Goal: Task Accomplishment & Management: Manage account settings

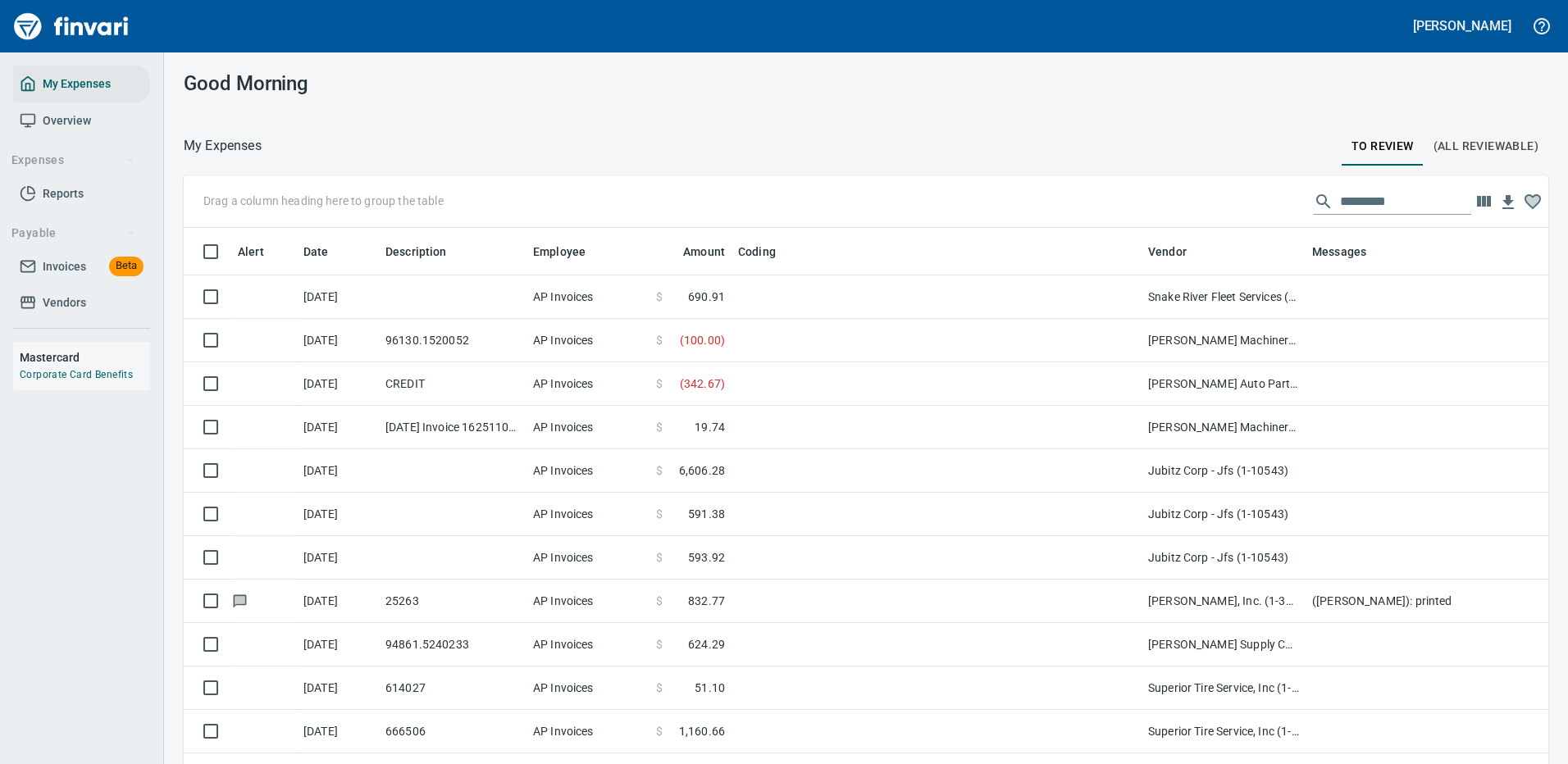
scroll to position [560, 1328]
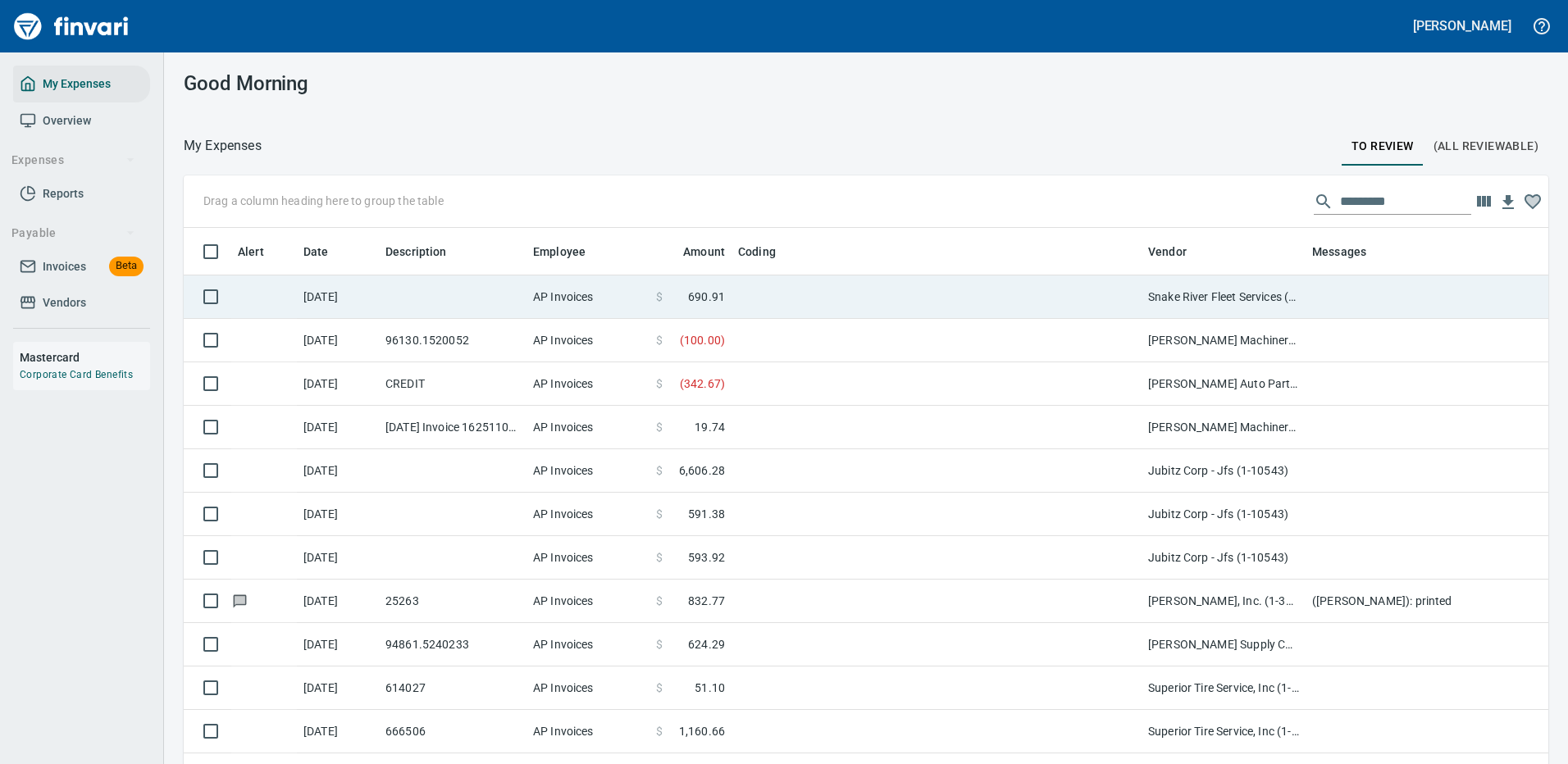
scroll to position [560, 1328]
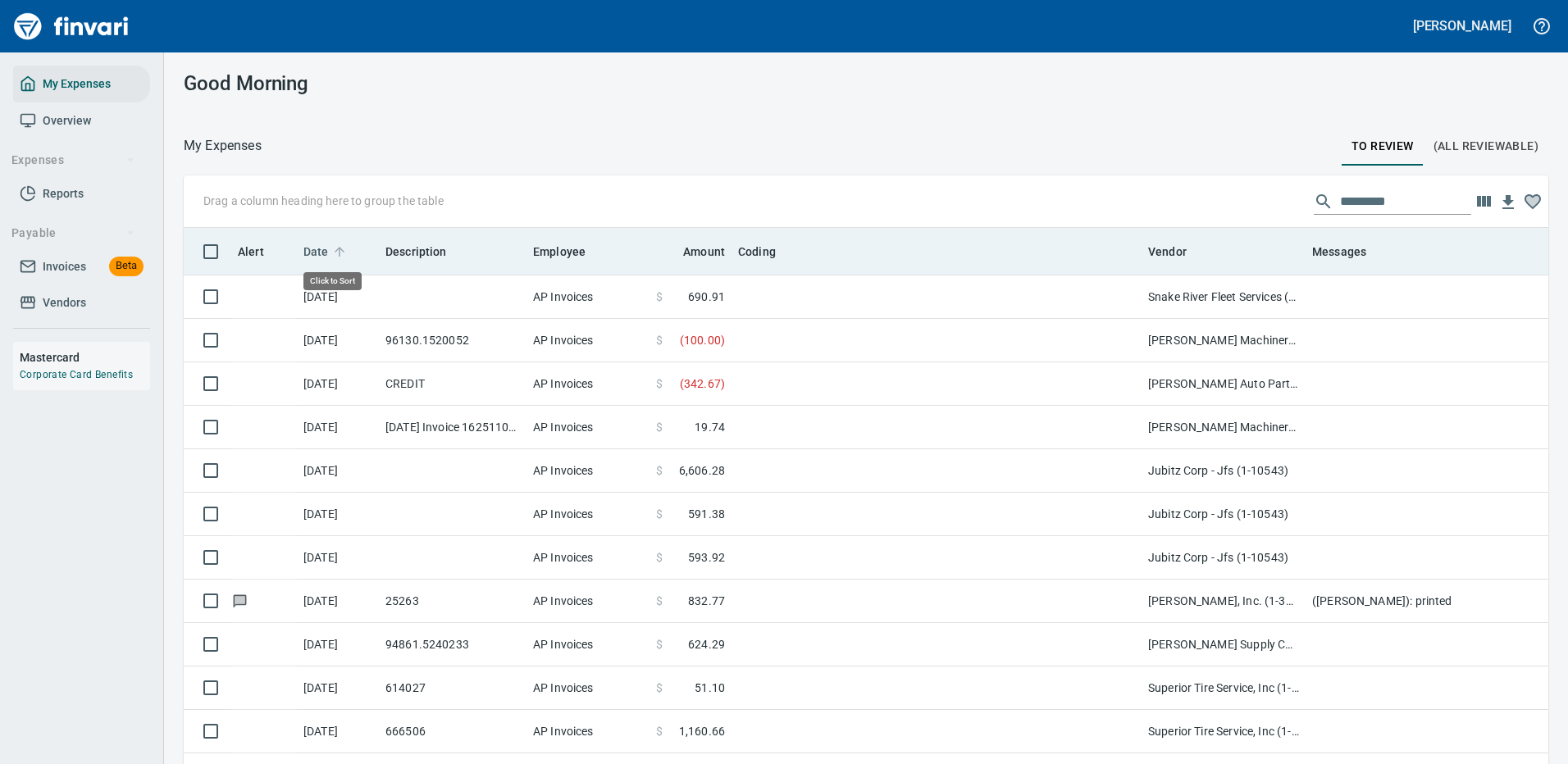
click at [311, 246] on span "Date" at bounding box center [316, 252] width 25 height 20
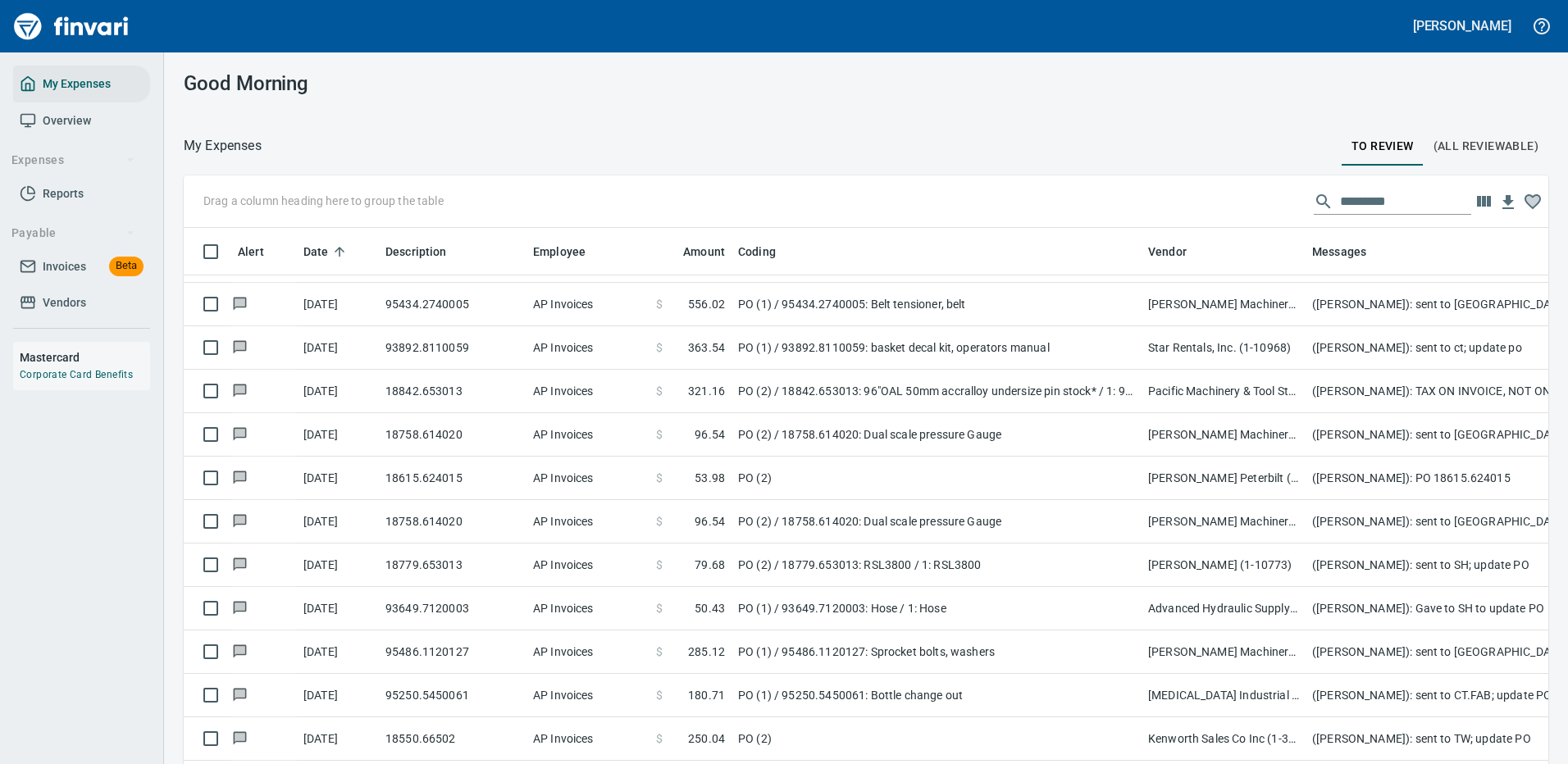
scroll to position [1640, 0]
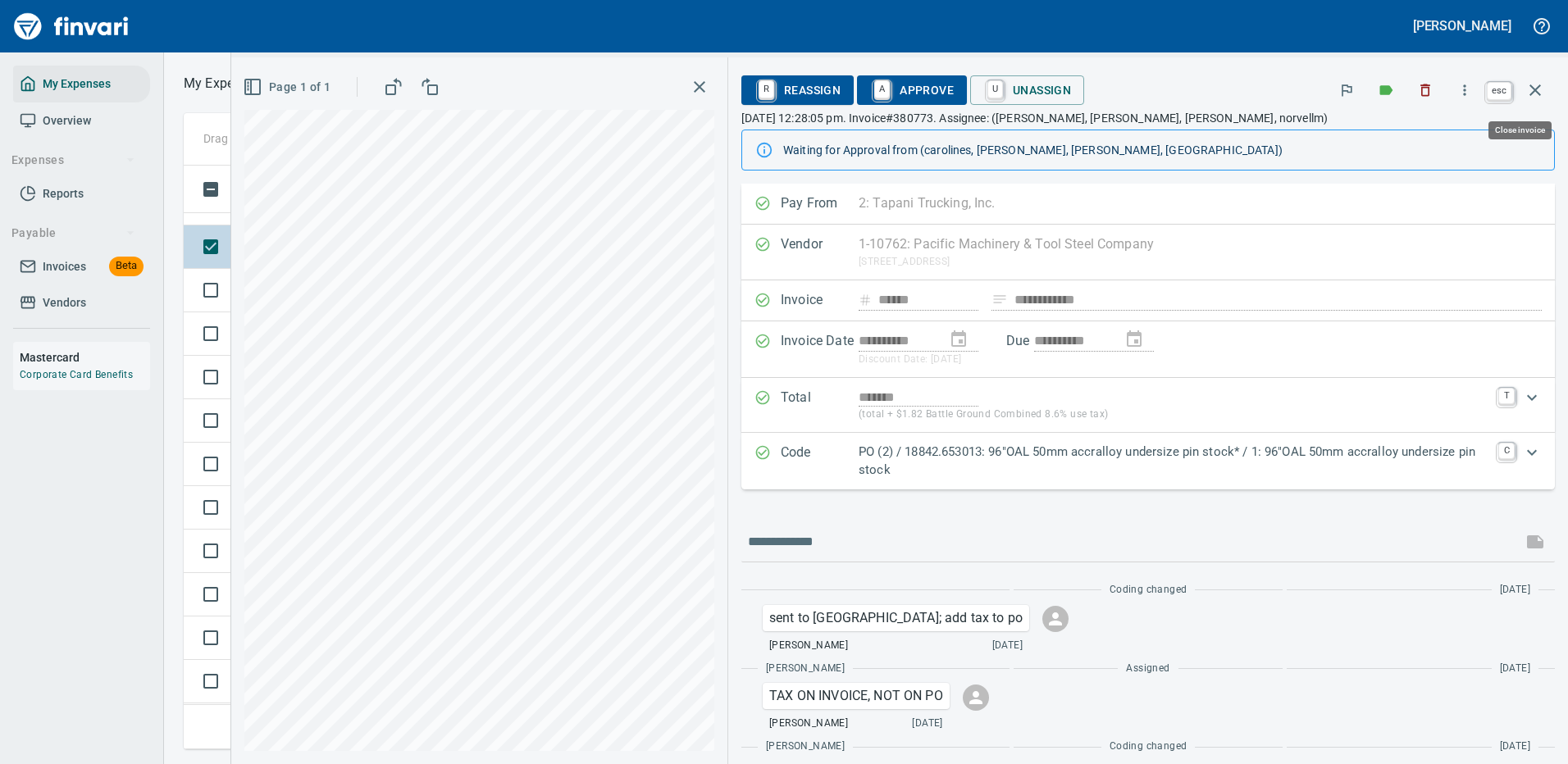
scroll to position [560, 929]
click at [1533, 86] on icon "button" at bounding box center [1535, 90] width 20 height 20
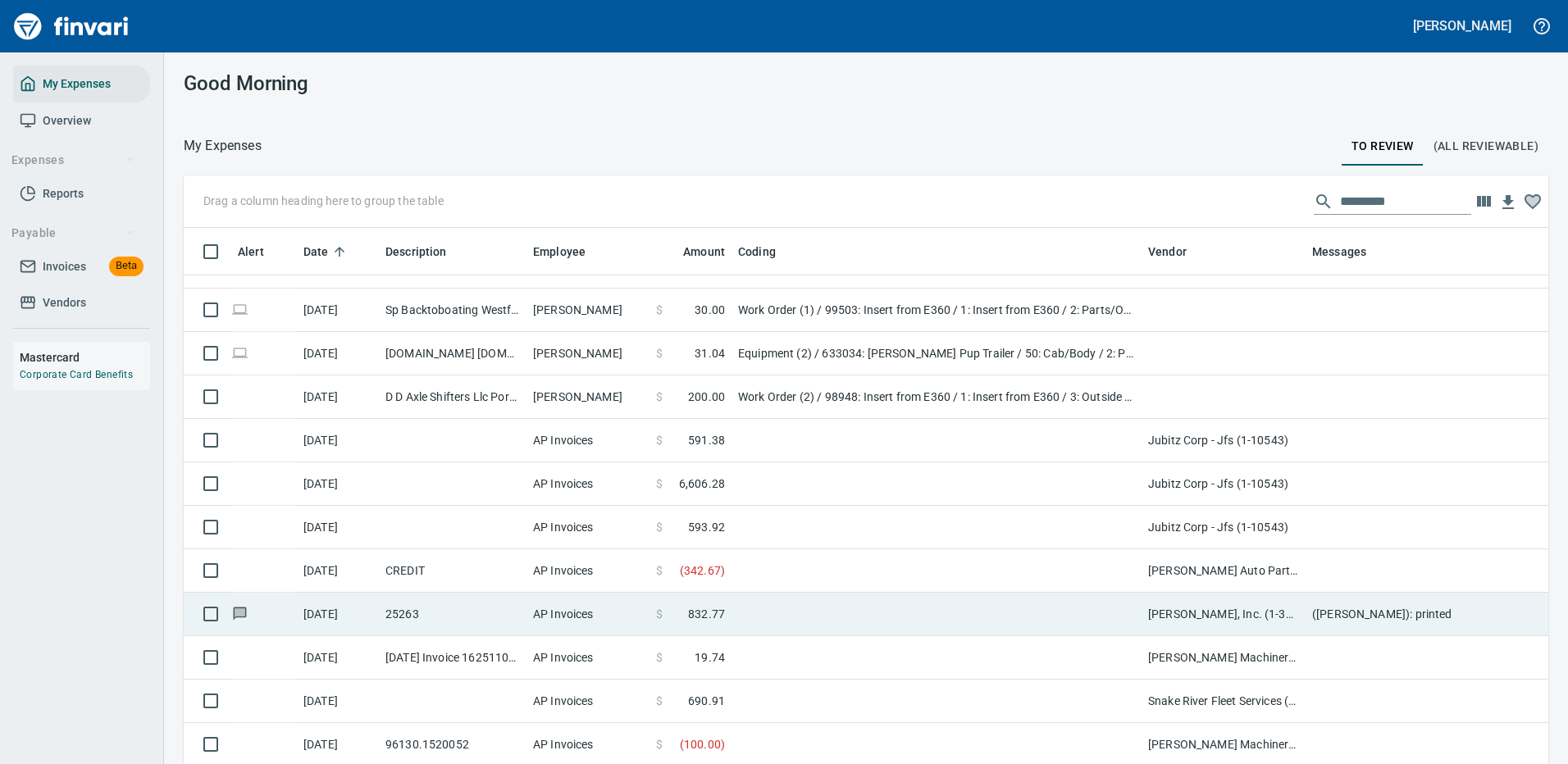
scroll to position [48, 0]
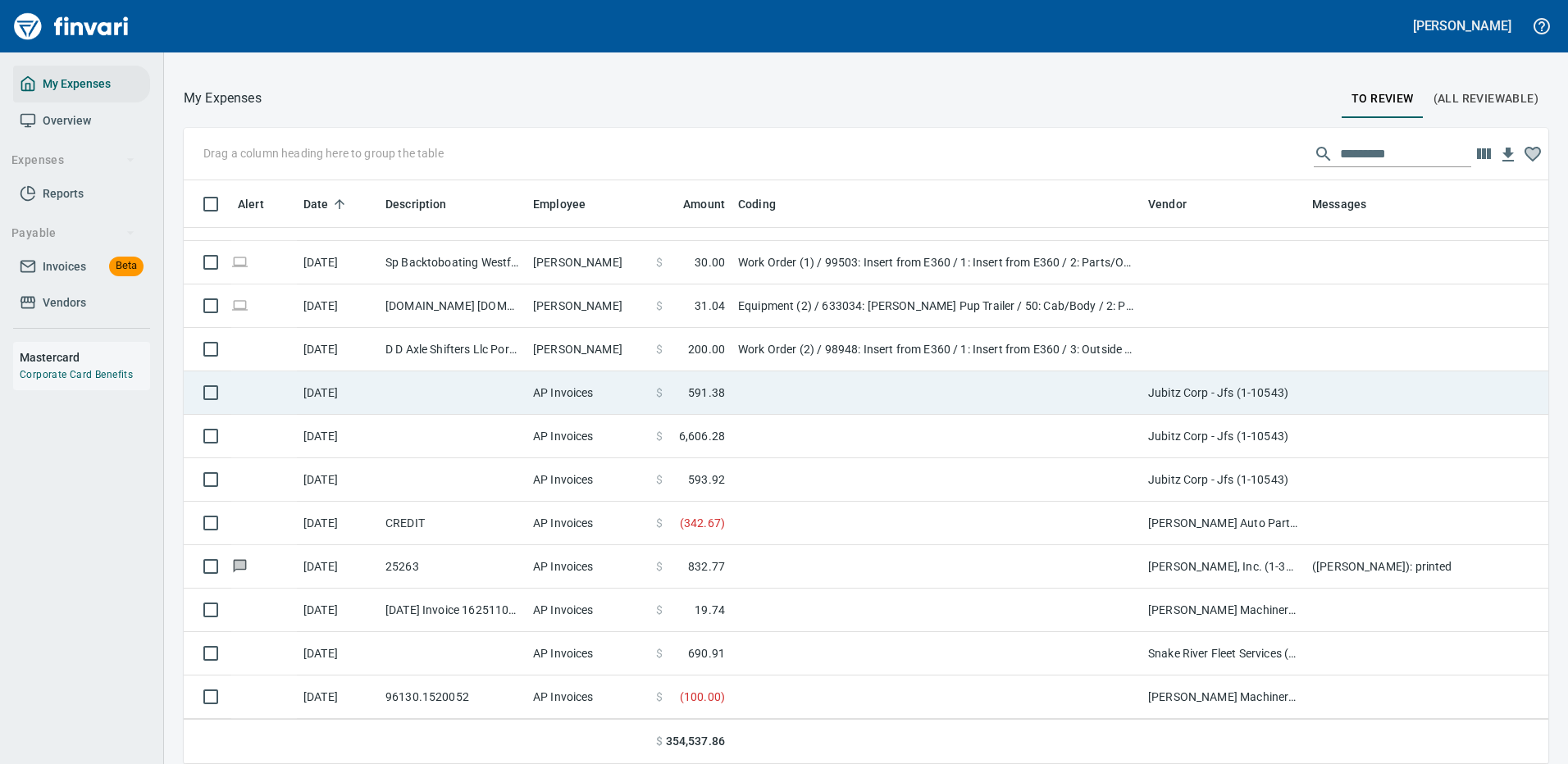
click at [1000, 373] on td at bounding box center [936, 393] width 410 height 43
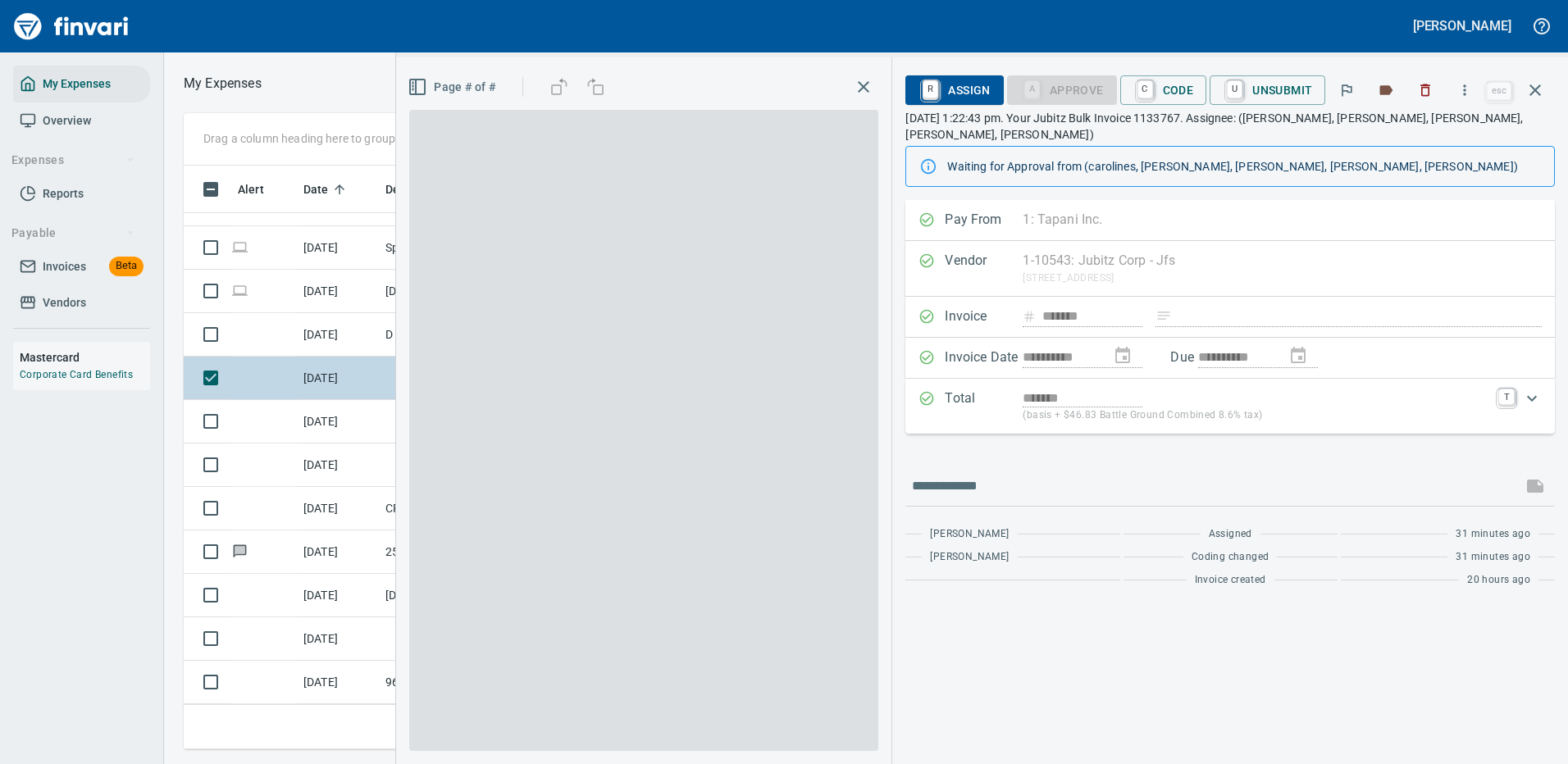
scroll to position [560, 929]
click at [1463, 81] on button "button" at bounding box center [1465, 90] width 36 height 36
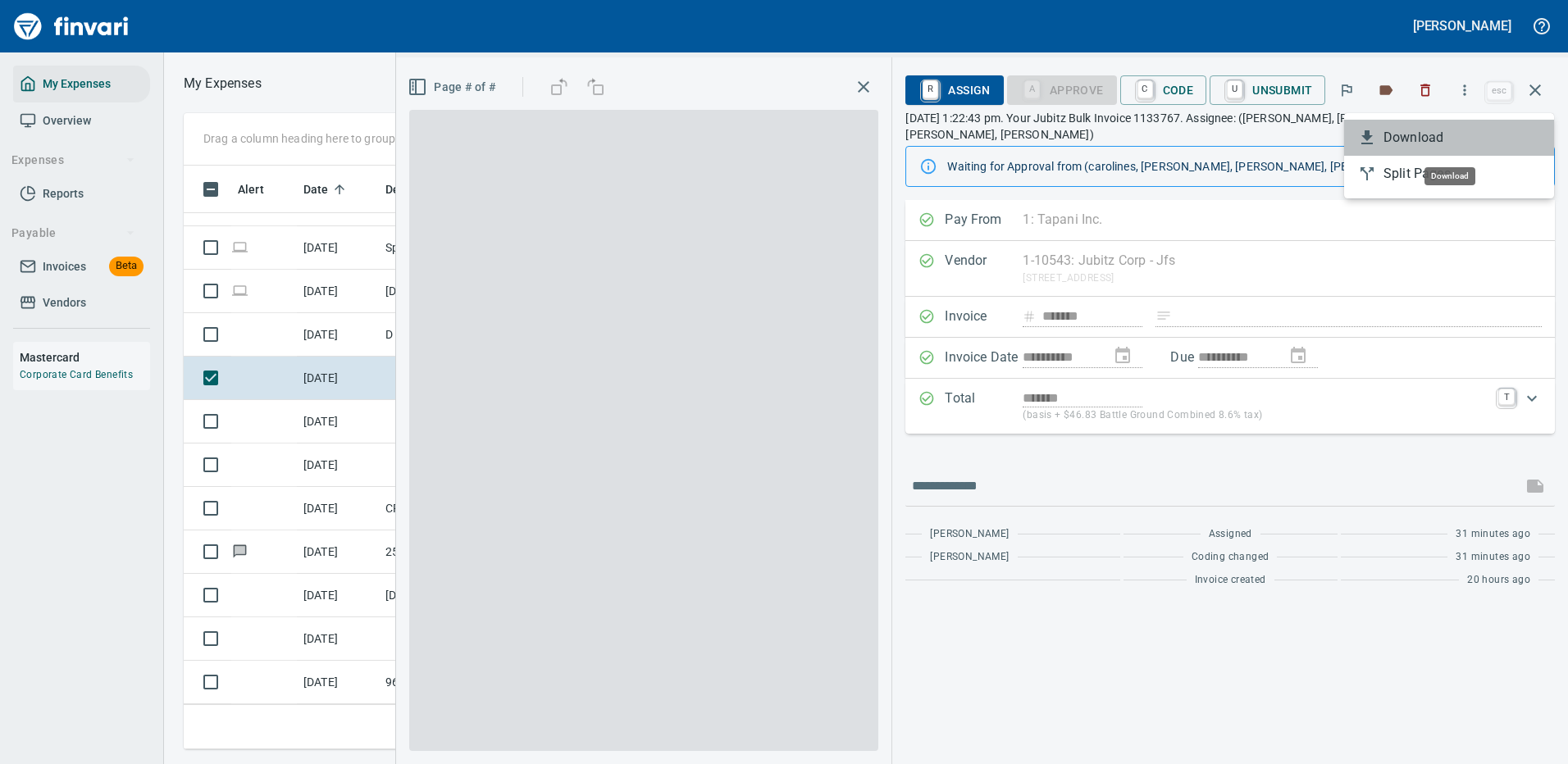
click at [1387, 135] on span "Download" at bounding box center [1461, 138] width 157 height 20
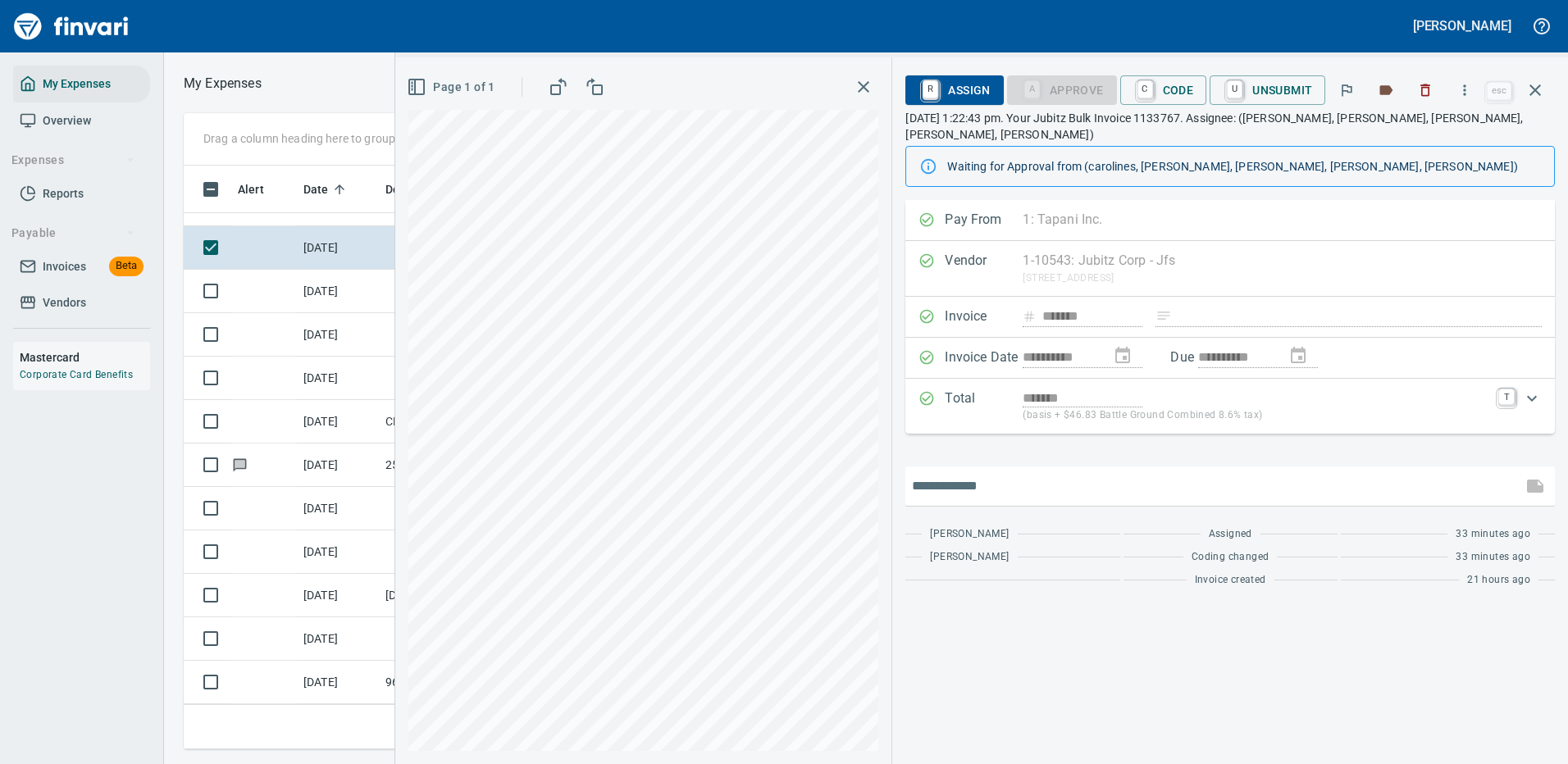
click at [963, 473] on input "text" at bounding box center [1213, 486] width 604 height 26
type input "*******"
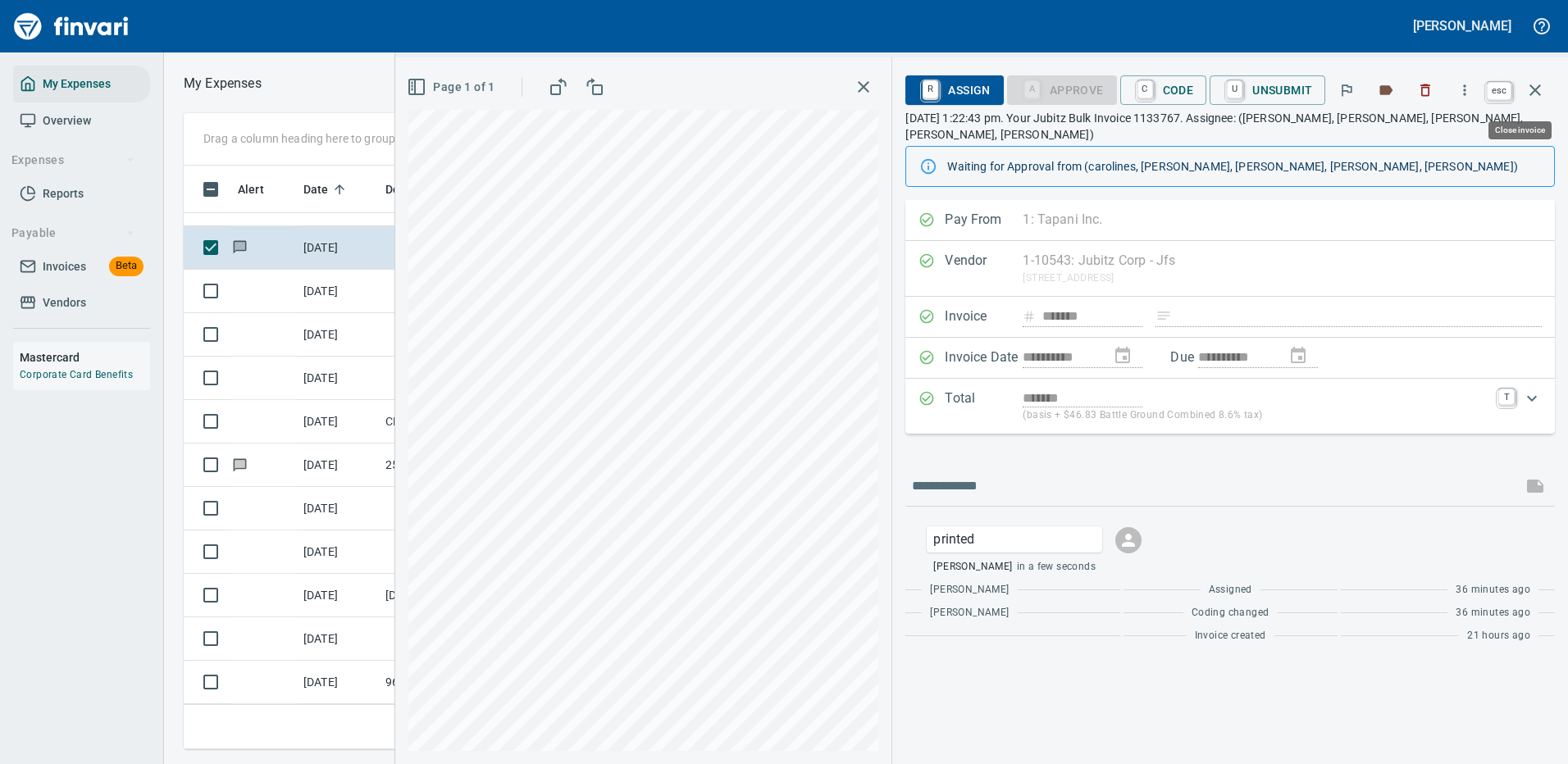
click at [1536, 86] on icon "button" at bounding box center [1535, 90] width 20 height 20
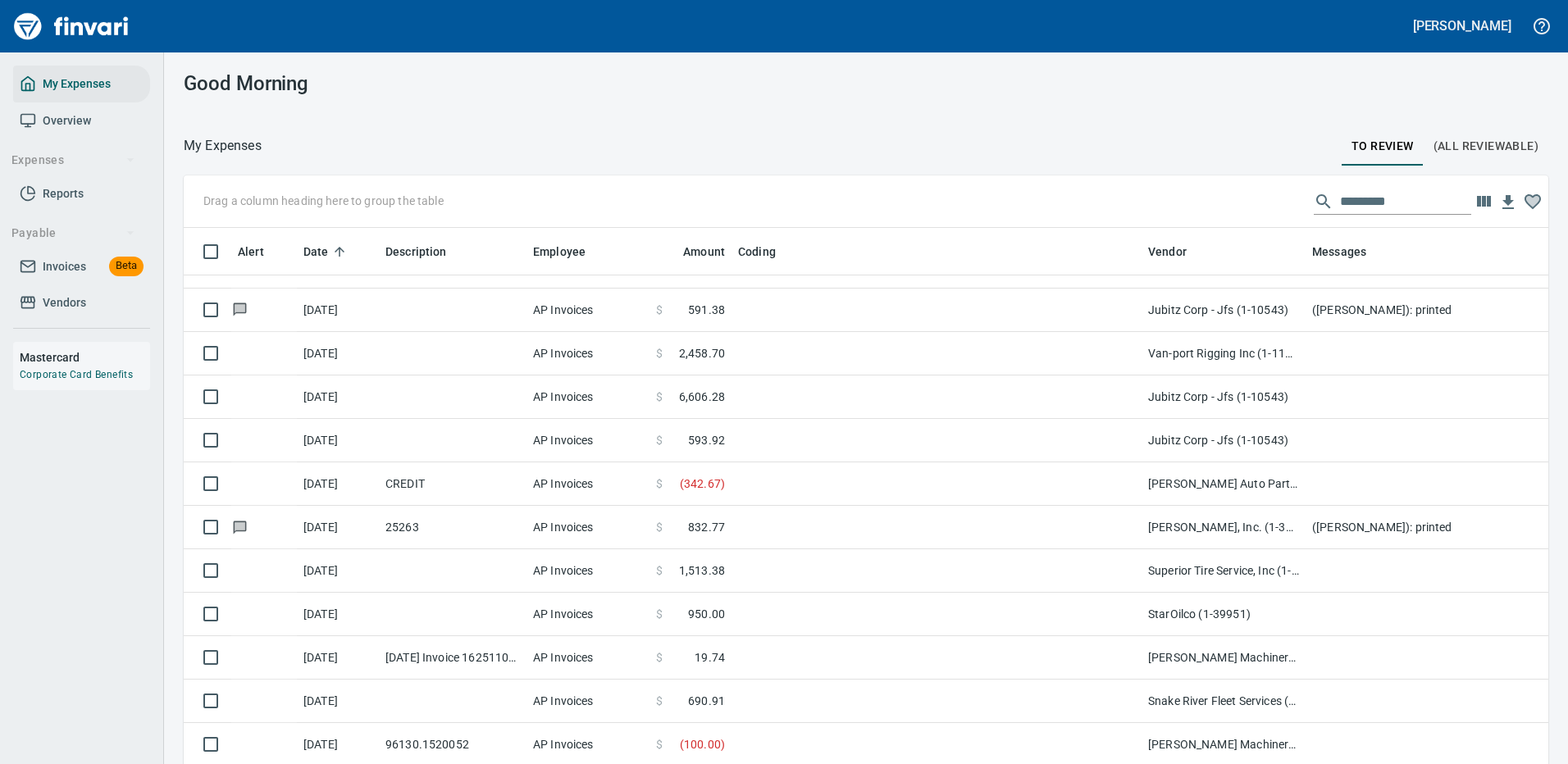
scroll to position [560, 1328]
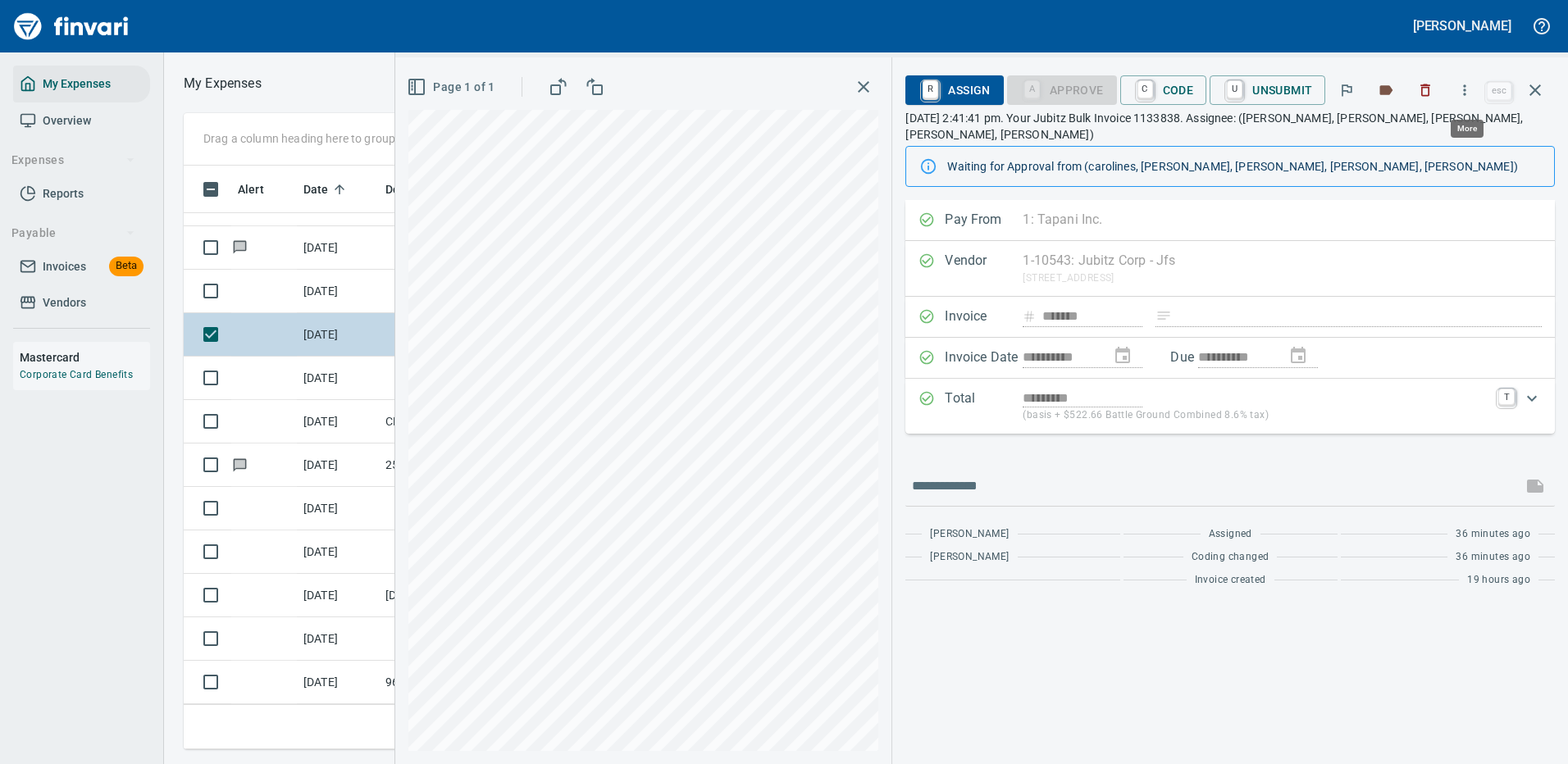
scroll to position [560, 929]
click at [1464, 88] on icon "button" at bounding box center [1465, 90] width 16 height 16
click at [1410, 134] on span "Download" at bounding box center [1461, 138] width 157 height 20
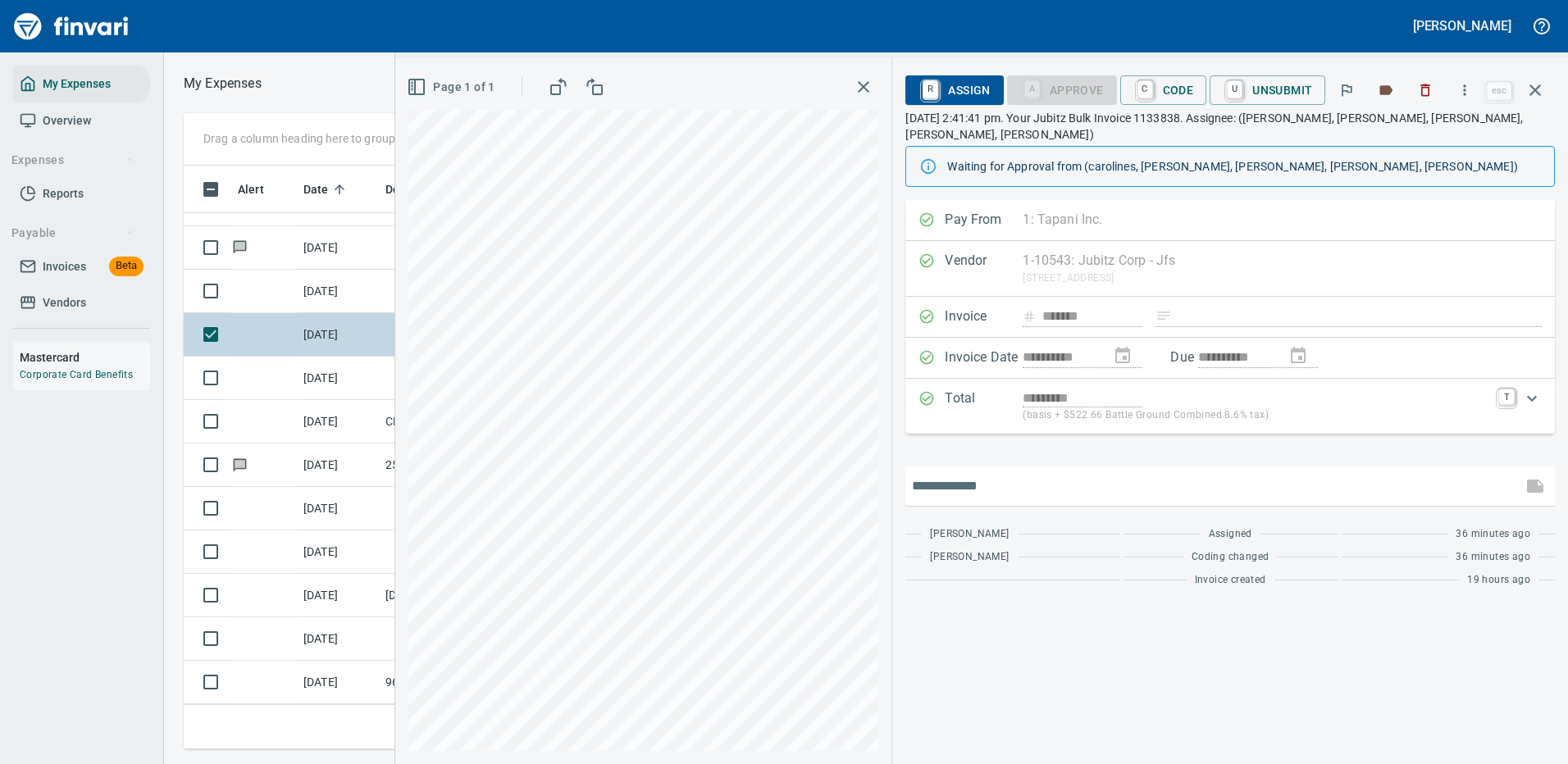
click at [1003, 473] on input "text" at bounding box center [1213, 486] width 604 height 26
type input "*******"
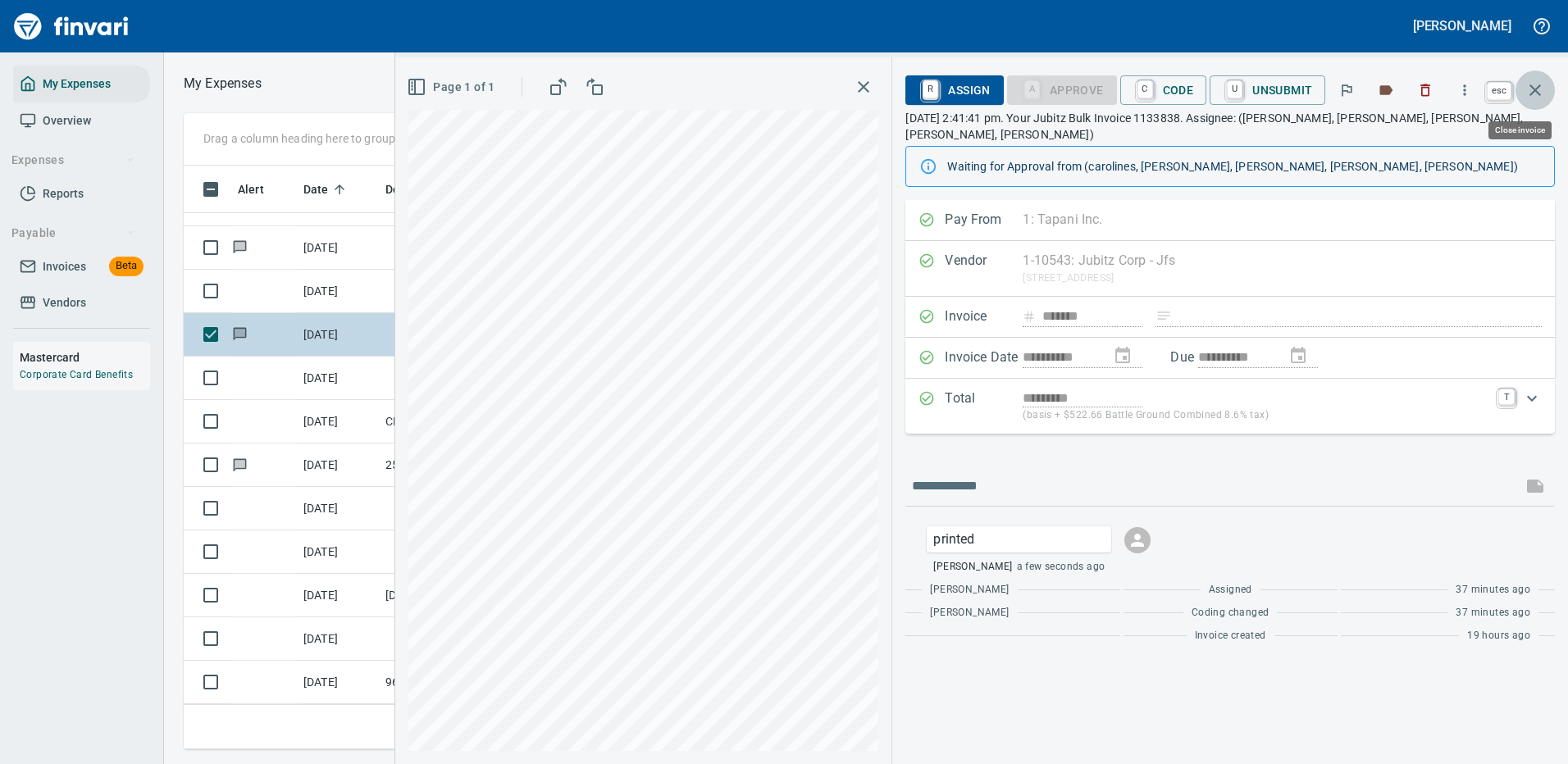
click at [1540, 88] on icon "button" at bounding box center [1535, 90] width 20 height 20
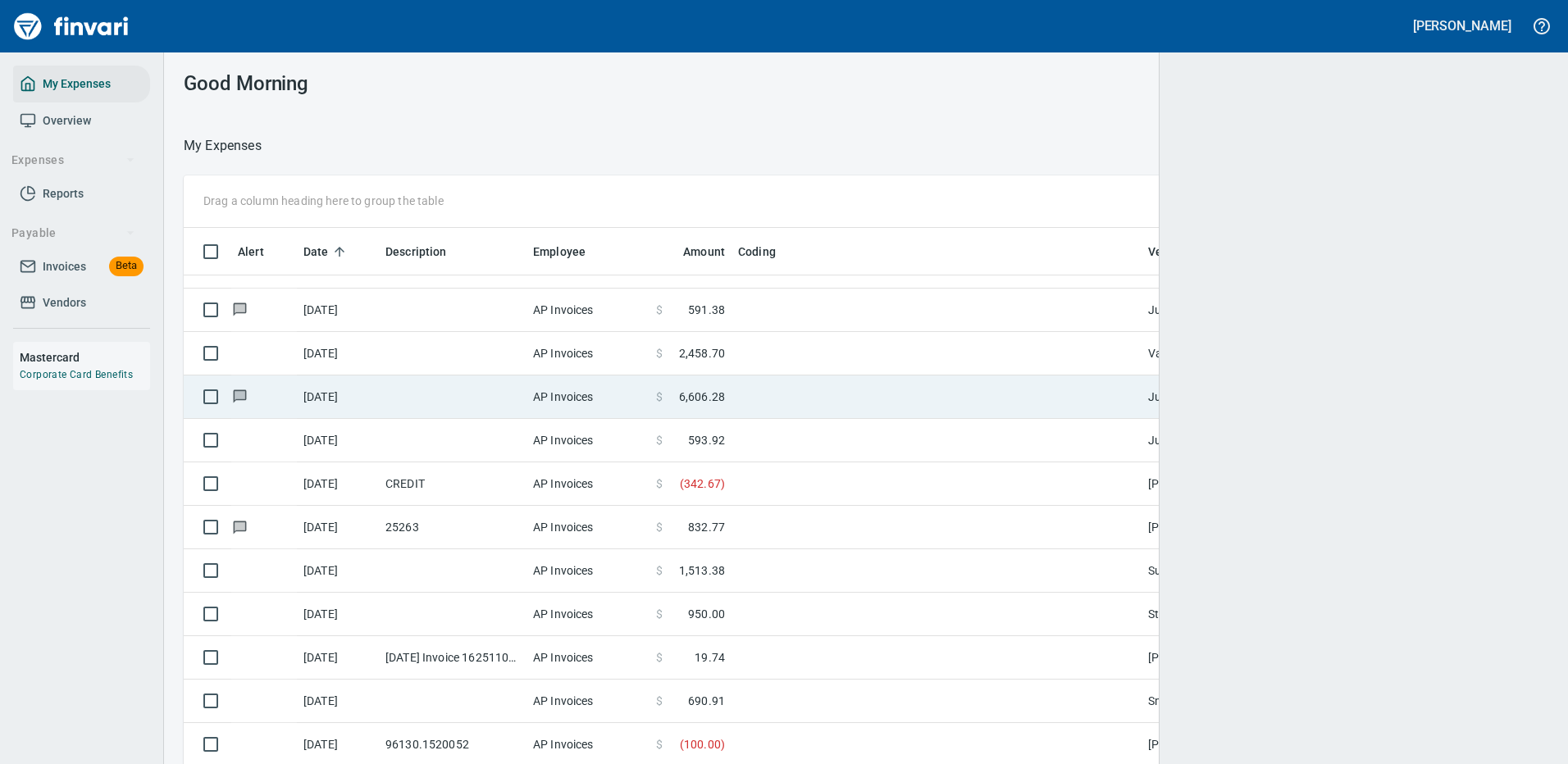
scroll to position [560, 1328]
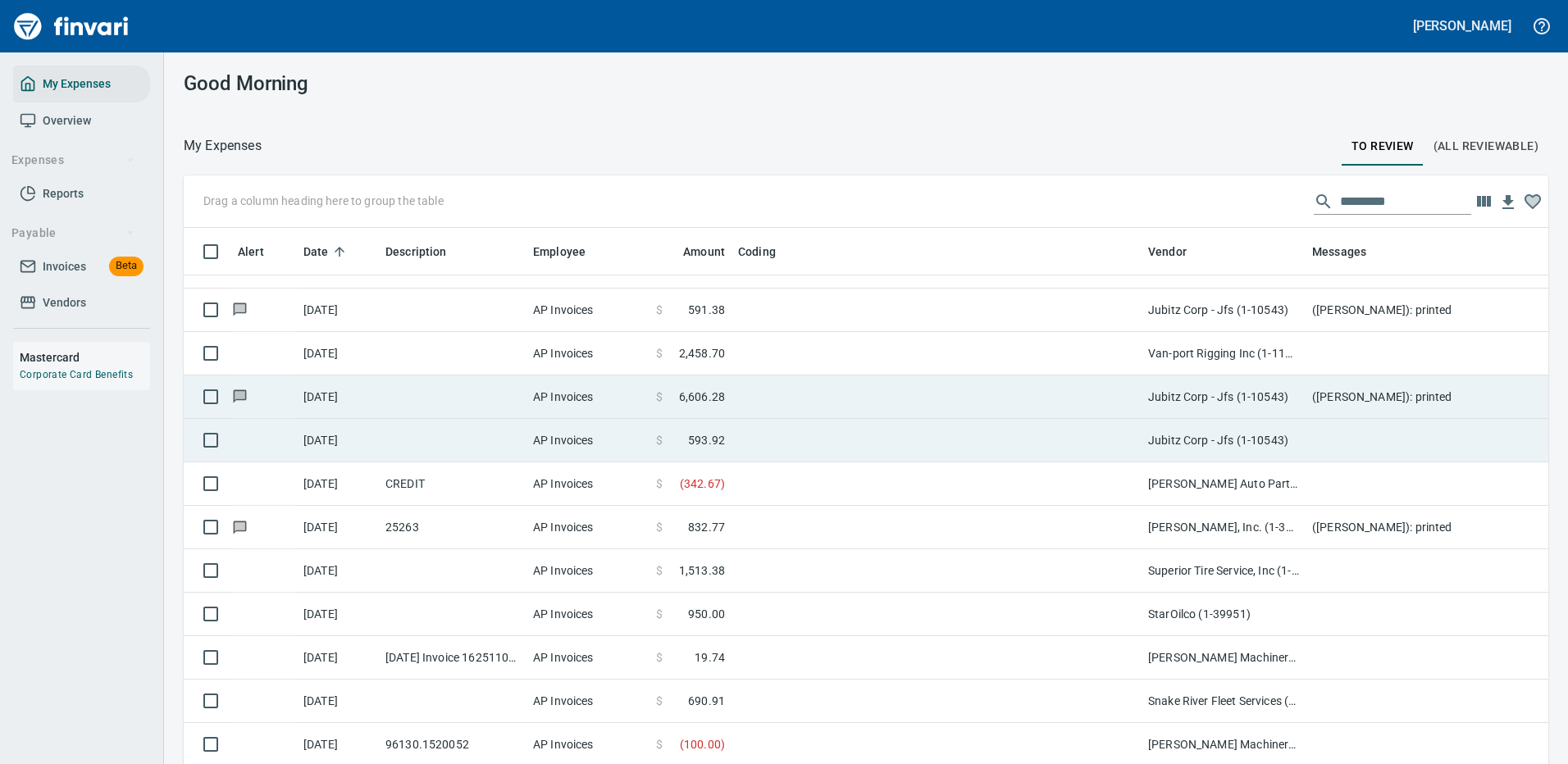
click at [962, 435] on td at bounding box center [936, 441] width 410 height 43
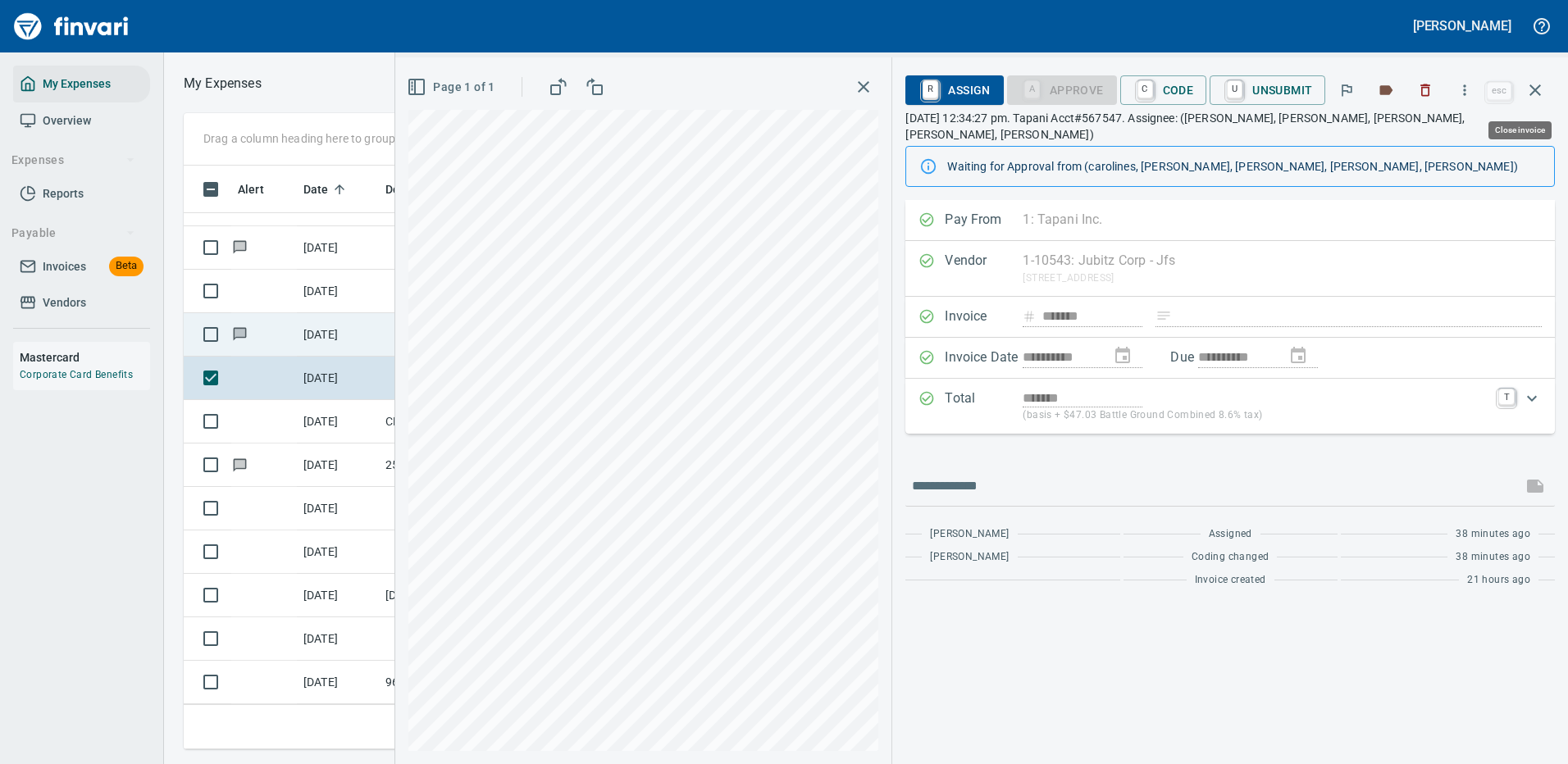
scroll to position [560, 929]
click at [1466, 88] on icon "button" at bounding box center [1465, 90] width 16 height 16
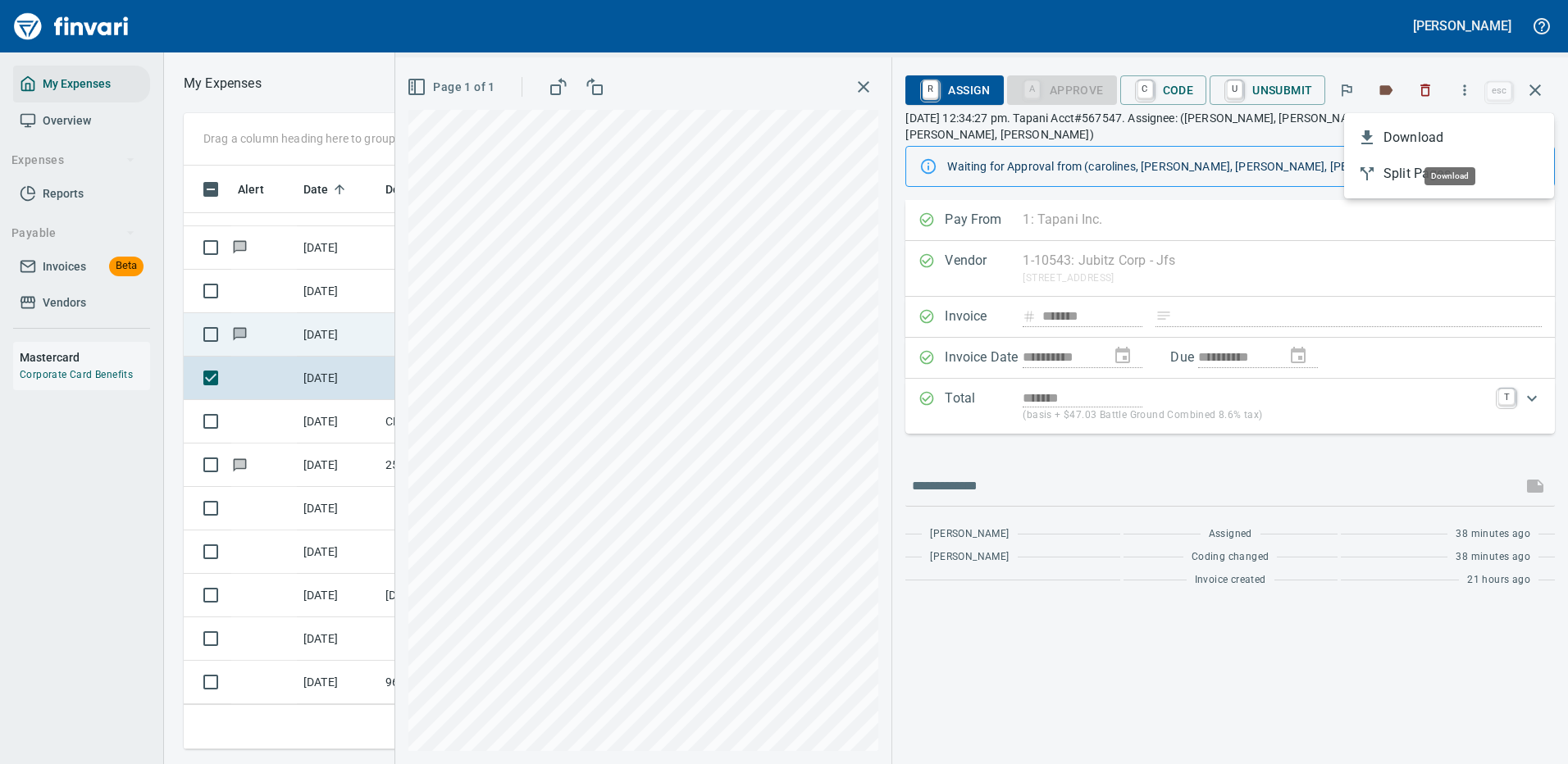
click at [1391, 137] on span "Download" at bounding box center [1461, 138] width 157 height 20
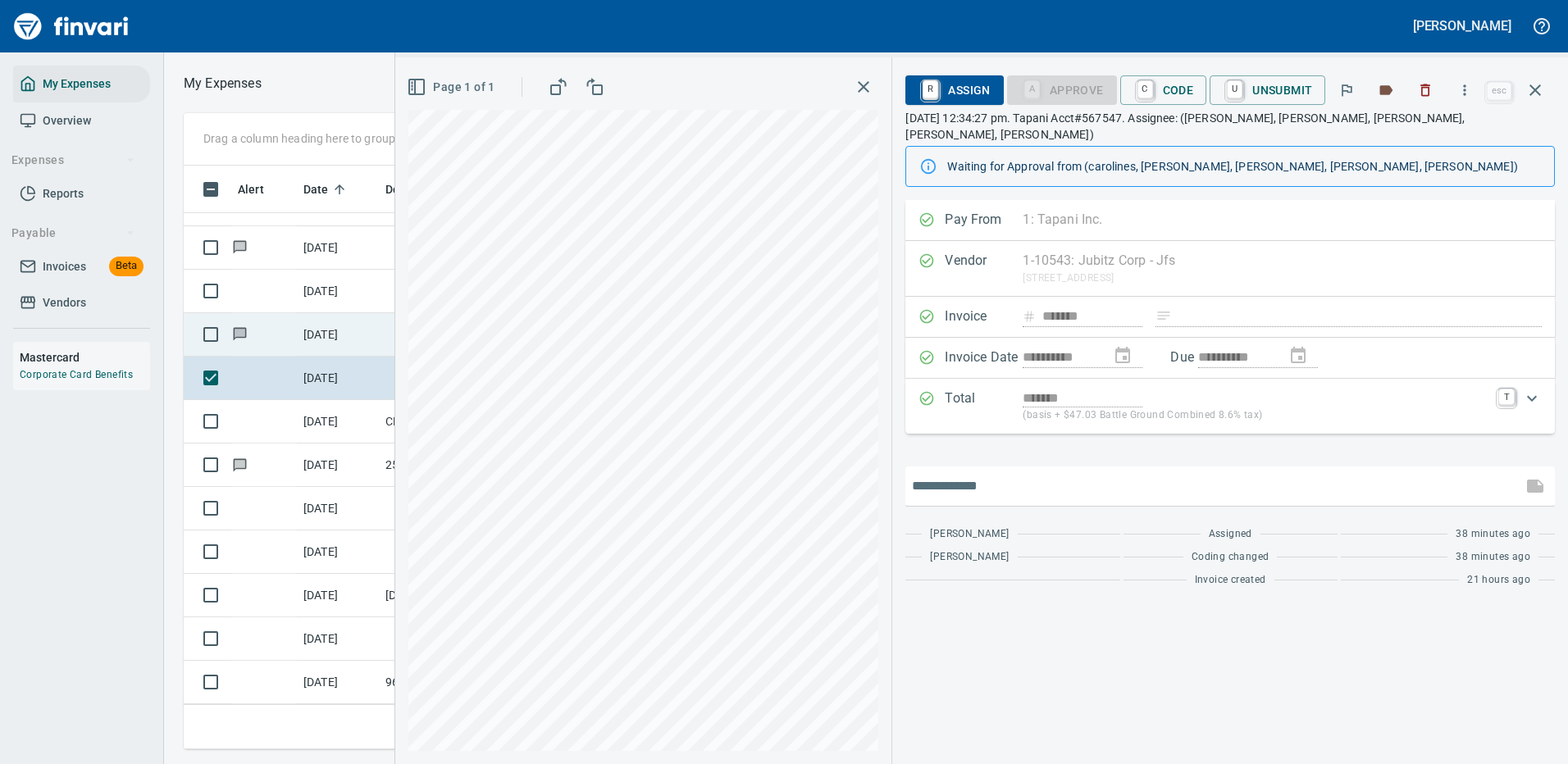
click at [979, 474] on input "text" at bounding box center [1213, 486] width 604 height 26
type input "*******"
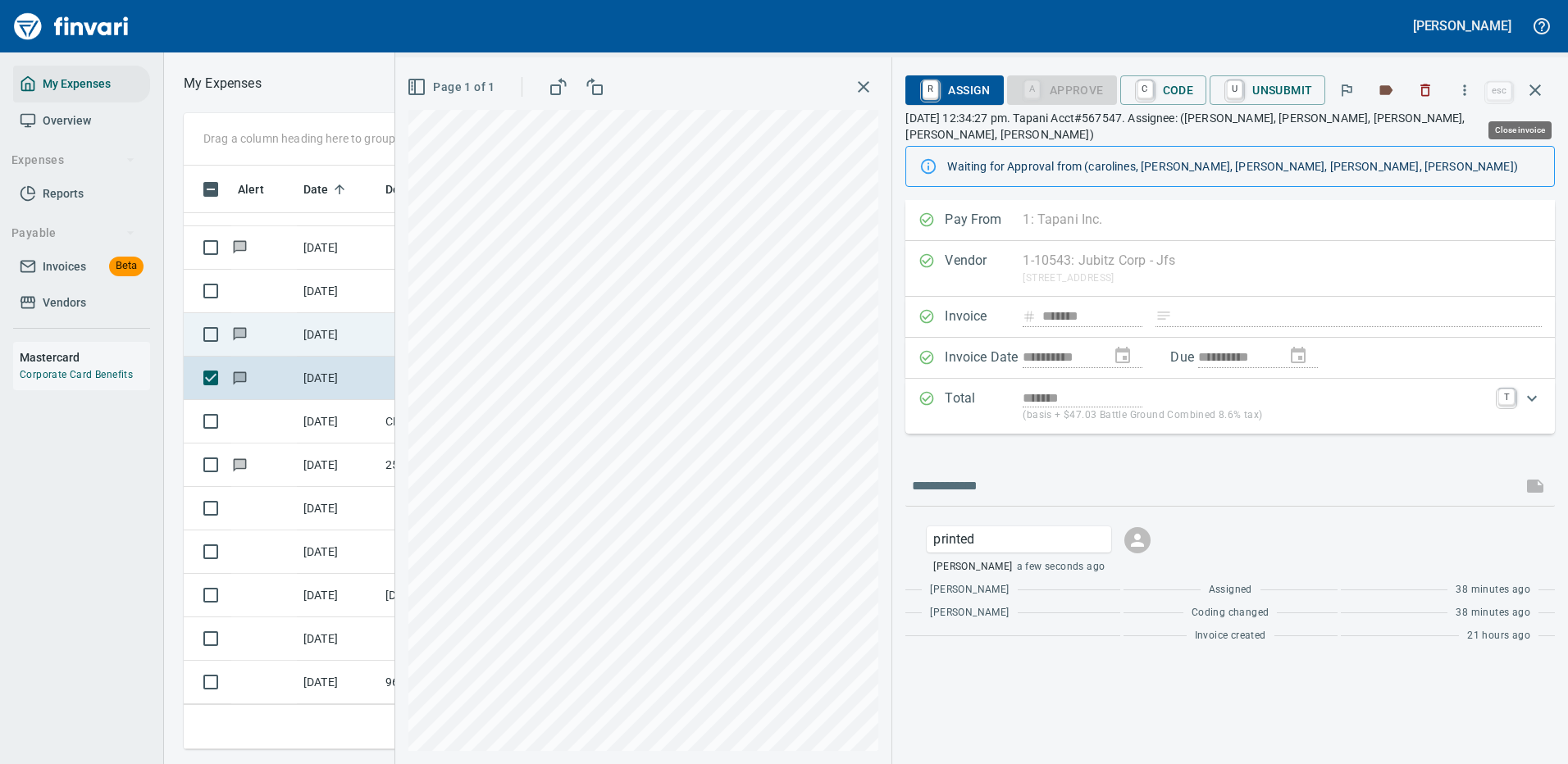
click at [1538, 87] on icon "button" at bounding box center [1535, 90] width 12 height 12
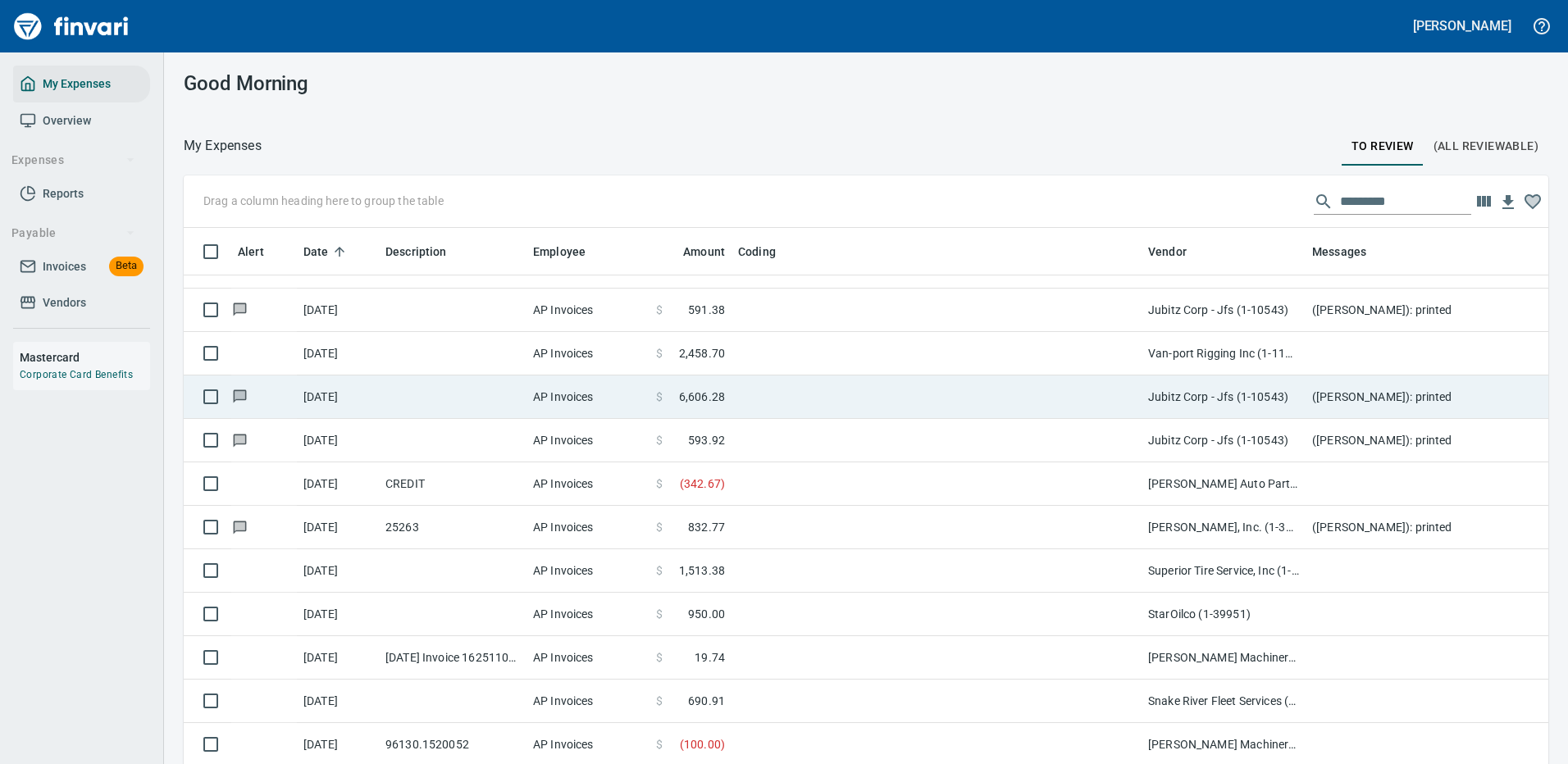
scroll to position [560, 1328]
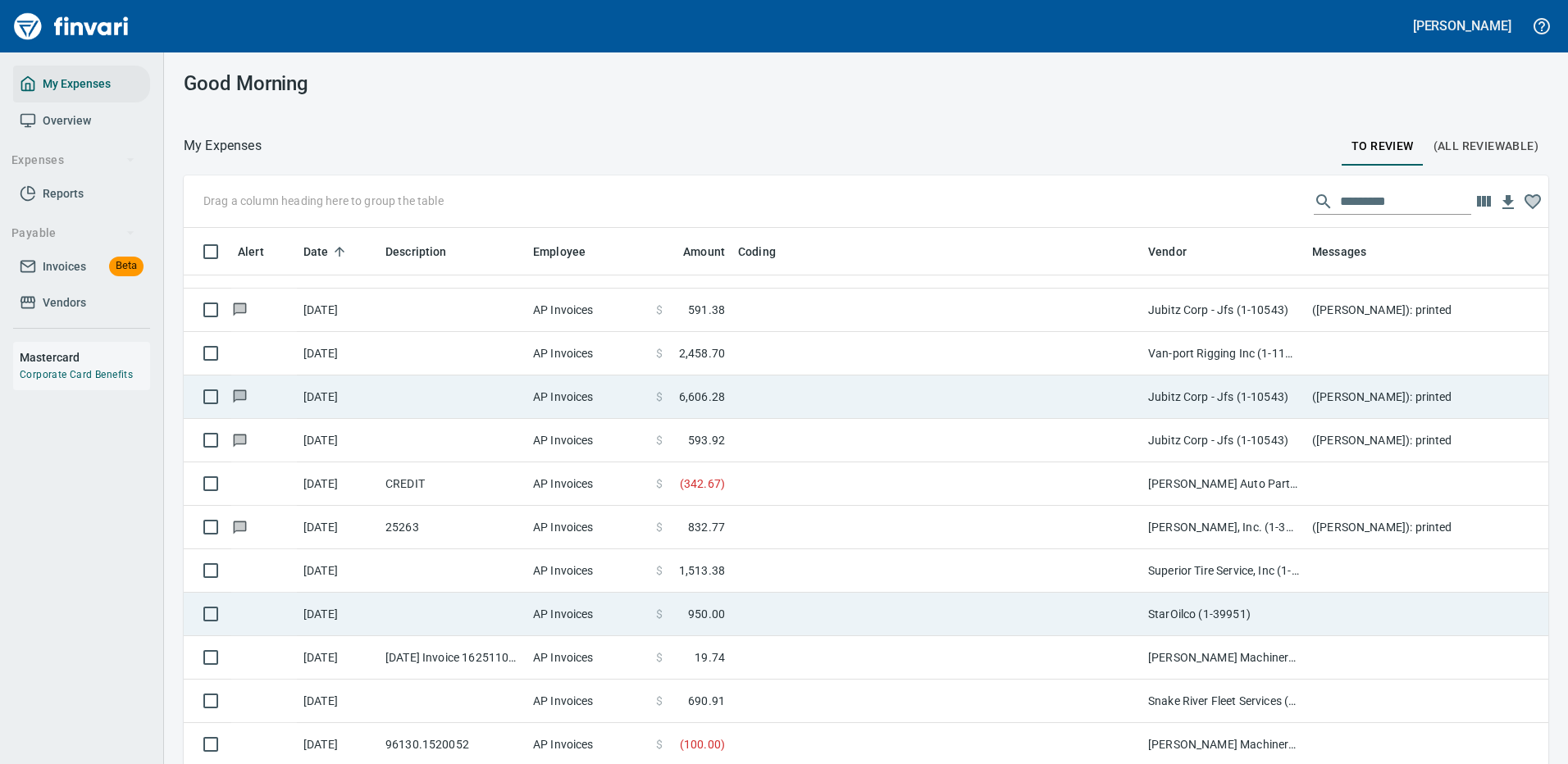
click at [827, 599] on td at bounding box center [936, 615] width 410 height 43
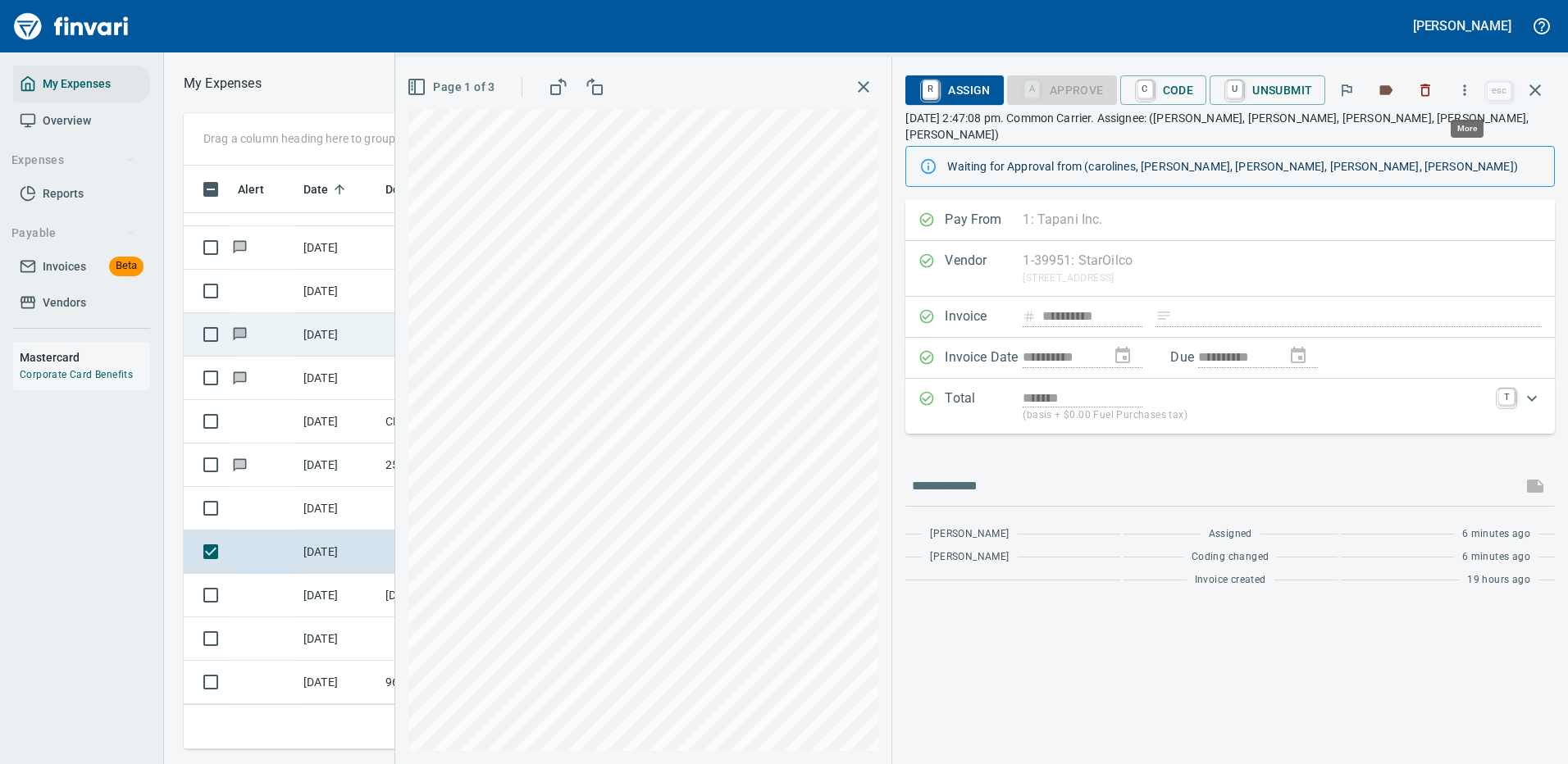
scroll to position [560, 929]
click at [1466, 89] on icon "button" at bounding box center [1465, 90] width 3 height 11
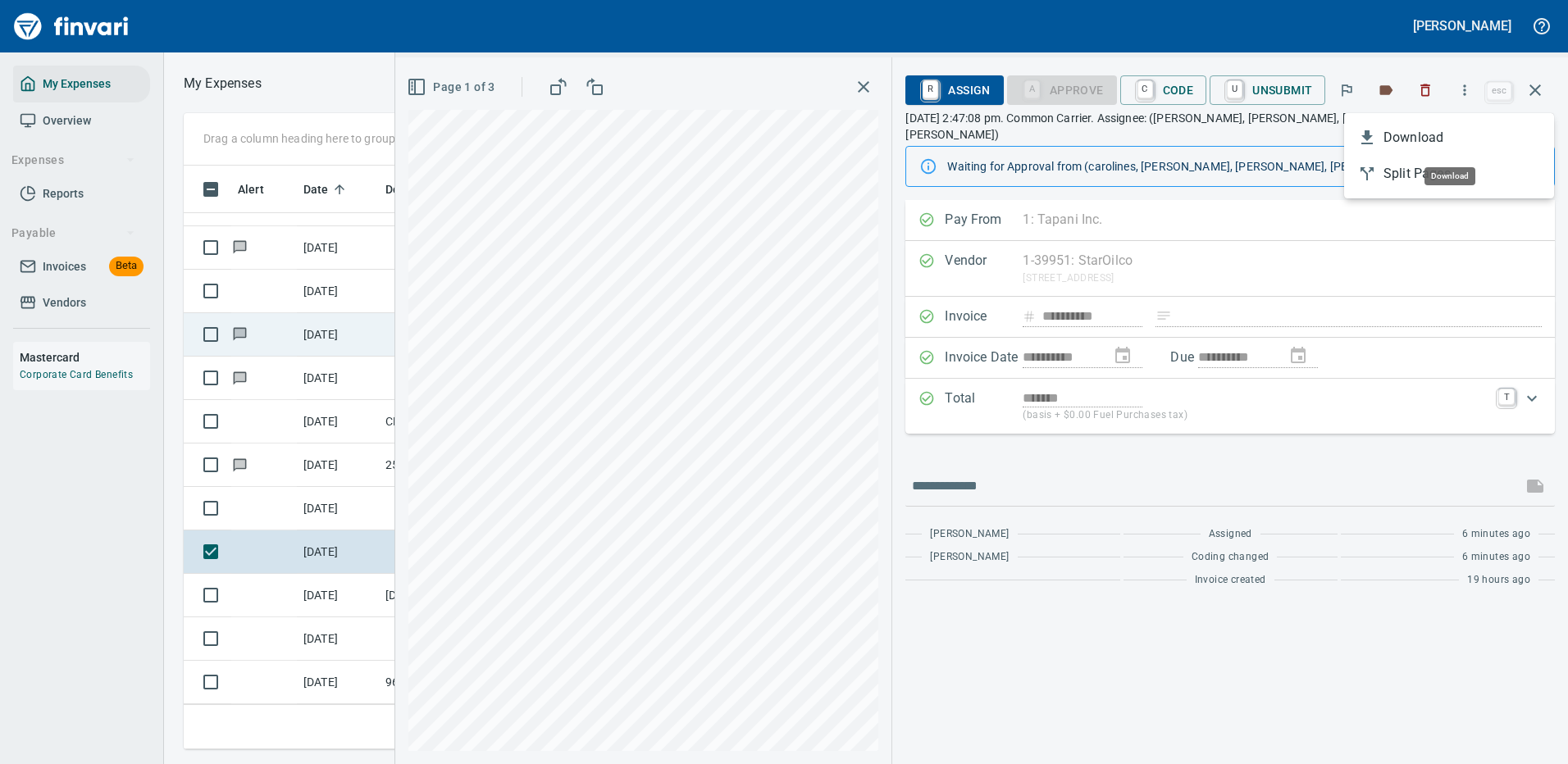
click at [1431, 135] on span "Download" at bounding box center [1461, 138] width 157 height 20
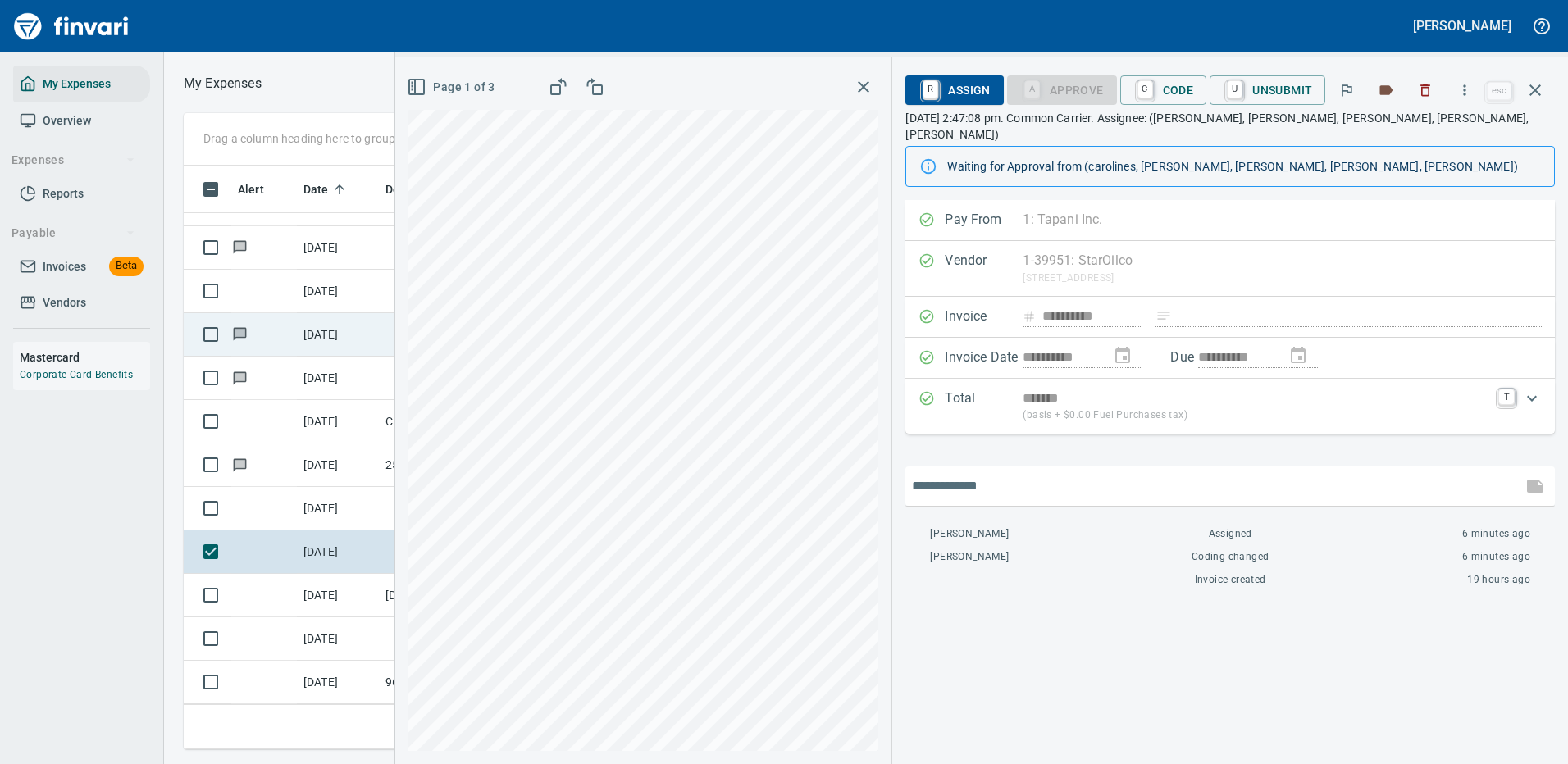
click at [977, 475] on input "text" at bounding box center [1213, 486] width 604 height 26
type input "*******"
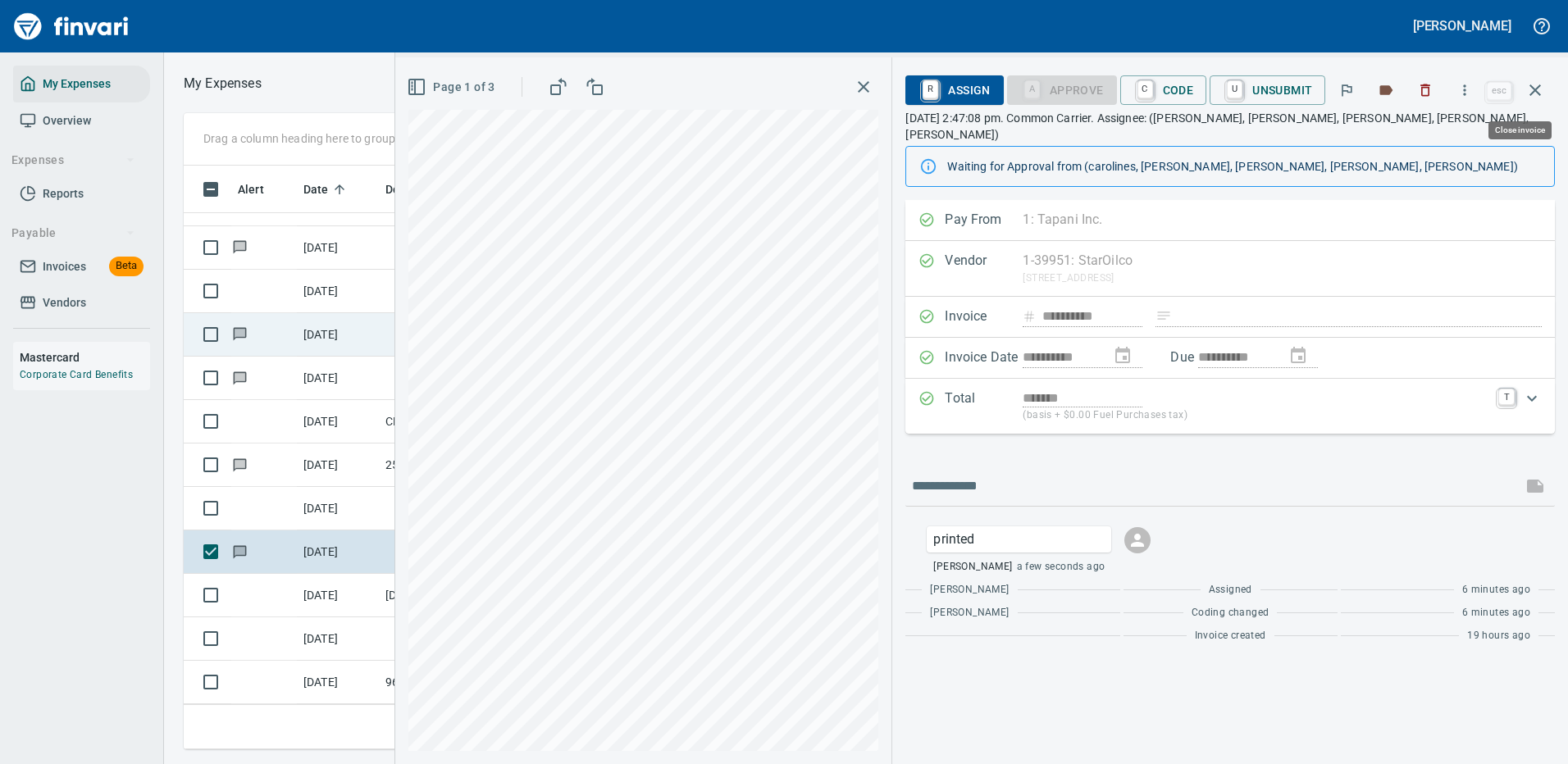
click at [1534, 94] on icon "button" at bounding box center [1535, 90] width 20 height 20
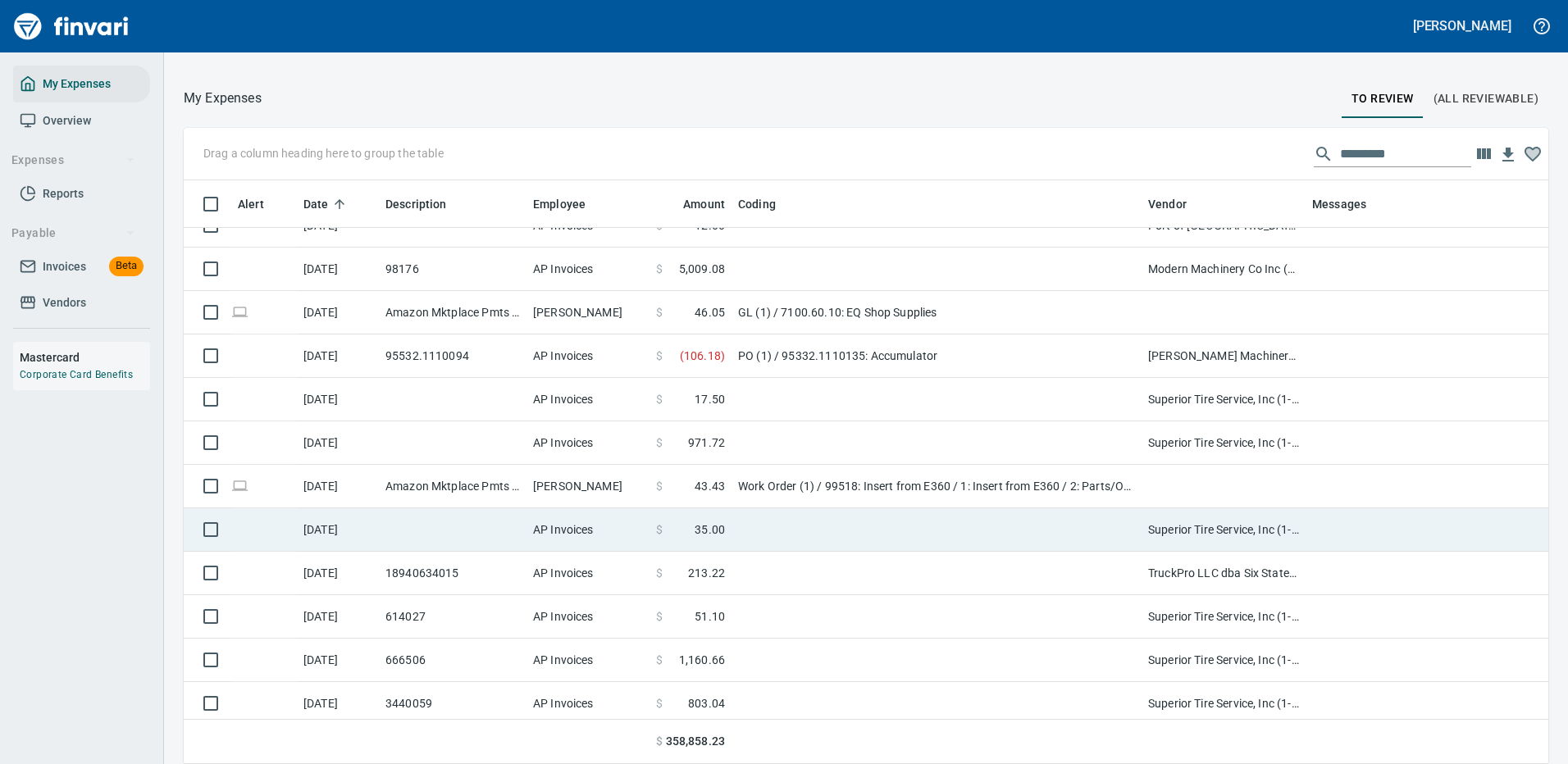
scroll to position [8812, 0]
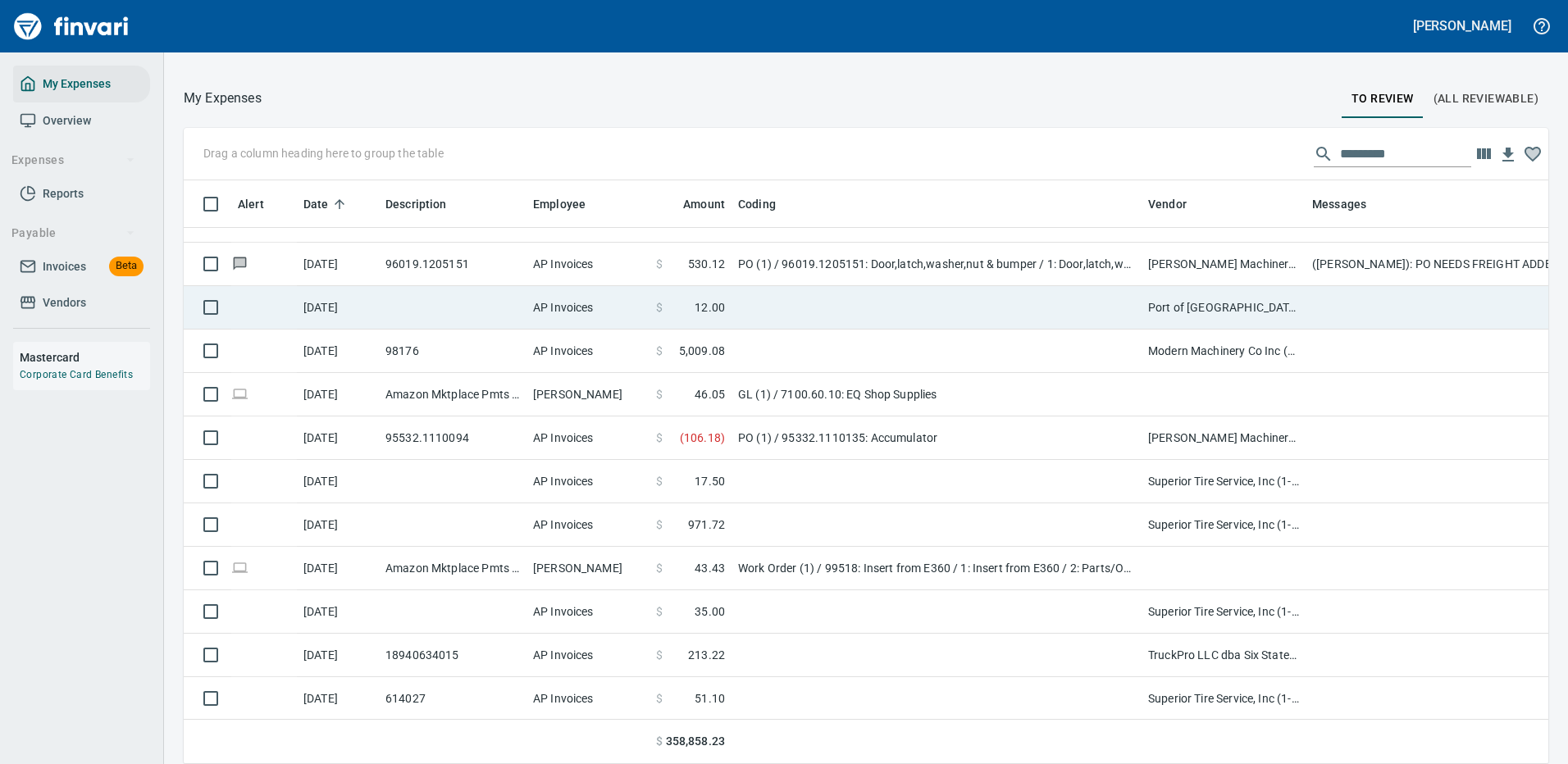
click at [876, 304] on td at bounding box center [936, 308] width 410 height 43
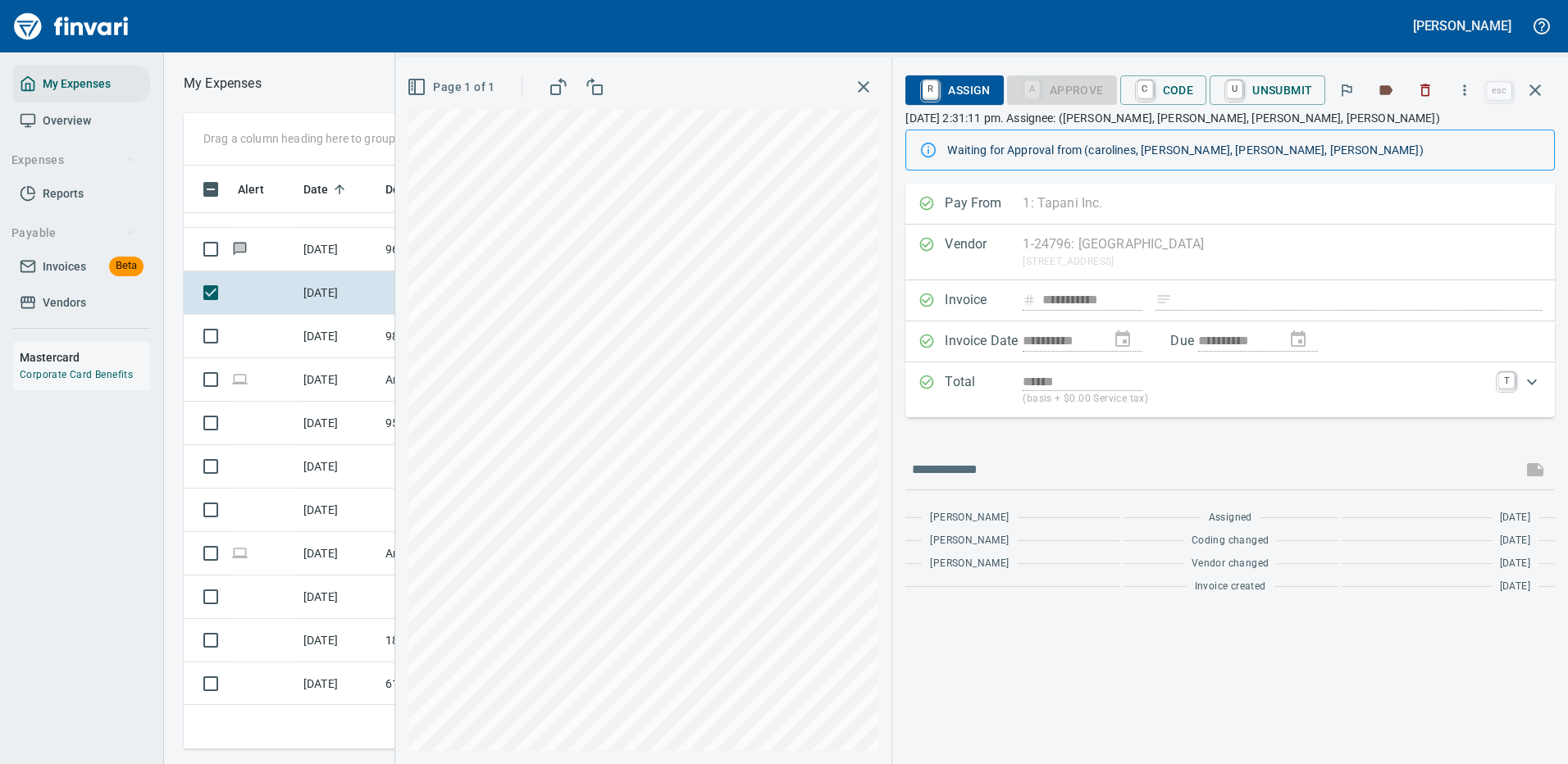
scroll to position [560, 929]
click at [1466, 89] on icon "button" at bounding box center [1465, 90] width 3 height 11
click at [1403, 136] on span "Download" at bounding box center [1461, 138] width 157 height 20
click at [1535, 87] on icon "button" at bounding box center [1535, 90] width 20 height 20
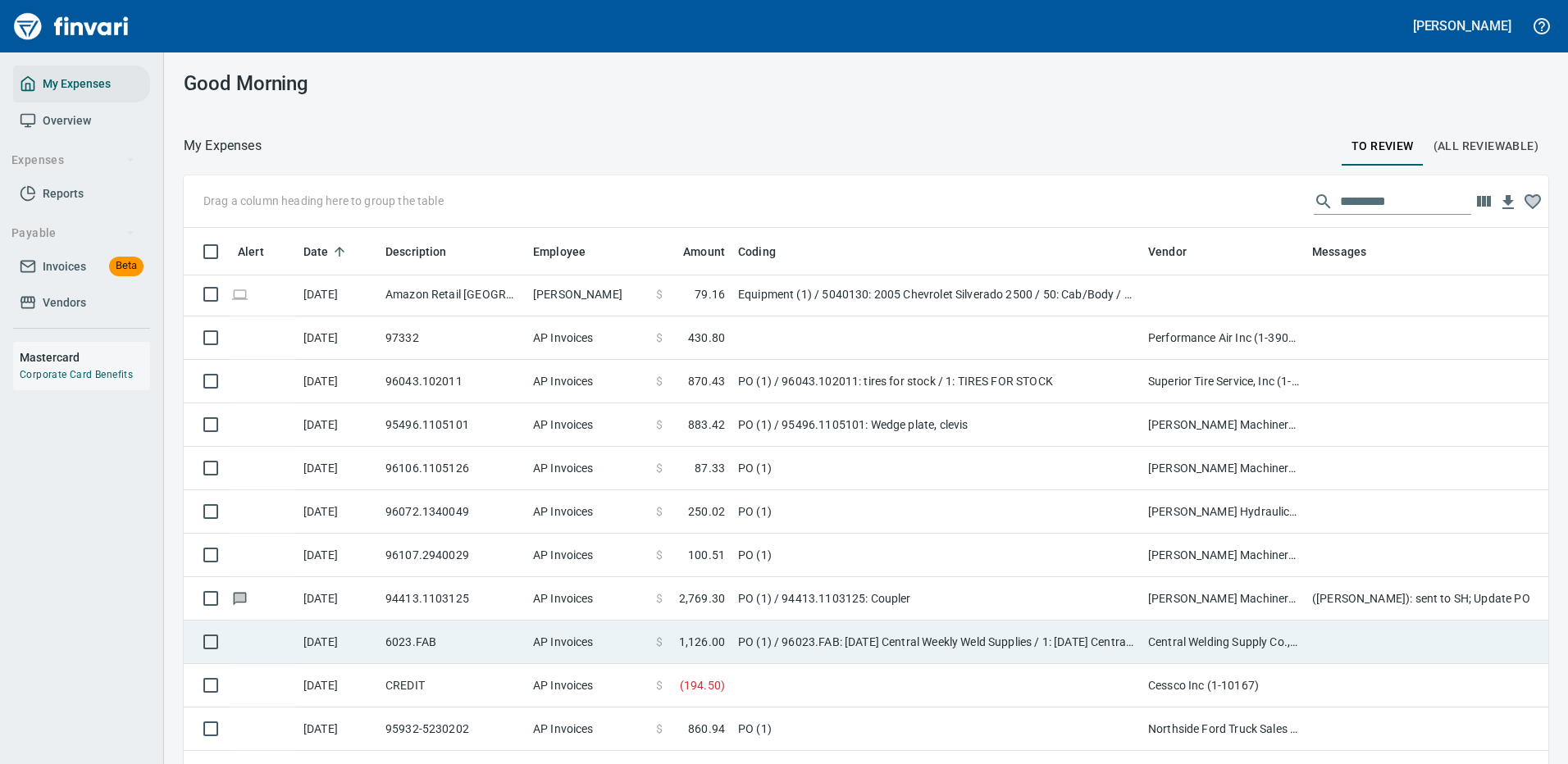
scroll to position [7007, 0]
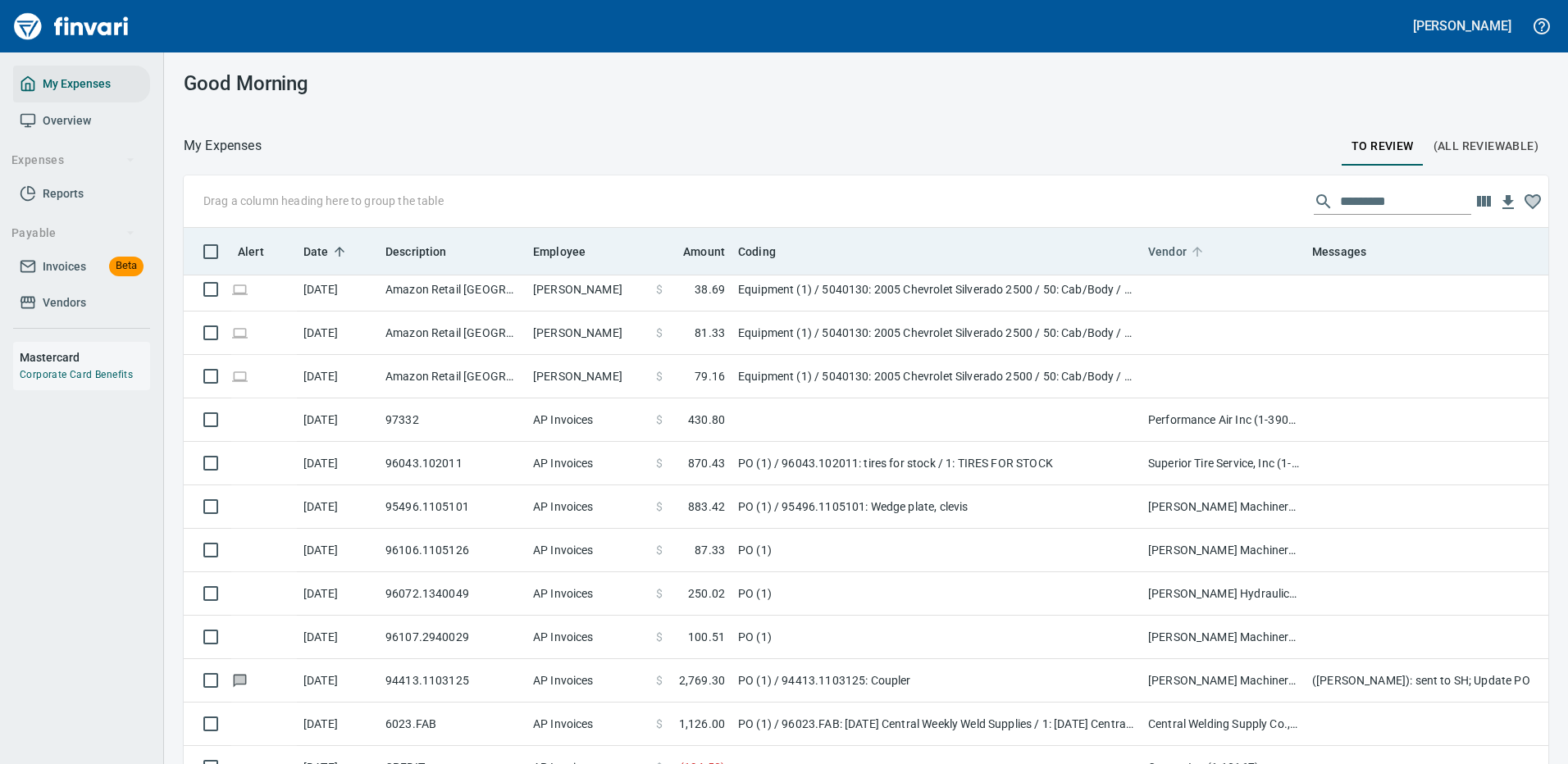
click at [1167, 242] on span "Vendor" at bounding box center [1167, 252] width 39 height 20
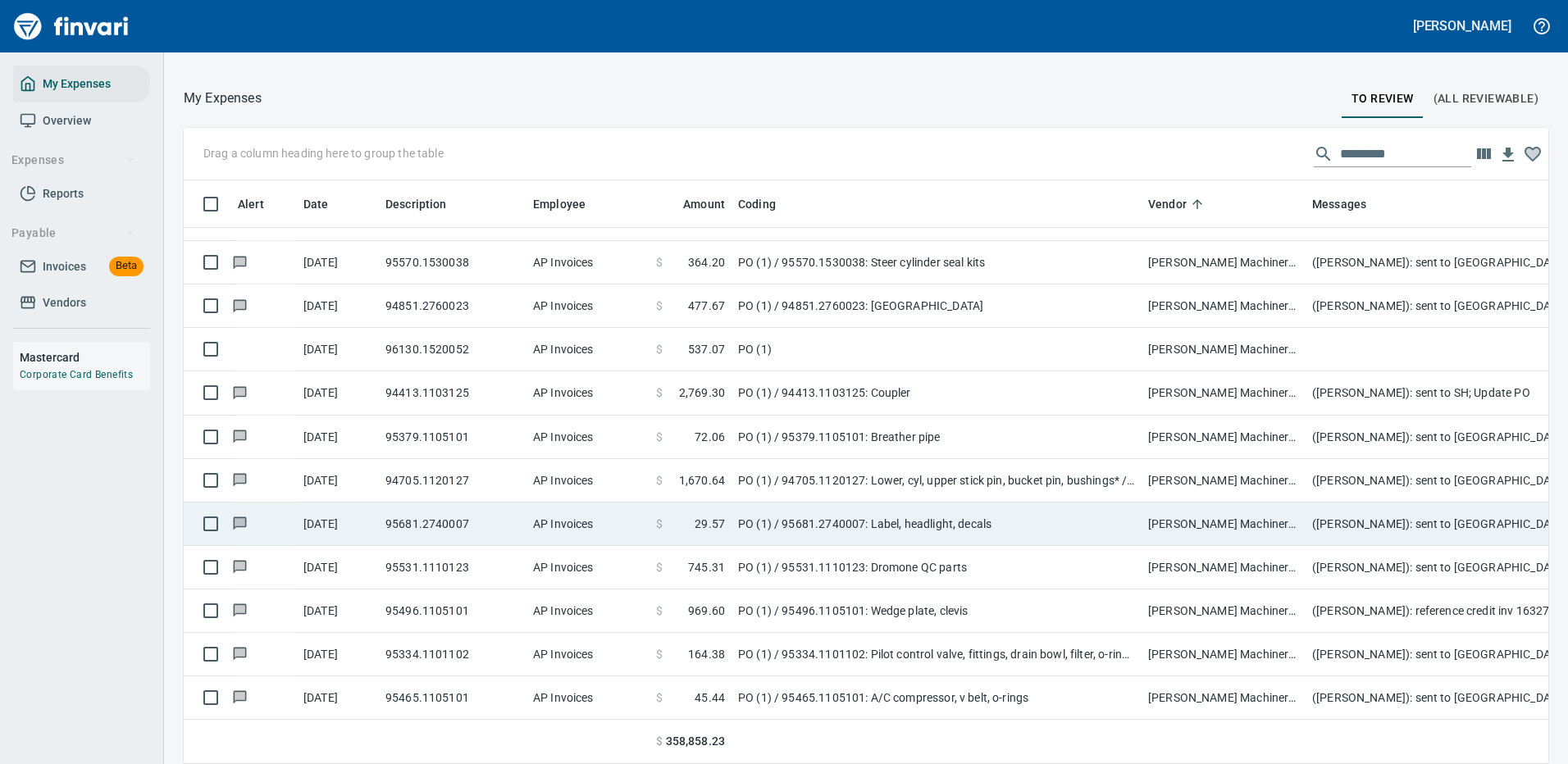
scroll to position [6561, 0]
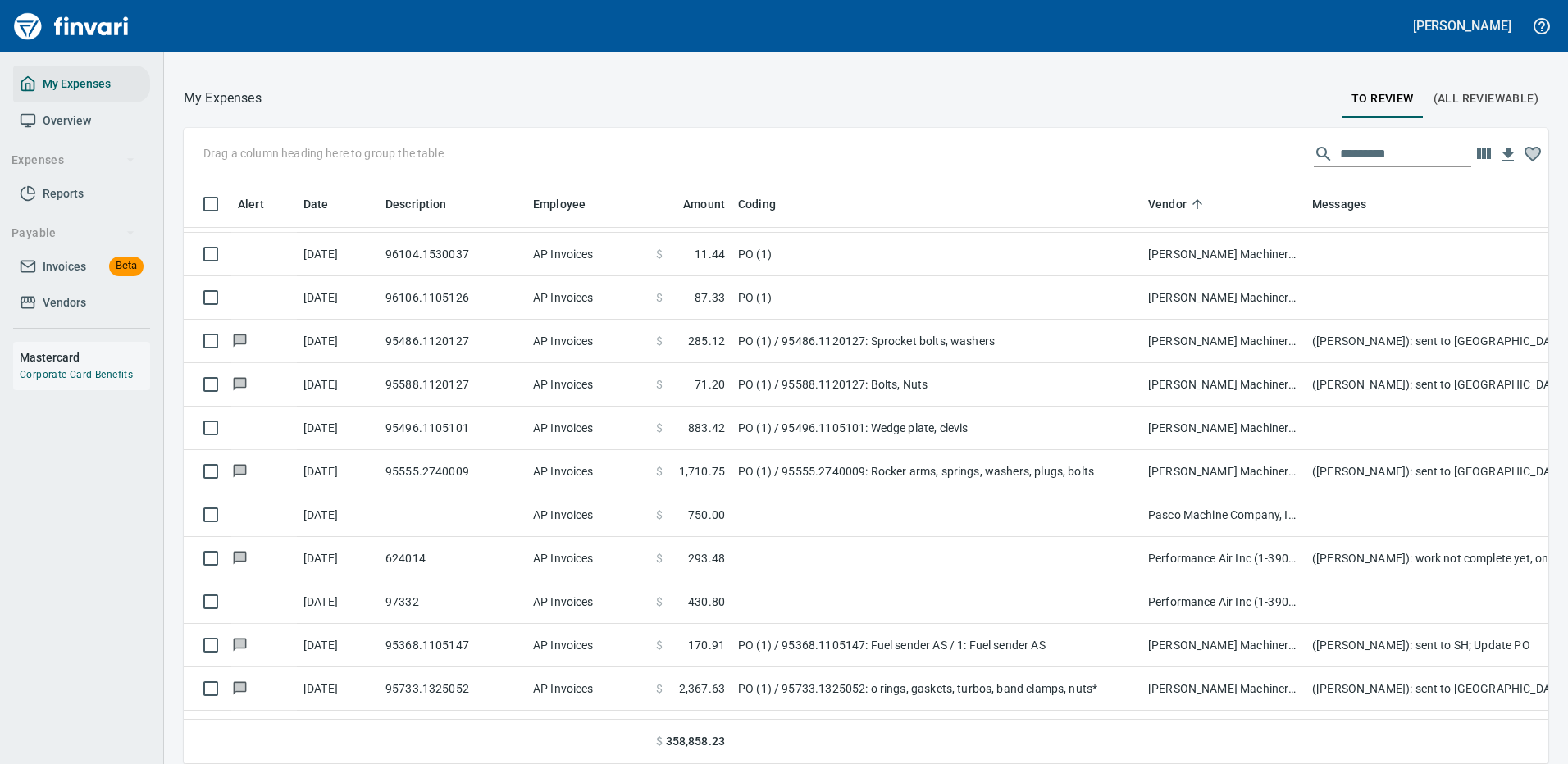
click at [1366, 149] on input "text" at bounding box center [1405, 154] width 131 height 26
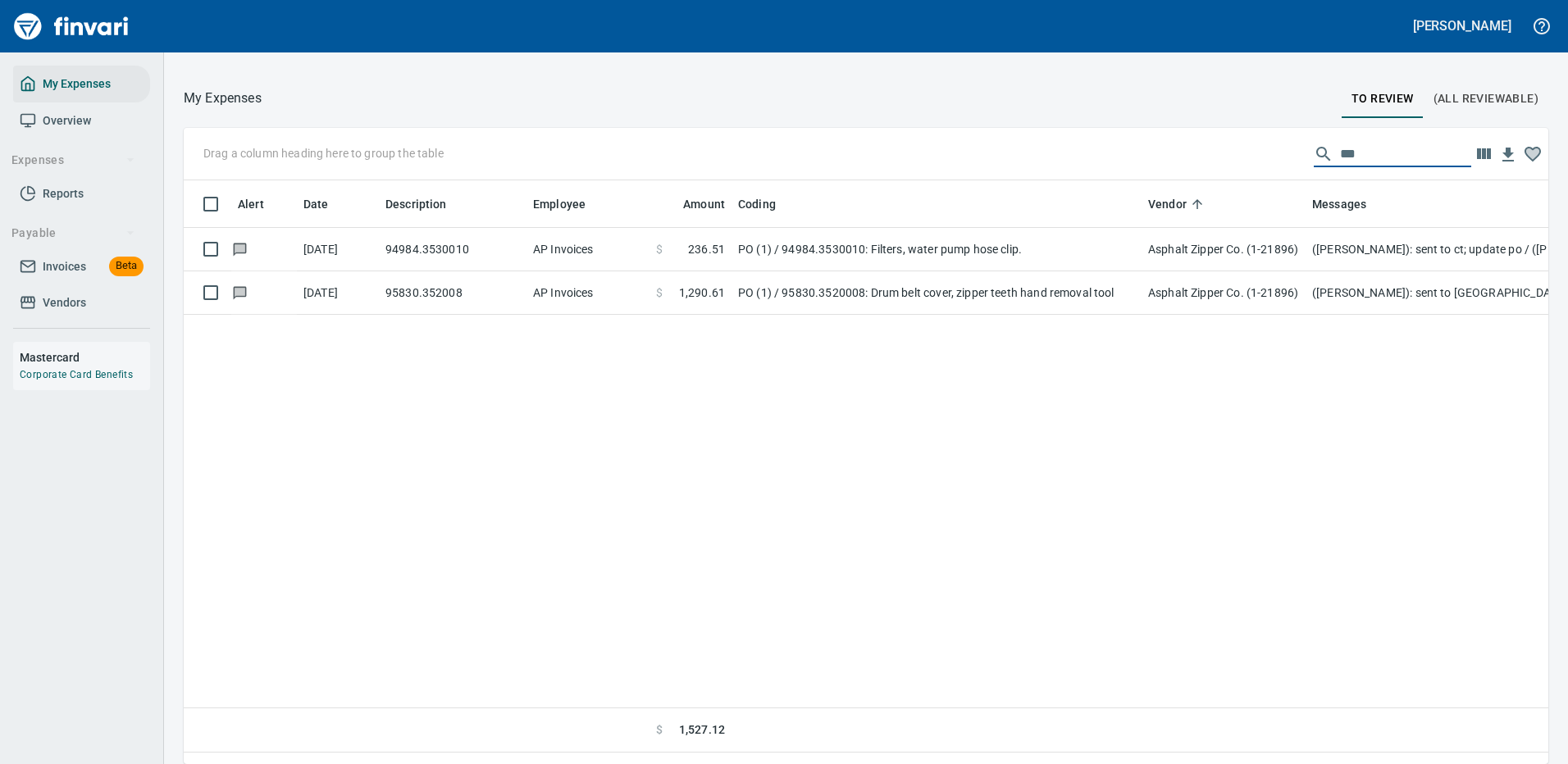
scroll to position [0, 0]
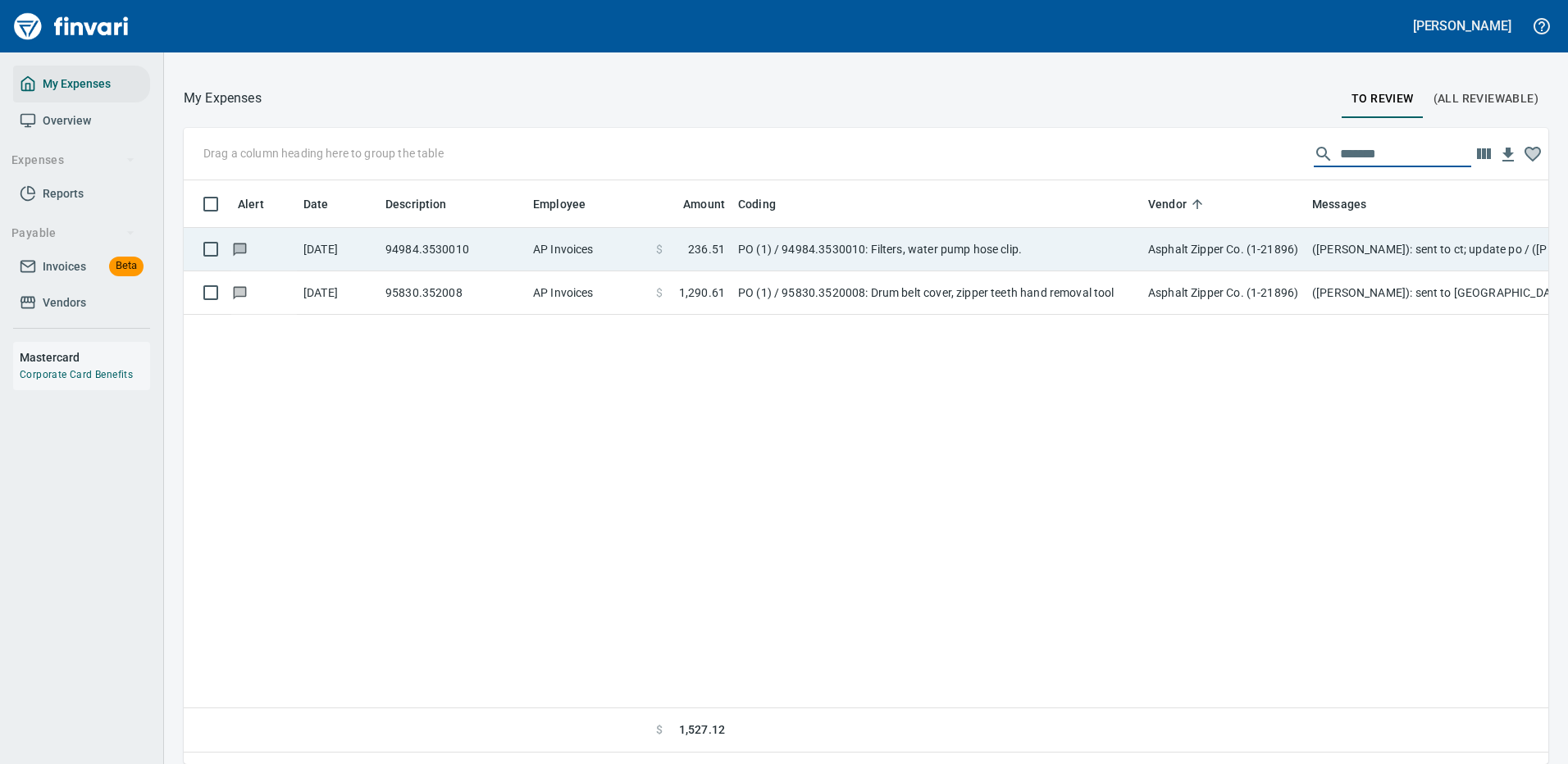
click at [794, 248] on td "PO (1) / 94984.3530010: Filters, water pump hose clip." at bounding box center [936, 249] width 410 height 43
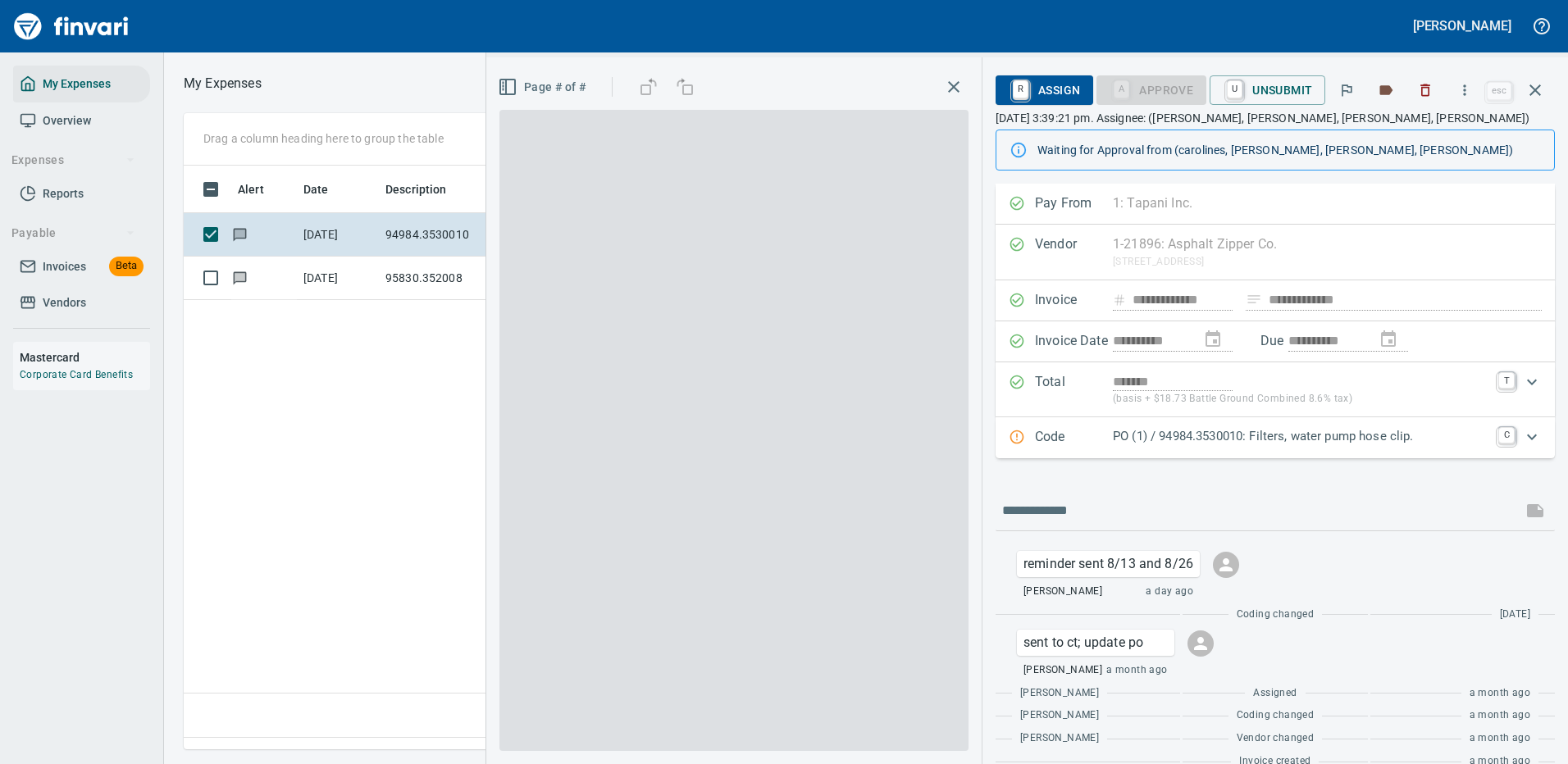
scroll to position [560, 942]
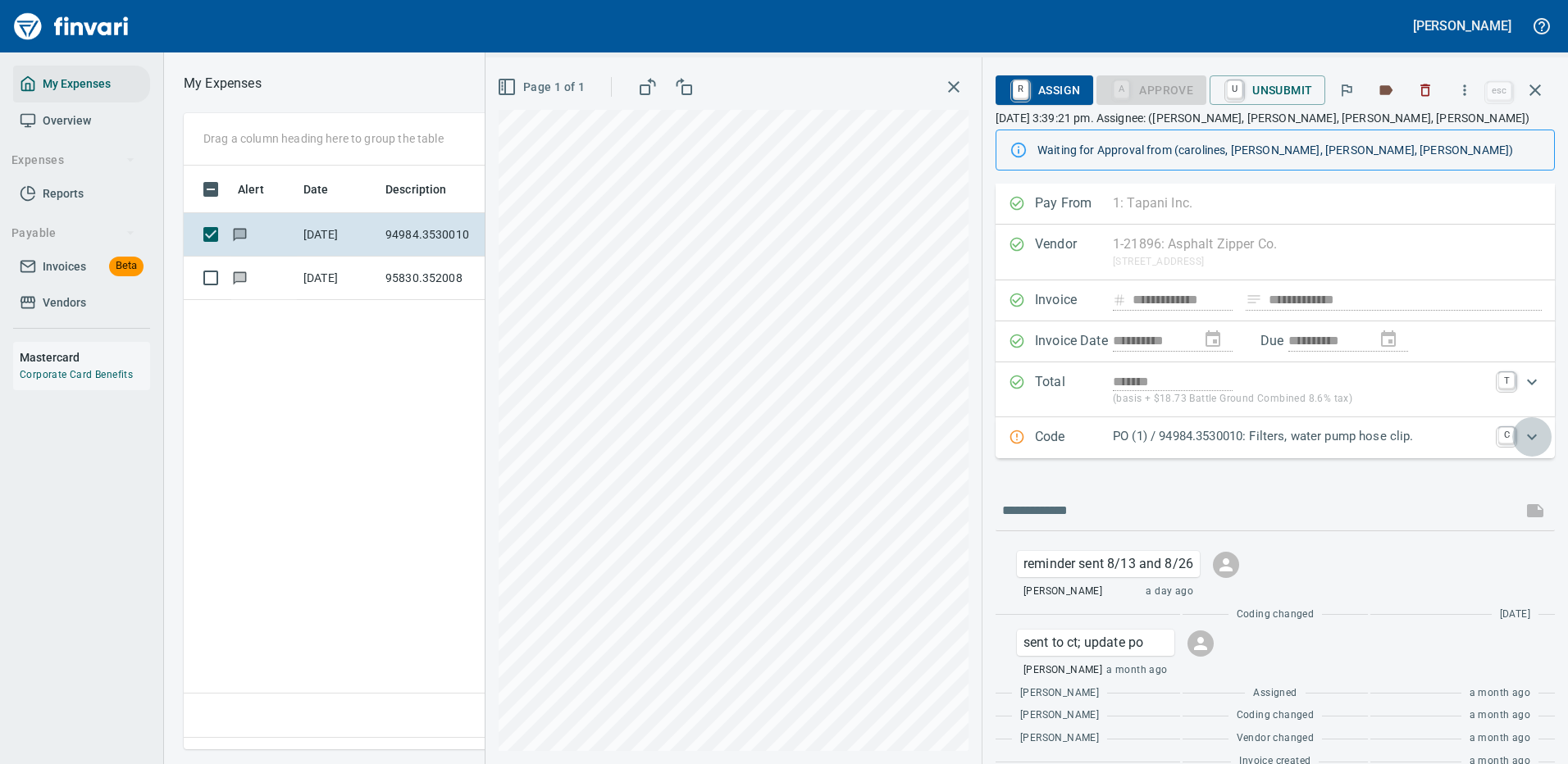
click at [1522, 435] on icon "Expand" at bounding box center [1532, 437] width 20 height 20
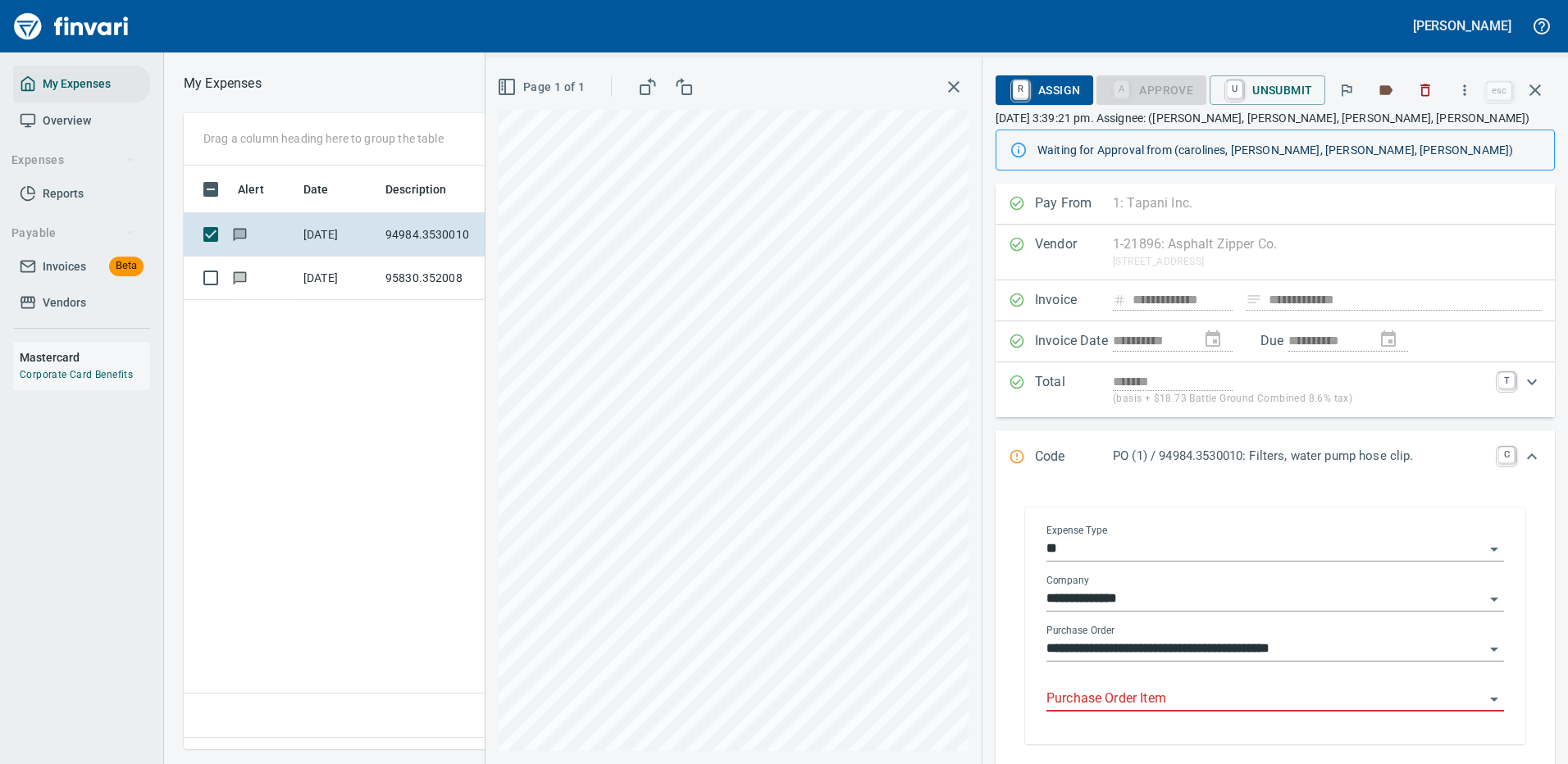
click at [1115, 689] on input "Purchase Order Item" at bounding box center [1265, 700] width 438 height 23
click at [1116, 694] on input "Purchase Order Item" at bounding box center [1265, 700] width 438 height 23
click at [1237, 690] on input "Purchase Order Item" at bounding box center [1265, 700] width 438 height 23
click at [1531, 88] on icon "button" at bounding box center [1535, 90] width 20 height 20
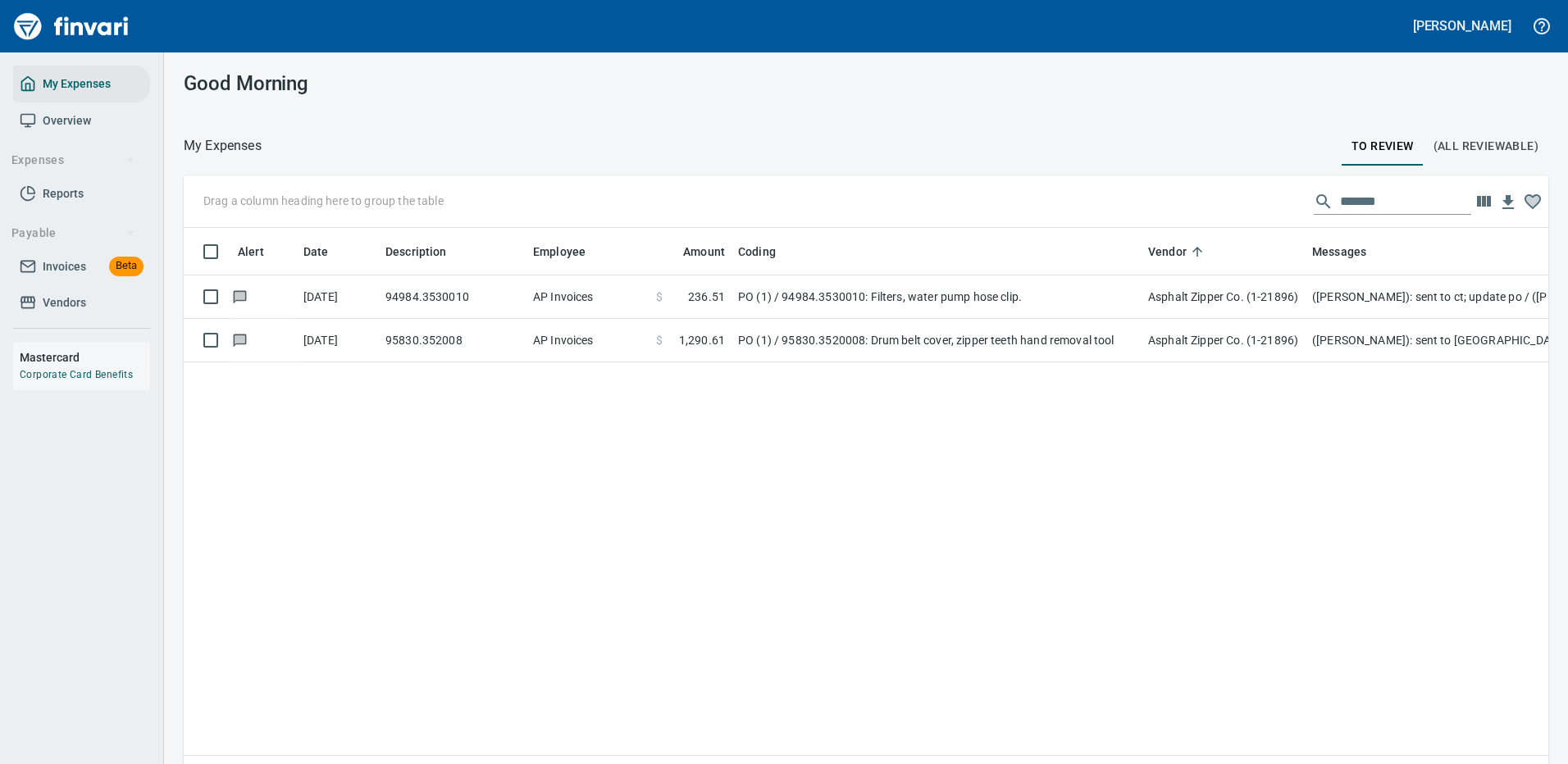
scroll to position [560, 1340]
drag, startPoint x: 1373, startPoint y: 193, endPoint x: 1218, endPoint y: 199, distance: 155.1
click at [1221, 202] on div "Drag a column heading here to group the table *******" at bounding box center [865, 202] width 1365 height 52
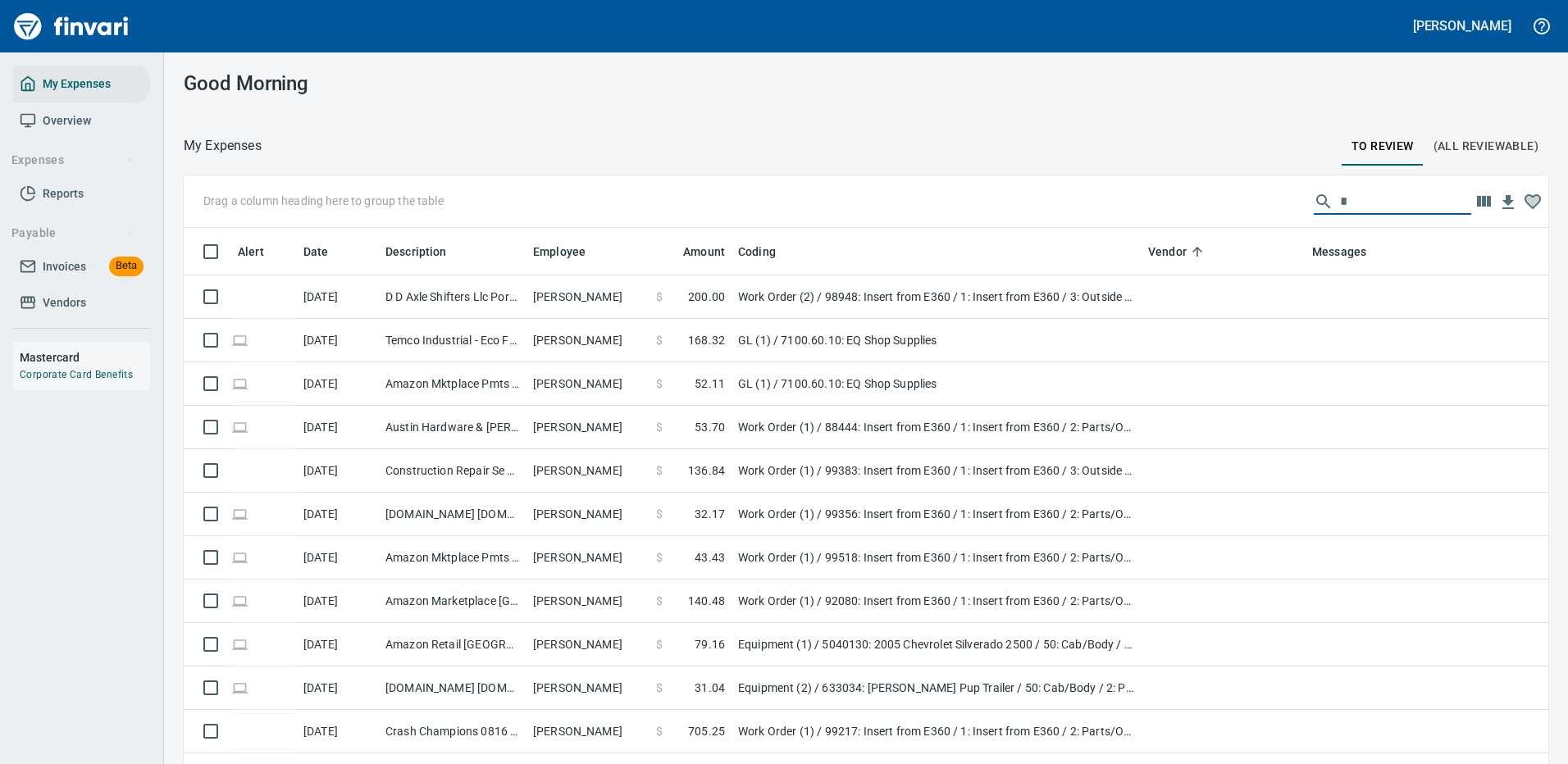
scroll to position [560, 1328]
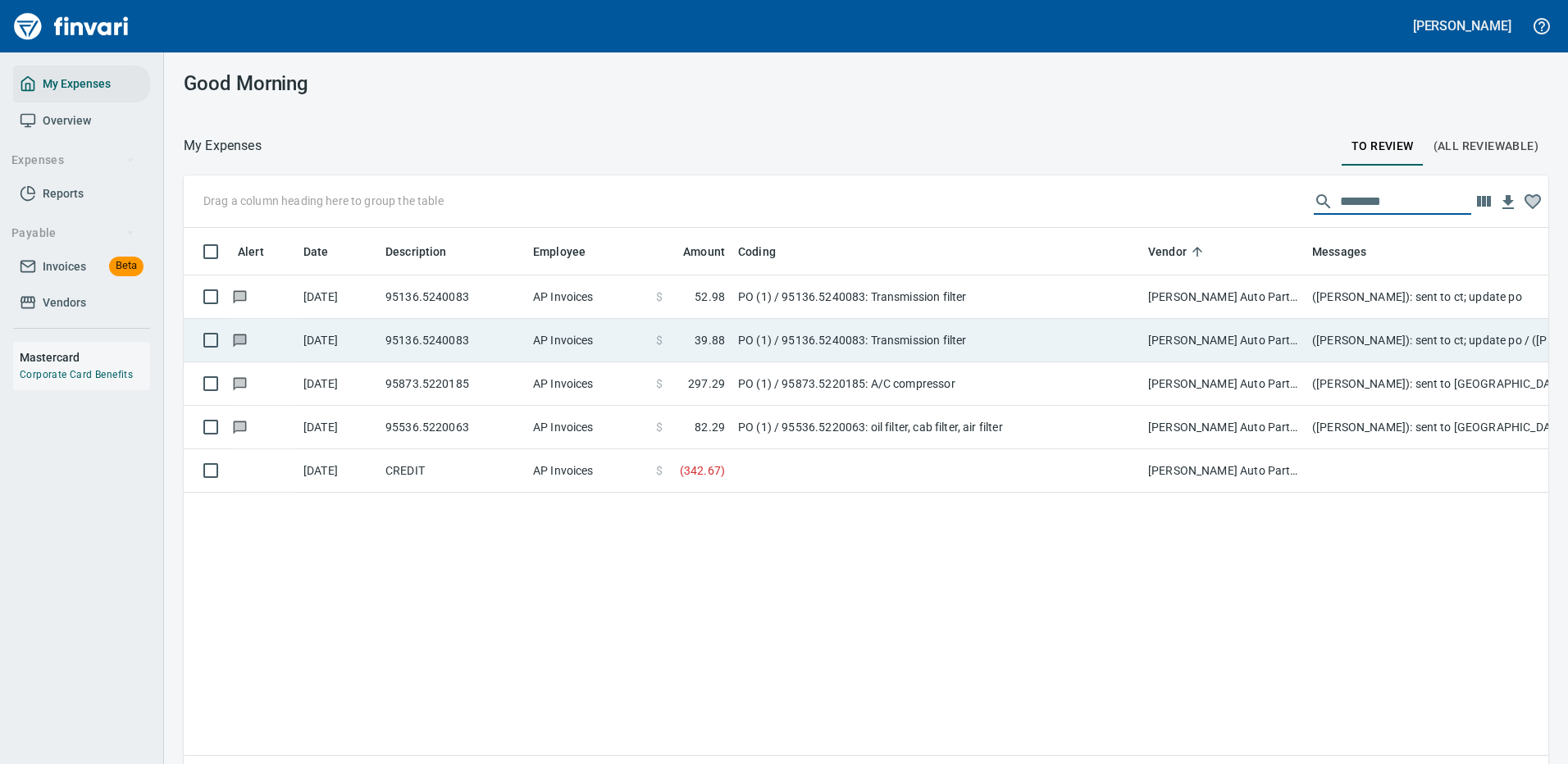
click at [888, 294] on td "PO (1) / 95136.5240083: Transmission filter" at bounding box center [936, 297] width 410 height 43
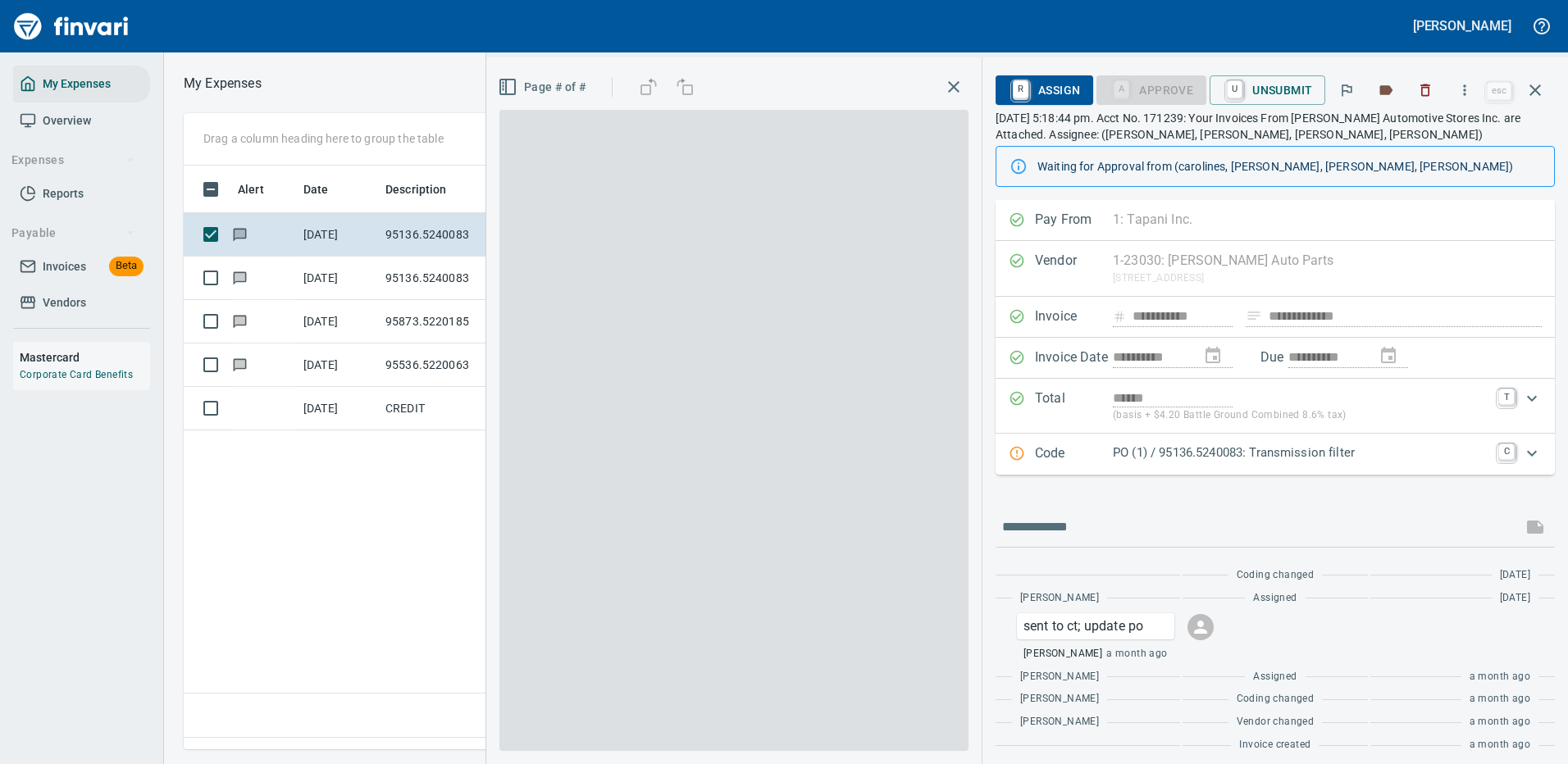
scroll to position [560, 942]
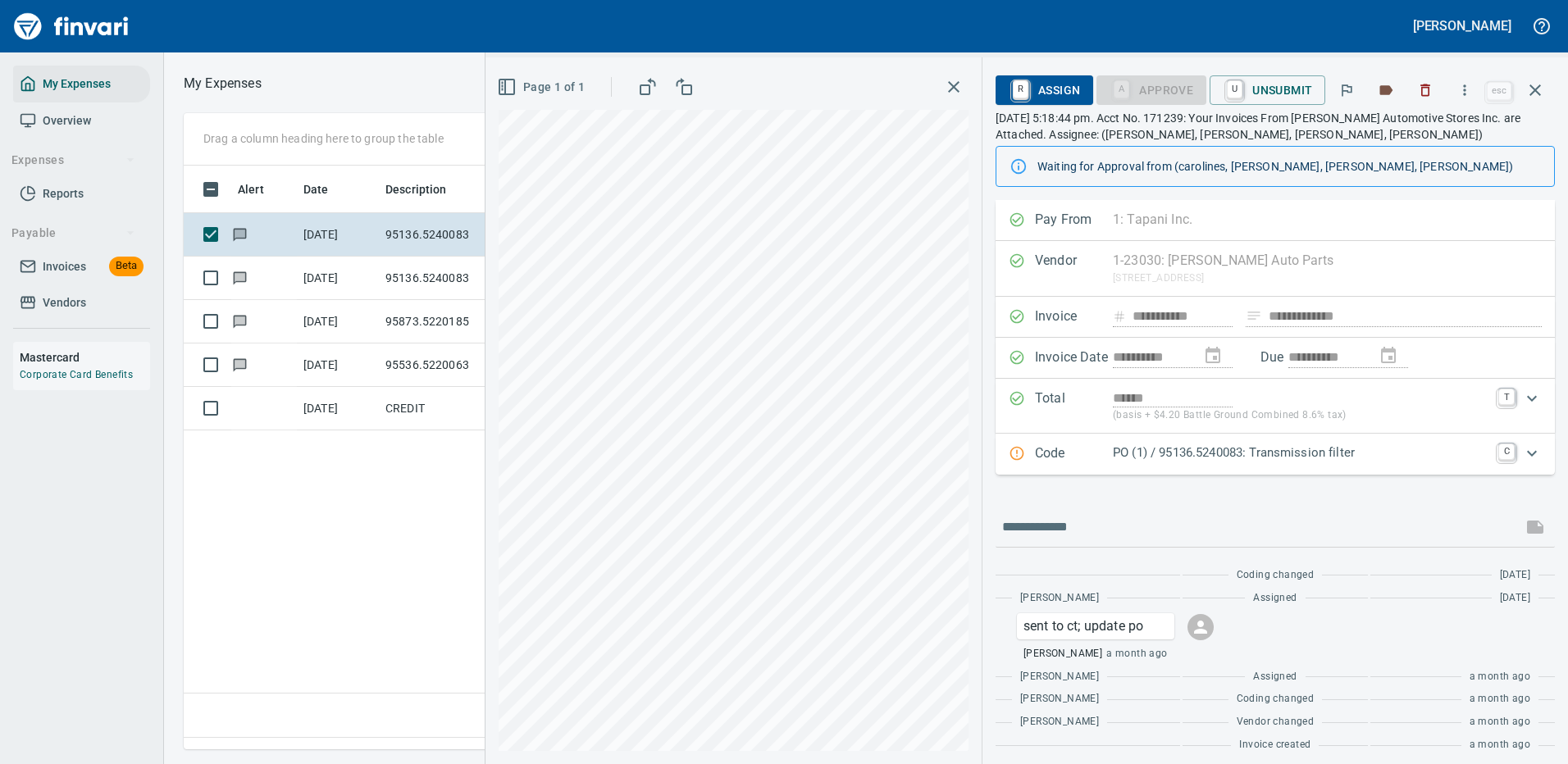
click at [1409, 454] on p "PO (1) / 95136.5240083: Transmission filter" at bounding box center [1300, 453] width 375 height 19
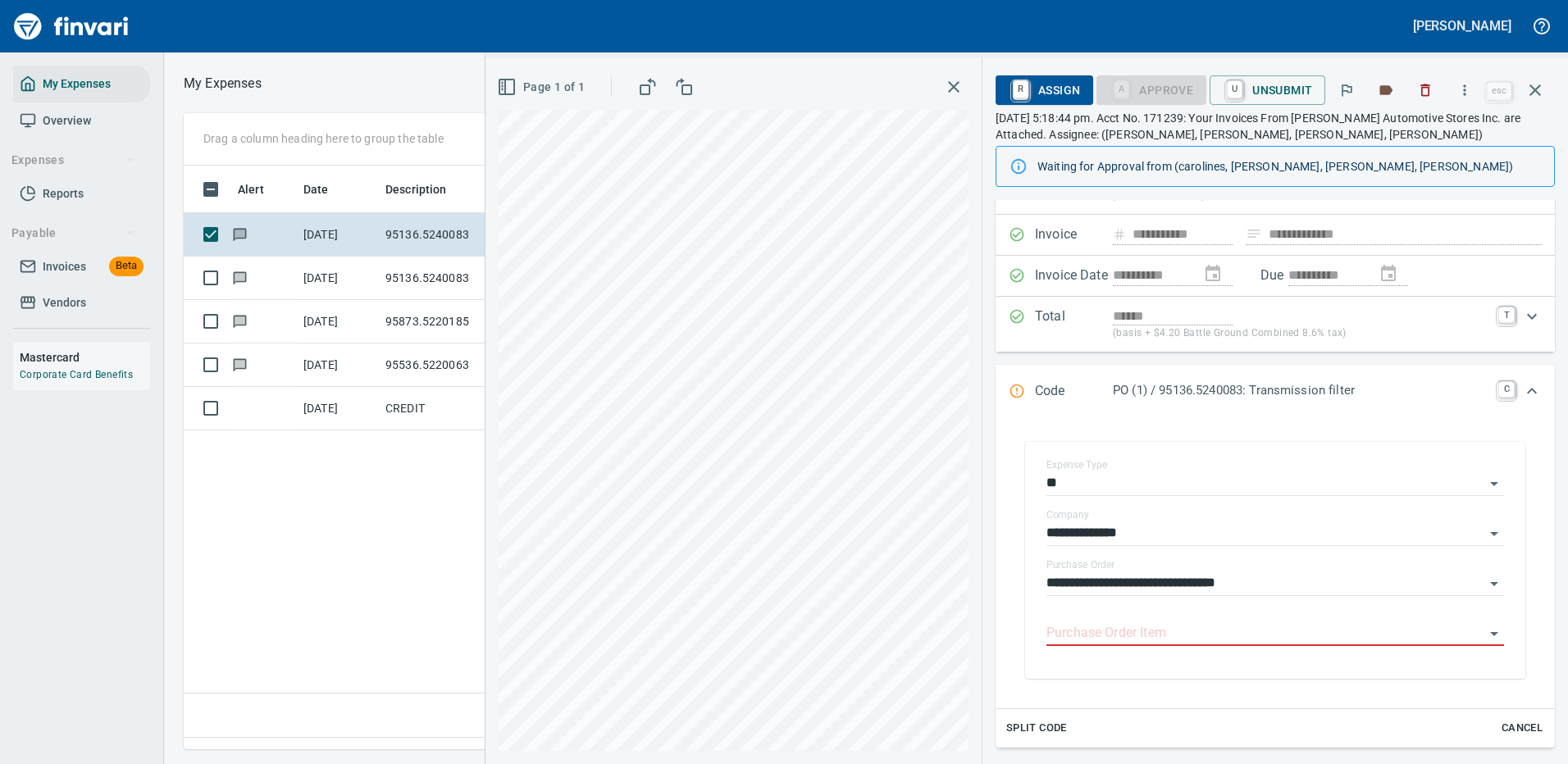
scroll to position [0, 0]
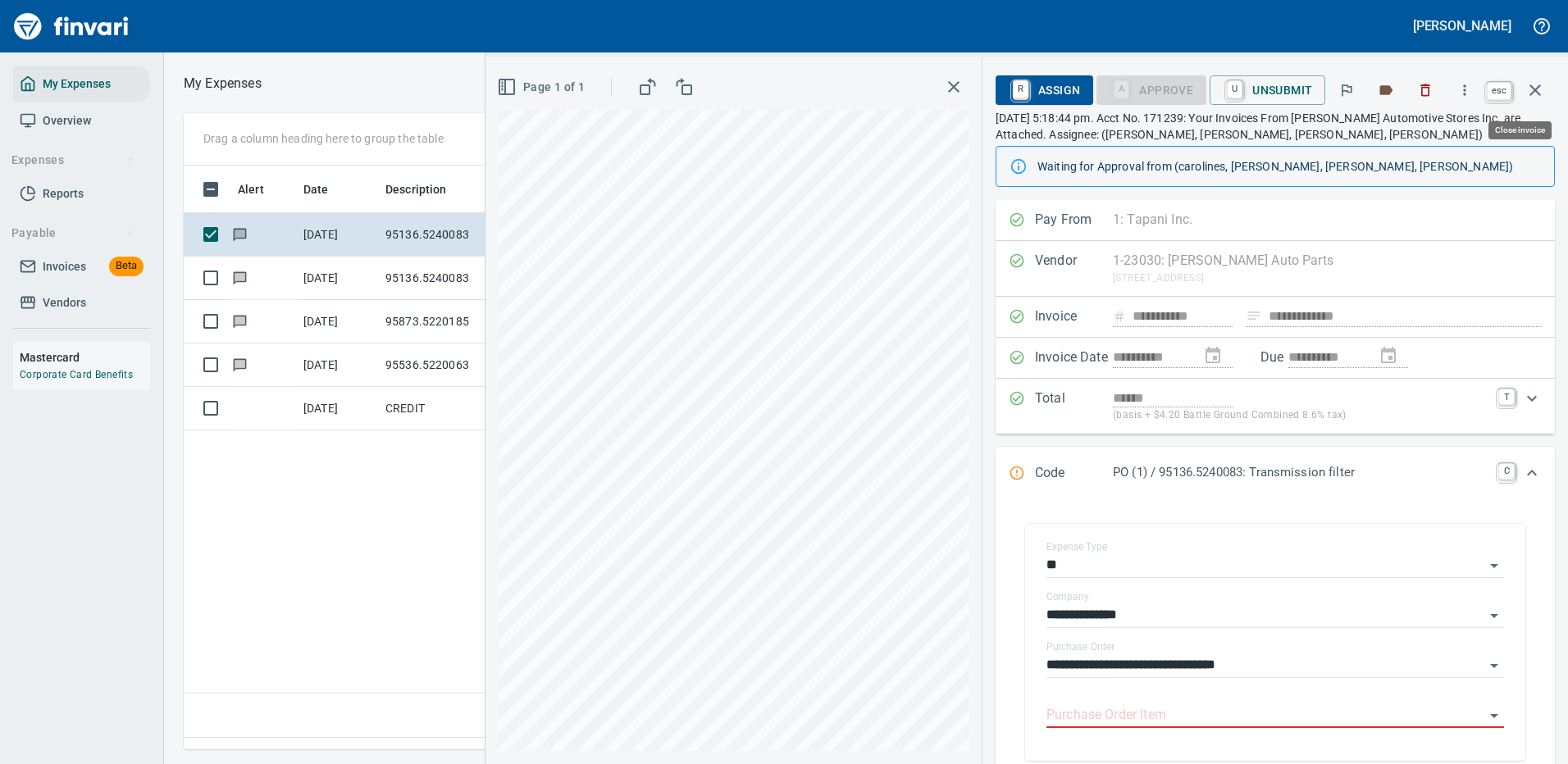
click at [1538, 90] on icon "button" at bounding box center [1535, 90] width 20 height 20
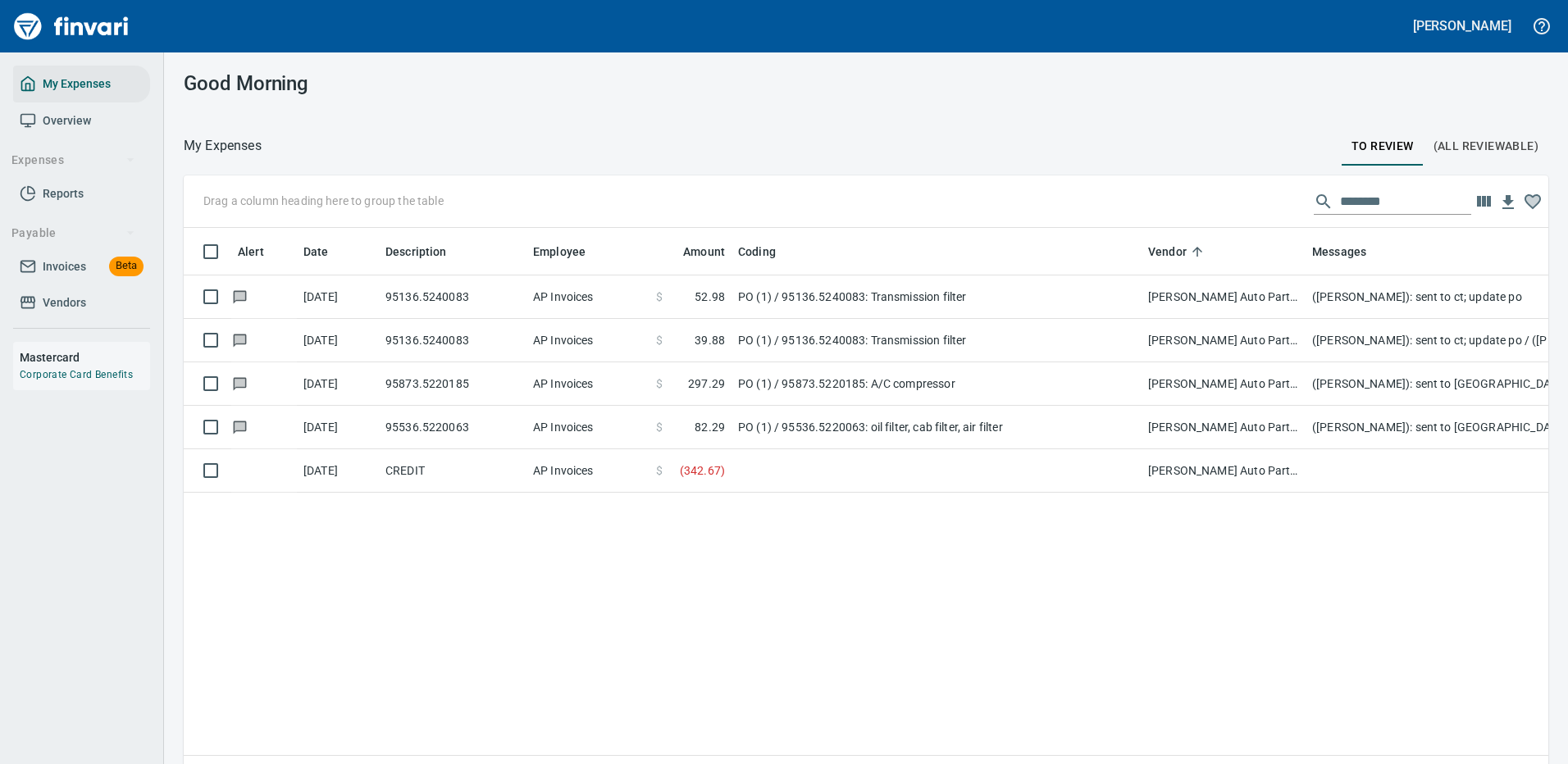
scroll to position [560, 1329]
drag, startPoint x: 1371, startPoint y: 202, endPoint x: 1237, endPoint y: 215, distance: 134.6
click at [1237, 215] on div "Drag a column heading here to group the table ********" at bounding box center [865, 202] width 1365 height 52
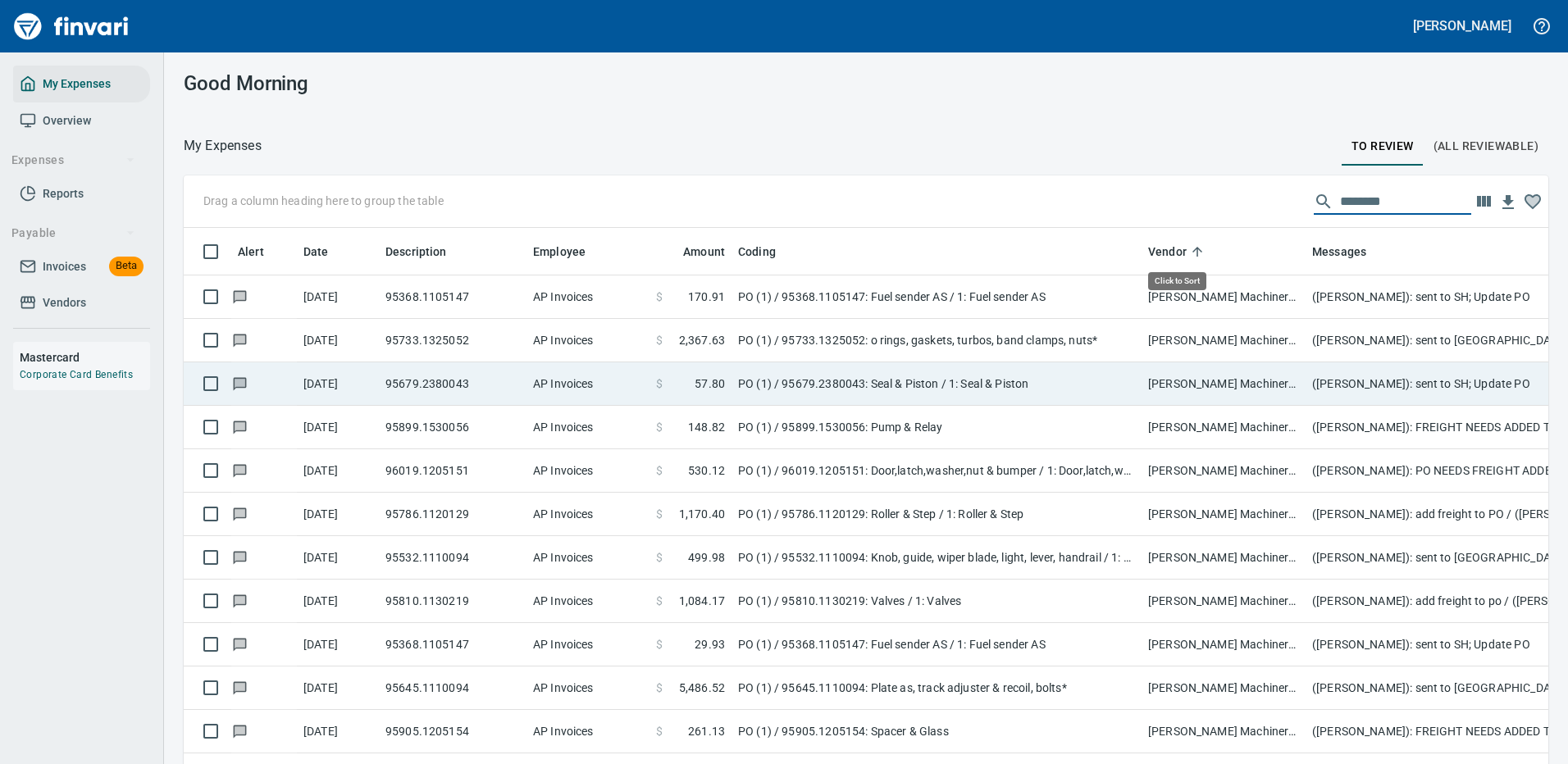
scroll to position [560, 1328]
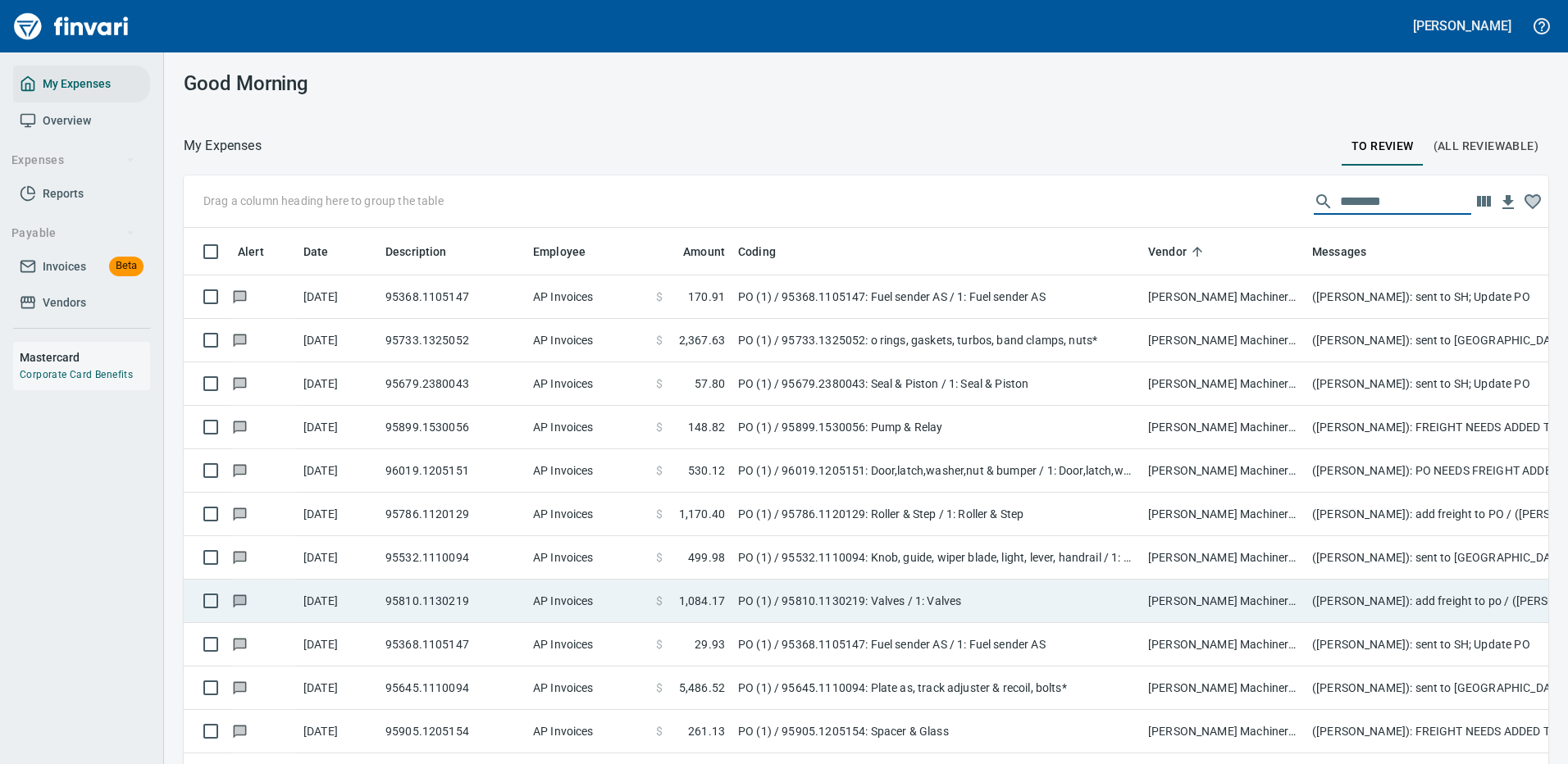
type input "********"
click at [486, 595] on td "95810.1130219" at bounding box center [452, 601] width 148 height 43
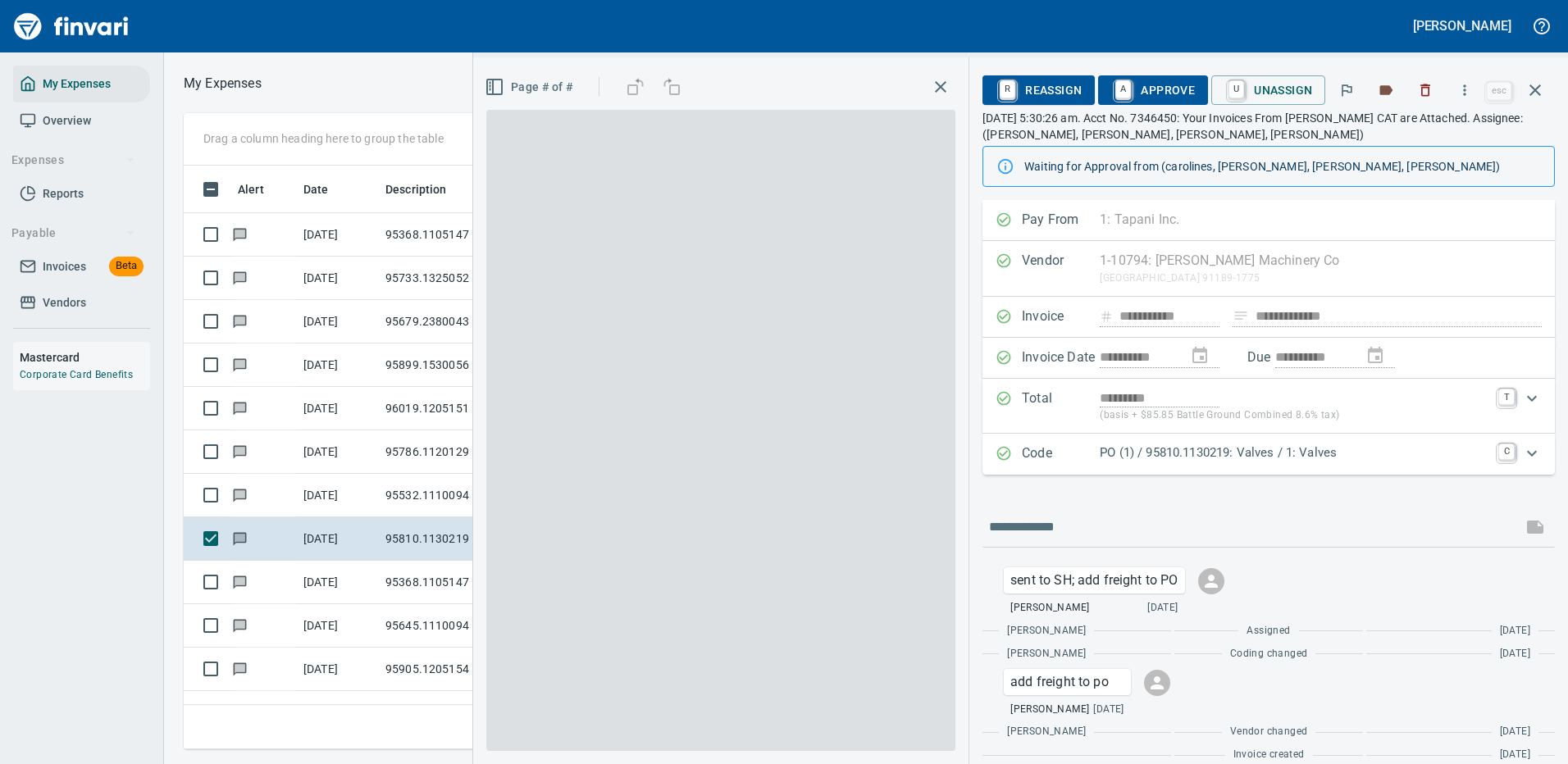
scroll to position [560, 929]
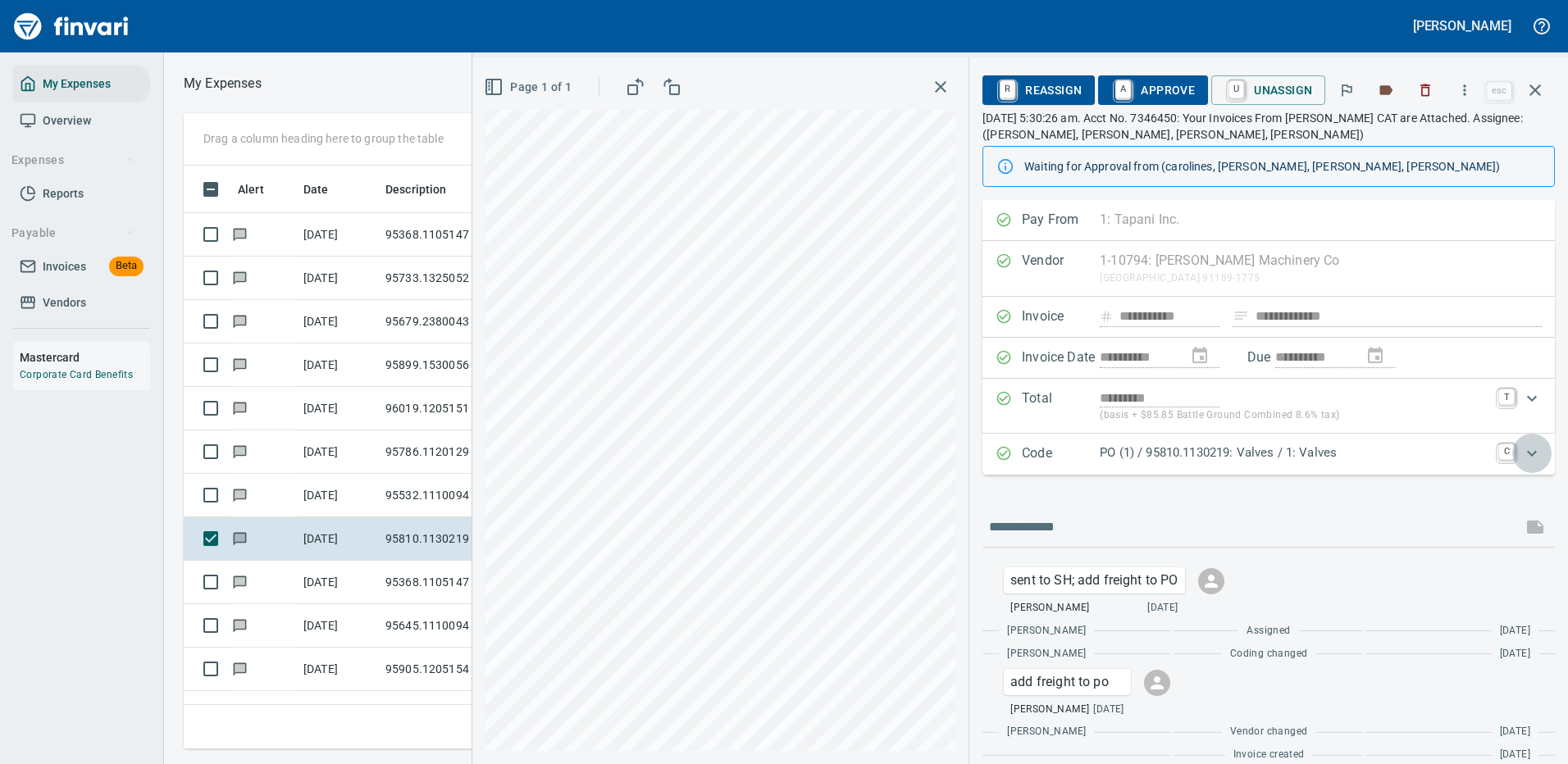
click at [1522, 452] on icon "Expand" at bounding box center [1532, 454] width 20 height 20
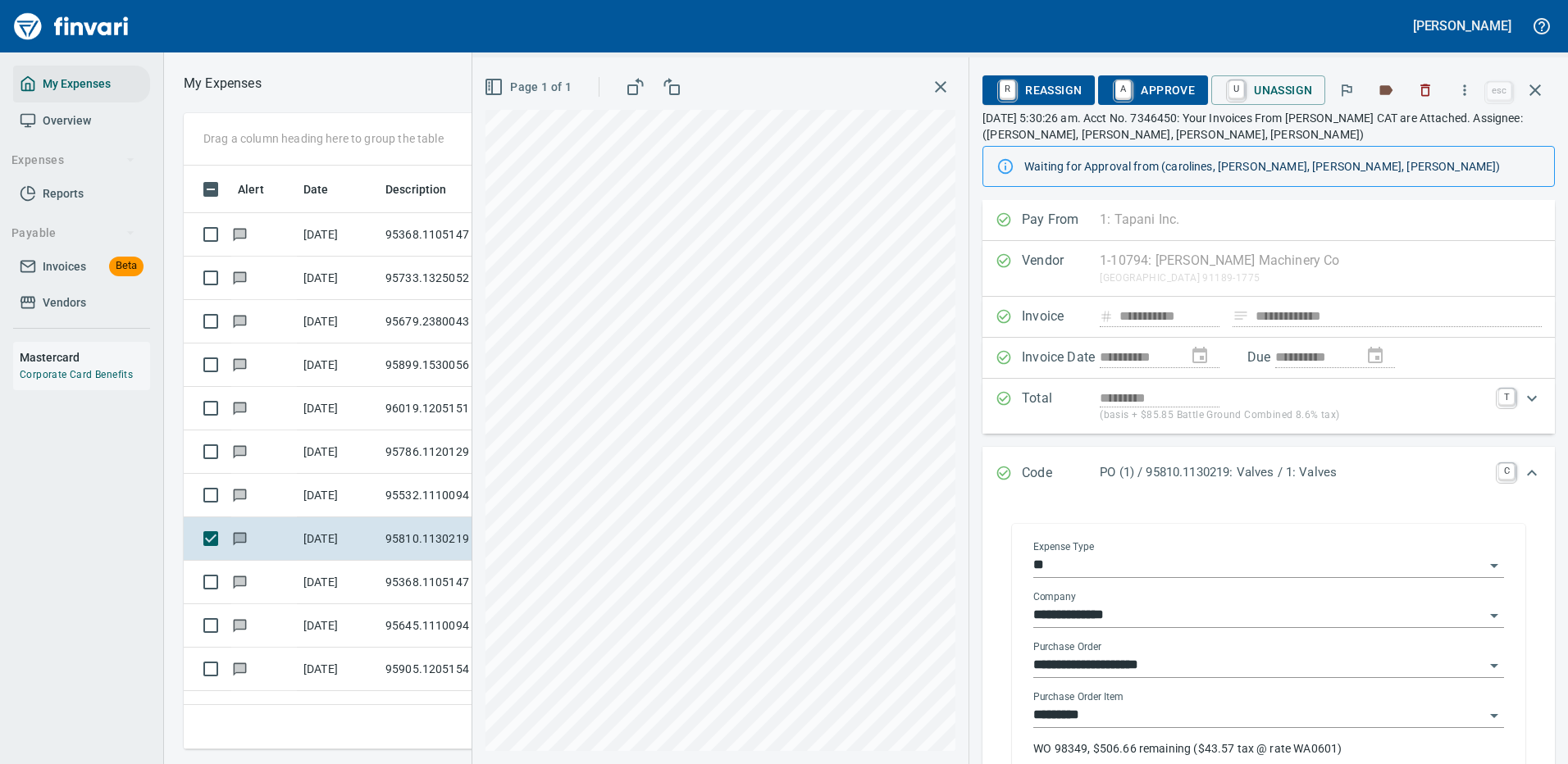
scroll to position [82, 0]
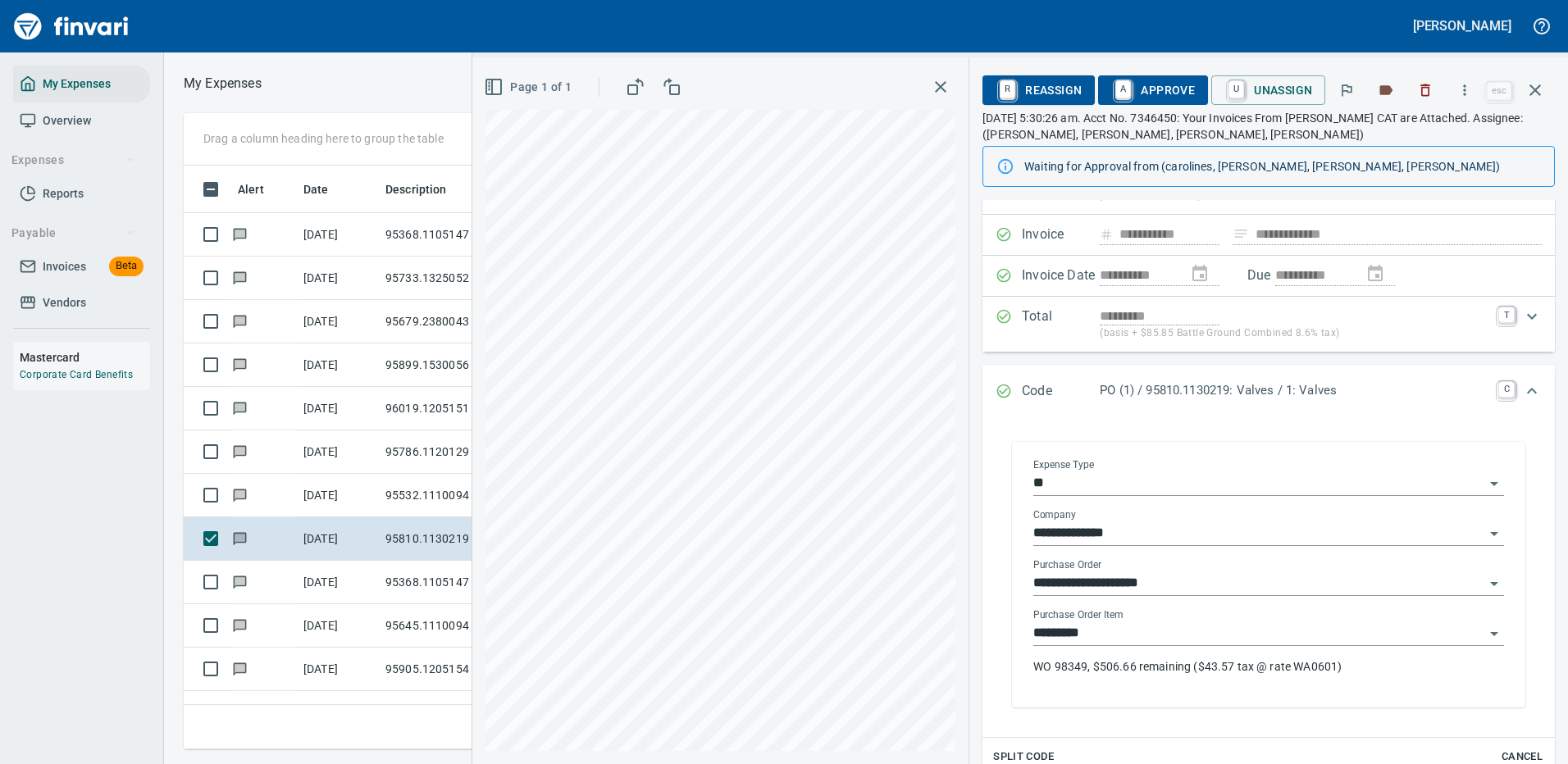
click at [1154, 634] on input "*********" at bounding box center [1258, 634] width 451 height 23
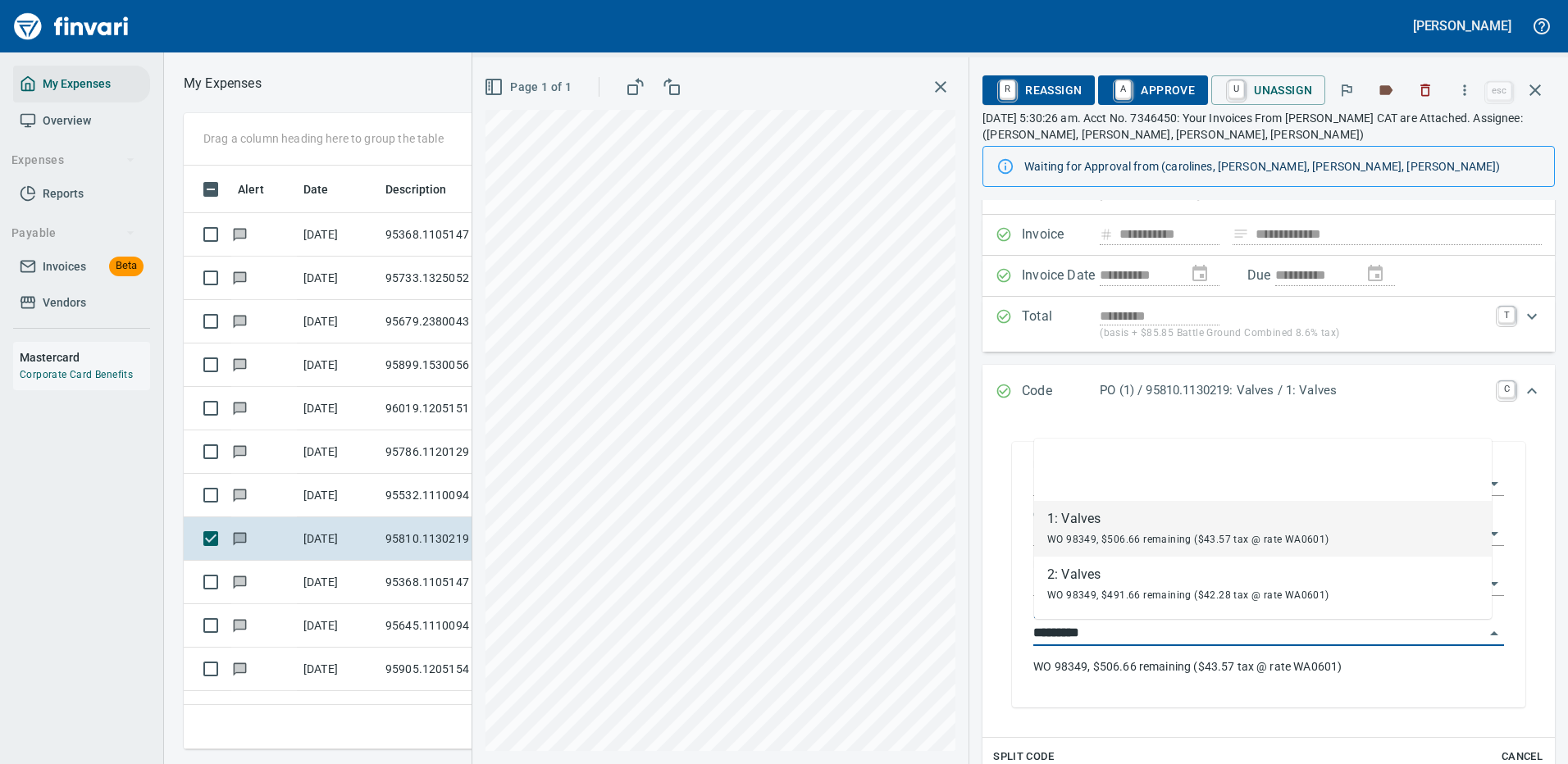
scroll to position [560, 929]
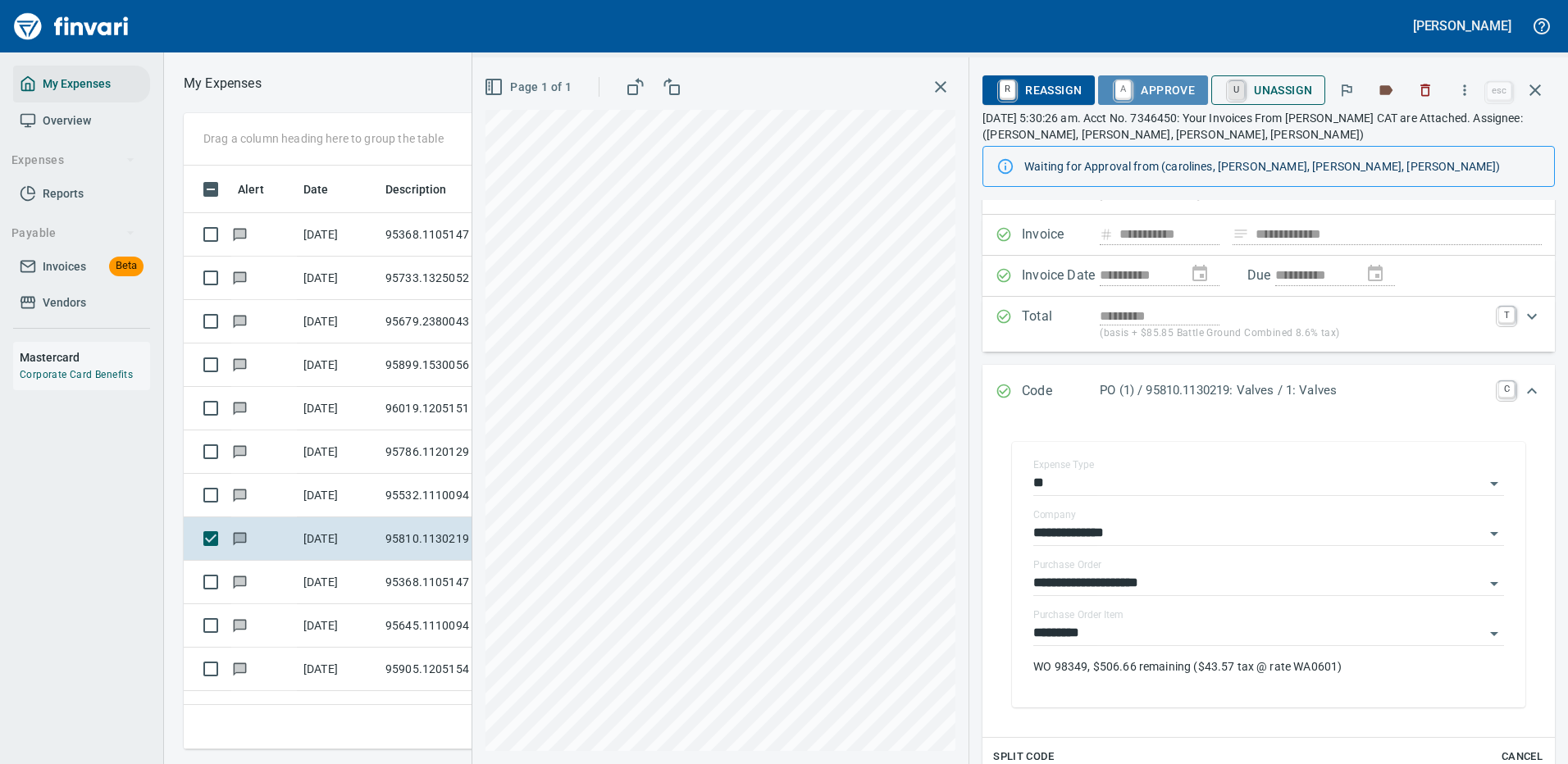
drag, startPoint x: 1176, startPoint y: 85, endPoint x: 1245, endPoint y: 94, distance: 69.6
click at [1178, 85] on span "A Approve" at bounding box center [1152, 90] width 84 height 28
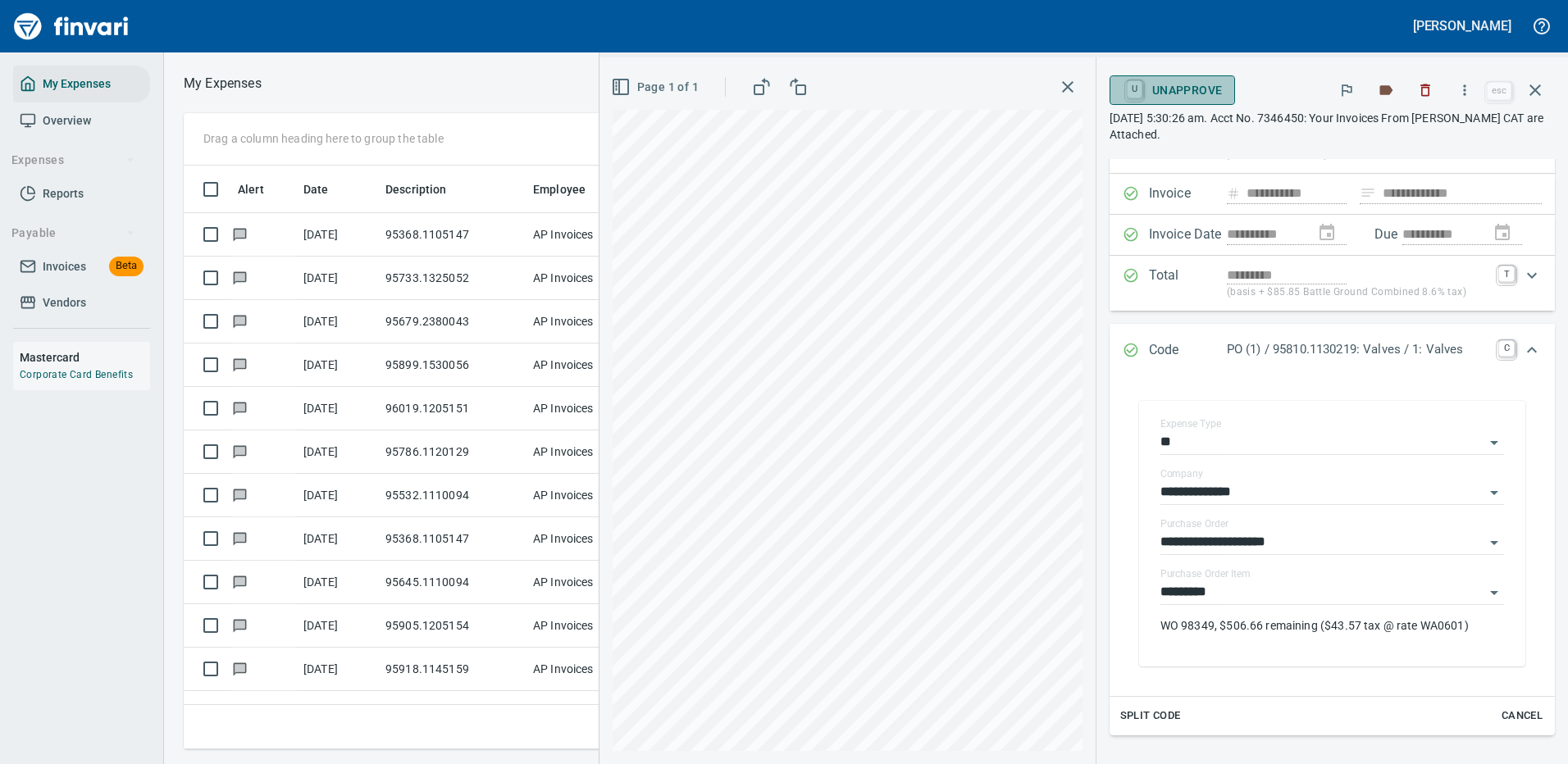
click at [1141, 88] on span "U Unapprove" at bounding box center [1172, 90] width 100 height 28
click at [1156, 87] on span "U Unapprove" at bounding box center [1172, 90] width 100 height 28
click at [1484, 584] on icon "Open" at bounding box center [1494, 593] width 20 height 20
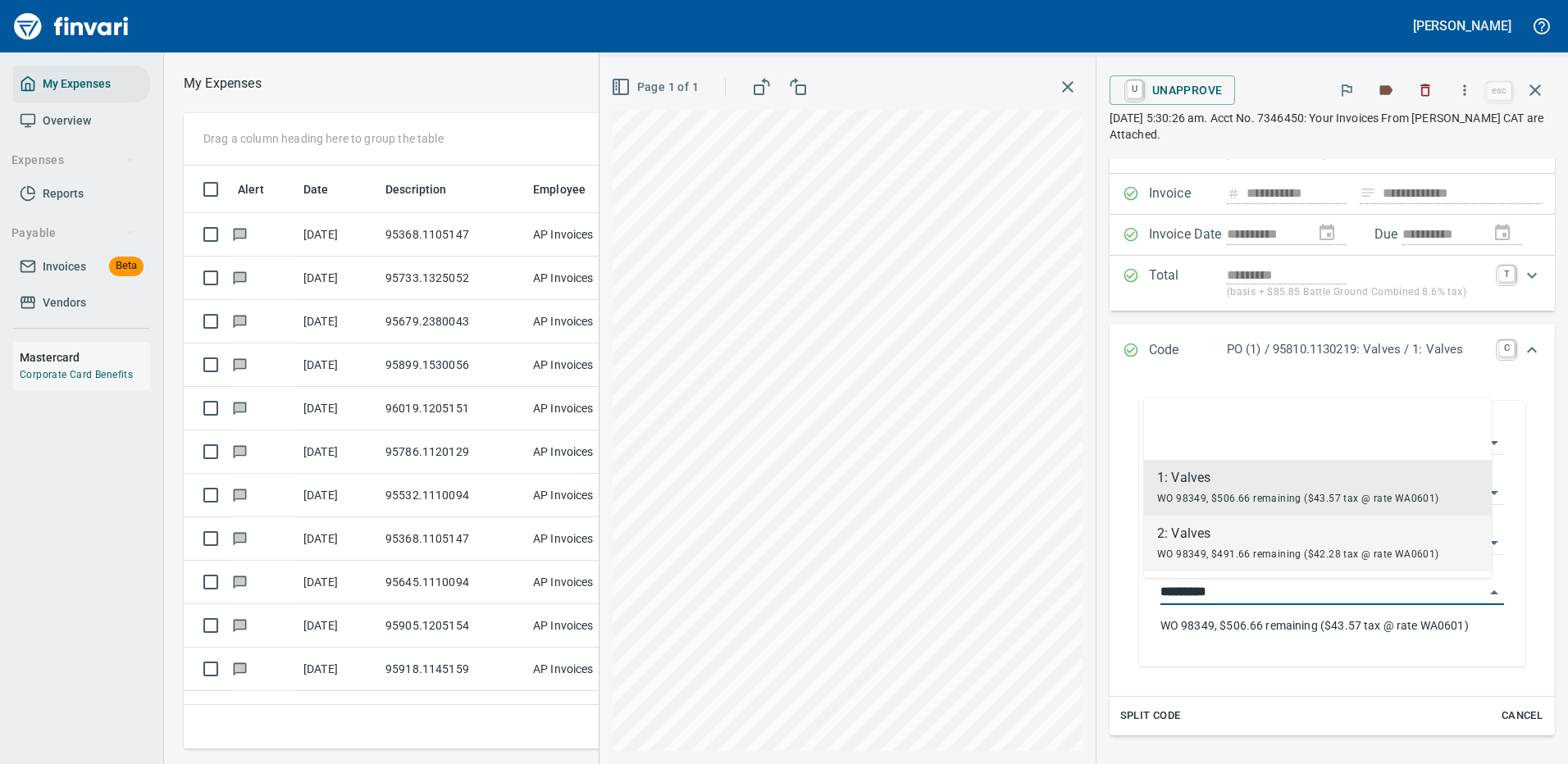
click at [1123, 617] on div "**********" at bounding box center [1332, 534] width 419 height 299
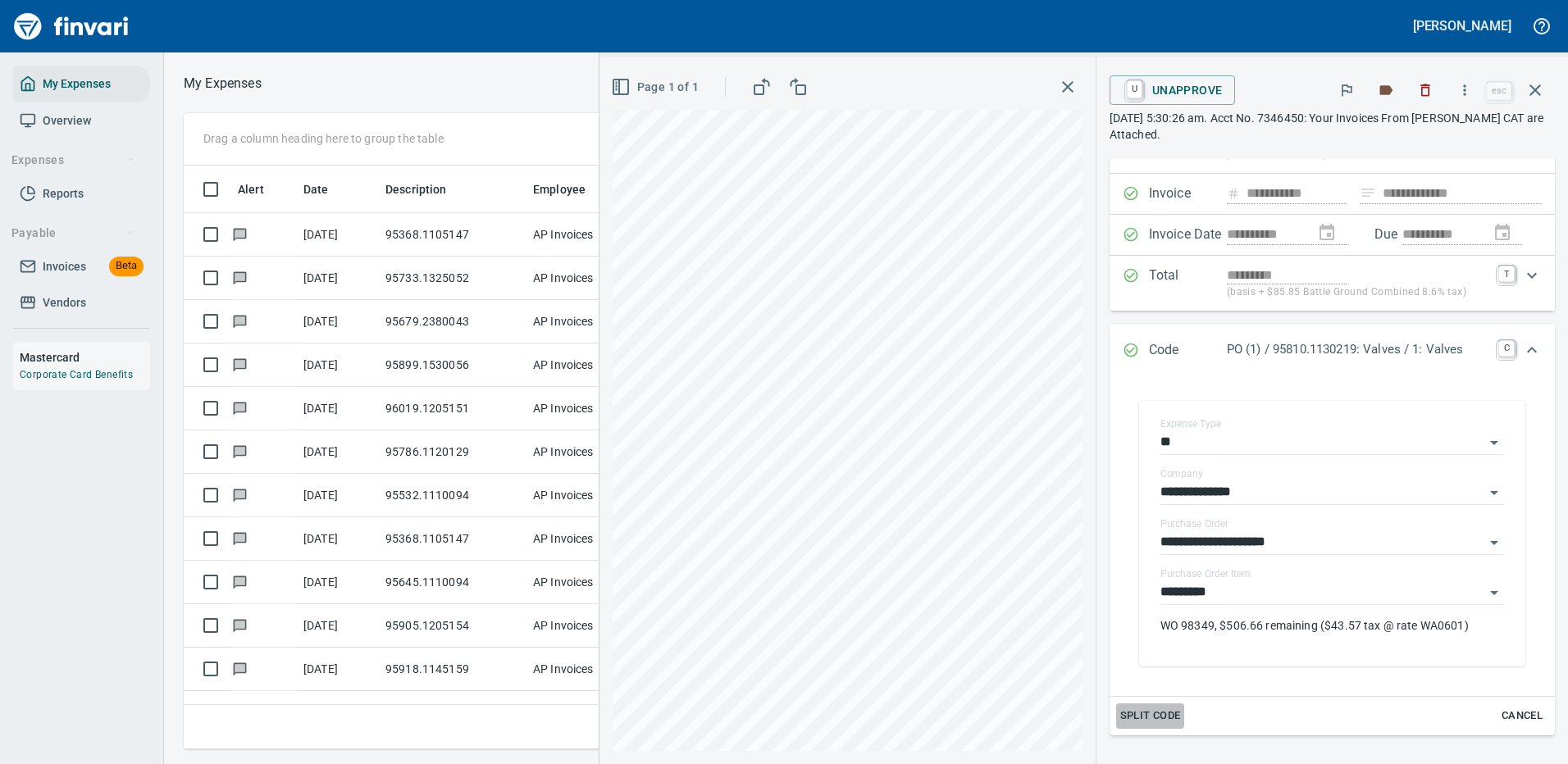
click at [1121, 711] on span "Split Code" at bounding box center [1150, 716] width 60 height 19
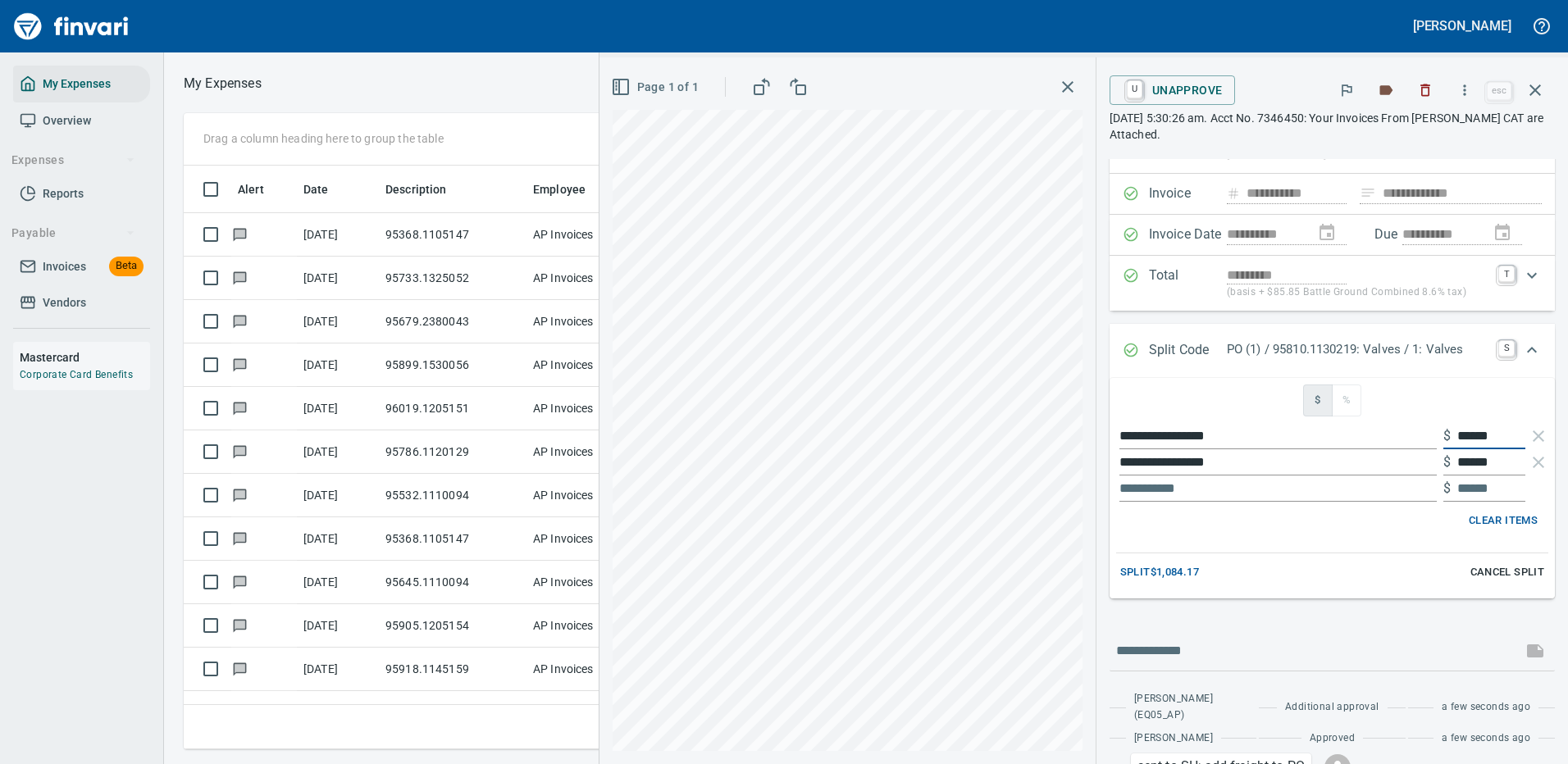
drag, startPoint x: 1447, startPoint y: 432, endPoint x: 1552, endPoint y: 420, distance: 105.7
click at [1551, 423] on div "**********" at bounding box center [1332, 524] width 471 height 893
type input "******"
drag, startPoint x: 1499, startPoint y: 463, endPoint x: 1388, endPoint y: 463, distance: 111.0
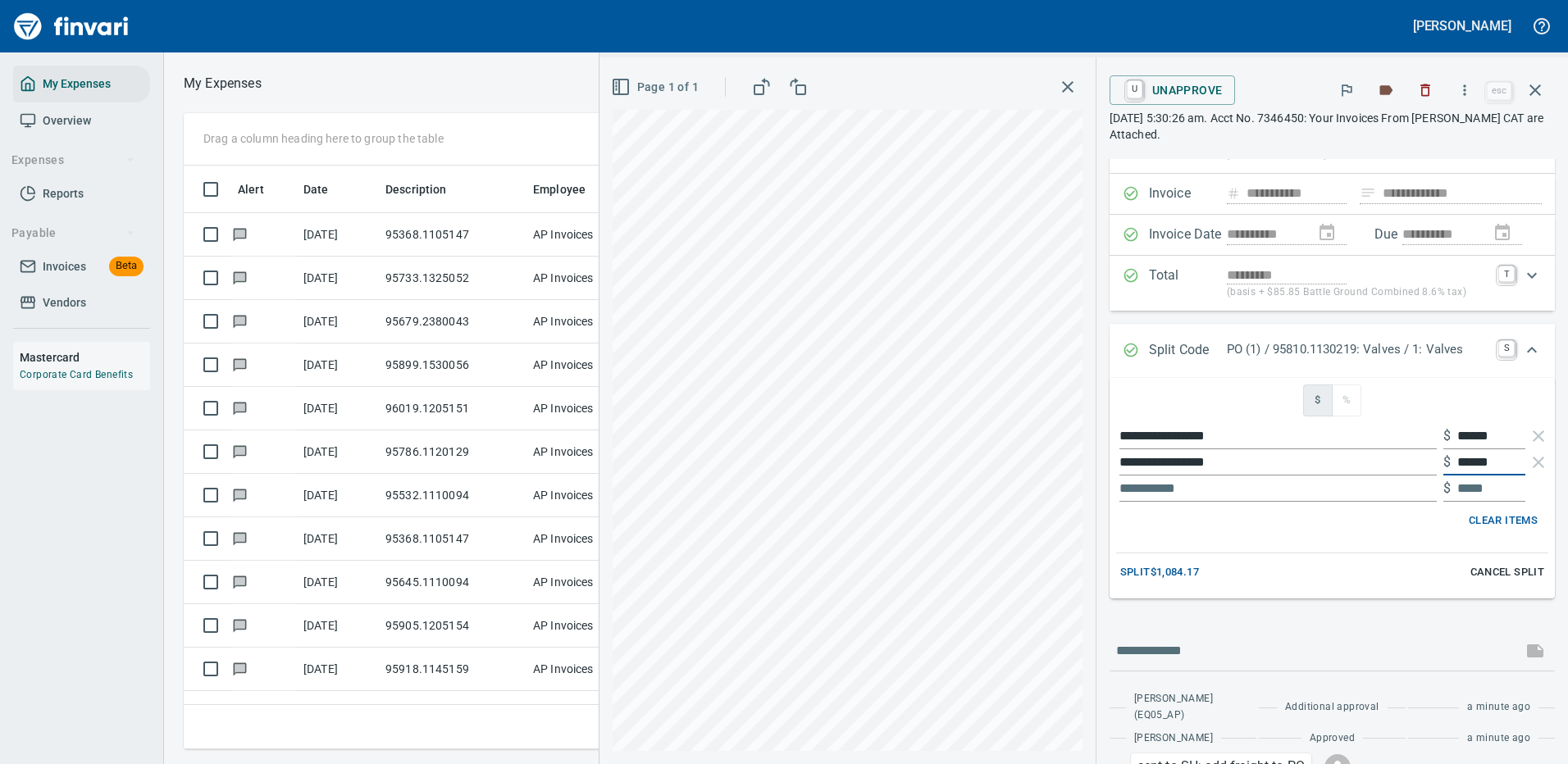
click at [1388, 463] on div "**********" at bounding box center [1331, 462] width 432 height 26
type input "***"
type input "******"
click at [1472, 458] on input "******" at bounding box center [1492, 462] width 68 height 26
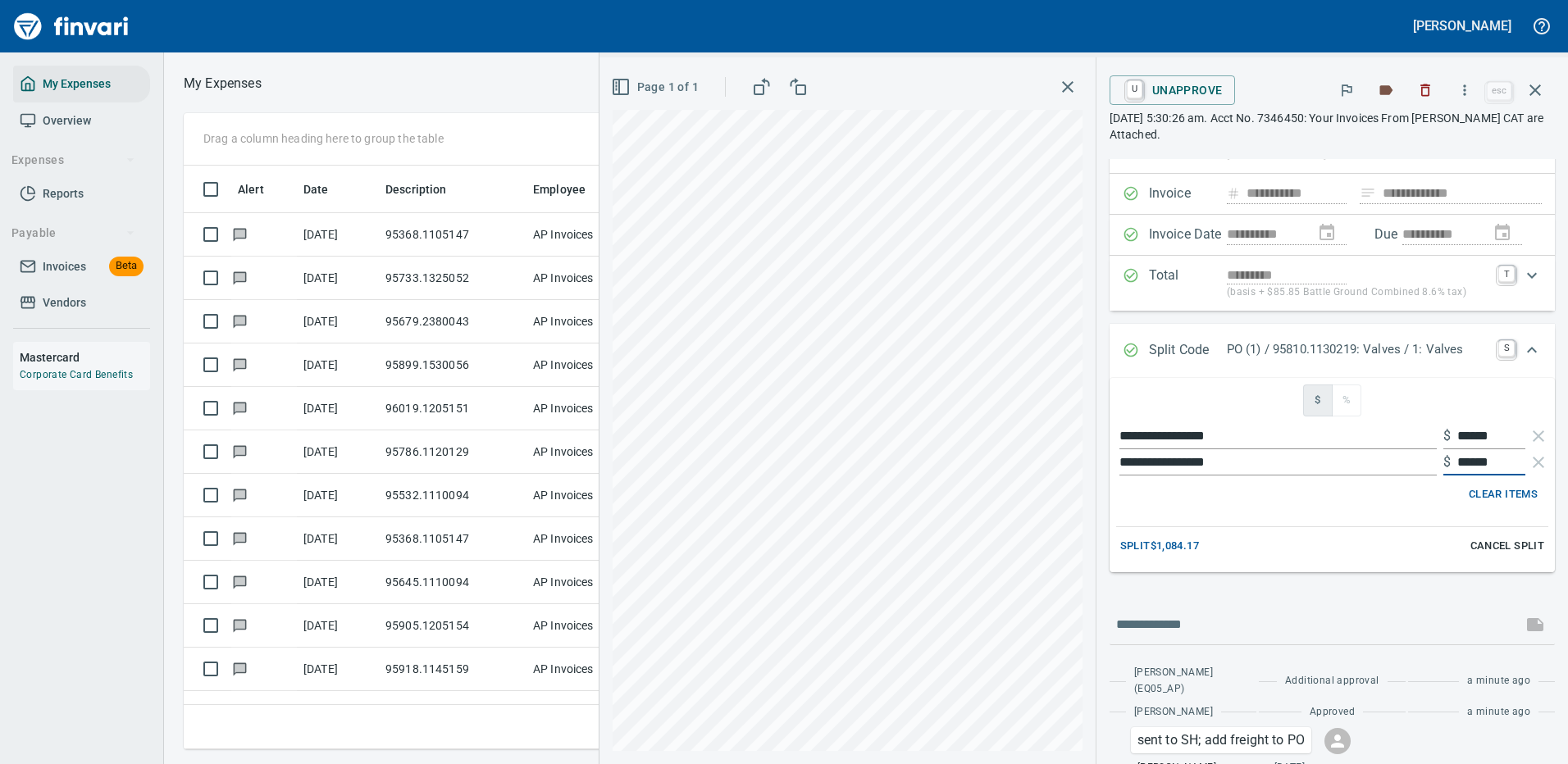
type input "******"
click at [1128, 544] on span "Split $1,084.17" at bounding box center [1159, 546] width 78 height 19
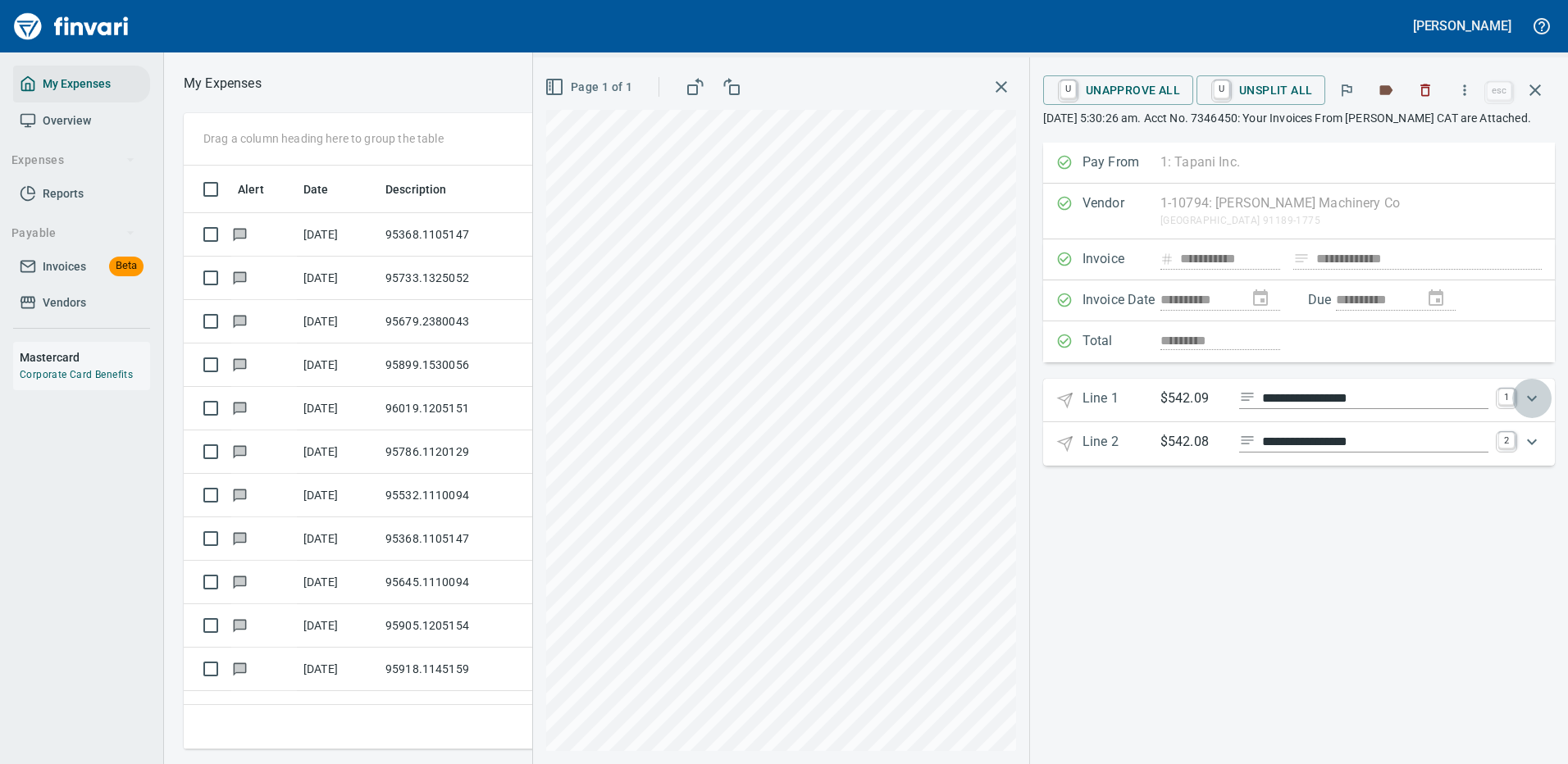
click at [1532, 393] on icon "Expand" at bounding box center [1532, 399] width 20 height 20
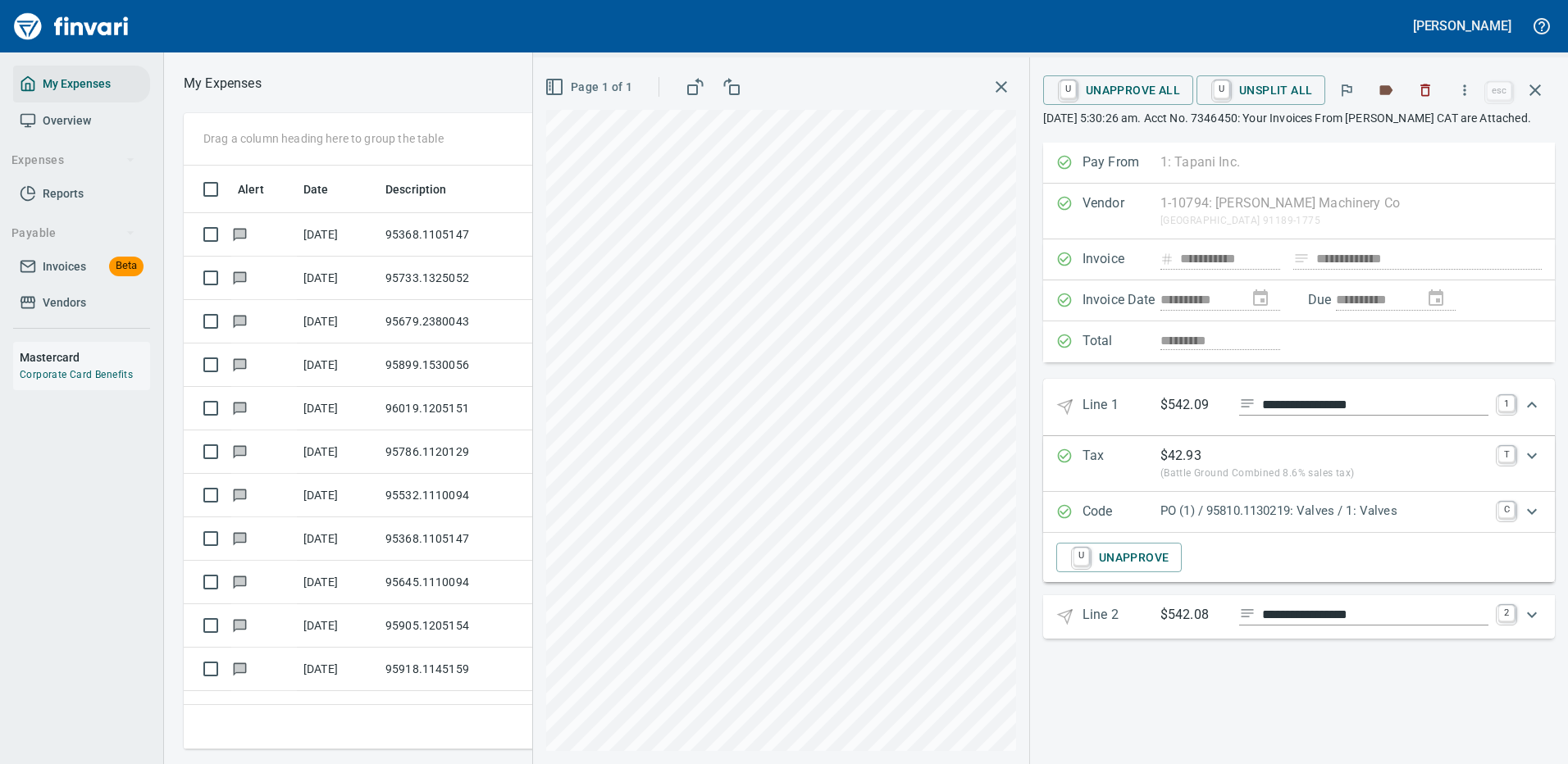
click at [1466, 514] on p "PO (1) / 95810.1130219: Valves / 1: Valves" at bounding box center [1324, 511] width 328 height 19
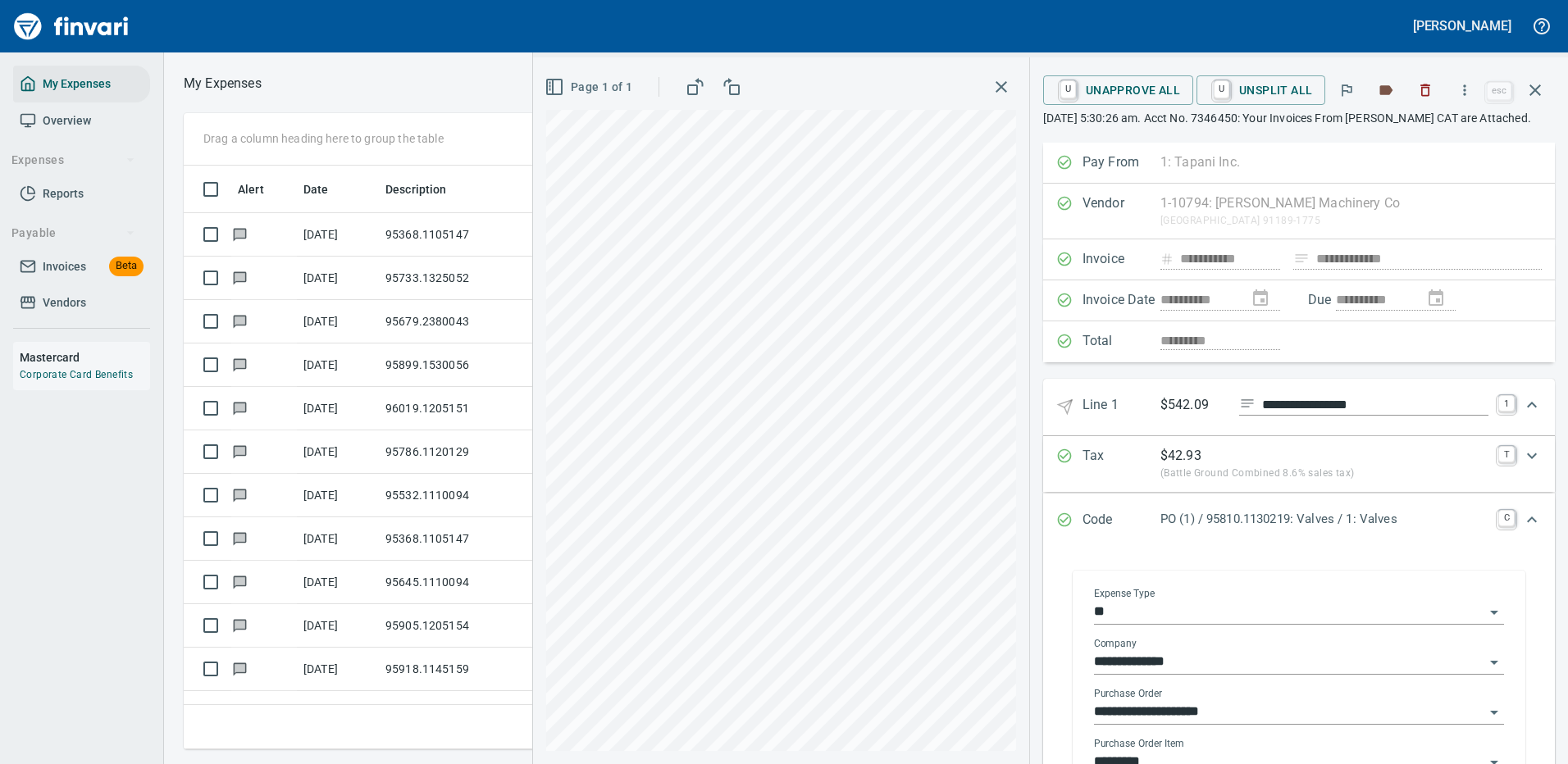
scroll to position [164, 0]
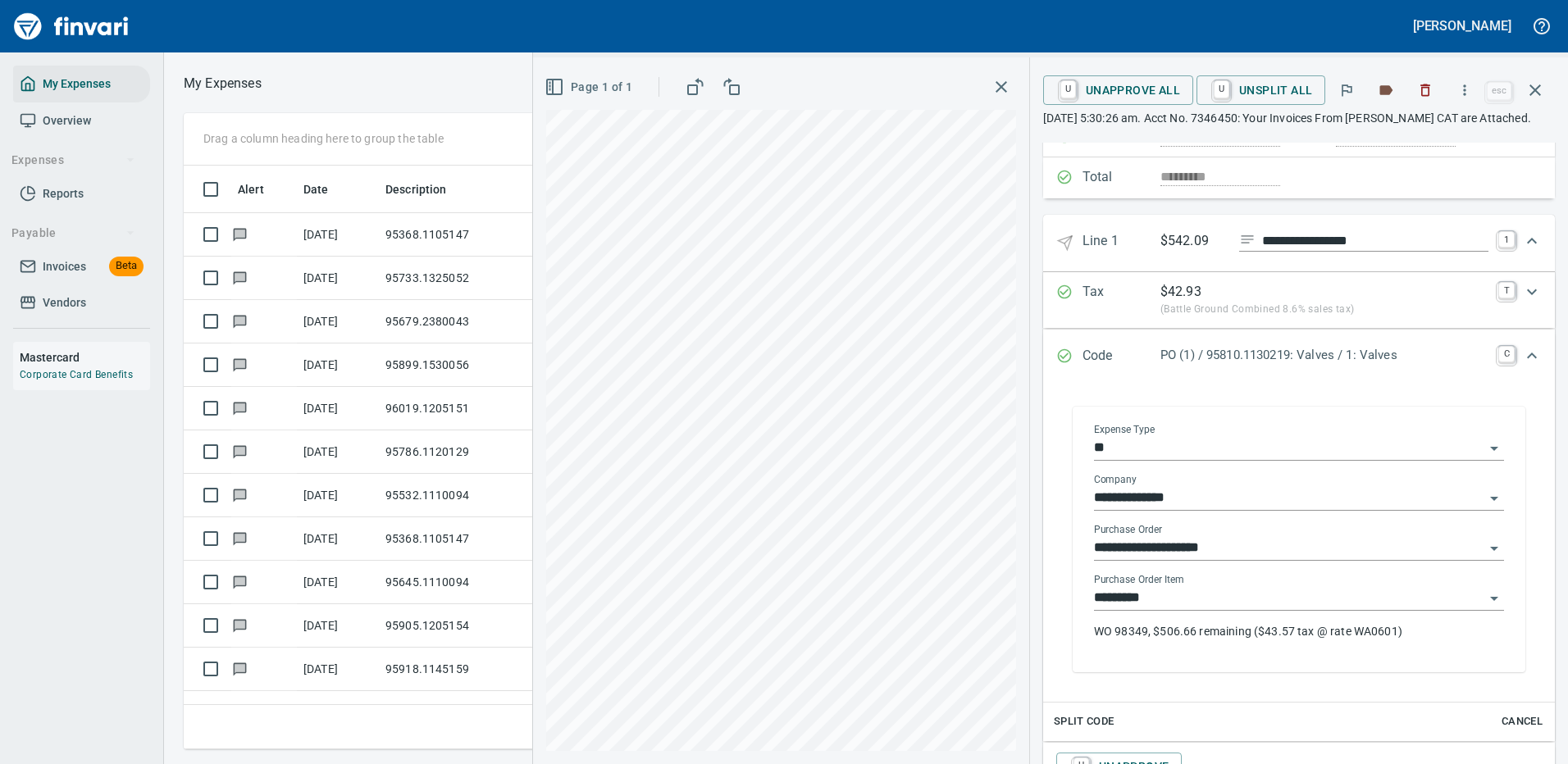
click at [1178, 630] on p "WO 98349, $506.66 remaining ($43.57 tax @ rate WA0601)" at bounding box center [1299, 632] width 410 height 16
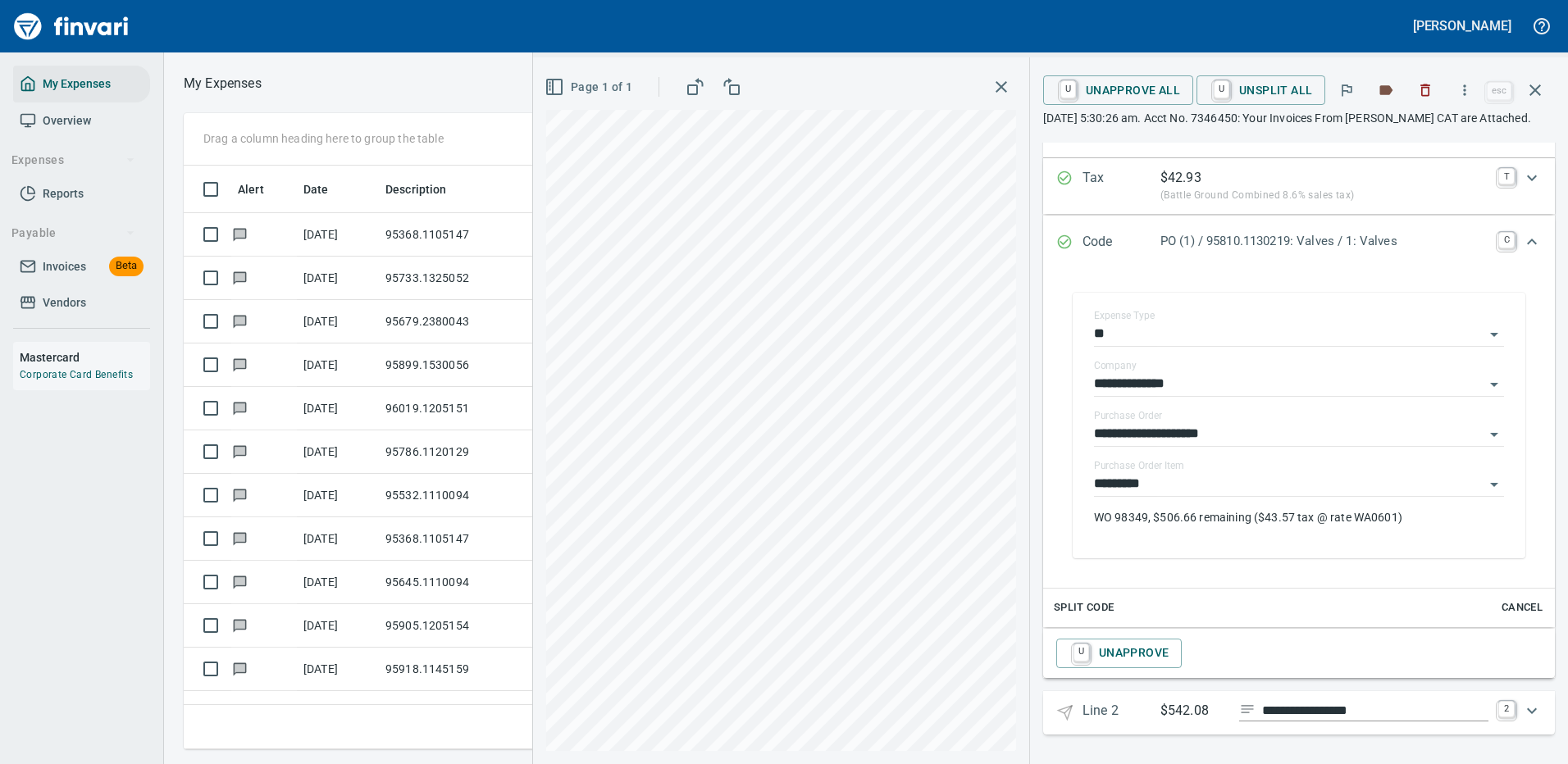
scroll to position [114, 0]
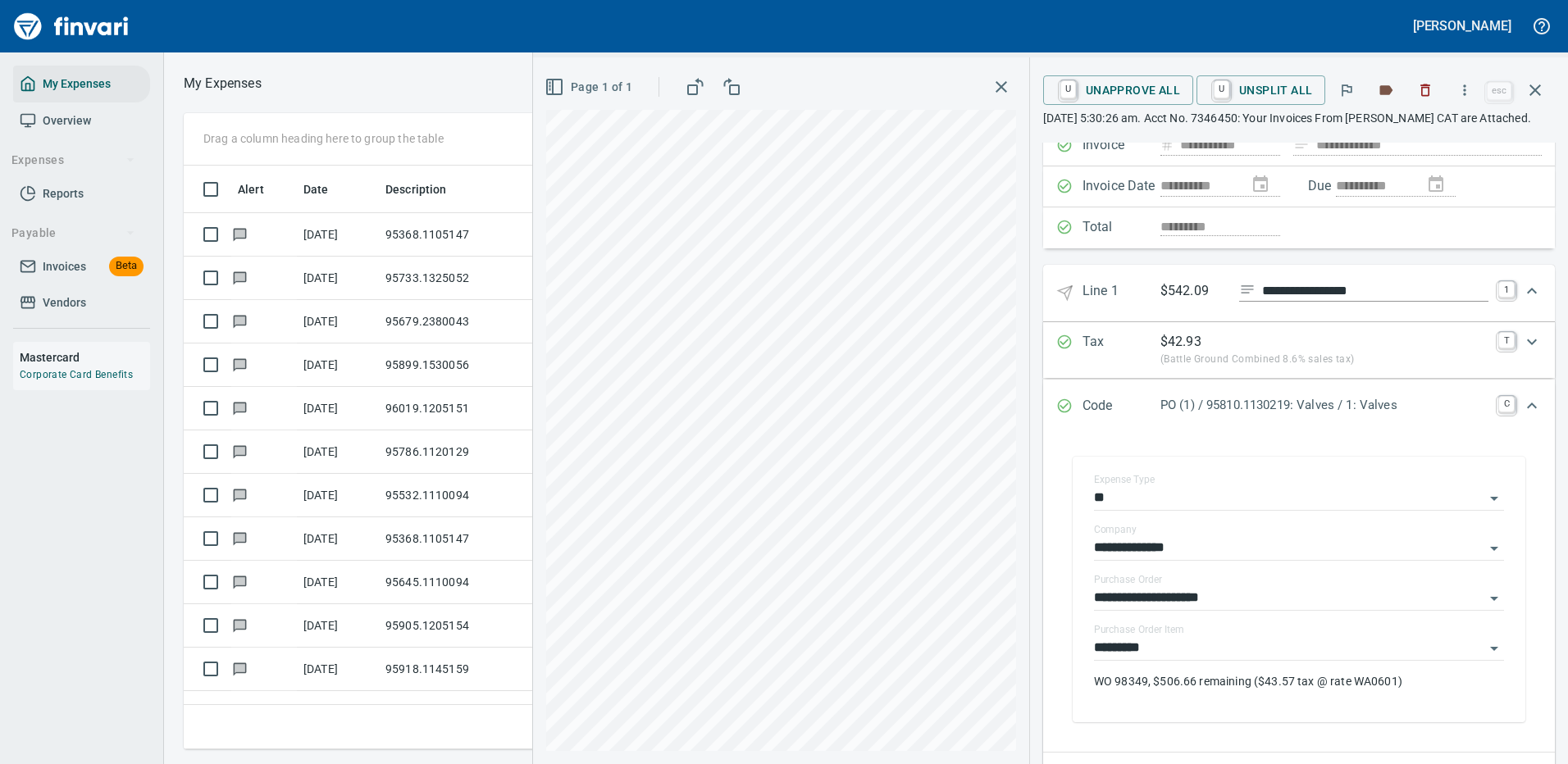
click at [1527, 292] on icon "Expand" at bounding box center [1531, 291] width 10 height 5
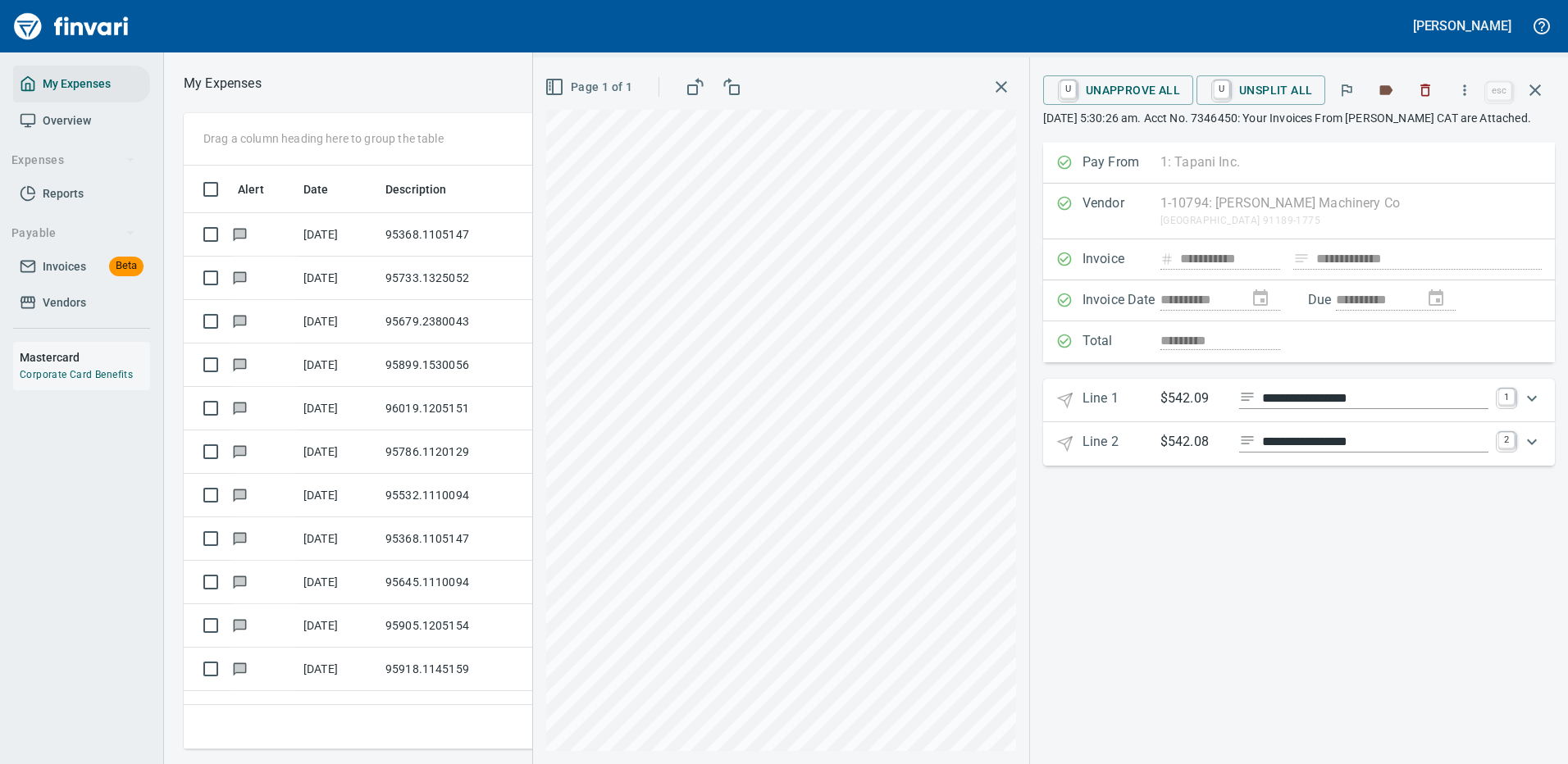
scroll to position [0, 0]
click at [1534, 438] on icon "Expand" at bounding box center [1532, 442] width 20 height 20
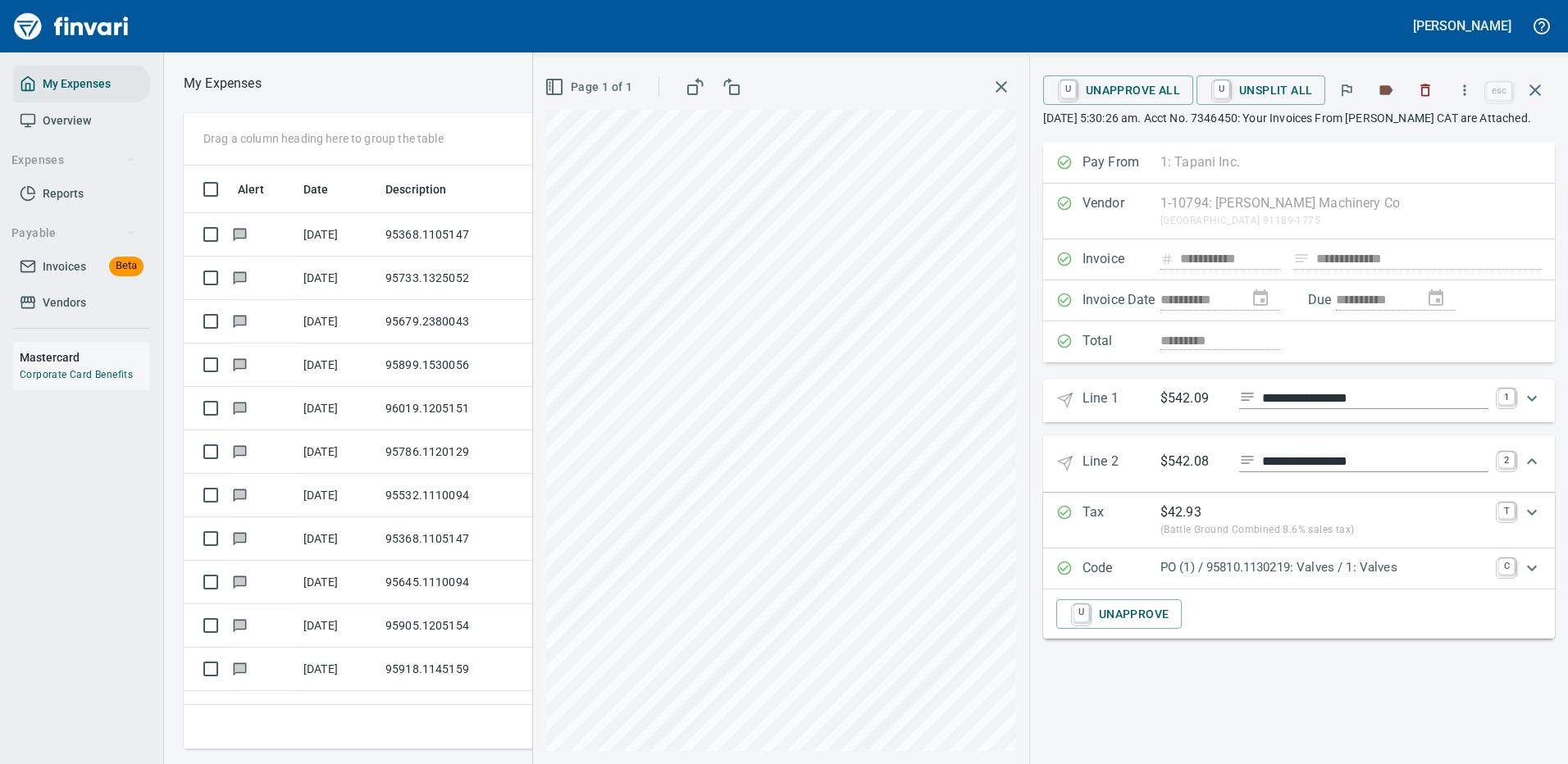
click at [1232, 563] on p "PO (1) / 95810.1130219: Valves / 1: Valves" at bounding box center [1324, 568] width 328 height 19
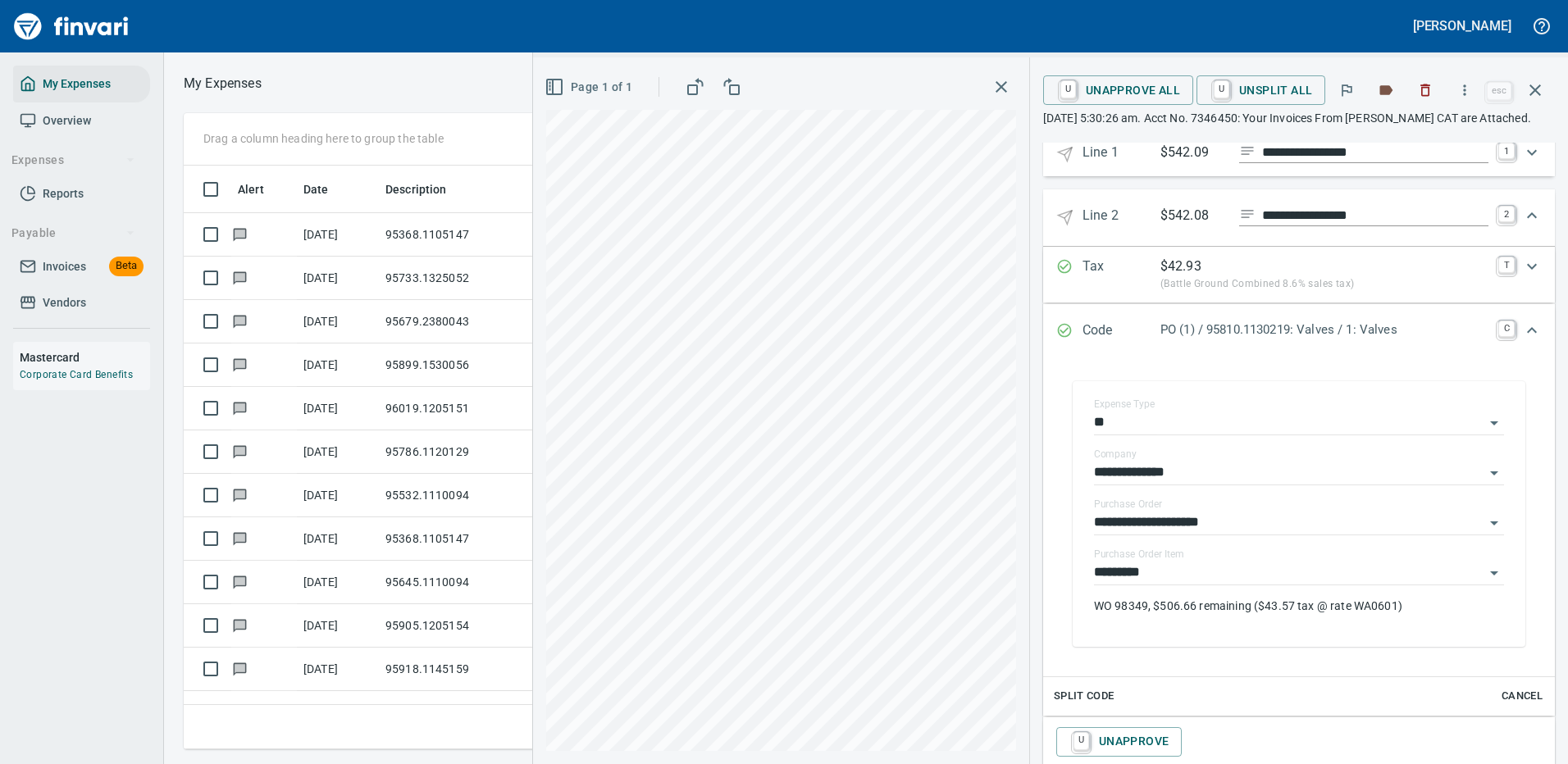
scroll to position [278, 0]
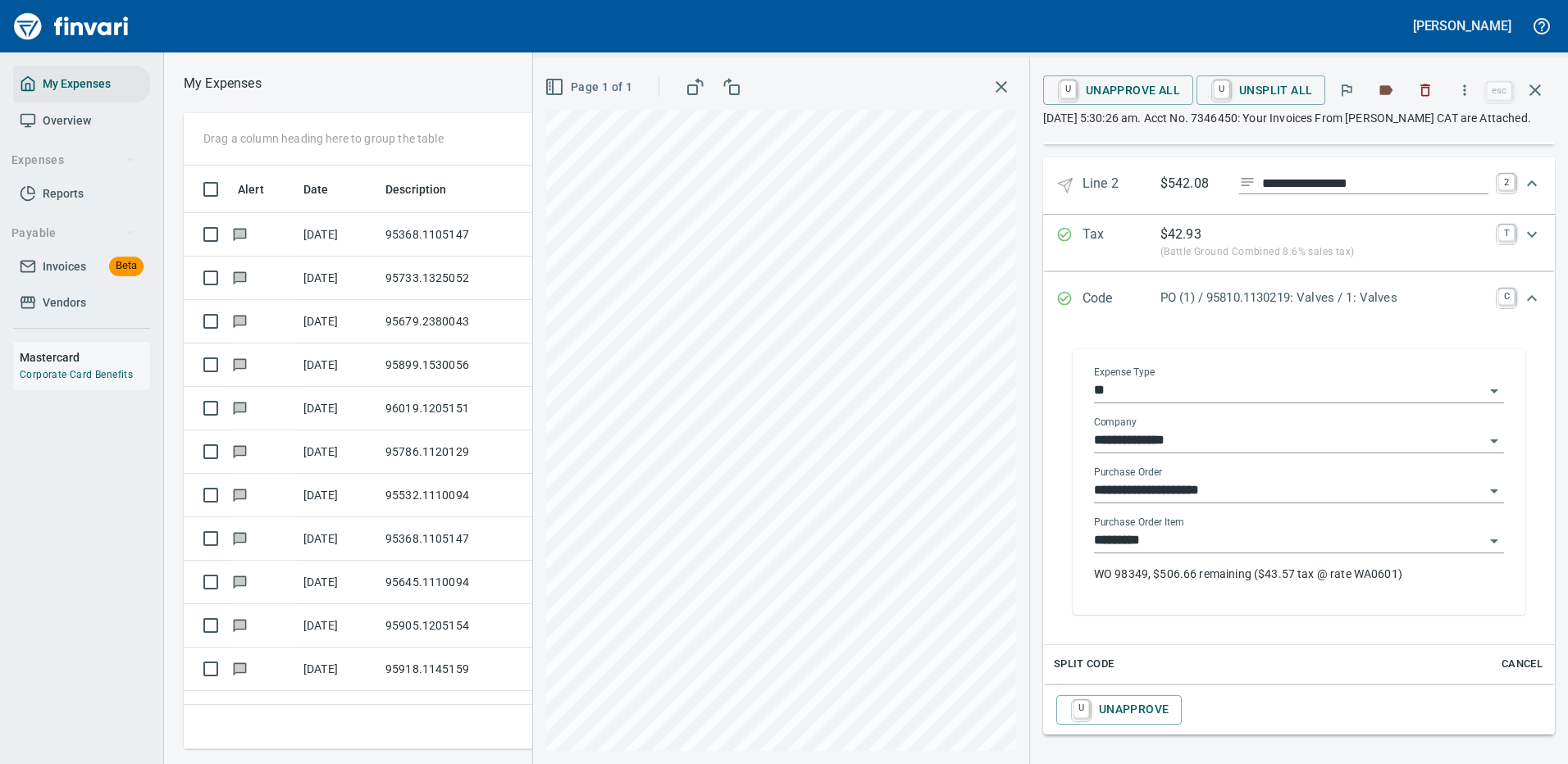
click at [1252, 562] on div "Purchase Order Item ********* WO 98349, $506.66 remaining ($43.57 tax @ rate WA…" at bounding box center [1299, 555] width 410 height 78
click at [1213, 536] on input "*********" at bounding box center [1289, 542] width 390 height 23
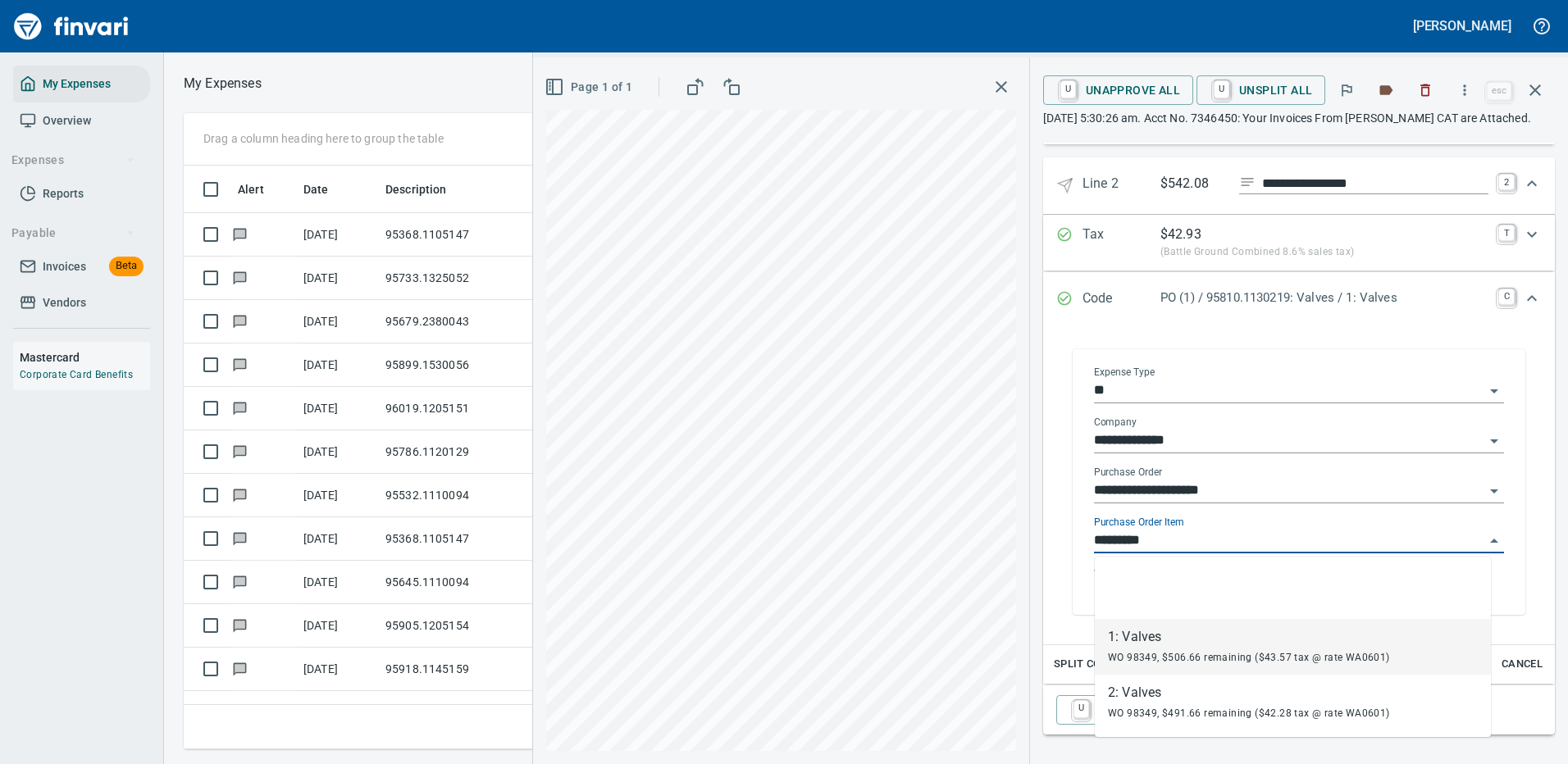
scroll to position [560, 929]
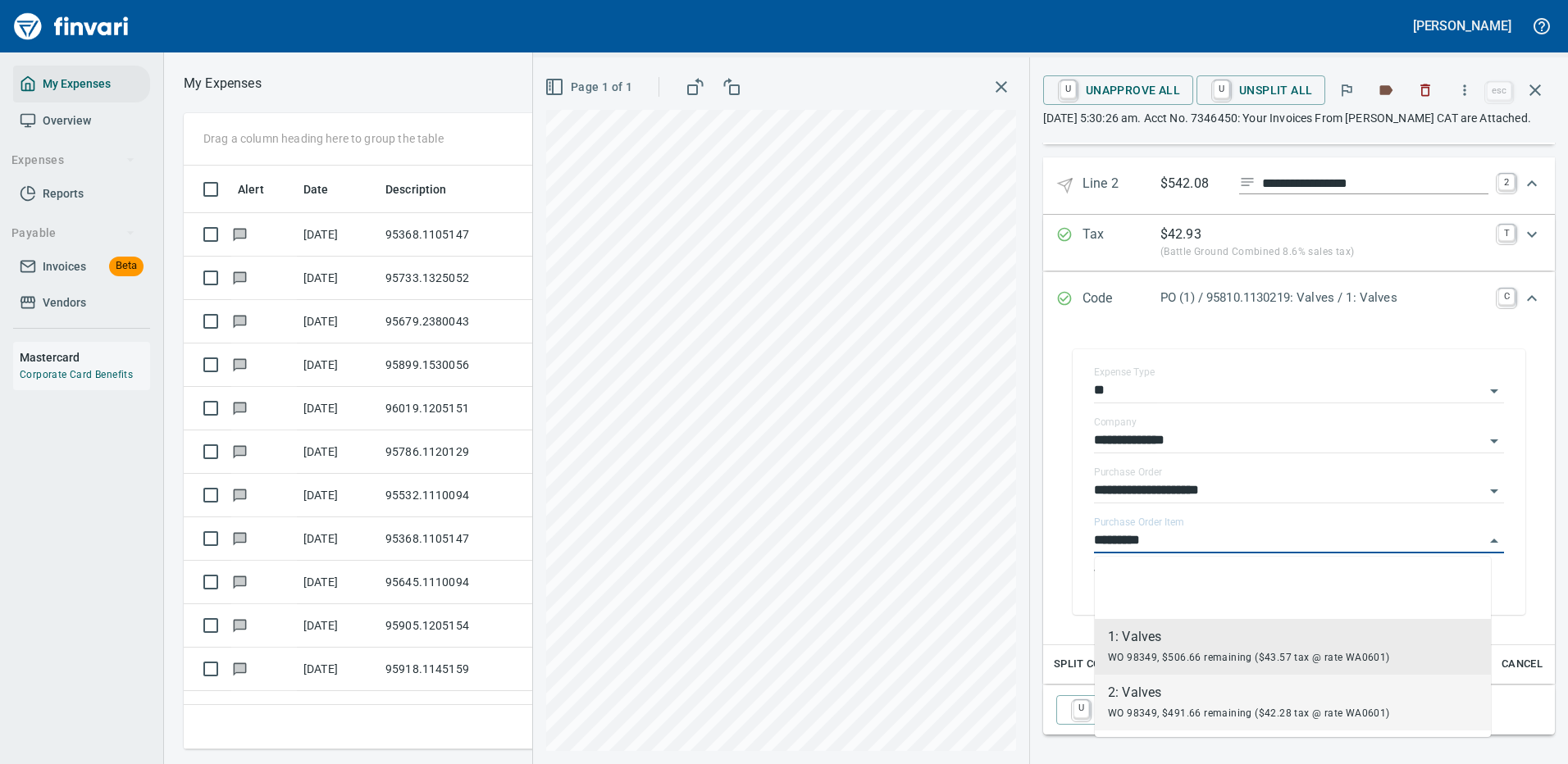
drag, startPoint x: 1127, startPoint y: 703, endPoint x: 1318, endPoint y: 666, distance: 194.6
click at [1128, 703] on div "WO 98349, $491.66 remaining ($42.28 tax @ rate WA0601)" at bounding box center [1249, 713] width 282 height 20
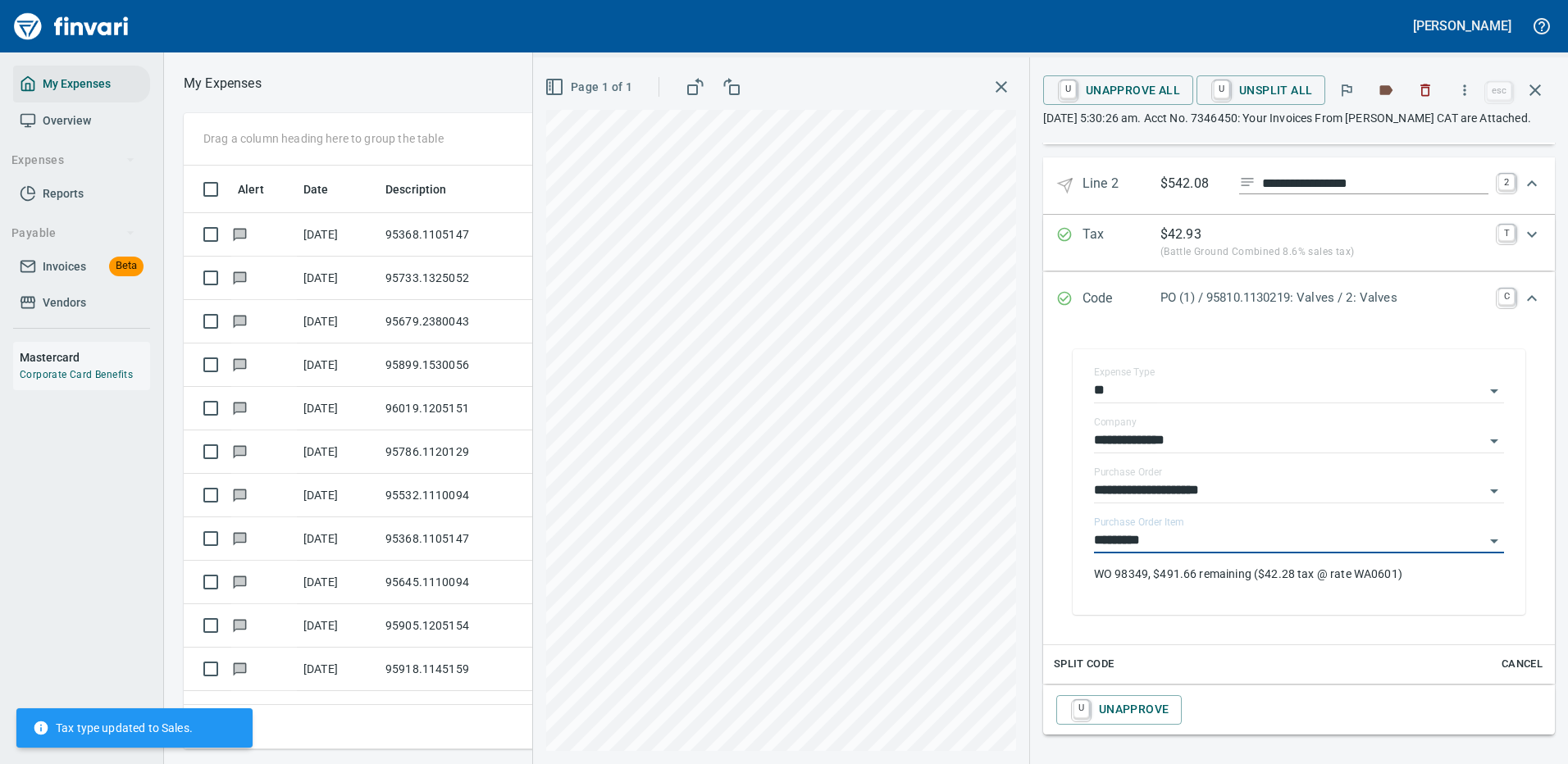
type input "*********"
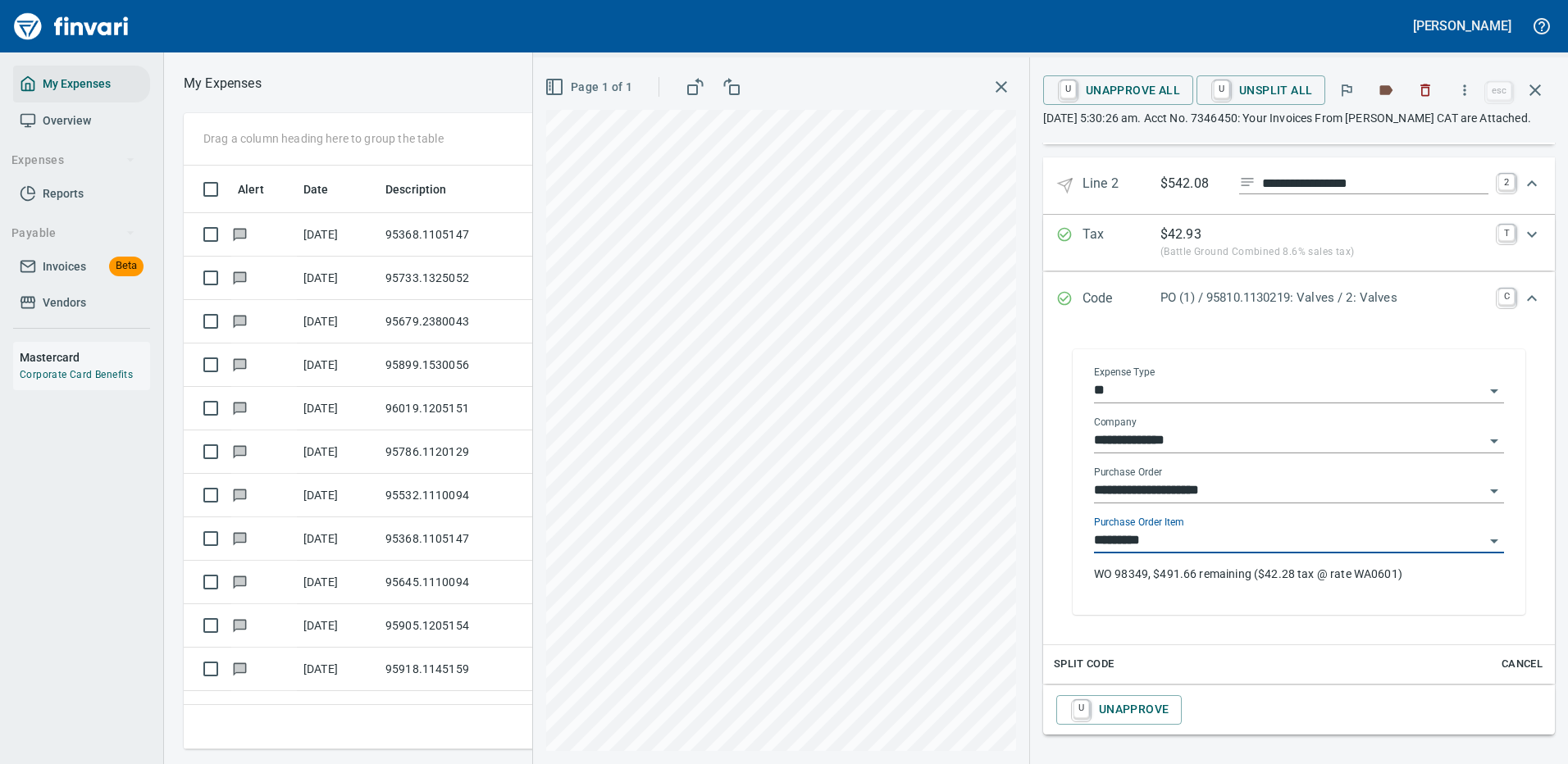
click at [1290, 594] on div "Purchase Order Item ********* WO 98349, $491.66 remaining ($42.28 tax @ rate WA…" at bounding box center [1299, 555] width 410 height 78
click at [1522, 181] on icon "Expand" at bounding box center [1532, 184] width 20 height 20
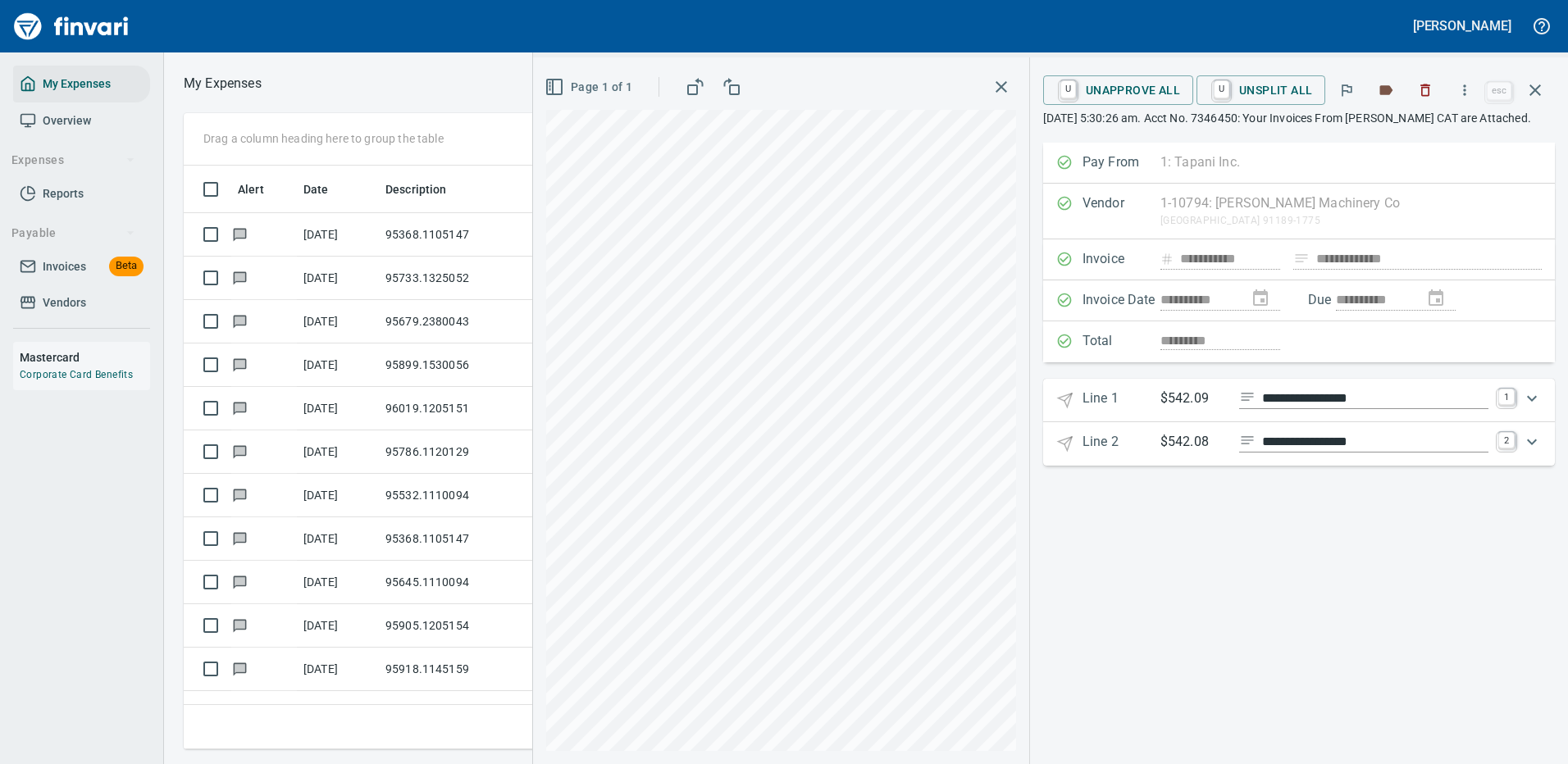
scroll to position [0, 0]
click at [1306, 516] on div "**********" at bounding box center [1299, 454] width 538 height 622
click at [1087, 84] on span "U Unapprove All" at bounding box center [1118, 90] width 124 height 28
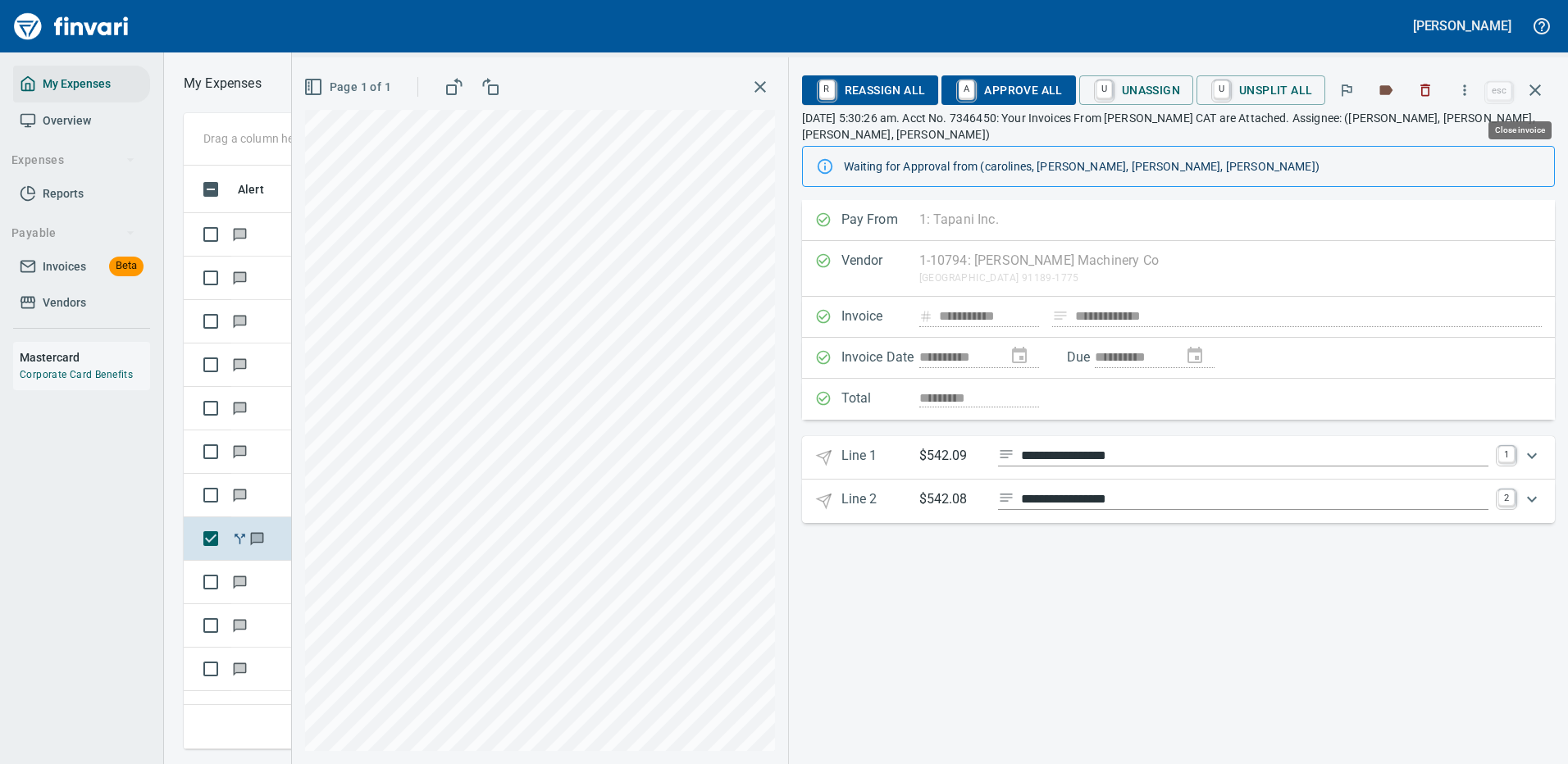
click at [1531, 84] on icon "button" at bounding box center [1535, 90] width 20 height 20
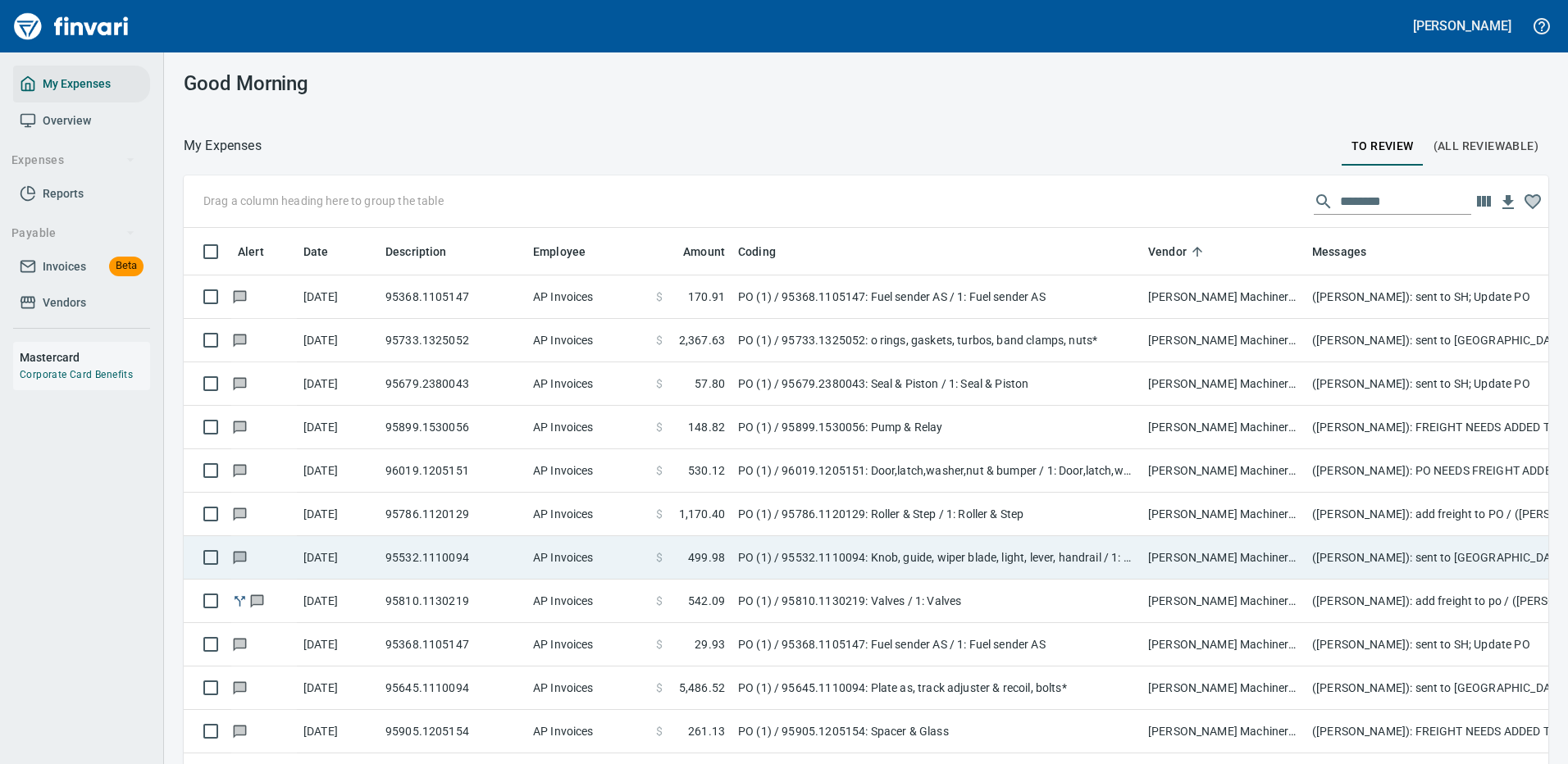
click at [410, 505] on td "95786.1120129" at bounding box center [452, 515] width 148 height 43
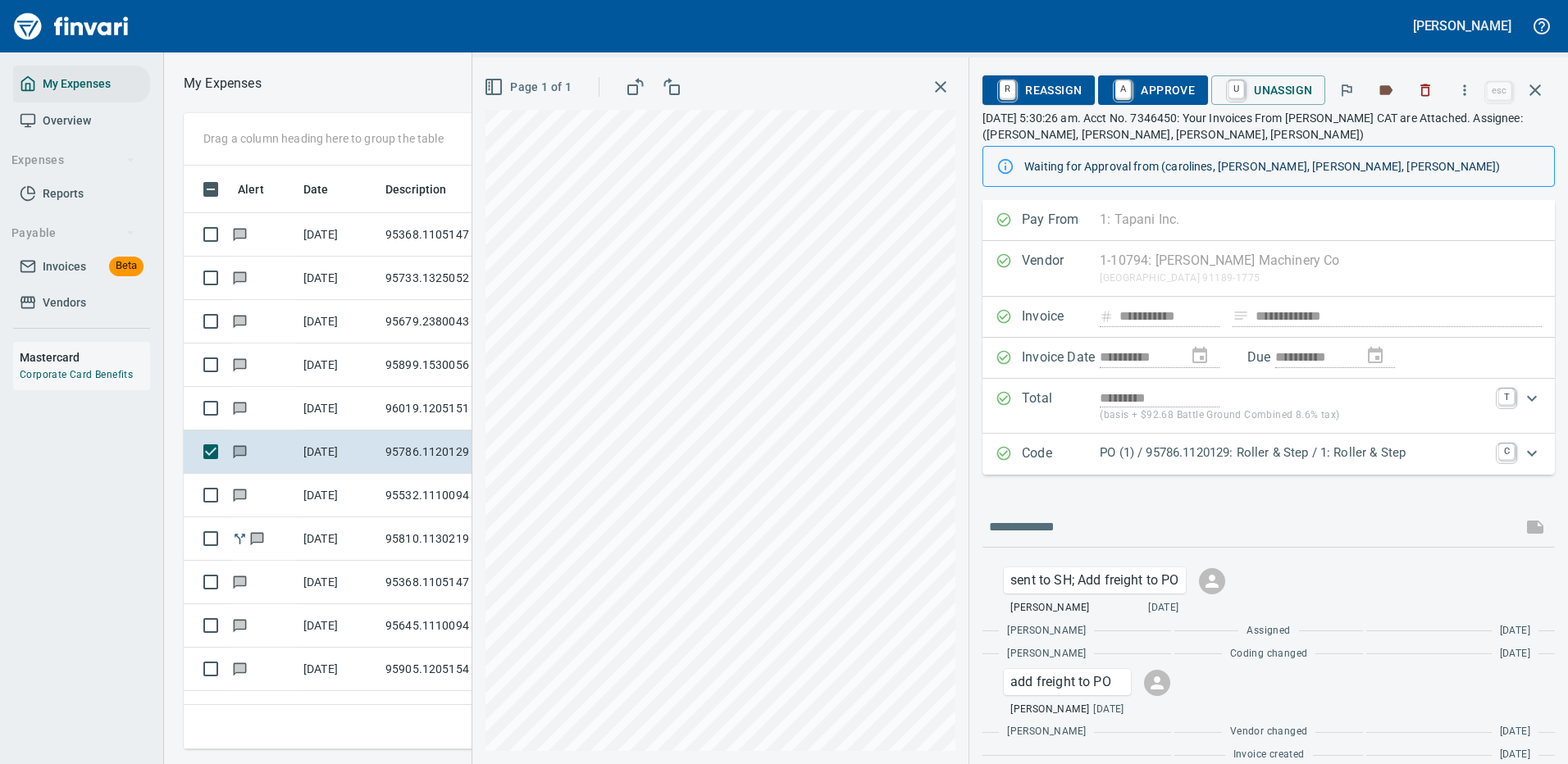
scroll to position [560, 929]
click at [1527, 455] on icon "Expand" at bounding box center [1531, 453] width 10 height 5
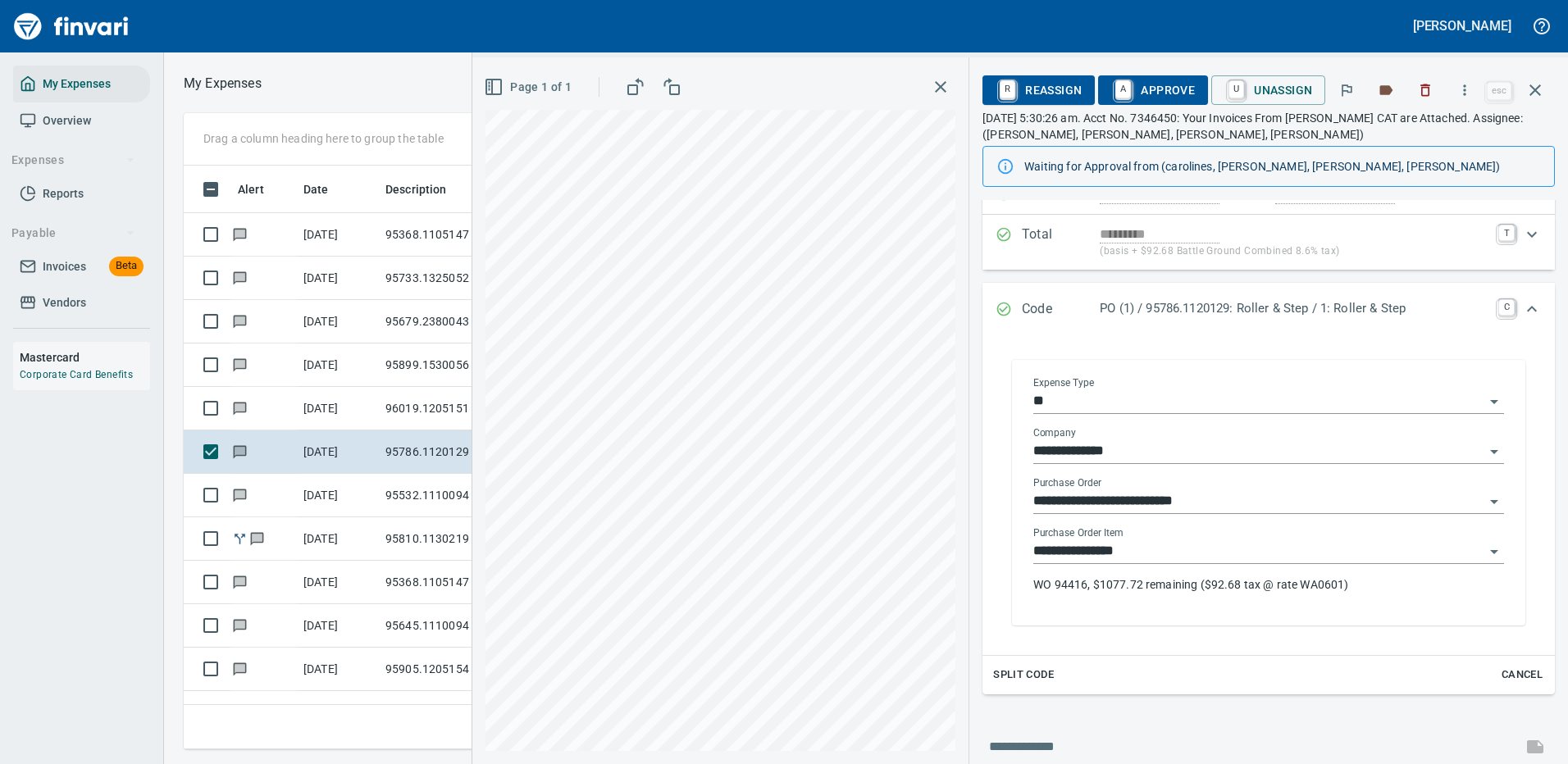
scroll to position [246, 0]
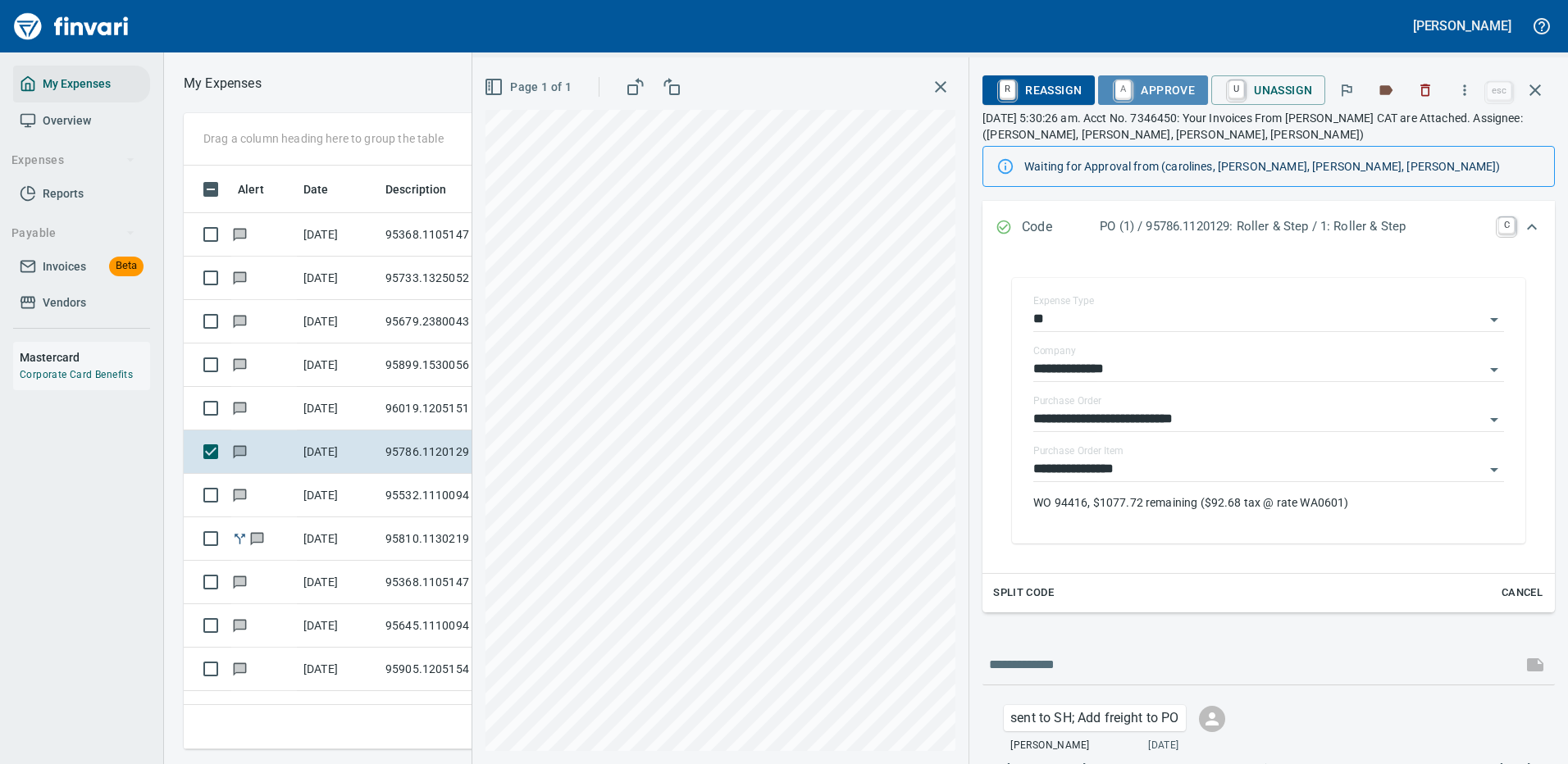
click at [1159, 85] on span "A Approve" at bounding box center [1152, 90] width 84 height 28
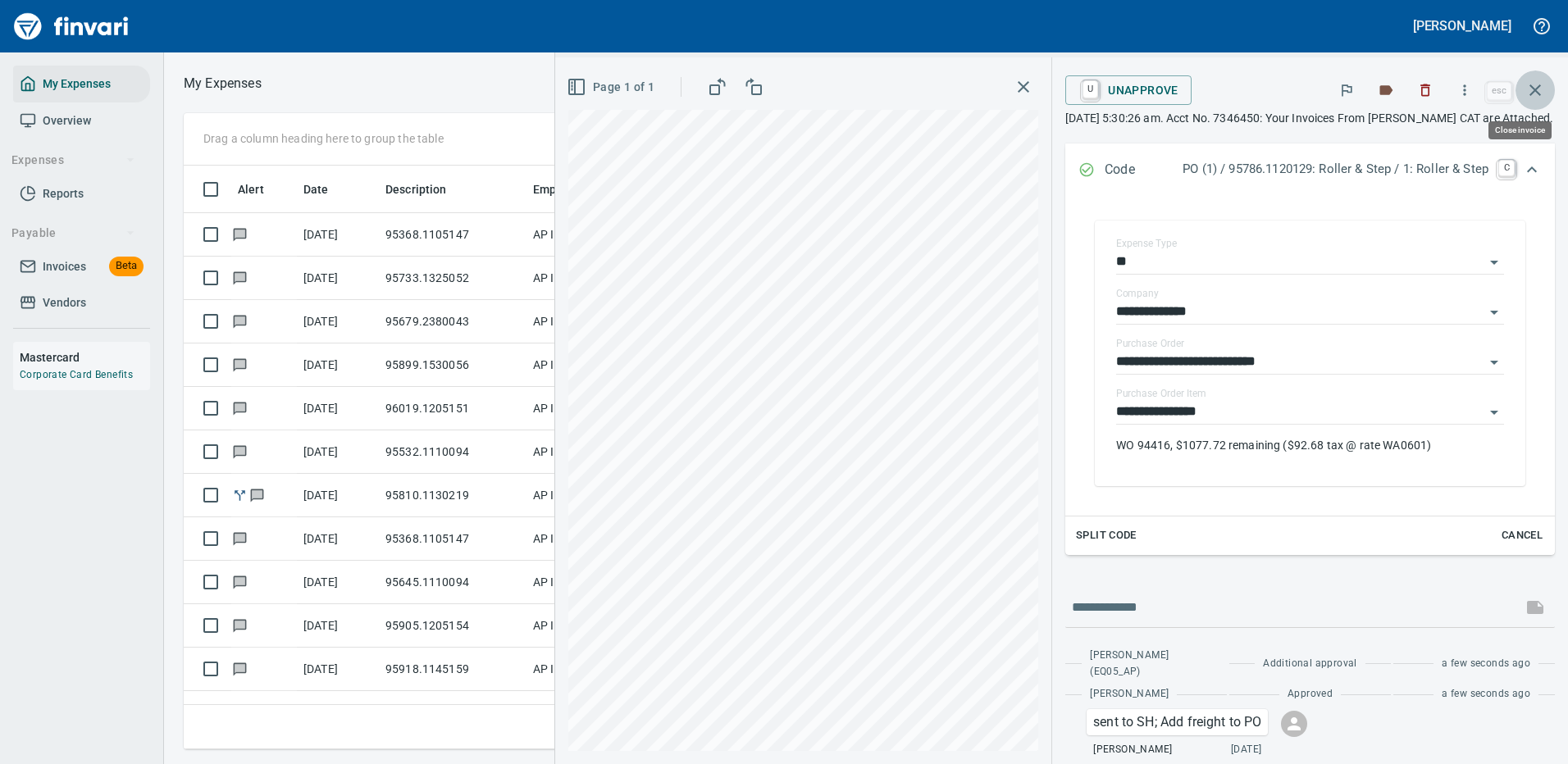
click at [1536, 86] on icon "button" at bounding box center [1535, 90] width 20 height 20
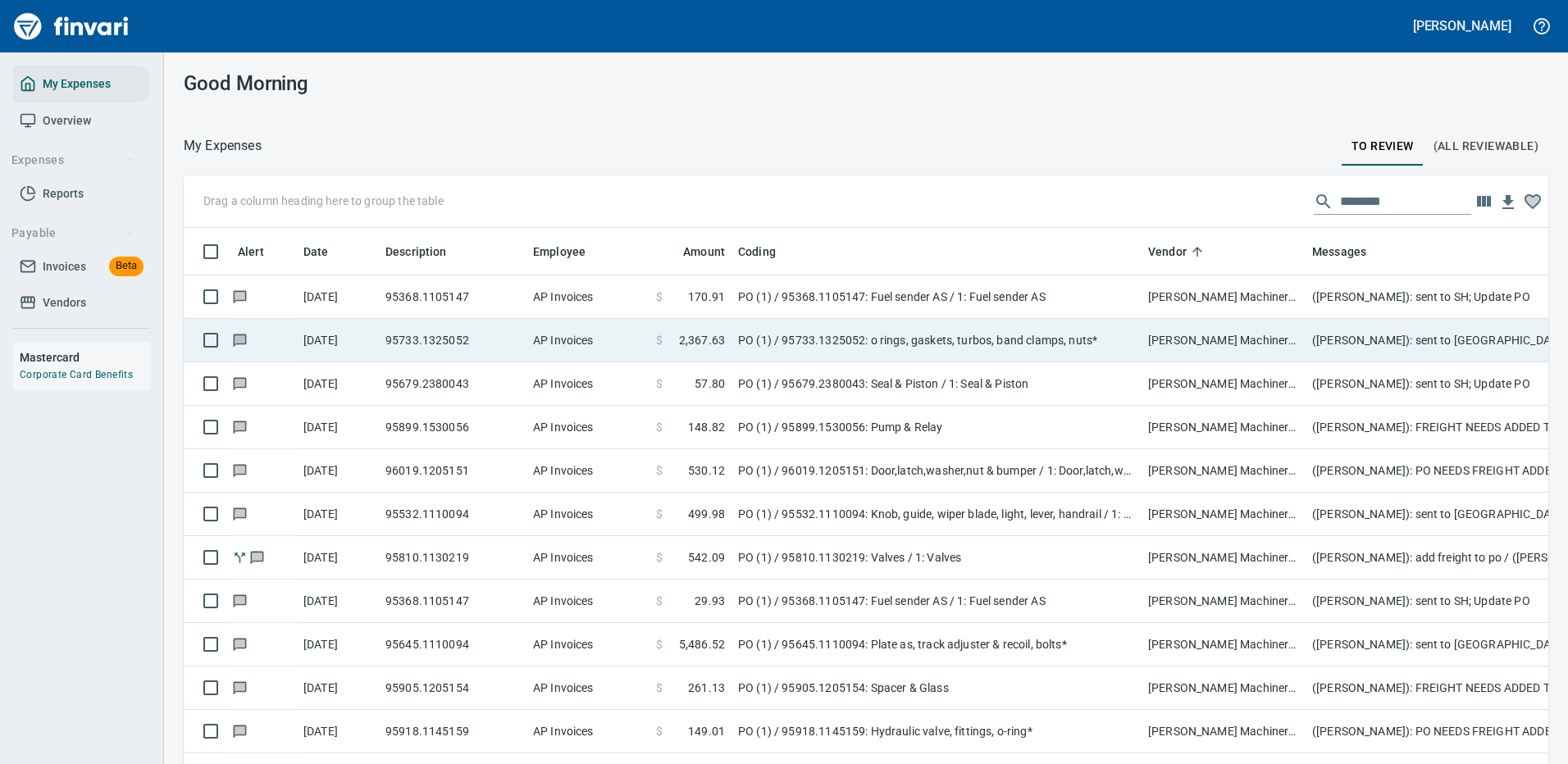
scroll to position [560, 1328]
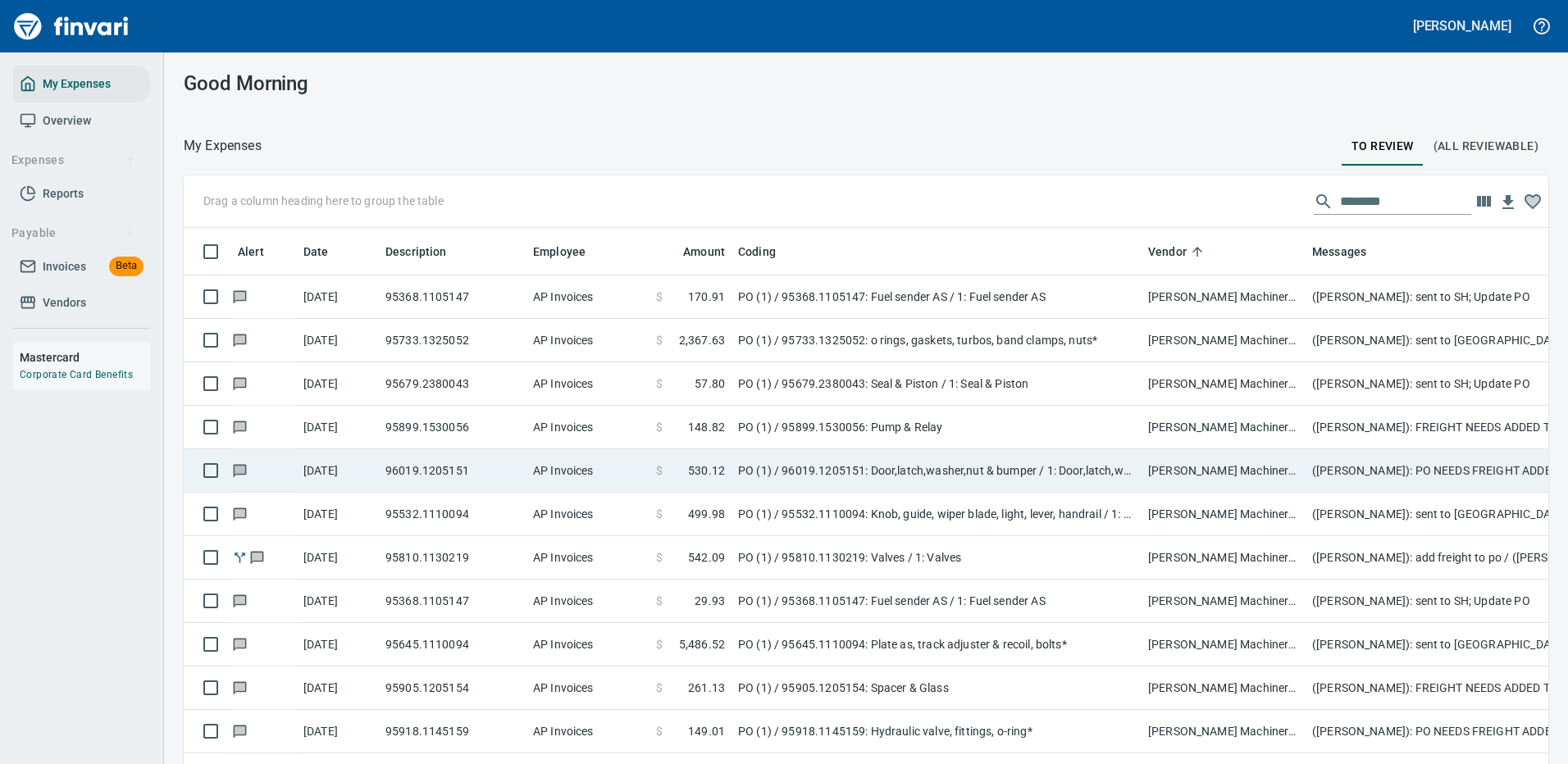
click at [421, 467] on td "96019.1205151" at bounding box center [452, 471] width 148 height 43
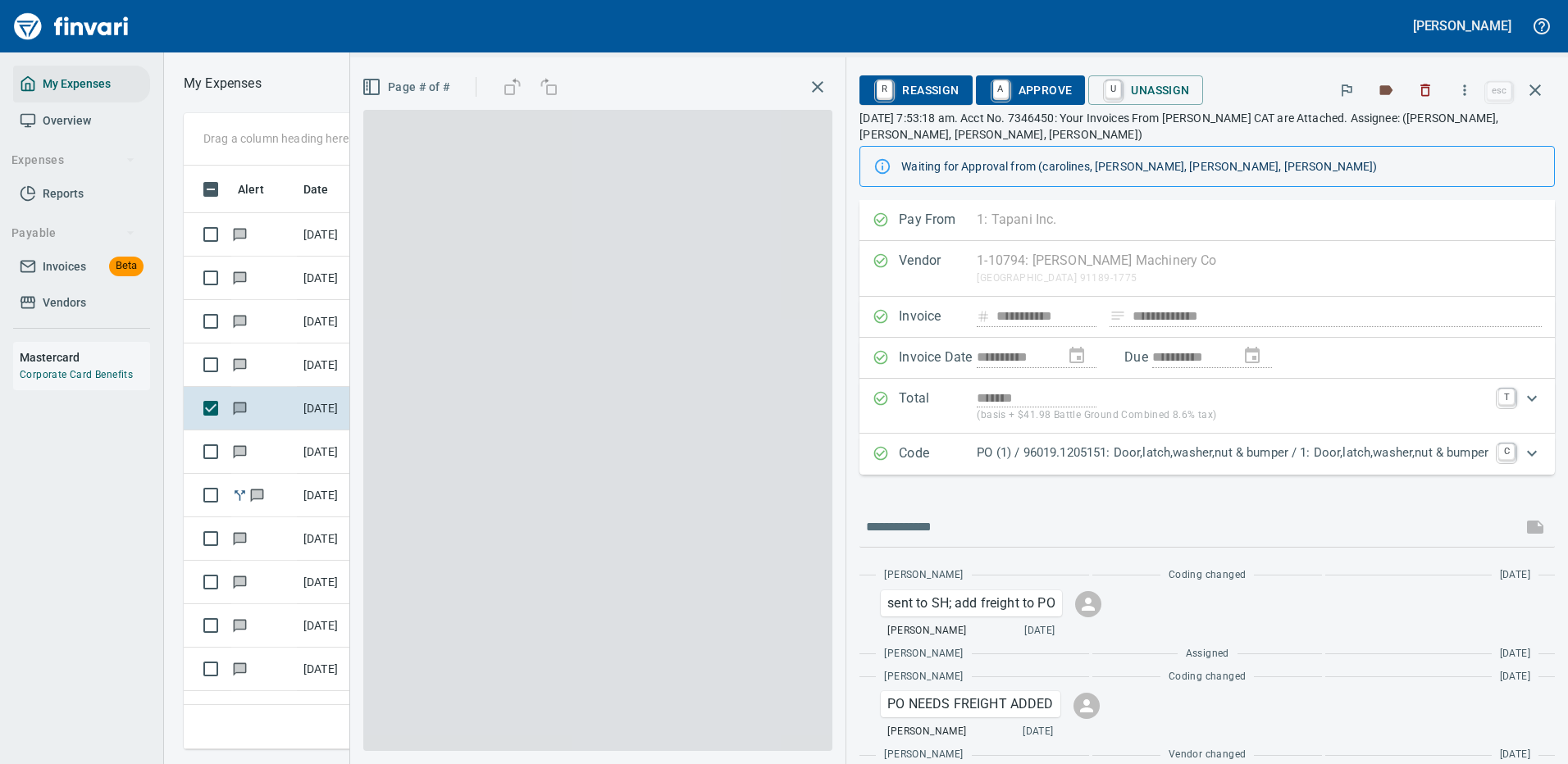
scroll to position [560, 929]
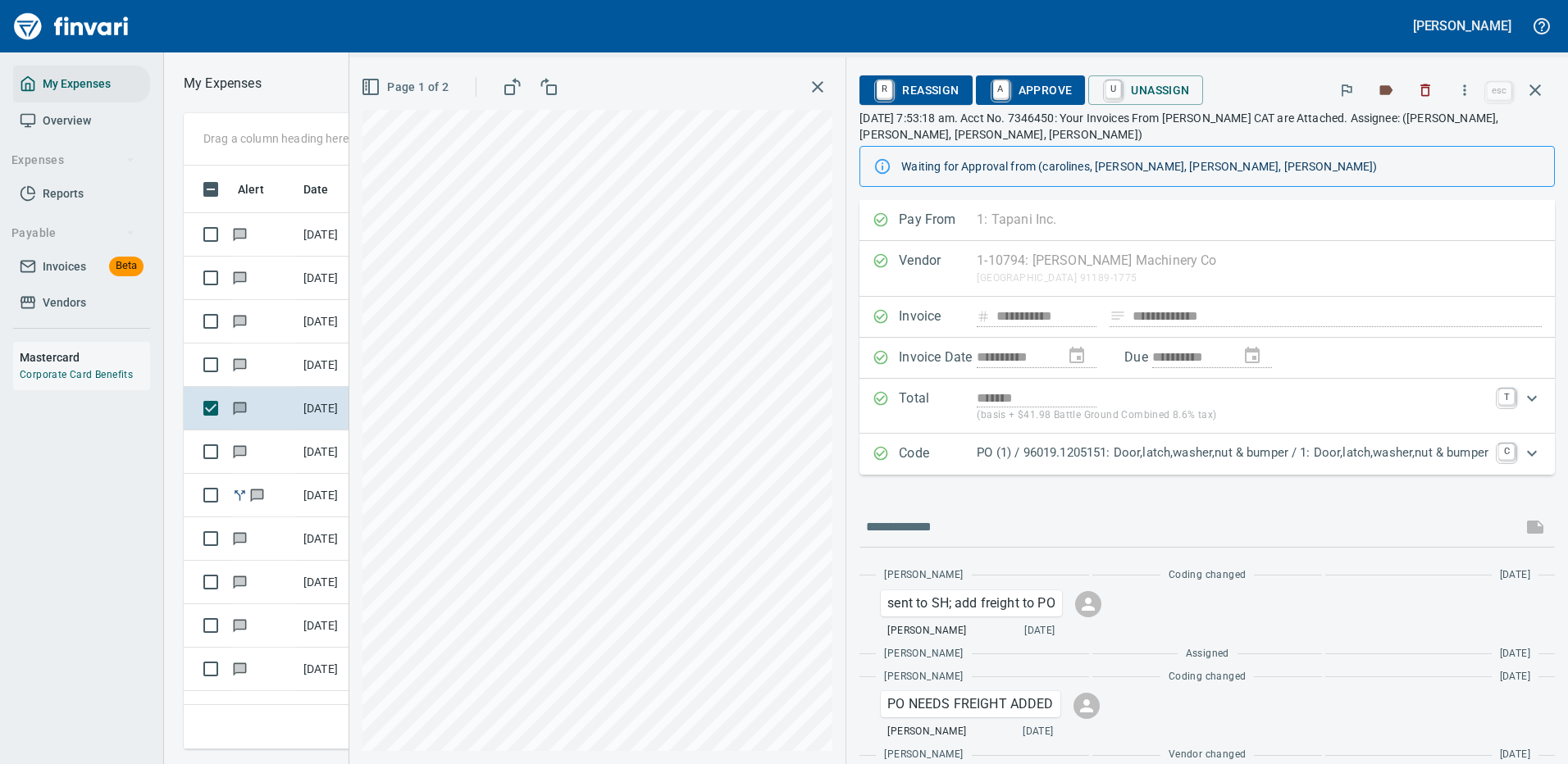
click at [1522, 448] on icon "Expand" at bounding box center [1532, 454] width 20 height 20
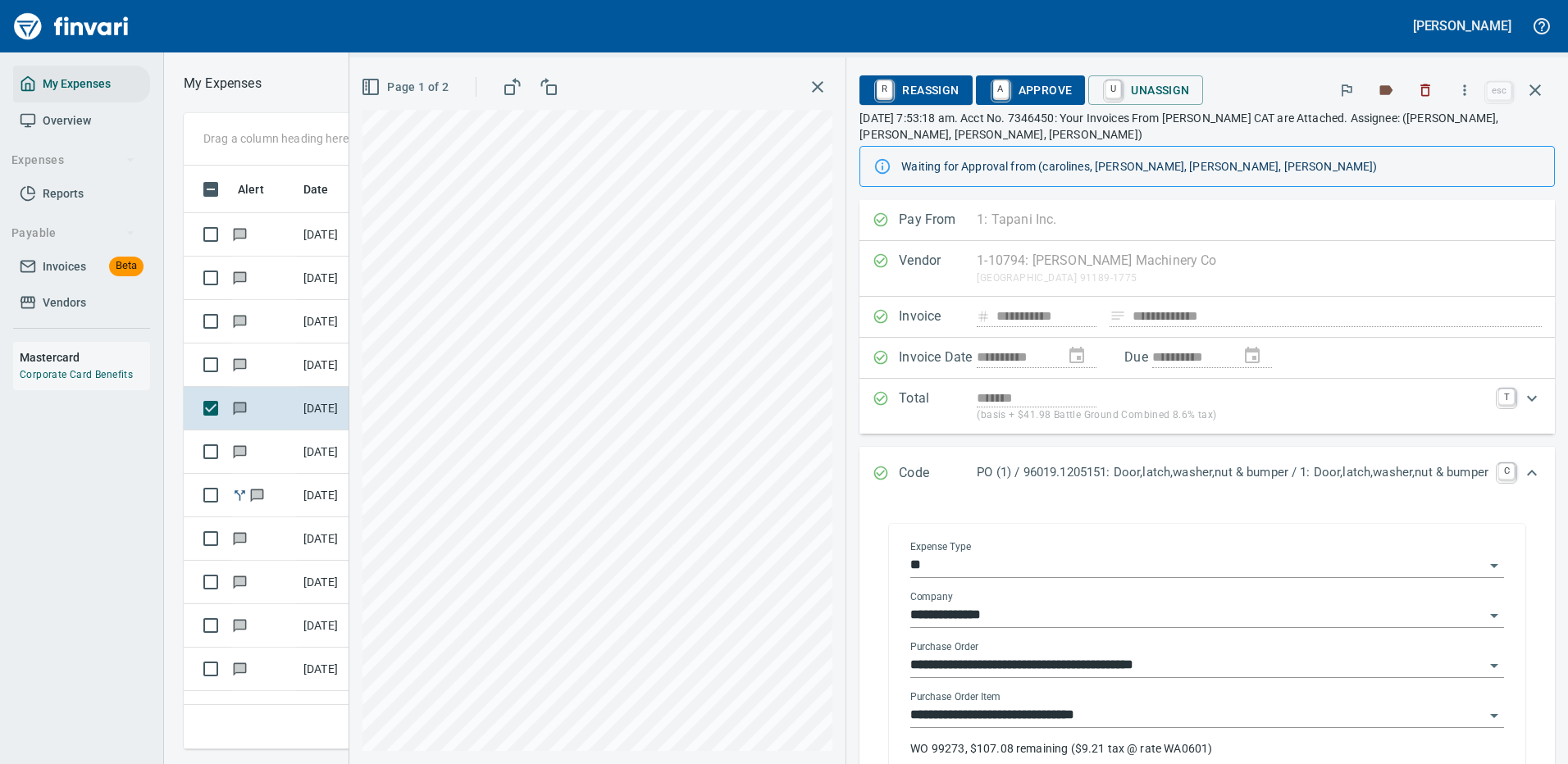
scroll to position [164, 0]
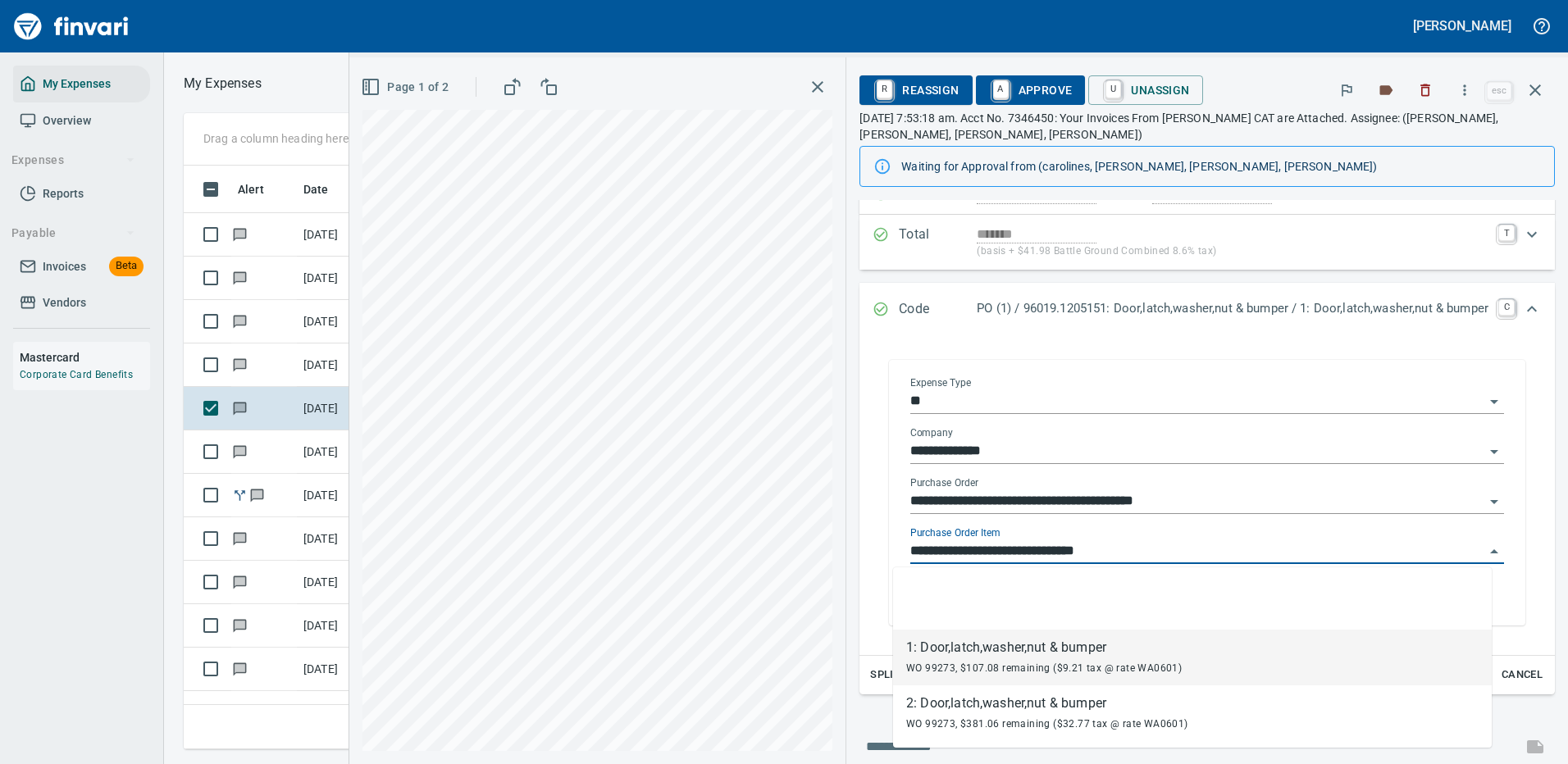
click at [952, 551] on input "**********" at bounding box center [1197, 553] width 574 height 23
click at [361, 84] on icon "button" at bounding box center [371, 87] width 20 height 20
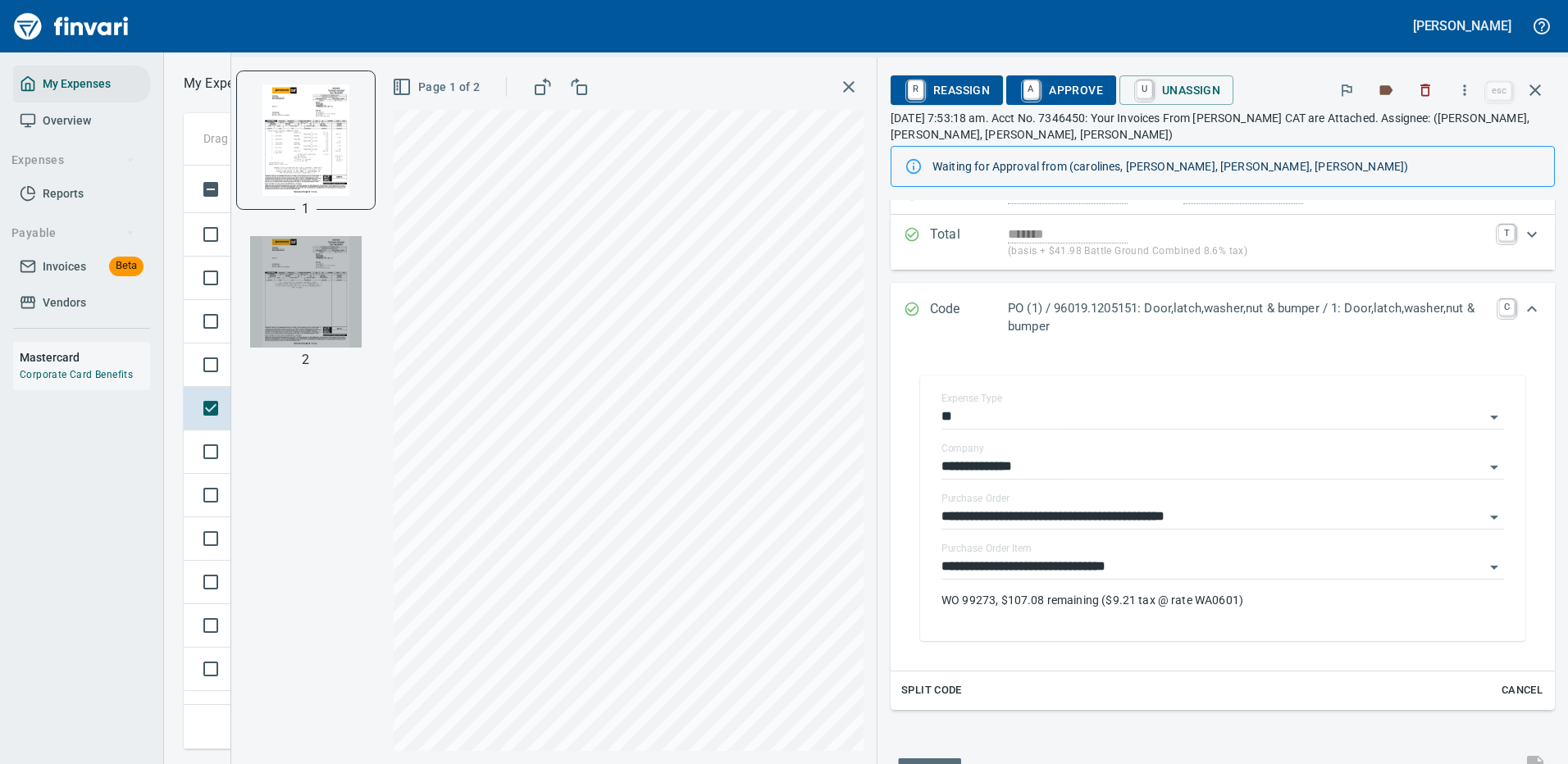
click at [291, 288] on img "button" at bounding box center [306, 292] width 112 height 112
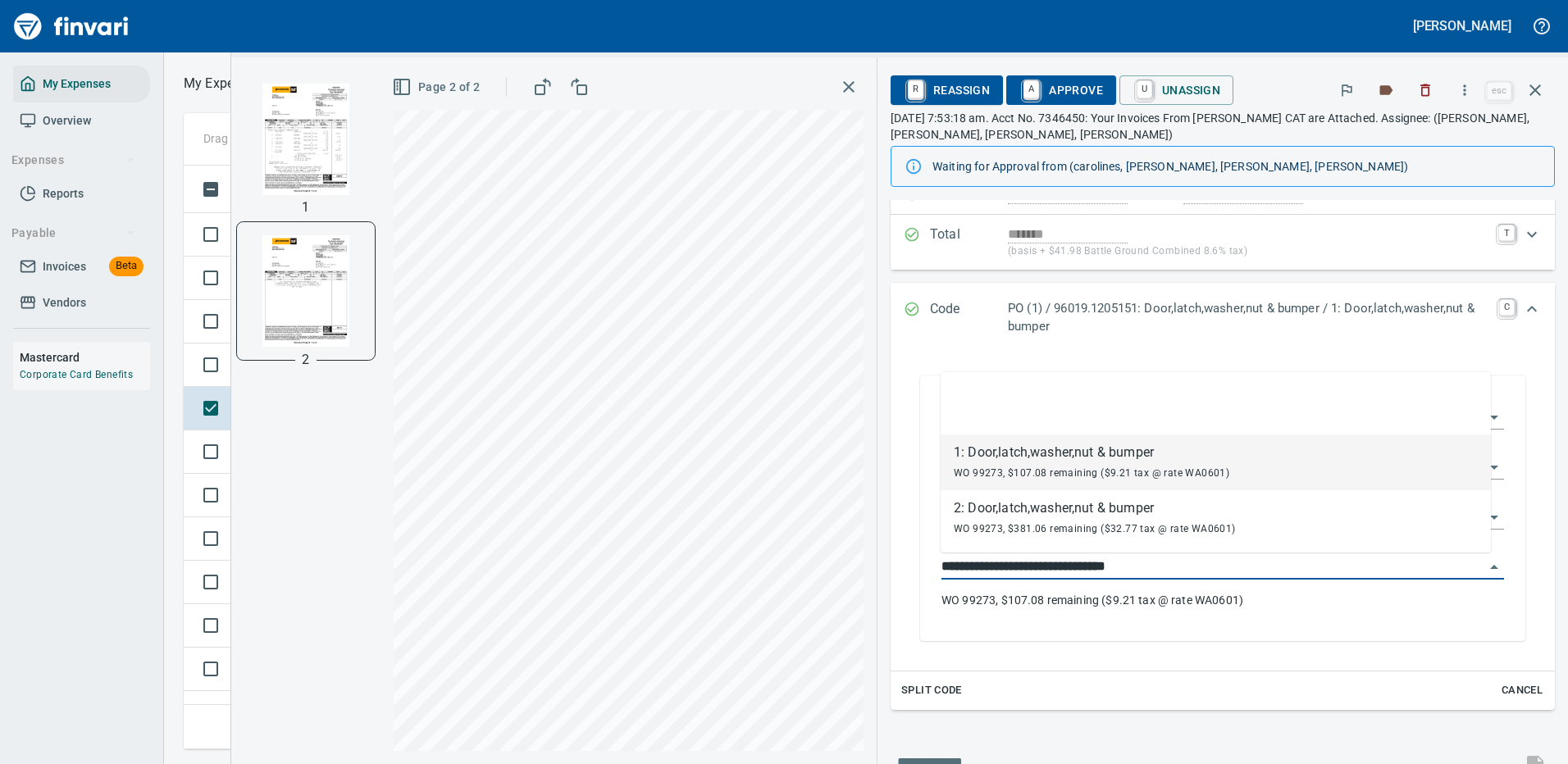
click at [999, 573] on input "**********" at bounding box center [1212, 568] width 542 height 23
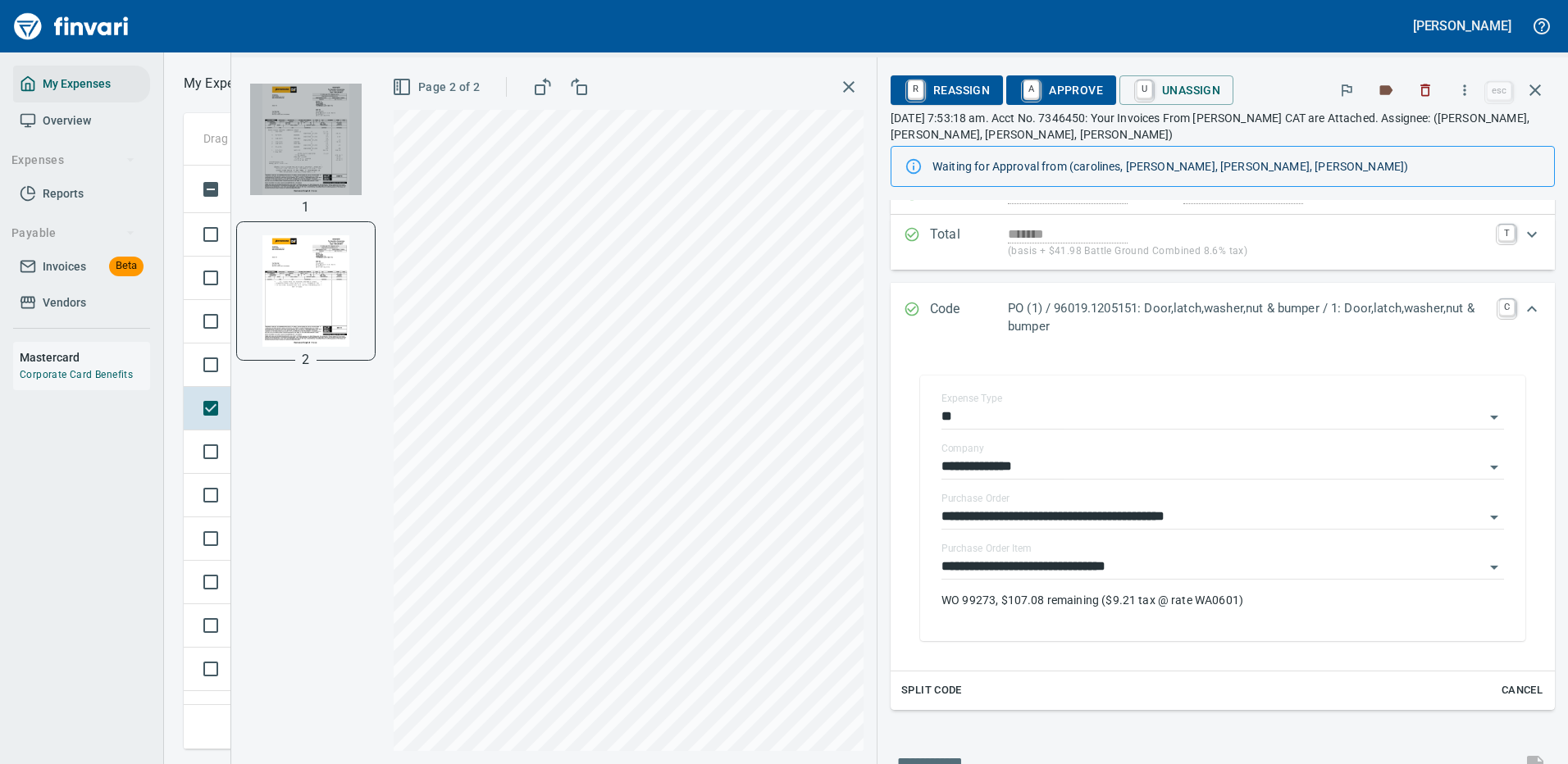
click at [302, 141] on img "button" at bounding box center [306, 139] width 112 height 112
click at [921, 689] on span "Split Code" at bounding box center [931, 690] width 60 height 19
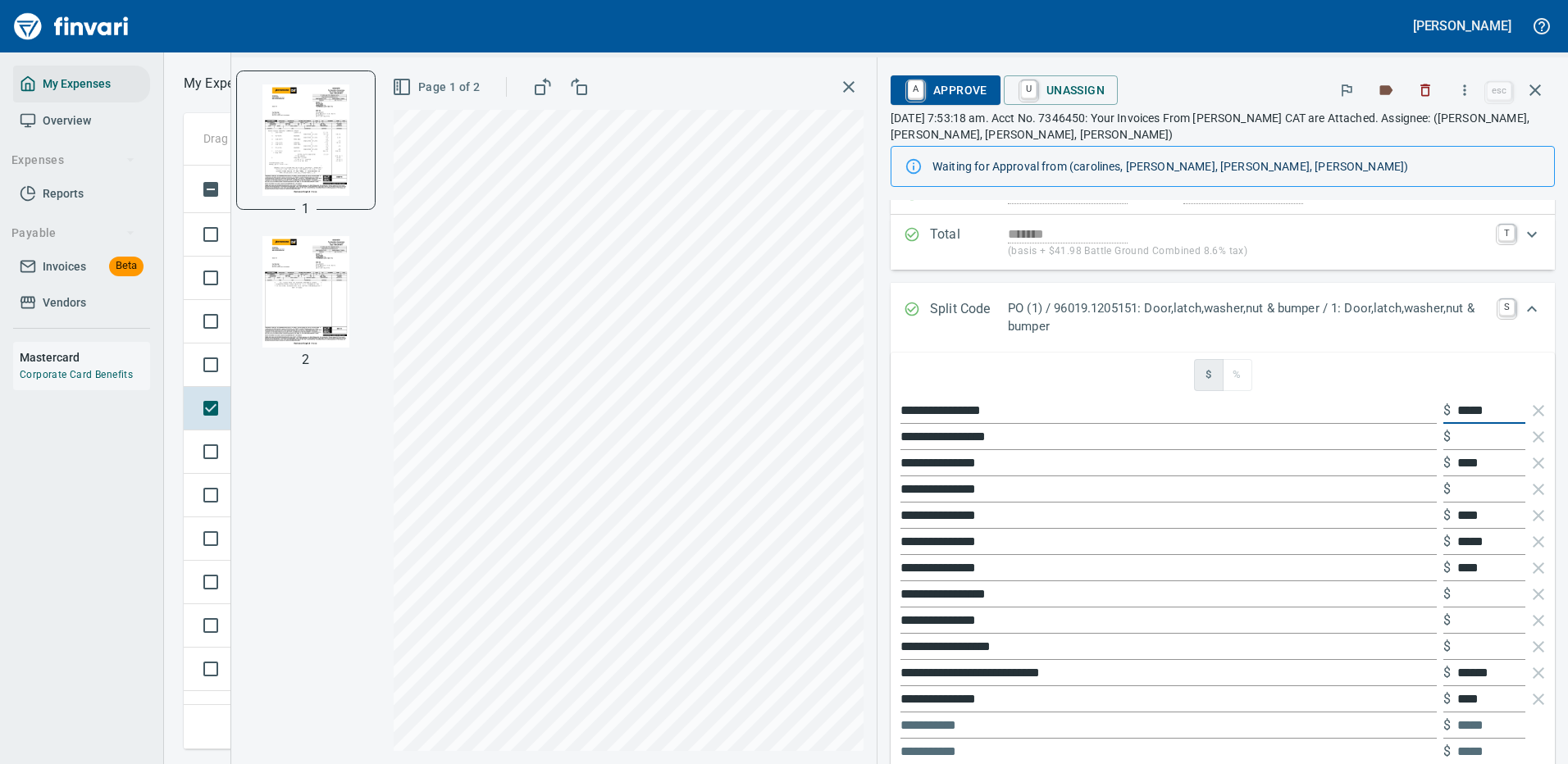
drag, startPoint x: 1496, startPoint y: 409, endPoint x: 1408, endPoint y: 410, distance: 88.0
click at [1408, 410] on div "**********" at bounding box center [1223, 410] width 651 height 26
type input "******"
click at [797, 416] on div "**********" at bounding box center [900, 411] width 1337 height 707
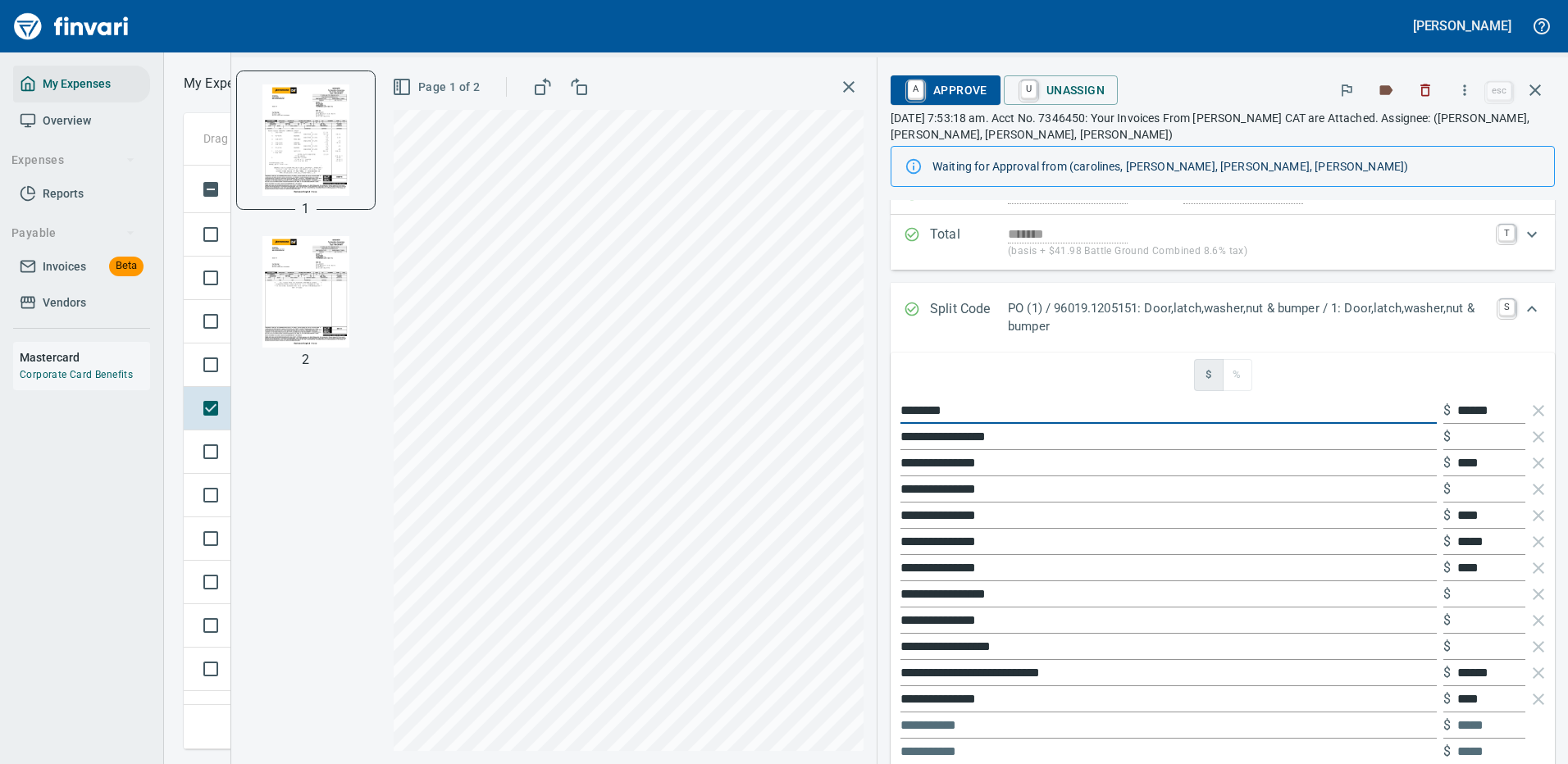
type input "********"
drag, startPoint x: 1031, startPoint y: 438, endPoint x: 892, endPoint y: 436, distance: 139.0
click at [892, 436] on div "**********" at bounding box center [1223, 646] width 664 height 588
type input "********"
click at [1464, 438] on input "text" at bounding box center [1492, 436] width 68 height 26
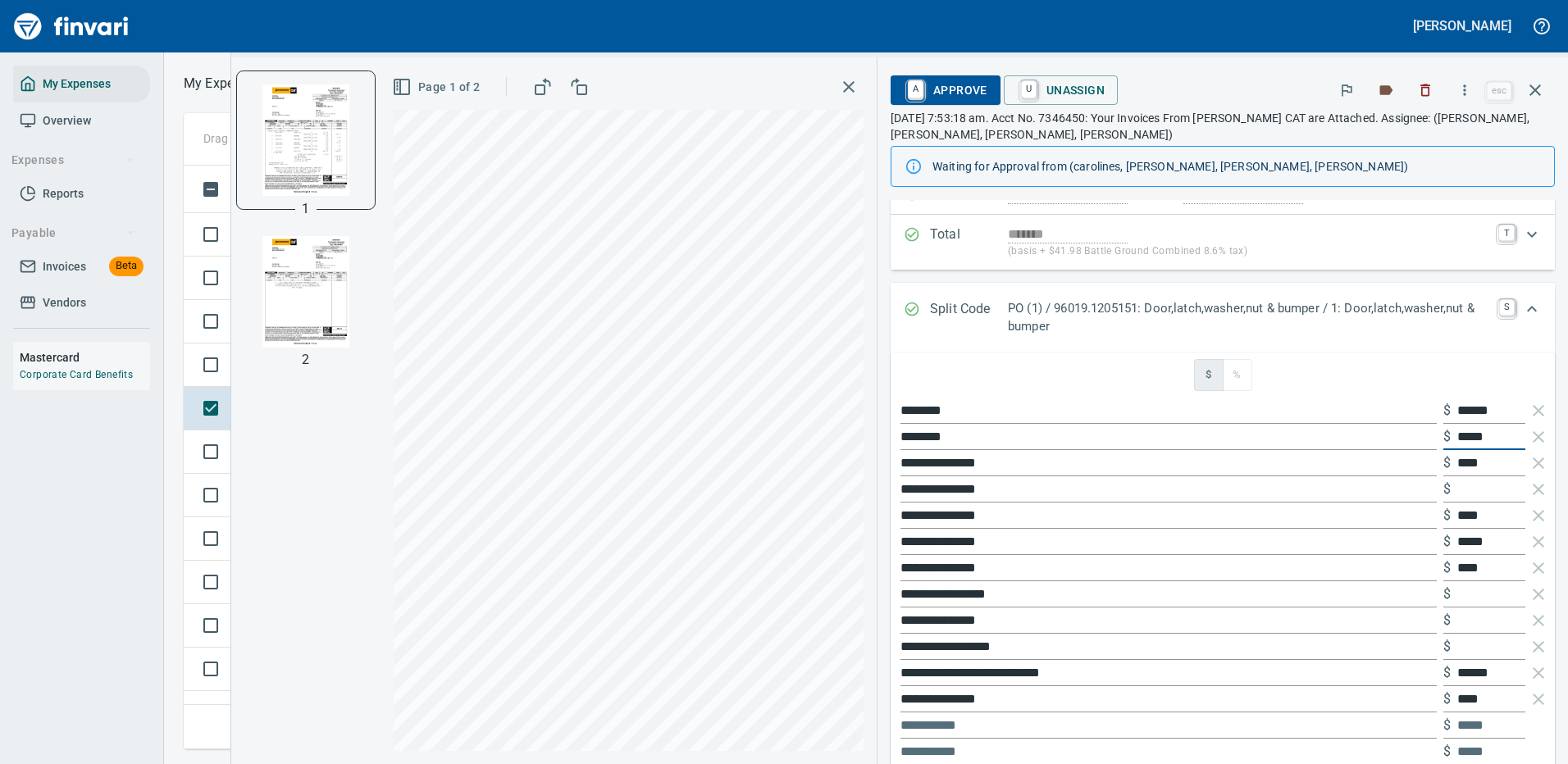
type input "******"
click at [1348, 510] on input "**********" at bounding box center [1169, 516] width 536 height 26
click at [1528, 462] on icon "button" at bounding box center [1538, 463] width 20 height 20
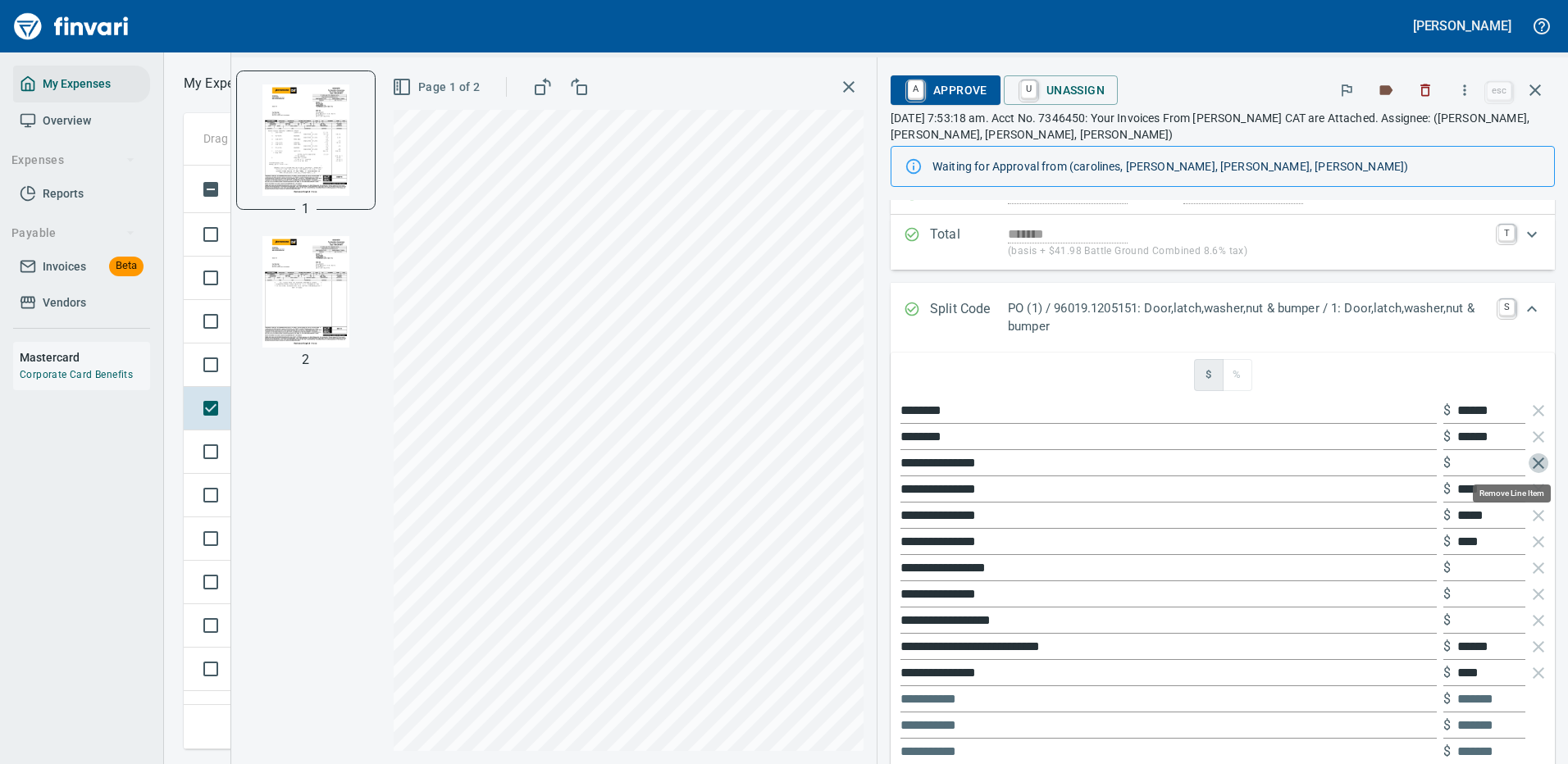
click at [1528, 462] on icon "button" at bounding box center [1538, 463] width 20 height 20
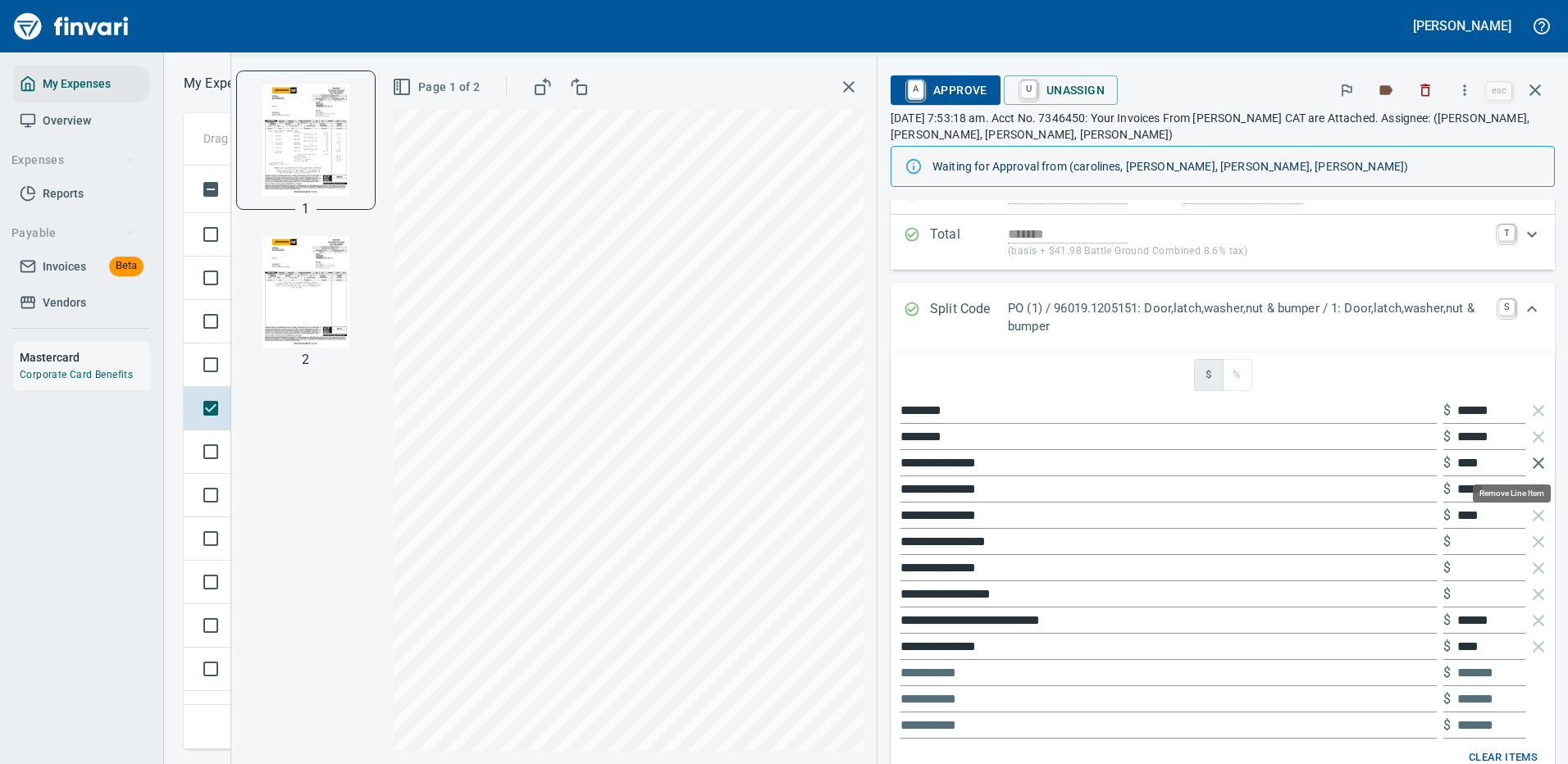
click at [1532, 461] on icon "button" at bounding box center [1537, 463] width 12 height 12
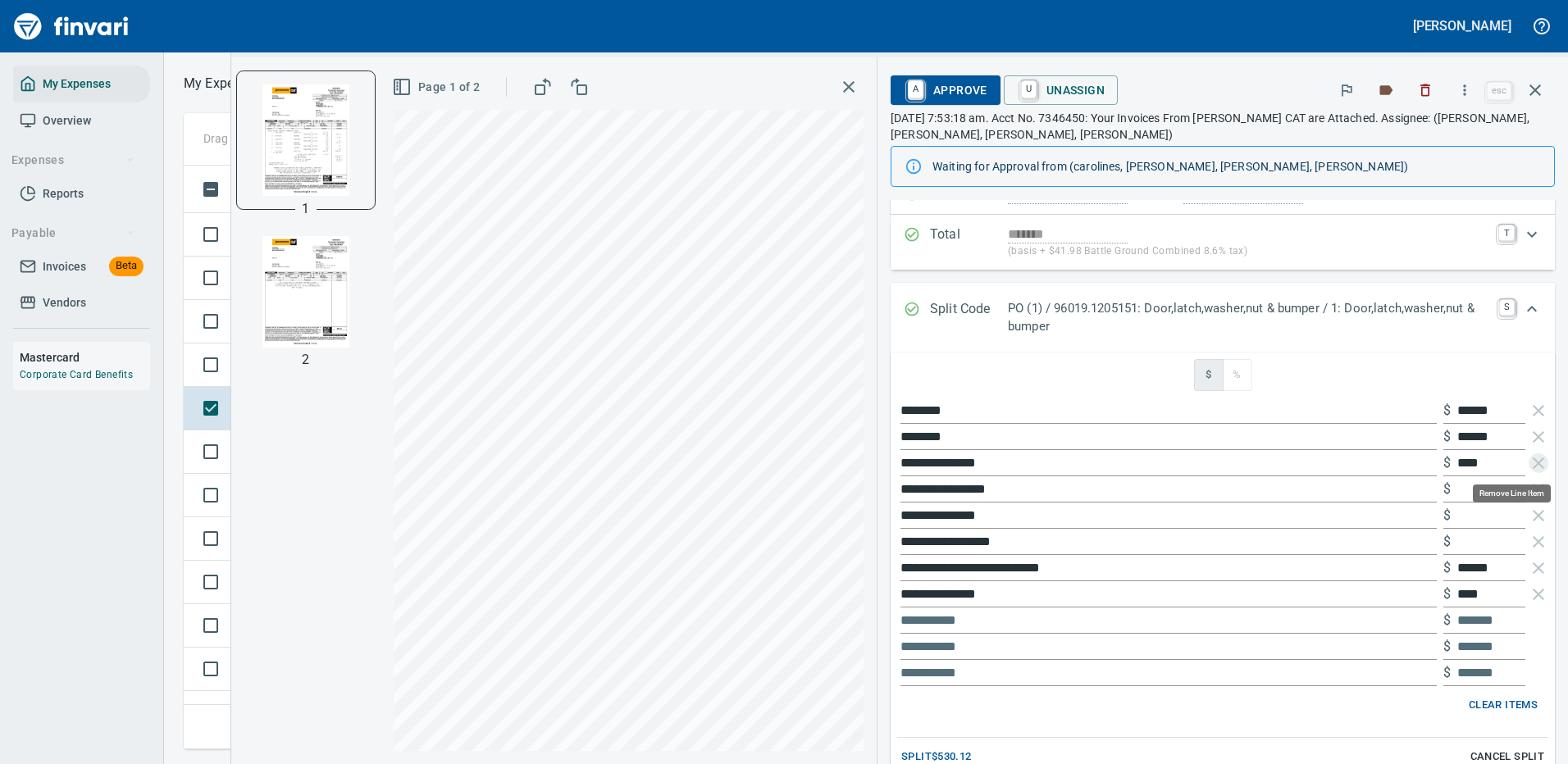
click at [1532, 461] on icon "button" at bounding box center [1537, 463] width 12 height 12
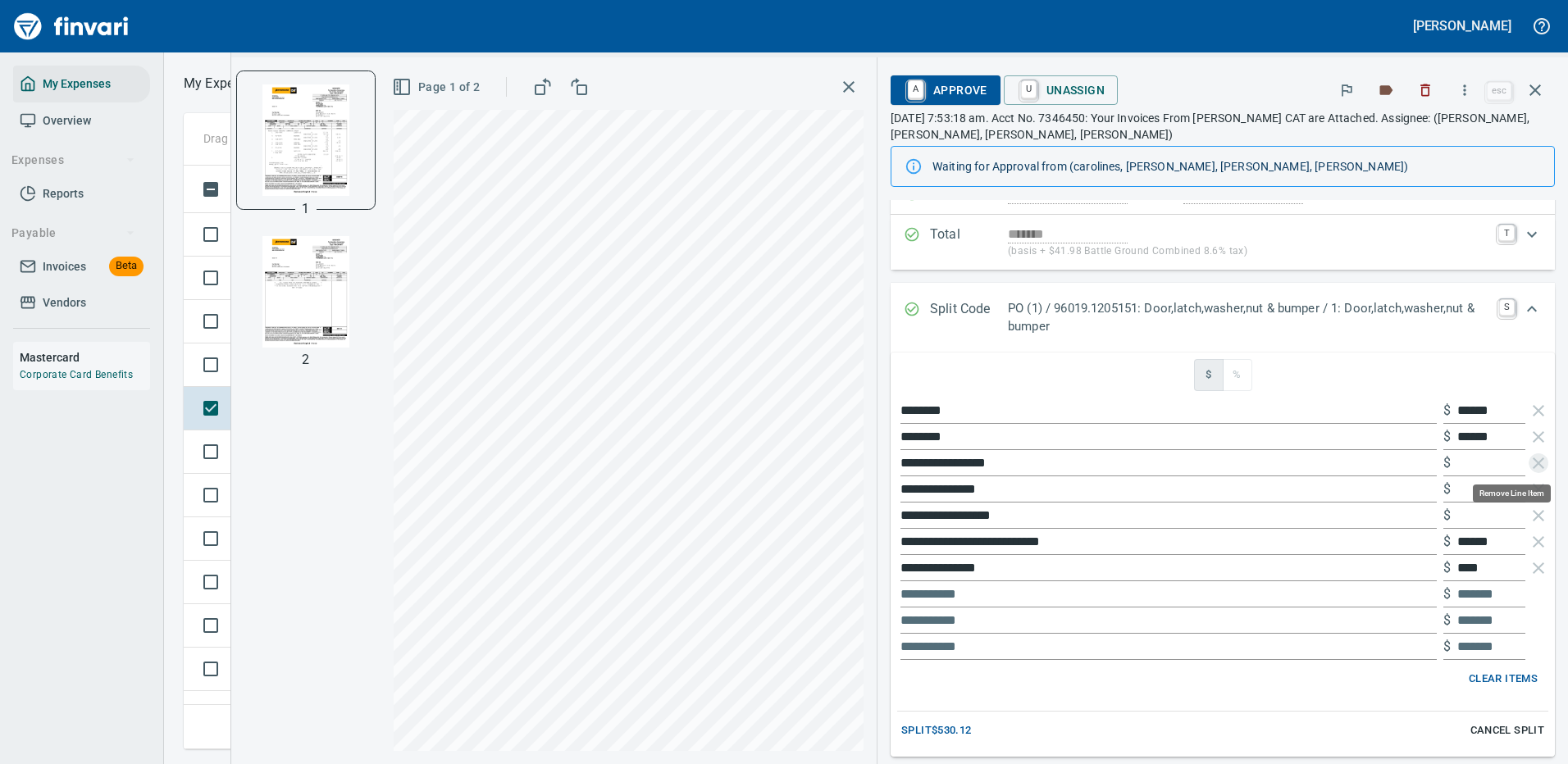
click at [1532, 461] on icon "button" at bounding box center [1537, 463] width 12 height 12
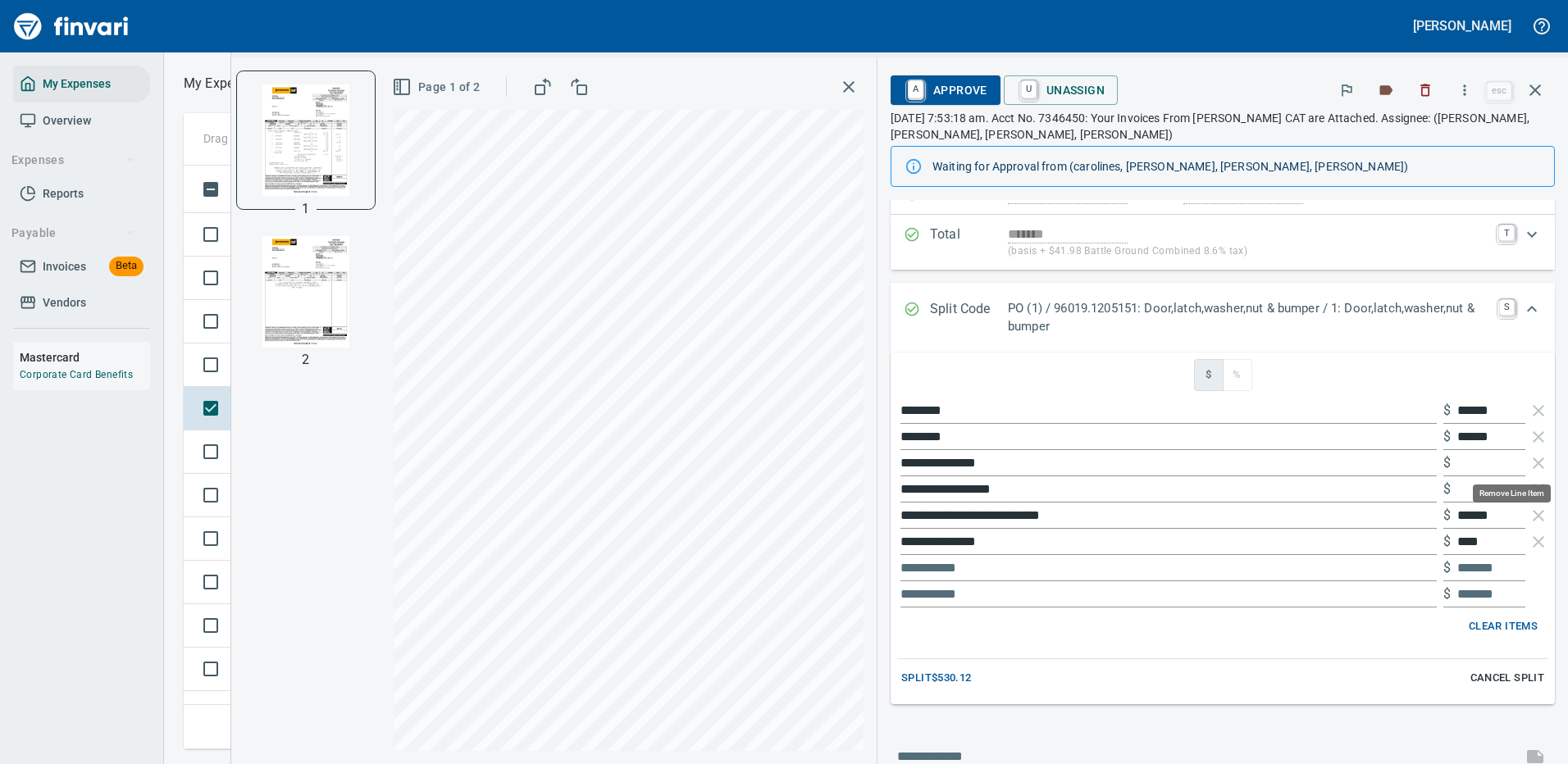
click at [1532, 461] on icon "button" at bounding box center [1537, 463] width 12 height 12
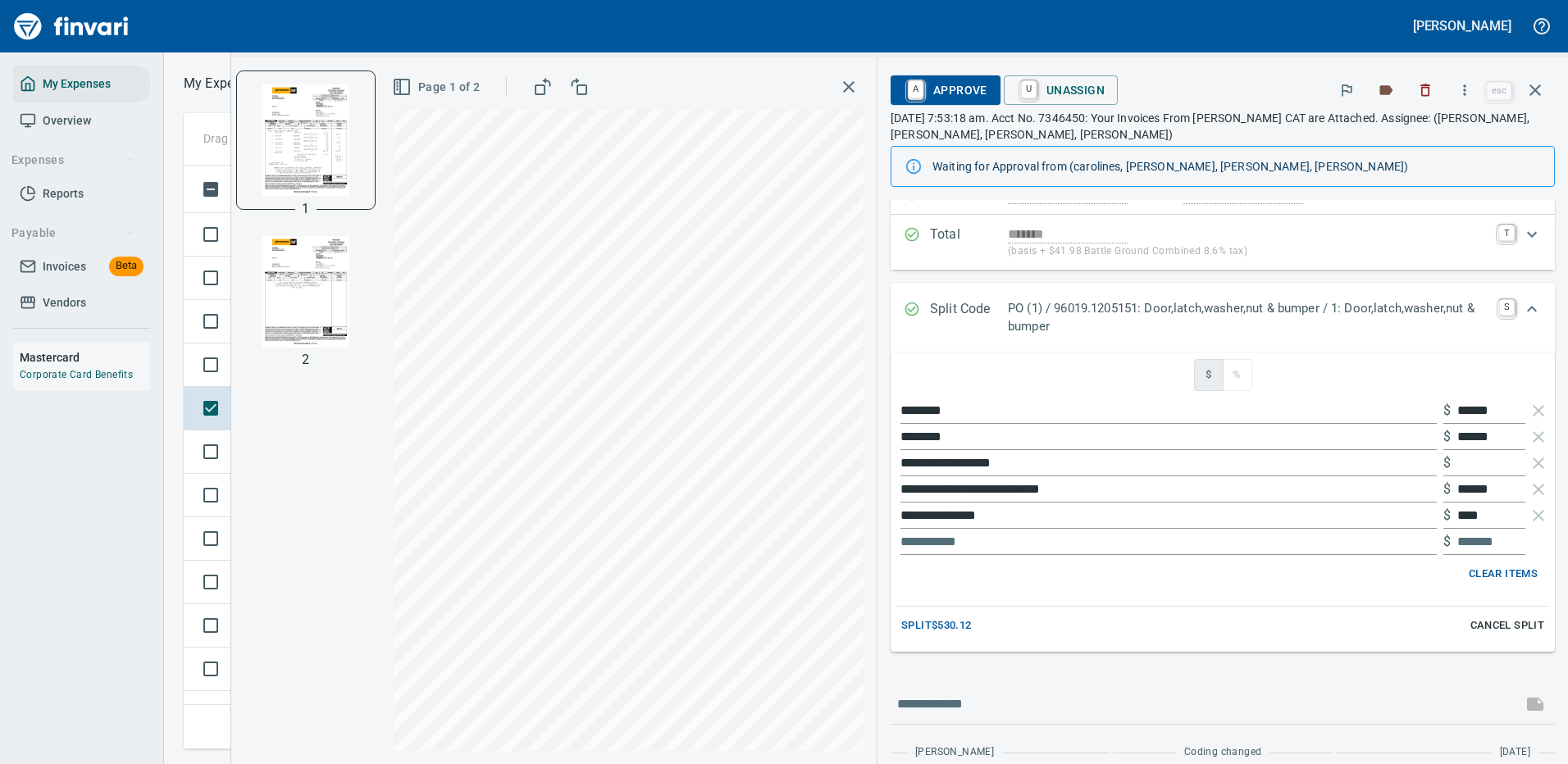
click at [1532, 461] on icon "button" at bounding box center [1537, 463] width 12 height 12
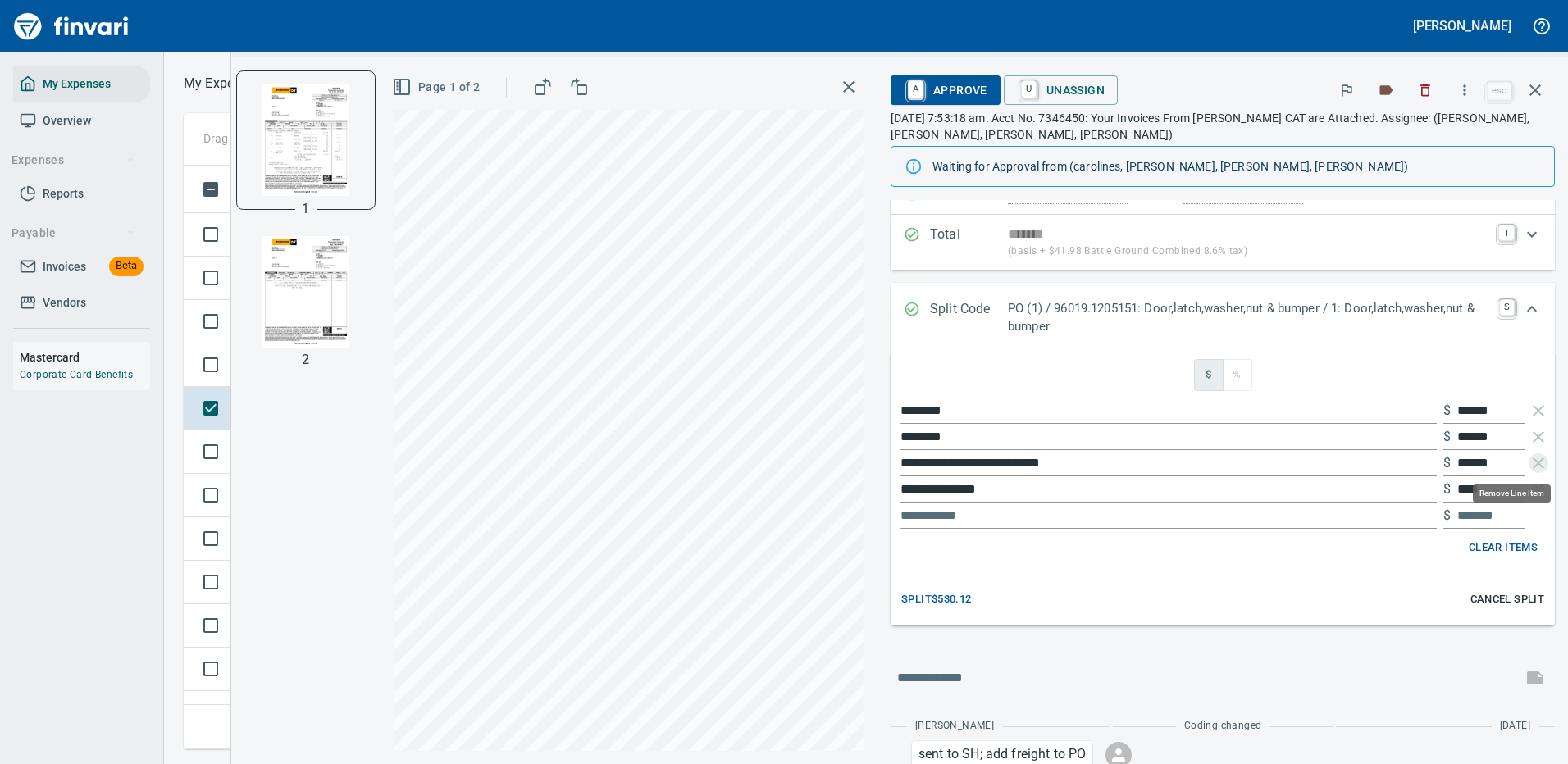
click at [1532, 461] on icon "button" at bounding box center [1537, 463] width 12 height 12
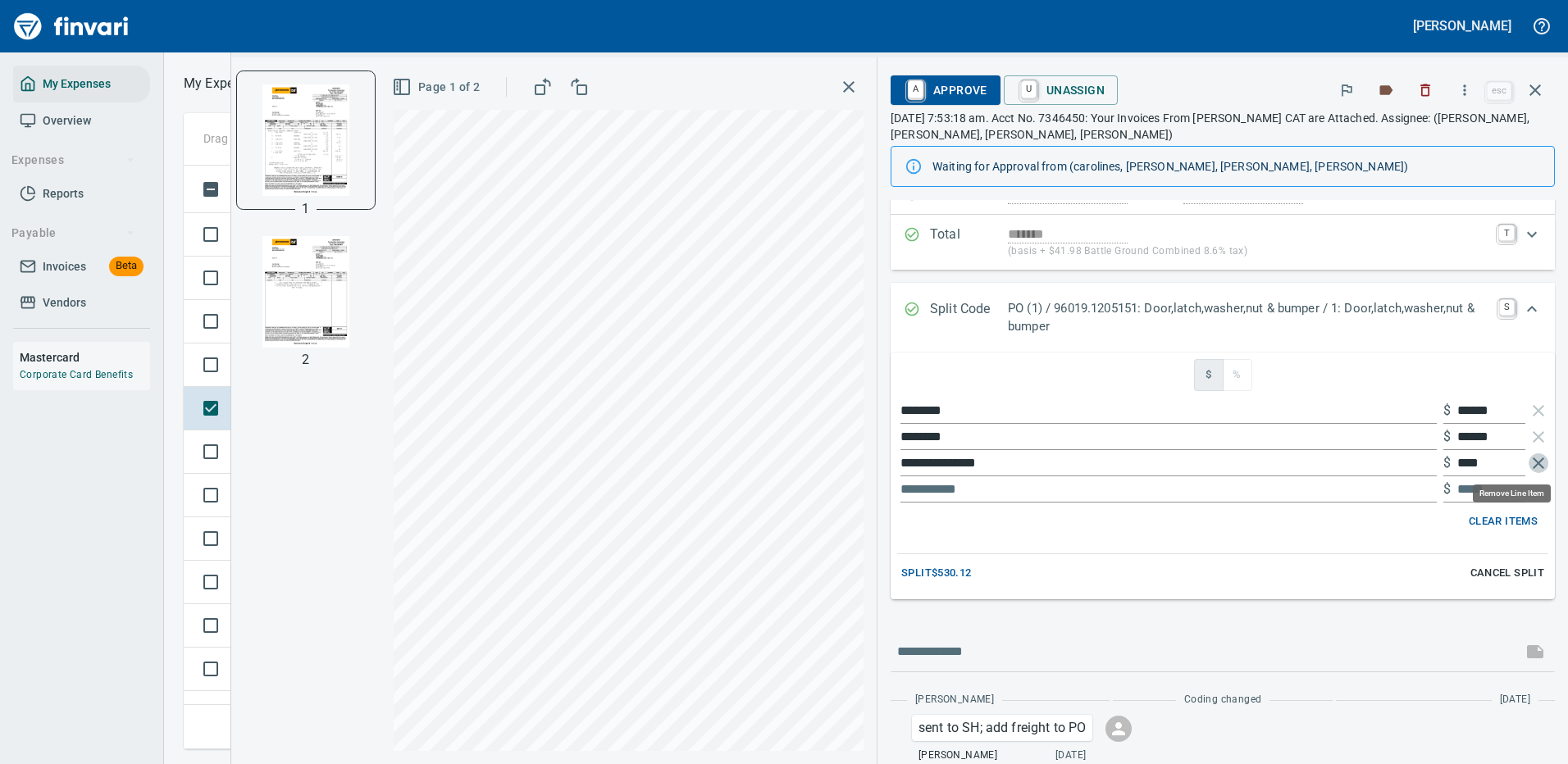
click at [1528, 461] on icon "button" at bounding box center [1538, 463] width 20 height 20
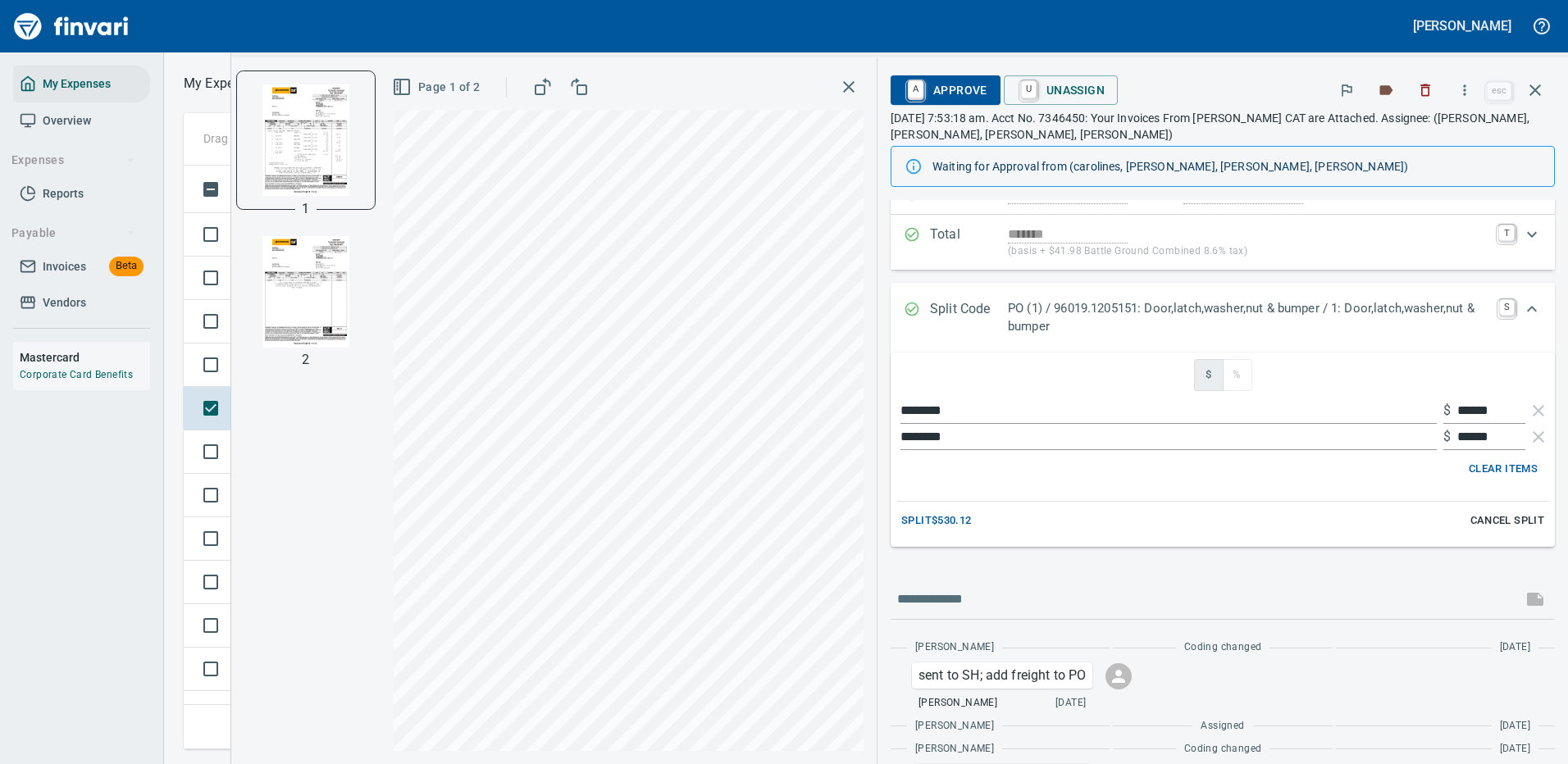
click at [930, 520] on span "Split $530.12" at bounding box center [936, 521] width 69 height 19
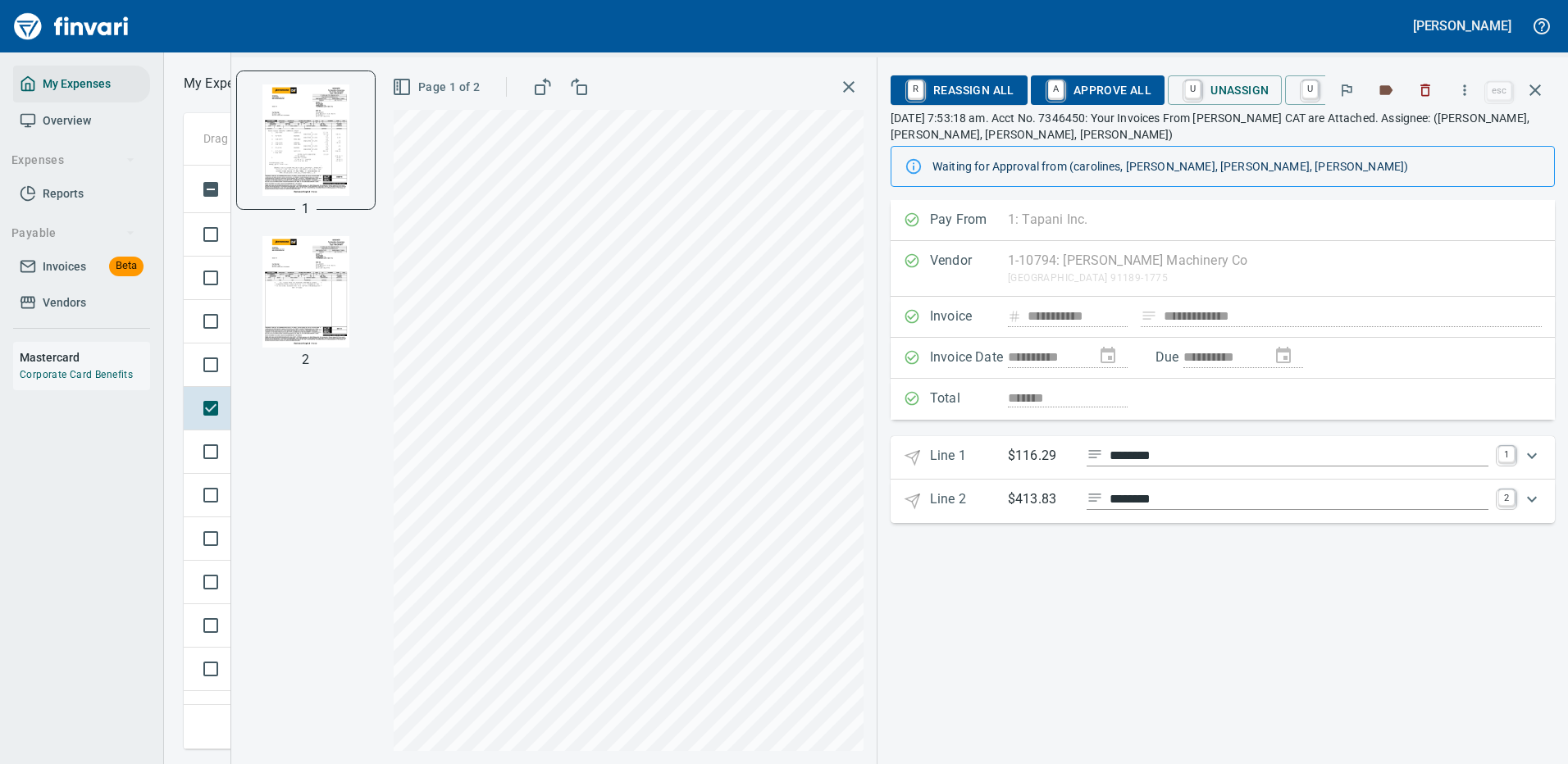
scroll to position [0, 0]
click at [1534, 453] on icon "Expand" at bounding box center [1532, 456] width 20 height 20
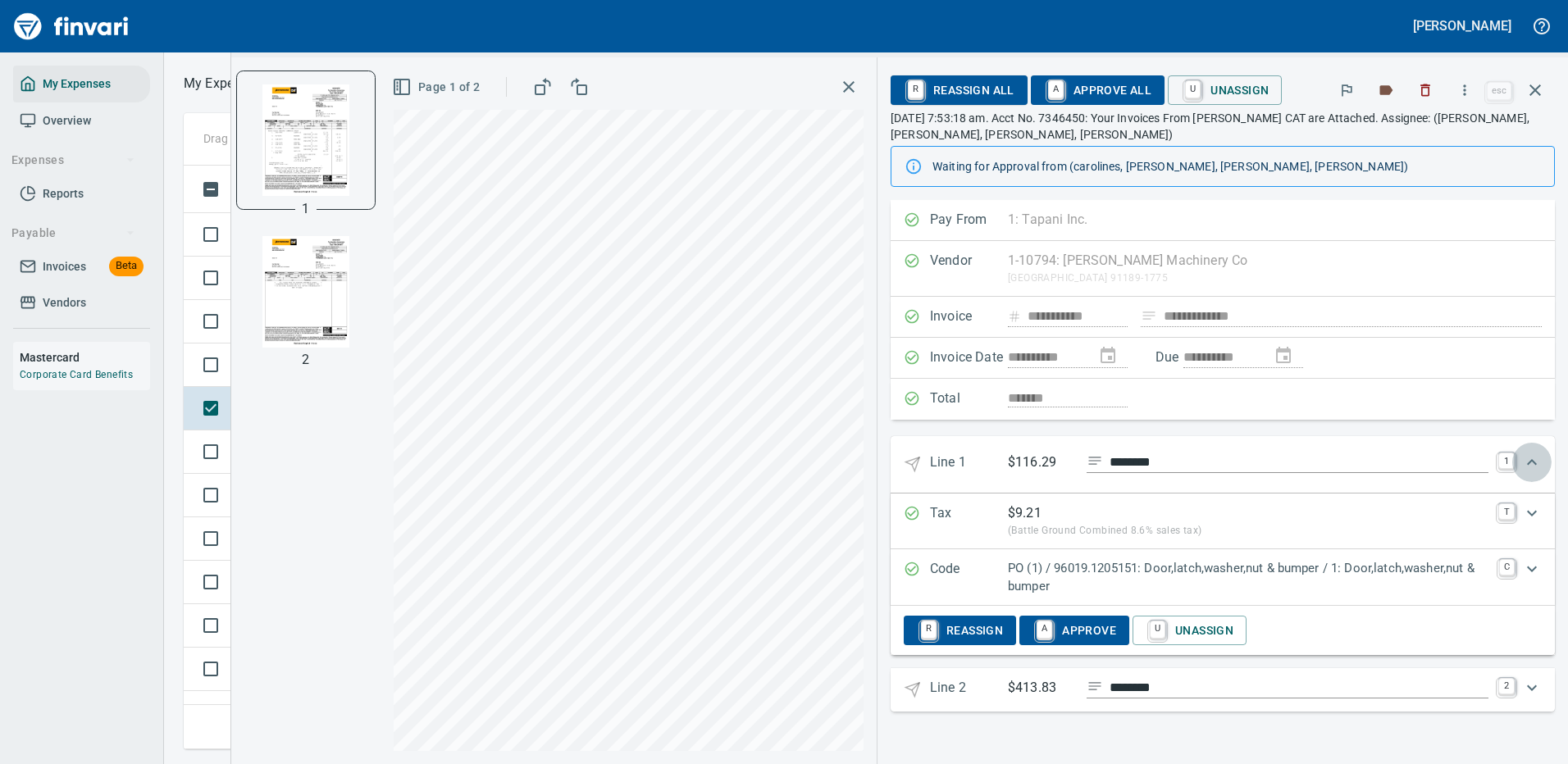
click at [1535, 460] on icon "Expand" at bounding box center [1532, 463] width 20 height 20
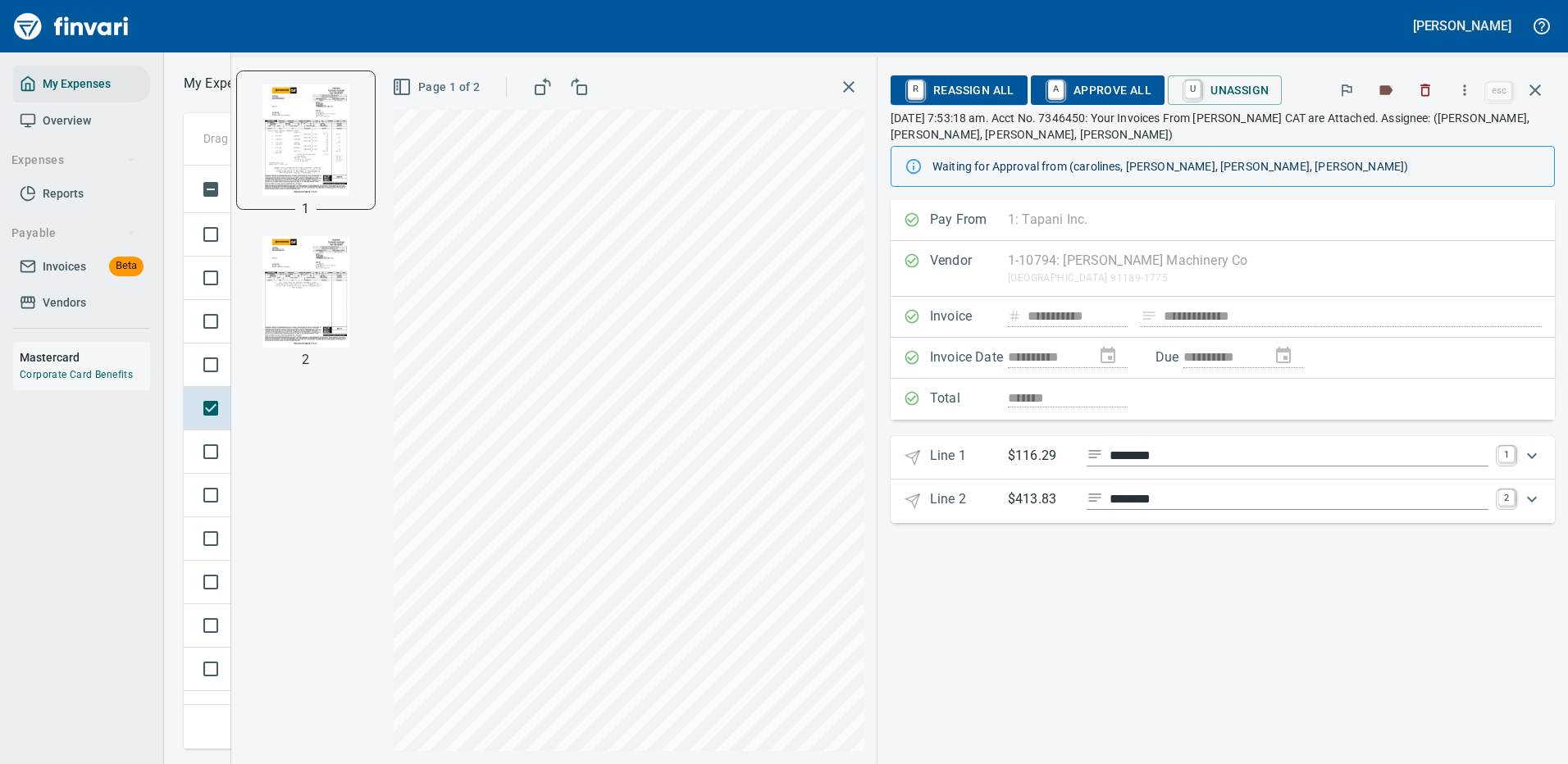
click at [1531, 496] on icon "Expand" at bounding box center [1532, 499] width 20 height 20
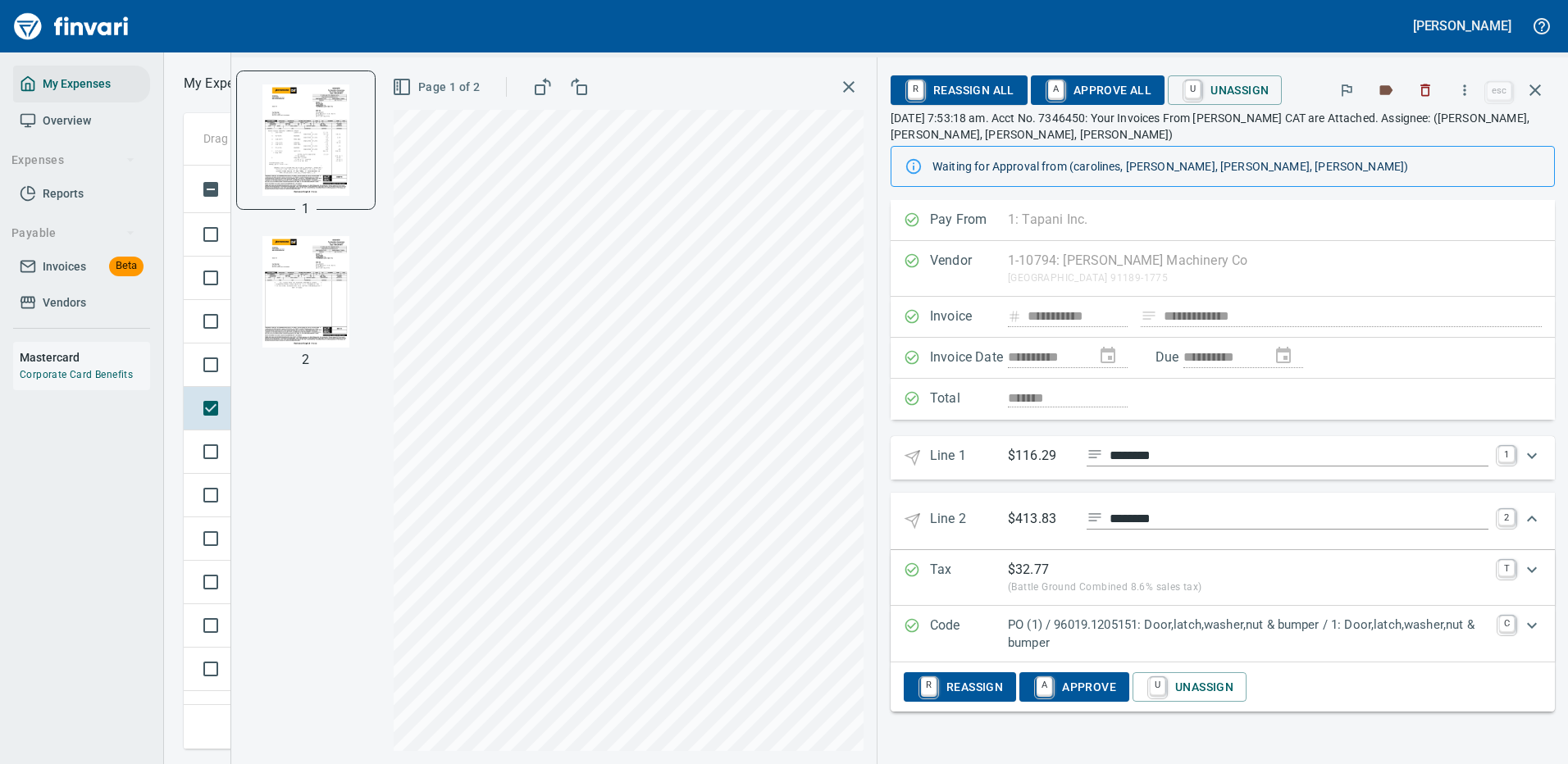
click at [1114, 634] on p "PO (1) / 96019.1205151: Door,latch,washer,nut & bumper / 1: Door,latch,washer,n…" at bounding box center [1248, 634] width 480 height 37
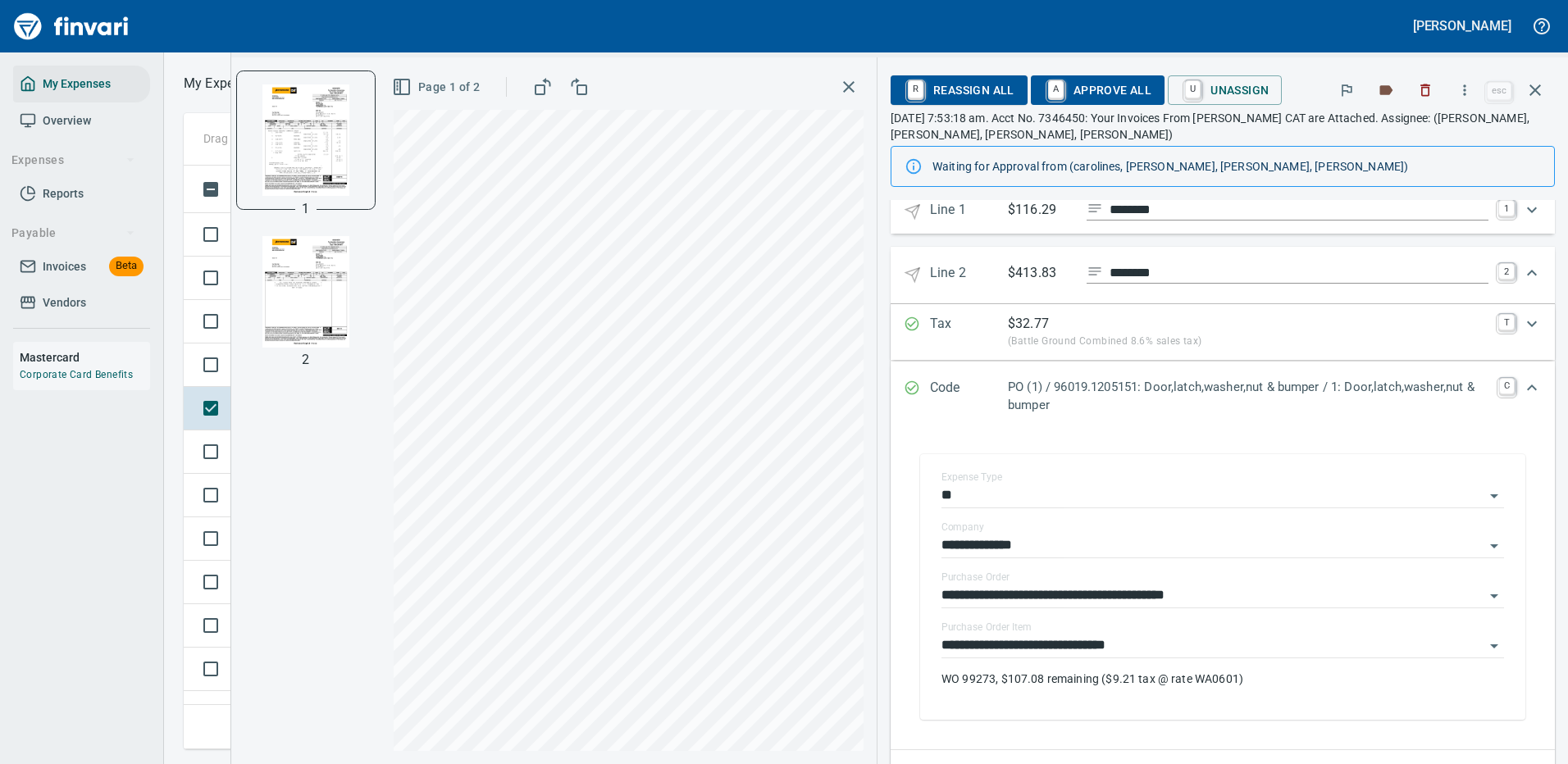
scroll to position [351, 0]
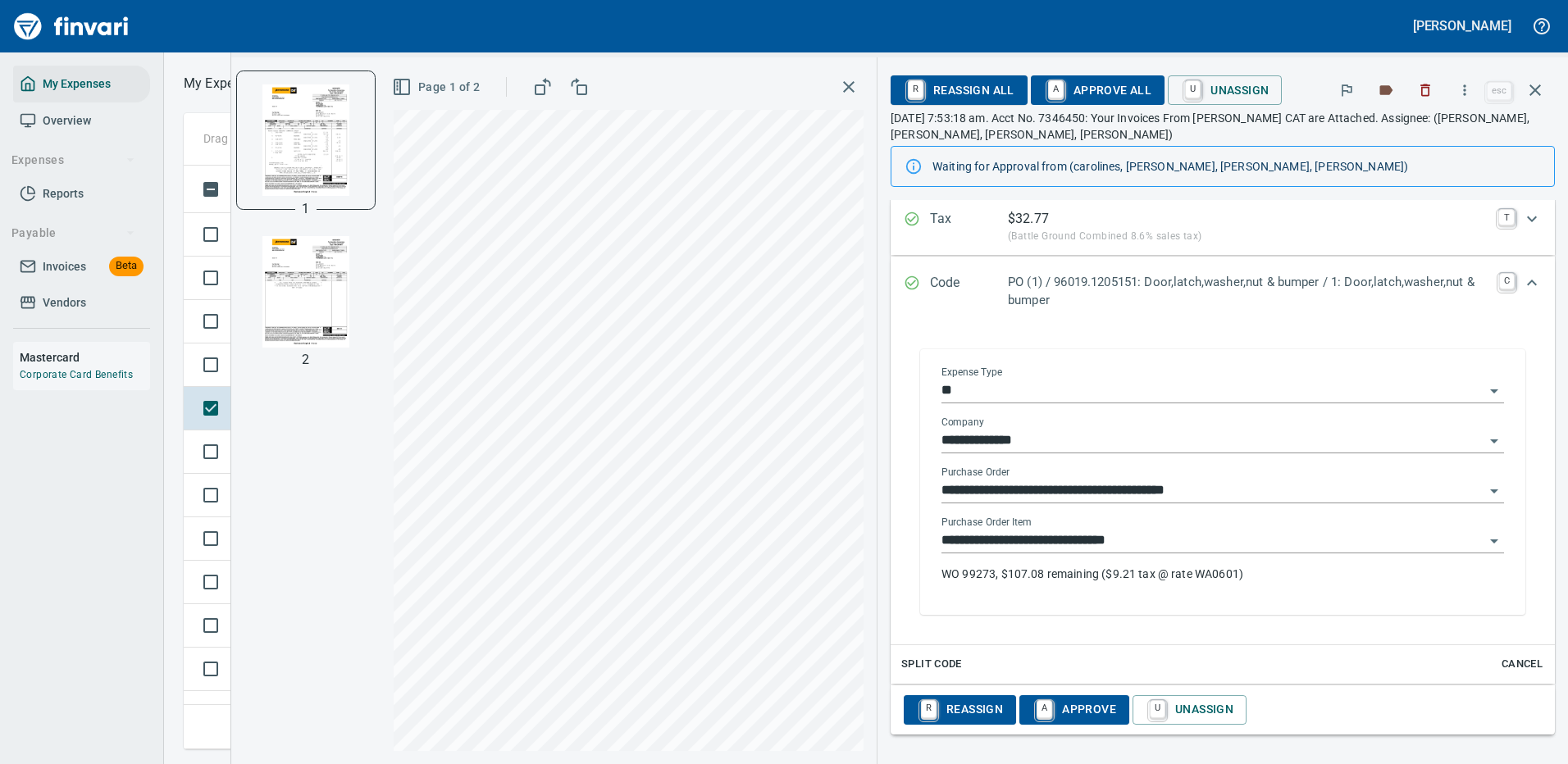
click at [1060, 547] on input "**********" at bounding box center [1212, 542] width 542 height 23
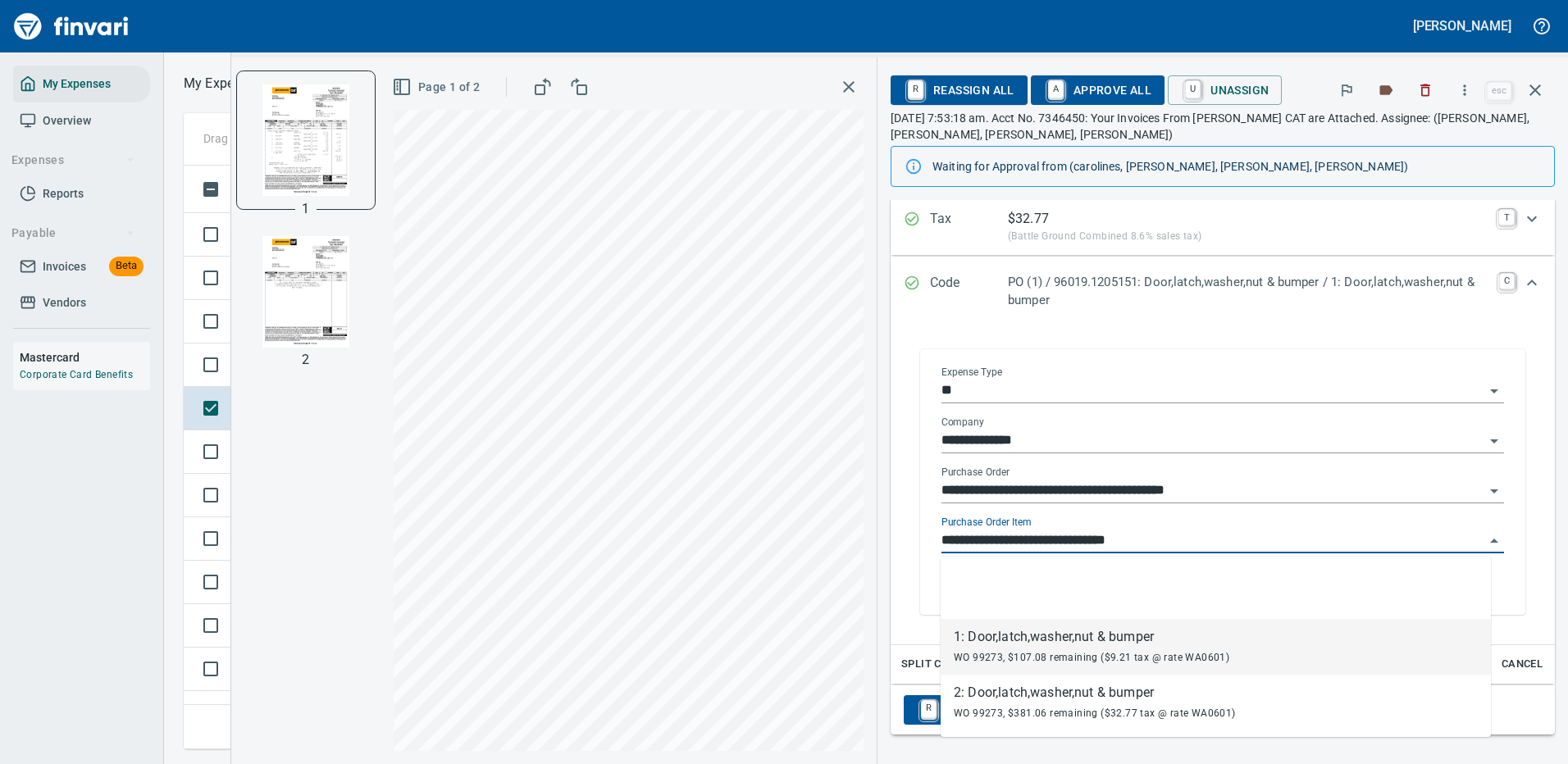
scroll to position [560, 929]
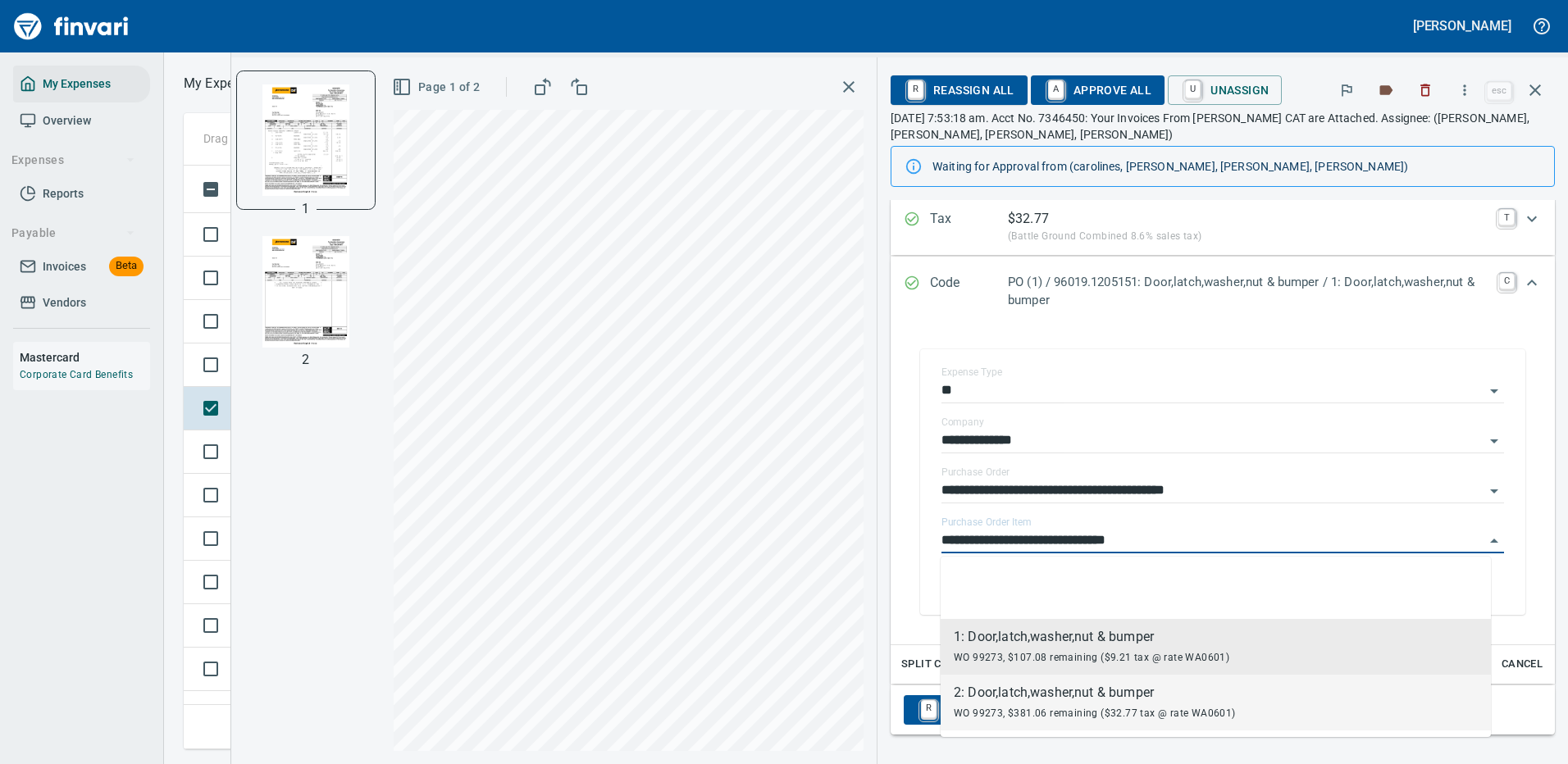
click at [1024, 693] on div "2: Door,latch,washer,nut & bumper" at bounding box center [1095, 693] width 282 height 20
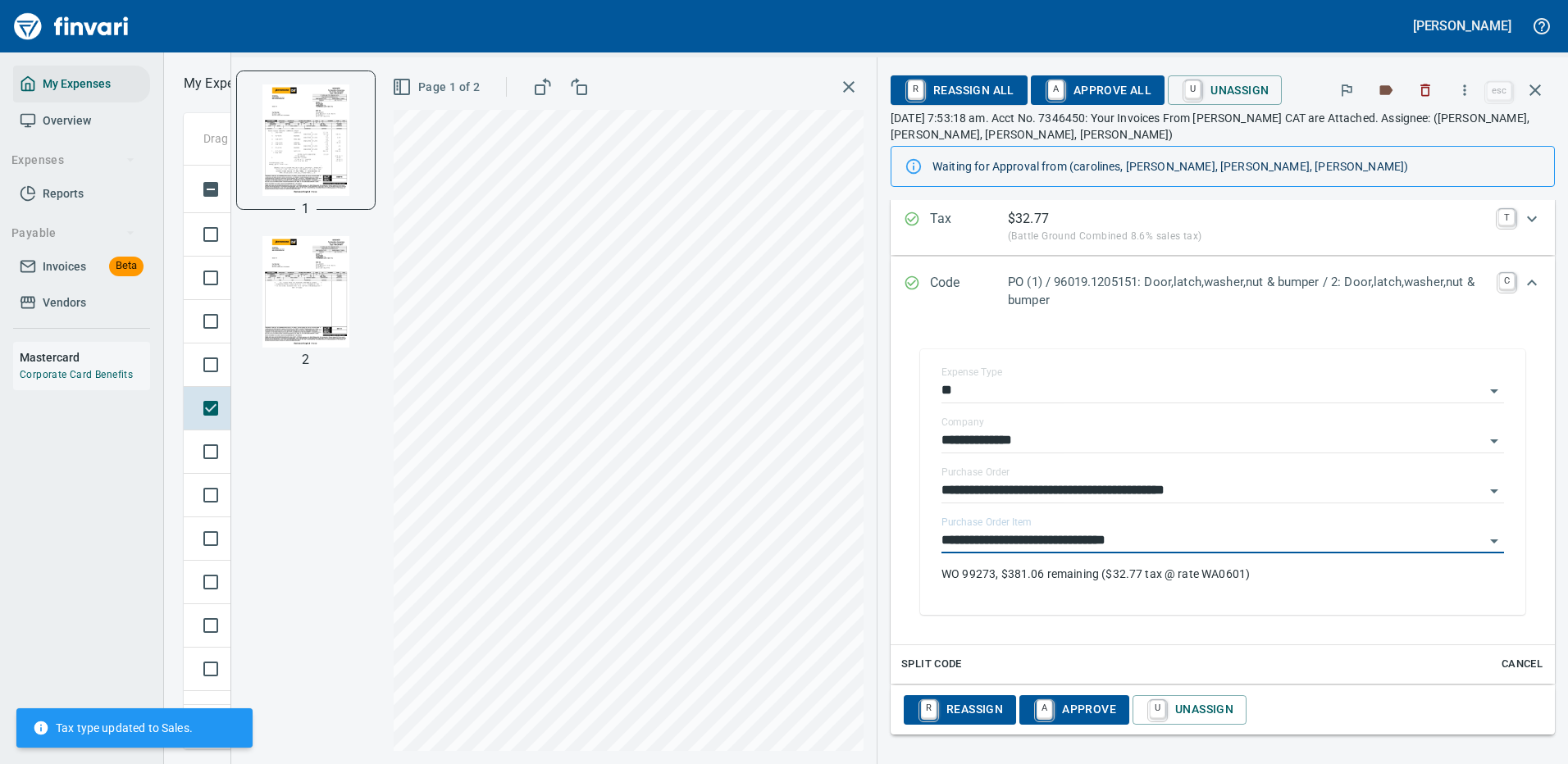
type input "**********"
click at [1076, 88] on span "A Approve All" at bounding box center [1097, 90] width 107 height 28
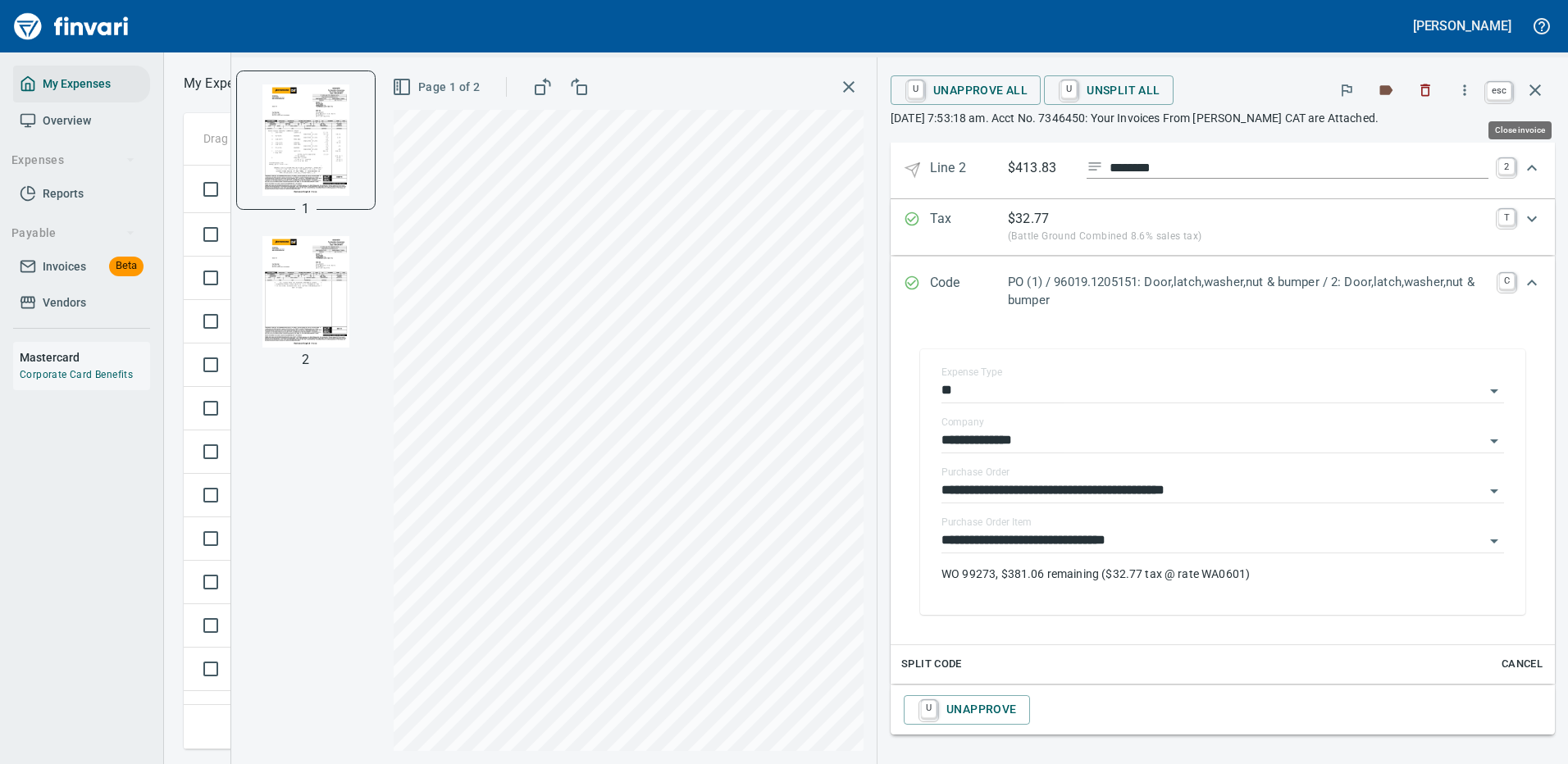
click at [1527, 88] on icon "button" at bounding box center [1535, 90] width 20 height 20
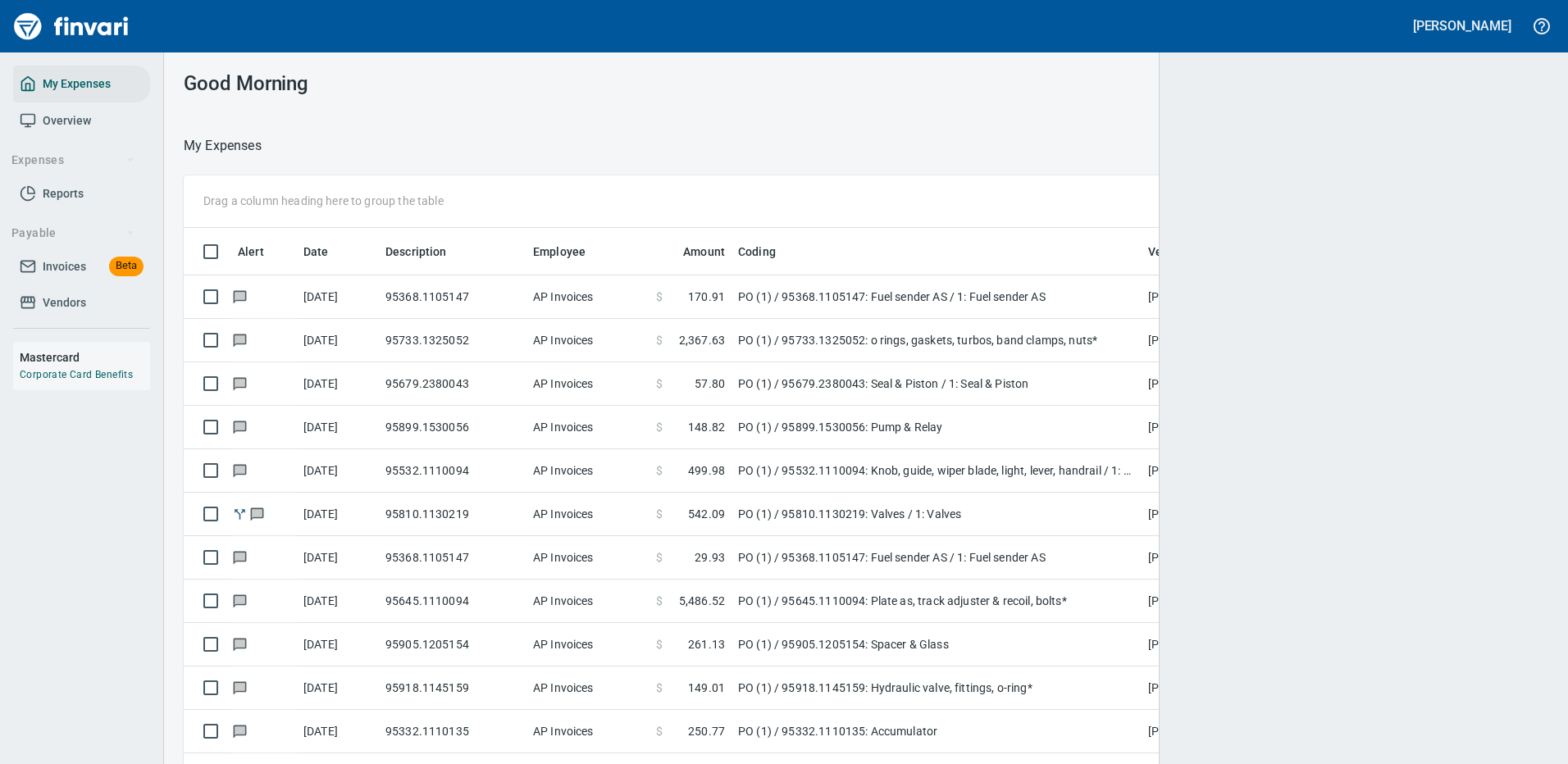
scroll to position [2, 2]
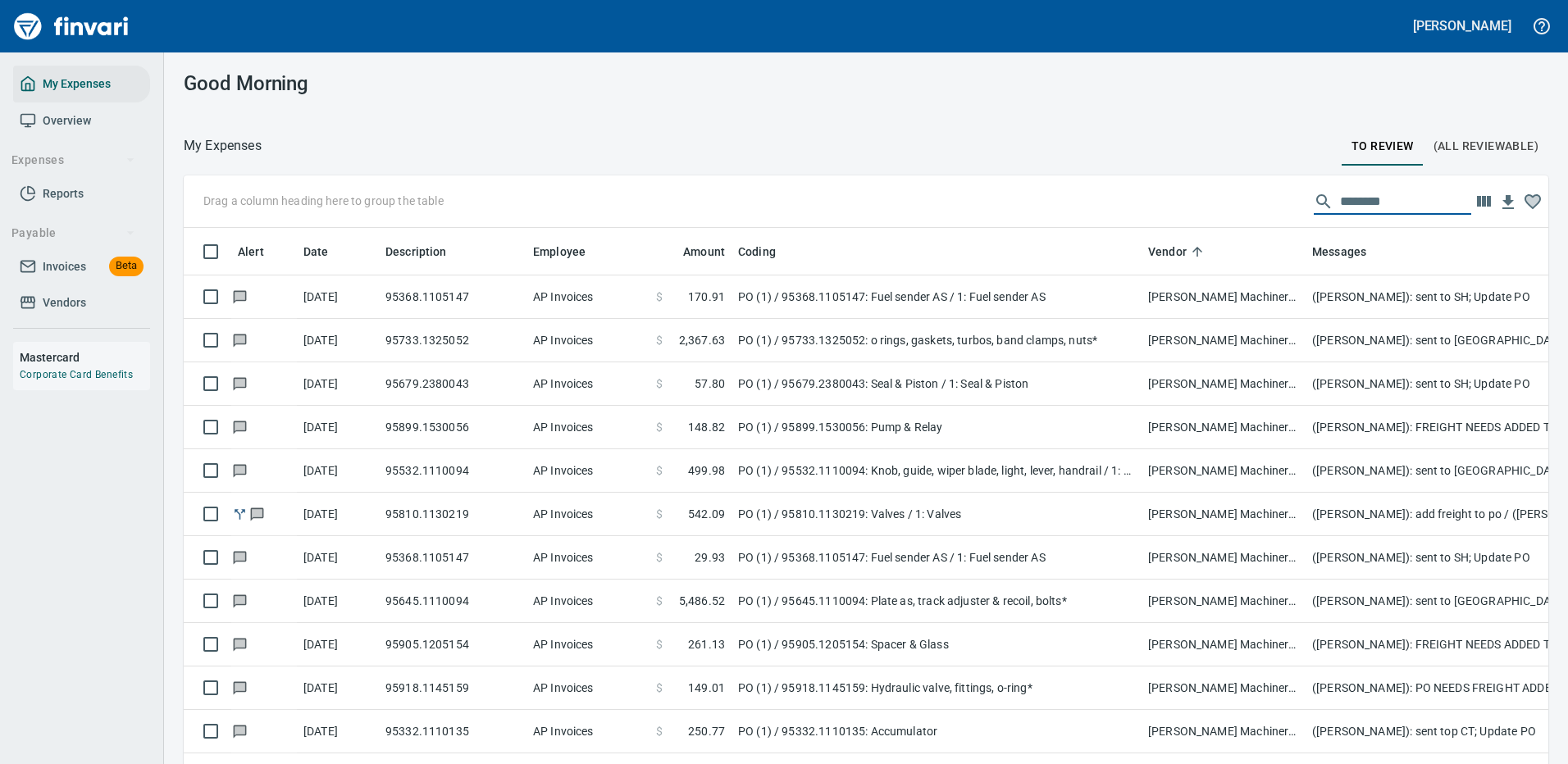
drag, startPoint x: 1402, startPoint y: 202, endPoint x: 1235, endPoint y: 215, distance: 167.5
click at [1235, 215] on div "Drag a column heading here to group the table ********" at bounding box center [865, 202] width 1365 height 52
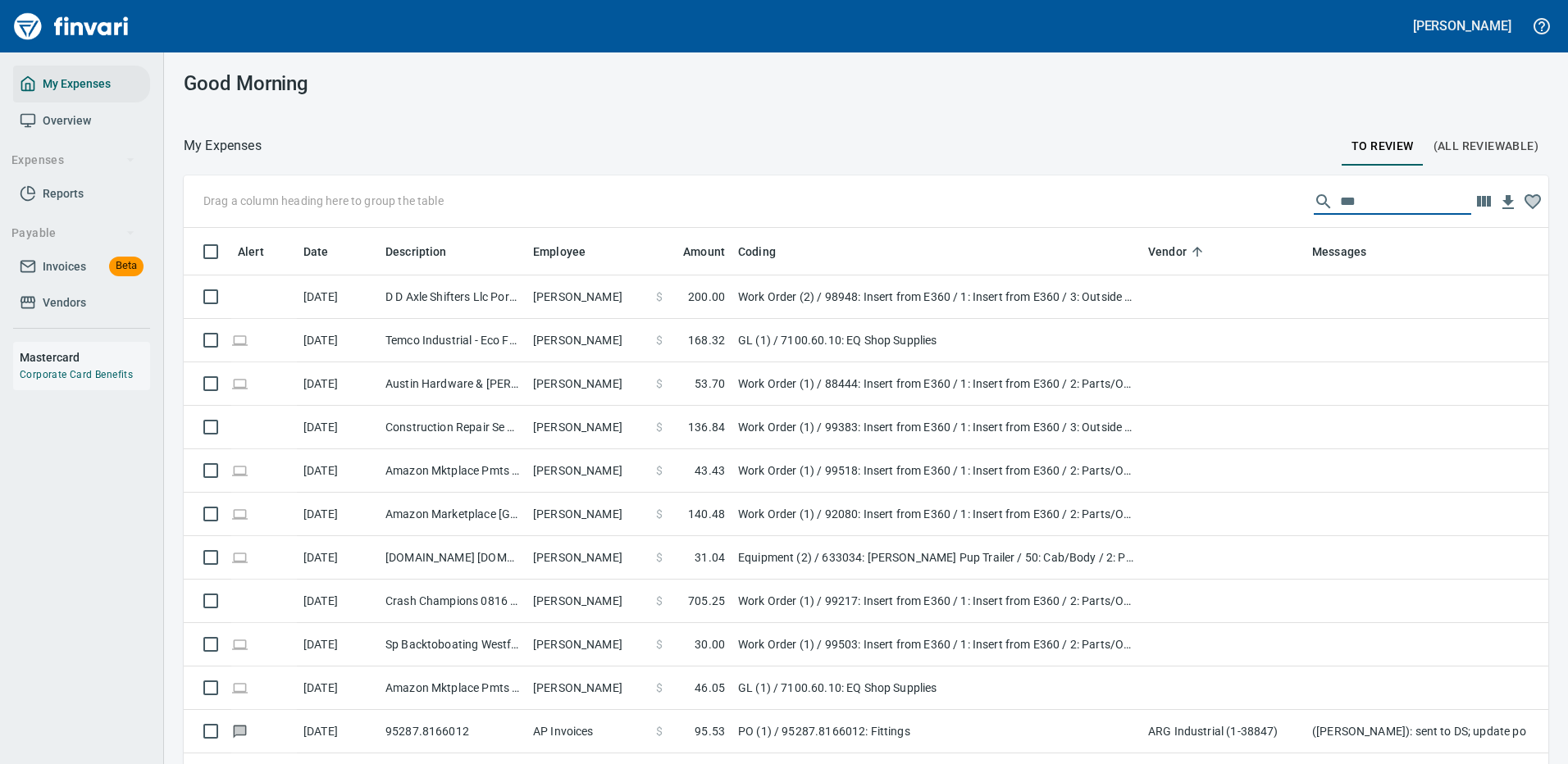
scroll to position [560, 1340]
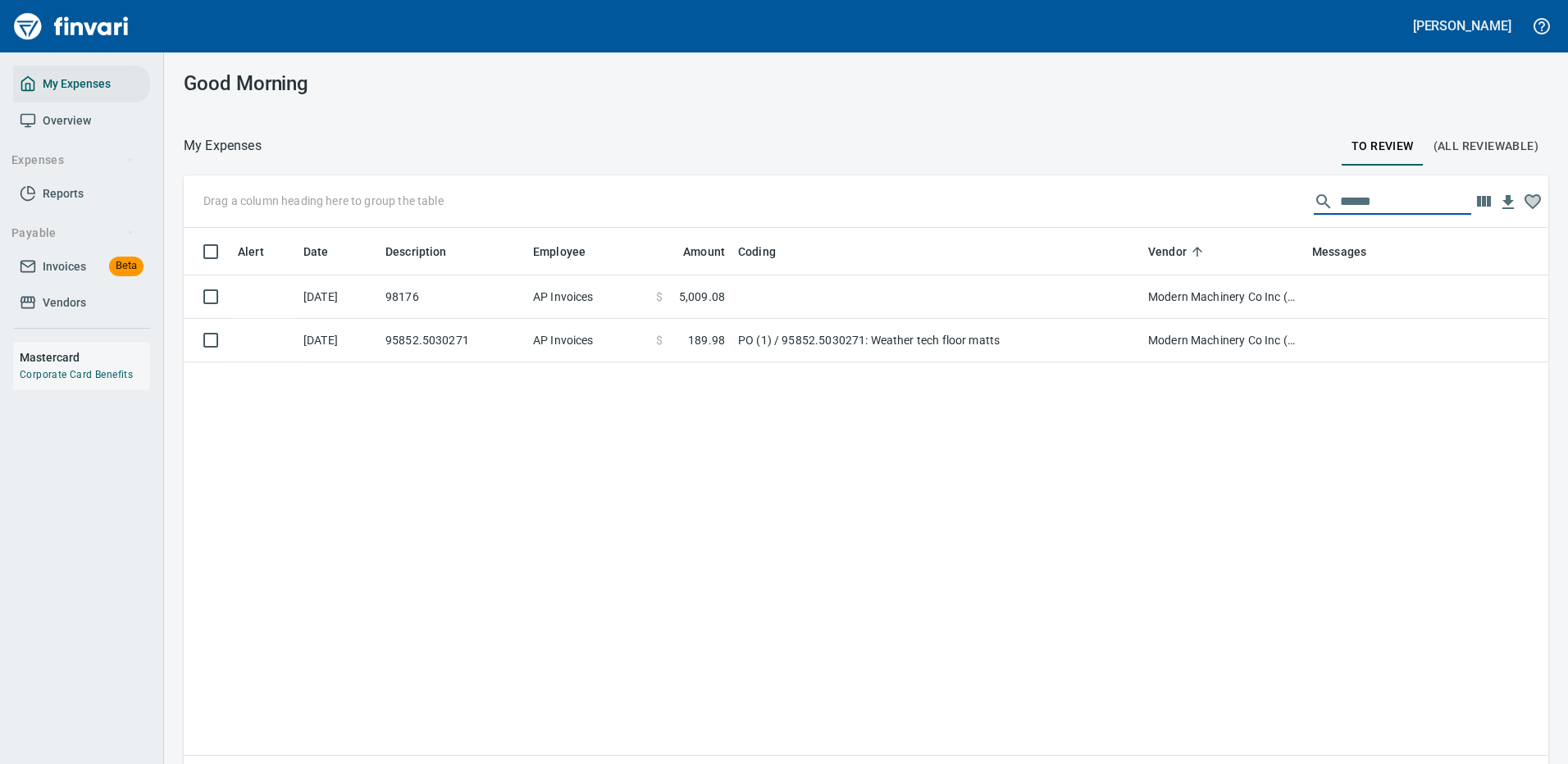
drag, startPoint x: 1364, startPoint y: 203, endPoint x: 1196, endPoint y: 210, distance: 168.1
click at [1196, 210] on div "Drag a column heading here to group the table ******" at bounding box center [865, 202] width 1365 height 52
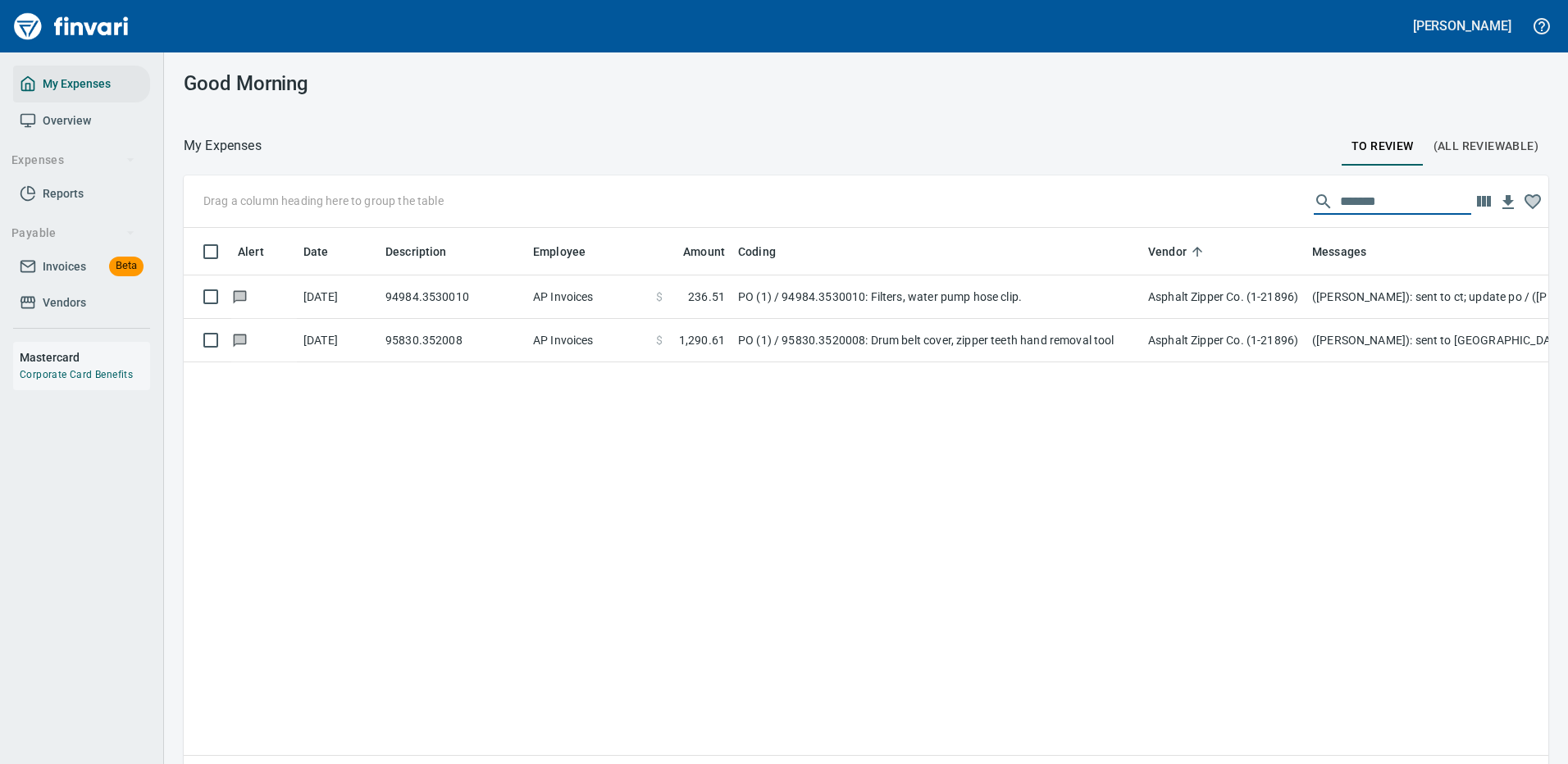
type input "*******"
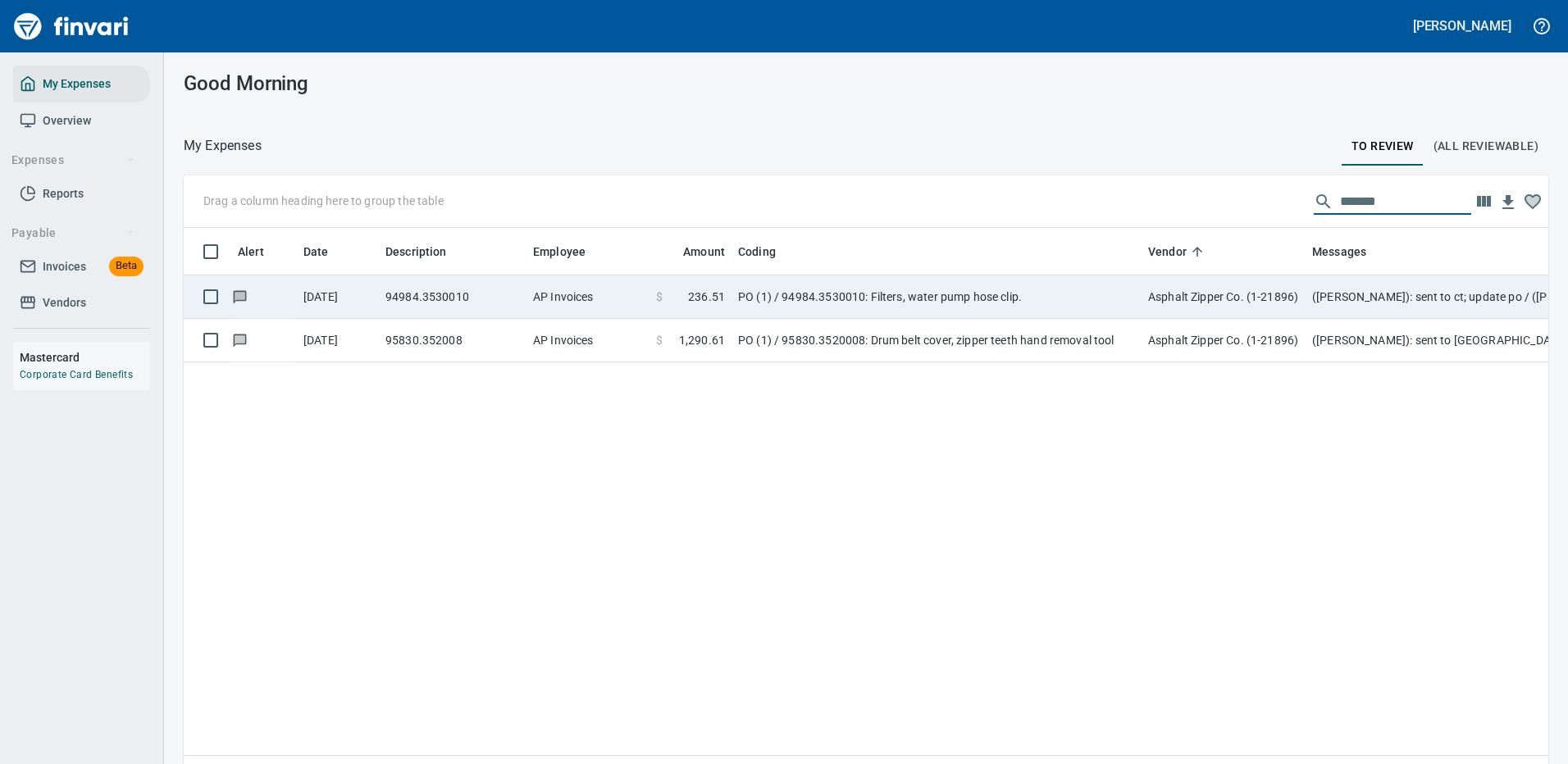
click at [746, 296] on td "PO (1) / 94984.3530010: Filters, water pump hose clip." at bounding box center [936, 297] width 410 height 43
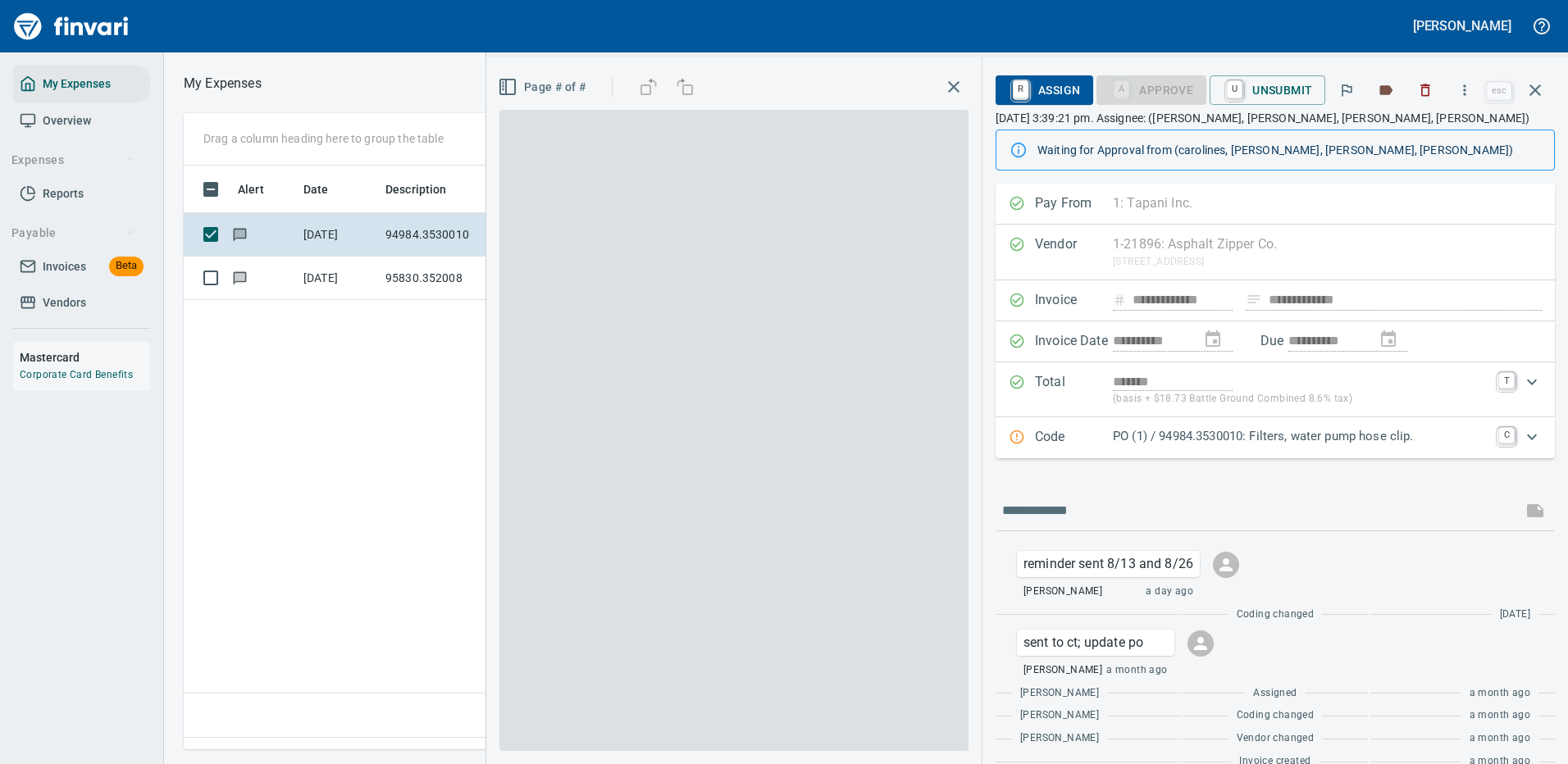
scroll to position [560, 942]
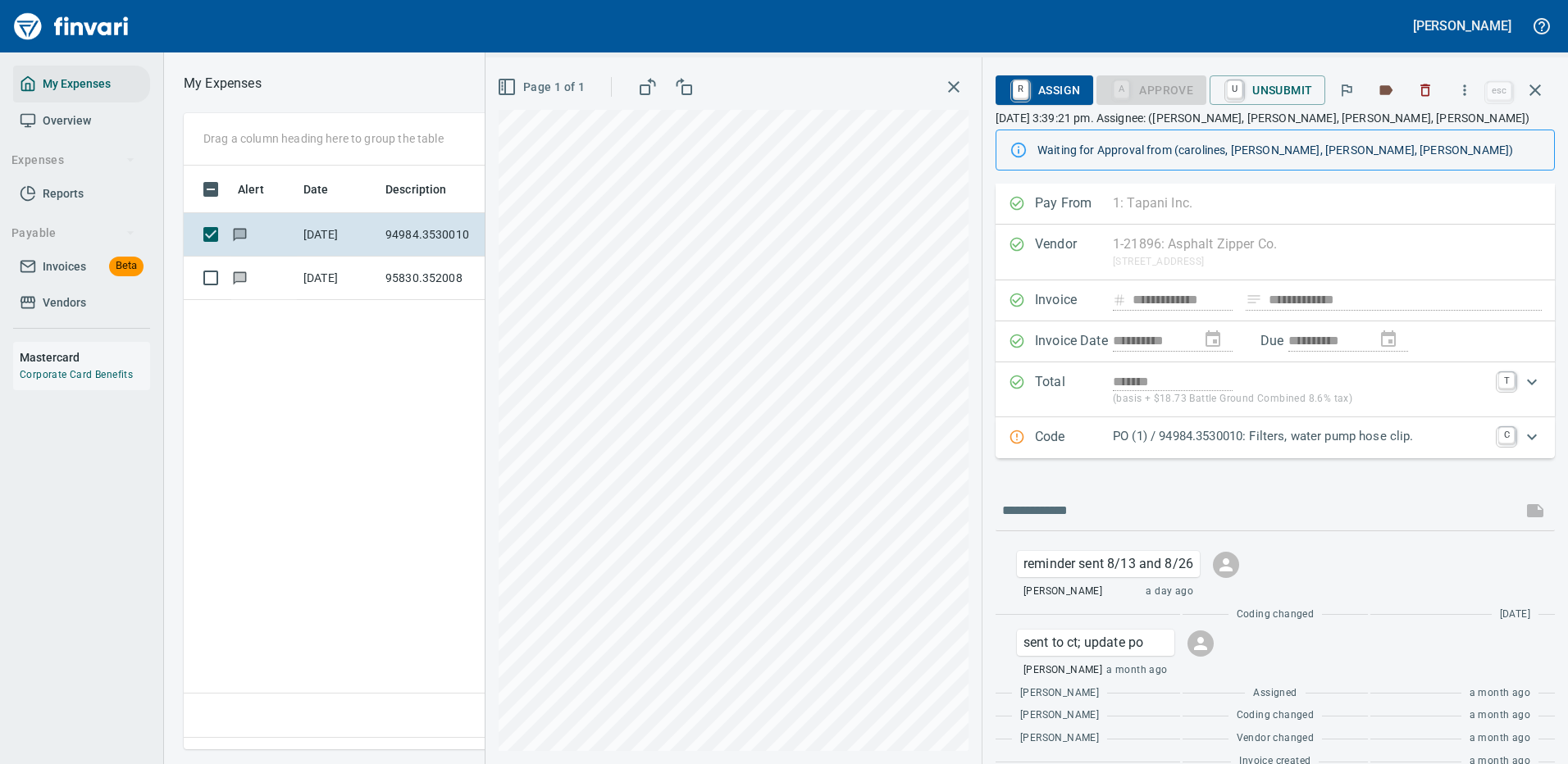
click at [1522, 434] on icon "Expand" at bounding box center [1532, 437] width 20 height 20
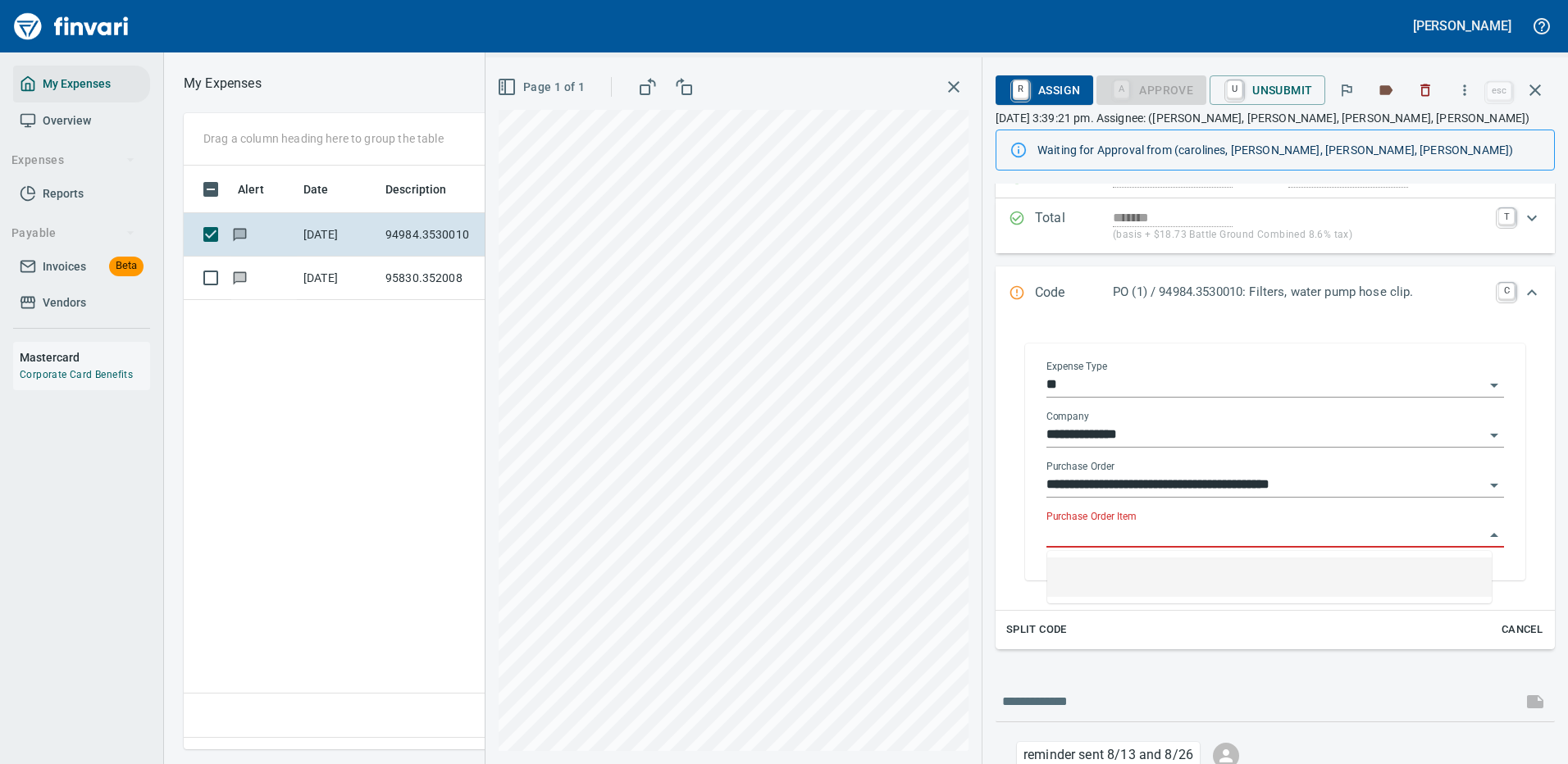
click at [1136, 528] on input "Purchase Order Item" at bounding box center [1265, 535] width 438 height 23
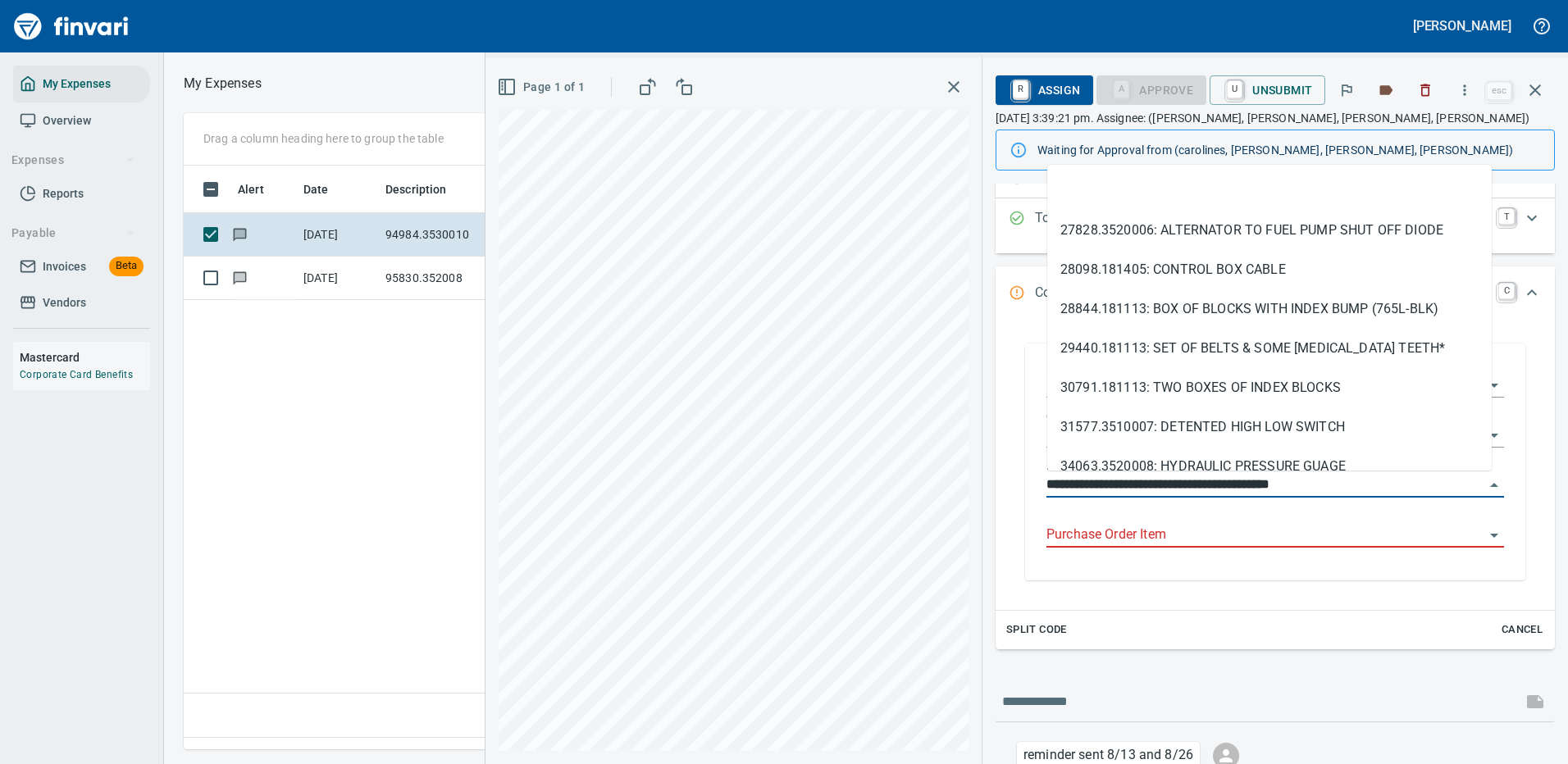
click at [1375, 490] on input "**********" at bounding box center [1265, 486] width 438 height 23
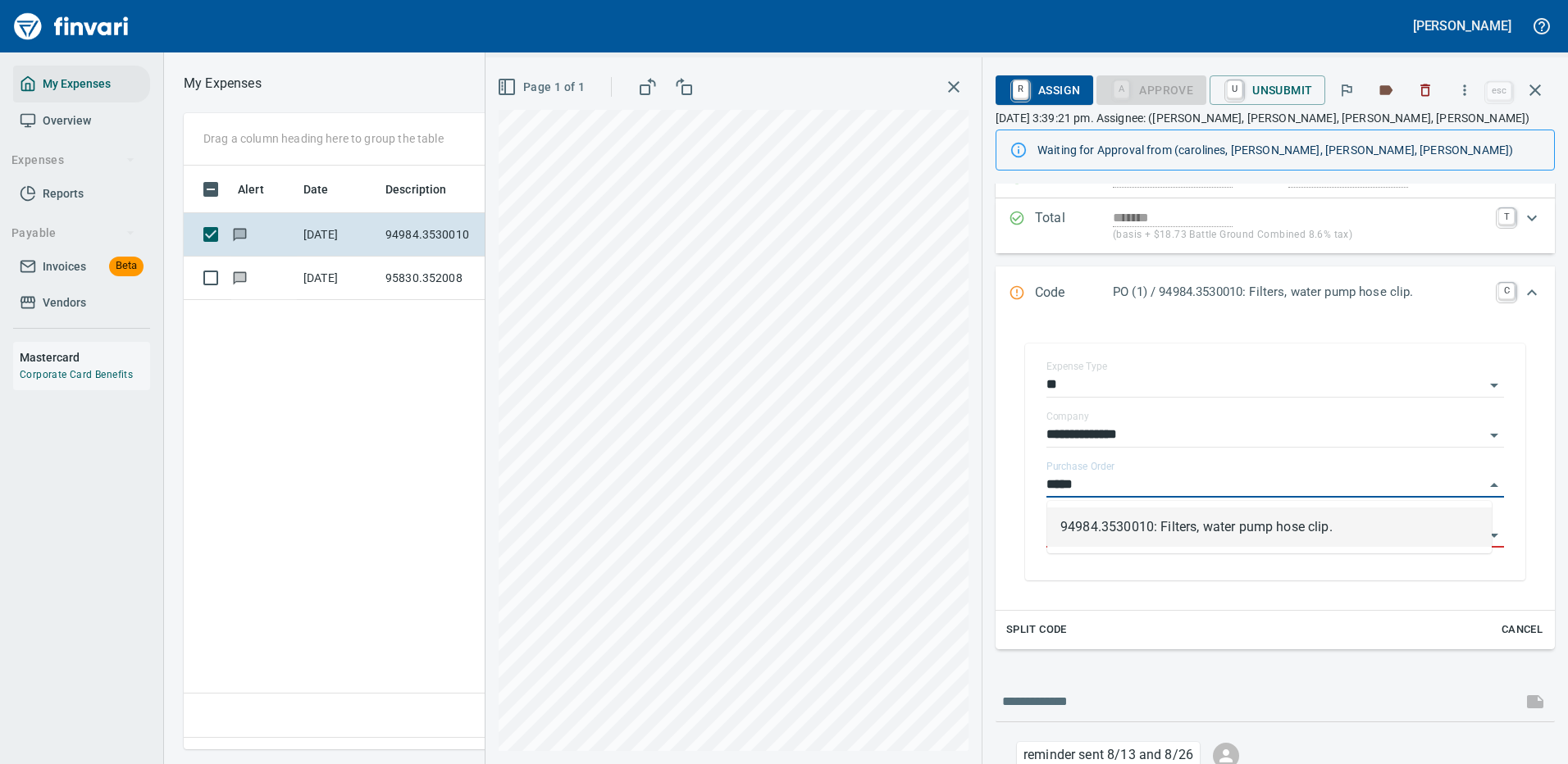
click at [1185, 532] on li "94984.3530010: Filters, water pump hose clip." at bounding box center [1269, 527] width 444 height 40
type input "**********"
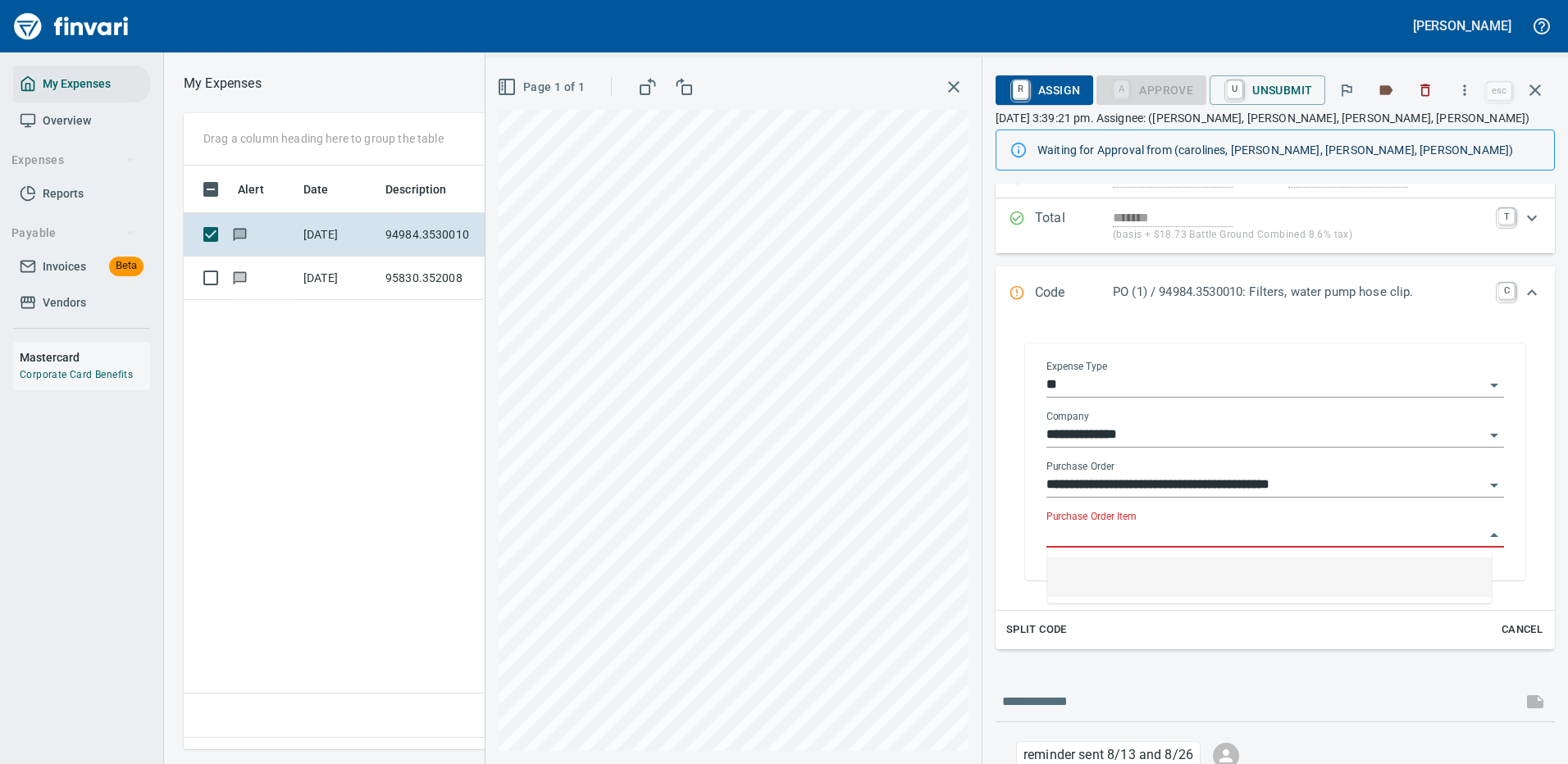
click at [1107, 533] on input "Purchase Order Item" at bounding box center [1265, 535] width 438 height 23
click at [1537, 88] on icon "button" at bounding box center [1535, 90] width 12 height 12
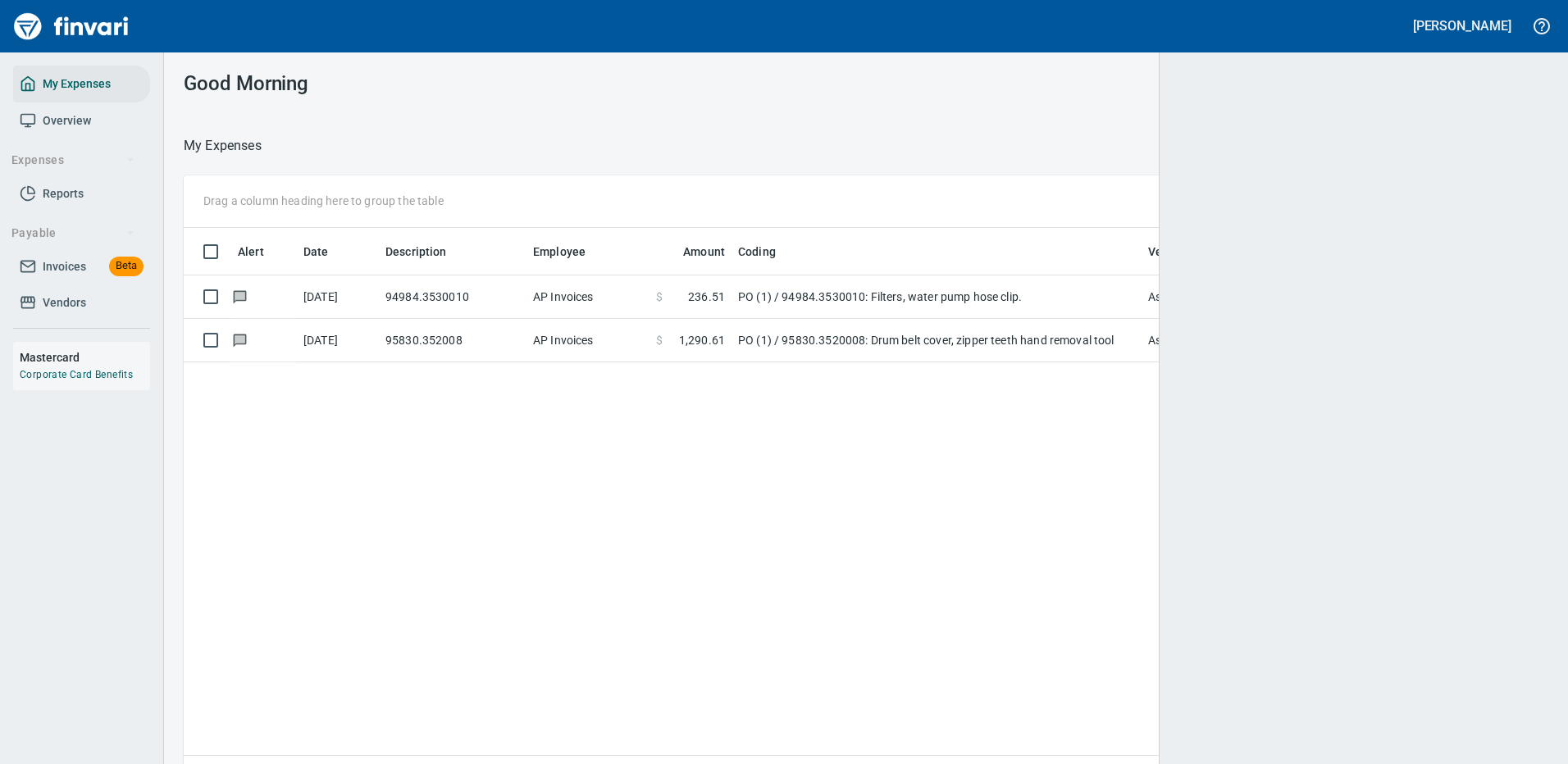
scroll to position [560, 1331]
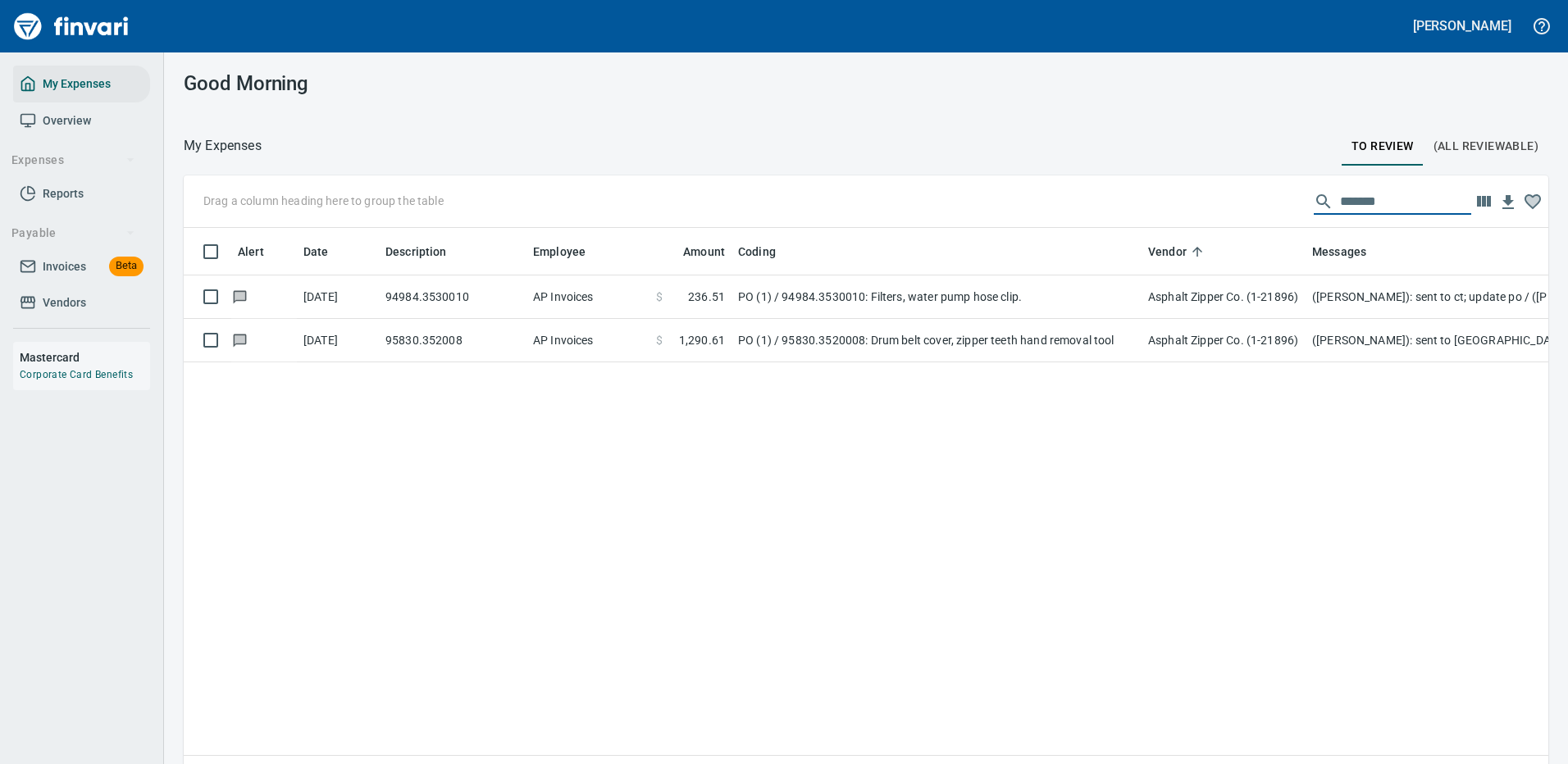
drag, startPoint x: 1378, startPoint y: 197, endPoint x: 1232, endPoint y: 199, distance: 146.0
click at [1232, 199] on div "Drag a column heading here to group the table *******" at bounding box center [865, 202] width 1365 height 52
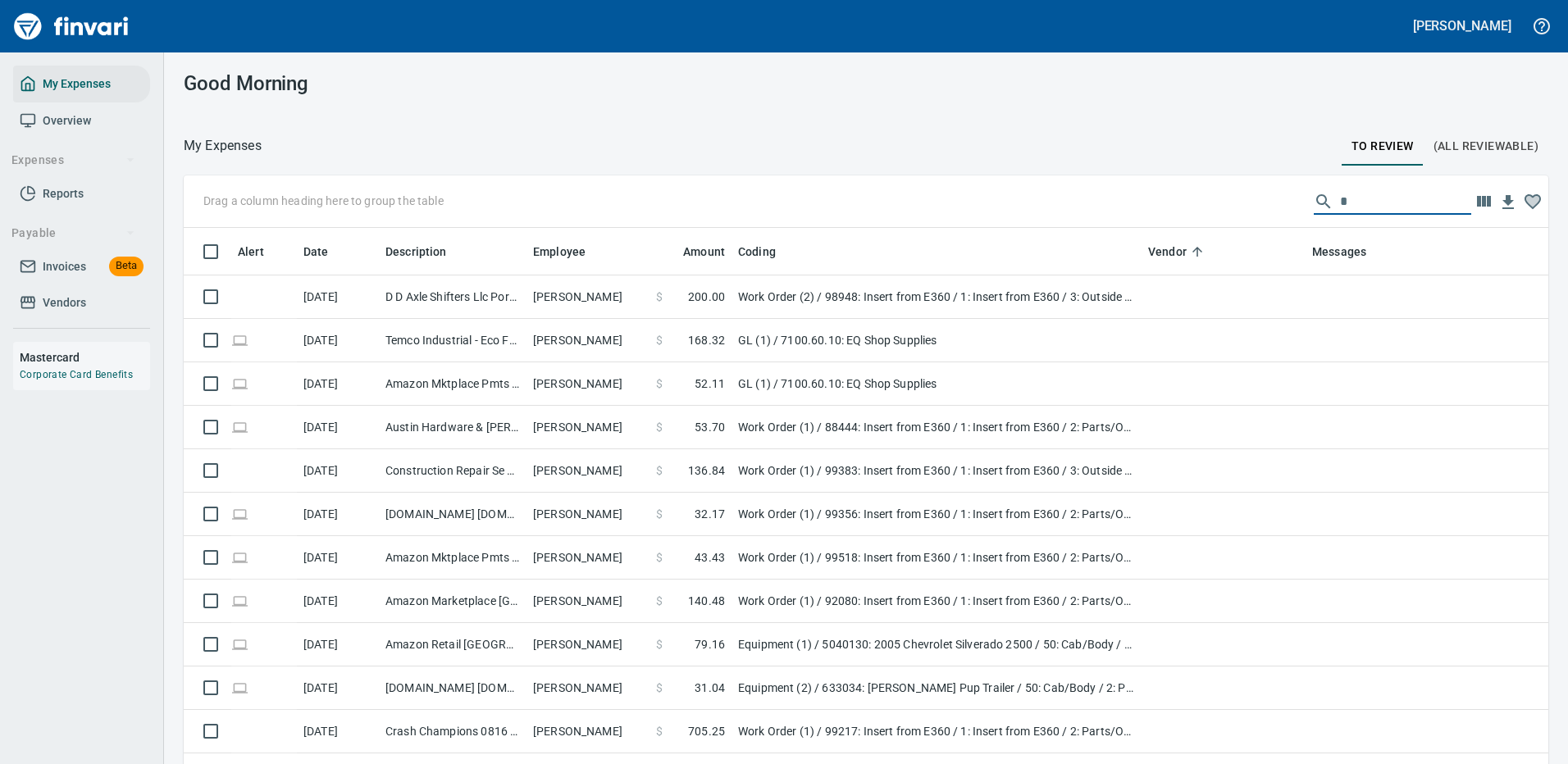
scroll to position [560, 1328]
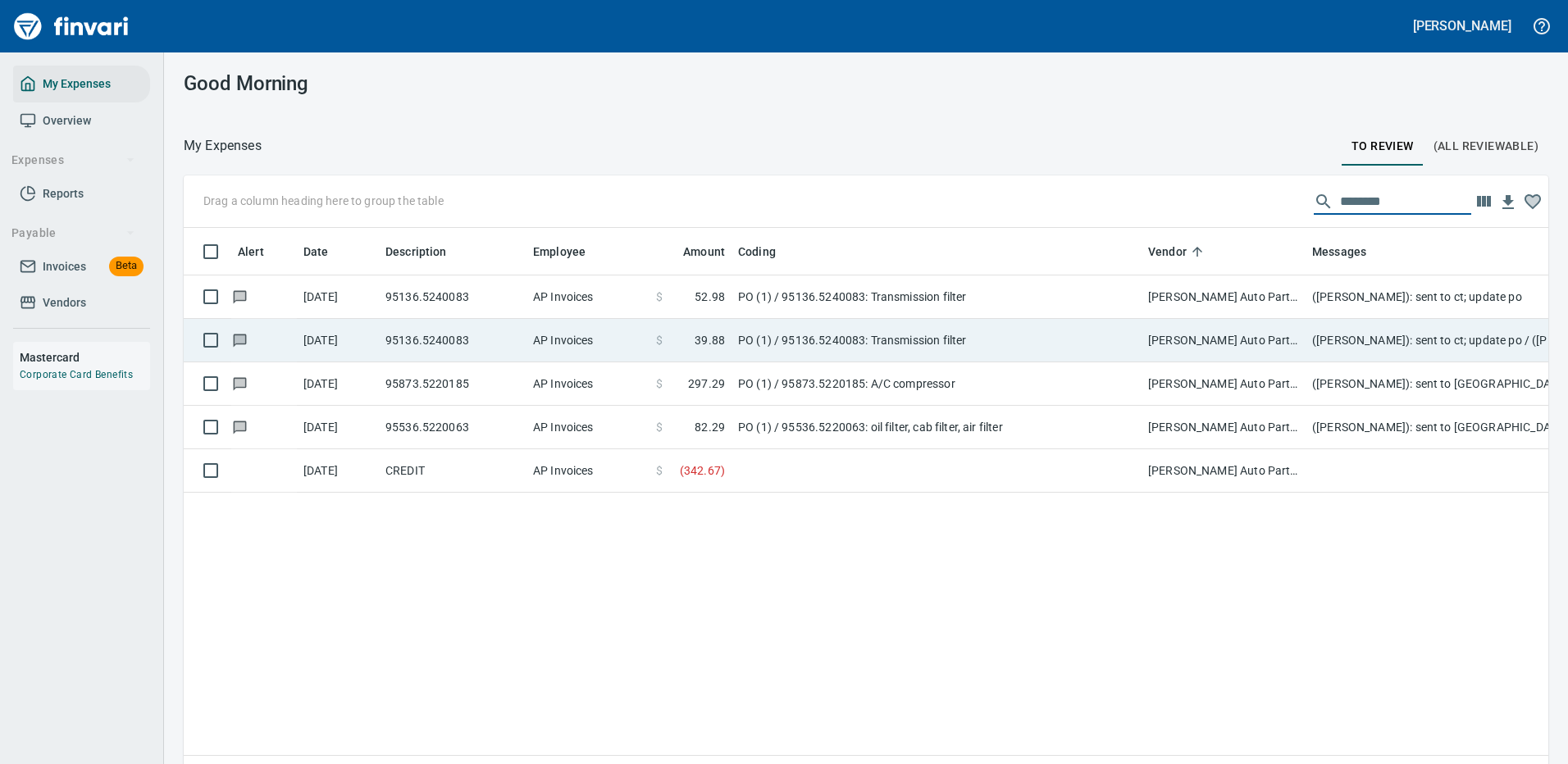
click at [887, 345] on td "PO (1) / 95136.5240083: Transmission filter" at bounding box center [936, 341] width 410 height 43
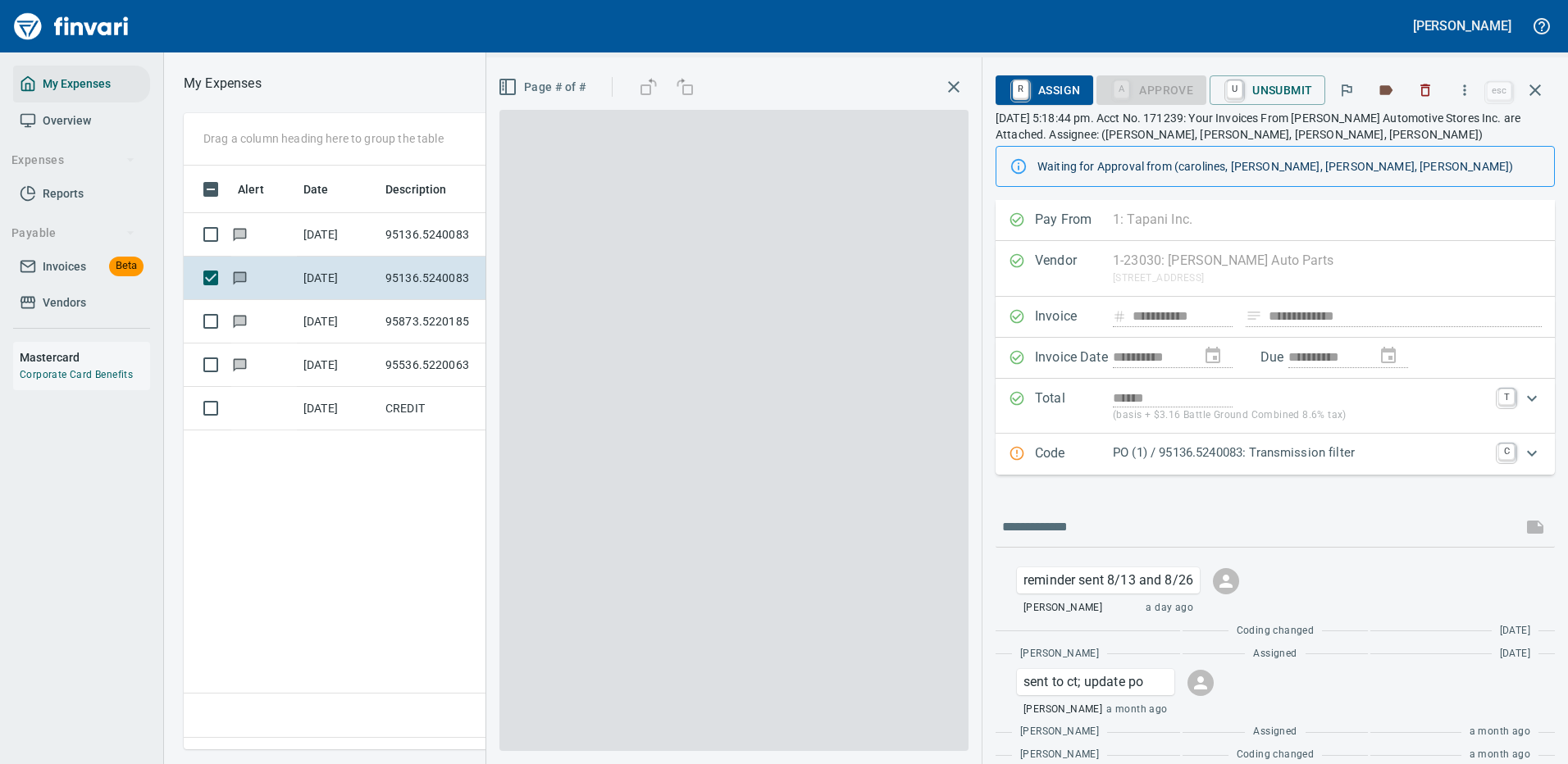
scroll to position [560, 942]
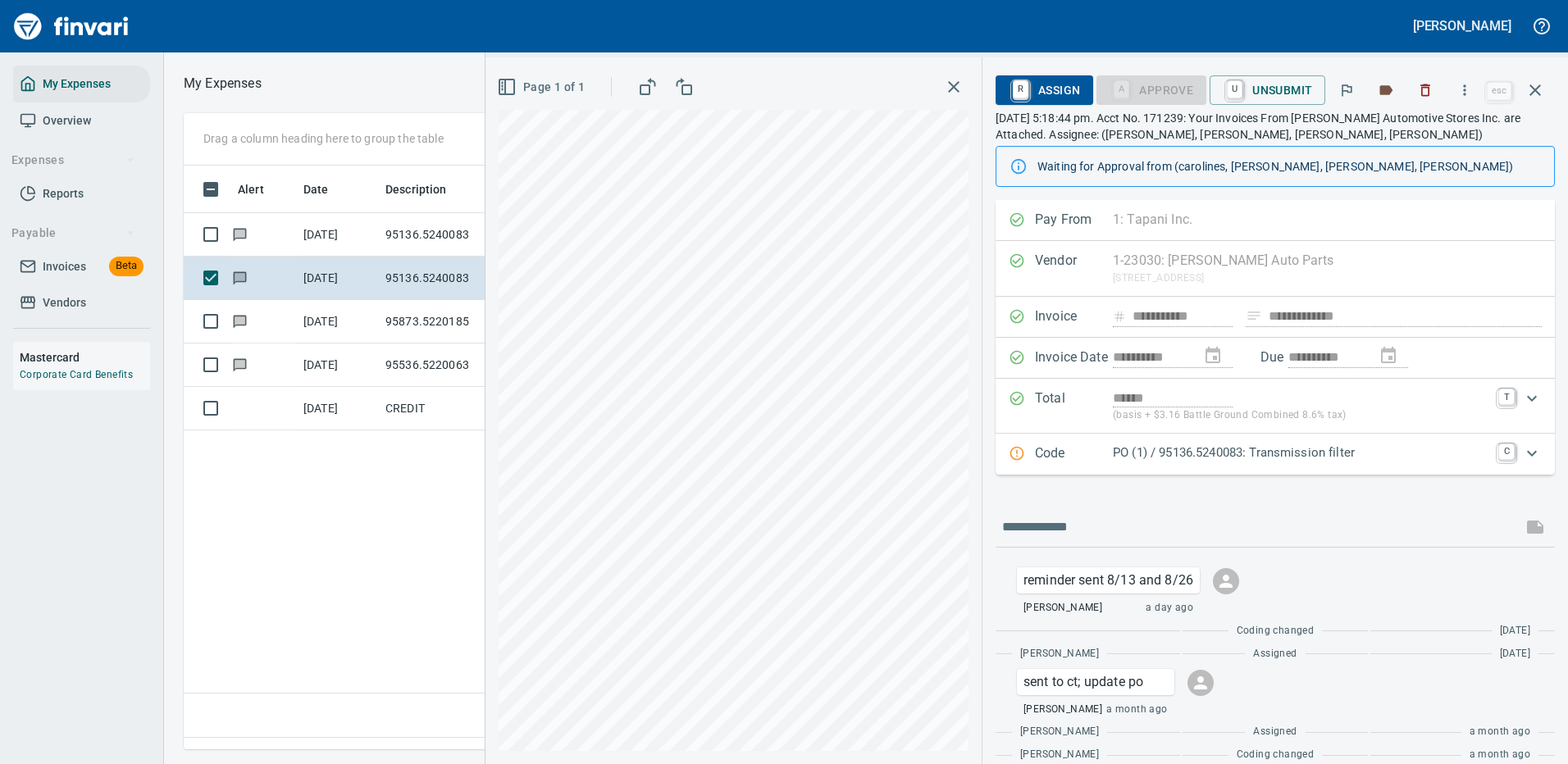
click at [1522, 453] on icon "Expand" at bounding box center [1532, 454] width 20 height 20
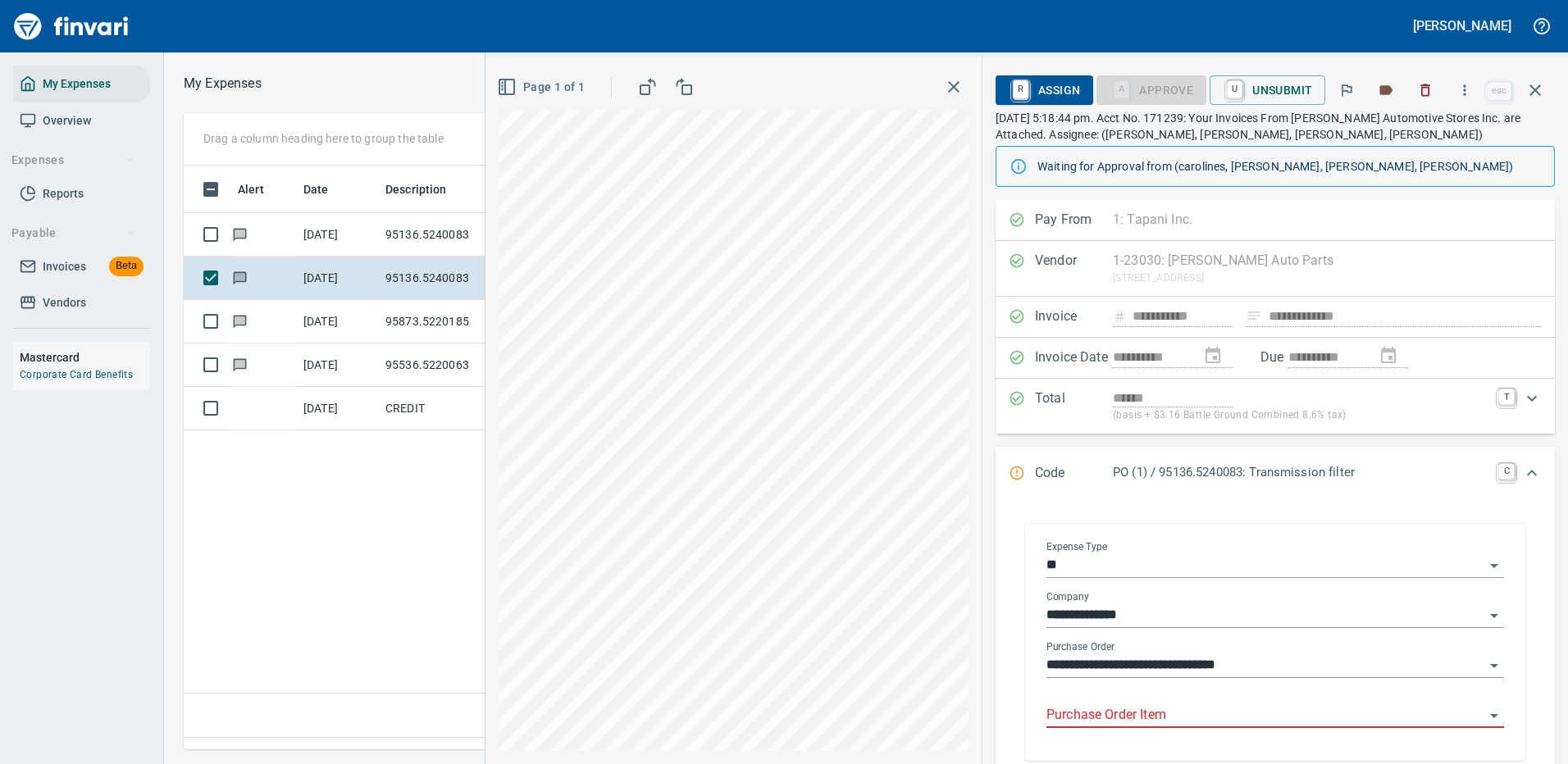
click at [1167, 717] on input "Purchase Order Item" at bounding box center [1265, 716] width 438 height 23
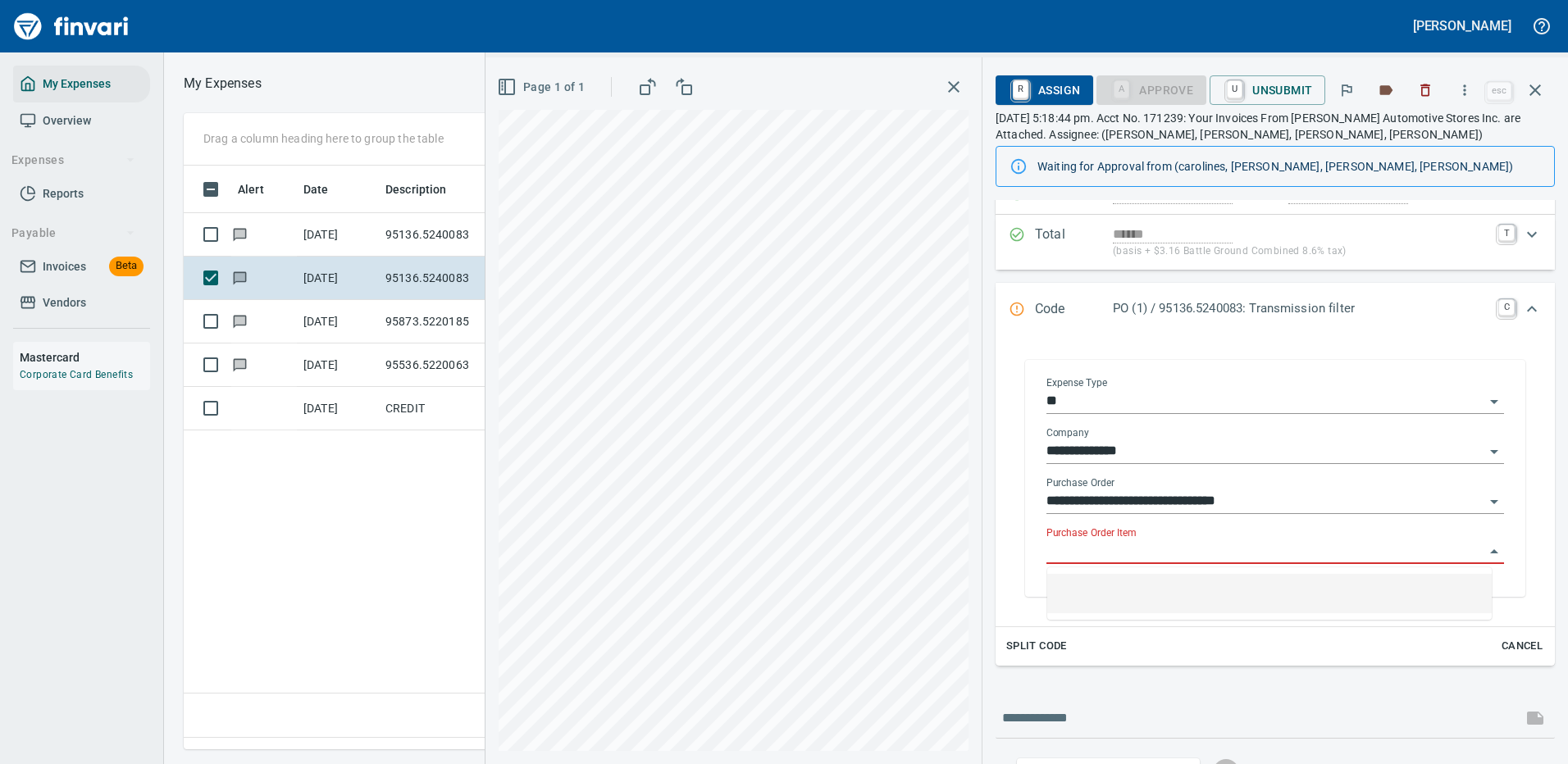
scroll to position [0, 0]
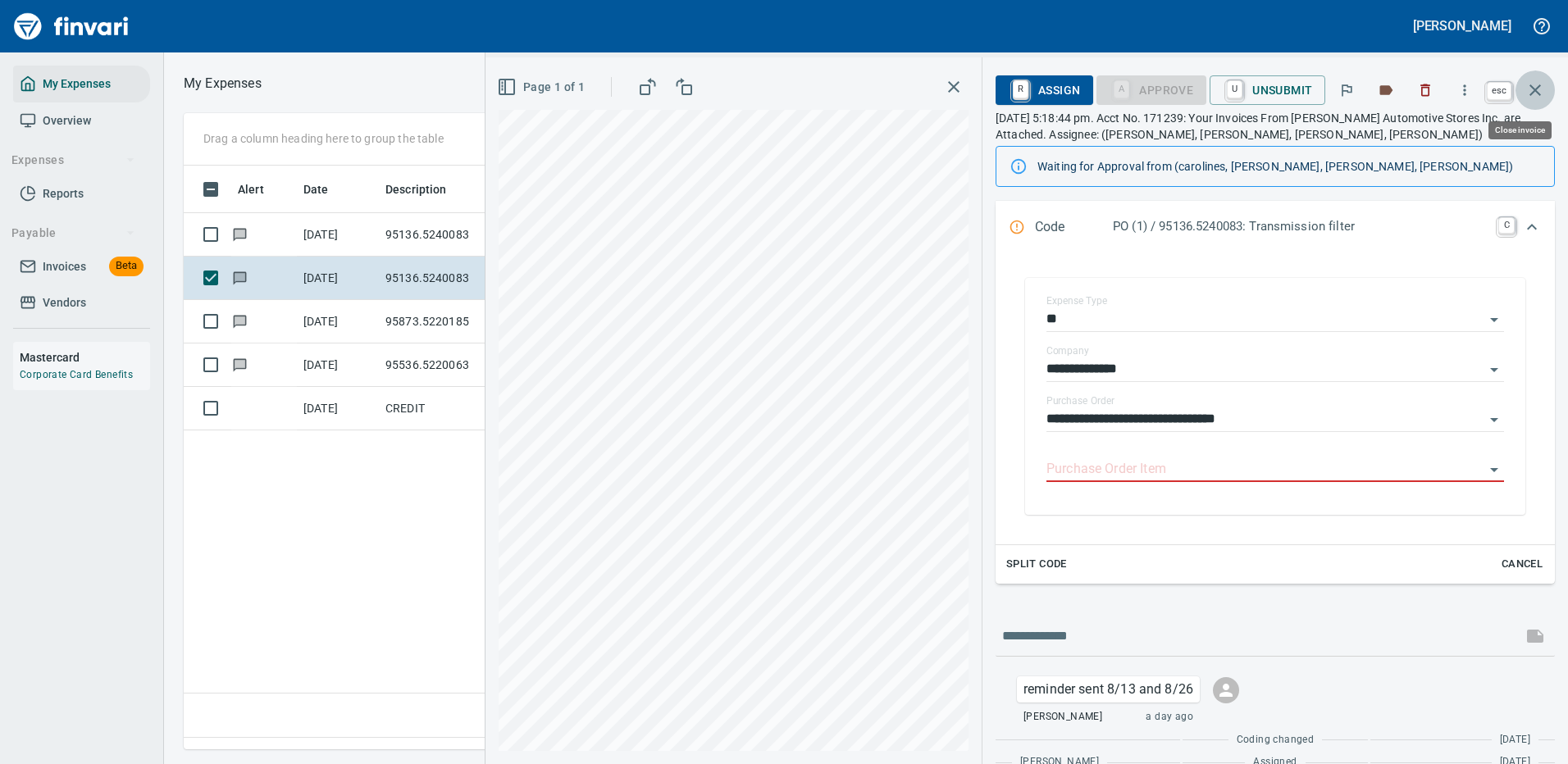
click at [1537, 88] on icon "button" at bounding box center [1535, 90] width 12 height 12
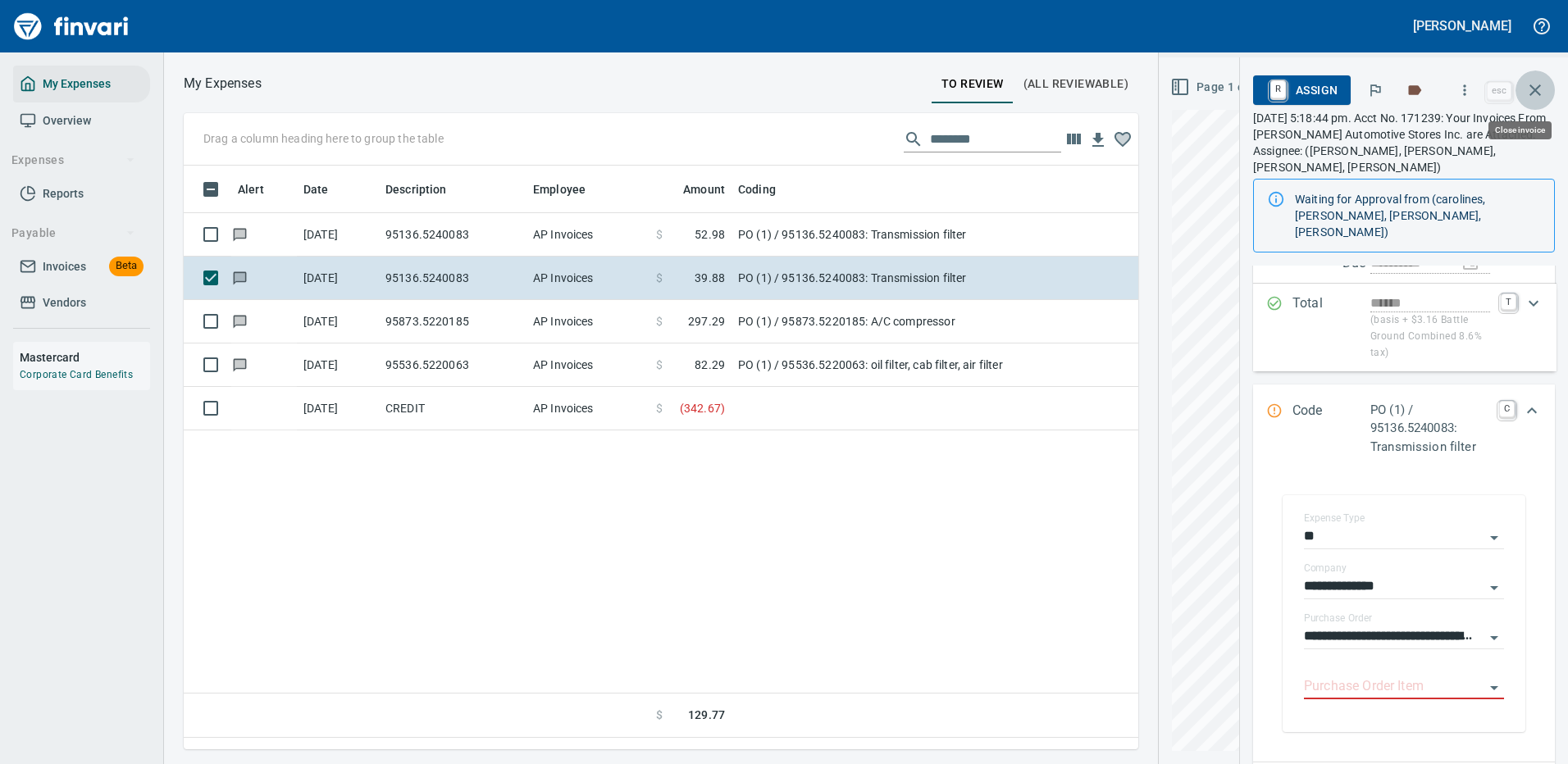
scroll to position [560, 1177]
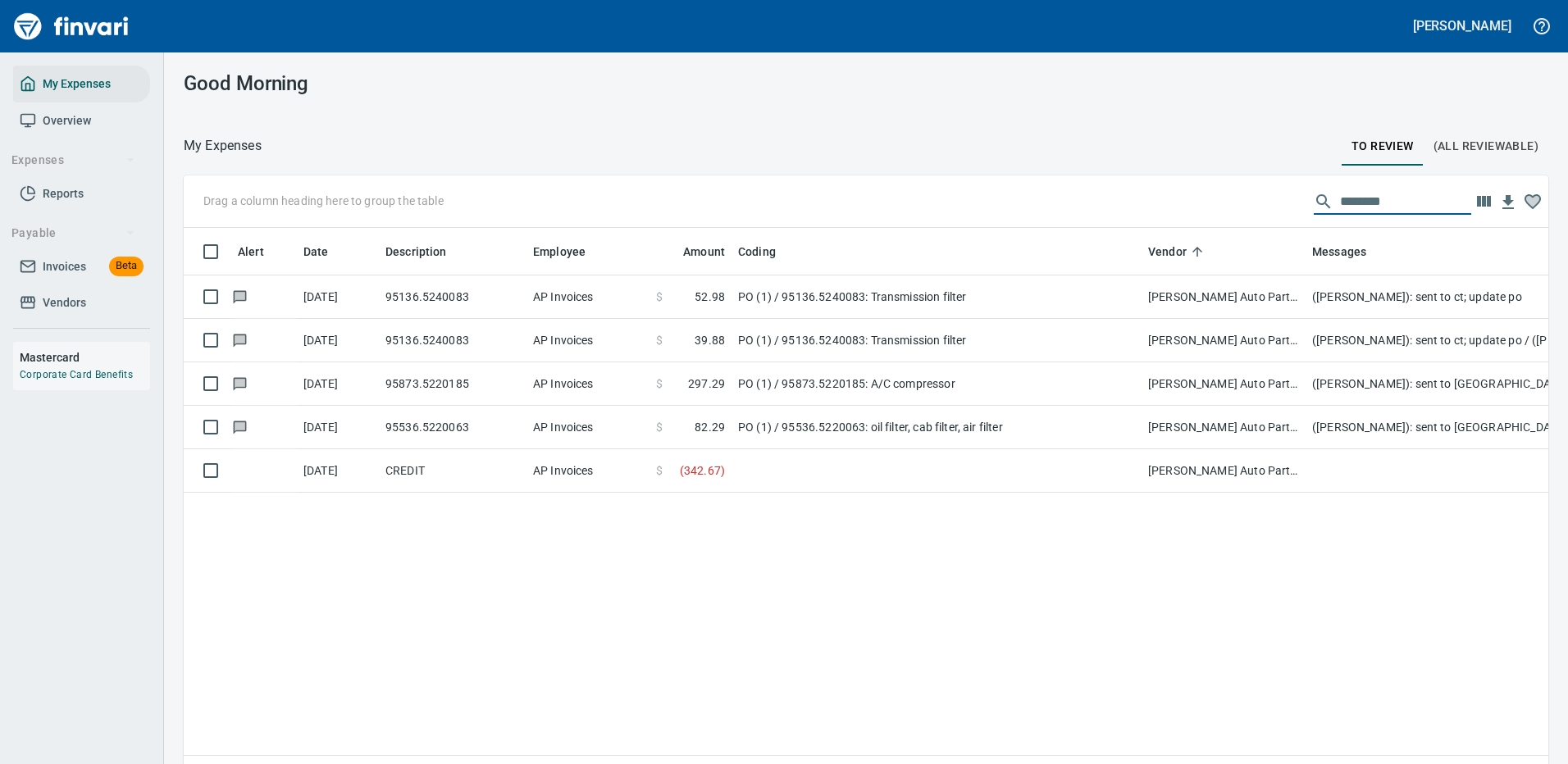
drag, startPoint x: 1356, startPoint y: 198, endPoint x: 1163, endPoint y: 220, distance: 194.2
click at [1168, 223] on div "Drag a column heading here to group the table ********" at bounding box center [865, 202] width 1365 height 52
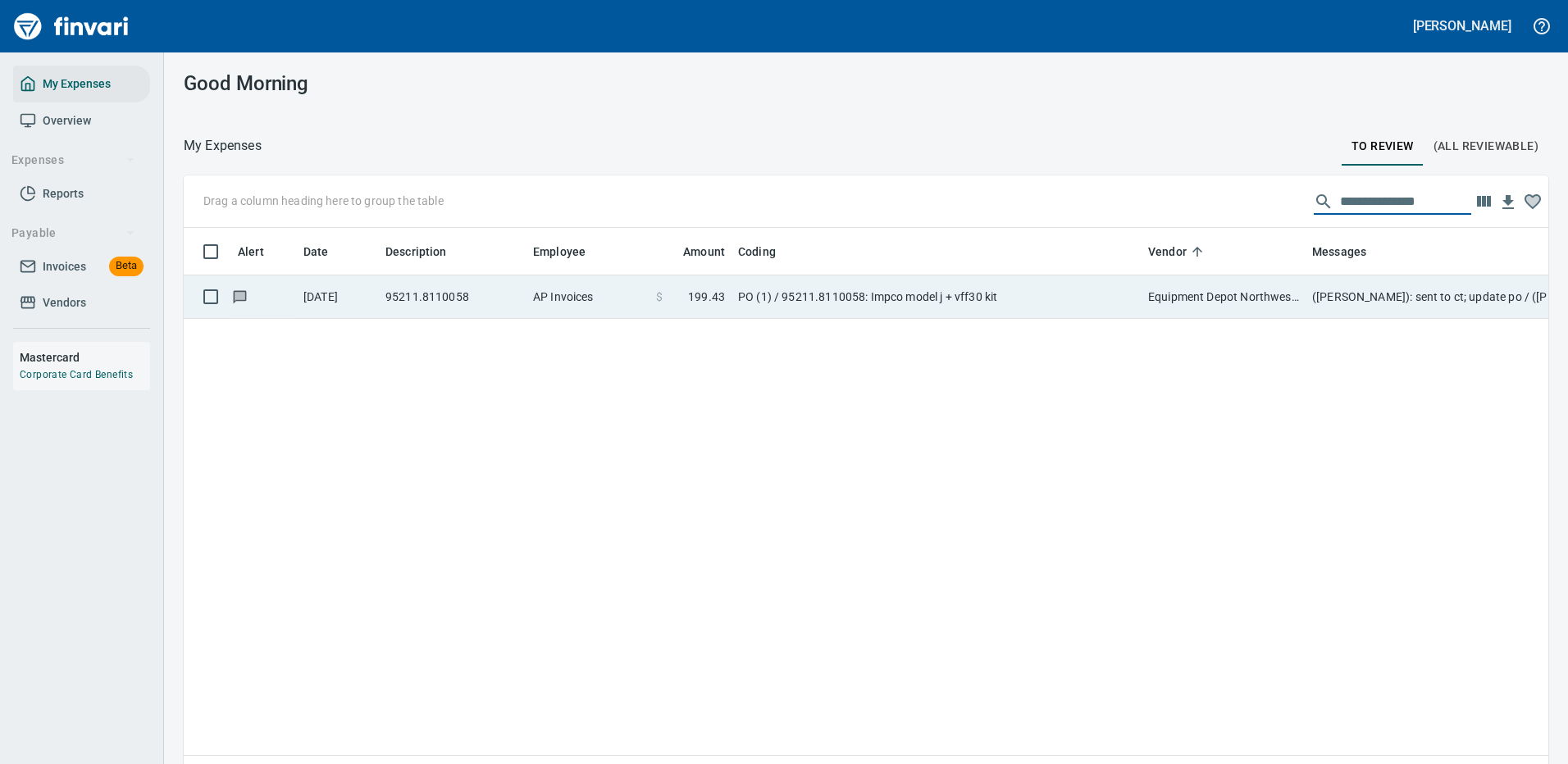
click at [1289, 293] on td "Equipment Depot Northwest Inc (1-39255)" at bounding box center [1223, 297] width 164 height 43
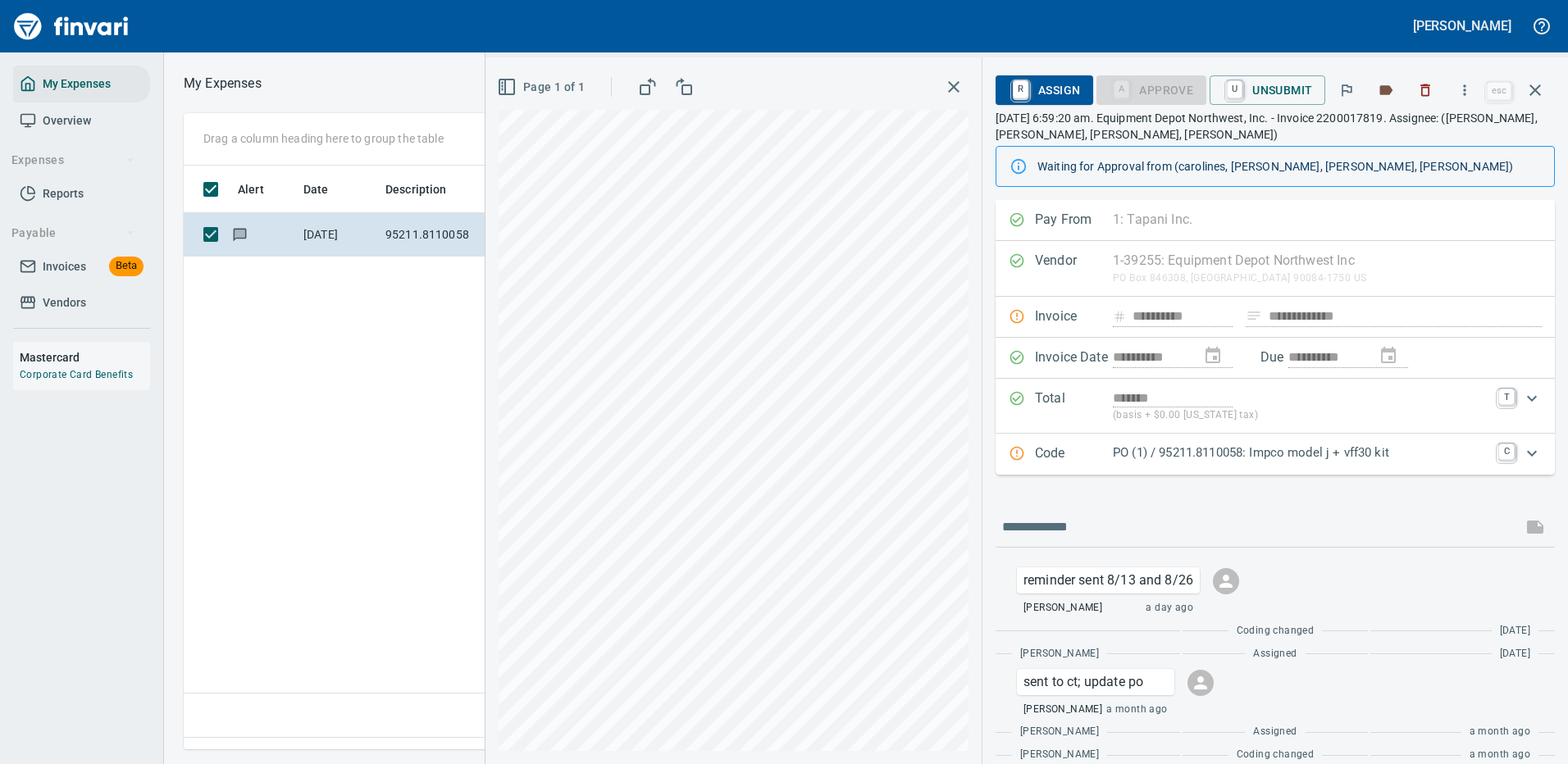
click at [1522, 454] on icon "Expand" at bounding box center [1532, 454] width 20 height 20
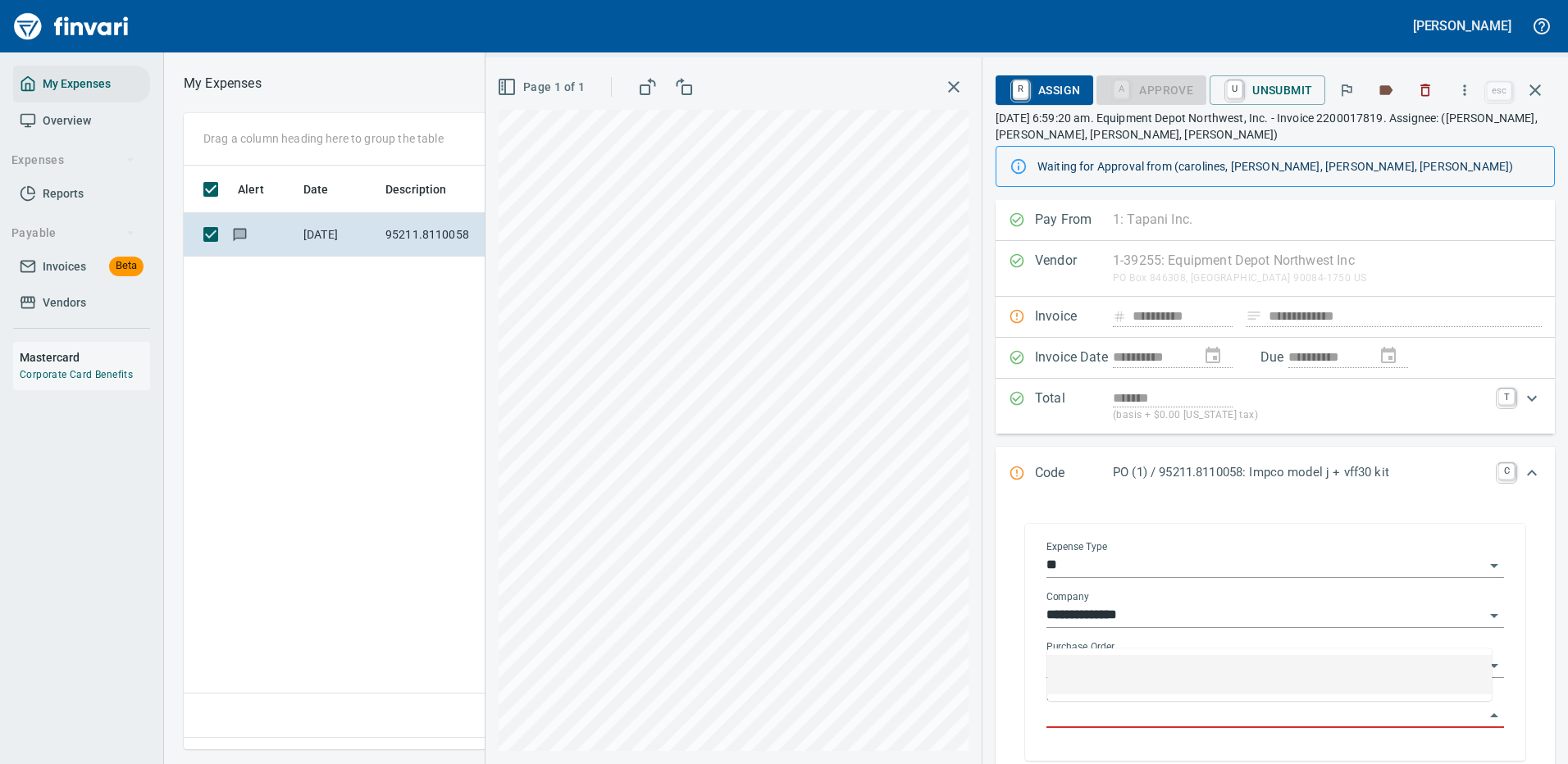
click at [1165, 715] on input "Purchase Order Item" at bounding box center [1265, 716] width 438 height 23
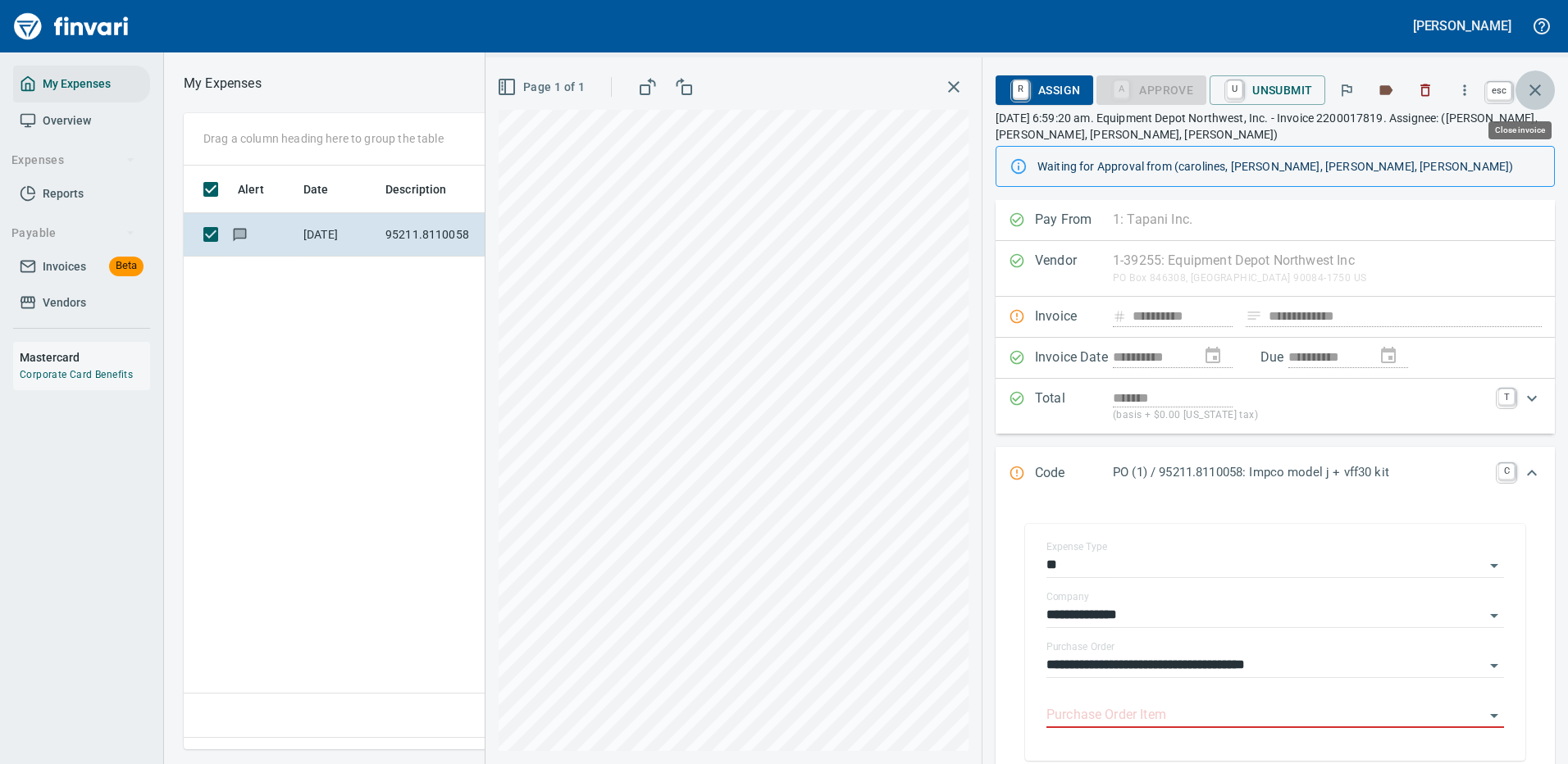
click at [1534, 87] on icon "button" at bounding box center [1535, 90] width 20 height 20
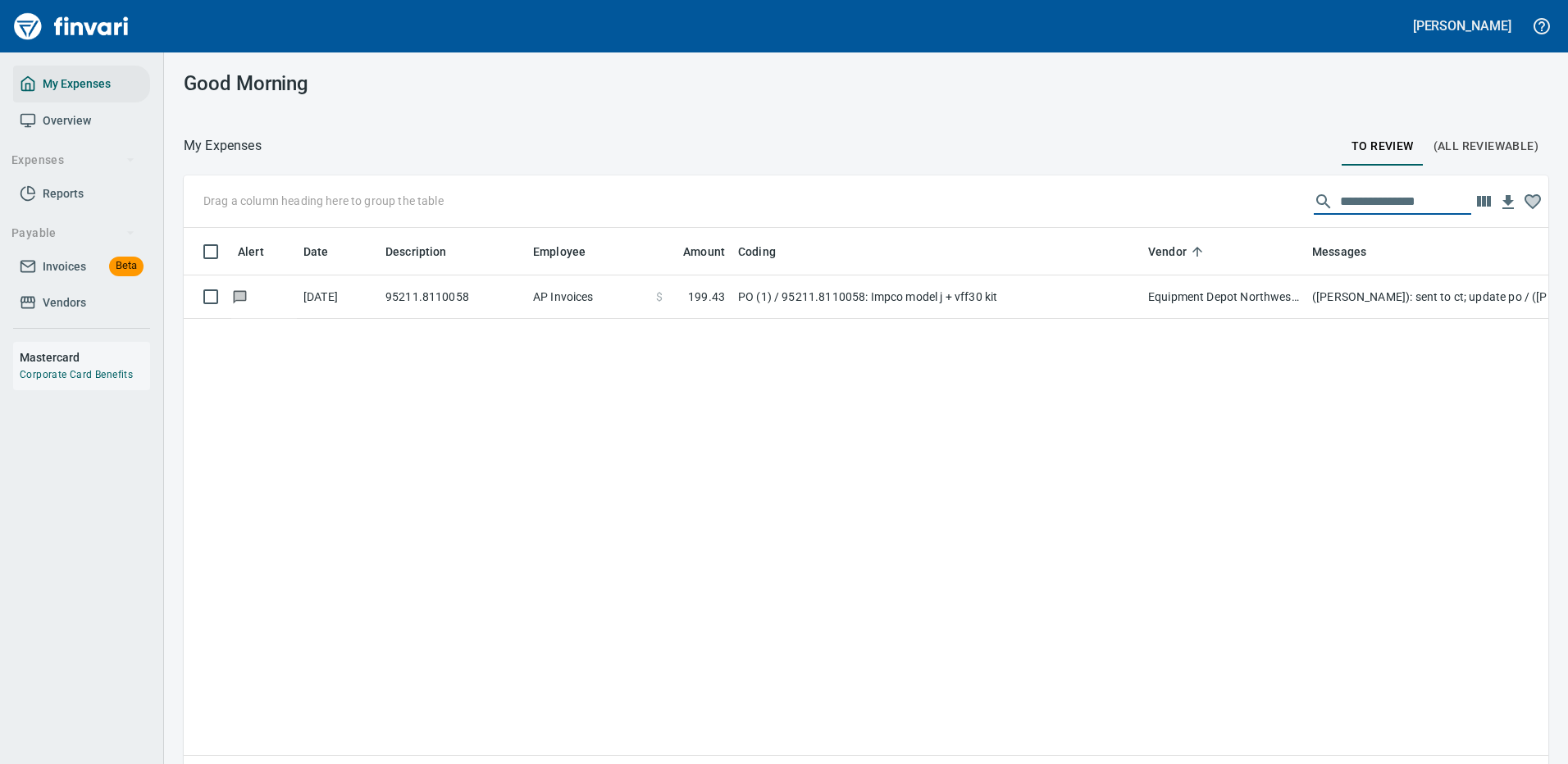
drag, startPoint x: 1447, startPoint y: 204, endPoint x: 1124, endPoint y: 215, distance: 323.2
click at [1126, 218] on div "**********" at bounding box center [865, 202] width 1365 height 52
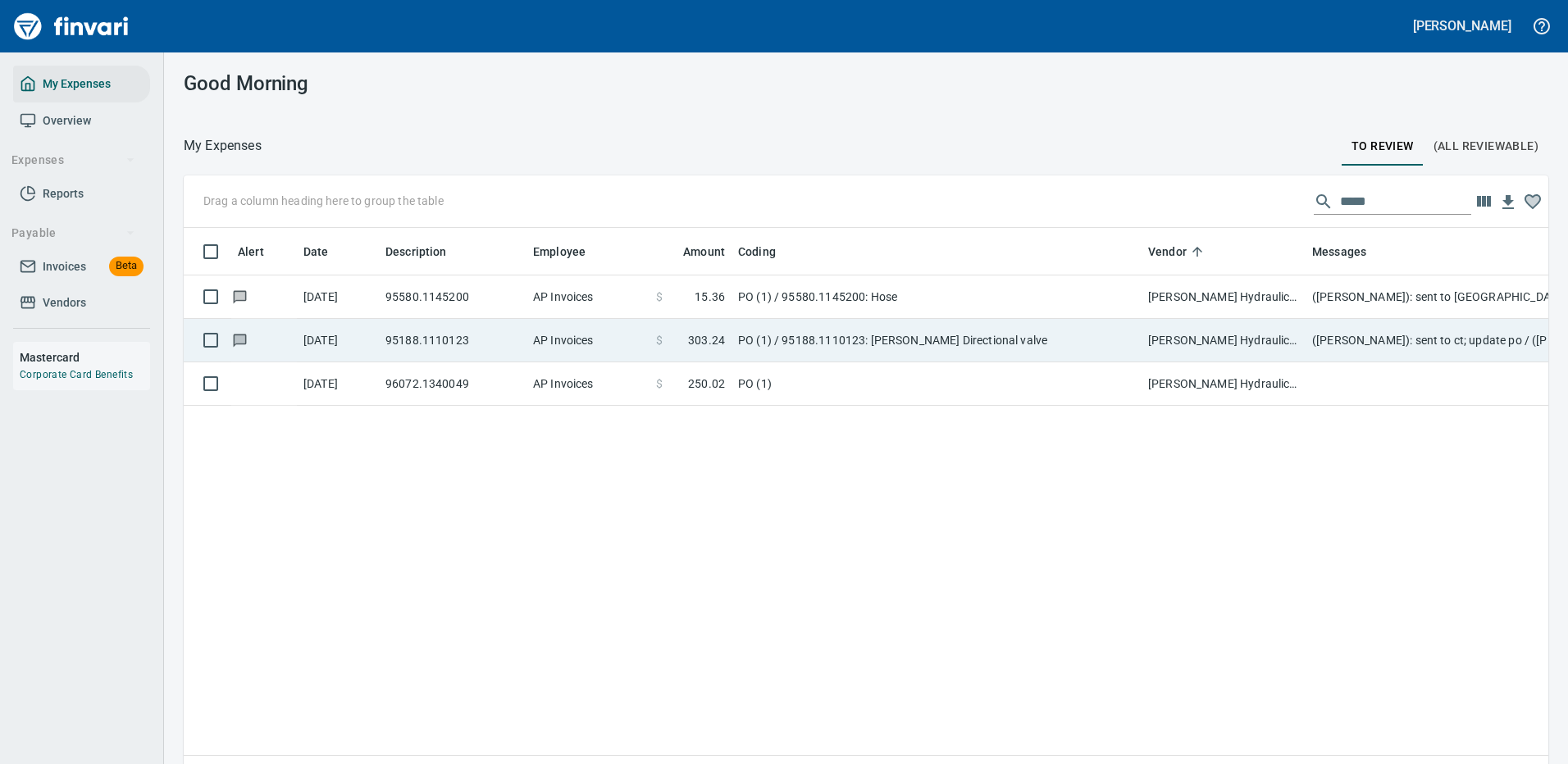
click at [1097, 337] on td "PO (1) / 95188.1110123: Parker Directional valve" at bounding box center [936, 341] width 410 height 43
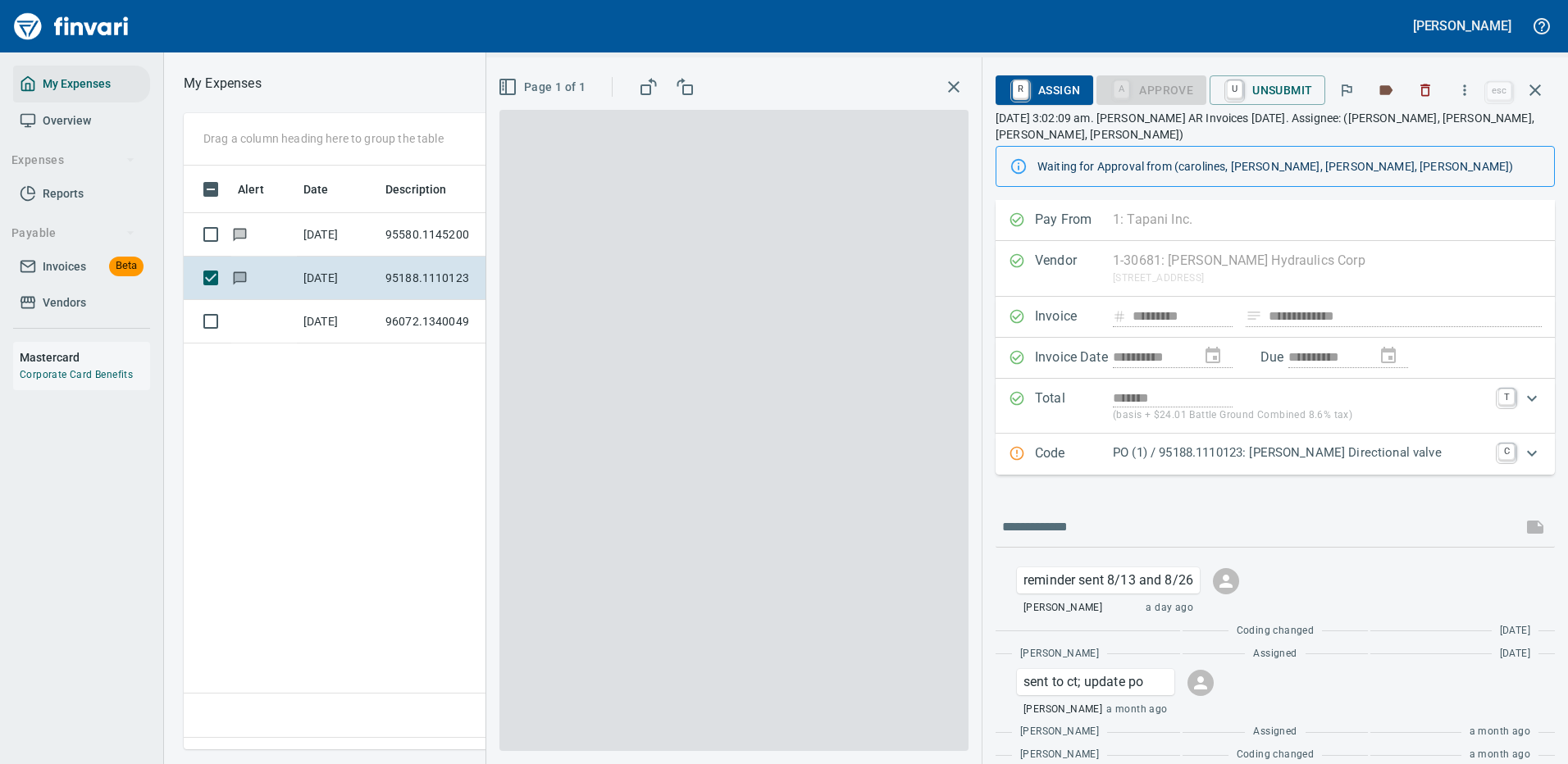
scroll to position [560, 942]
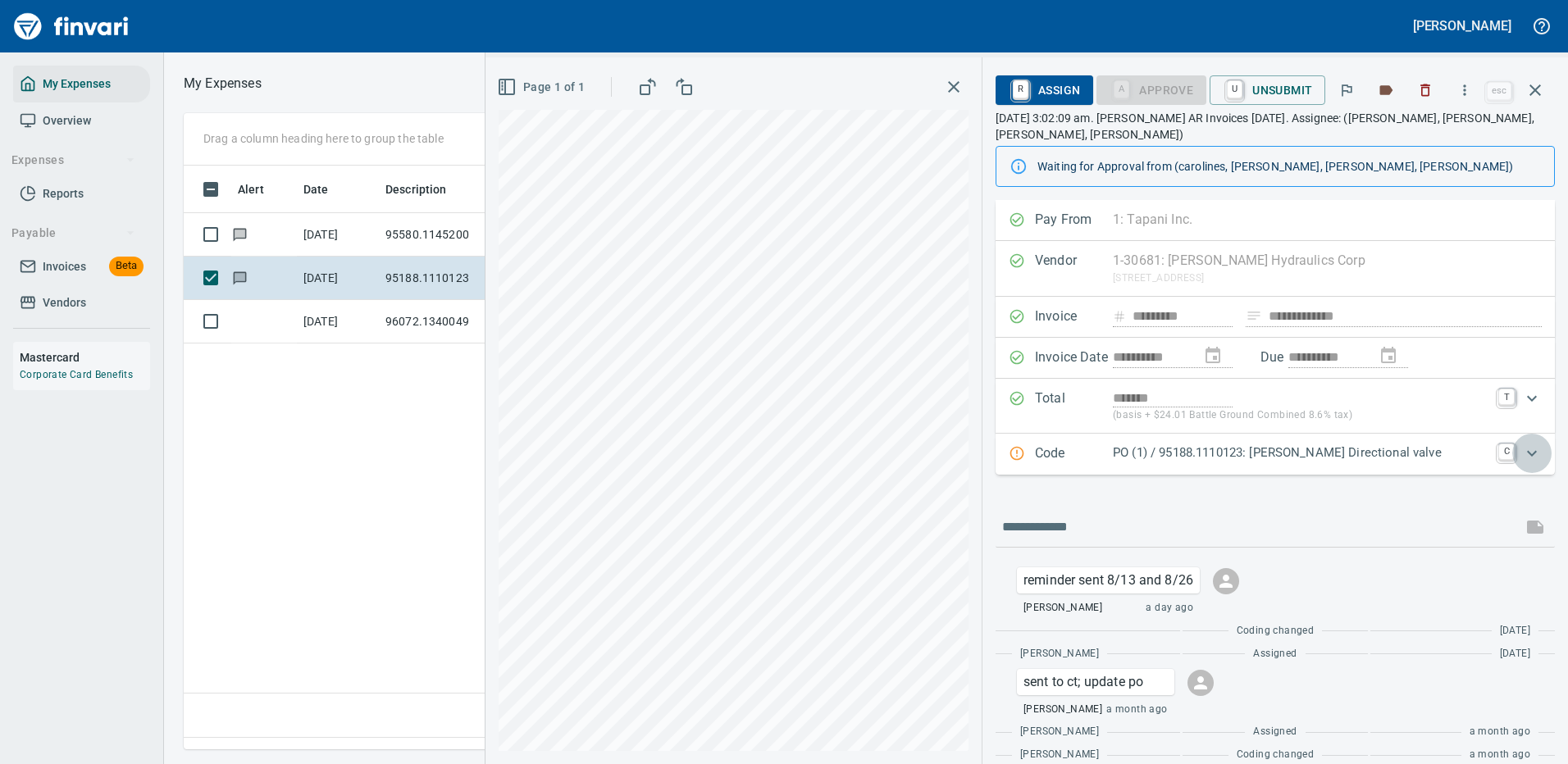
click at [1522, 449] on icon "Expand" at bounding box center [1532, 454] width 20 height 20
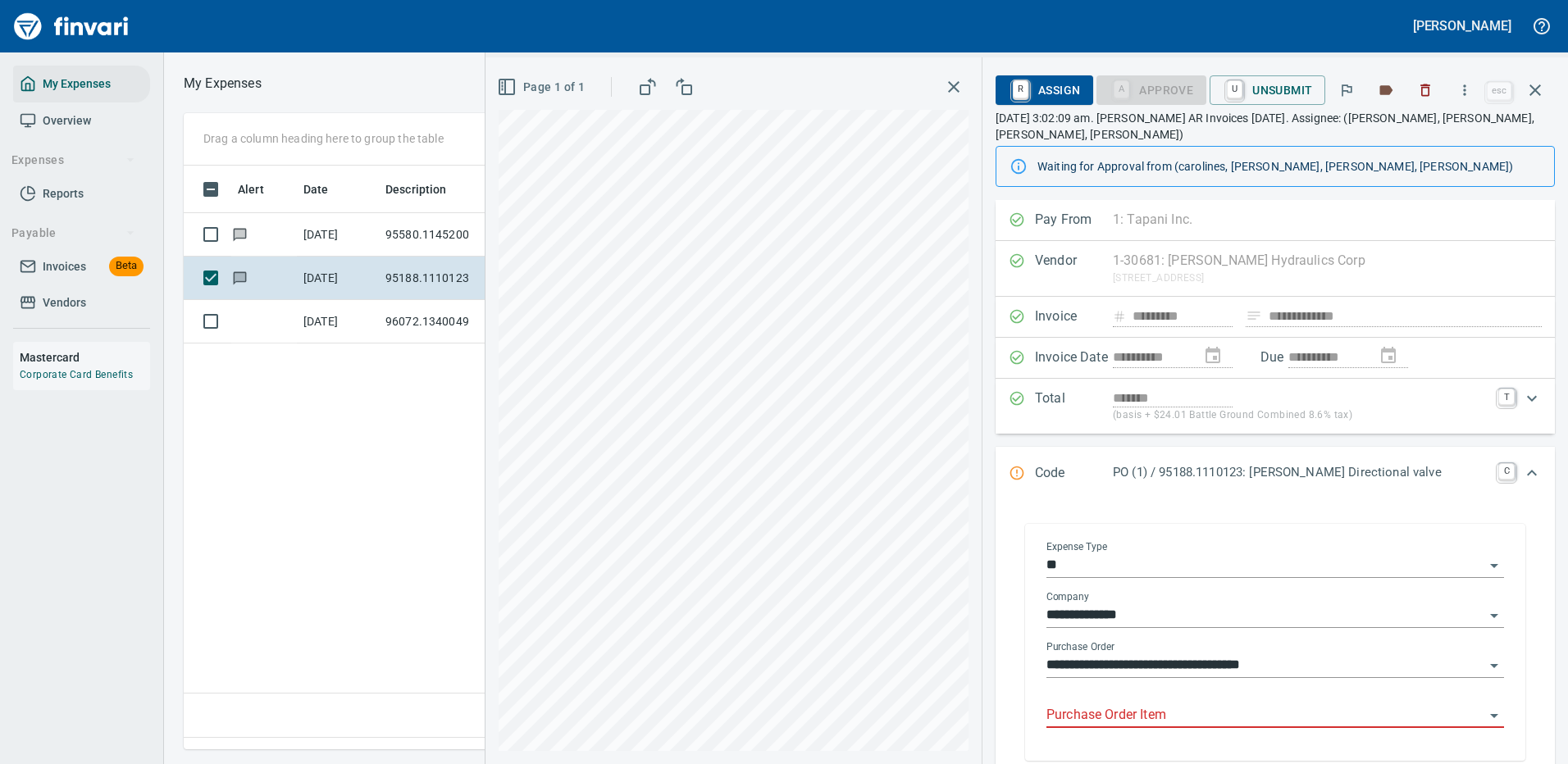
click at [1143, 707] on input "Purchase Order Item" at bounding box center [1265, 716] width 438 height 23
click at [1528, 87] on icon "button" at bounding box center [1535, 90] width 20 height 20
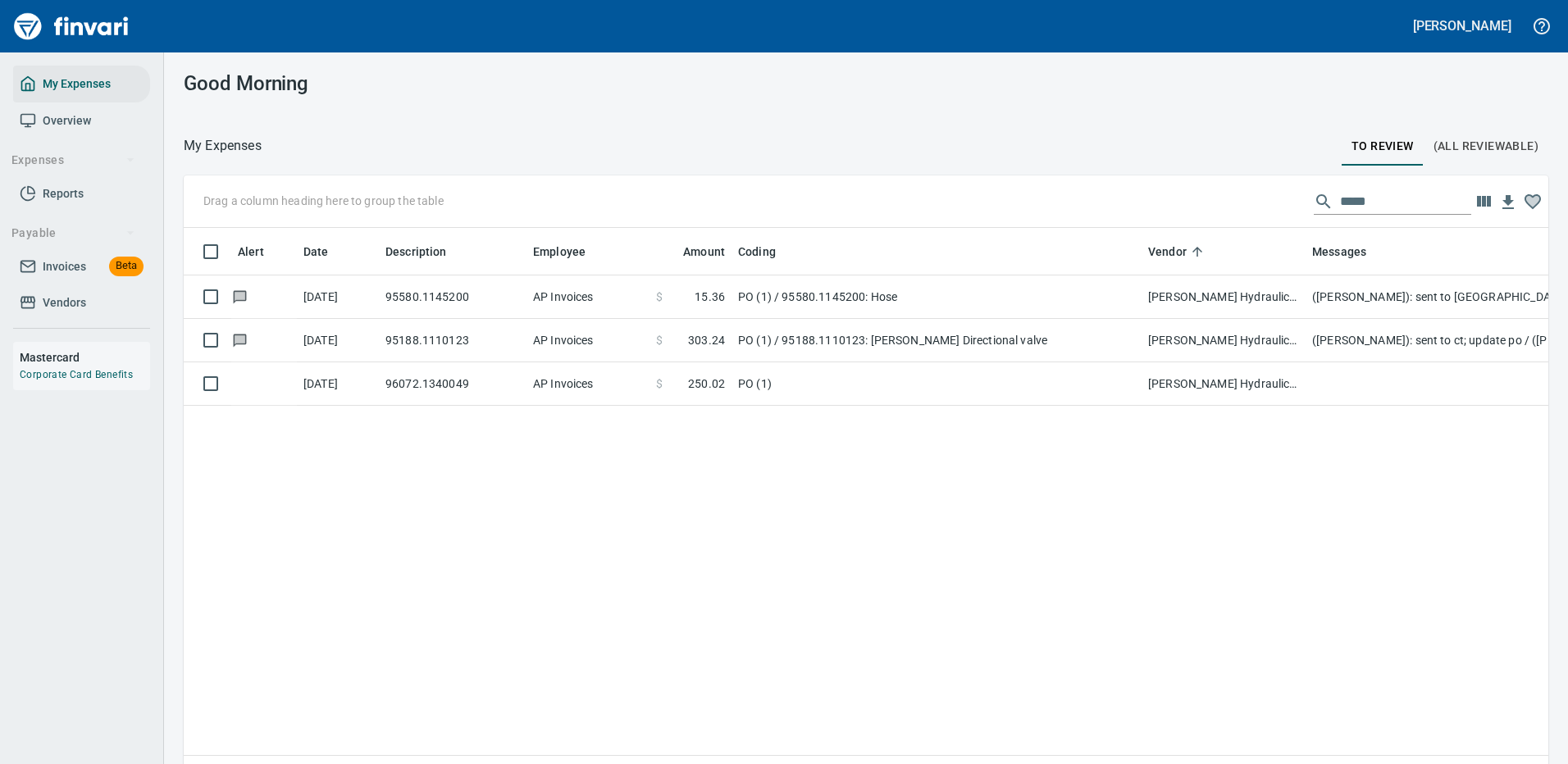
scroll to position [560, 1340]
drag, startPoint x: 1370, startPoint y: 194, endPoint x: 1197, endPoint y: 183, distance: 173.3
click at [1215, 212] on div "Drag a column heading here to group the table *****" at bounding box center [865, 202] width 1365 height 52
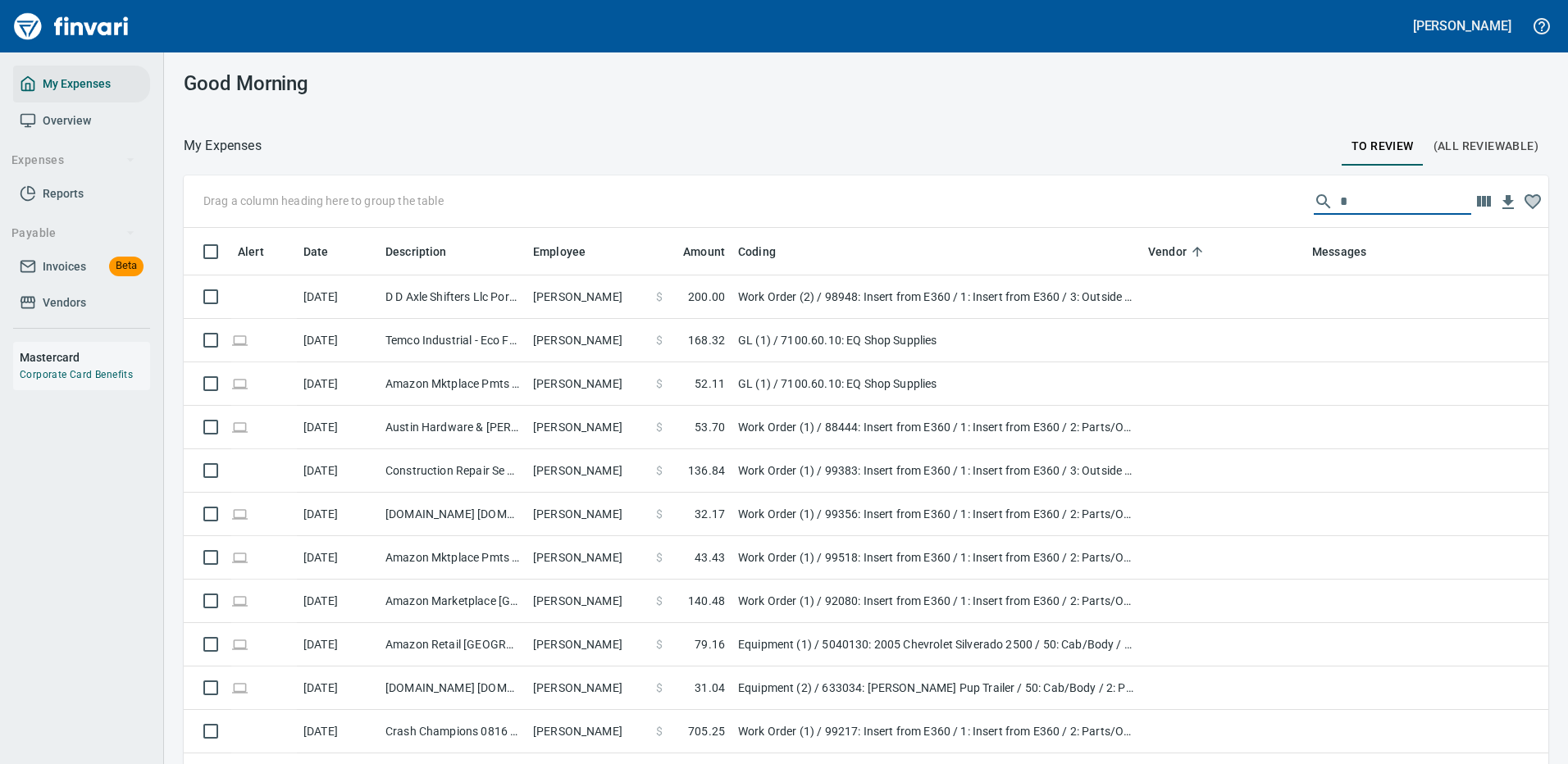
scroll to position [560, 1328]
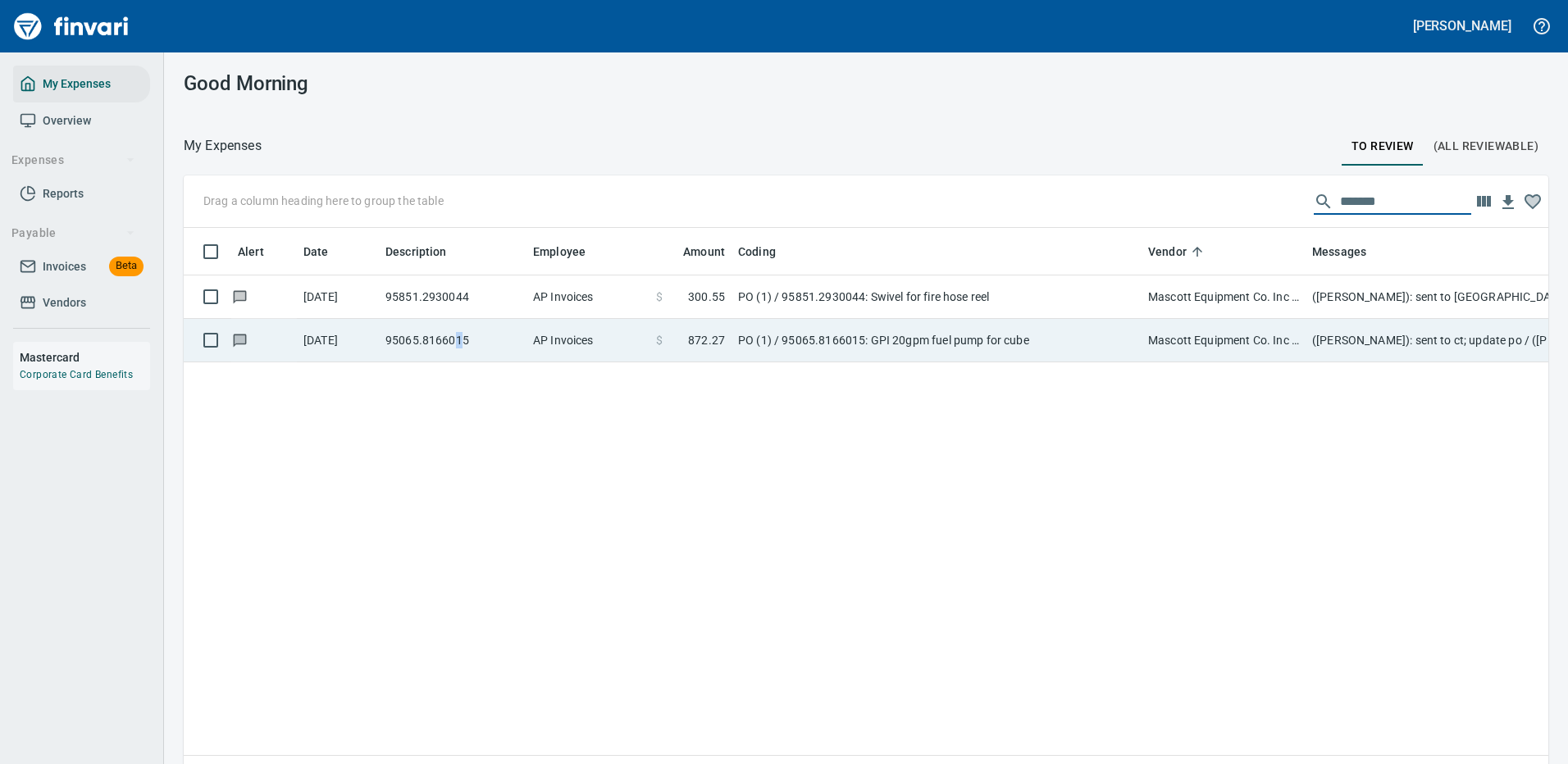
click at [458, 334] on td "95065.8166015" at bounding box center [452, 341] width 148 height 43
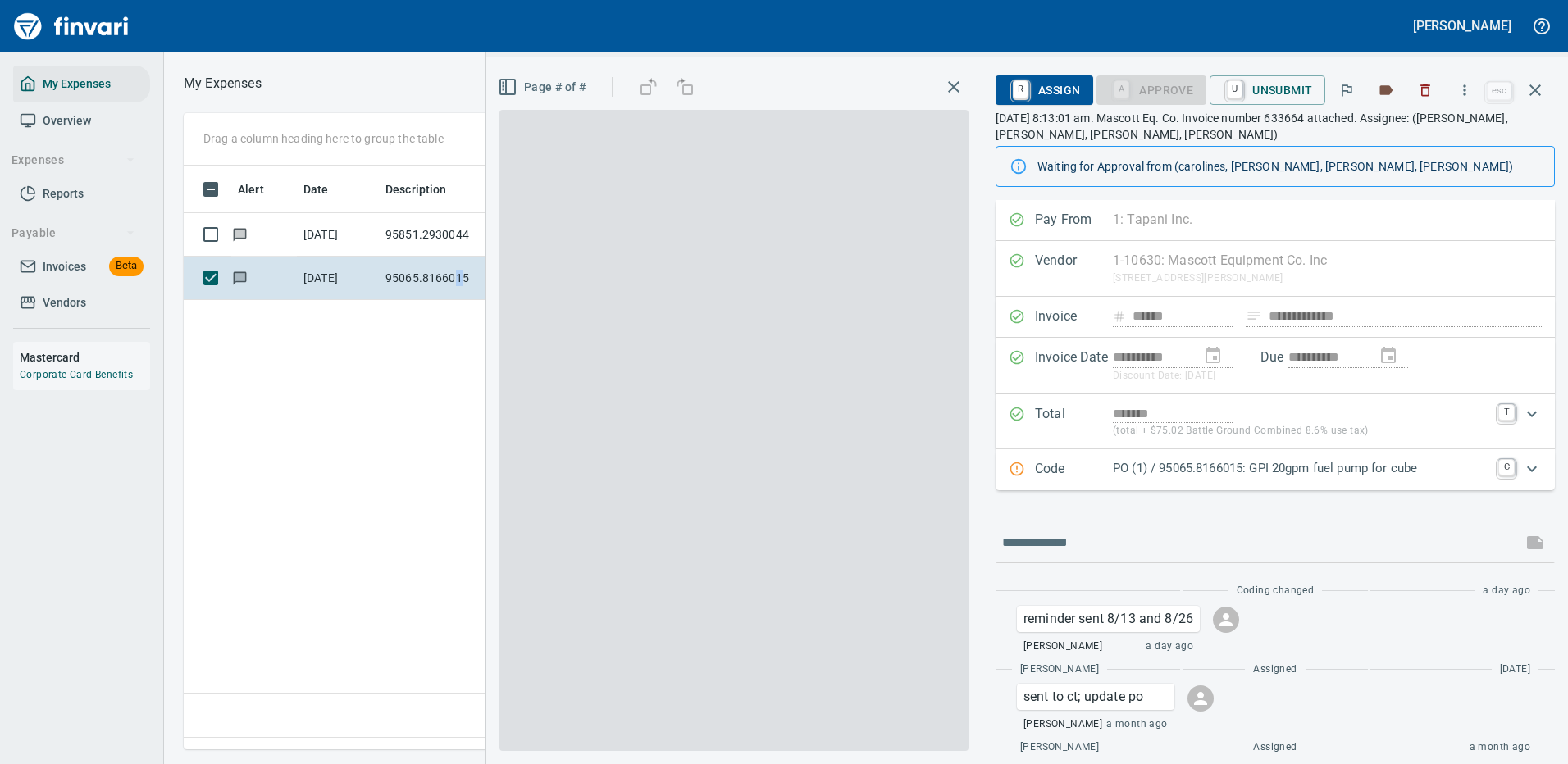
scroll to position [560, 942]
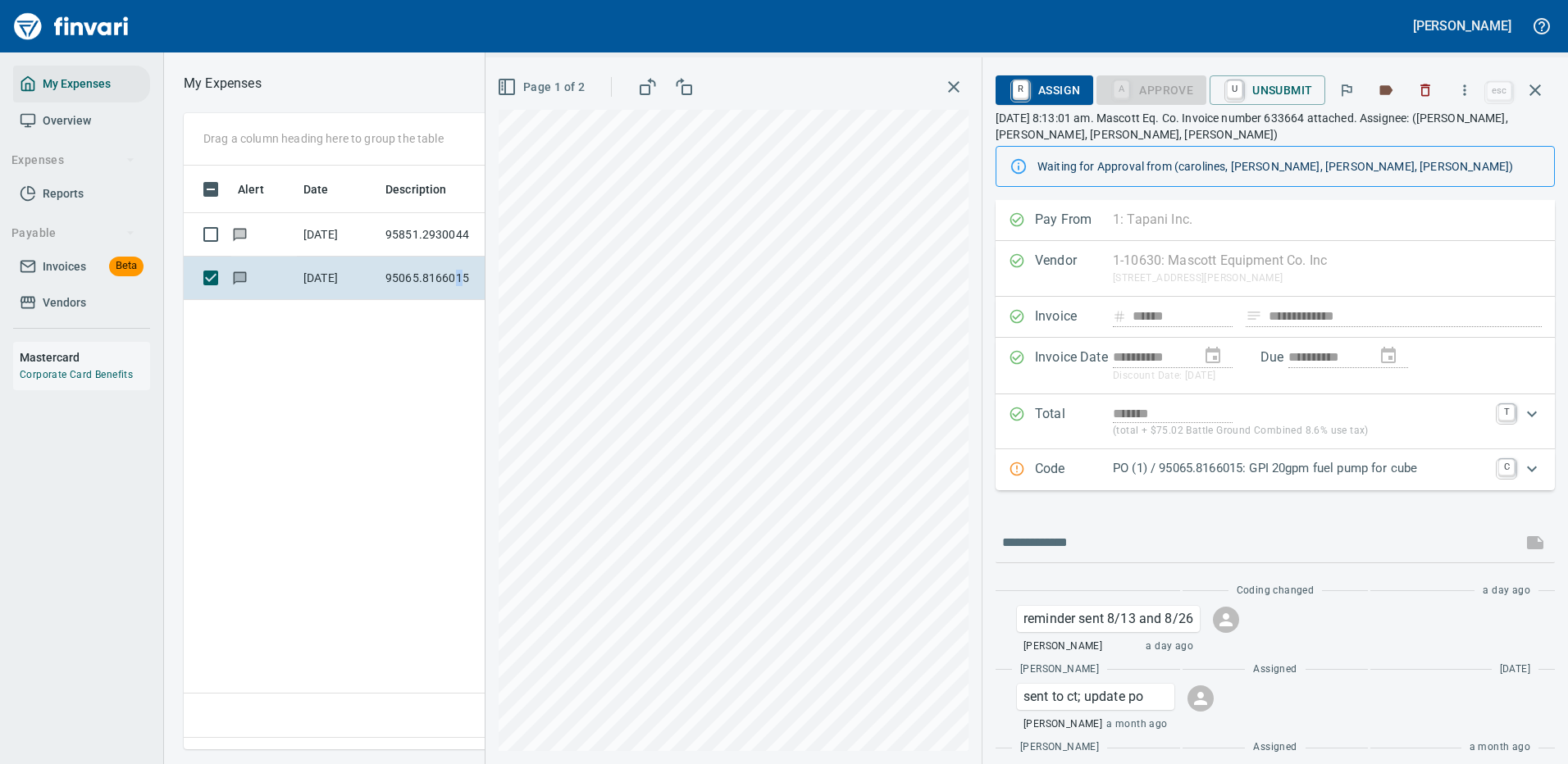
click at [1527, 469] on icon "Expand" at bounding box center [1531, 469] width 10 height 5
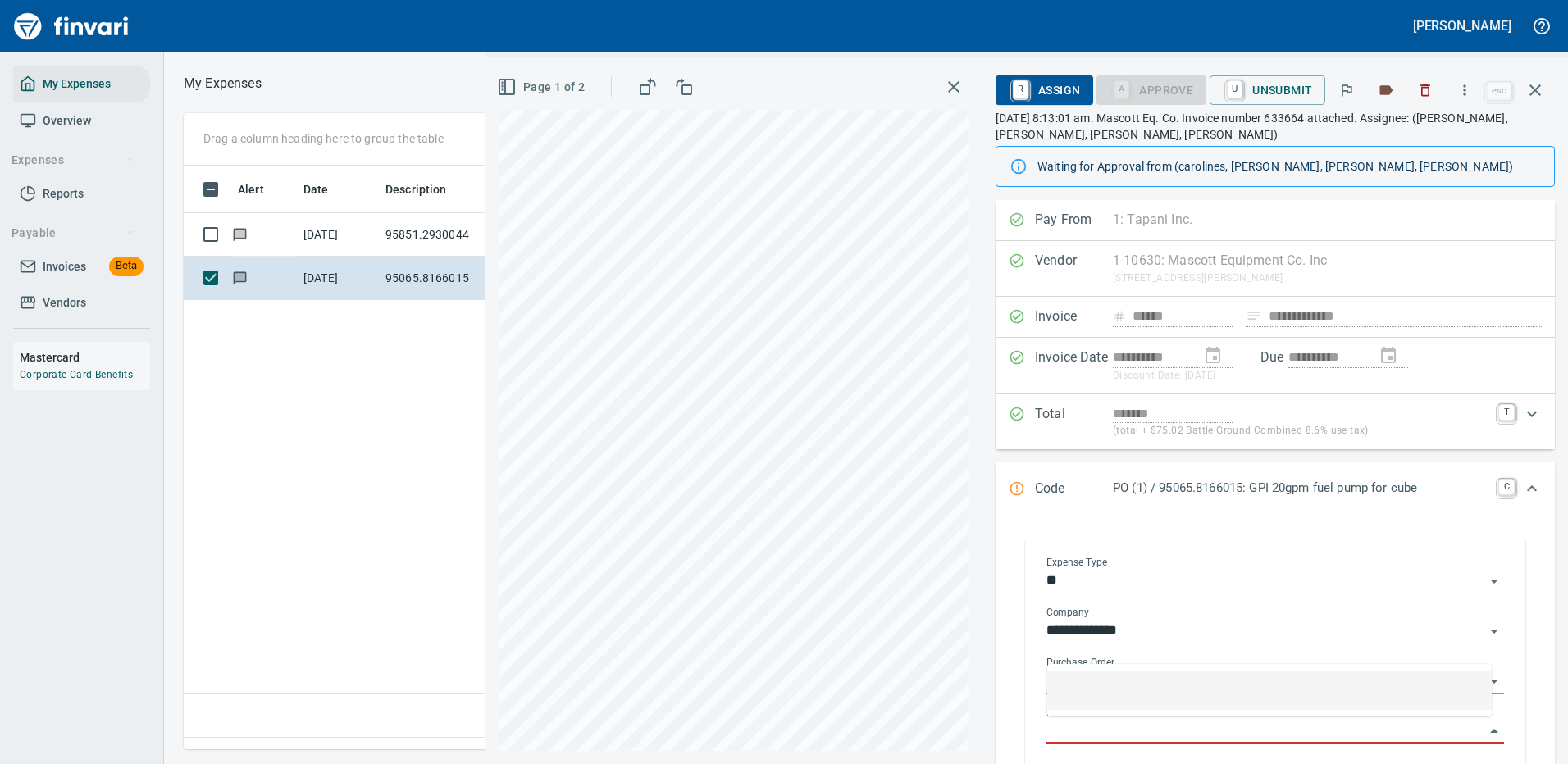
click at [1115, 733] on input "Purchase Order Item" at bounding box center [1265, 732] width 438 height 23
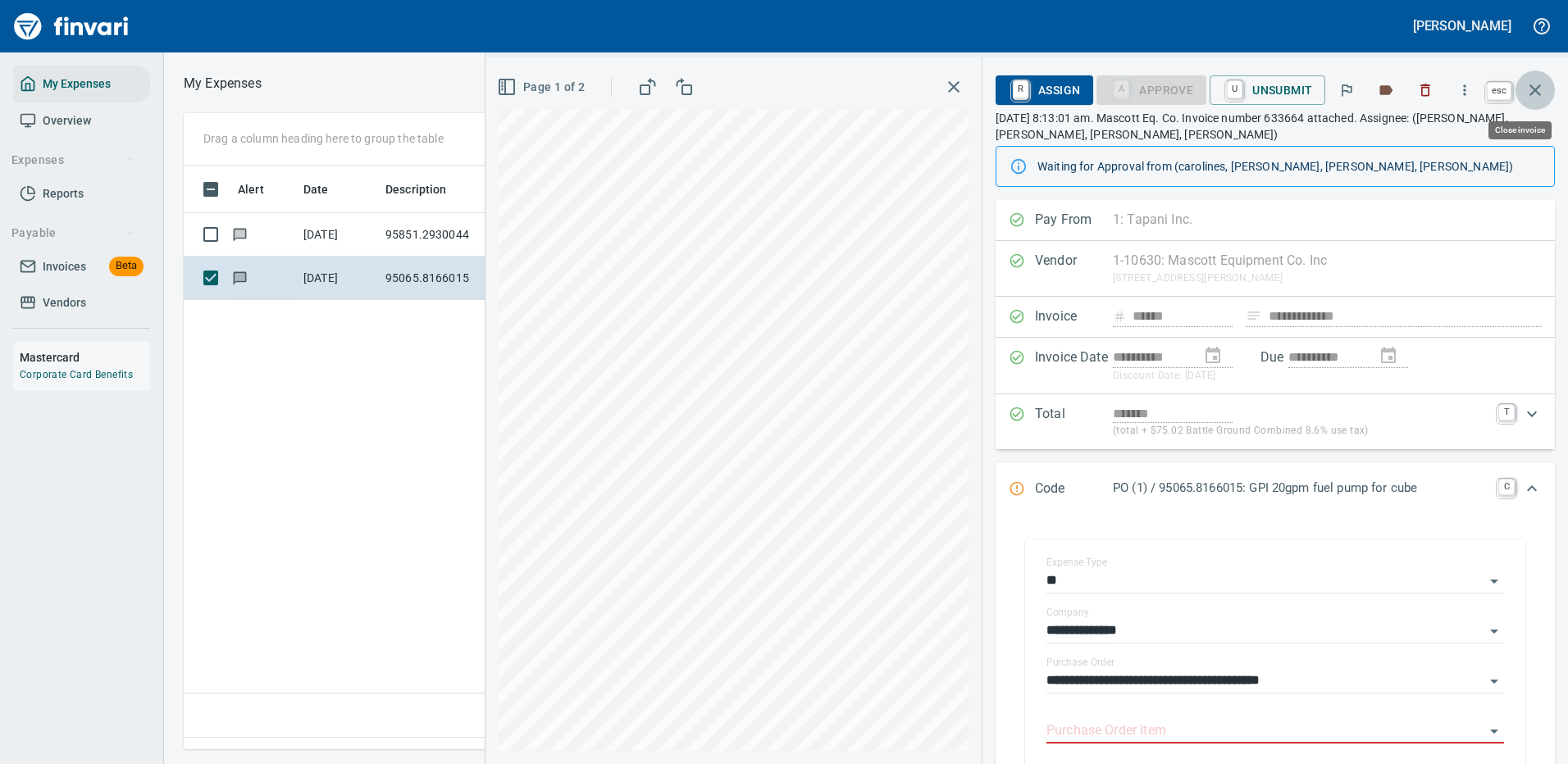
click at [1536, 87] on icon "button" at bounding box center [1535, 90] width 20 height 20
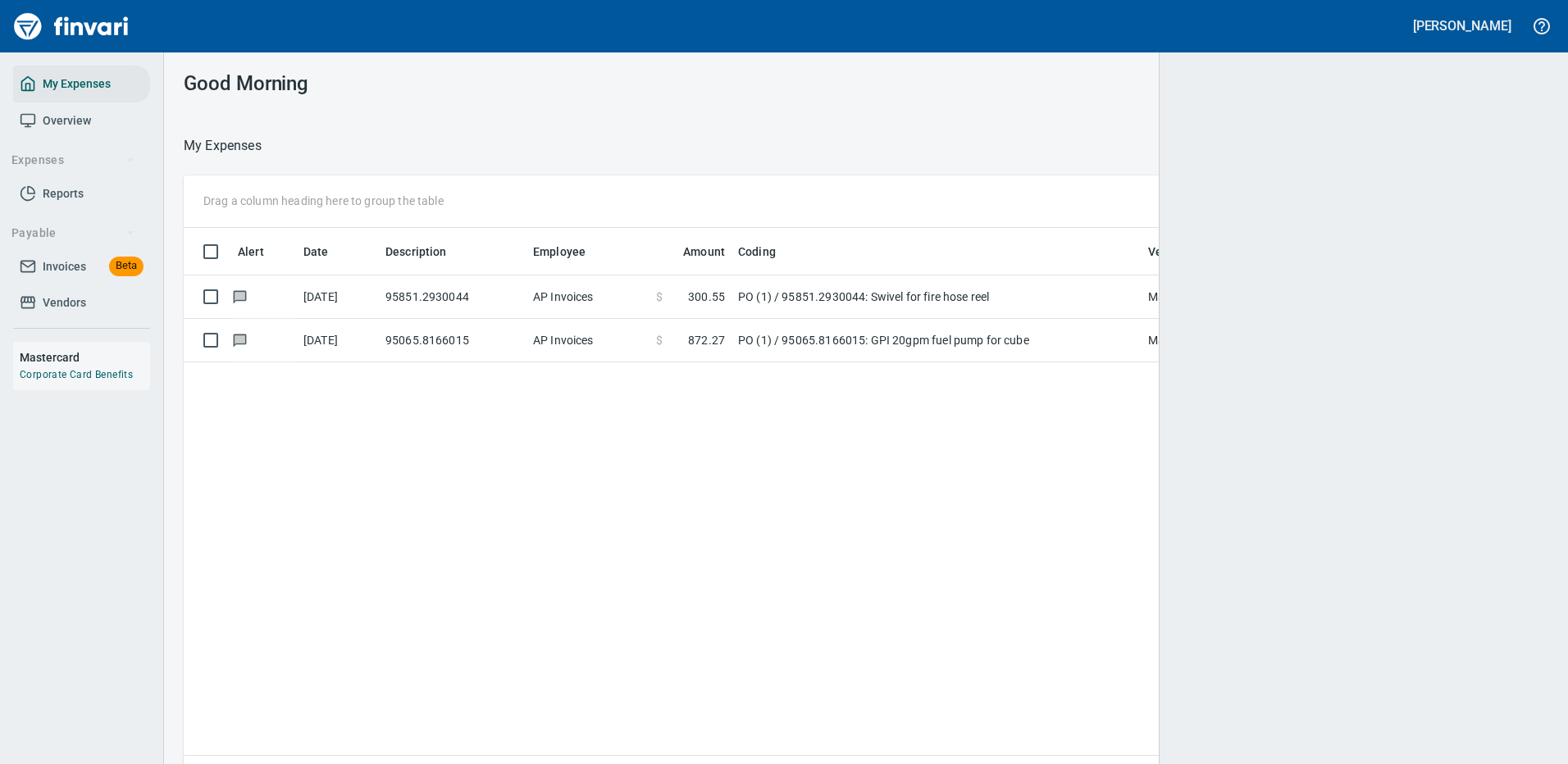
scroll to position [2, 2]
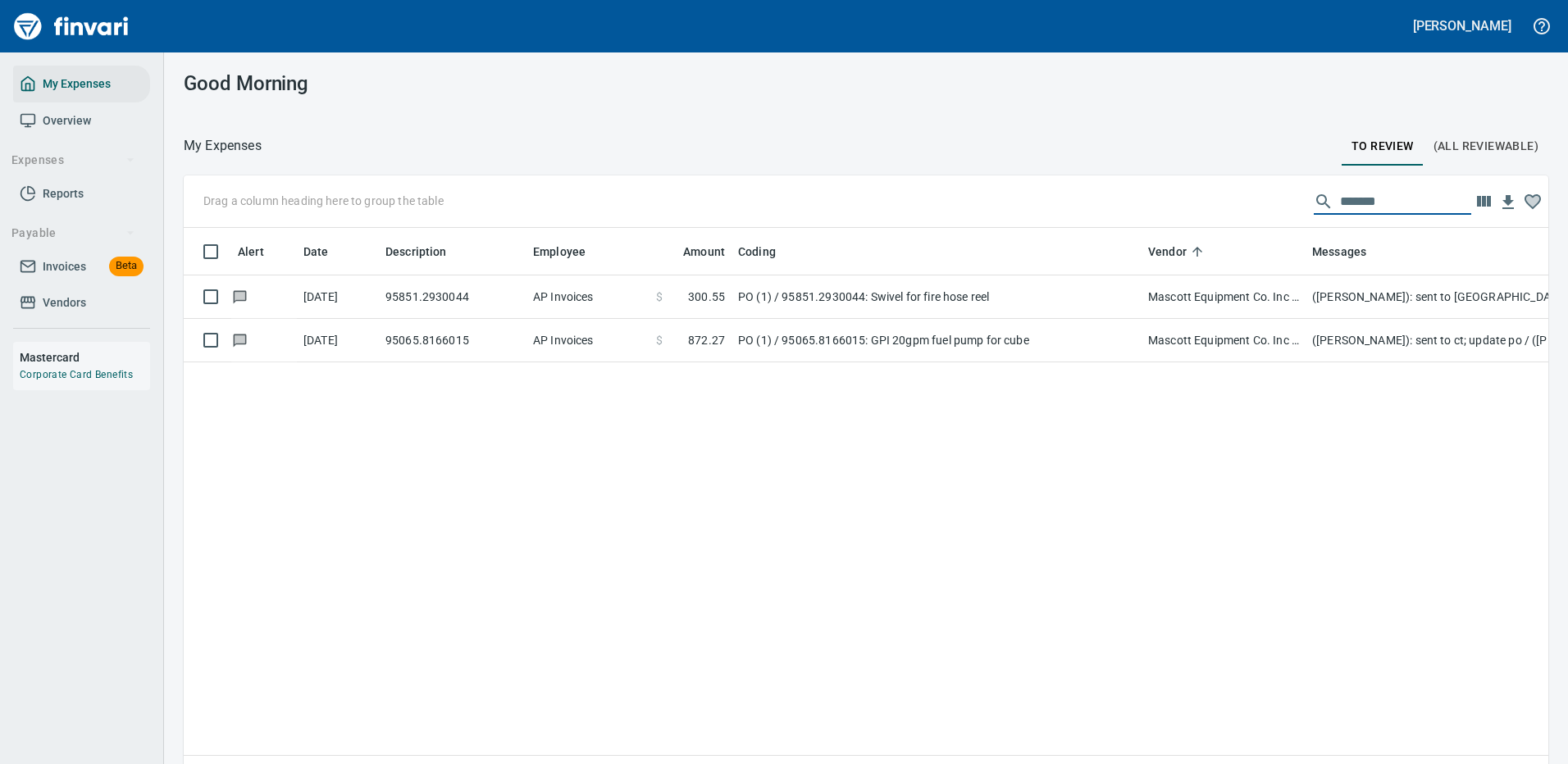
drag, startPoint x: 1376, startPoint y: 205, endPoint x: 1177, endPoint y: 210, distance: 199.1
click at [1182, 211] on div "Drag a column heading here to group the table *******" at bounding box center [865, 202] width 1365 height 52
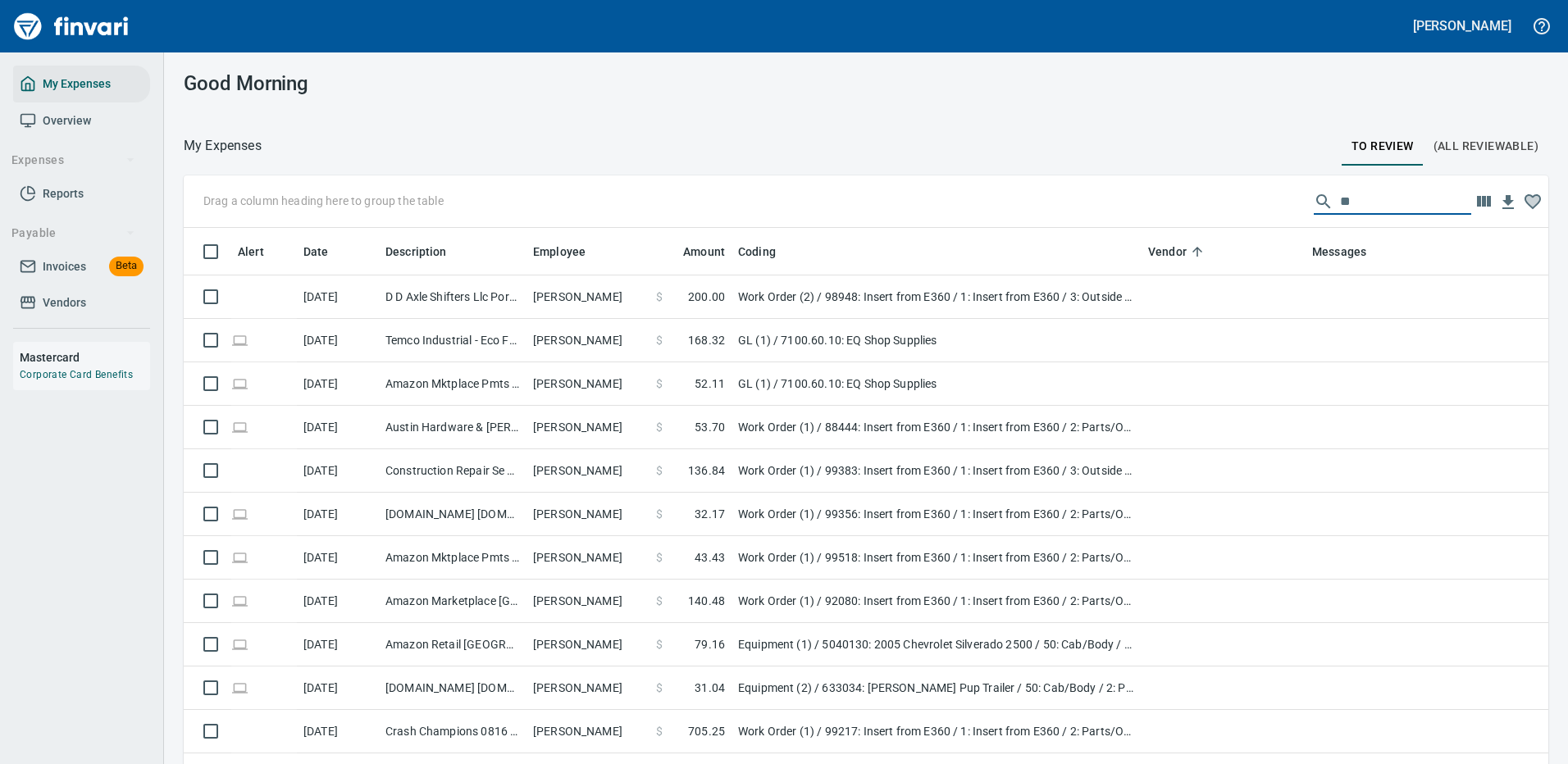
scroll to position [560, 1328]
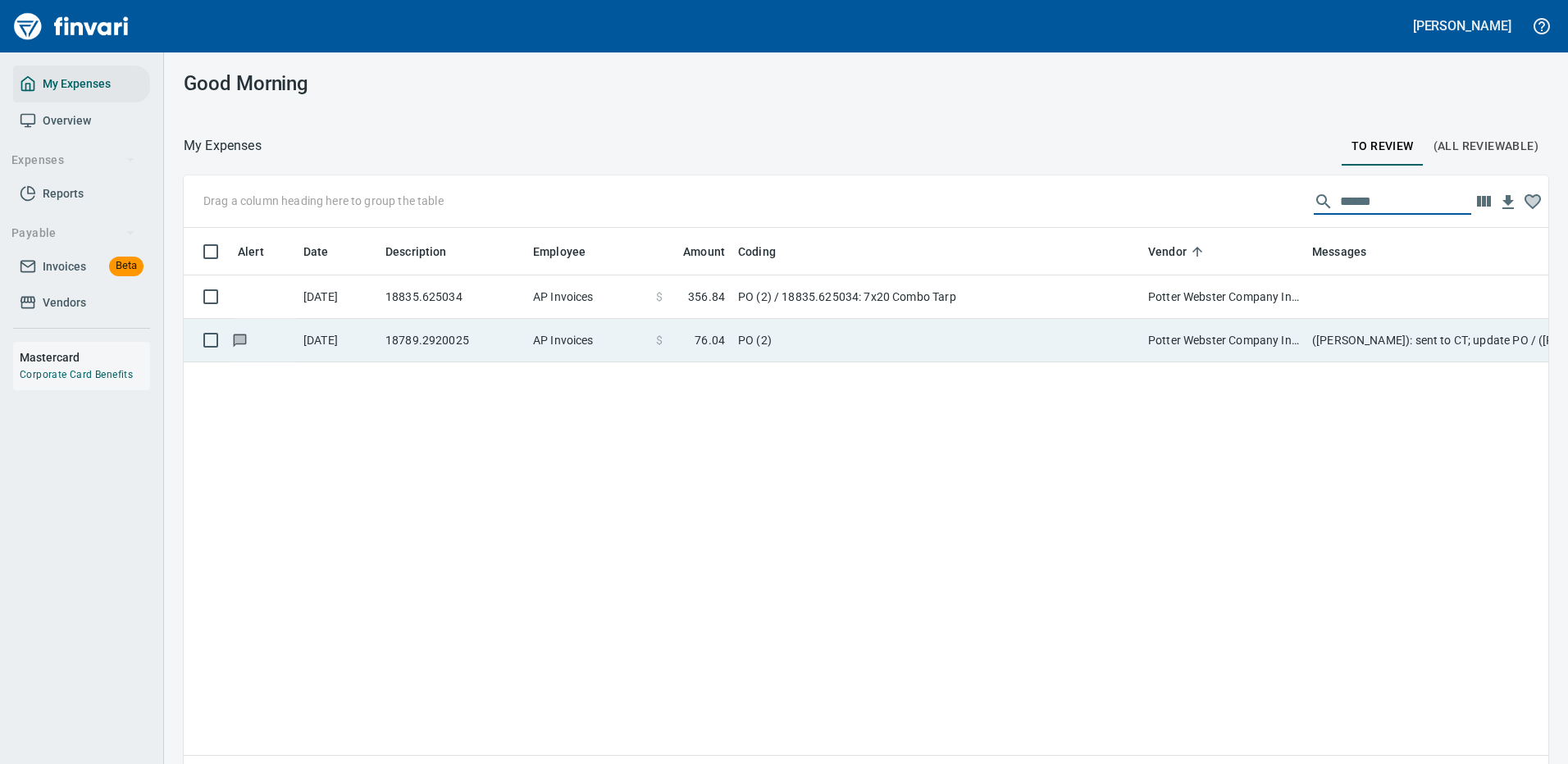
type input "******"
click at [890, 336] on td "PO (2)" at bounding box center [936, 341] width 410 height 43
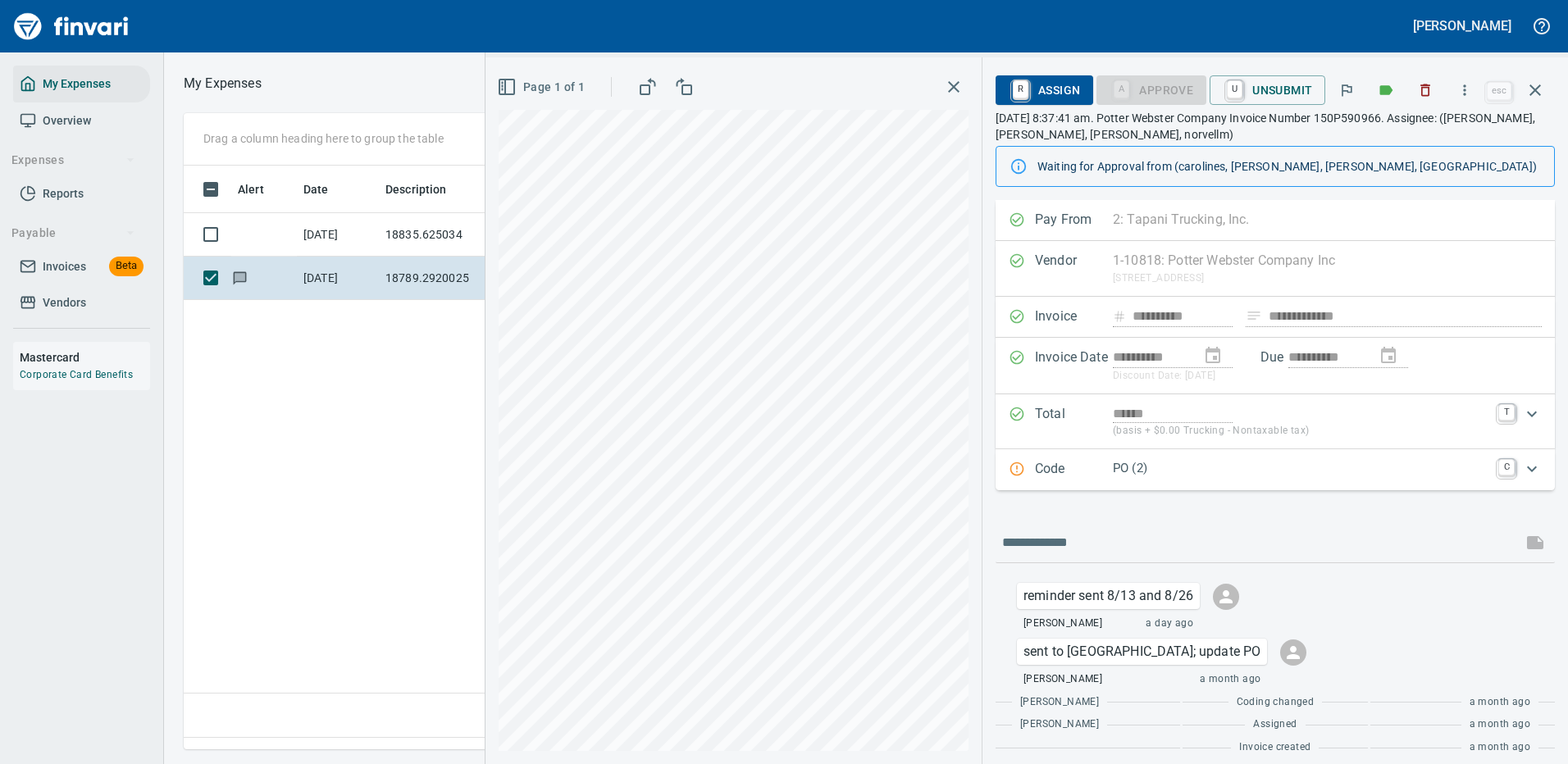
scroll to position [560, 942]
click at [1332, 467] on p "PO (2)" at bounding box center [1300, 468] width 375 height 19
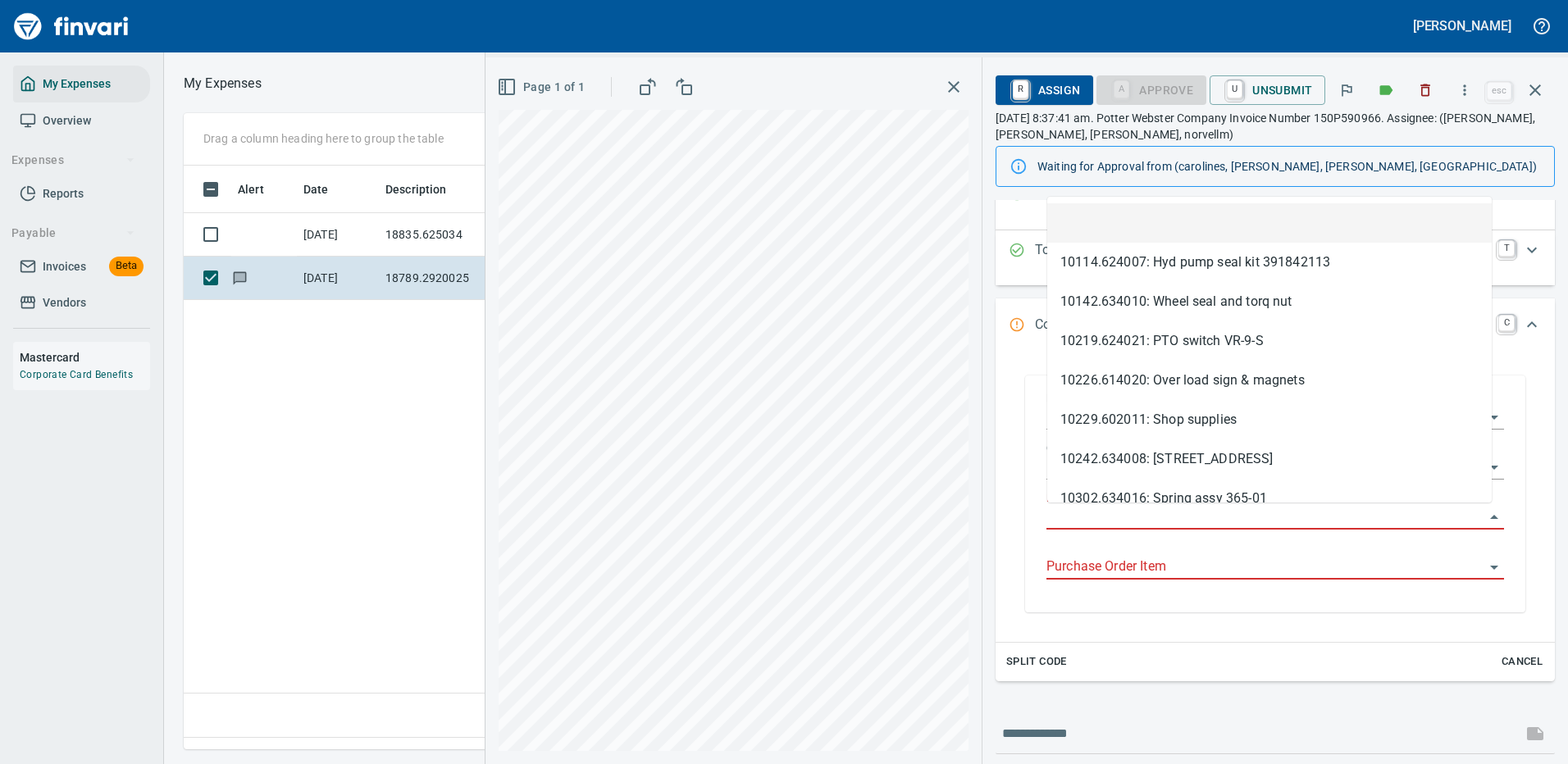
scroll to position [560, 942]
click at [1124, 512] on input "Purchase Order" at bounding box center [1265, 517] width 438 height 23
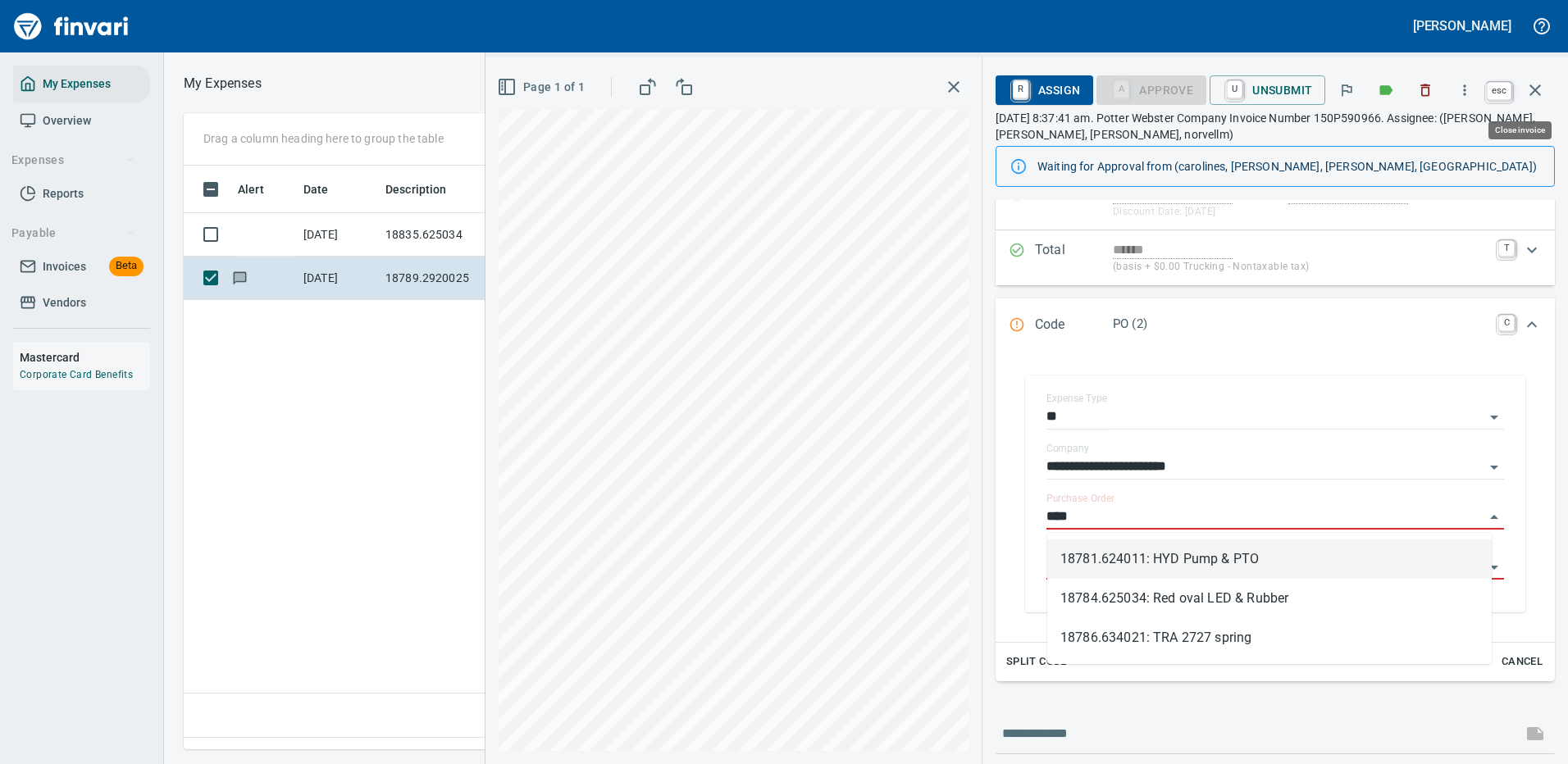
type input "****"
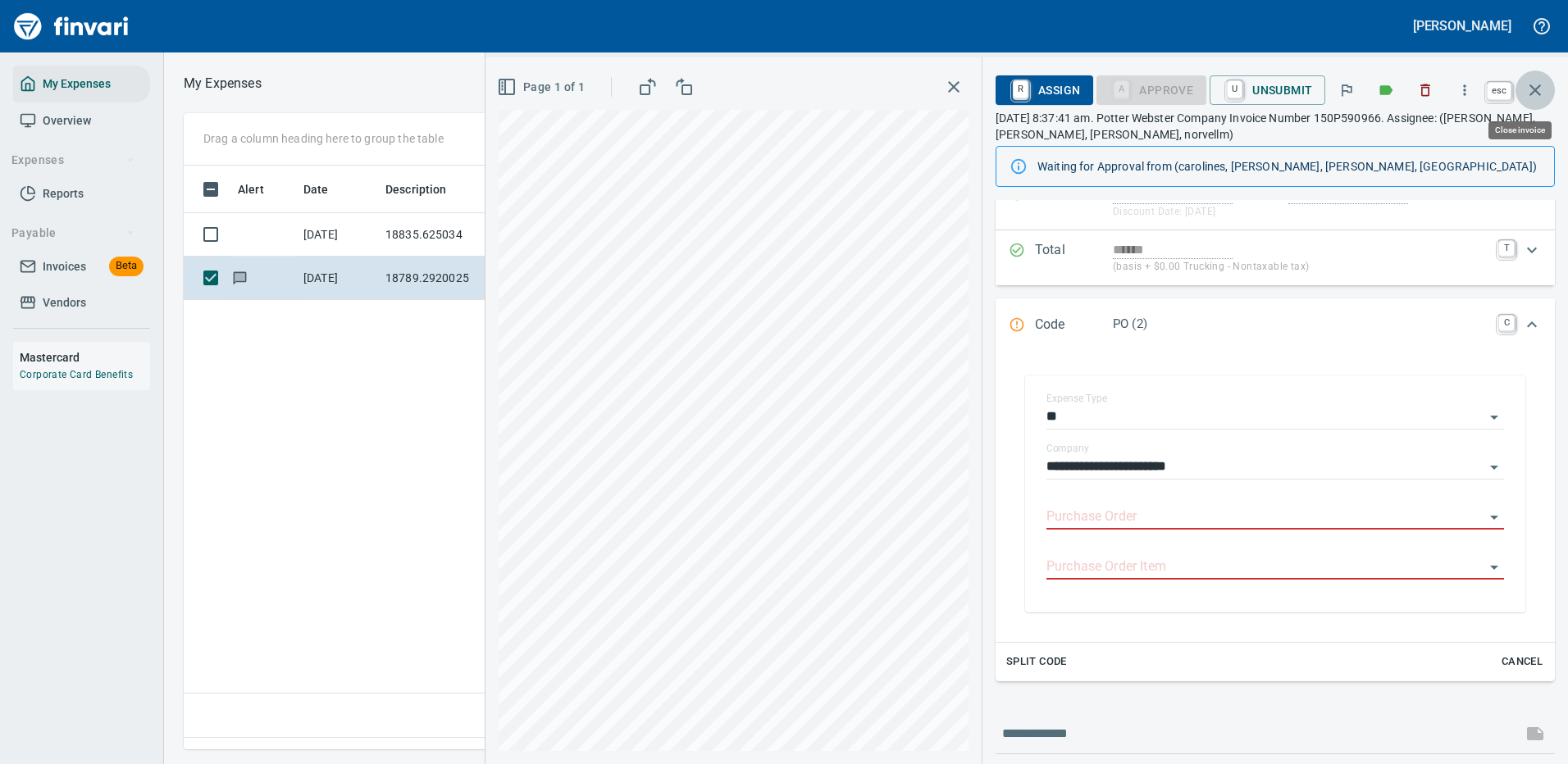
click at [1533, 88] on icon "button" at bounding box center [1535, 90] width 12 height 12
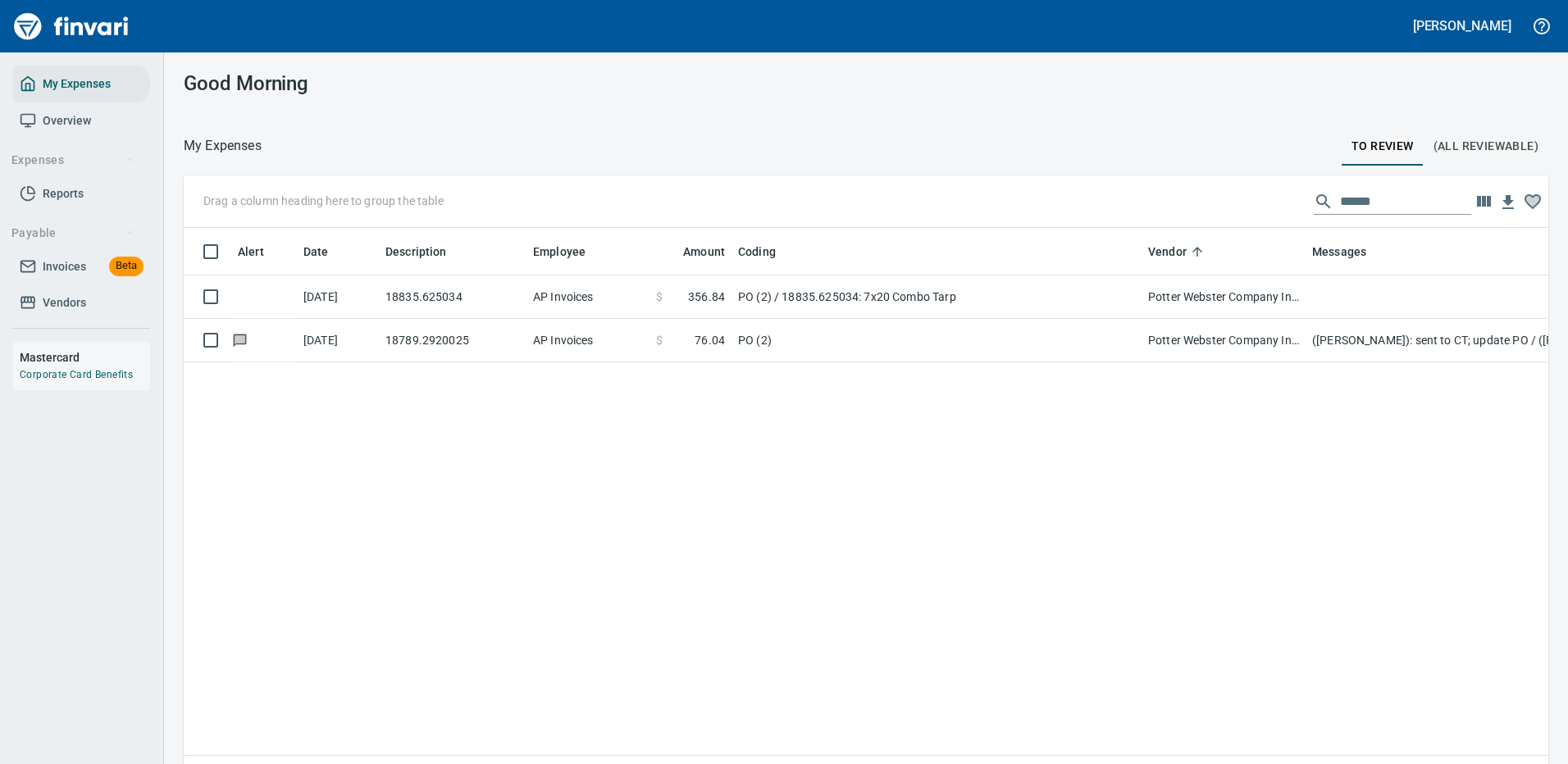
scroll to position [560, 1340]
drag, startPoint x: 1365, startPoint y: 193, endPoint x: 1175, endPoint y: 214, distance: 191.2
click at [1175, 214] on div "Drag a column heading here to group the table ******" at bounding box center [865, 202] width 1365 height 52
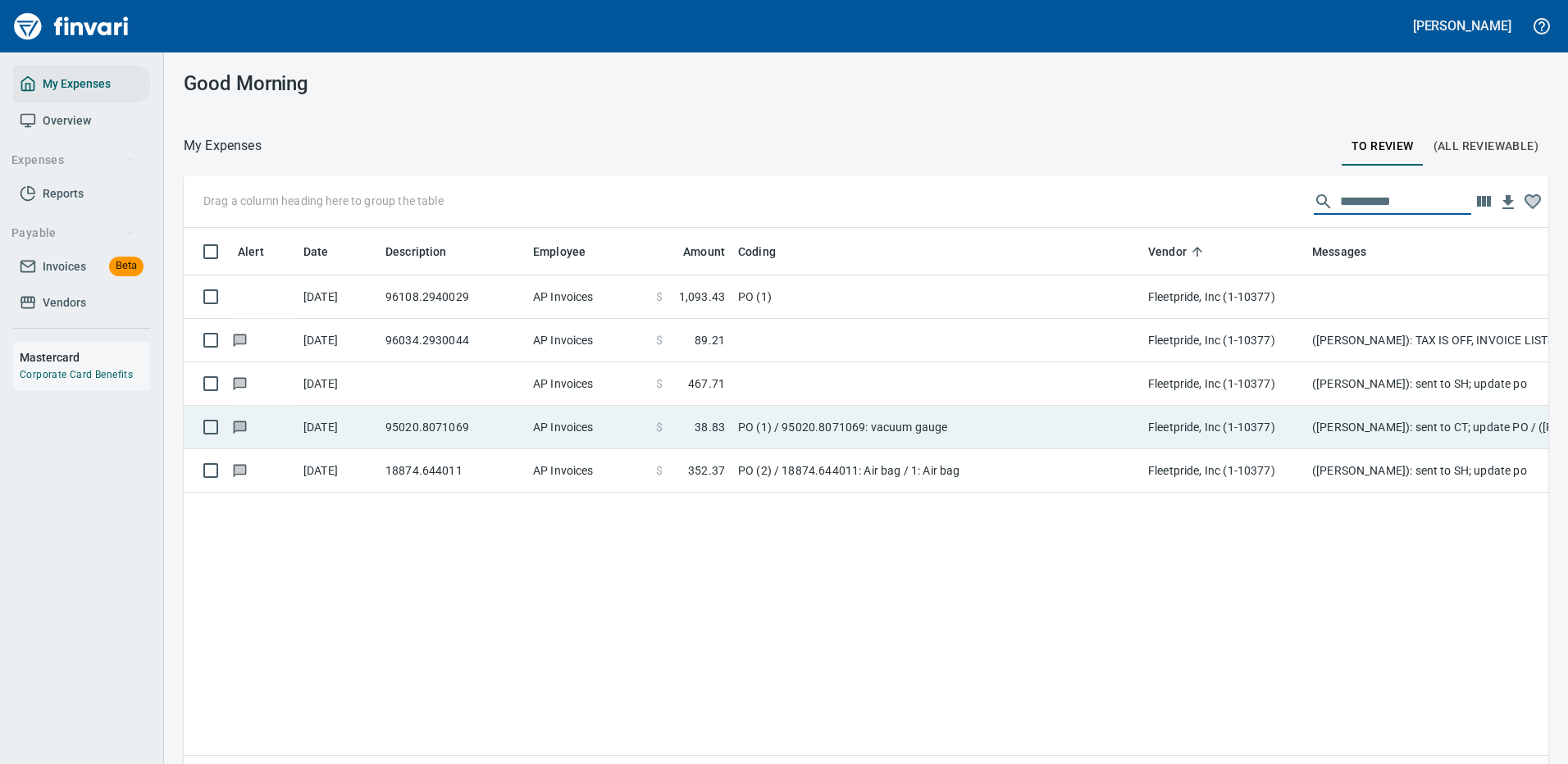
type input "**********"
click at [787, 414] on td "PO (1) / 95020.8071069: vacuum gauge" at bounding box center [936, 427] width 410 height 43
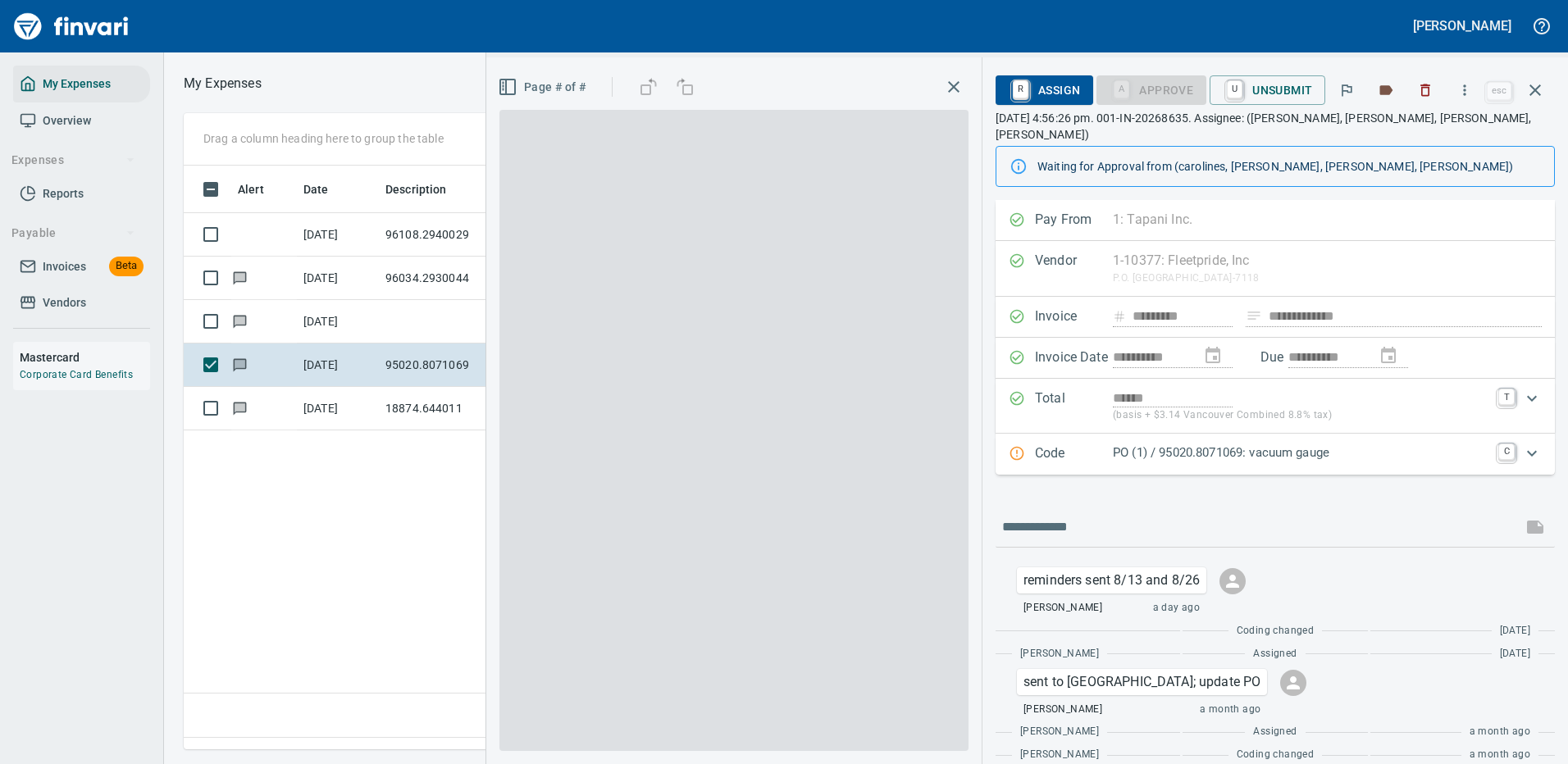
scroll to position [560, 942]
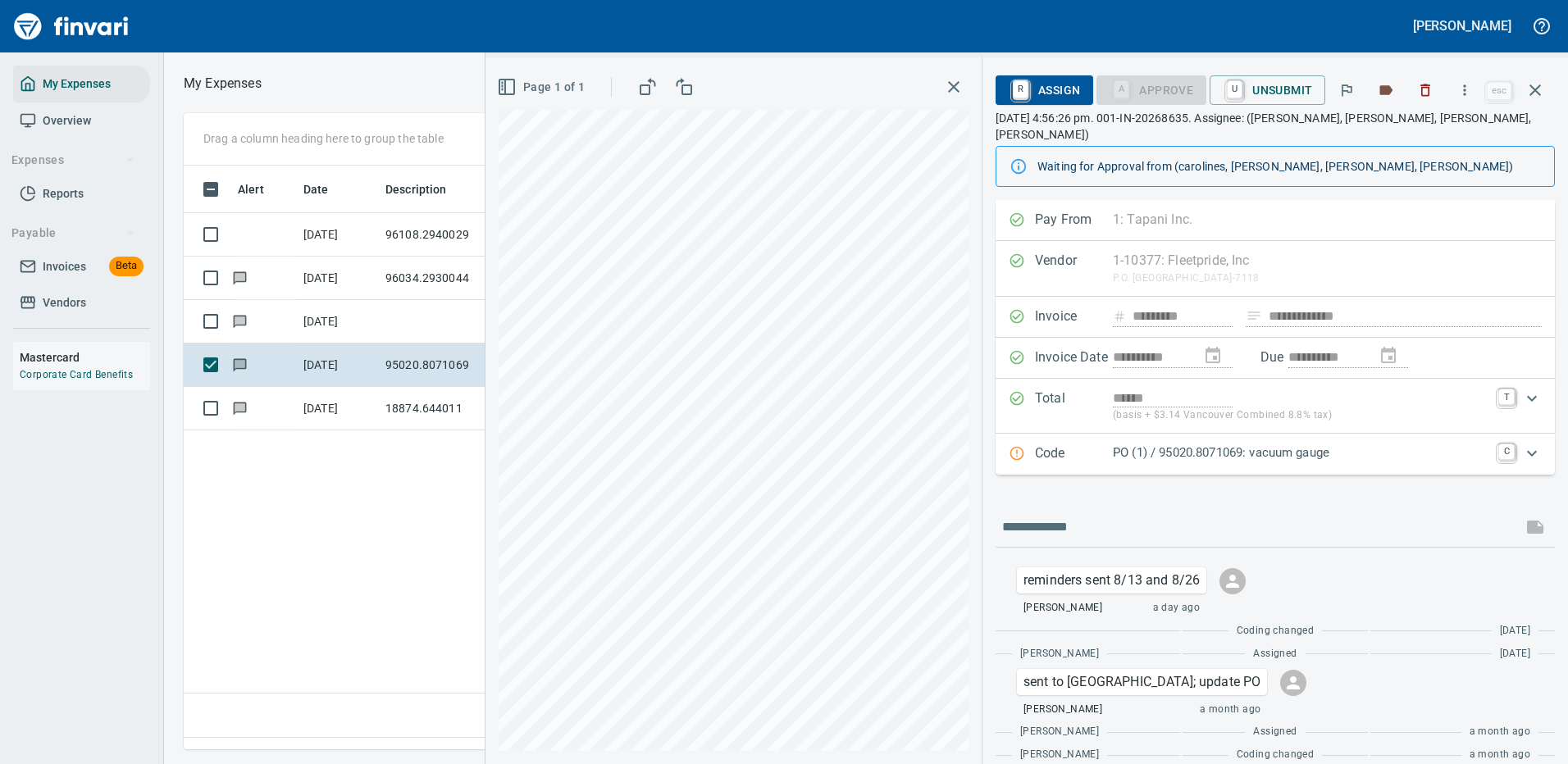
click at [1410, 444] on p "PO (1) / 95020.8071069: vacuum gauge" at bounding box center [1300, 453] width 375 height 19
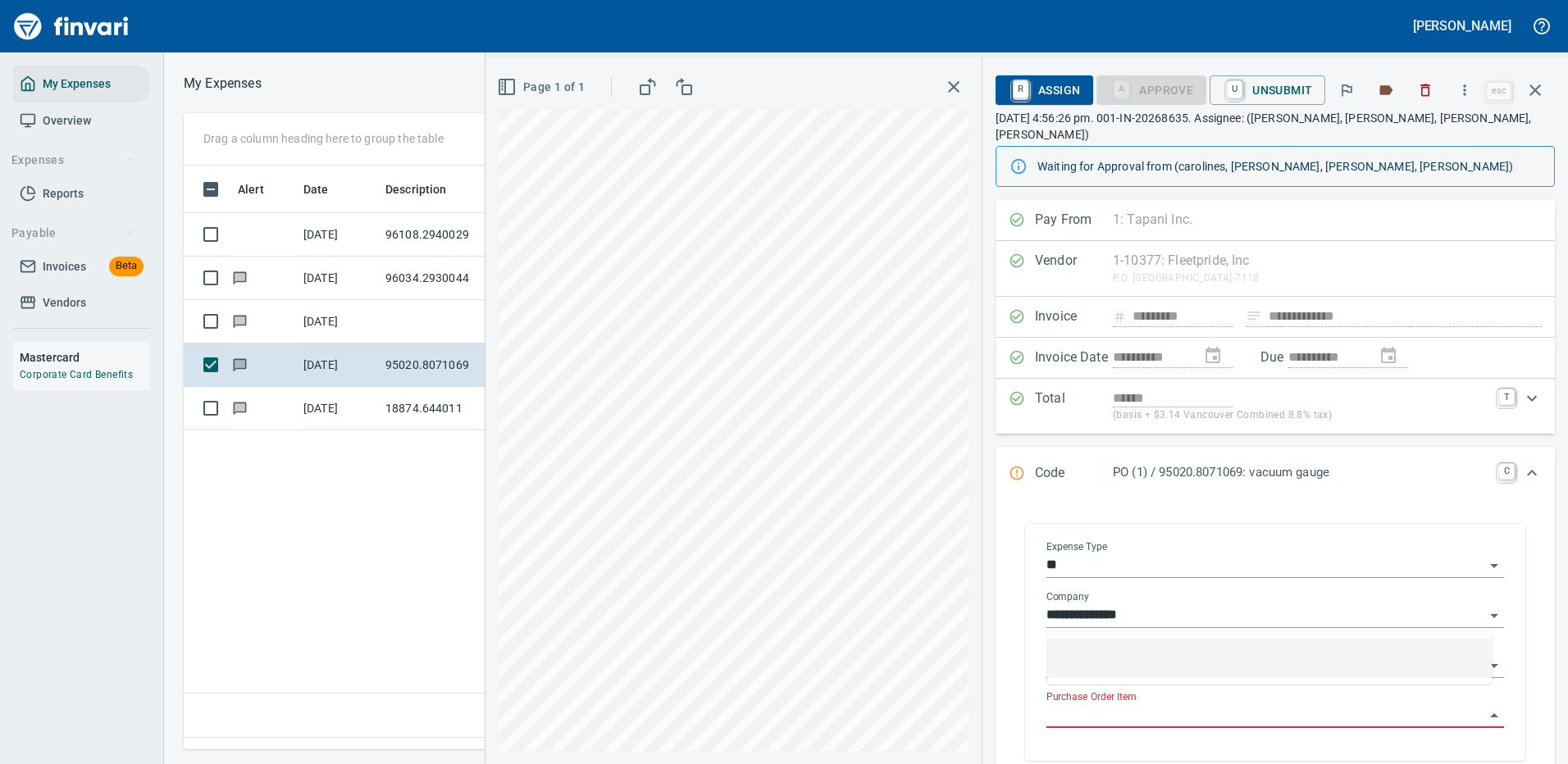
click at [1126, 705] on input "Purchase Order Item" at bounding box center [1265, 716] width 438 height 23
click at [1532, 89] on icon "button" at bounding box center [1535, 90] width 20 height 20
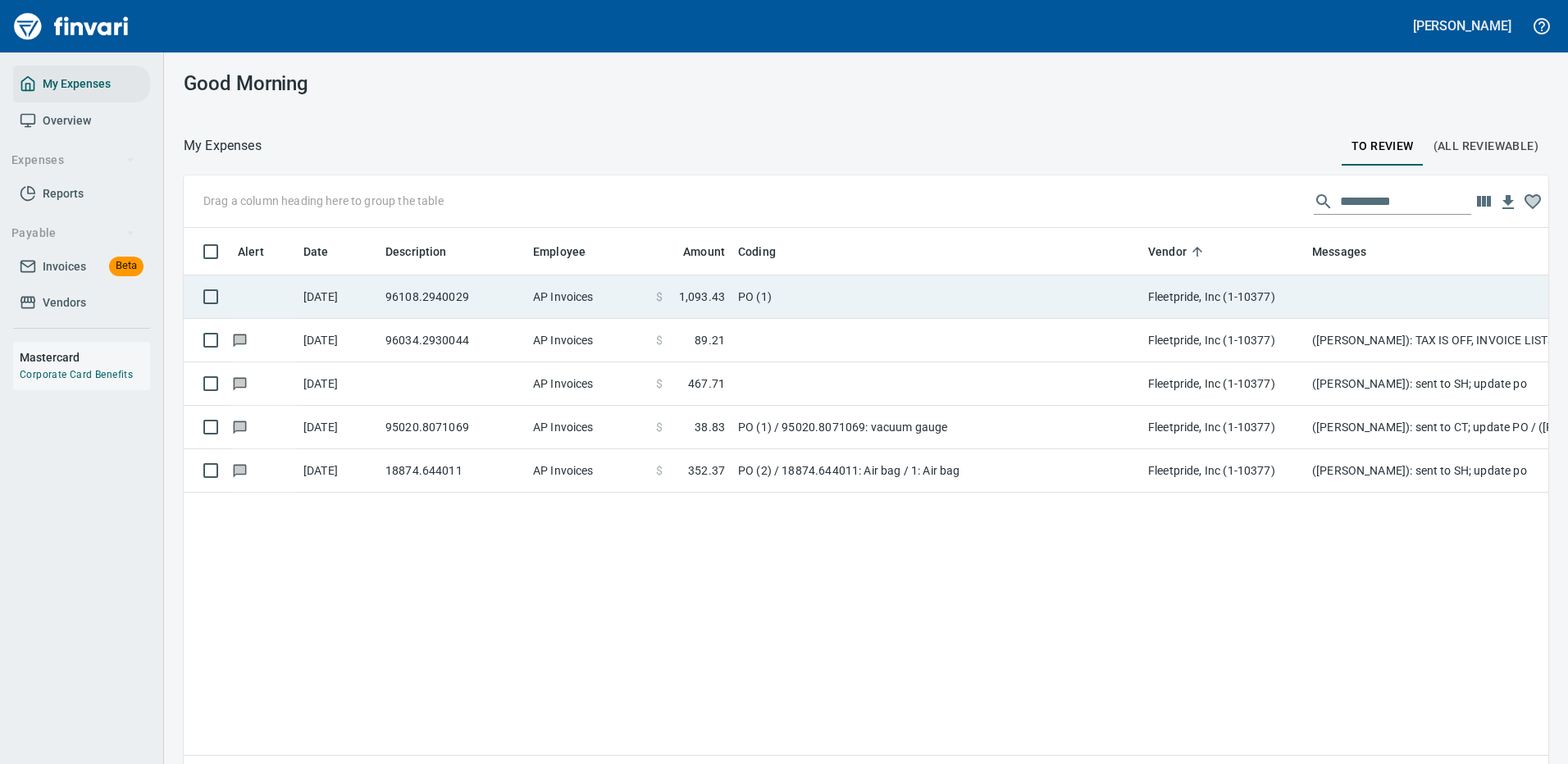
scroll to position [560, 1340]
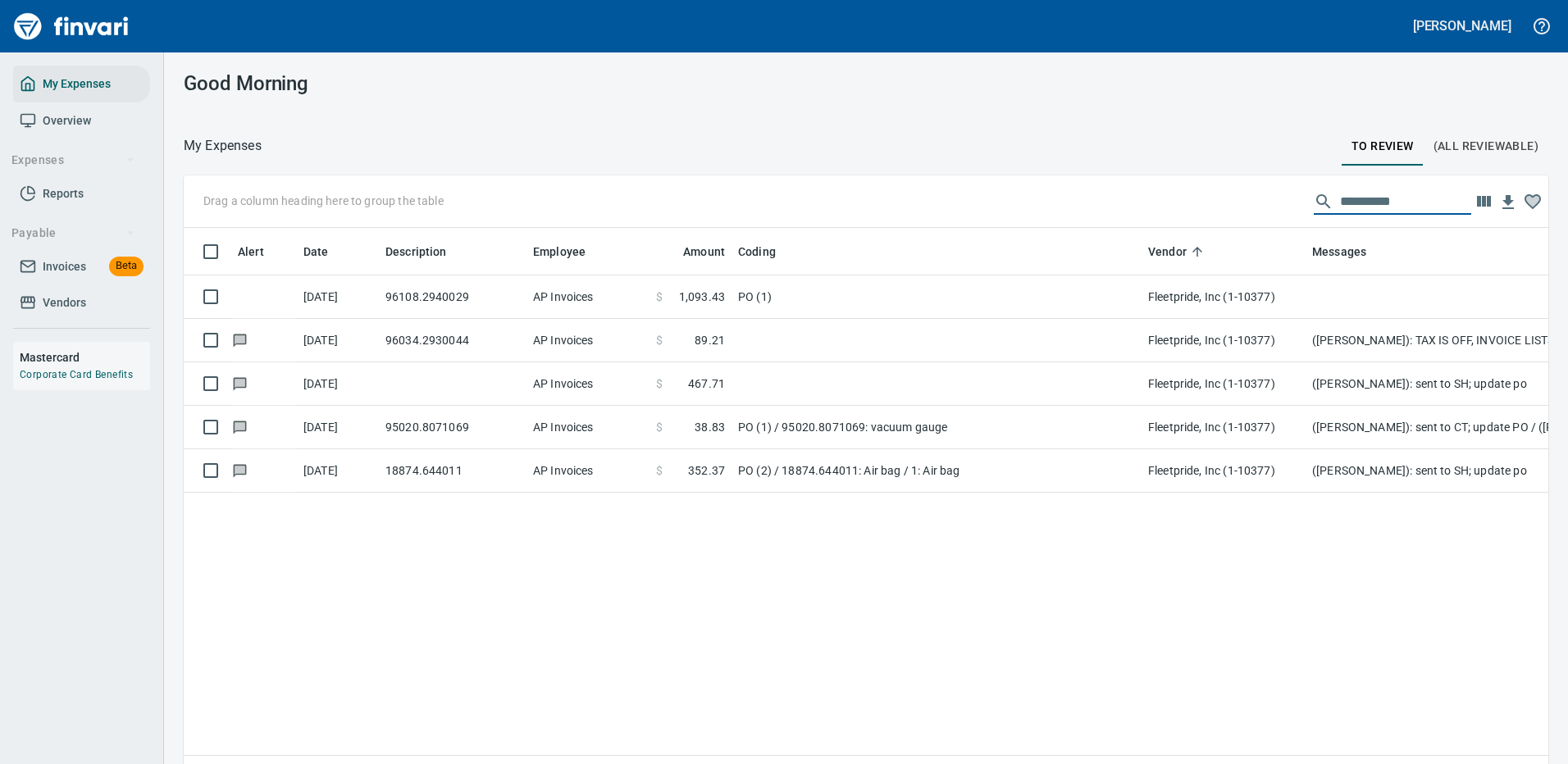
drag, startPoint x: 1385, startPoint y: 199, endPoint x: 1263, endPoint y: 198, distance: 122.0
click at [1268, 199] on div "**********" at bounding box center [865, 202] width 1365 height 52
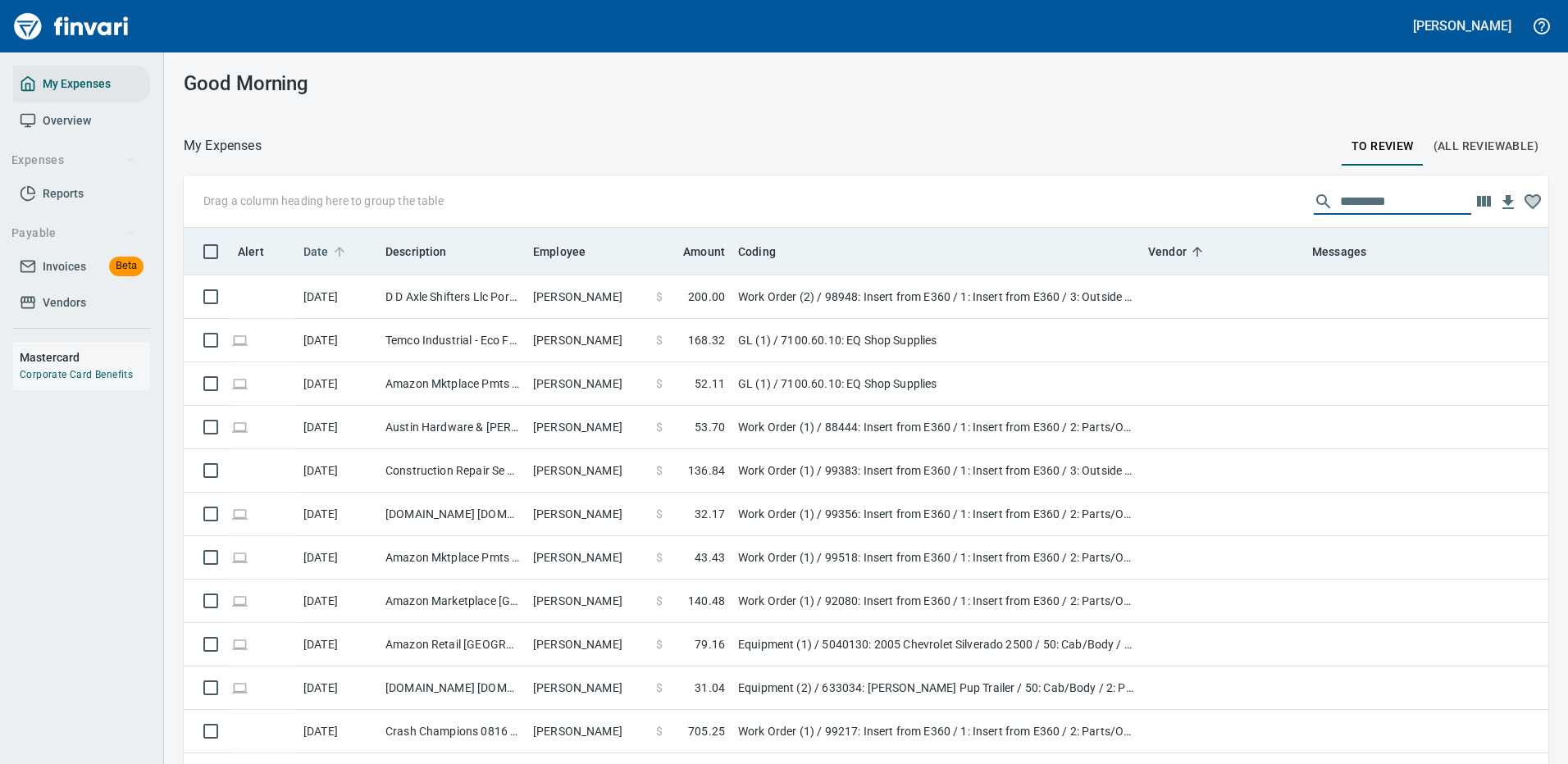
click at [318, 245] on span "Date" at bounding box center [316, 252] width 25 height 20
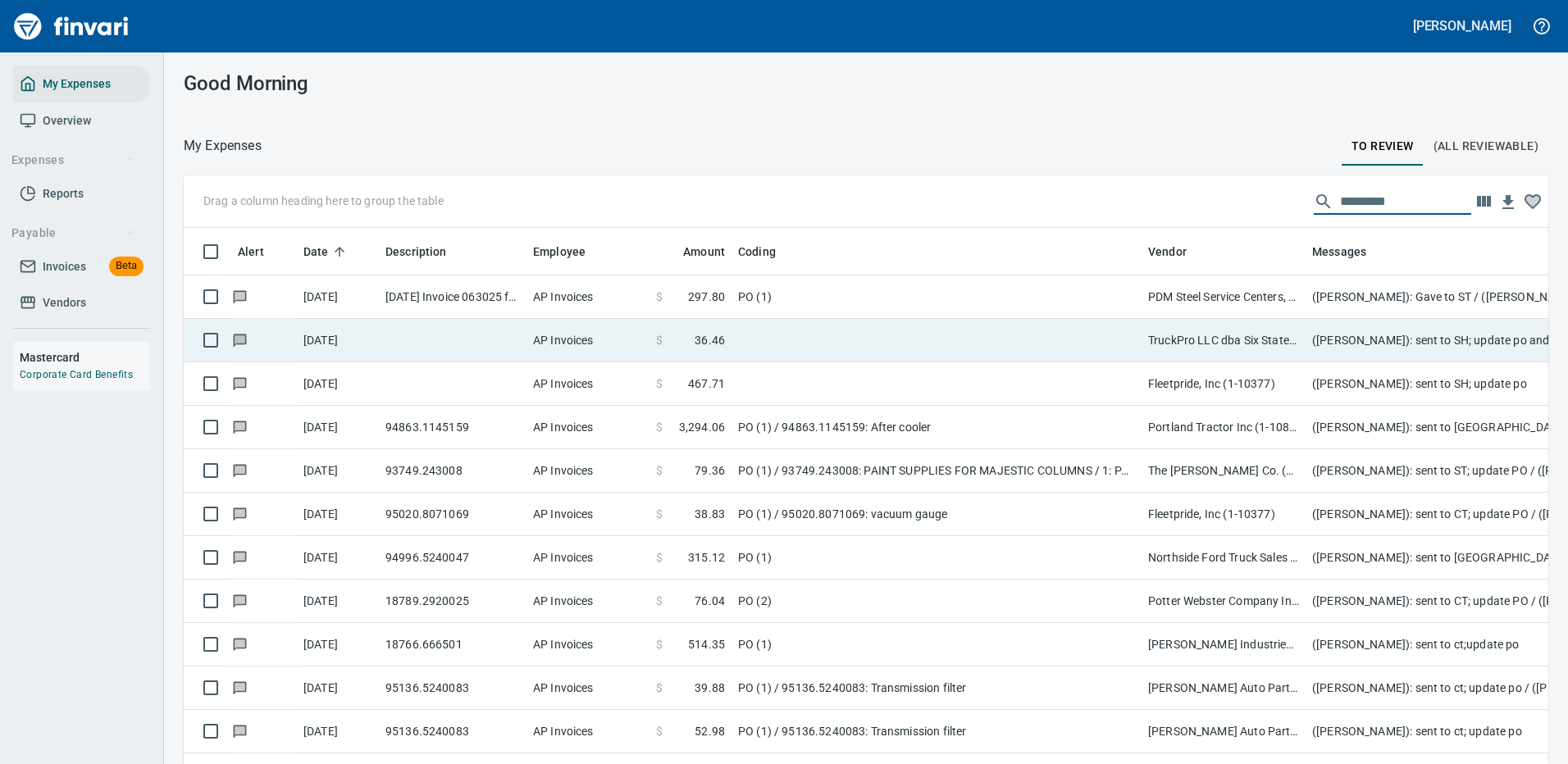
click at [858, 332] on td at bounding box center [936, 341] width 410 height 43
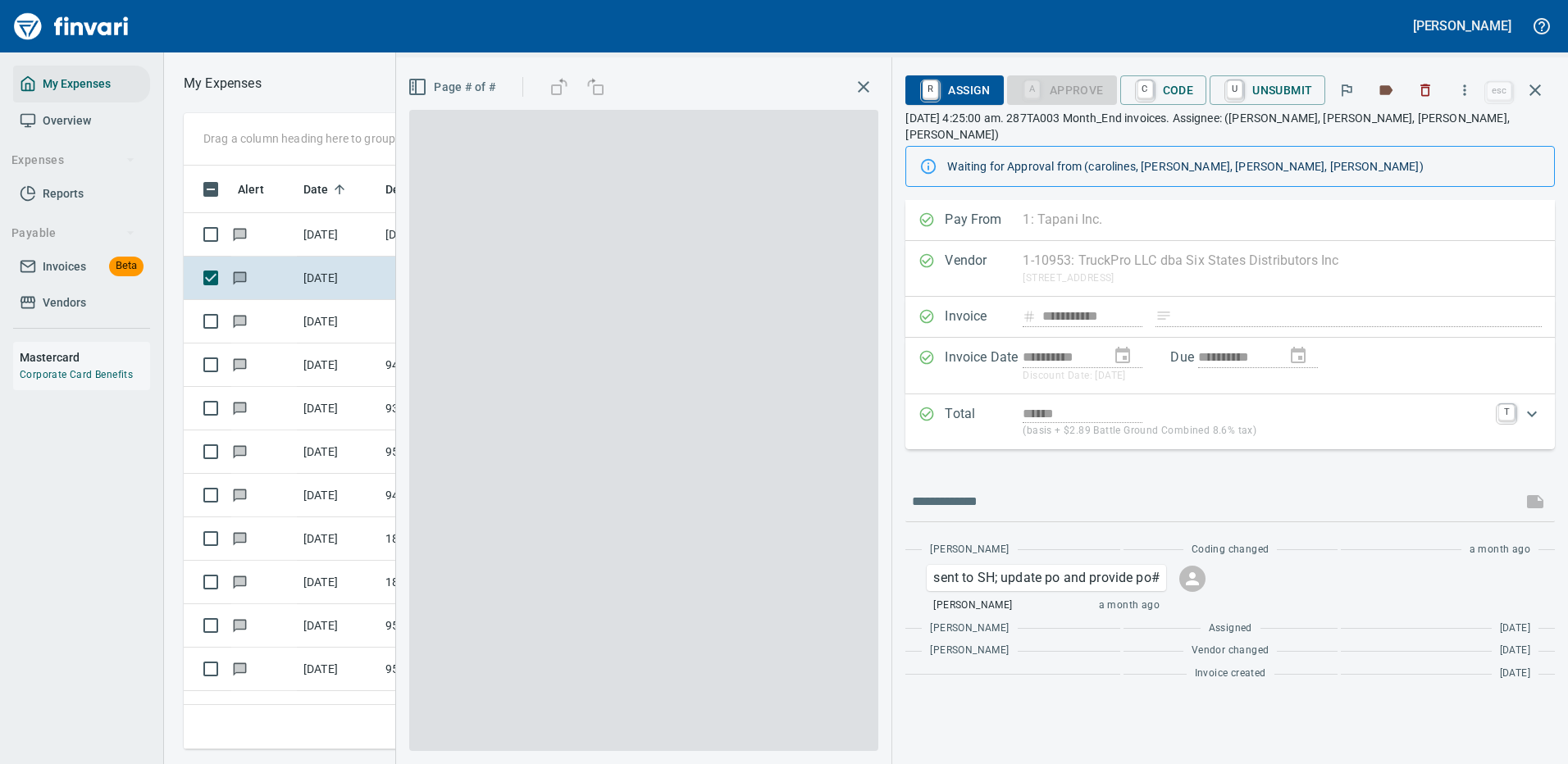
scroll to position [560, 929]
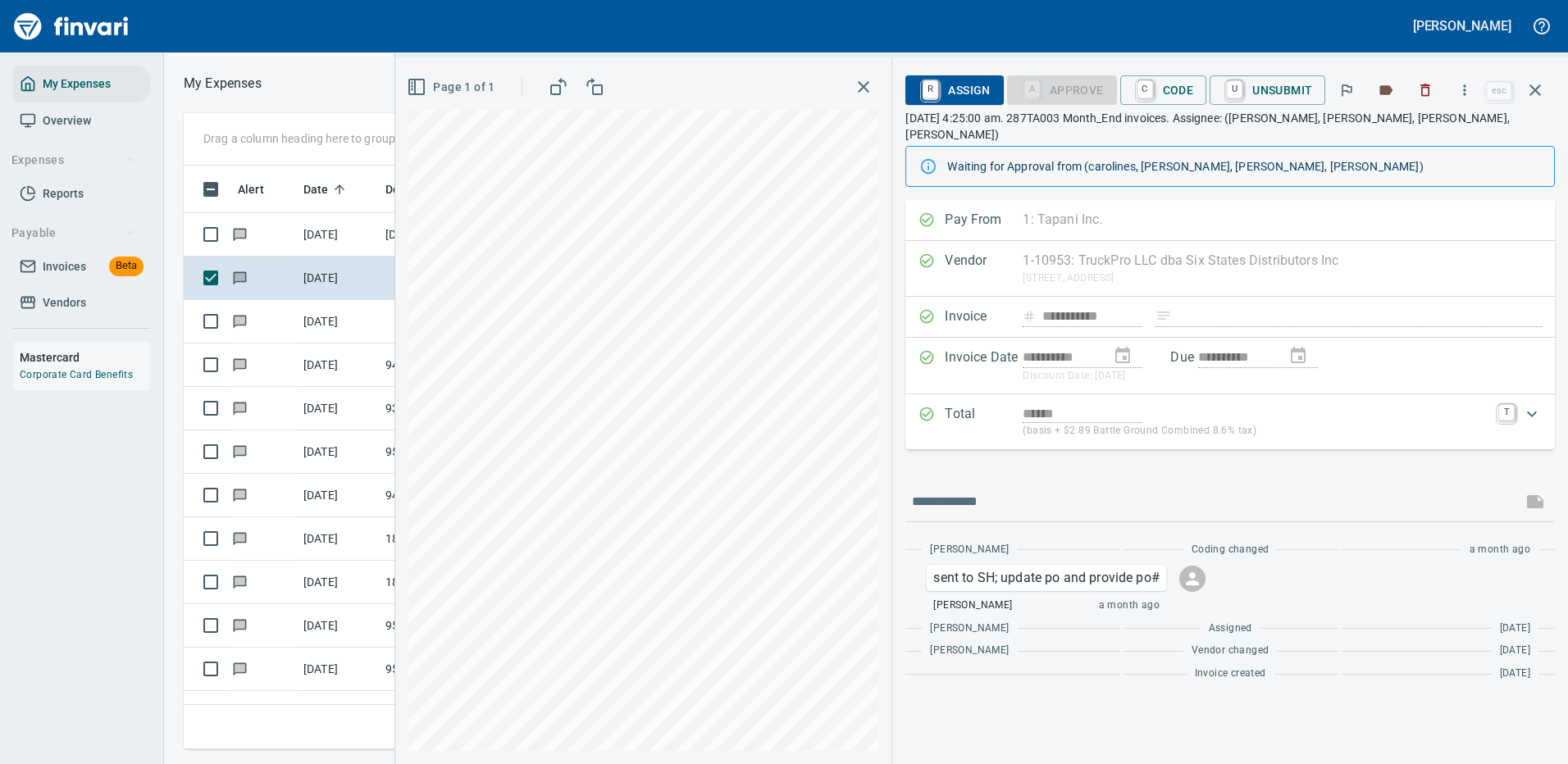
click at [1435, 404] on div "******" at bounding box center [1255, 413] width 466 height 19
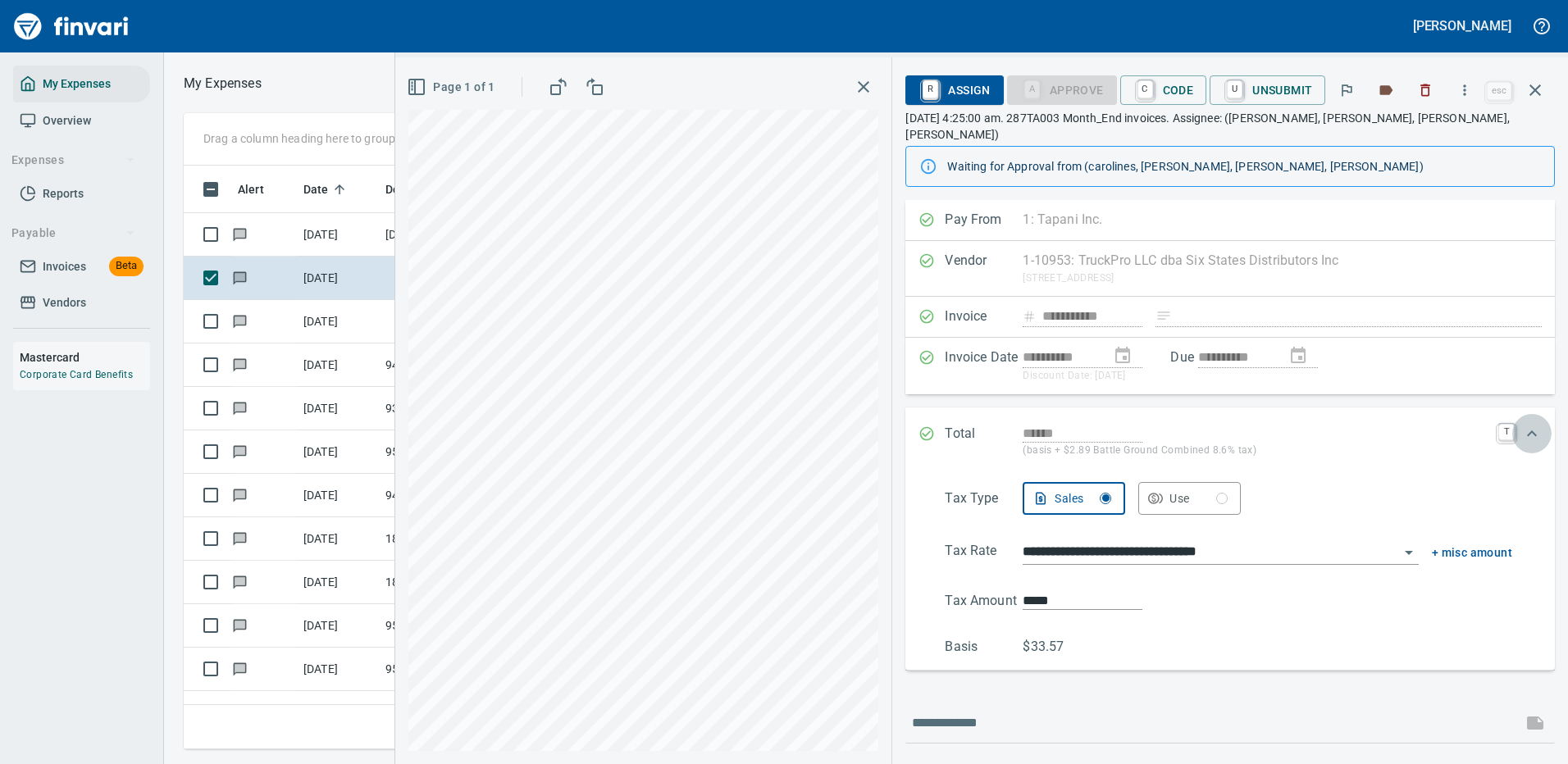
click at [1523, 424] on icon "Expand" at bounding box center [1532, 434] width 20 height 20
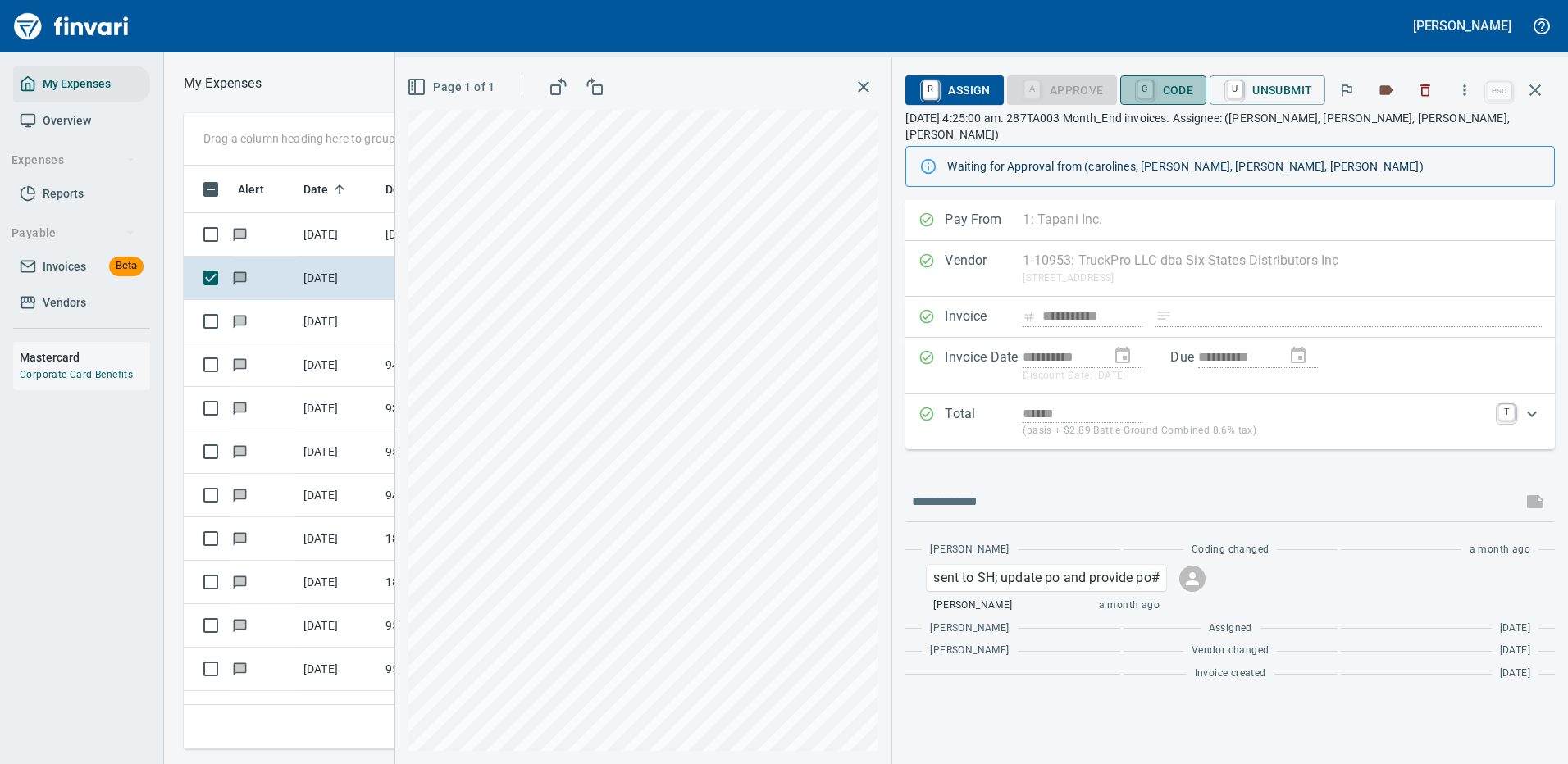
click at [1179, 87] on span "C Code" at bounding box center [1163, 90] width 60 height 28
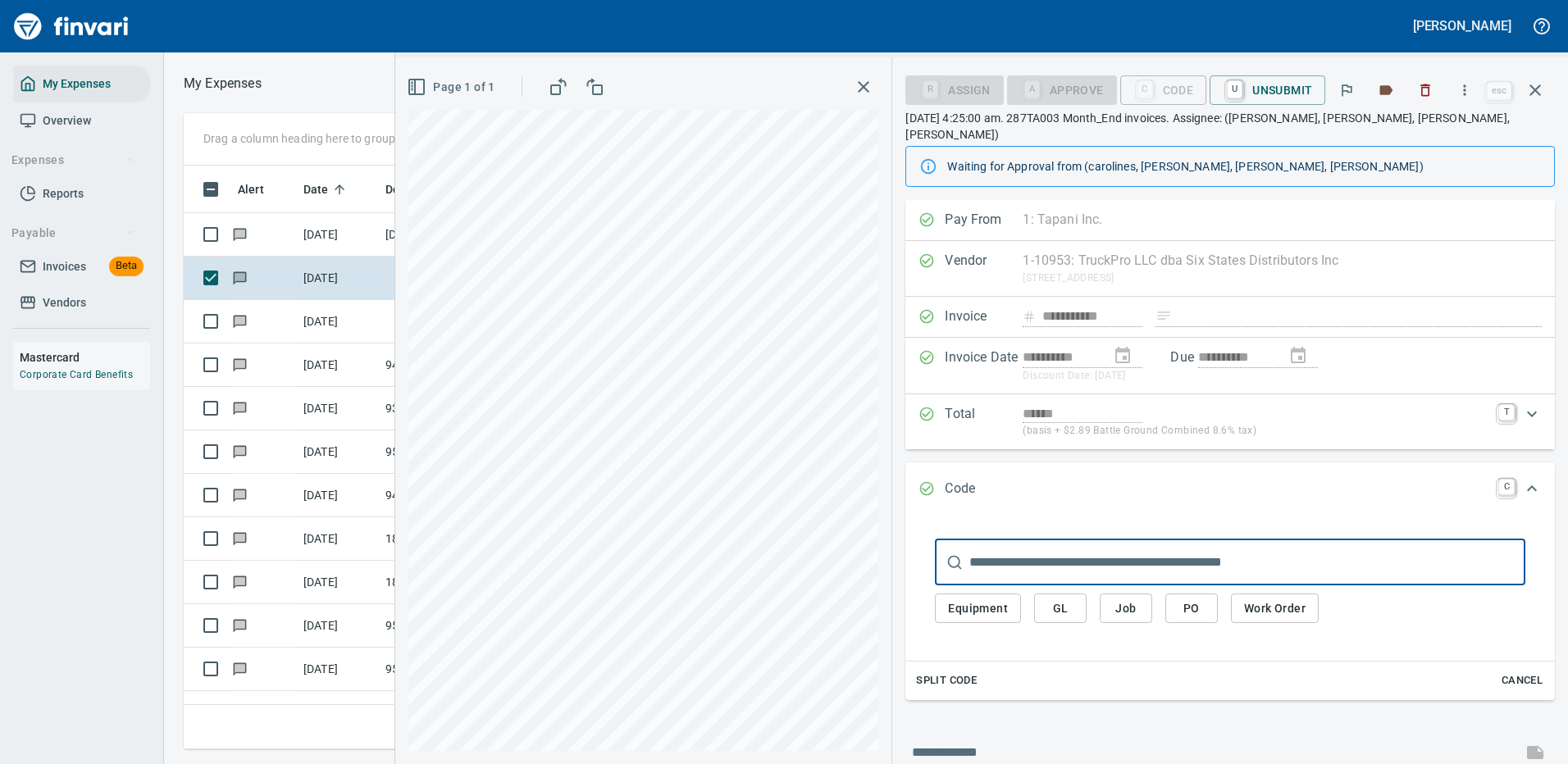
click at [1534, 87] on icon "button" at bounding box center [1535, 90] width 20 height 20
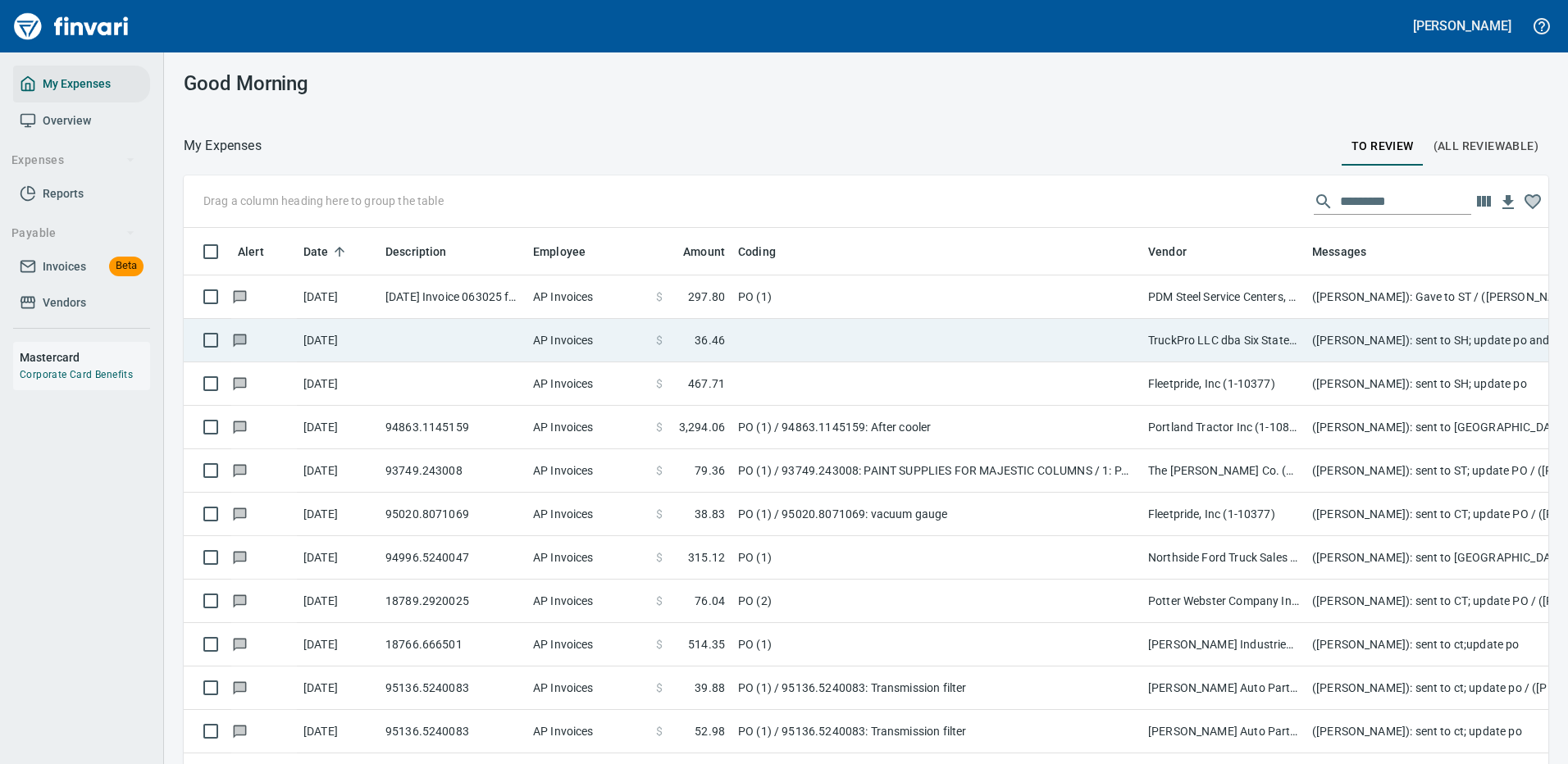
scroll to position [560, 1328]
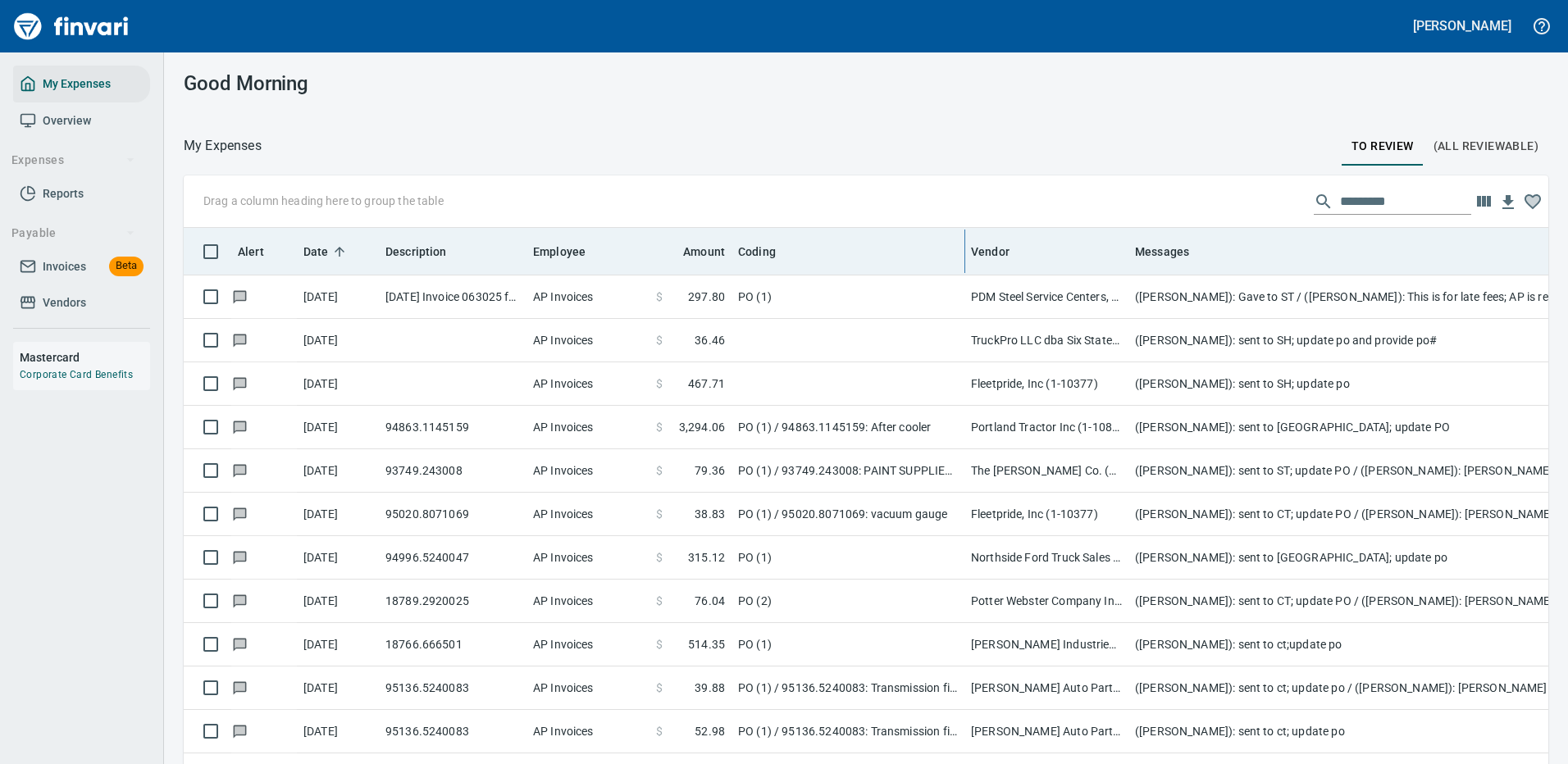
drag, startPoint x: 1142, startPoint y: 245, endPoint x: 967, endPoint y: 256, distance: 175.3
click at [967, 256] on body "Cindy Hughes My Expenses Overview Expenses Reports Payable Invoices Beta Vendor…" at bounding box center [784, 382] width 1568 height 764
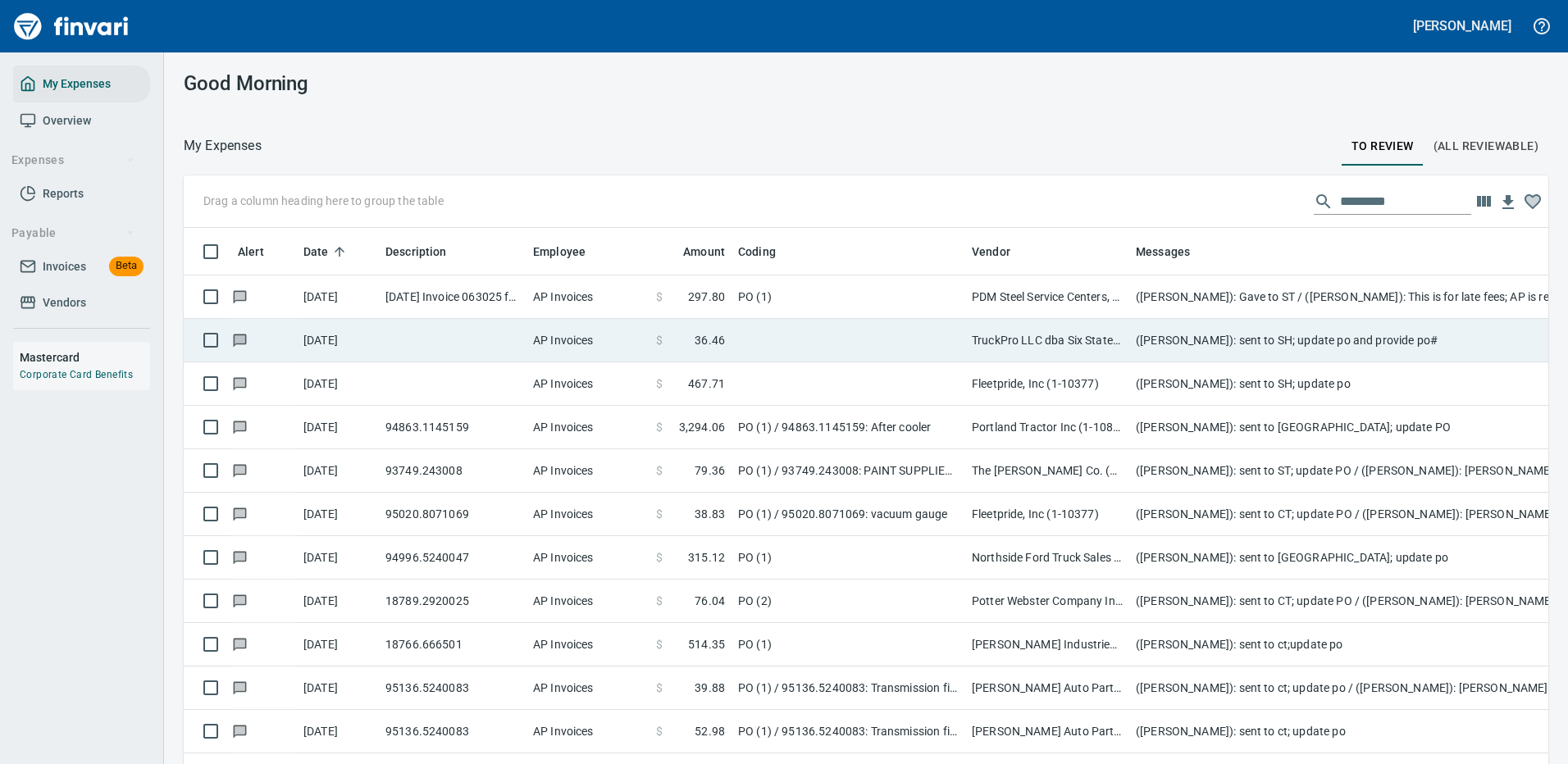
click at [837, 328] on td at bounding box center [848, 341] width 234 height 43
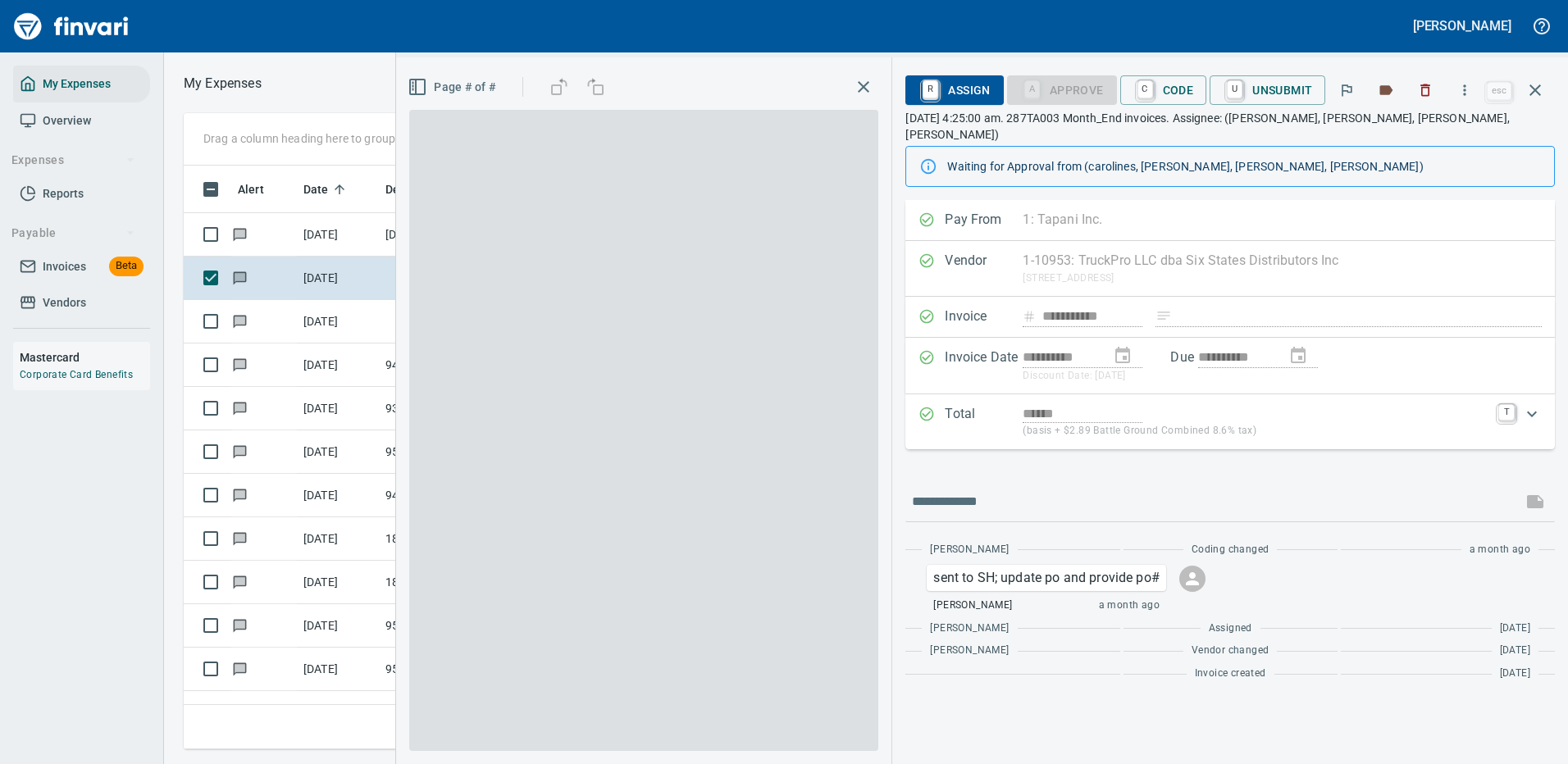
scroll to position [560, 929]
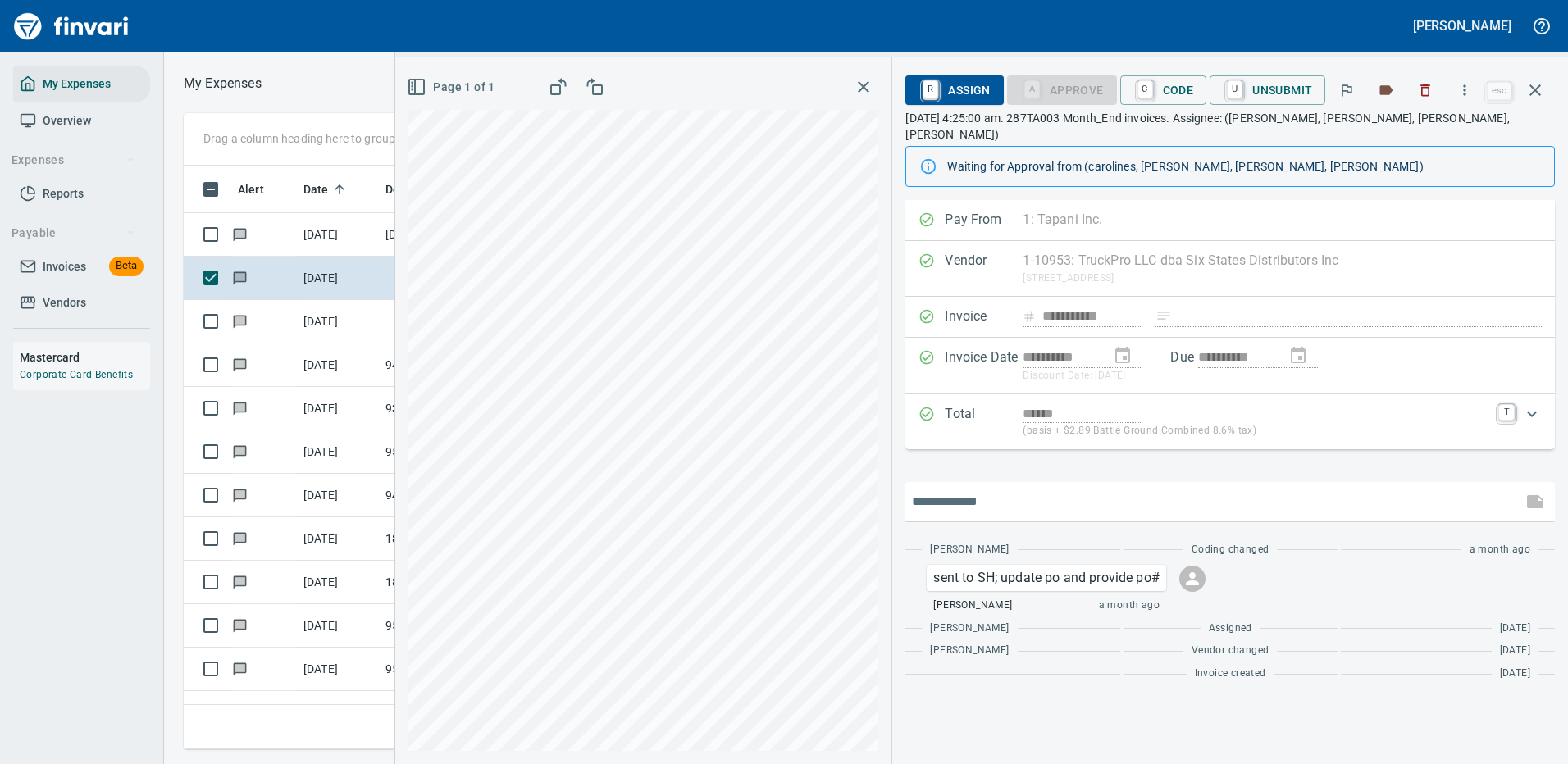
click at [981, 489] on input "text" at bounding box center [1213, 501] width 604 height 26
type input "*"
type input "**********"
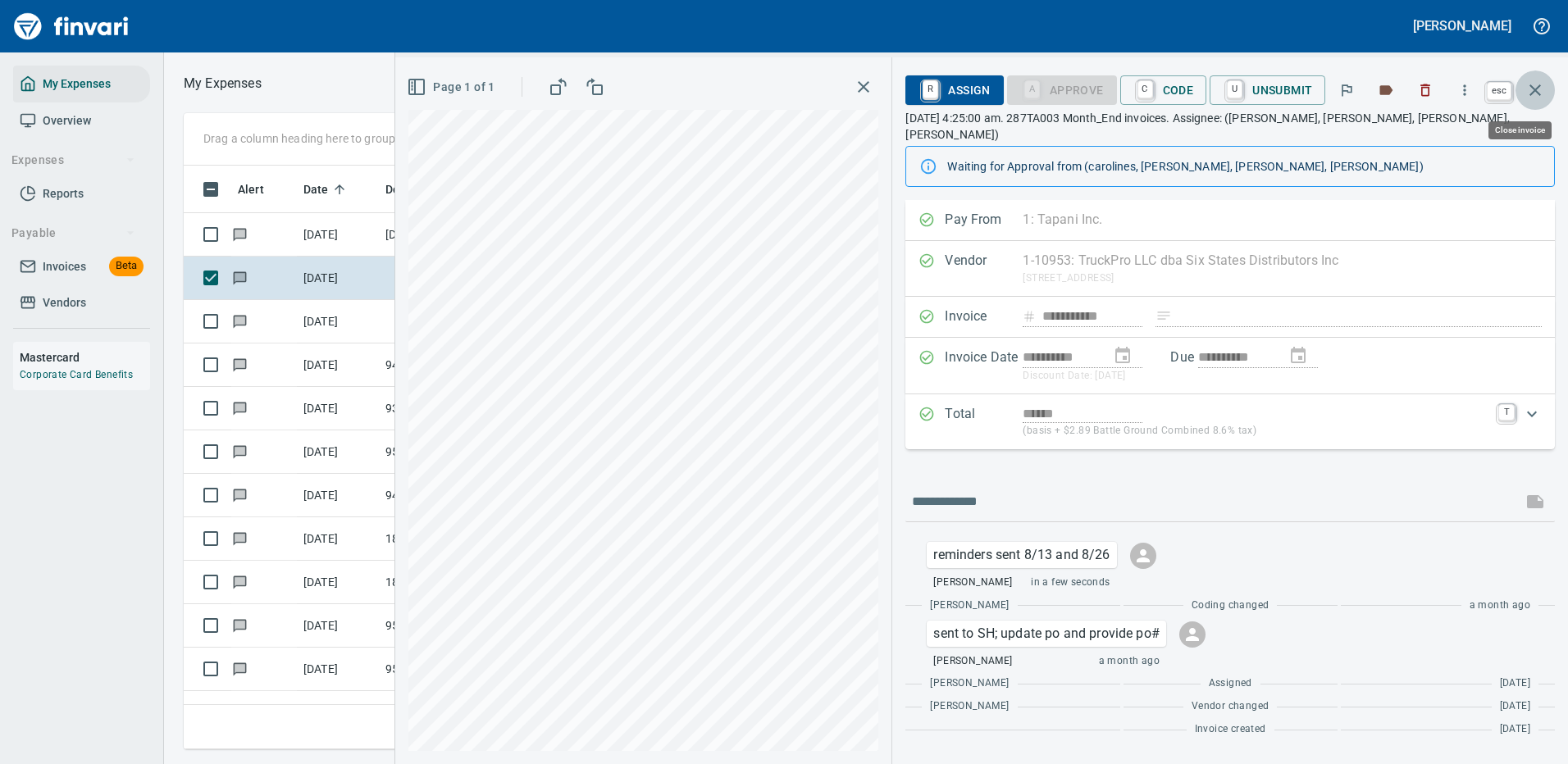
click at [1531, 88] on icon "button" at bounding box center [1535, 90] width 20 height 20
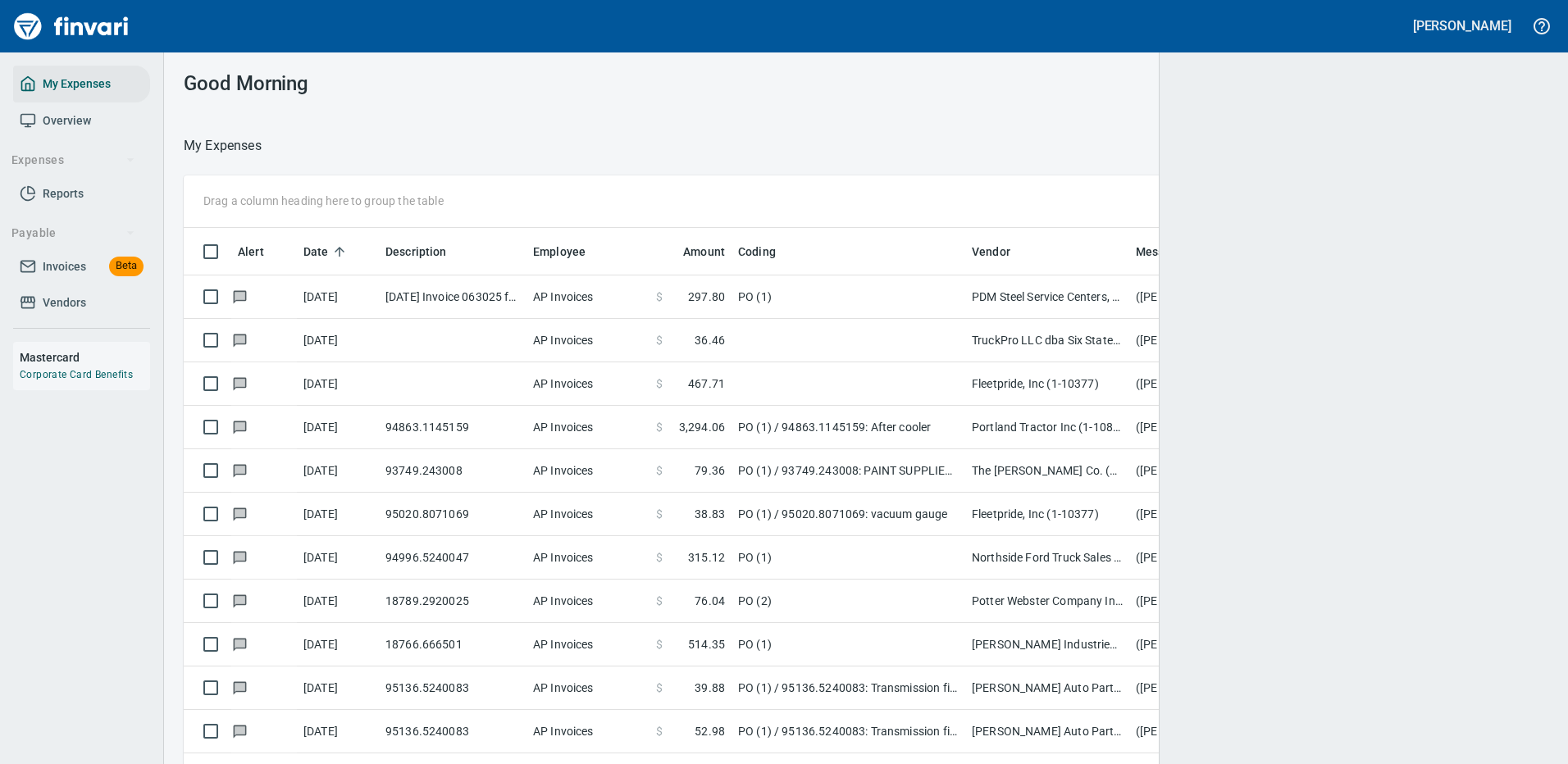
scroll to position [560, 1328]
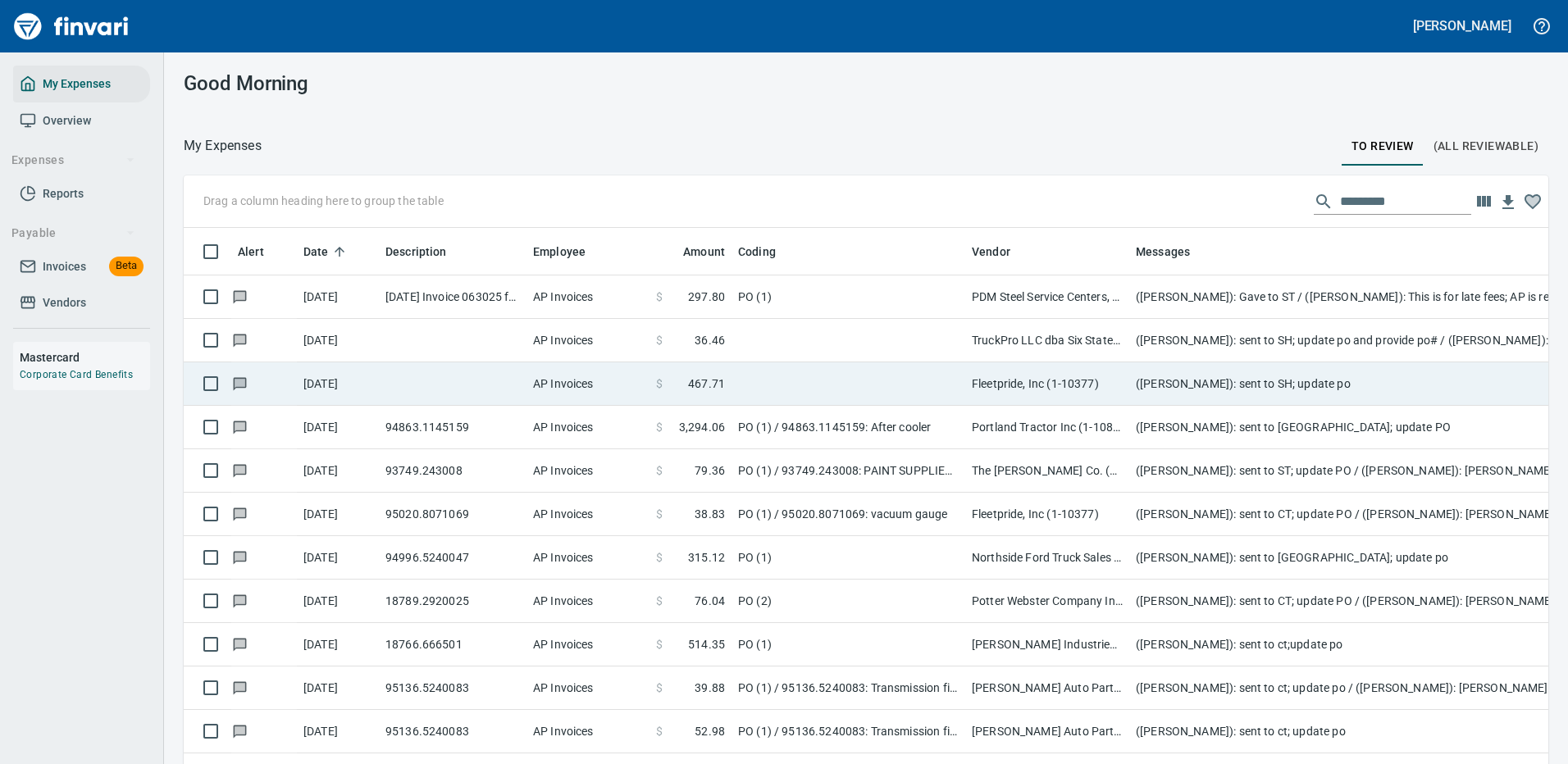
click at [1231, 384] on td "(Cindy Hughes): sent to SH; update po" at bounding box center [1456, 384] width 656 height 43
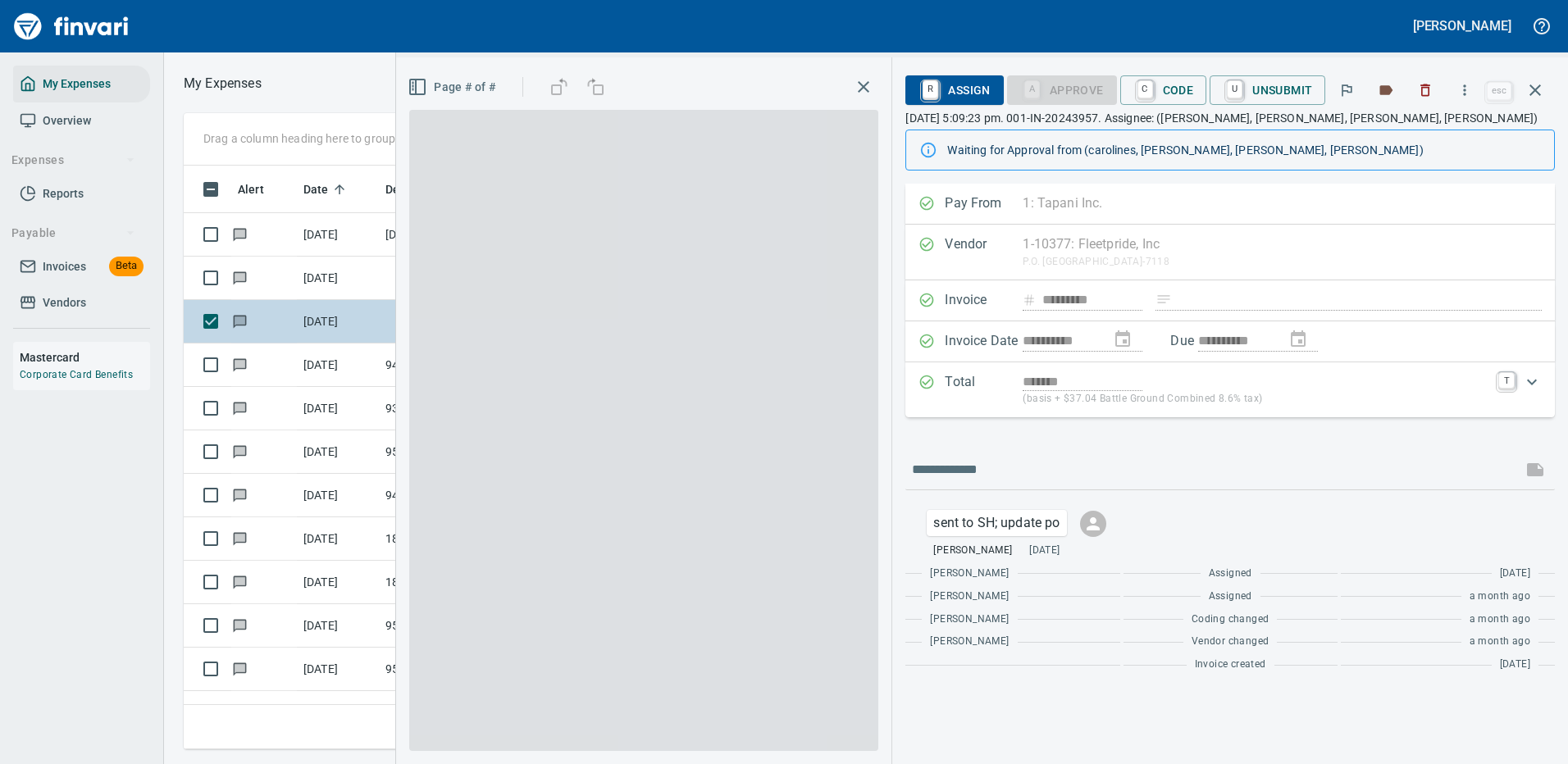
scroll to position [560, 929]
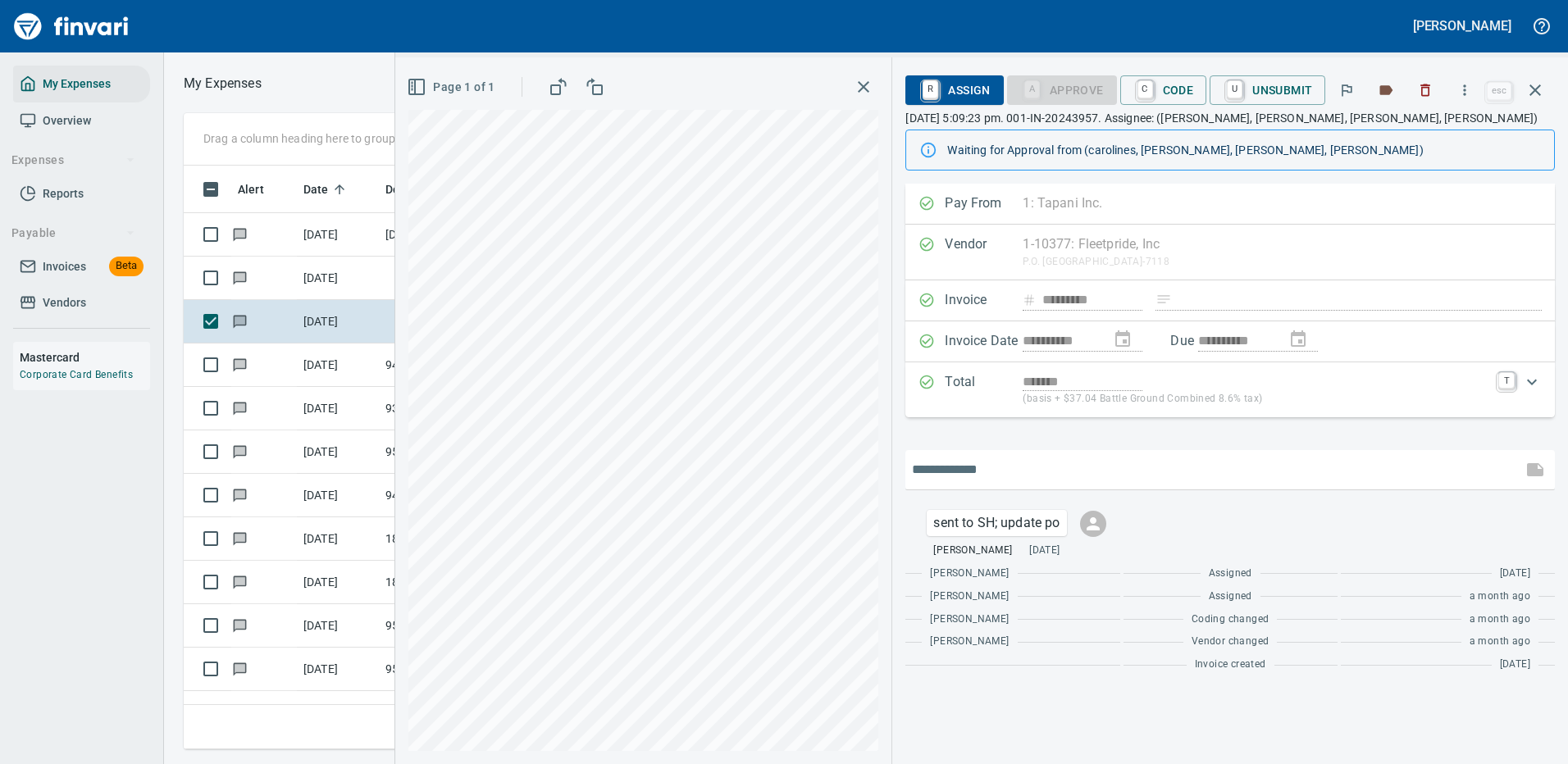
click at [984, 463] on input "text" at bounding box center [1213, 470] width 604 height 26
type input "**********"
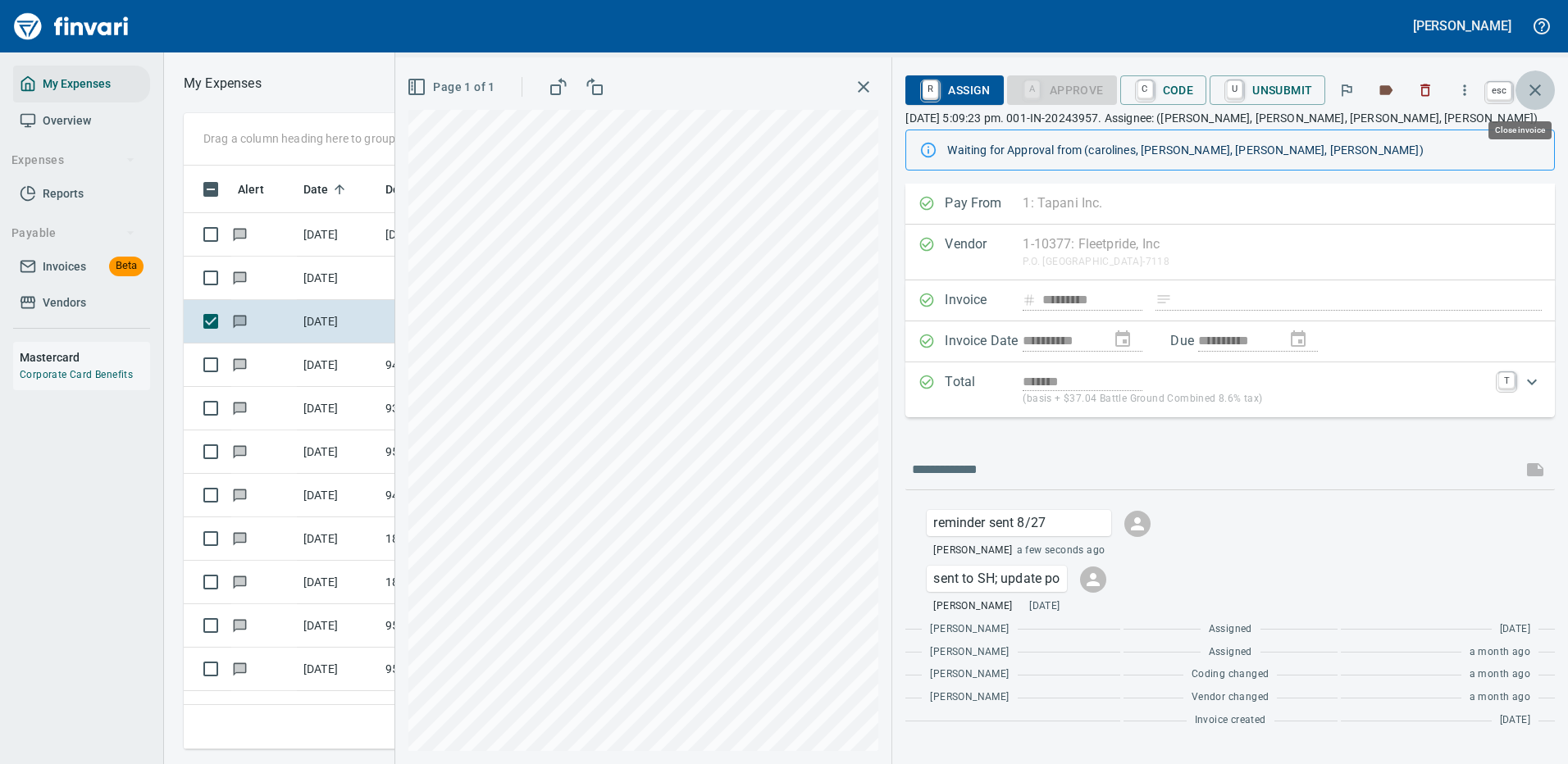
click at [1533, 85] on icon "button" at bounding box center [1535, 90] width 20 height 20
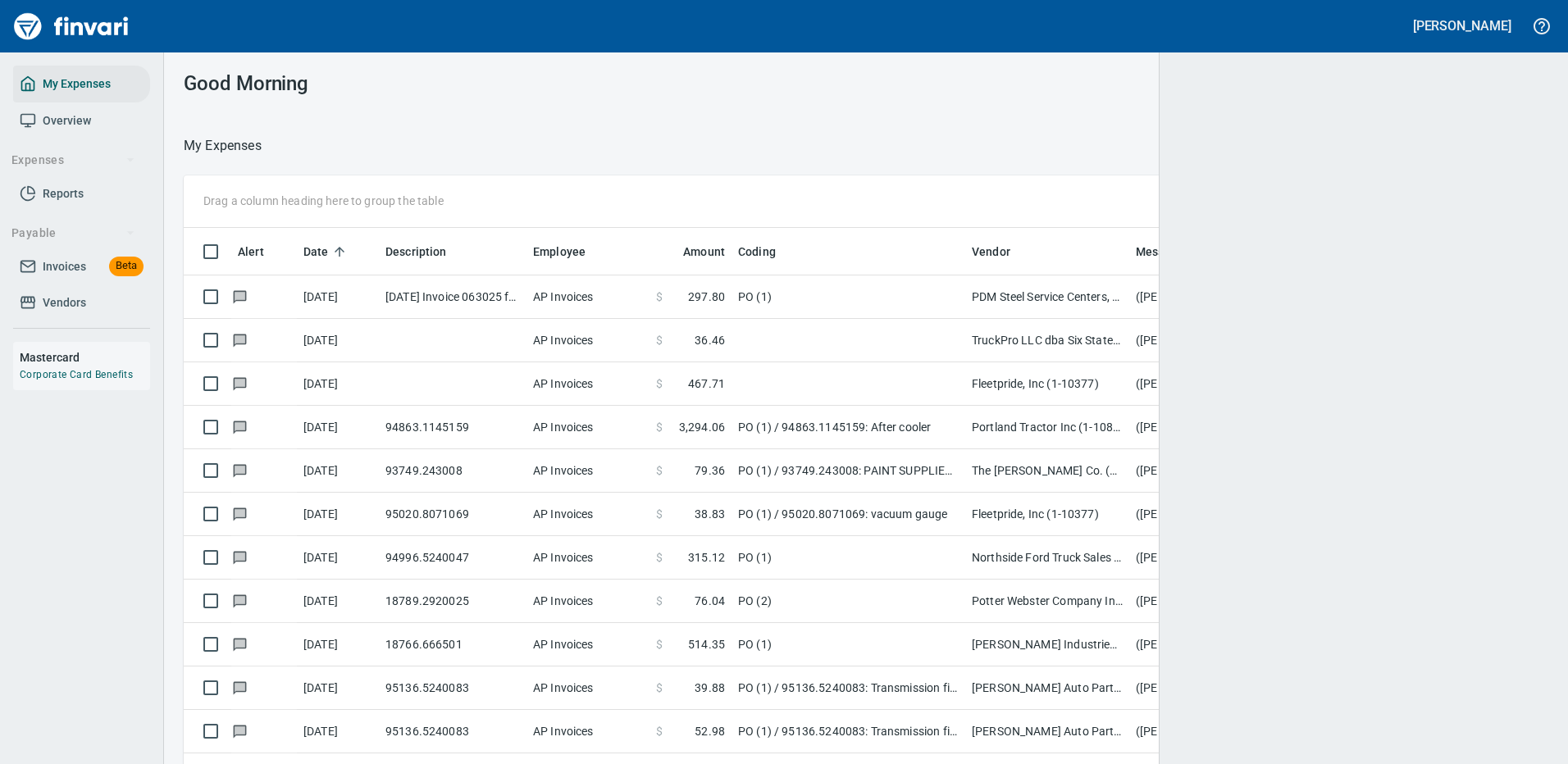
scroll to position [560, 1317]
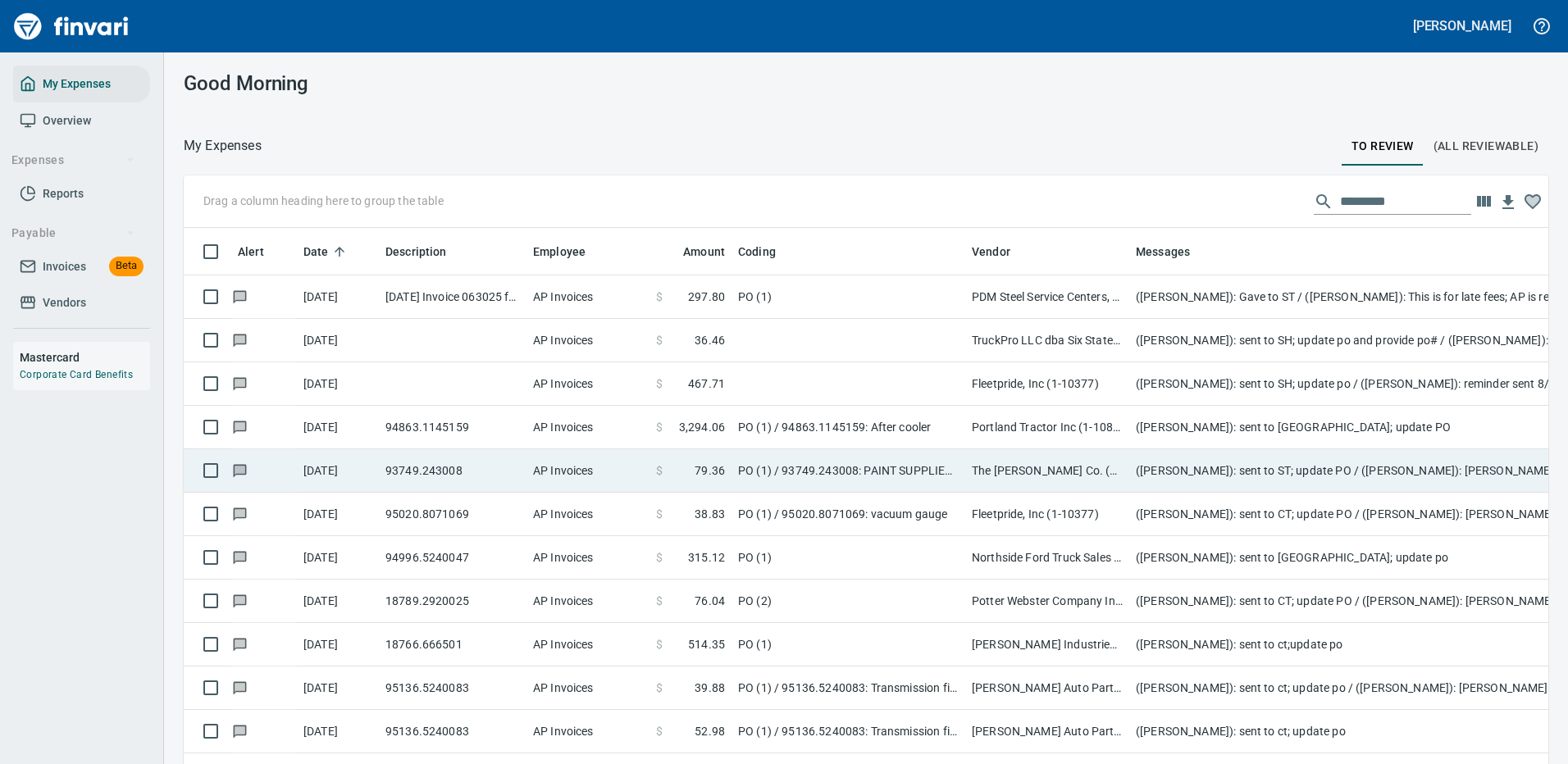
click at [1071, 418] on td "Portland Tractor Inc (1-10815)" at bounding box center [1047, 427] width 164 height 43
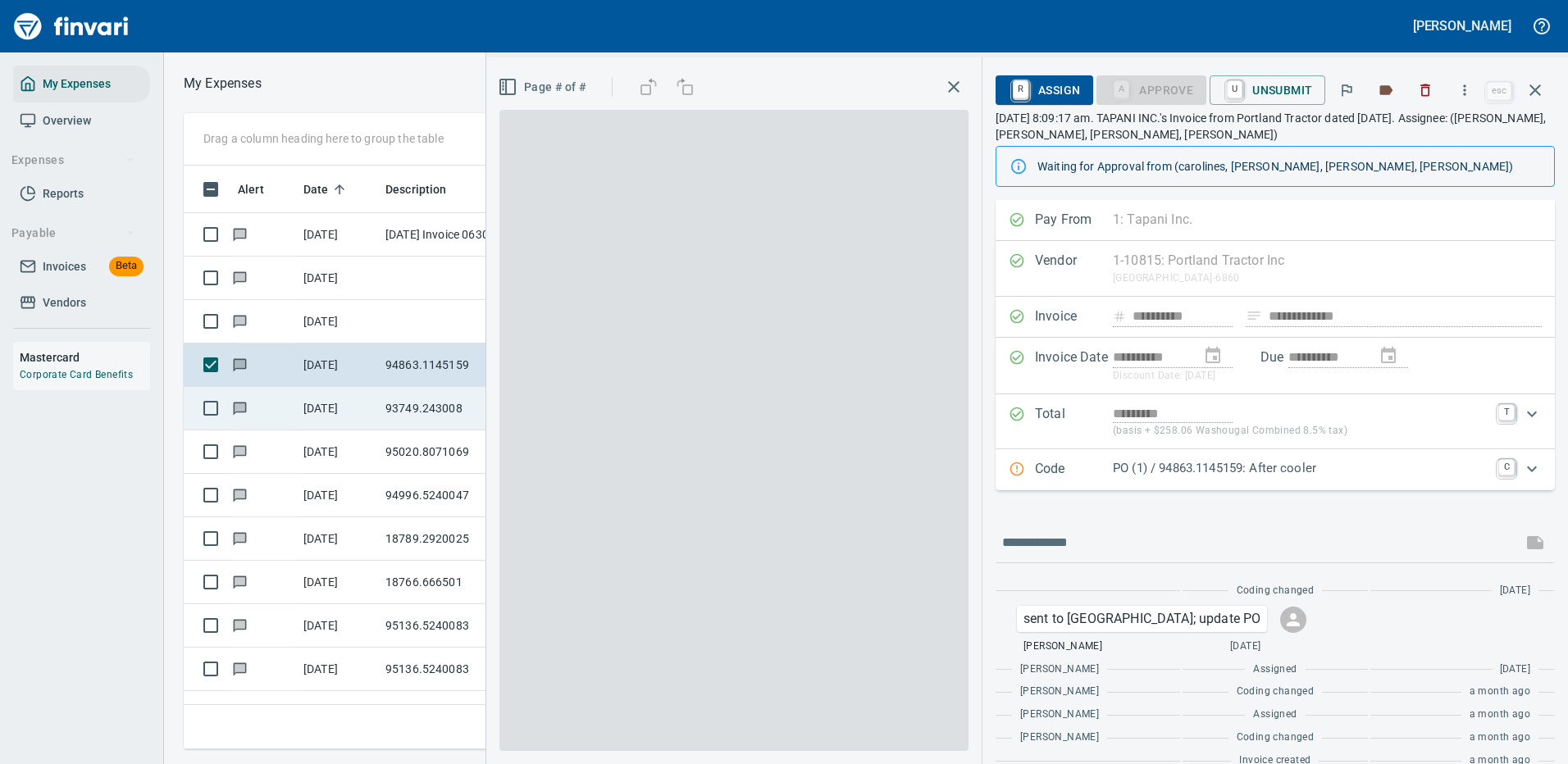
scroll to position [560, 929]
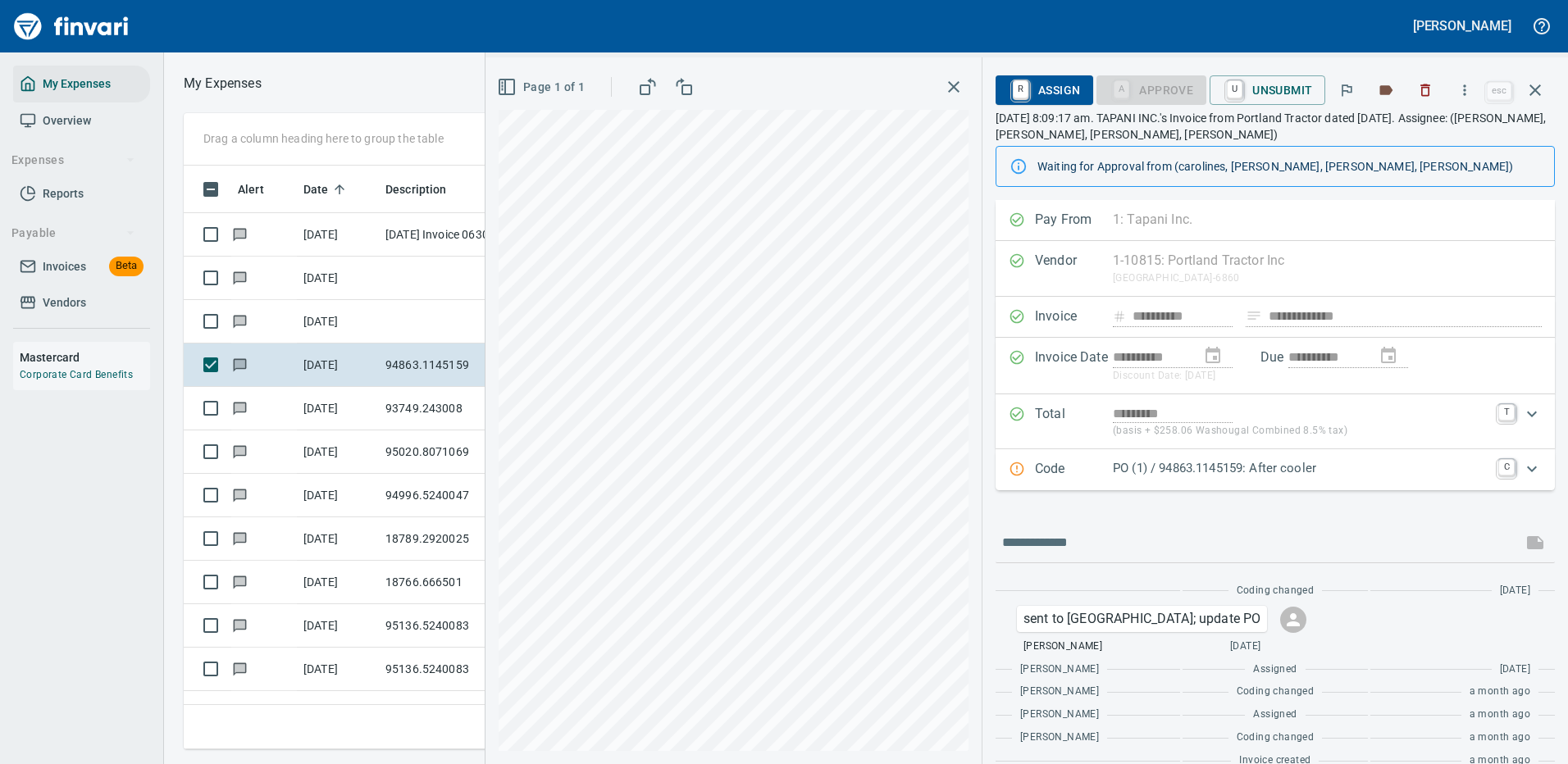
click at [1426, 465] on p "PO (1) / 94863.1145159: After cooler" at bounding box center [1300, 468] width 375 height 19
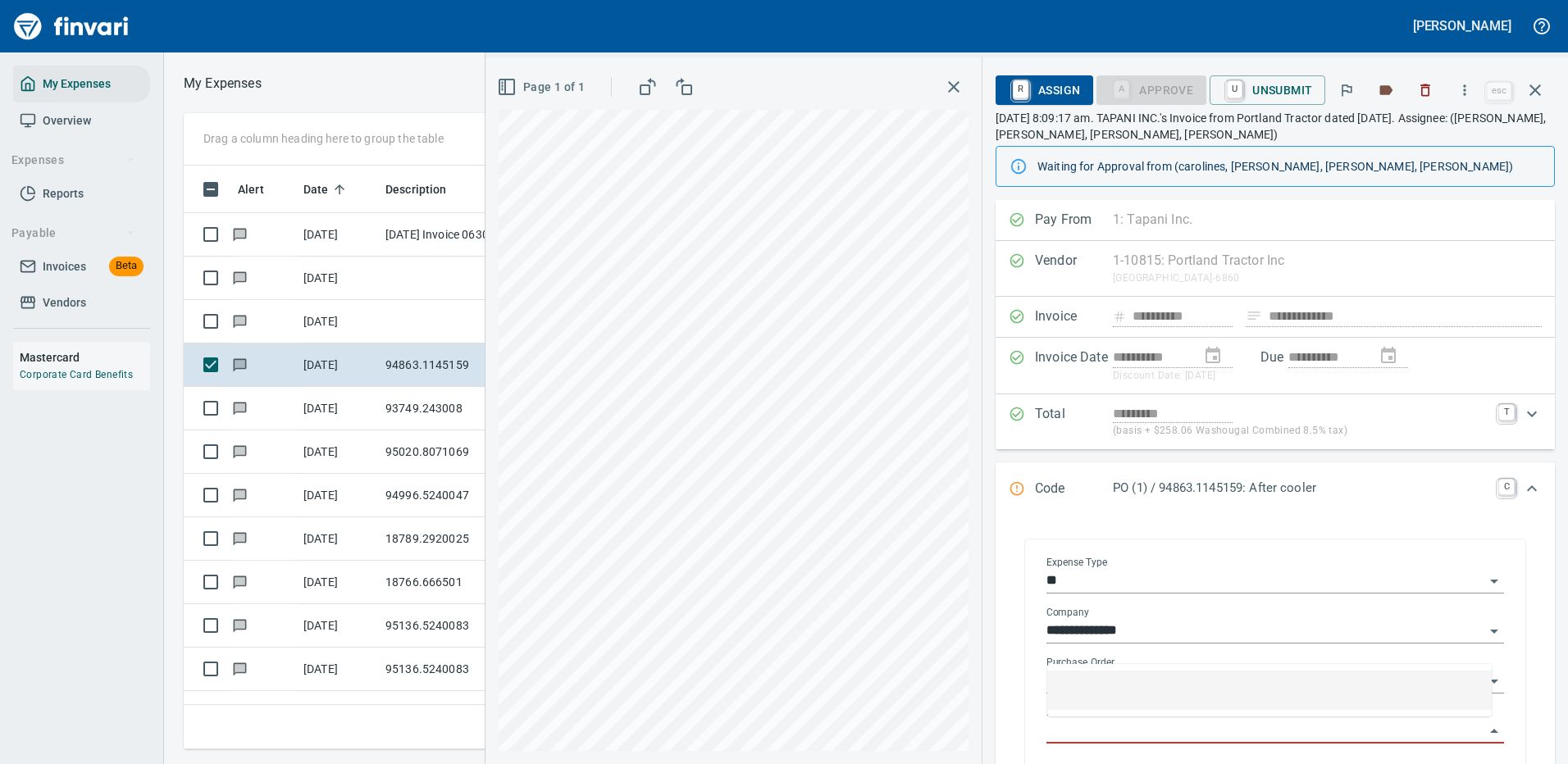
click at [1156, 731] on input "Purchase Order Item" at bounding box center [1265, 732] width 438 height 23
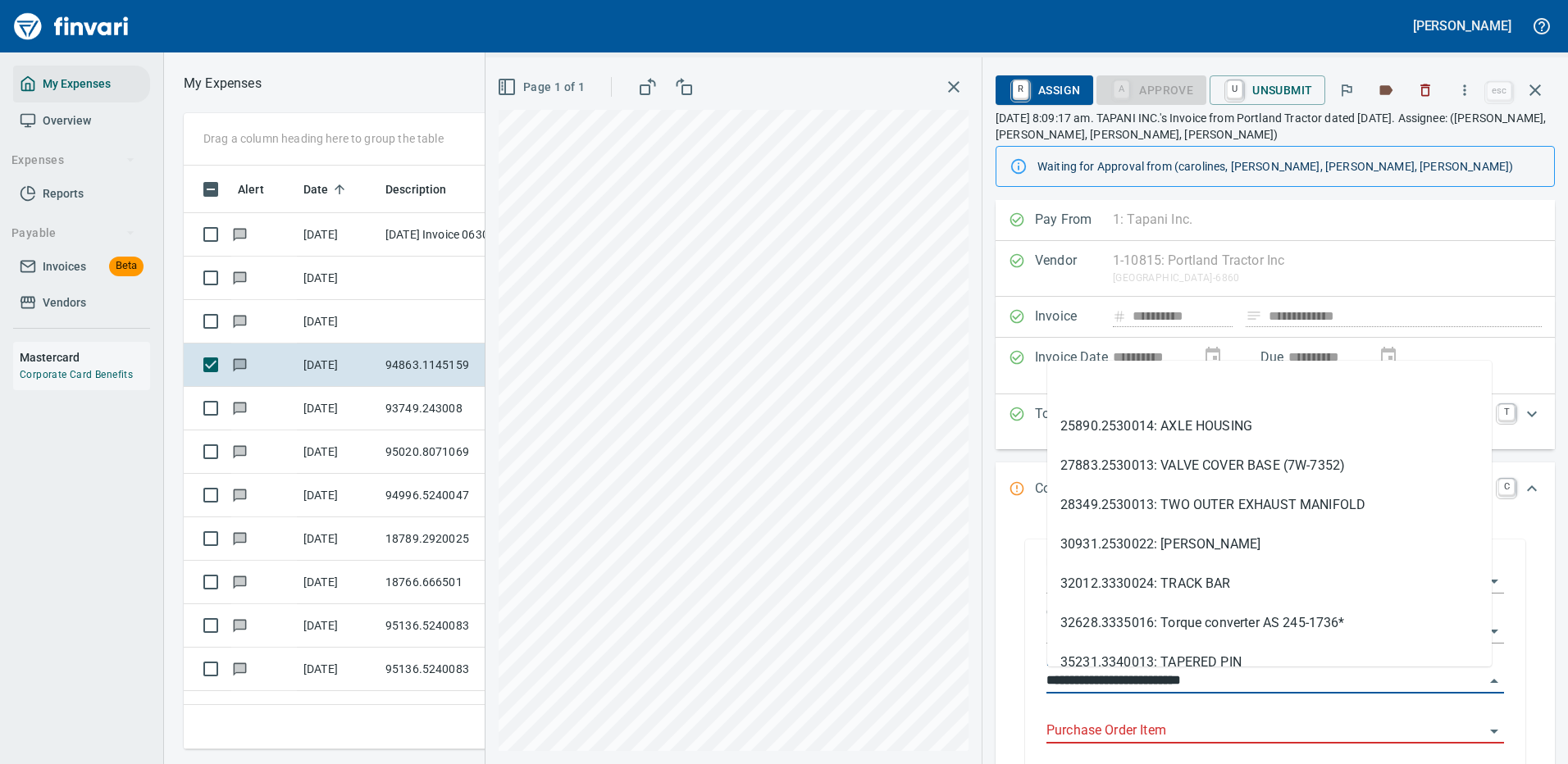
click at [1168, 671] on input "**********" at bounding box center [1265, 682] width 438 height 23
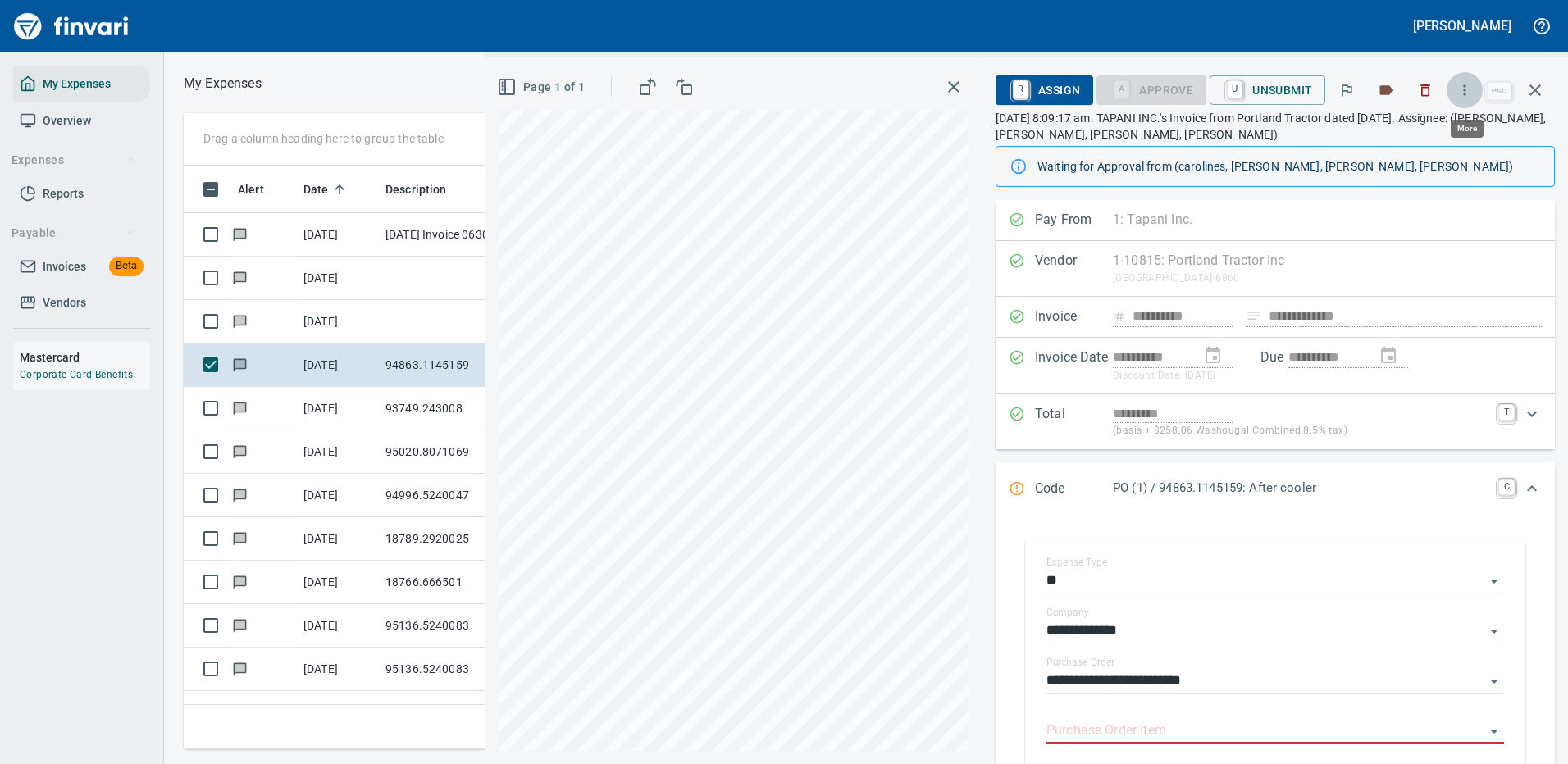
click at [1466, 93] on icon "button" at bounding box center [1465, 90] width 16 height 16
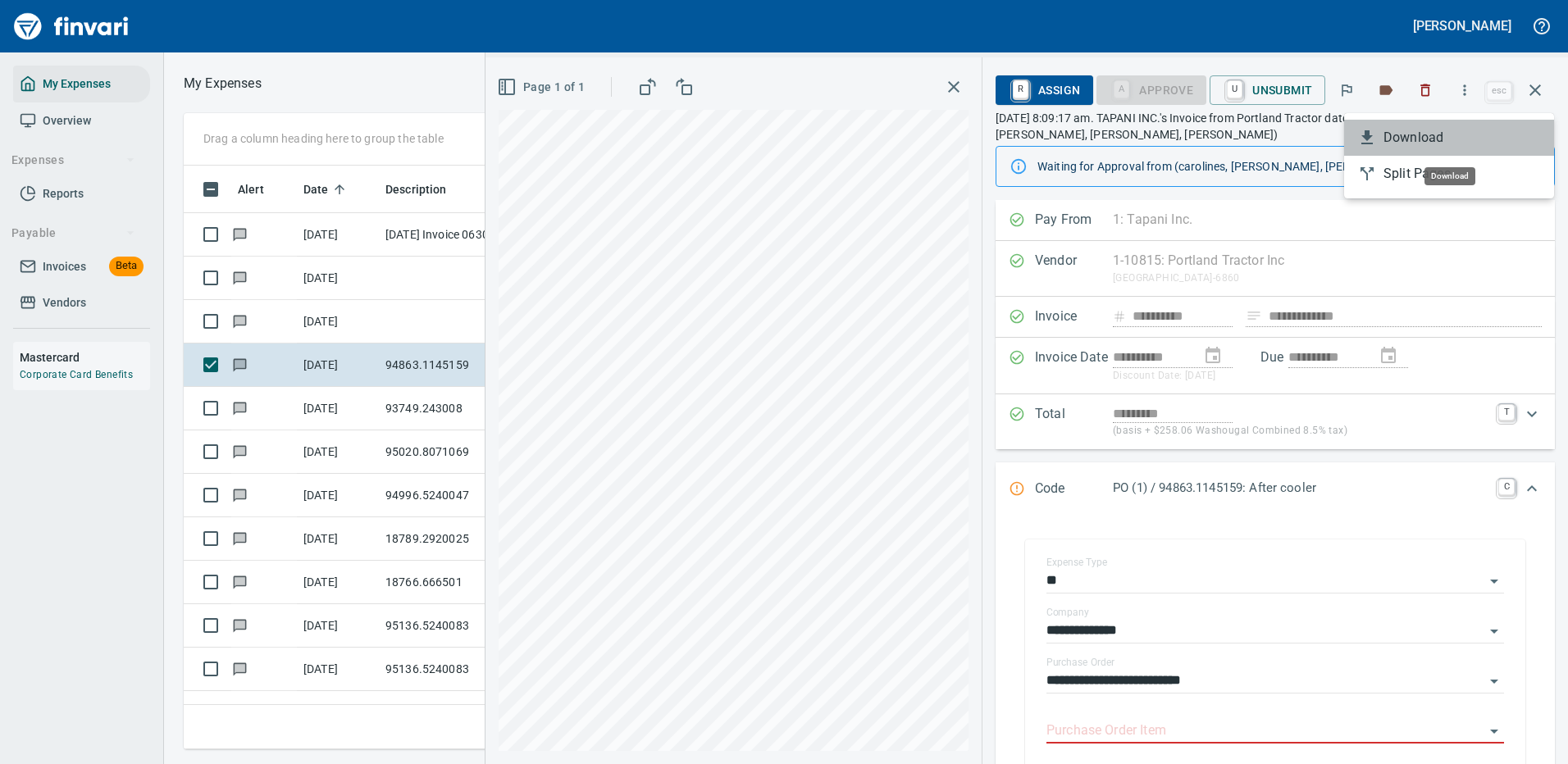
click at [1415, 134] on span "Download" at bounding box center [1461, 138] width 157 height 20
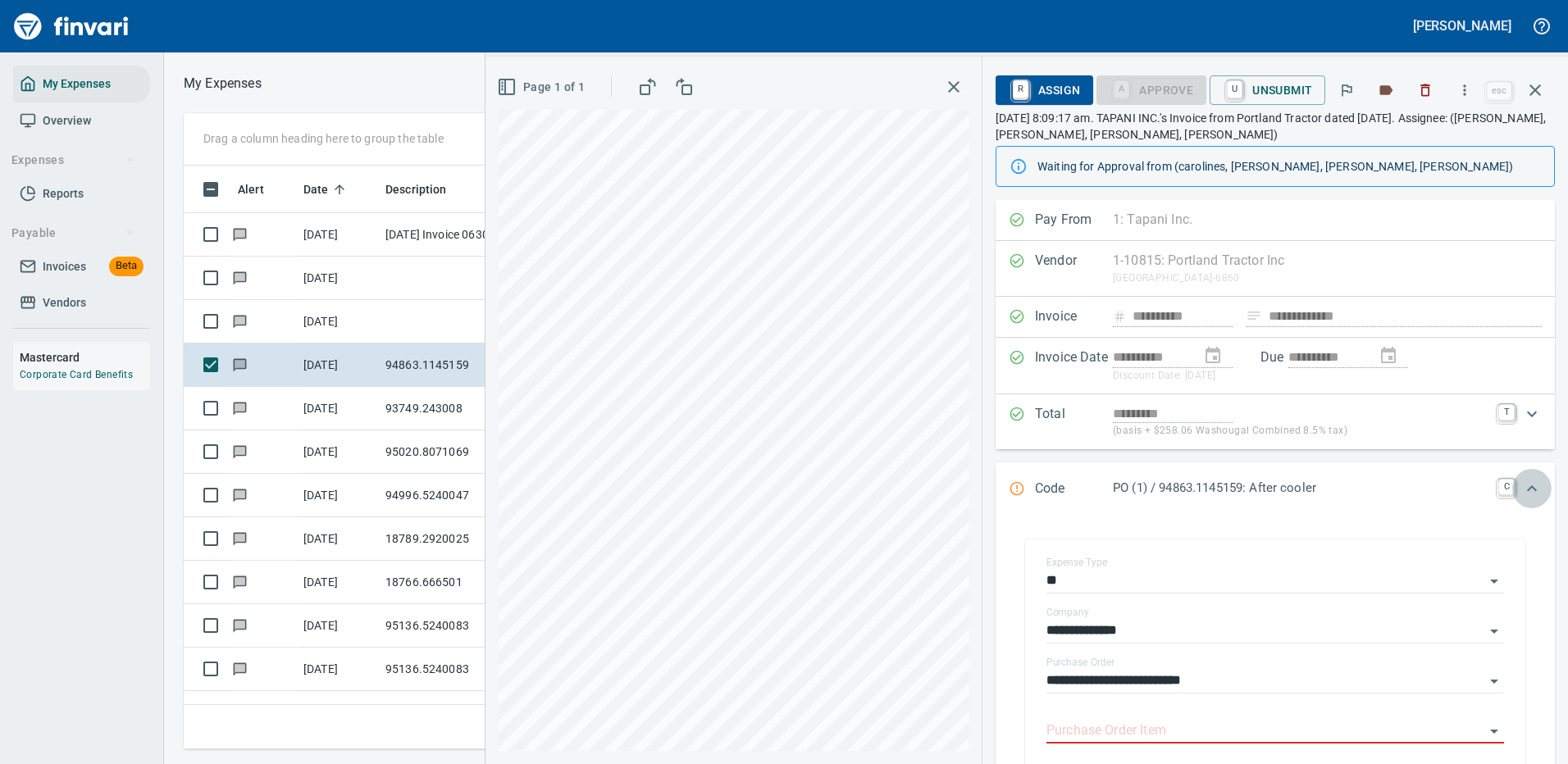
click at [1527, 489] on icon "Expand" at bounding box center [1531, 489] width 10 height 5
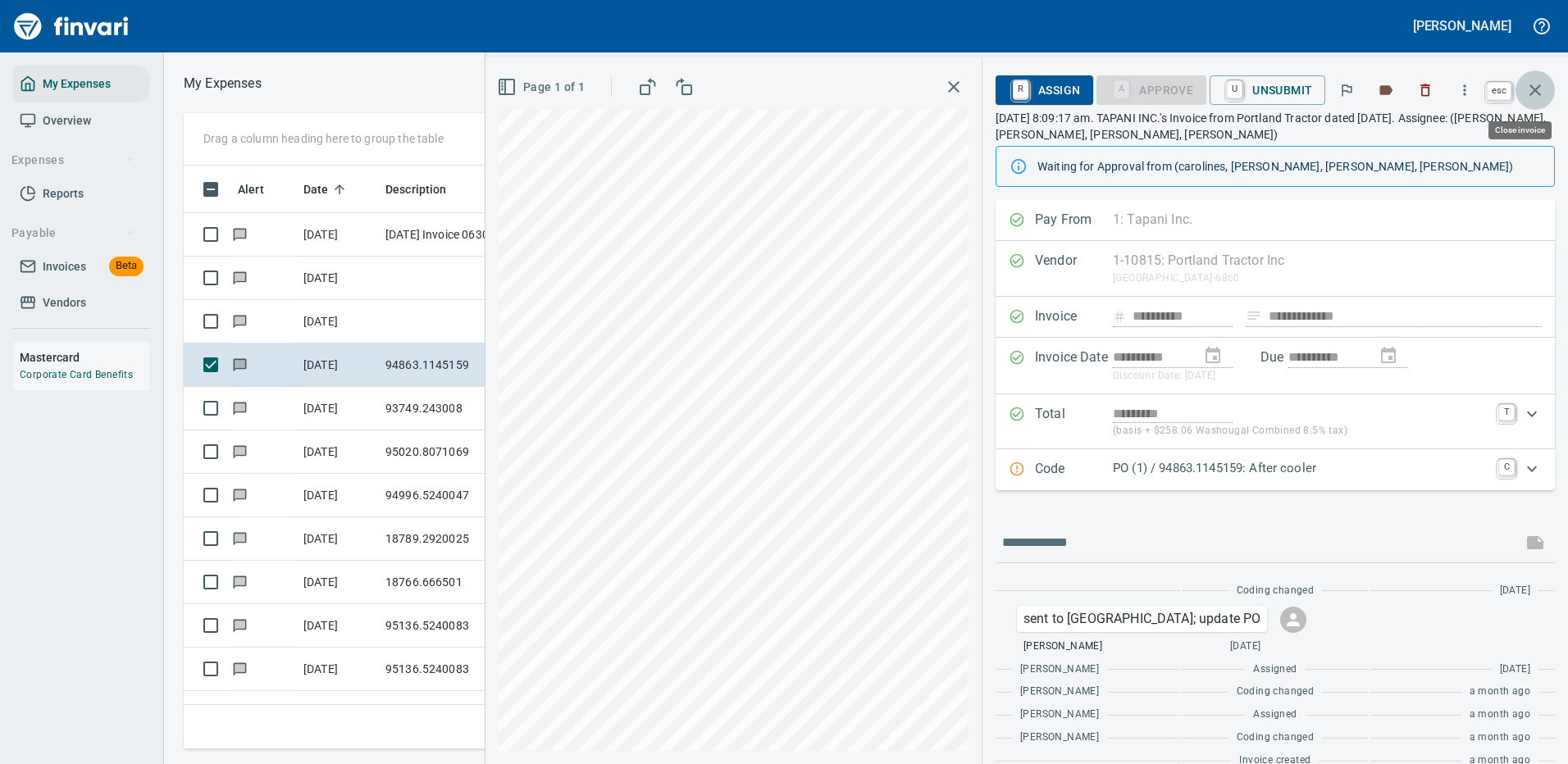
click at [1530, 89] on icon "button" at bounding box center [1535, 90] width 20 height 20
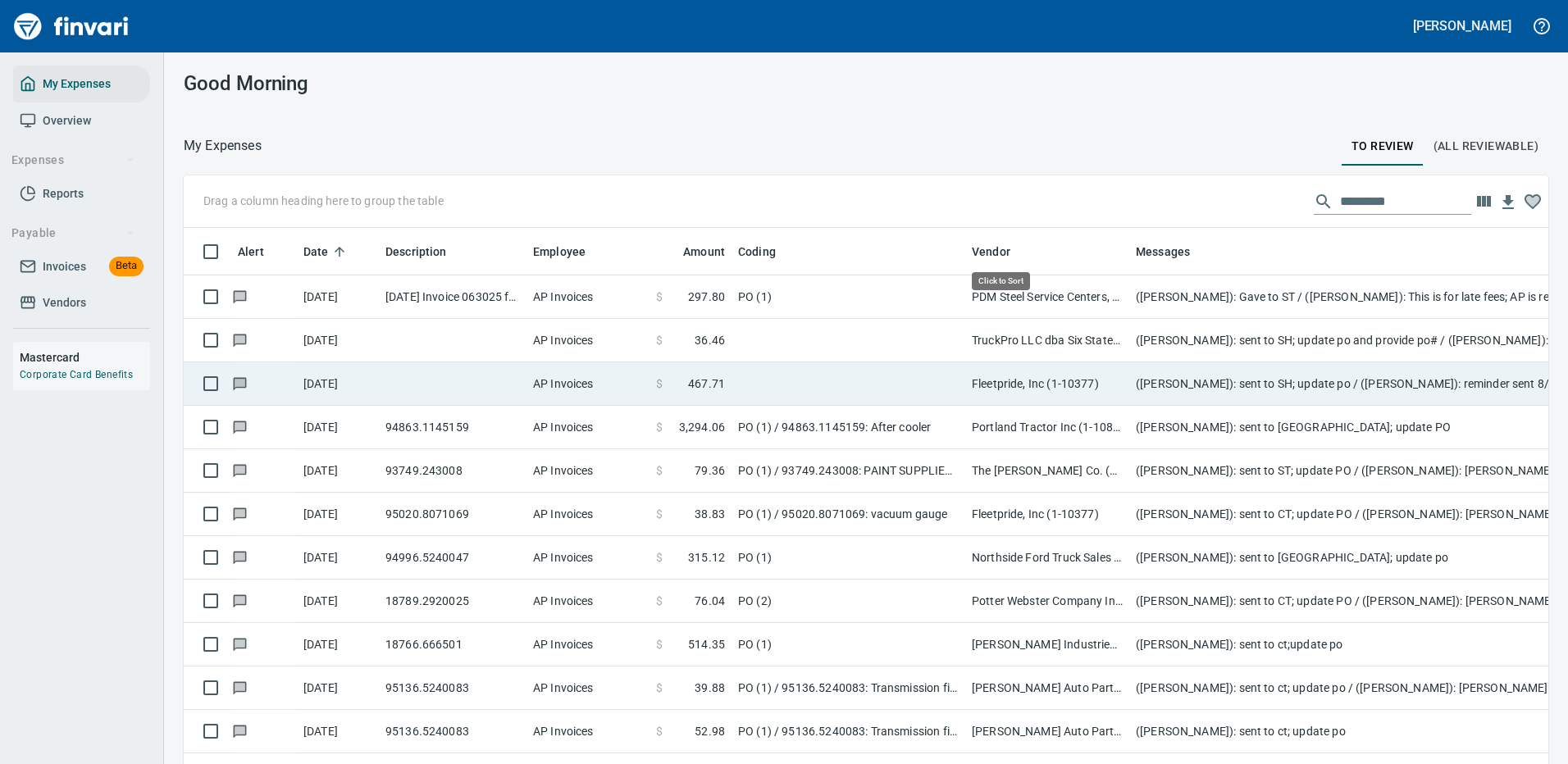
scroll to position [560, 1328]
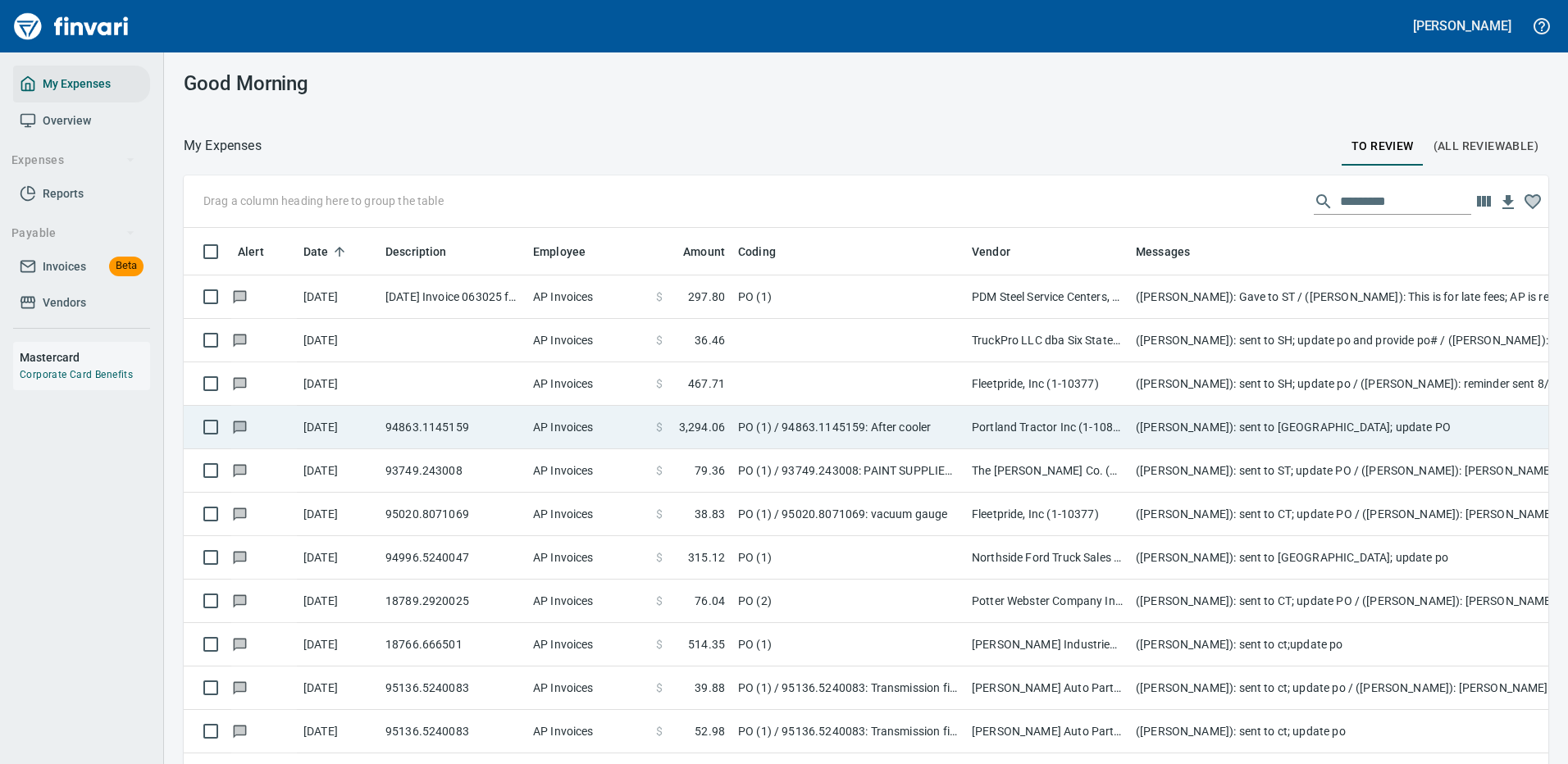
click at [876, 382] on td at bounding box center [848, 384] width 234 height 43
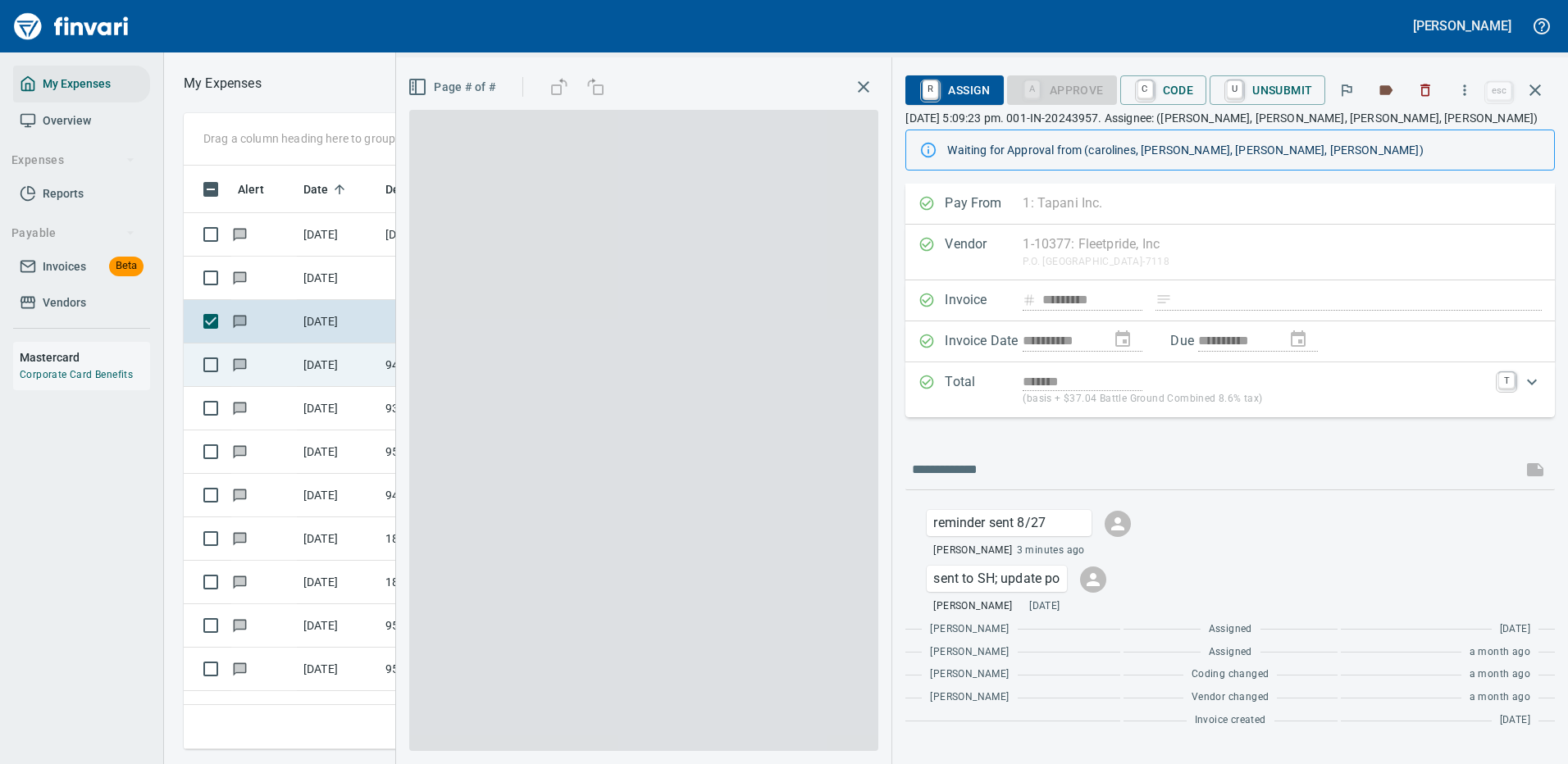
scroll to position [560, 929]
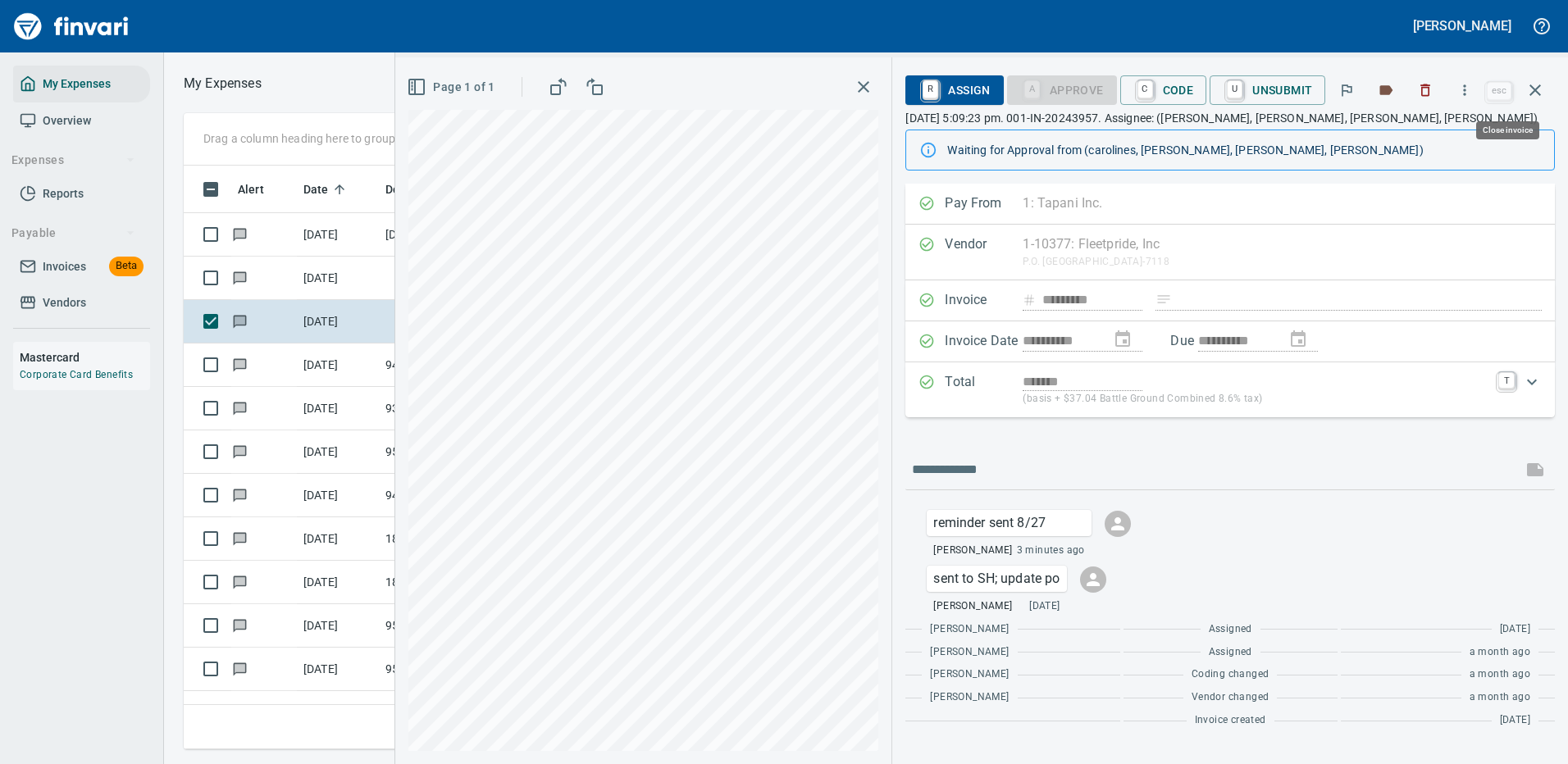
click at [1532, 86] on icon "button" at bounding box center [1535, 90] width 20 height 20
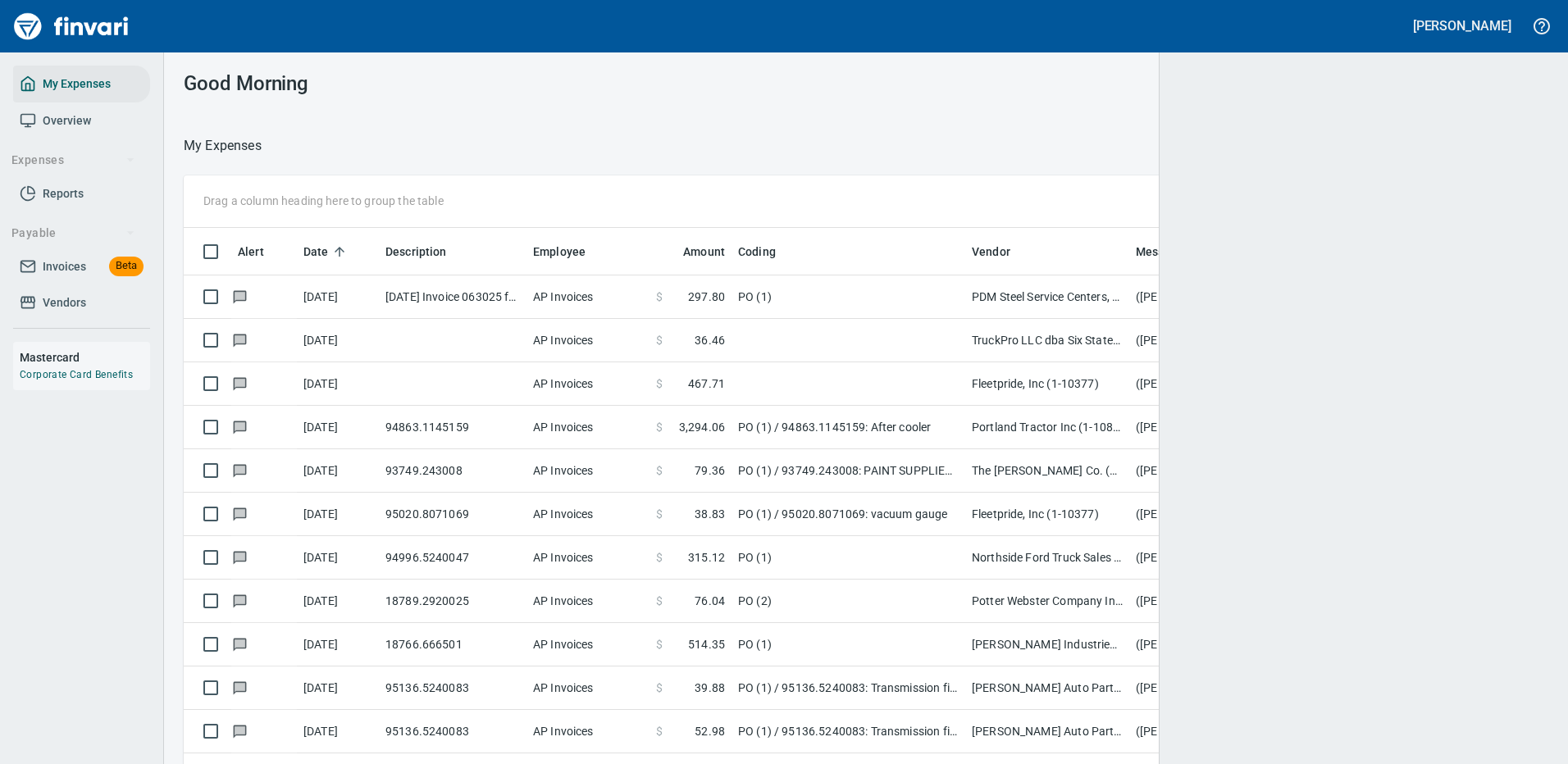
scroll to position [560, 1327]
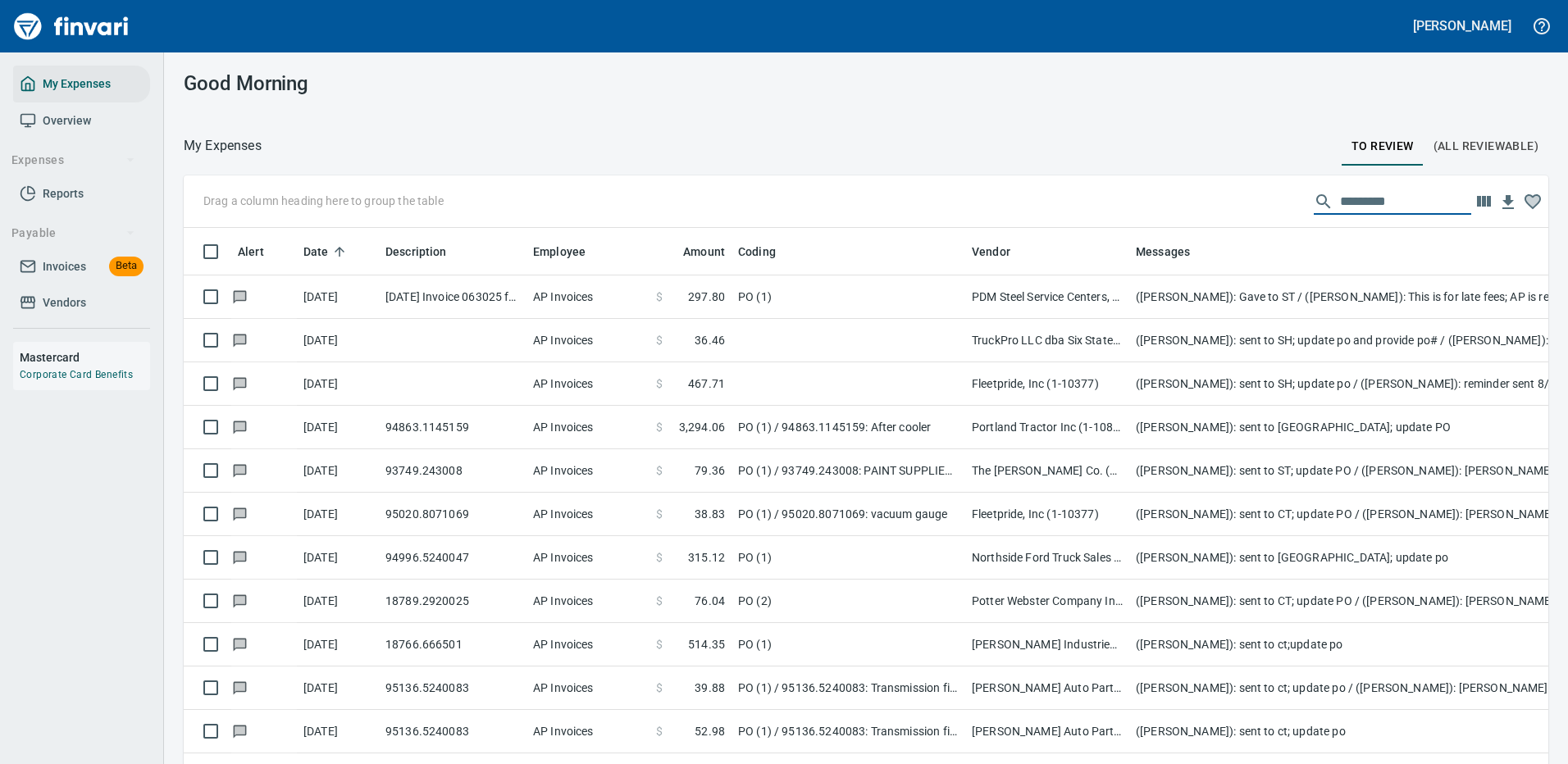
drag, startPoint x: 1375, startPoint y: 201, endPoint x: 1325, endPoint y: 208, distance: 50.5
click at [1340, 208] on input "text" at bounding box center [1405, 202] width 131 height 26
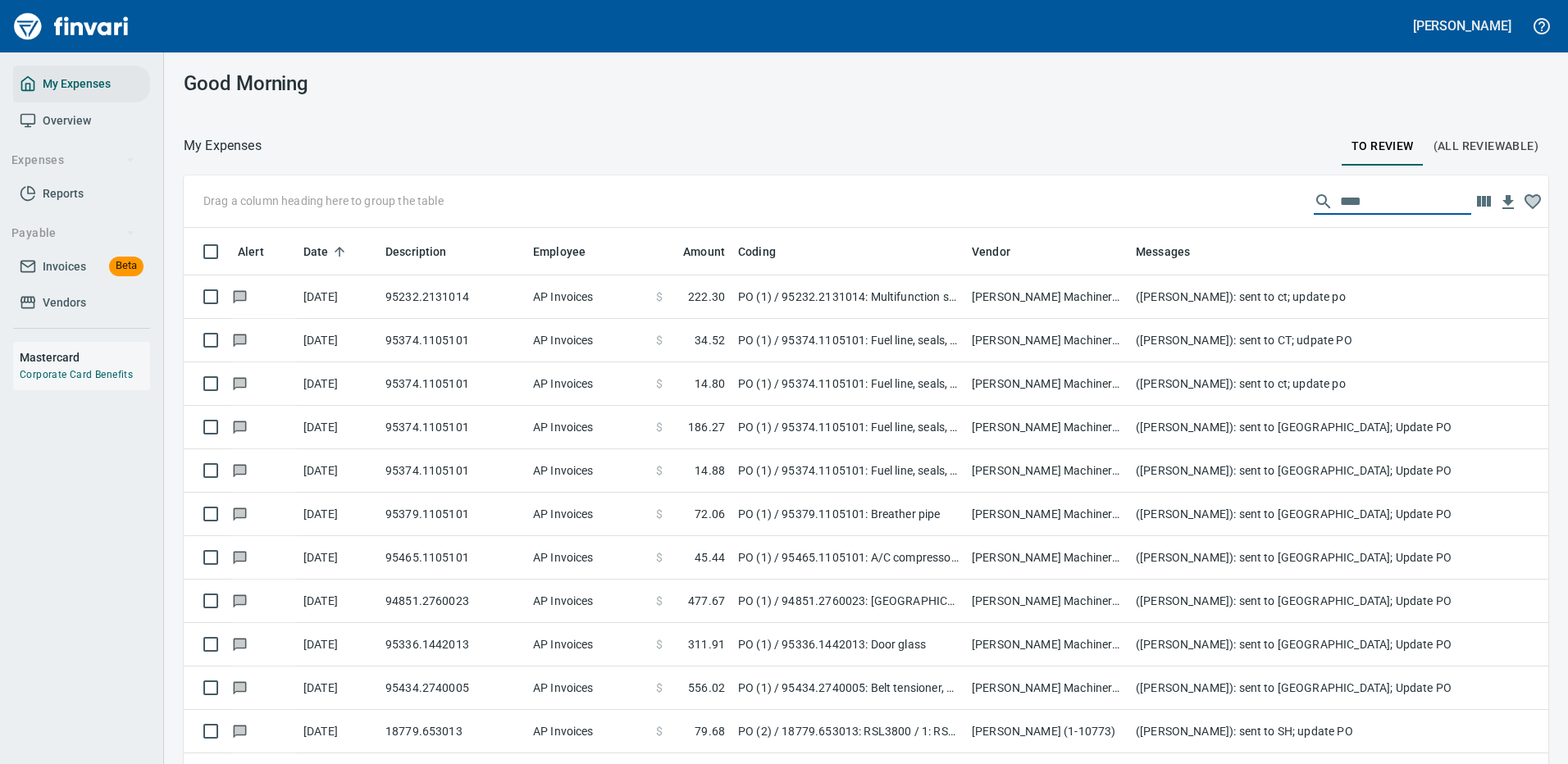
type input "****"
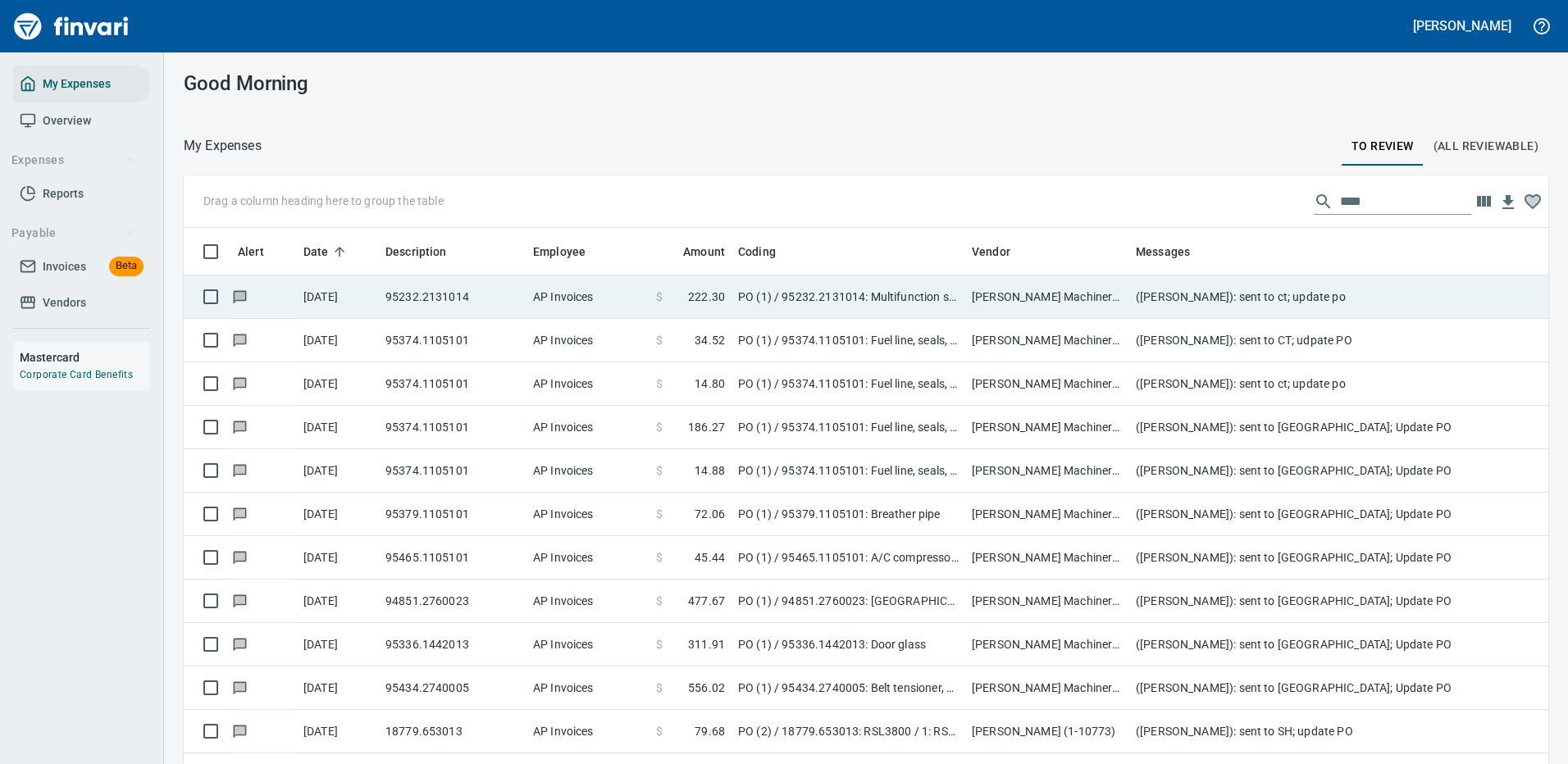
scroll to position [560, 1328]
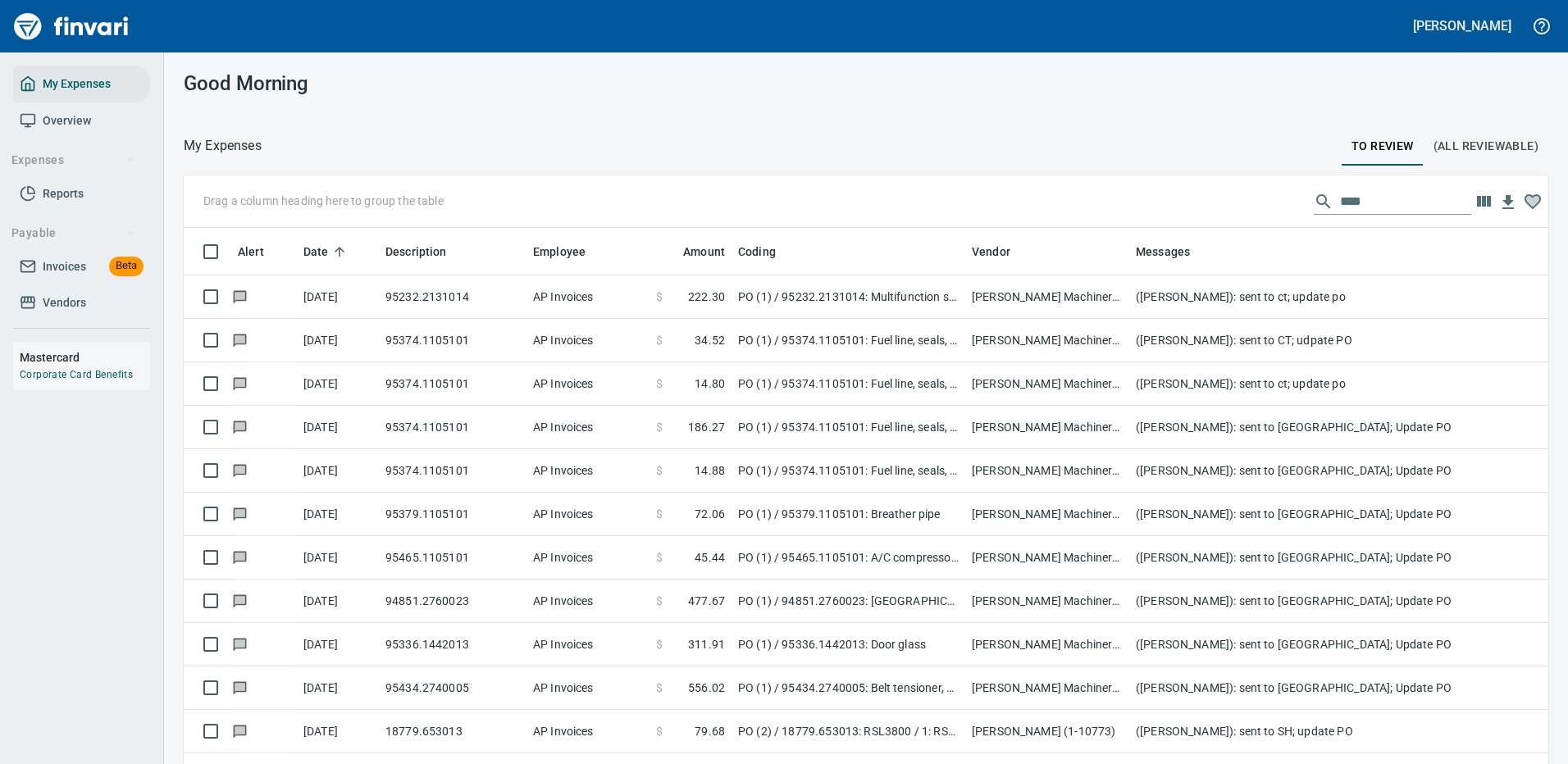
click at [493, 733] on td "18779.653013" at bounding box center [452, 732] width 148 height 43
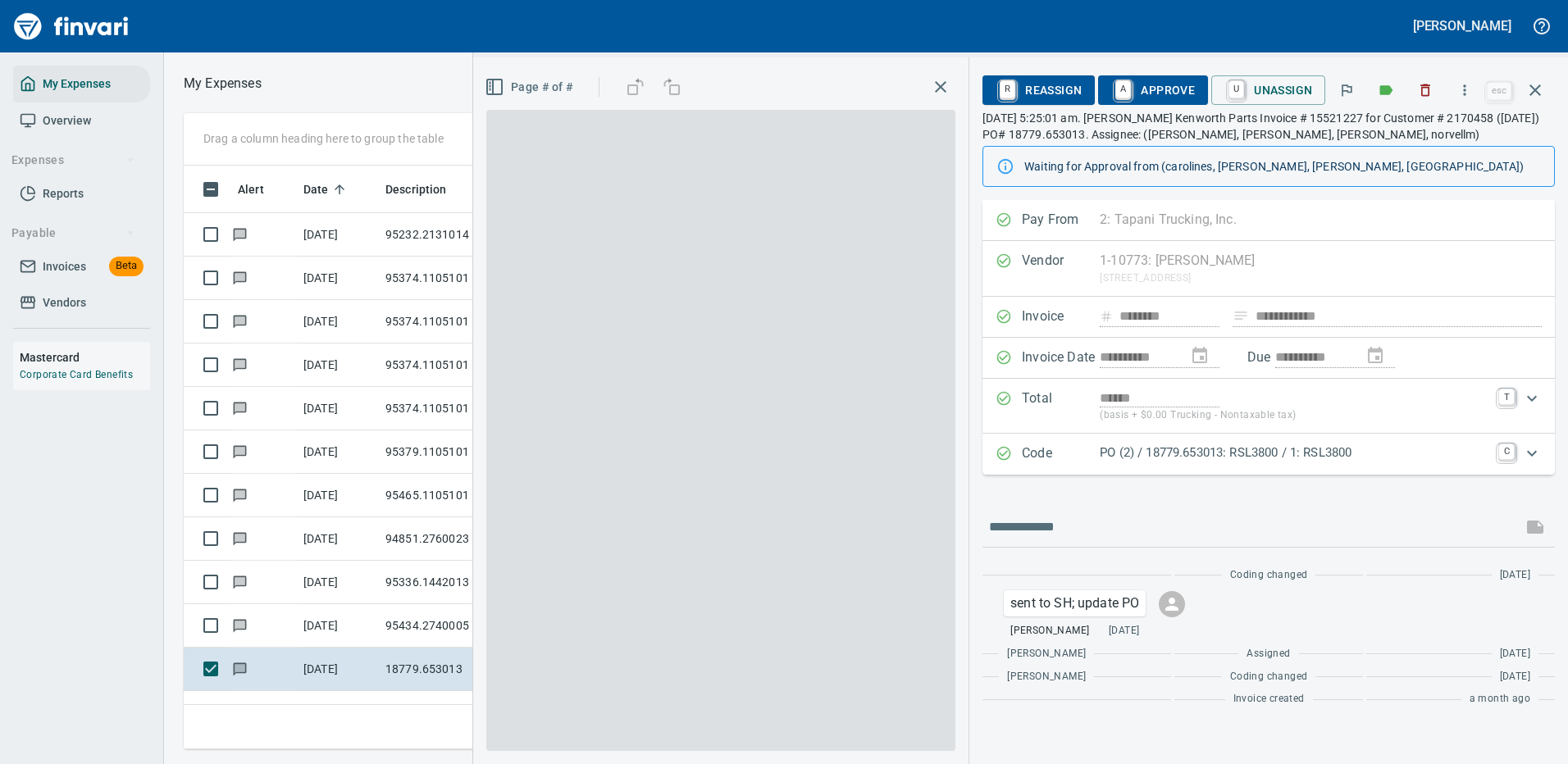
scroll to position [560, 929]
click at [1058, 532] on input "text" at bounding box center [1251, 526] width 526 height 26
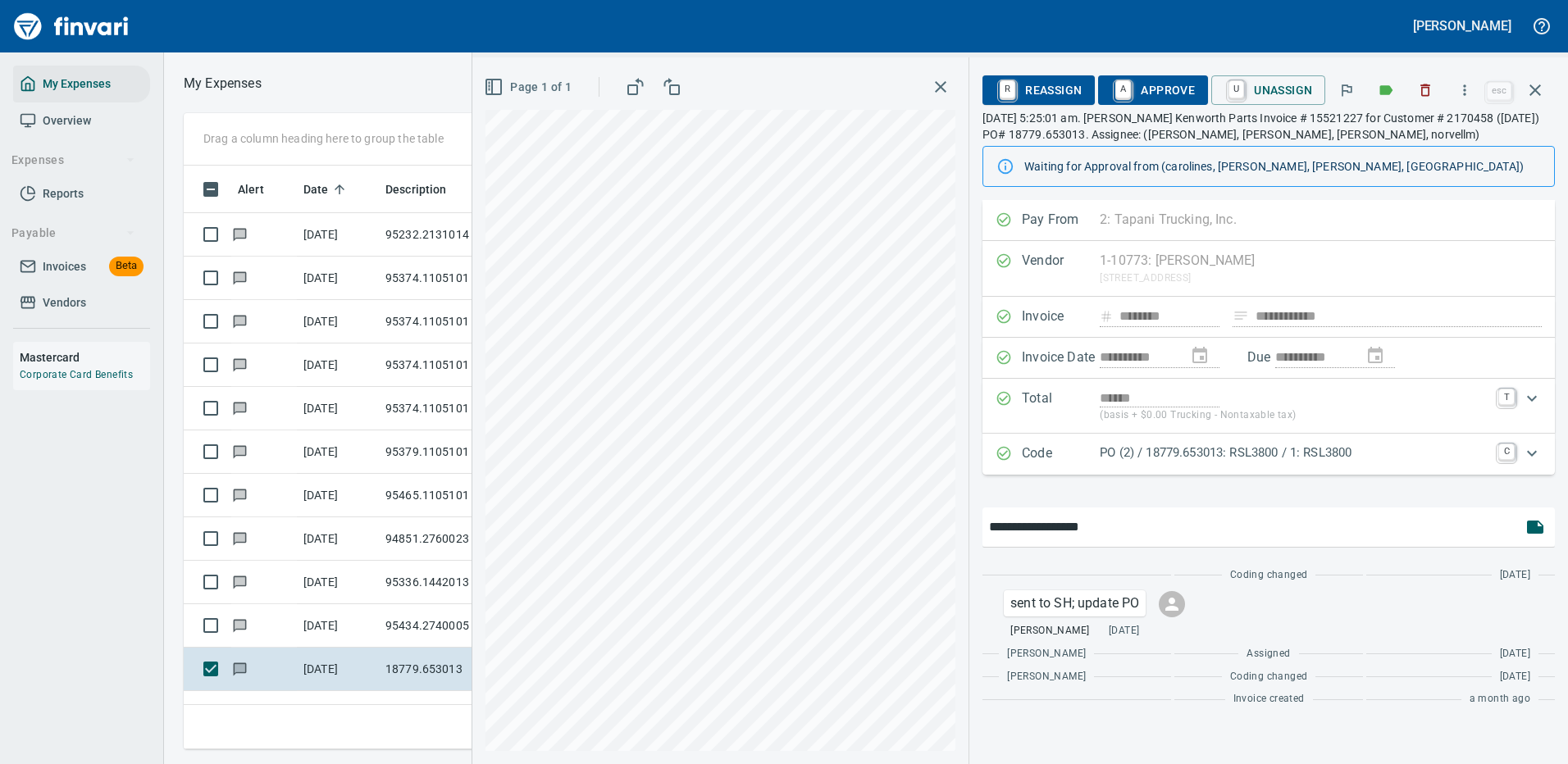
type input "**********"
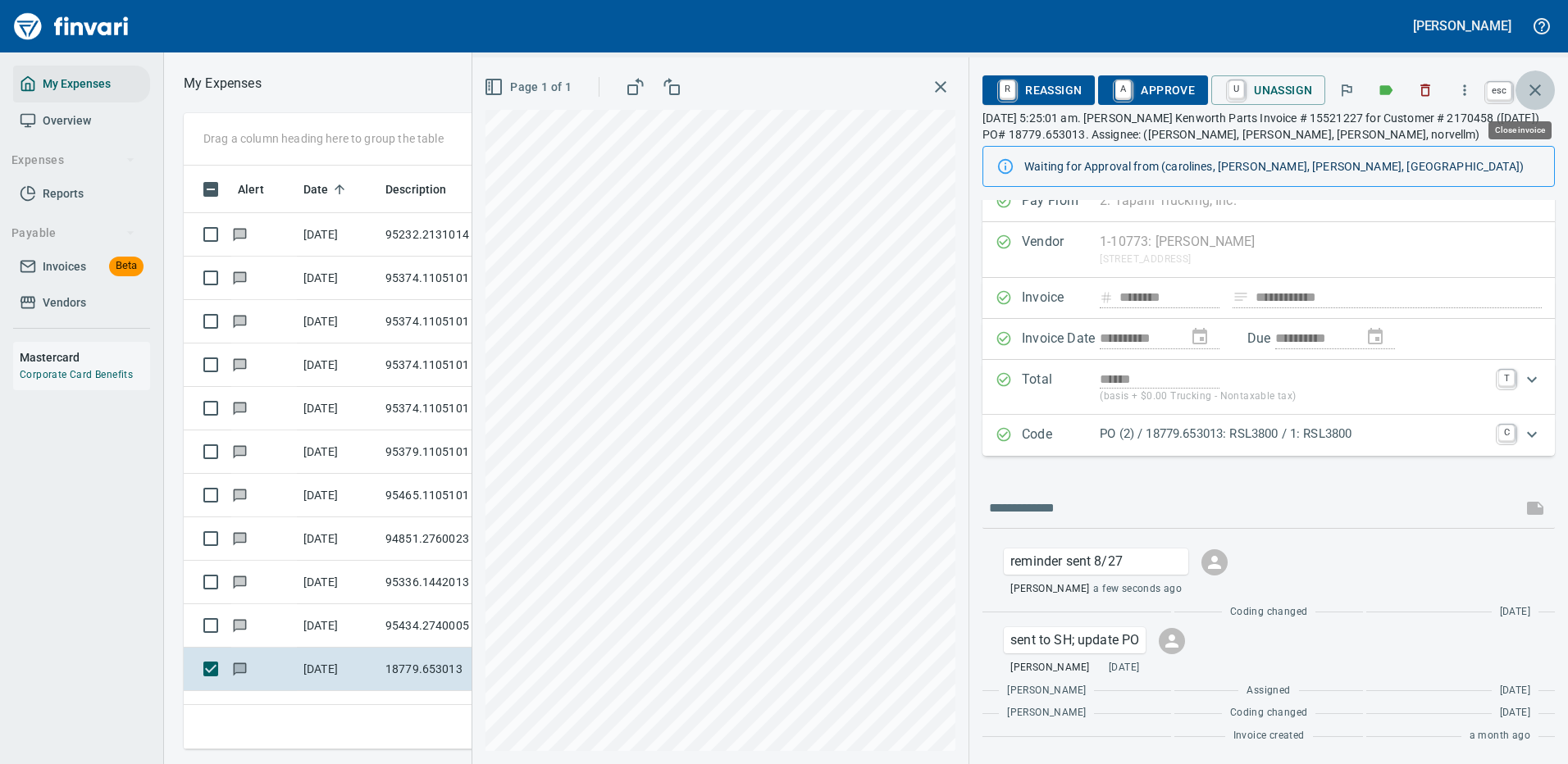
click at [1536, 88] on icon "button" at bounding box center [1535, 90] width 12 height 12
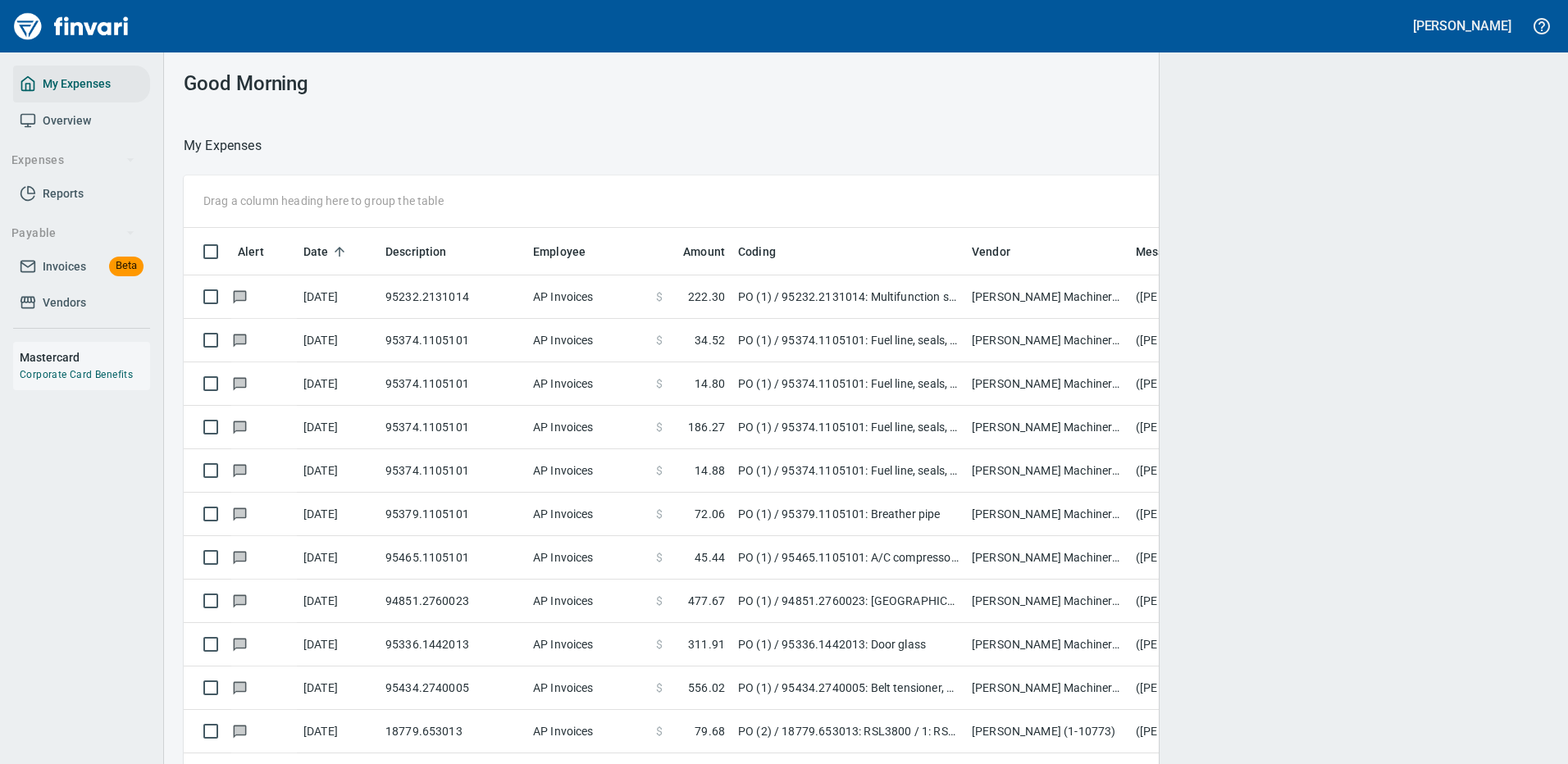
scroll to position [2, 2]
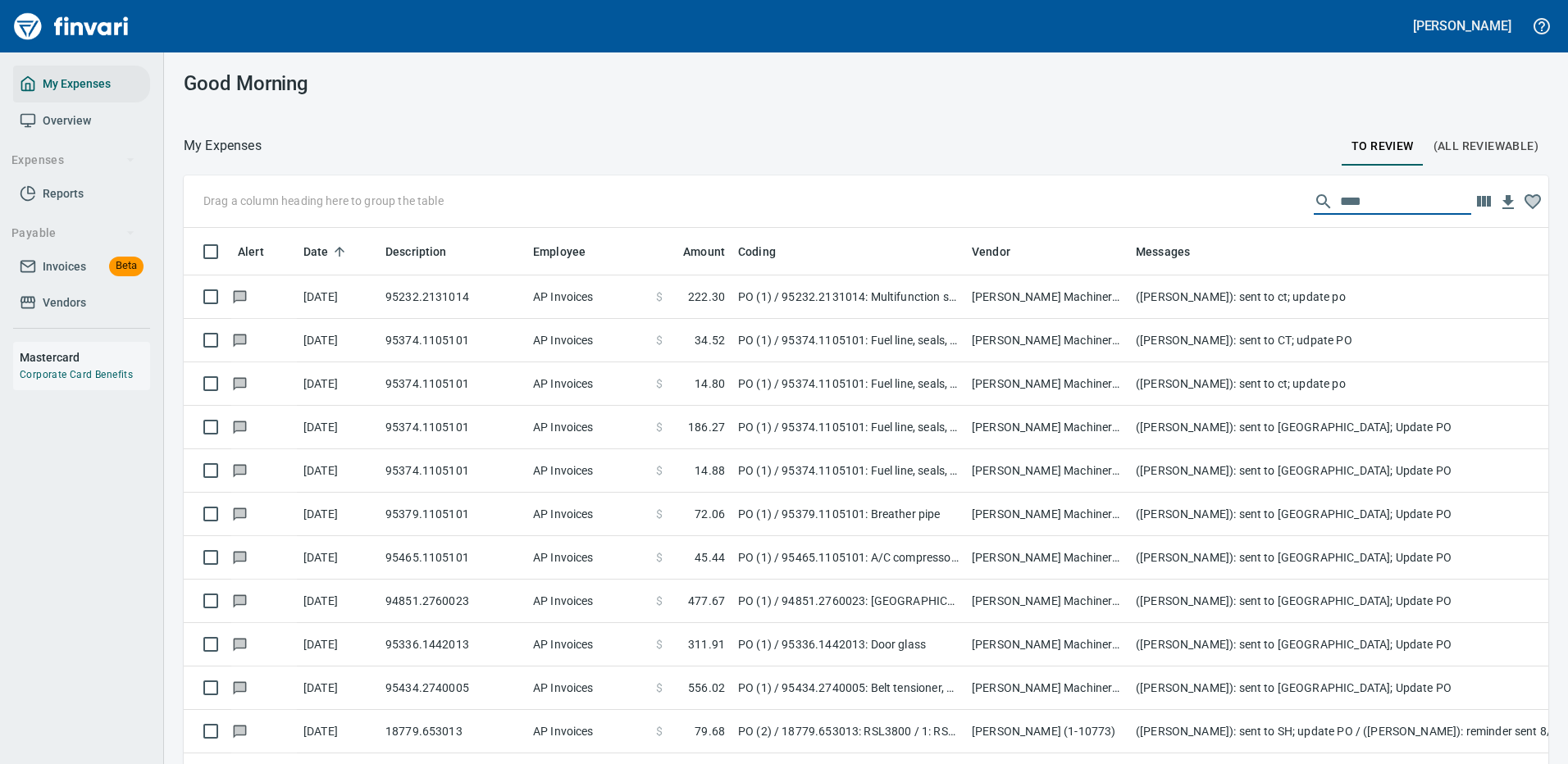
drag, startPoint x: 1361, startPoint y: 205, endPoint x: 1263, endPoint y: 200, distance: 98.1
click at [1262, 200] on div "Drag a column heading here to group the table ****" at bounding box center [865, 202] width 1365 height 52
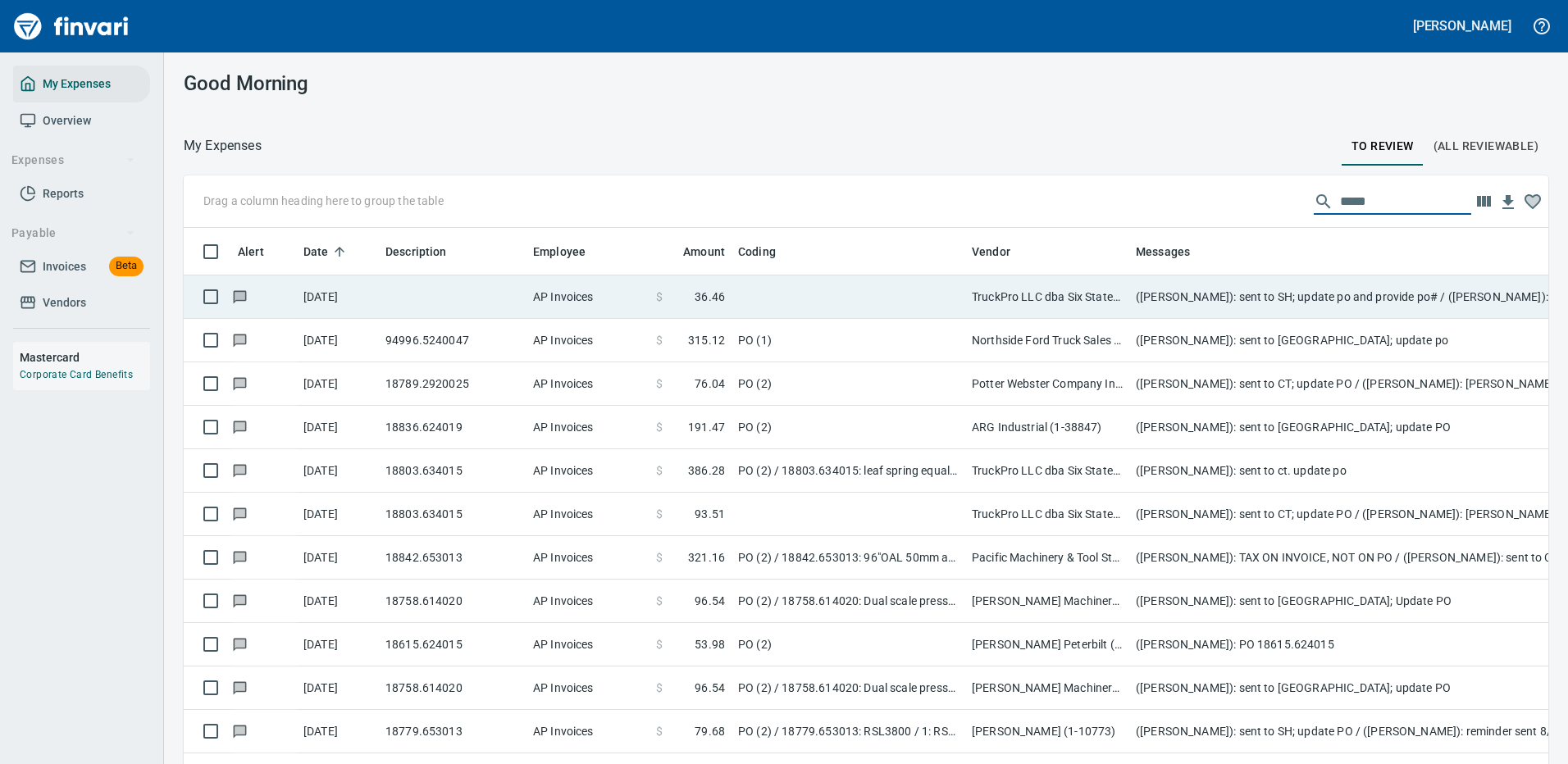
scroll to position [560, 1328]
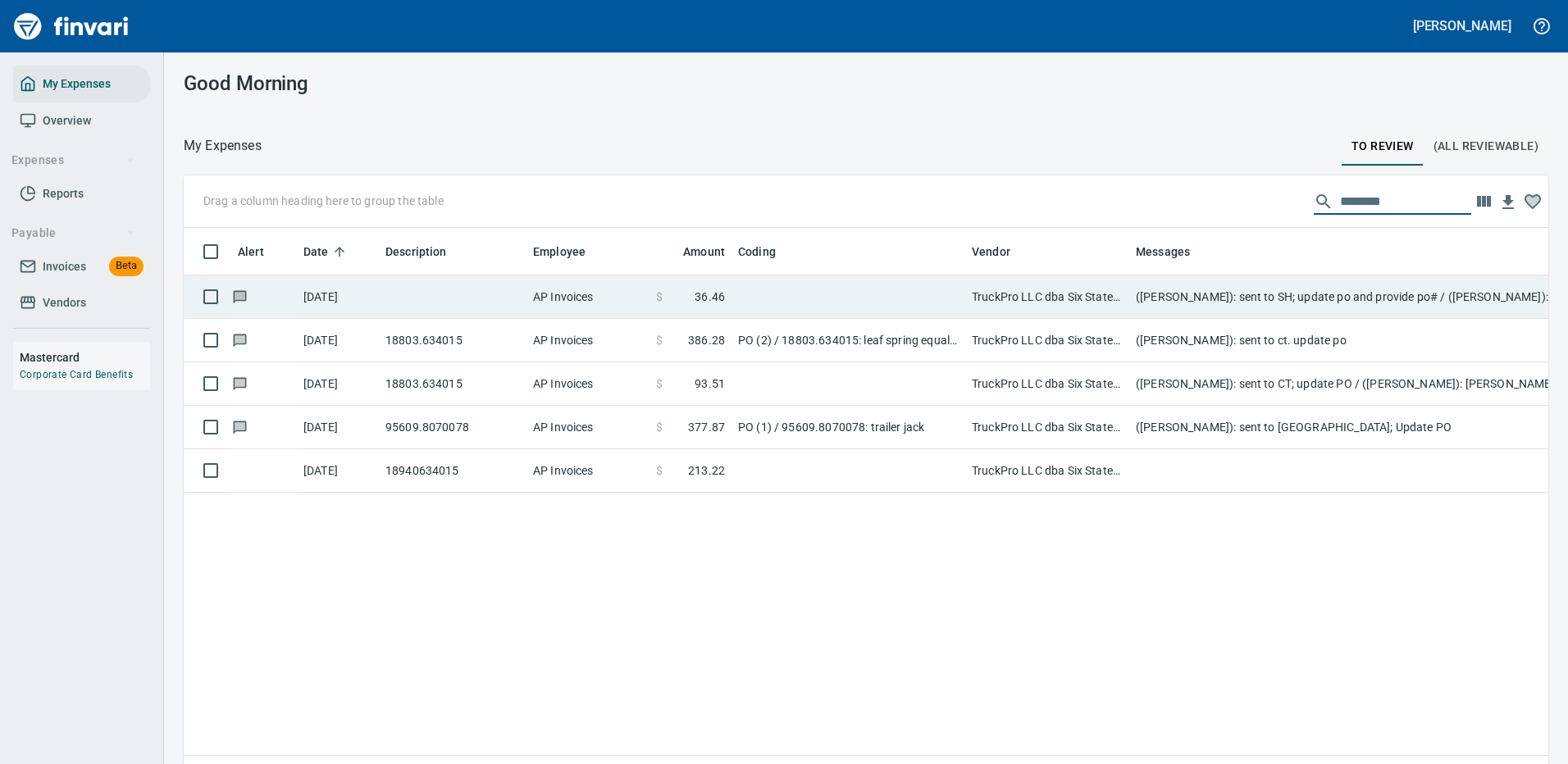
click at [1300, 293] on td "(Cindy Hughes): sent to SH; update po and provide po# / (Cindy Hughes): reminde…" at bounding box center [1456, 297] width 656 height 43
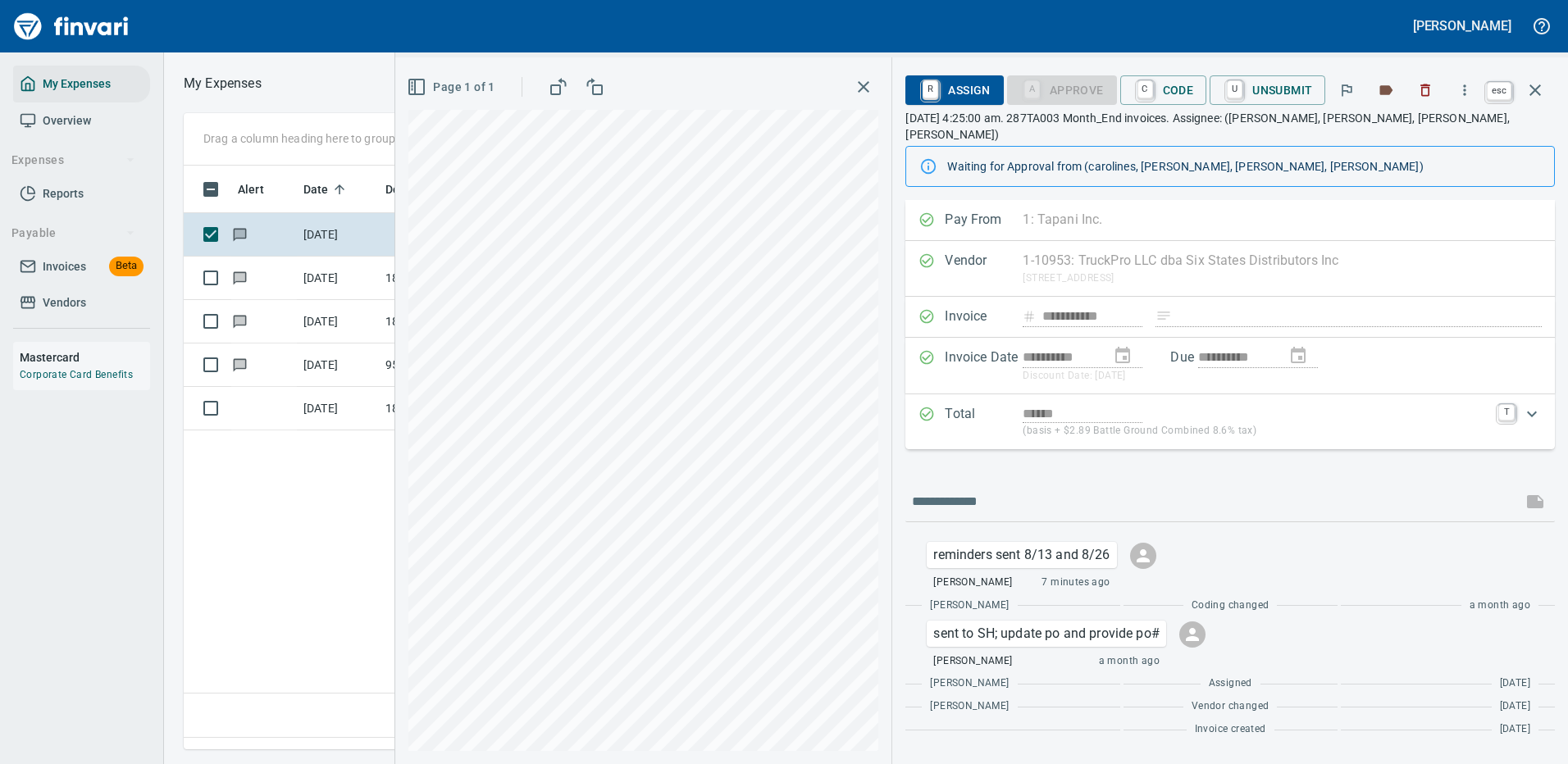
scroll to position [560, 942]
click at [1538, 89] on icon "button" at bounding box center [1535, 90] width 20 height 20
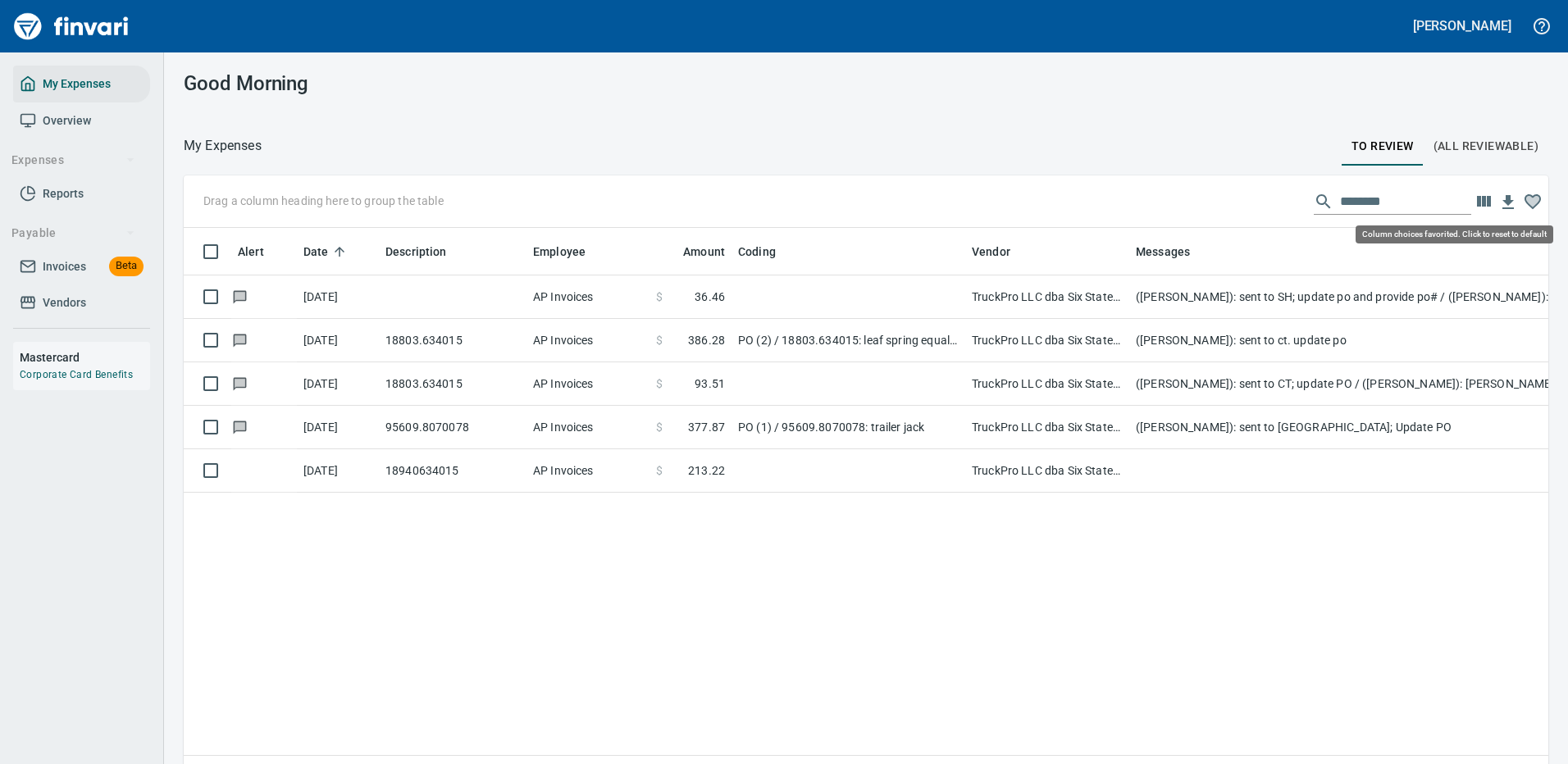
scroll to position [560, 1340]
drag, startPoint x: 1377, startPoint y: 196, endPoint x: 1208, endPoint y: 199, distance: 169.0
click at [1208, 199] on div "Drag a column heading here to group the table ********" at bounding box center [865, 202] width 1365 height 52
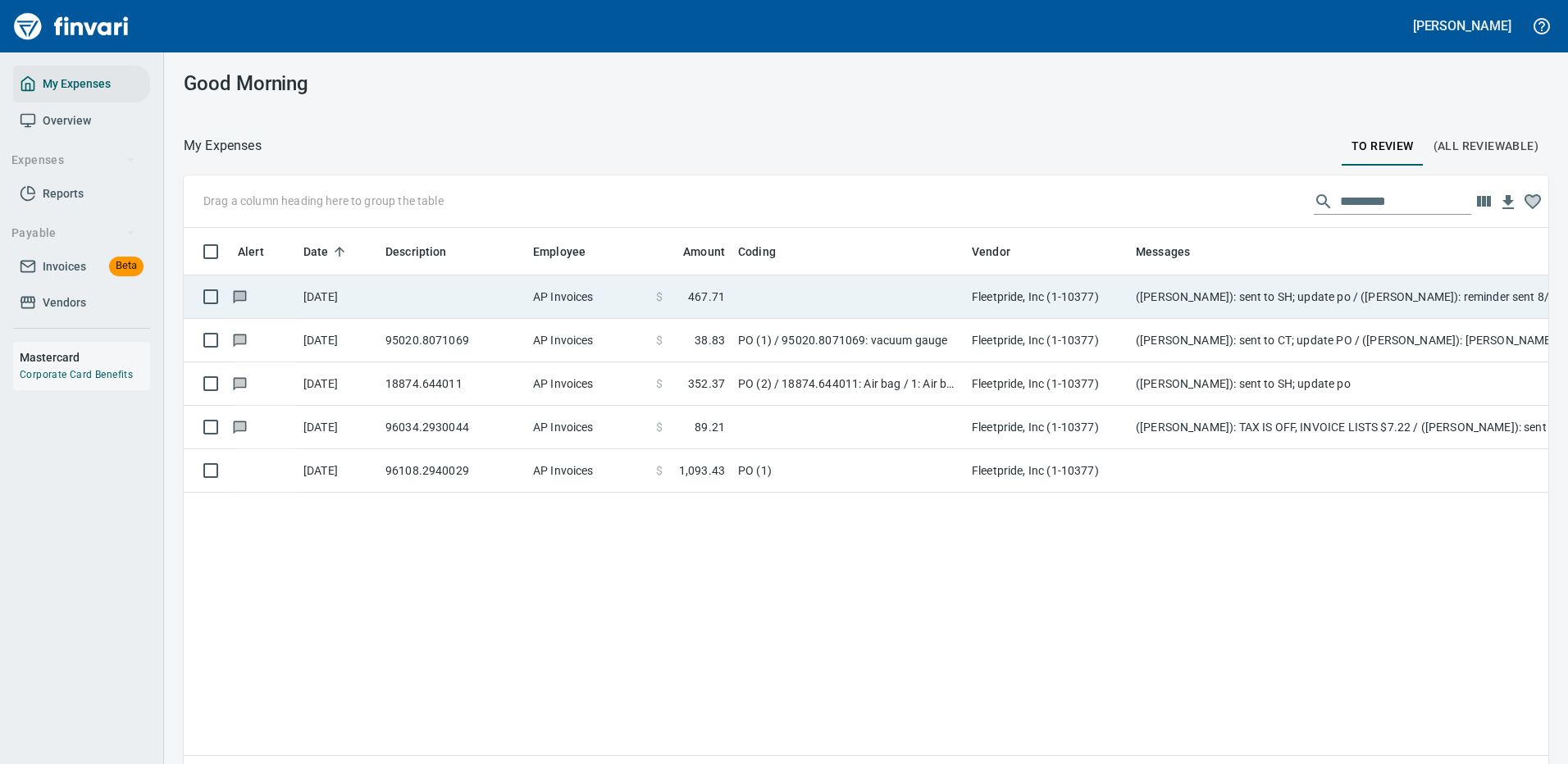
click at [1348, 292] on td "(Cindy Hughes): sent to SH; update po / (Cindy Hughes): reminder sent 8/27" at bounding box center [1456, 297] width 656 height 43
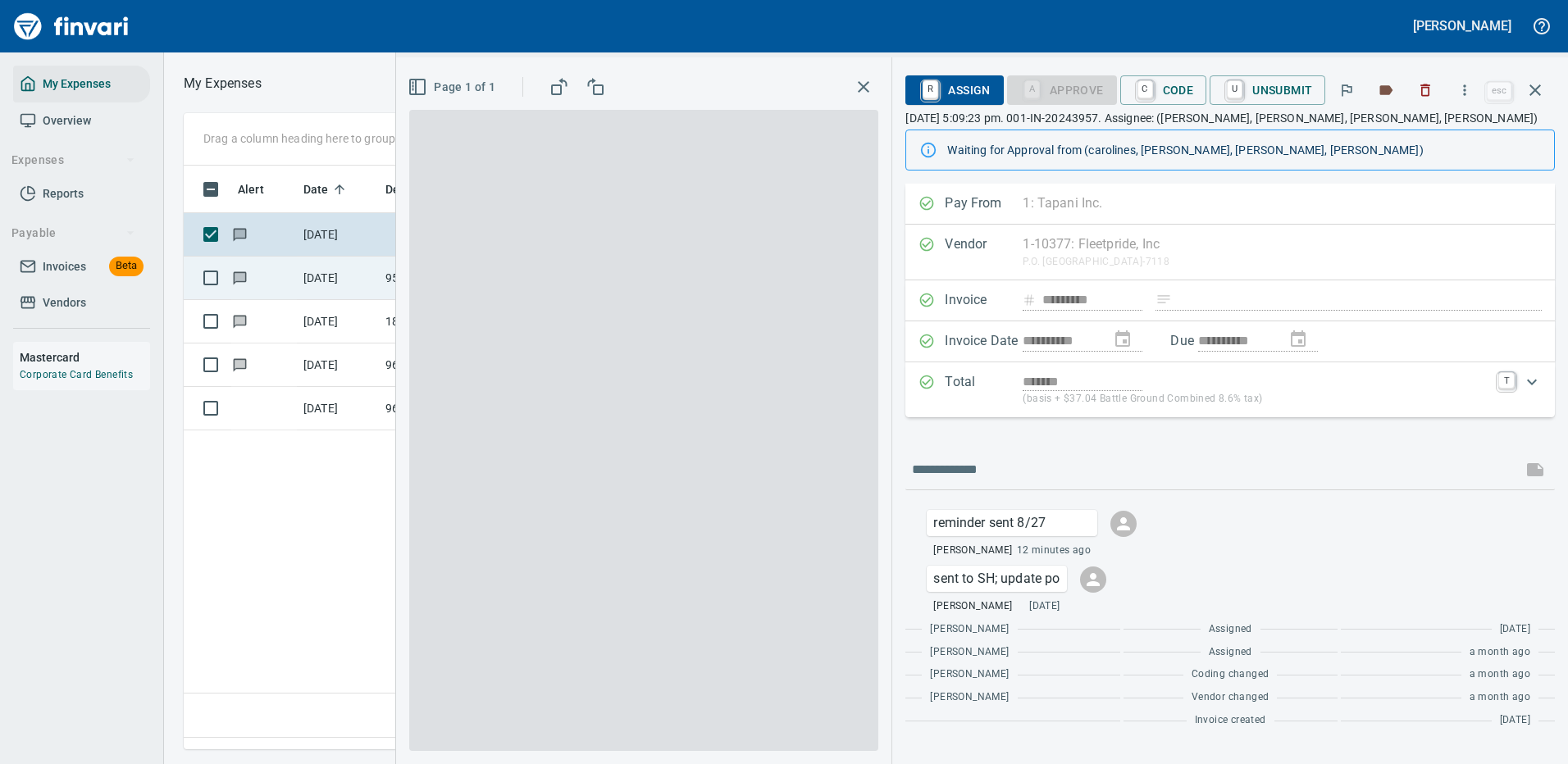
scroll to position [560, 942]
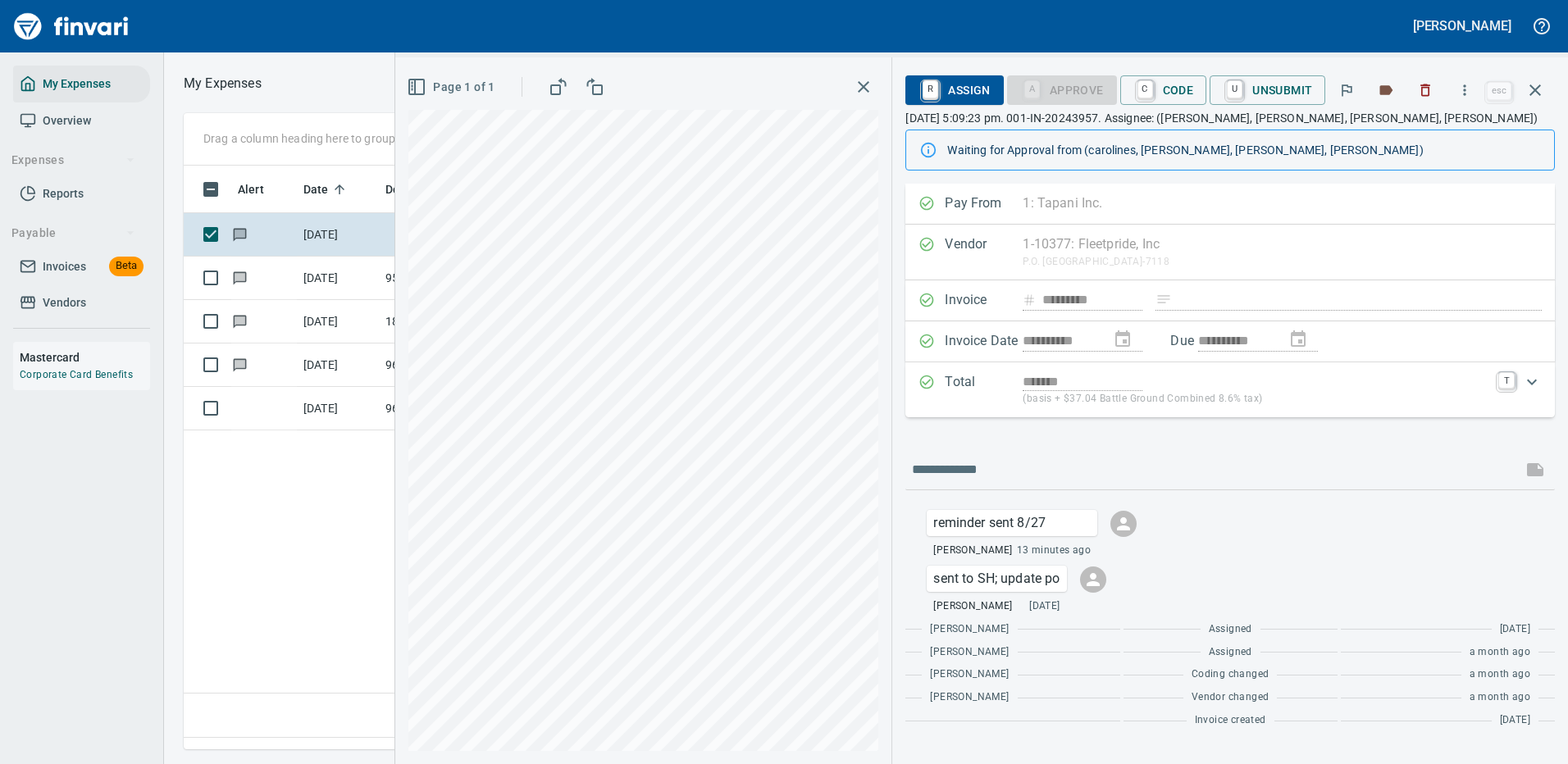
click at [1534, 92] on icon "button" at bounding box center [1535, 90] width 12 height 12
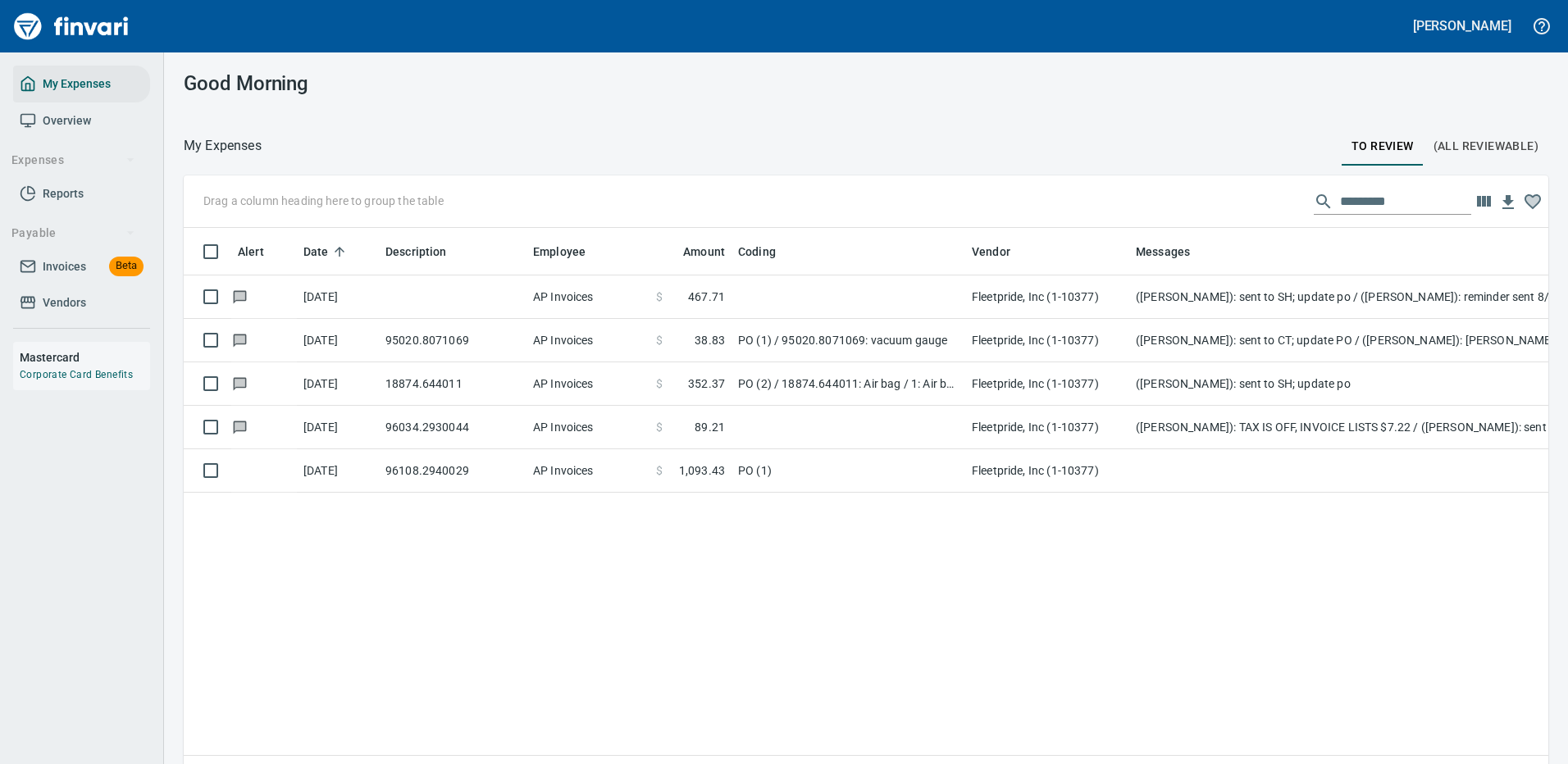
scroll to position [2, 2]
drag, startPoint x: 1383, startPoint y: 201, endPoint x: 1225, endPoint y: 199, distance: 158.0
click at [1225, 199] on div "Drag a column heading here to group the table *********" at bounding box center [865, 202] width 1365 height 52
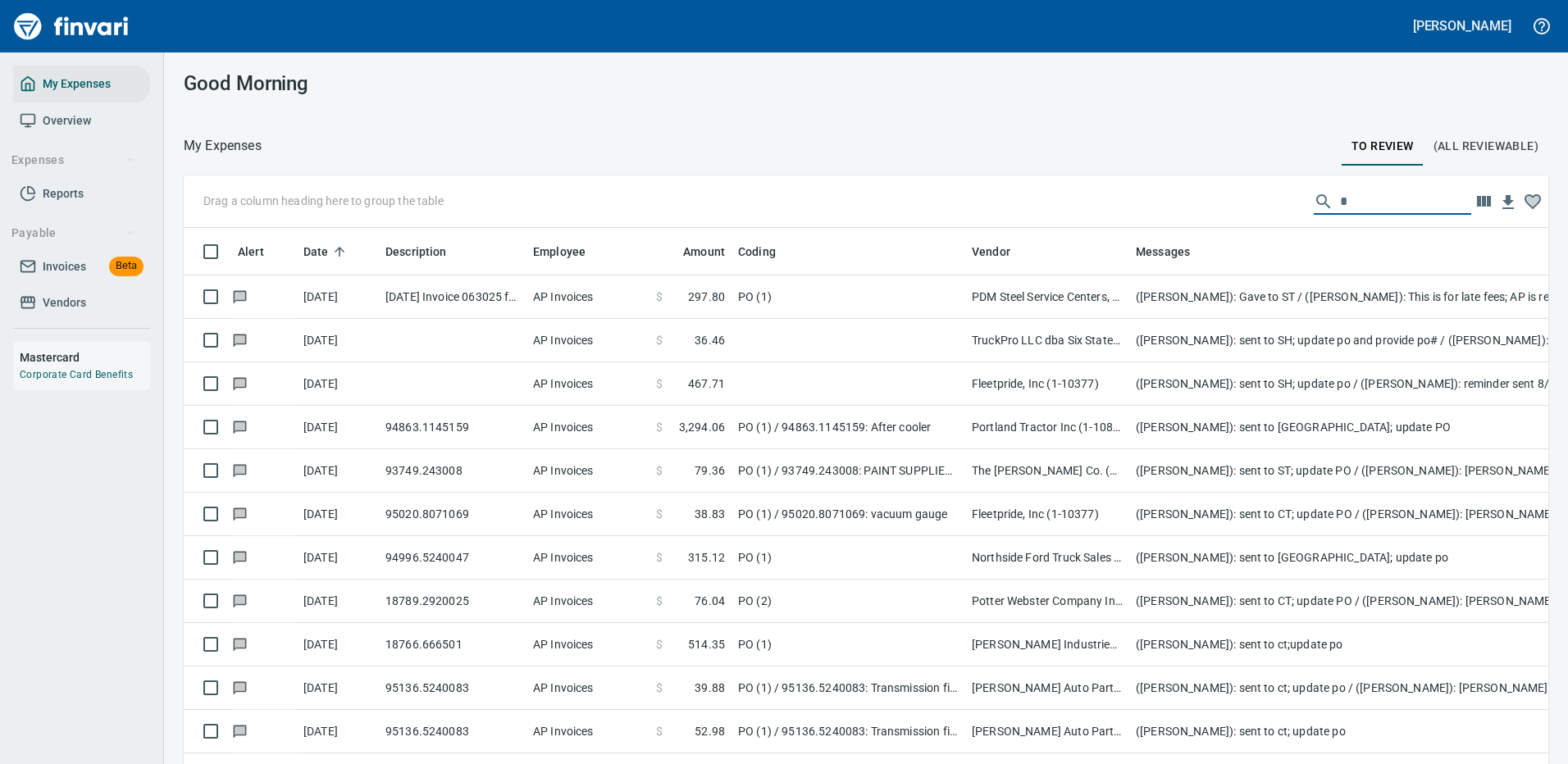
scroll to position [560, 1328]
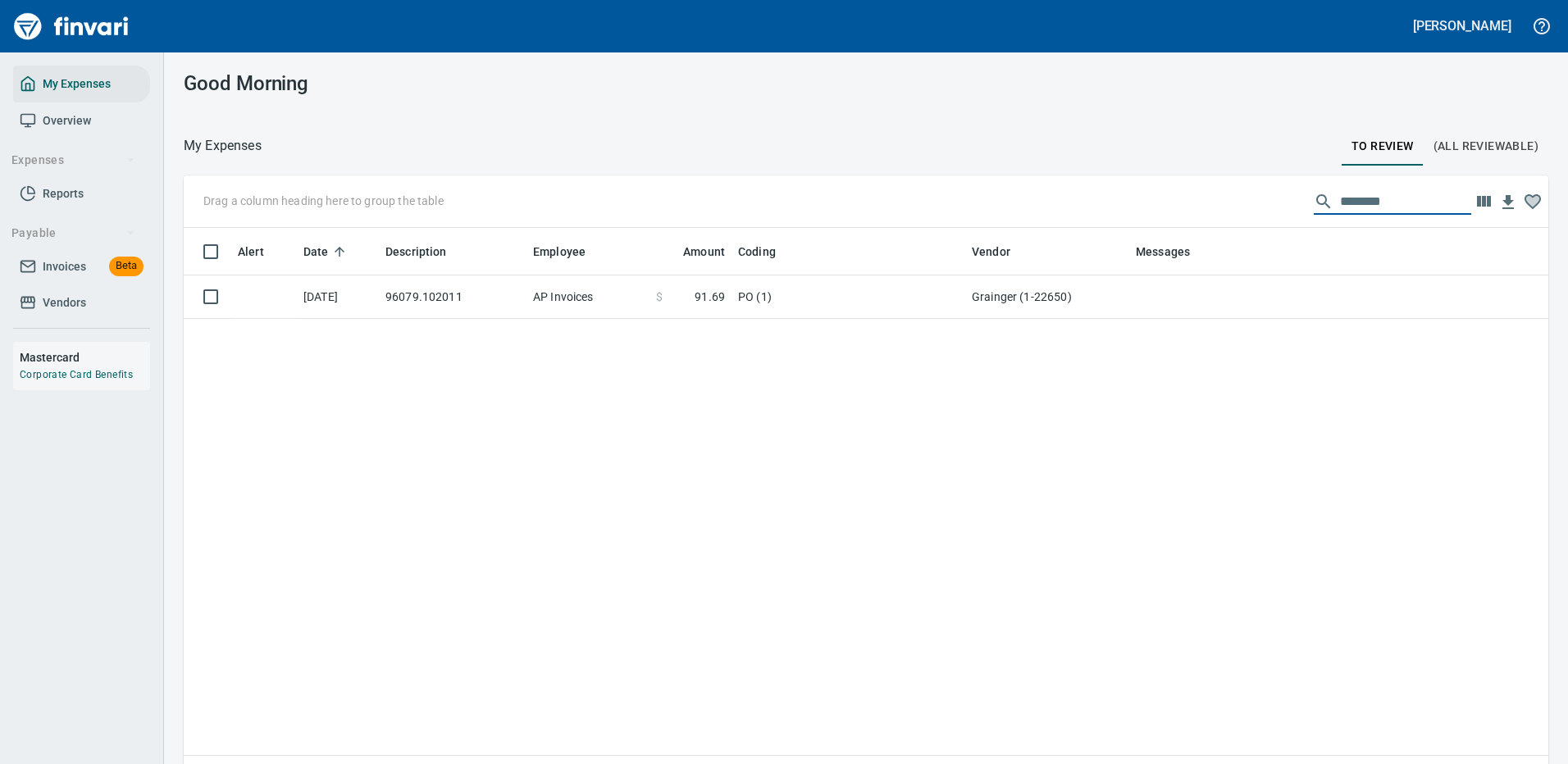
drag, startPoint x: 1372, startPoint y: 202, endPoint x: 1198, endPoint y: 201, distance: 174.0
click at [1198, 201] on div "Drag a column heading here to group the table ********" at bounding box center [865, 202] width 1365 height 52
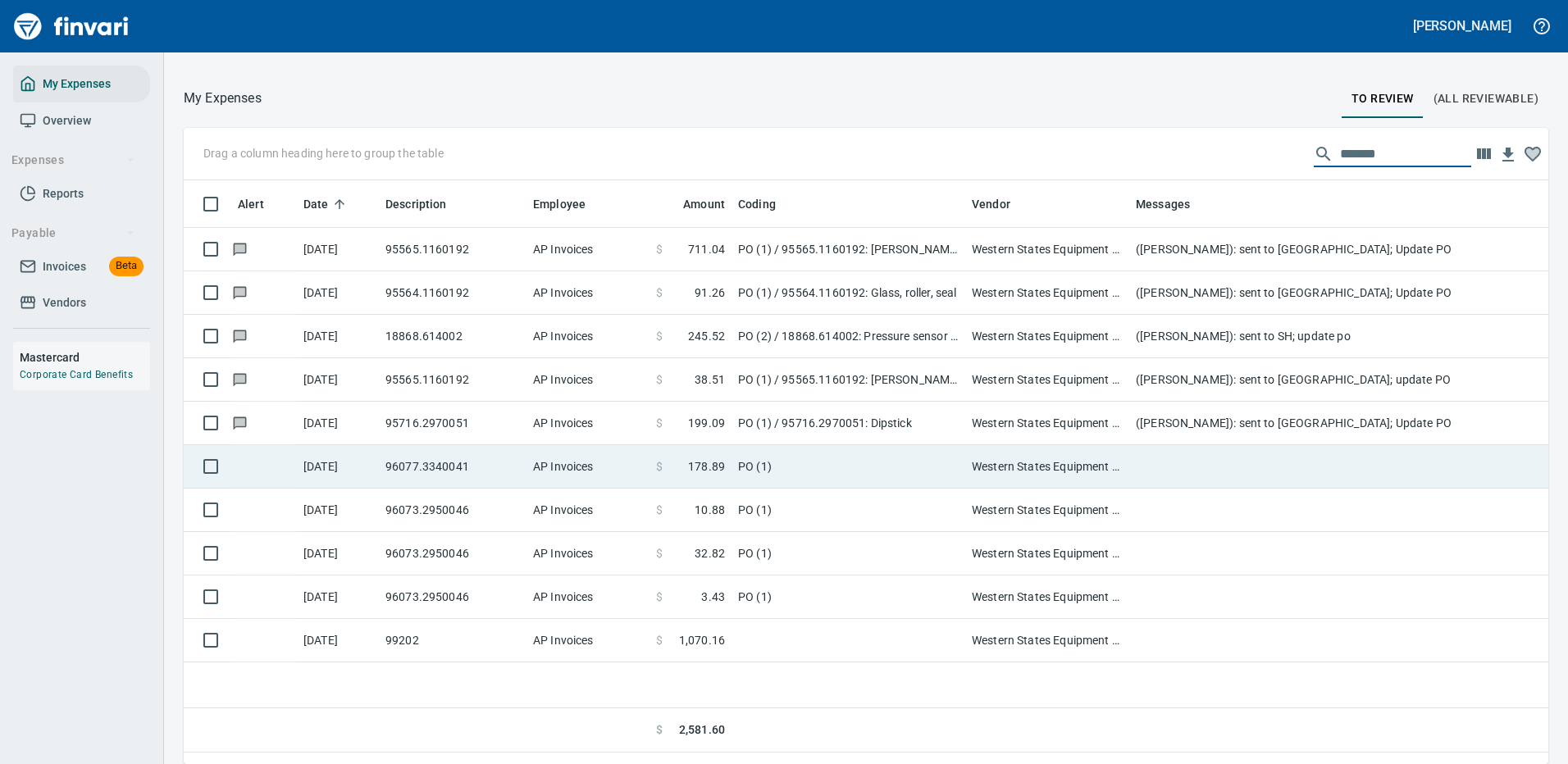
scroll to position [0, 0]
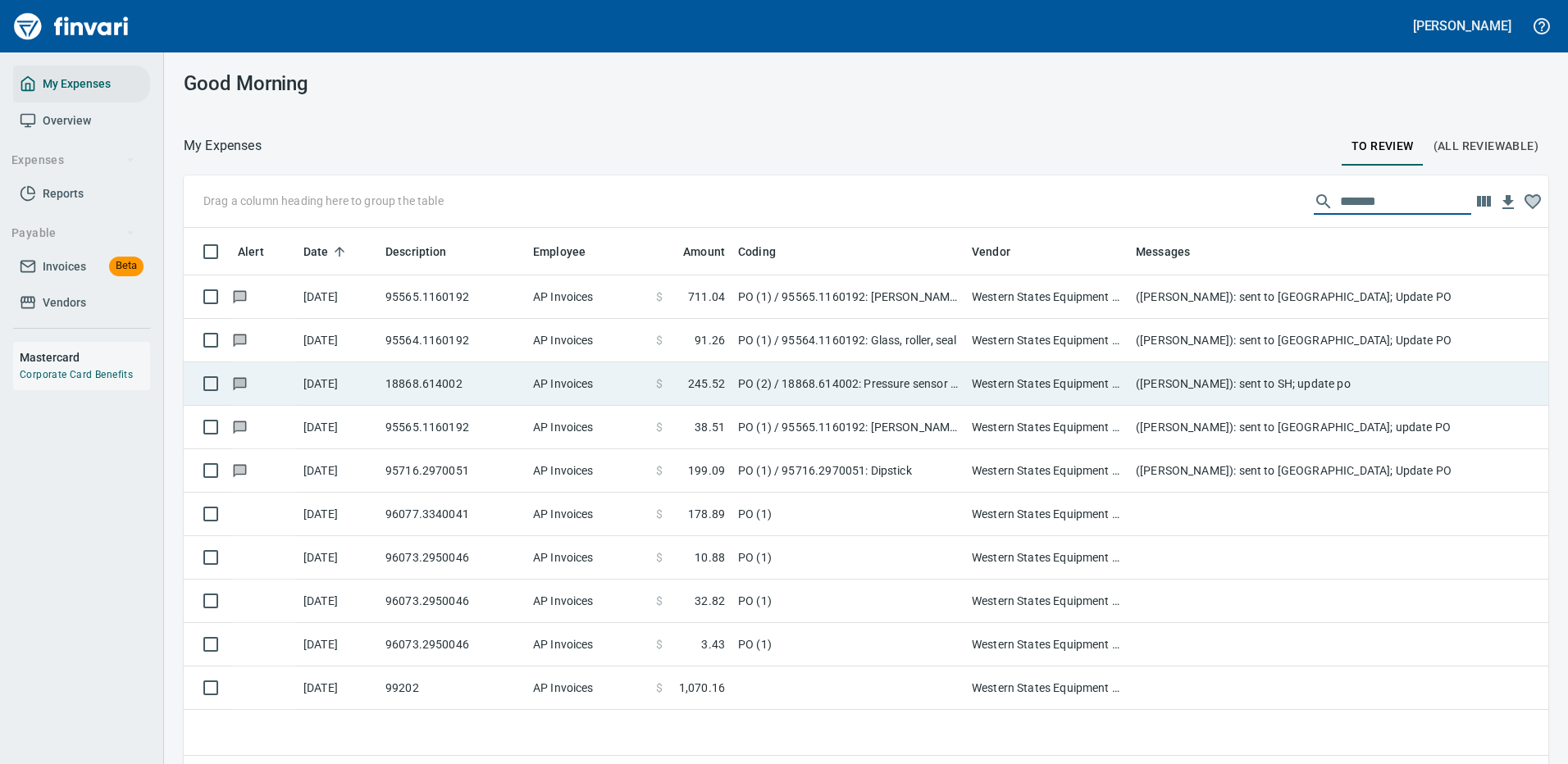
type input "*******"
click at [856, 377] on td "PO (2) / 18868.614002: Pressure sensor / 1: Pressure sensor" at bounding box center [848, 384] width 234 height 43
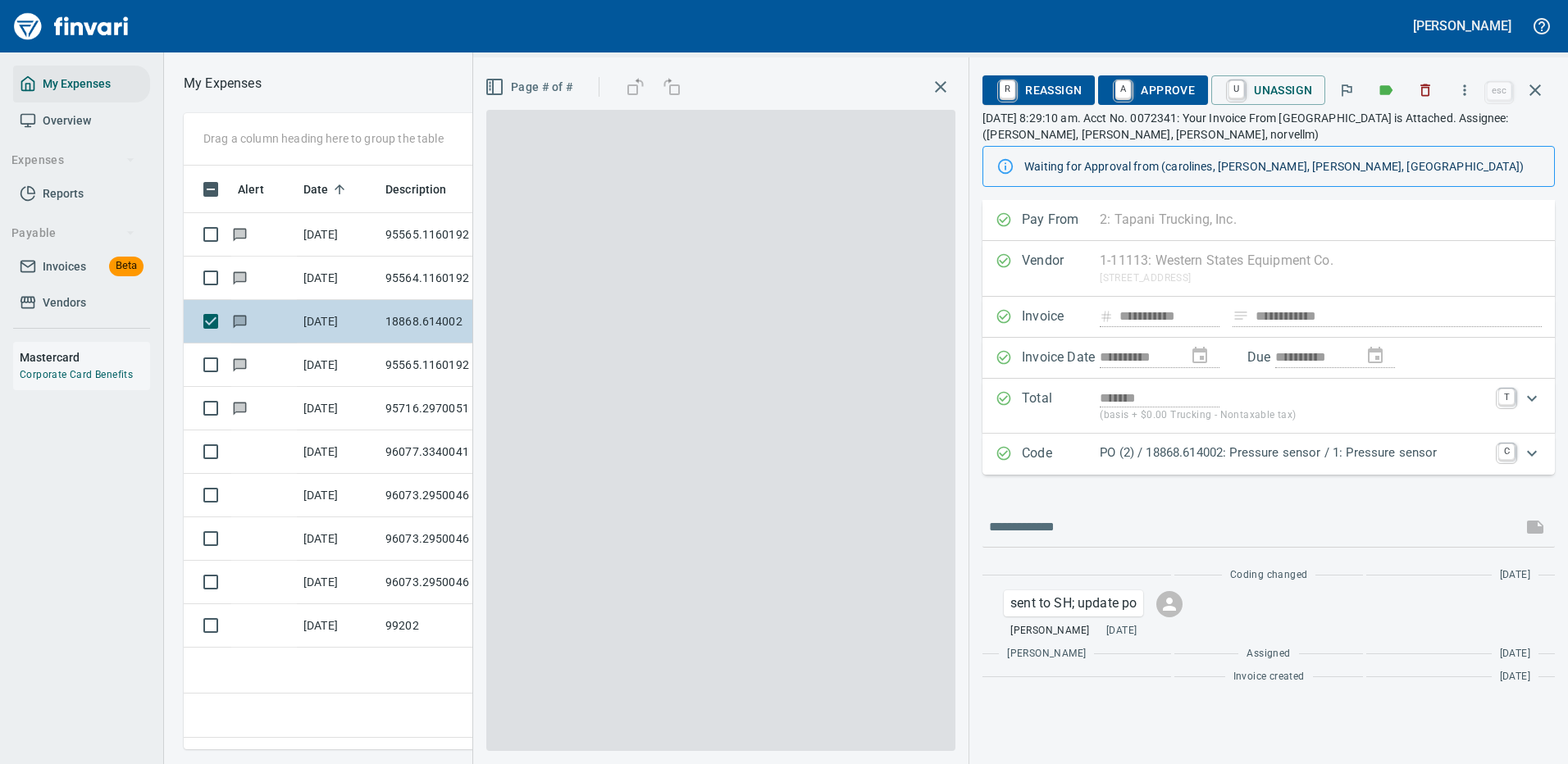
scroll to position [560, 942]
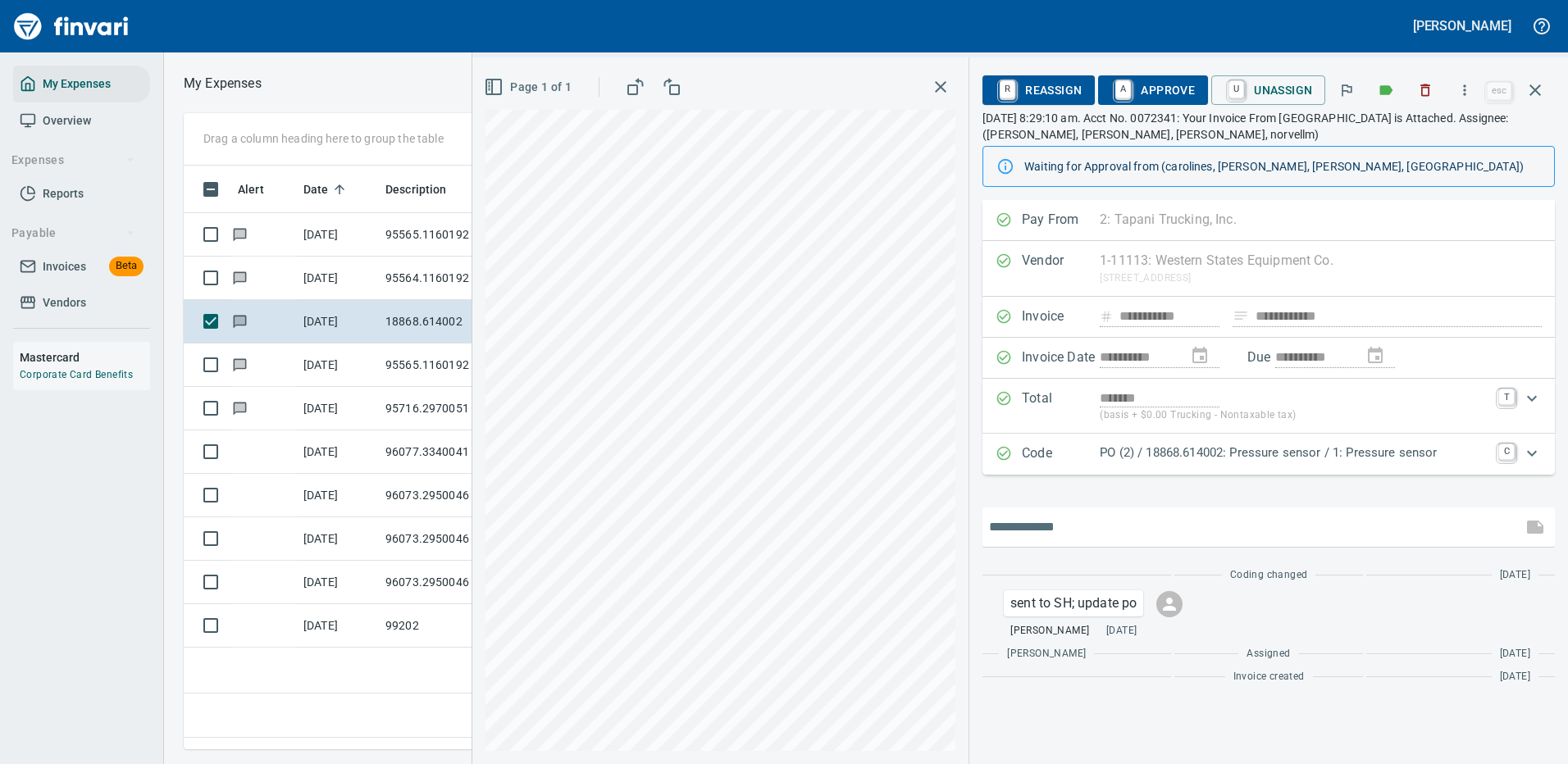
click at [1028, 535] on input "text" at bounding box center [1251, 526] width 526 height 26
type input "**********"
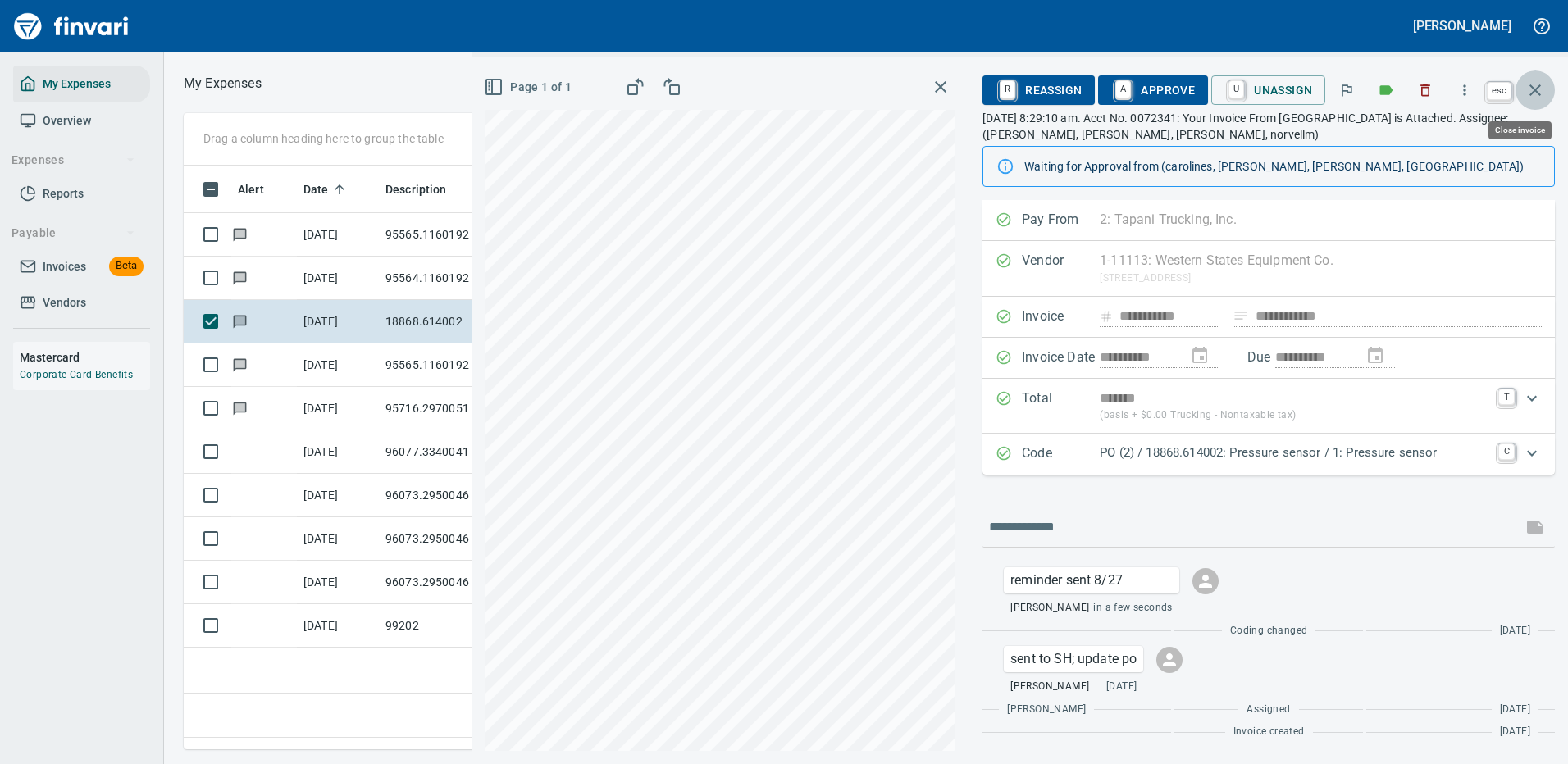
click at [1537, 86] on icon "button" at bounding box center [1535, 90] width 20 height 20
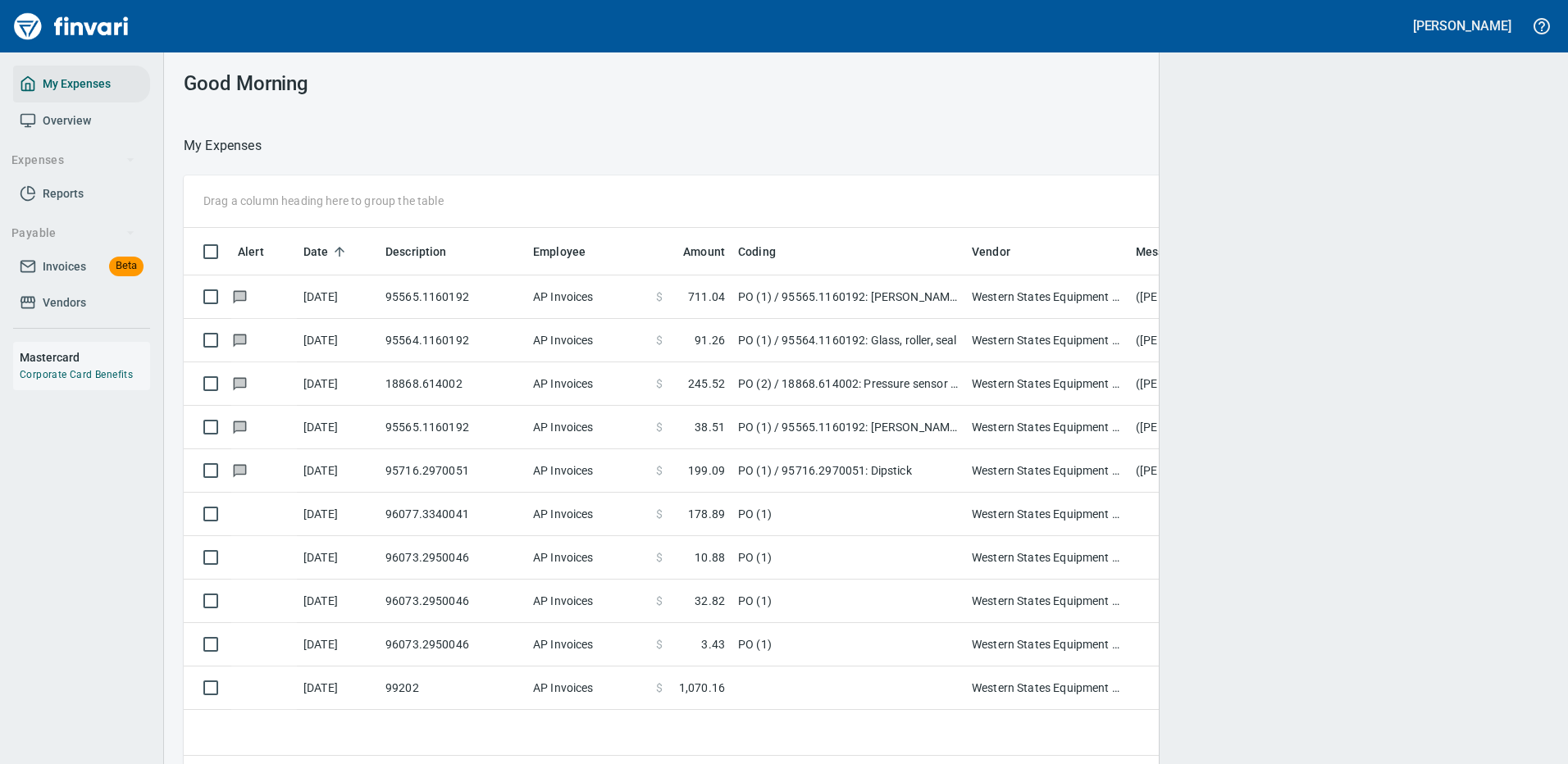
scroll to position [560, 1329]
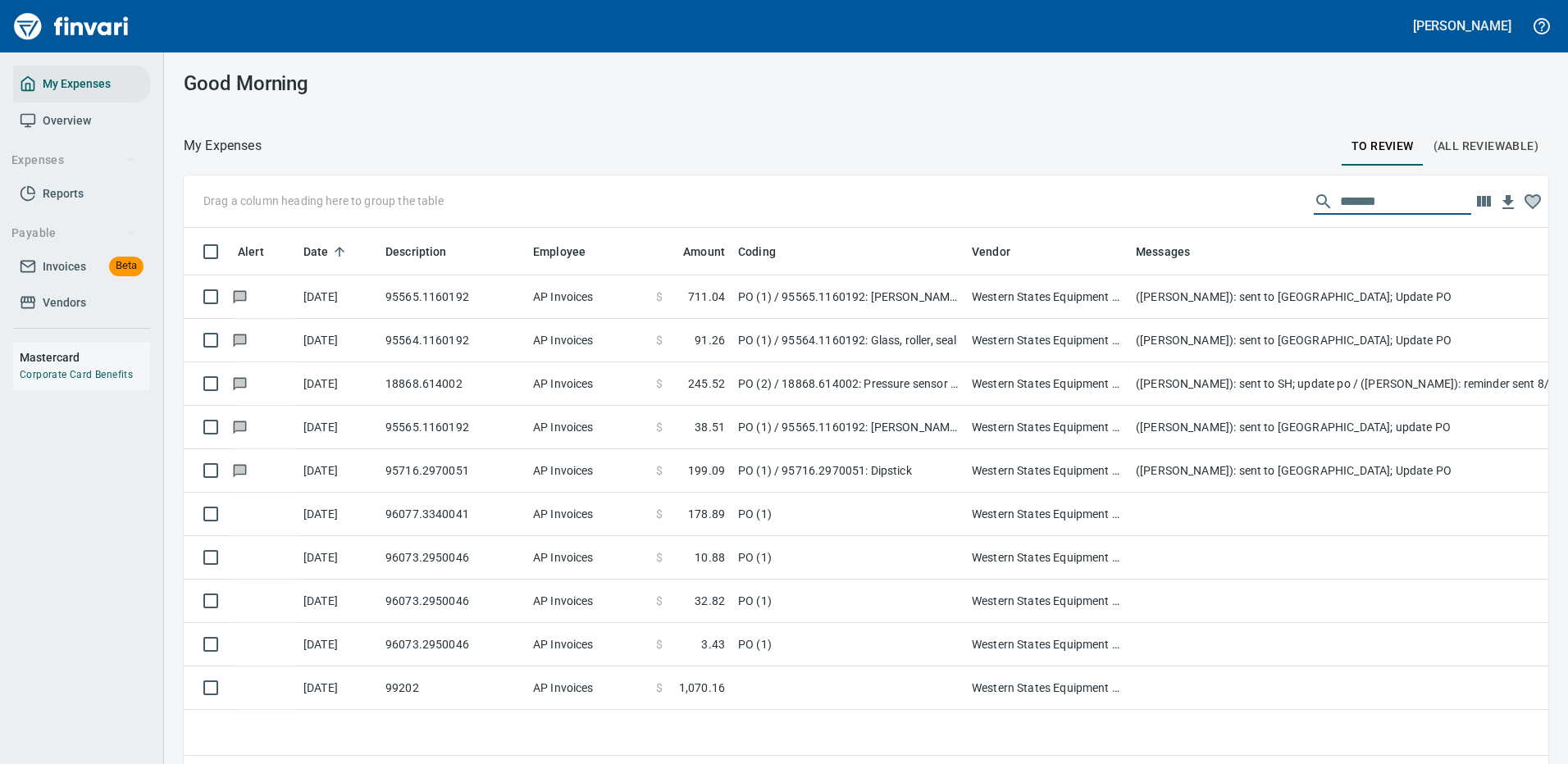
drag, startPoint x: 1393, startPoint y: 201, endPoint x: 1287, endPoint y: 192, distance: 106.4
click at [1285, 192] on div "Drag a column heading here to group the table *******" at bounding box center [865, 202] width 1365 height 52
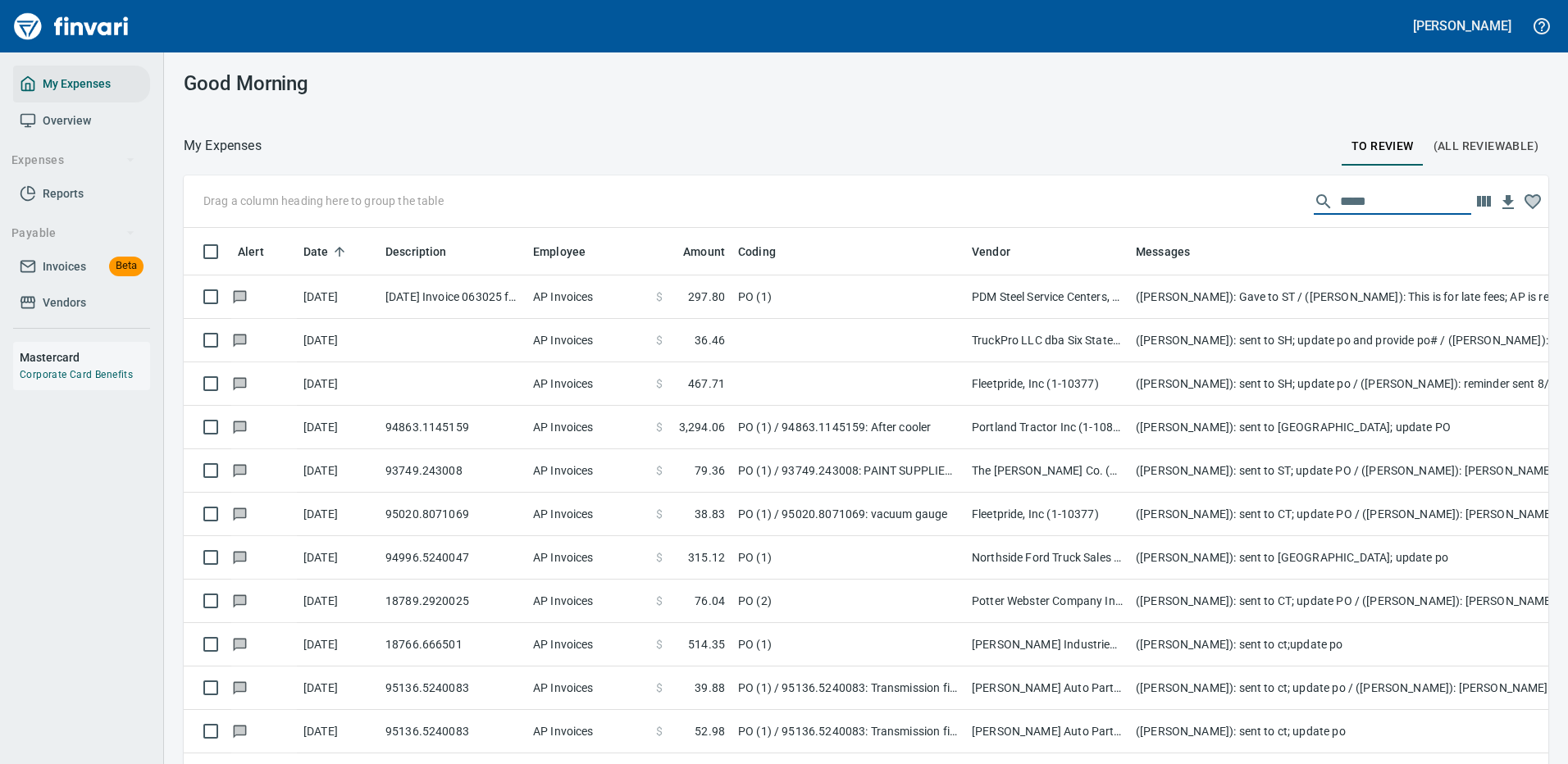
scroll to position [560, 1328]
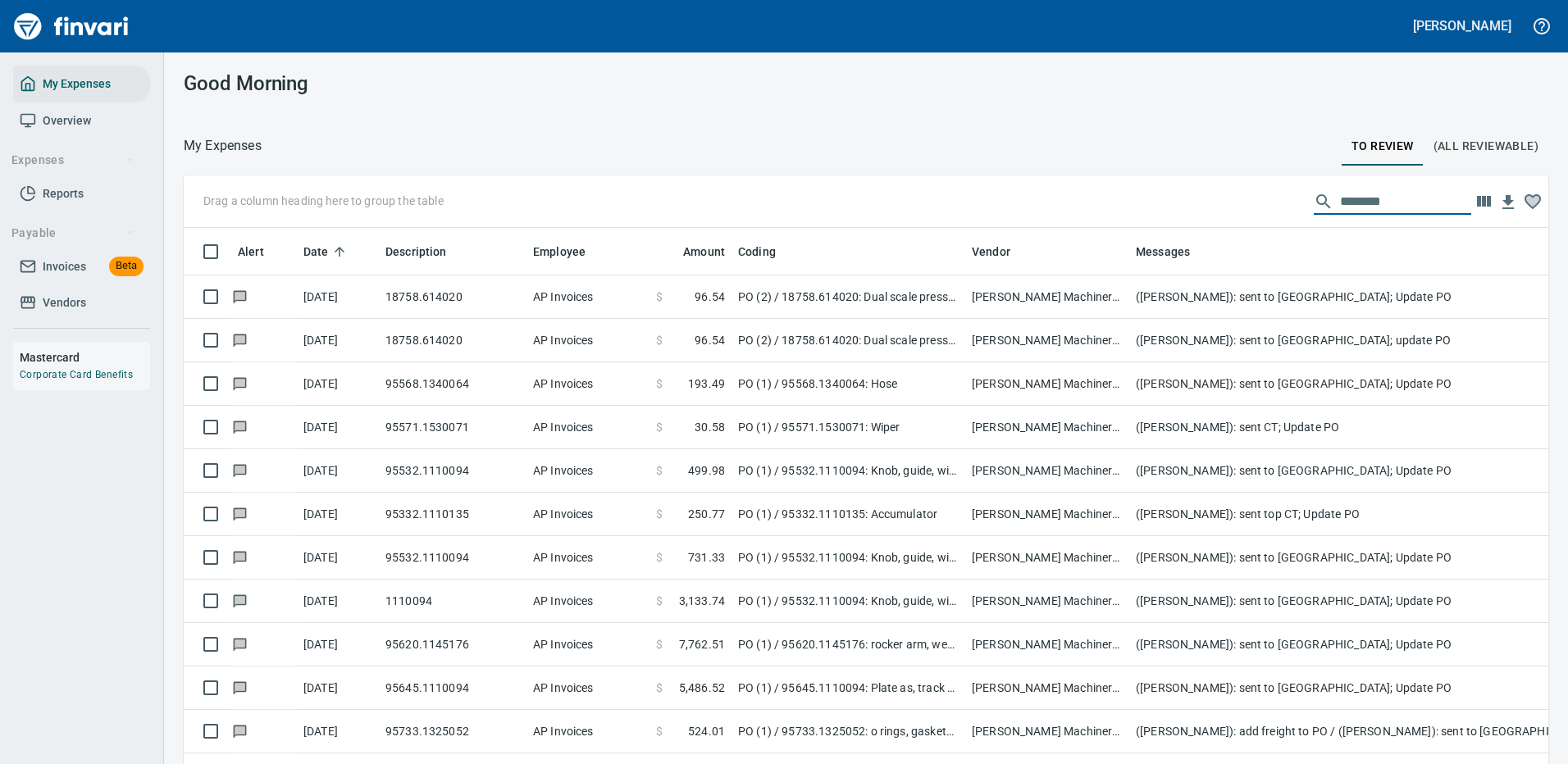
type input "********"
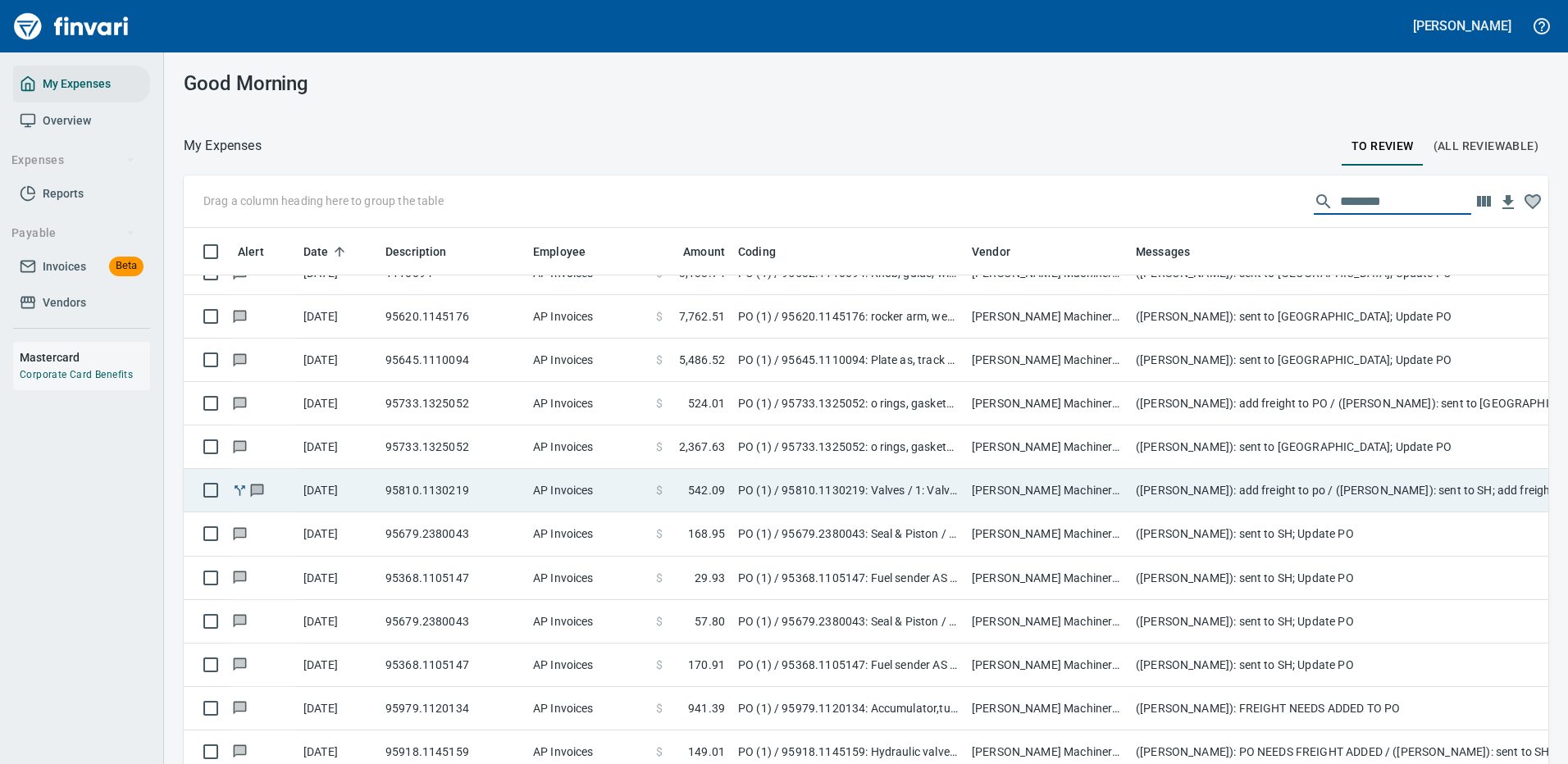
scroll to position [492, 0]
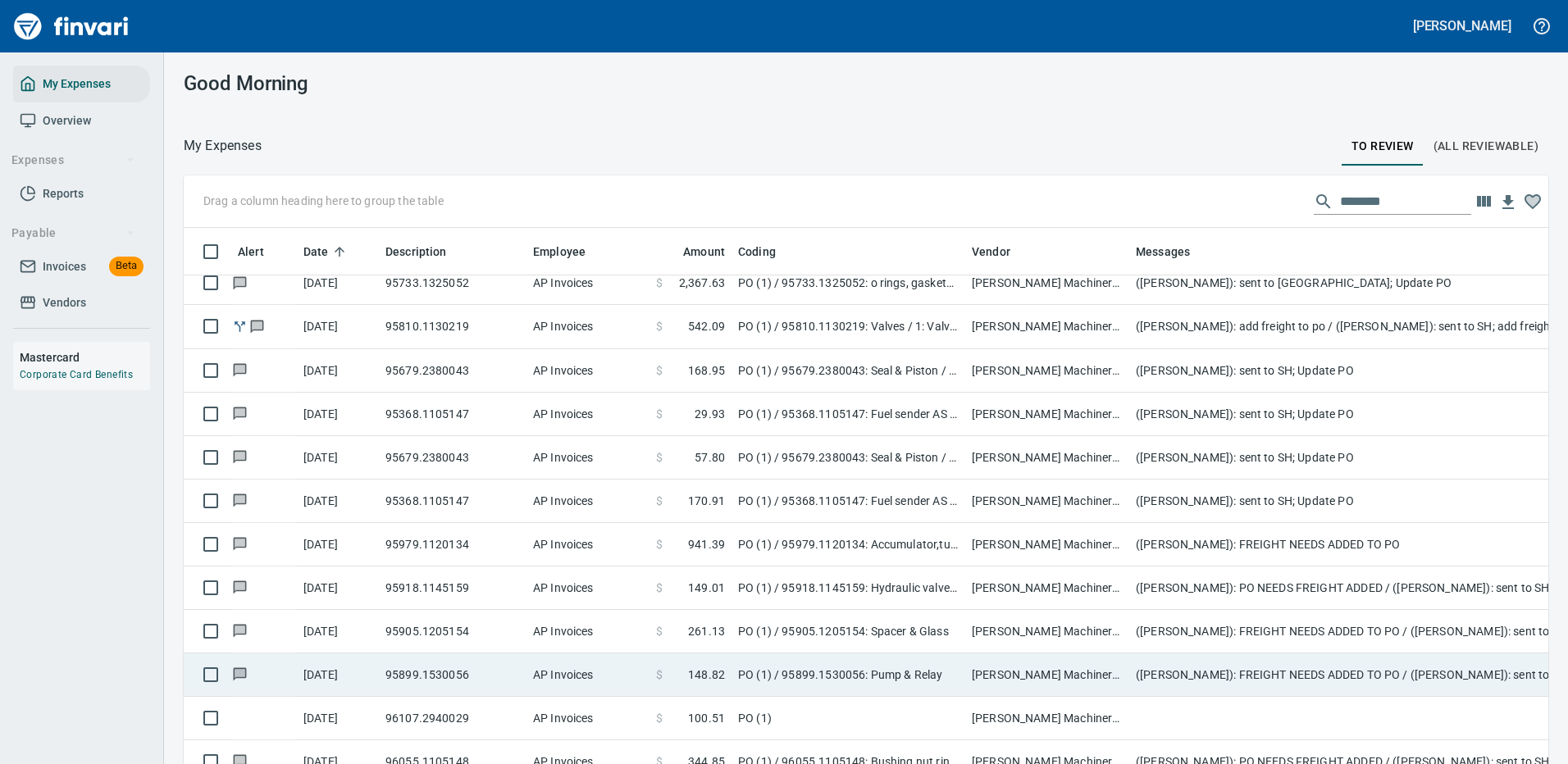
click at [1039, 672] on td "[PERSON_NAME] Machinery Co (1-10794)" at bounding box center [1047, 675] width 164 height 43
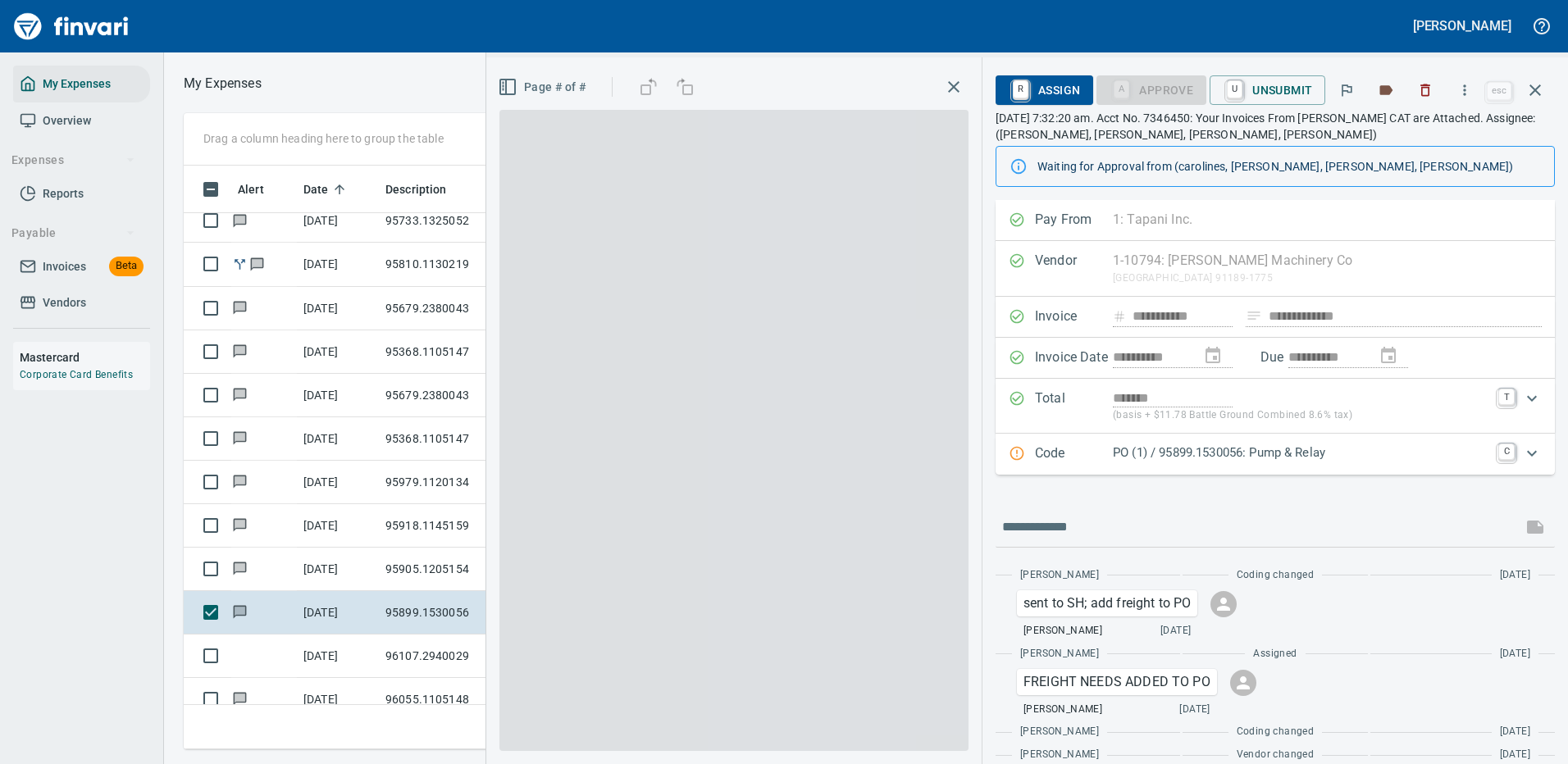
scroll to position [560, 929]
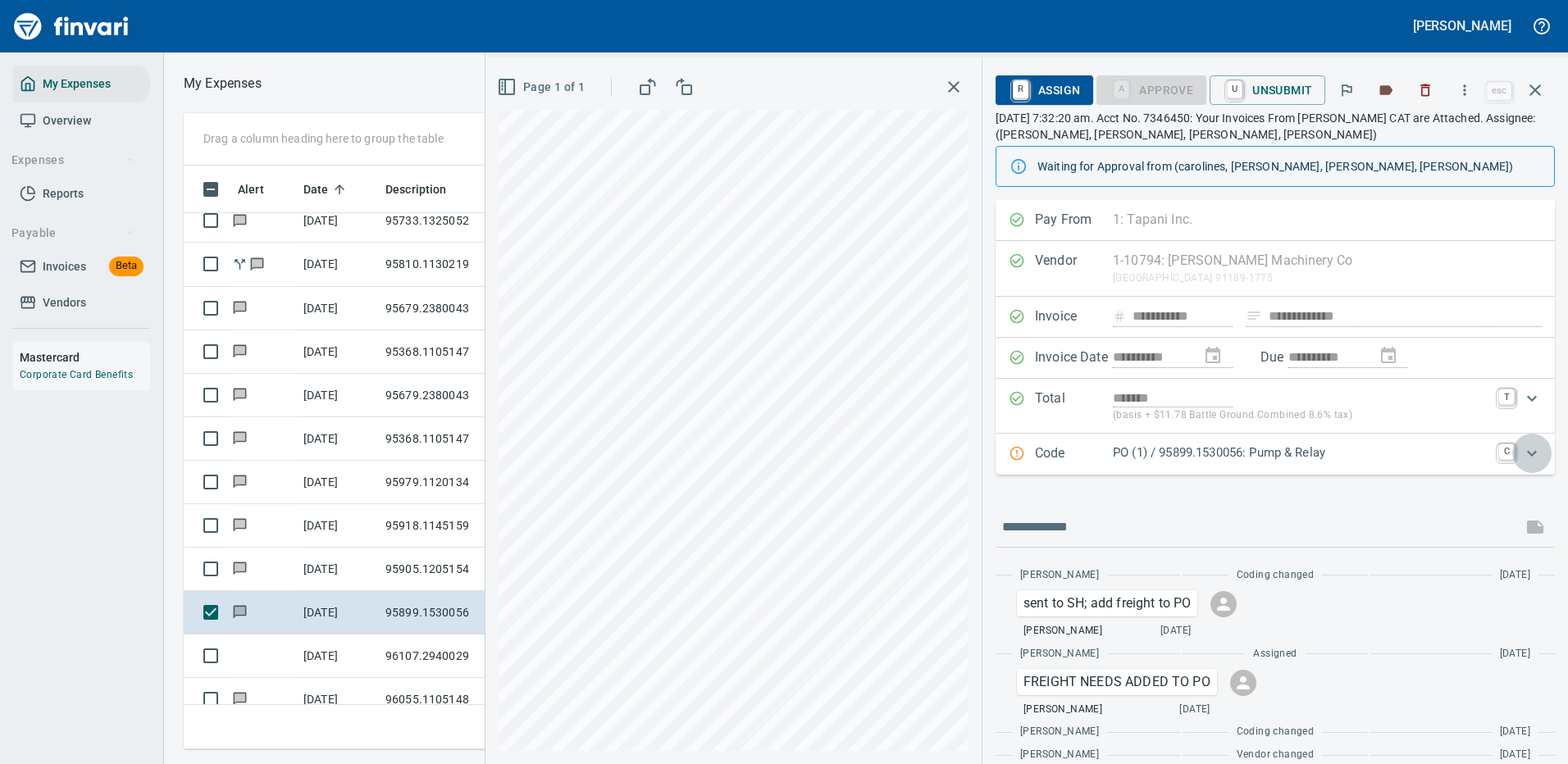
click at [1522, 453] on icon "Expand" at bounding box center [1532, 454] width 20 height 20
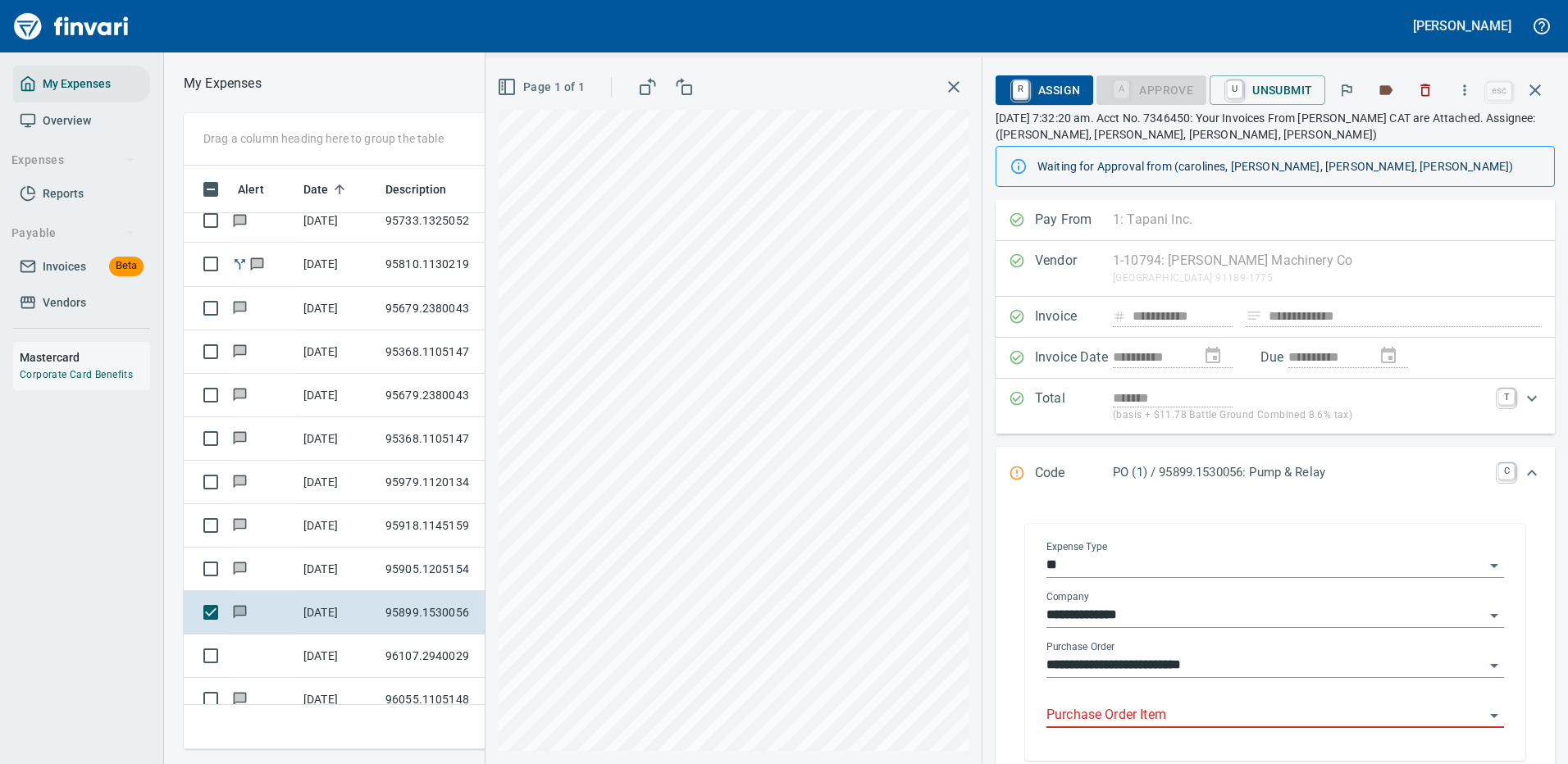
click at [1133, 660] on input "**********" at bounding box center [1265, 666] width 438 height 23
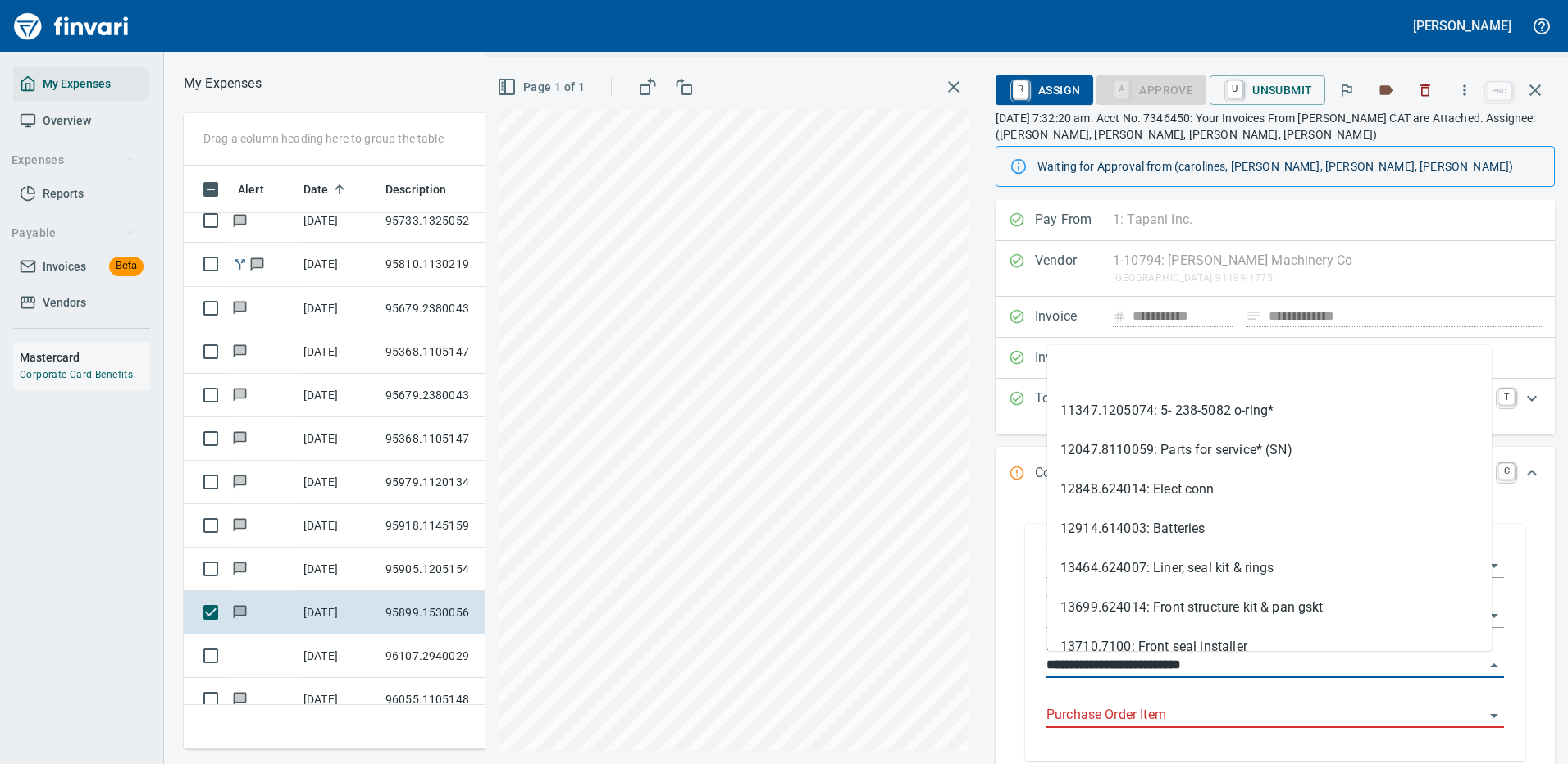
click at [1132, 715] on input "Purchase Order Item" at bounding box center [1265, 716] width 438 height 23
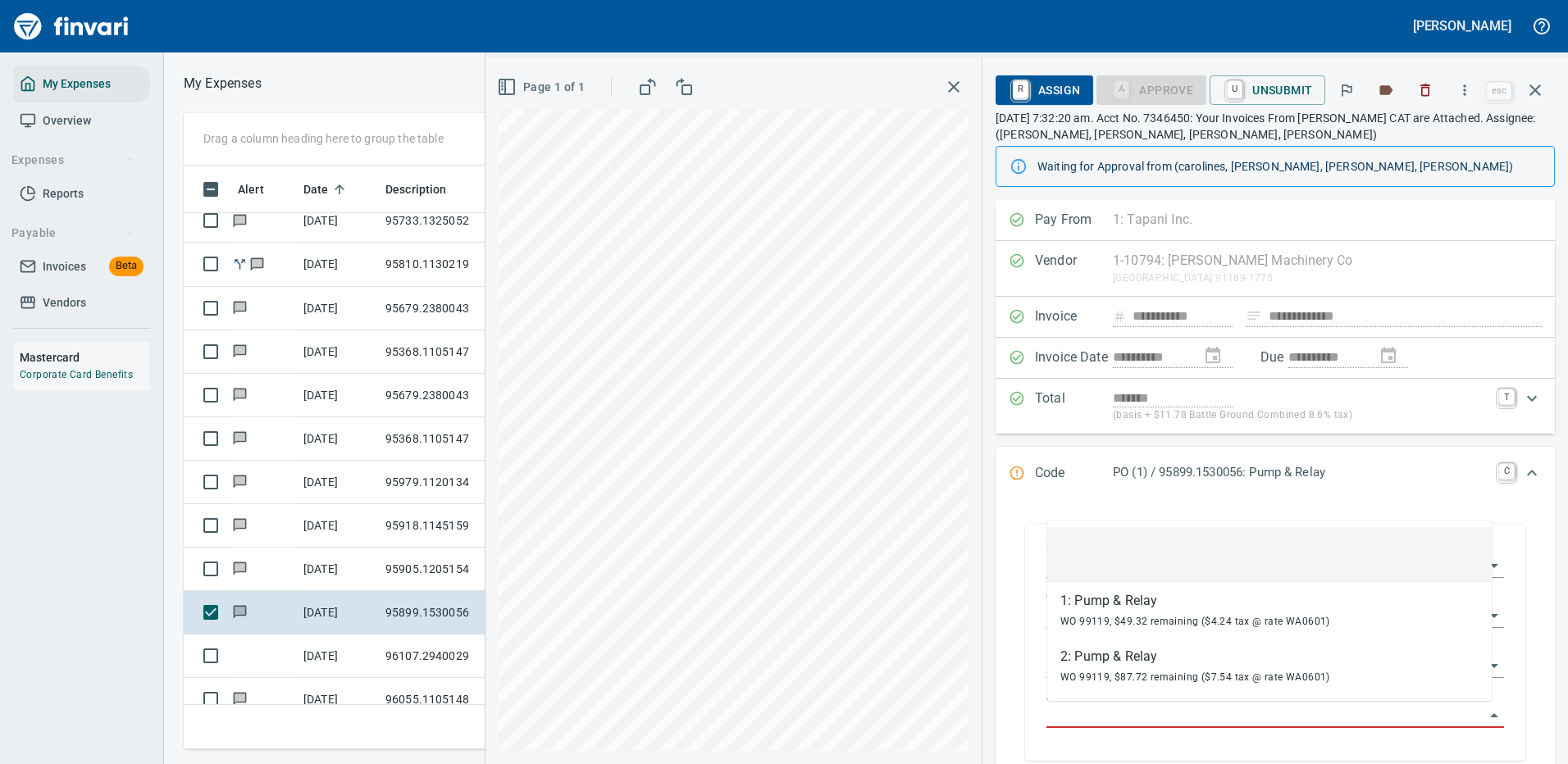
click at [1142, 716] on input "Purchase Order Item" at bounding box center [1265, 716] width 438 height 23
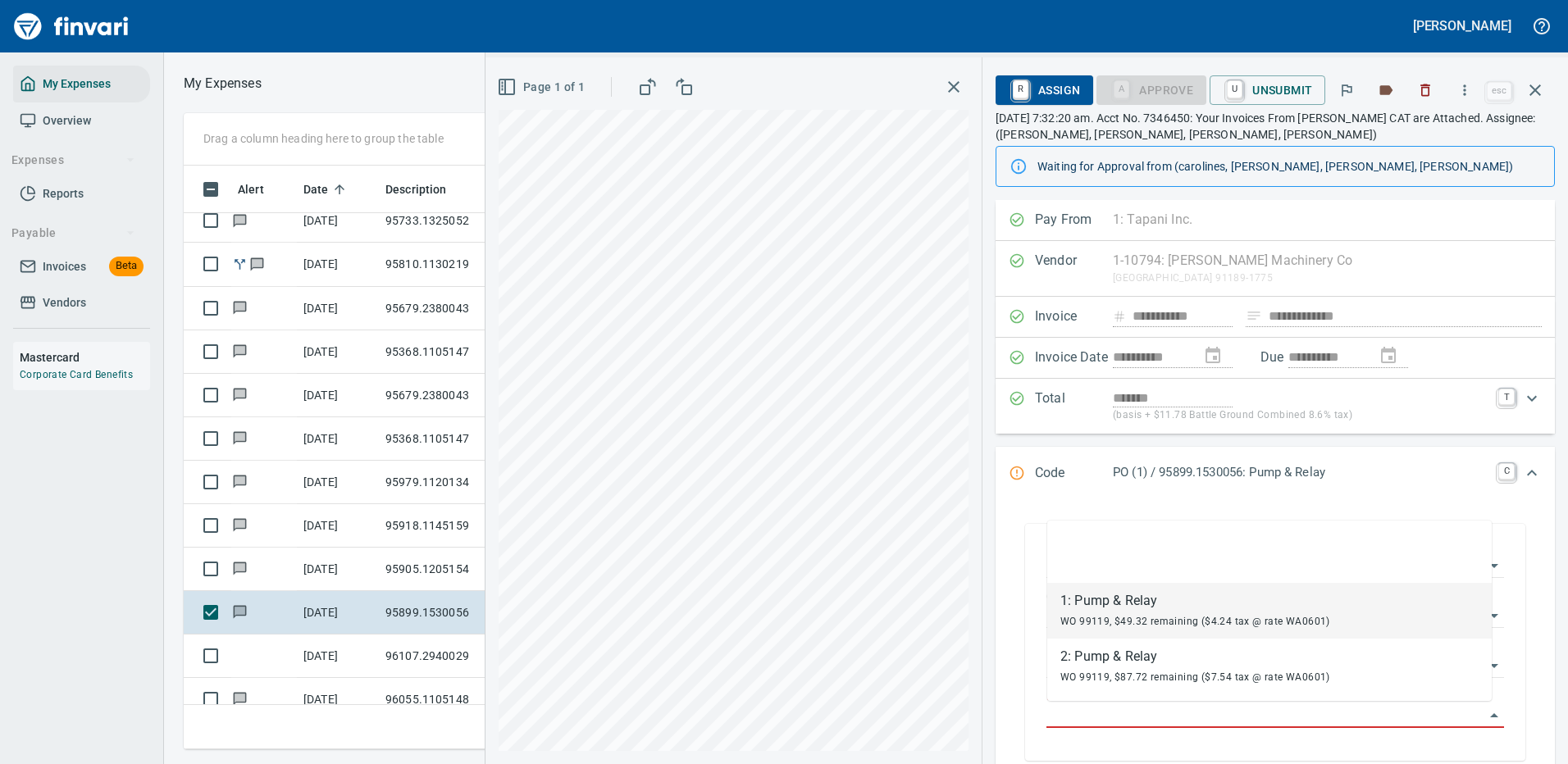
click at [1120, 608] on div "1: Pump & Relay" at bounding box center [1195, 601] width 270 height 20
type input "**********"
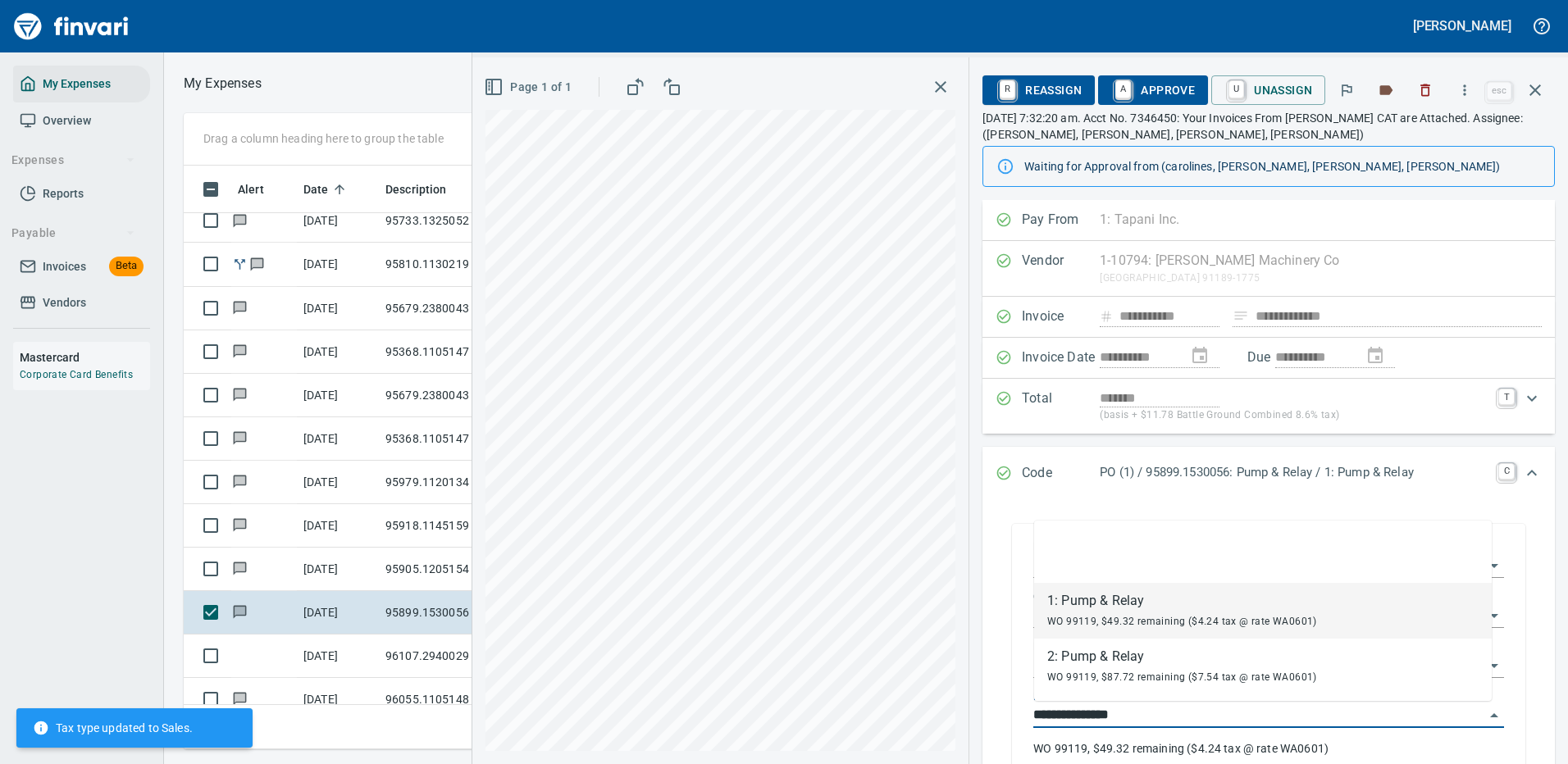
click at [1163, 712] on input "**********" at bounding box center [1258, 716] width 451 height 23
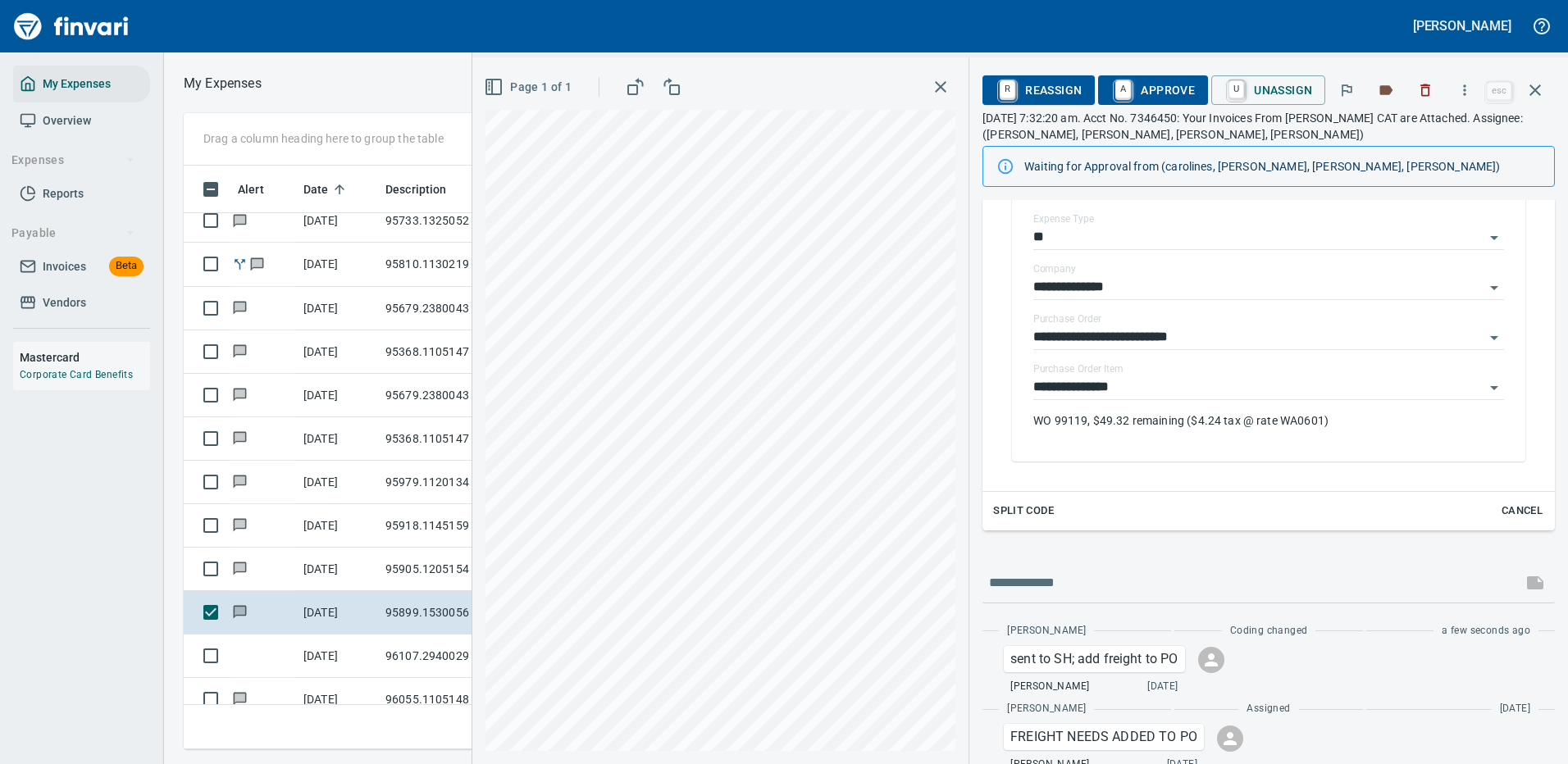
click at [999, 451] on div "**********" at bounding box center [1268, 329] width 546 height 299
click at [1027, 514] on span "Split Code" at bounding box center [1023, 511] width 60 height 19
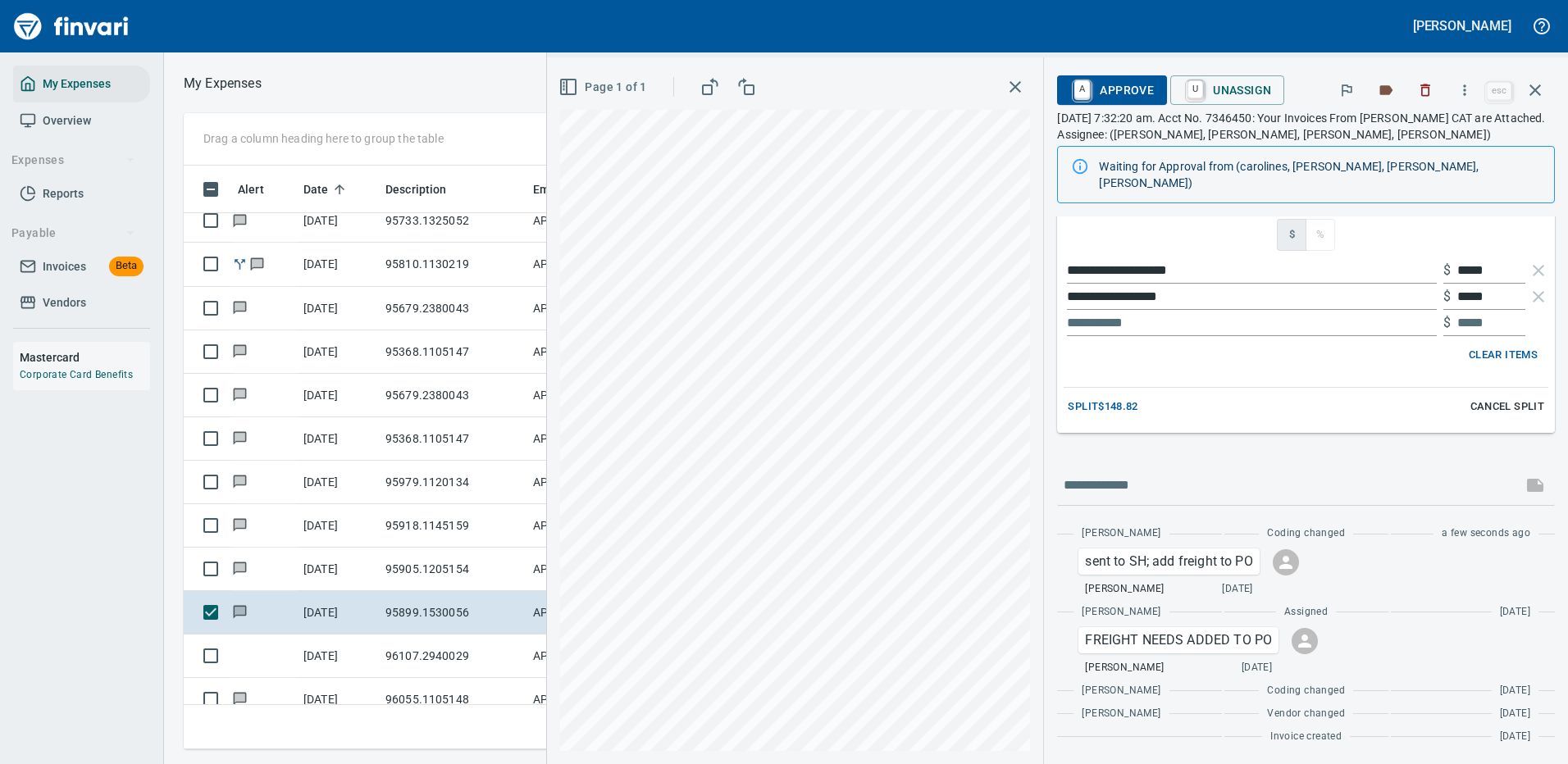
scroll to position [289, 0]
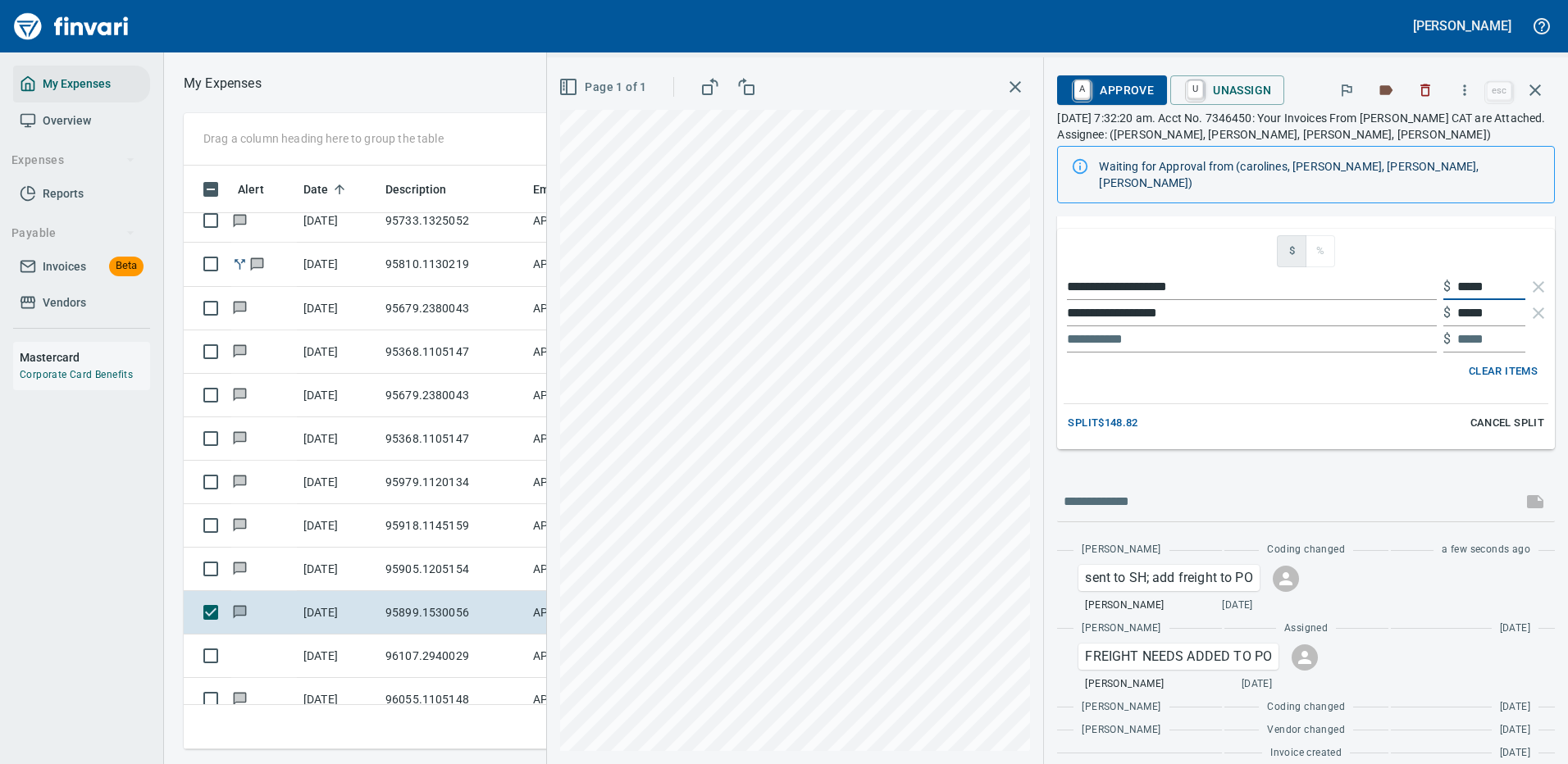
drag, startPoint x: 1487, startPoint y: 267, endPoint x: 1426, endPoint y: 268, distance: 61.0
click at [1426, 274] on div "**********" at bounding box center [1305, 286] width 485 height 26
type input "*****"
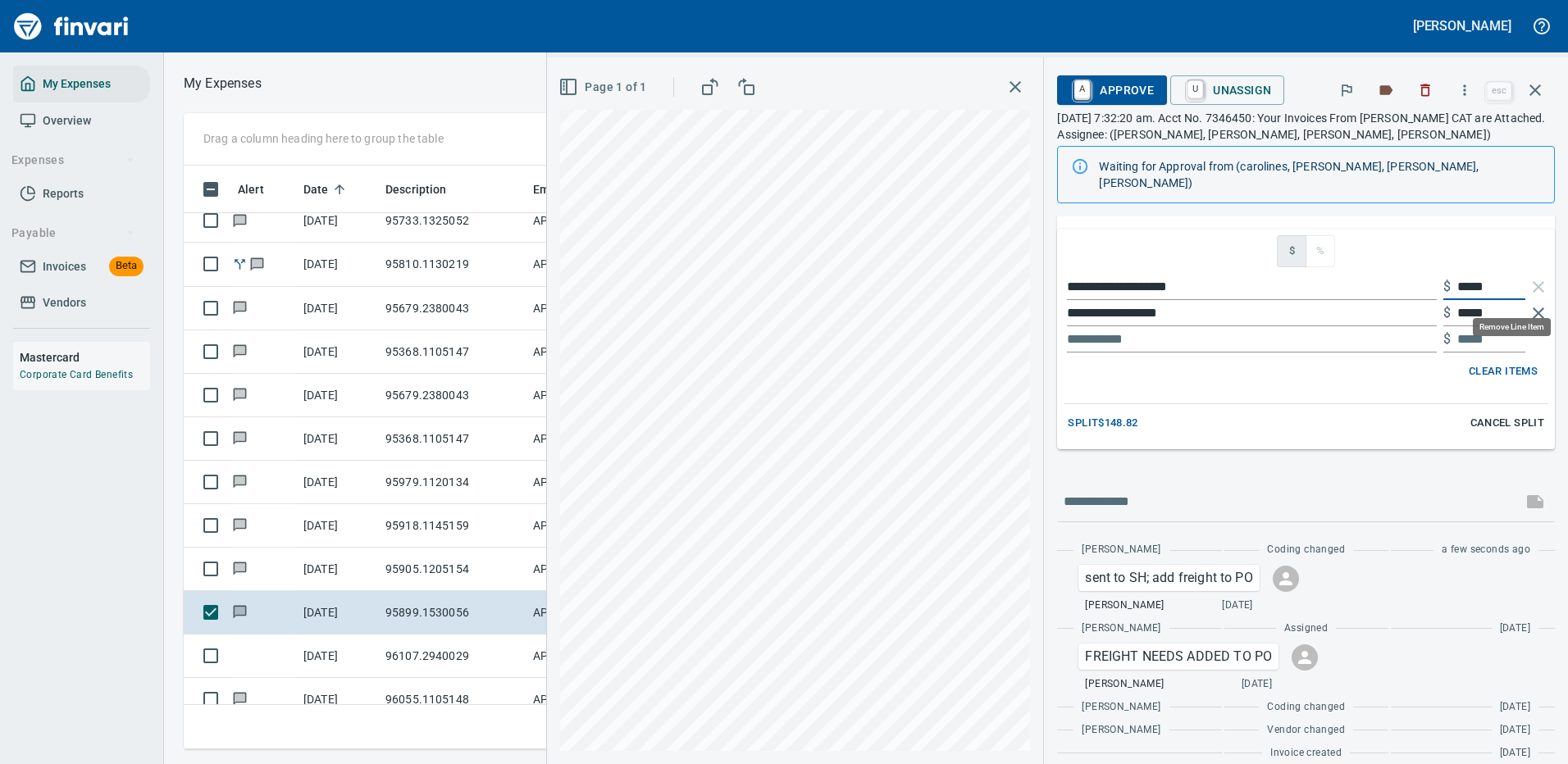
click at [1528, 303] on icon "button" at bounding box center [1538, 313] width 20 height 20
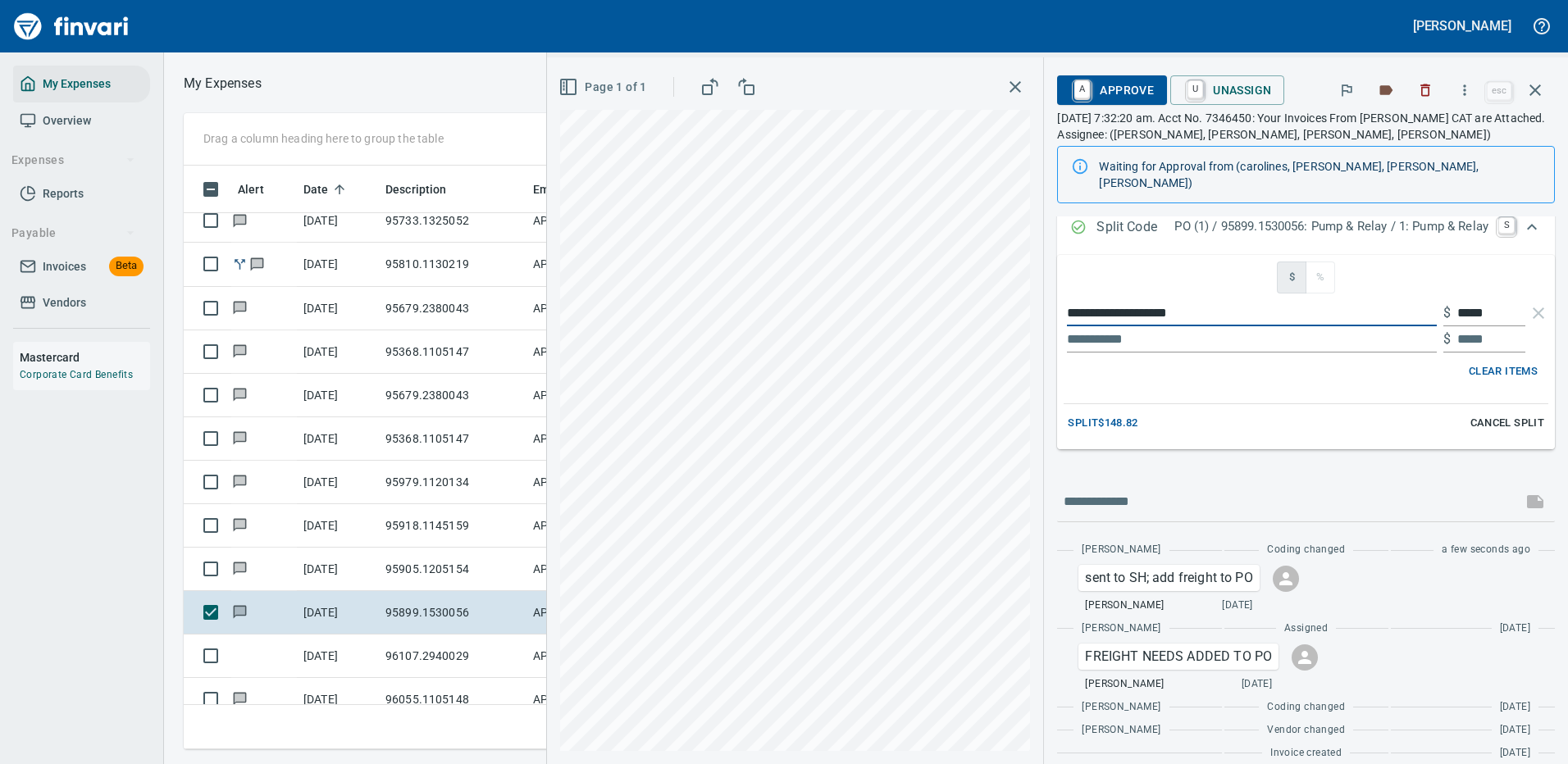
click at [952, 292] on div "**********" at bounding box center [1057, 411] width 1021 height 707
type input "*****"
click at [1067, 327] on input "text" at bounding box center [1251, 339] width 370 height 26
type input "****"
type input "*****"
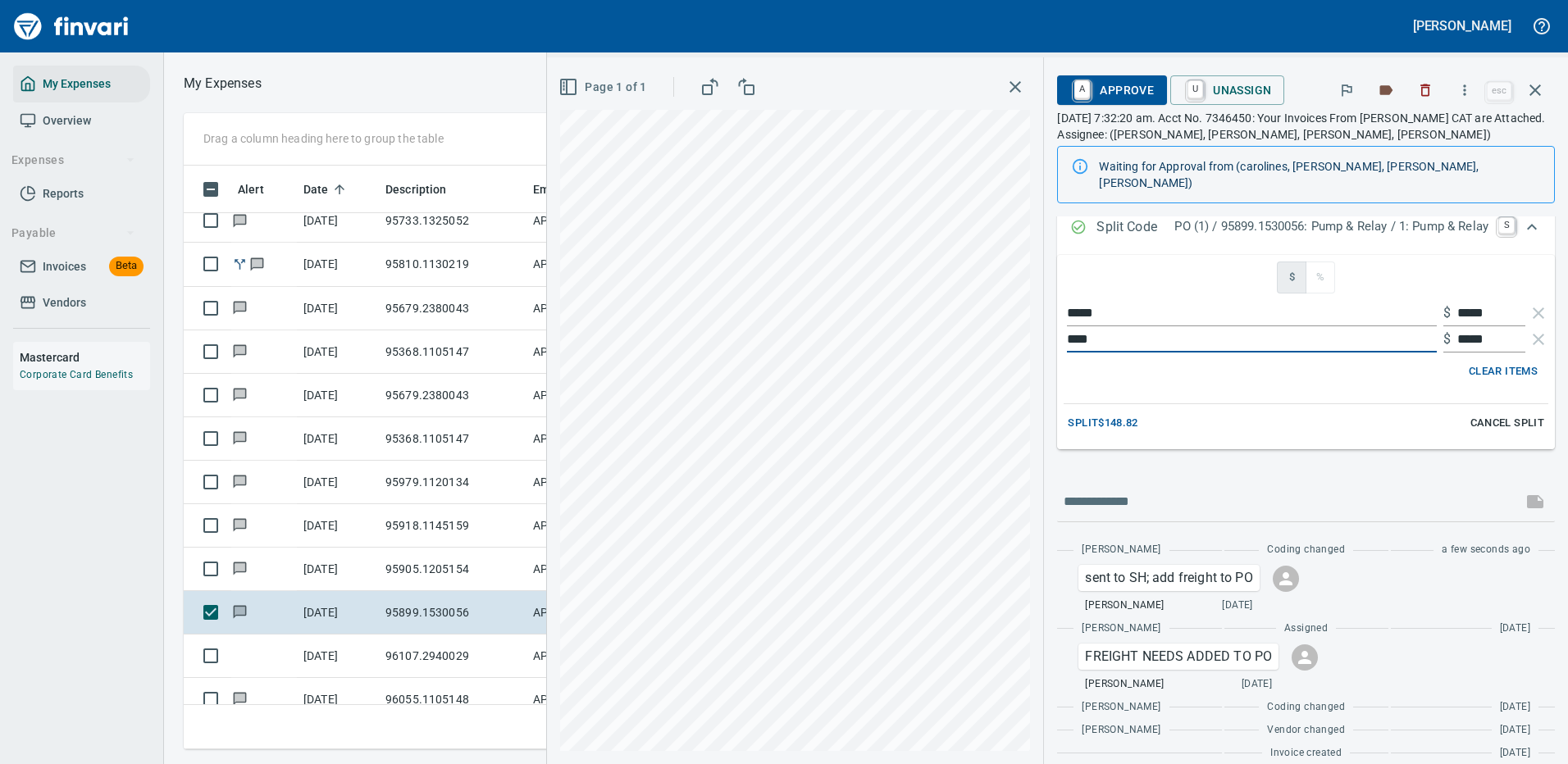
type input "****"
click at [1089, 414] on span "Split $148.82" at bounding box center [1102, 423] width 69 height 19
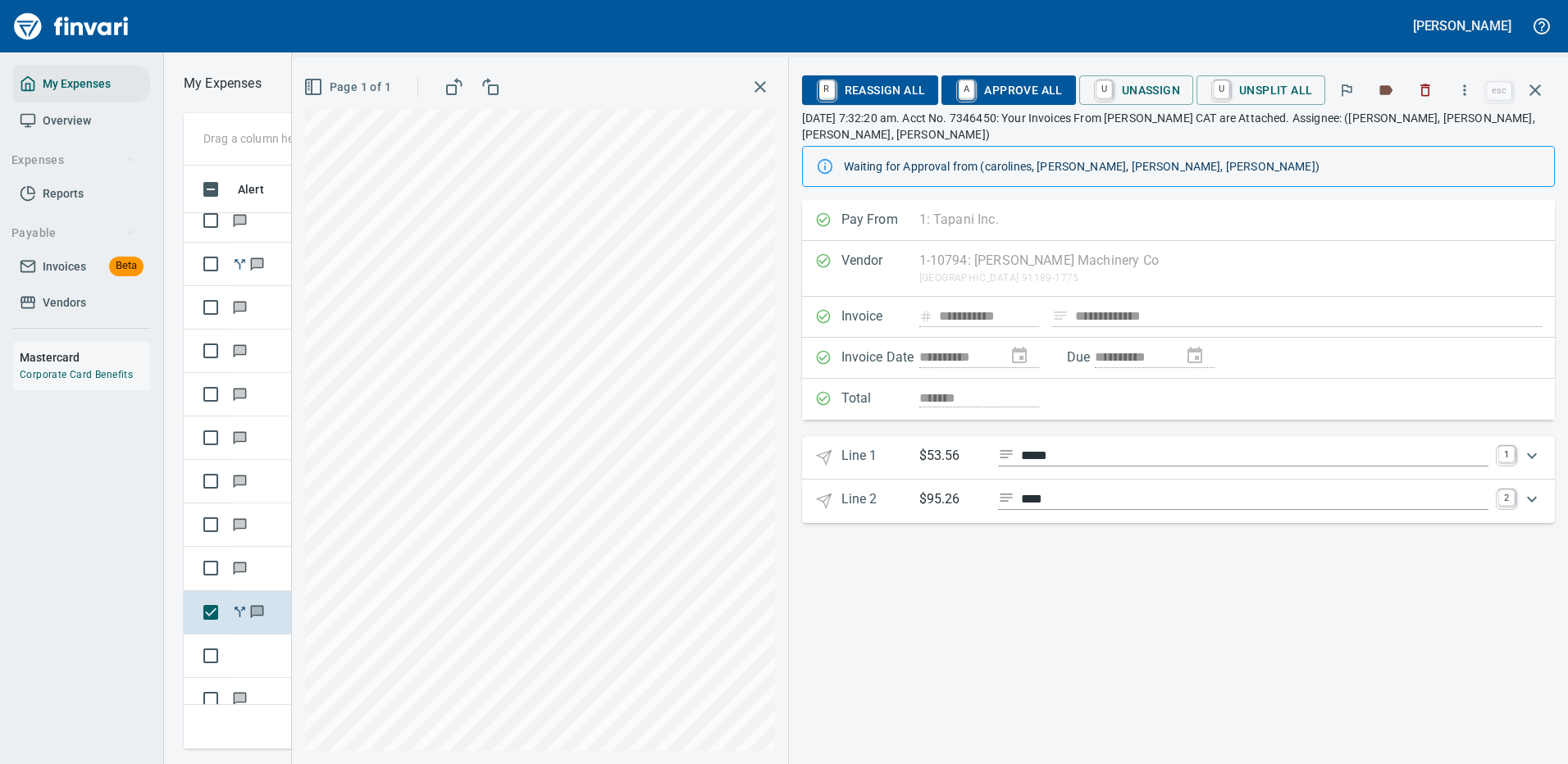
scroll to position [0, 0]
click at [1529, 446] on icon "Expand" at bounding box center [1532, 456] width 20 height 20
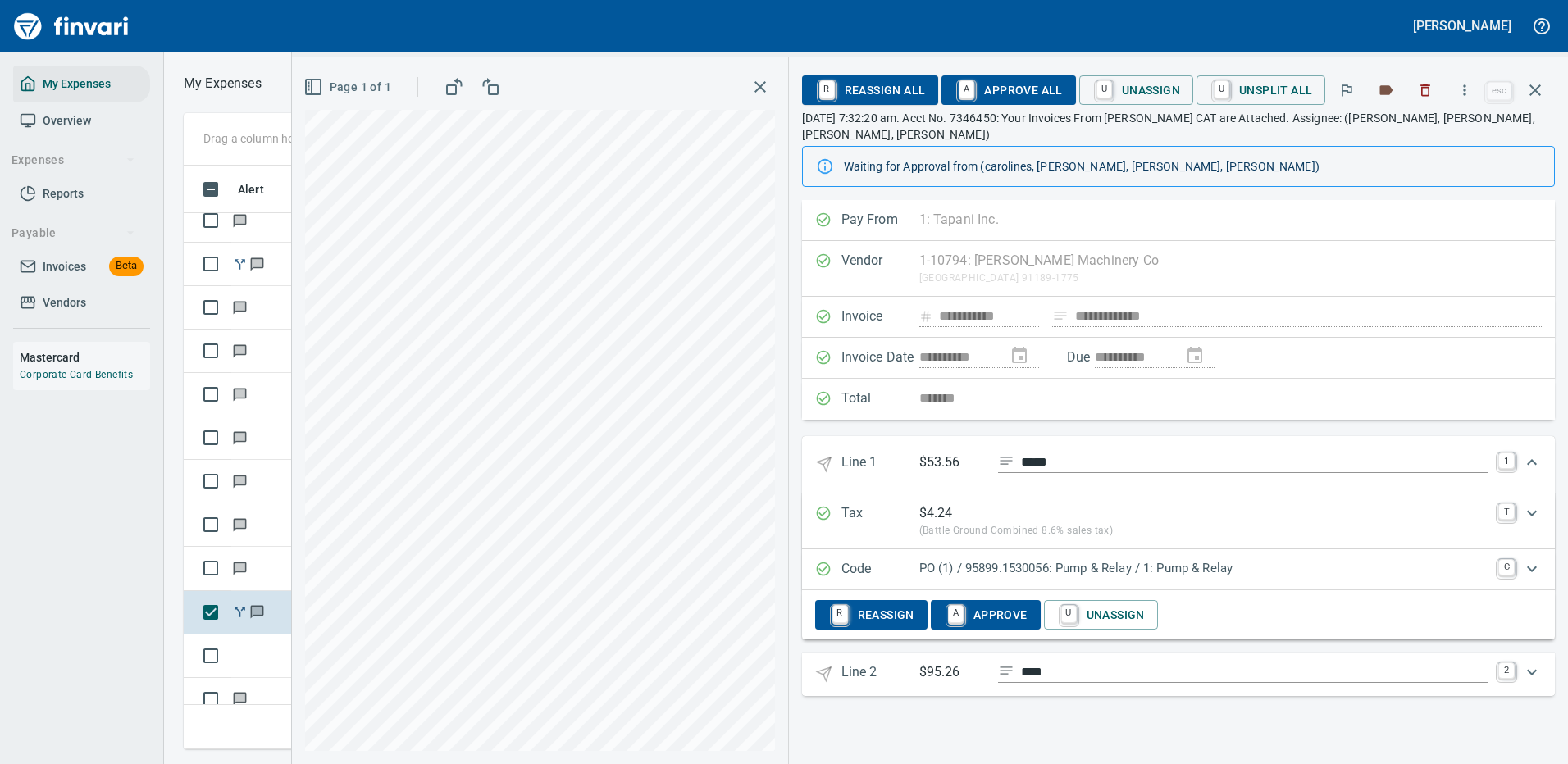
click at [1205, 550] on div "Code PO (1) / 95899.1530056: Pump & Relay / 1: Pump & Relay C" at bounding box center [1178, 571] width 753 height 41
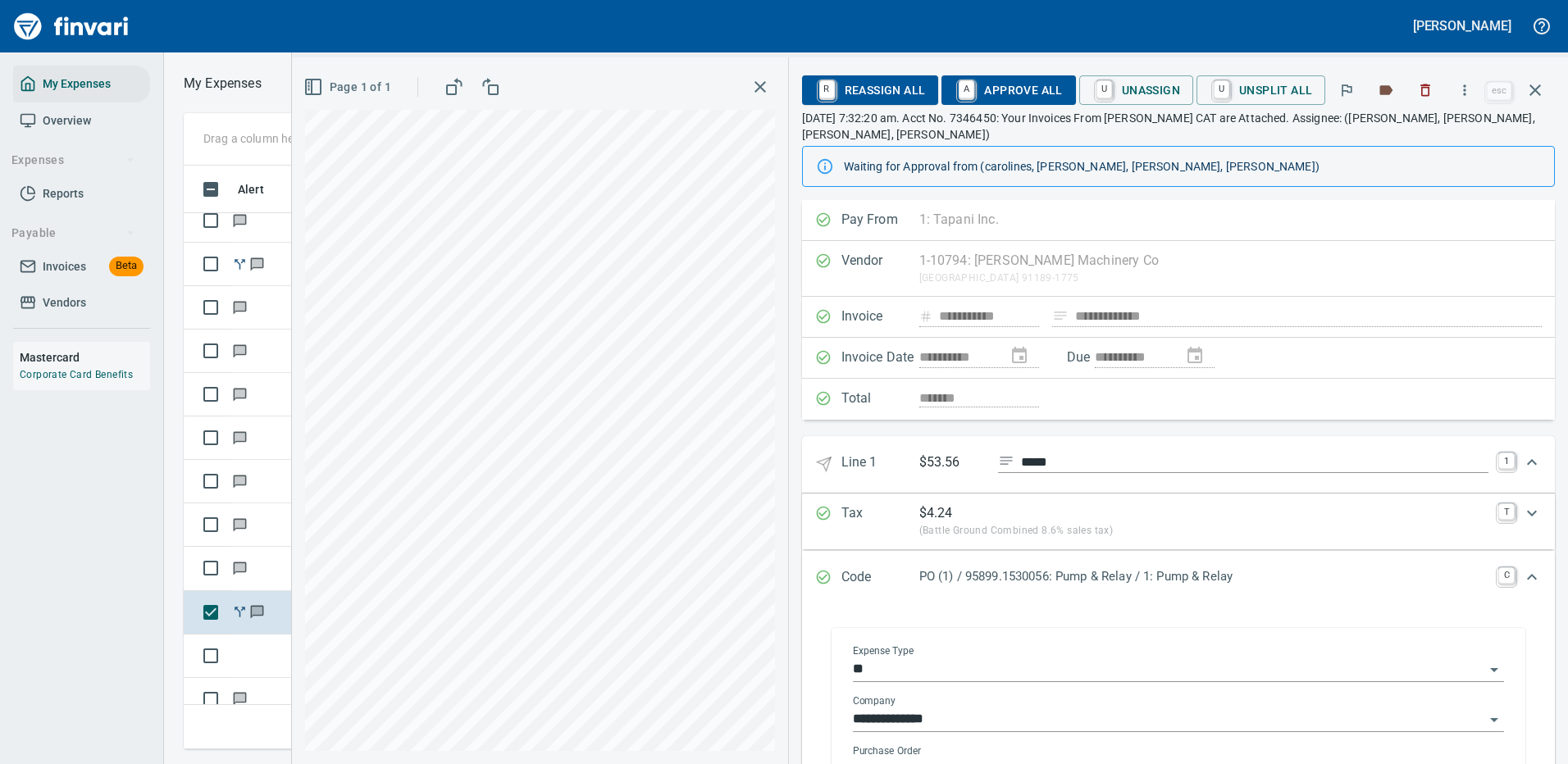
scroll to position [319, 0]
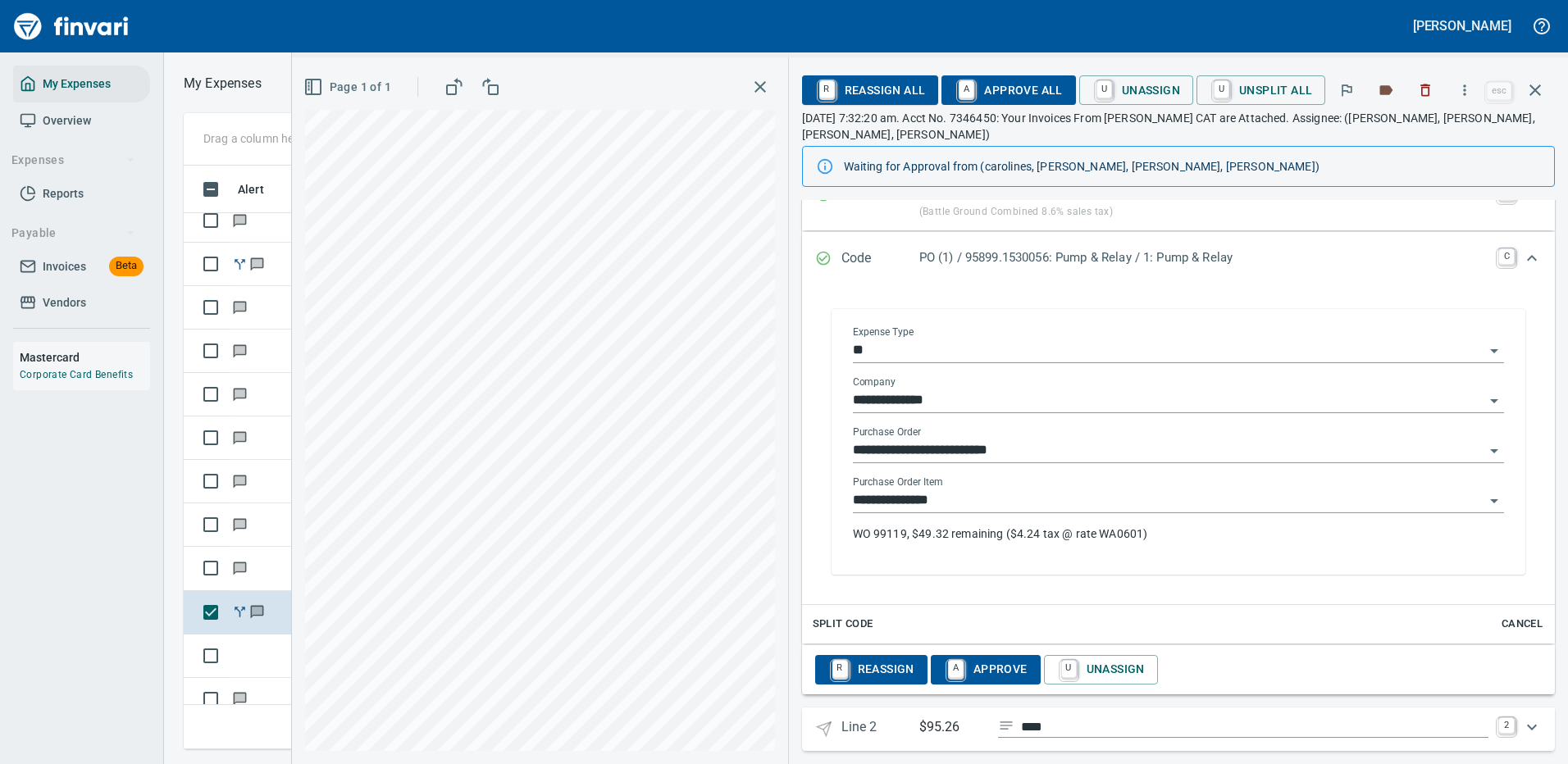
click at [979, 526] on p "WO 99119, $49.32 remaining ($4.24 tax @ rate WA0601)" at bounding box center [1178, 534] width 651 height 16
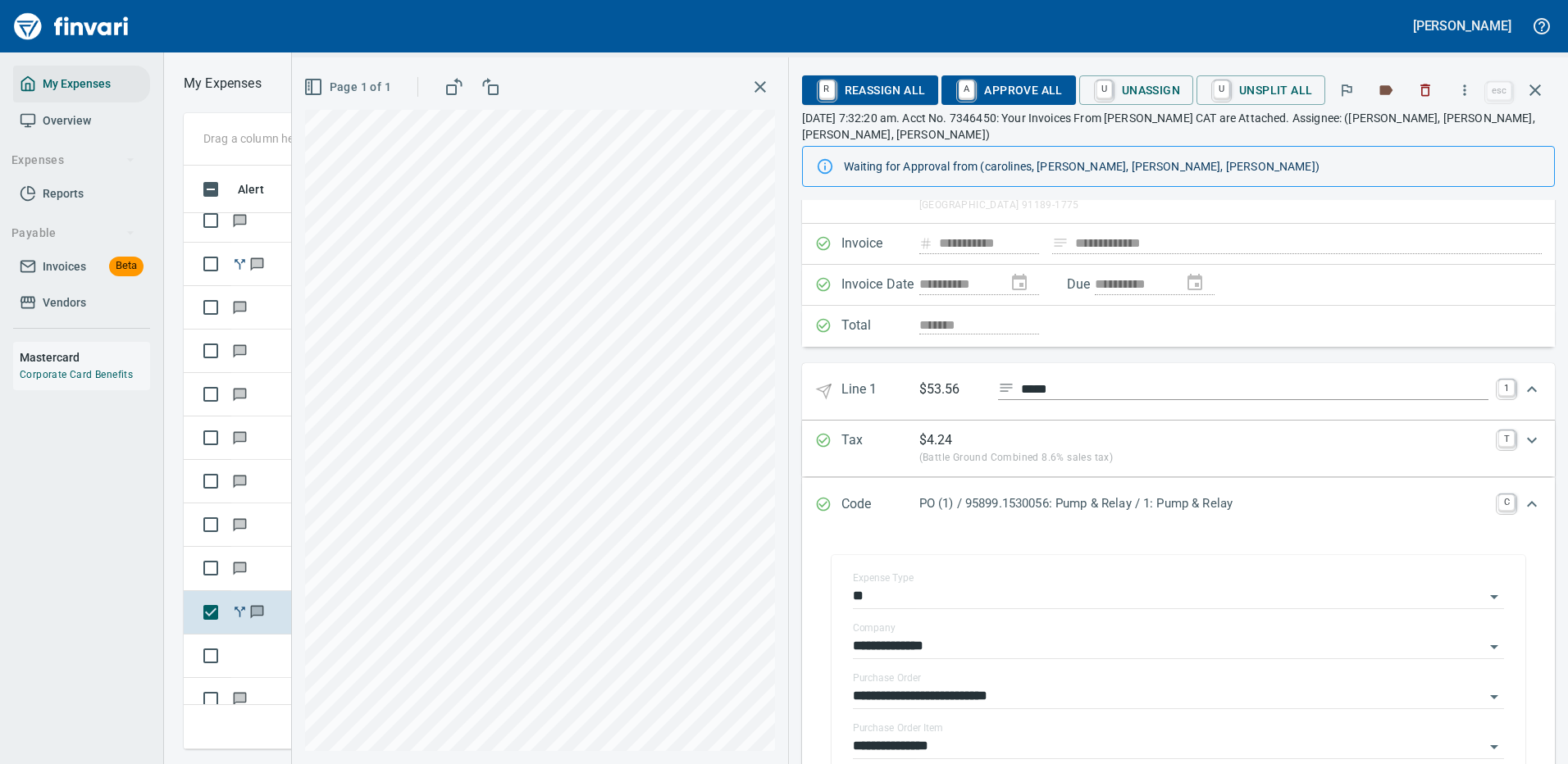
click at [1522, 380] on icon "Expand" at bounding box center [1532, 390] width 20 height 20
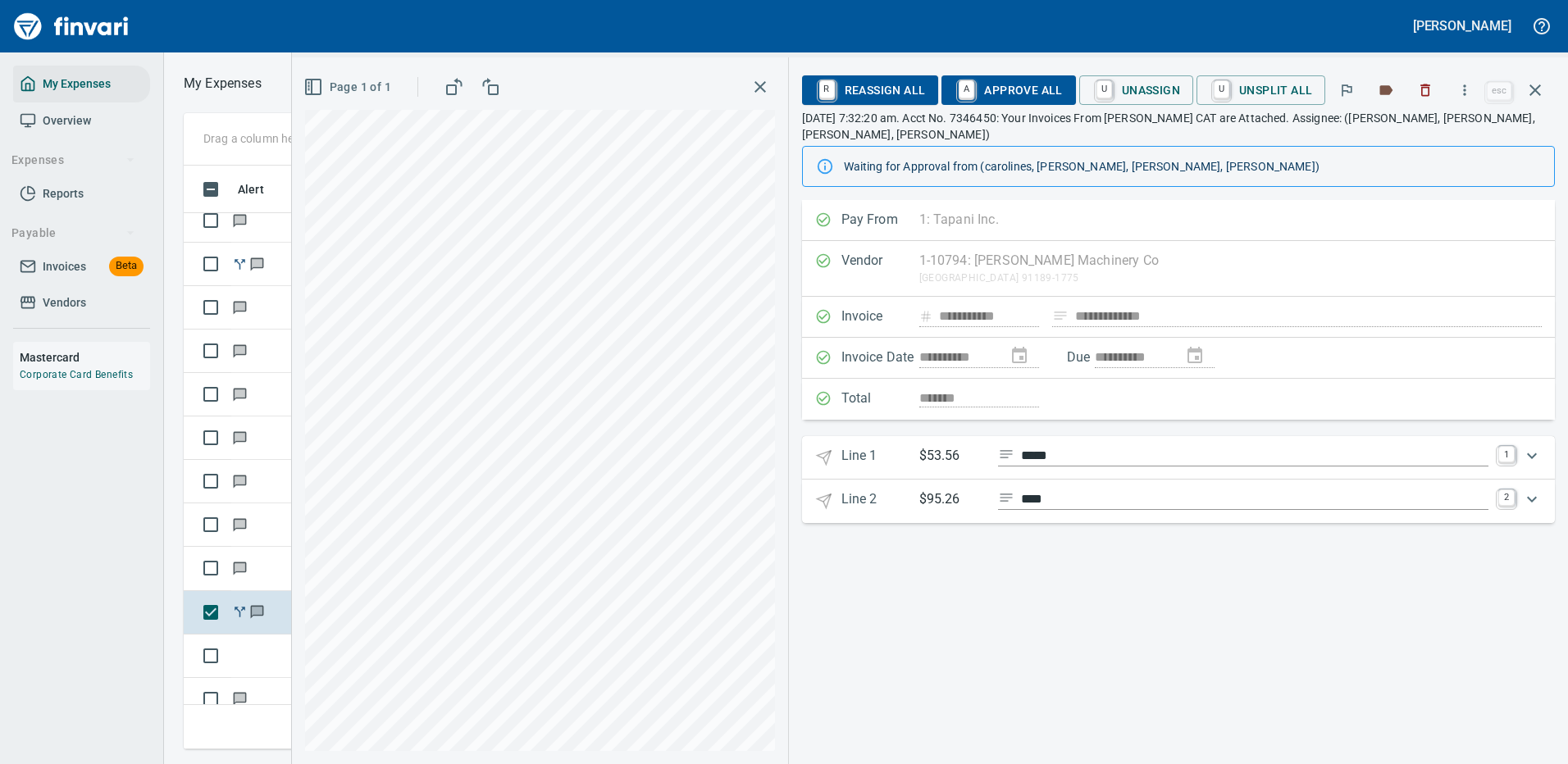
scroll to position [0, 0]
click at [1535, 490] on icon "Expand" at bounding box center [1532, 499] width 20 height 20
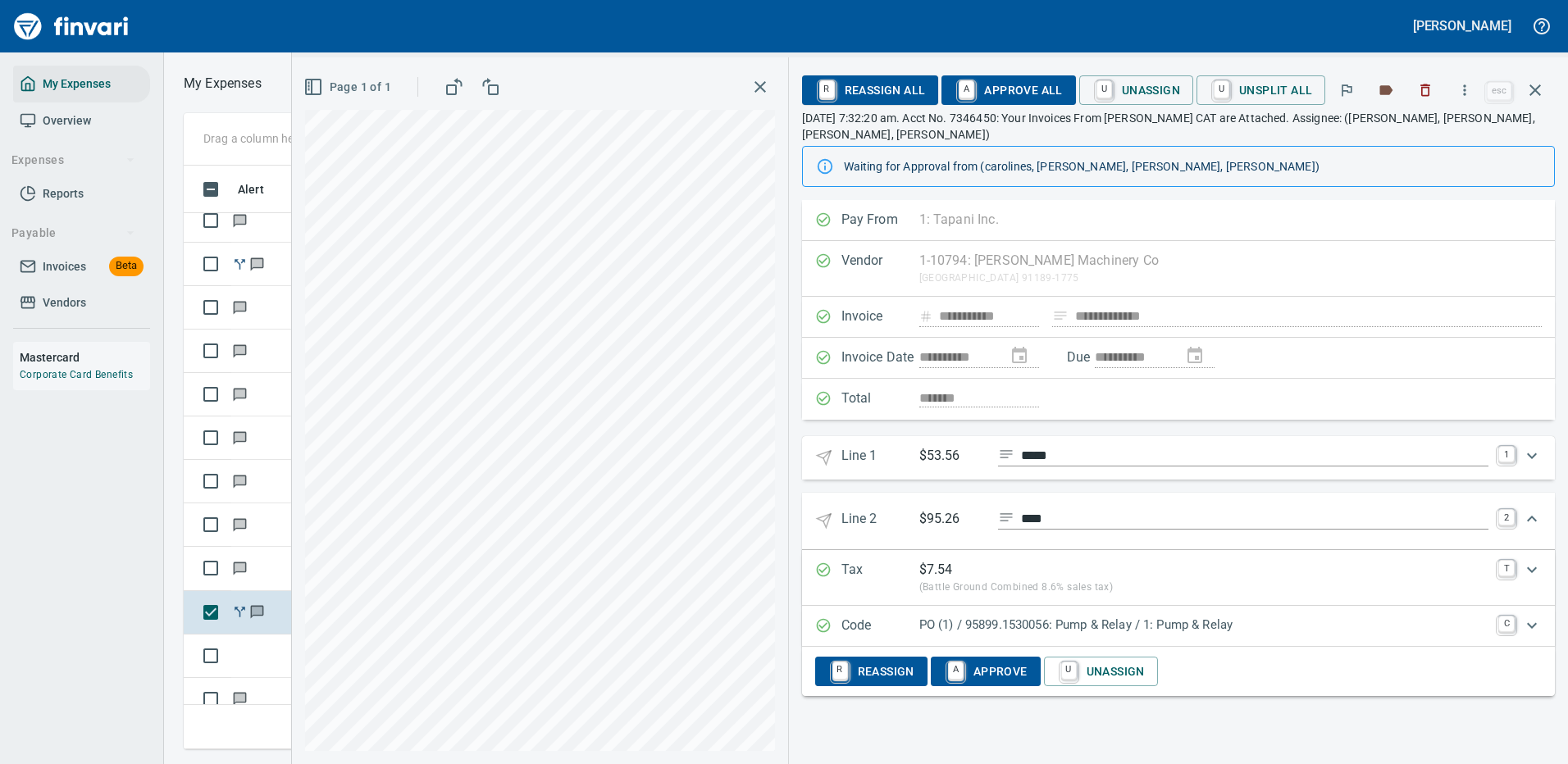
click at [1297, 616] on p "PO (1) / 95899.1530056: Pump & Relay / 1: Pump & Relay" at bounding box center [1204, 625] width 569 height 19
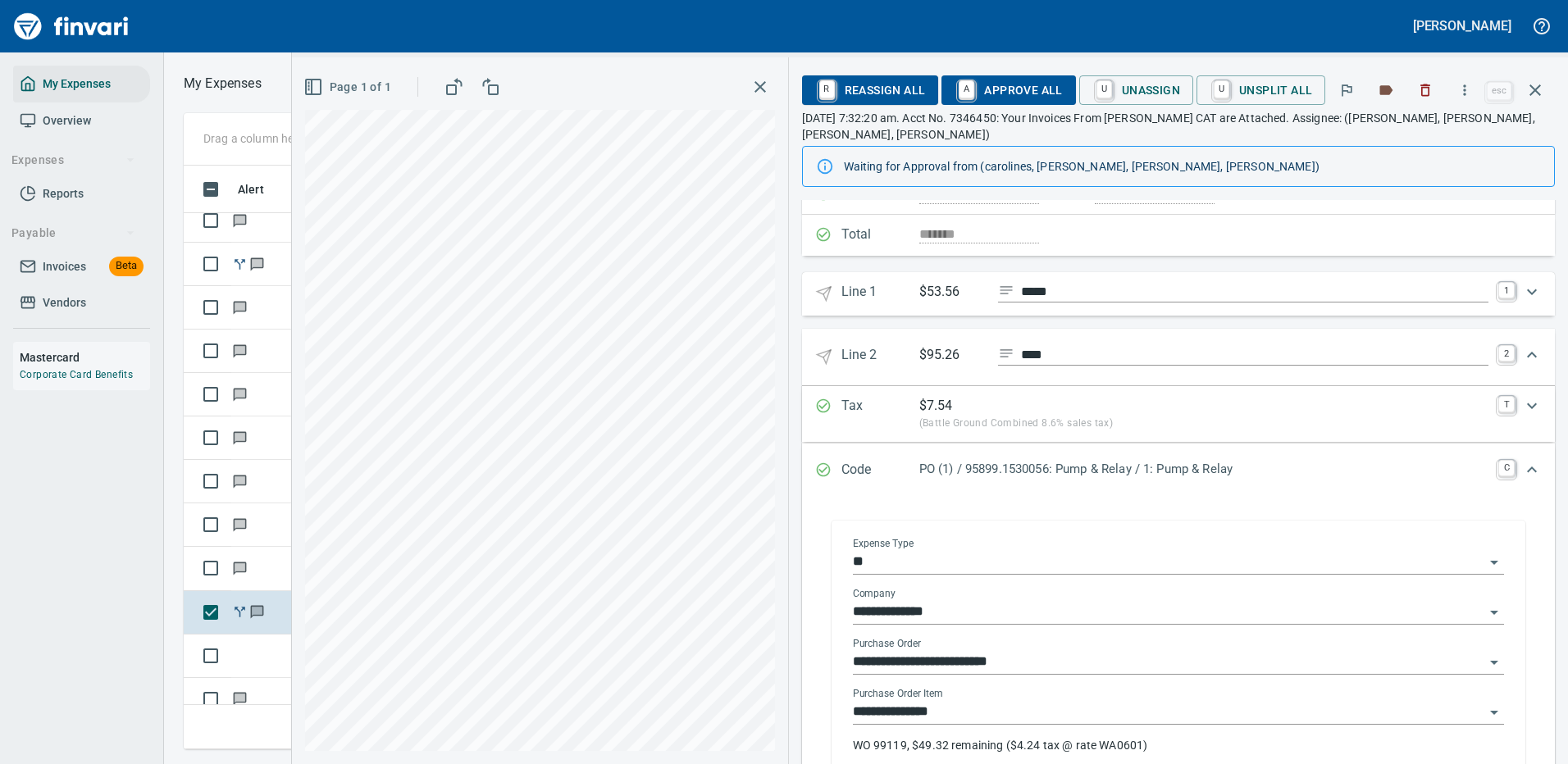
scroll to position [319, 0]
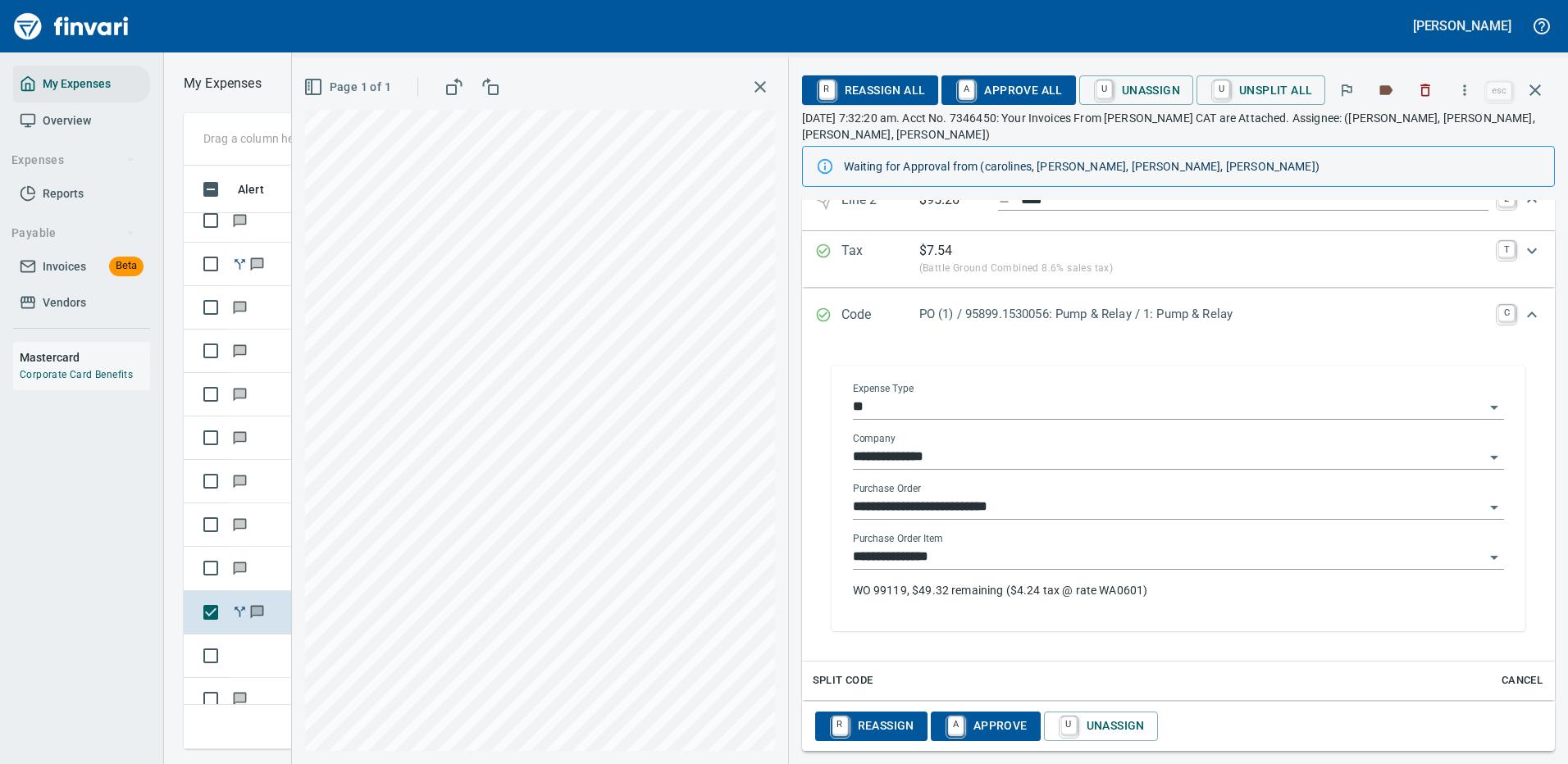
click at [1268, 546] on input "**********" at bounding box center [1169, 558] width 632 height 23
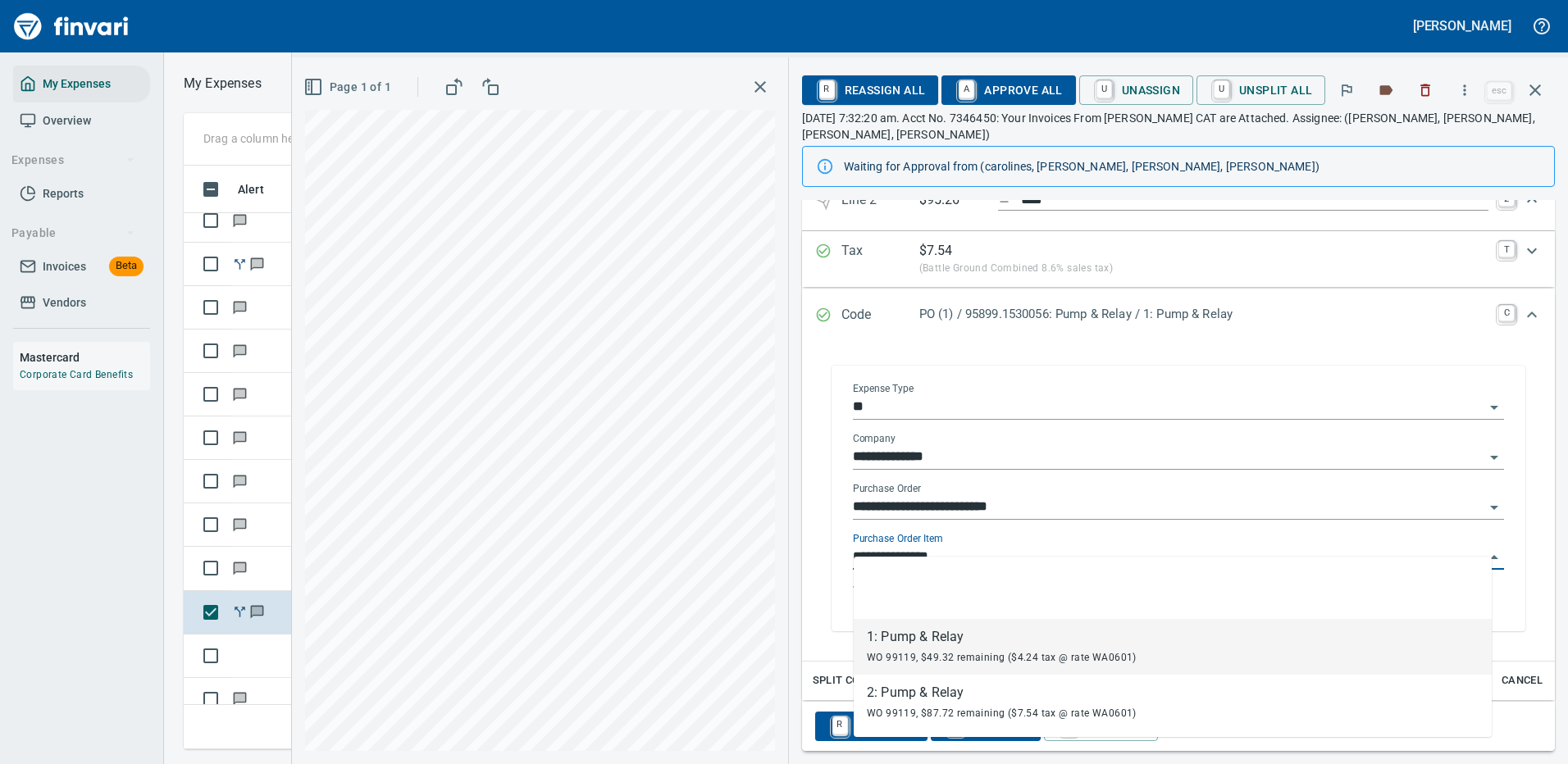
scroll to position [560, 929]
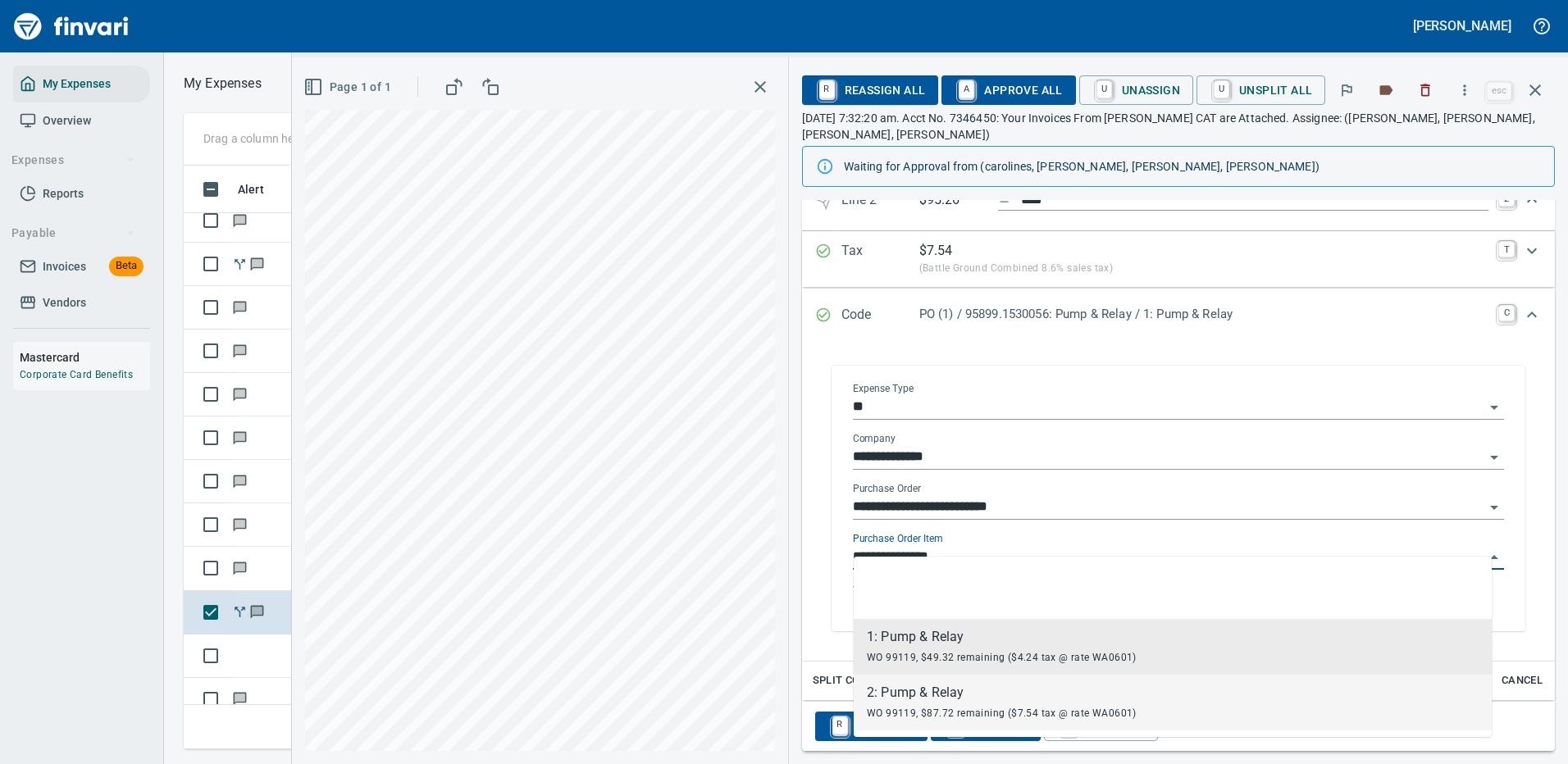
drag, startPoint x: 929, startPoint y: 697, endPoint x: 1246, endPoint y: 544, distance: 352.0
click at [929, 697] on div "2: Pump & Relay" at bounding box center [1001, 693] width 270 height 20
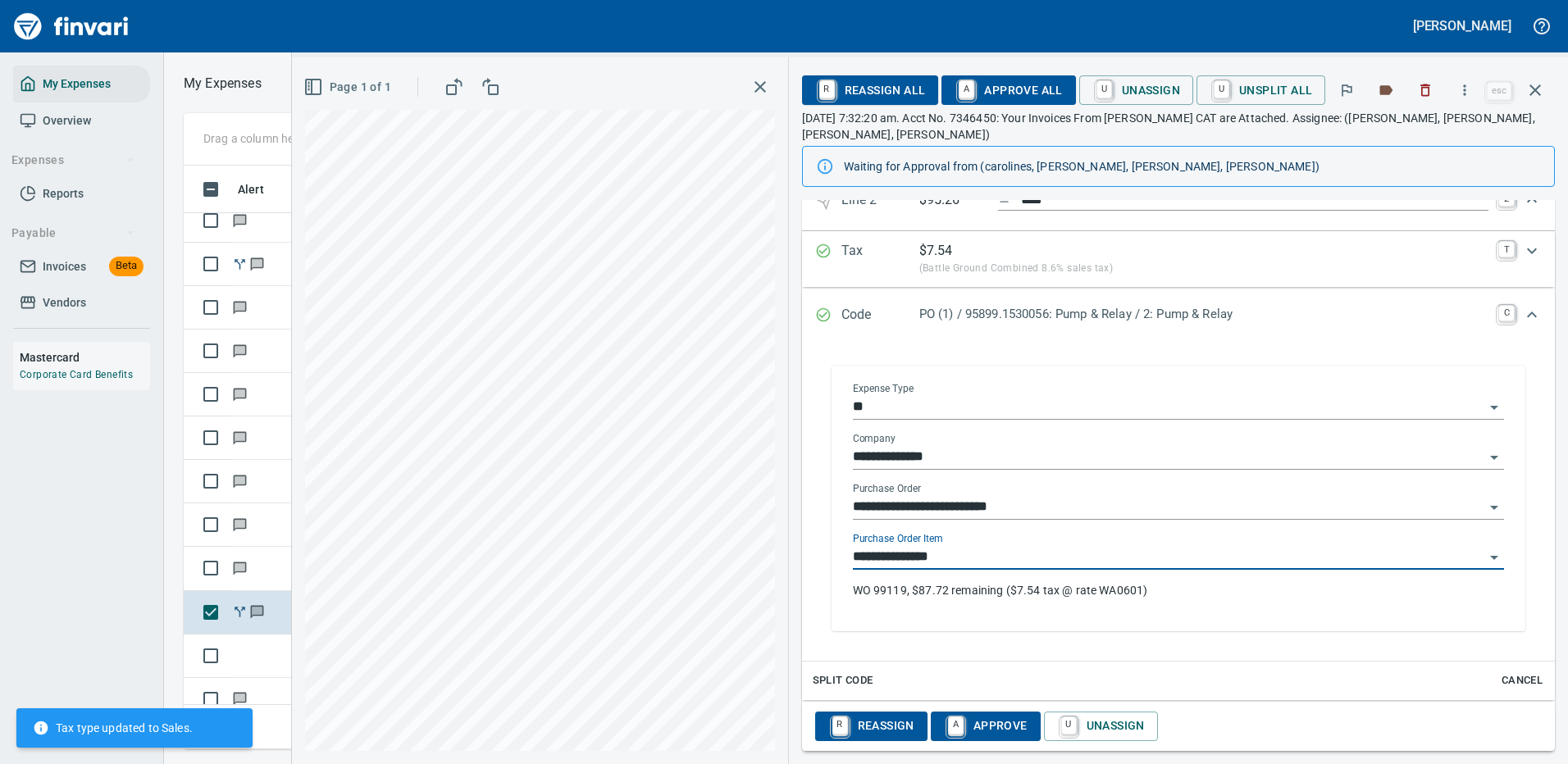
type input "**********"
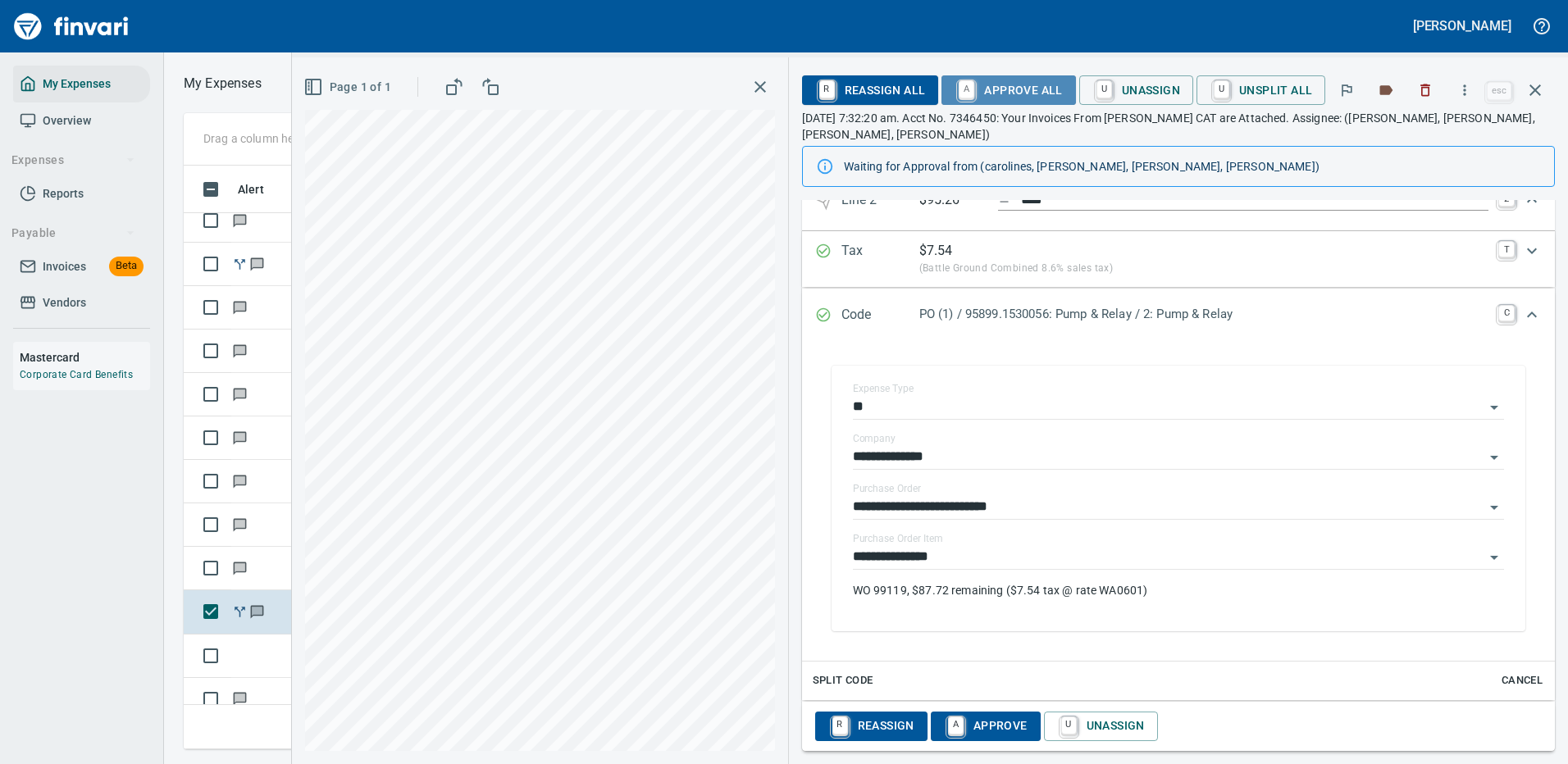
click at [1021, 84] on span "A Approve All" at bounding box center [1008, 90] width 107 height 28
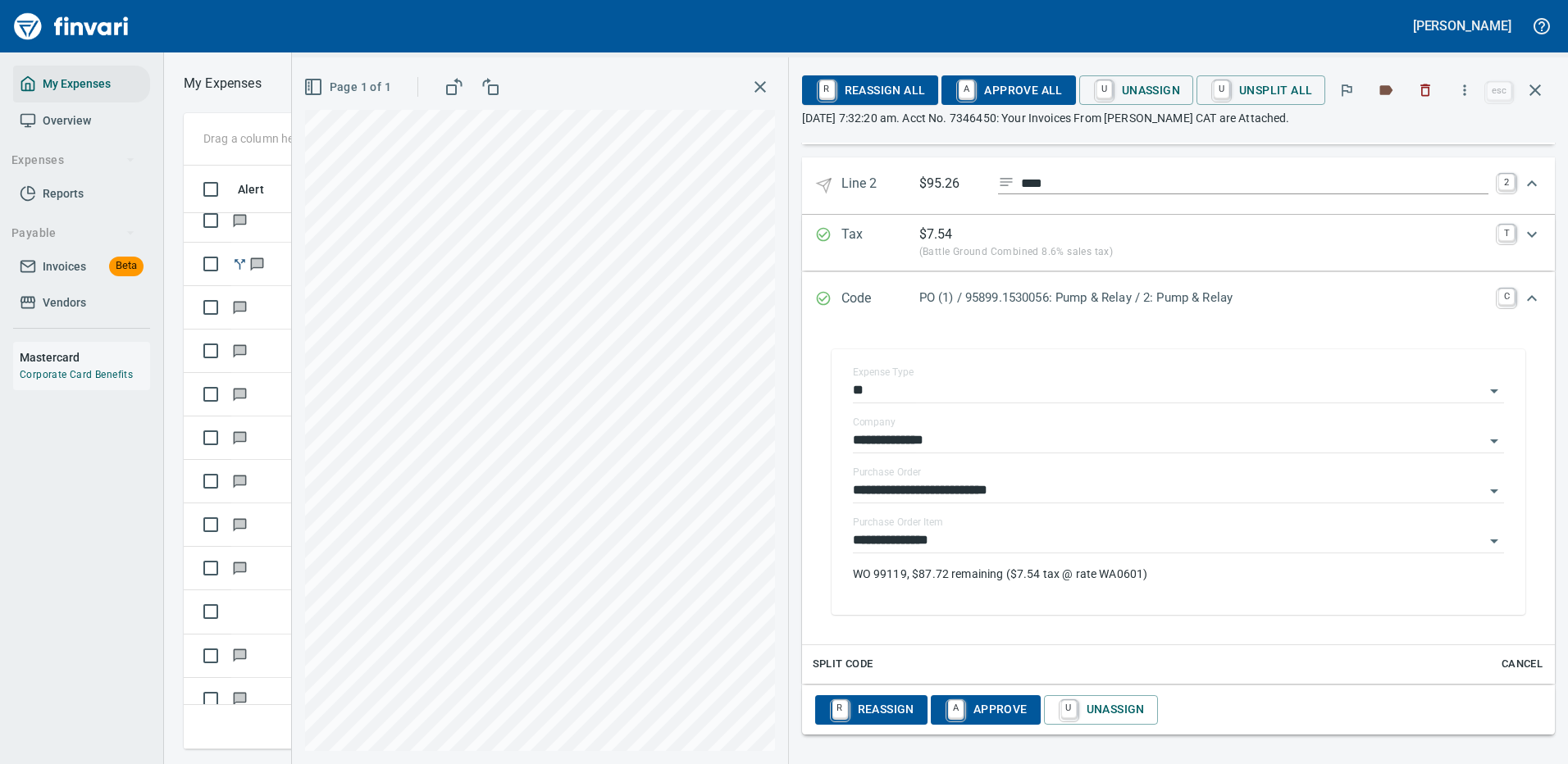
scroll to position [278, 0]
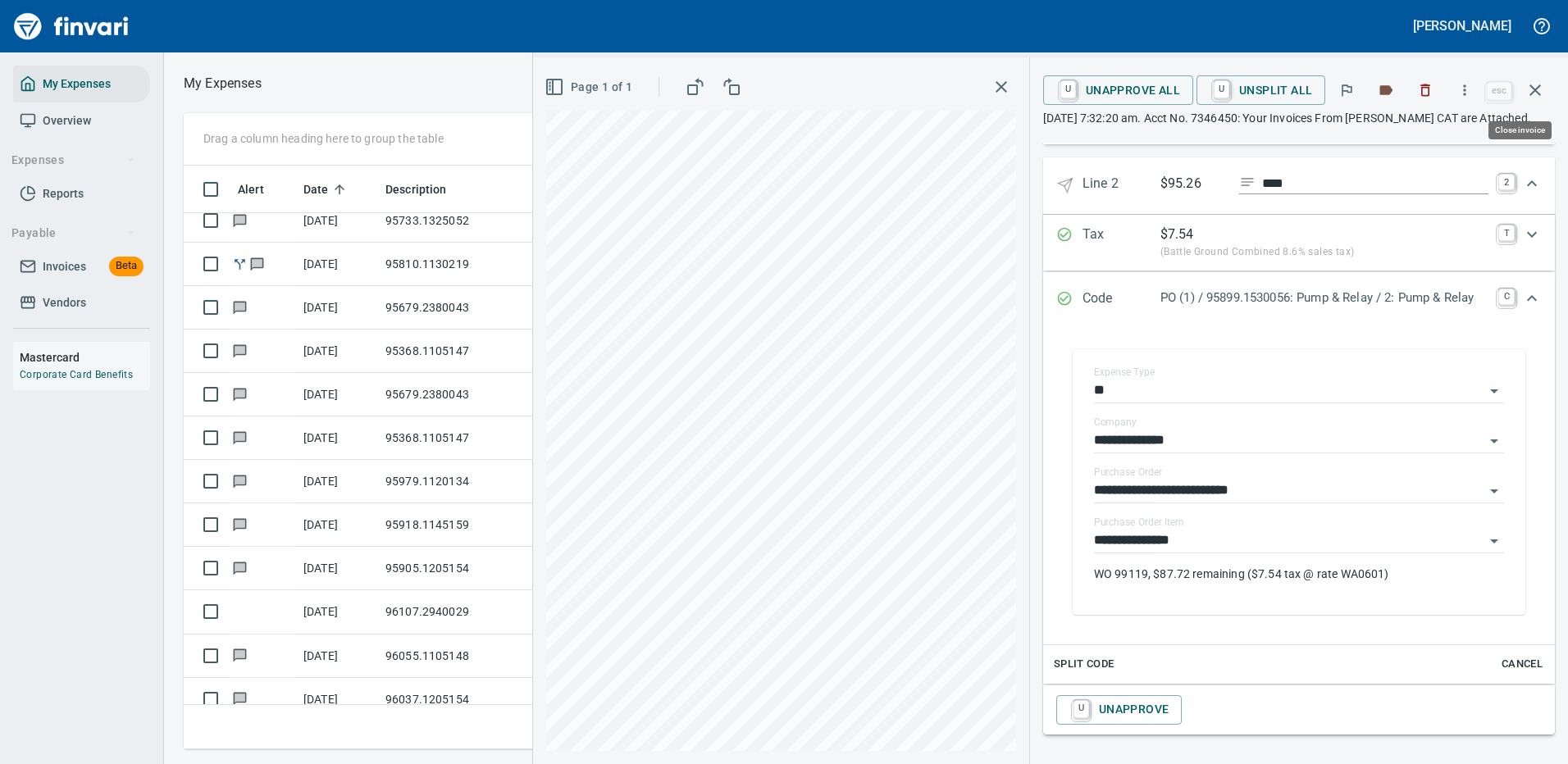
click at [1532, 86] on icon "button" at bounding box center [1535, 90] width 20 height 20
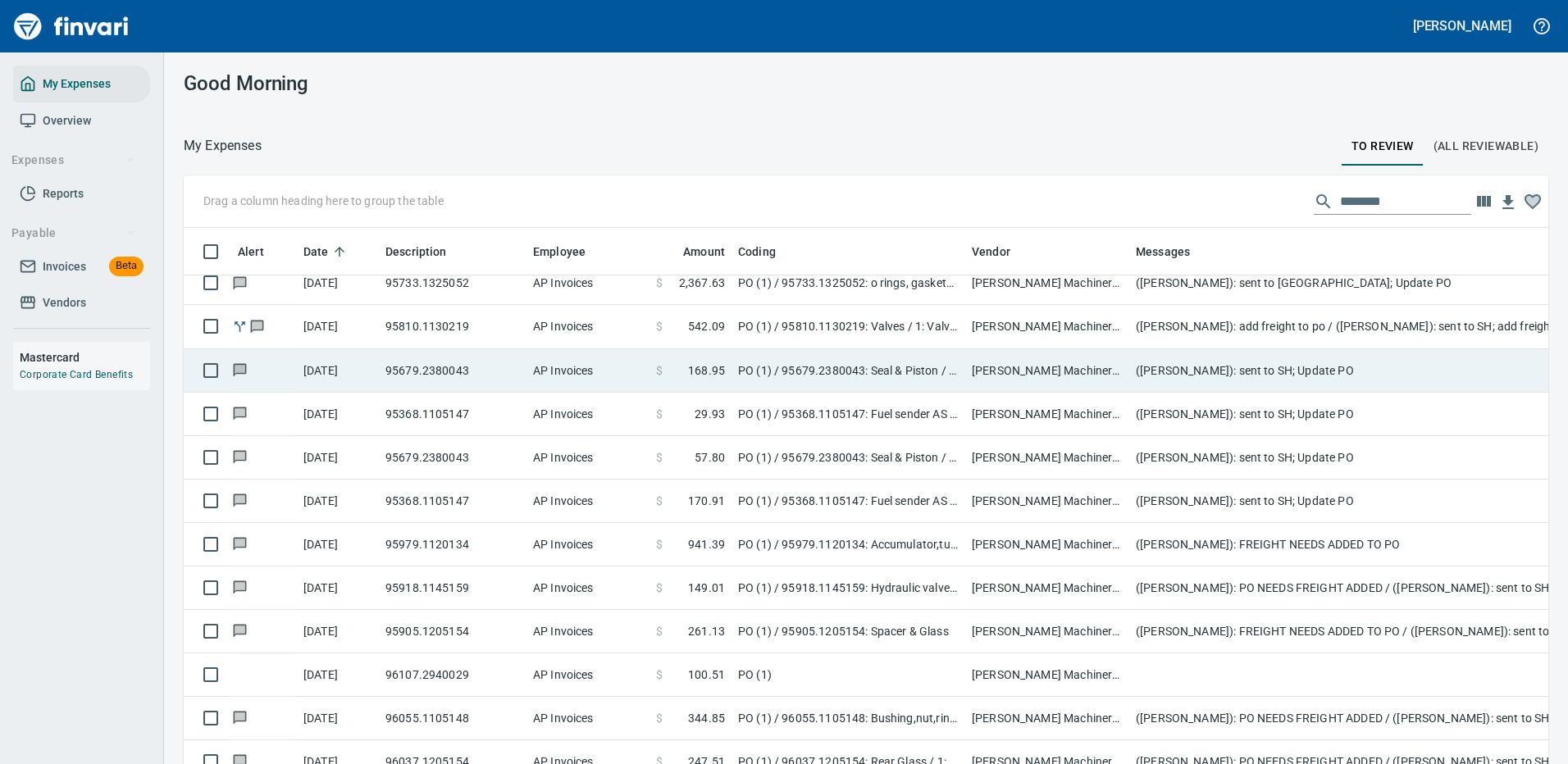
scroll to position [564, 0]
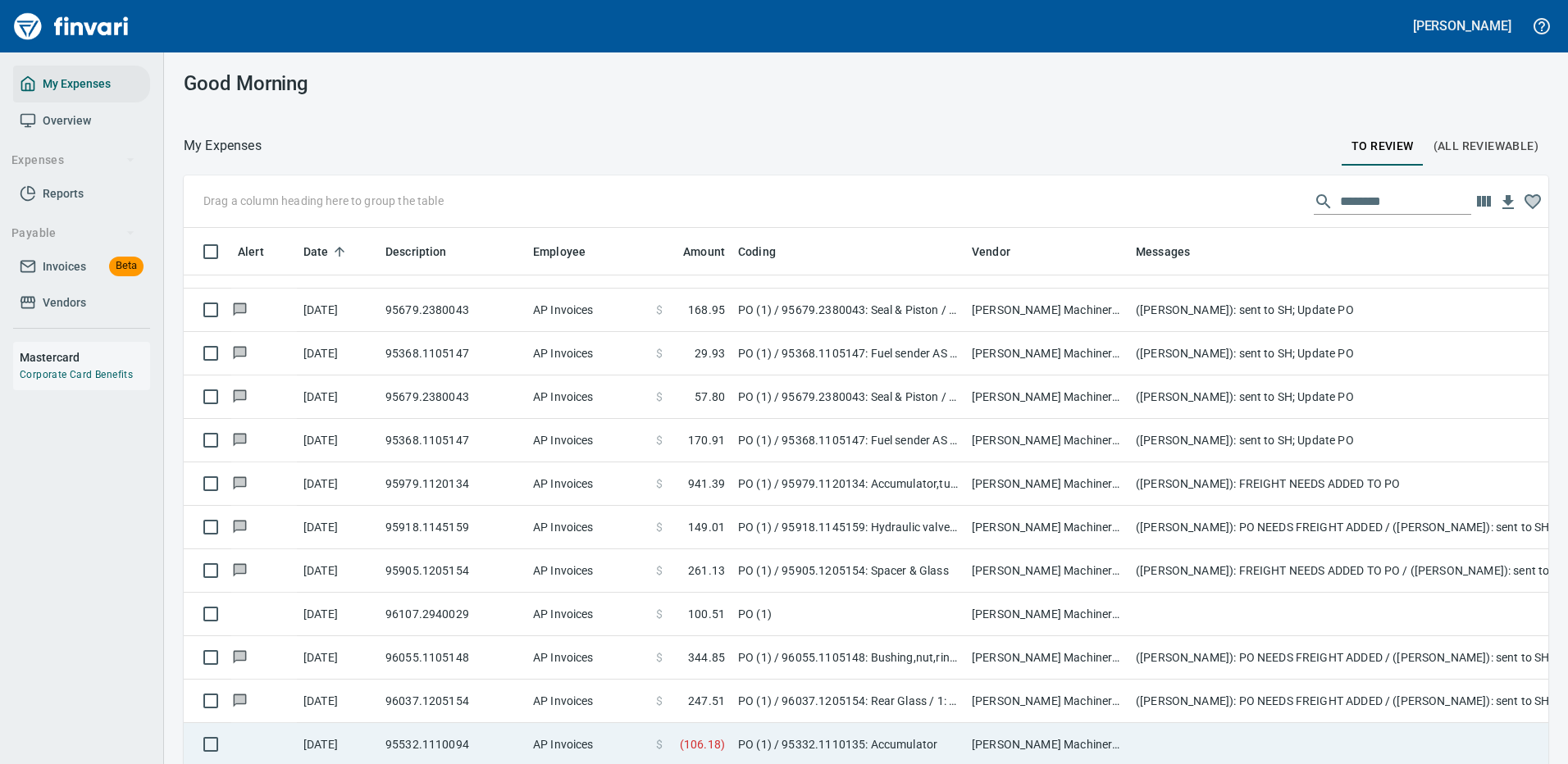
click at [479, 688] on td "96037.1205154" at bounding box center [452, 702] width 148 height 43
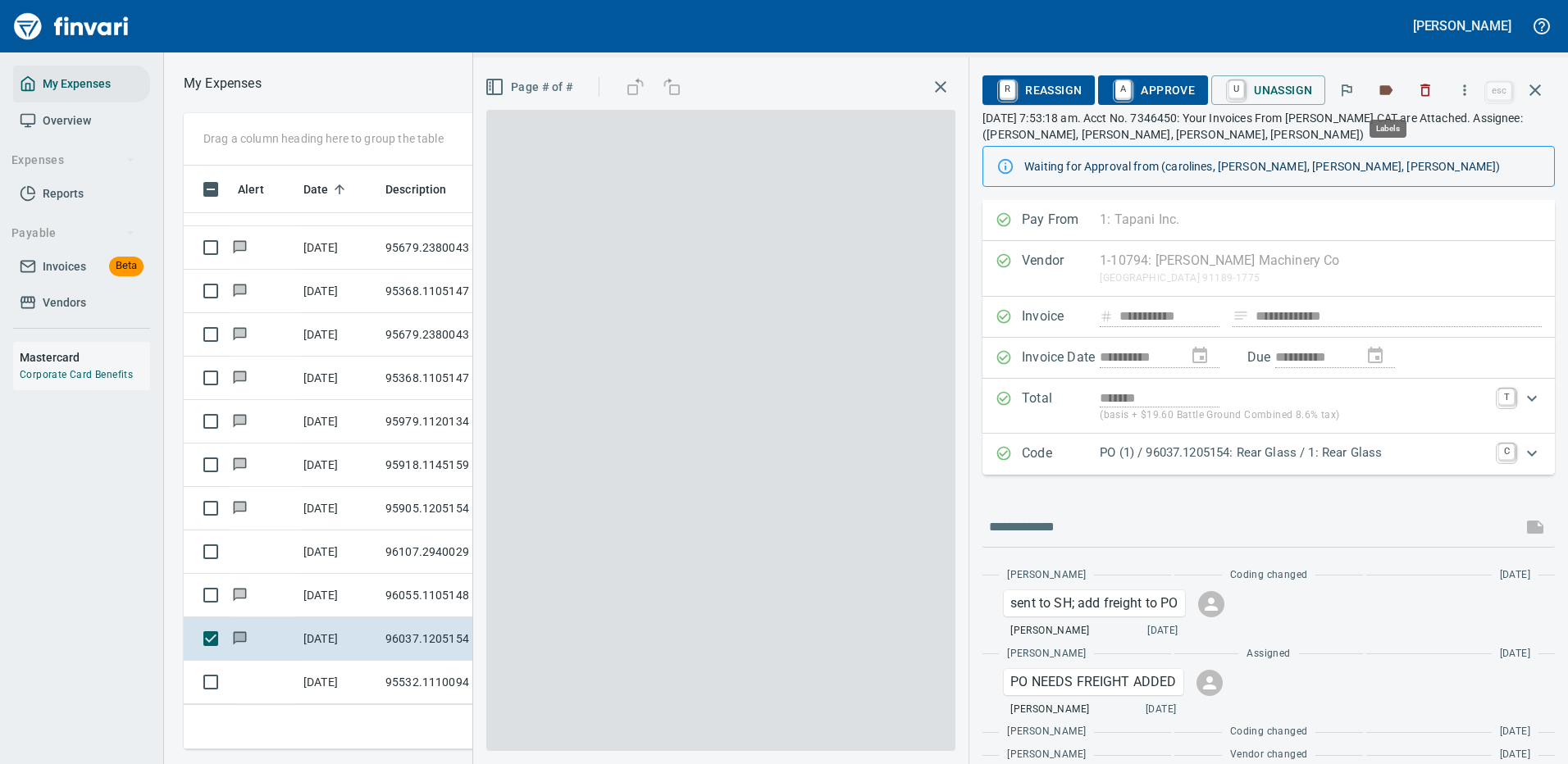
scroll to position [560, 929]
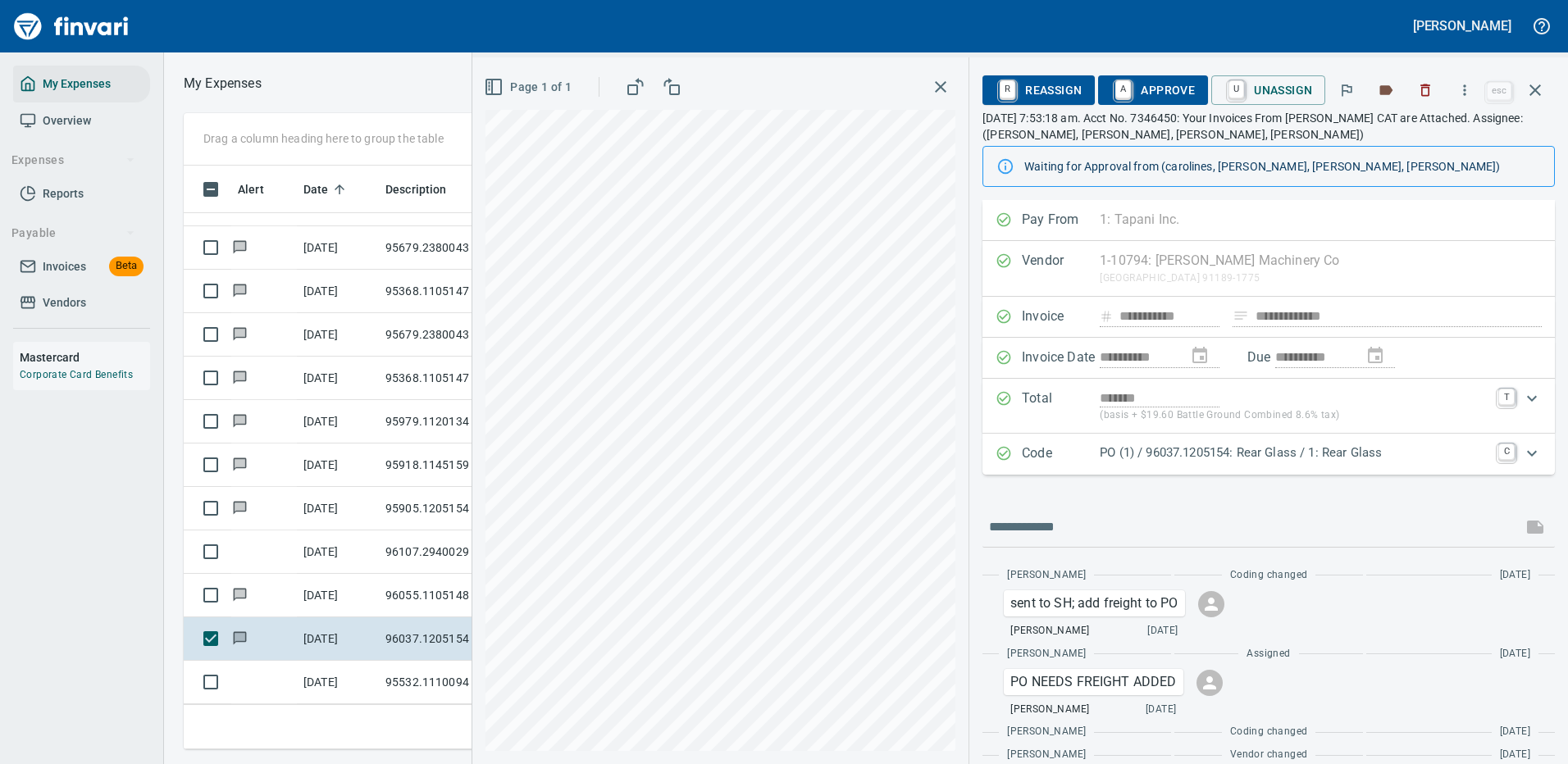
click at [1456, 449] on p "PO (1) / 96037.1205154: Rear Glass / 1: Rear Glass" at bounding box center [1294, 453] width 389 height 19
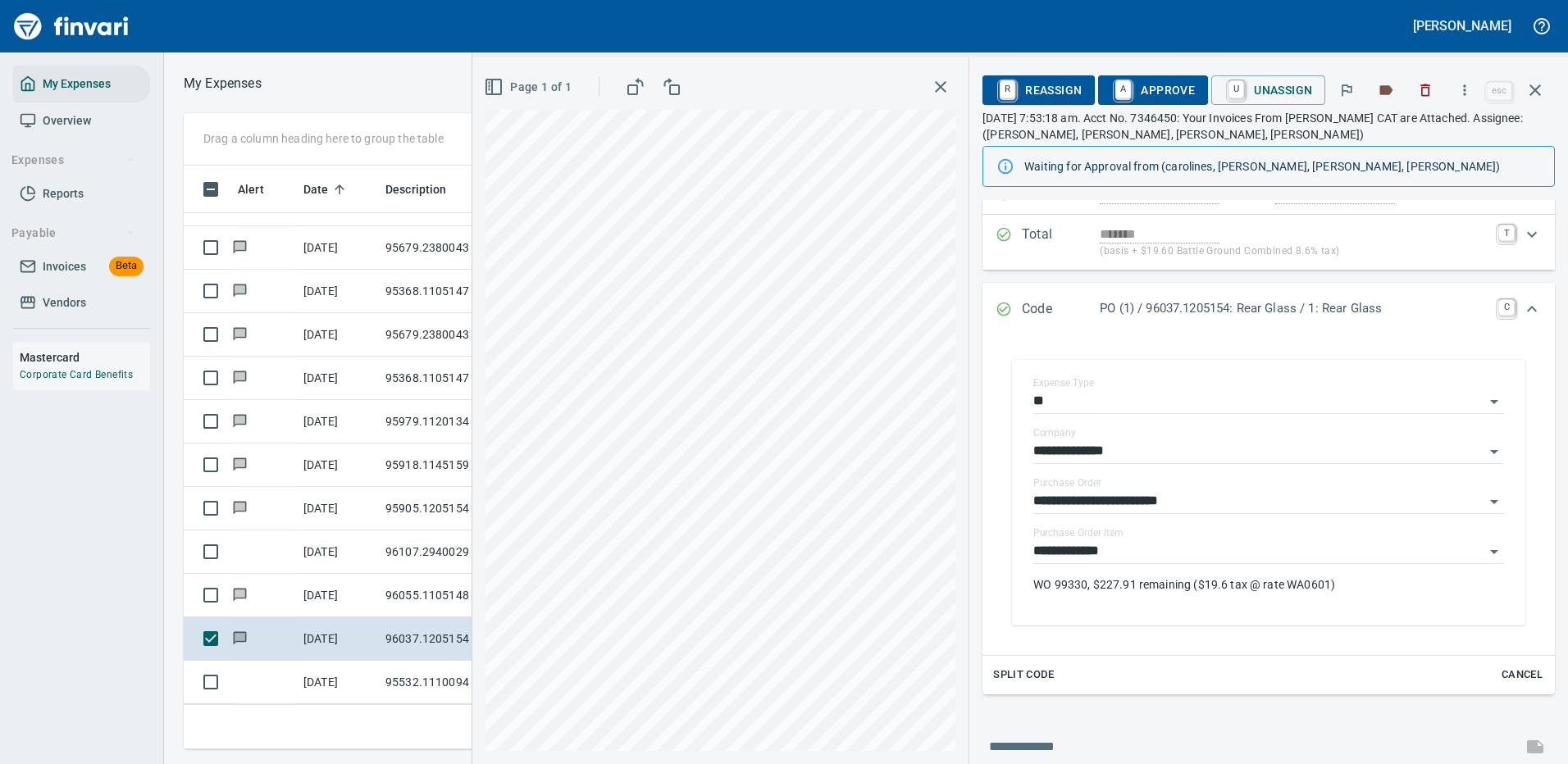
scroll to position [246, 0]
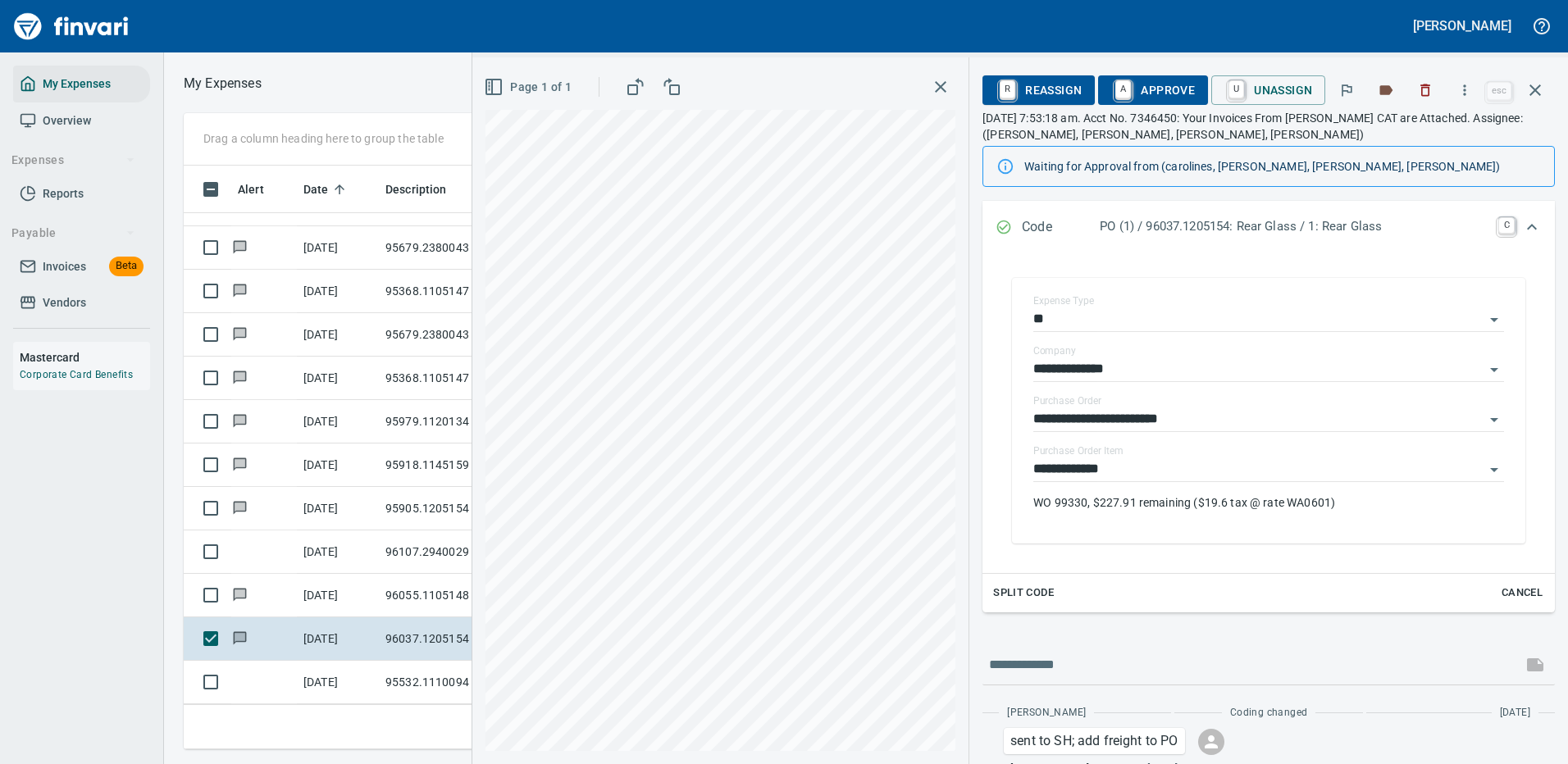
click at [1156, 90] on span "A Approve" at bounding box center [1152, 90] width 84 height 28
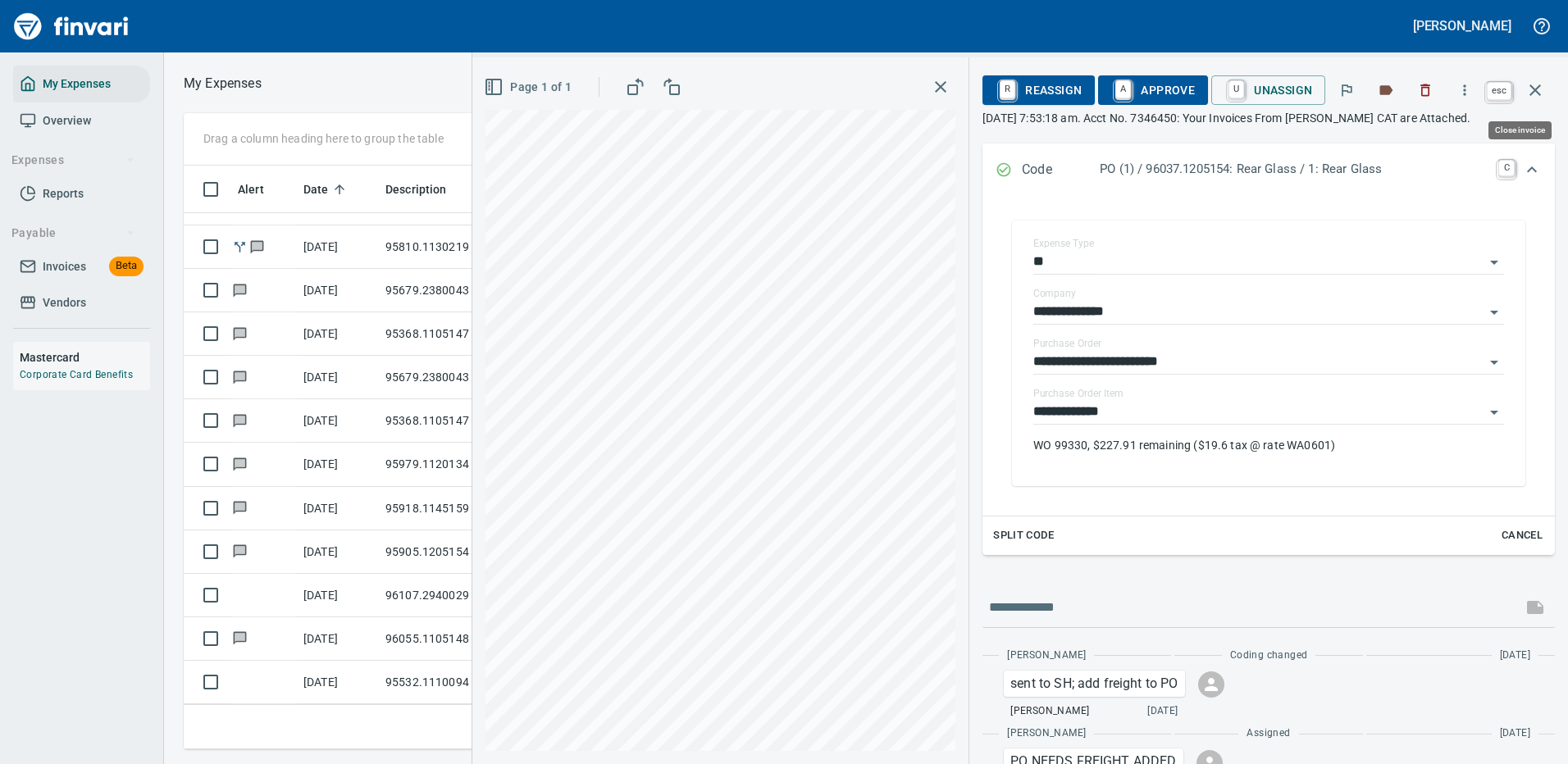
scroll to position [560, 929]
click at [1538, 93] on icon "button" at bounding box center [1535, 90] width 12 height 12
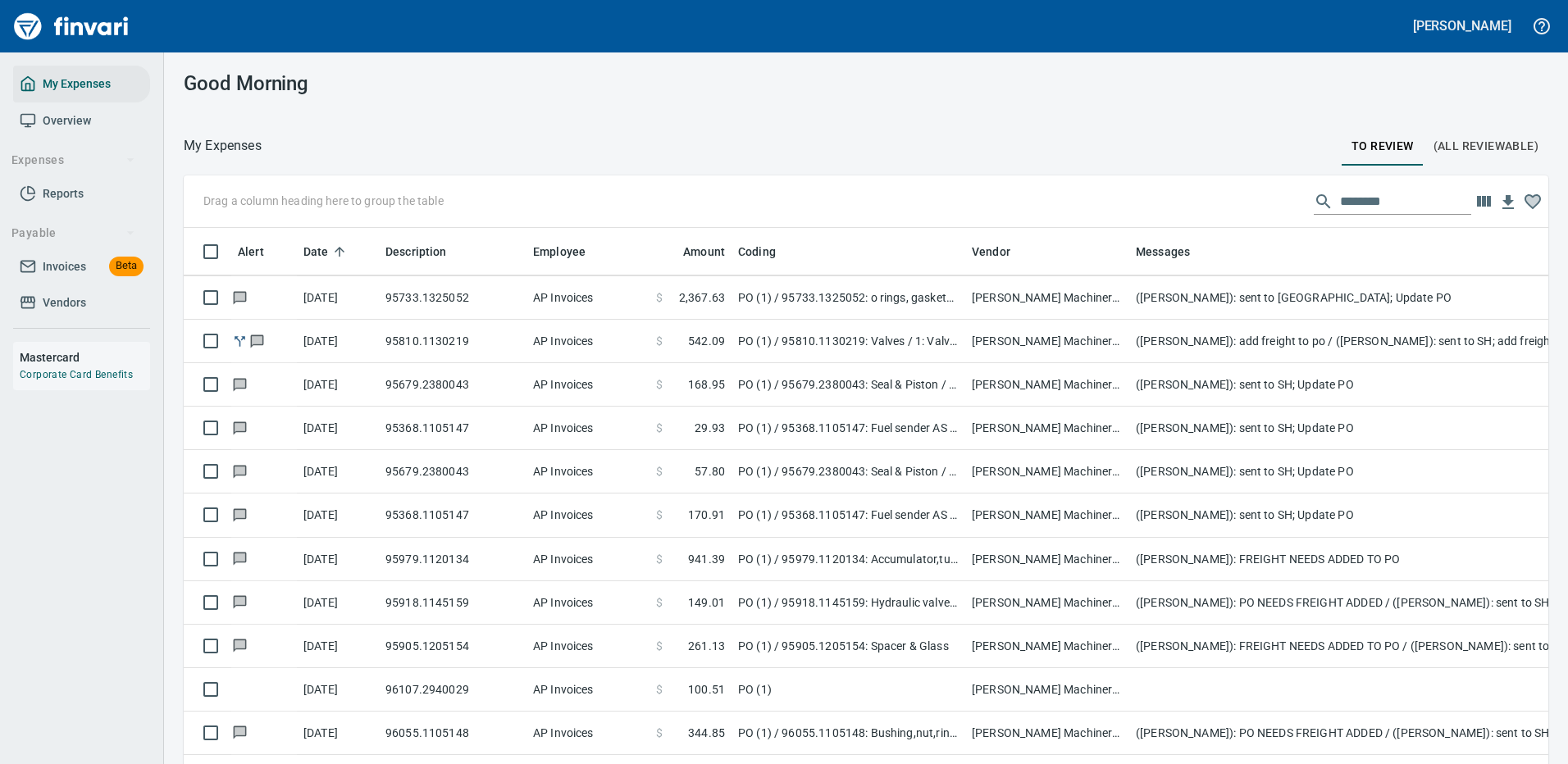
scroll to position [2, 2]
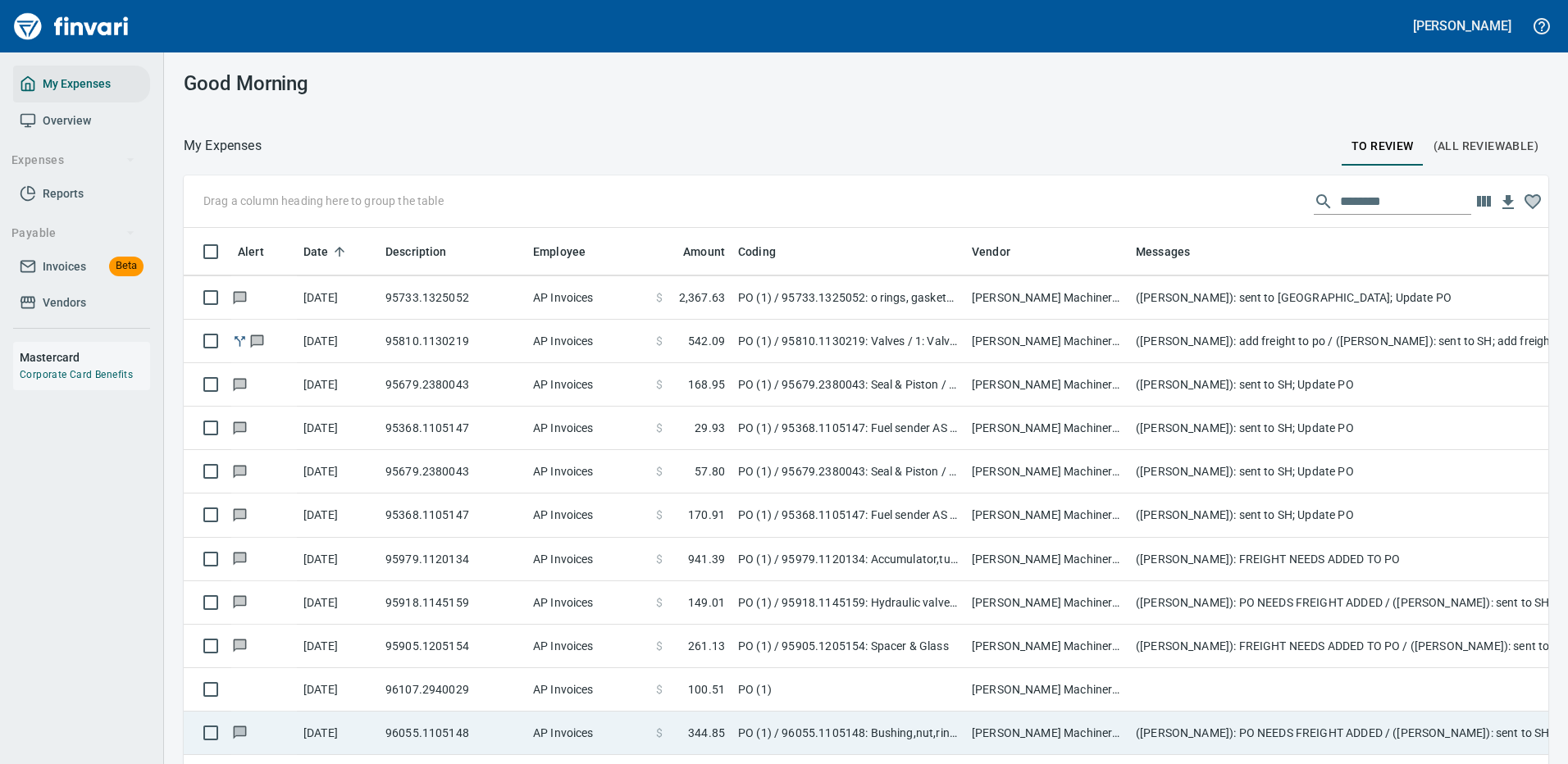
click at [515, 728] on td "96055.1105148" at bounding box center [452, 733] width 148 height 43
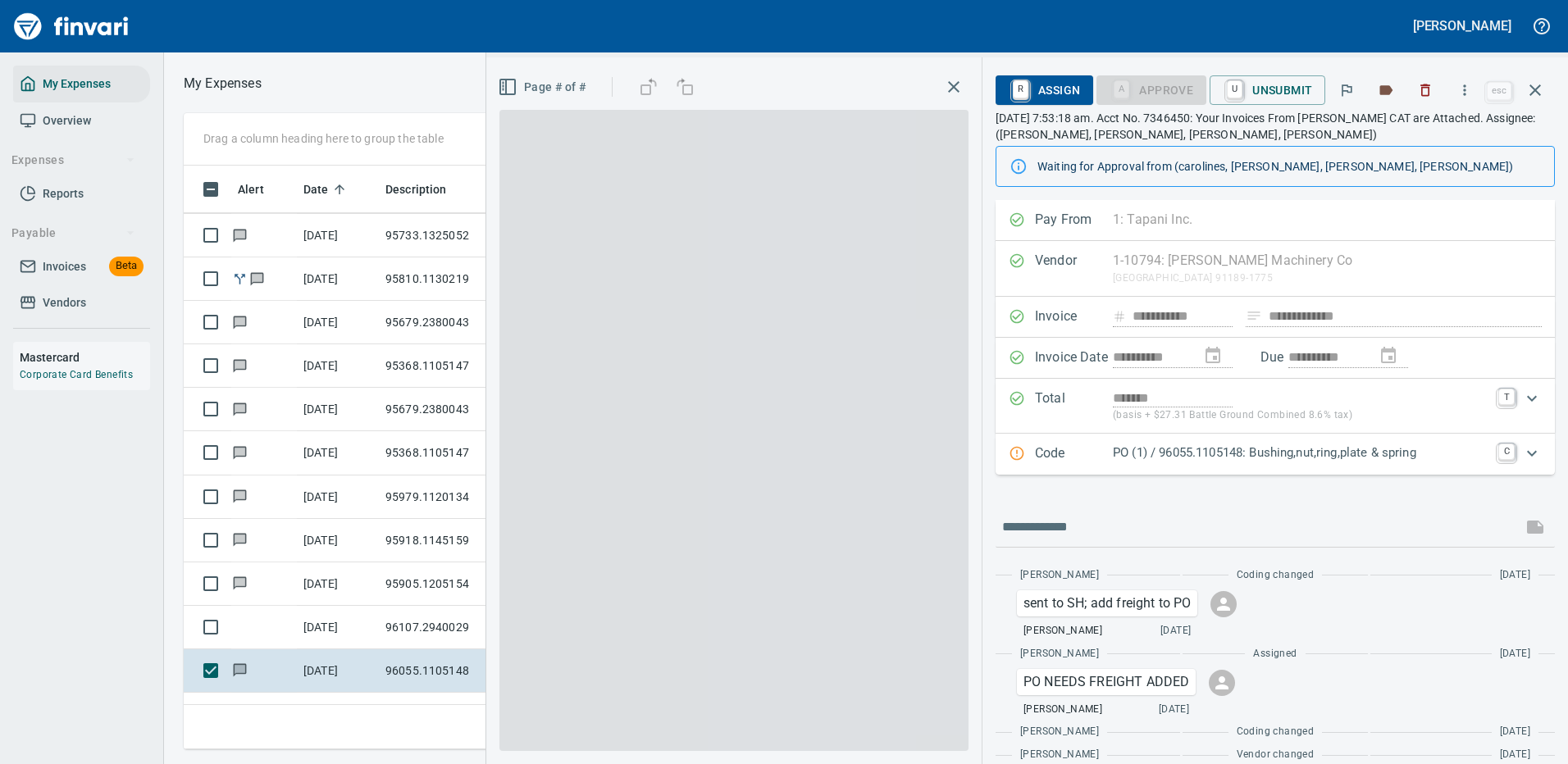
scroll to position [560, 929]
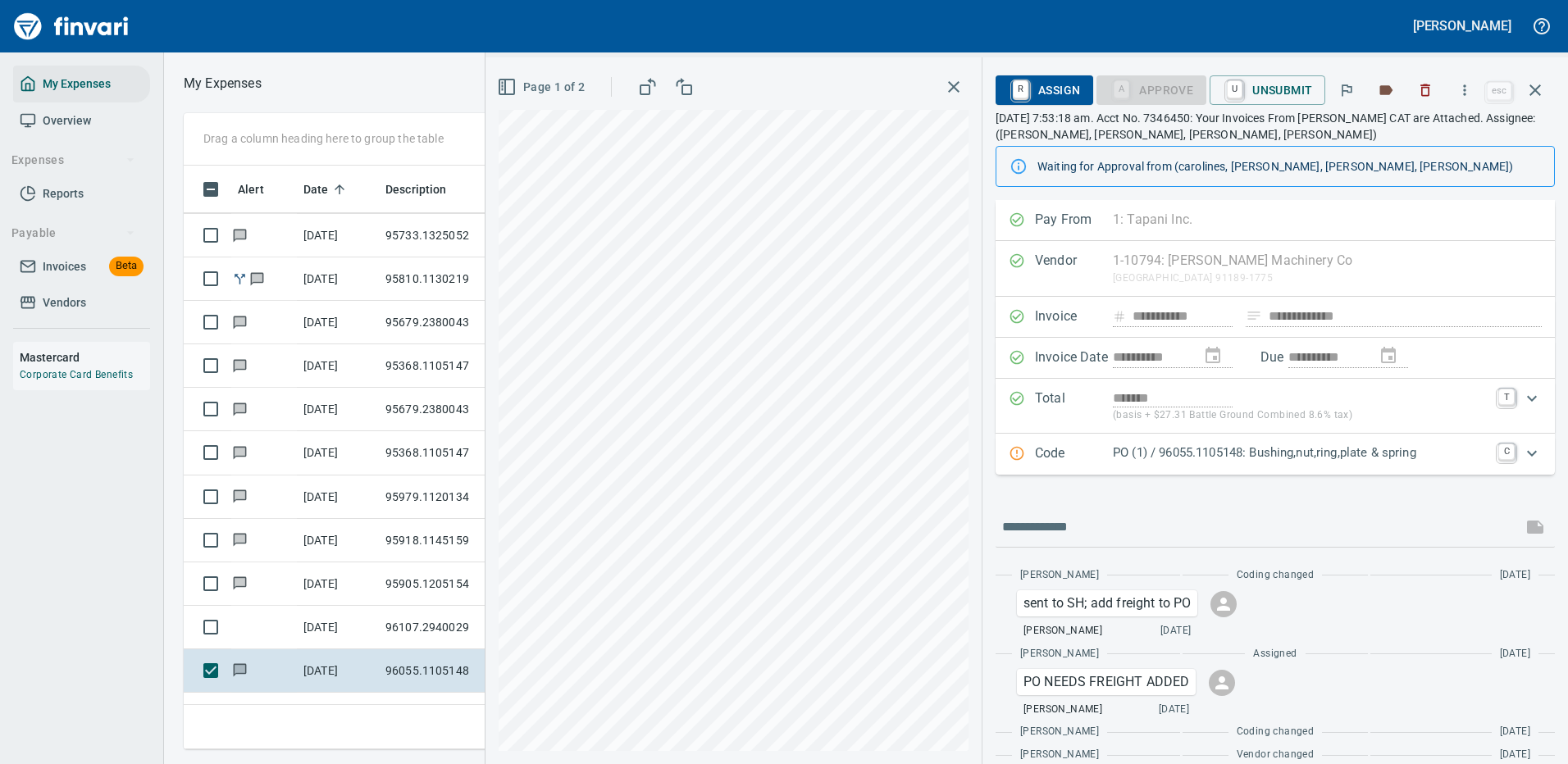
click at [1444, 449] on p "PO (1) / 96055.1105148: Bushing,nut,ring,plate & spring" at bounding box center [1300, 453] width 375 height 19
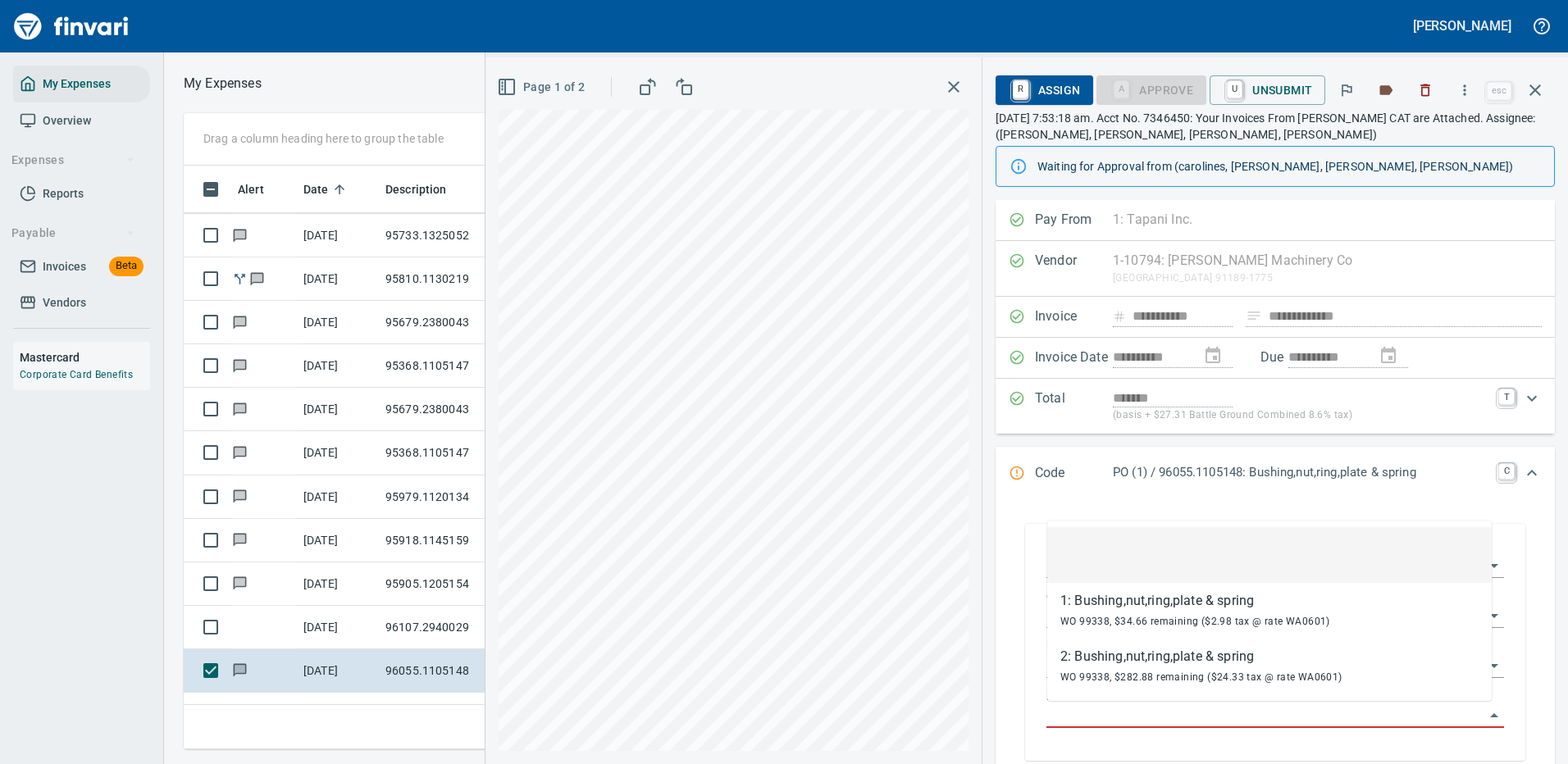
click at [1102, 708] on input "Purchase Order Item" at bounding box center [1265, 716] width 438 height 23
click at [1133, 715] on input "Purchase Order Item" at bounding box center [1265, 716] width 438 height 23
click at [1125, 715] on input "Purchase Order Item" at bounding box center [1265, 716] width 438 height 23
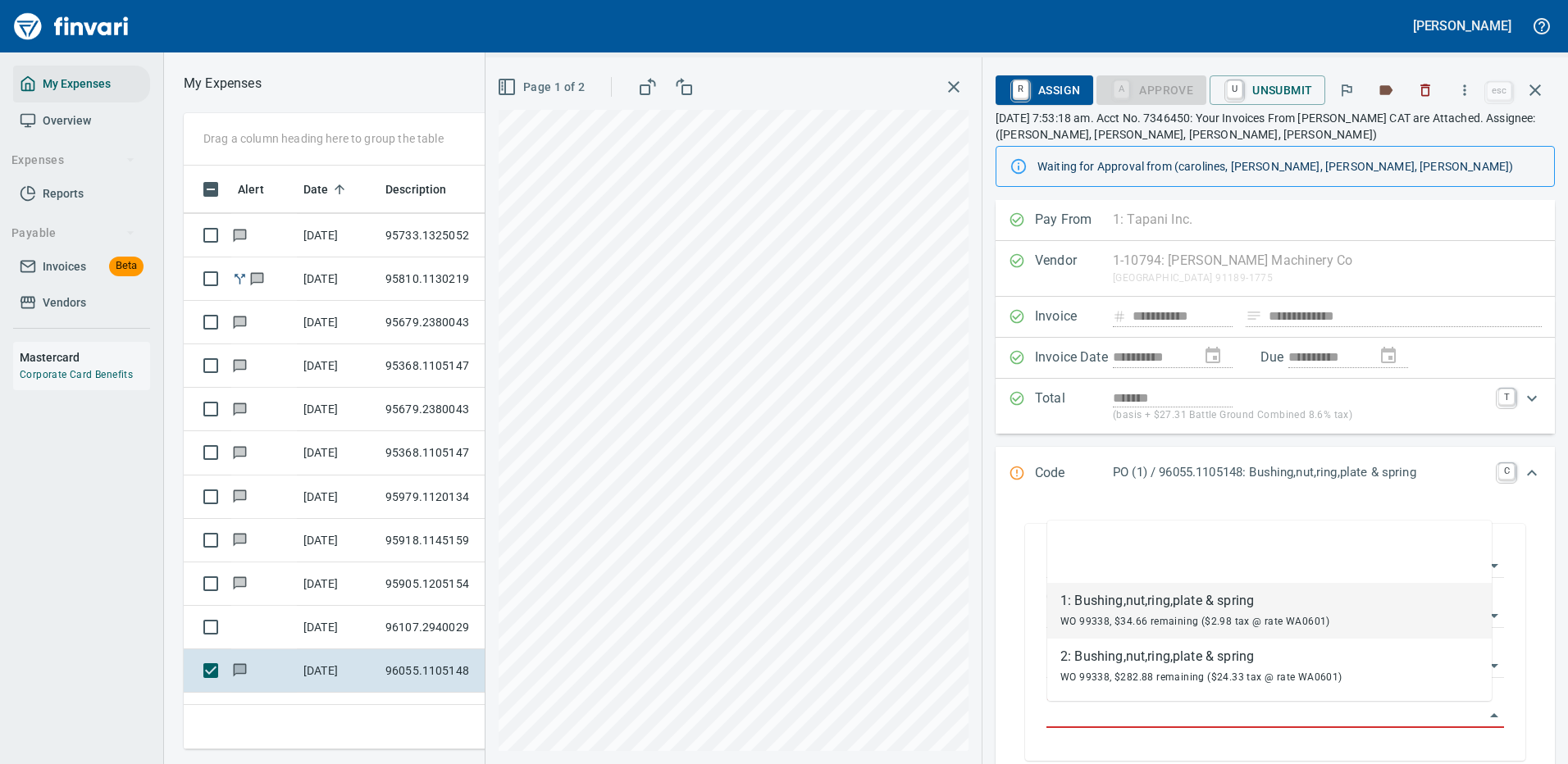
click at [1124, 603] on div "1: Bushing,nut,ring,plate & spring" at bounding box center [1195, 601] width 270 height 20
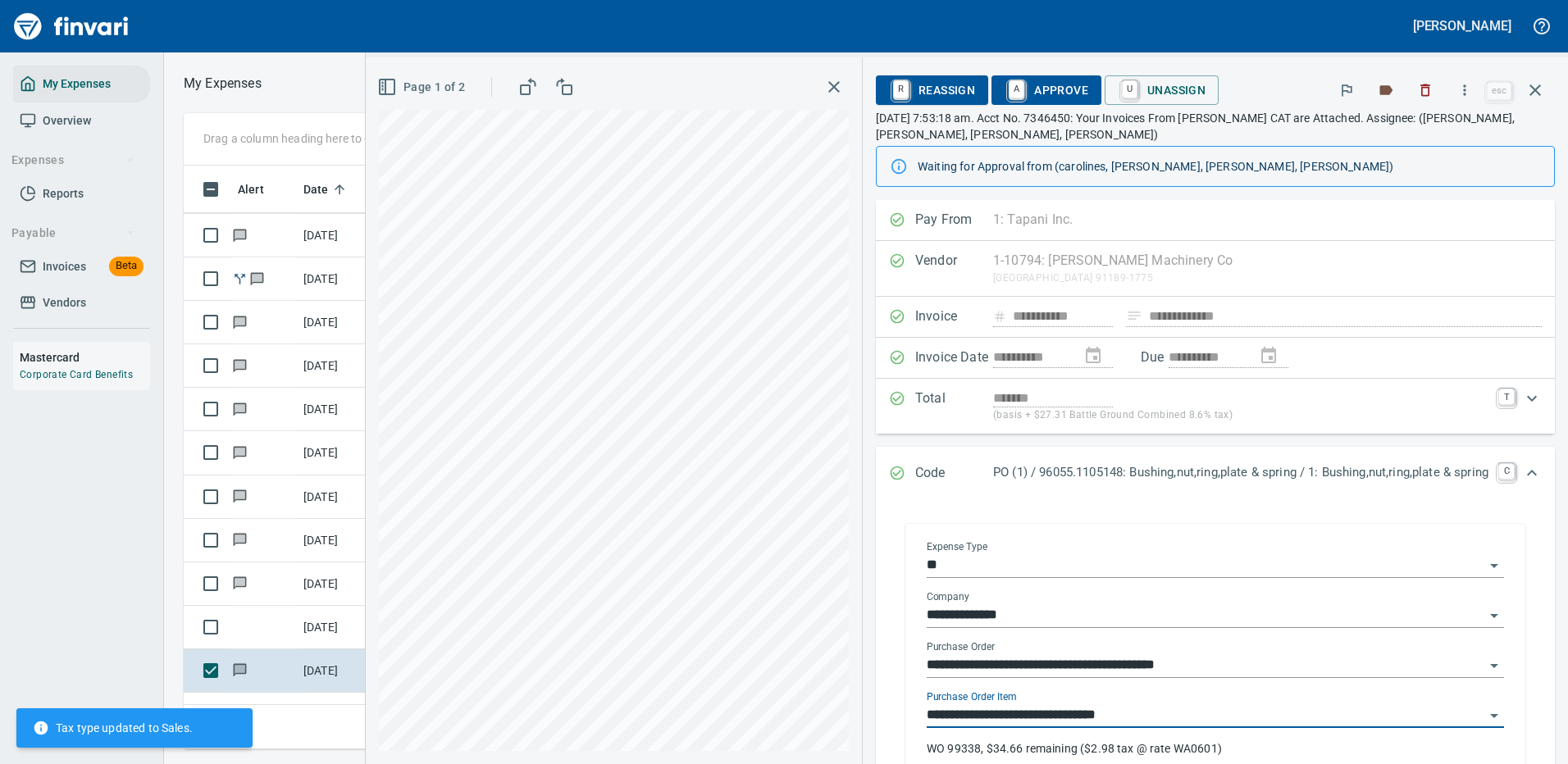
type input "**********"
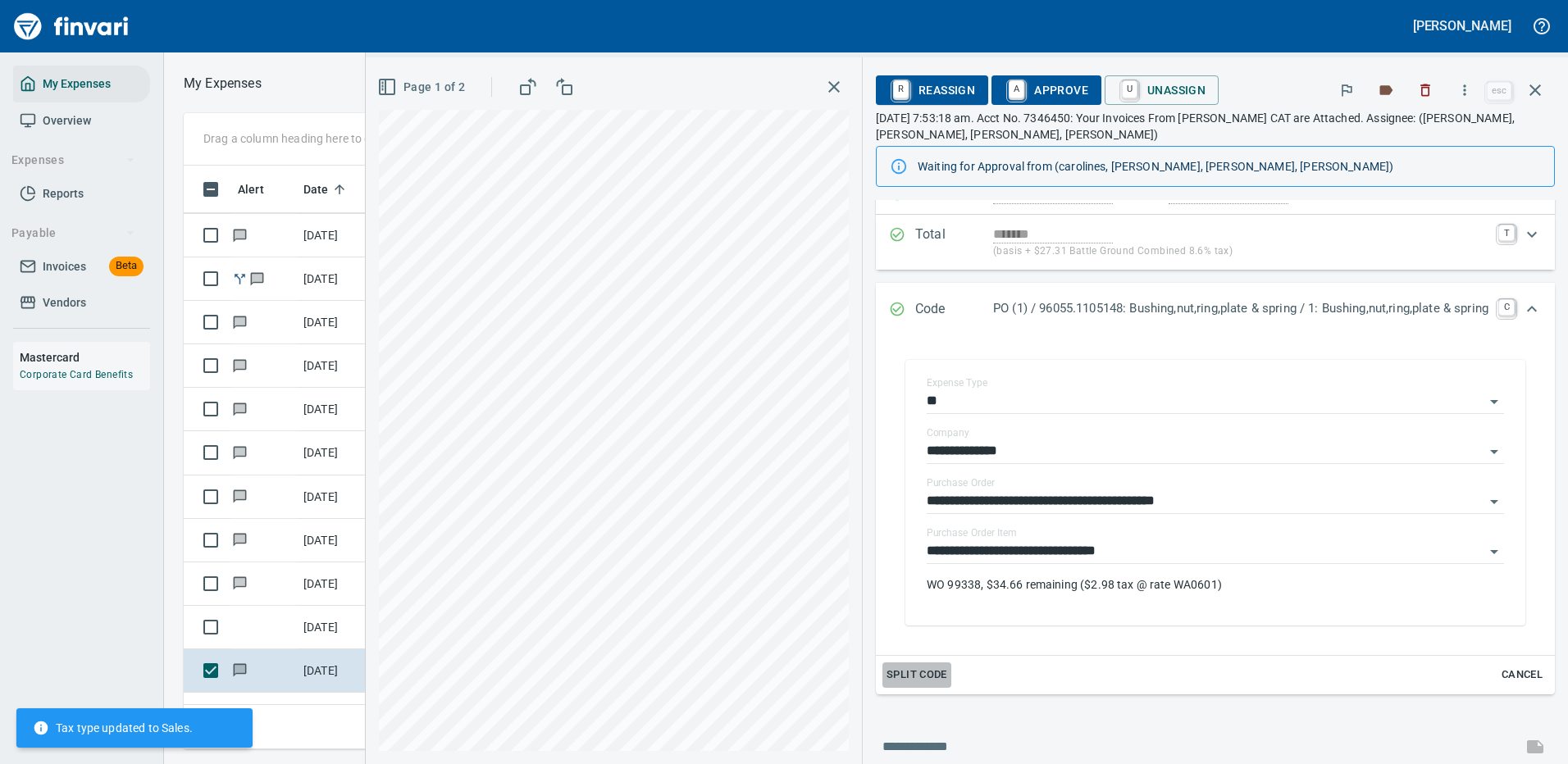
click at [886, 672] on span "Split Code" at bounding box center [916, 675] width 60 height 19
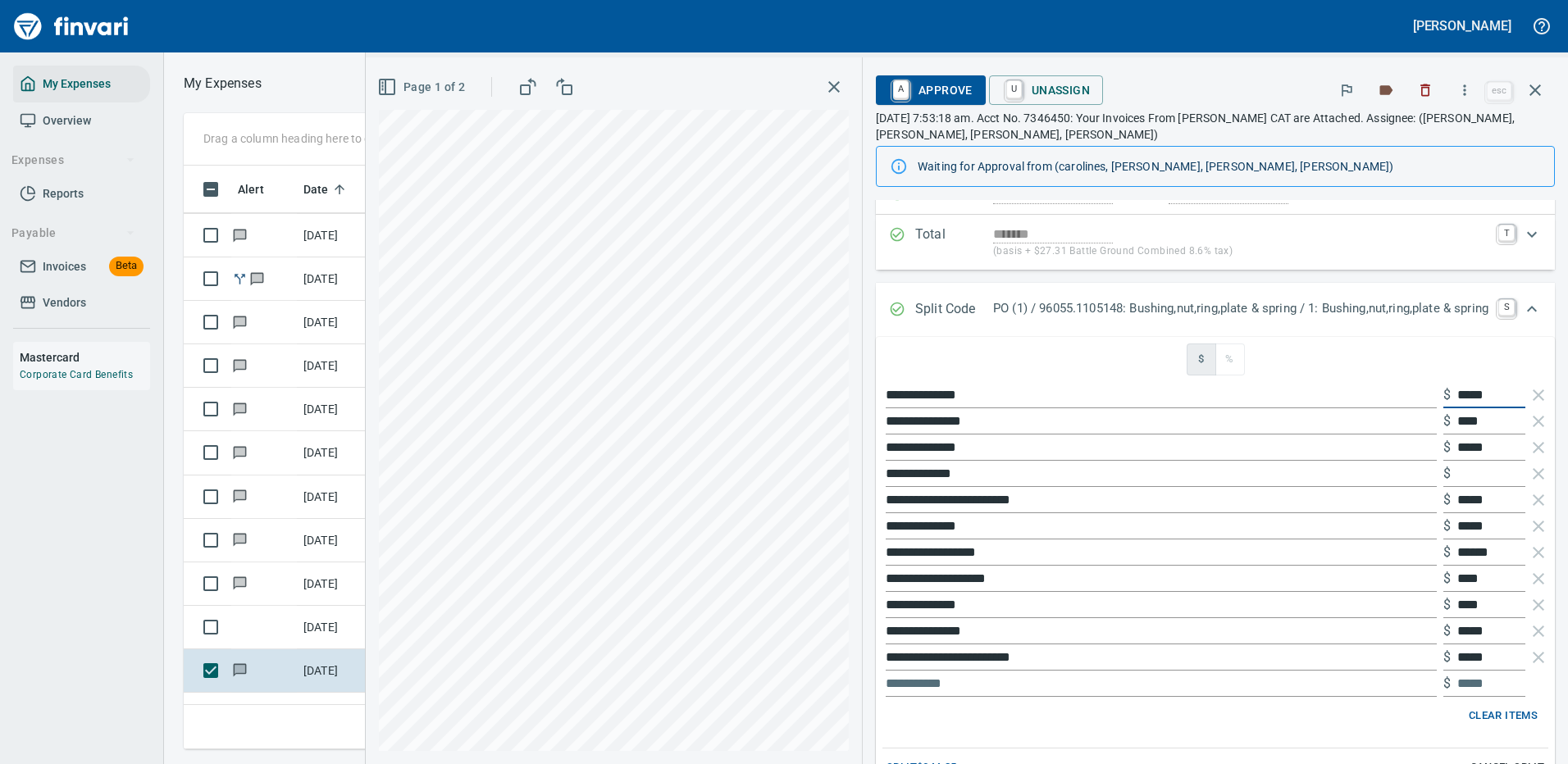
drag, startPoint x: 1494, startPoint y: 393, endPoint x: 1417, endPoint y: 392, distance: 77.0
click at [1443, 394] on div "$ *****" at bounding box center [1483, 395] width 82 height 26
type input "****"
type input "*****"
click at [1464, 390] on input "*****" at bounding box center [1492, 395] width 68 height 26
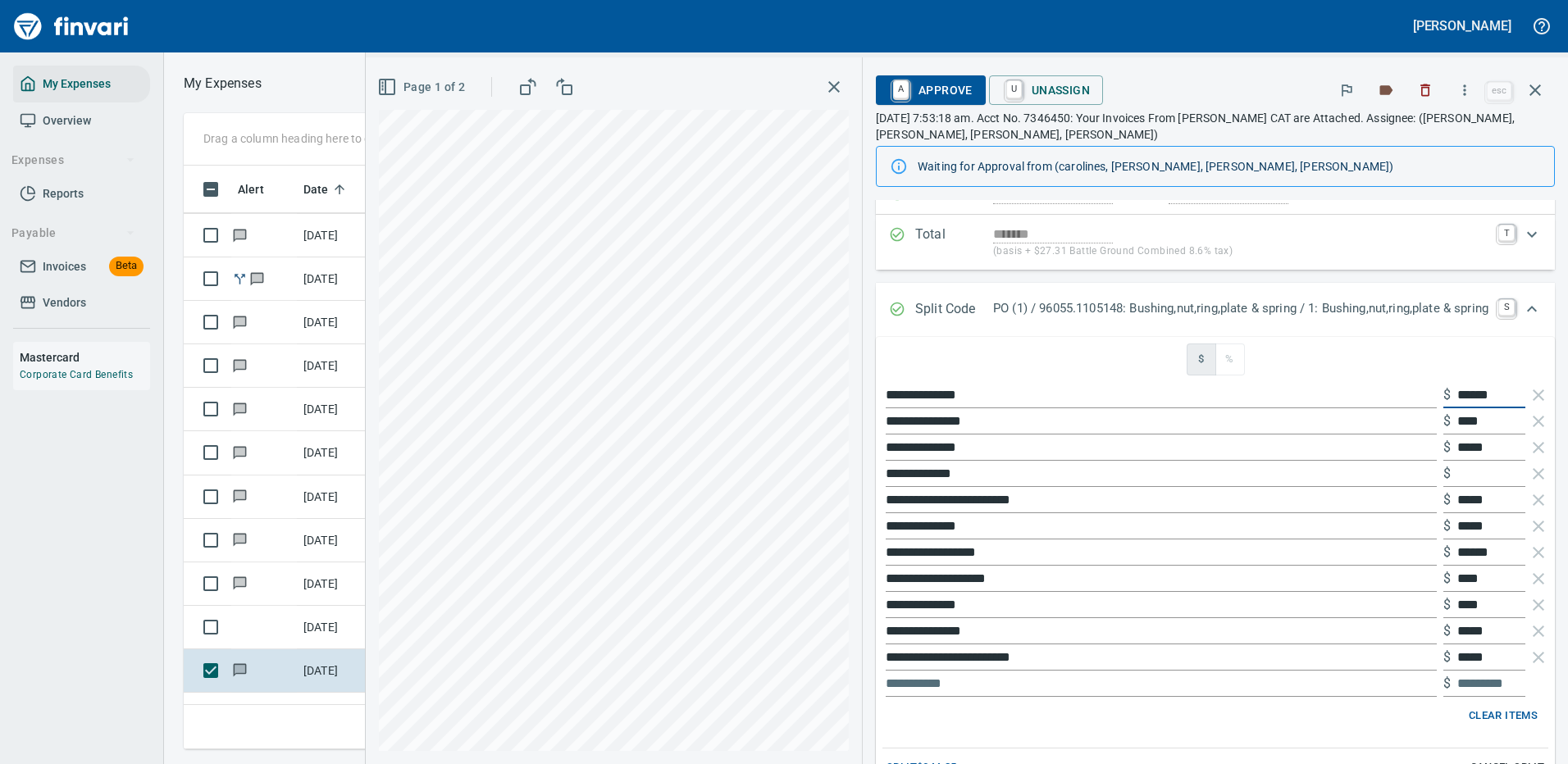
type input "*****"
click at [745, 398] on div "**********" at bounding box center [966, 411] width 1202 height 707
type input "*****"
click at [791, 425] on div "**********" at bounding box center [966, 411] width 1202 height 707
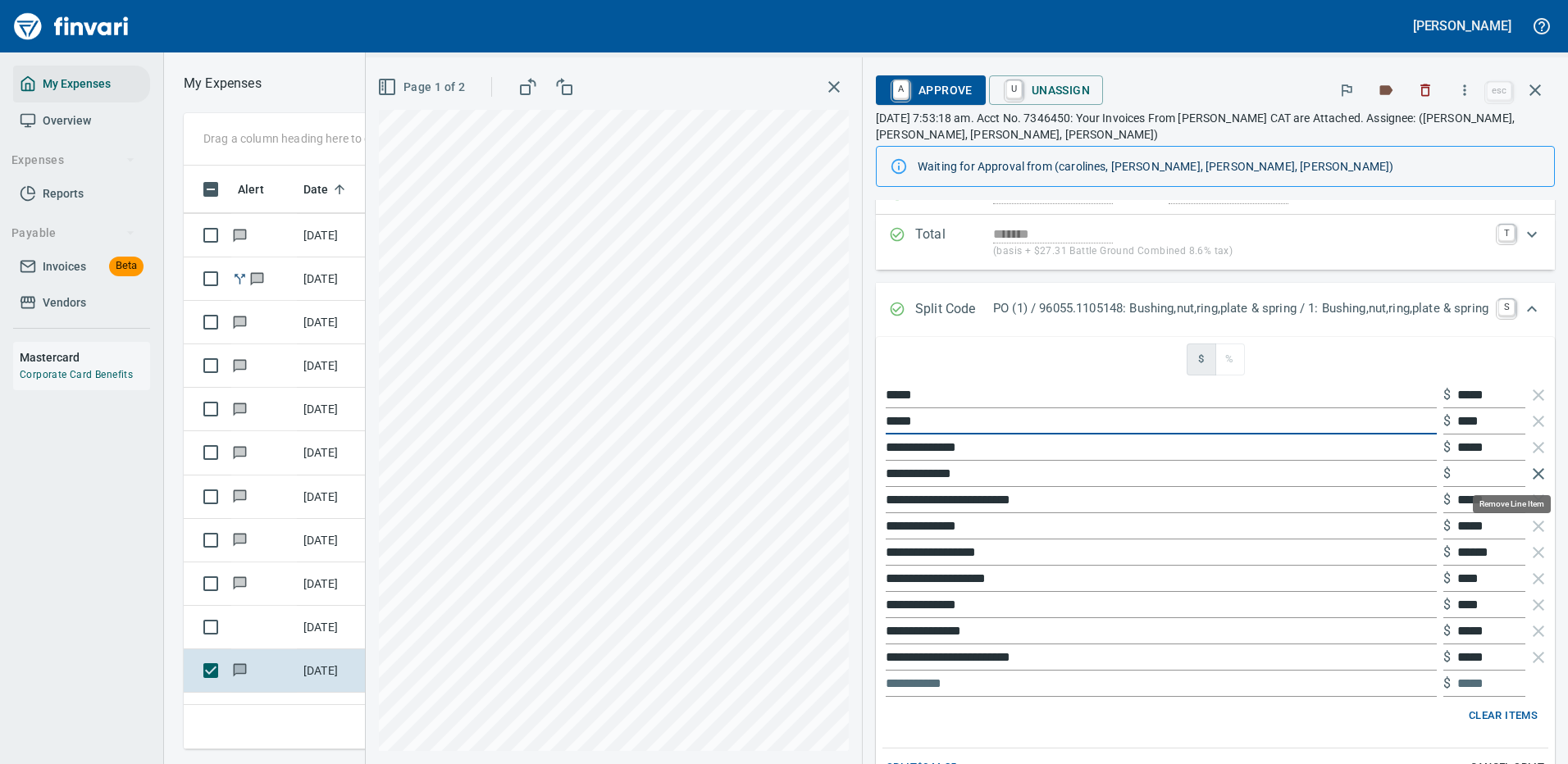
scroll to position [560, 929]
type input "*****"
click at [1528, 469] on icon "button" at bounding box center [1538, 474] width 20 height 20
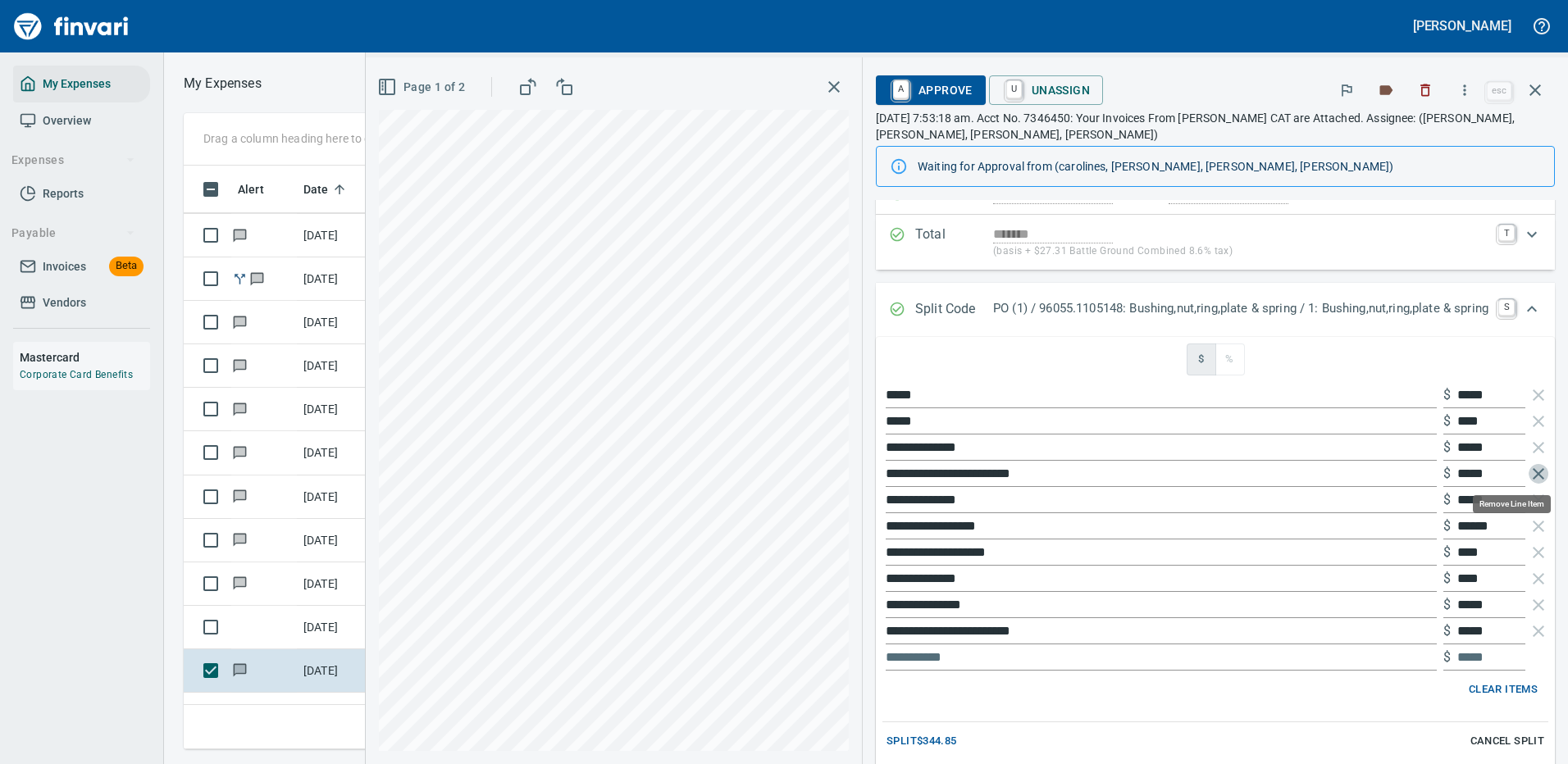
click at [1528, 471] on icon "button" at bounding box center [1538, 474] width 20 height 20
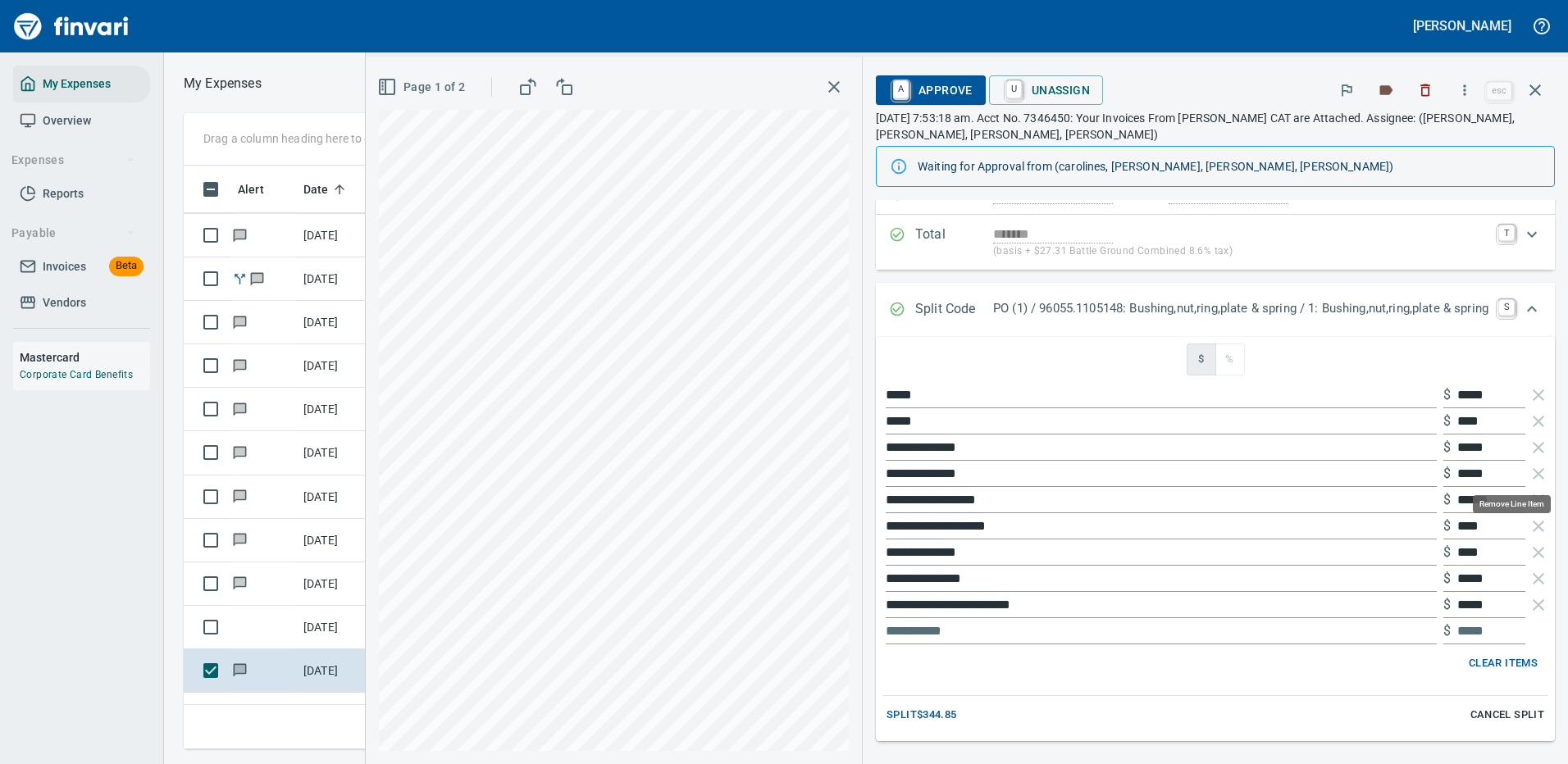
click at [1528, 471] on icon "button" at bounding box center [1538, 474] width 20 height 20
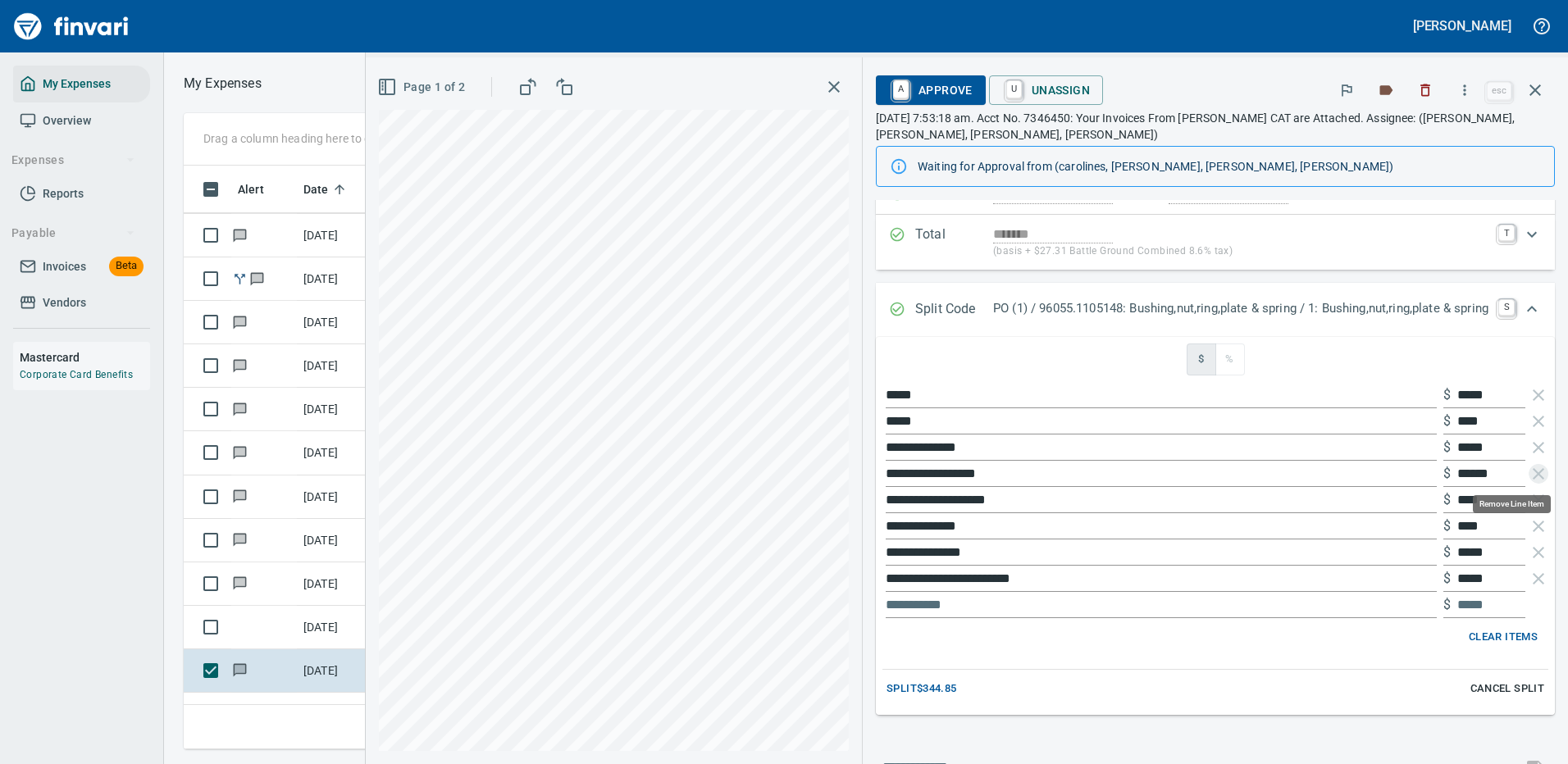
click at [1528, 470] on icon "button" at bounding box center [1538, 474] width 20 height 20
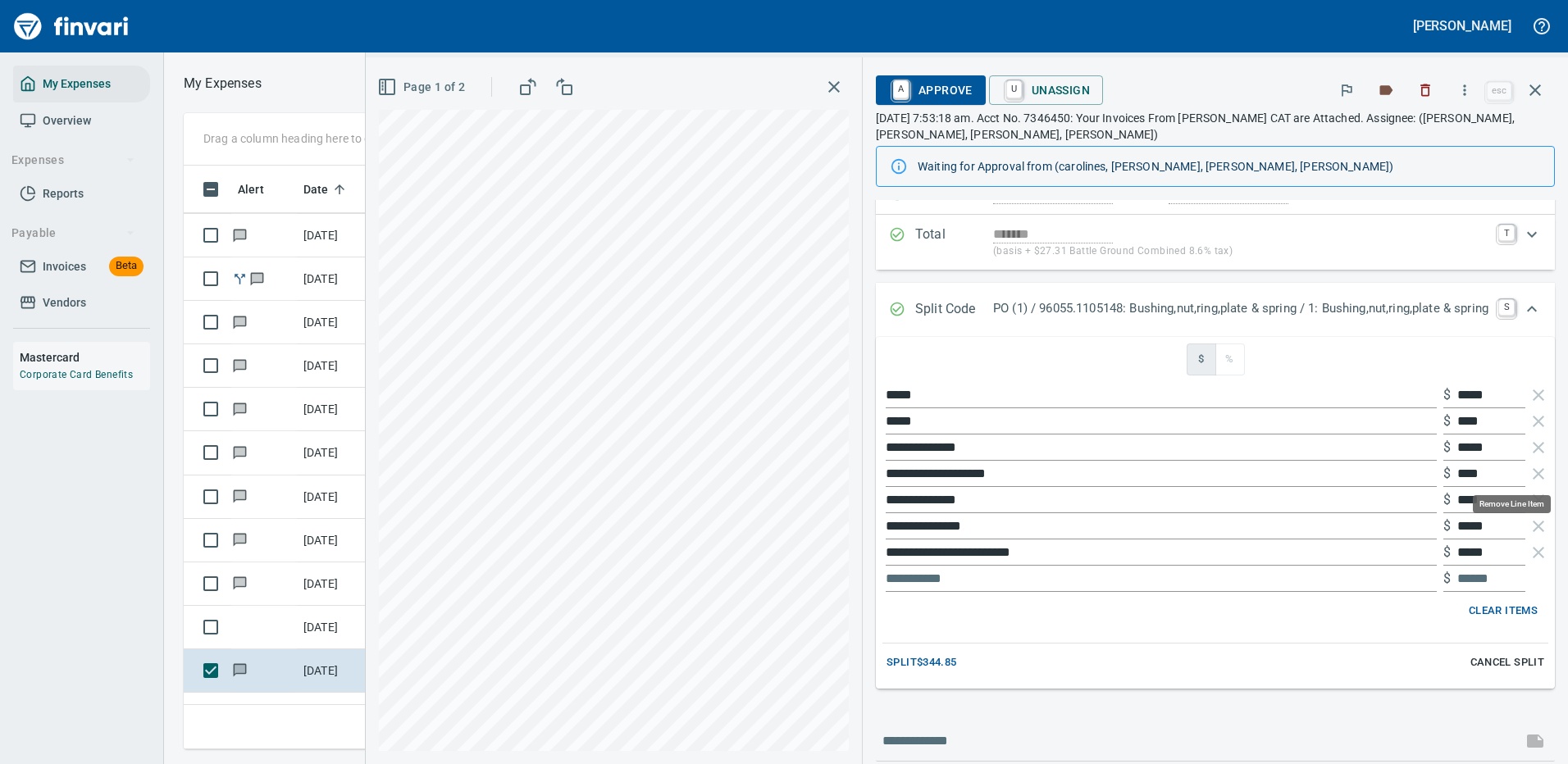
click at [1528, 470] on icon "button" at bounding box center [1538, 474] width 20 height 20
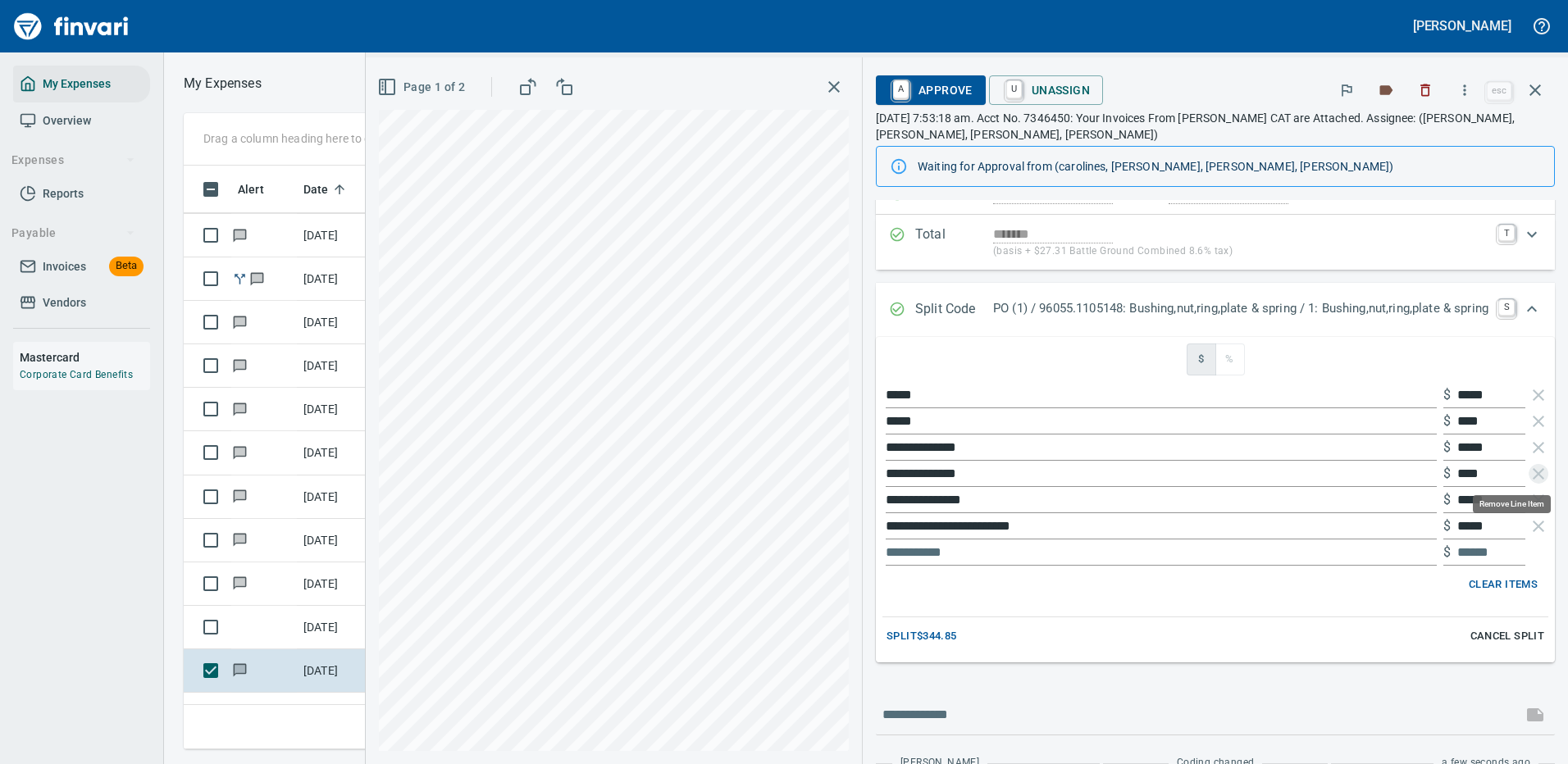
click at [1528, 470] on icon "button" at bounding box center [1538, 474] width 20 height 20
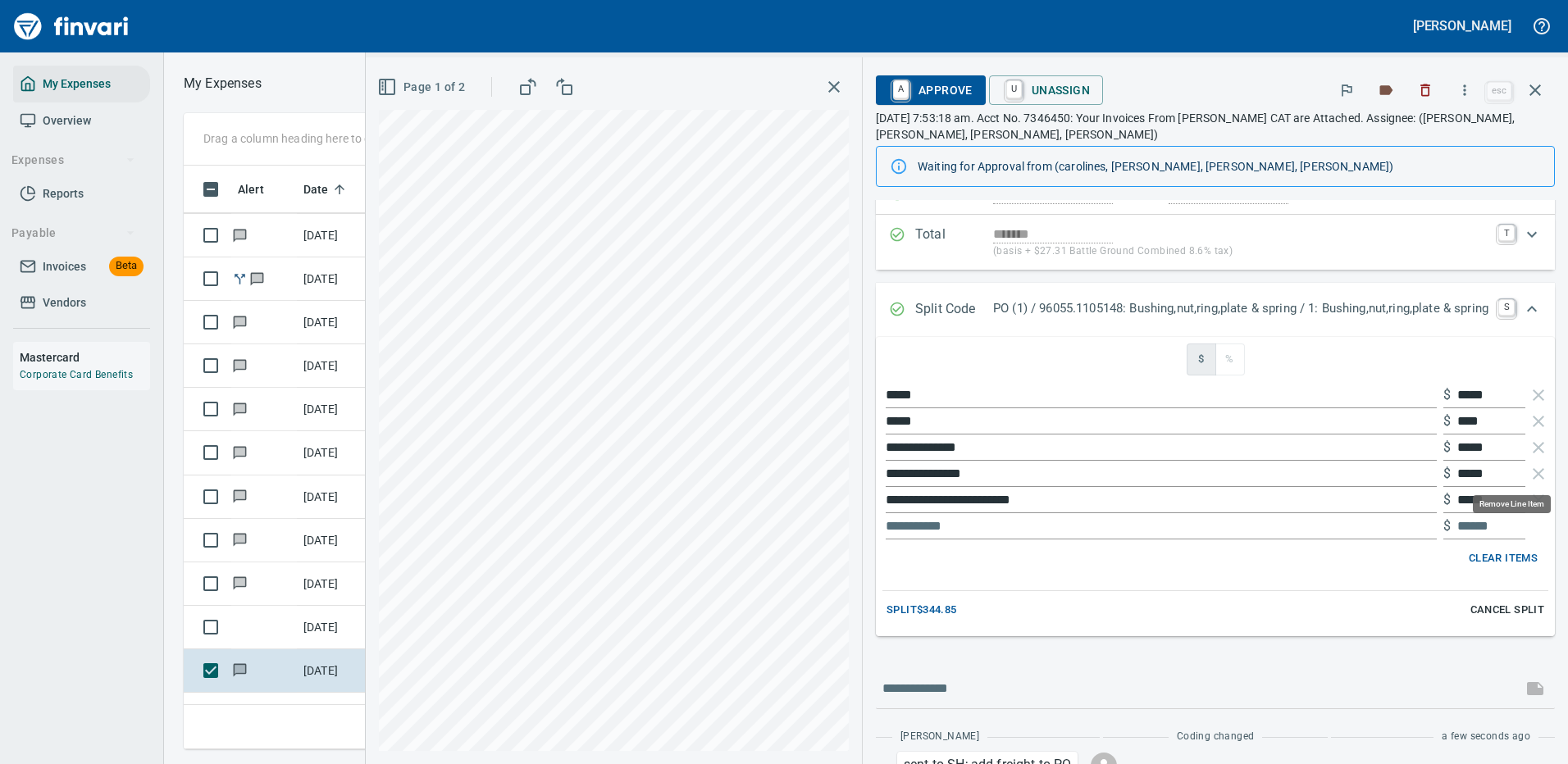
click at [1528, 470] on icon "button" at bounding box center [1538, 474] width 20 height 20
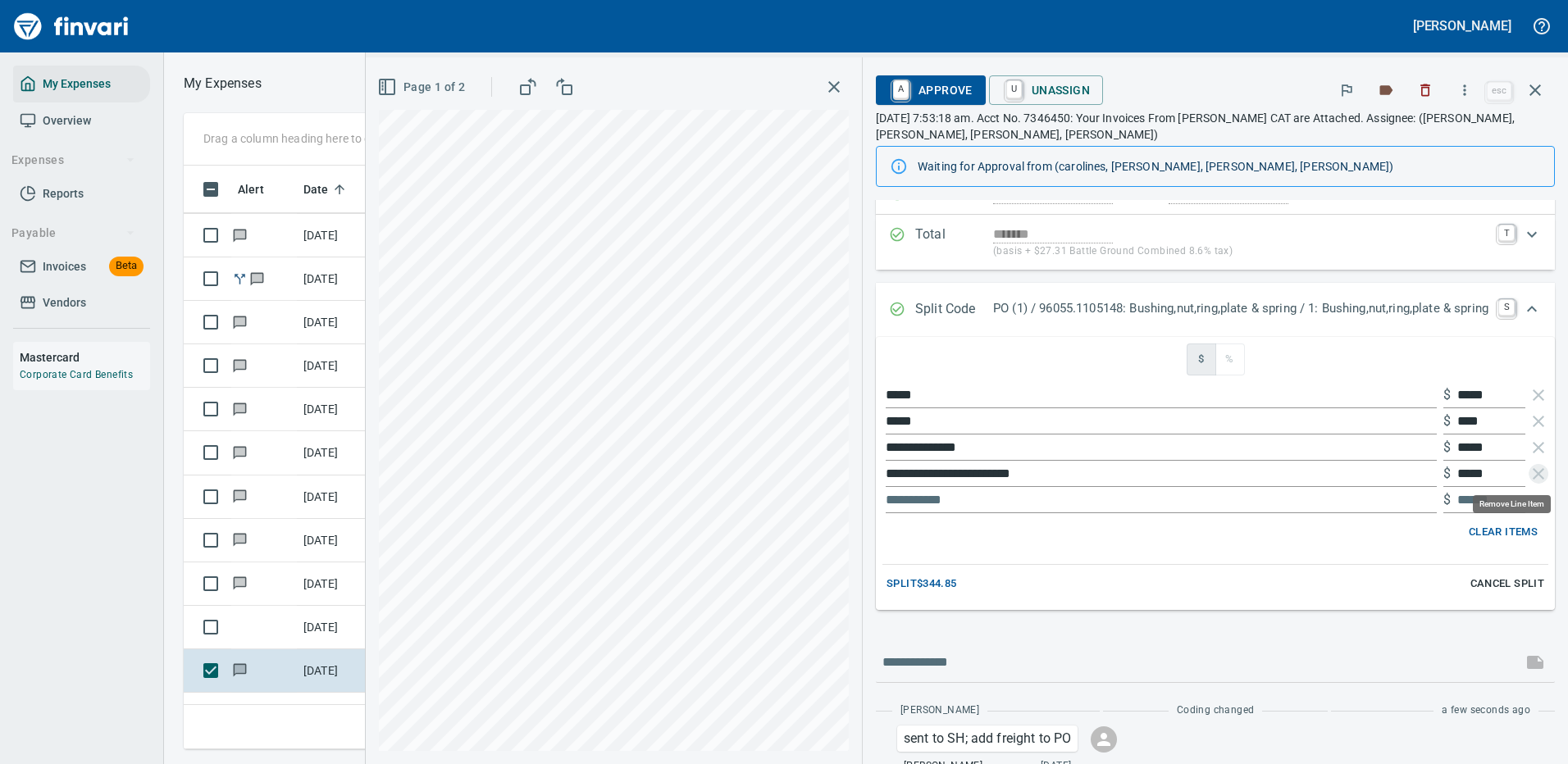
click at [1528, 470] on icon "button" at bounding box center [1538, 474] width 20 height 20
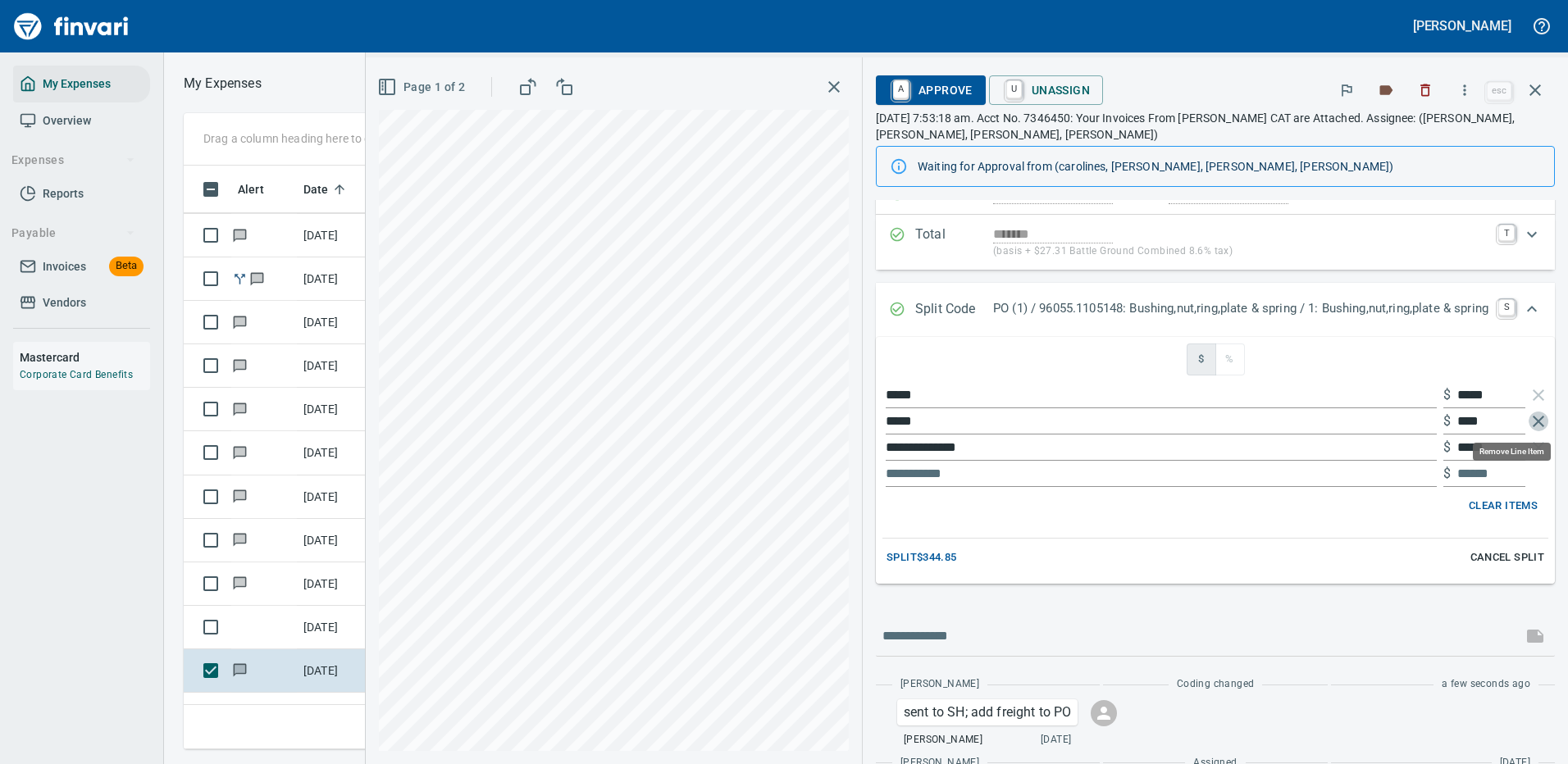
click at [1528, 418] on icon "button" at bounding box center [1538, 422] width 20 height 20
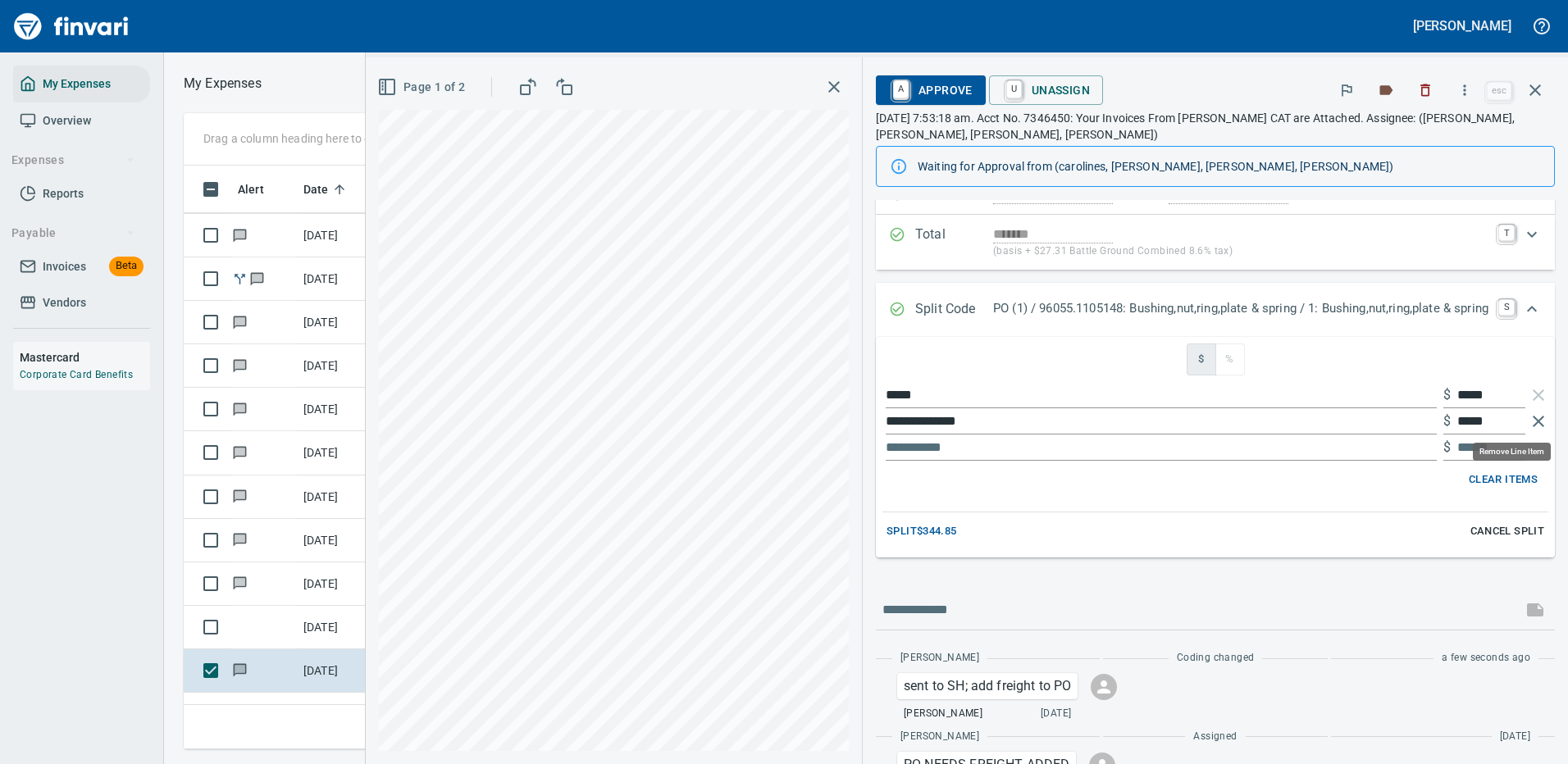
click at [1528, 418] on icon "button" at bounding box center [1538, 422] width 20 height 20
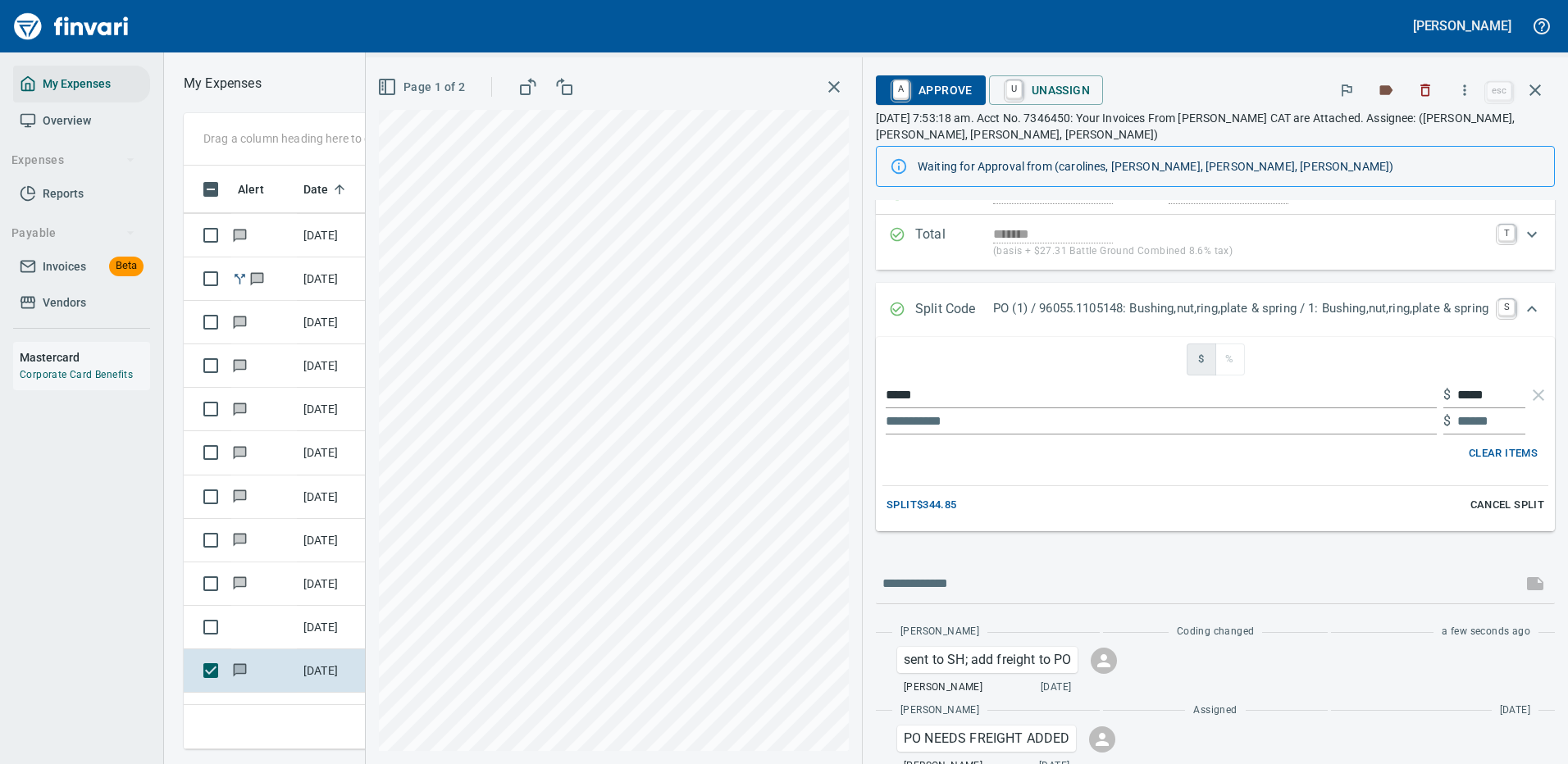
click at [893, 423] on input "text" at bounding box center [1160, 421] width 551 height 26
type input "*****"
type input "******"
type input "*****"
click at [898, 504] on span "Split $344.85" at bounding box center [920, 505] width 69 height 19
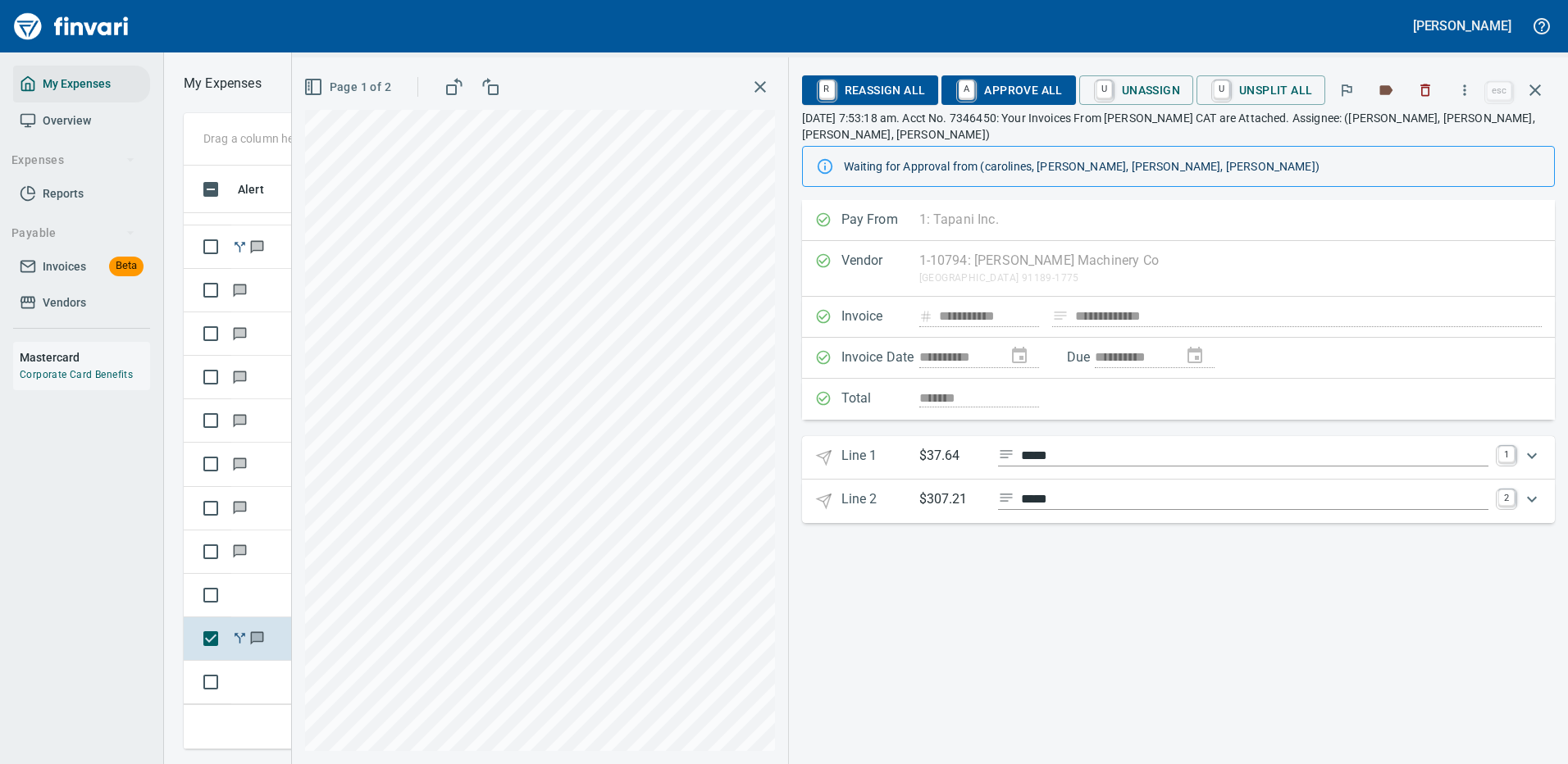
scroll to position [0, 0]
click at [1529, 490] on icon "Expand" at bounding box center [1532, 499] width 20 height 20
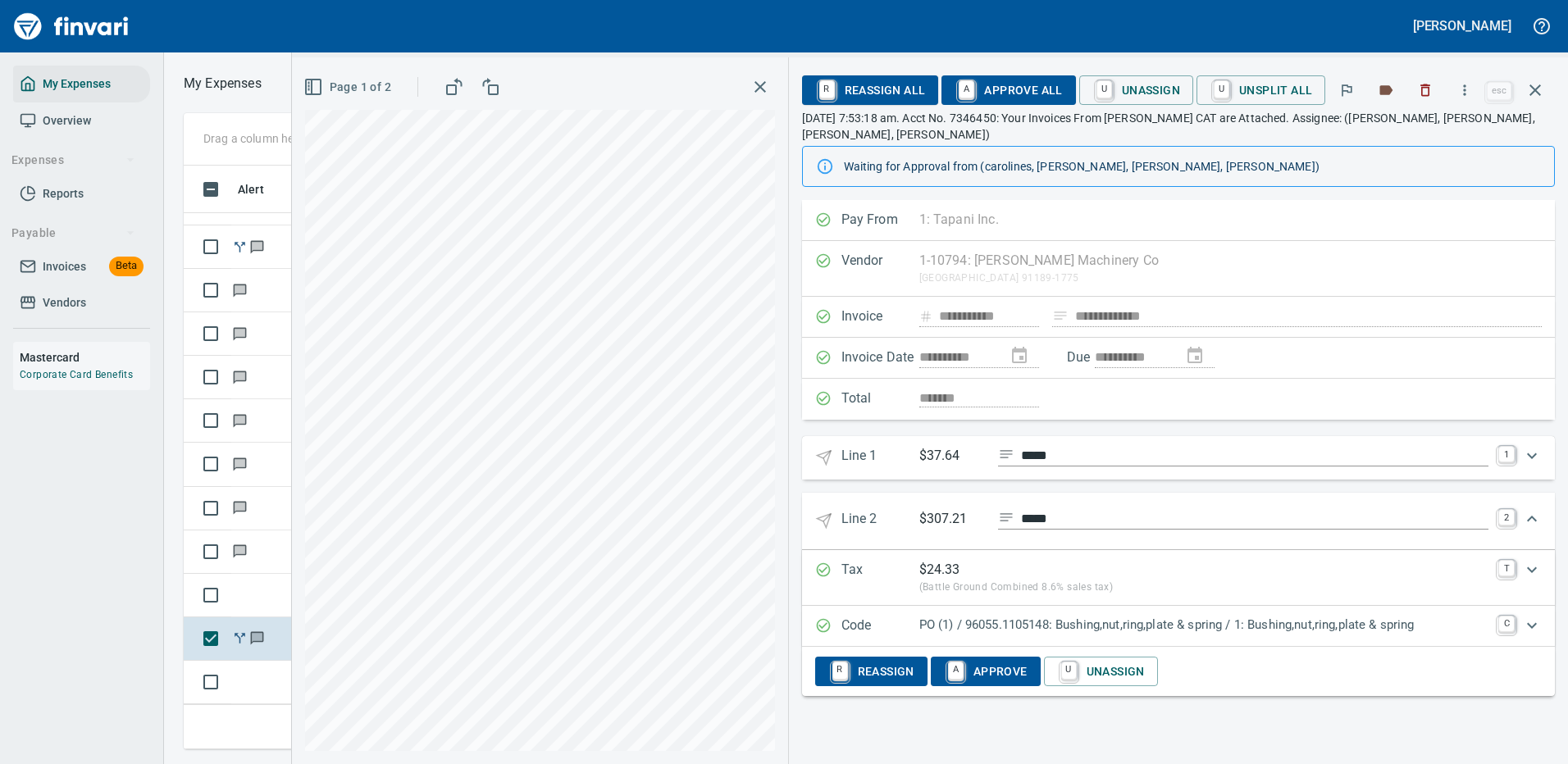
click at [1046, 616] on p "PO (1) / 96055.1105148: Bushing,nut,ring,plate & spring / 1: Bushing,nut,ring,p…" at bounding box center [1204, 625] width 569 height 19
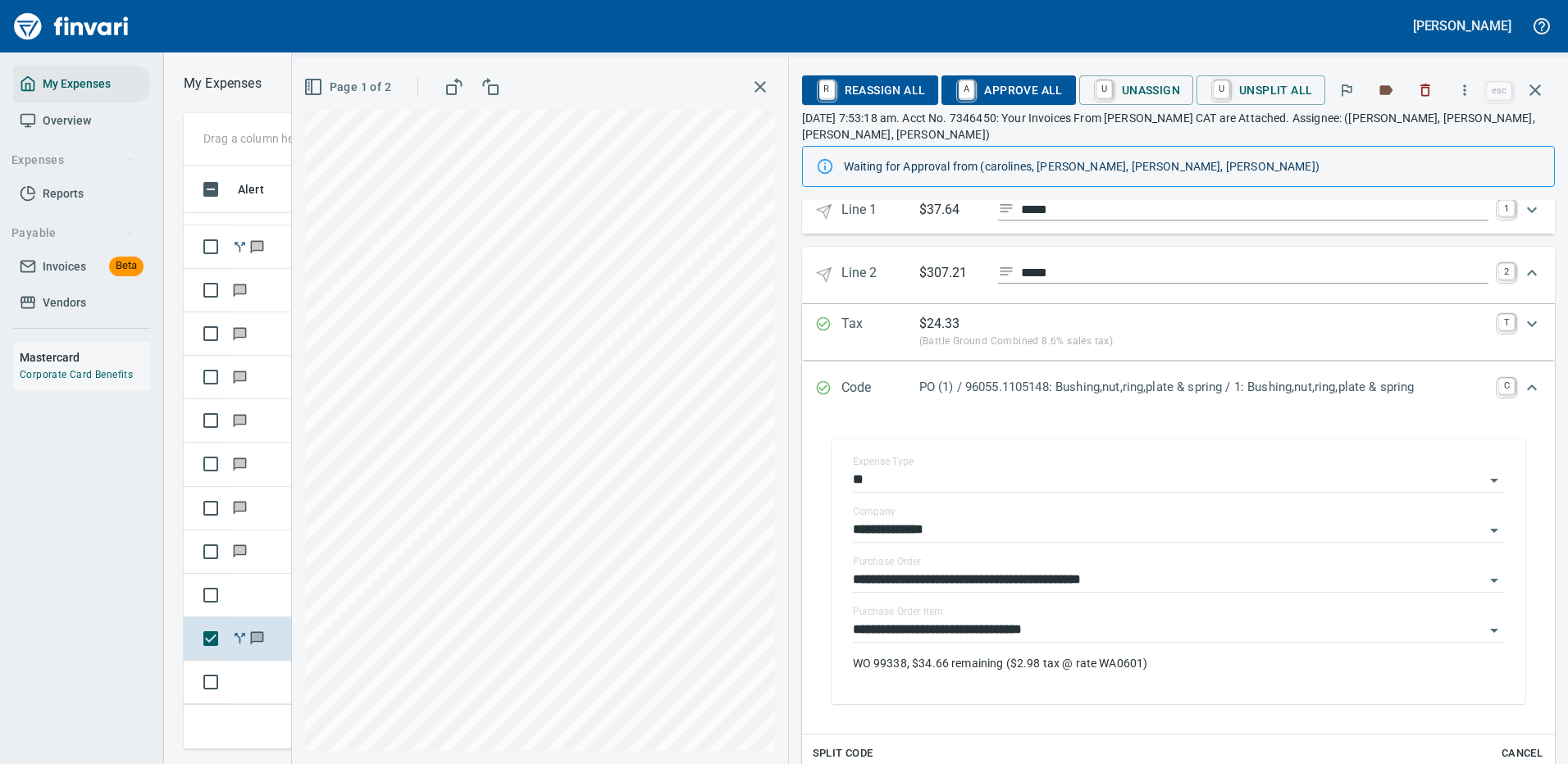
scroll to position [319, 0]
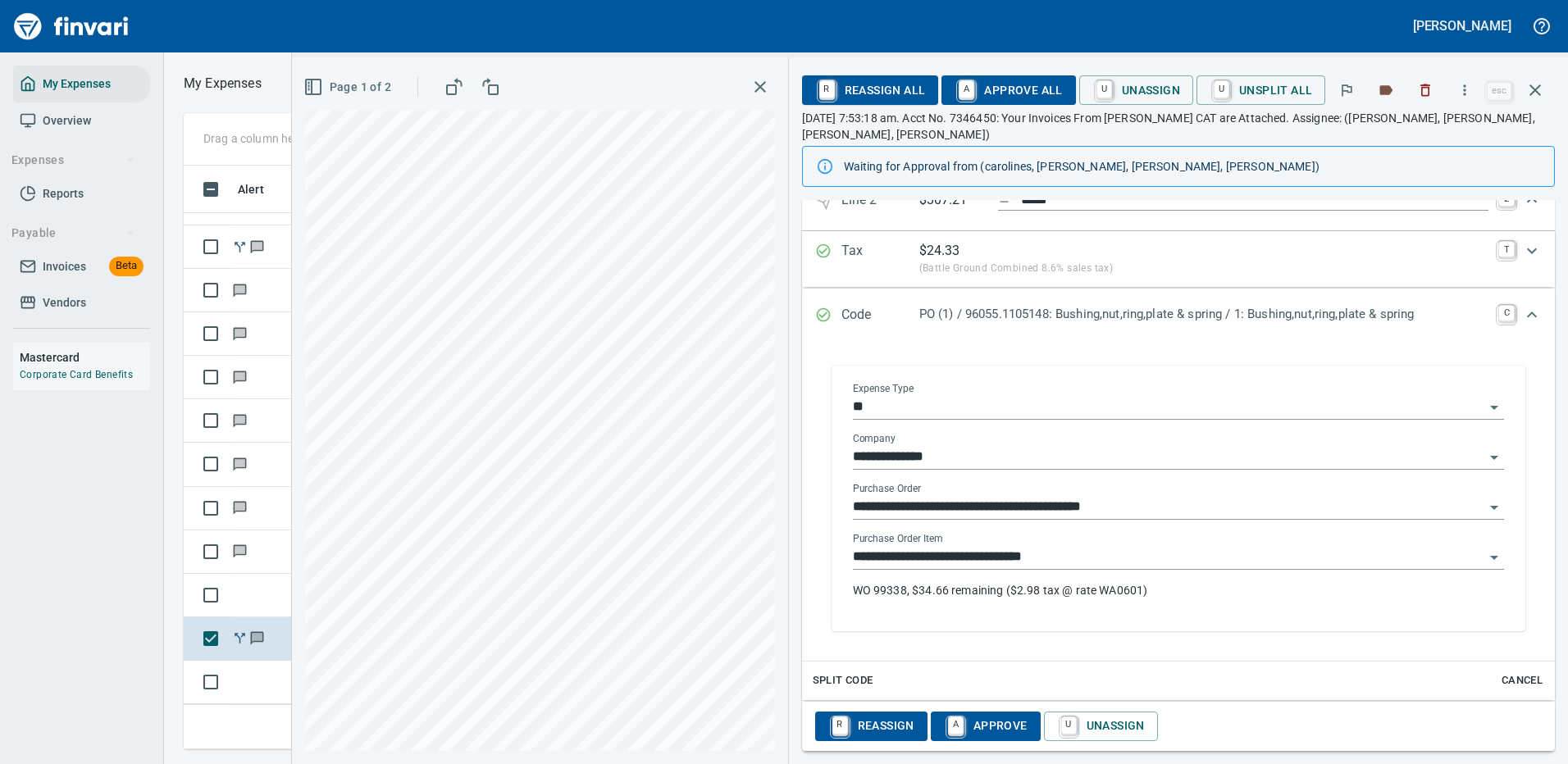
click at [999, 546] on input "**********" at bounding box center [1169, 558] width 632 height 23
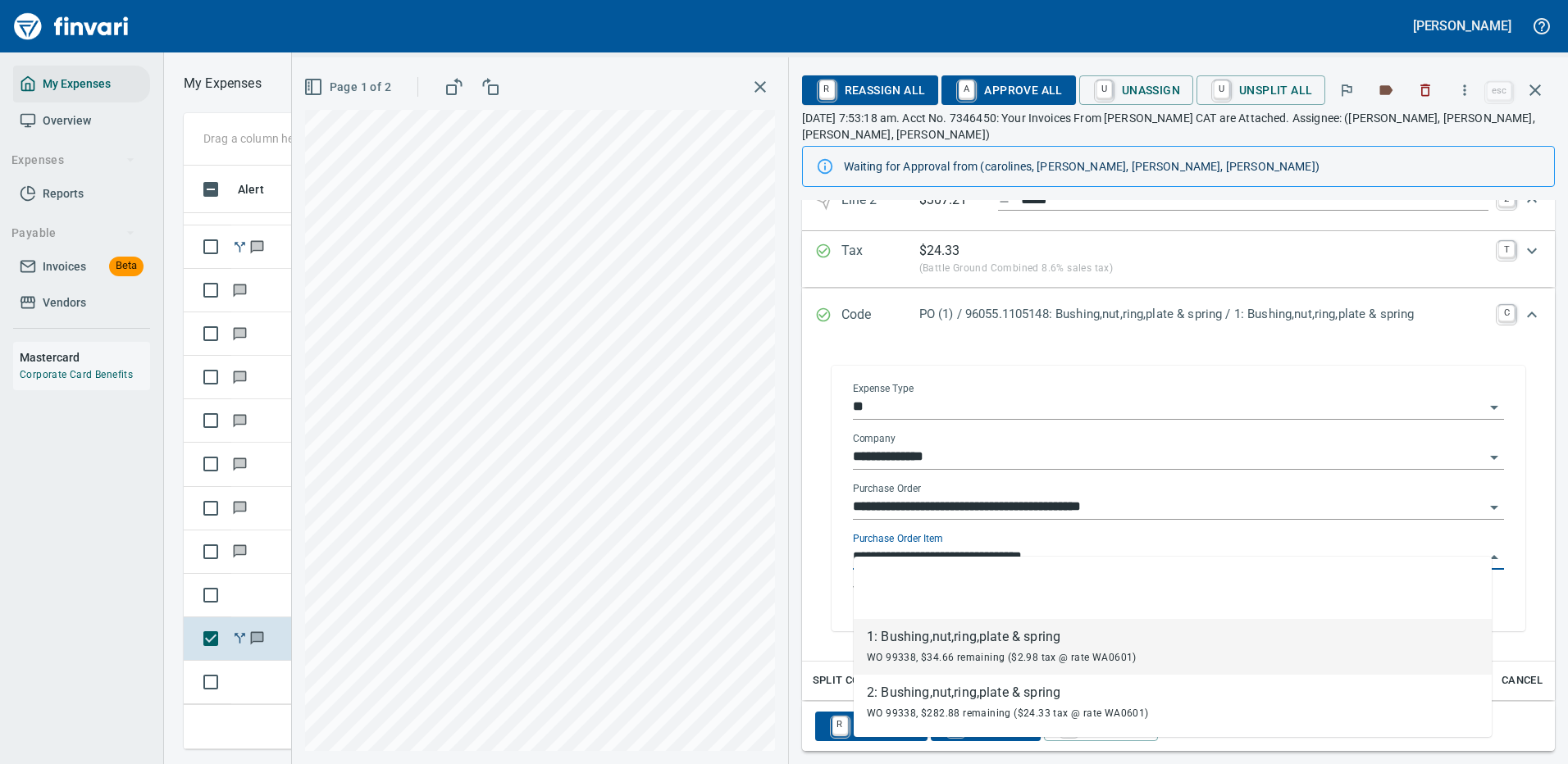
scroll to position [560, 929]
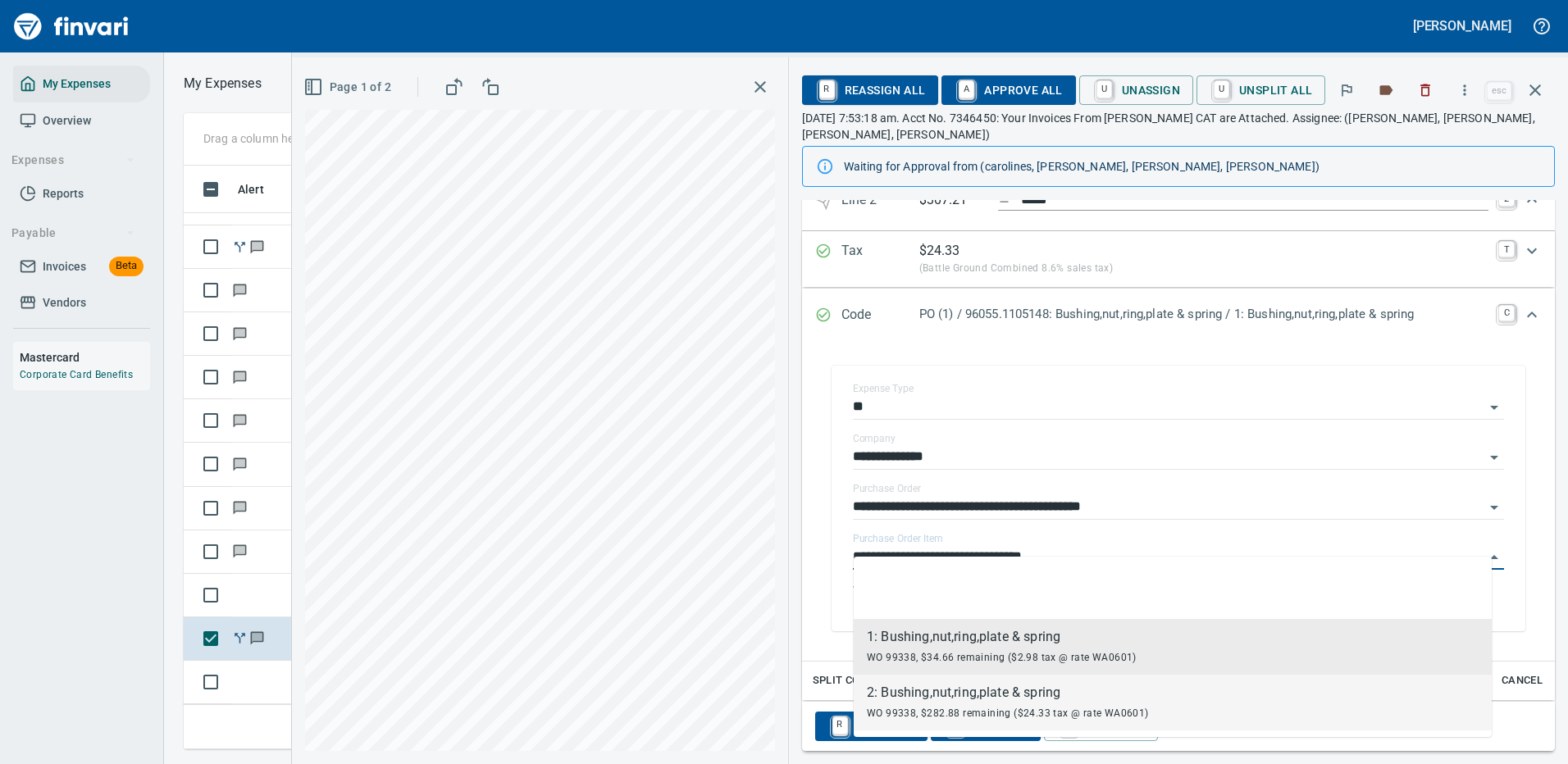
drag, startPoint x: 892, startPoint y: 706, endPoint x: 904, endPoint y: 698, distance: 14.4
click at [892, 706] on div "WO 99338, $282.88 remaining ($24.33 tax @ rate WA0601)" at bounding box center [1008, 713] width 282 height 20
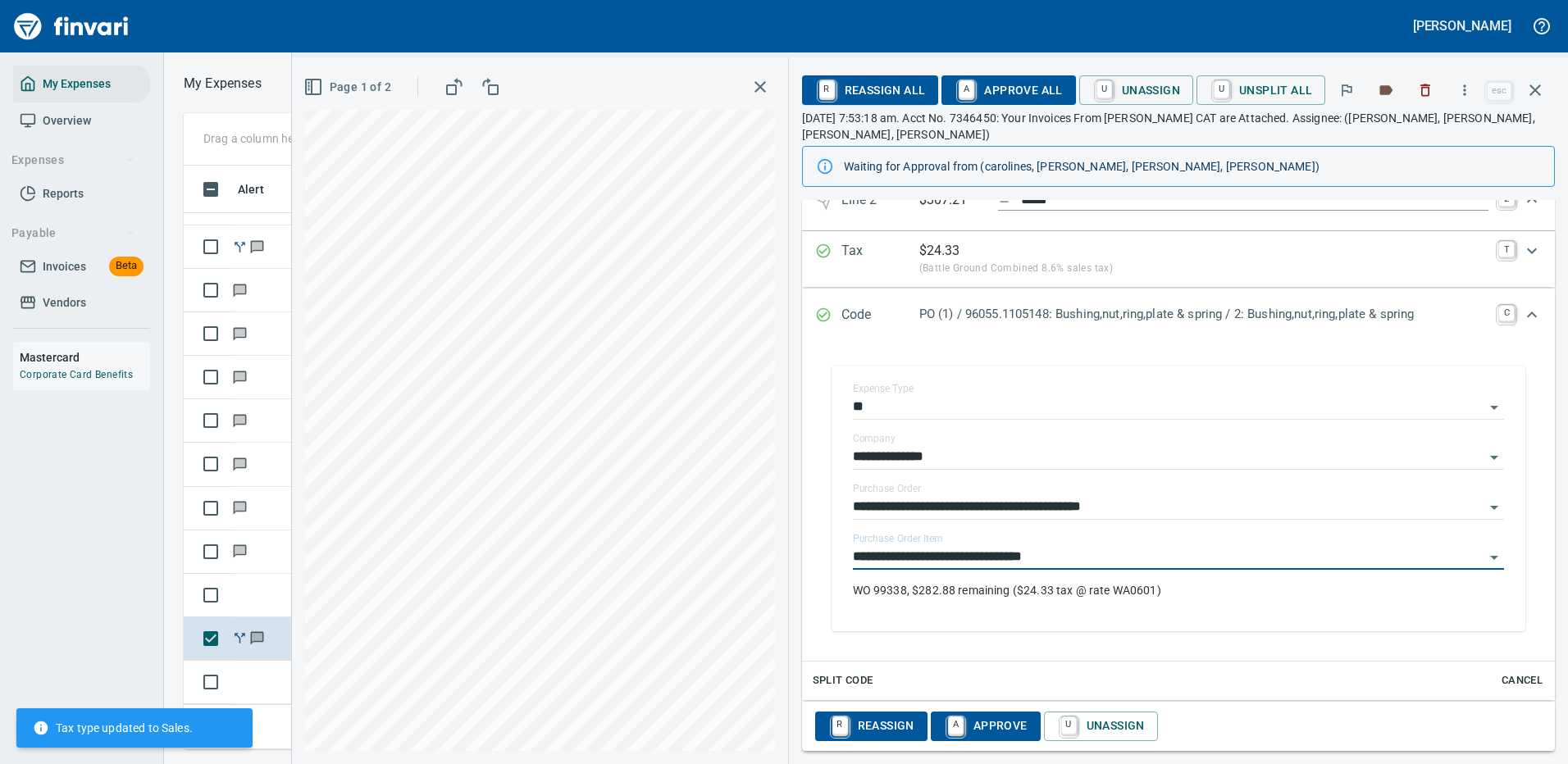
type input "**********"
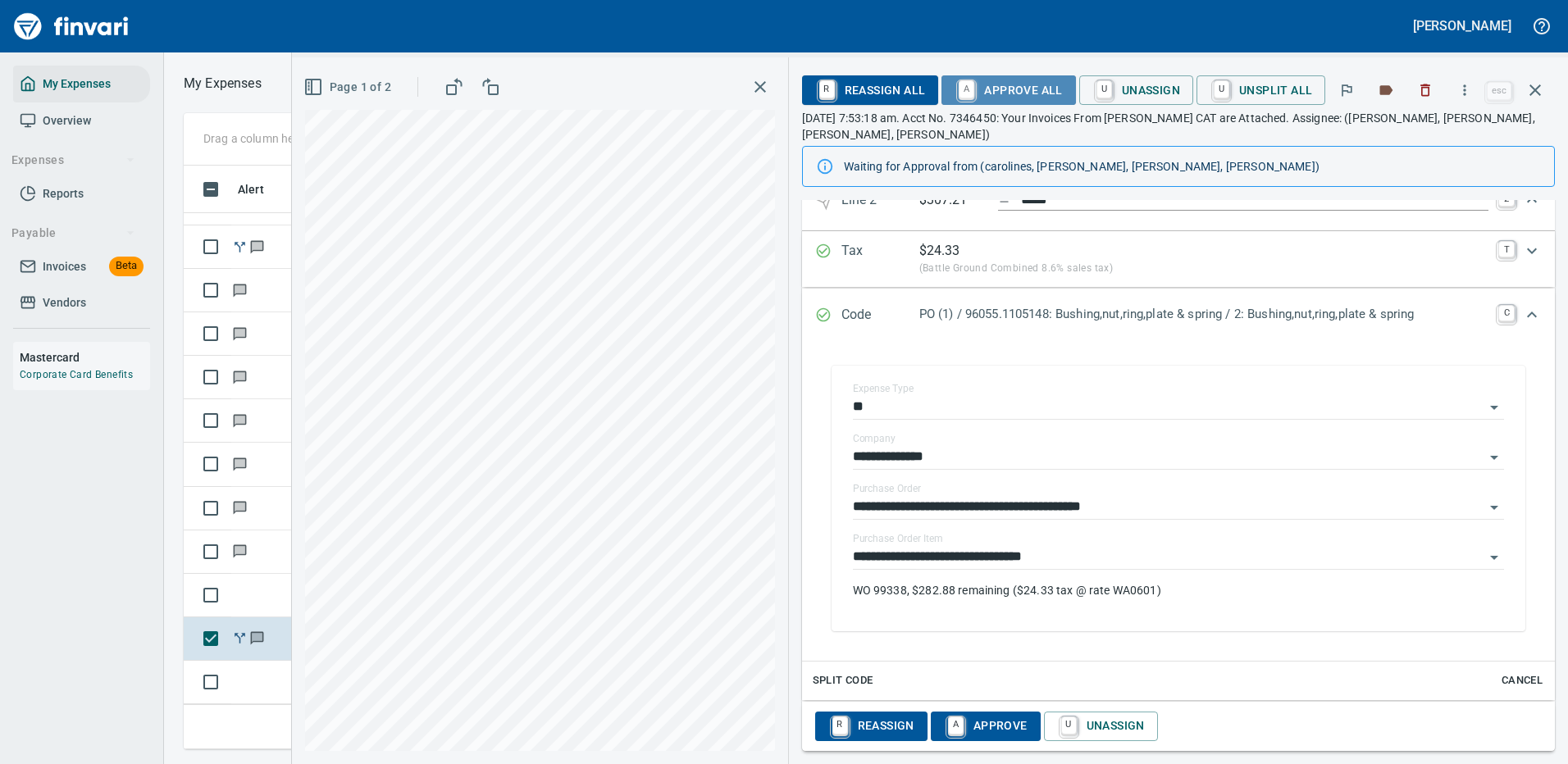
click at [1035, 85] on span "A Approve All" at bounding box center [1008, 90] width 107 height 28
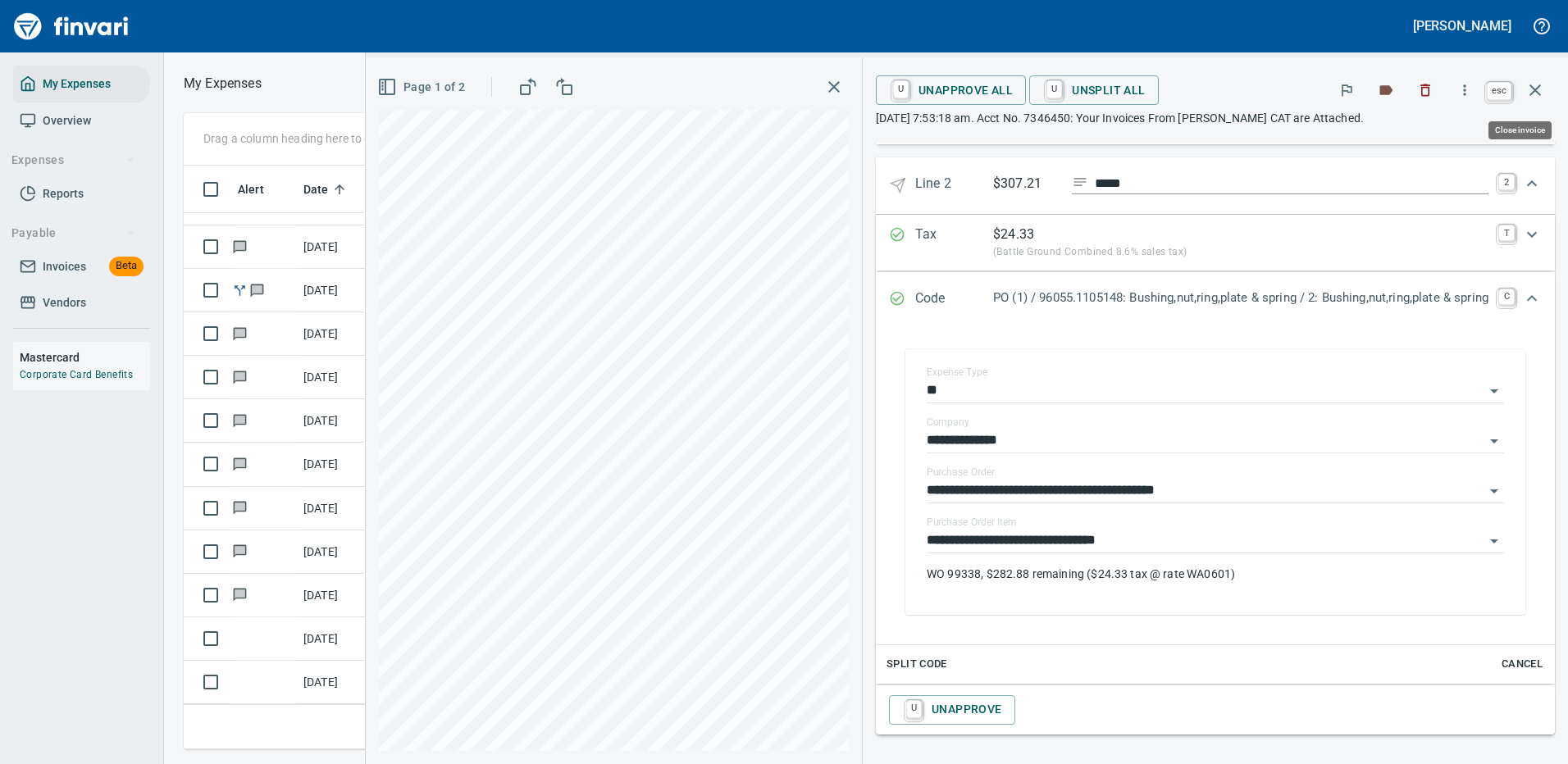
click at [1532, 88] on icon "button" at bounding box center [1535, 90] width 12 height 12
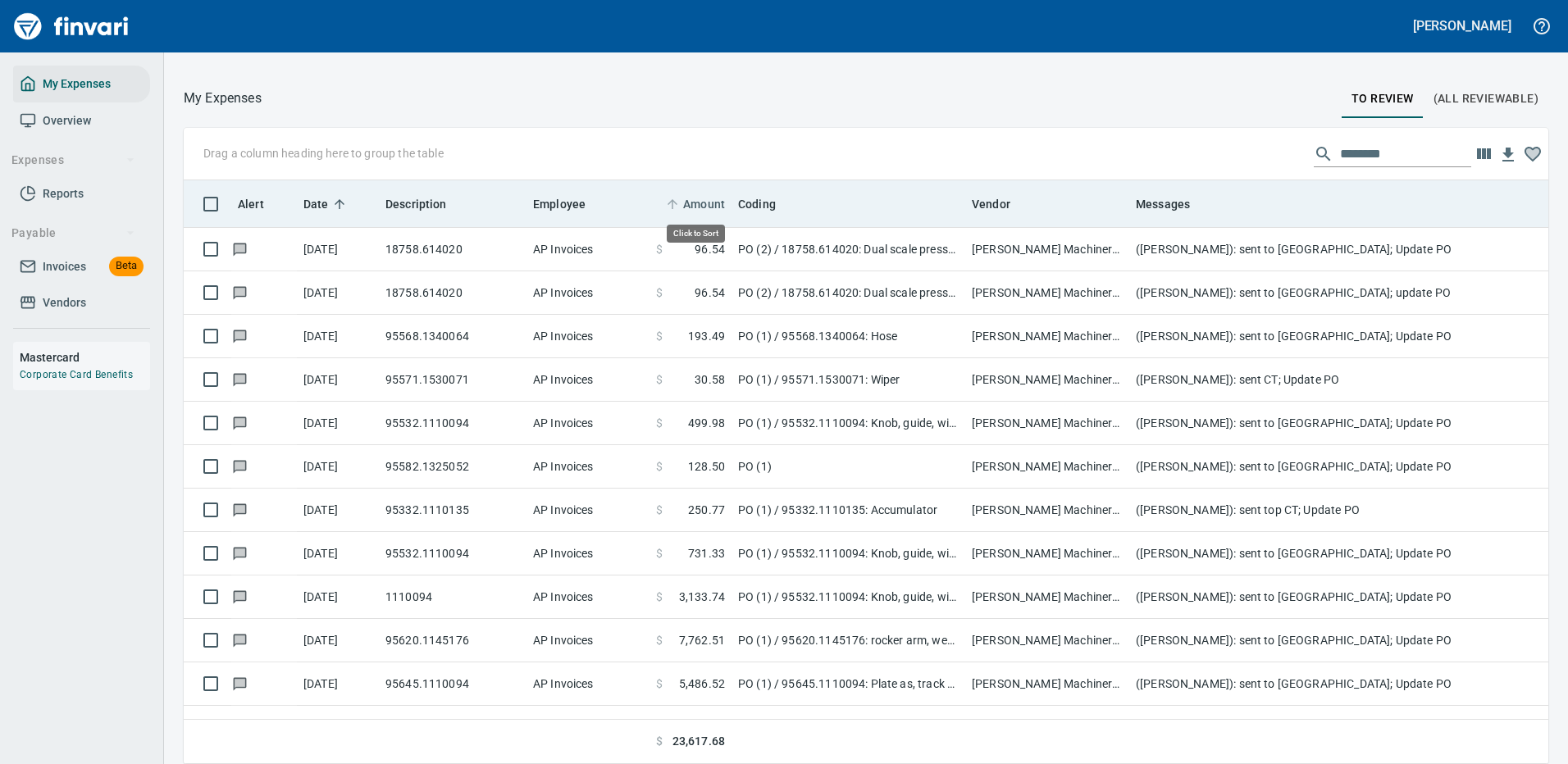
click at [694, 196] on span "Amount" at bounding box center [703, 204] width 41 height 20
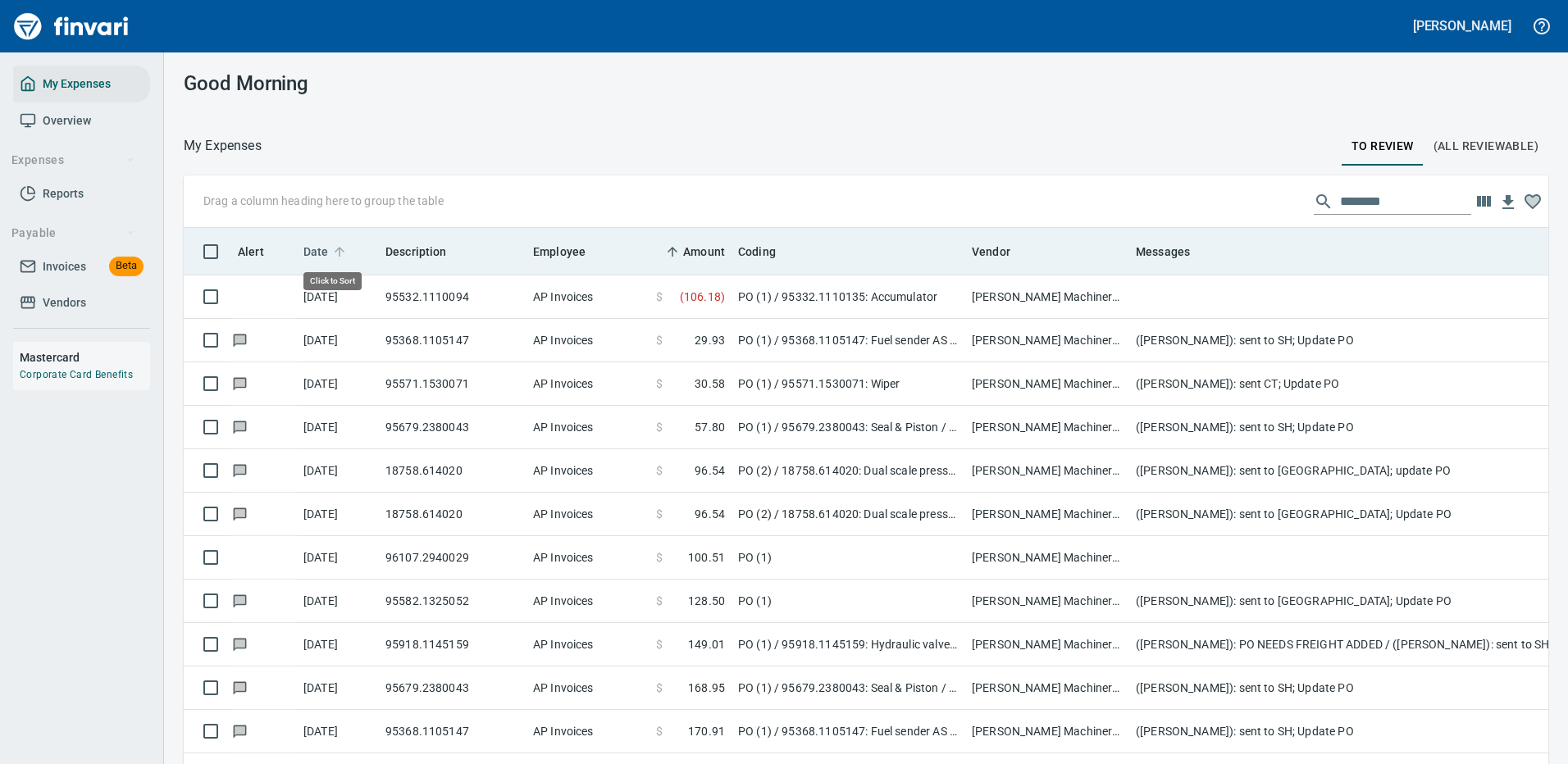
scroll to position [560, 1328]
click at [337, 247] on icon at bounding box center [339, 251] width 10 height 10
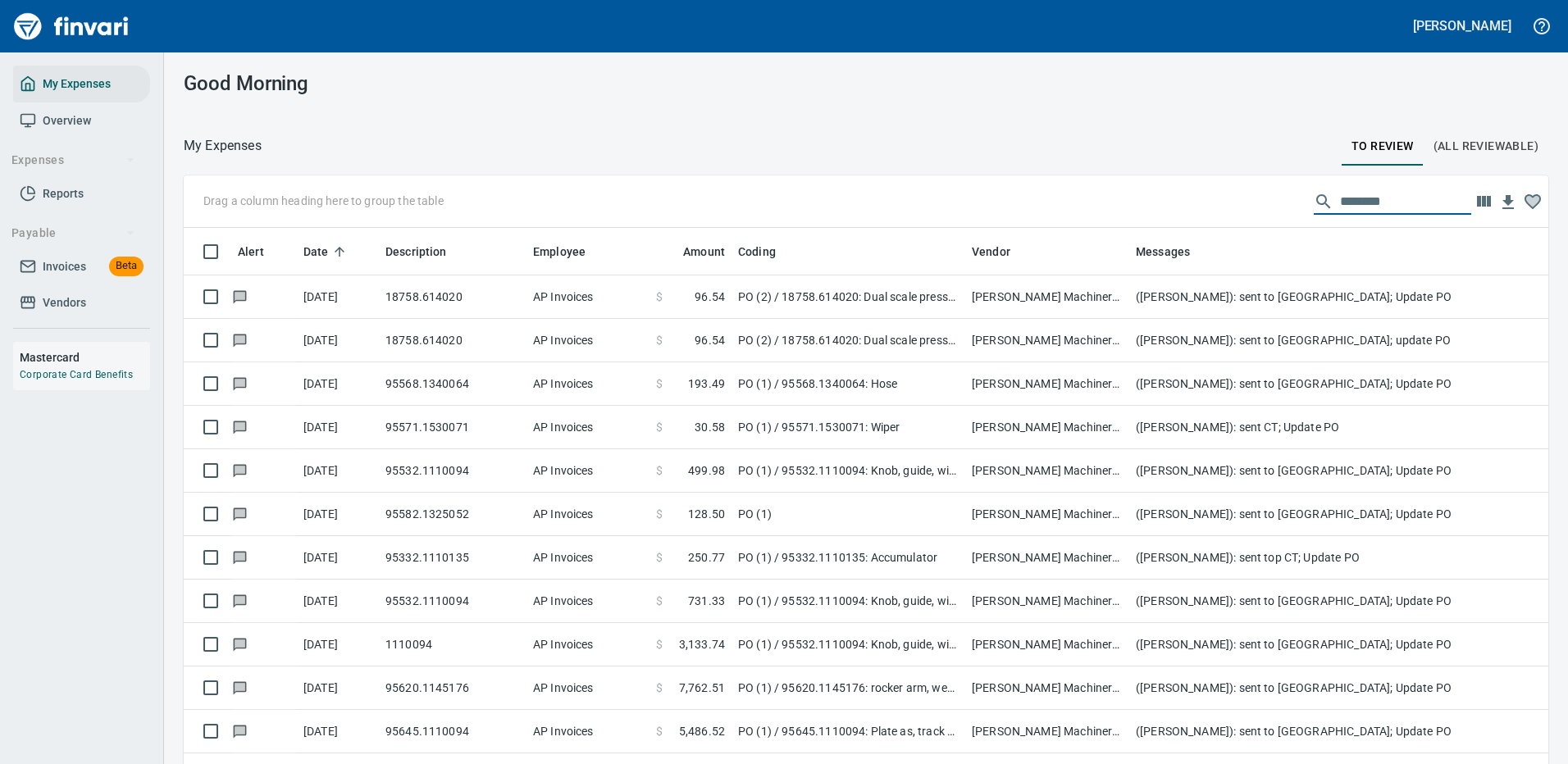
drag, startPoint x: 1384, startPoint y: 200, endPoint x: 1177, endPoint y: 213, distance: 207.4
click at [1177, 213] on div "Drag a column heading here to group the table ********" at bounding box center [865, 202] width 1365 height 52
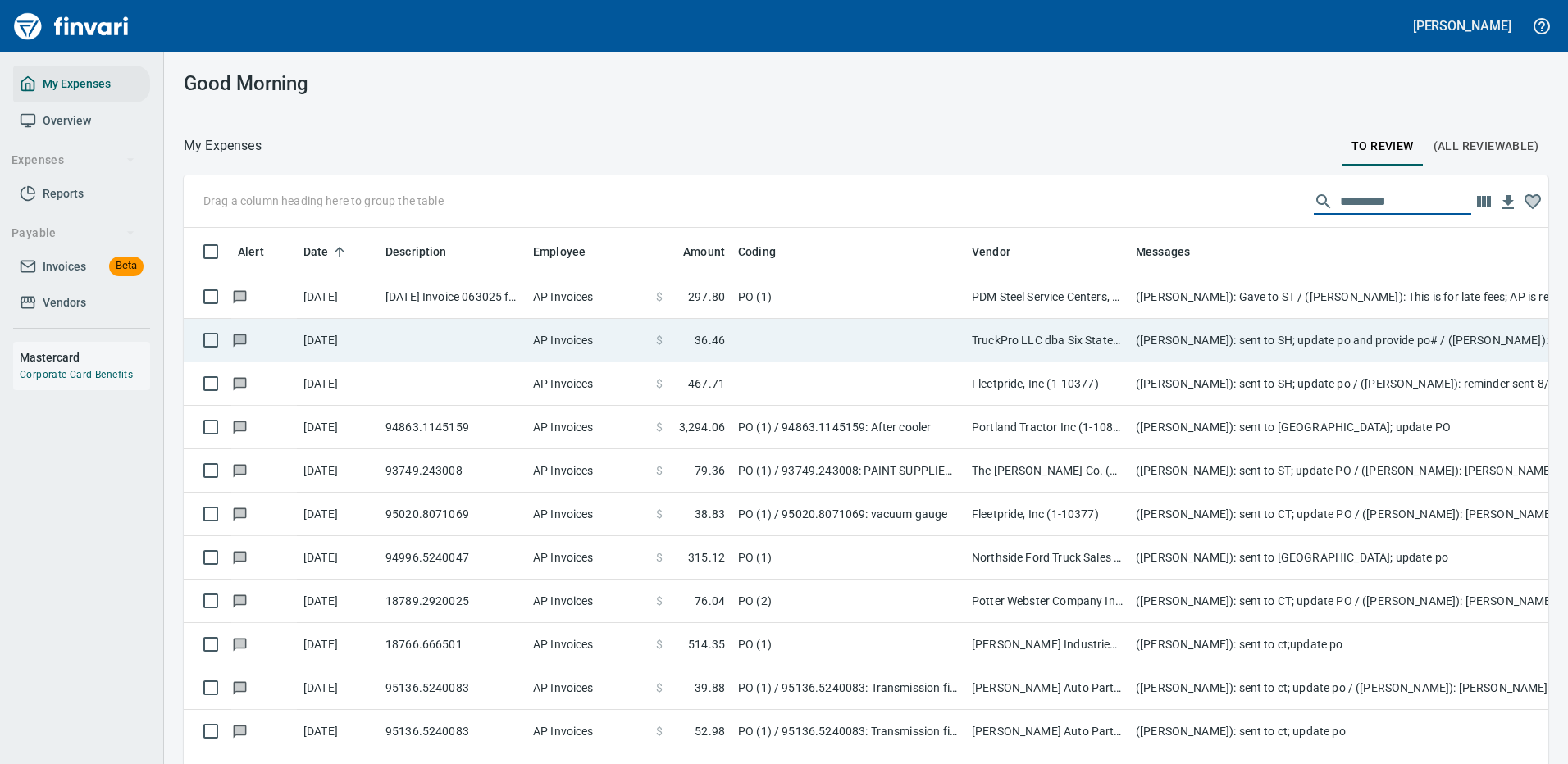
click at [815, 343] on td at bounding box center [848, 341] width 234 height 43
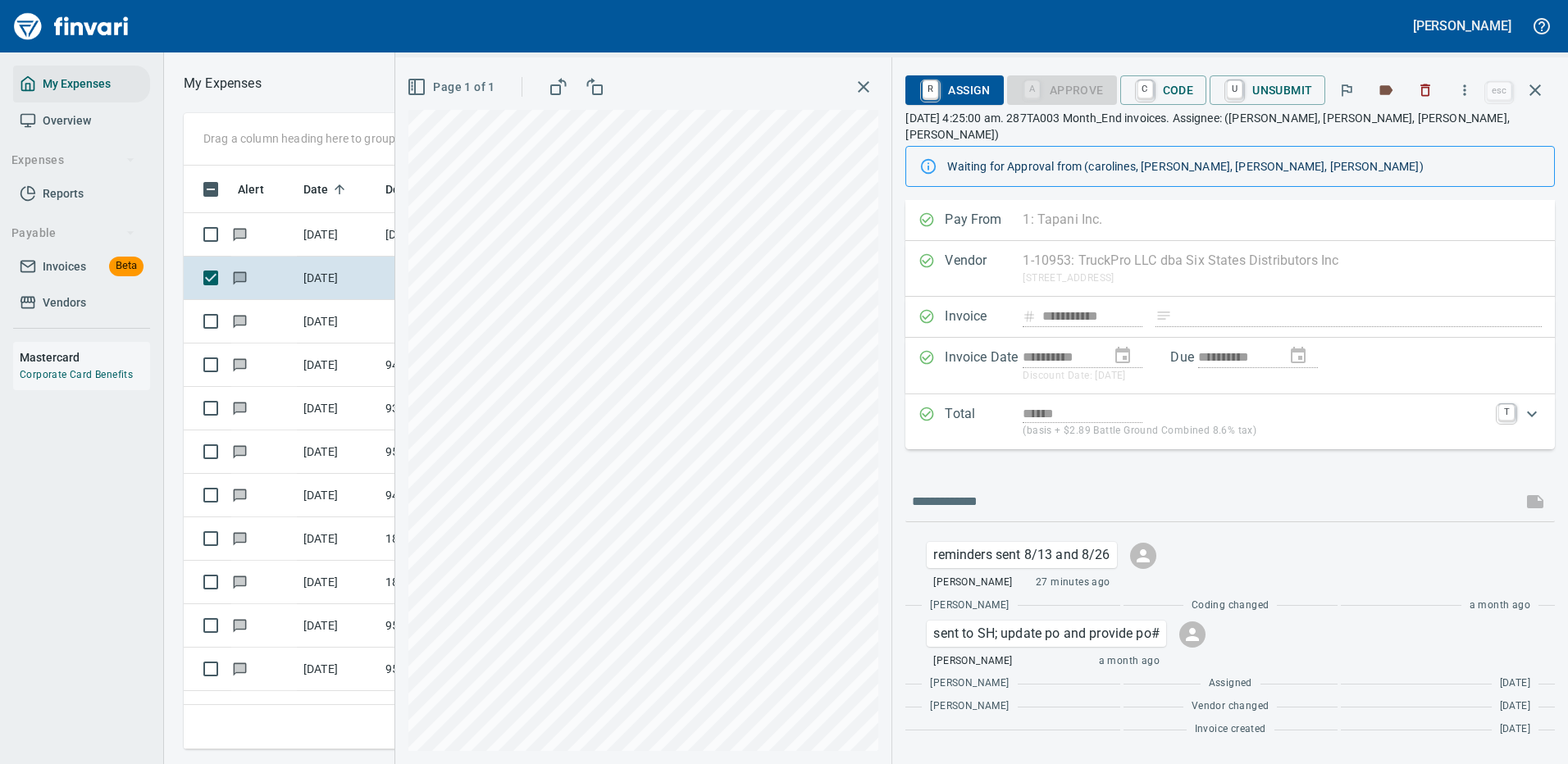
scroll to position [560, 929]
click at [1468, 83] on icon "button" at bounding box center [1465, 90] width 16 height 16
click at [1416, 142] on span "Download" at bounding box center [1461, 138] width 157 height 20
click at [1530, 89] on icon "button" at bounding box center [1535, 90] width 20 height 20
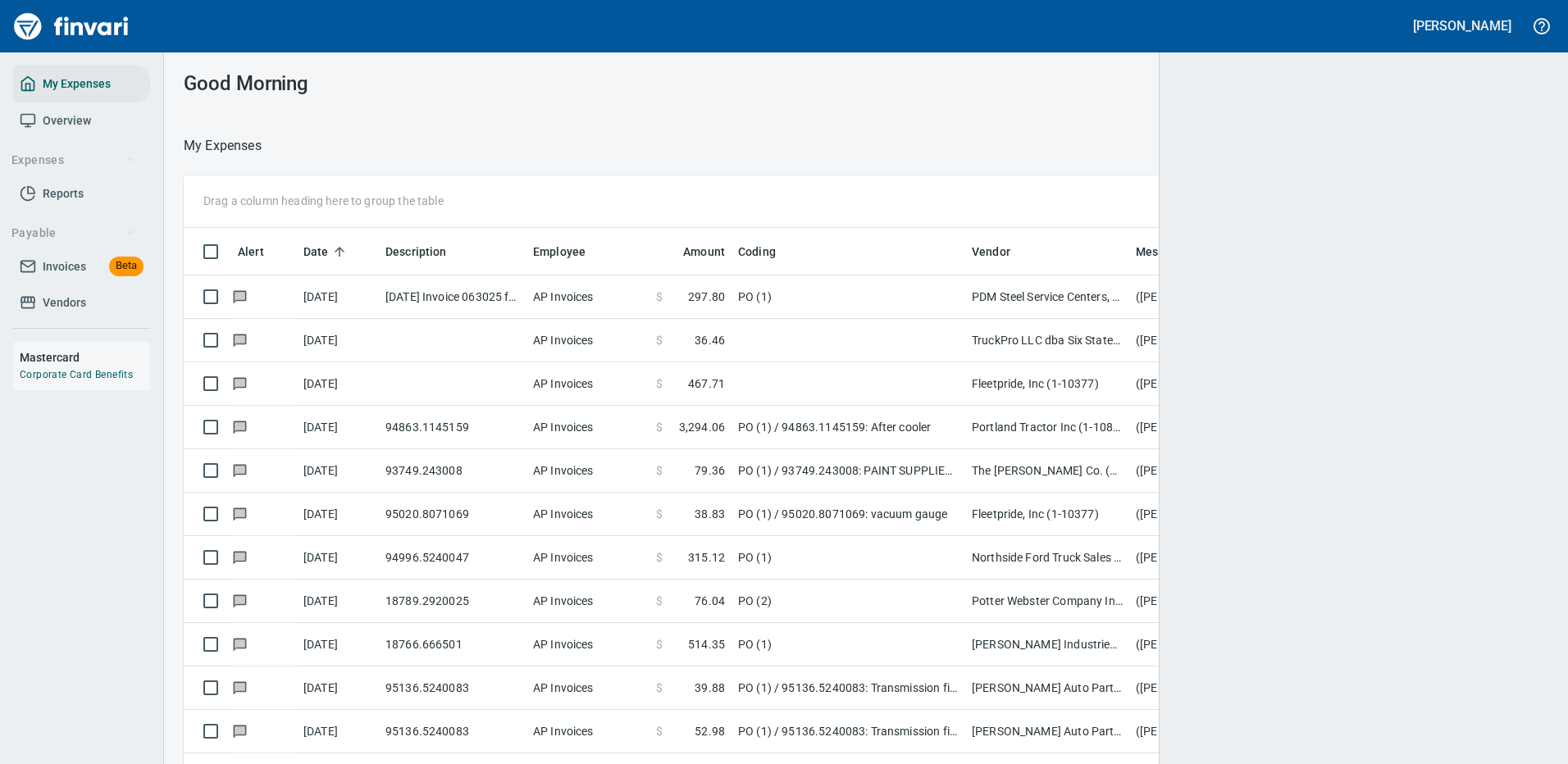
scroll to position [560, 1328]
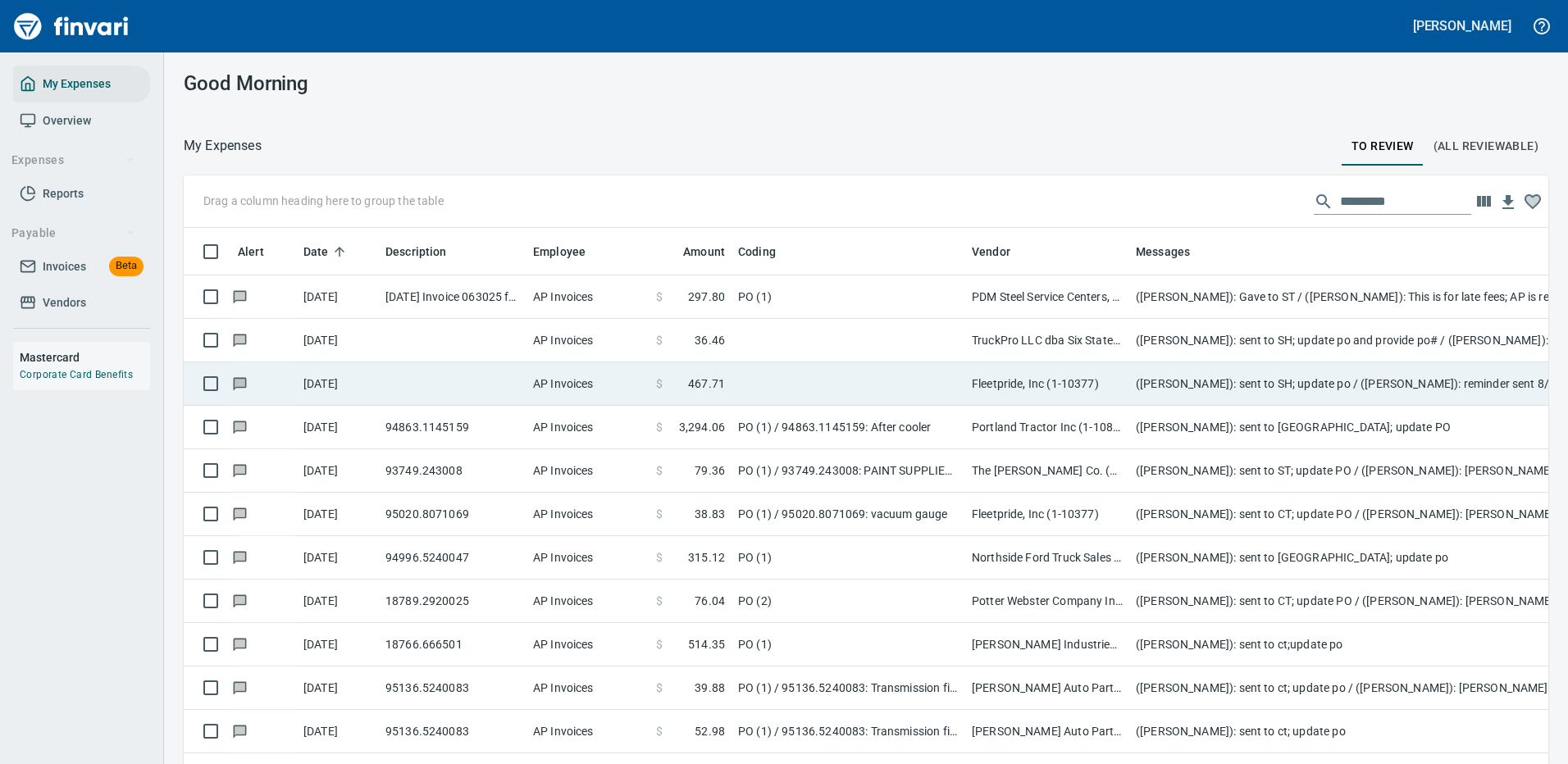
click at [1026, 384] on td "Fleetpride, Inc (1-10377)" at bounding box center [1047, 384] width 164 height 43
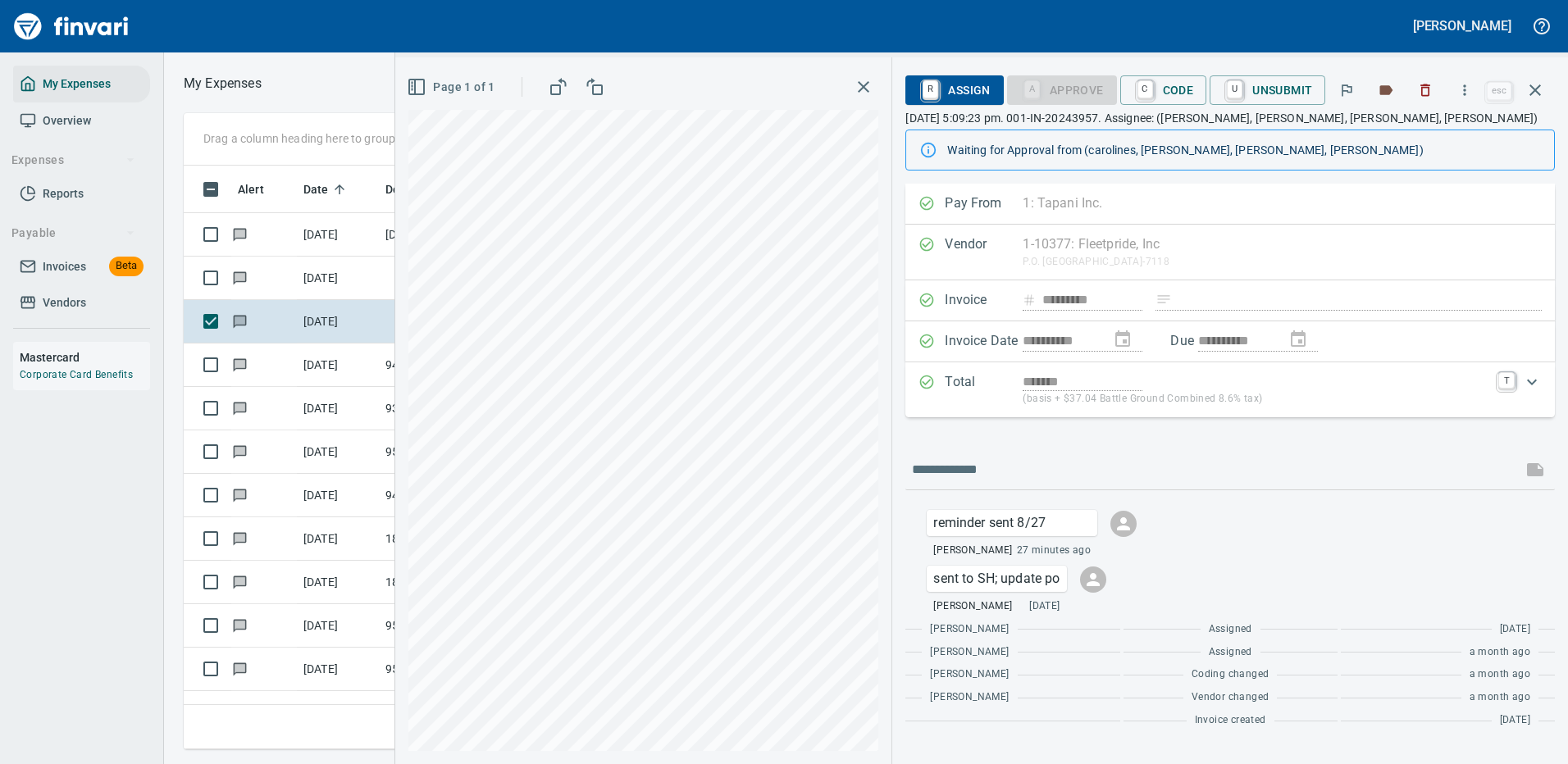
scroll to position [560, 929]
click at [1465, 85] on icon "button" at bounding box center [1465, 90] width 16 height 16
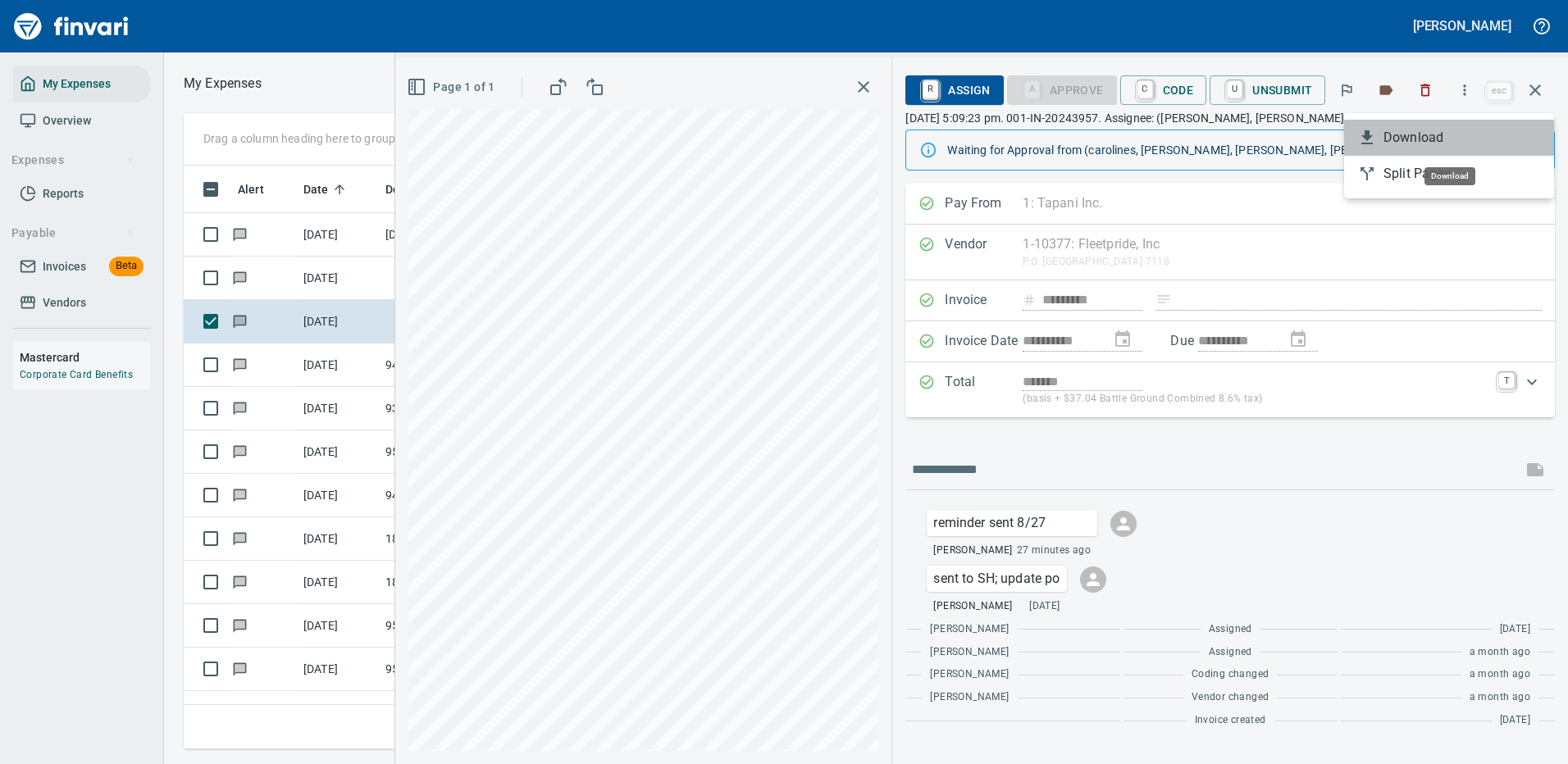
click at [1412, 138] on span "Download" at bounding box center [1461, 138] width 157 height 20
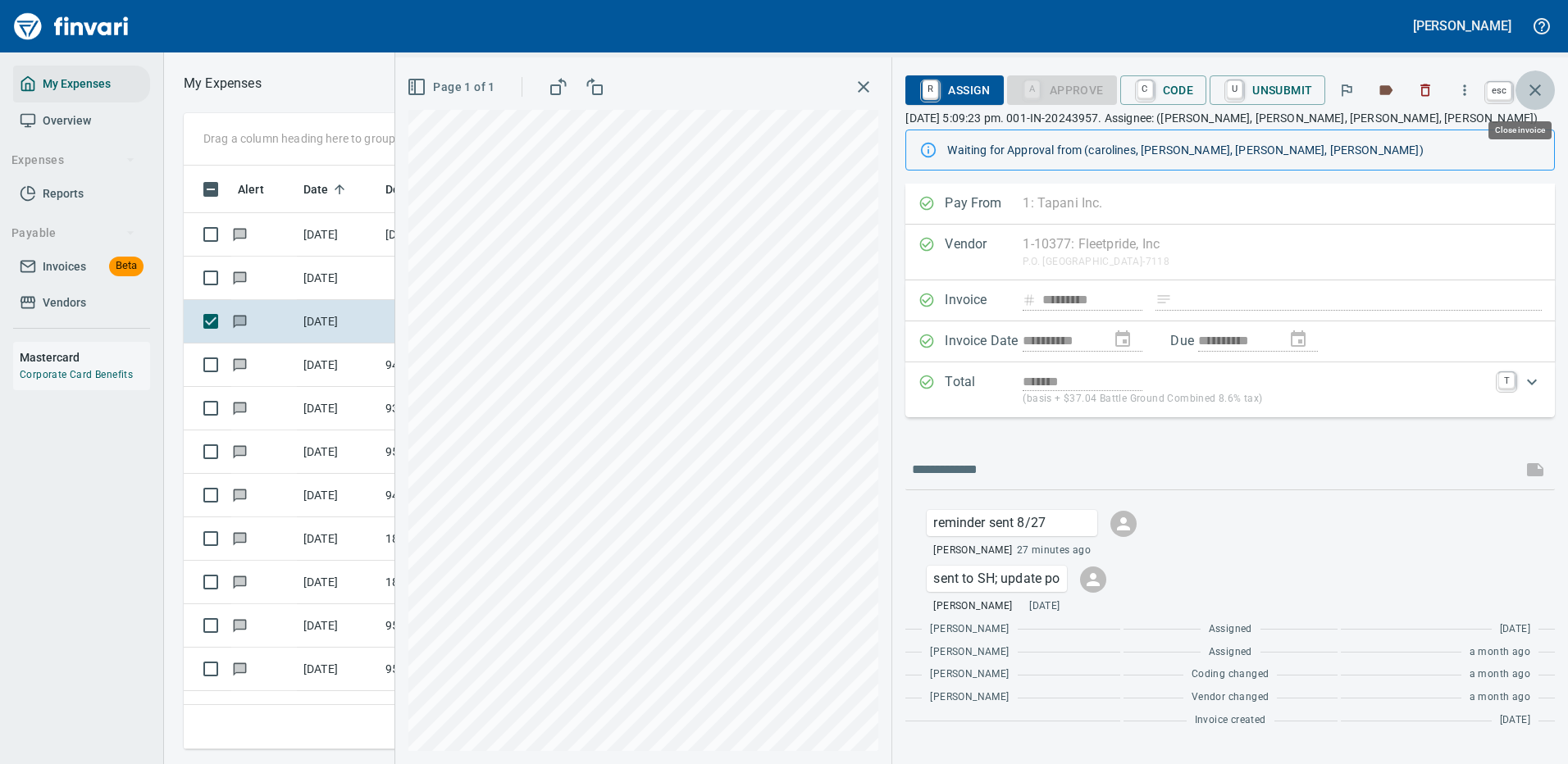
click at [1531, 85] on icon "button" at bounding box center [1535, 90] width 20 height 20
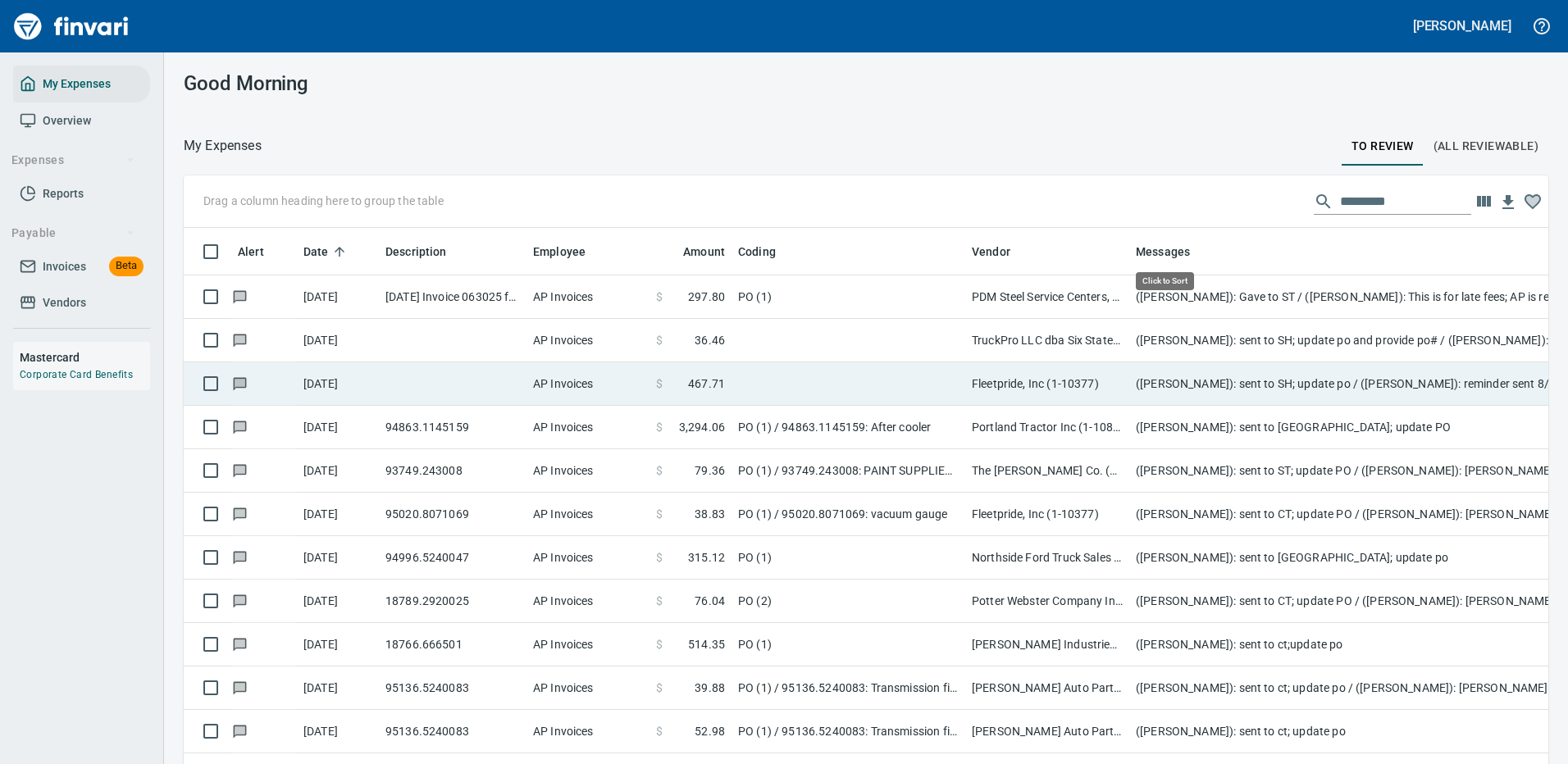
scroll to position [560, 1328]
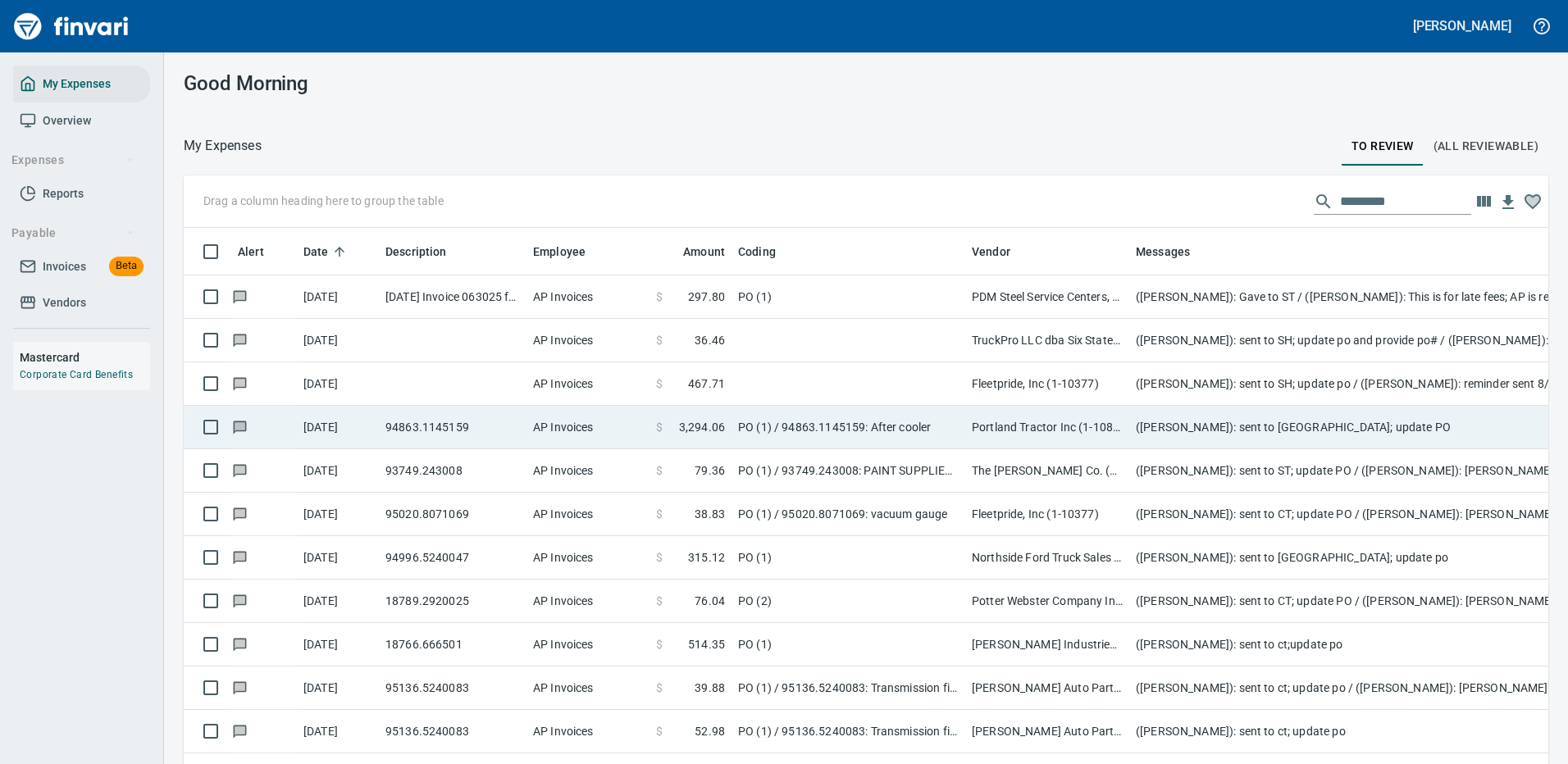
click at [1004, 426] on td "Portland Tractor Inc (1-10815)" at bounding box center [1047, 427] width 164 height 43
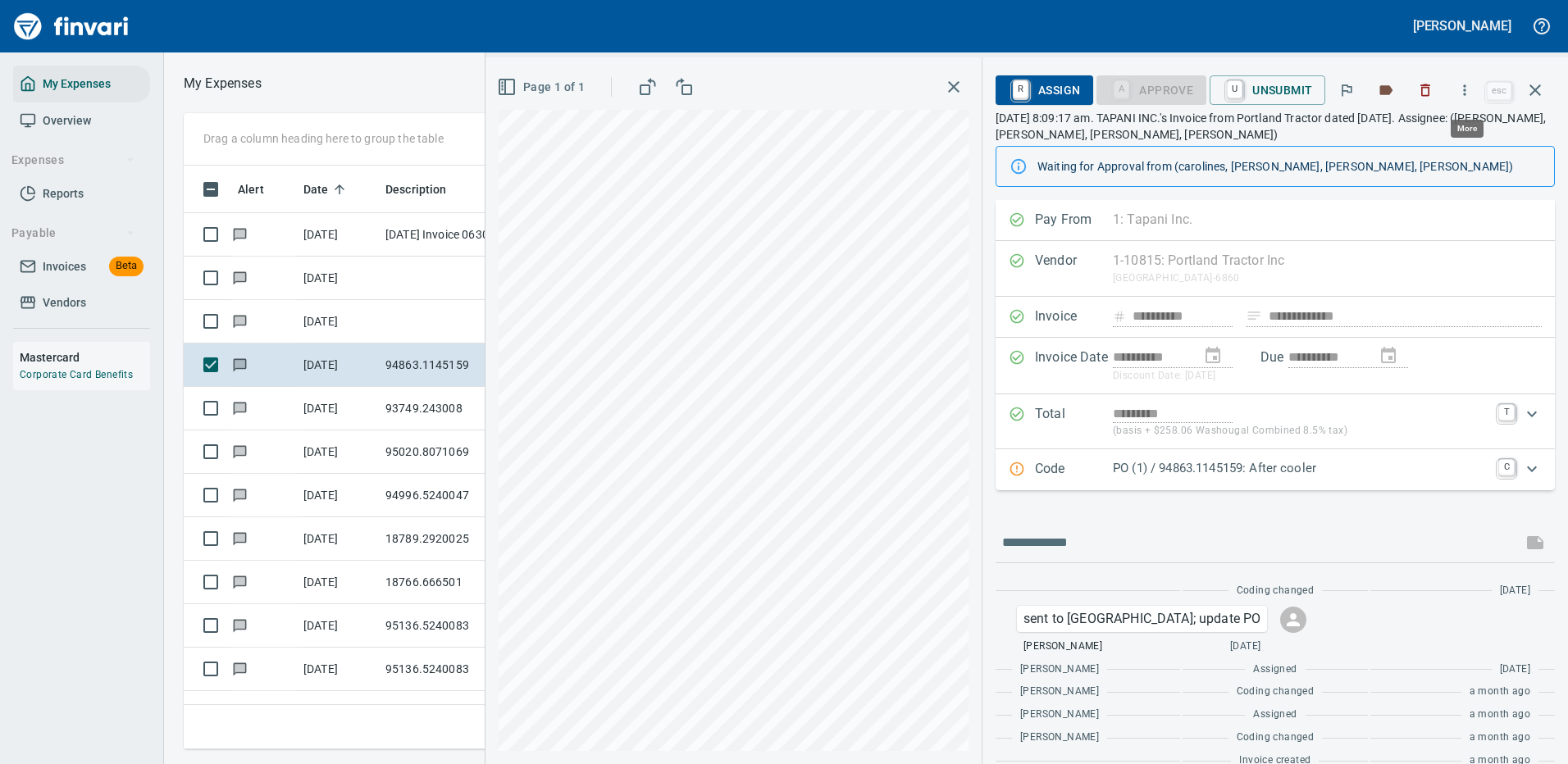
scroll to position [560, 929]
click at [1465, 87] on icon "button" at bounding box center [1465, 90] width 16 height 16
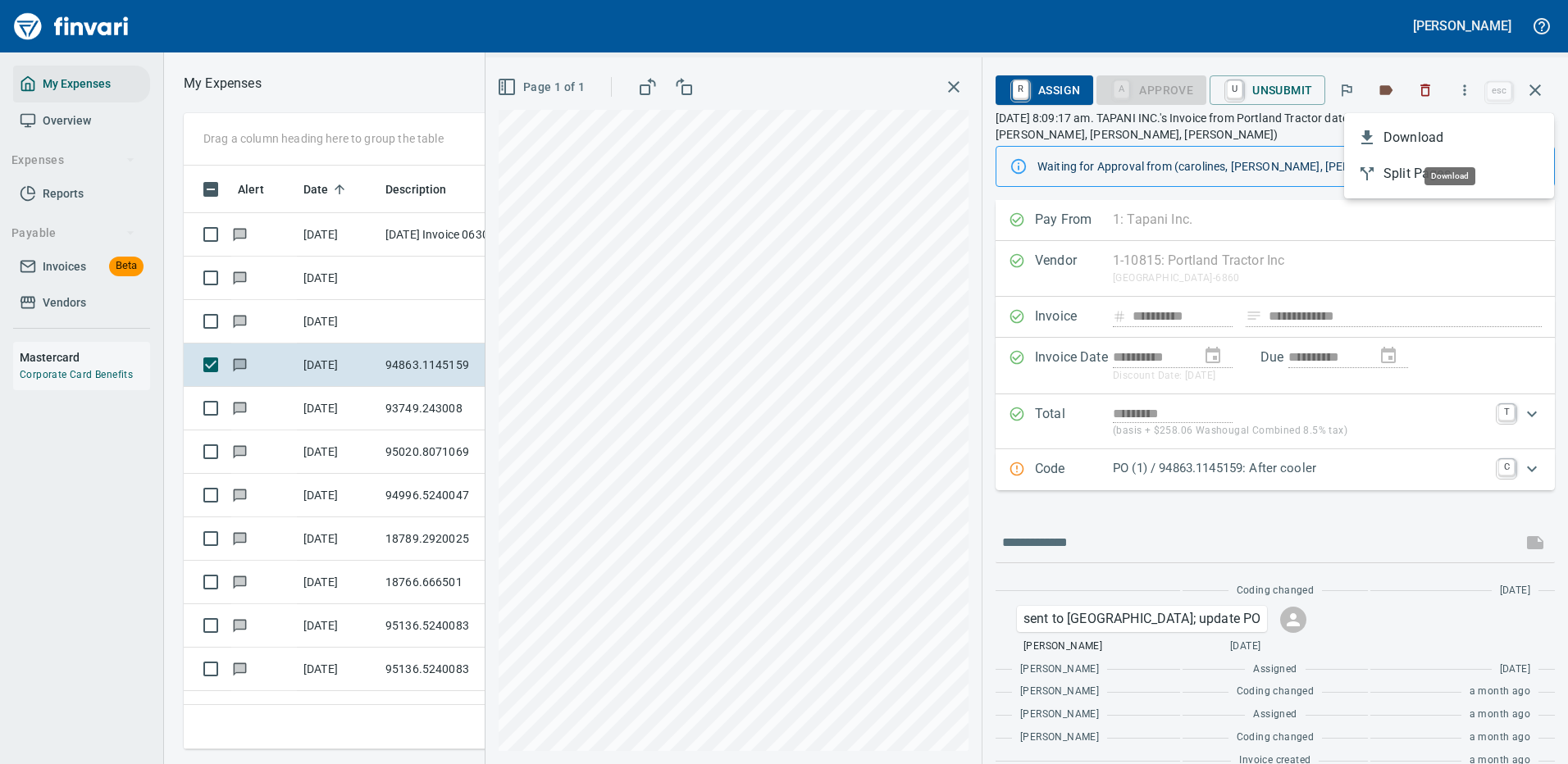
click at [1415, 137] on span "Download" at bounding box center [1461, 138] width 157 height 20
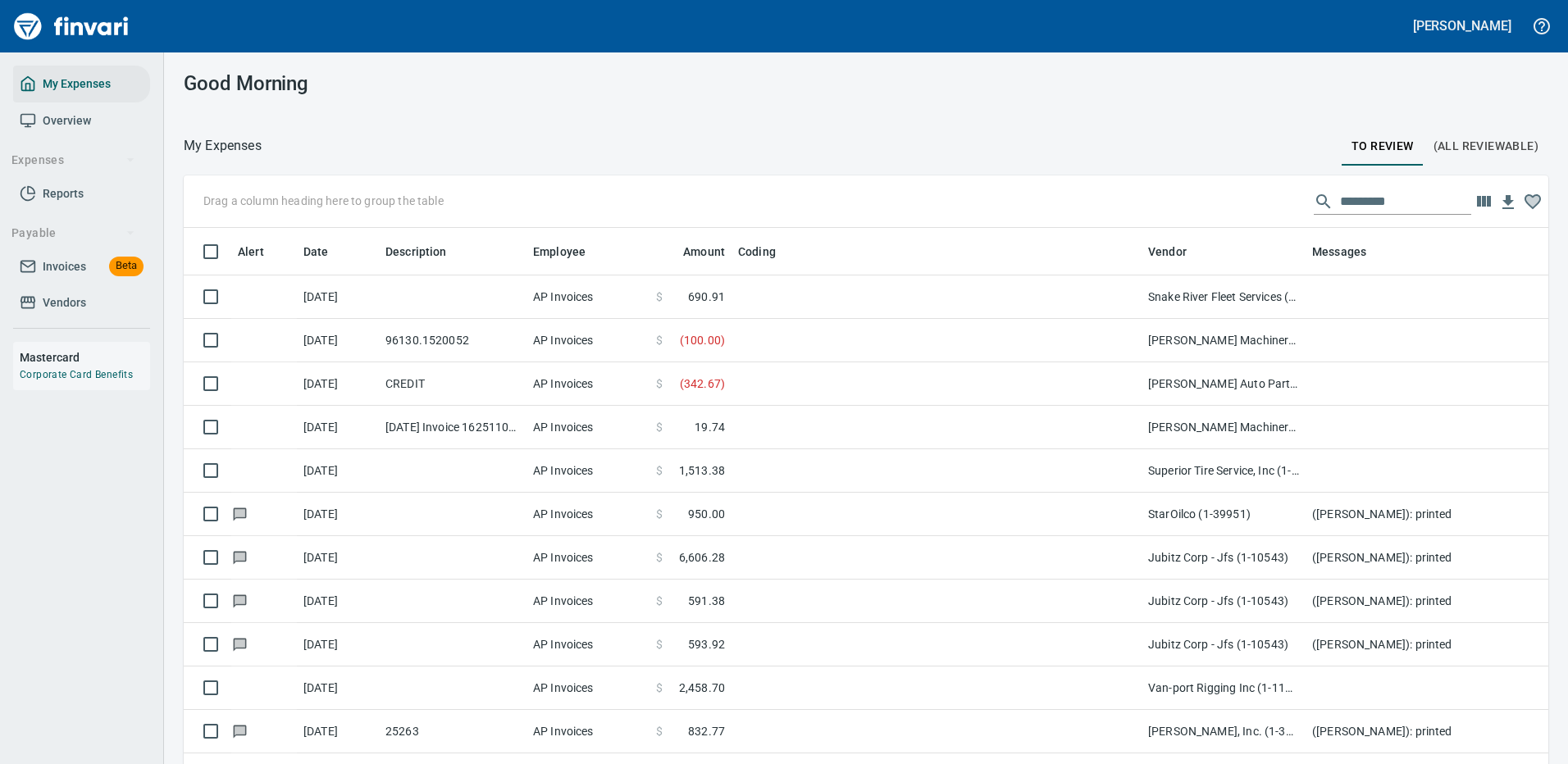
scroll to position [560, 1328]
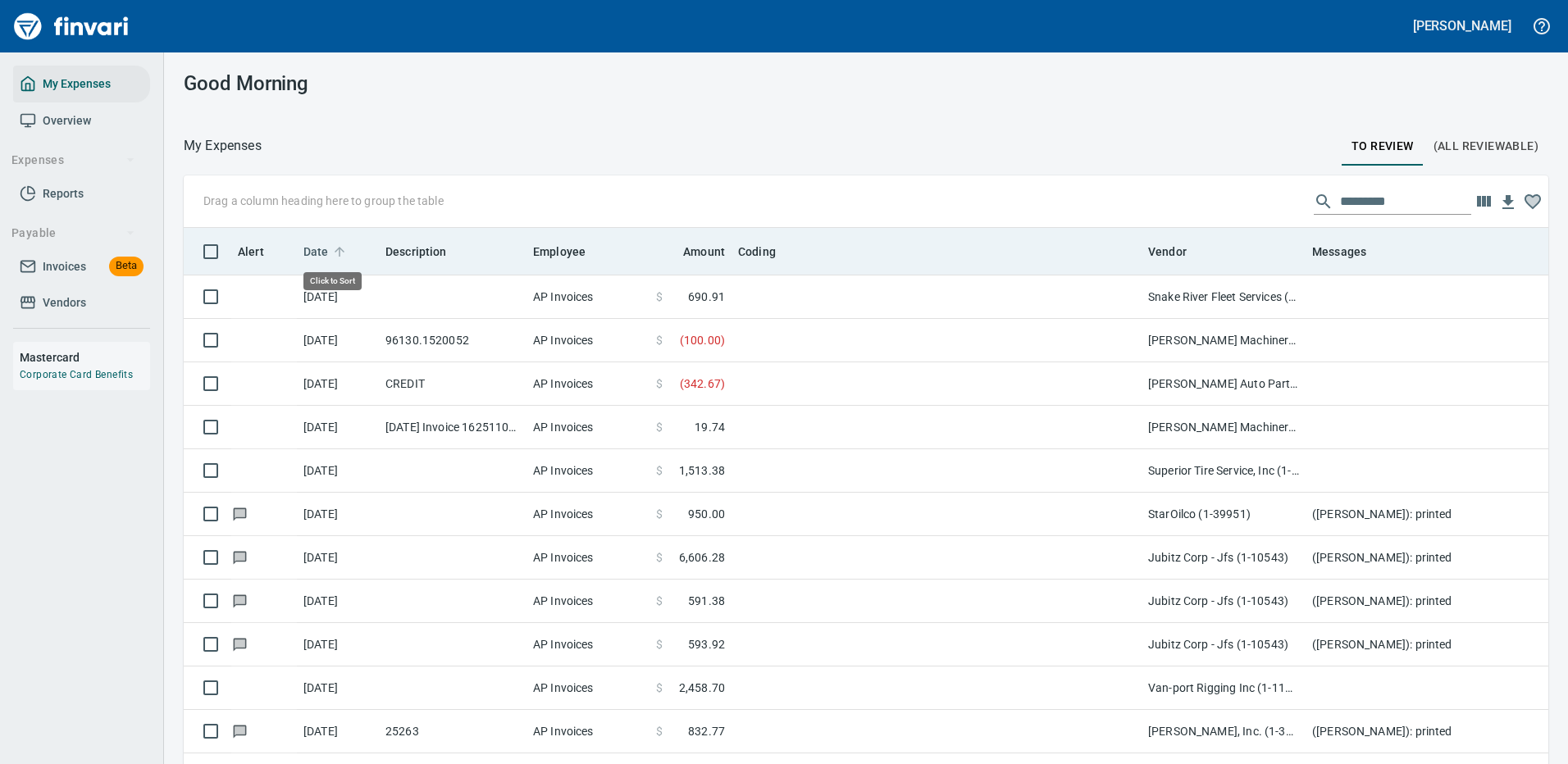
click at [320, 248] on span "Date" at bounding box center [316, 252] width 25 height 20
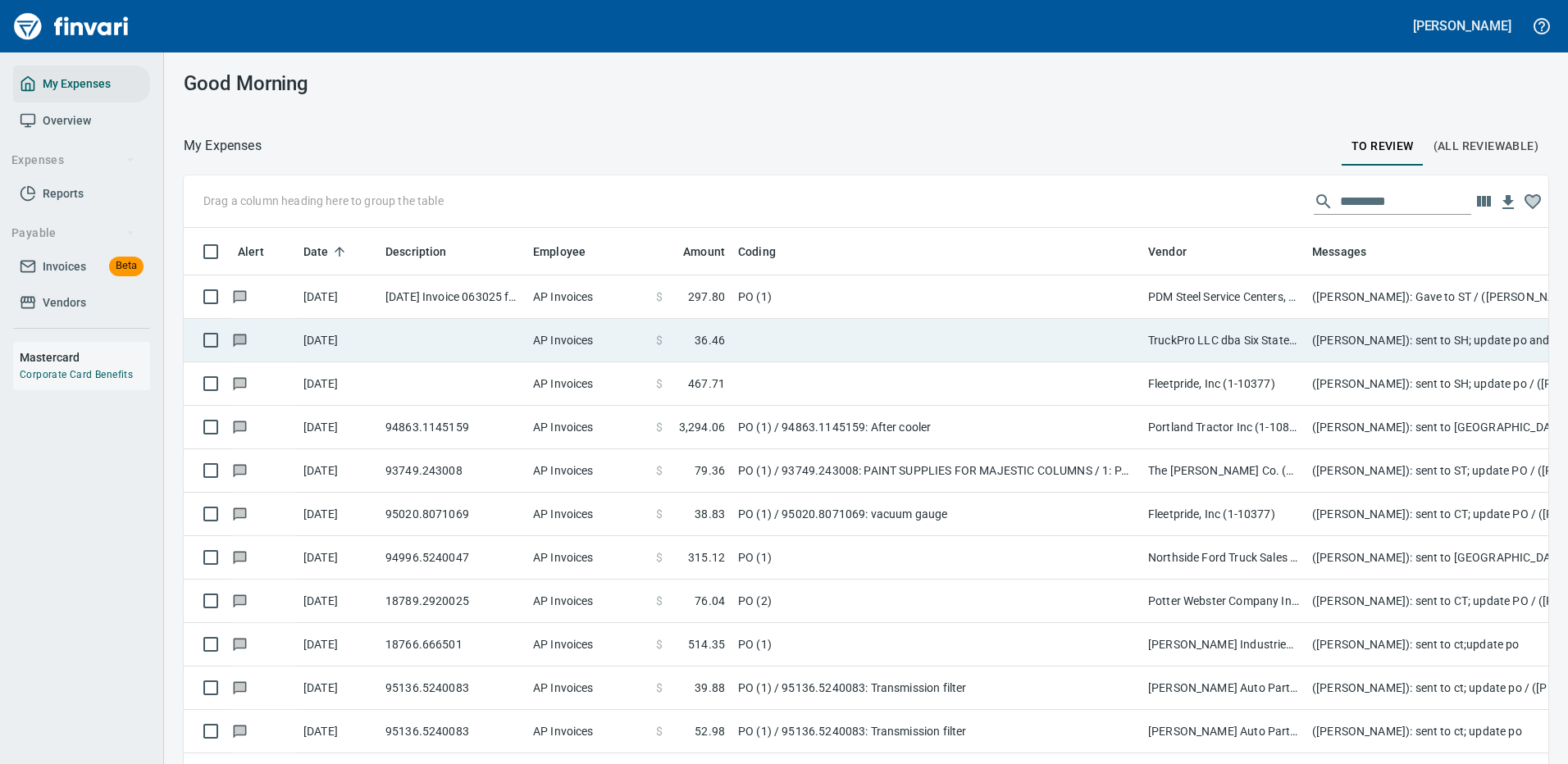
click at [1165, 340] on td "TruckPro LLC dba Six States Distributors Inc (1-10953)" at bounding box center [1223, 341] width 164 height 43
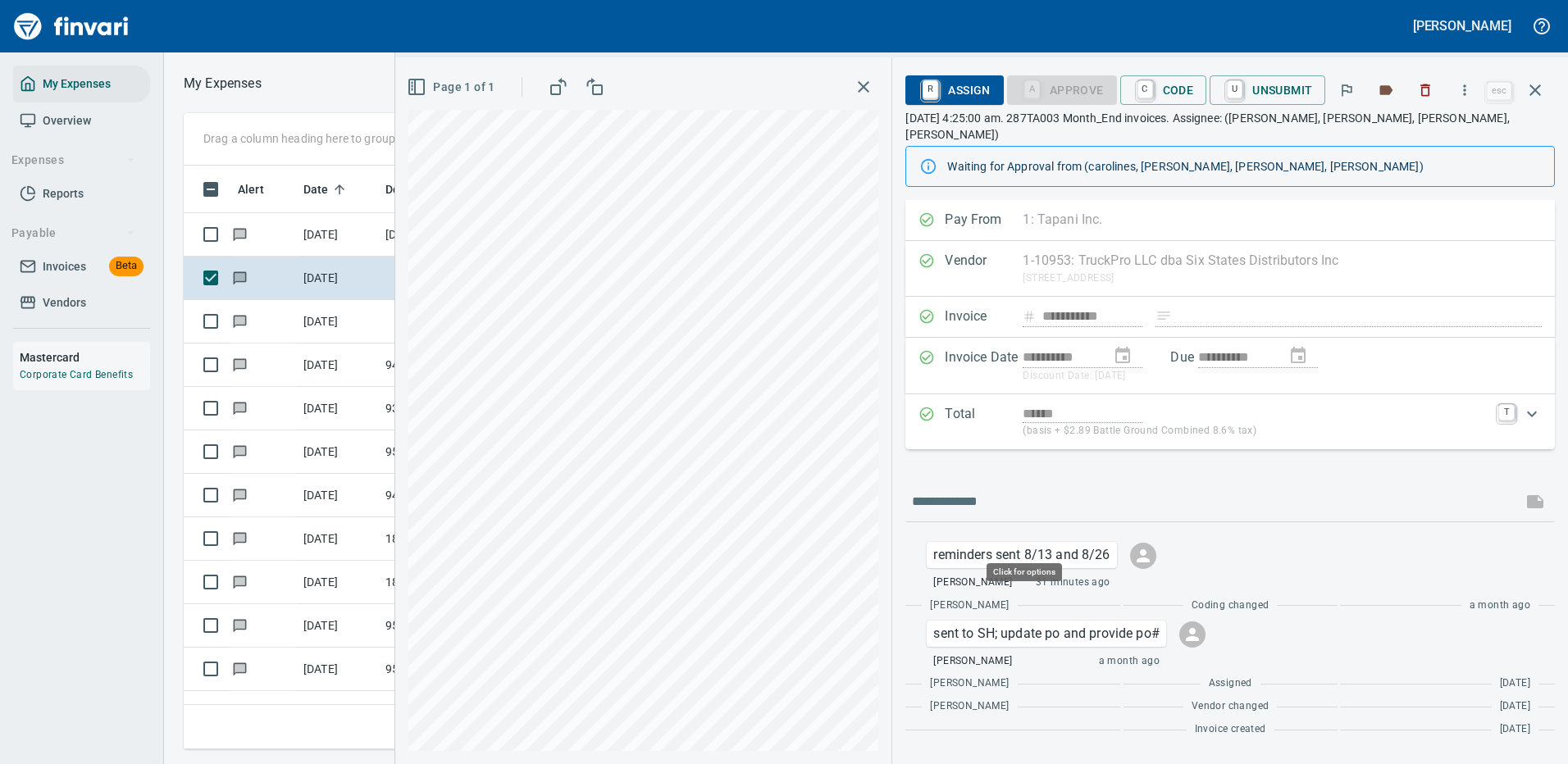
scroll to position [560, 929]
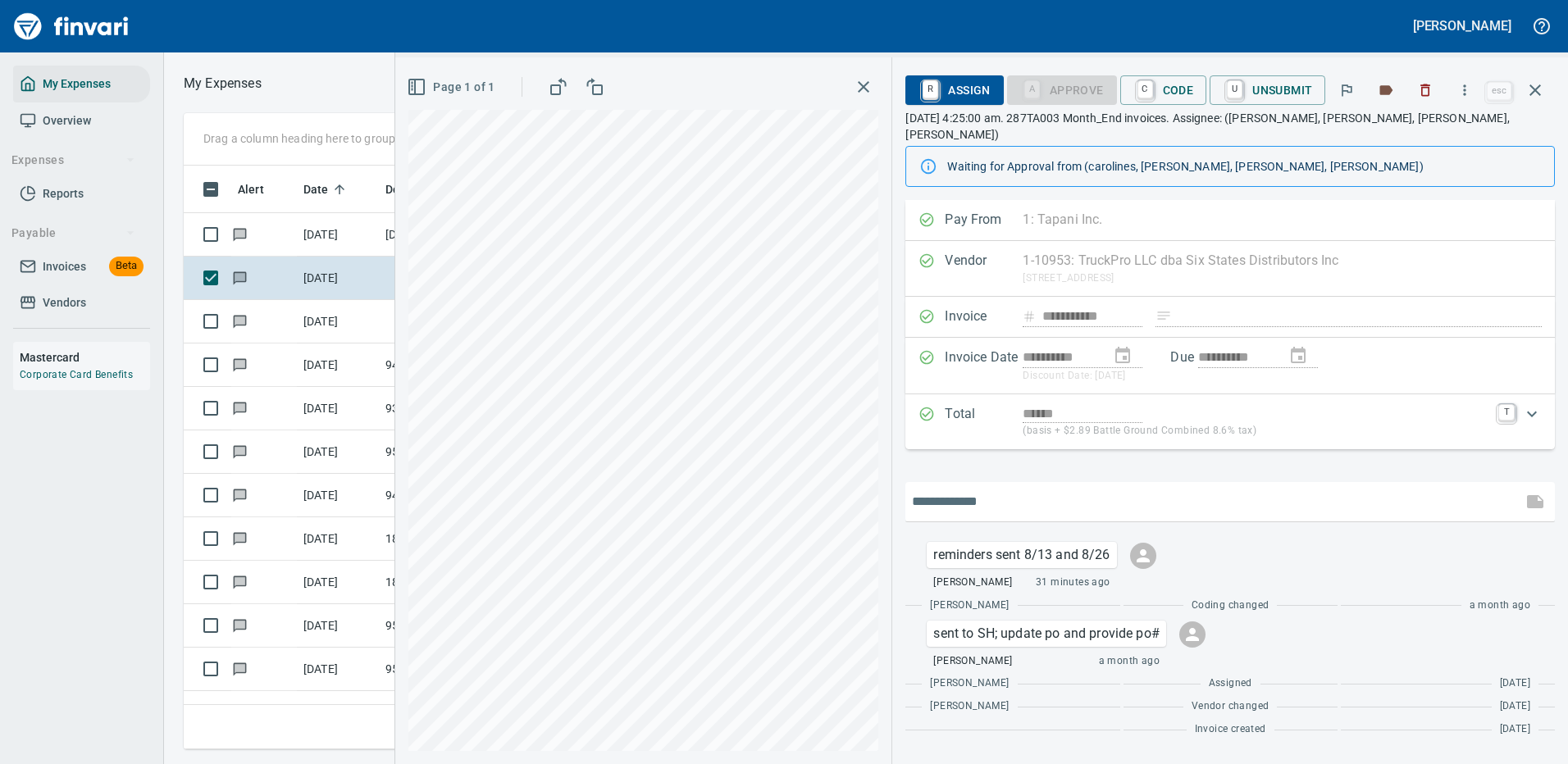
click at [995, 489] on input "text" at bounding box center [1213, 501] width 604 height 26
type input "**********"
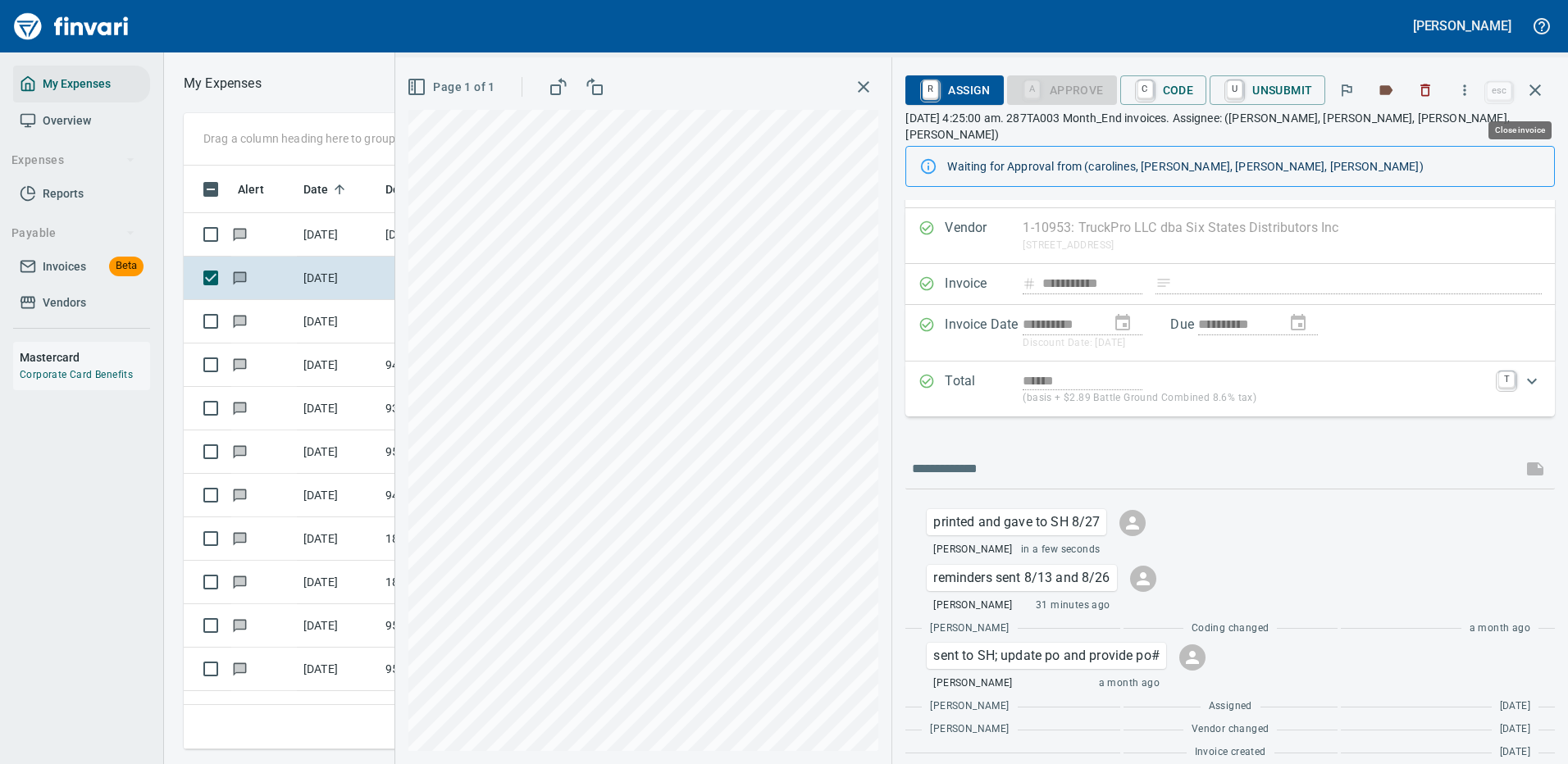
click at [1533, 86] on icon "button" at bounding box center [1535, 90] width 20 height 20
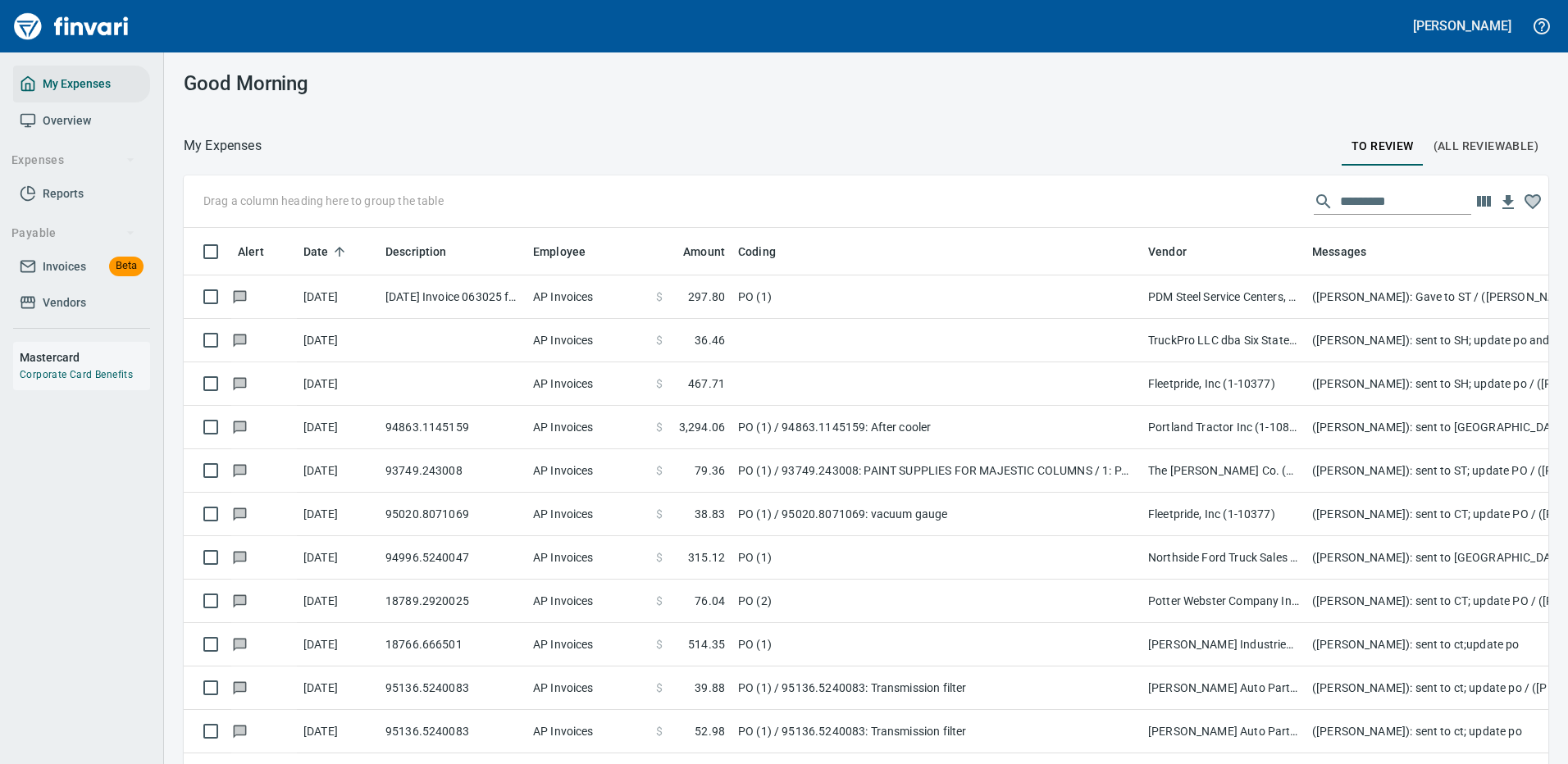
scroll to position [2, 2]
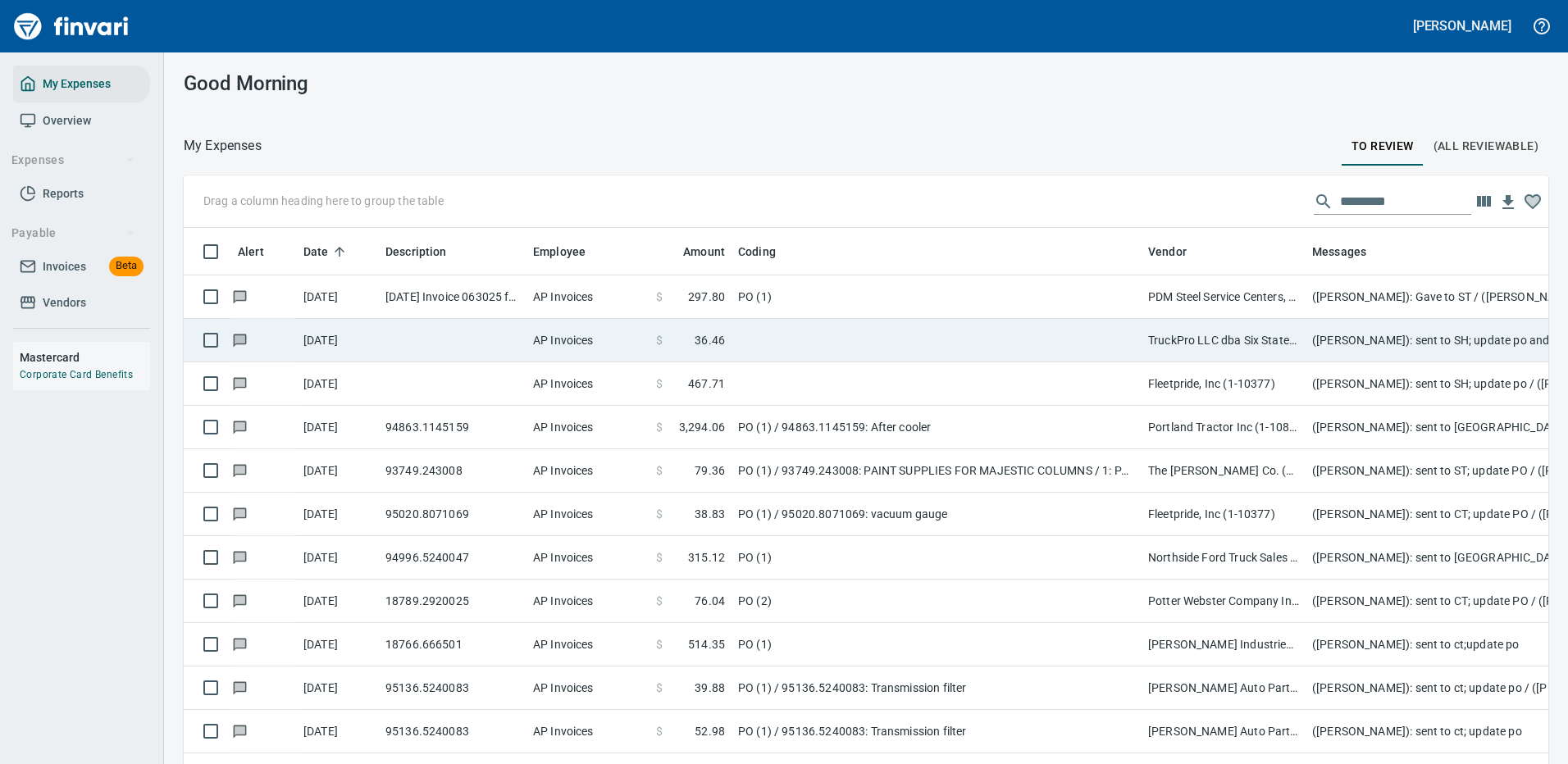
click at [1059, 342] on td at bounding box center [936, 341] width 410 height 43
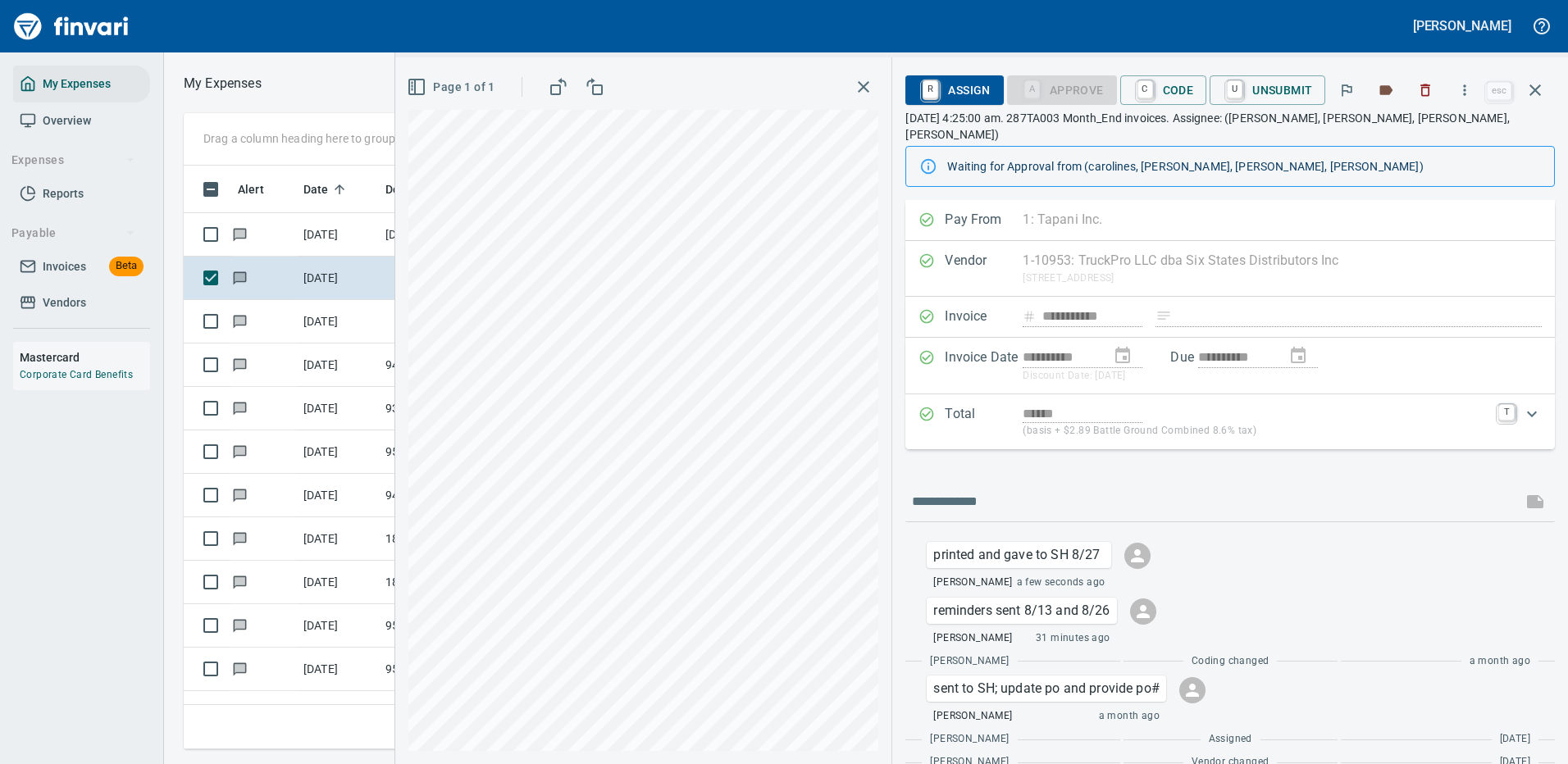
scroll to position [560, 929]
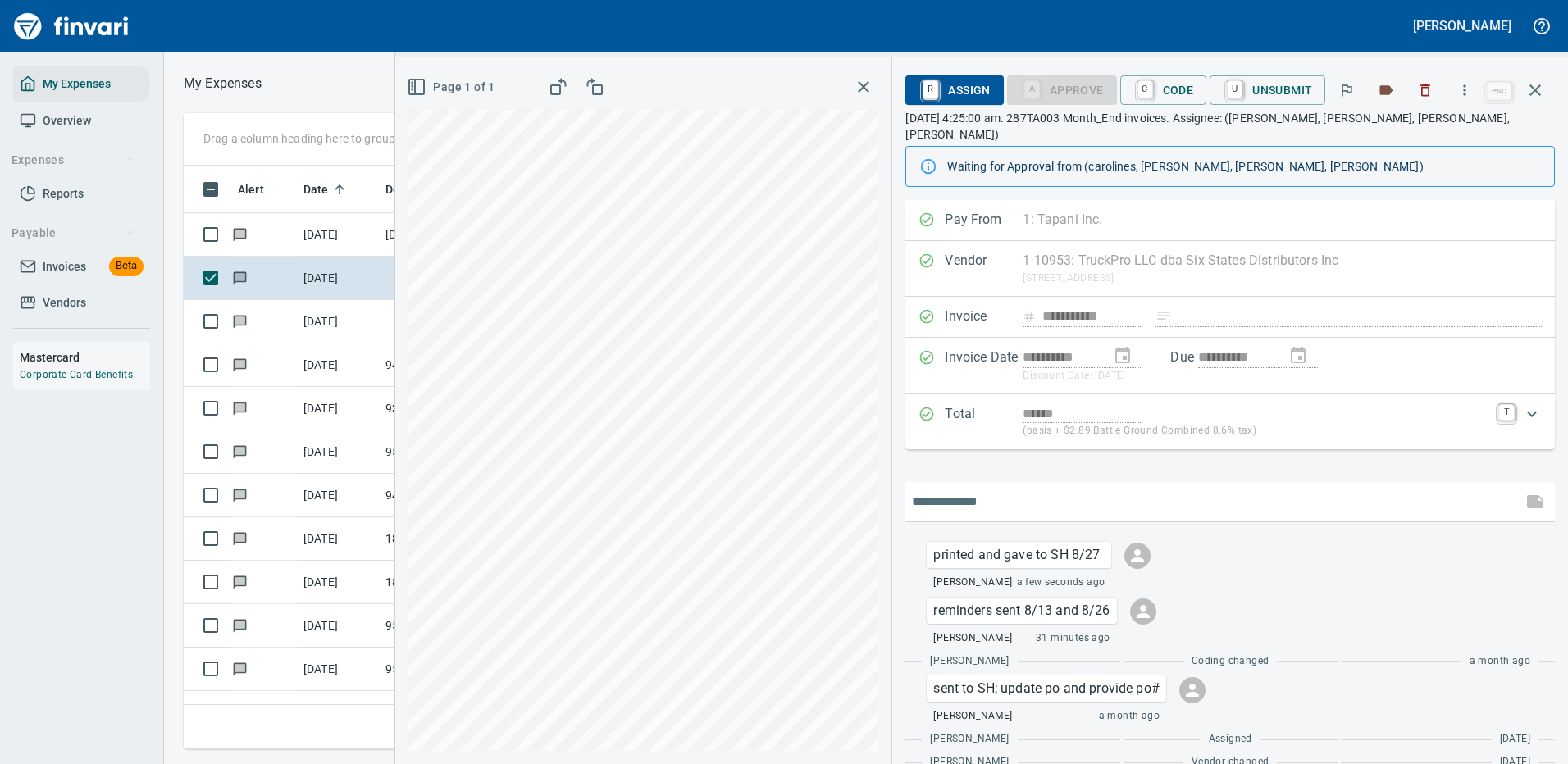
click at [974, 489] on input "text" at bounding box center [1213, 501] width 604 height 26
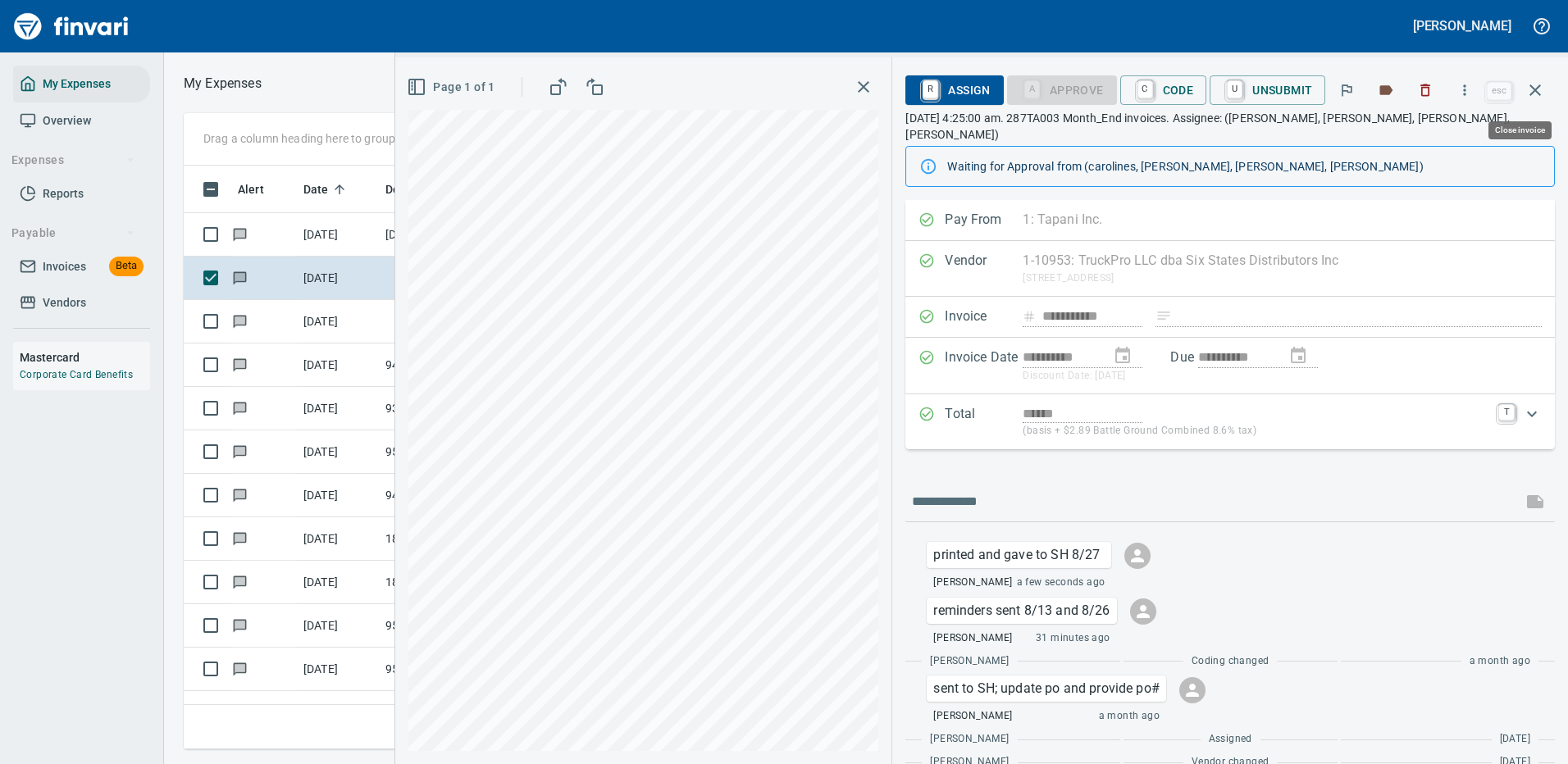
click at [1535, 85] on icon "button" at bounding box center [1535, 90] width 20 height 20
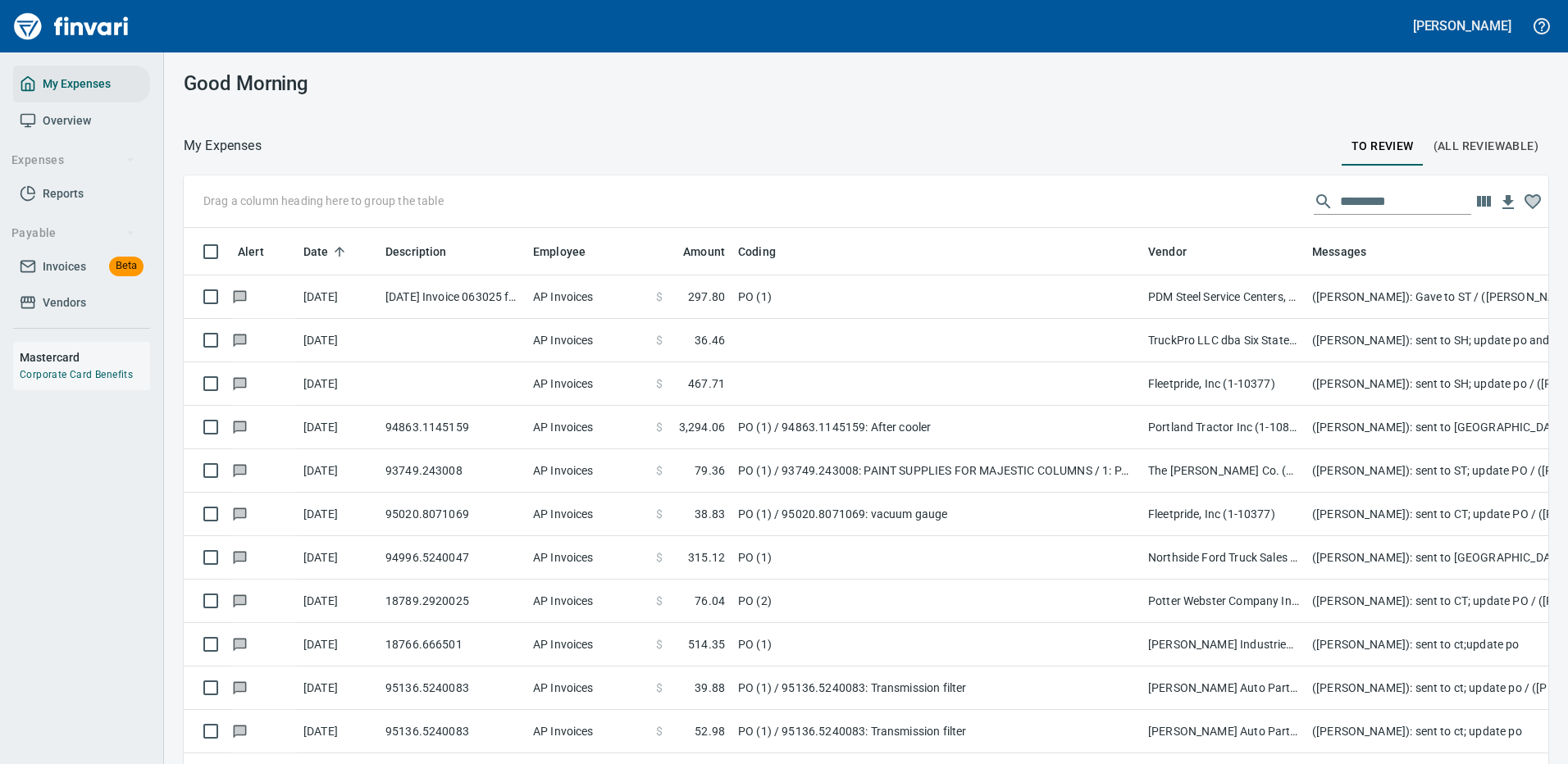
scroll to position [560, 1328]
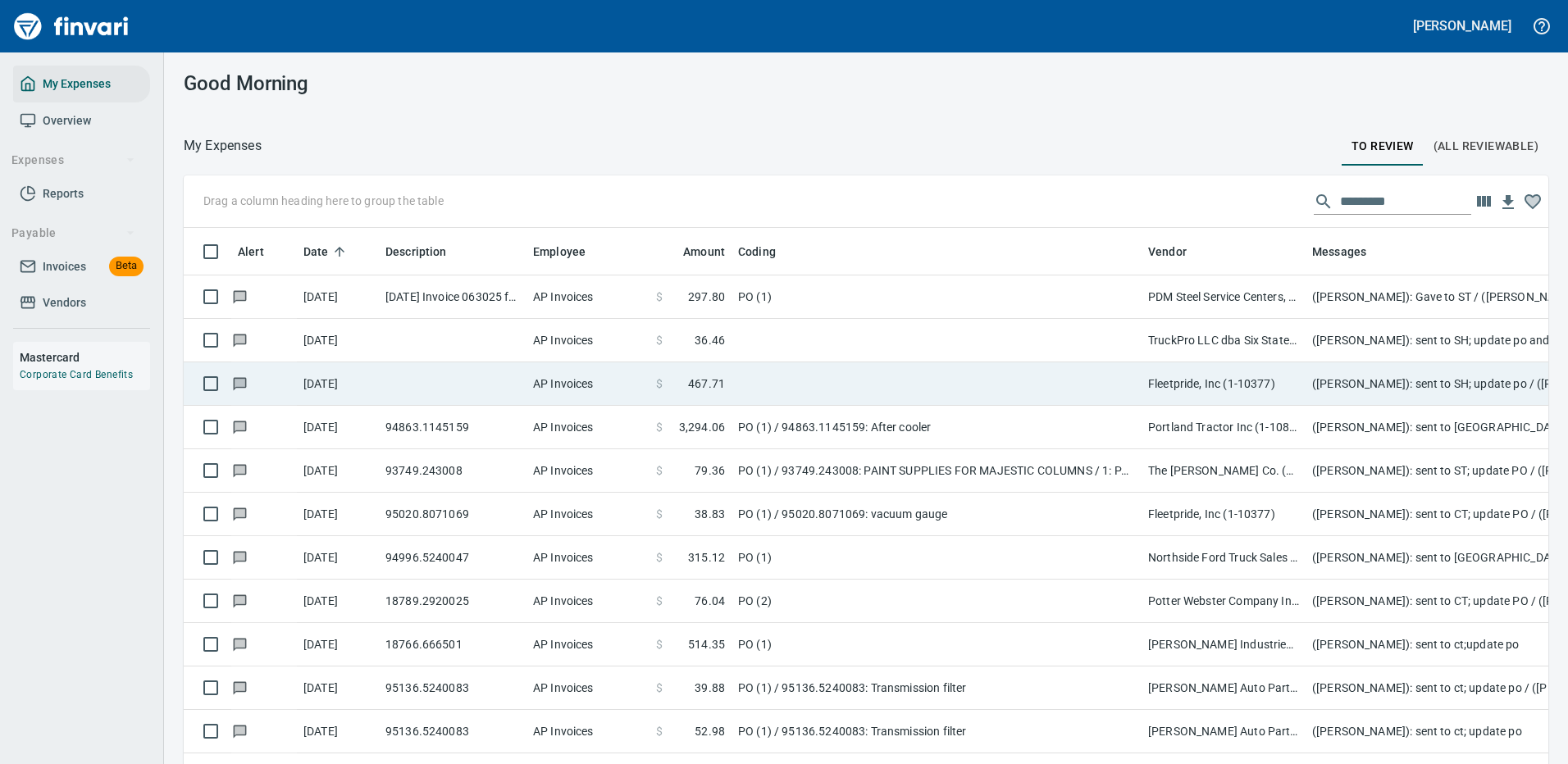
click at [1124, 391] on td at bounding box center [936, 384] width 410 height 43
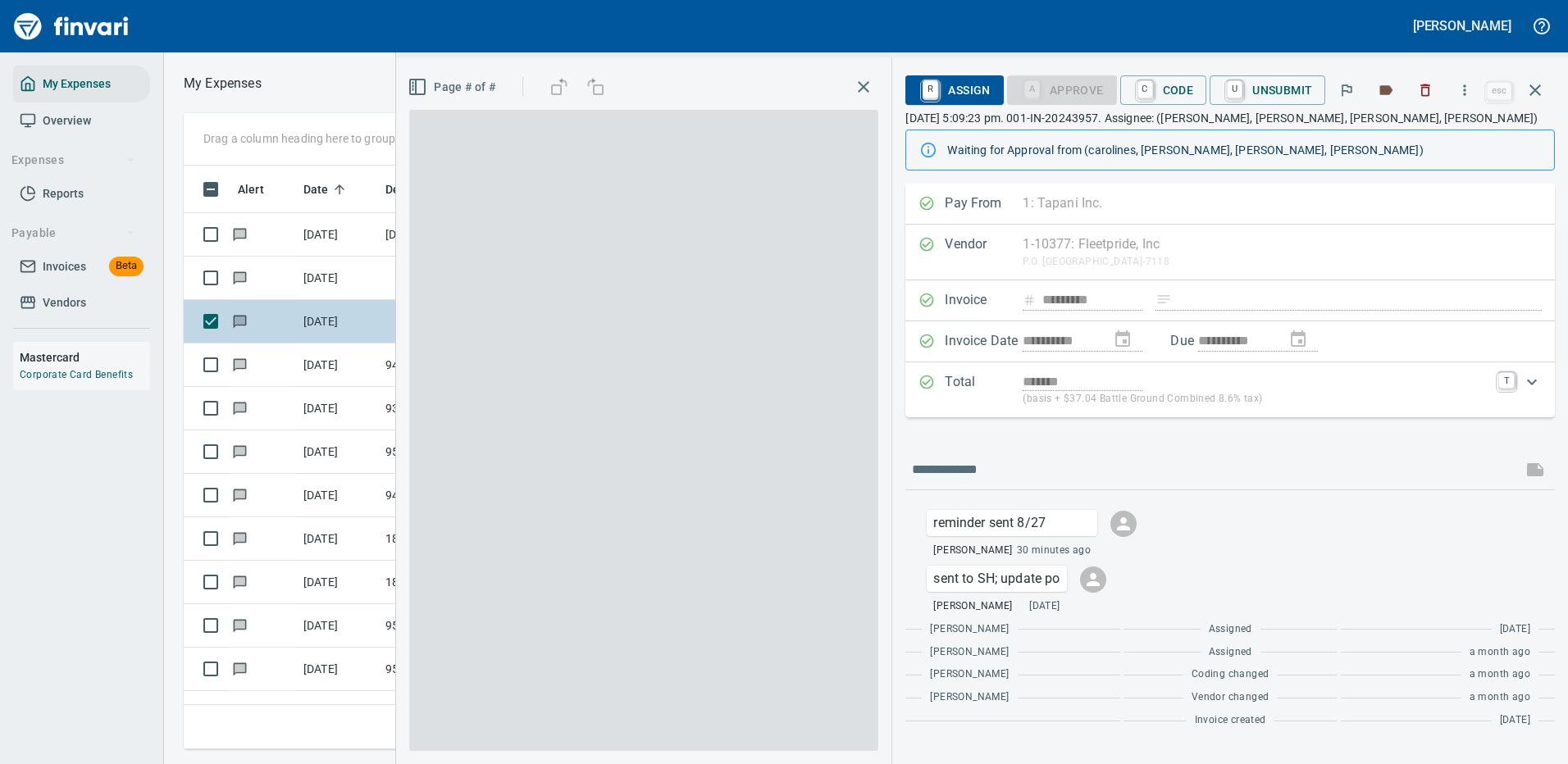
scroll to position [560, 929]
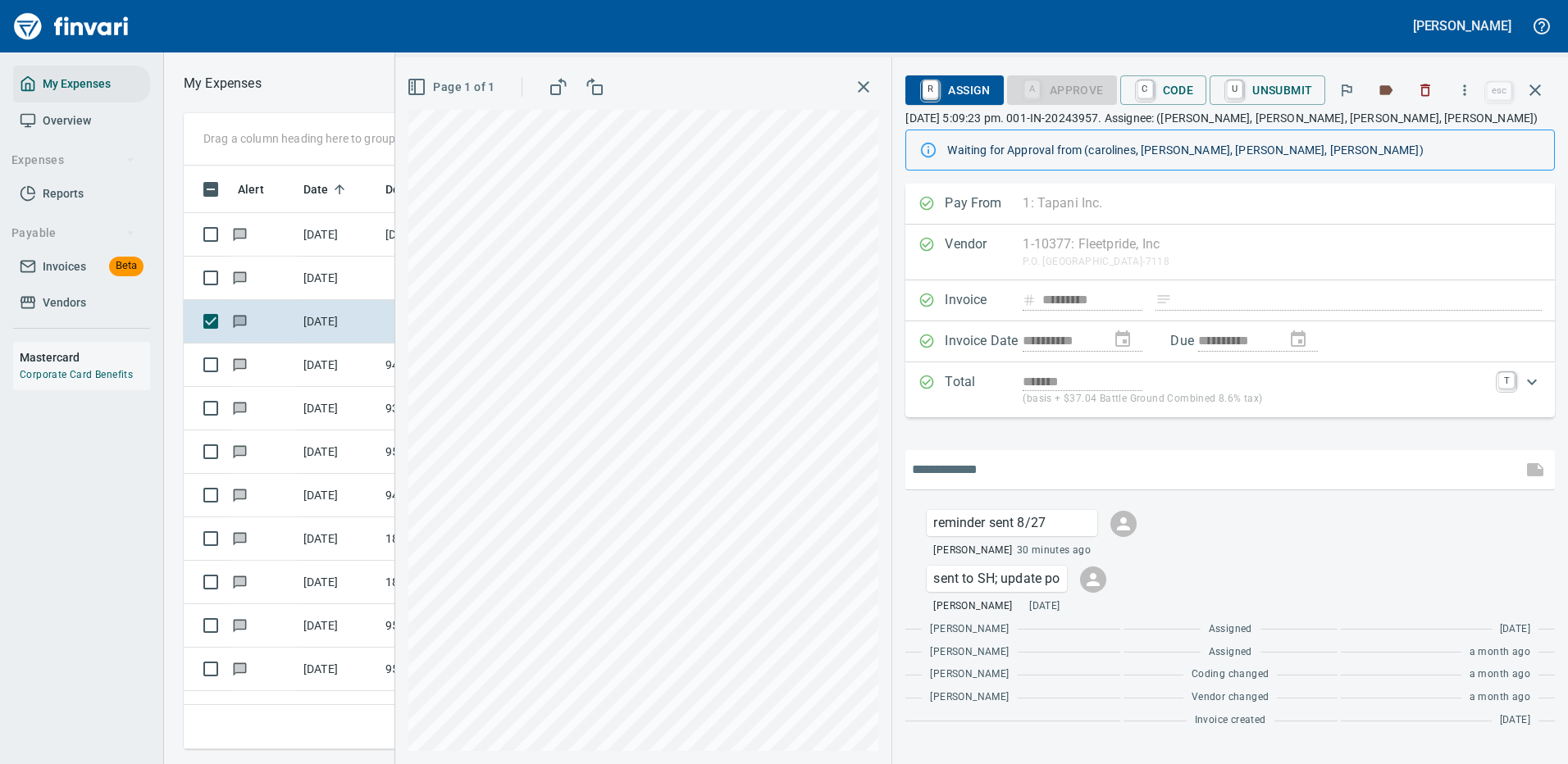
click at [1006, 467] on input "text" at bounding box center [1213, 470] width 604 height 26
type input "**********"
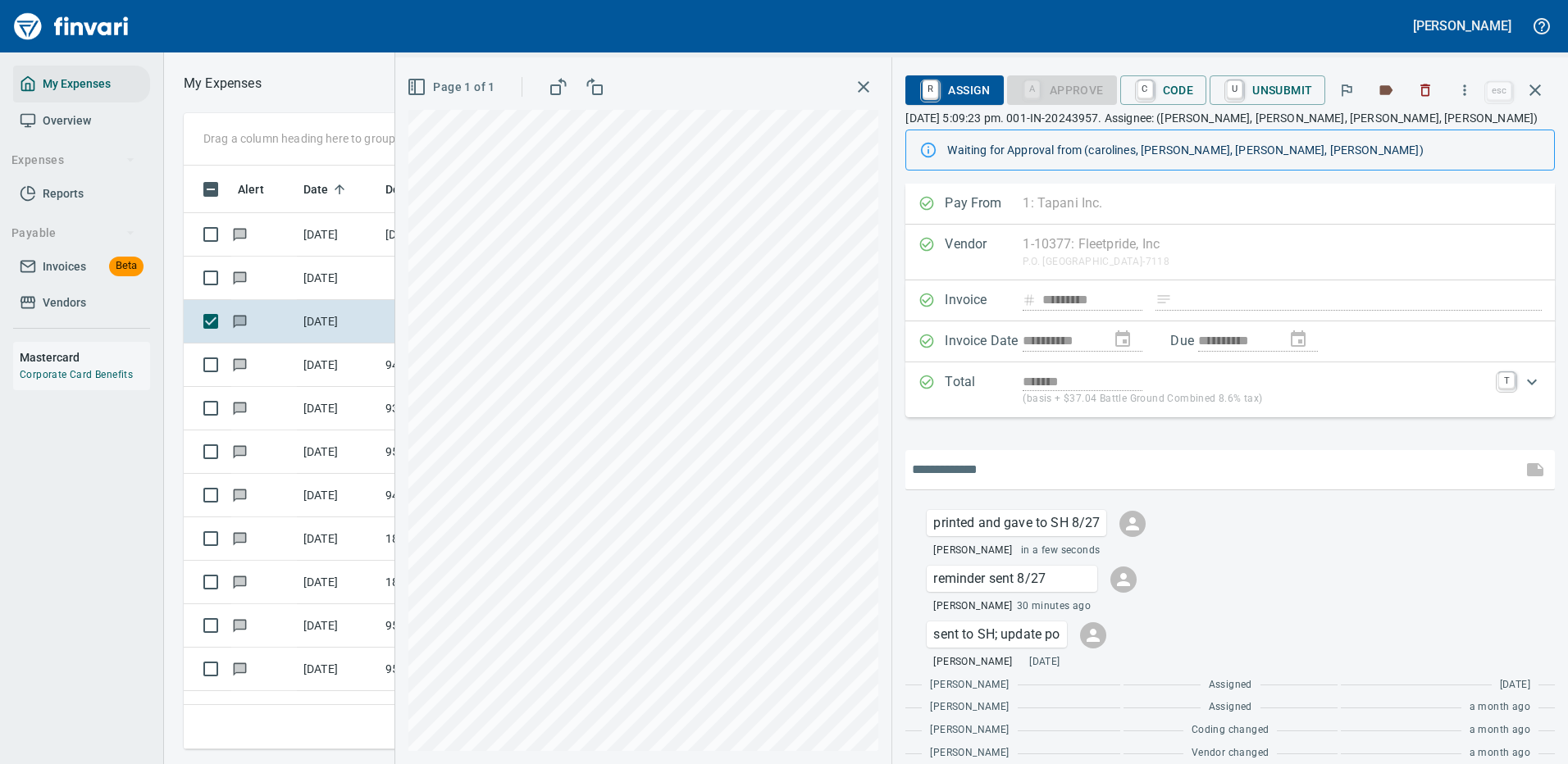
scroll to position [40, 0]
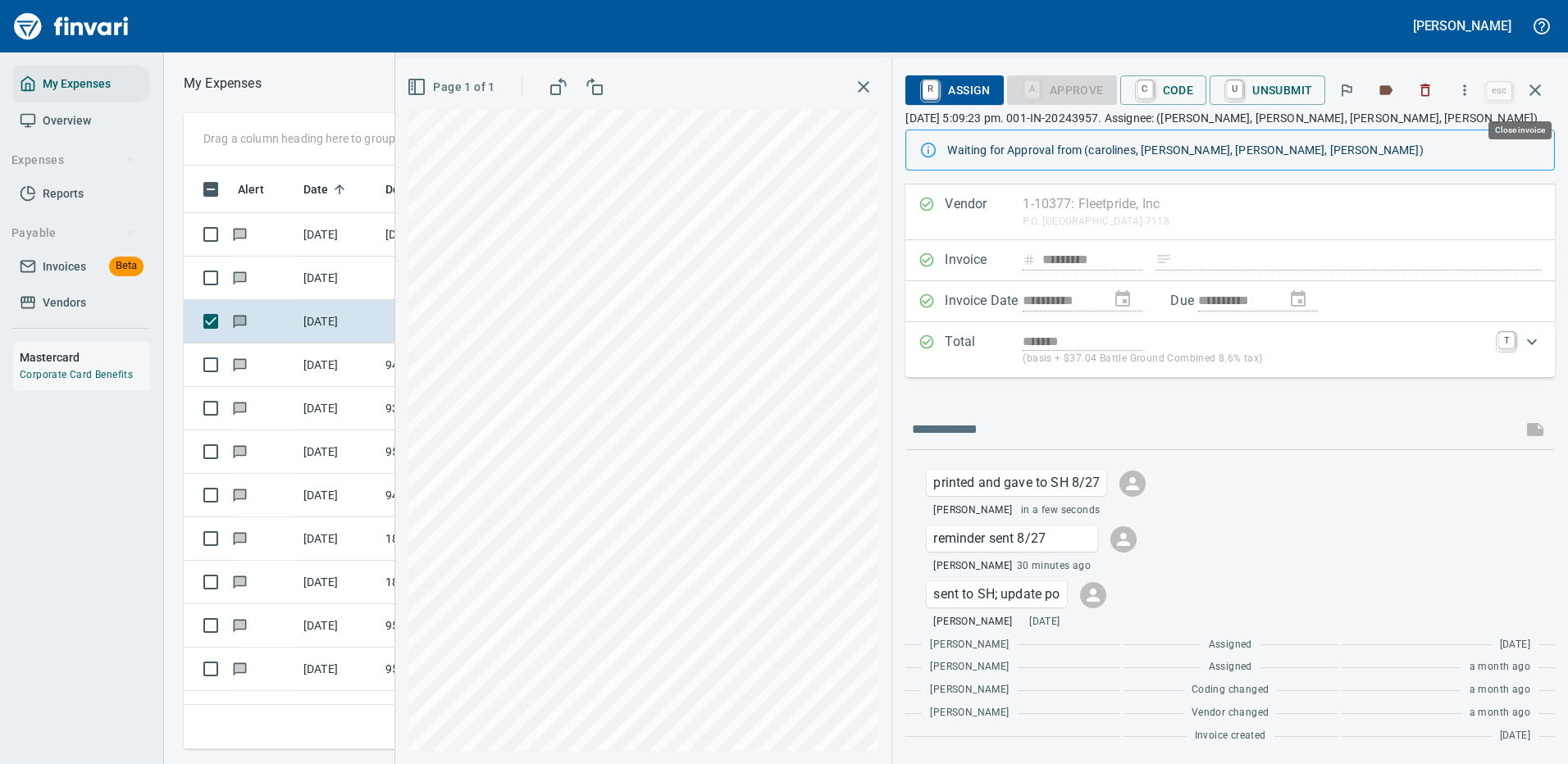
click at [1537, 88] on icon "button" at bounding box center [1535, 90] width 20 height 20
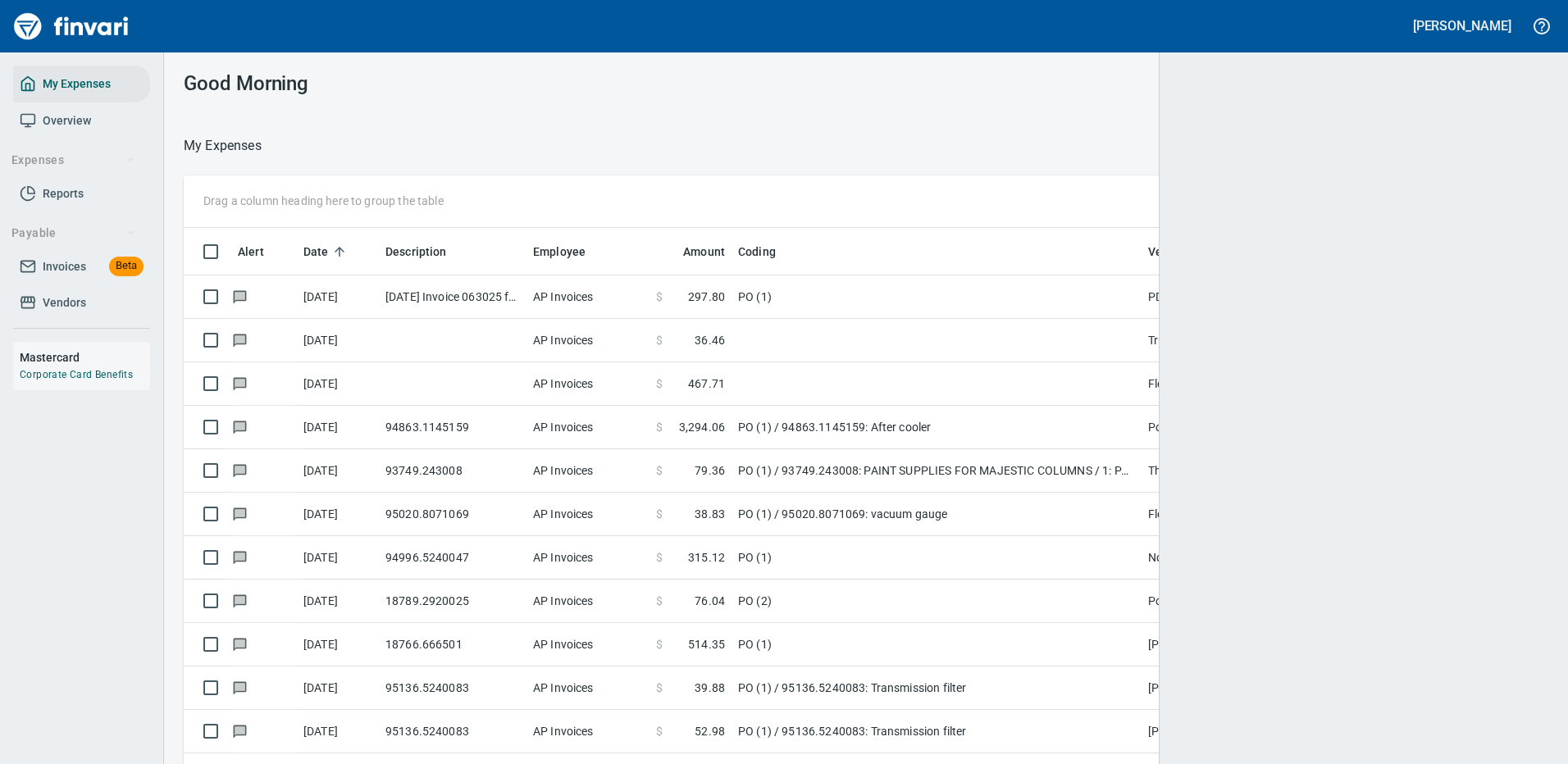
scroll to position [2, 2]
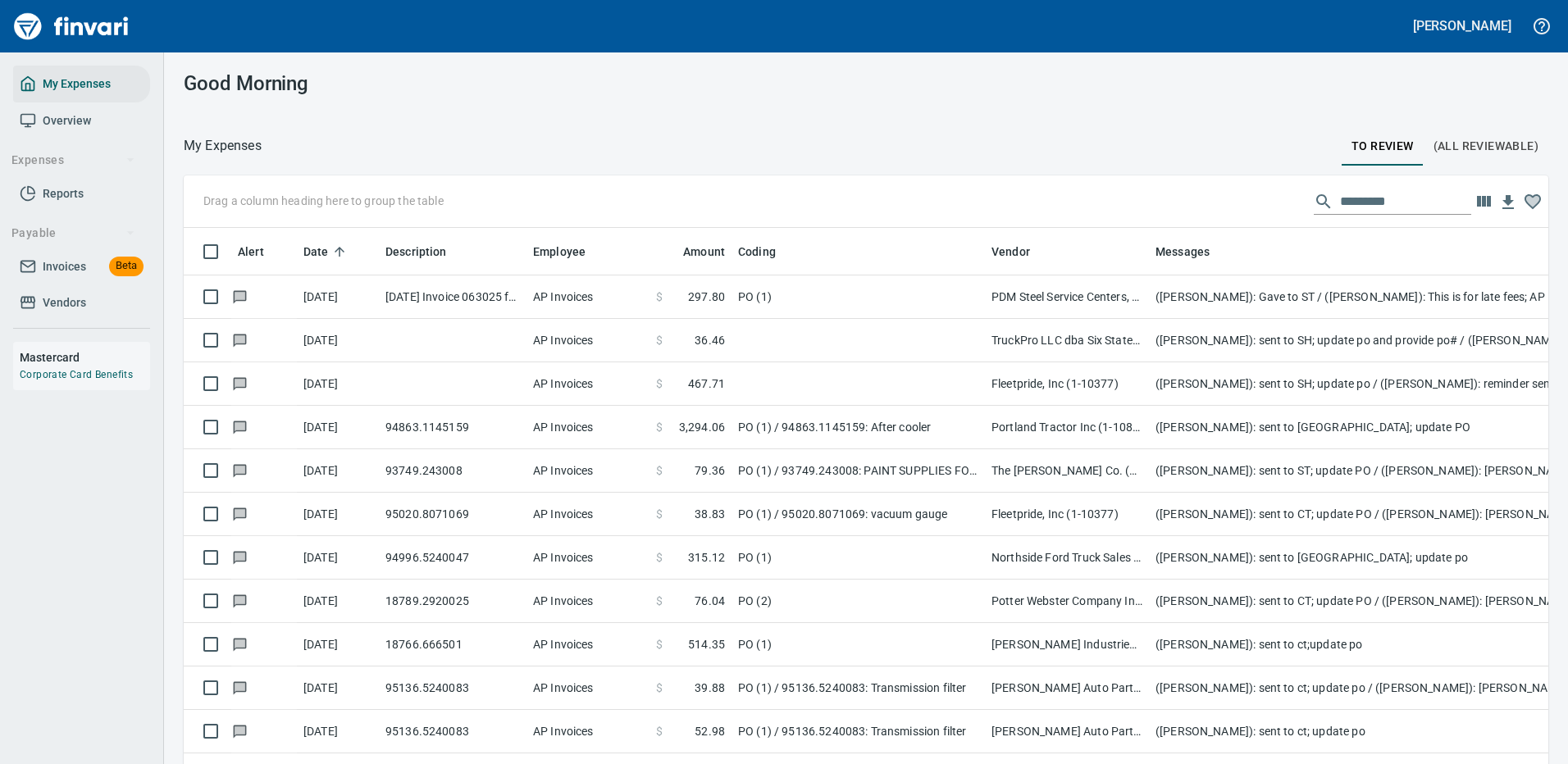
drag, startPoint x: 1142, startPoint y: 247, endPoint x: 985, endPoint y: 273, distance: 159.1
click at [985, 273] on body "Cindy Hughes My Expenses Overview Expenses Reports Payable Invoices Beta Vendor…" at bounding box center [784, 382] width 1568 height 764
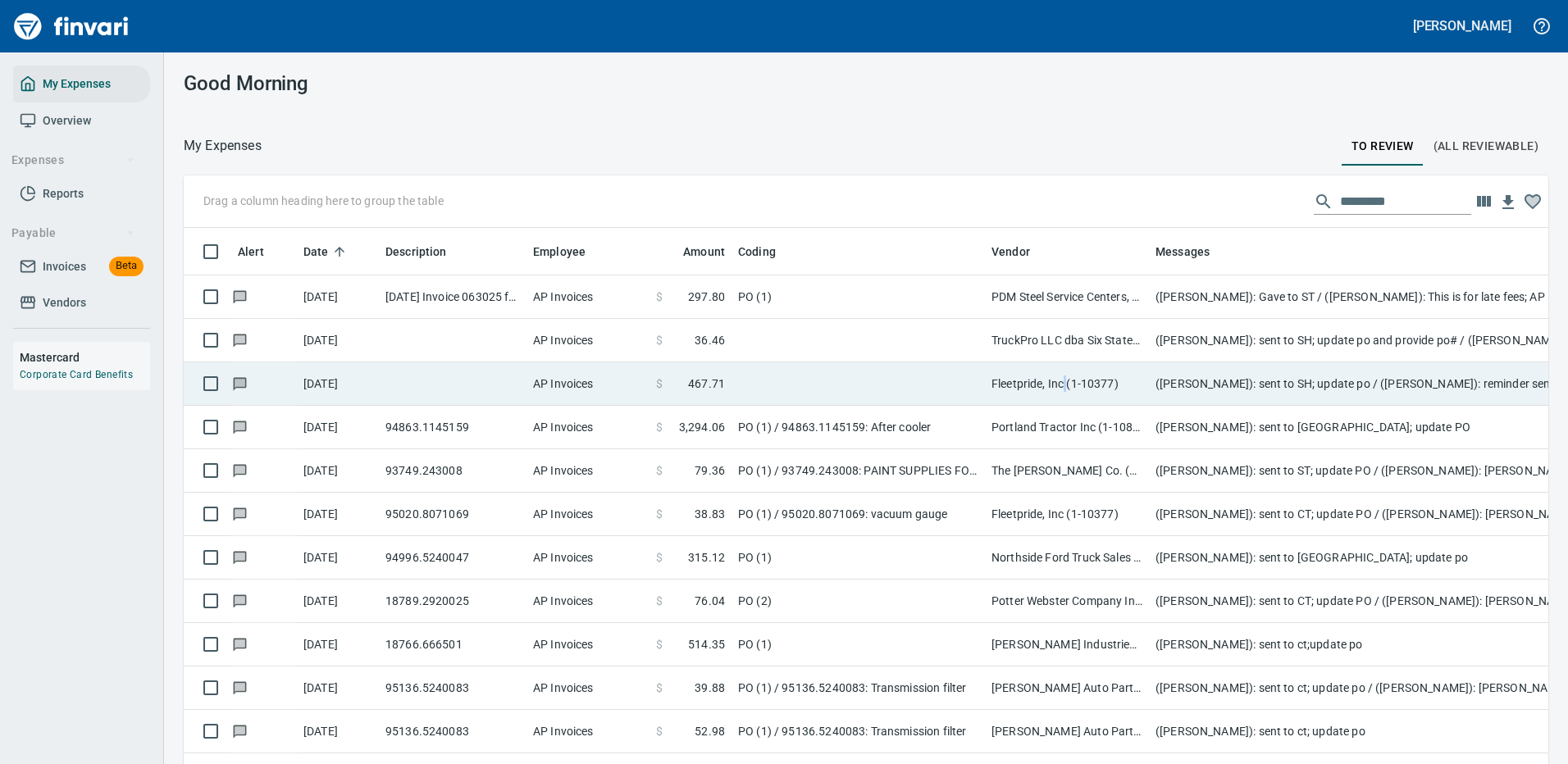
click at [1067, 387] on td "Fleetpride, Inc (1-10377)" at bounding box center [1067, 384] width 164 height 43
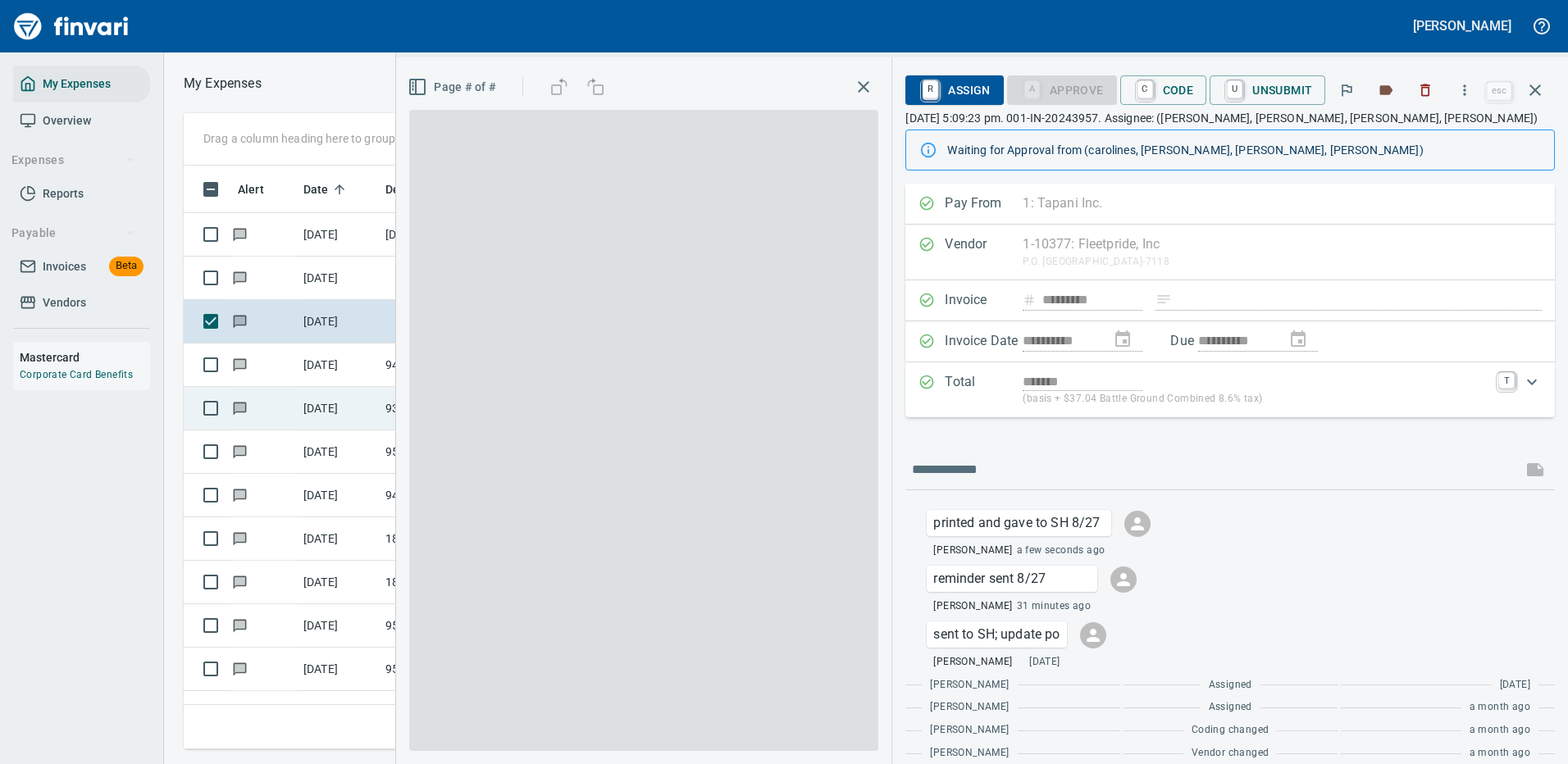
scroll to position [560, 929]
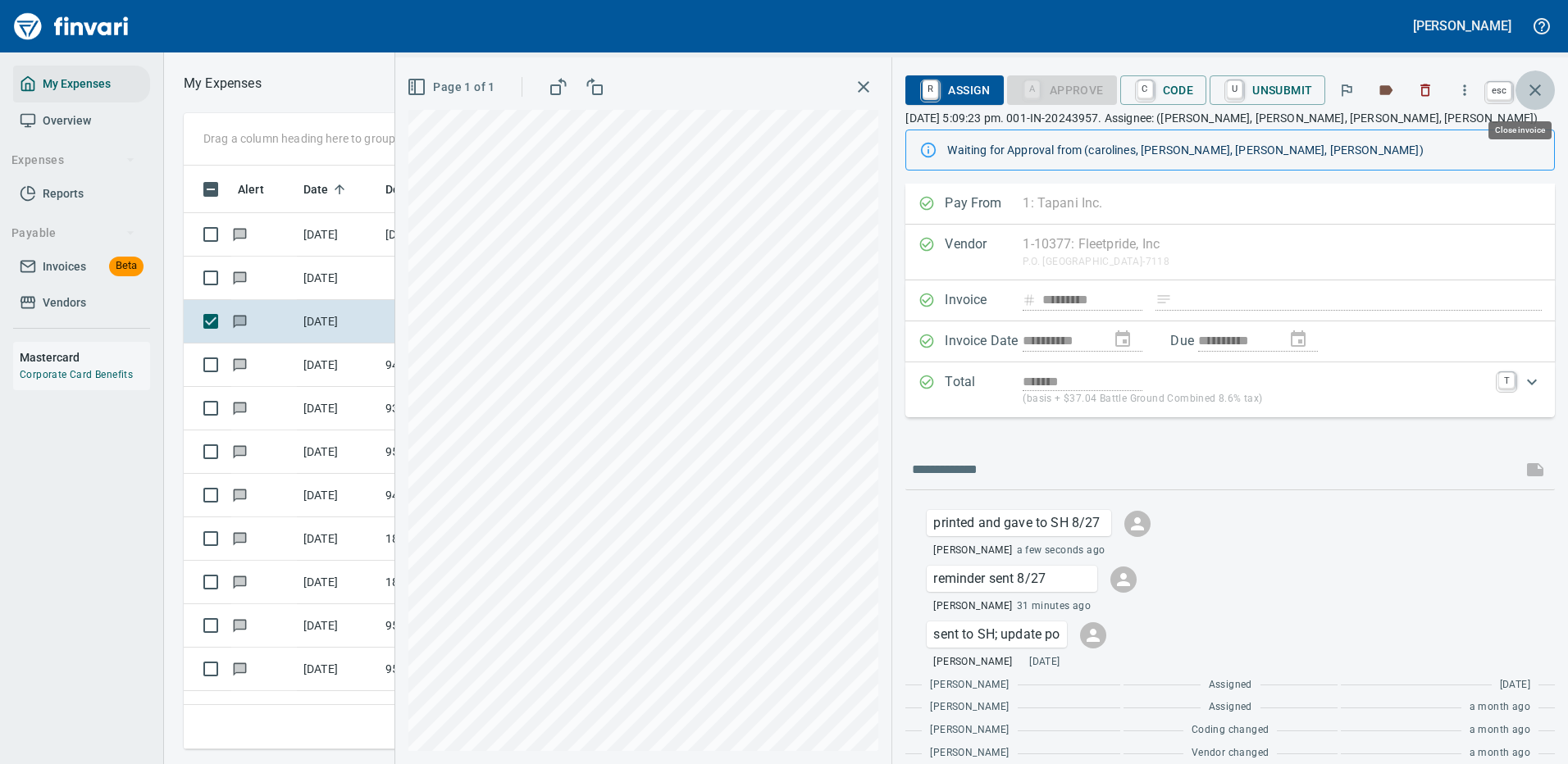
click at [1533, 82] on icon "button" at bounding box center [1535, 90] width 20 height 20
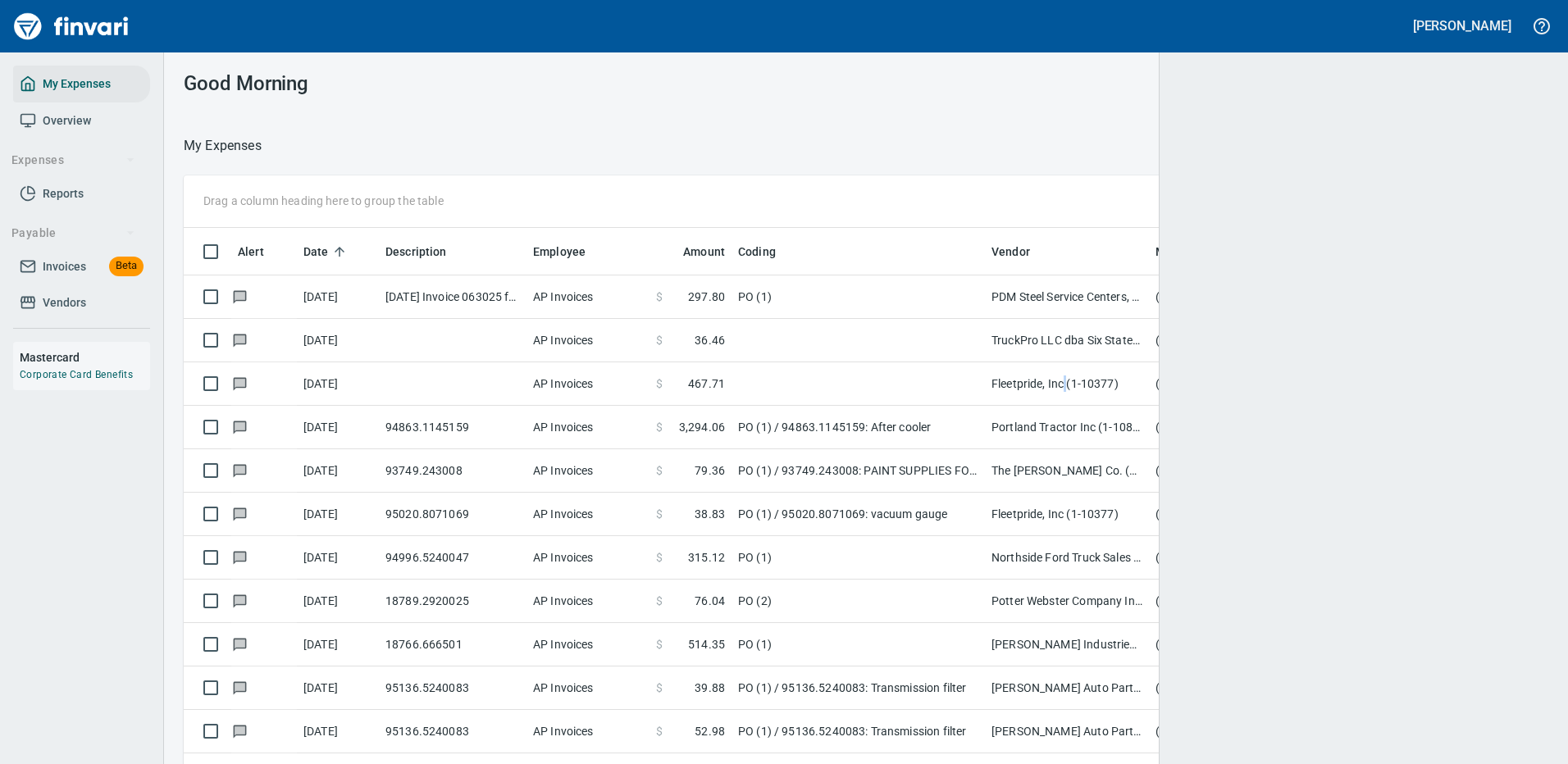
scroll to position [560, 1318]
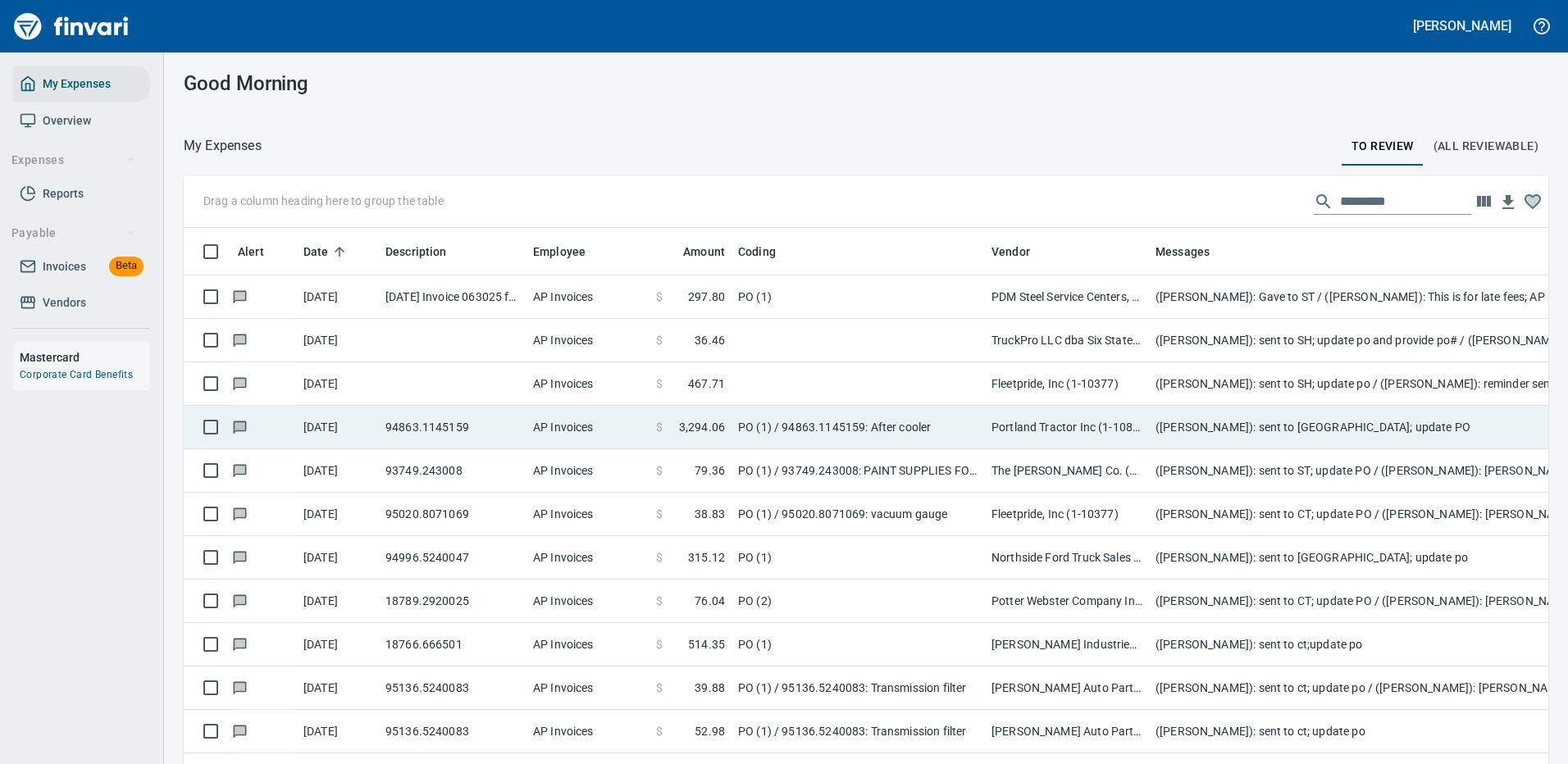
click at [1079, 430] on td "Portland Tractor Inc (1-10815)" at bounding box center [1067, 427] width 164 height 43
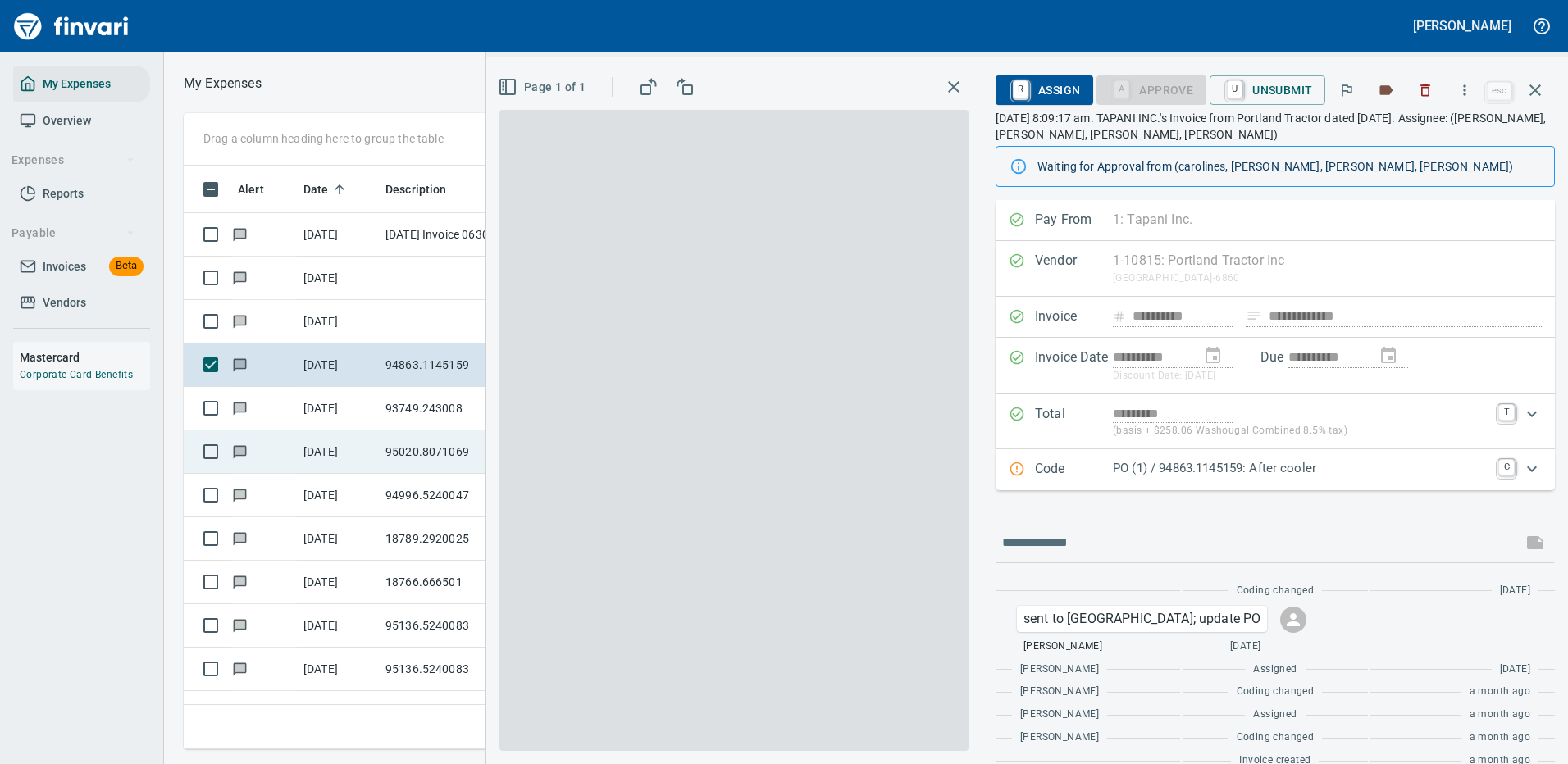
scroll to position [560, 929]
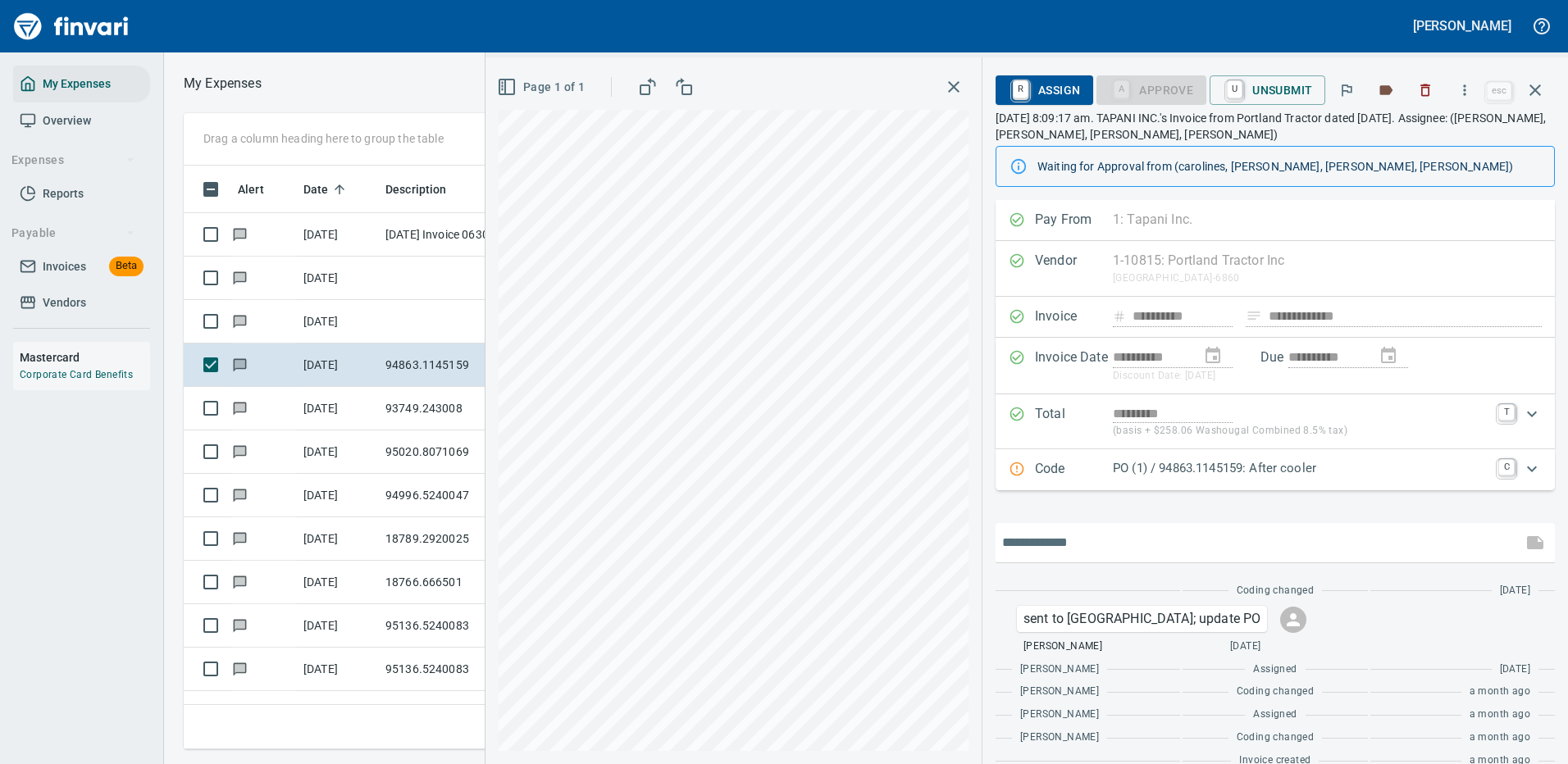
click at [1069, 544] on input "text" at bounding box center [1259, 543] width 514 height 26
type input "**********"
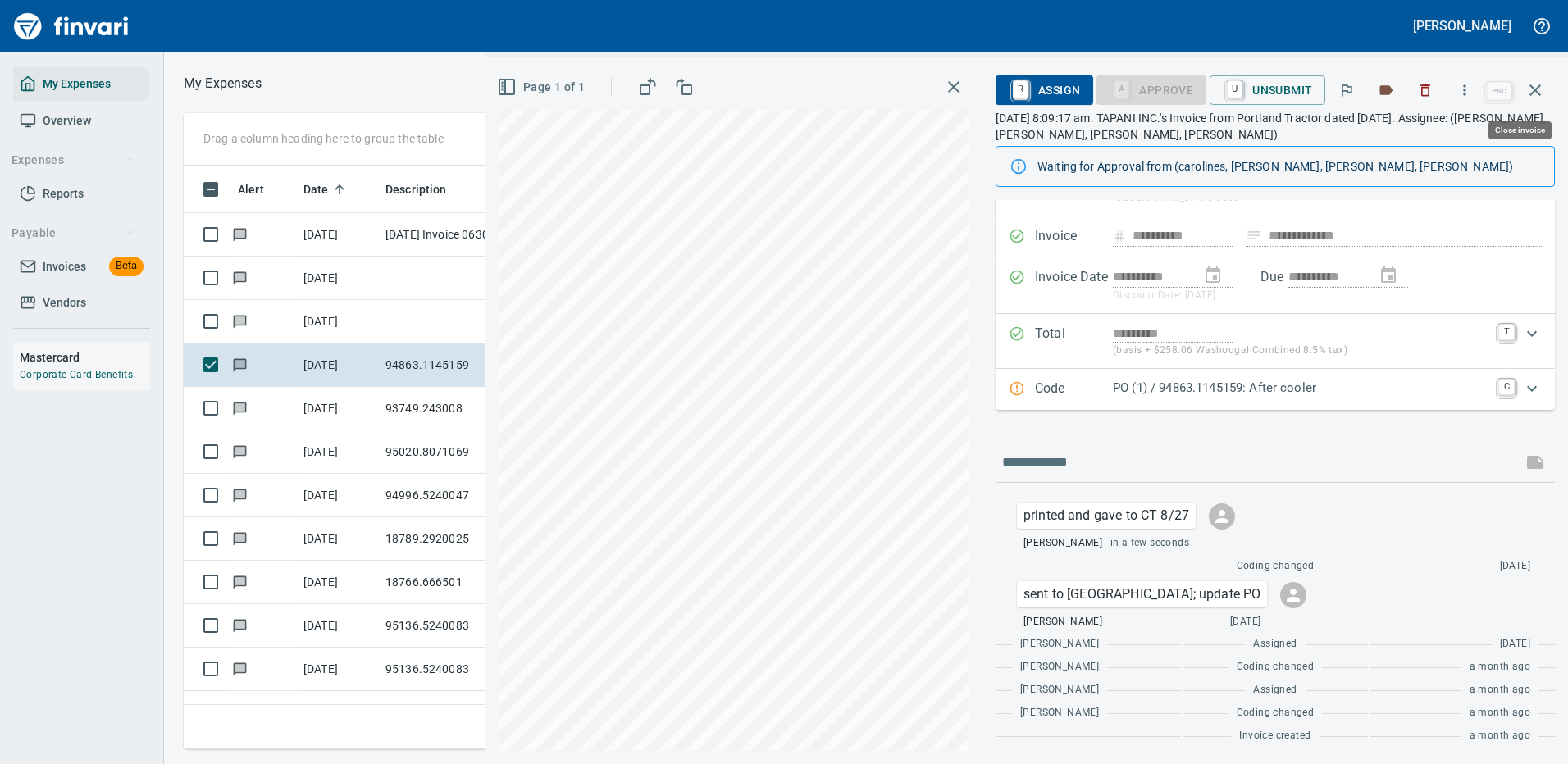
click at [1537, 83] on icon "button" at bounding box center [1535, 90] width 20 height 20
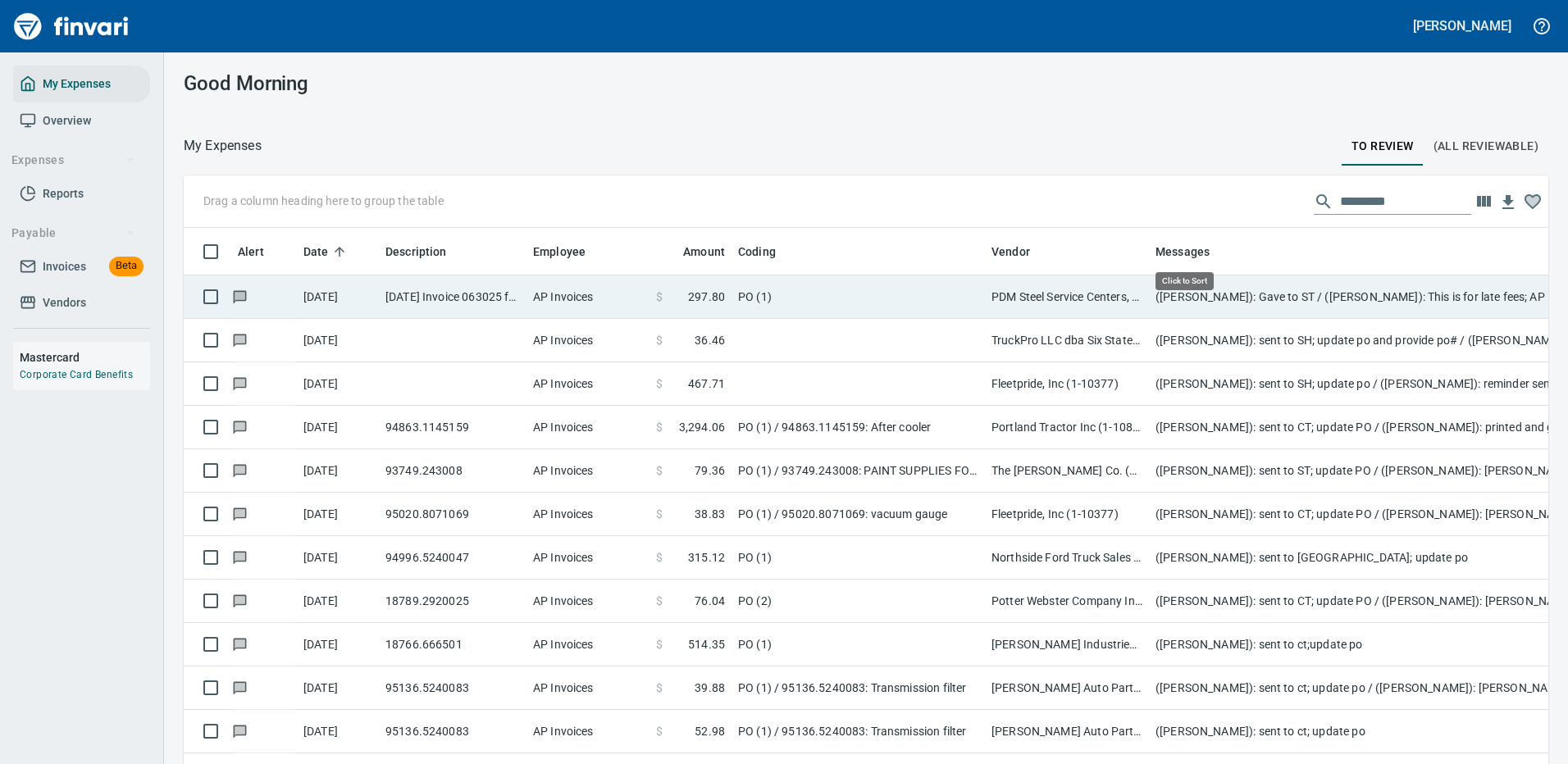
scroll to position [560, 1328]
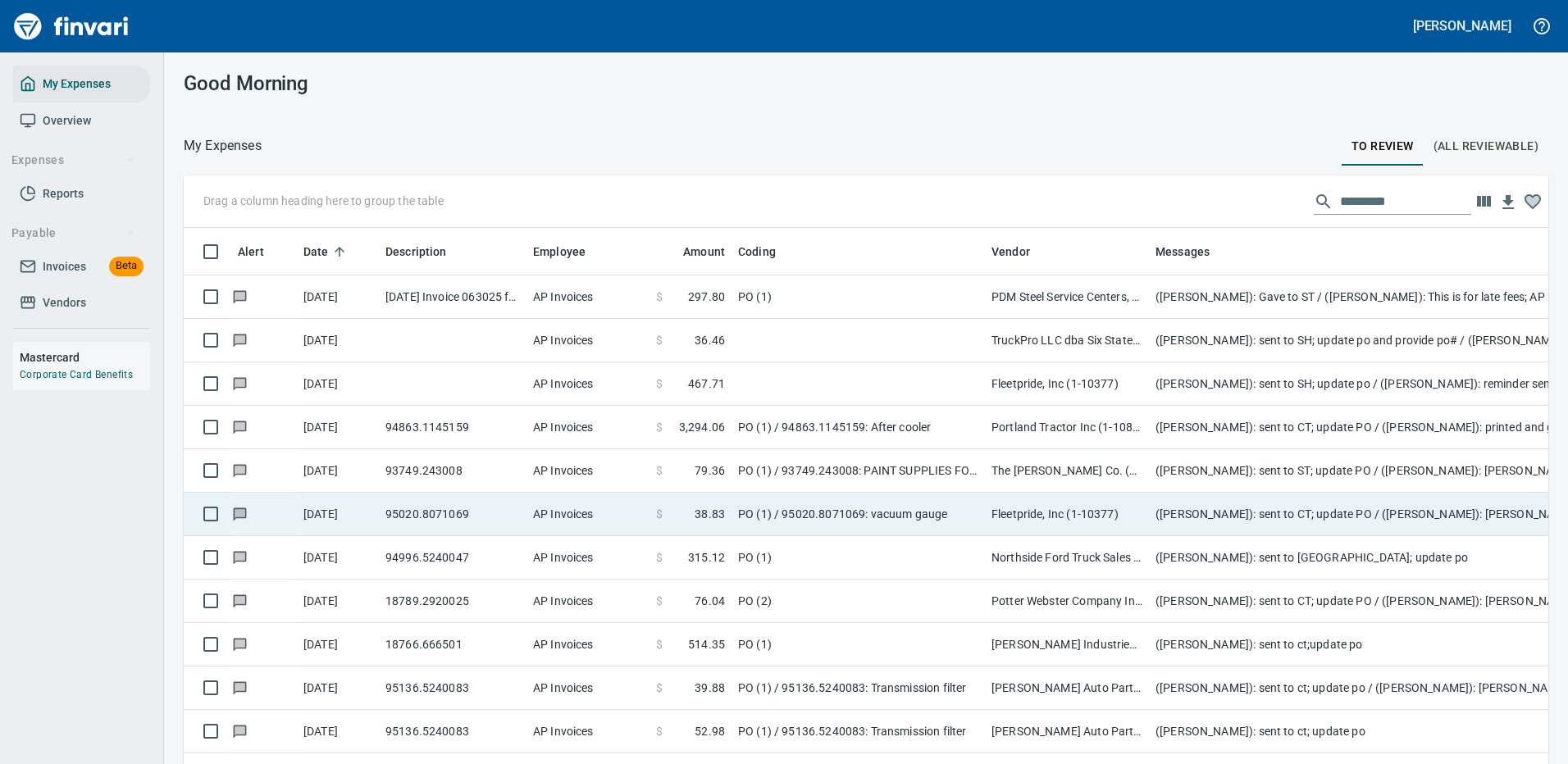
click at [1050, 474] on td "The Sherwin-Williams Co. (1-10943)" at bounding box center [1067, 471] width 164 height 43
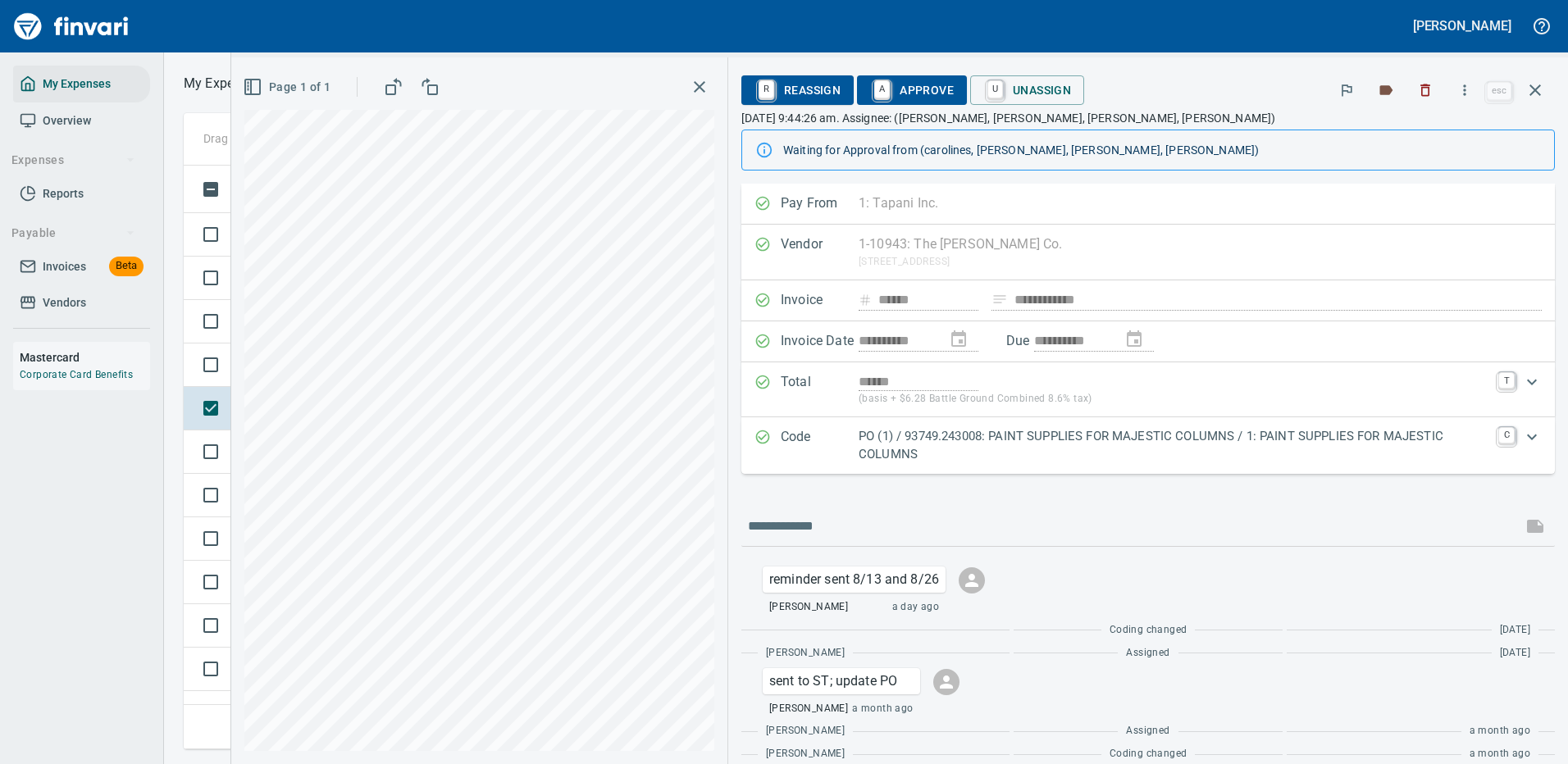
scroll to position [560, 929]
click at [1465, 85] on icon "button" at bounding box center [1465, 90] width 16 height 16
click at [1519, 434] on div at bounding box center [784, 382] width 1568 height 764
click at [1007, 451] on p "PO (1) / 93749.243008: PAINT SUPPLIES FOR MAJESTIC COLUMNS / 1: PAINT SUPPLIES …" at bounding box center [1173, 445] width 630 height 37
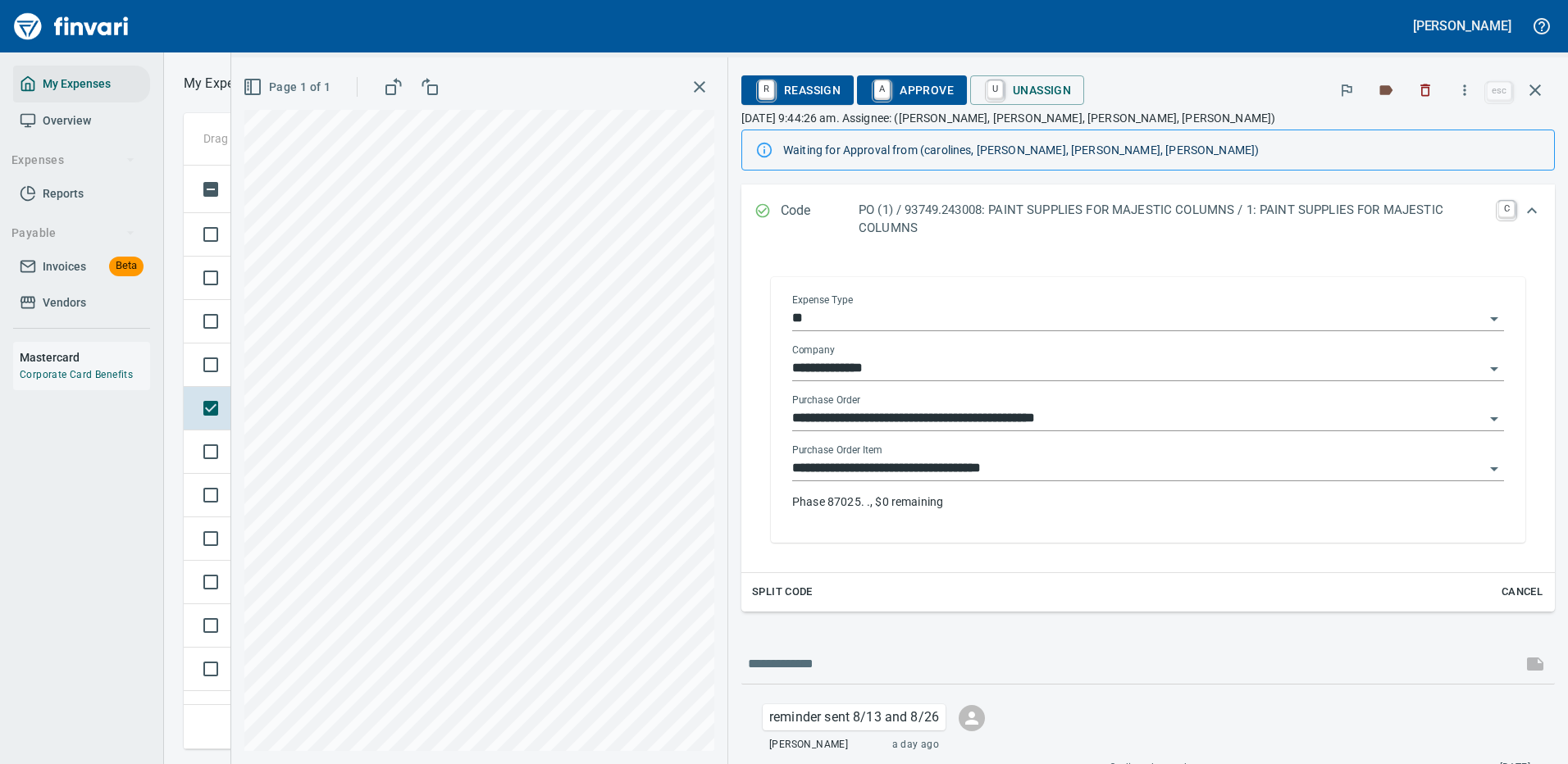
scroll to position [328, 0]
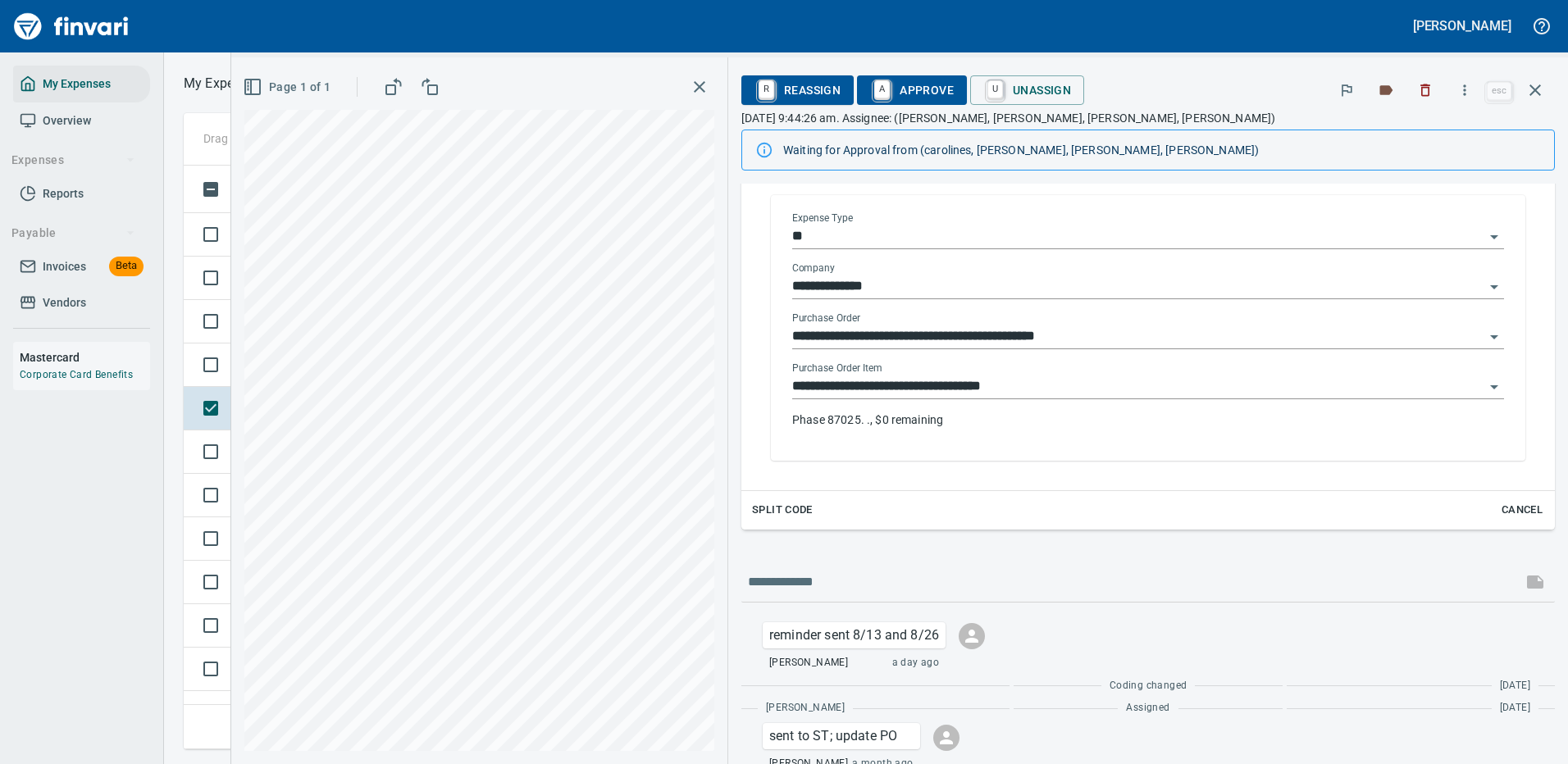
click at [902, 377] on input "**********" at bounding box center [1137, 387] width 692 height 23
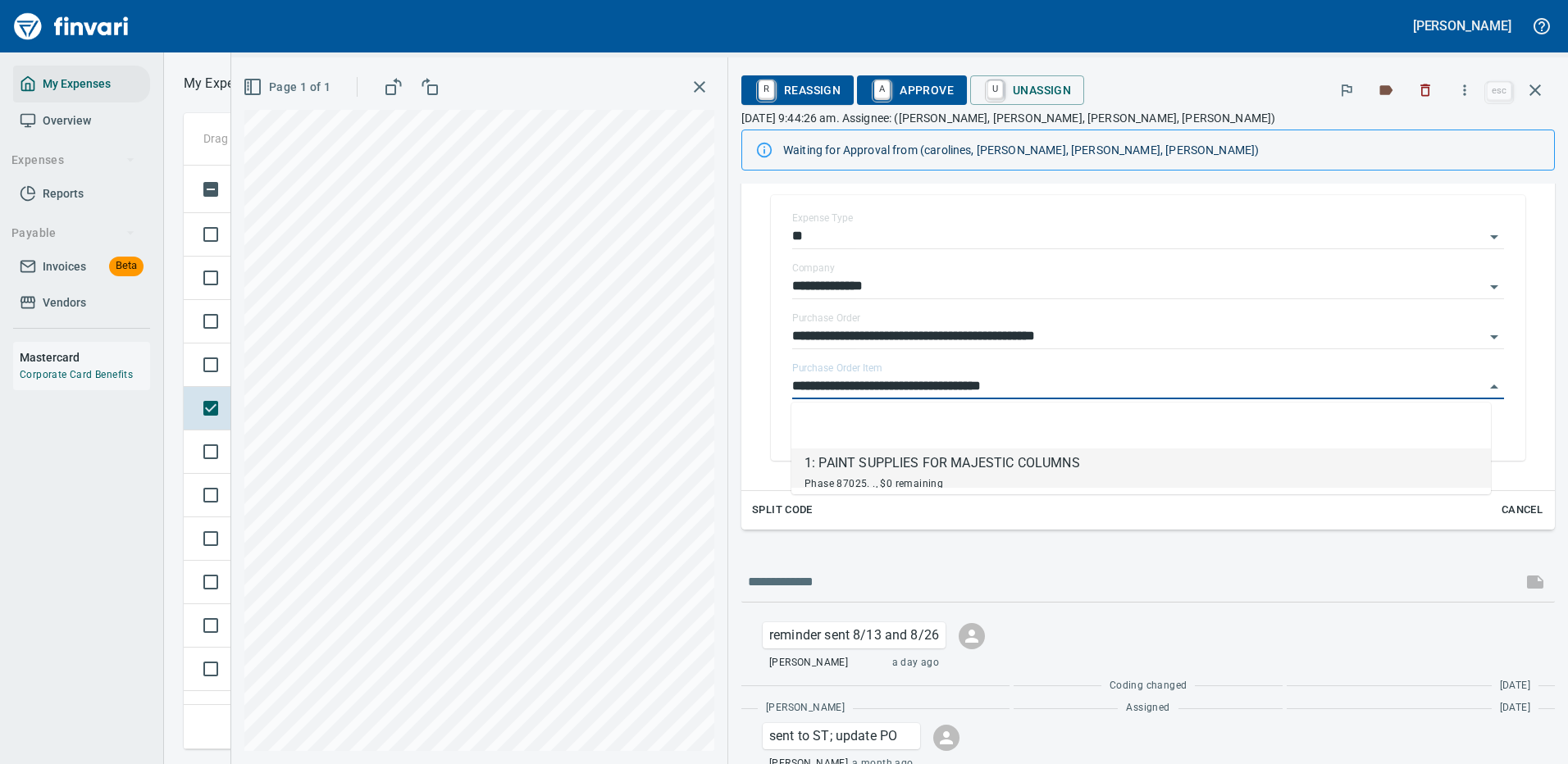
scroll to position [560, 929]
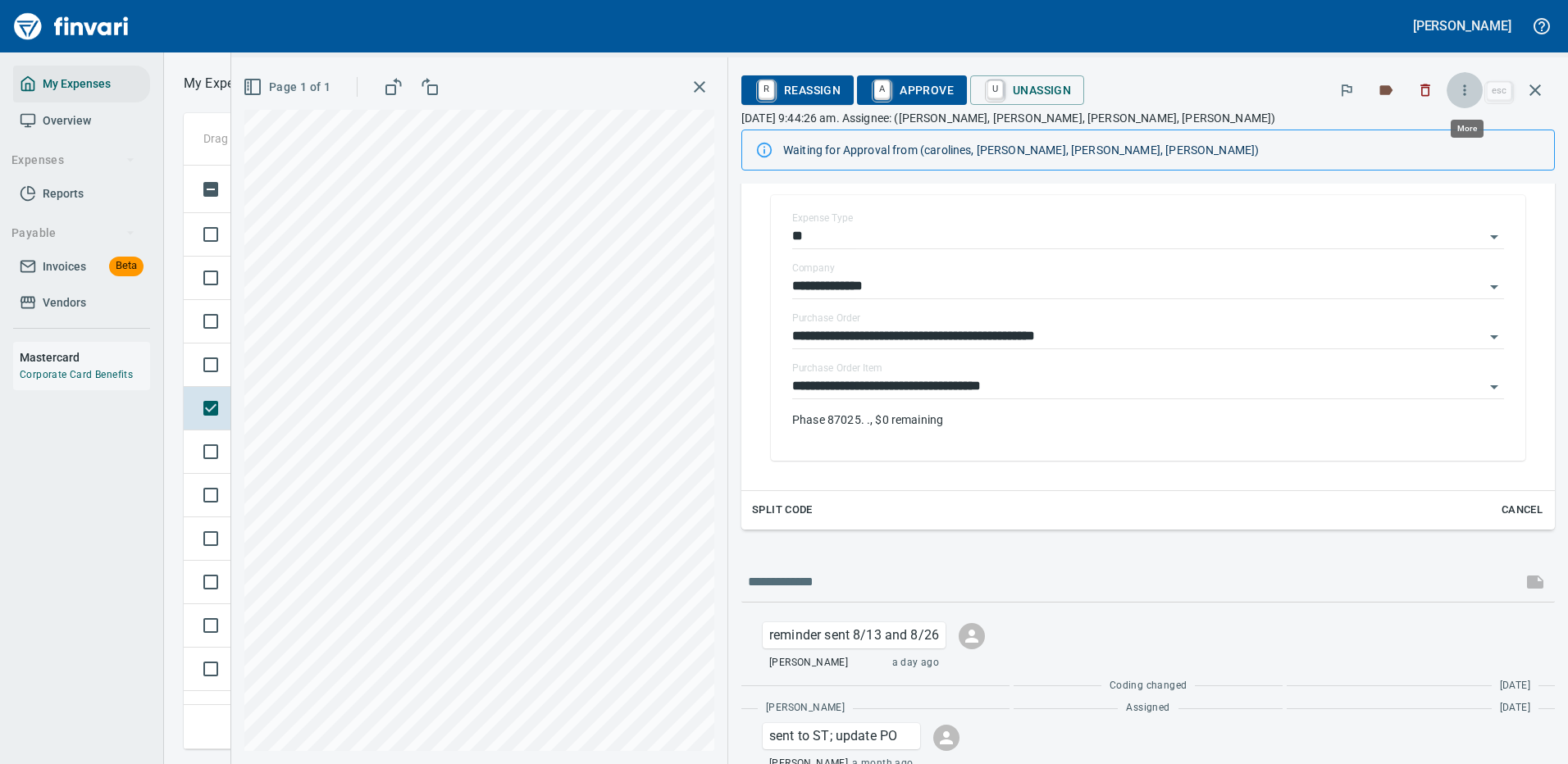
click at [1467, 89] on icon "button" at bounding box center [1465, 90] width 16 height 16
click at [1411, 133] on span "Download" at bounding box center [1461, 138] width 157 height 20
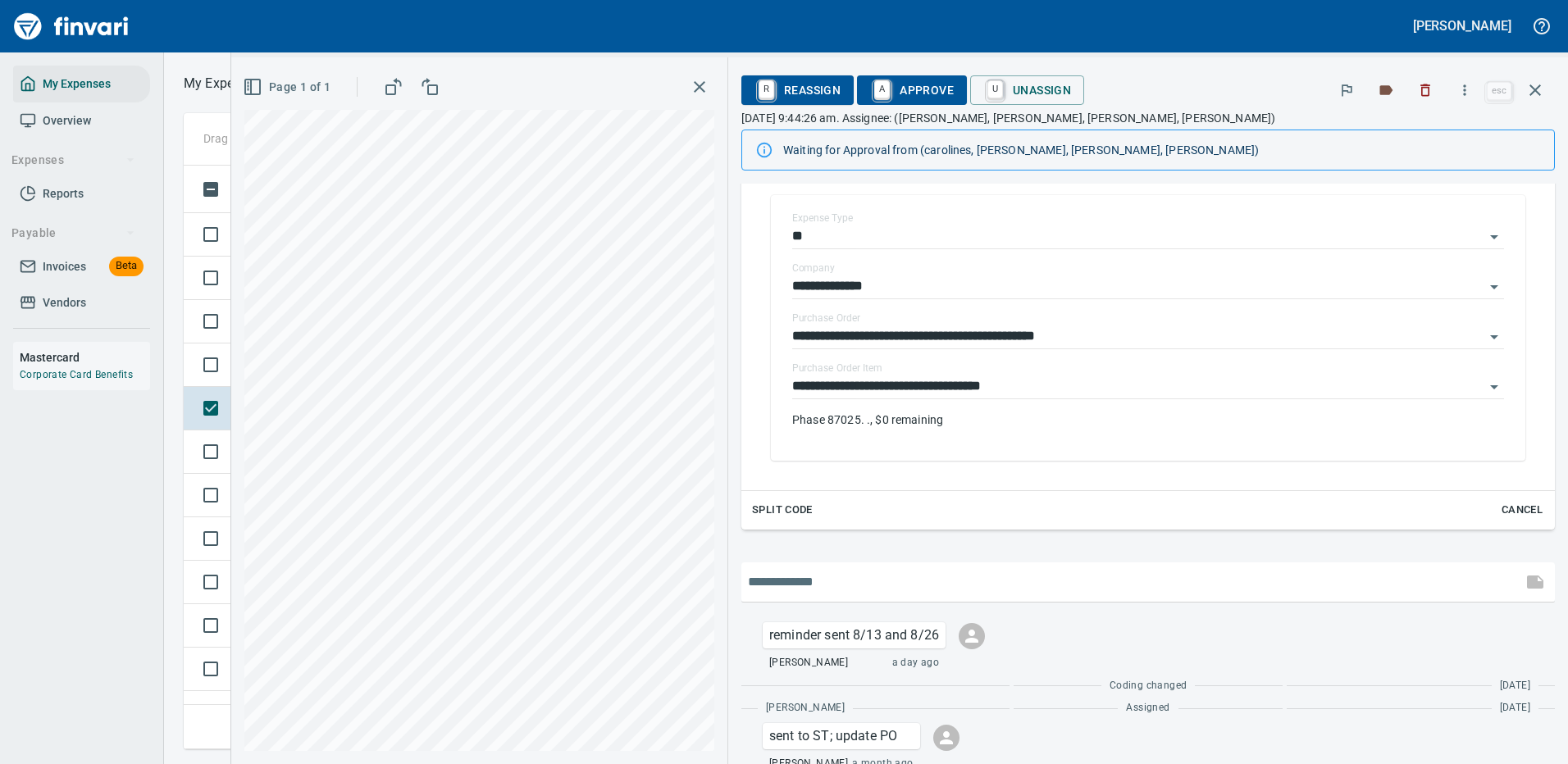
click at [807, 581] on input "text" at bounding box center [1131, 581] width 767 height 26
type input "**********"
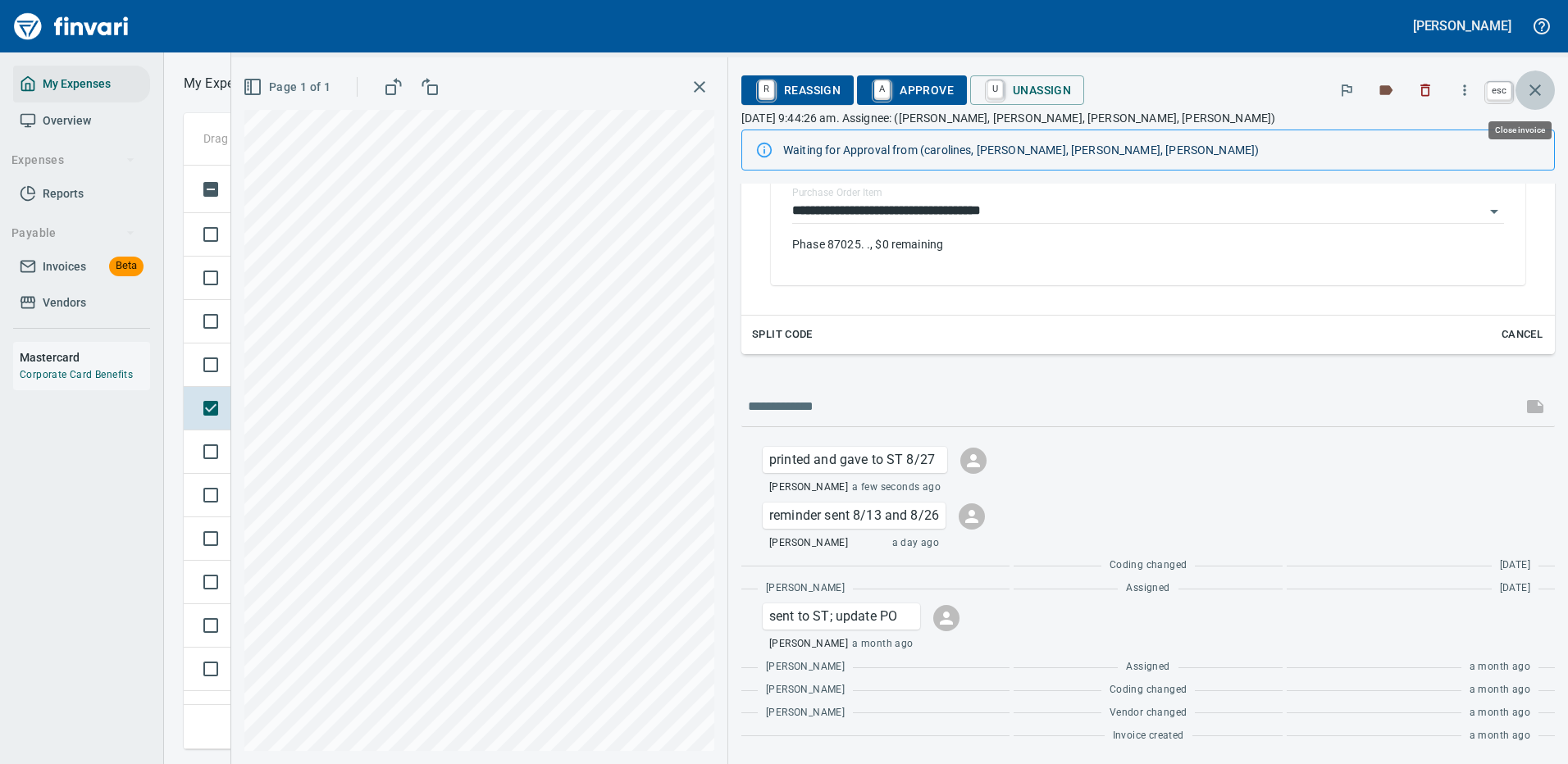
click at [1538, 86] on icon "button" at bounding box center [1535, 90] width 12 height 12
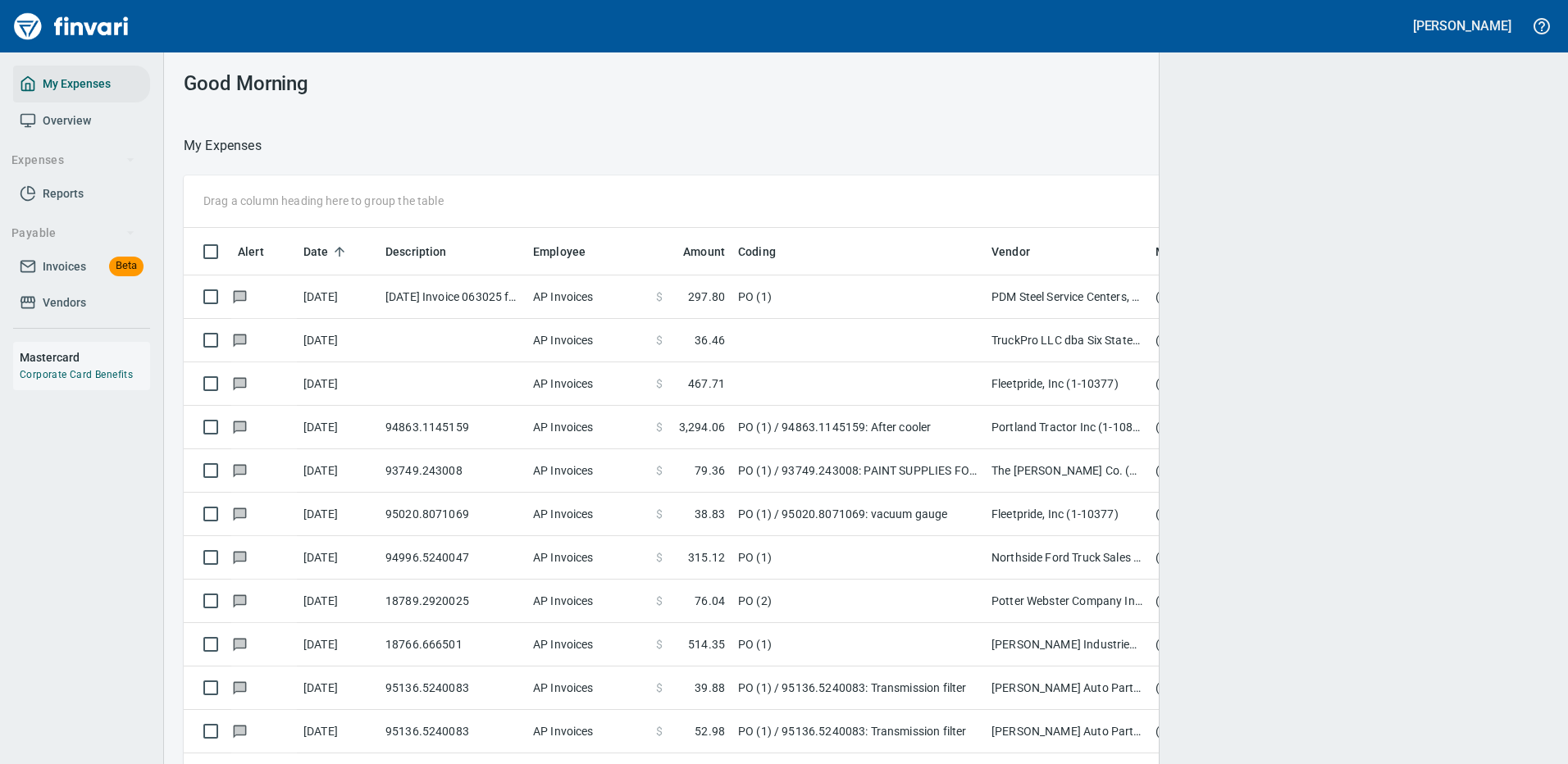
scroll to position [560, 1328]
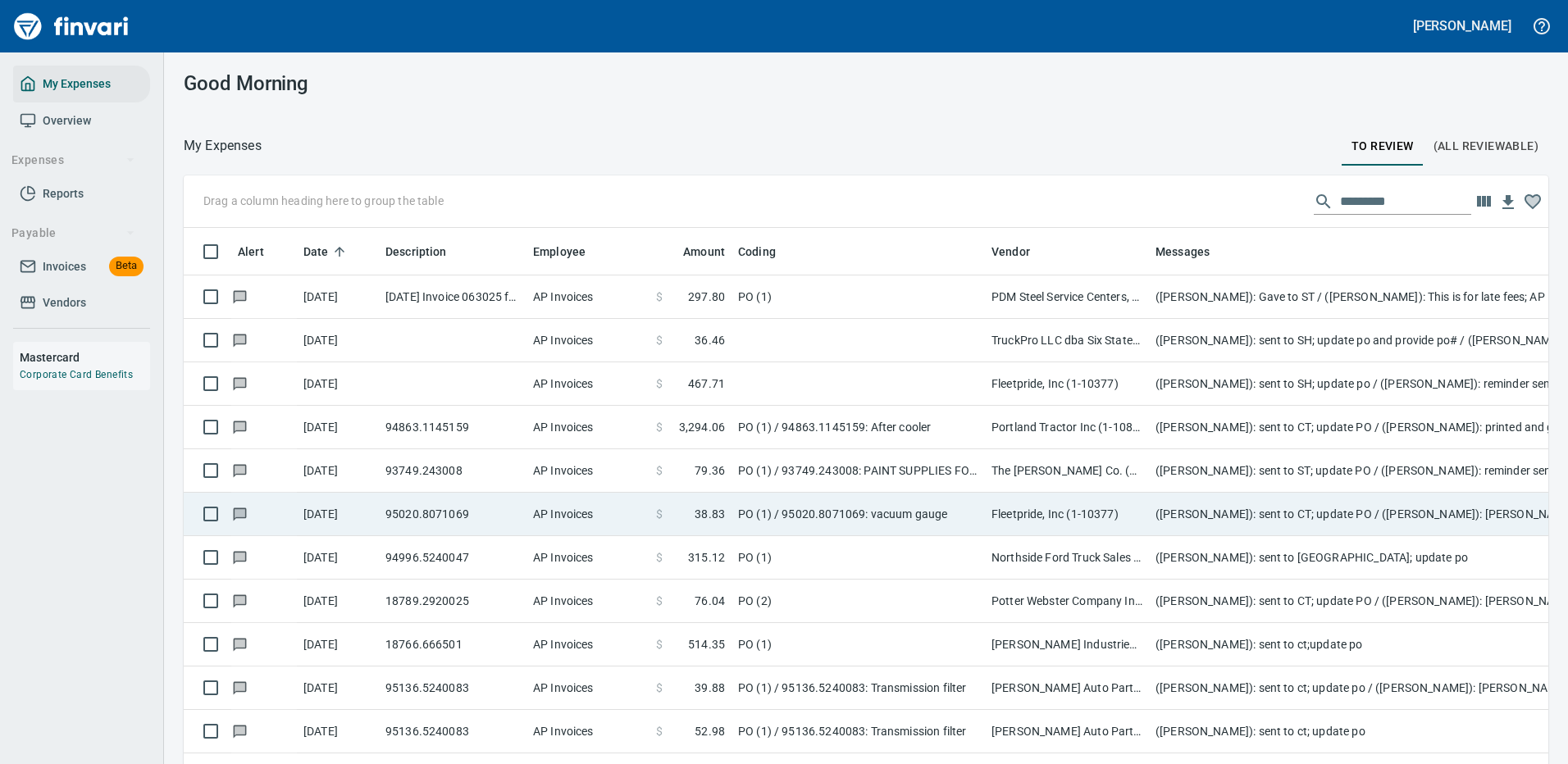
click at [1023, 517] on td "Fleetpride, Inc (1-10377)" at bounding box center [1067, 515] width 164 height 43
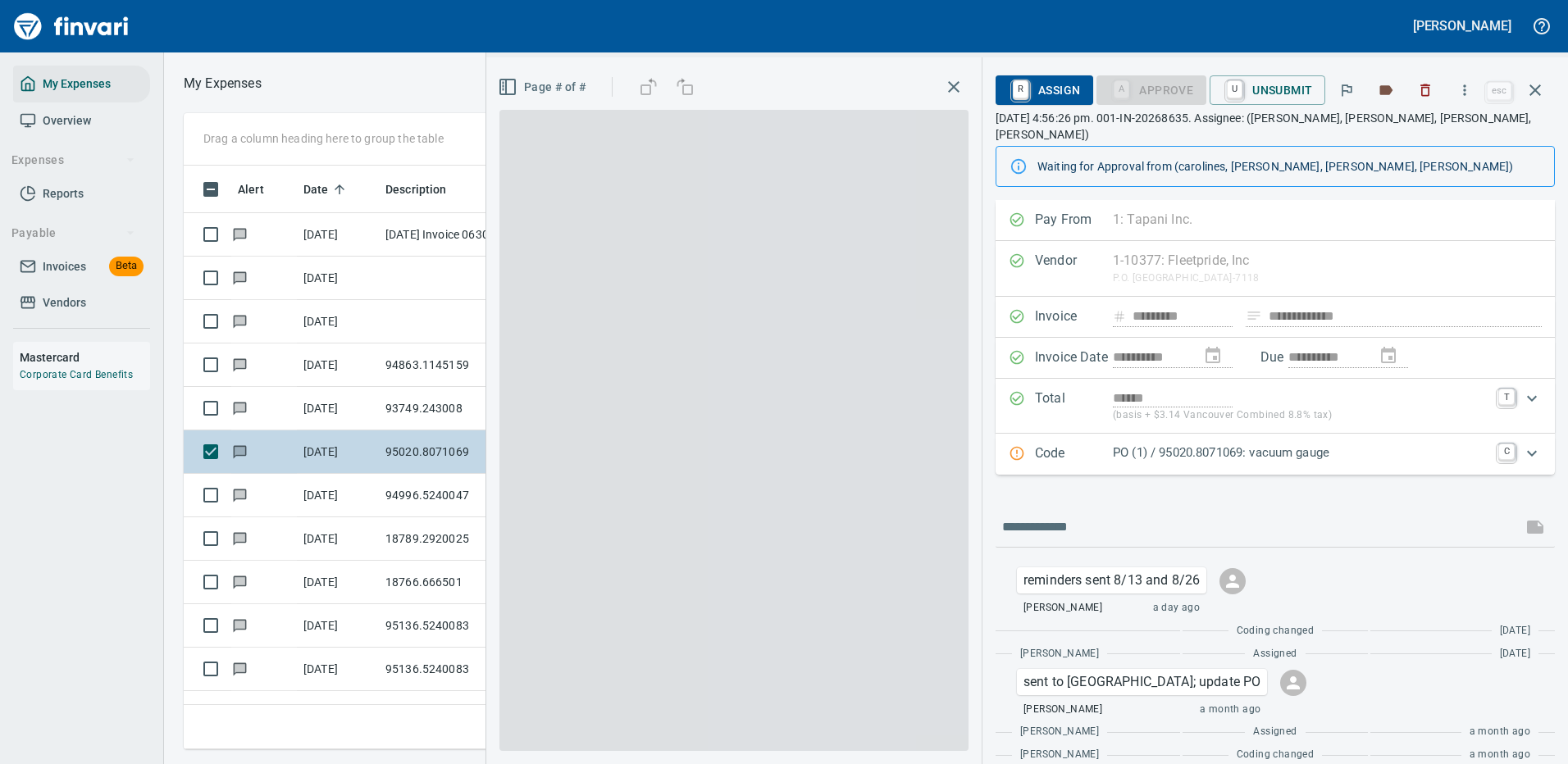
scroll to position [560, 929]
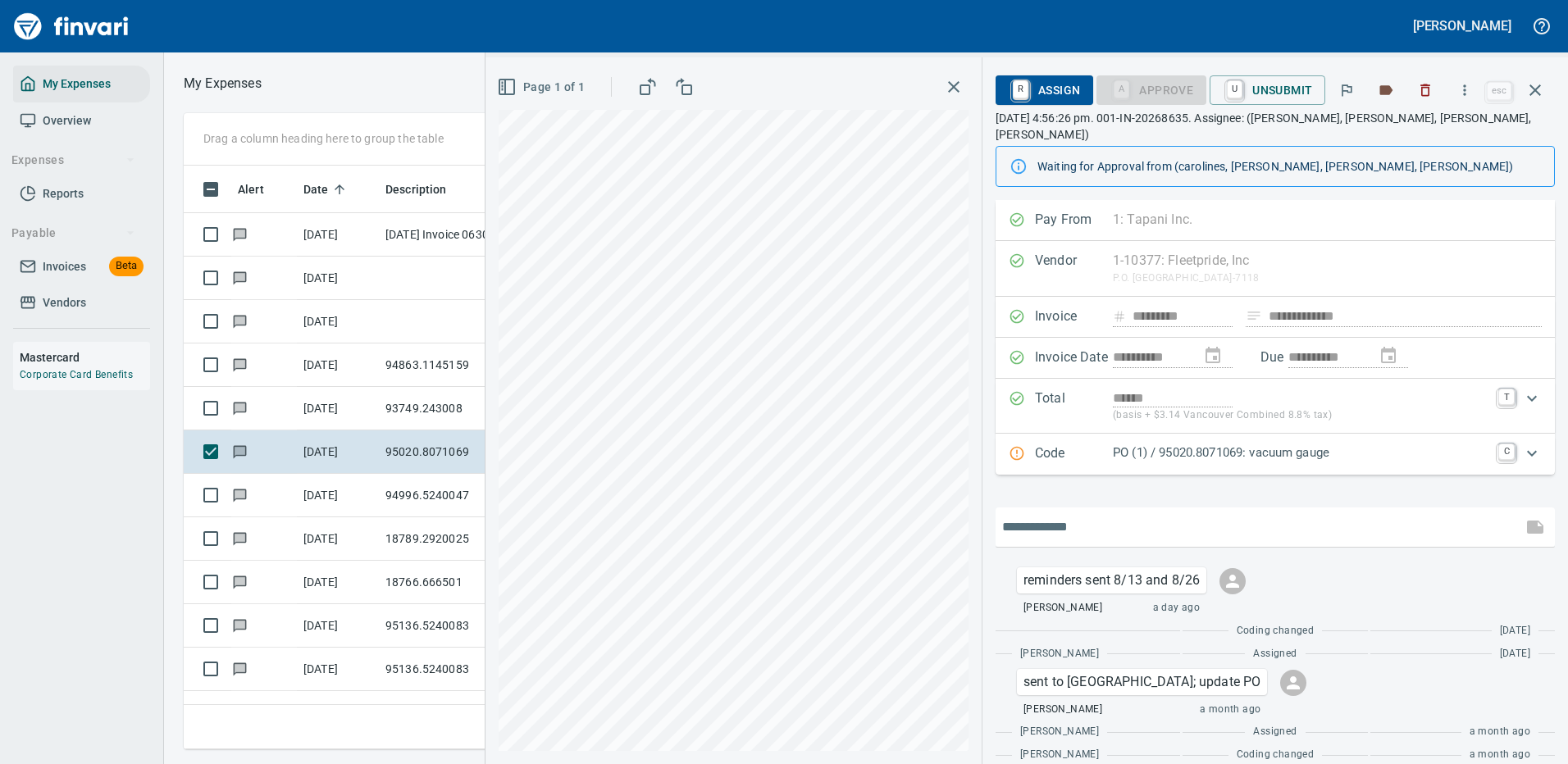
click at [1046, 514] on input "text" at bounding box center [1259, 526] width 514 height 26
type input "**********"
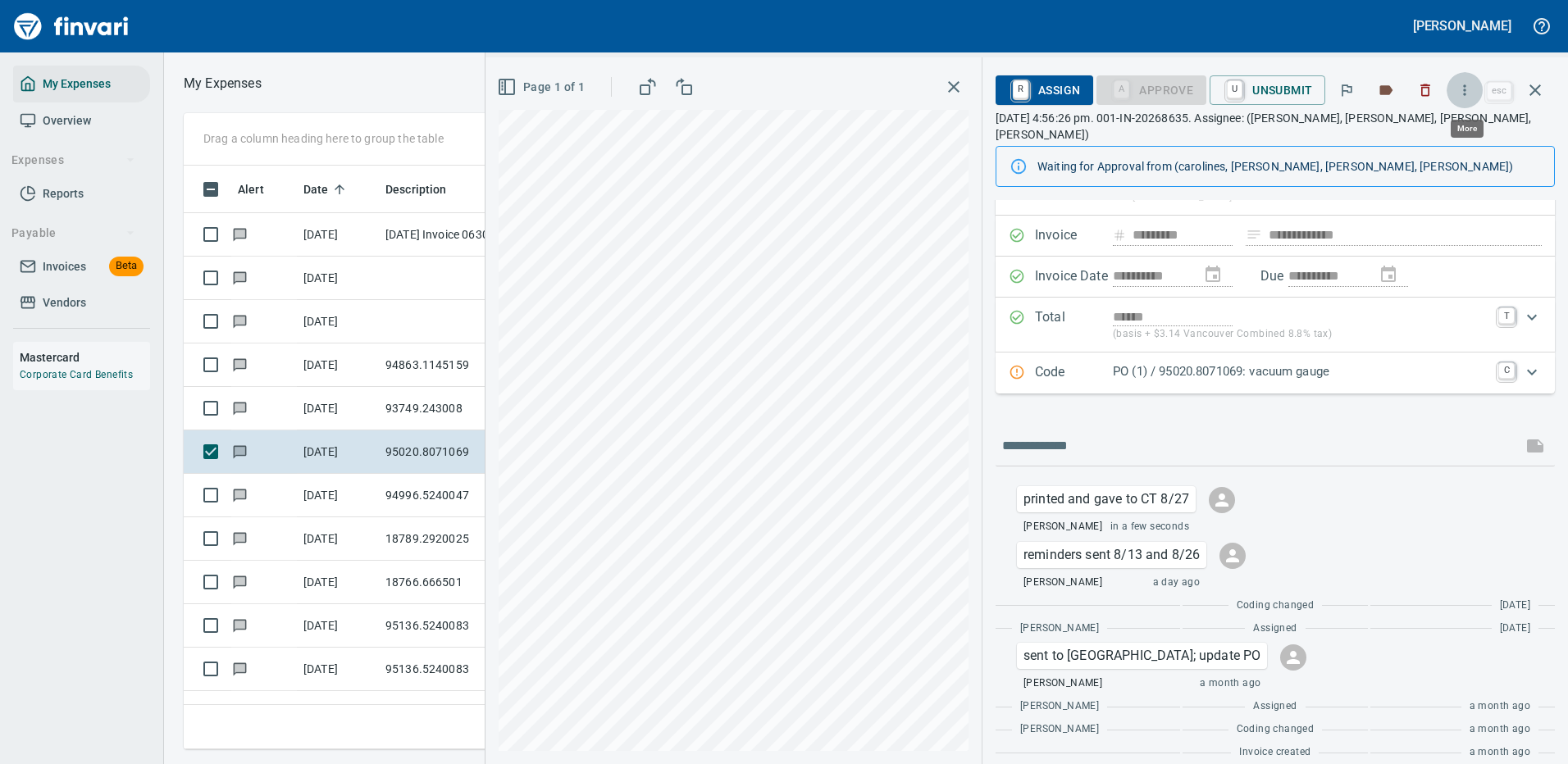
click at [1466, 91] on icon "button" at bounding box center [1465, 90] width 3 height 11
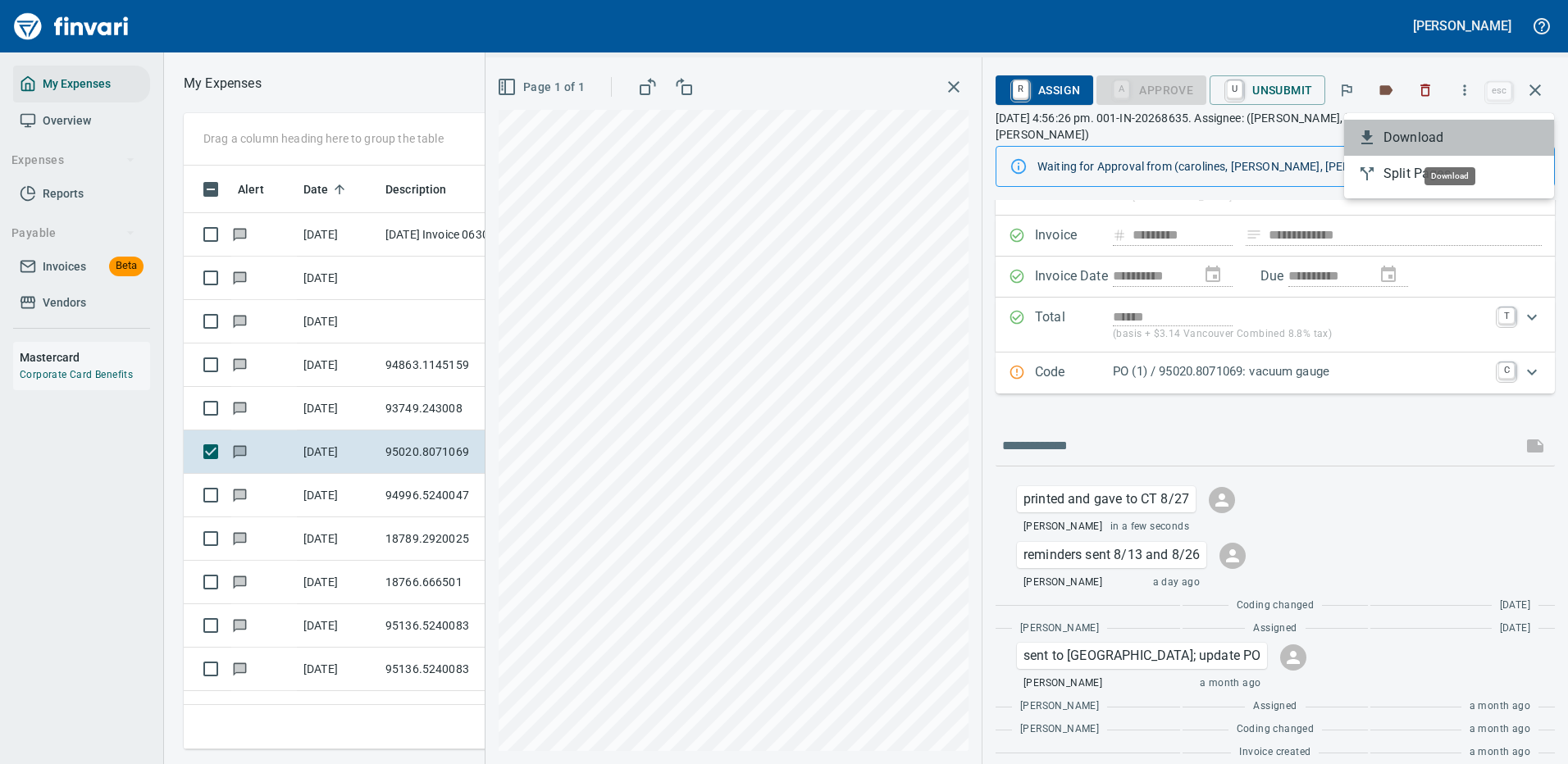
click at [1407, 139] on span "Download" at bounding box center [1461, 138] width 157 height 20
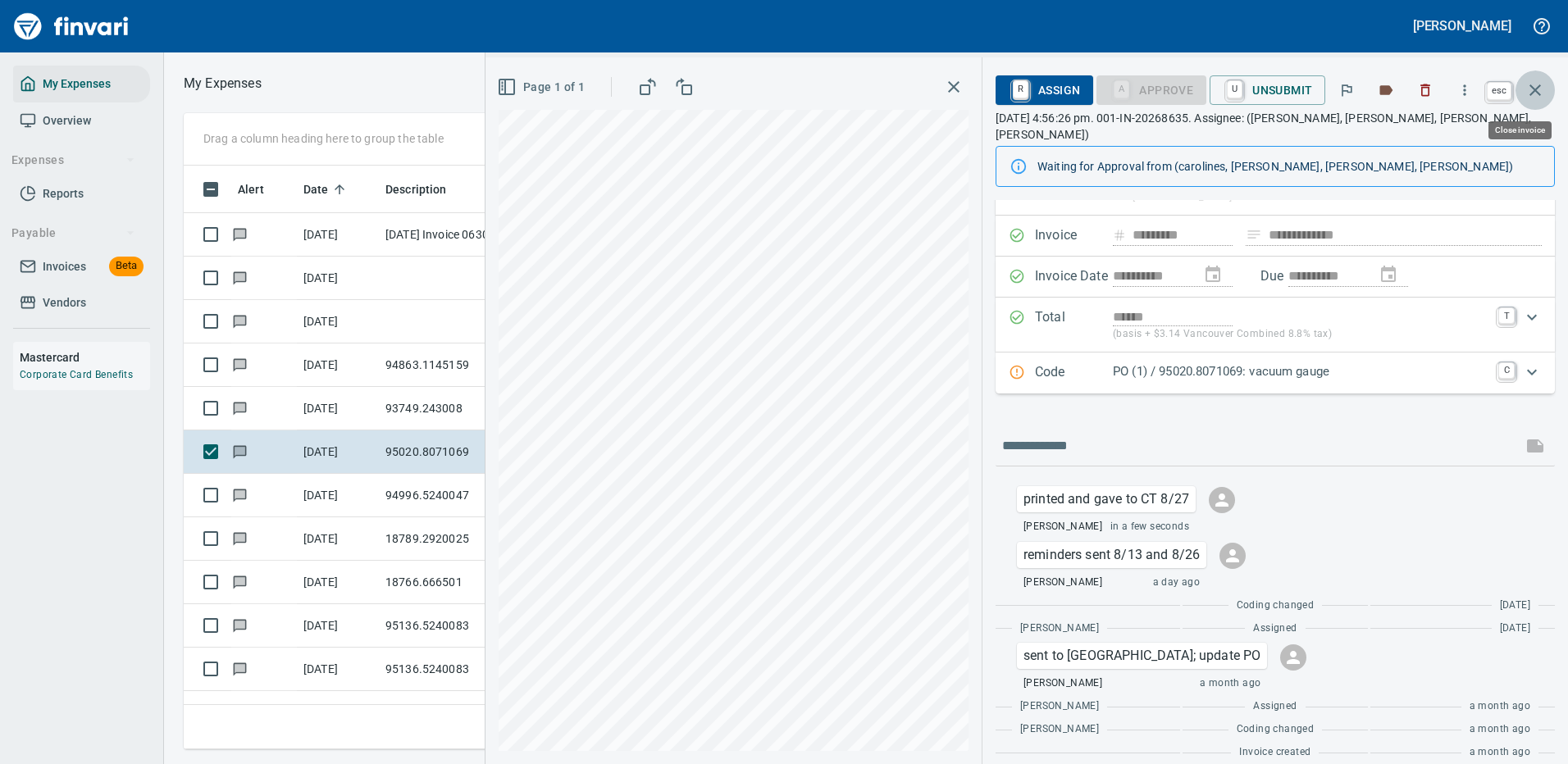
click at [1533, 85] on icon "button" at bounding box center [1535, 90] width 20 height 20
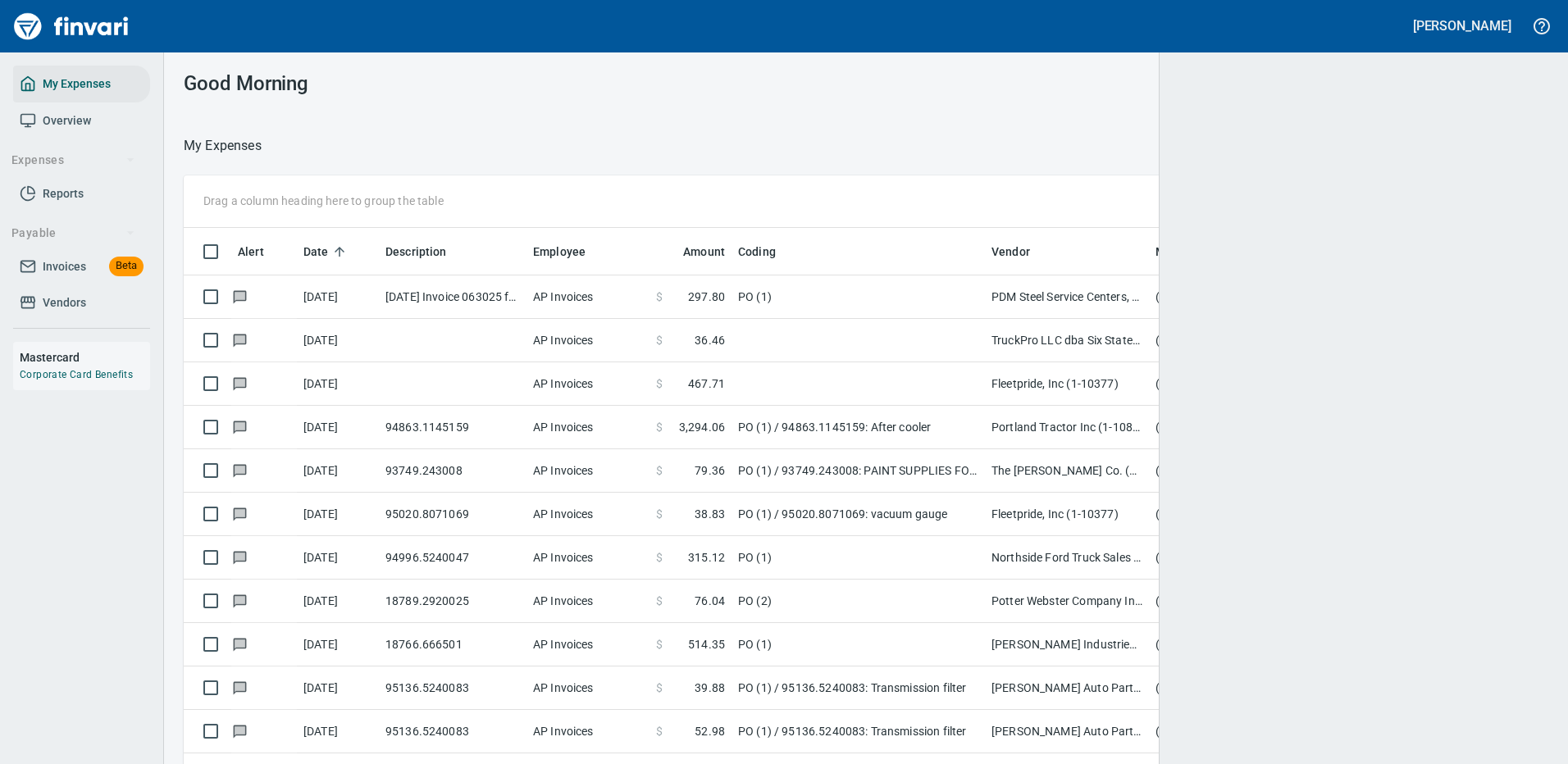
scroll to position [560, 1315]
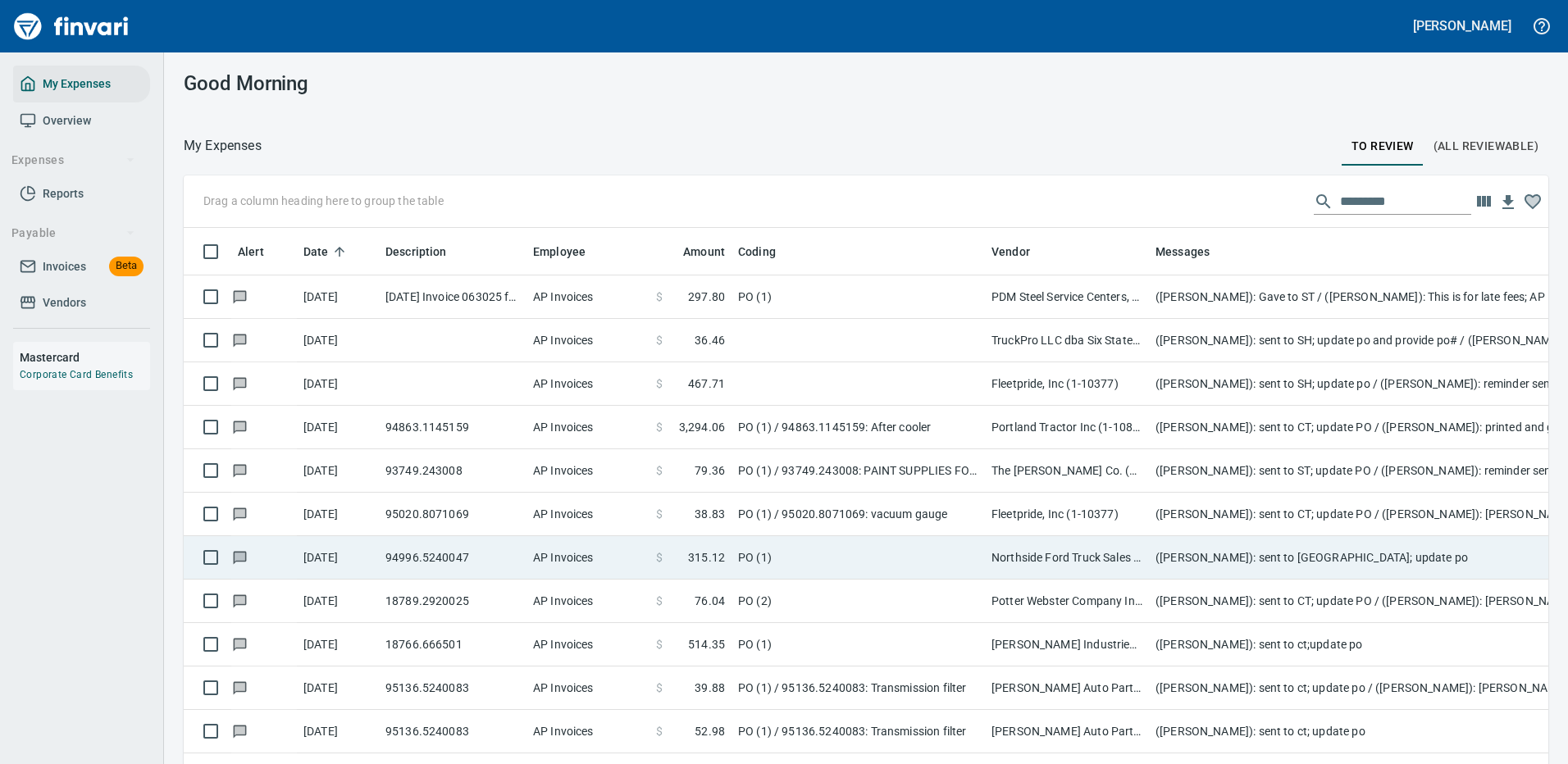
click at [1111, 562] on td "Northside Ford Truck Sales Inc (1-10715)" at bounding box center [1067, 558] width 164 height 43
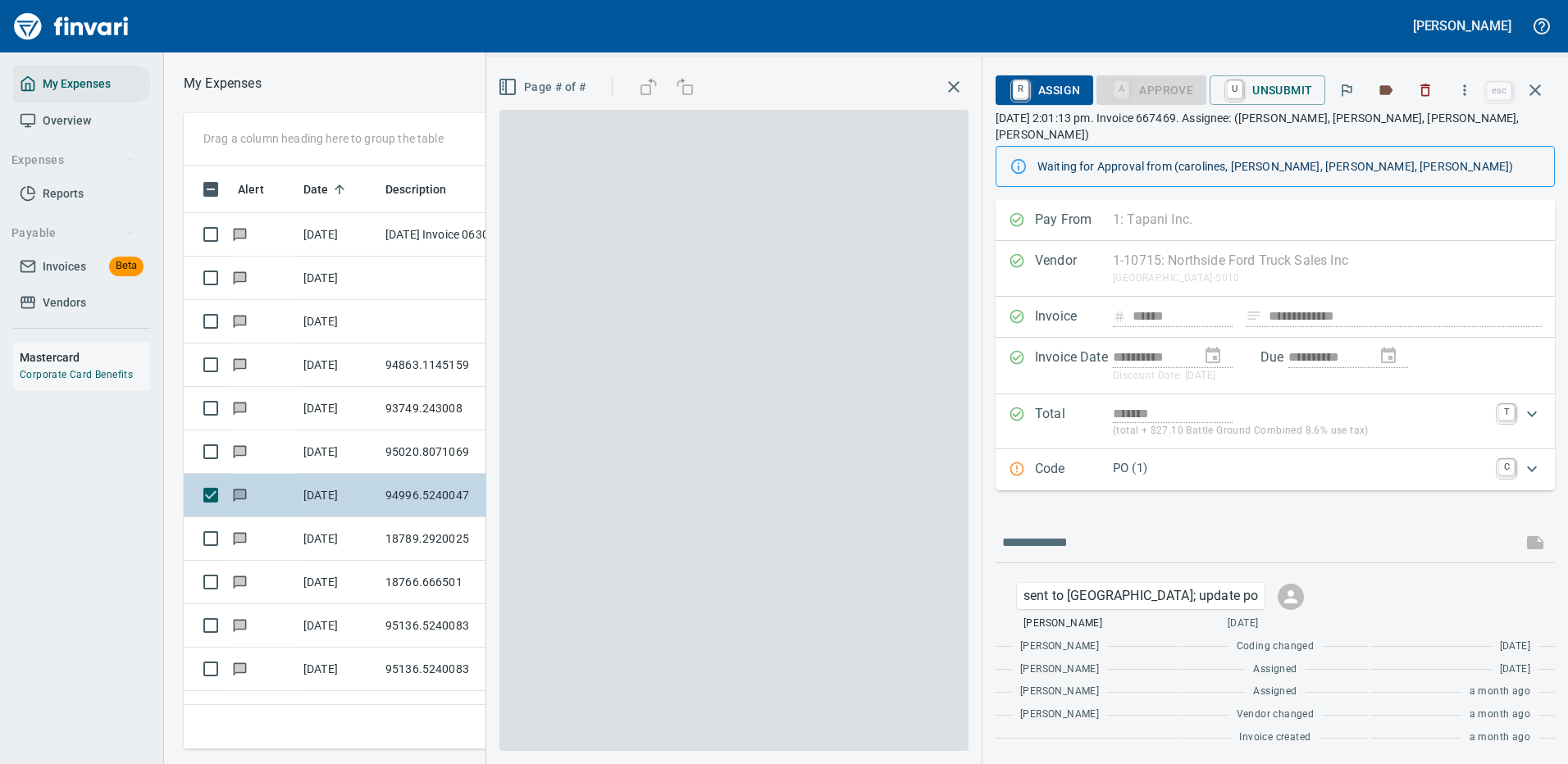
scroll to position [560, 929]
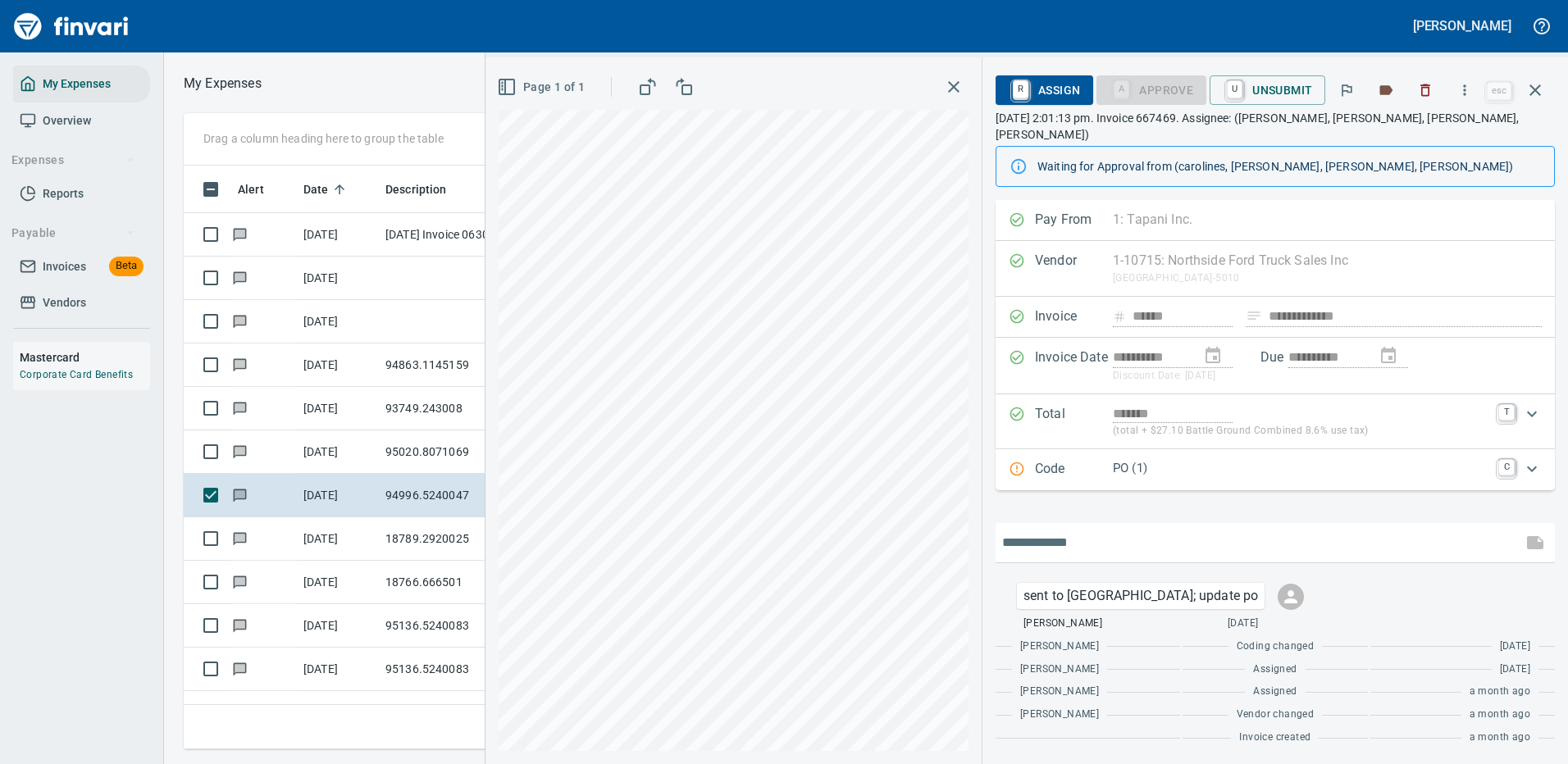
click at [1097, 530] on input "text" at bounding box center [1259, 543] width 514 height 26
type input "**********"
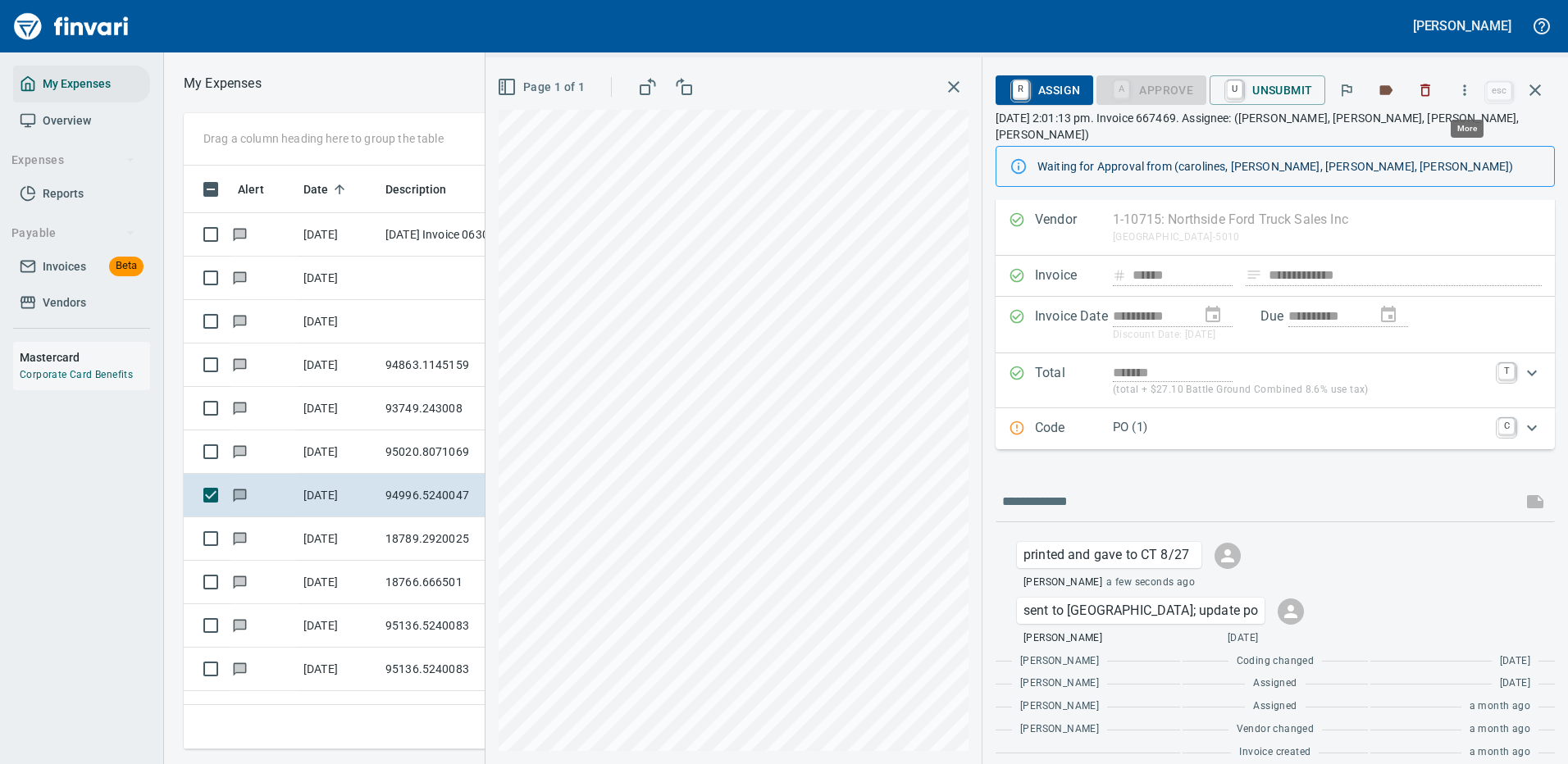
click at [1465, 87] on icon "button" at bounding box center [1465, 90] width 16 height 16
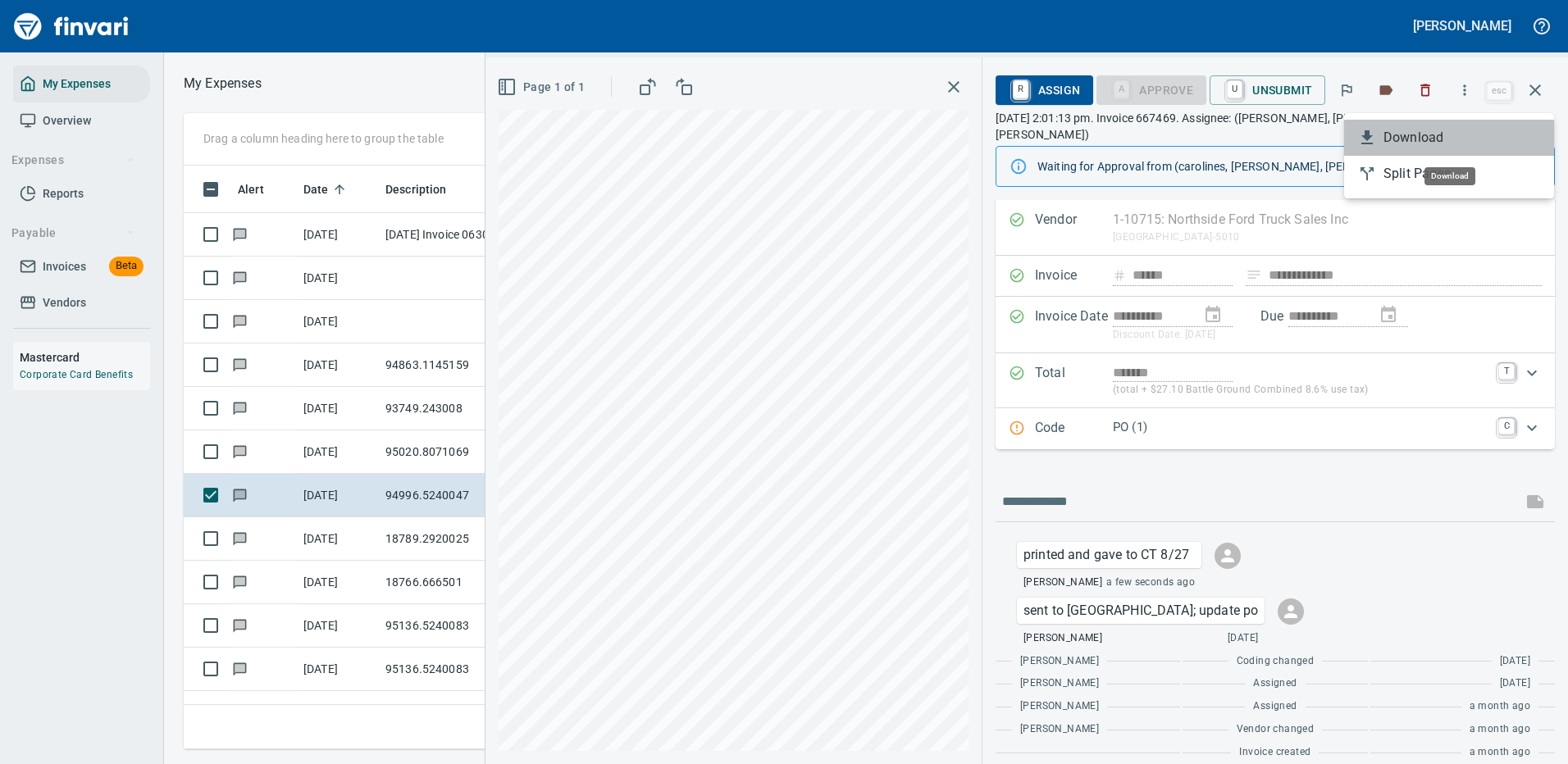
click at [1405, 142] on span "Download" at bounding box center [1461, 138] width 157 height 20
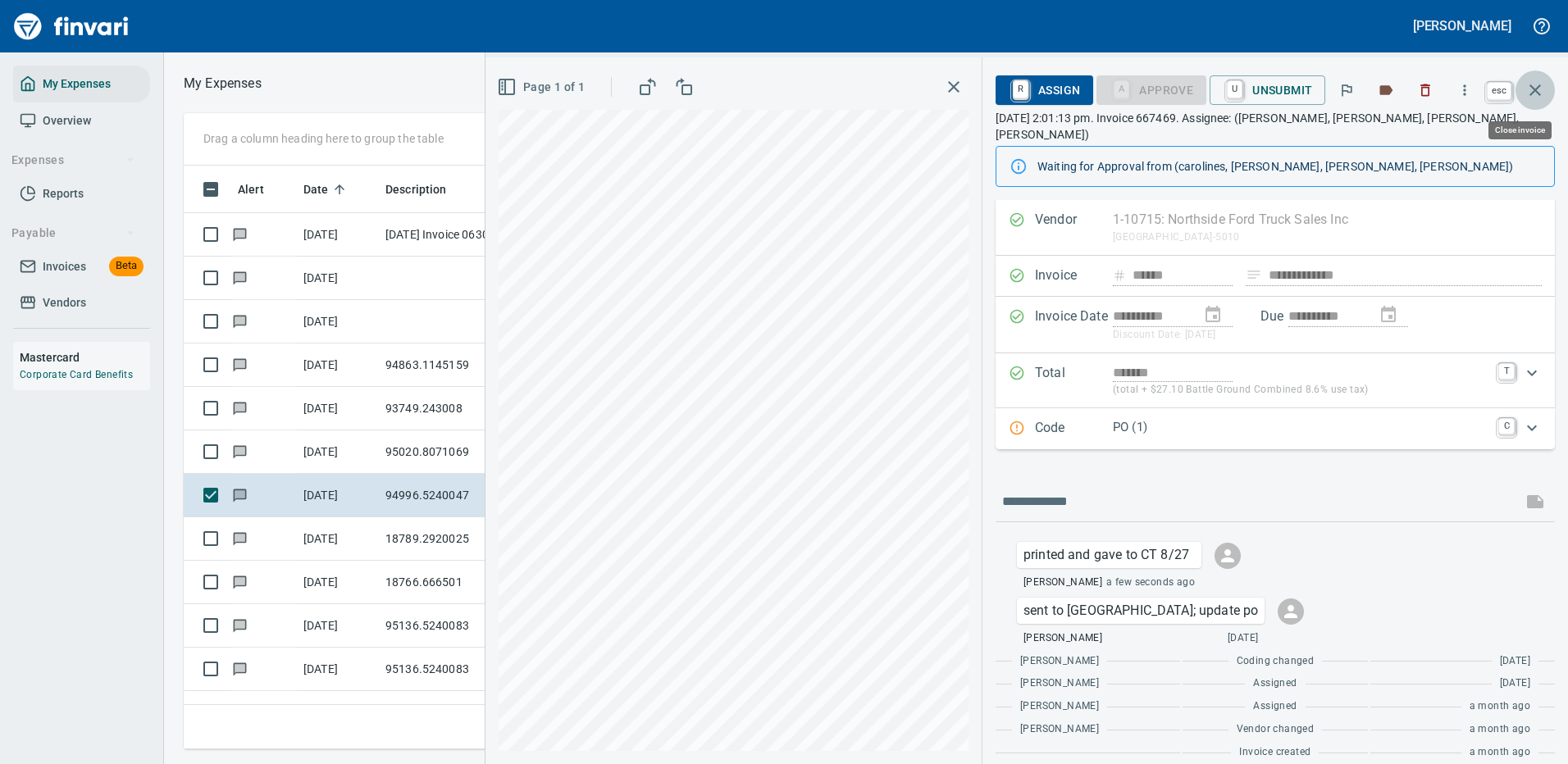
click at [1533, 88] on icon "button" at bounding box center [1535, 90] width 12 height 12
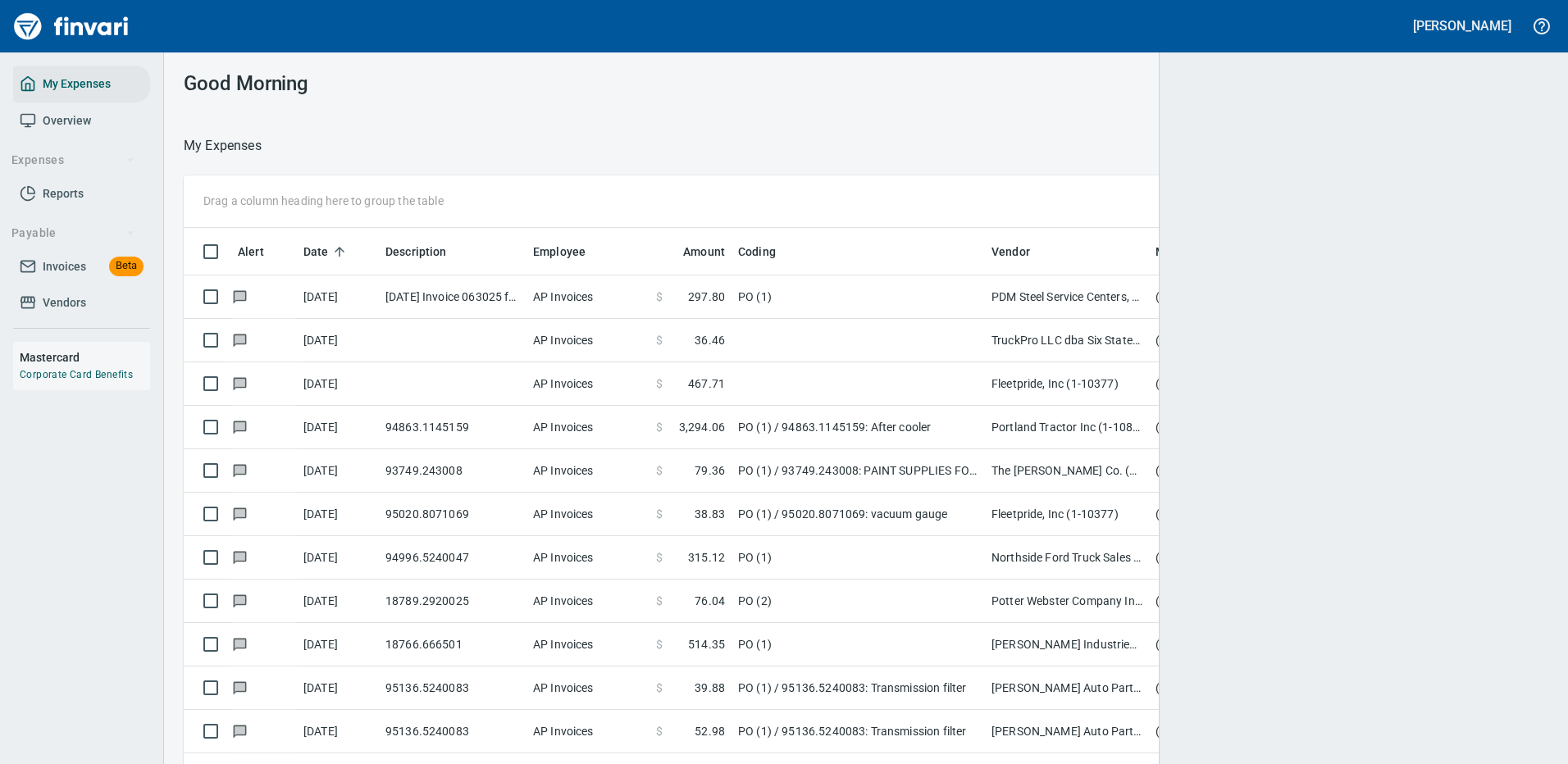
scroll to position [560, 1328]
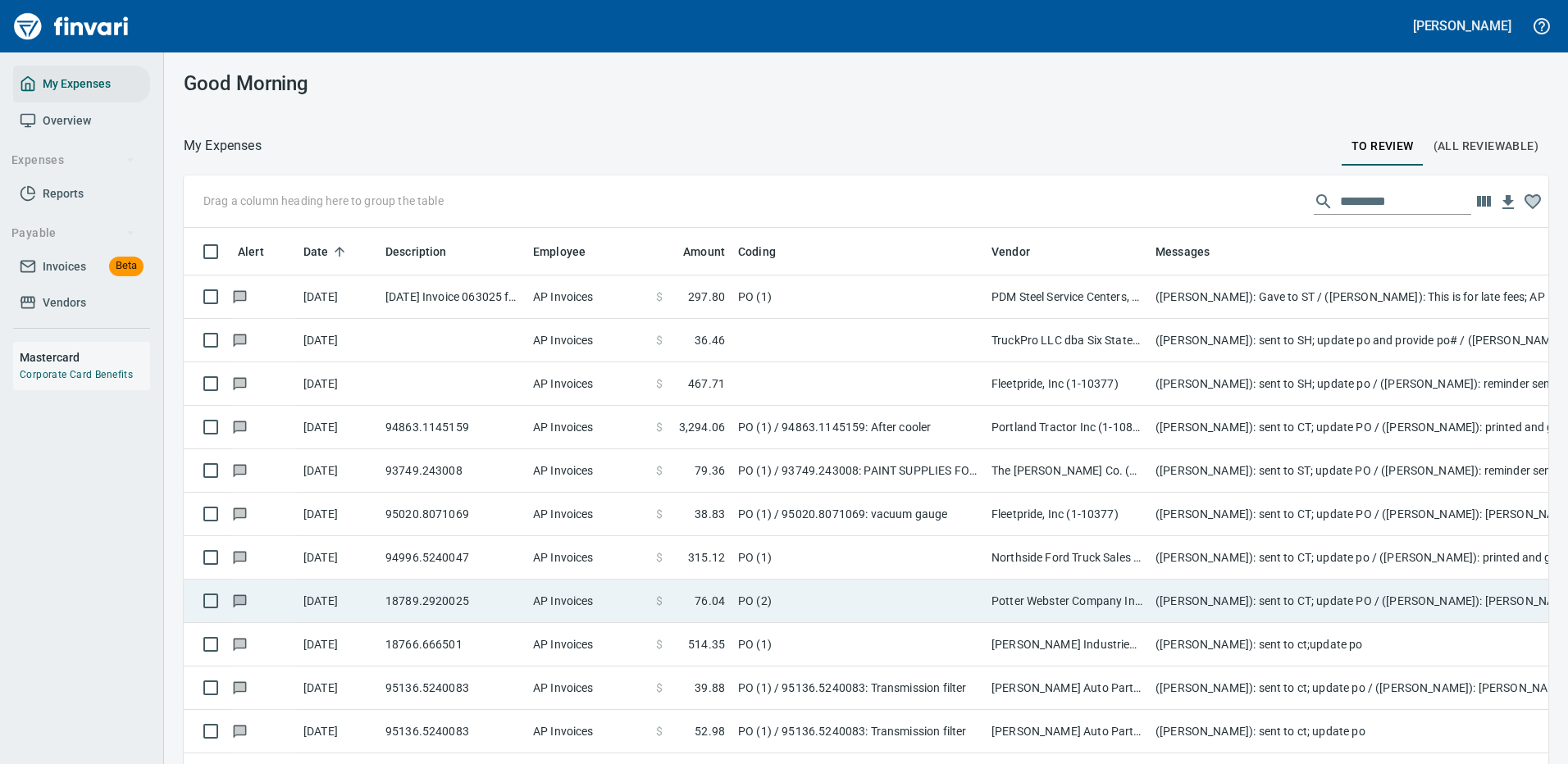
click at [1032, 599] on td "Potter Webster Company Inc (1-10818)" at bounding box center [1067, 601] width 164 height 43
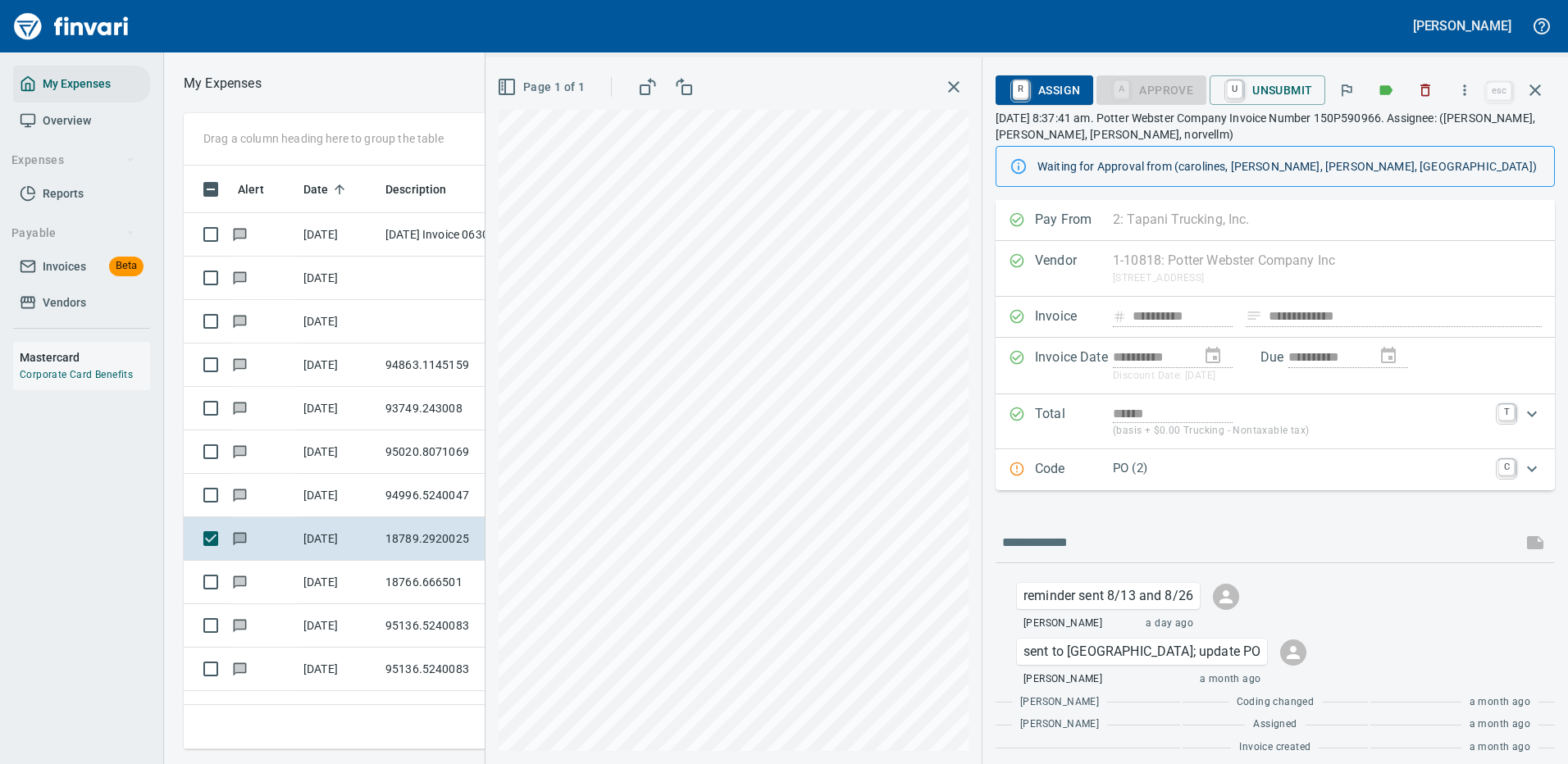
scroll to position [560, 929]
click at [1466, 82] on icon "button" at bounding box center [1465, 90] width 16 height 16
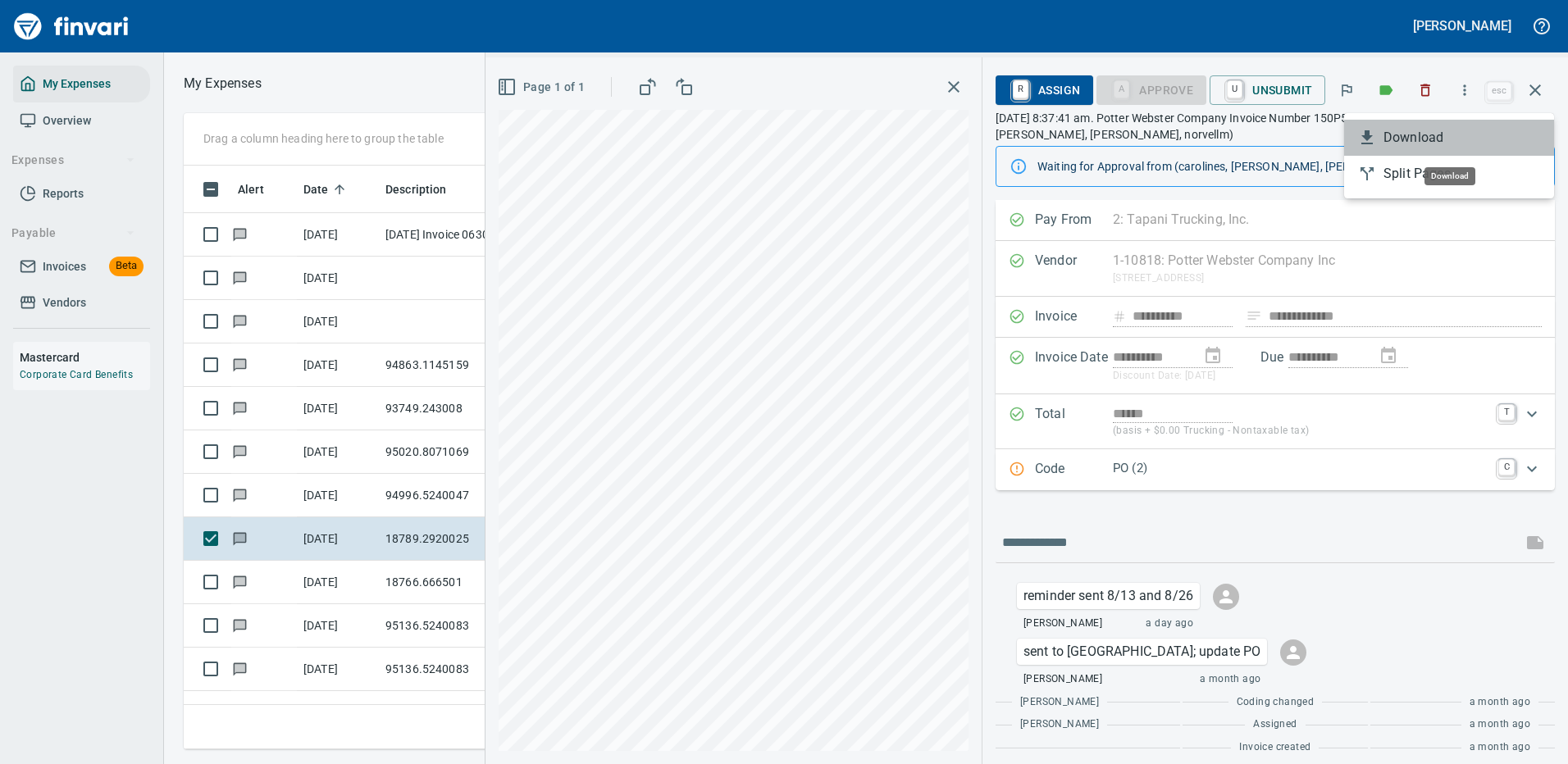
click at [1411, 134] on span "Download" at bounding box center [1461, 138] width 157 height 20
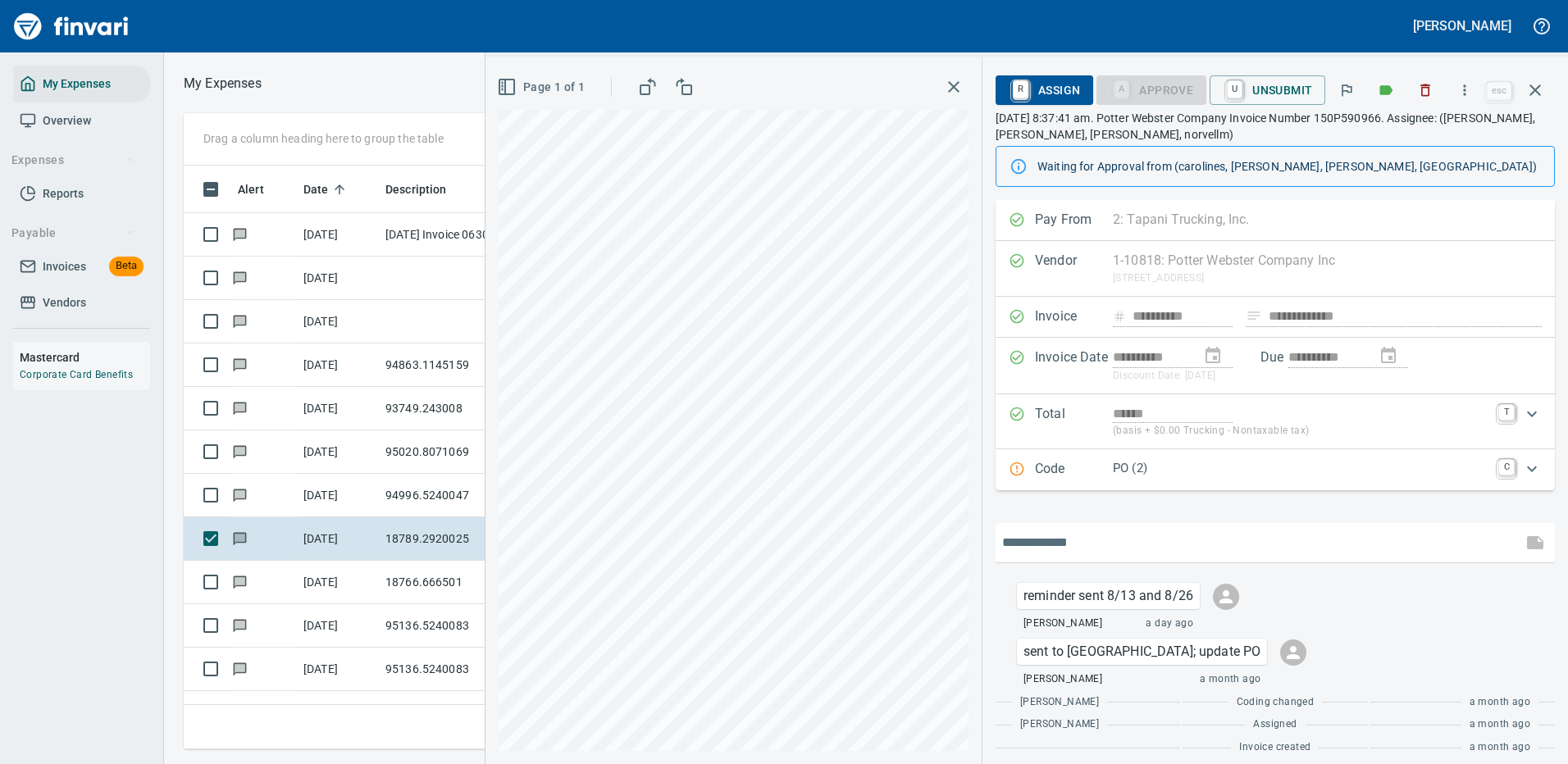
click at [1045, 535] on input "text" at bounding box center [1259, 543] width 514 height 26
type input "**********"
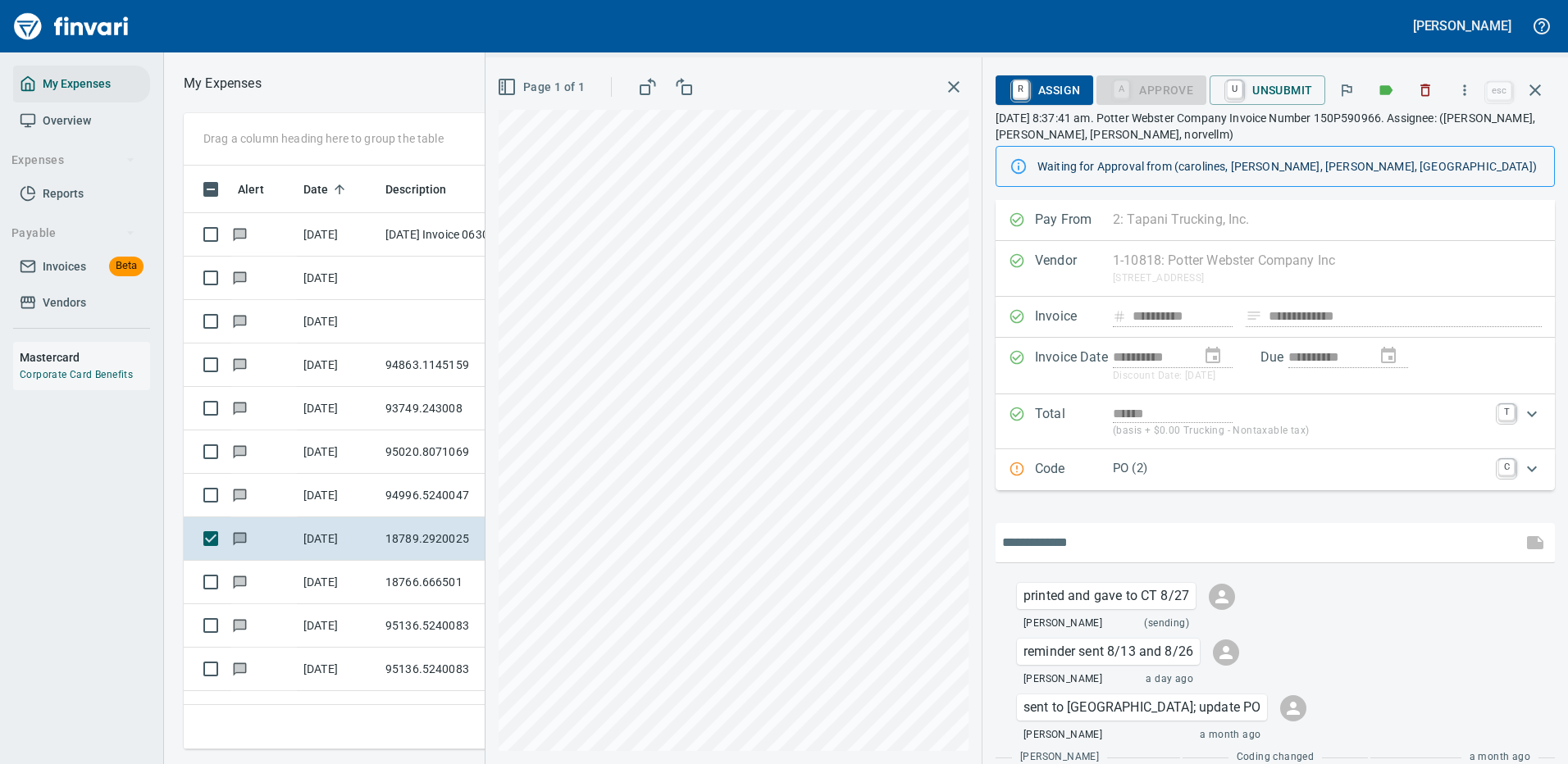
scroll to position [67, 0]
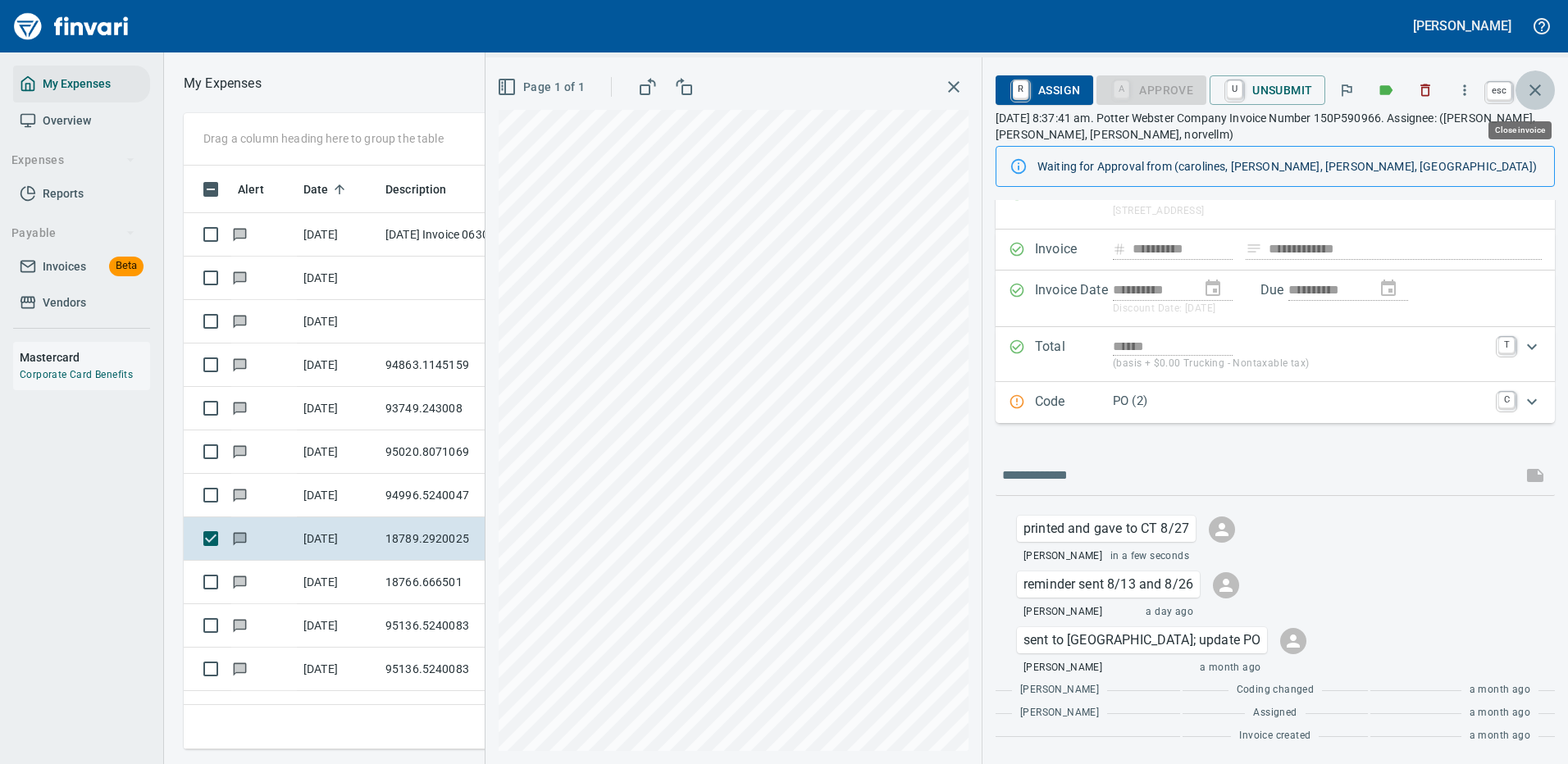
click at [1531, 87] on icon "button" at bounding box center [1535, 90] width 12 height 12
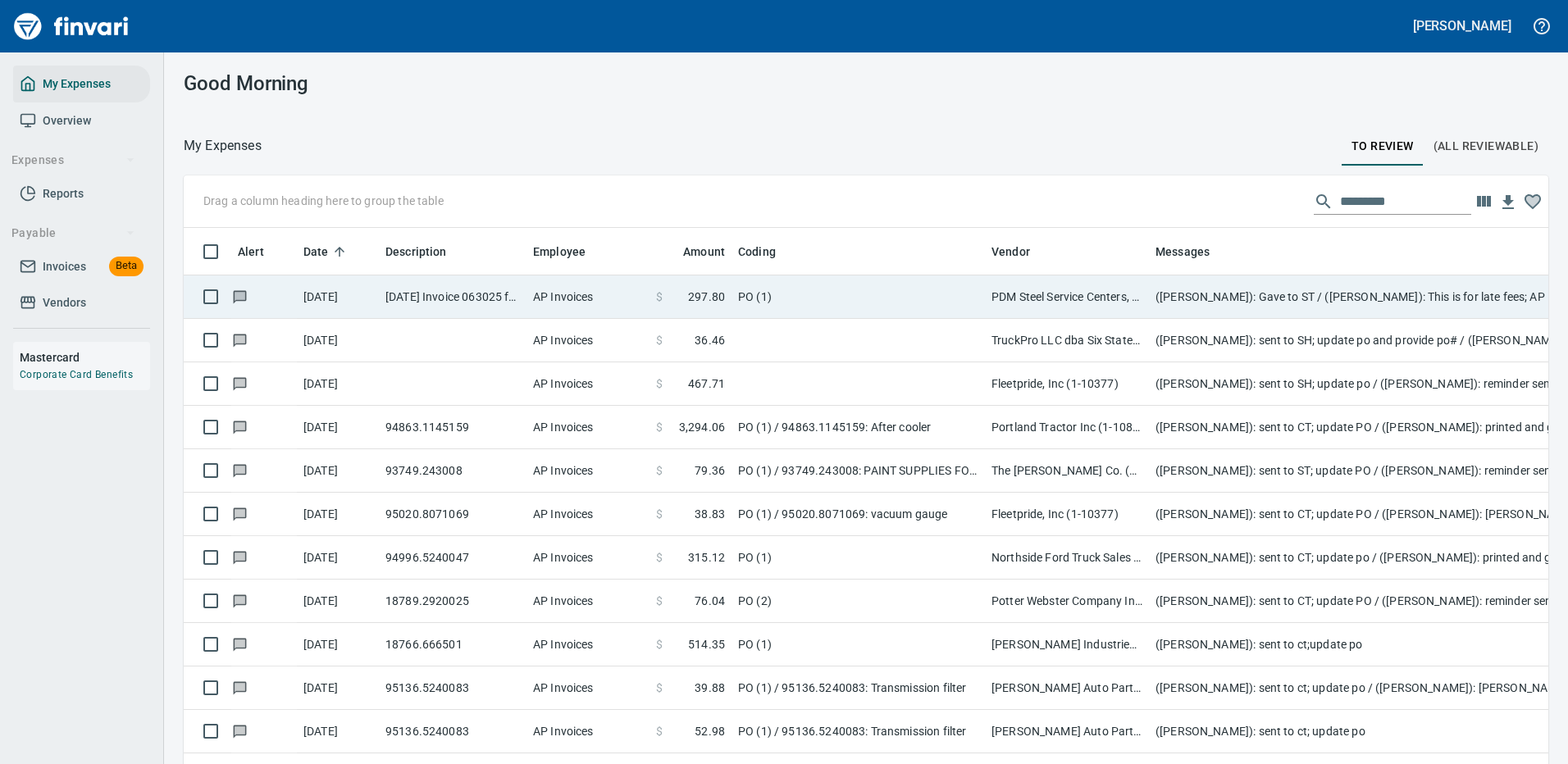
scroll to position [560, 1328]
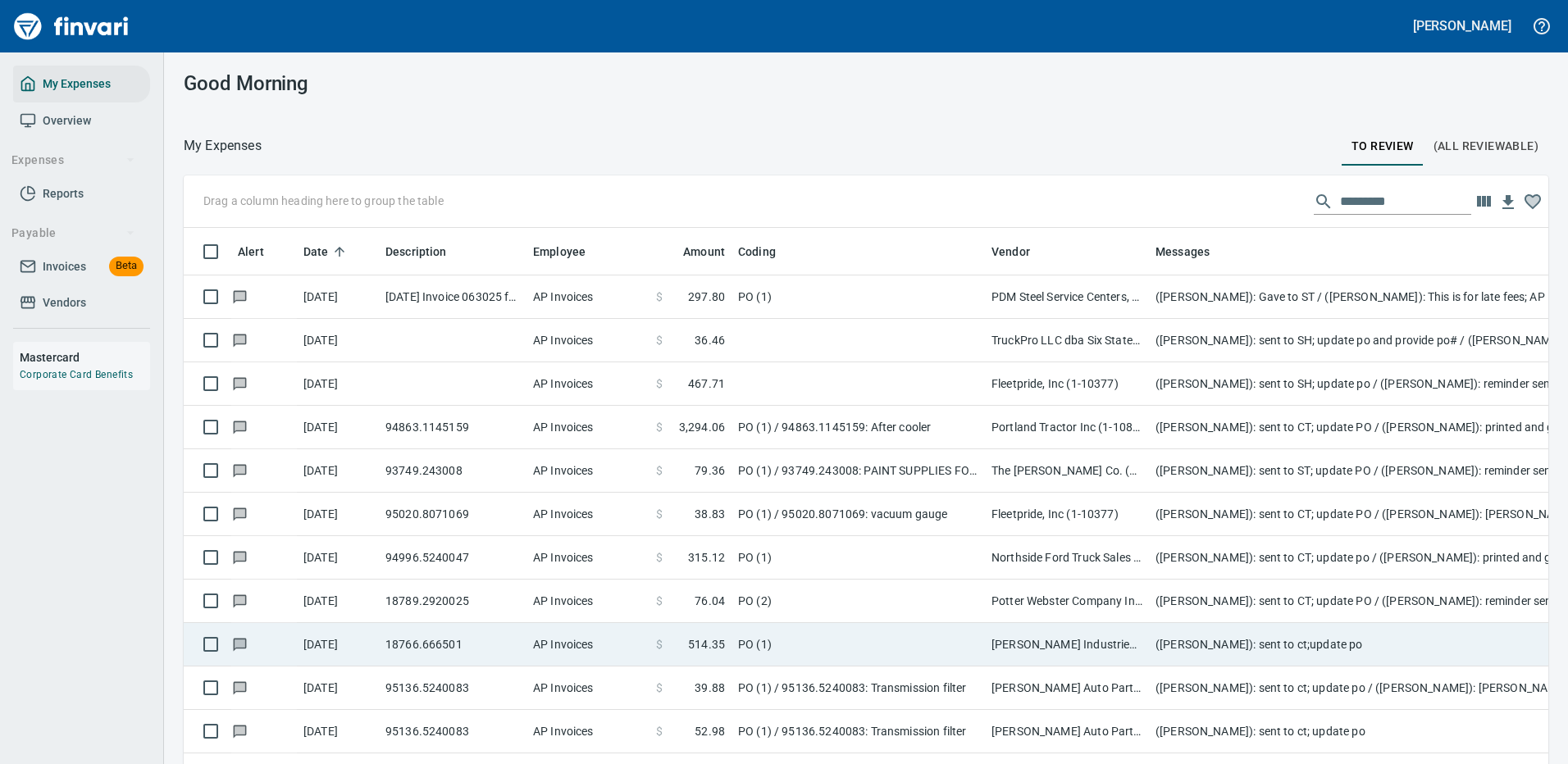
click at [1028, 646] on td "Scot Industries, Inc. (1-29583)" at bounding box center [1067, 645] width 164 height 43
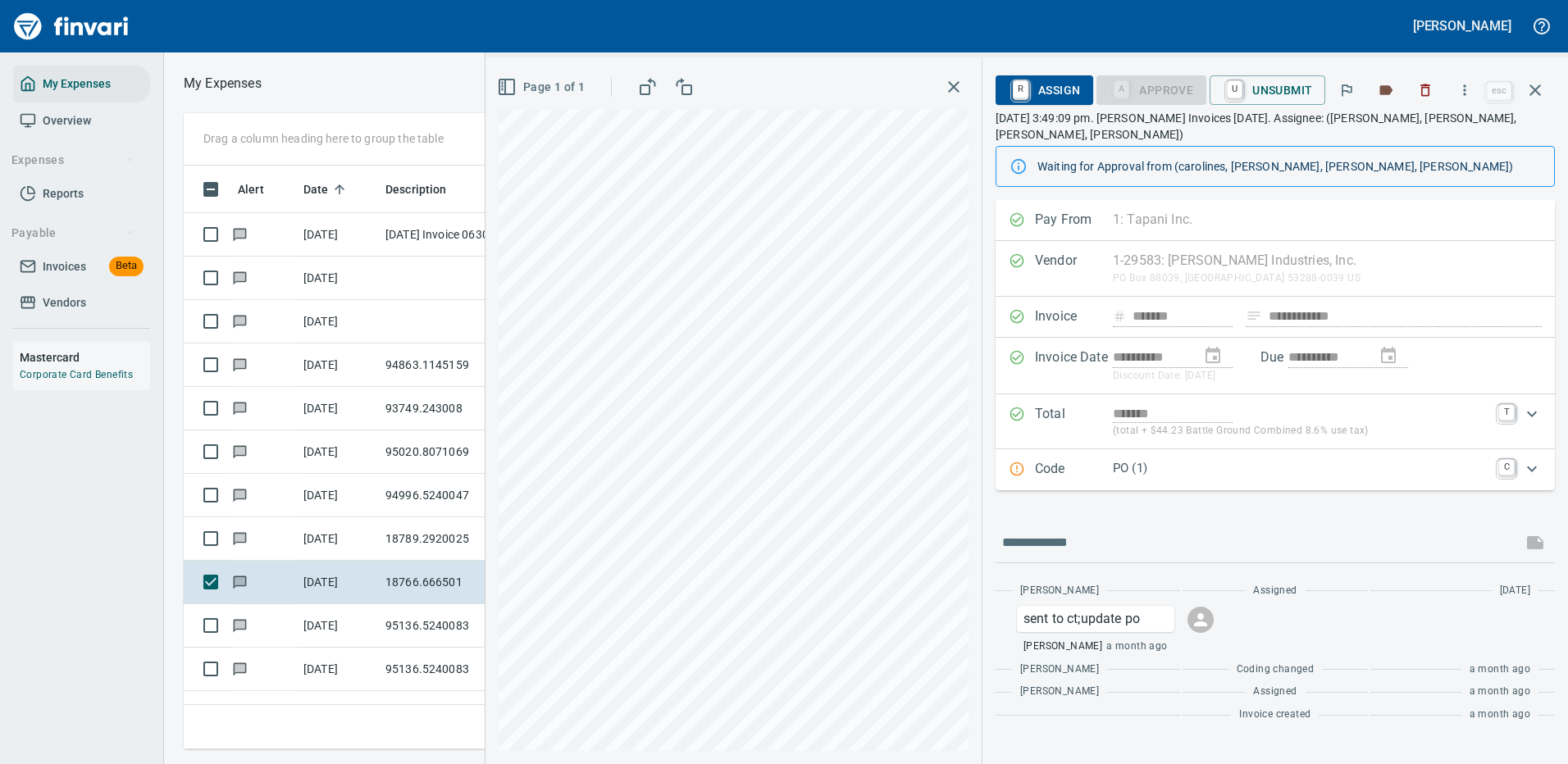
scroll to position [560, 929]
click at [1465, 85] on icon "button" at bounding box center [1465, 90] width 16 height 16
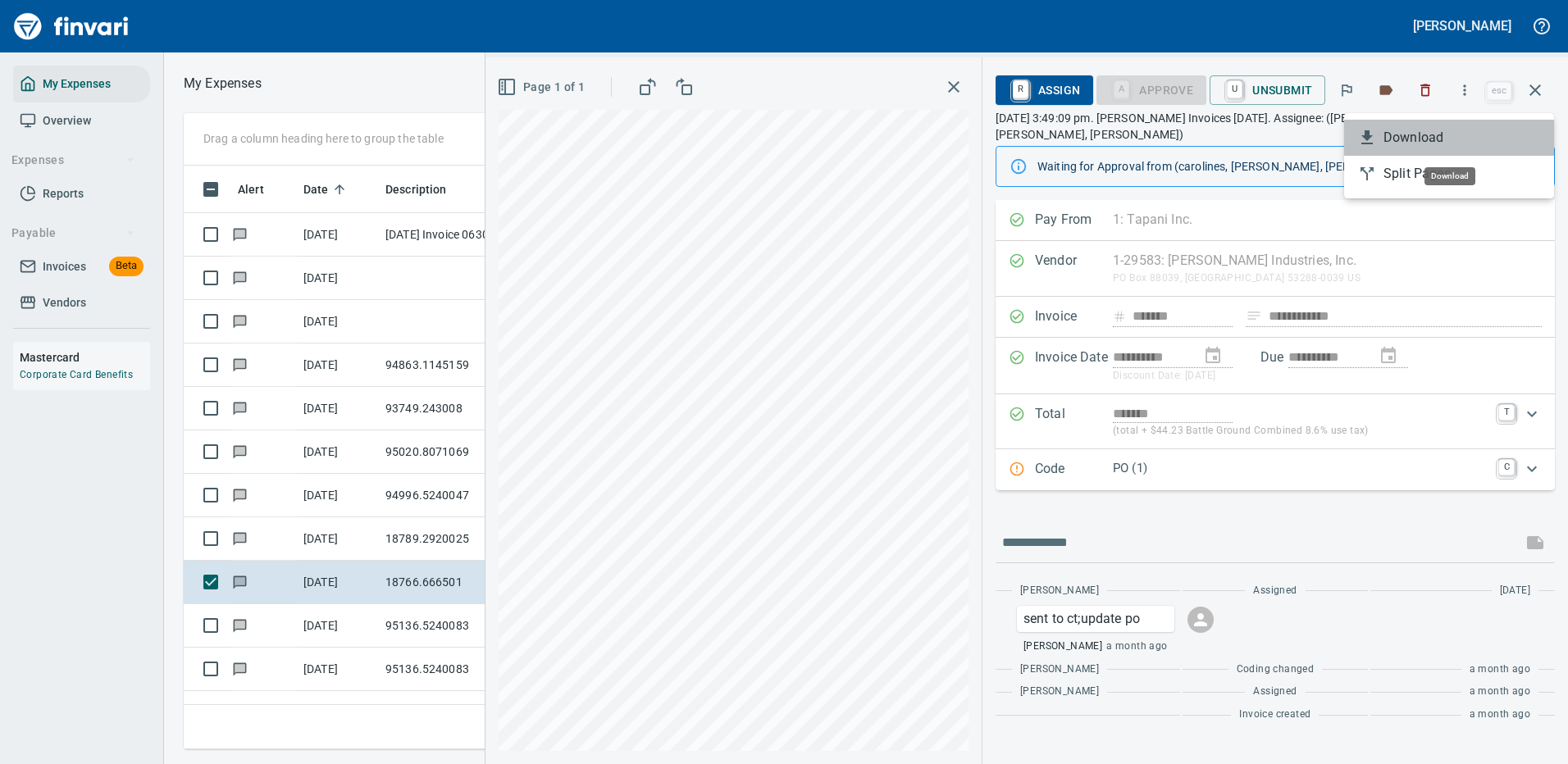
click at [1427, 128] on span "Download" at bounding box center [1461, 138] width 157 height 20
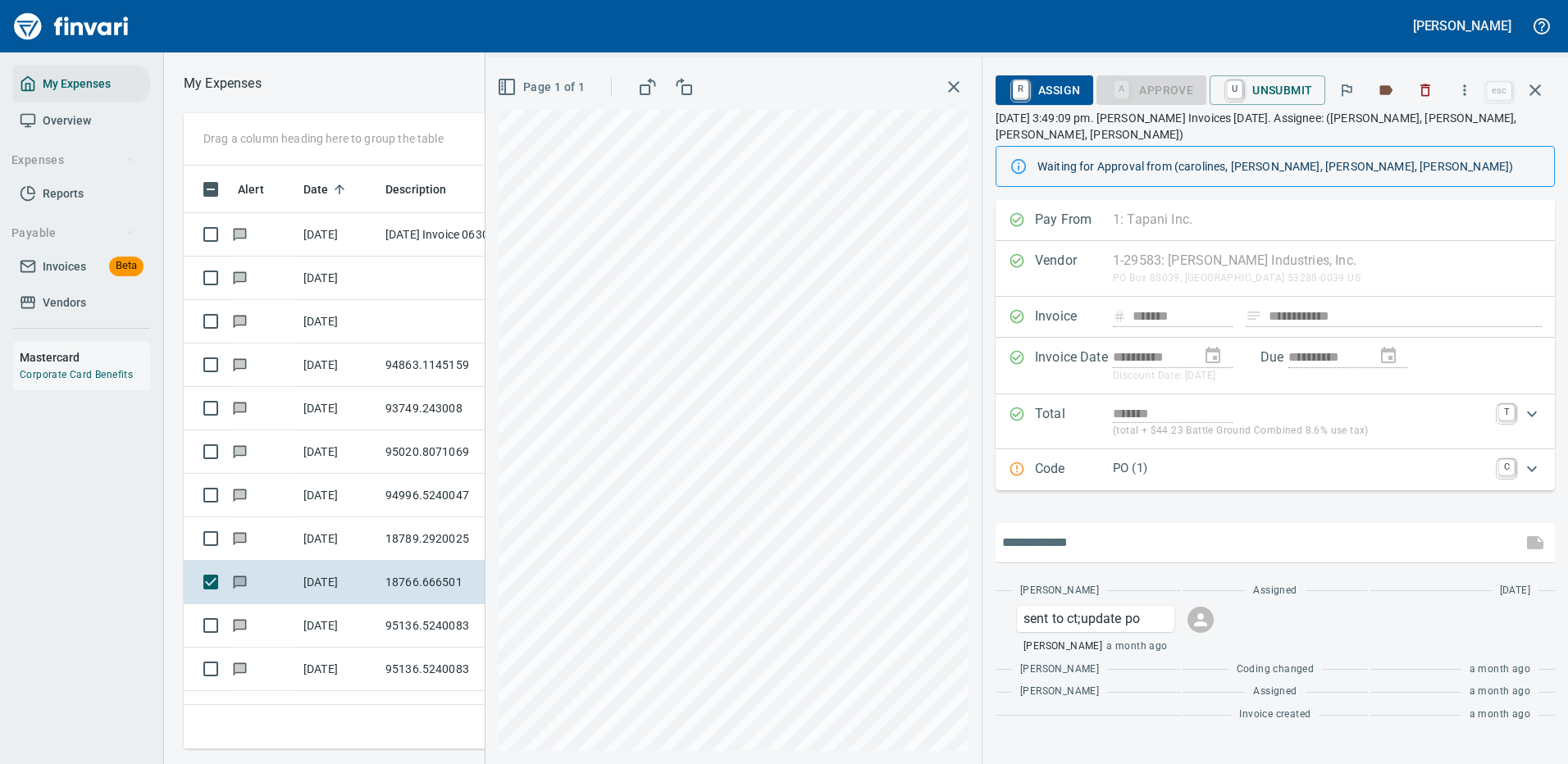
click at [1090, 534] on input "text" at bounding box center [1259, 543] width 514 height 26
type input "**********"
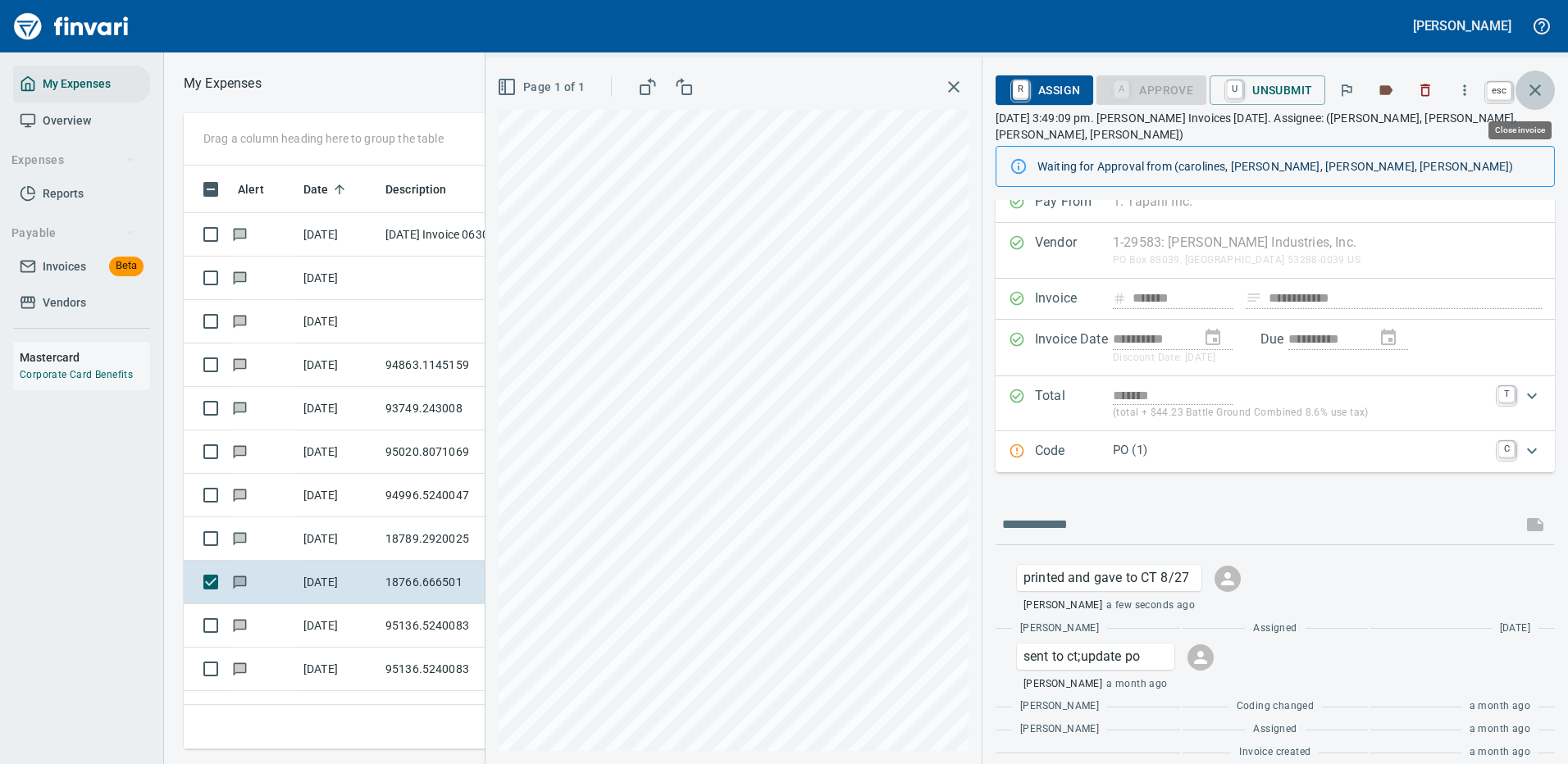
click at [1535, 90] on icon "button" at bounding box center [1535, 90] width 12 height 12
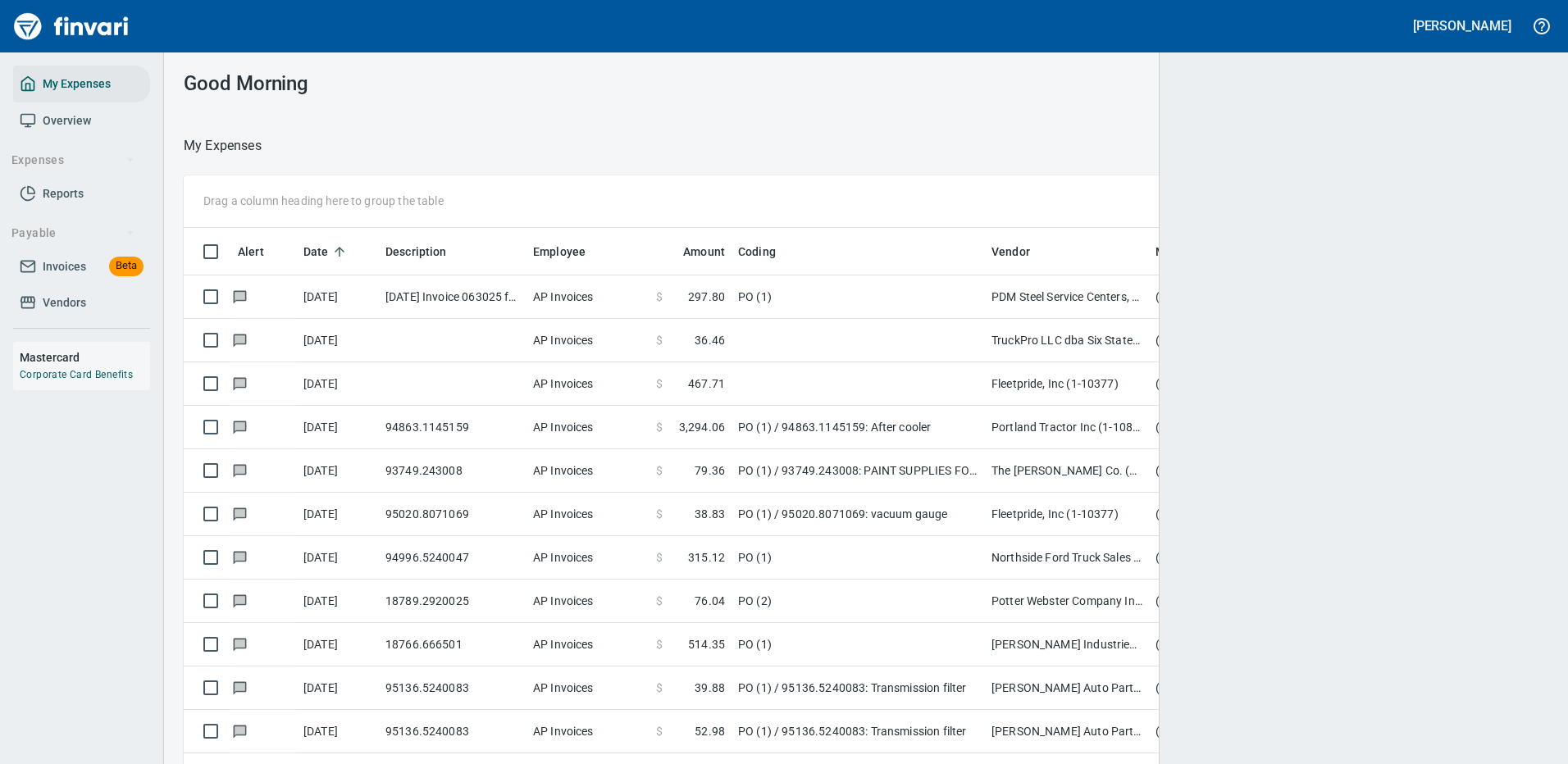
scroll to position [560, 1319]
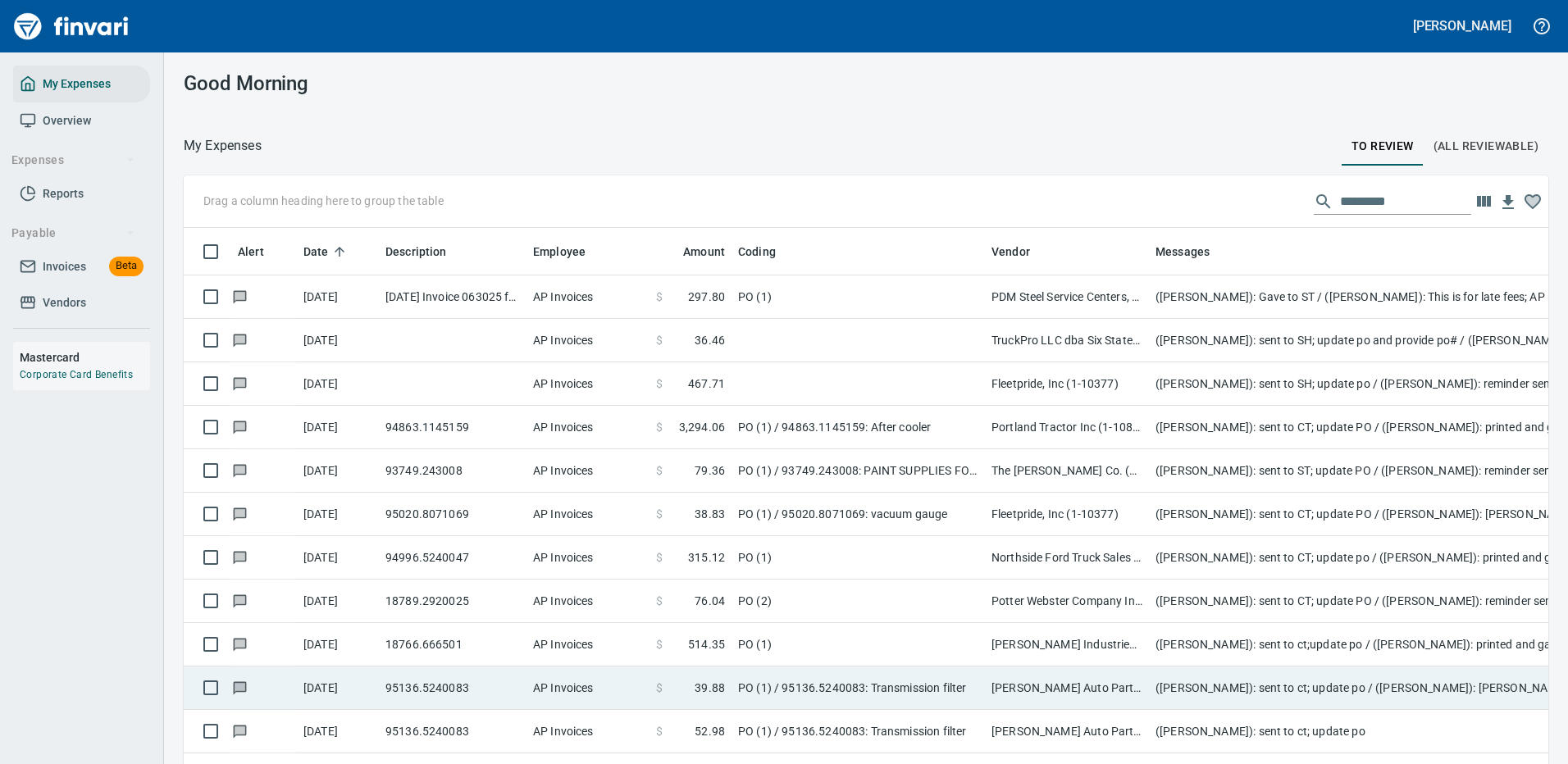
click at [1015, 684] on td "[PERSON_NAME] Auto Parts (1-23030)" at bounding box center [1067, 688] width 164 height 43
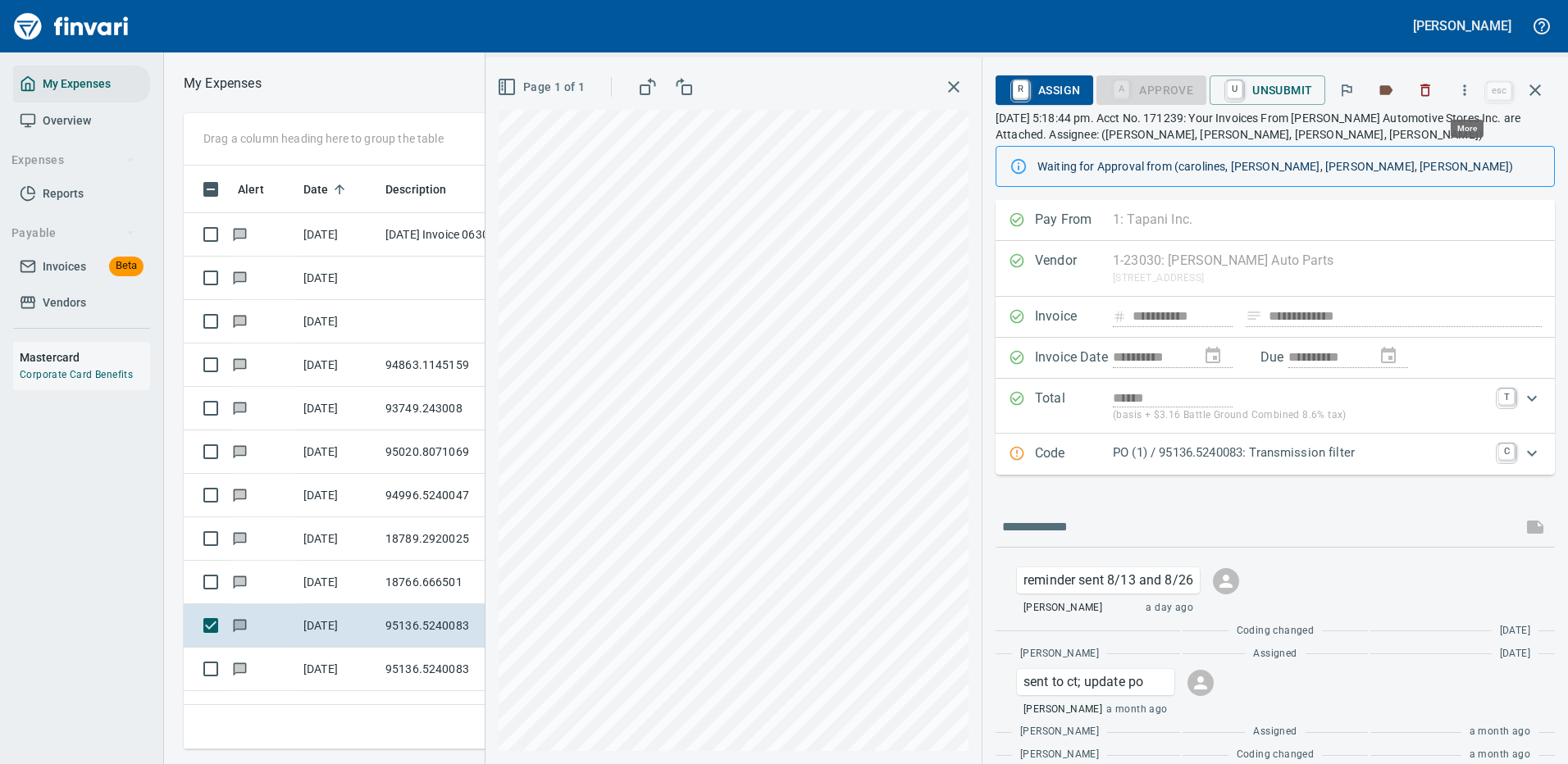
scroll to position [560, 929]
click at [1467, 85] on icon "button" at bounding box center [1465, 90] width 16 height 16
click at [1392, 134] on span "Download" at bounding box center [1461, 138] width 157 height 20
click at [1125, 526] on input "text" at bounding box center [1259, 526] width 514 height 26
type input "**********"
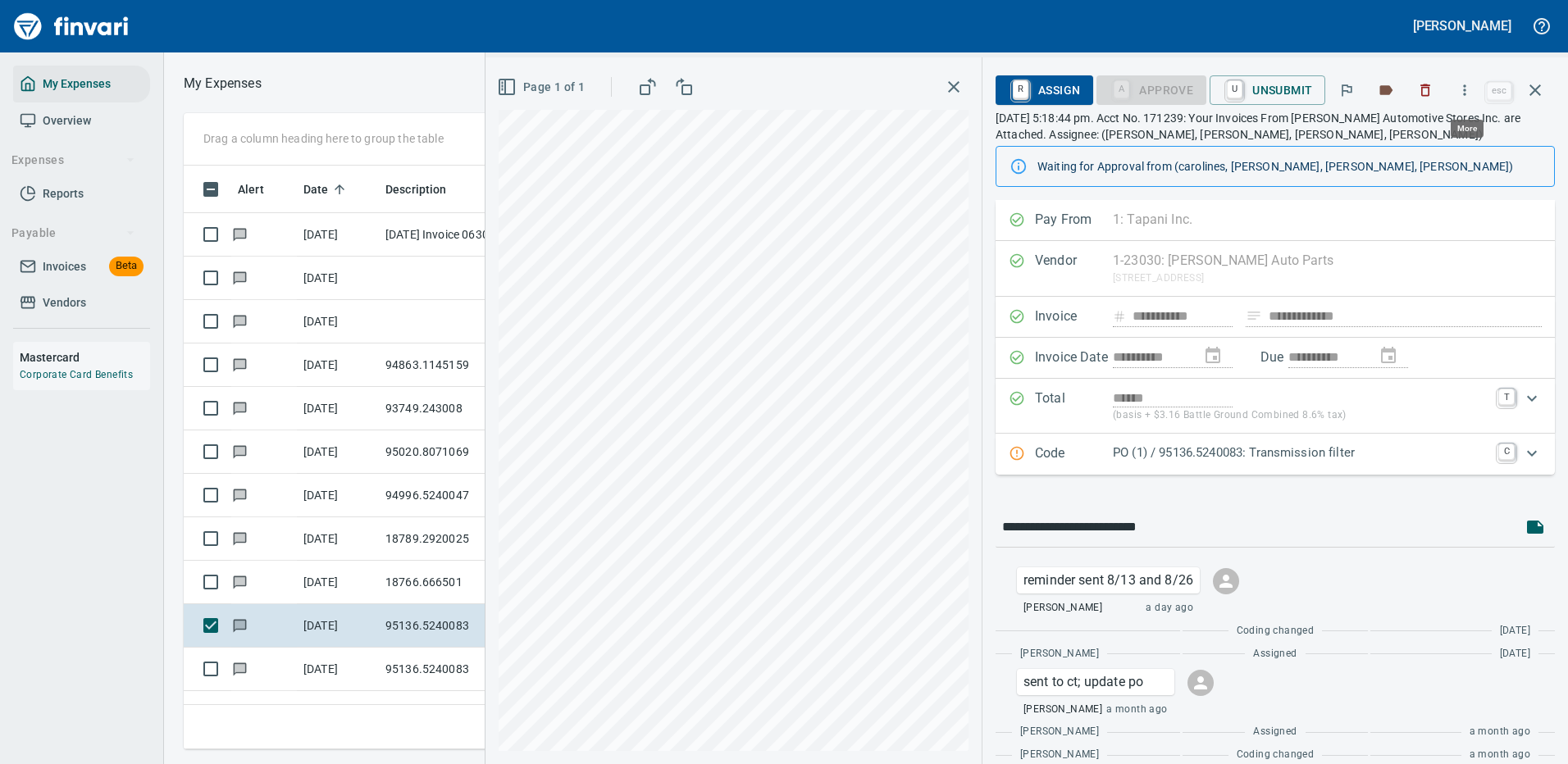
click at [1469, 88] on icon "button" at bounding box center [1465, 90] width 16 height 16
click at [1416, 132] on span "Download" at bounding box center [1461, 138] width 157 height 20
click at [1188, 525] on input "**********" at bounding box center [1259, 526] width 514 height 26
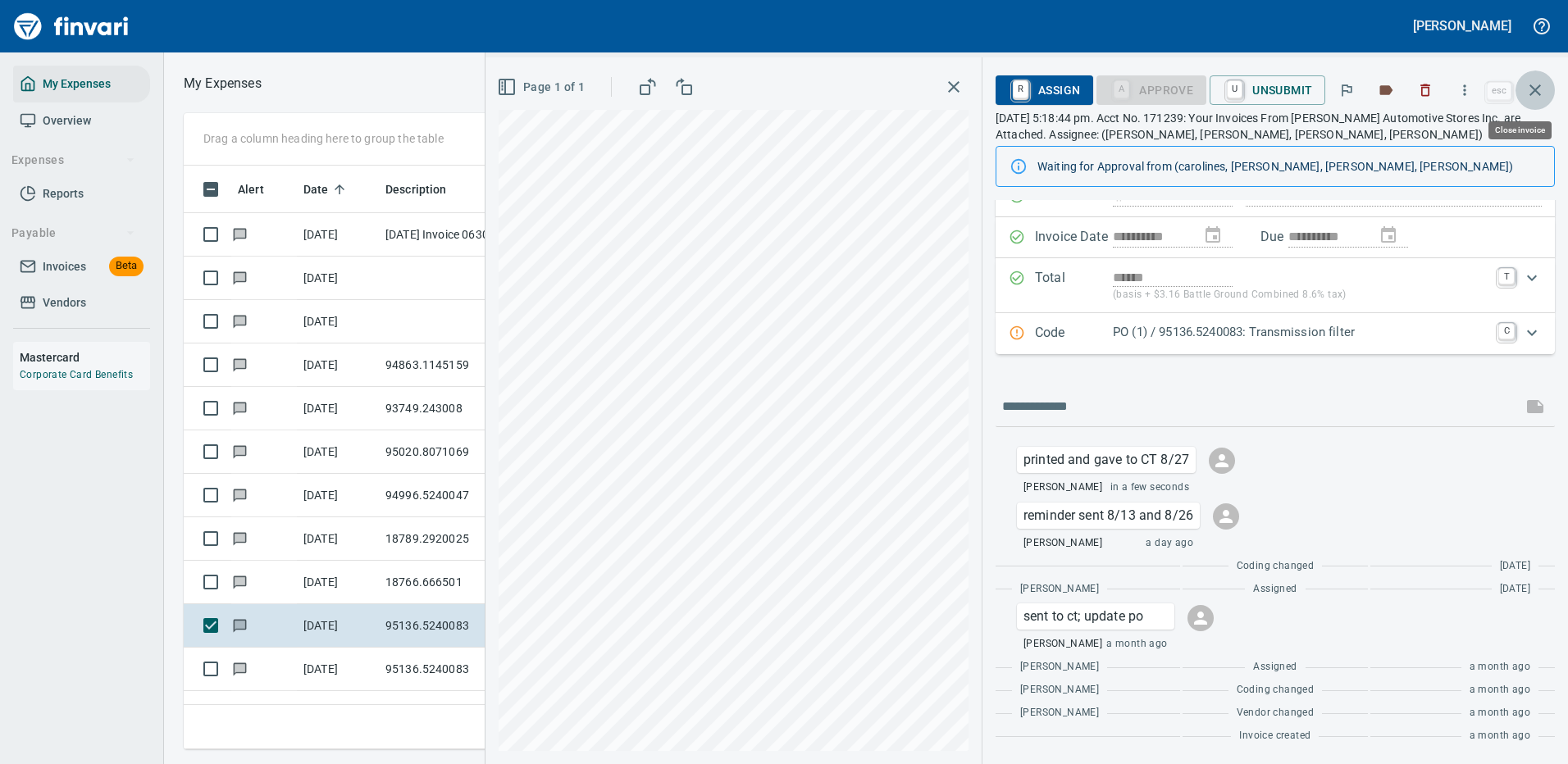
click at [1535, 91] on icon "button" at bounding box center [1535, 90] width 20 height 20
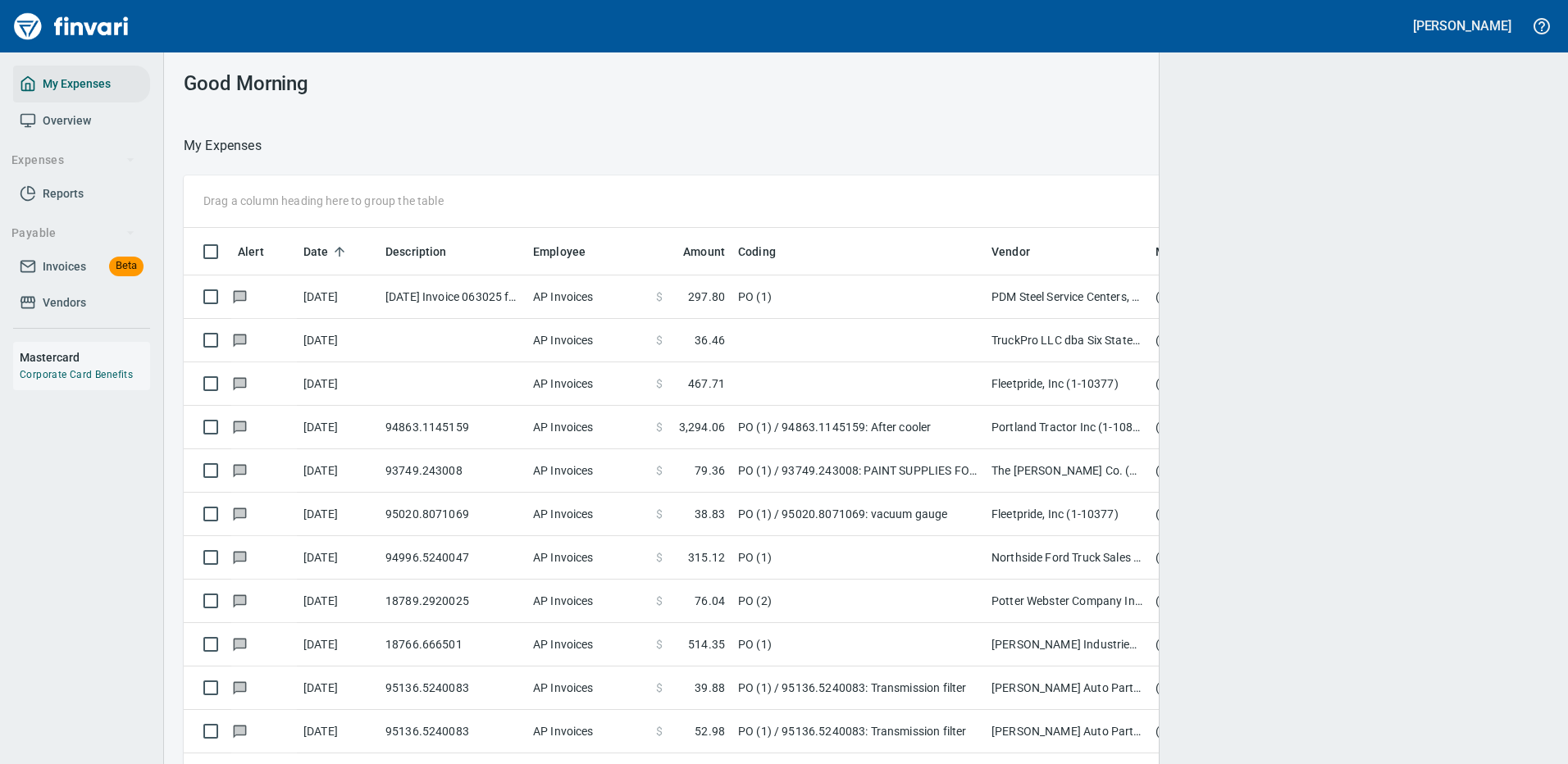
scroll to position [560, 1315]
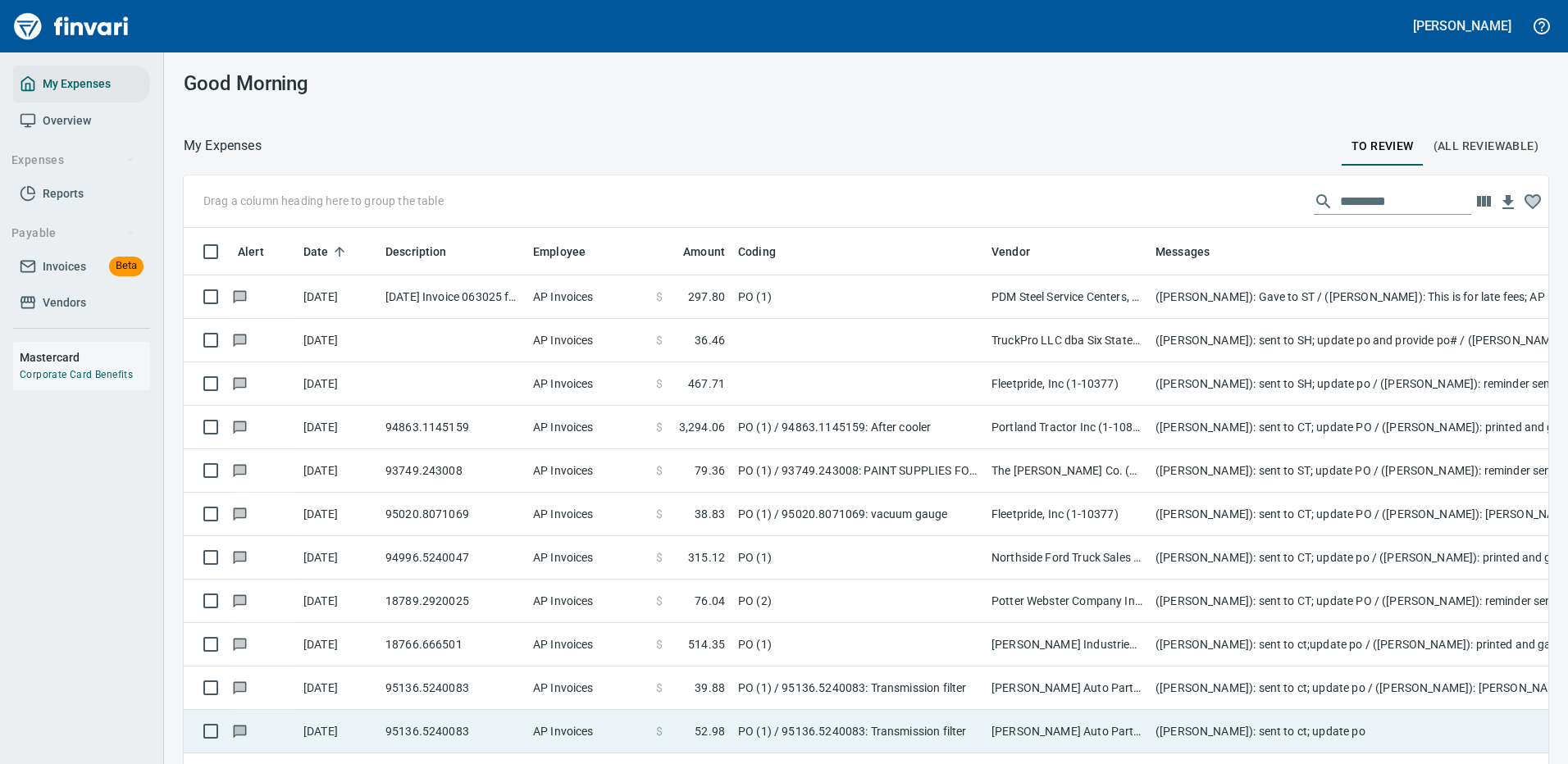
click at [1017, 730] on td "[PERSON_NAME] Auto Parts (1-23030)" at bounding box center [1067, 732] width 164 height 43
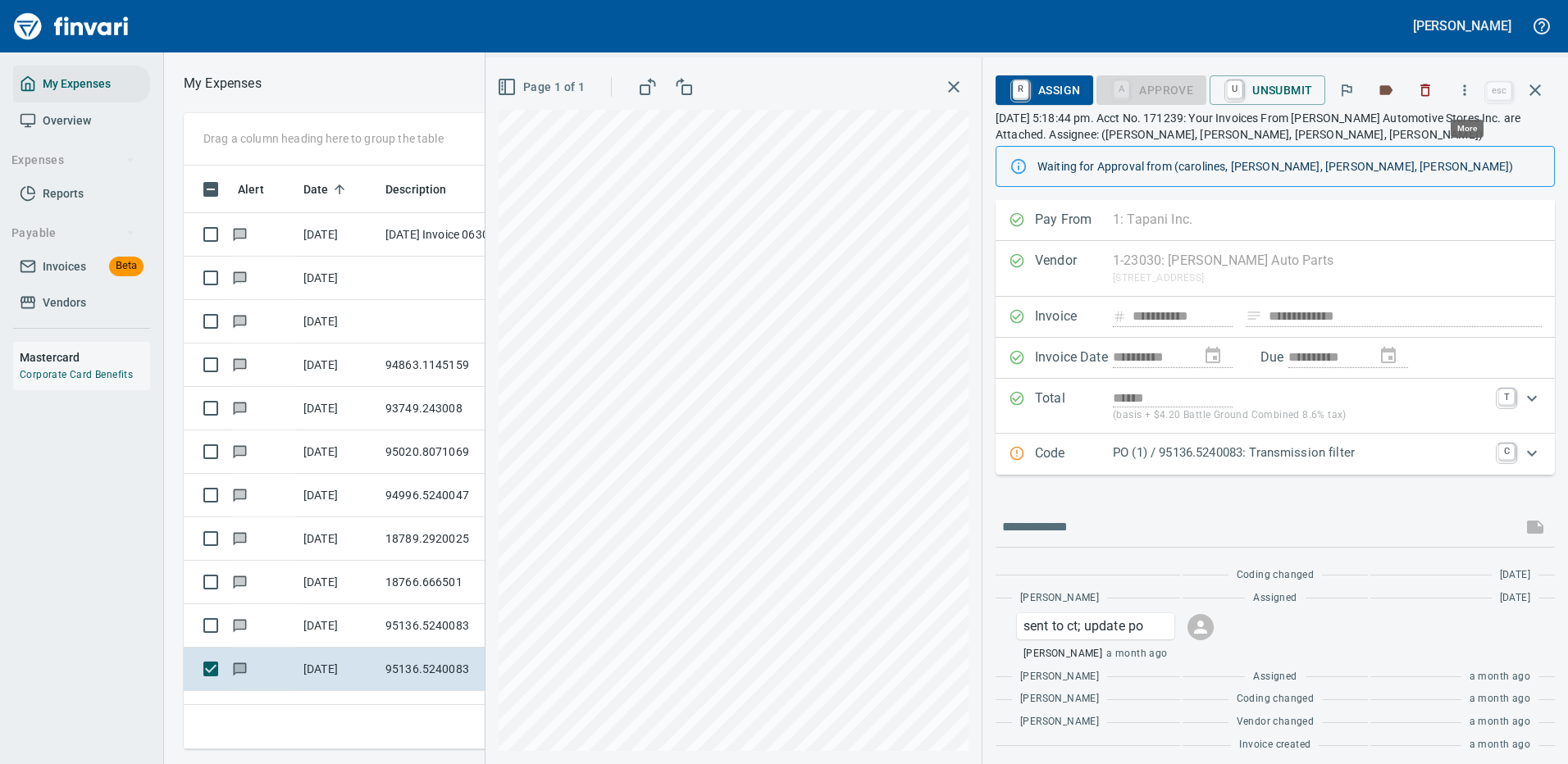
scroll to position [560, 929]
click at [1465, 86] on icon "button" at bounding box center [1465, 90] width 16 height 16
click at [1426, 134] on span "Download" at bounding box center [1461, 138] width 157 height 20
click at [1113, 513] on div at bounding box center [1275, 527] width 560 height 40
click at [1085, 531] on input "text" at bounding box center [1259, 526] width 514 height 26
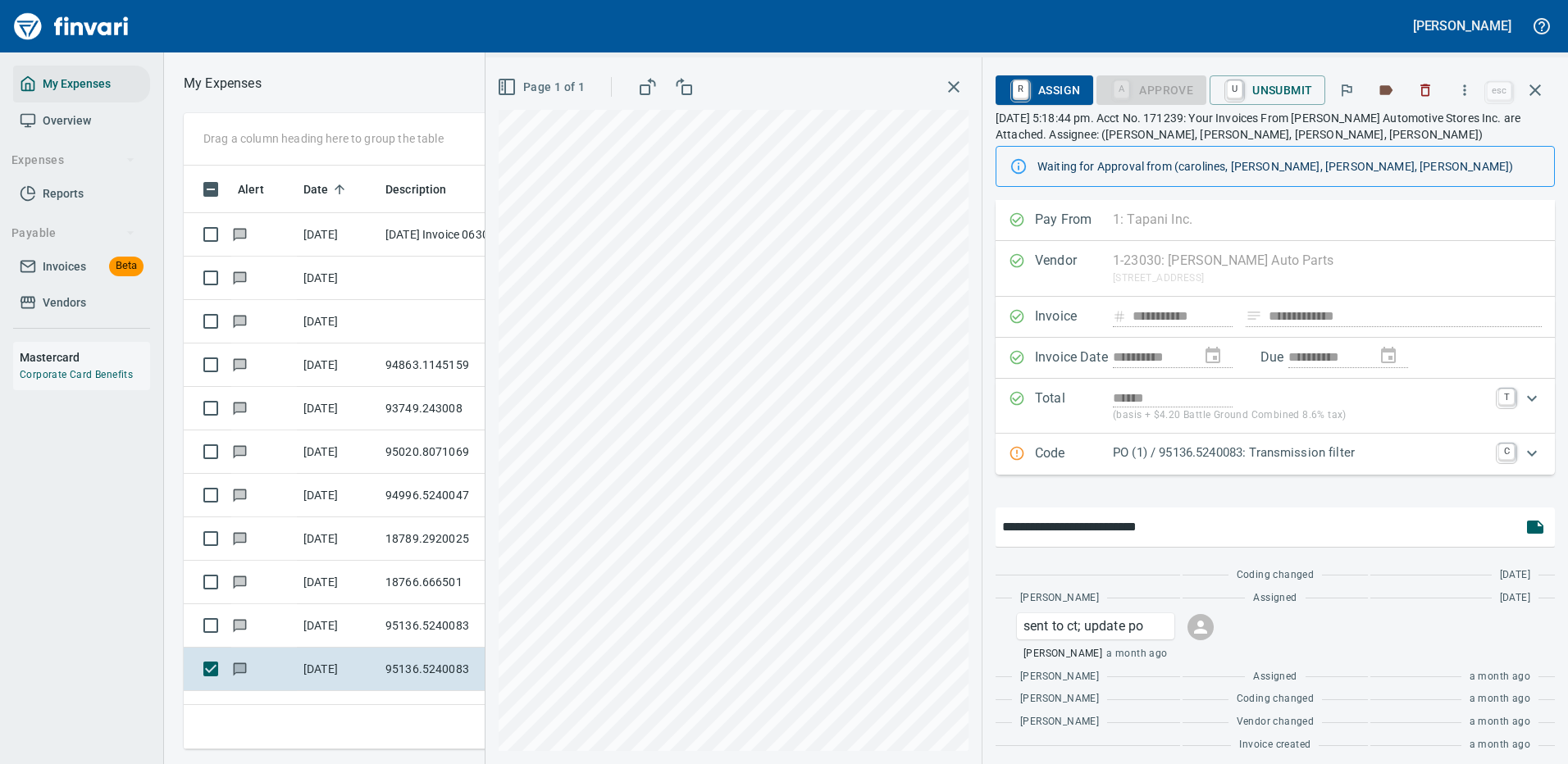
type input "**********"
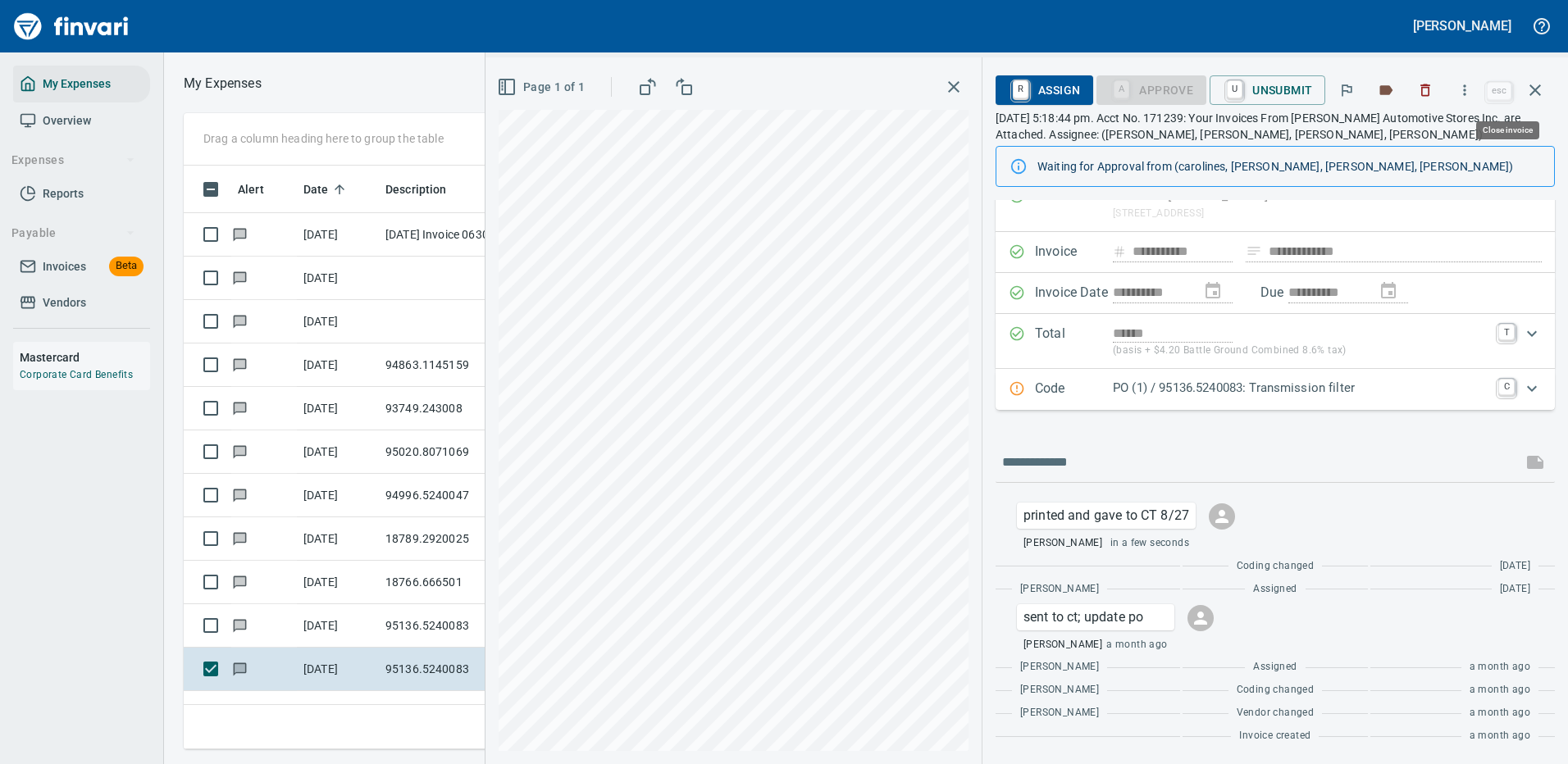
click at [1538, 89] on icon "button" at bounding box center [1535, 90] width 20 height 20
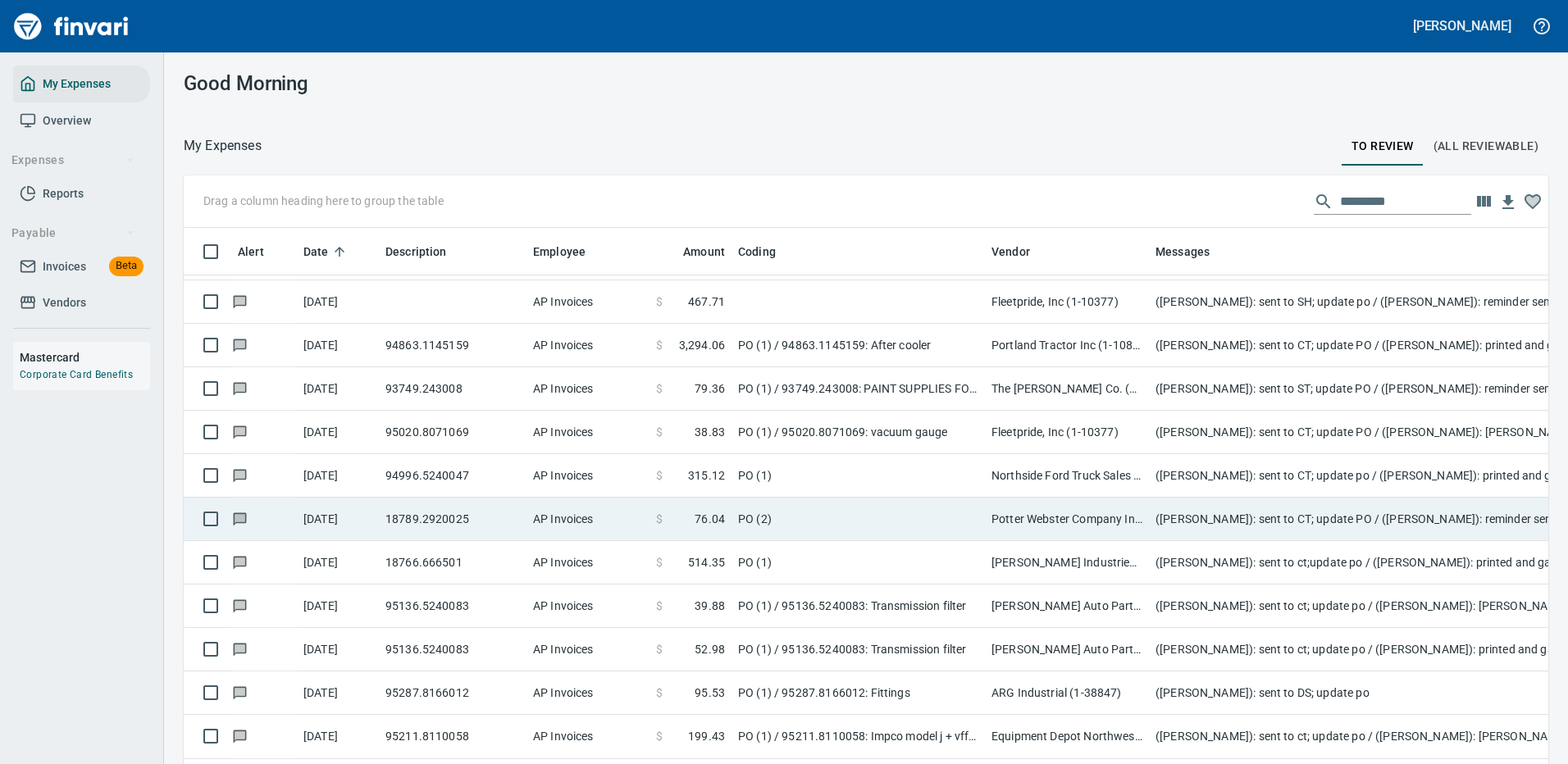
scroll to position [164, 0]
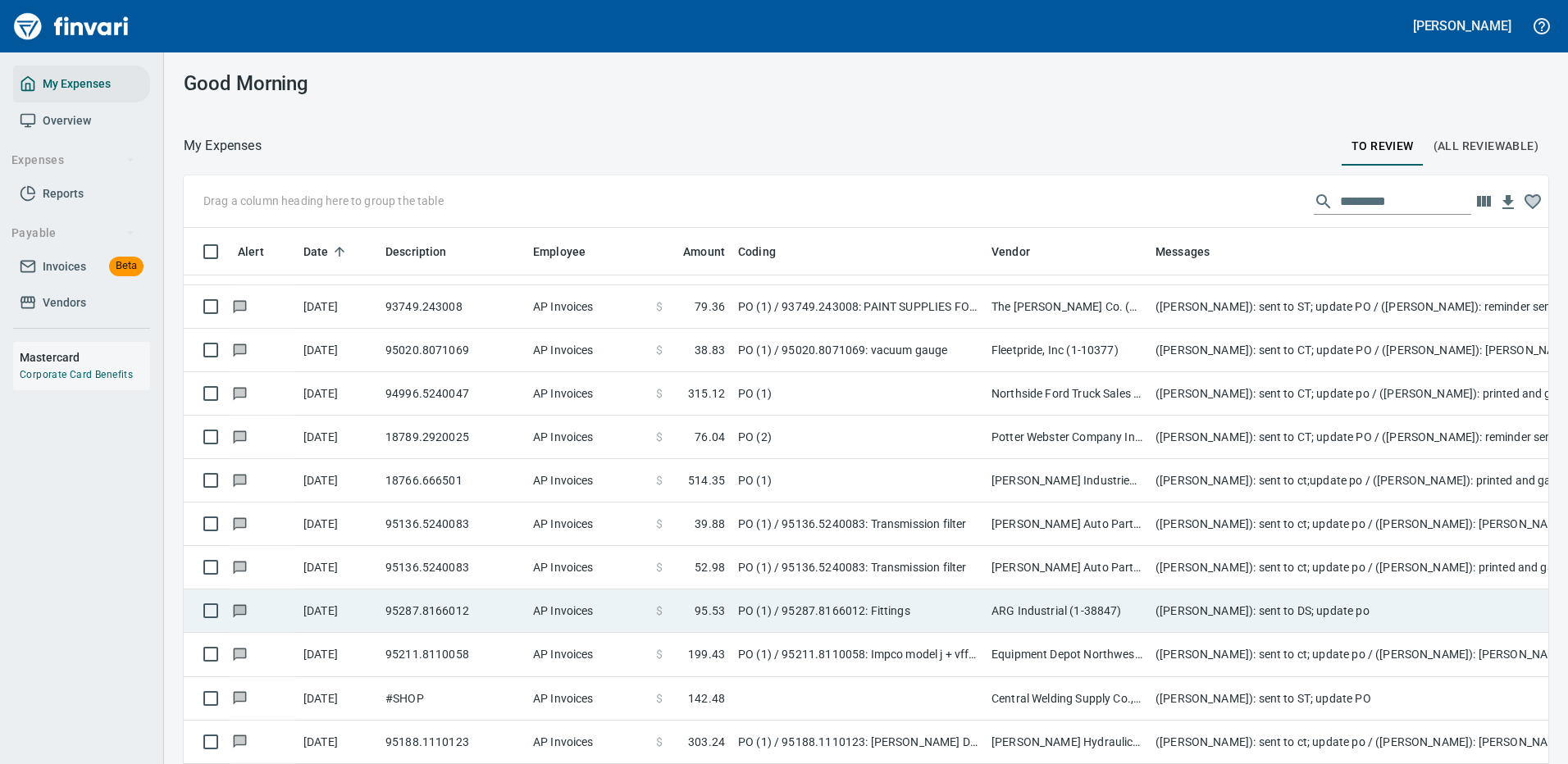
click at [1087, 607] on td "ARG Industrial (1-38847)" at bounding box center [1067, 611] width 164 height 43
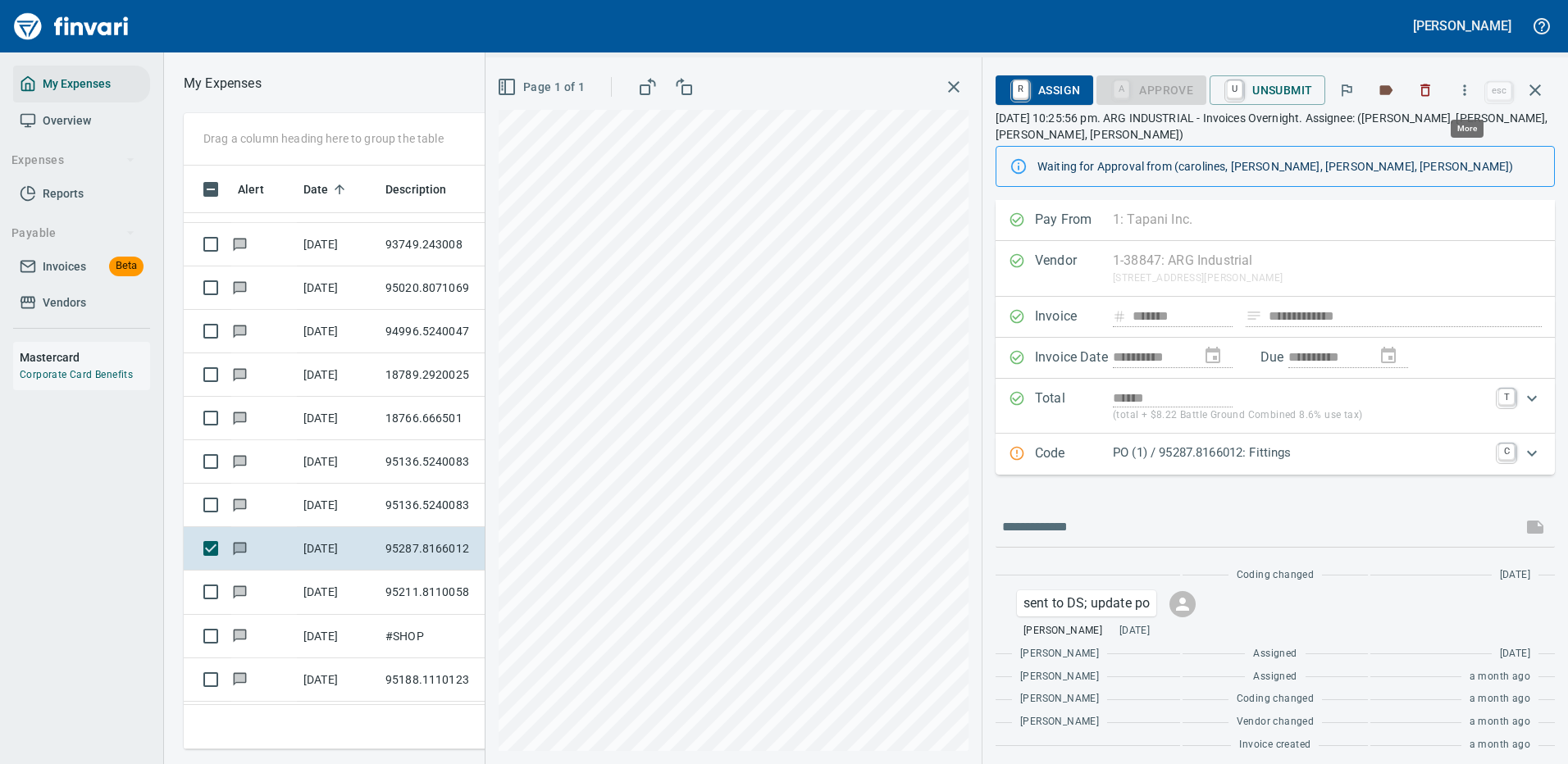
scroll to position [560, 929]
click at [1468, 88] on icon "button" at bounding box center [1465, 90] width 16 height 16
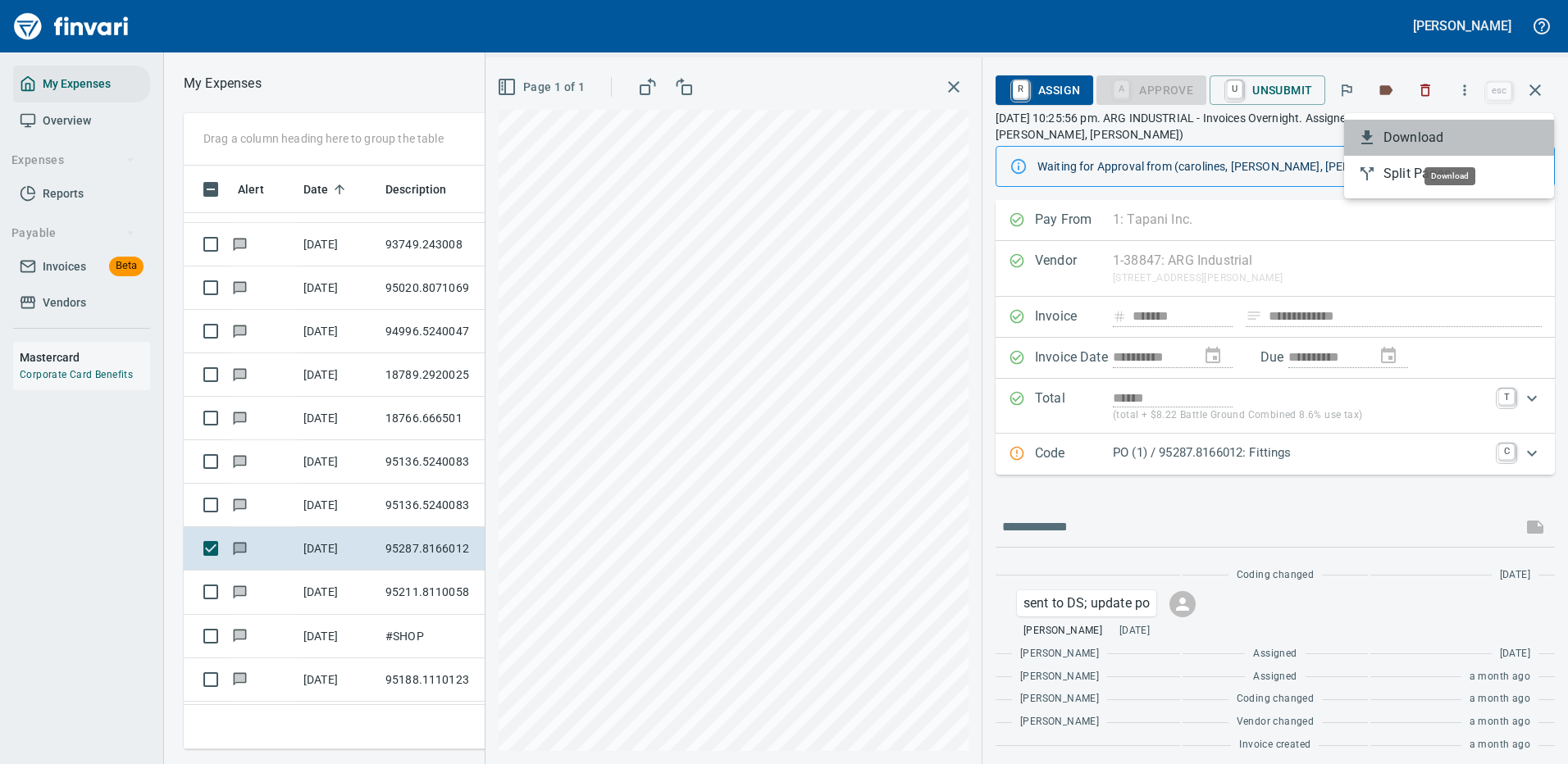
click at [1403, 134] on span "Download" at bounding box center [1461, 138] width 157 height 20
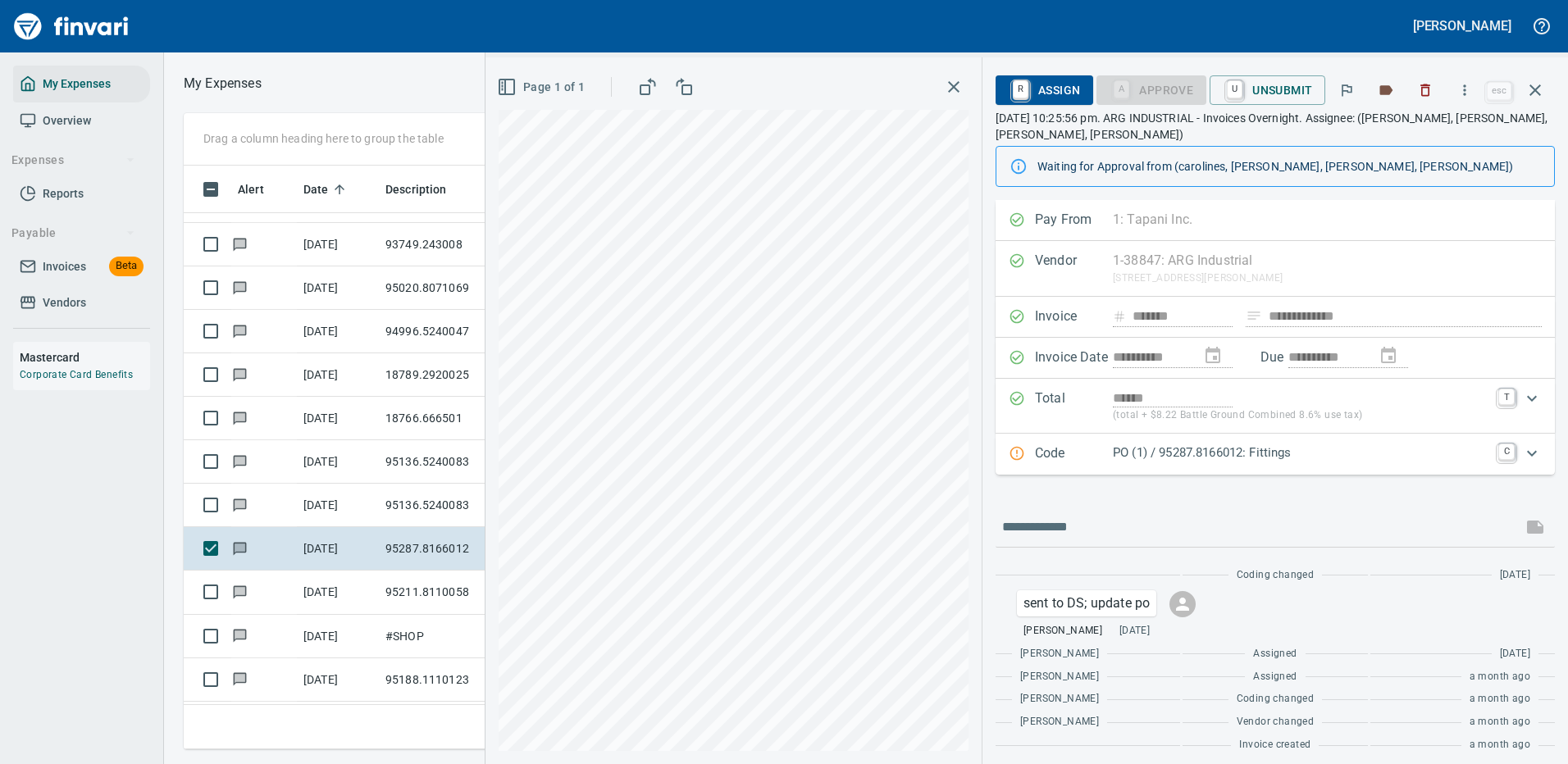
scroll to position [9, 0]
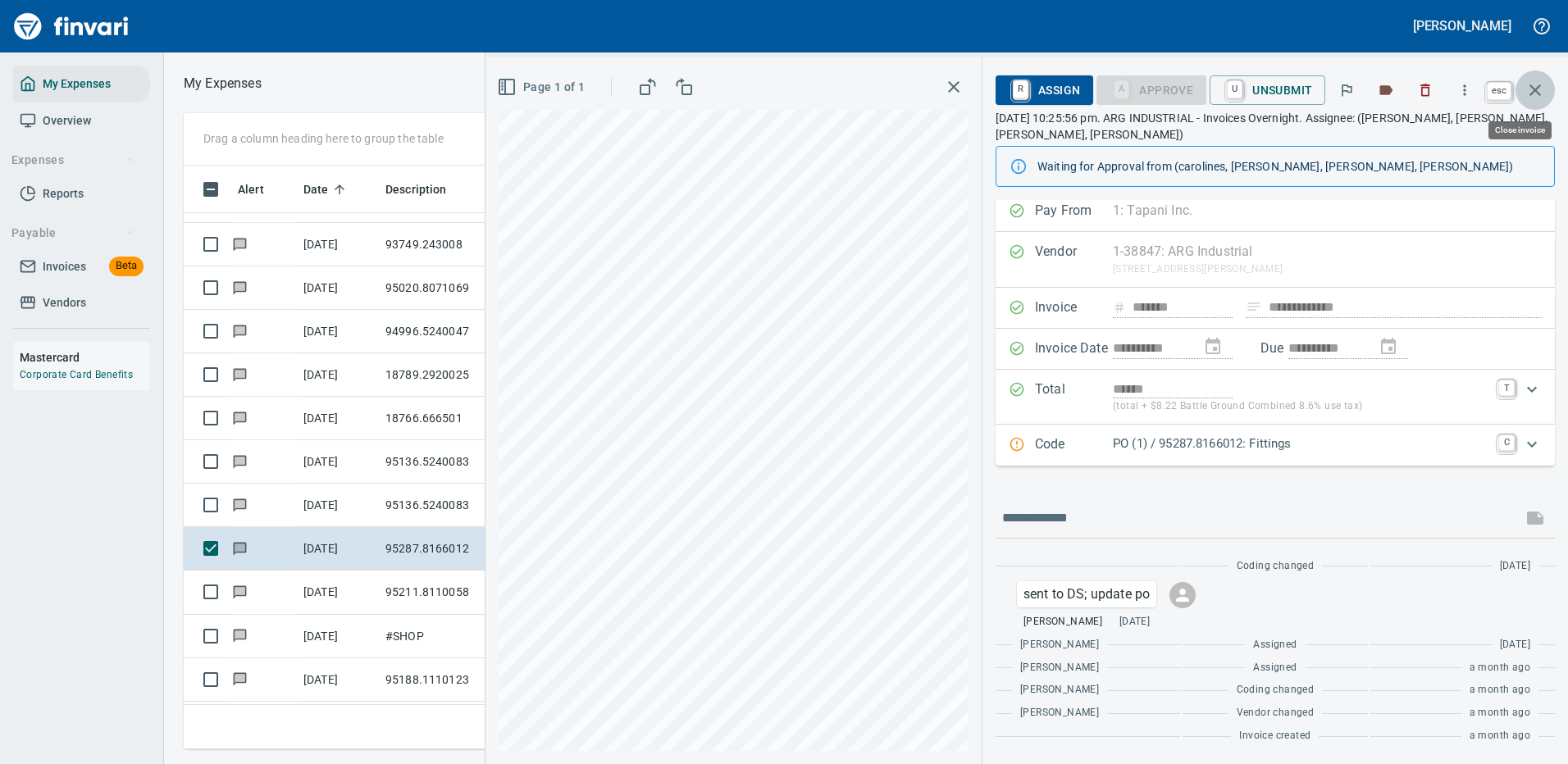
click at [1537, 86] on icon "button" at bounding box center [1535, 90] width 20 height 20
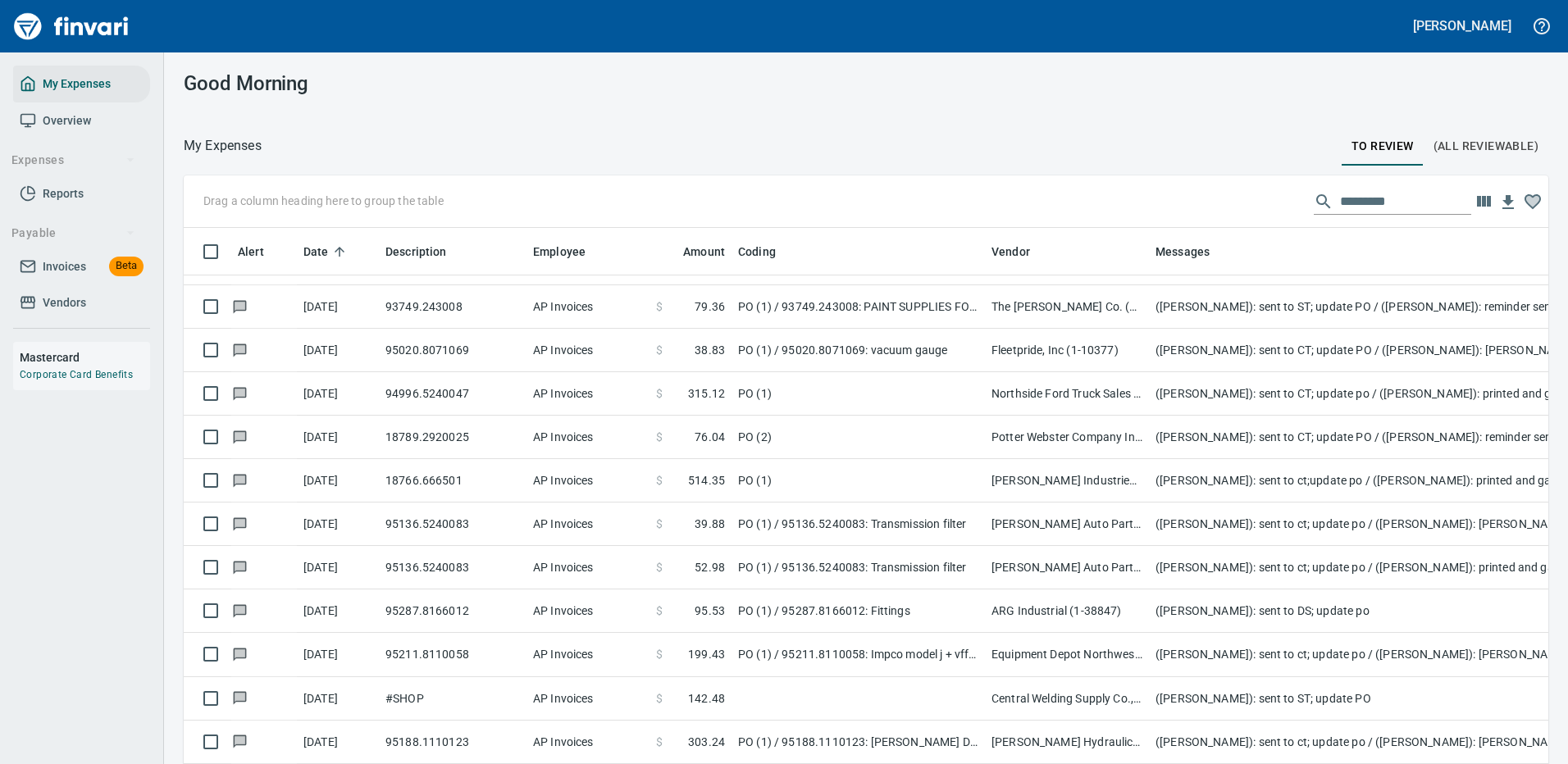
scroll to position [560, 1328]
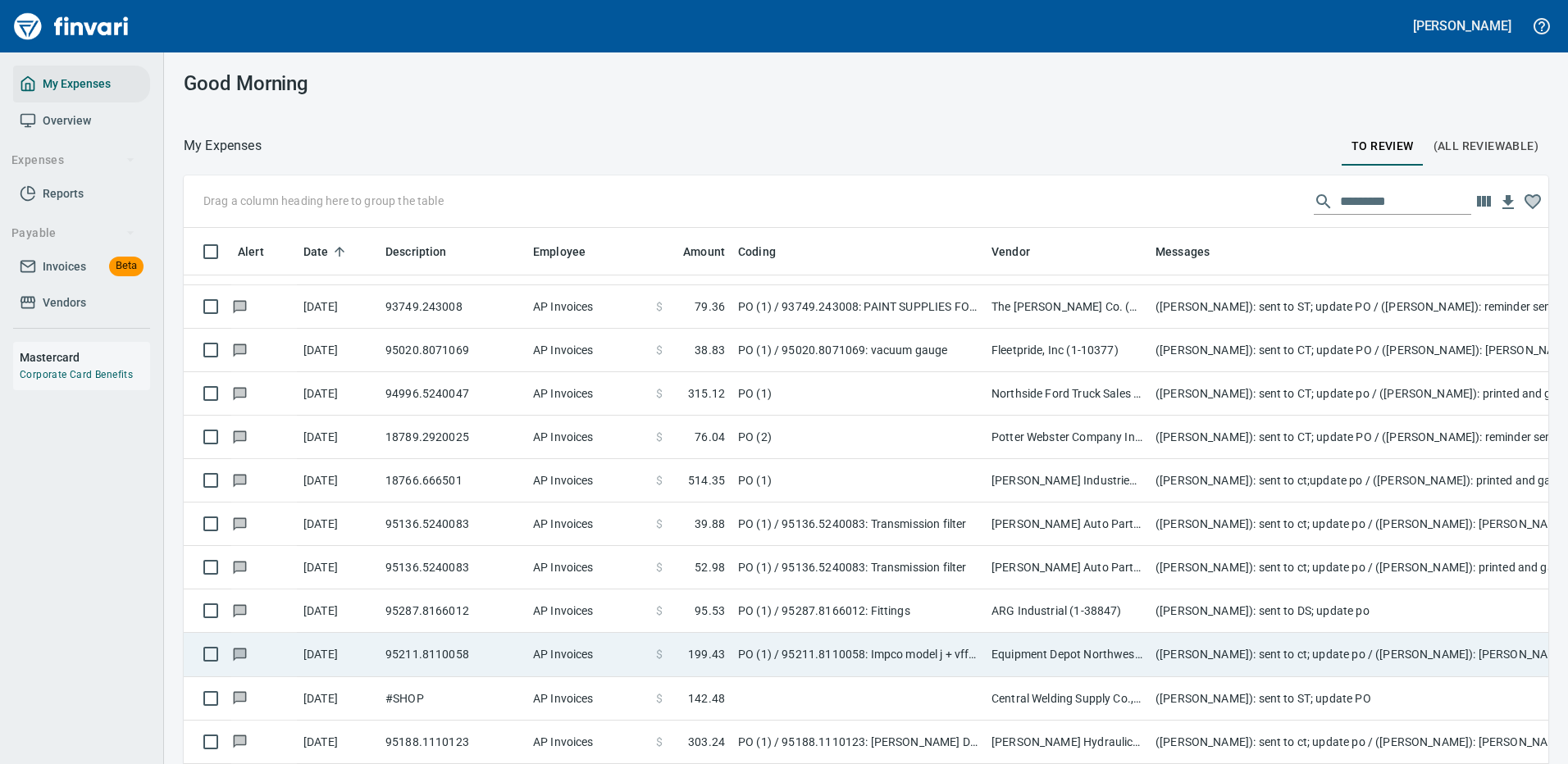
click at [1068, 652] on td "Equipment Depot Northwest Inc (1-39255)" at bounding box center [1067, 655] width 164 height 43
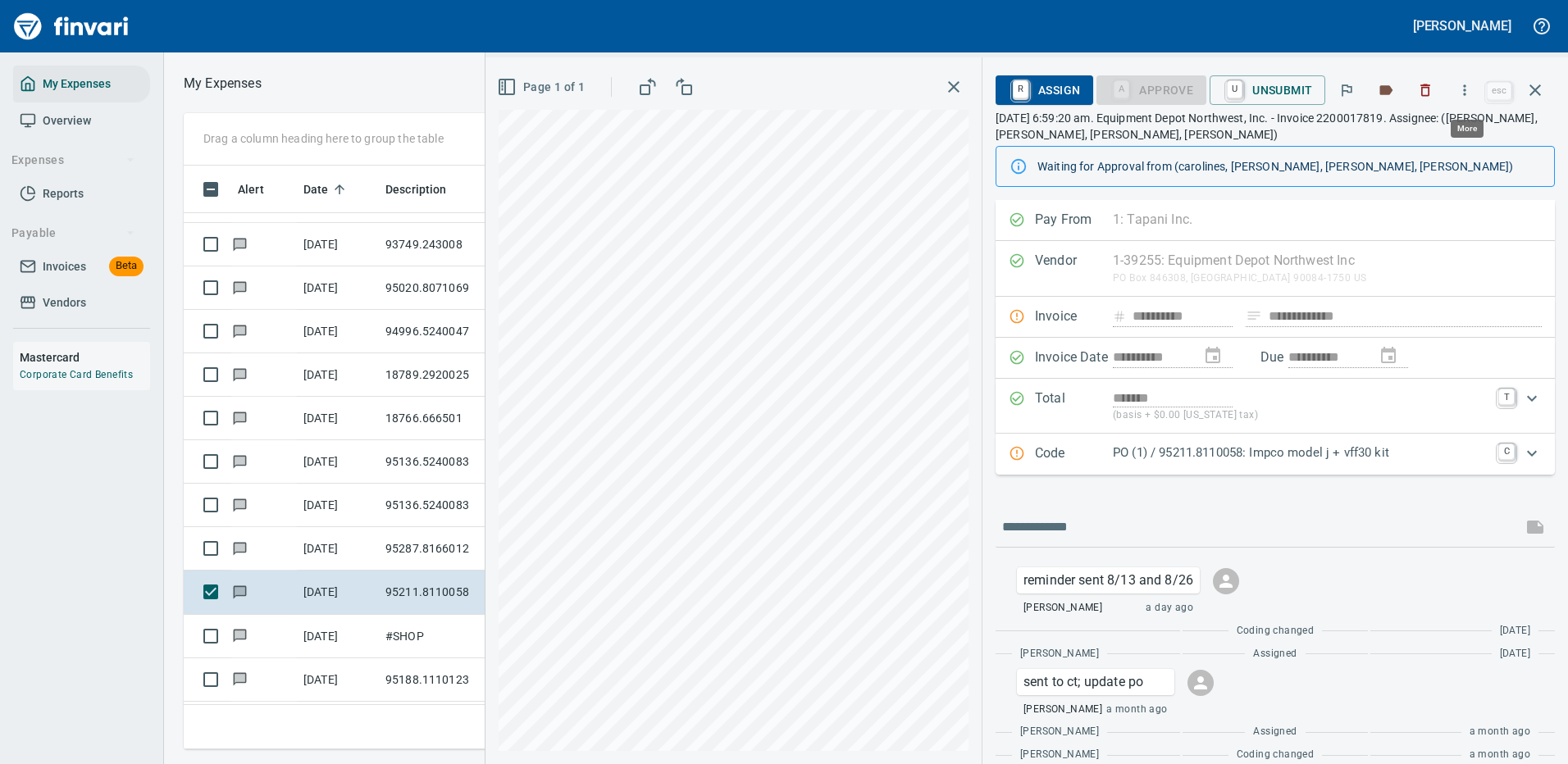
scroll to position [560, 929]
click at [1466, 85] on icon "button" at bounding box center [1465, 90] width 3 height 11
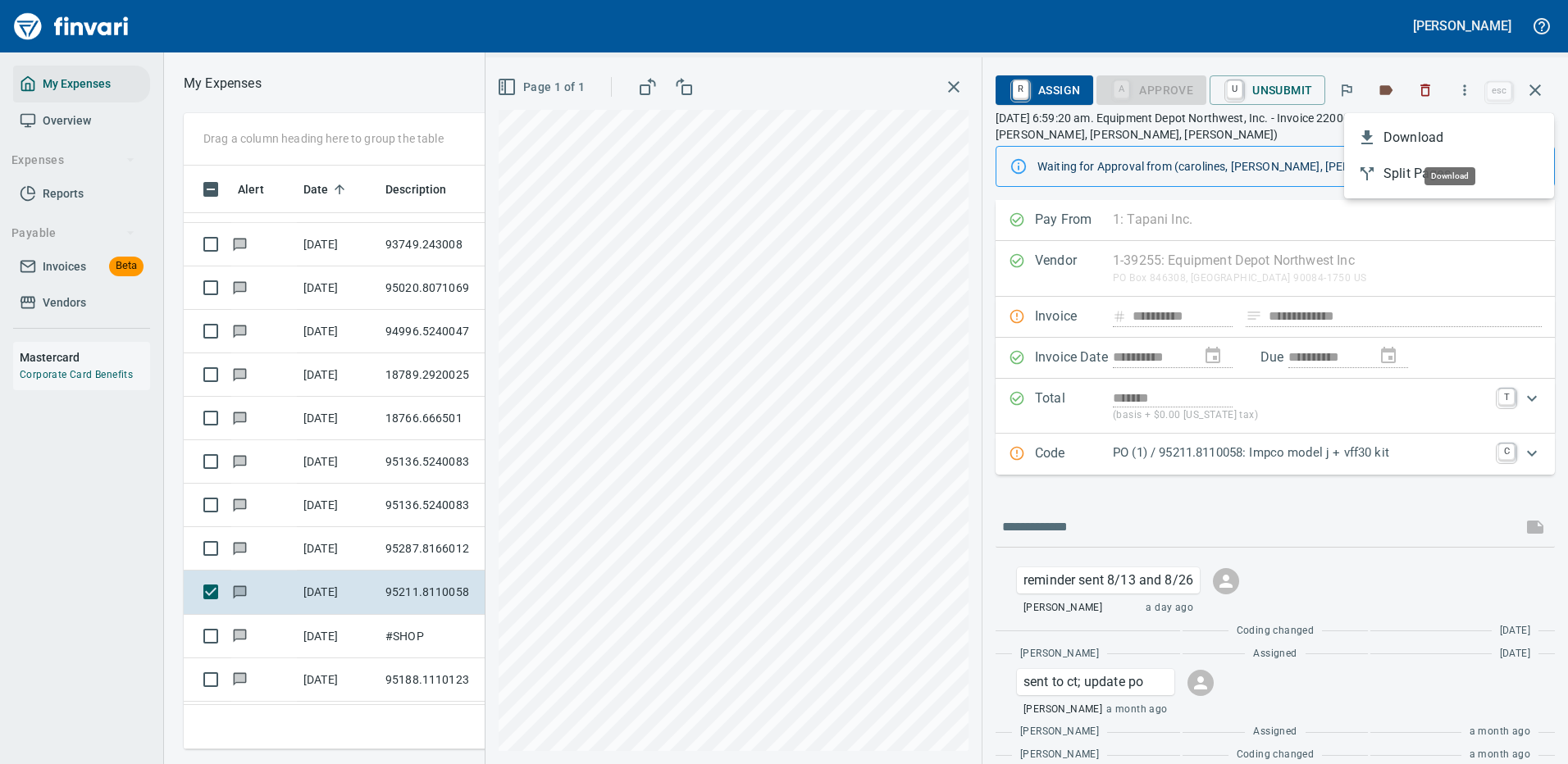
click at [1419, 135] on span "Download" at bounding box center [1461, 138] width 157 height 20
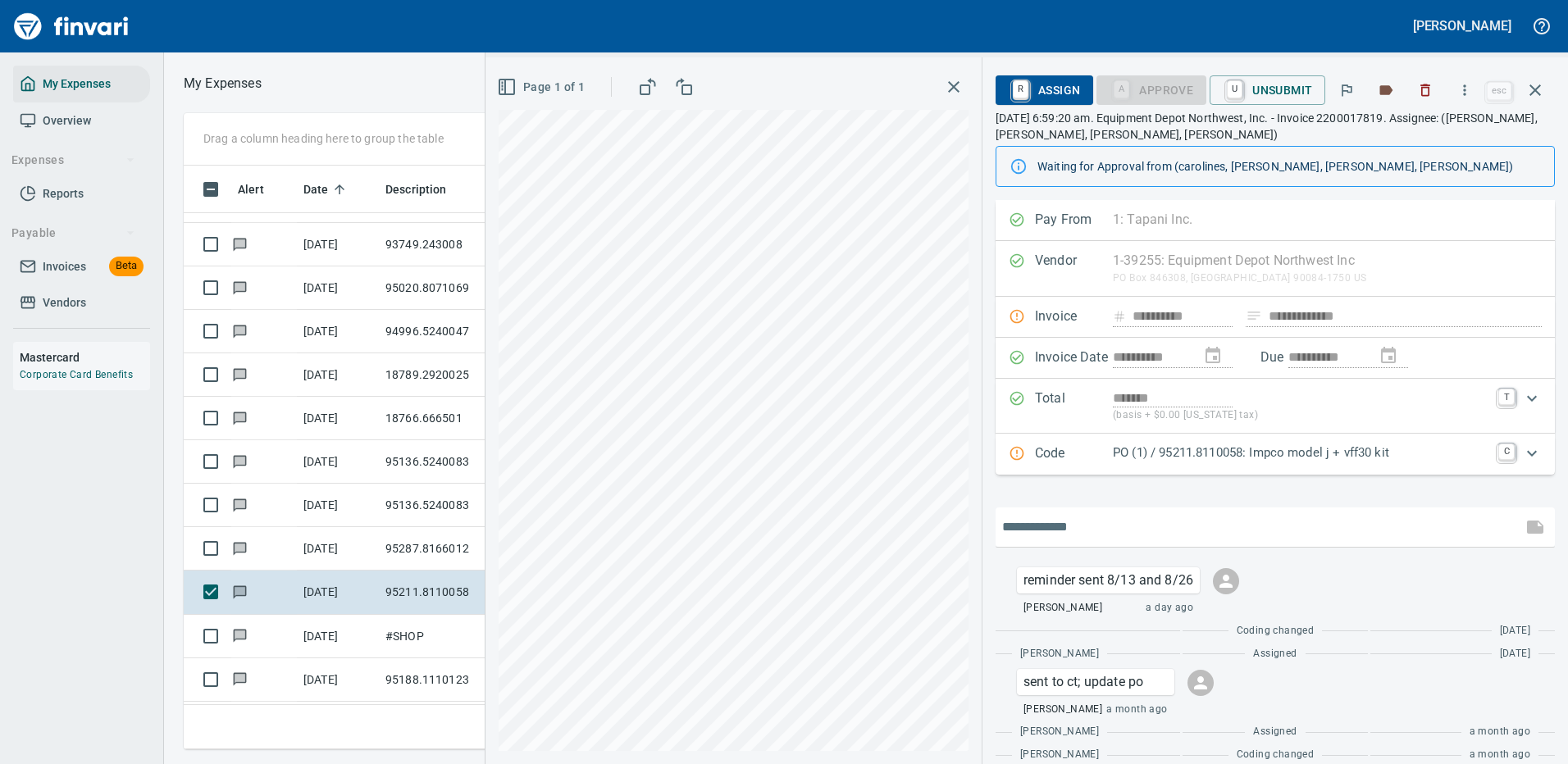
click at [1073, 526] on input "text" at bounding box center [1259, 526] width 514 height 26
type input "**********"
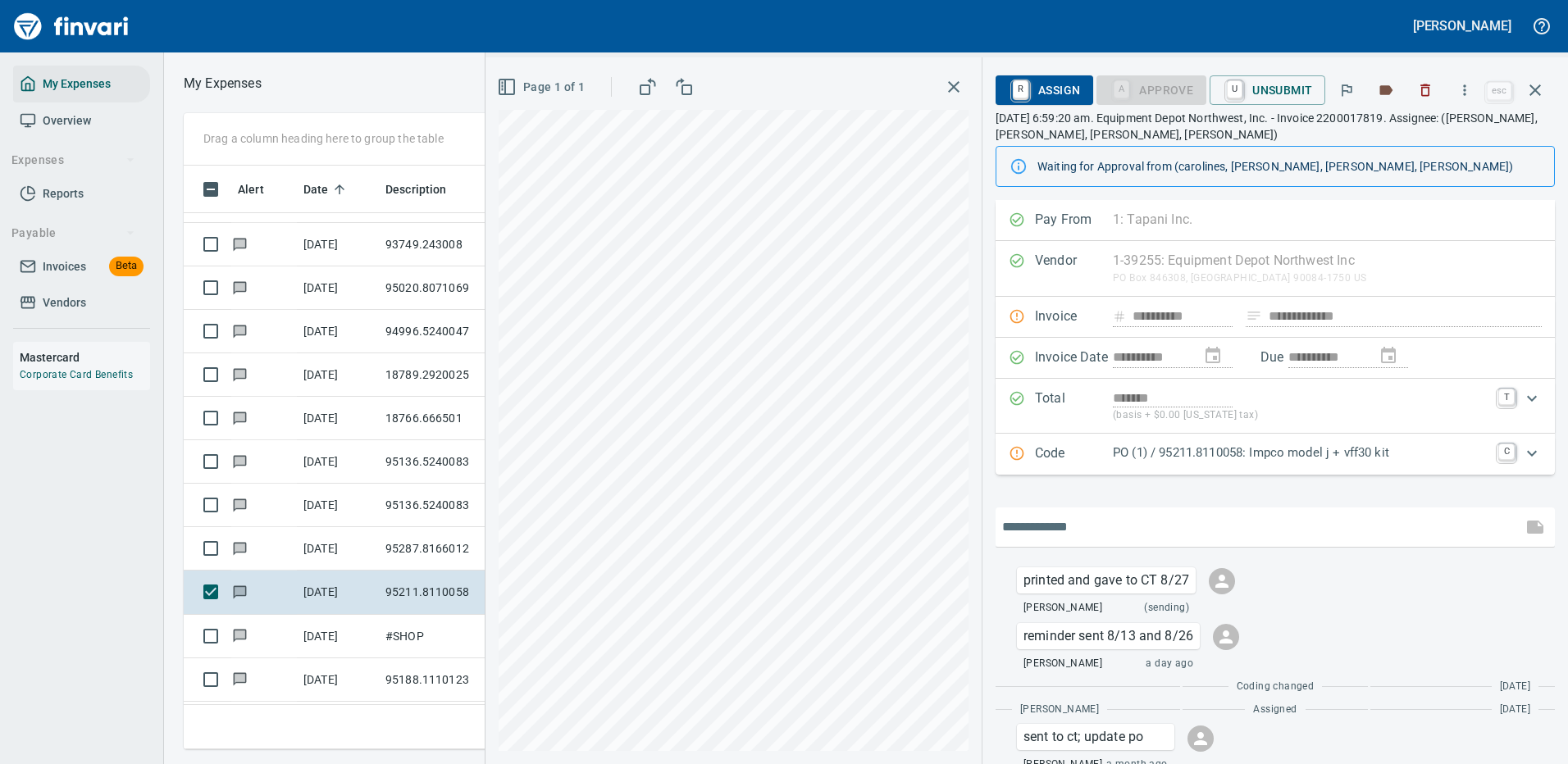
scroll to position [97, 0]
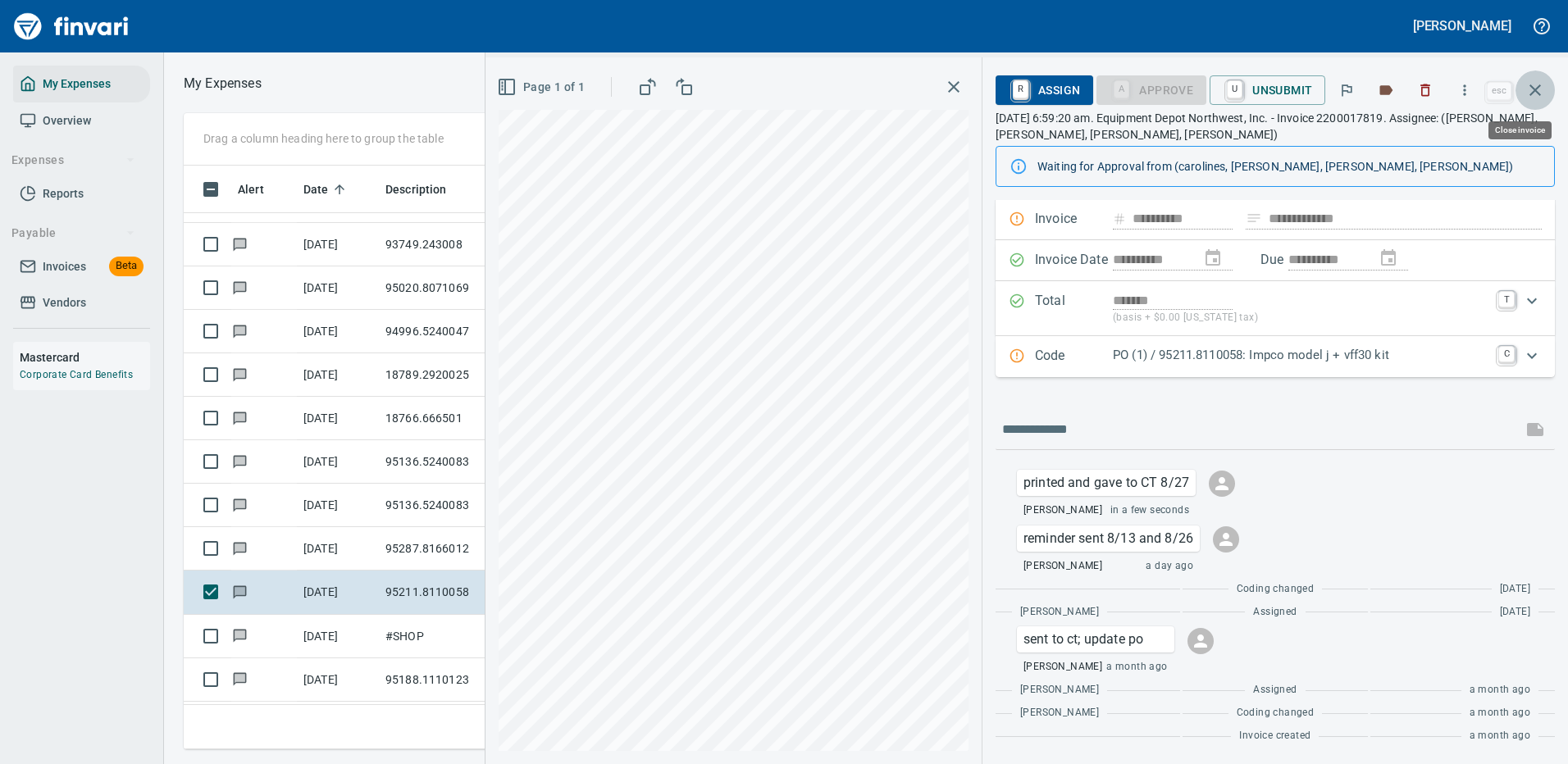
click at [1538, 90] on icon "button" at bounding box center [1535, 90] width 20 height 20
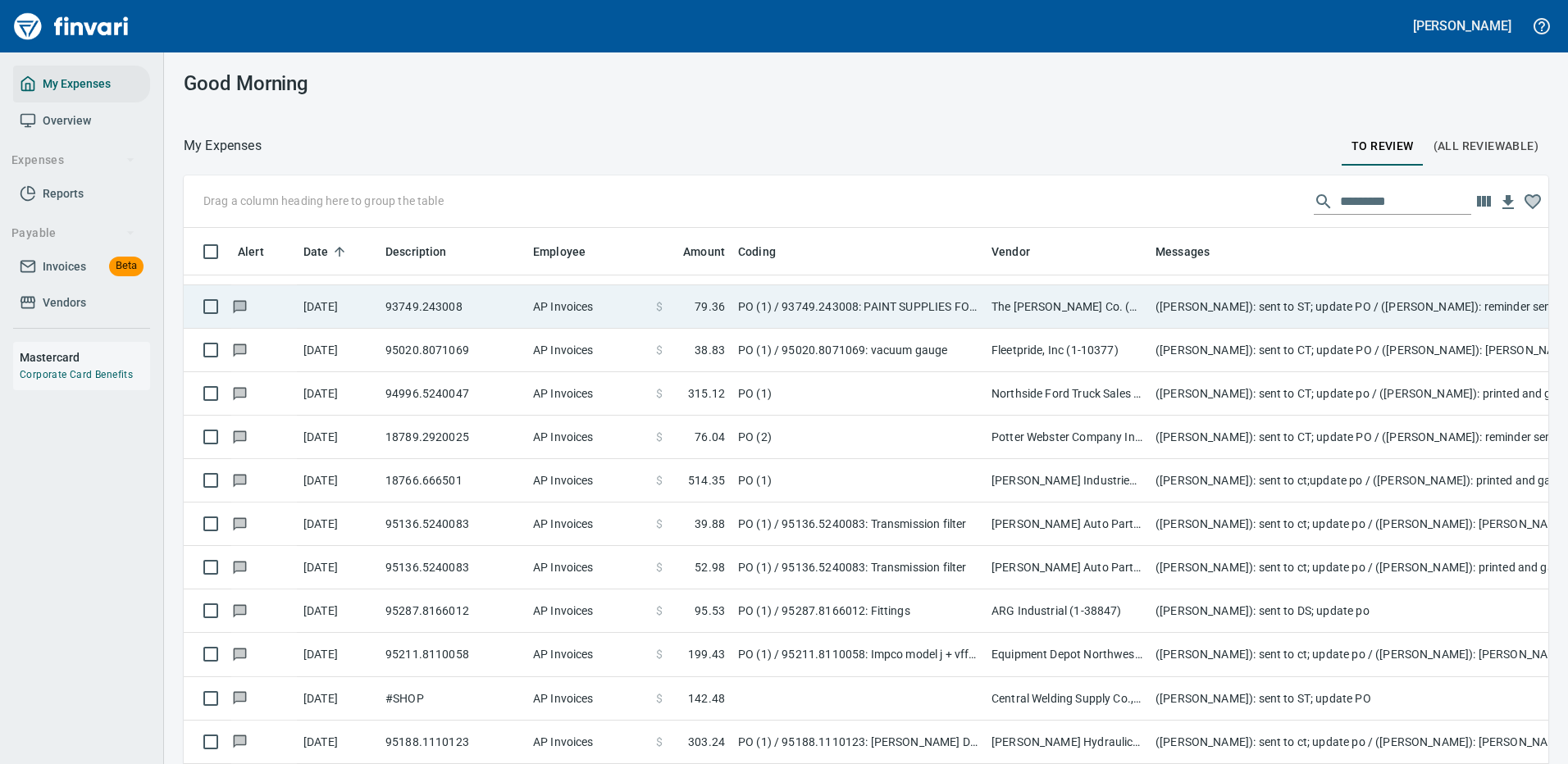
scroll to position [560, 1328]
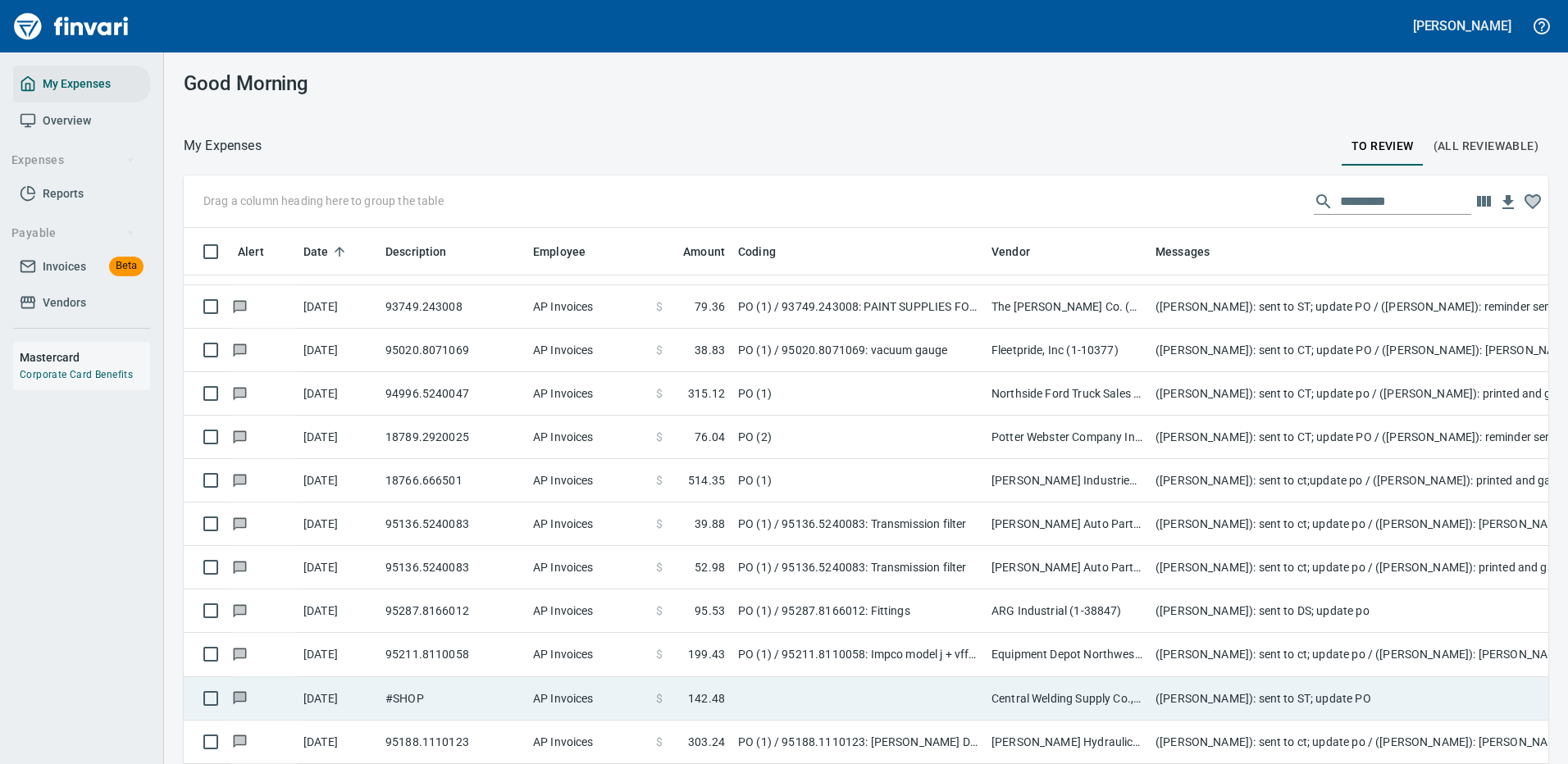
click at [1034, 693] on td "Central Welding Supply Co., Inc (1-23924)" at bounding box center [1067, 699] width 164 height 43
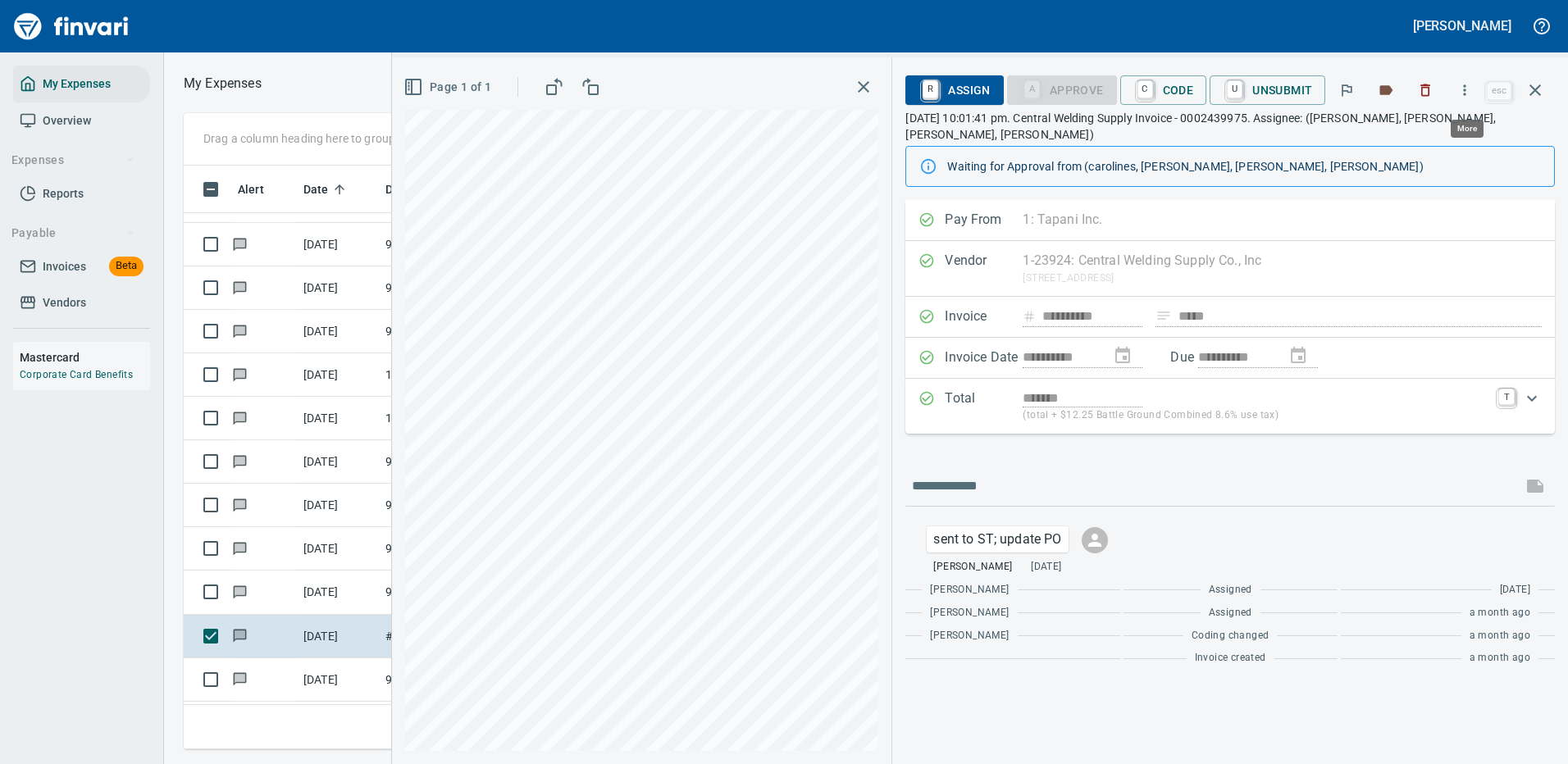
scroll to position [560, 929]
click at [1465, 85] on icon "button" at bounding box center [1465, 90] width 16 height 16
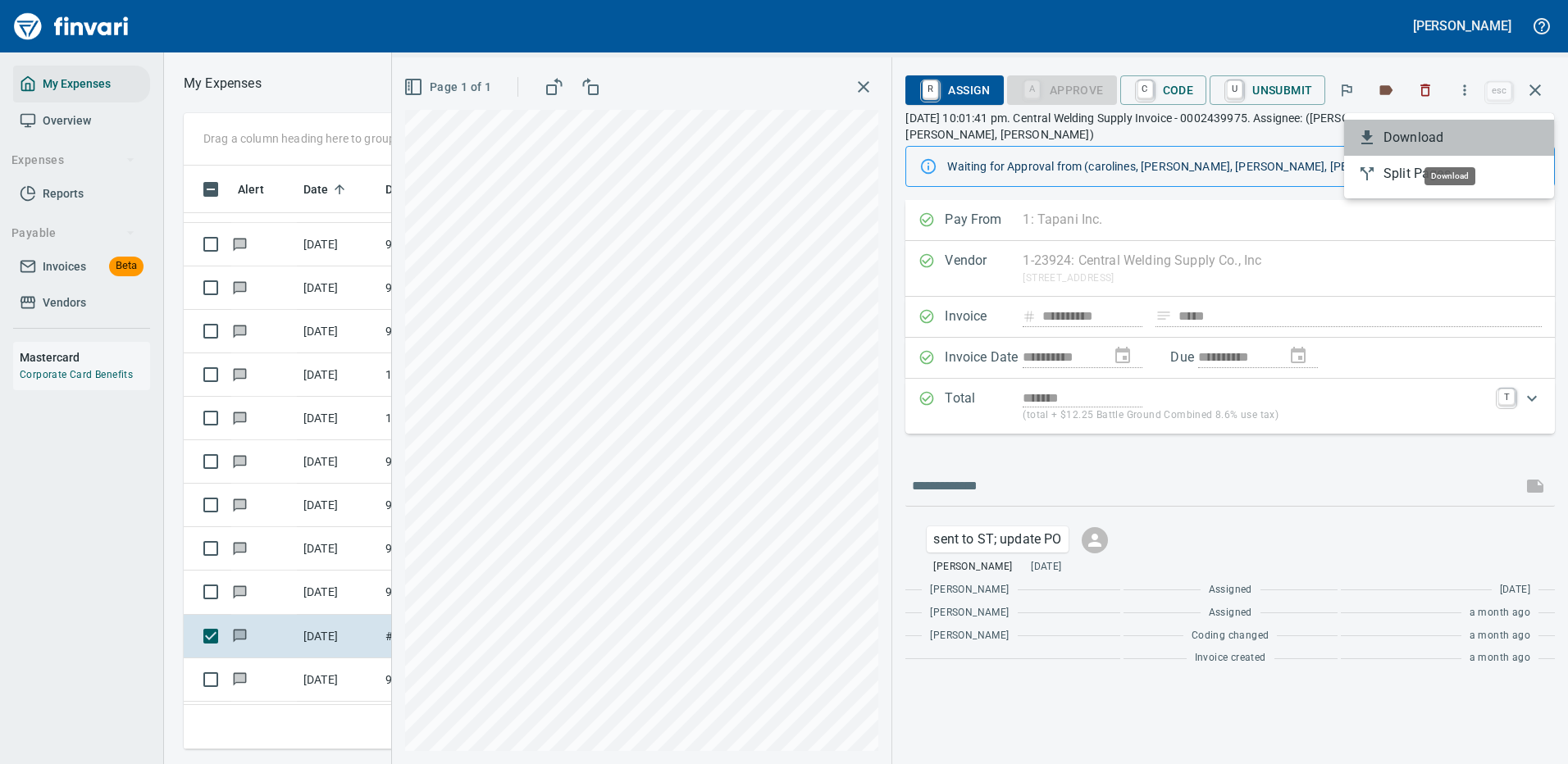
click at [1421, 139] on span "Download" at bounding box center [1461, 138] width 157 height 20
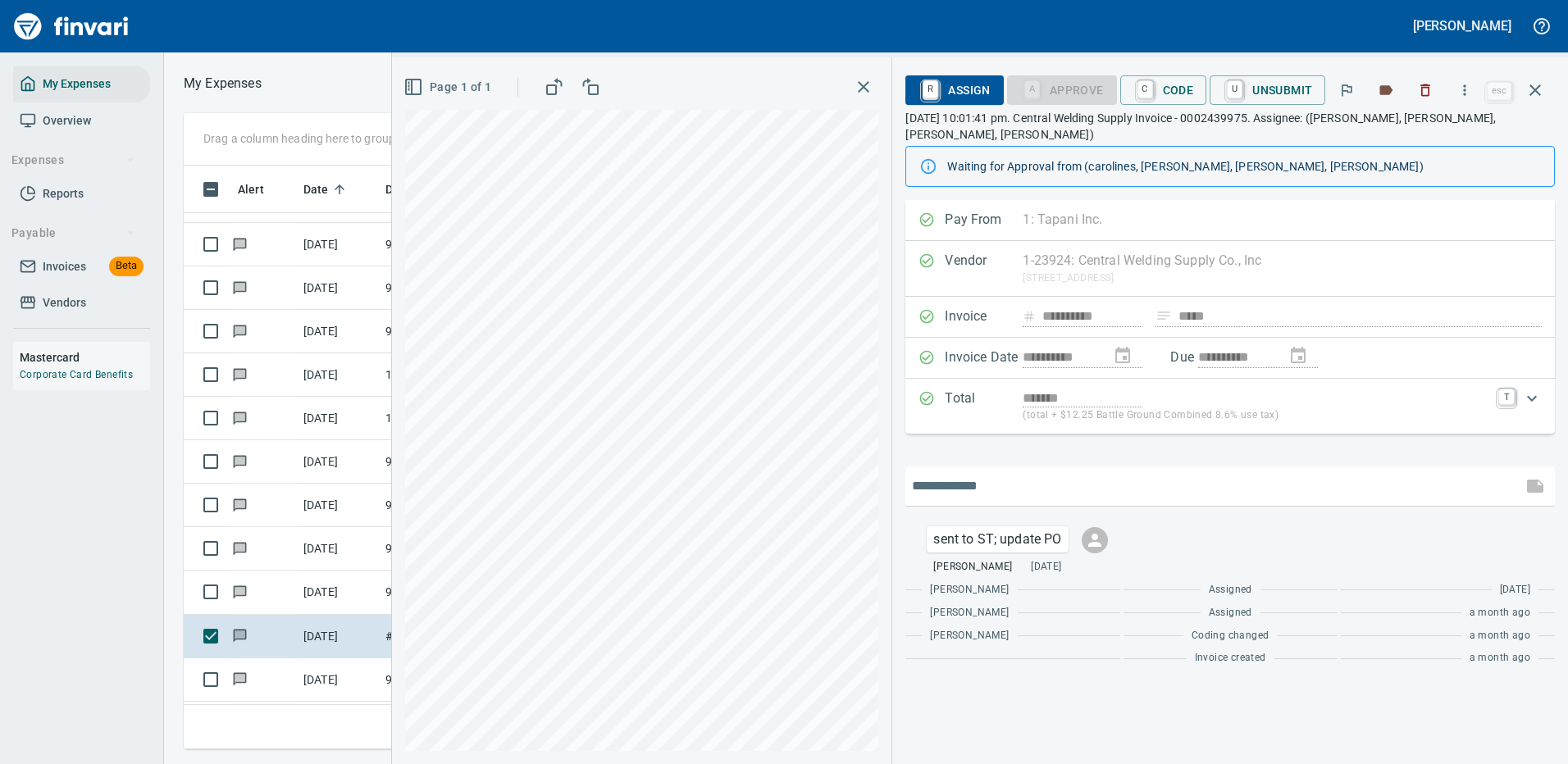
click at [988, 473] on input "text" at bounding box center [1213, 486] width 604 height 26
type input "**********"
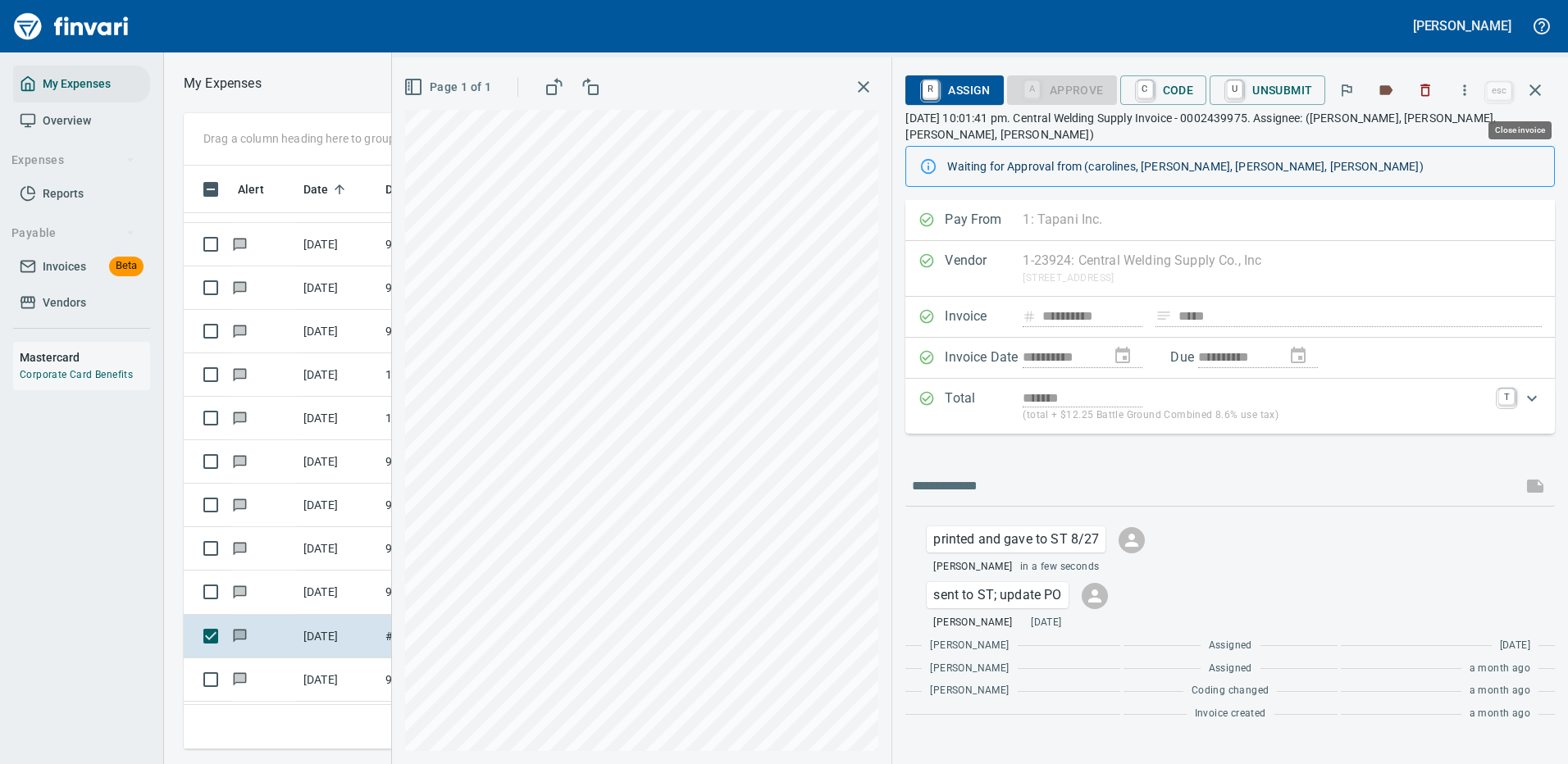
click at [1533, 91] on icon "button" at bounding box center [1535, 90] width 12 height 12
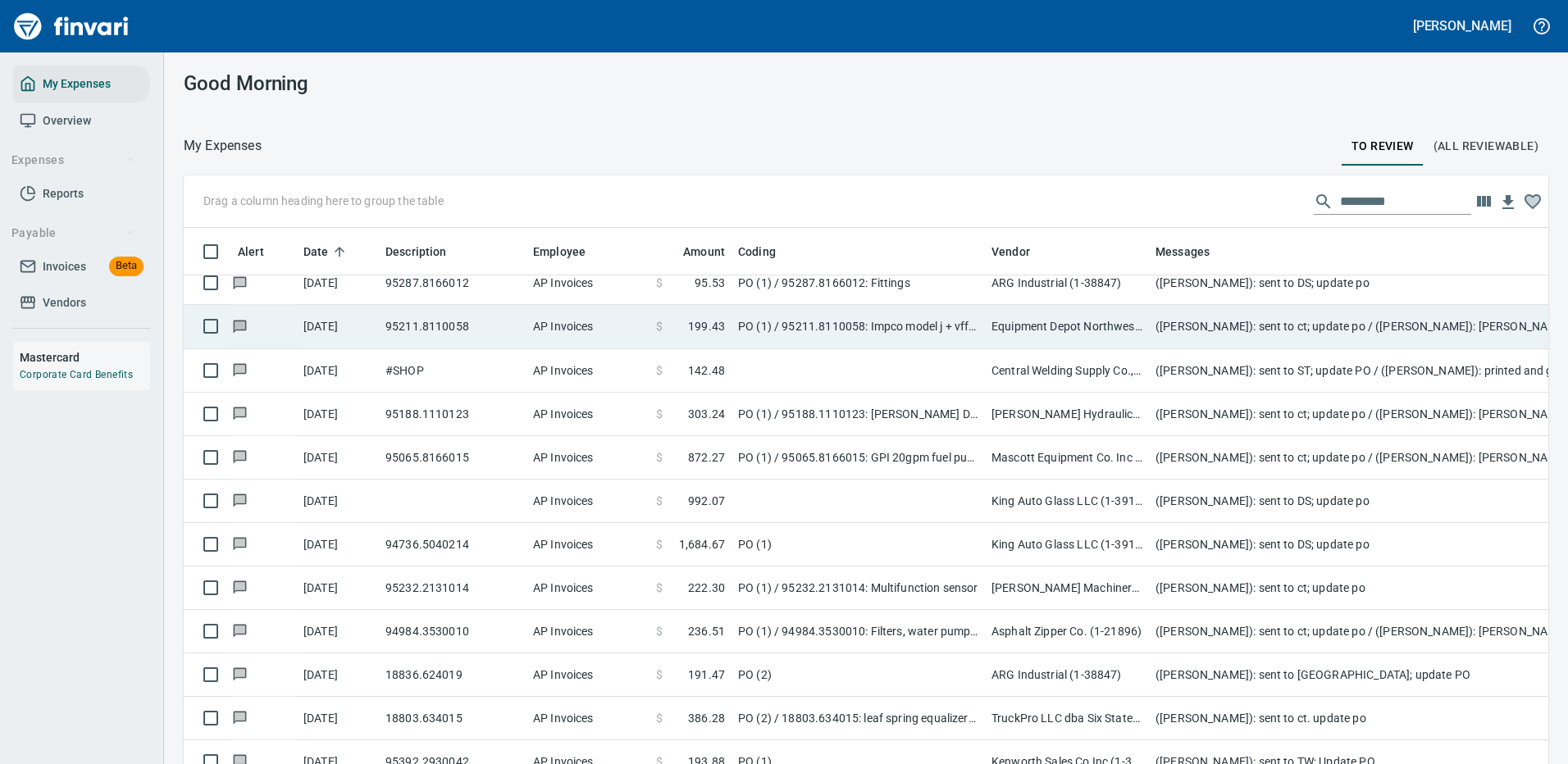
scroll to position [560, 1328]
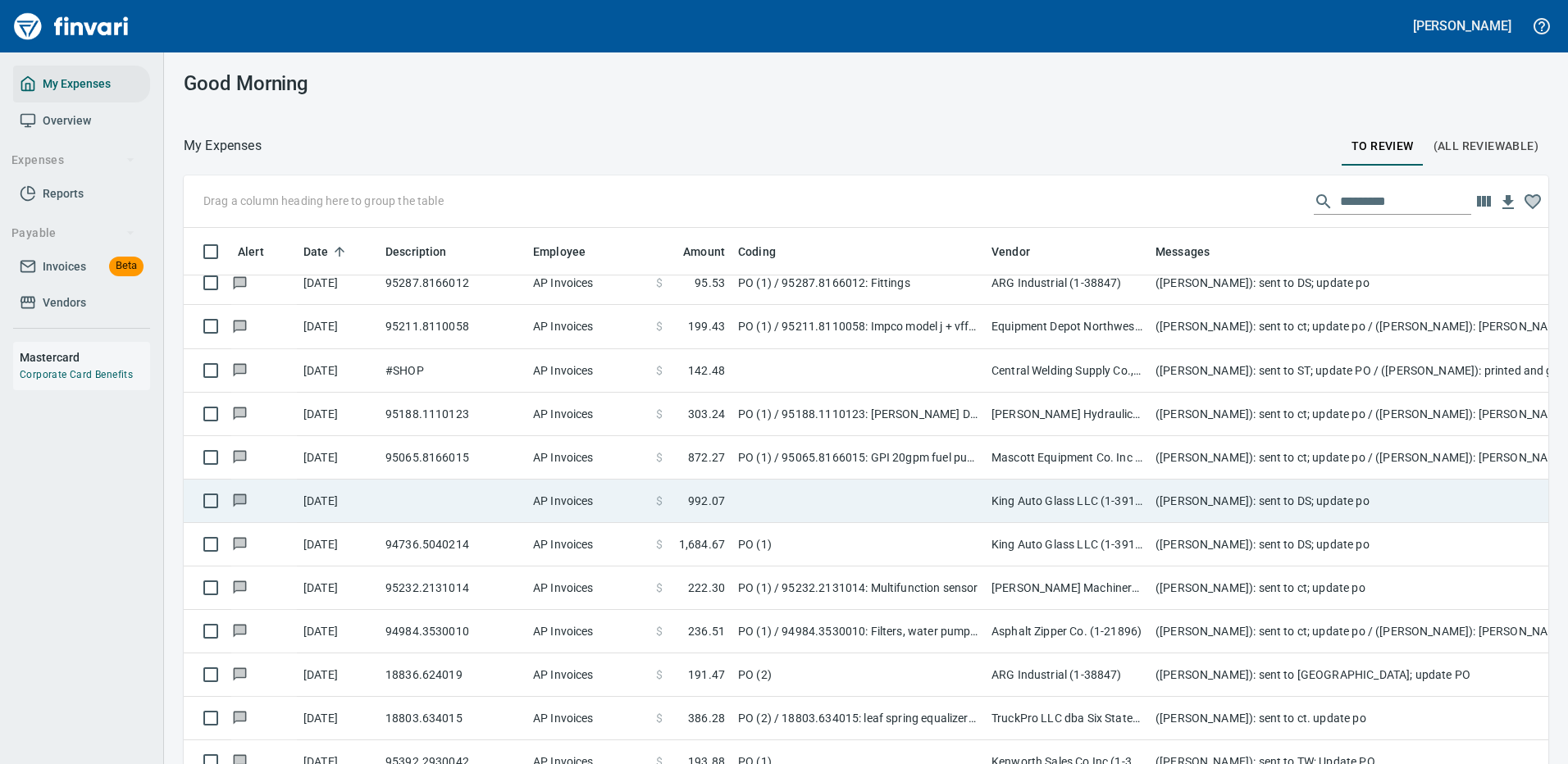
click at [862, 423] on td "PO (1) / 95188.1110123: Parker Directional valve" at bounding box center [858, 415] width 254 height 43
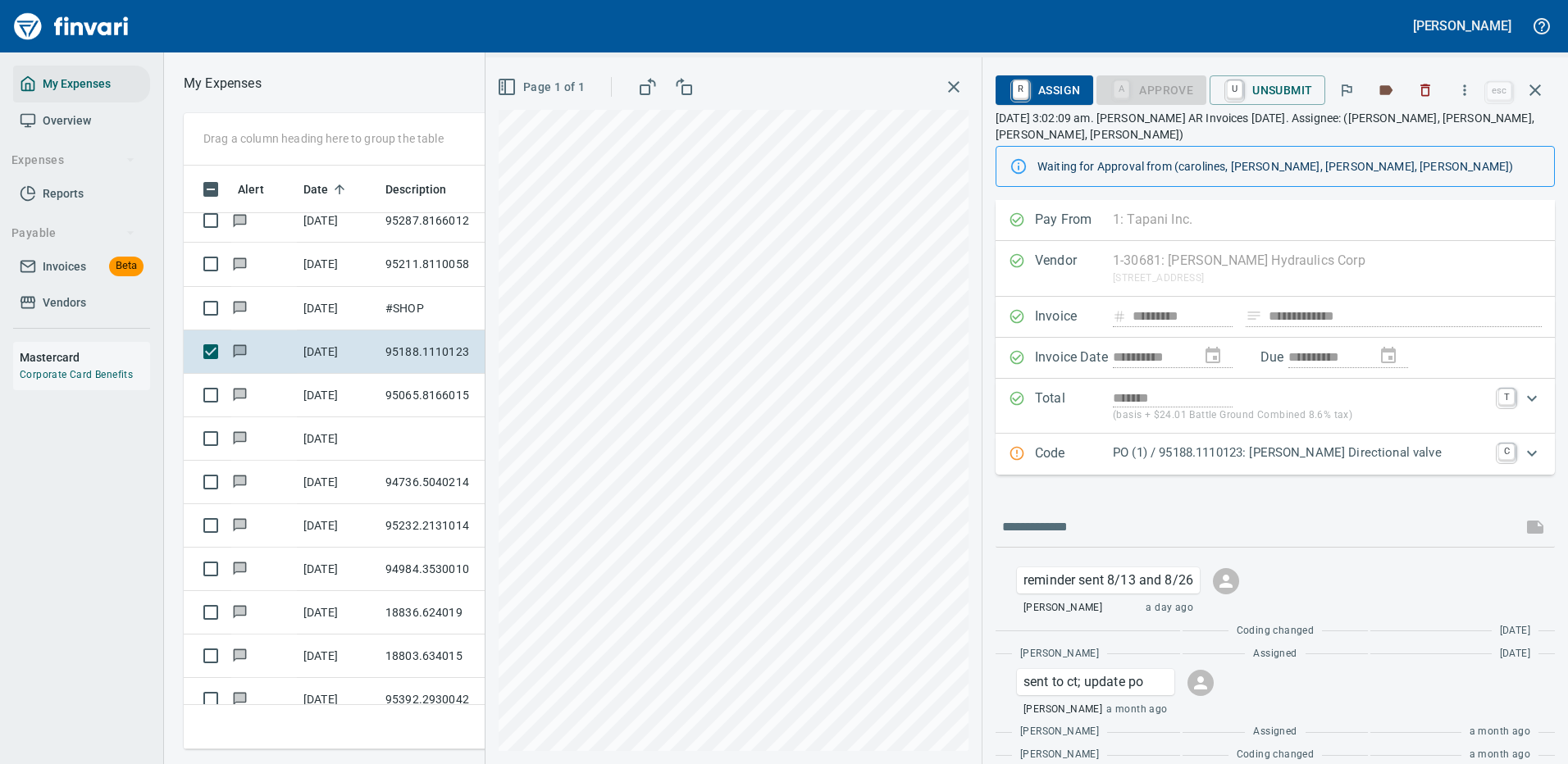
scroll to position [560, 929]
click at [1462, 85] on icon "button" at bounding box center [1465, 90] width 16 height 16
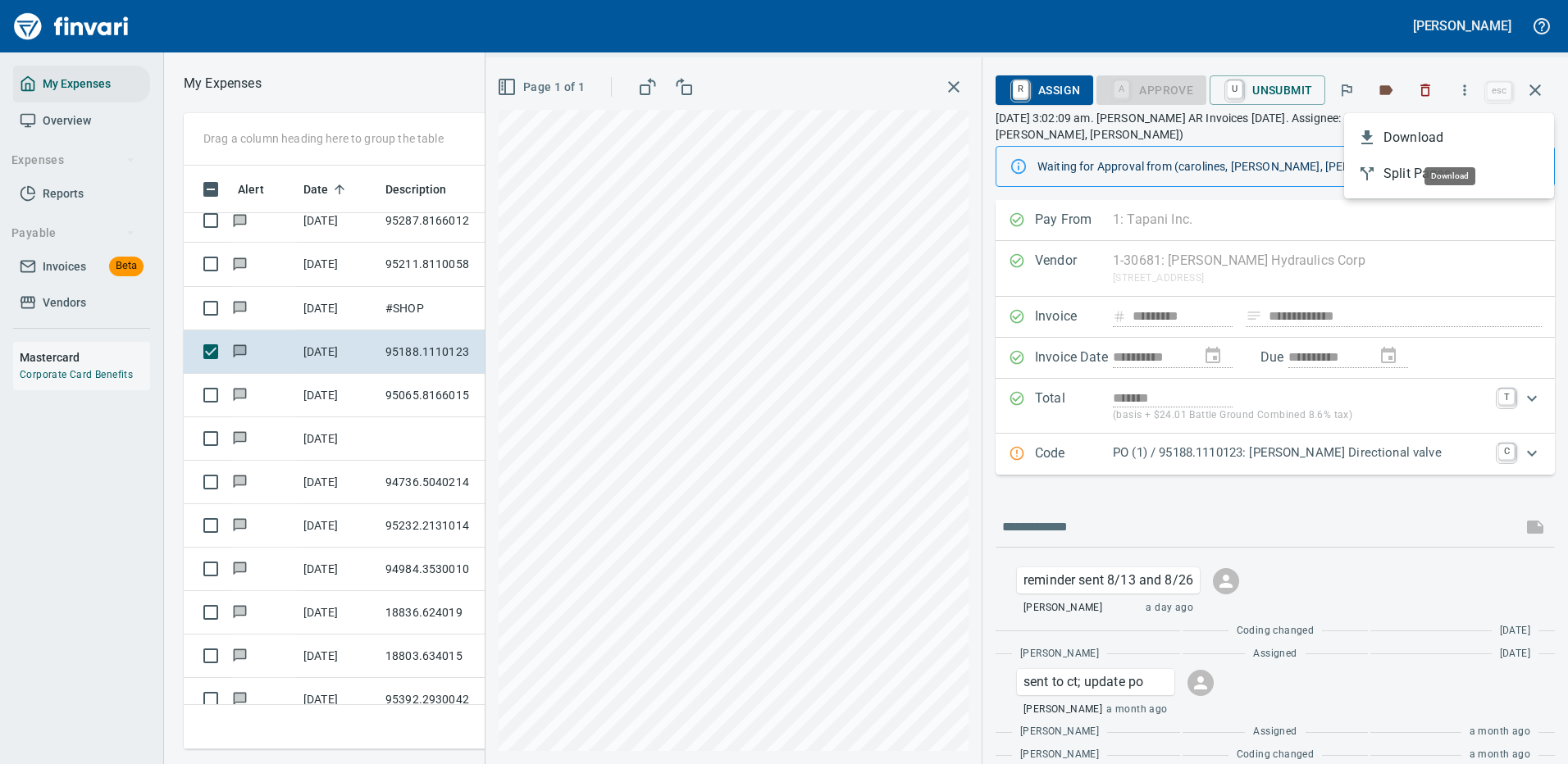
click at [1411, 140] on span "Download" at bounding box center [1461, 138] width 157 height 20
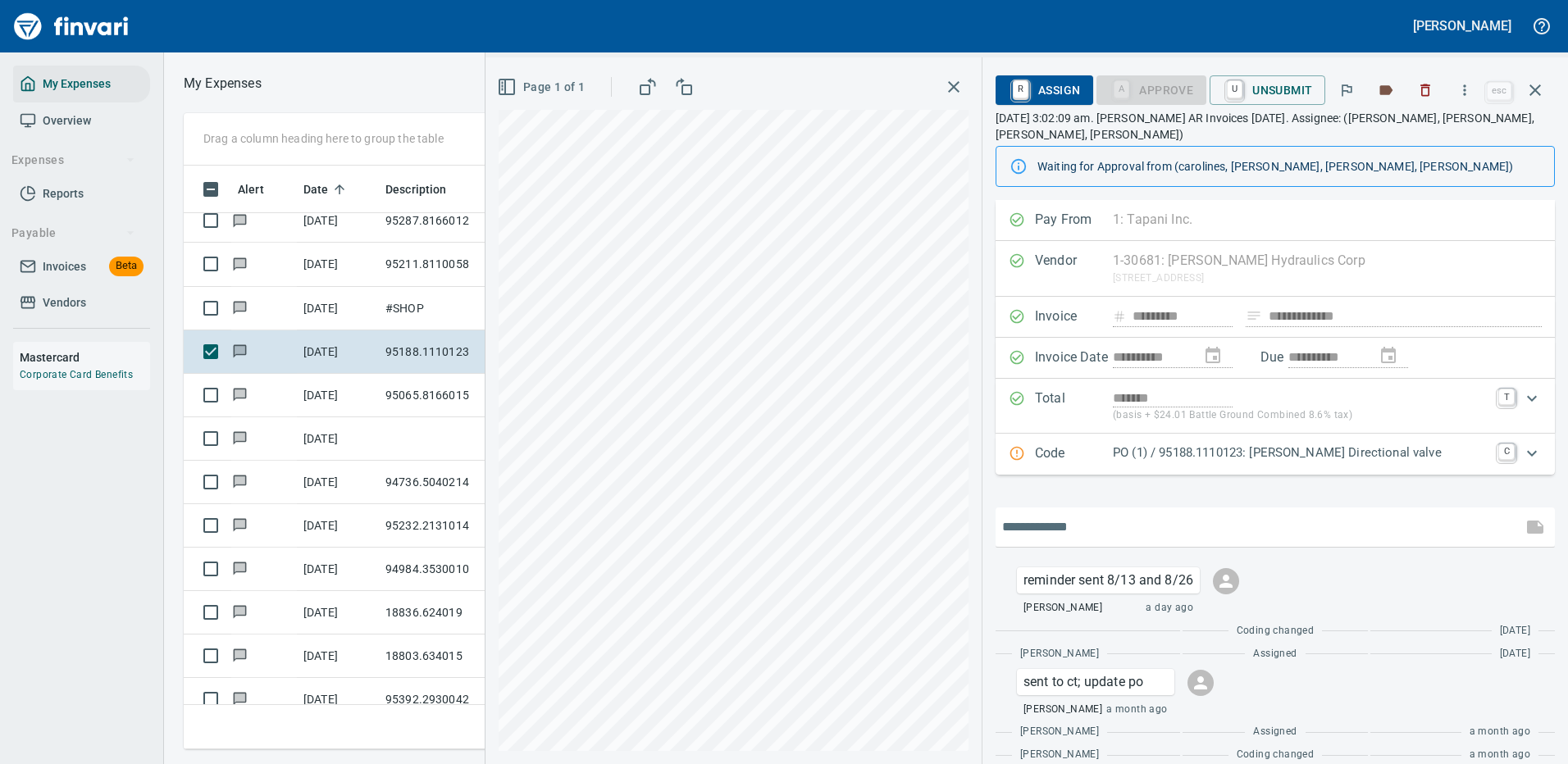
click at [1068, 526] on input "text" at bounding box center [1259, 526] width 514 height 26
type input "**********"
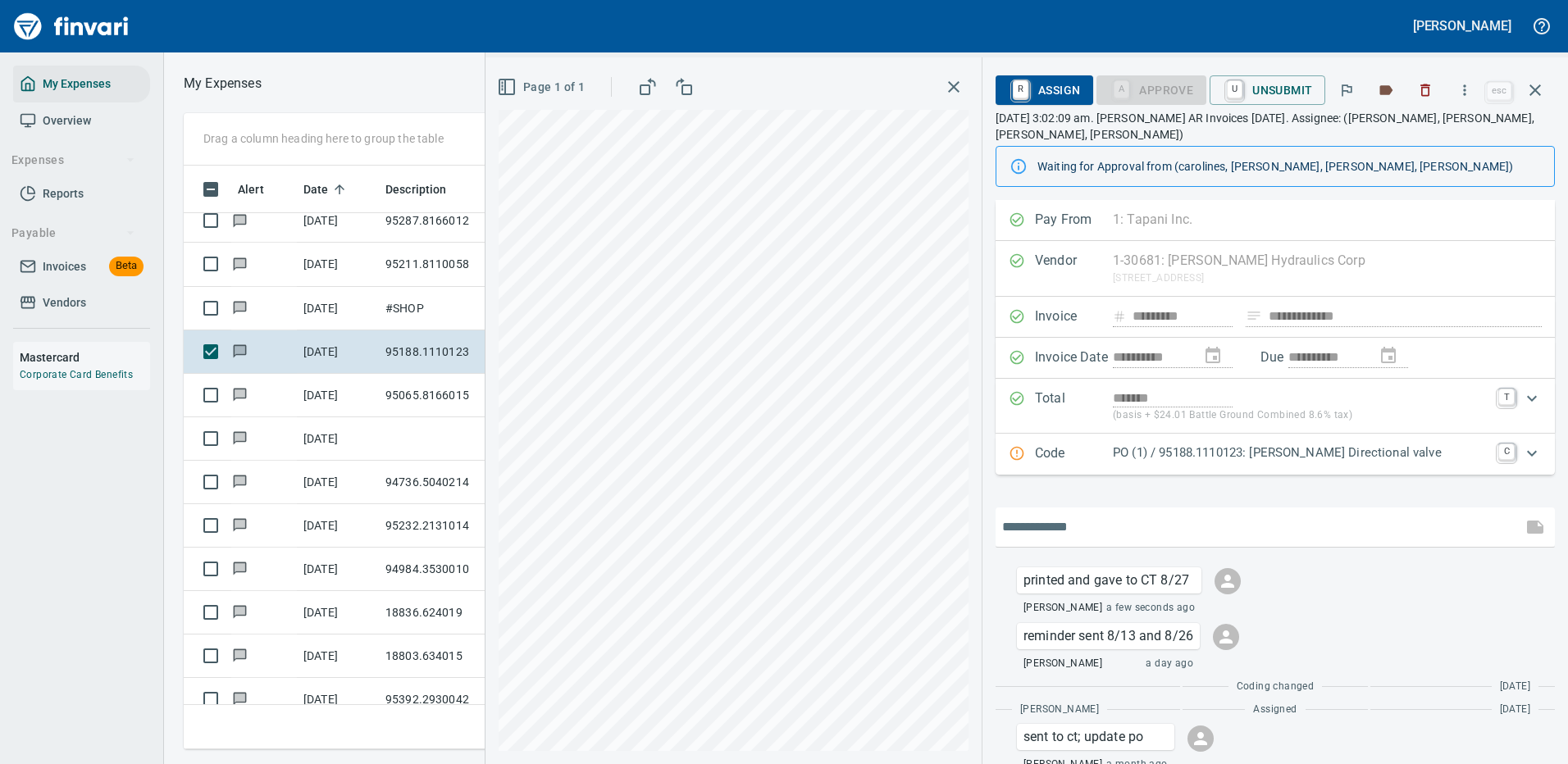
scroll to position [97, 0]
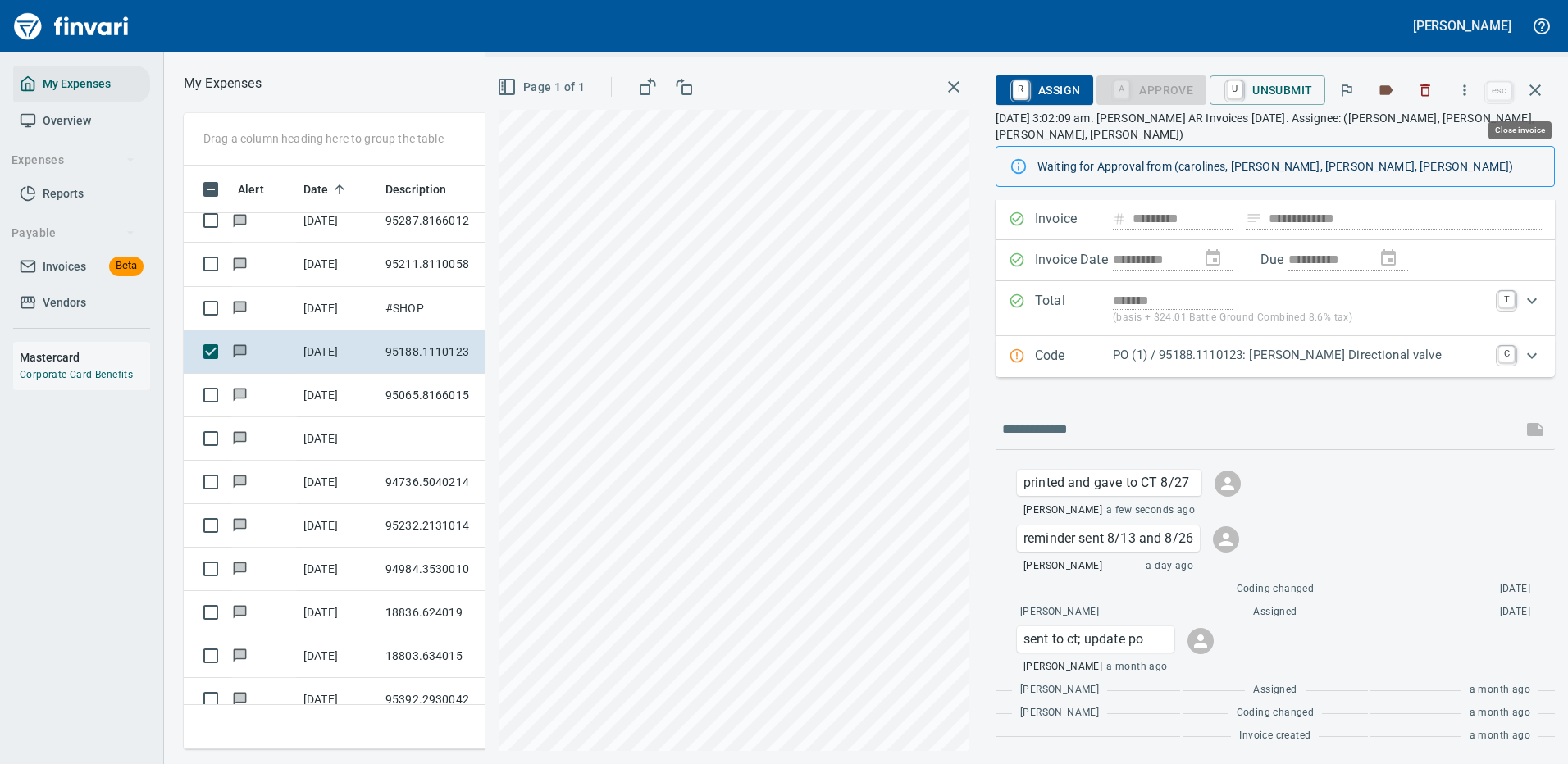
click at [1535, 83] on icon "button" at bounding box center [1535, 90] width 20 height 20
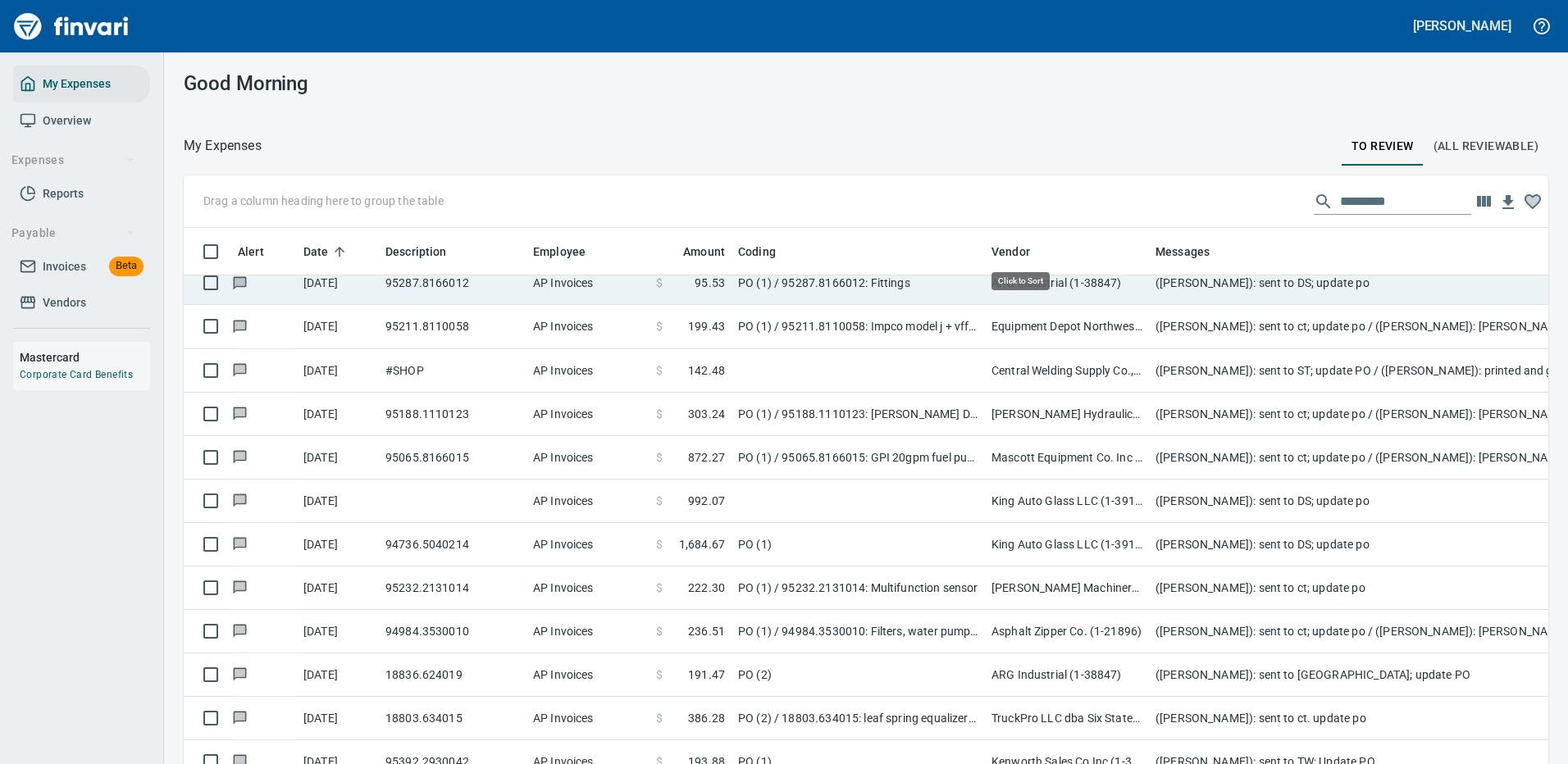
scroll to position [560, 1328]
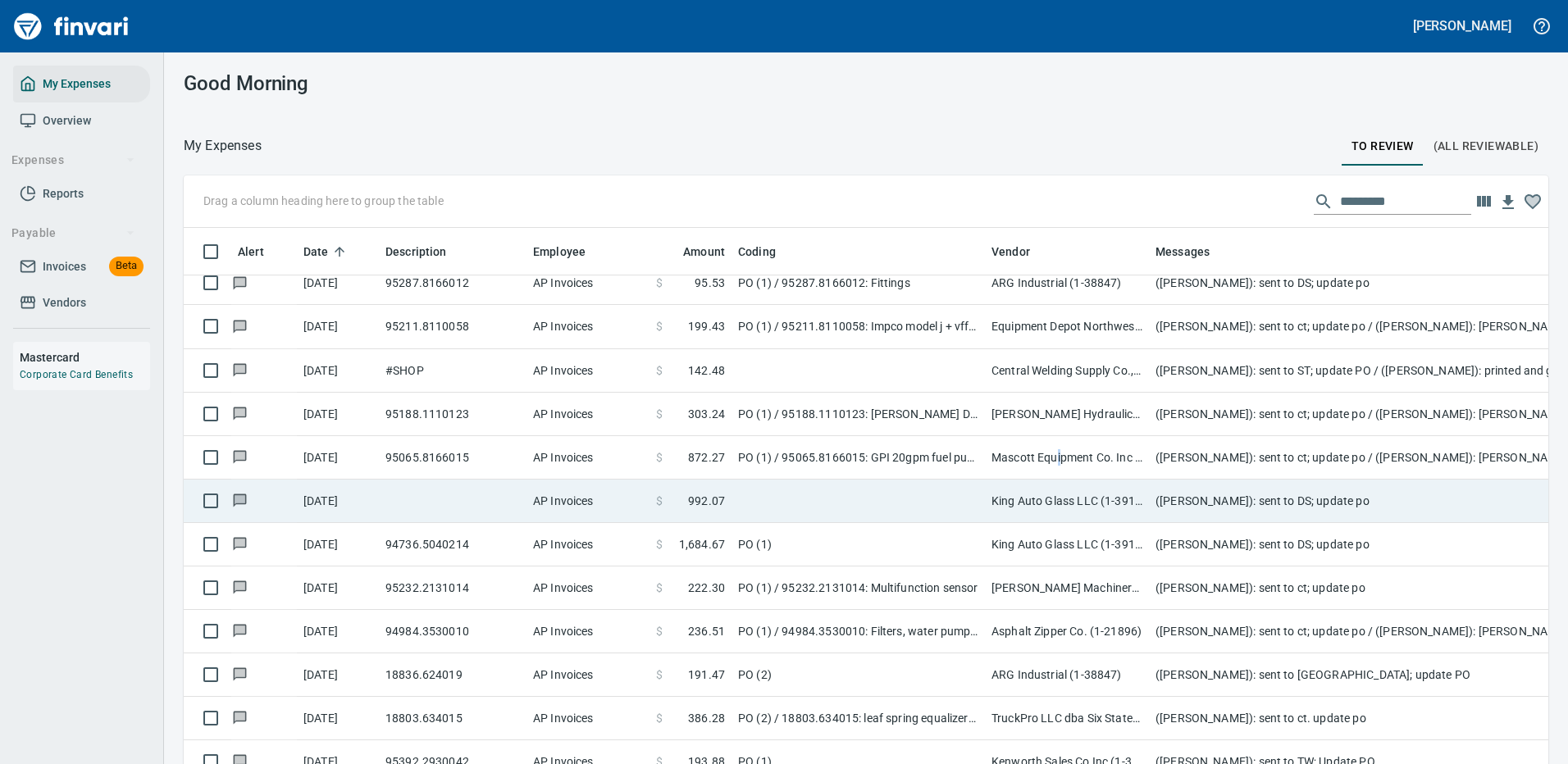
click at [1059, 454] on td "Mascott Equipment Co. Inc (1-10630)" at bounding box center [1067, 458] width 164 height 43
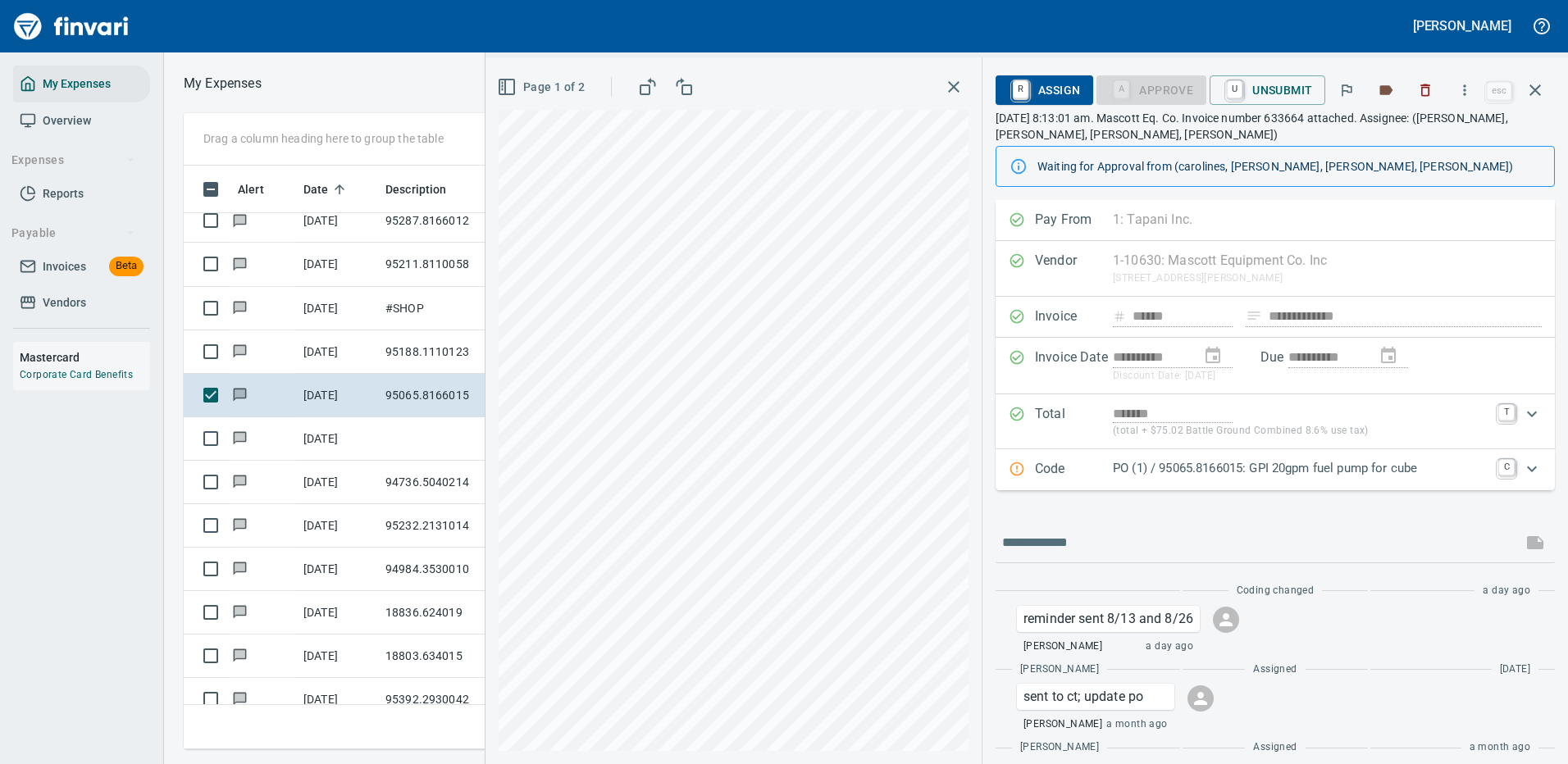
scroll to position [560, 929]
click at [1466, 86] on icon "button" at bounding box center [1465, 90] width 3 height 11
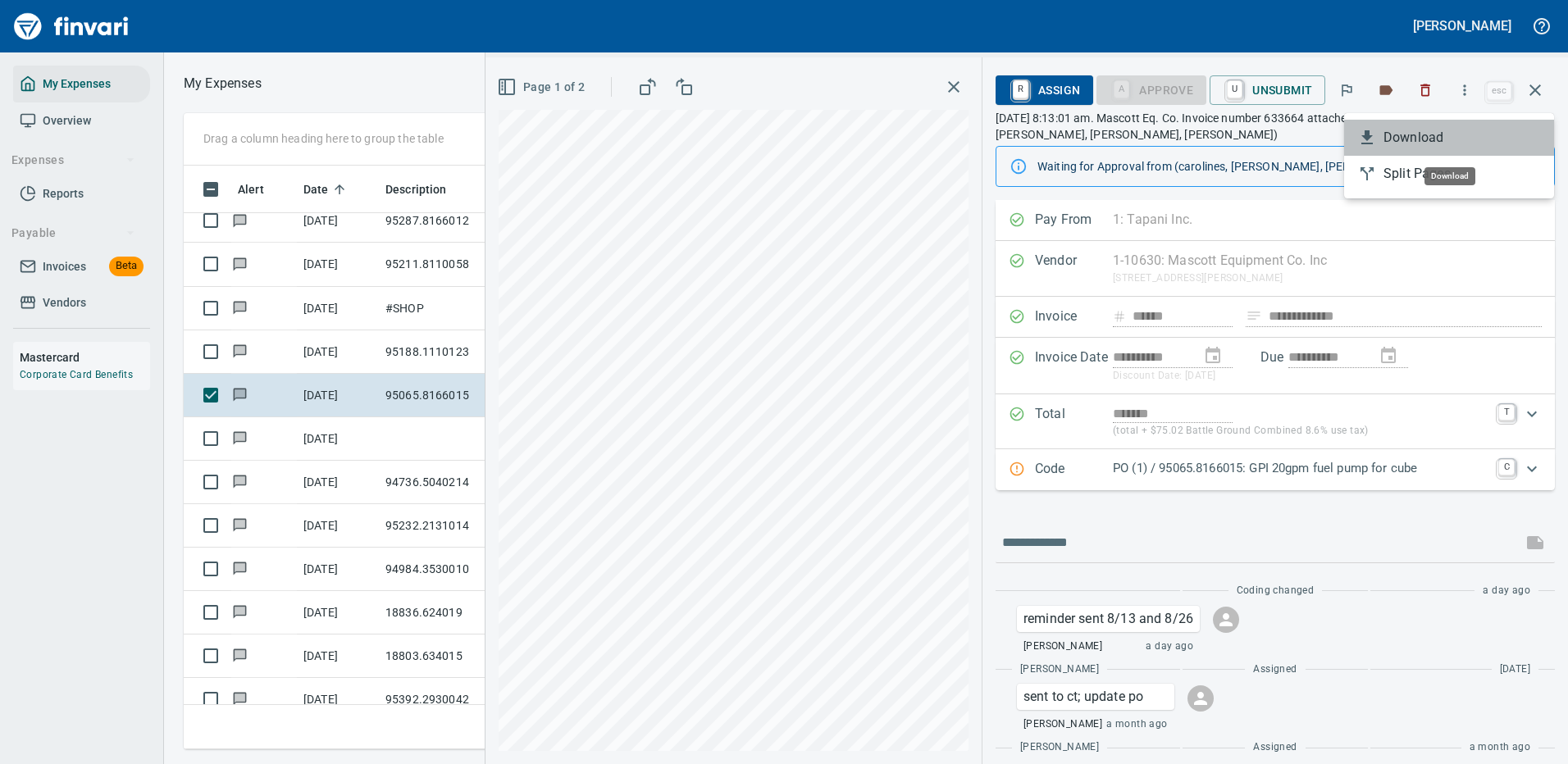
click at [1408, 134] on span "Download" at bounding box center [1461, 138] width 157 height 20
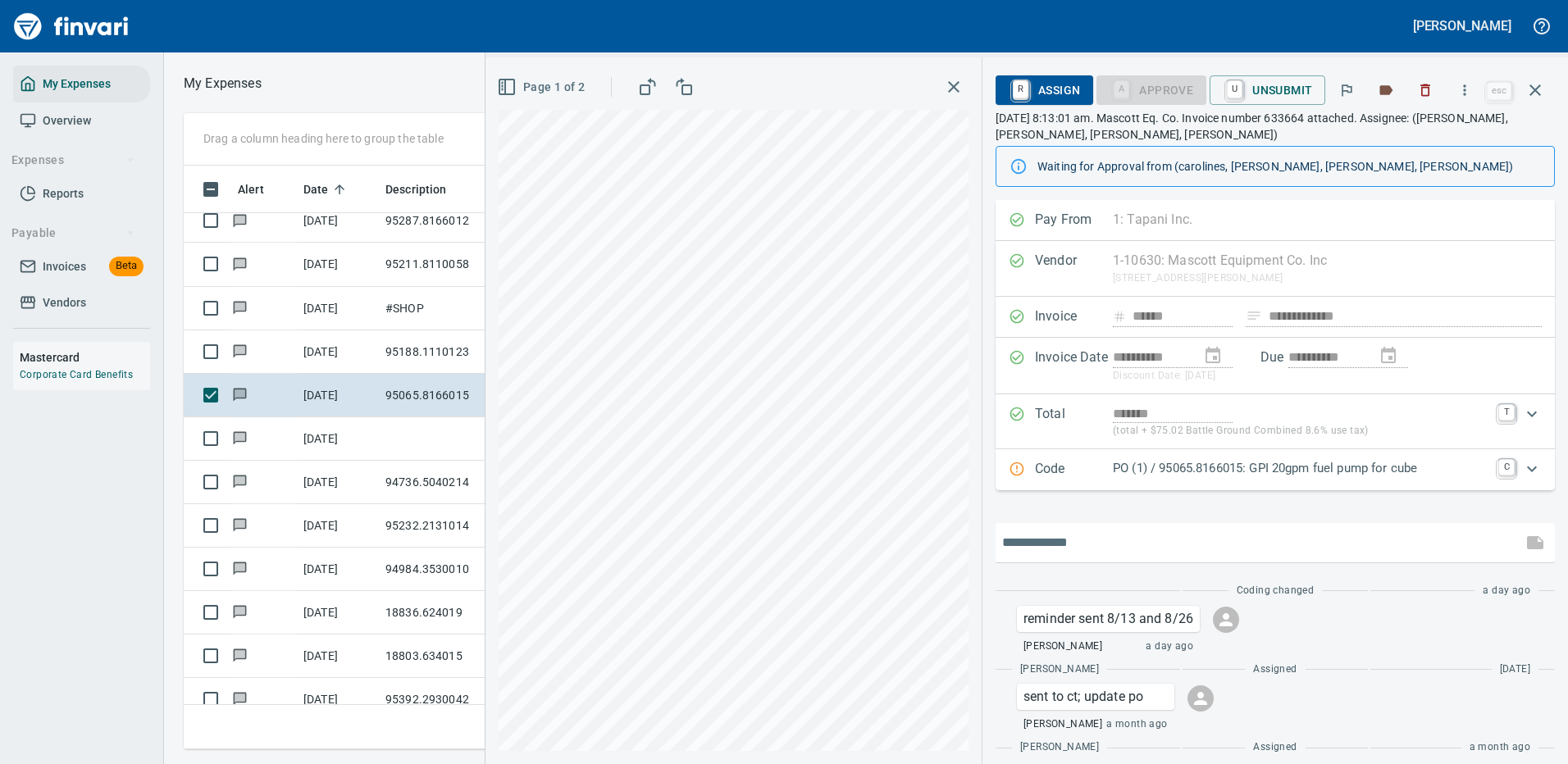
click at [1070, 538] on input "text" at bounding box center [1259, 543] width 514 height 26
type input "**********"
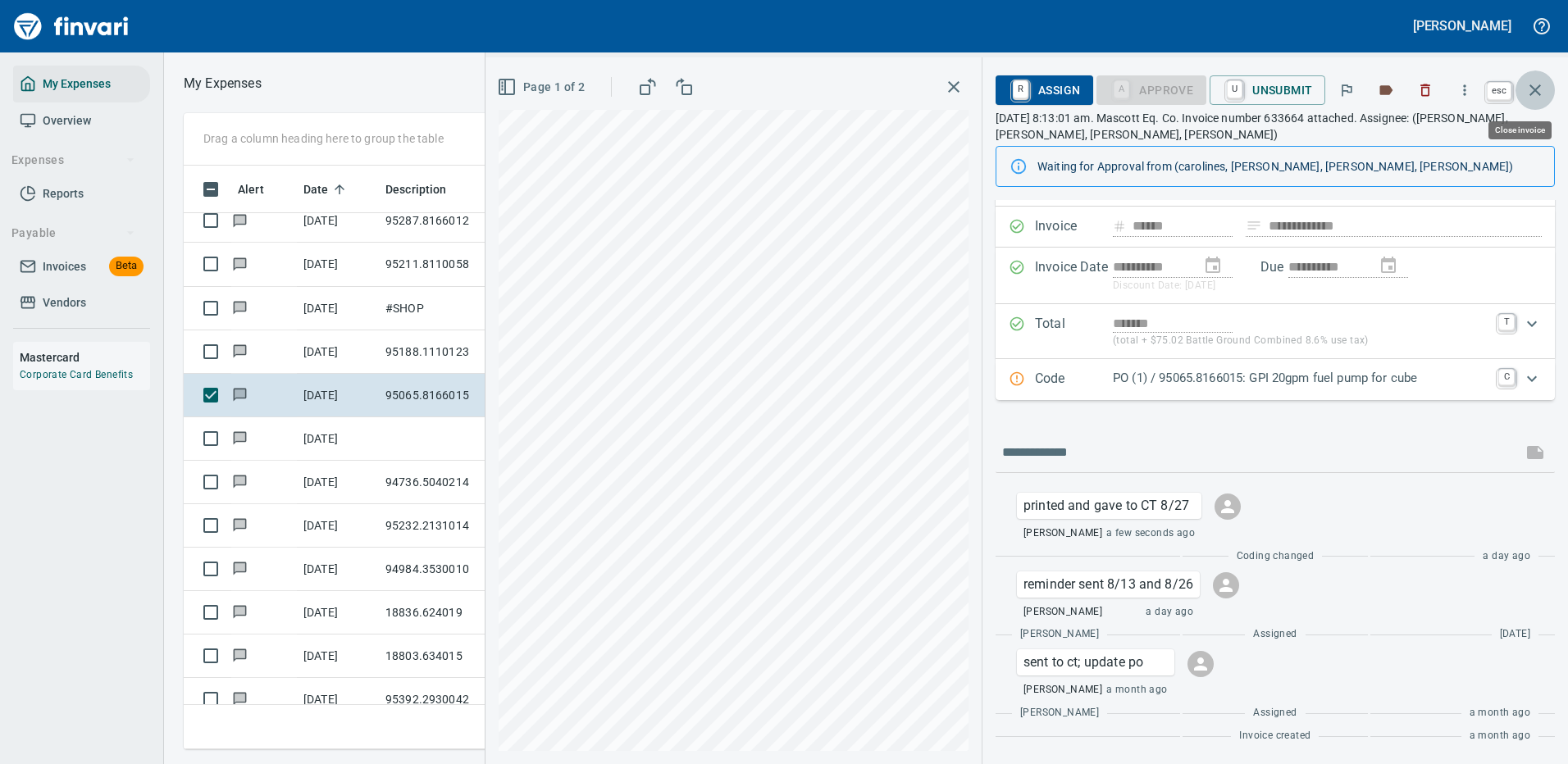
click at [1537, 85] on icon "button" at bounding box center [1535, 90] width 20 height 20
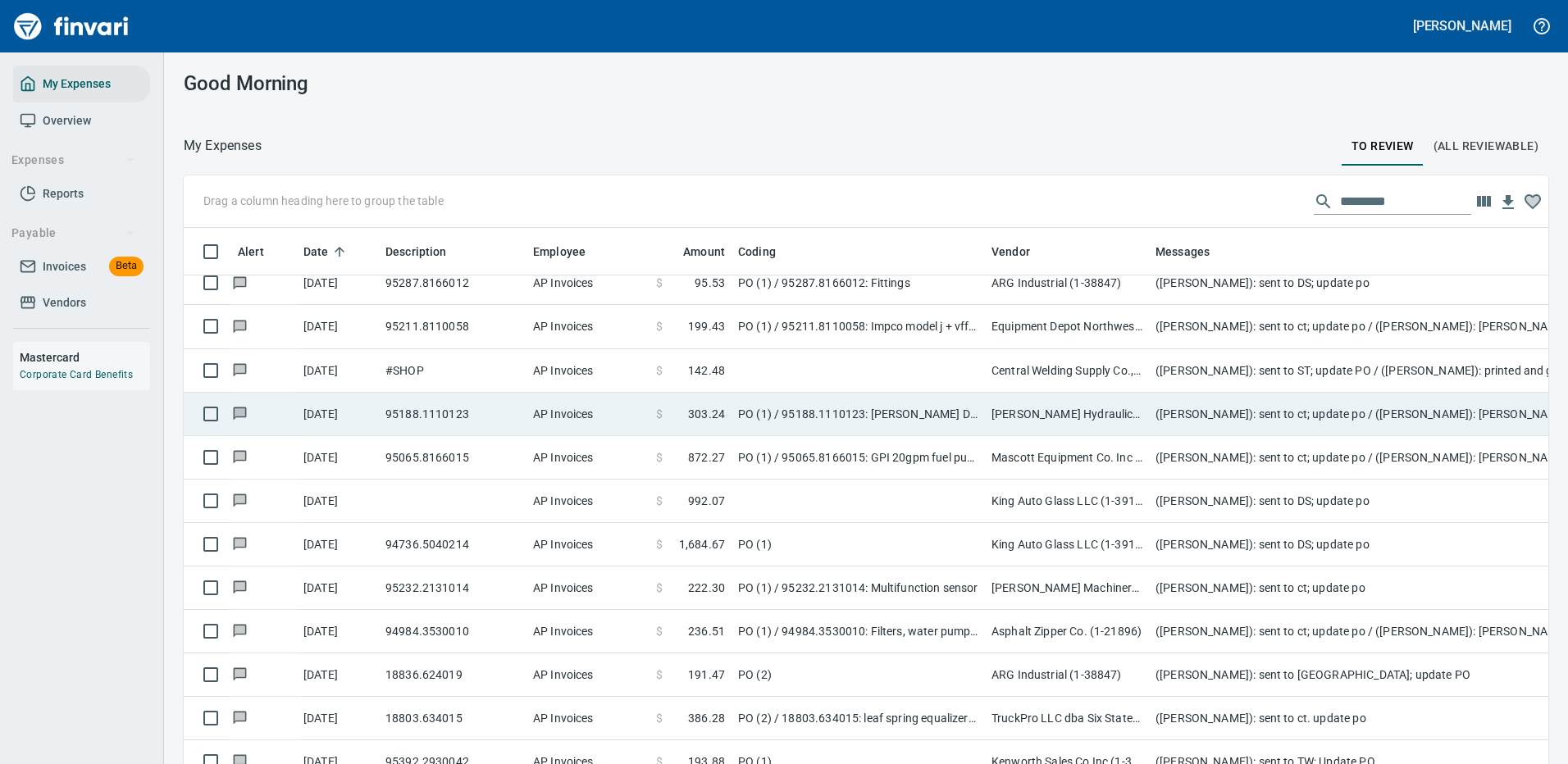
scroll to position [560, 1328]
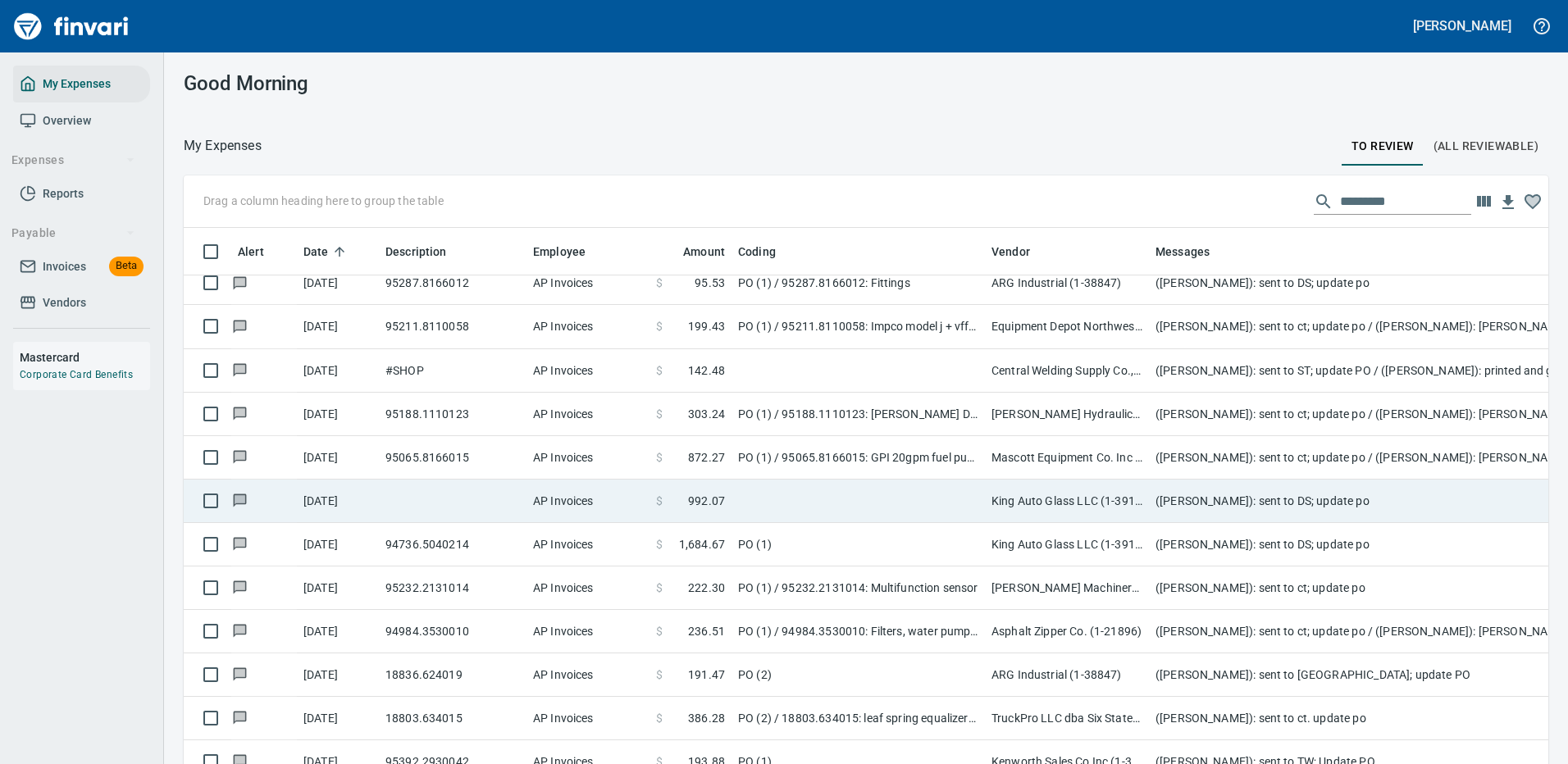
click at [1049, 503] on td "King Auto Glass LLC (1-39124)" at bounding box center [1067, 501] width 164 height 43
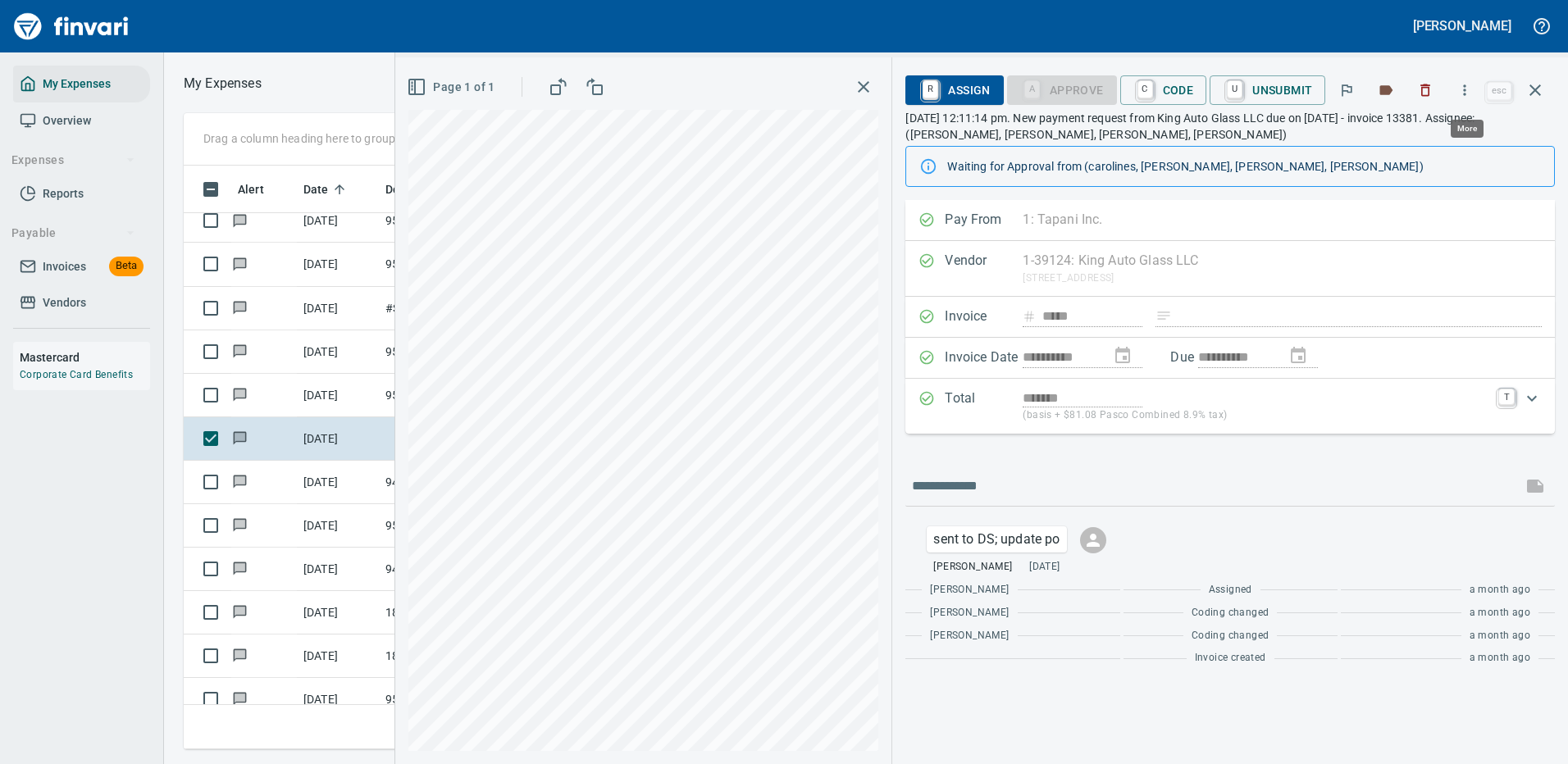
scroll to position [560, 929]
click at [1468, 82] on icon "button" at bounding box center [1465, 90] width 16 height 16
click at [1426, 133] on span "Download" at bounding box center [1461, 138] width 157 height 20
click at [1538, 86] on icon "button" at bounding box center [1535, 90] width 12 height 12
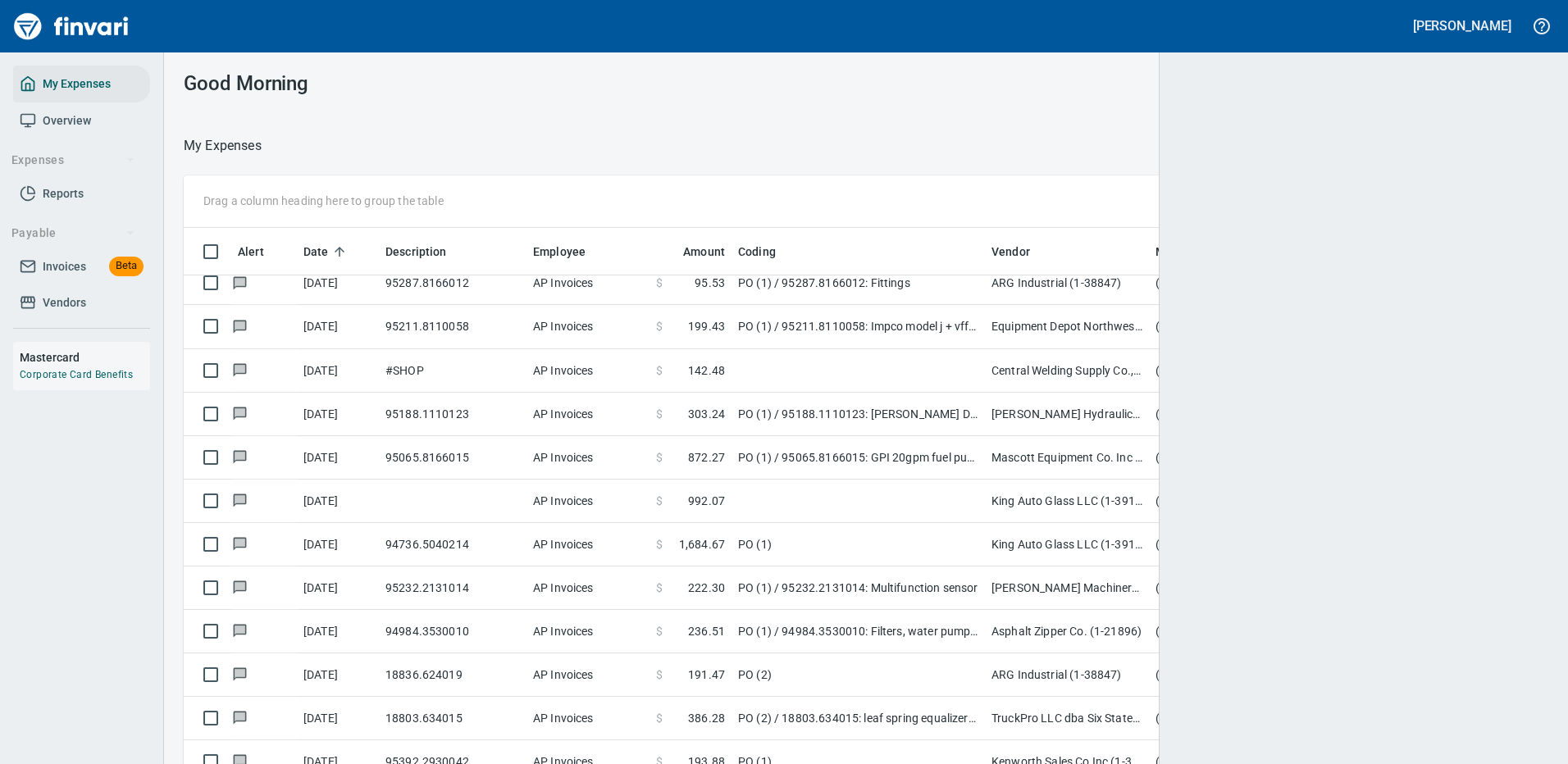
scroll to position [560, 1322]
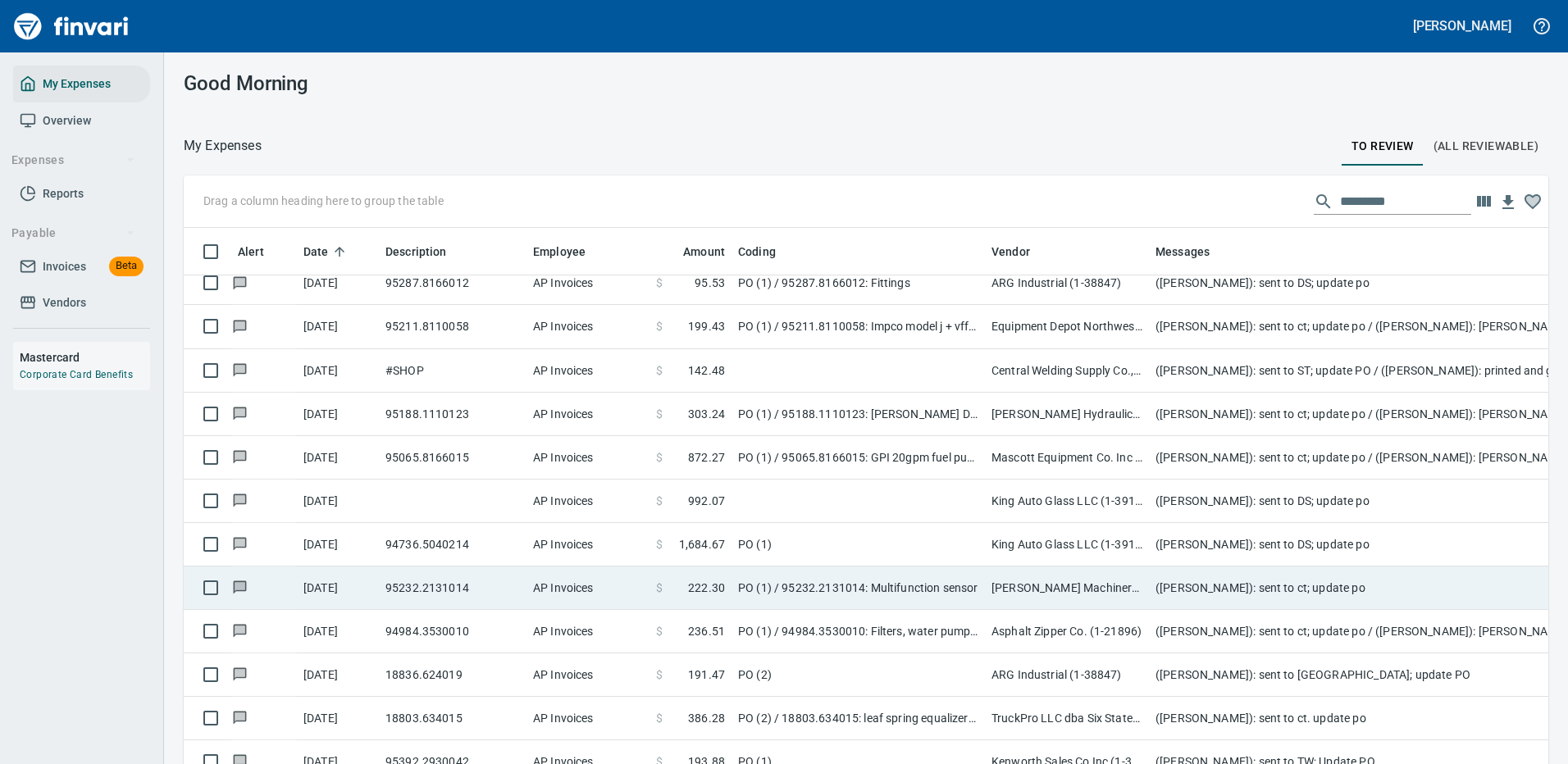
click at [903, 590] on td "PO (1) / 95232.2131014: Multifunction sensor" at bounding box center [858, 589] width 254 height 43
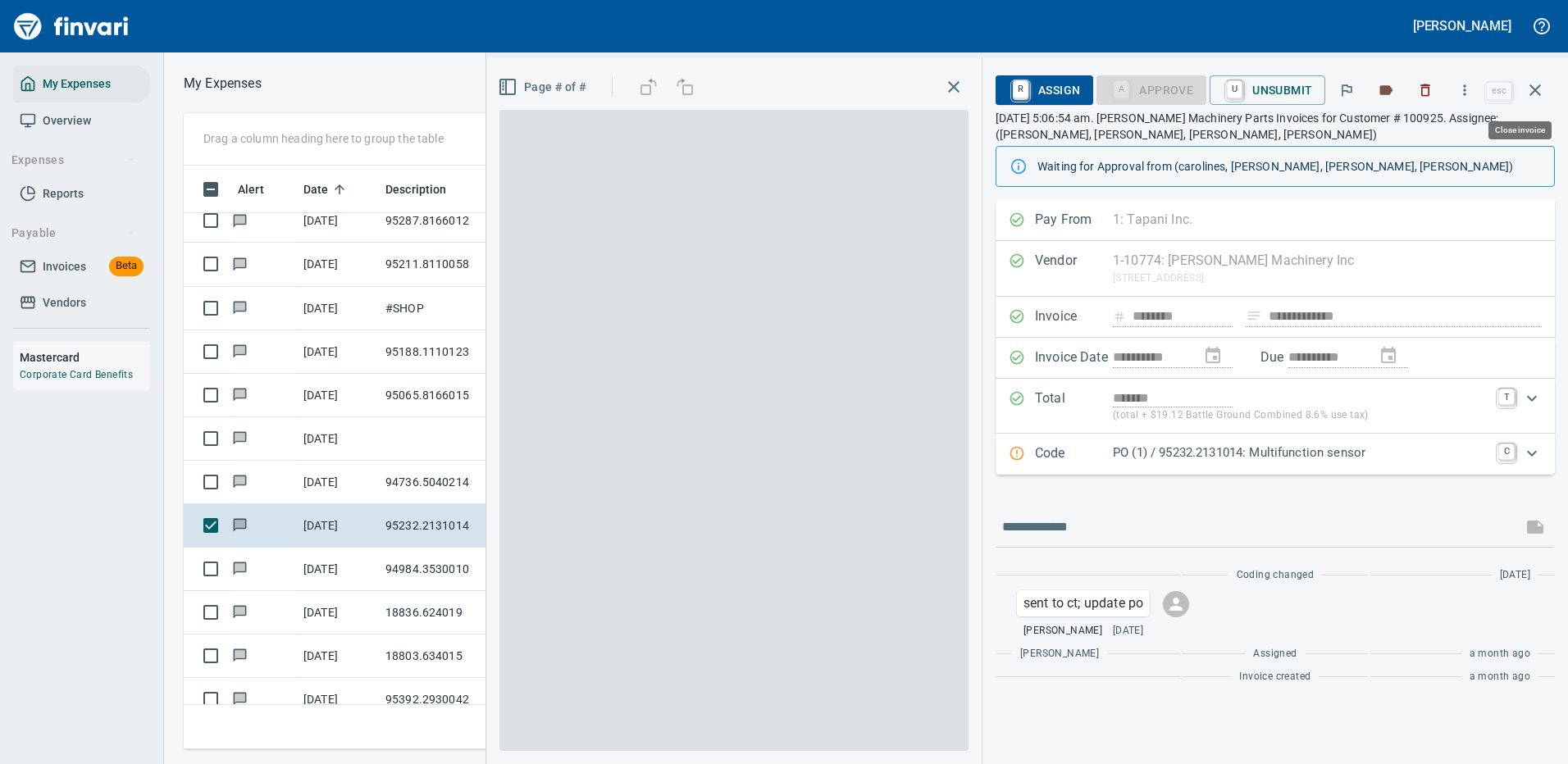
scroll to position [560, 929]
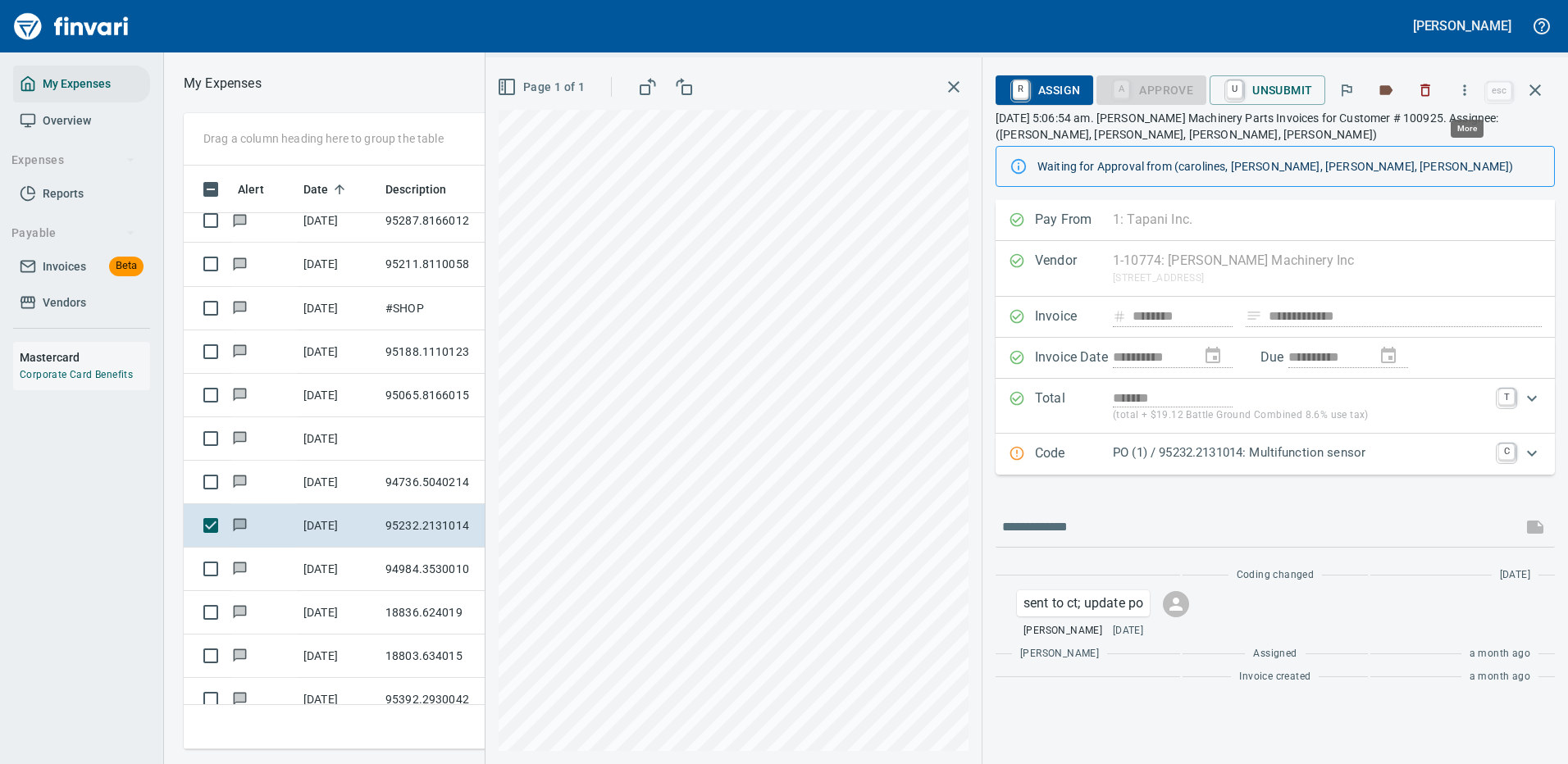
click at [1466, 87] on icon "button" at bounding box center [1465, 90] width 16 height 16
click at [1411, 131] on span "Download" at bounding box center [1461, 138] width 157 height 20
click at [1053, 527] on input "text" at bounding box center [1259, 526] width 514 height 26
type input "**********"
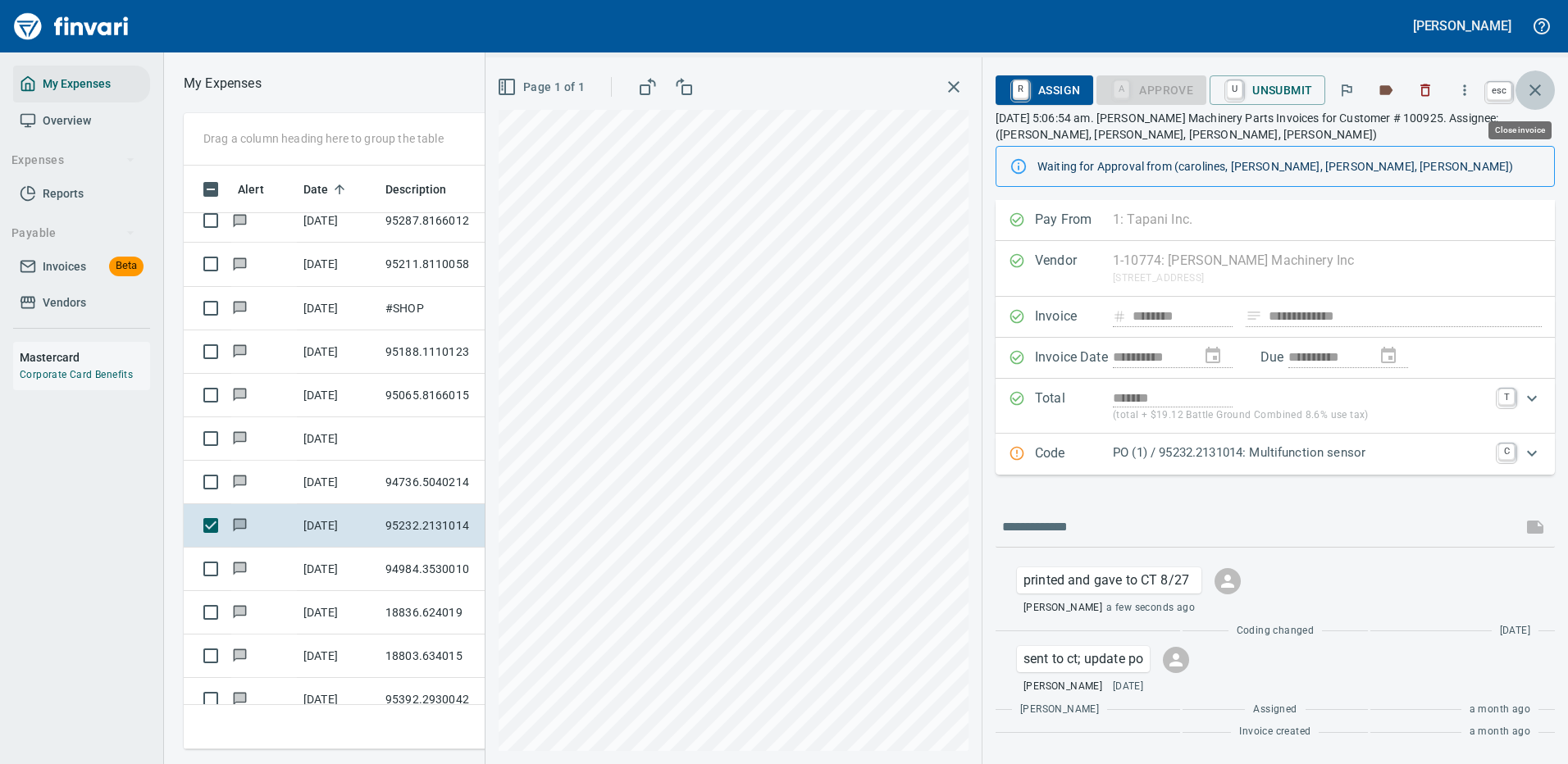
click at [1535, 88] on icon "button" at bounding box center [1535, 90] width 20 height 20
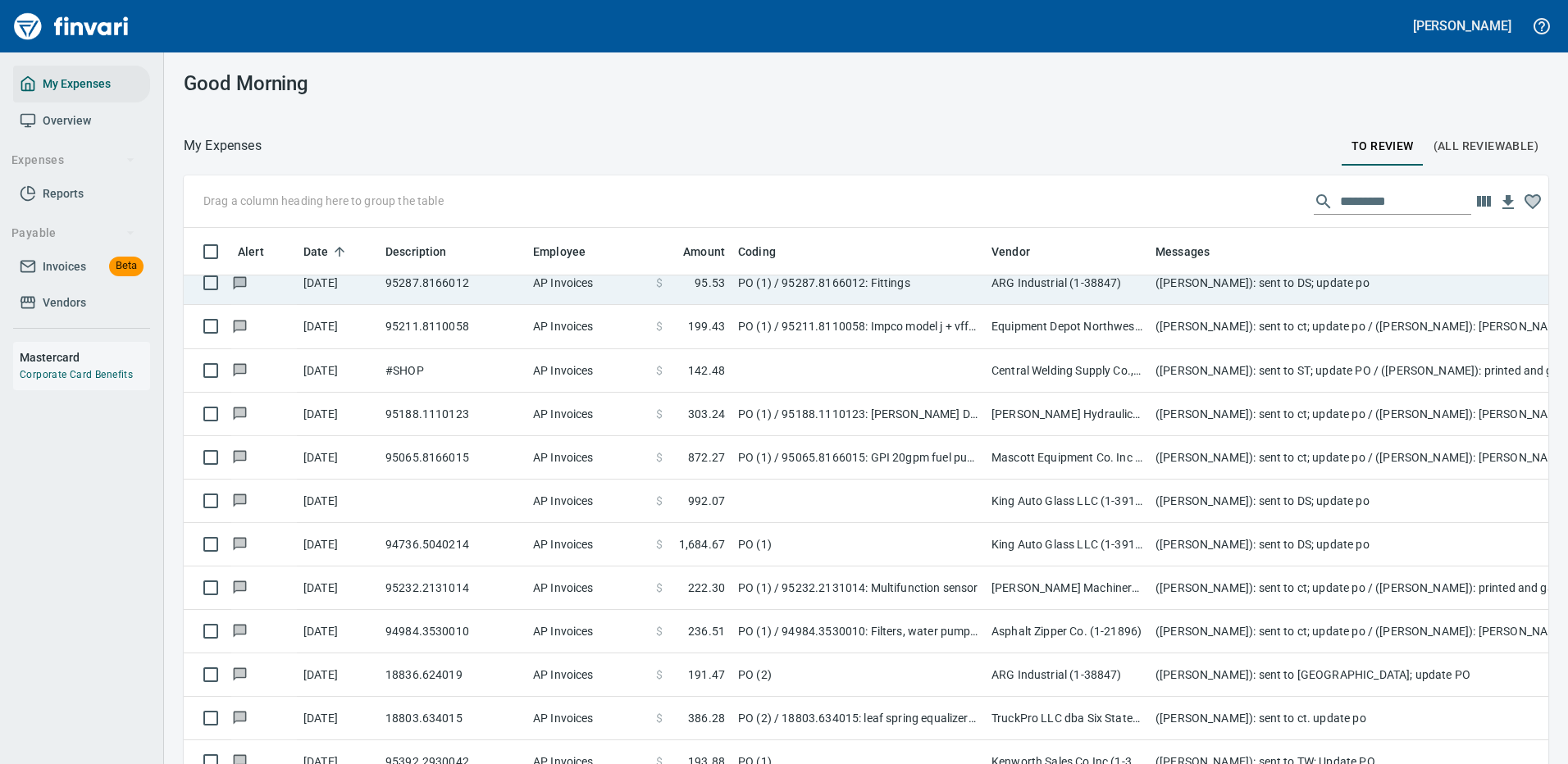
scroll to position [560, 1328]
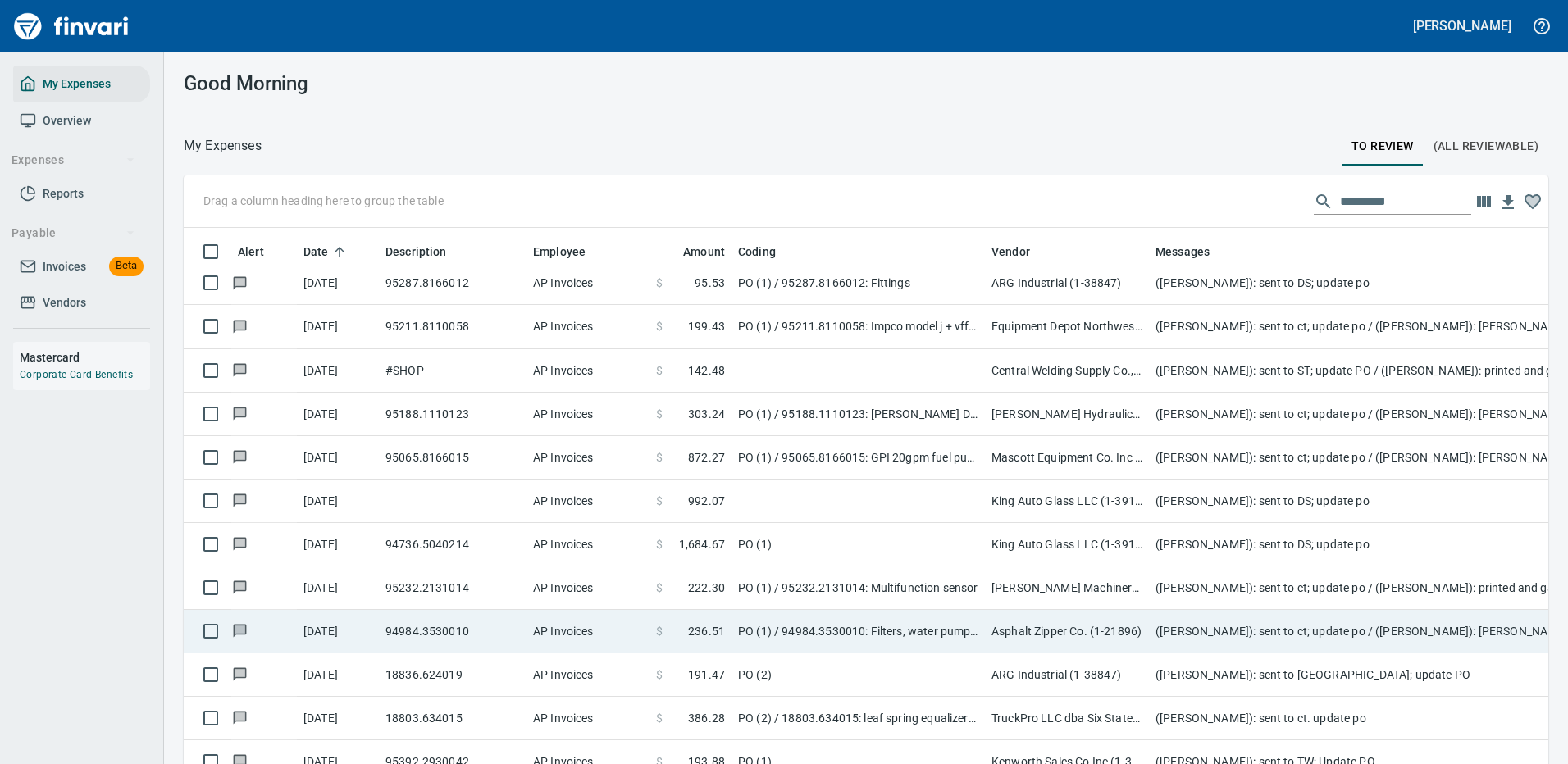
click at [1124, 629] on td "Asphalt Zipper Co. (1-21896)" at bounding box center [1067, 632] width 164 height 43
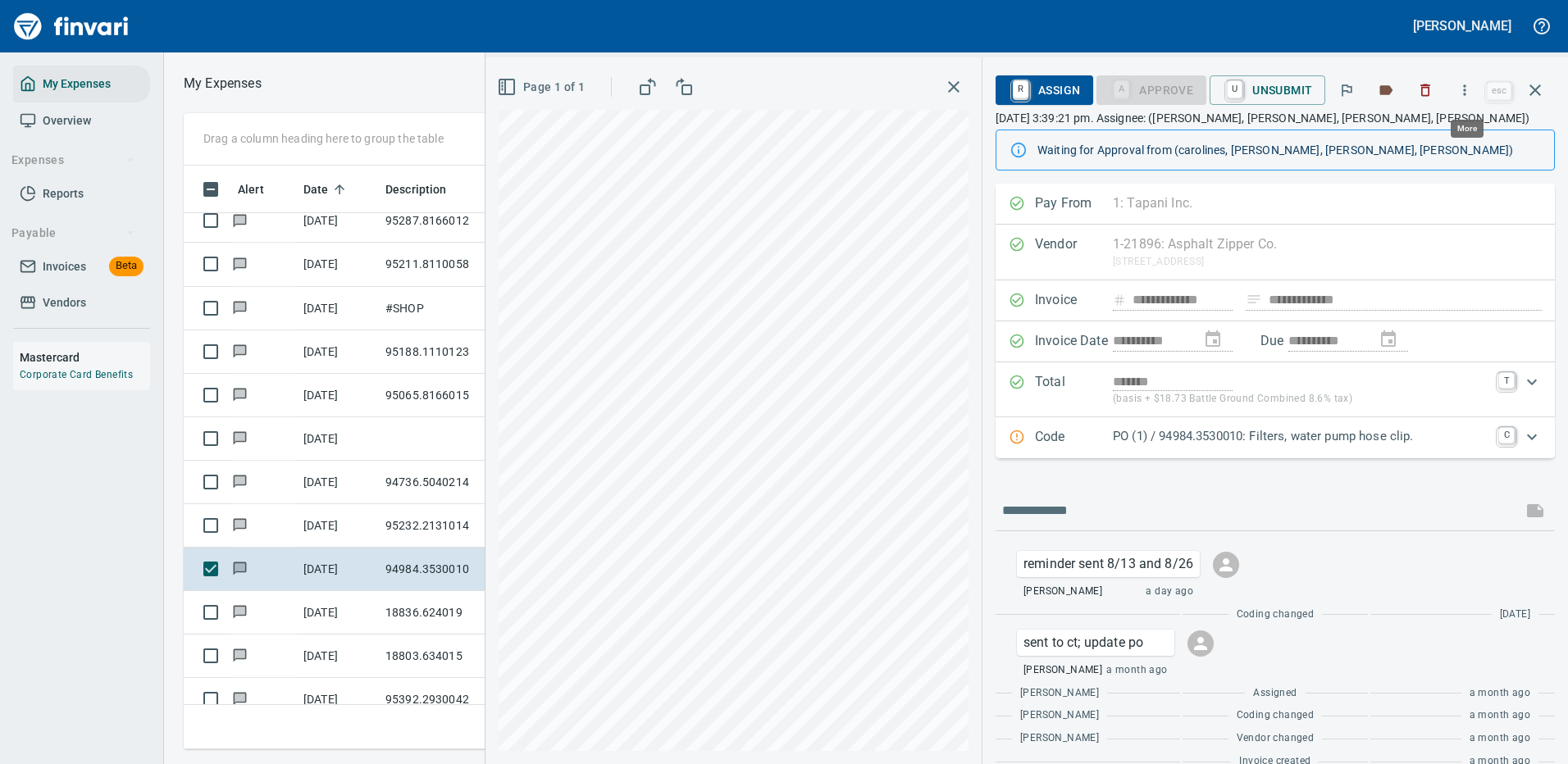
scroll to position [560, 929]
click at [1465, 86] on icon "button" at bounding box center [1465, 90] width 16 height 16
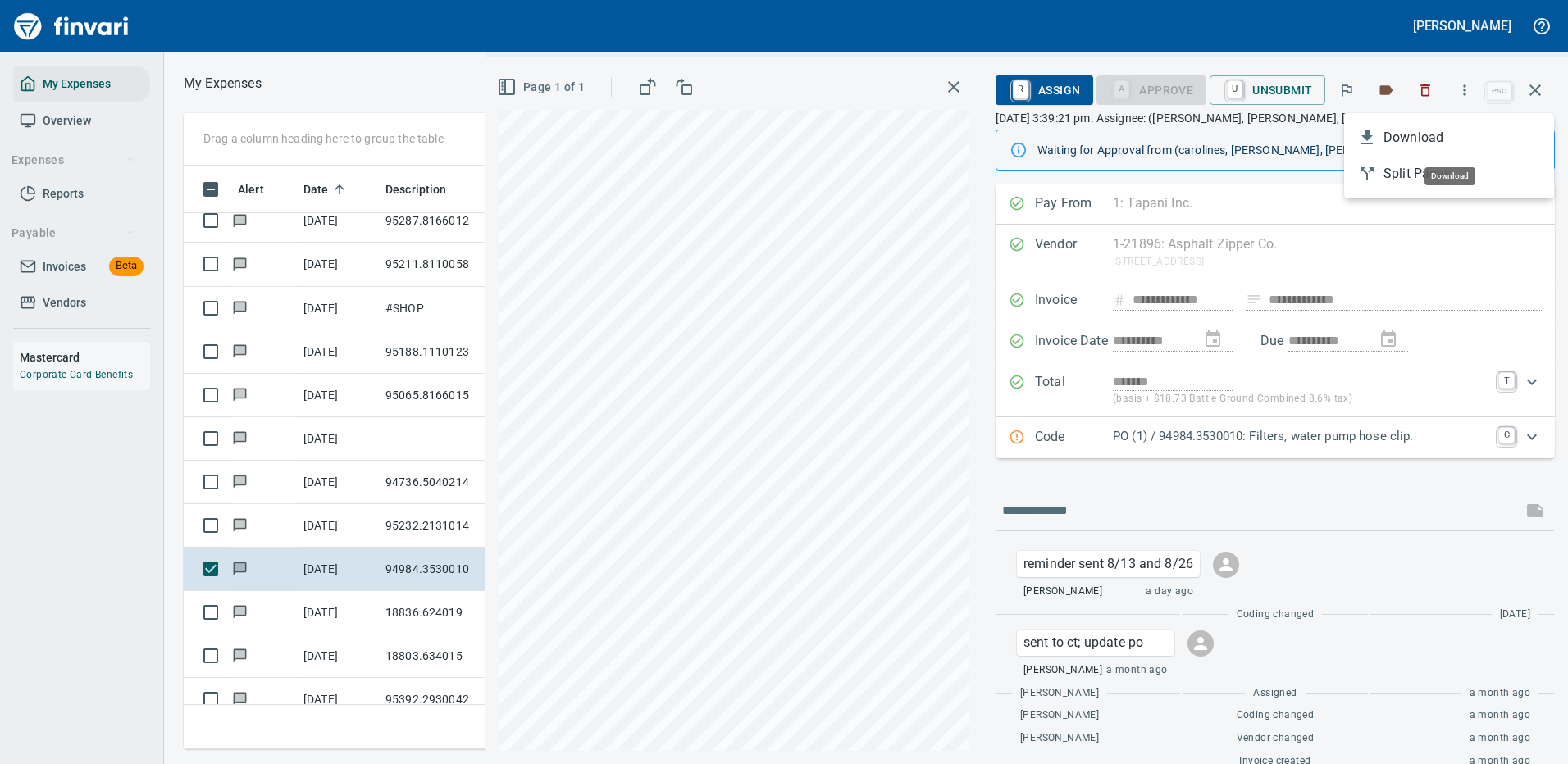
click at [1404, 139] on span "Download" at bounding box center [1461, 138] width 157 height 20
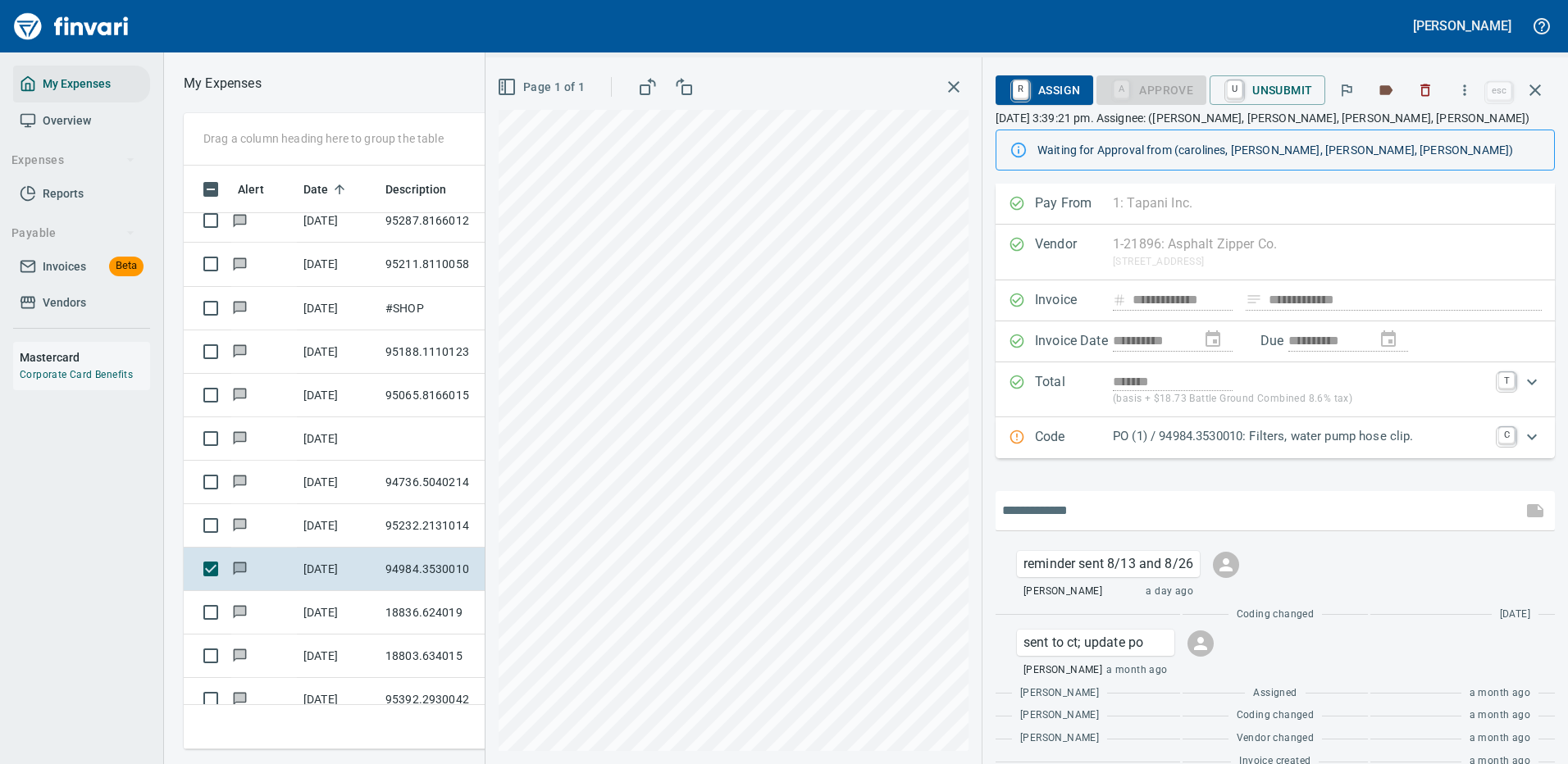
click at [1059, 509] on input "text" at bounding box center [1259, 510] width 514 height 26
type input "**********"
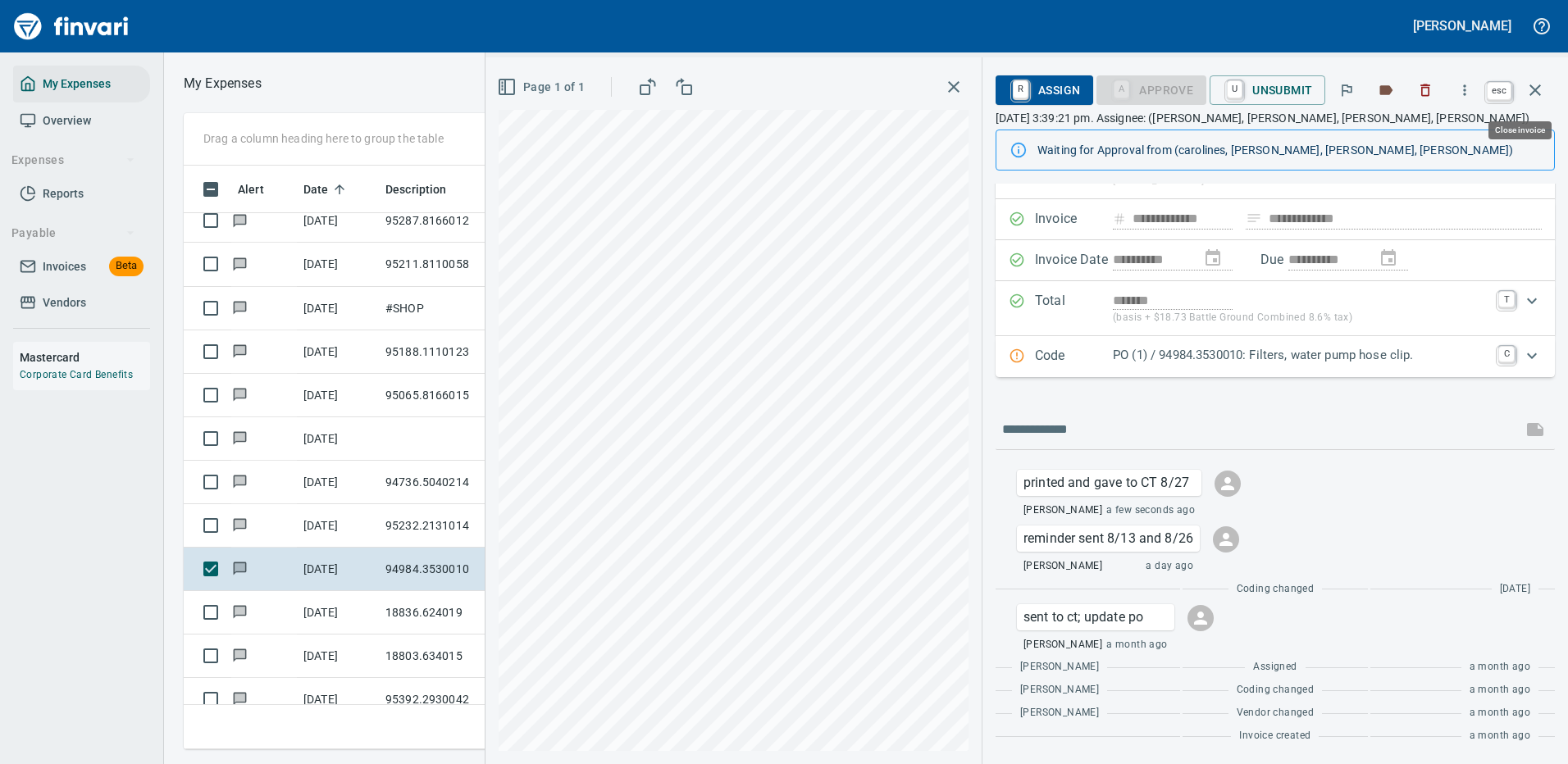
click at [1534, 88] on icon "button" at bounding box center [1535, 90] width 20 height 20
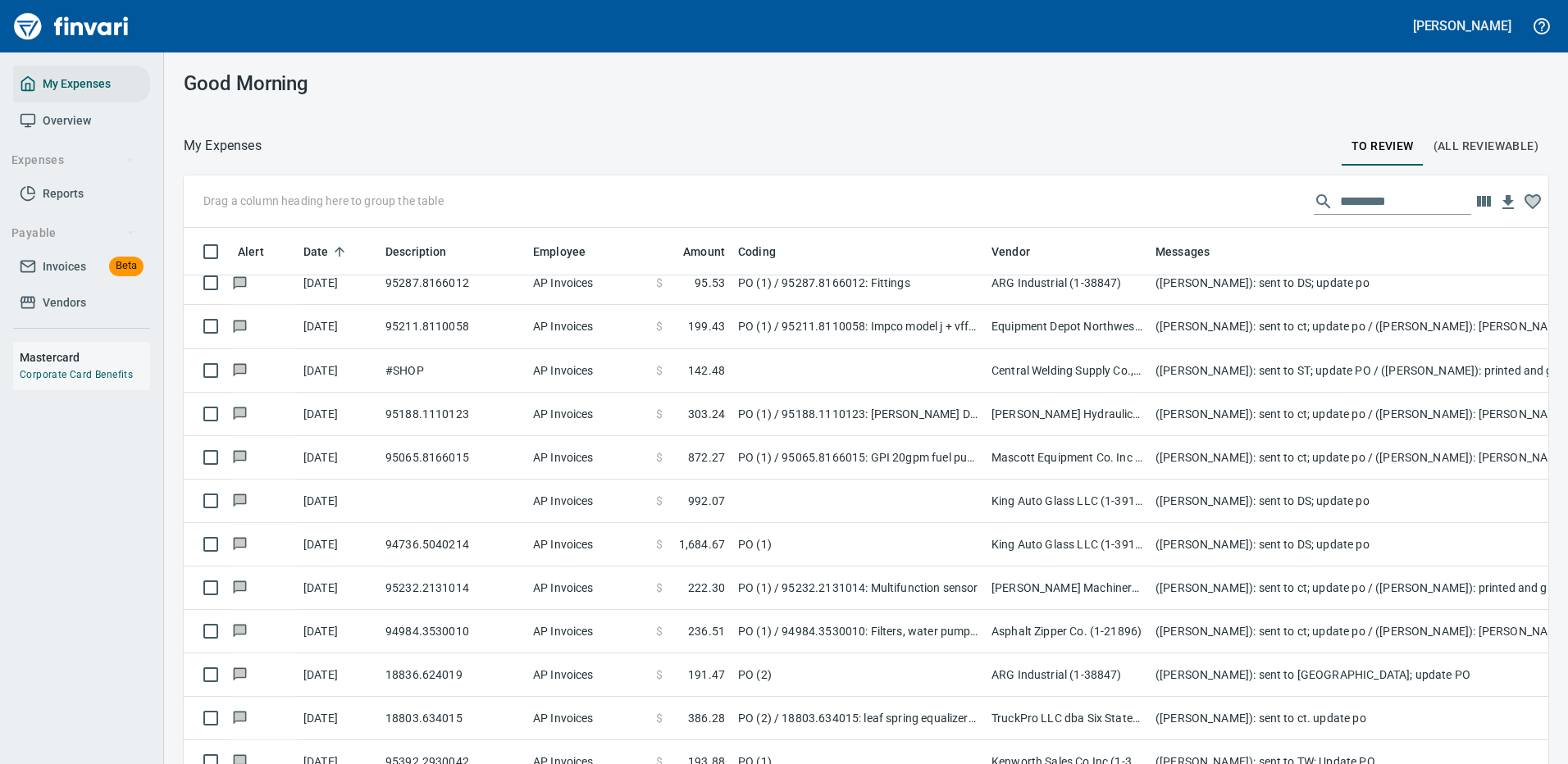
scroll to position [560, 1327]
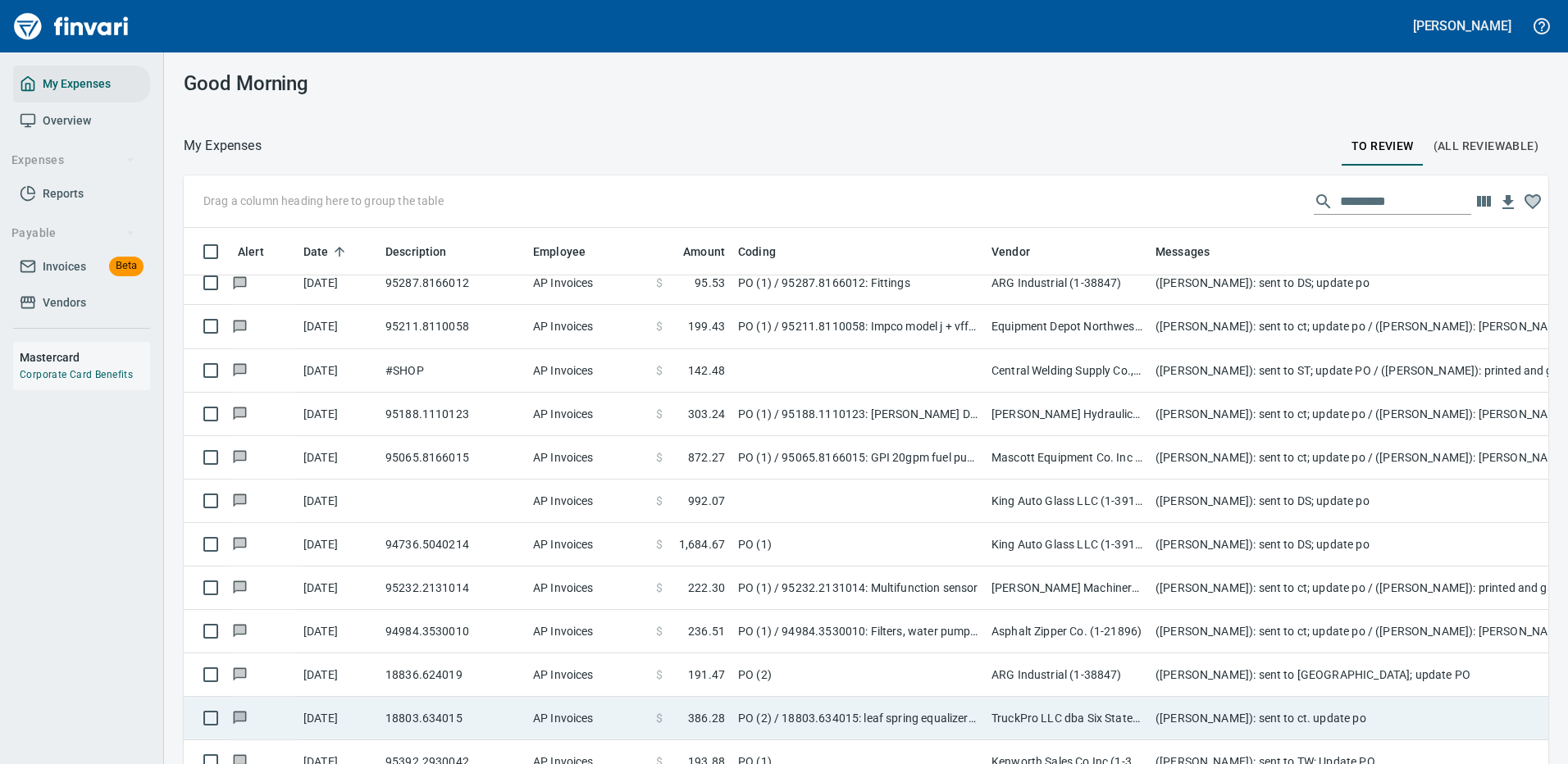
click at [1034, 671] on td "ARG Industrial (1-38847)" at bounding box center [1067, 675] width 164 height 43
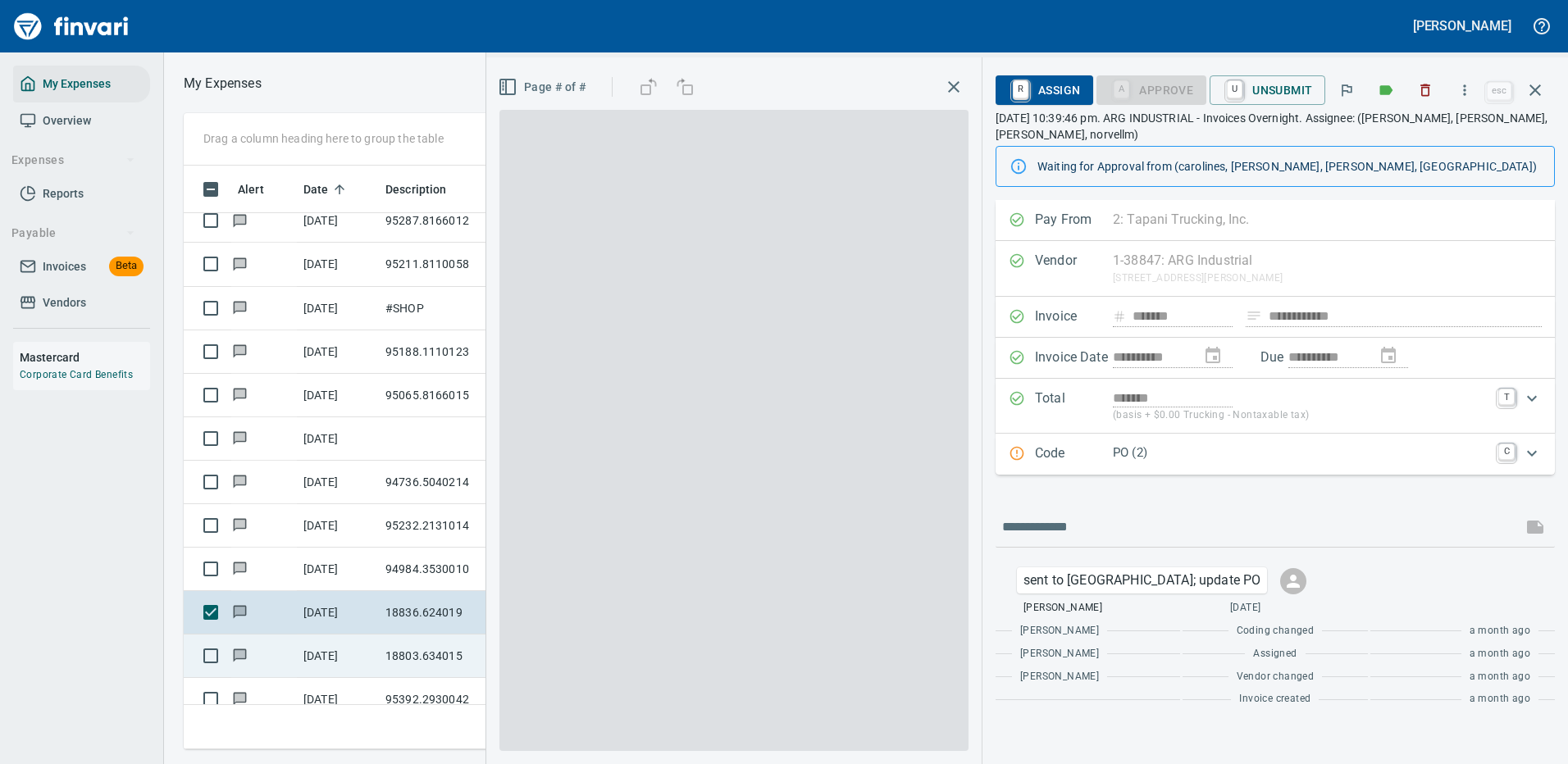
scroll to position [560, 929]
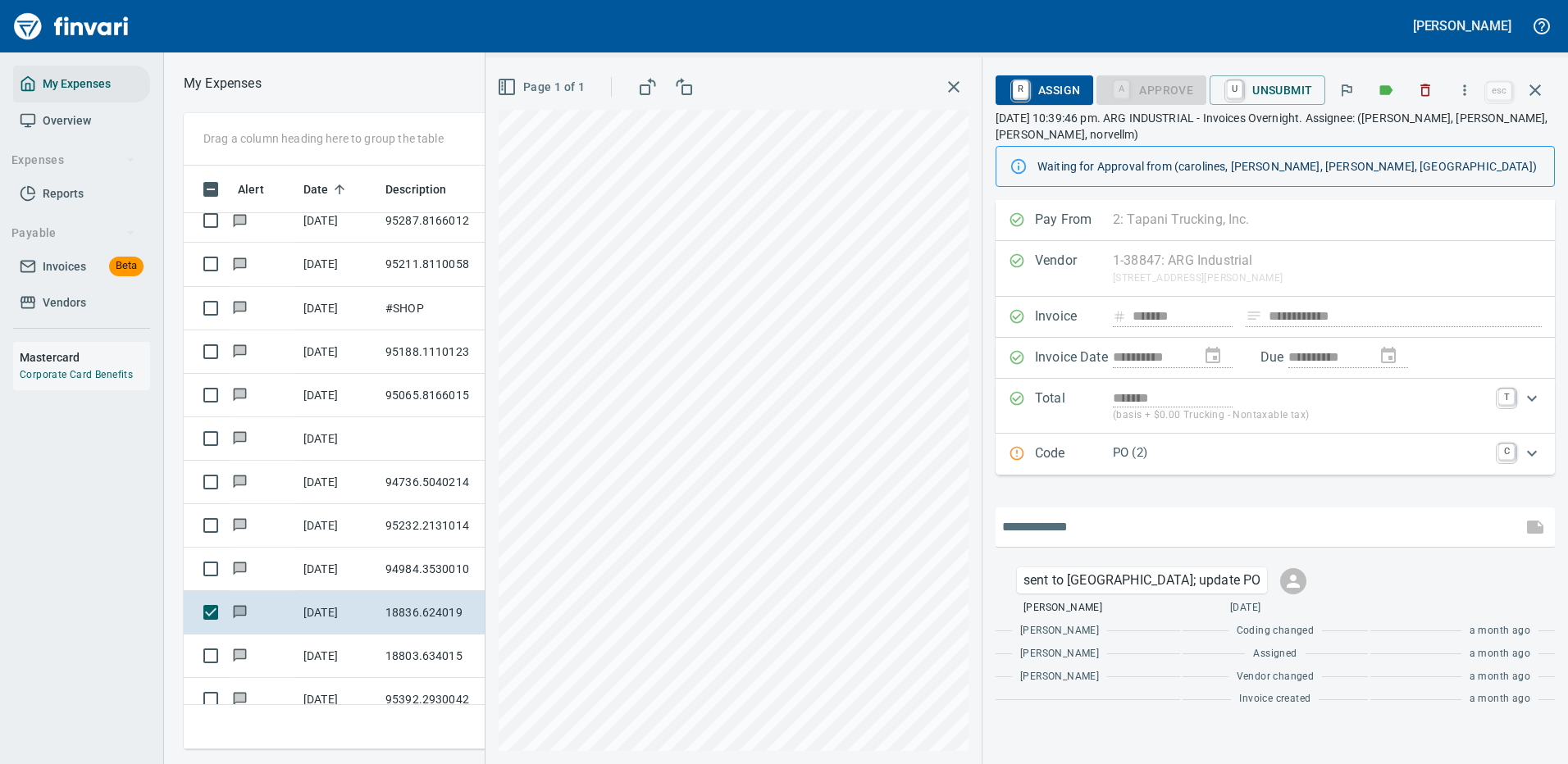
click at [1048, 529] on input "text" at bounding box center [1259, 526] width 514 height 26
type input "**********"
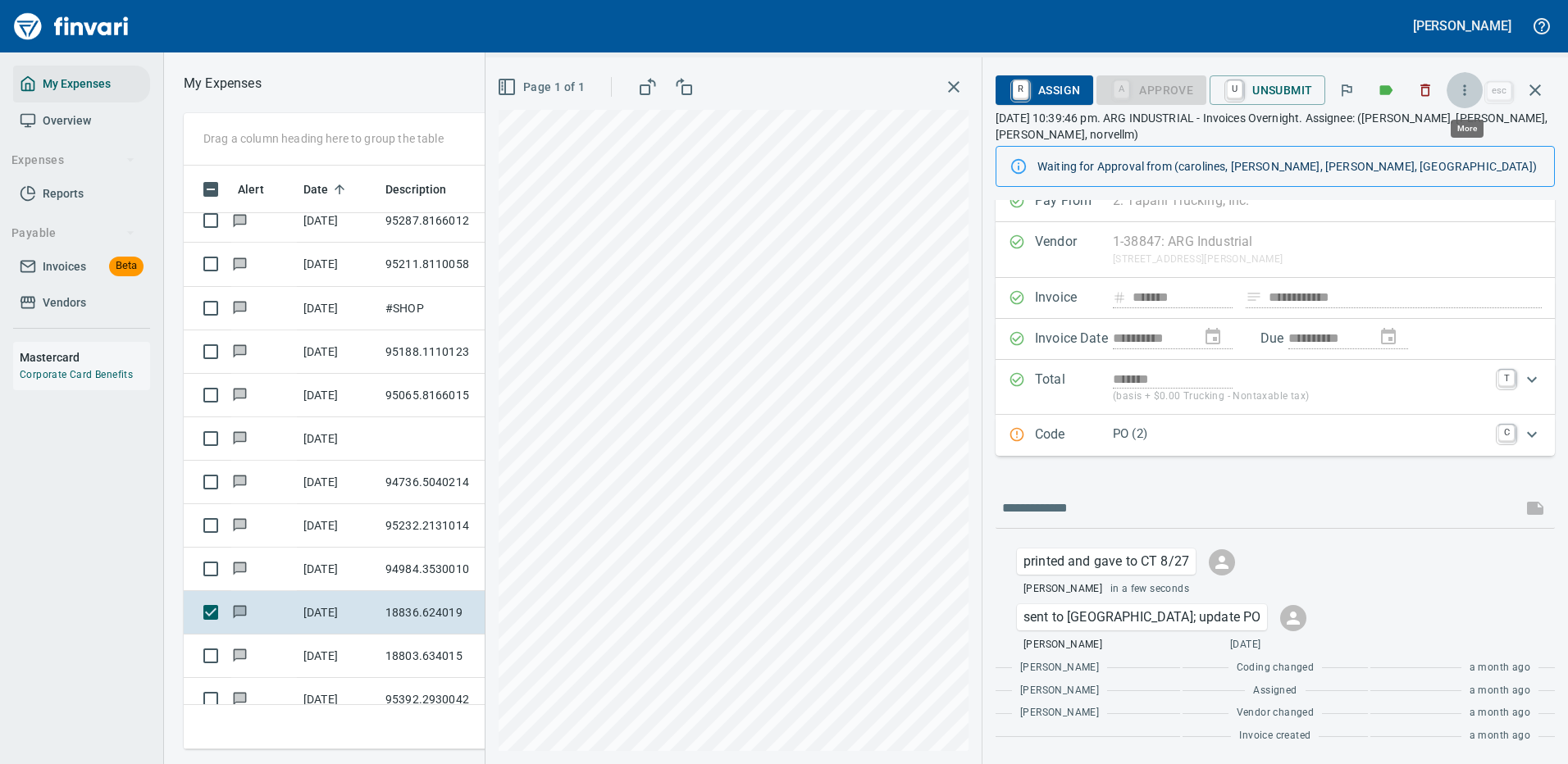
click at [1466, 89] on icon "button" at bounding box center [1465, 90] width 3 height 11
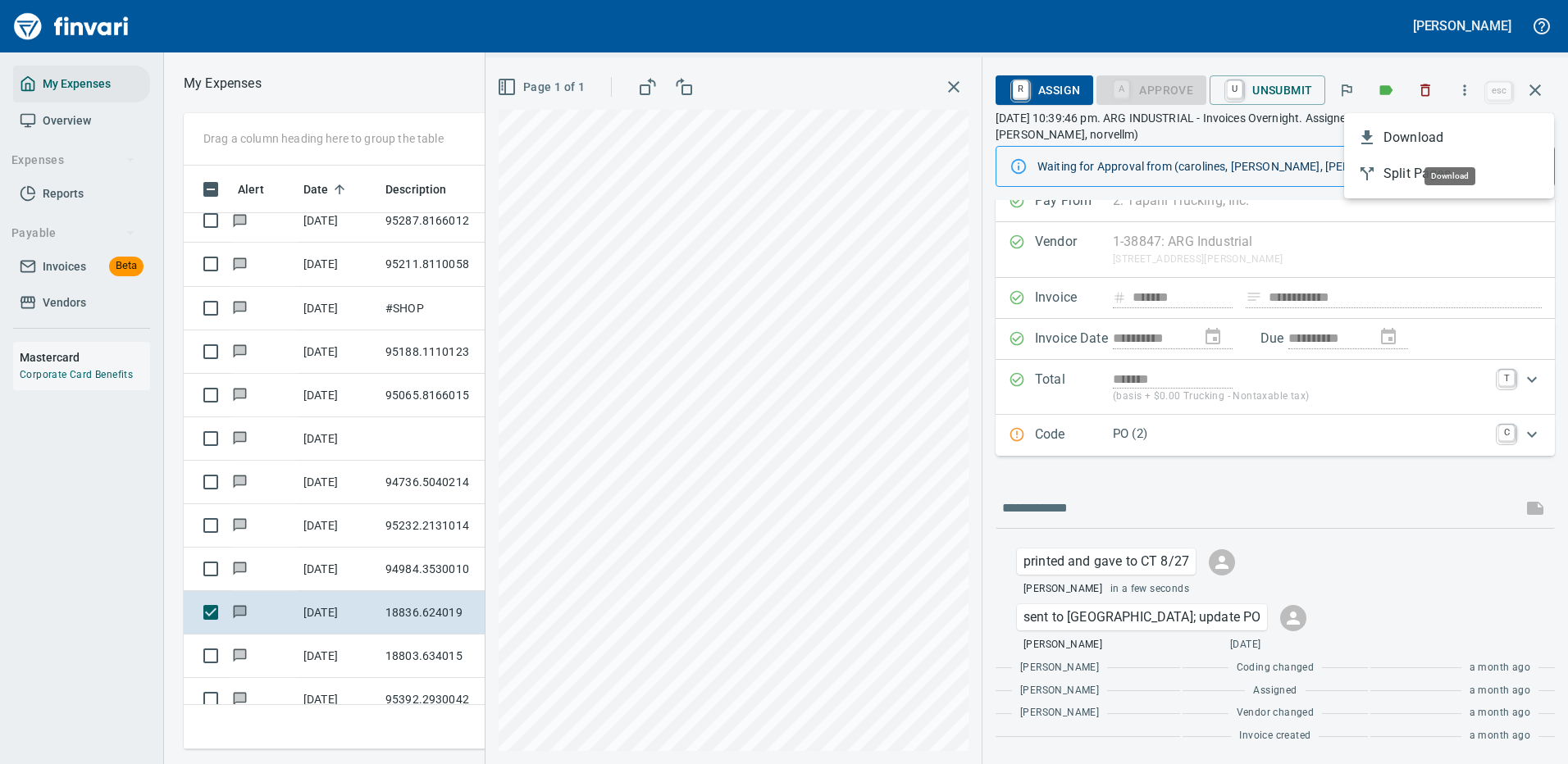
click at [1431, 139] on span "Download" at bounding box center [1461, 138] width 157 height 20
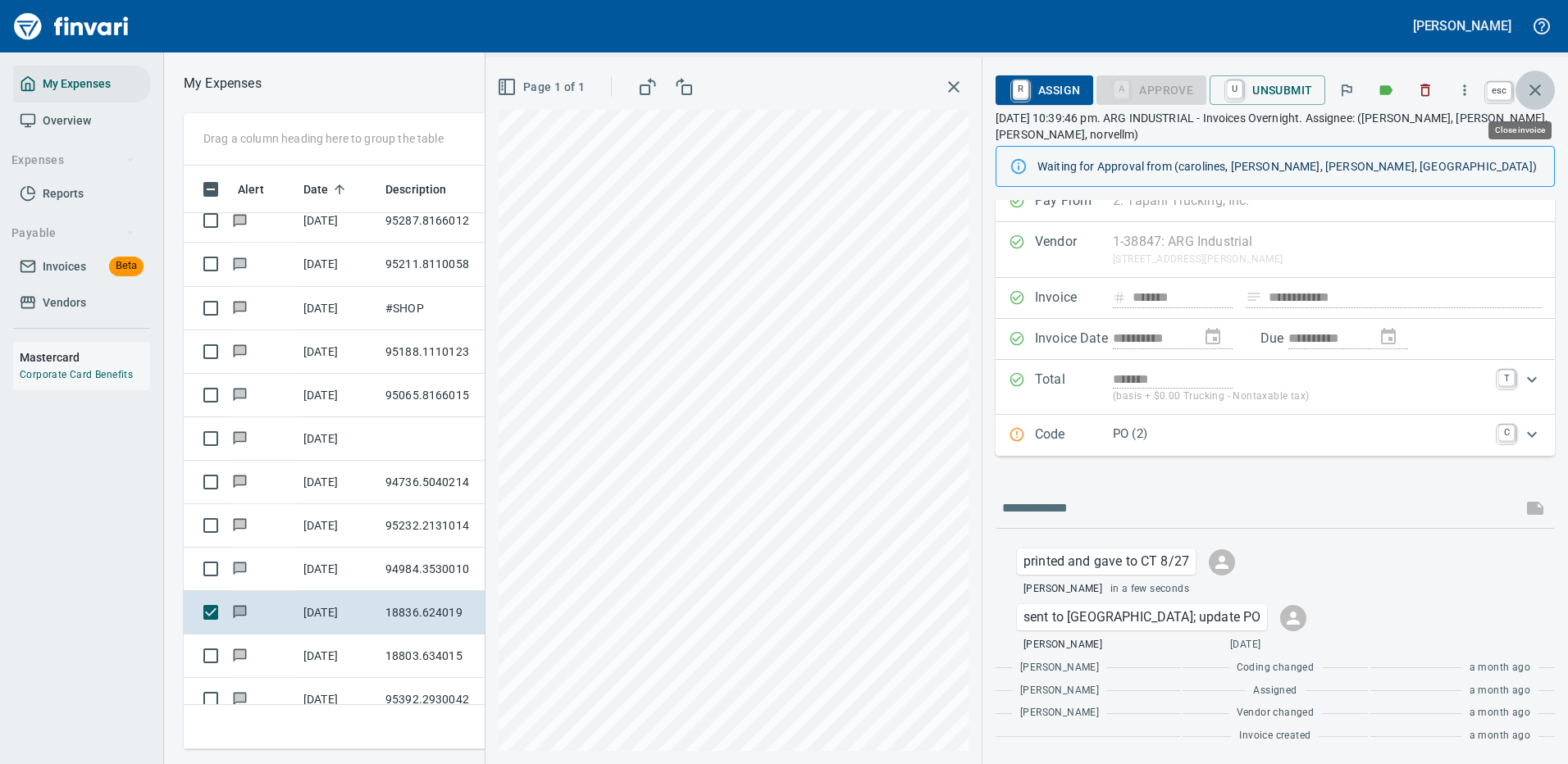
click at [1536, 86] on icon "button" at bounding box center [1535, 90] width 20 height 20
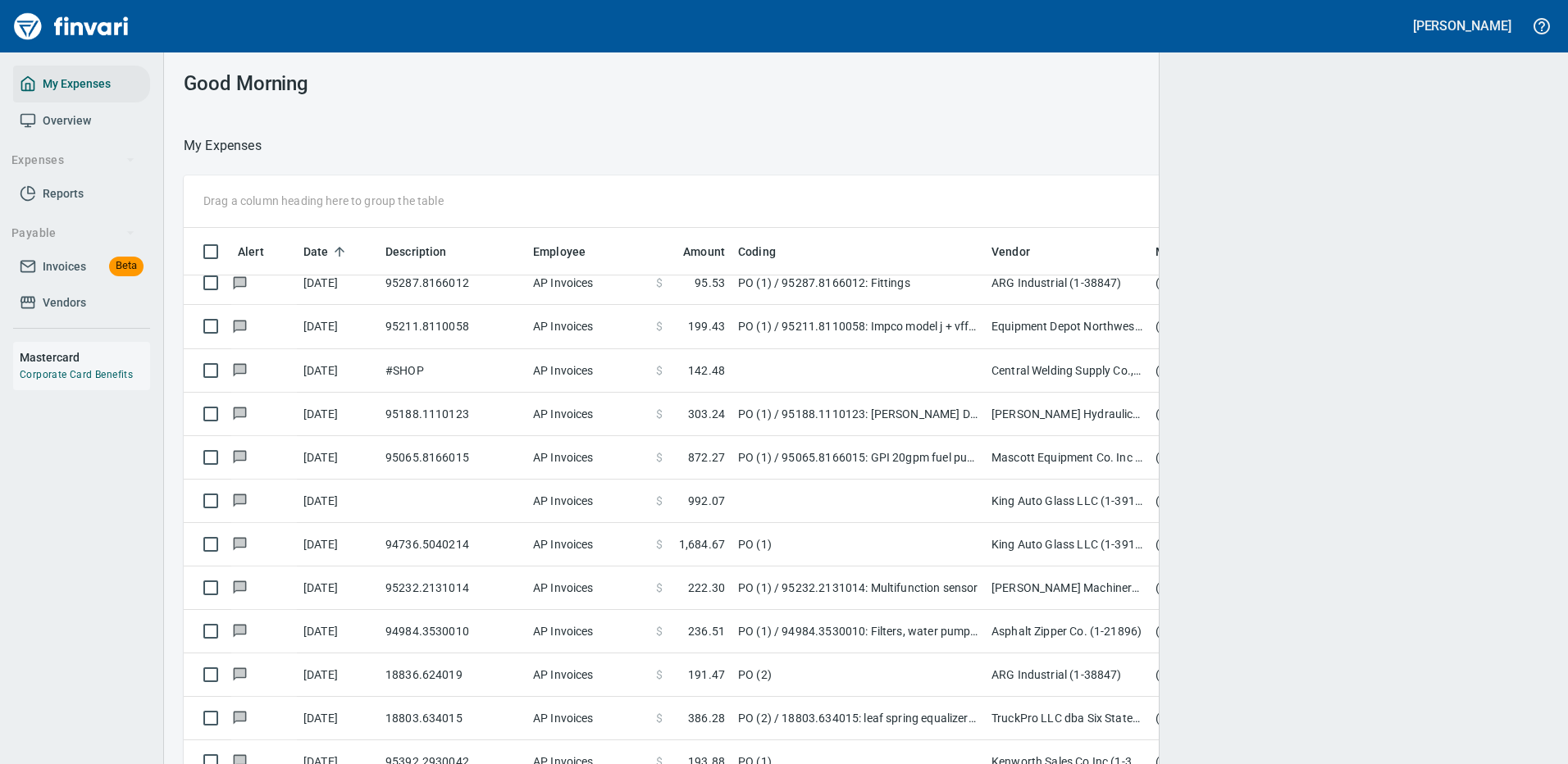
scroll to position [560, 1317]
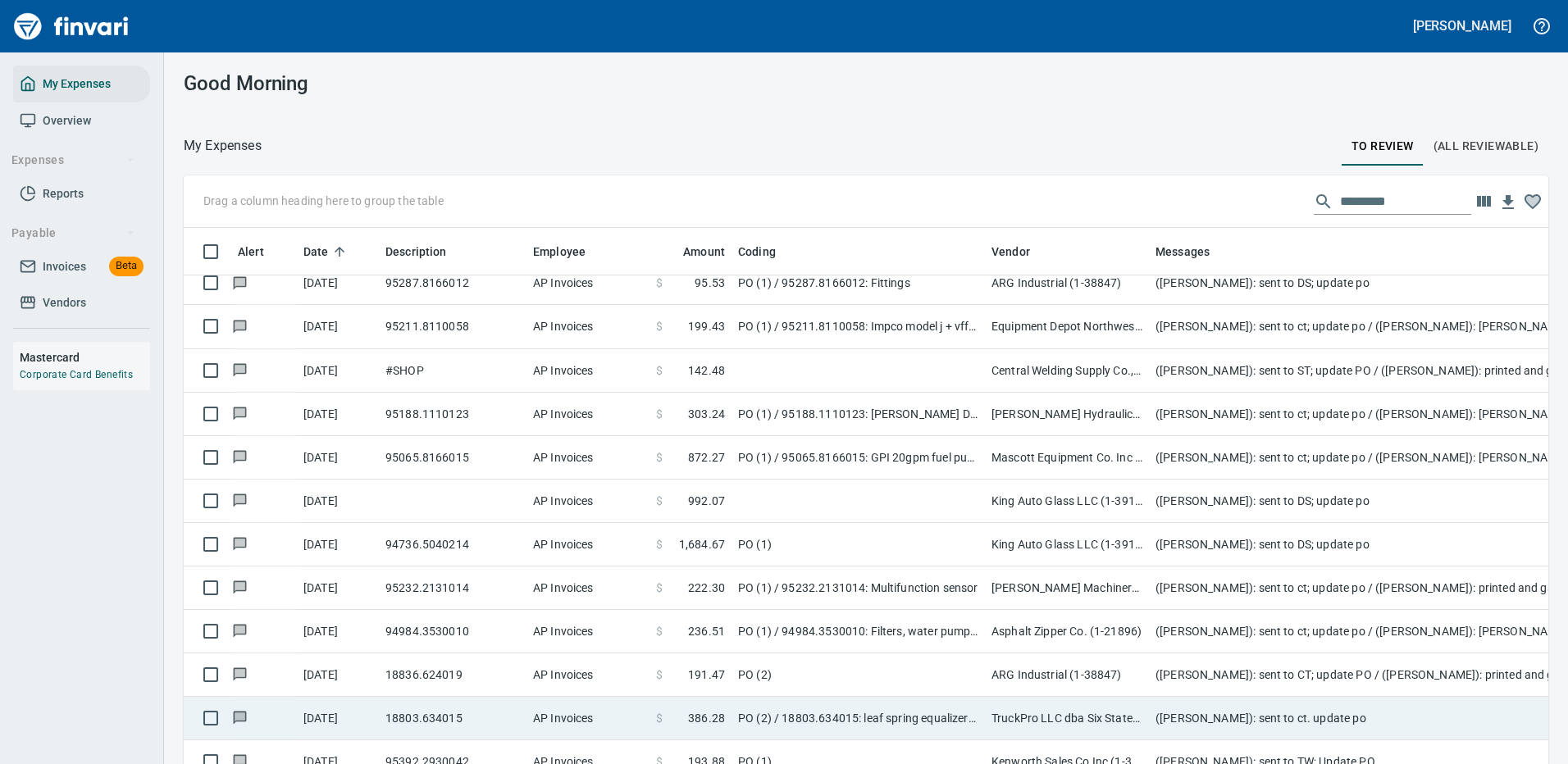
click at [1026, 714] on td "TruckPro LLC dba Six States Distributors Inc (1-10953)" at bounding box center [1067, 719] width 164 height 43
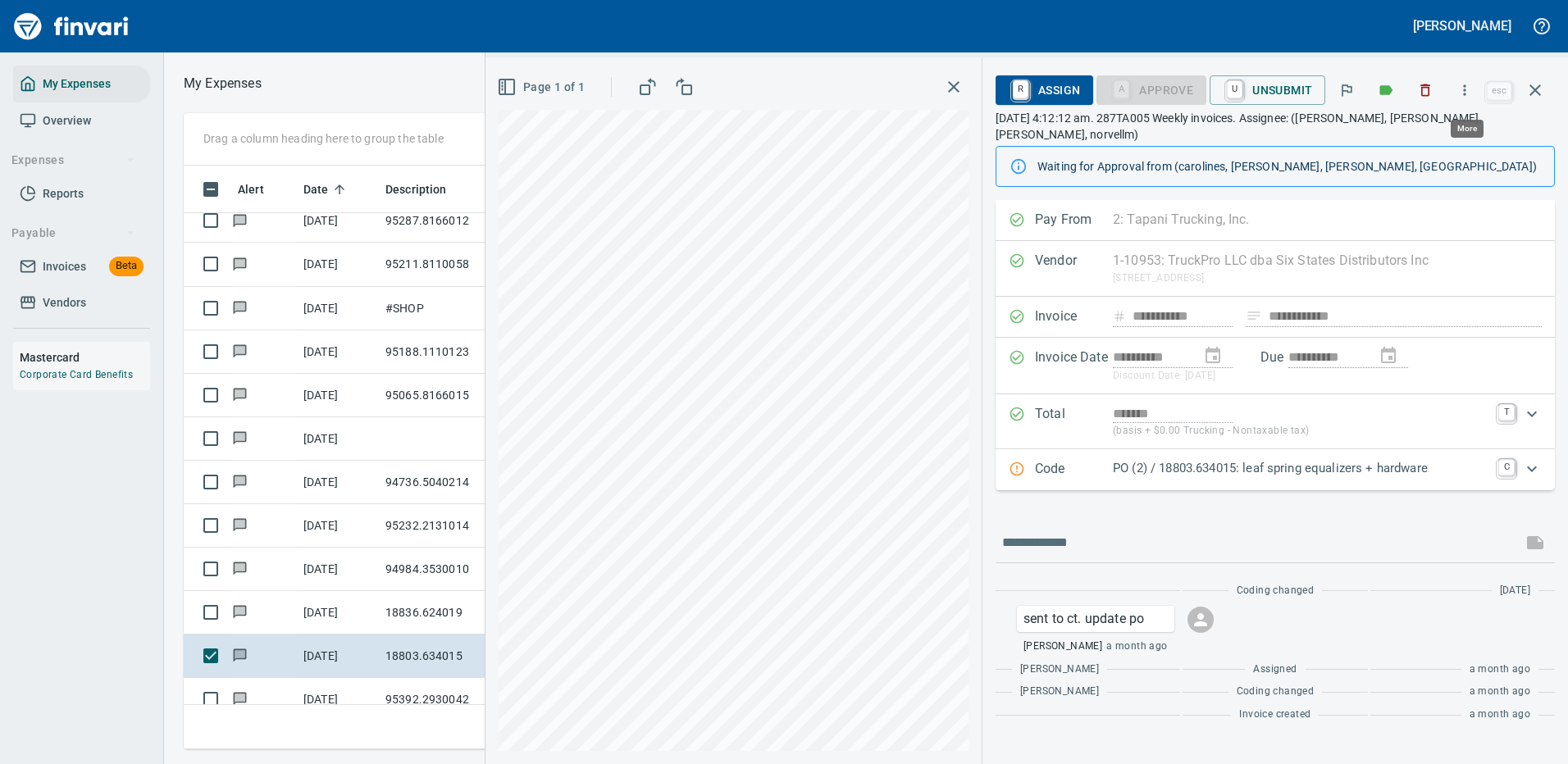
scroll to position [560, 929]
click at [1467, 85] on icon "button" at bounding box center [1465, 90] width 16 height 16
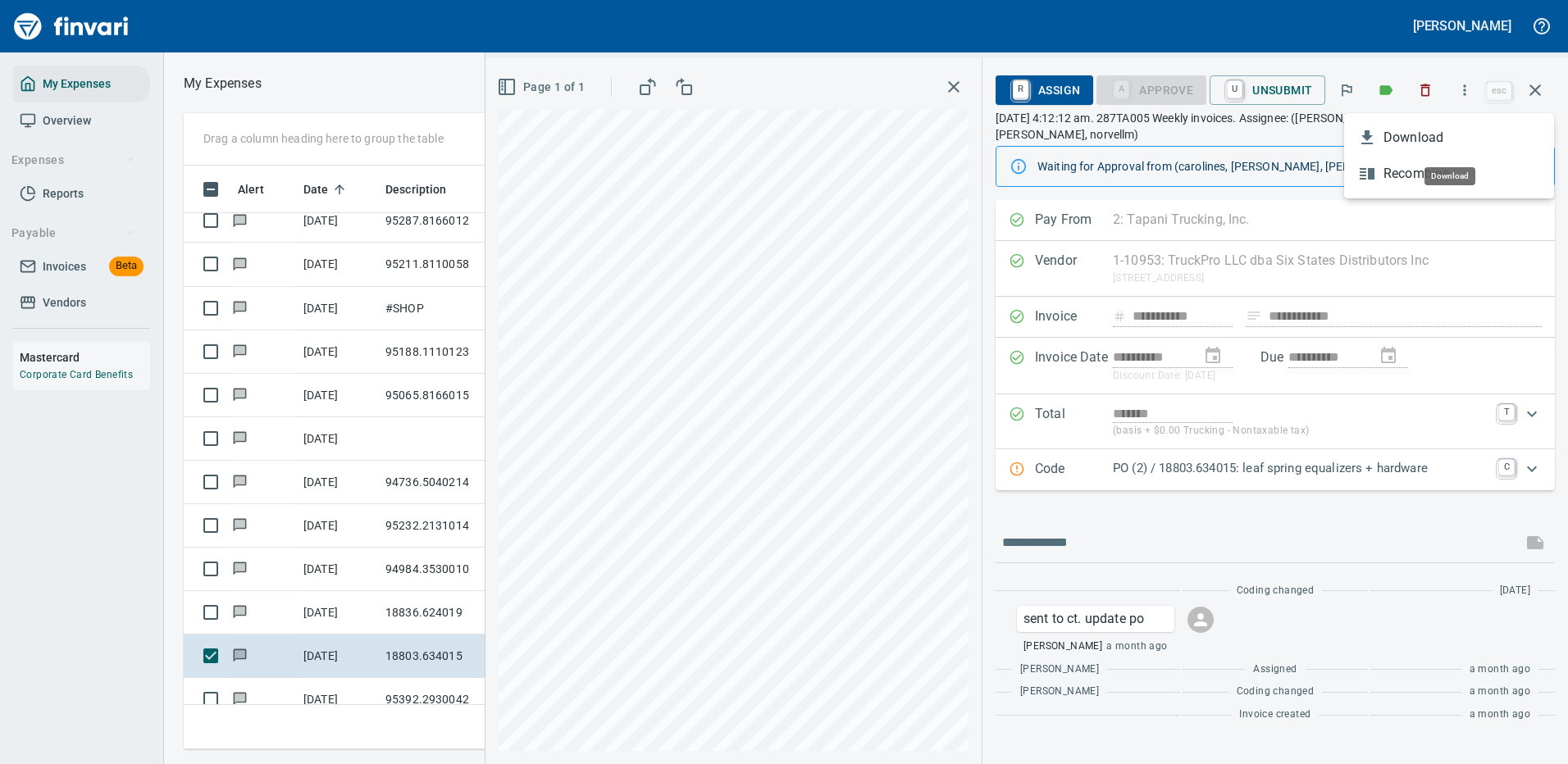
click at [1411, 136] on span "Download" at bounding box center [1461, 138] width 157 height 20
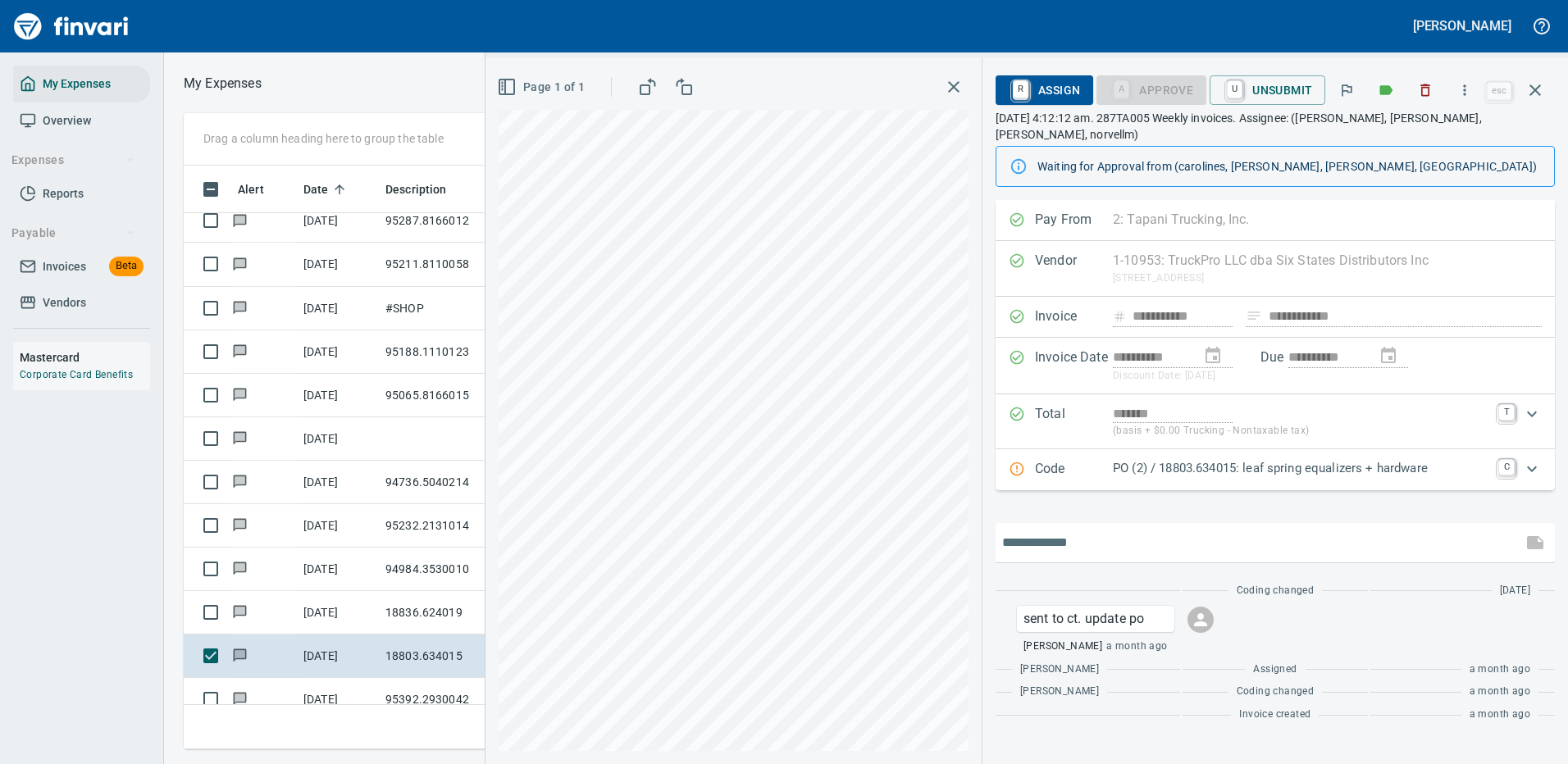
click at [1052, 530] on input "text" at bounding box center [1259, 543] width 514 height 26
type input "**********"
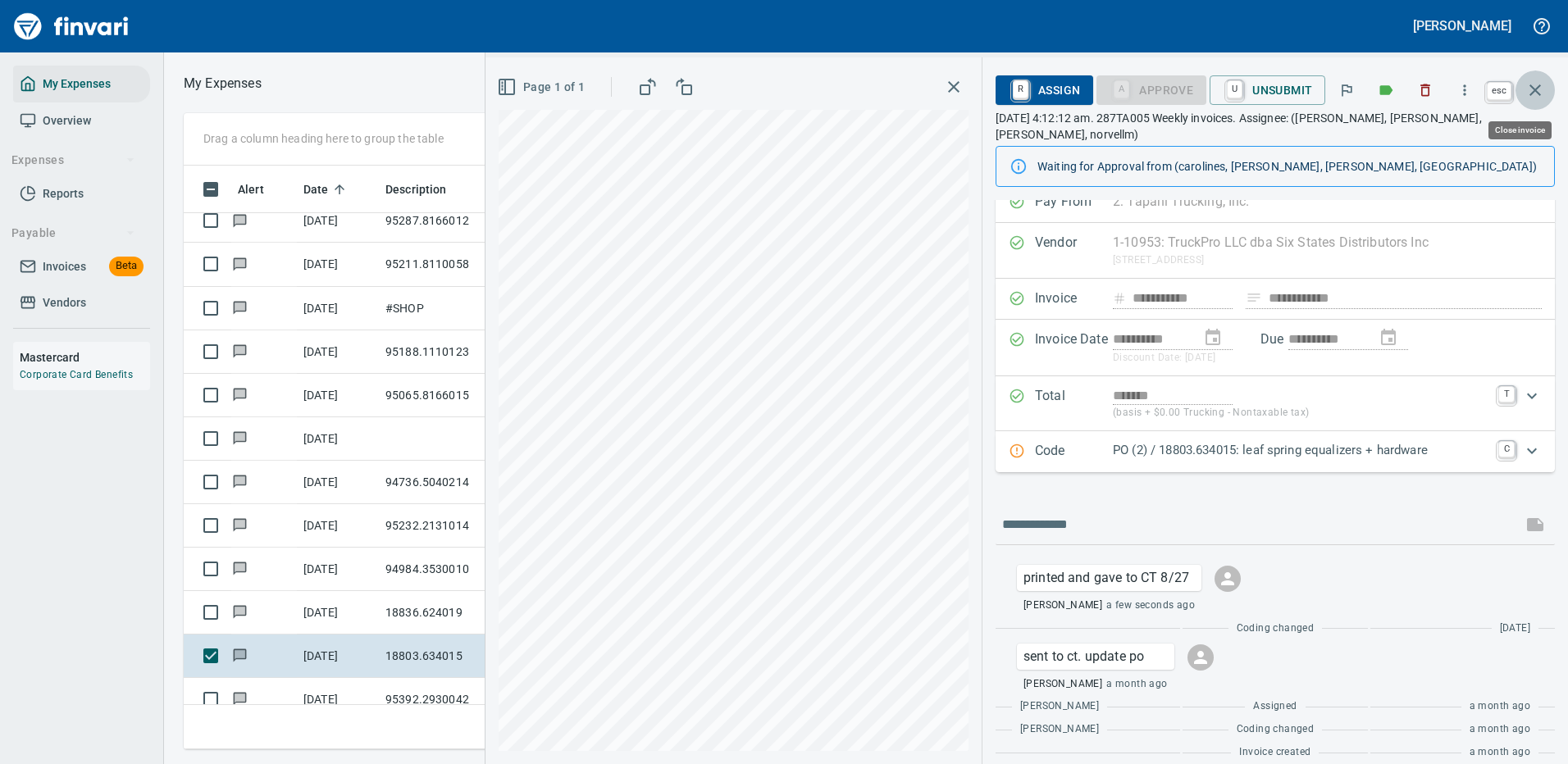
click at [1531, 85] on icon "button" at bounding box center [1535, 90] width 20 height 20
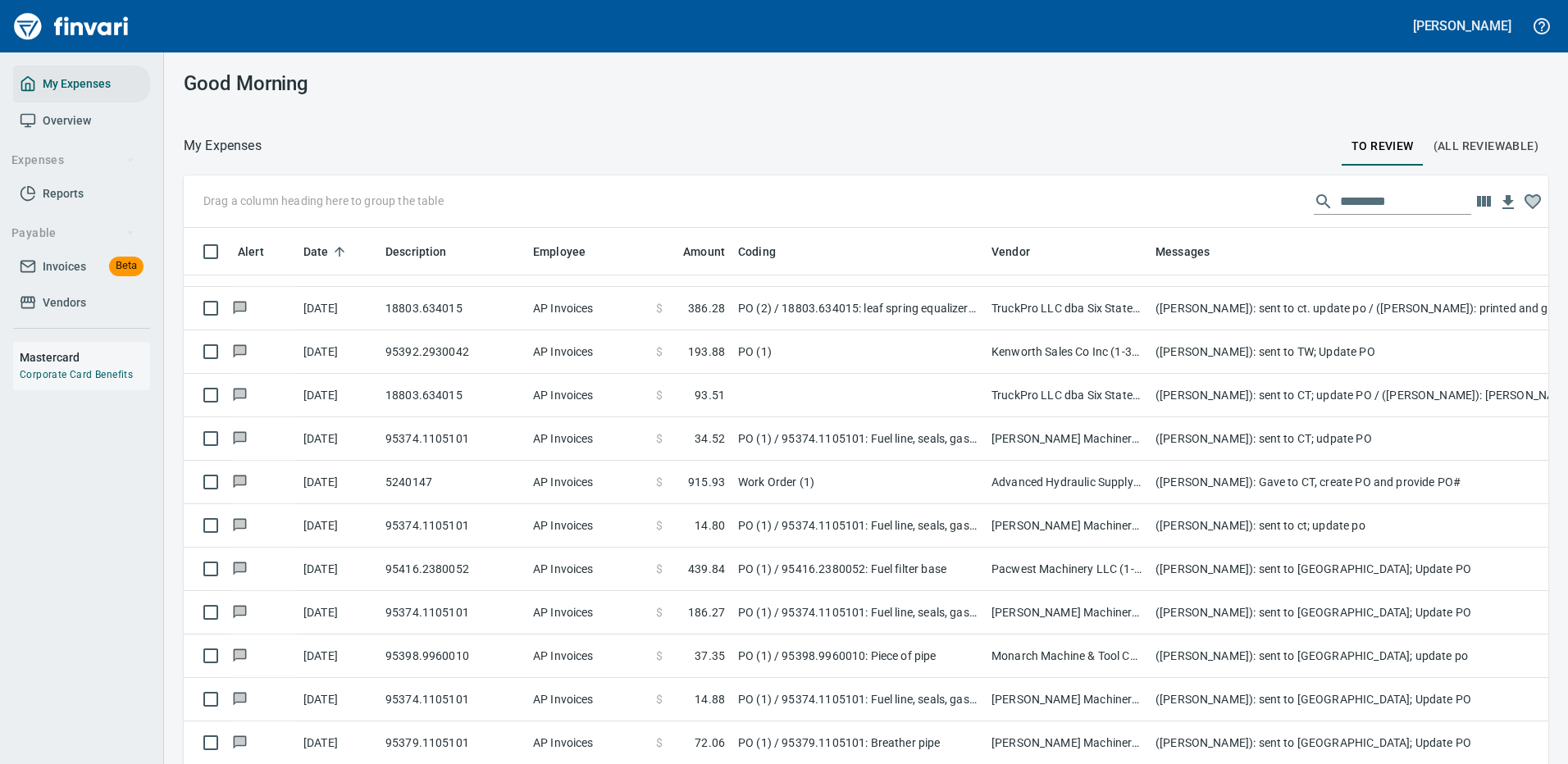
scroll to position [820, 0]
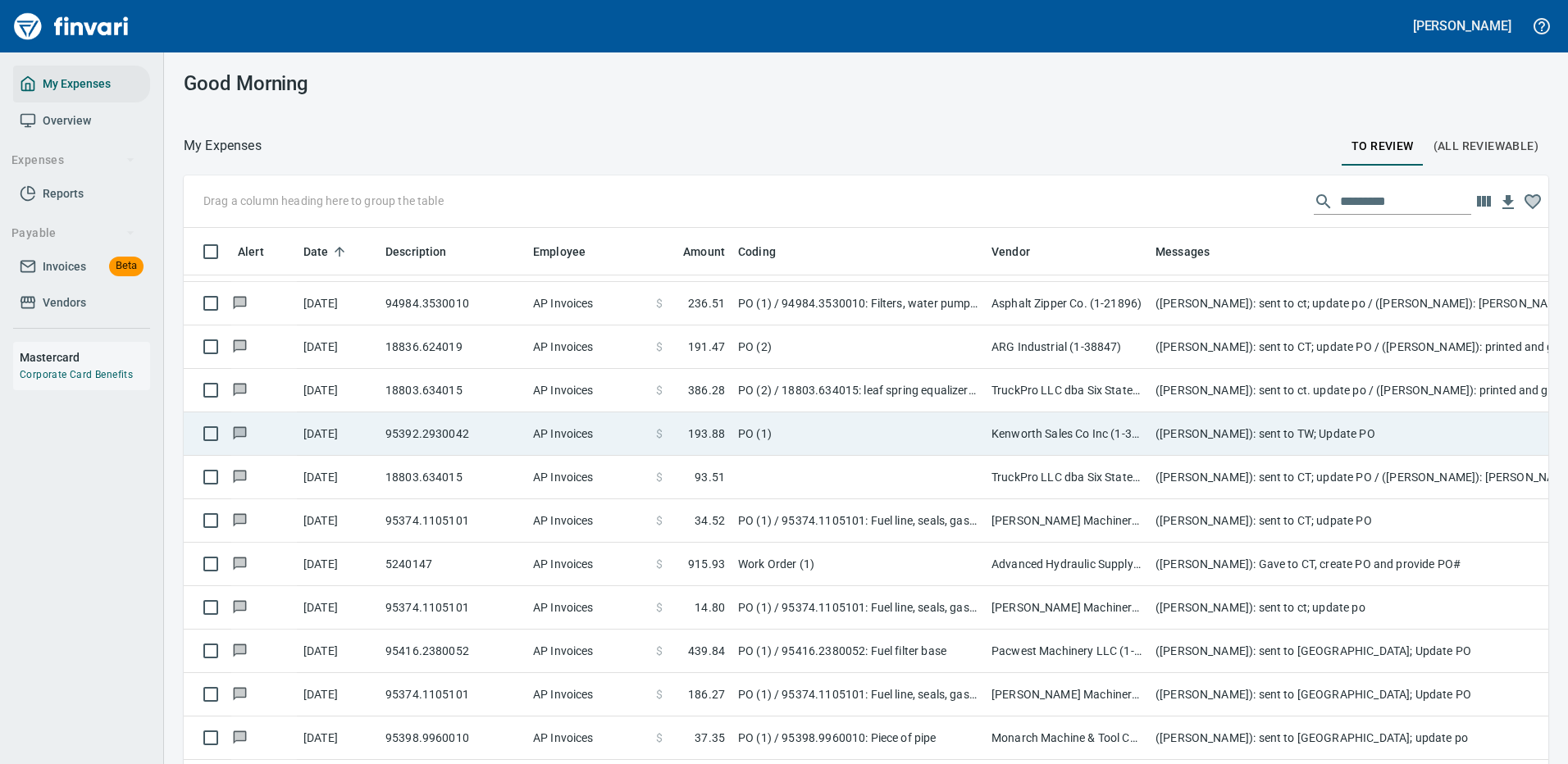
click at [1241, 431] on td "([PERSON_NAME]): sent to TW; Update PO" at bounding box center [1476, 434] width 656 height 43
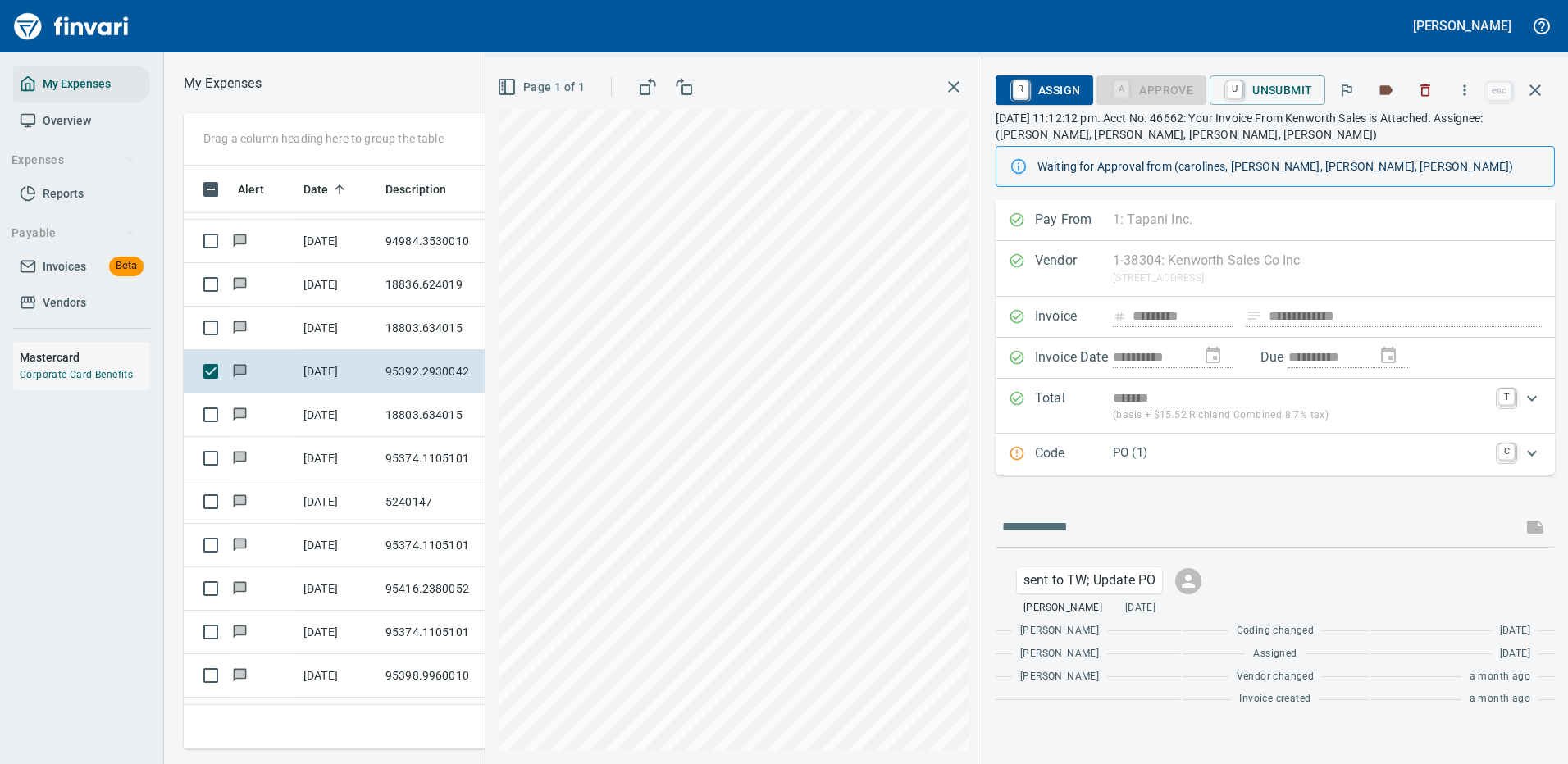
scroll to position [560, 929]
click at [1468, 85] on icon "button" at bounding box center [1465, 90] width 16 height 16
click at [1429, 141] on span "Download" at bounding box center [1461, 138] width 157 height 20
click at [1065, 526] on input "text" at bounding box center [1259, 526] width 514 height 26
click at [1537, 85] on icon "button" at bounding box center [1535, 90] width 20 height 20
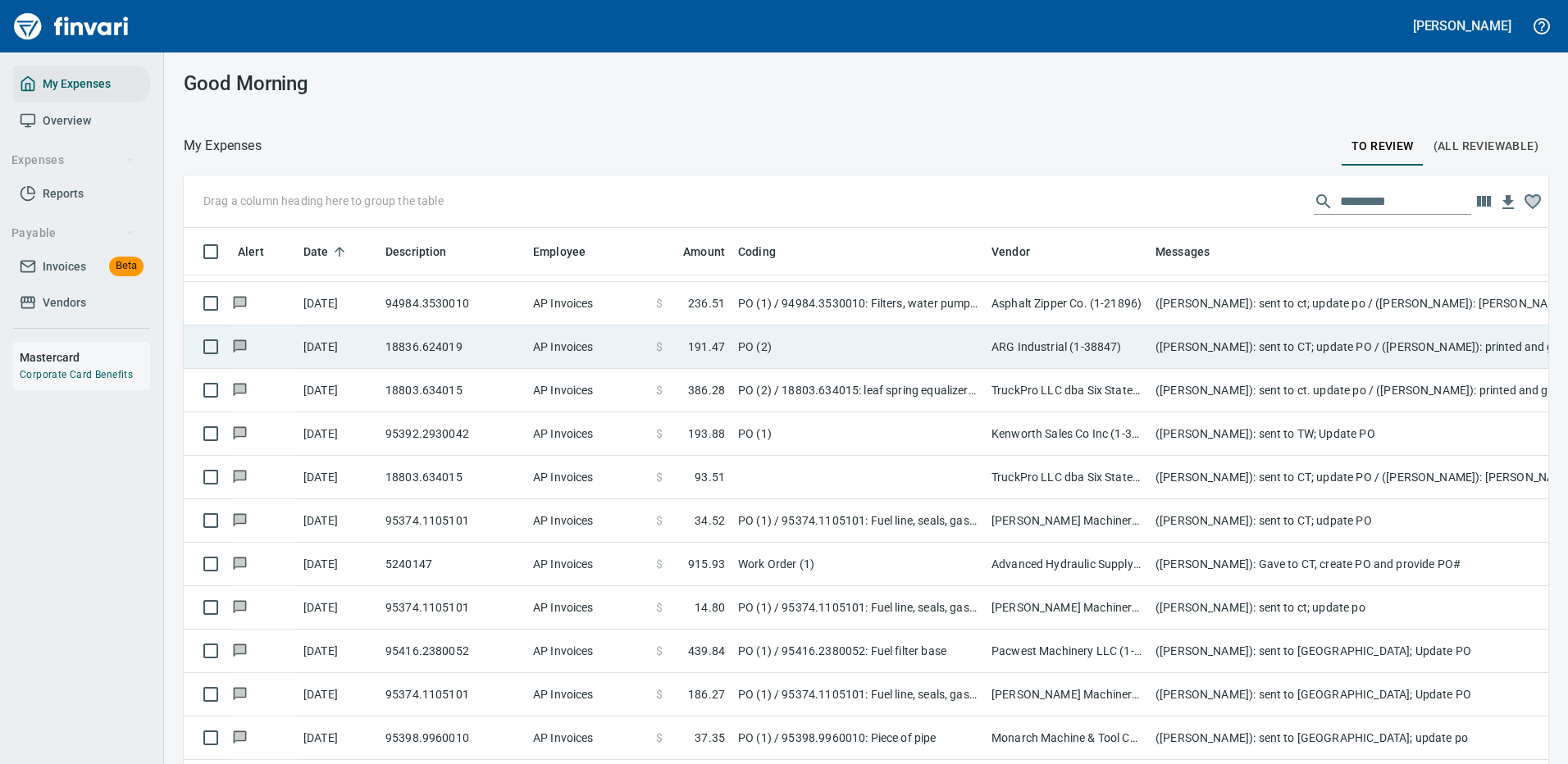
scroll to position [560, 1328]
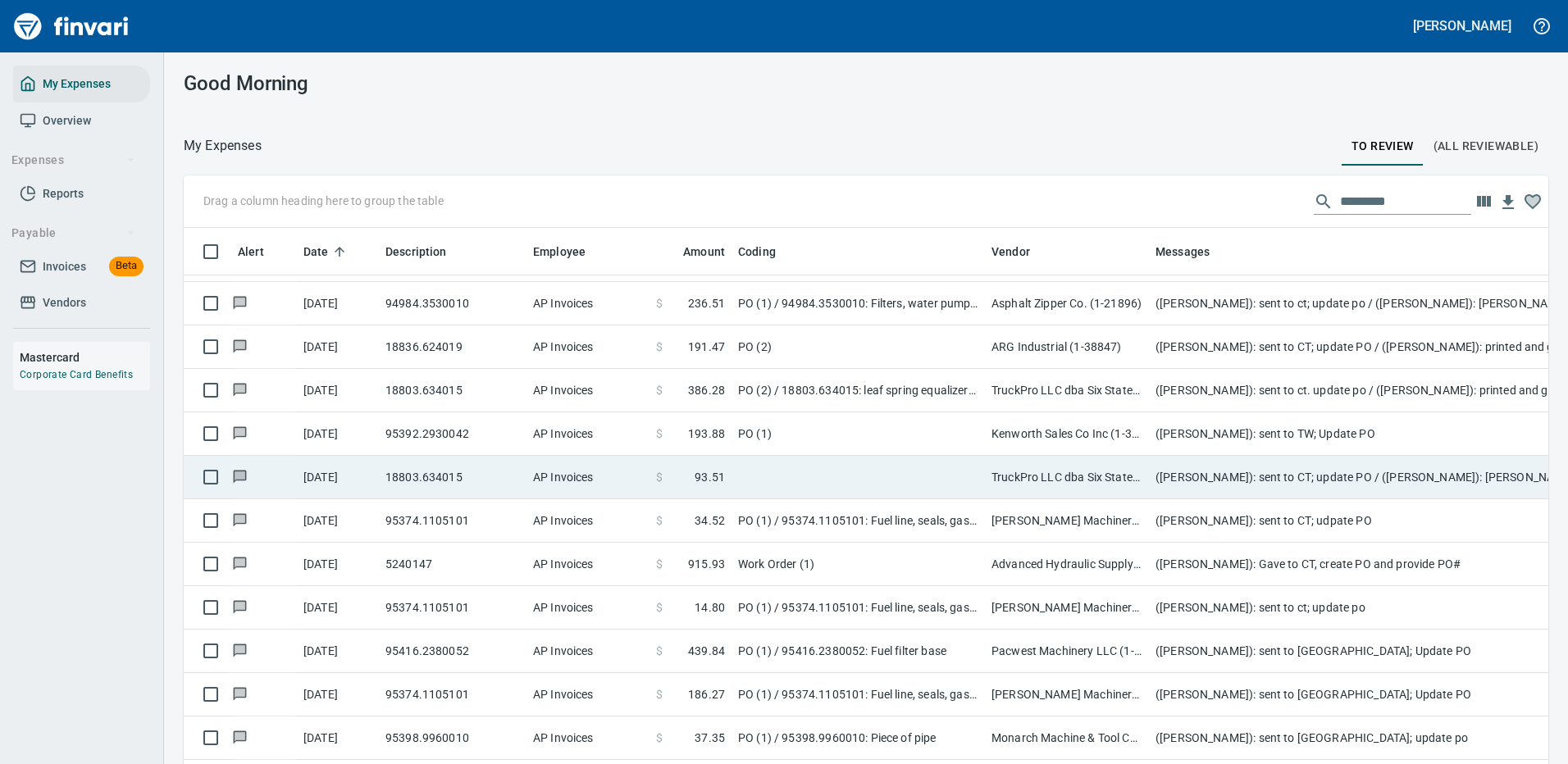
click at [1116, 485] on td "TruckPro LLC dba Six States Distributors Inc (1-10953)" at bounding box center [1067, 478] width 164 height 43
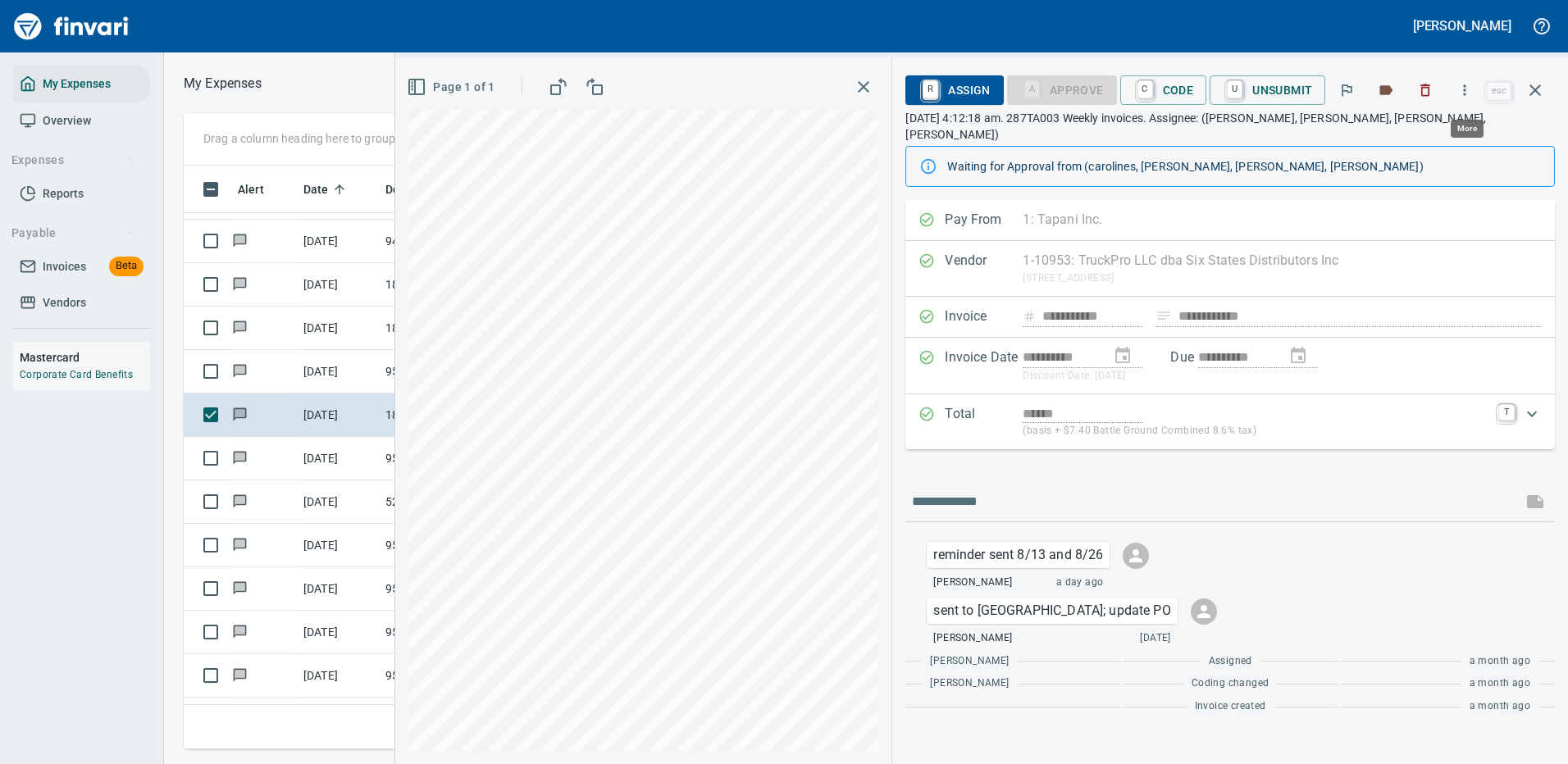
scroll to position [560, 929]
click at [1470, 85] on icon "button" at bounding box center [1465, 90] width 16 height 16
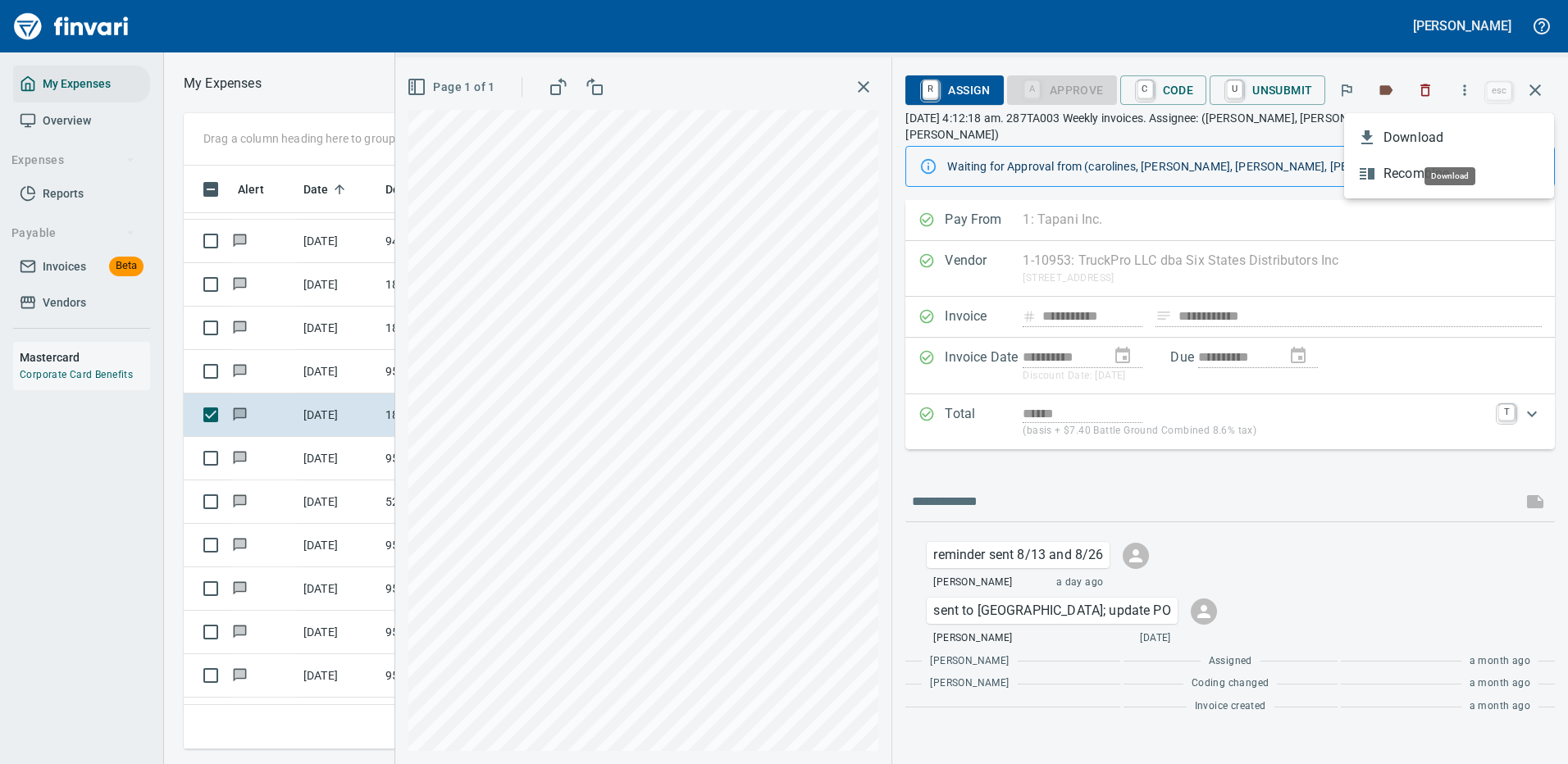
click at [1409, 137] on span "Download" at bounding box center [1461, 138] width 157 height 20
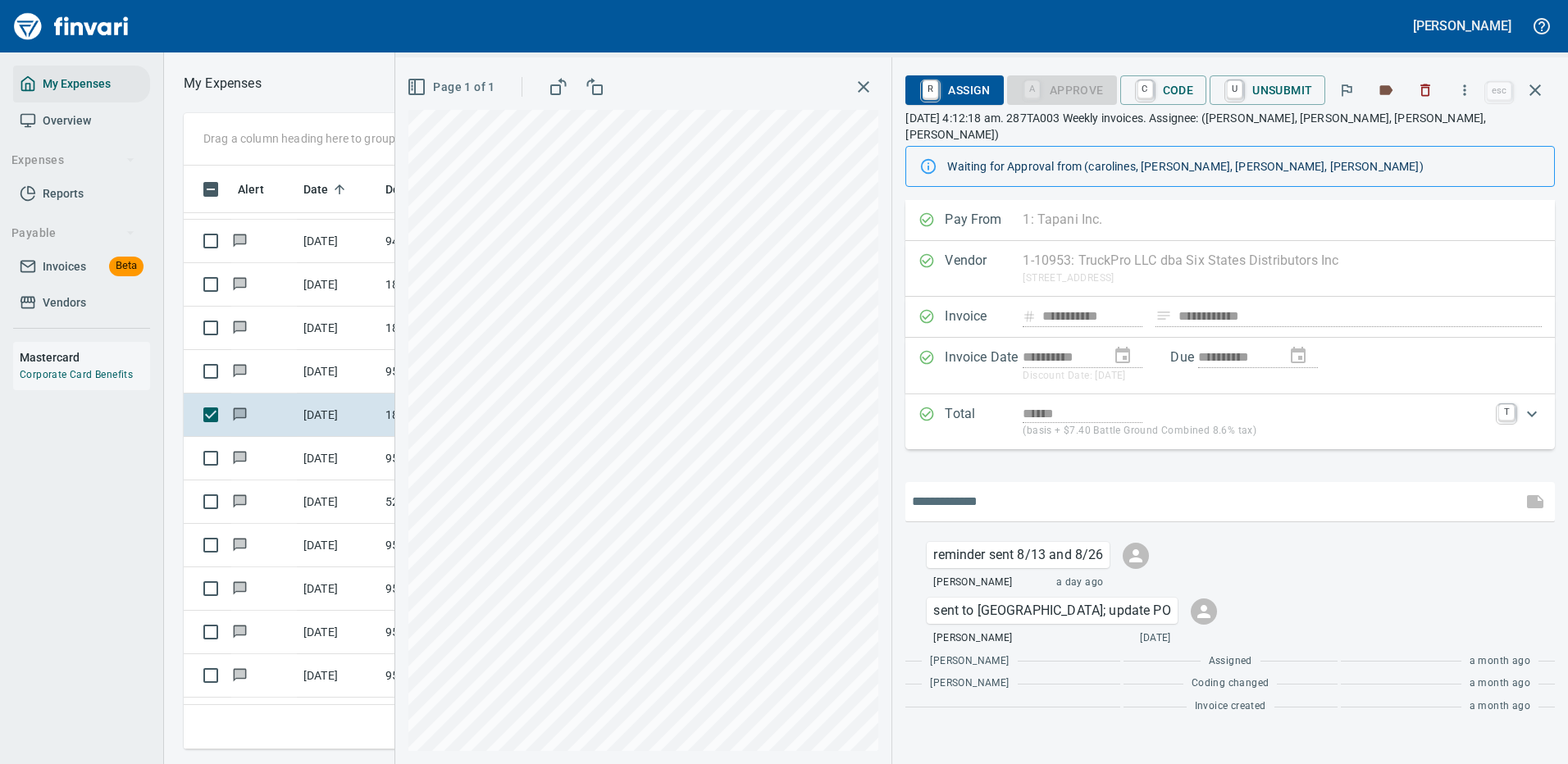
click at [1001, 494] on input "text" at bounding box center [1213, 501] width 604 height 26
type input "**********"
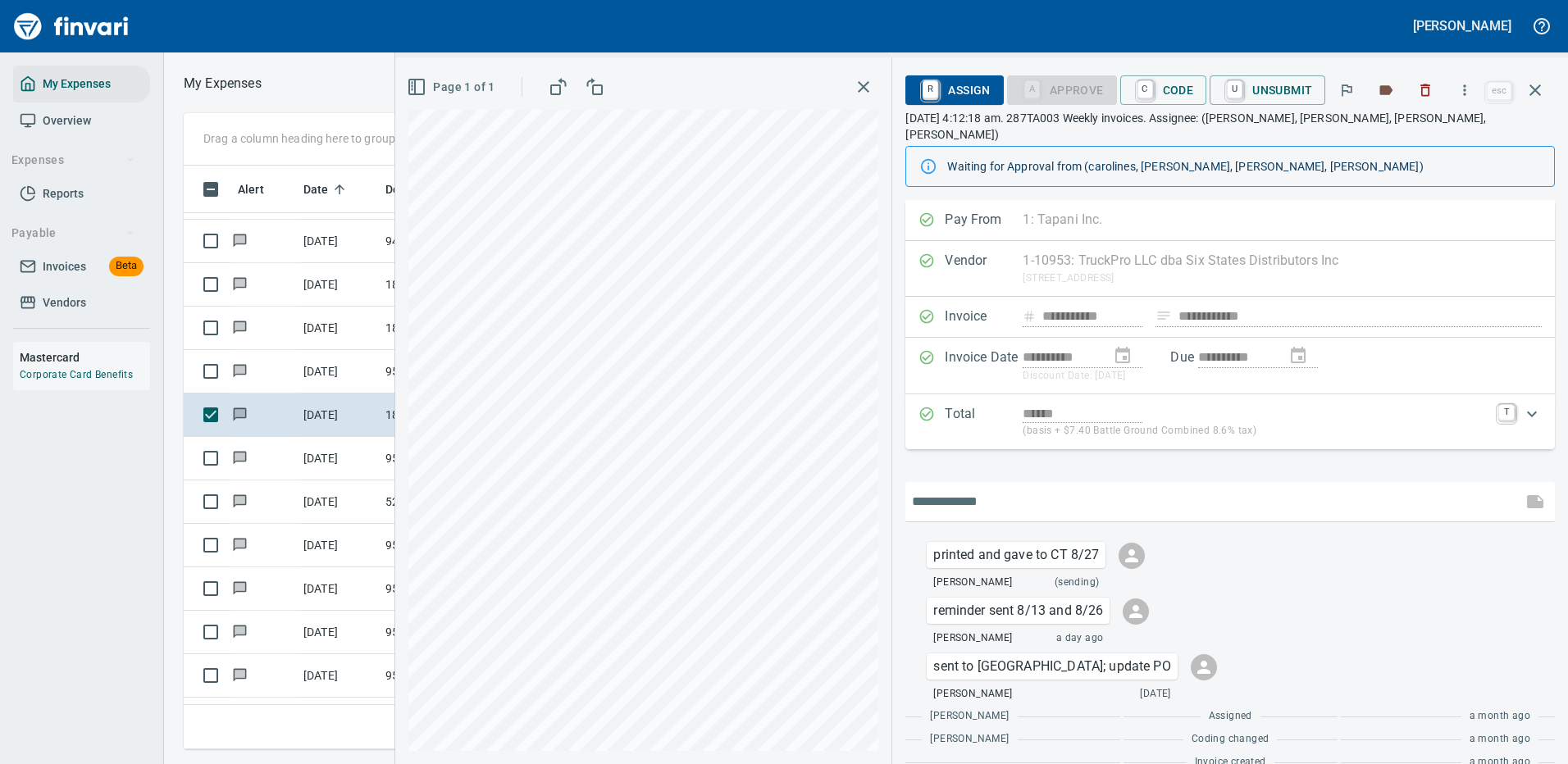
scroll to position [10, 0]
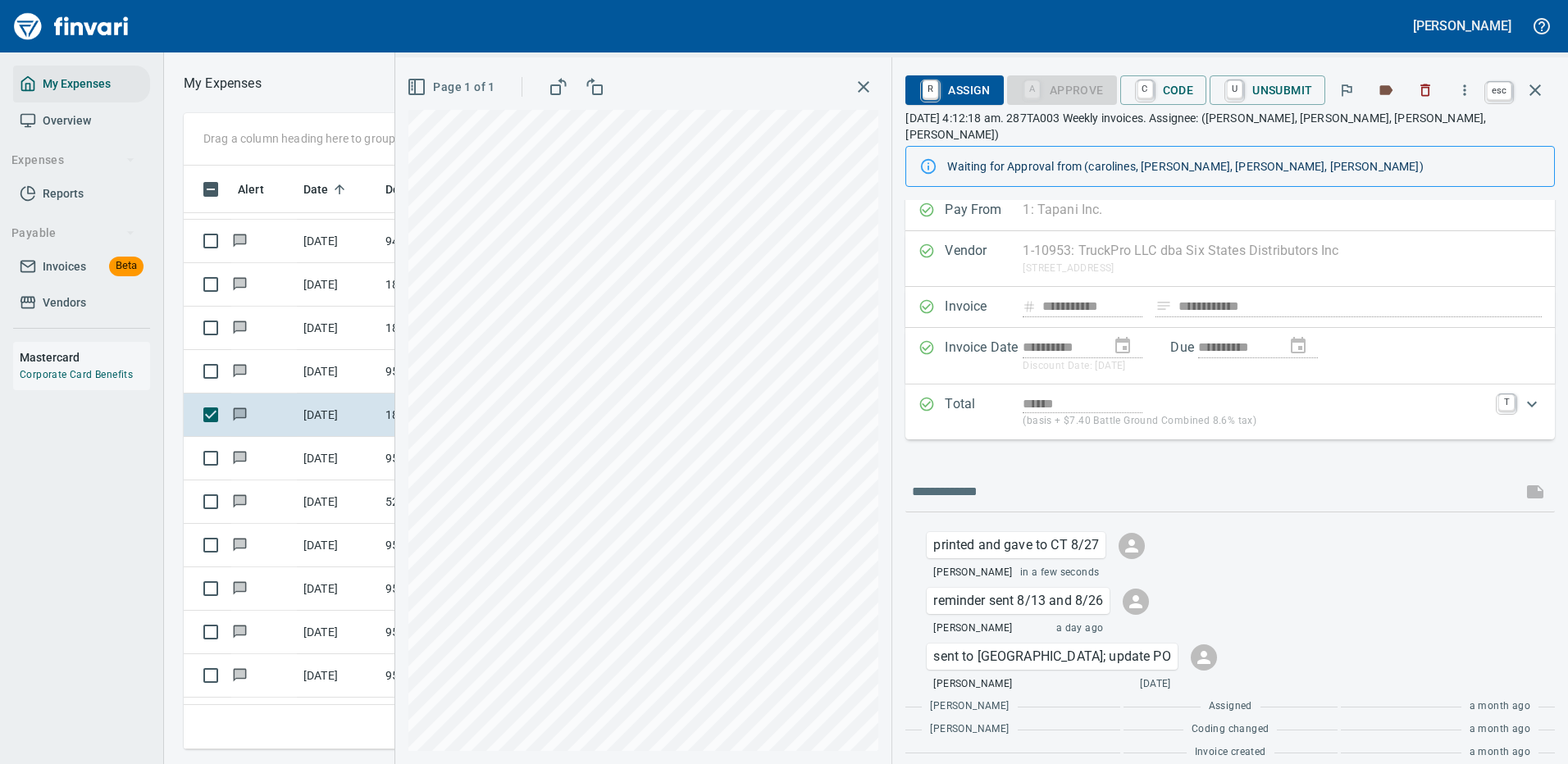
click at [1532, 88] on icon "button" at bounding box center [1535, 90] width 12 height 12
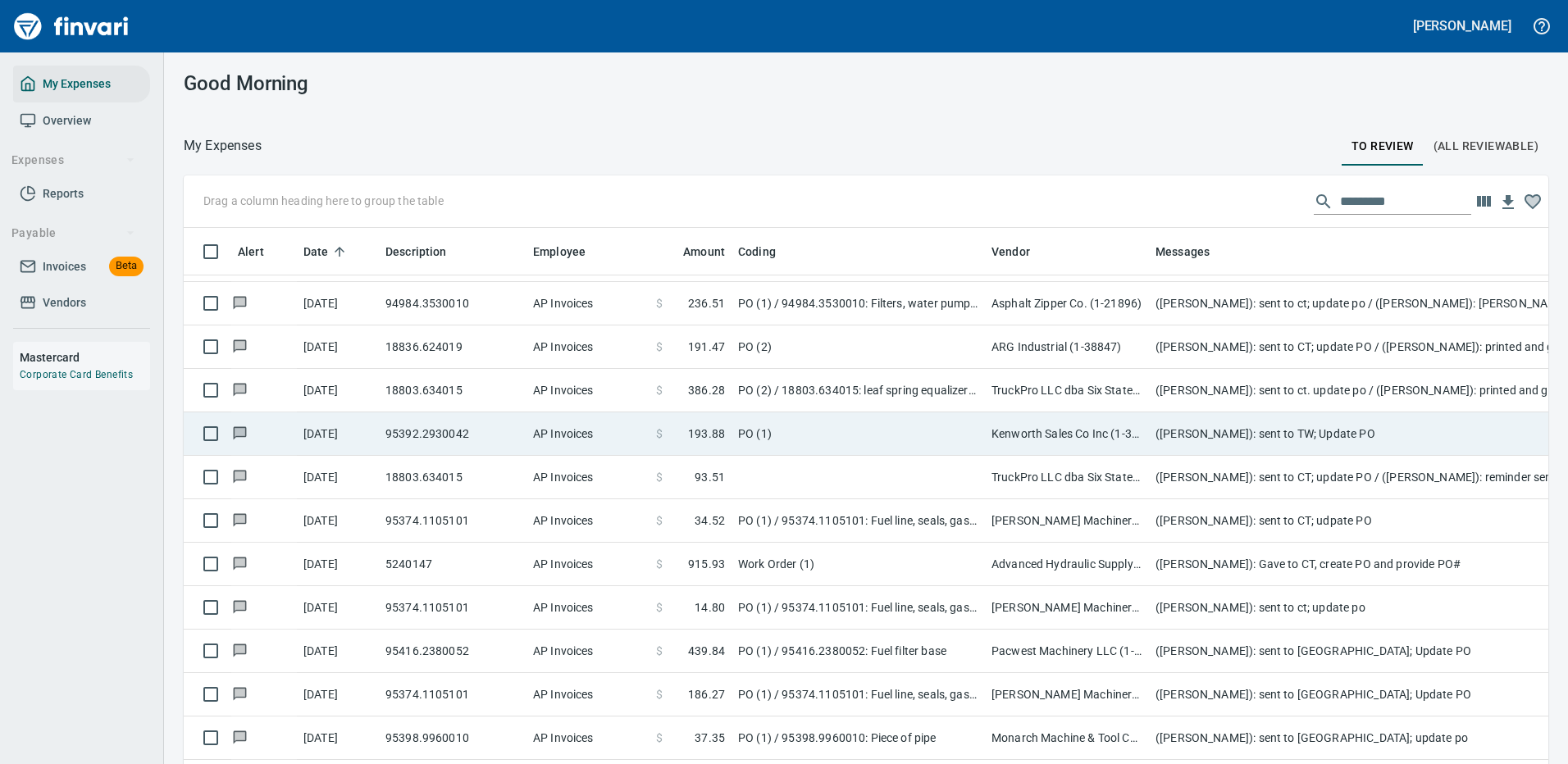
scroll to position [560, 1328]
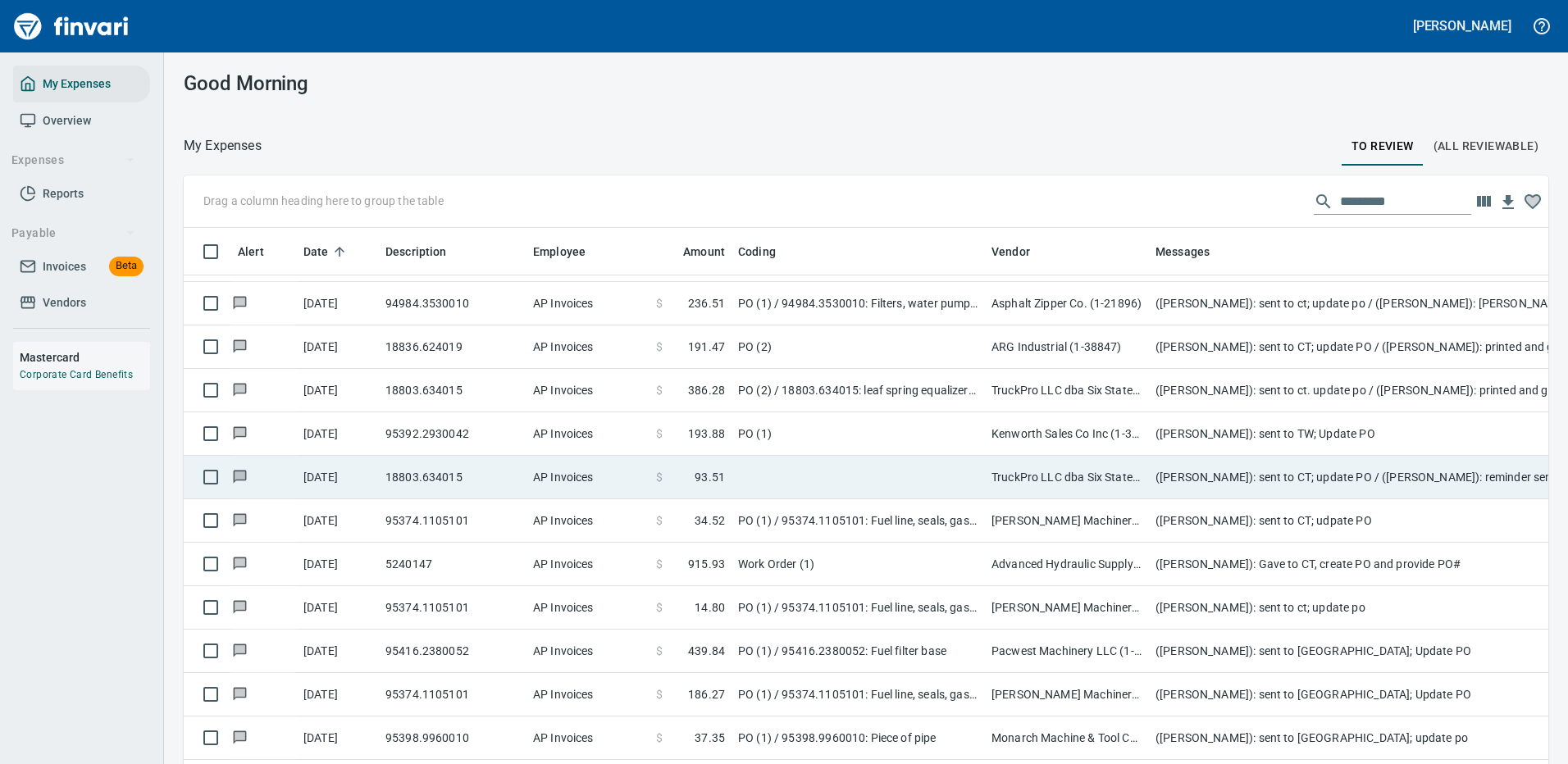
click at [1455, 476] on td "([PERSON_NAME]): sent to CT; update PO / ([PERSON_NAME]): reminder sent 8/13 an…" at bounding box center [1476, 478] width 656 height 43
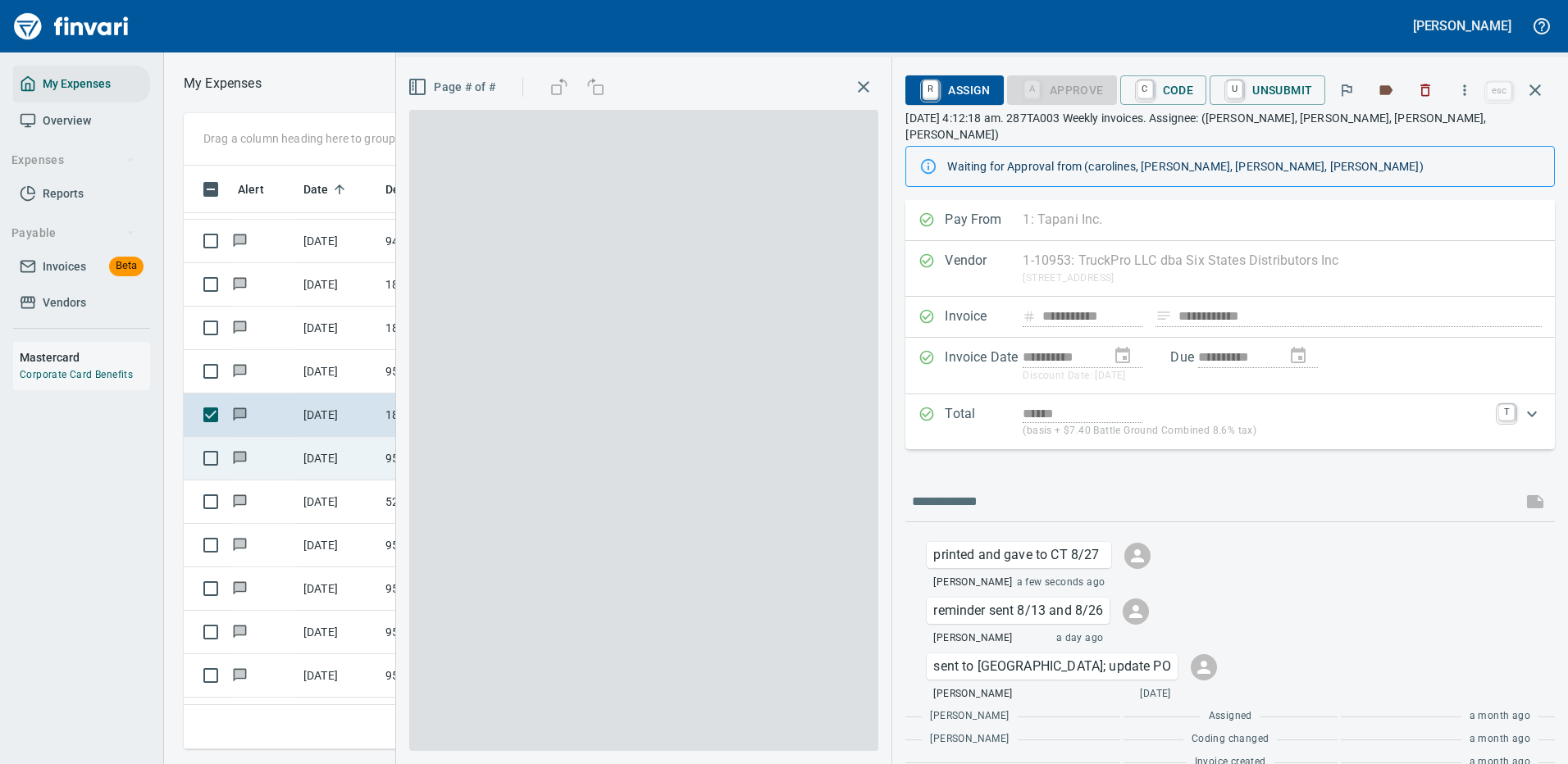
scroll to position [560, 929]
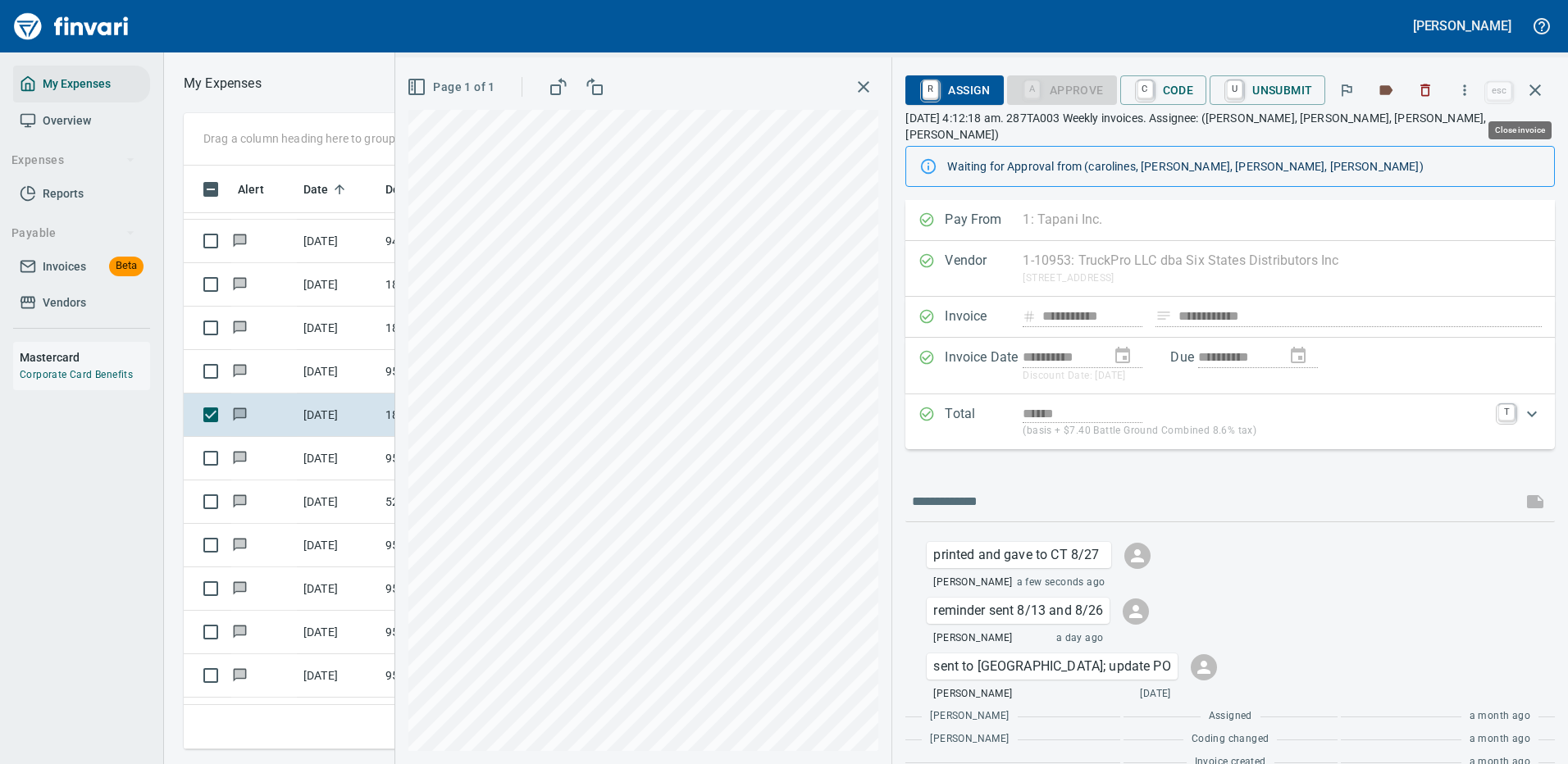
click at [1539, 94] on icon "button" at bounding box center [1535, 90] width 12 height 12
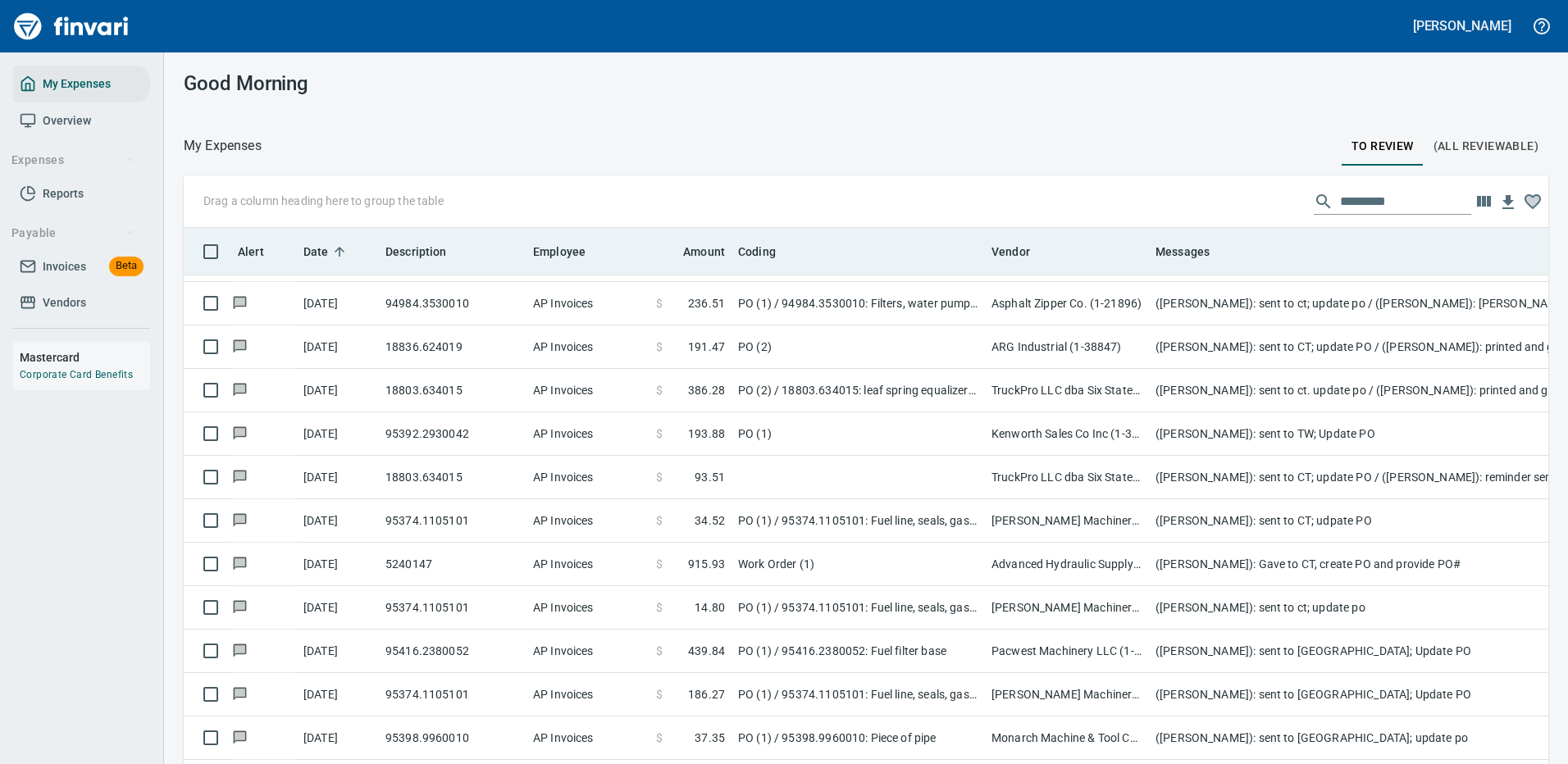
scroll to position [560, 1328]
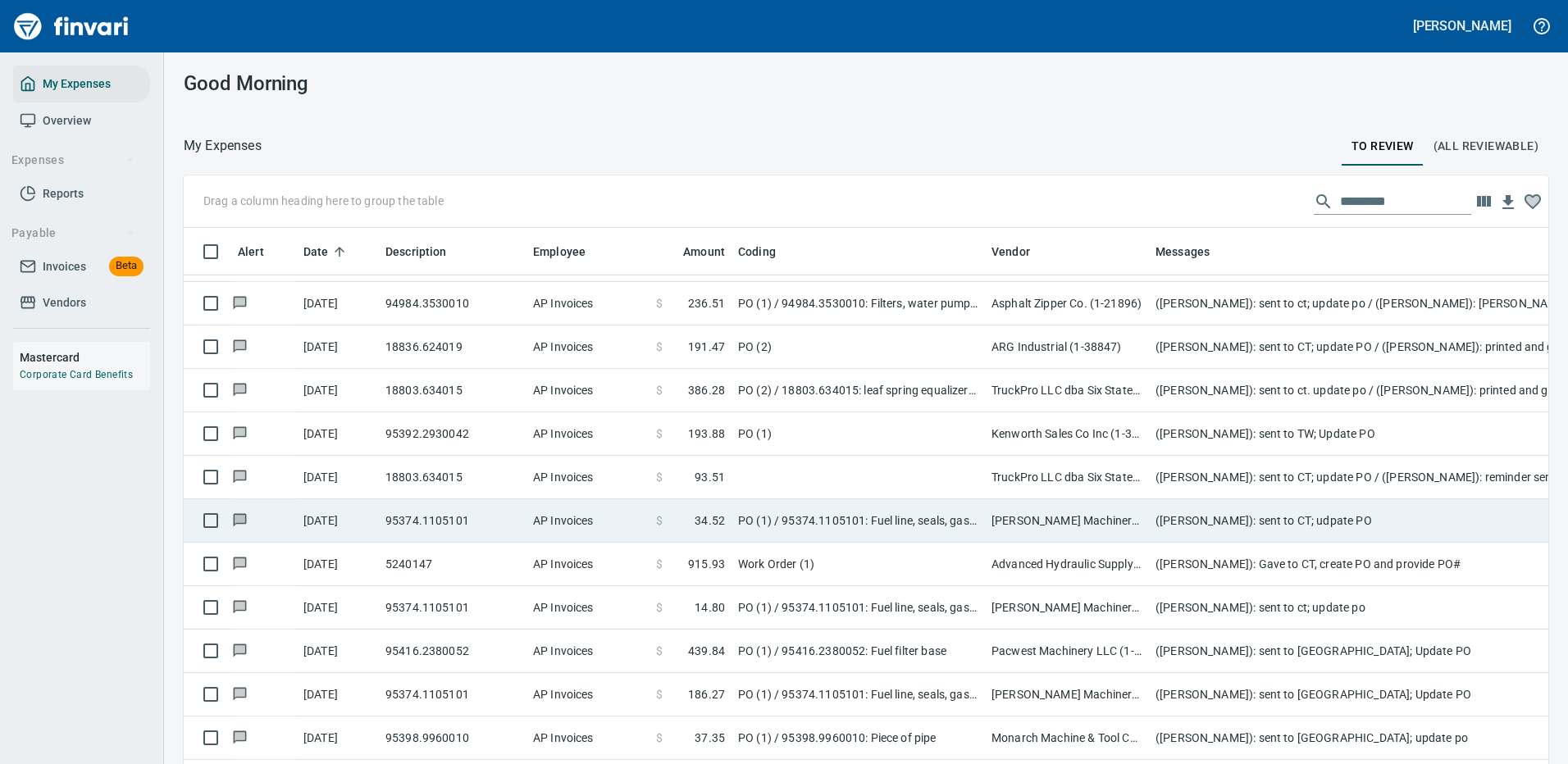
click at [1313, 520] on td "(Cindy Hughes): sent to CT; udpate PO" at bounding box center [1476, 521] width 656 height 43
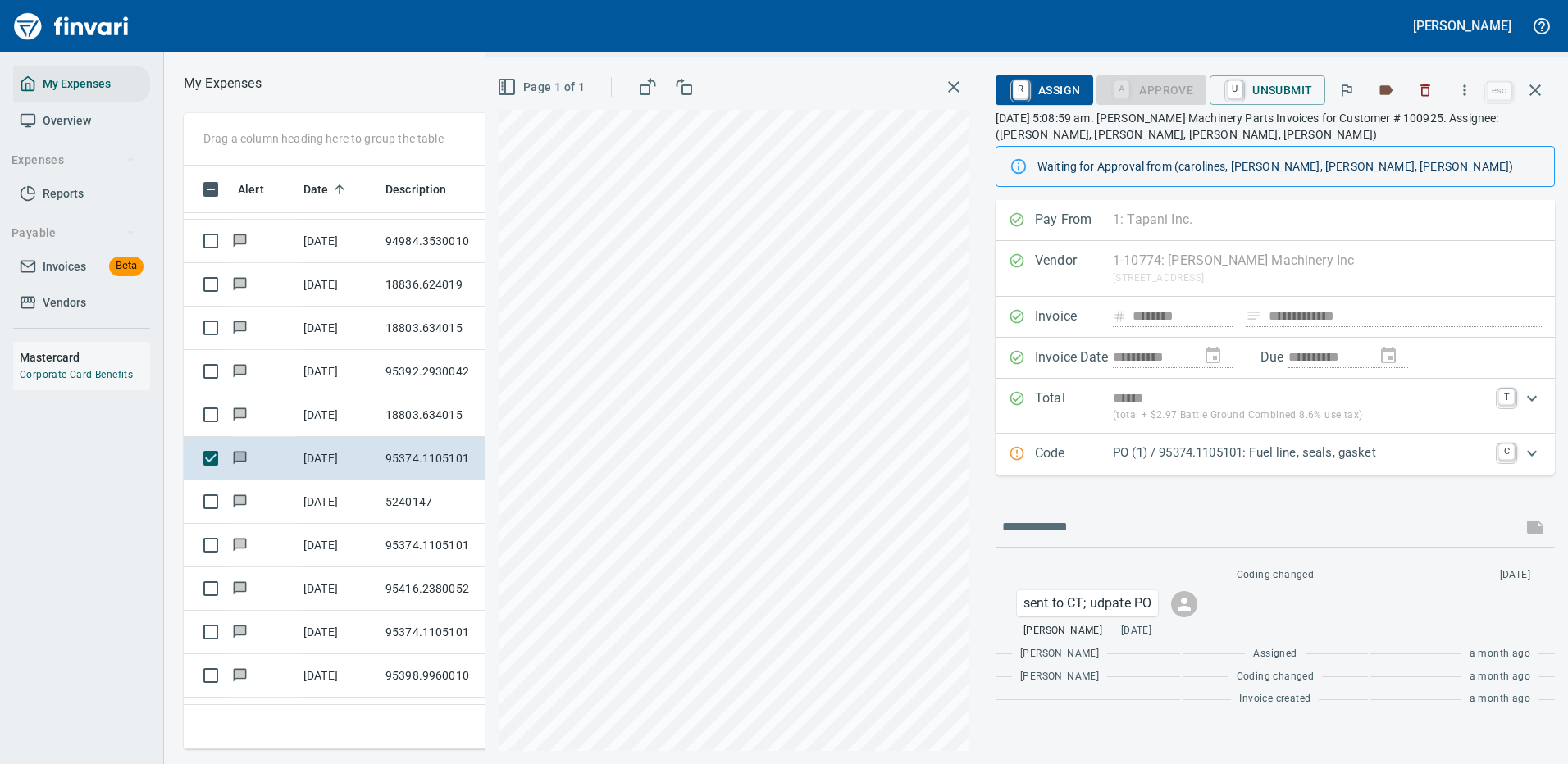
scroll to position [560, 929]
click at [1465, 84] on icon "button" at bounding box center [1465, 90] width 16 height 16
click at [1422, 137] on span "Download" at bounding box center [1461, 138] width 157 height 20
click at [1080, 528] on input "text" at bounding box center [1259, 526] width 514 height 26
type input "**********"
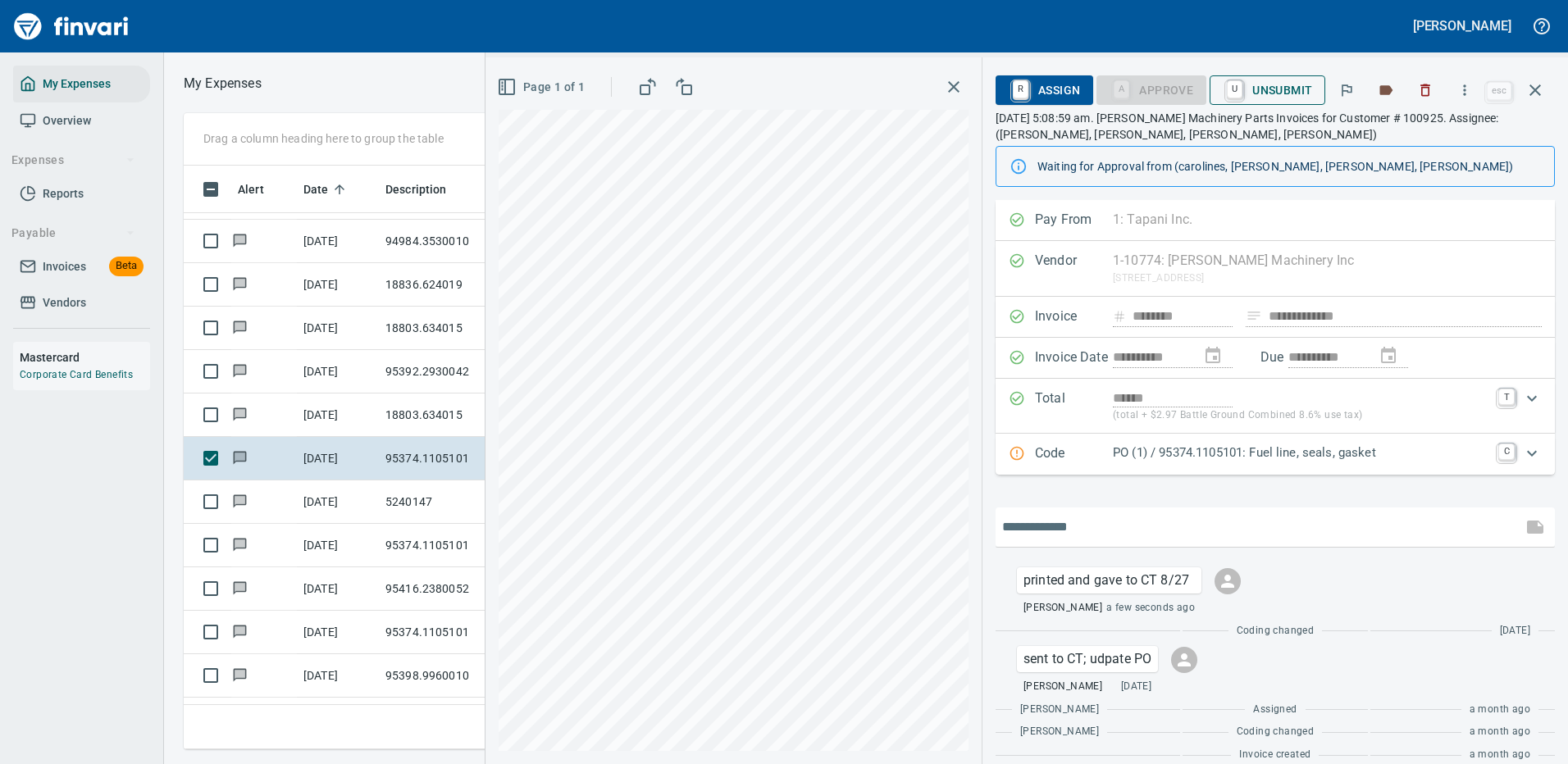
scroll to position [19, 0]
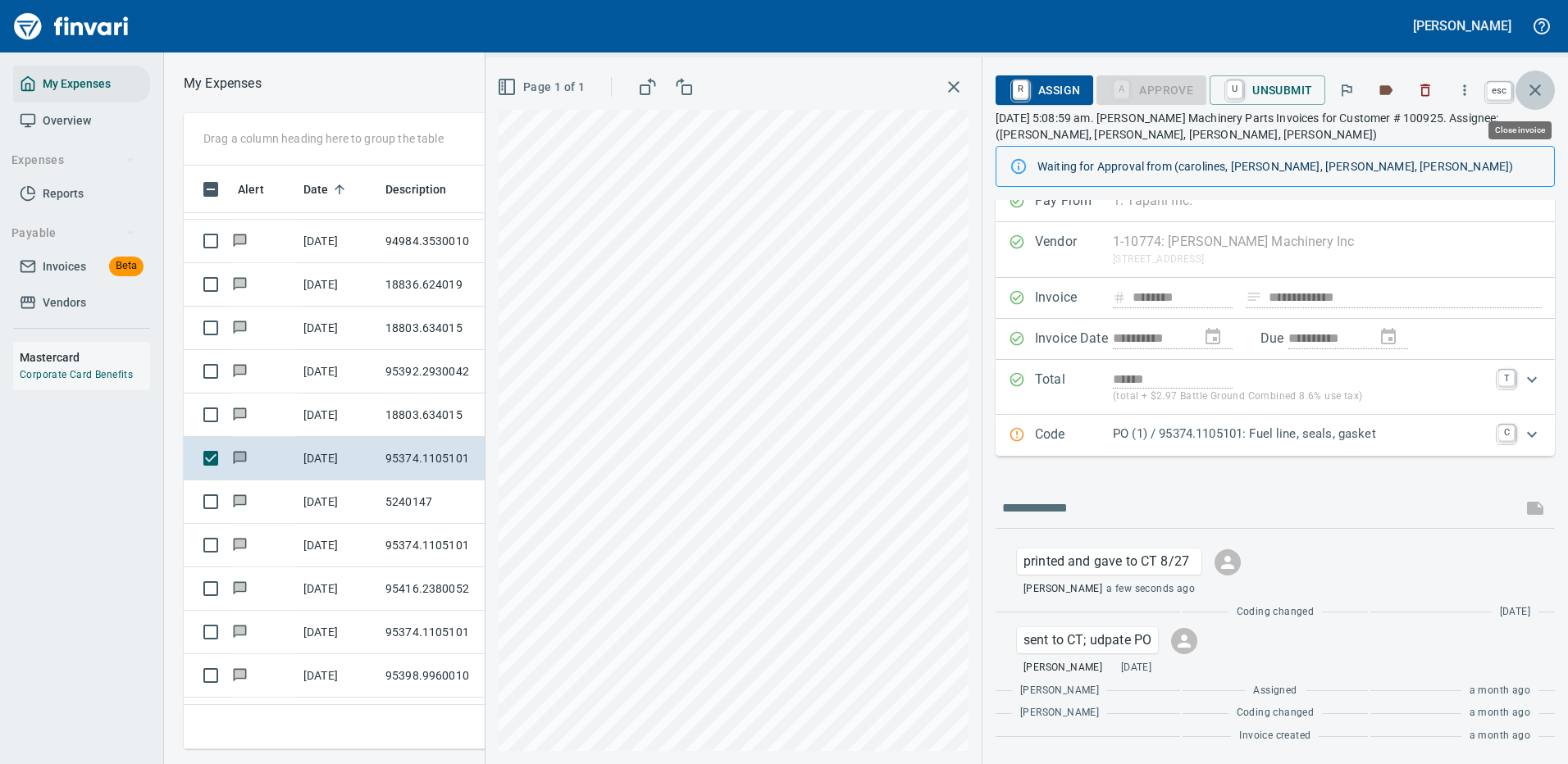
click at [1534, 88] on icon "button" at bounding box center [1535, 90] width 20 height 20
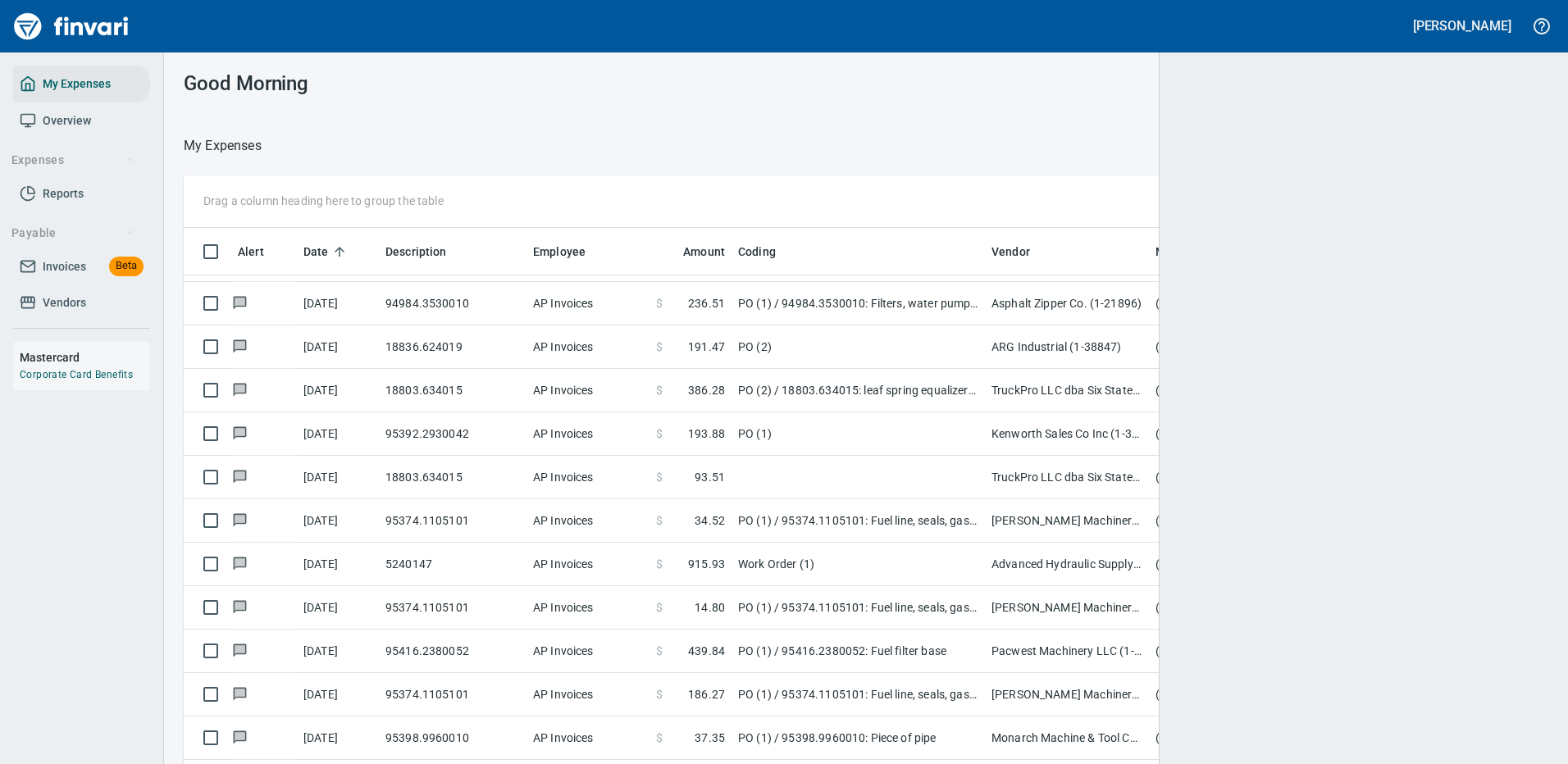
scroll to position [560, 1328]
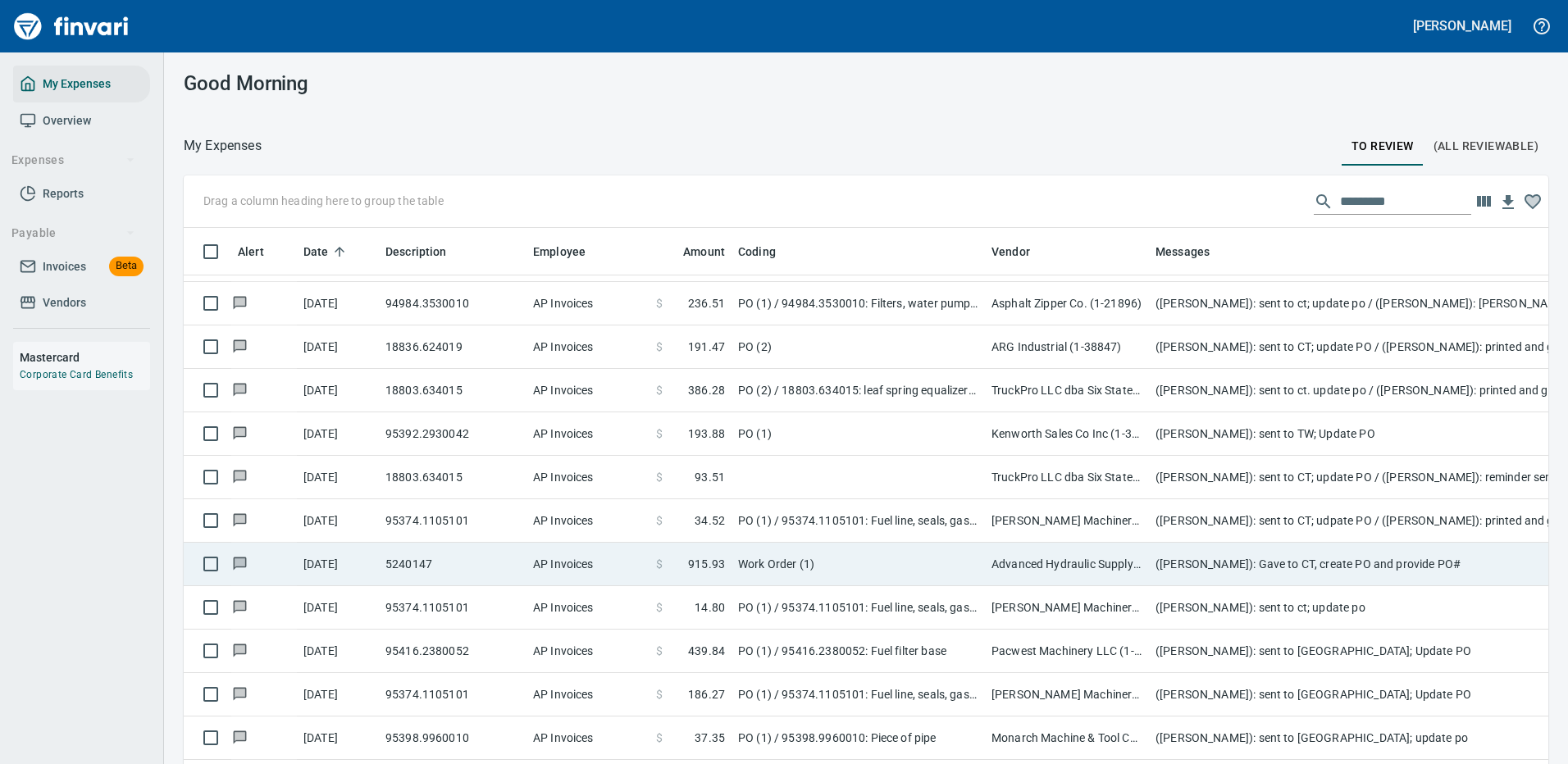
click at [1291, 561] on td "(Cindy Hughes): Gave to CT, create PO and provide PO#" at bounding box center [1476, 564] width 656 height 43
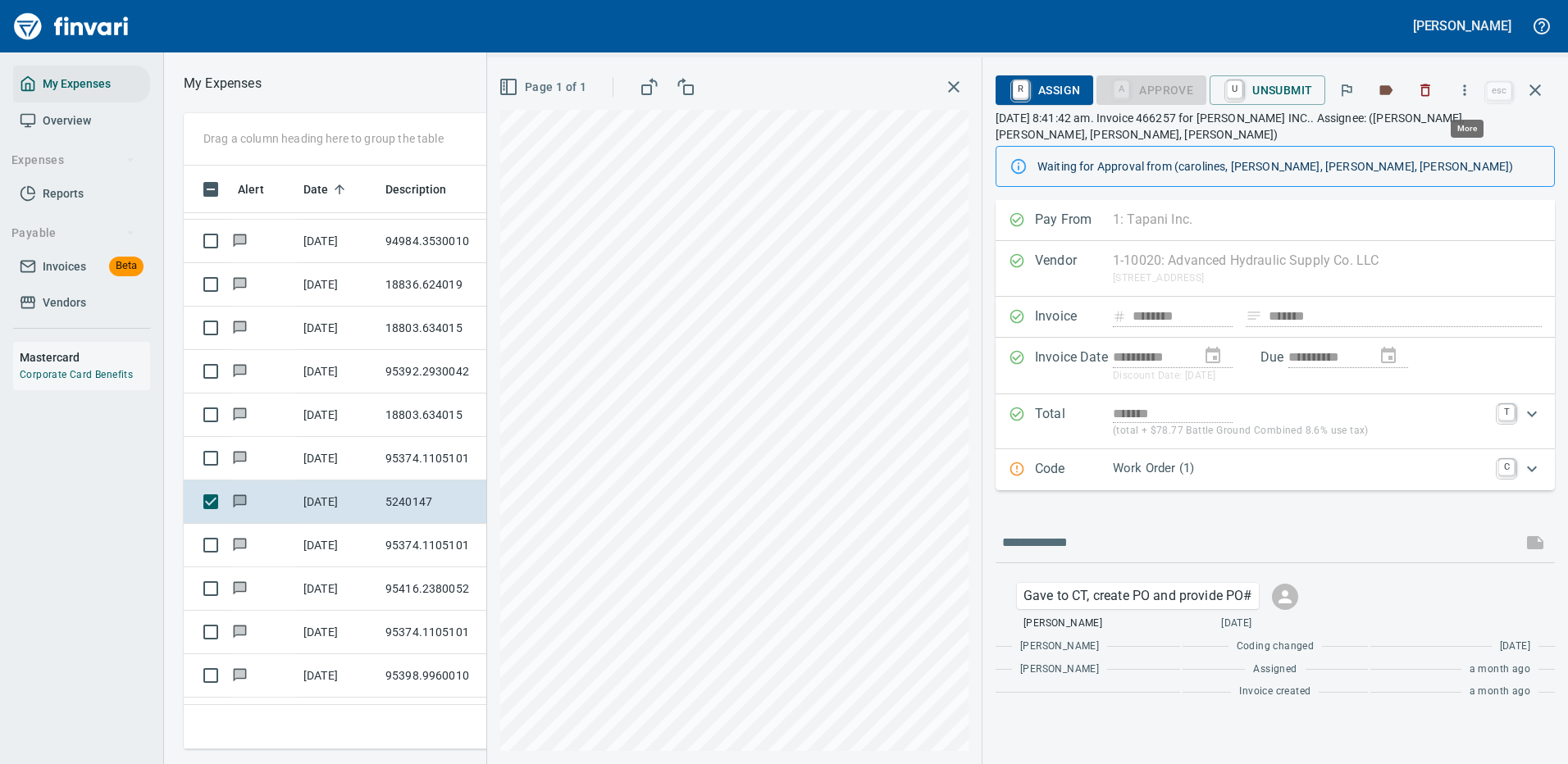
scroll to position [560, 929]
click at [1464, 89] on icon "button" at bounding box center [1465, 90] width 16 height 16
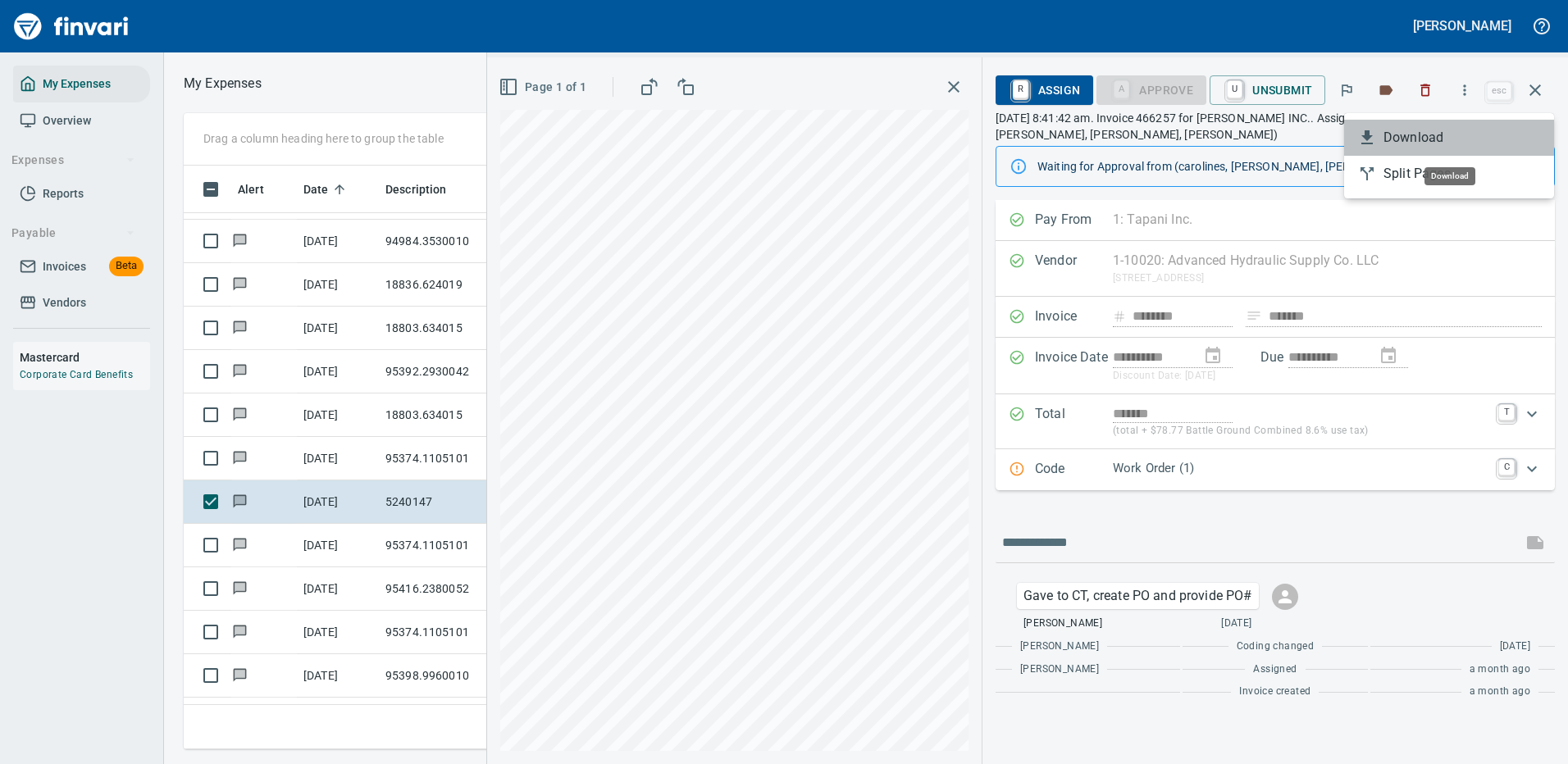
click at [1424, 133] on span "Download" at bounding box center [1461, 138] width 157 height 20
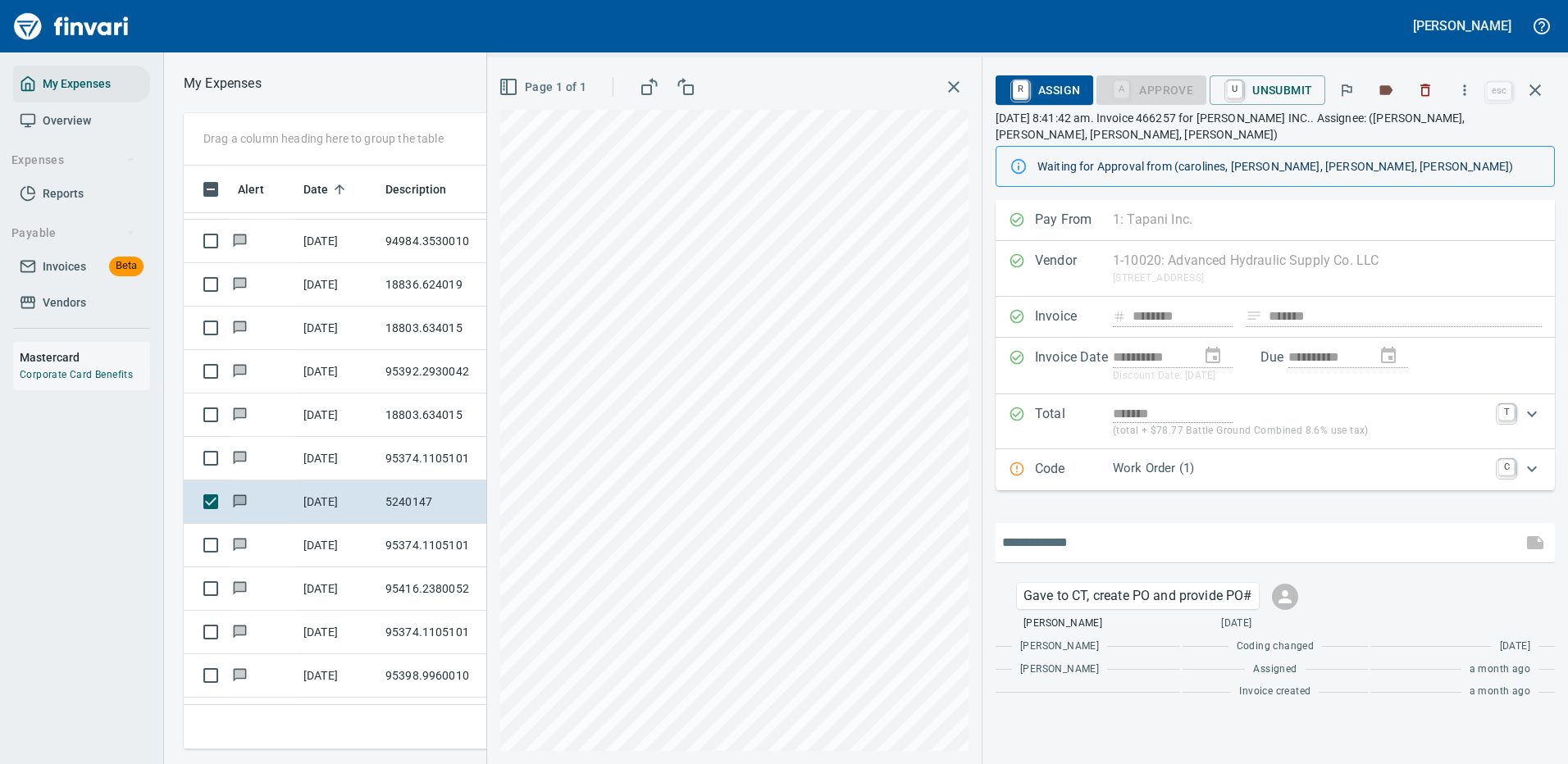
drag, startPoint x: 1083, startPoint y: 539, endPoint x: 1087, endPoint y: 518, distance: 21.4
click at [1084, 539] on input "text" at bounding box center [1259, 543] width 514 height 26
type input "**********"
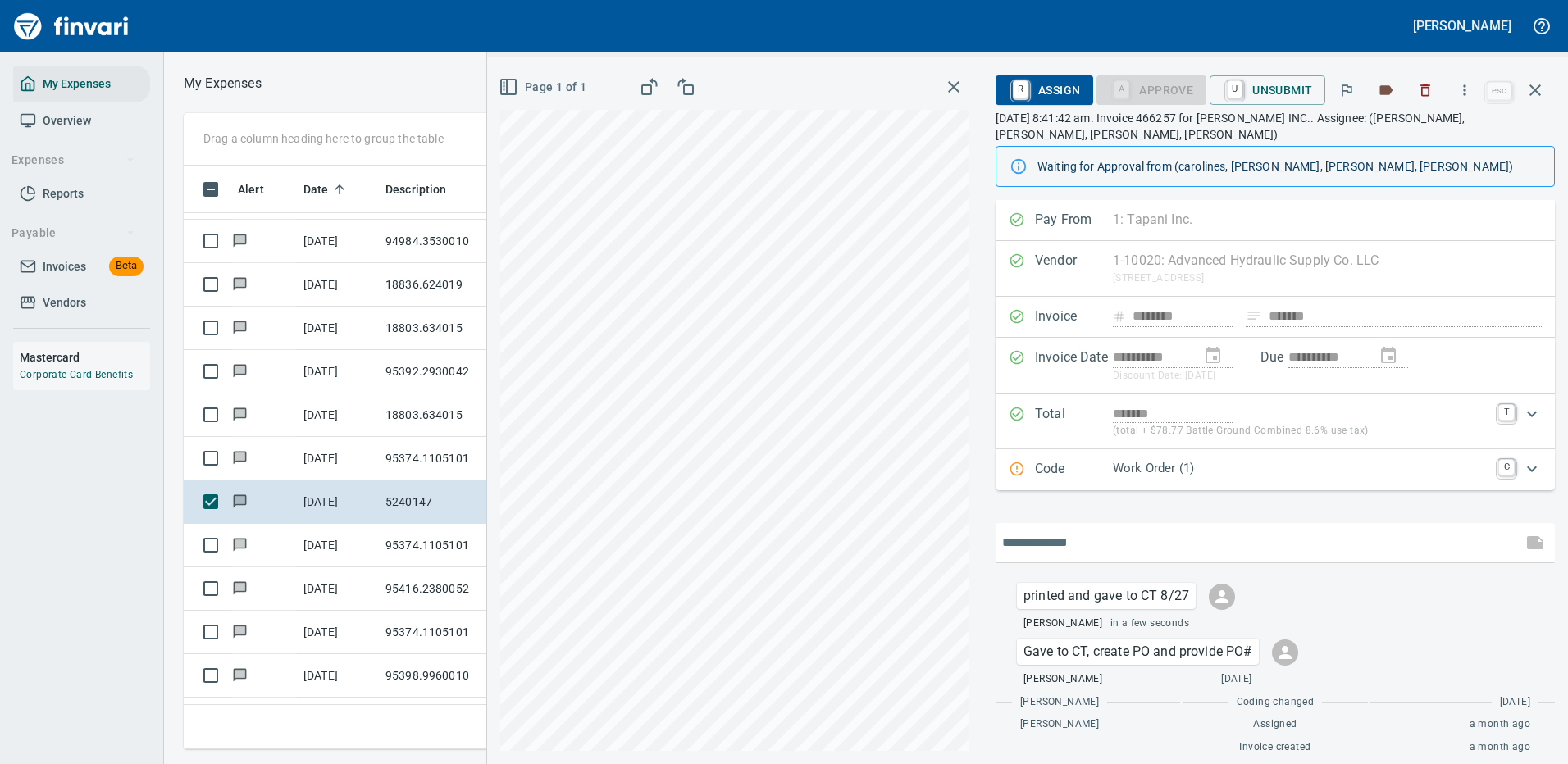
scroll to position [12, 0]
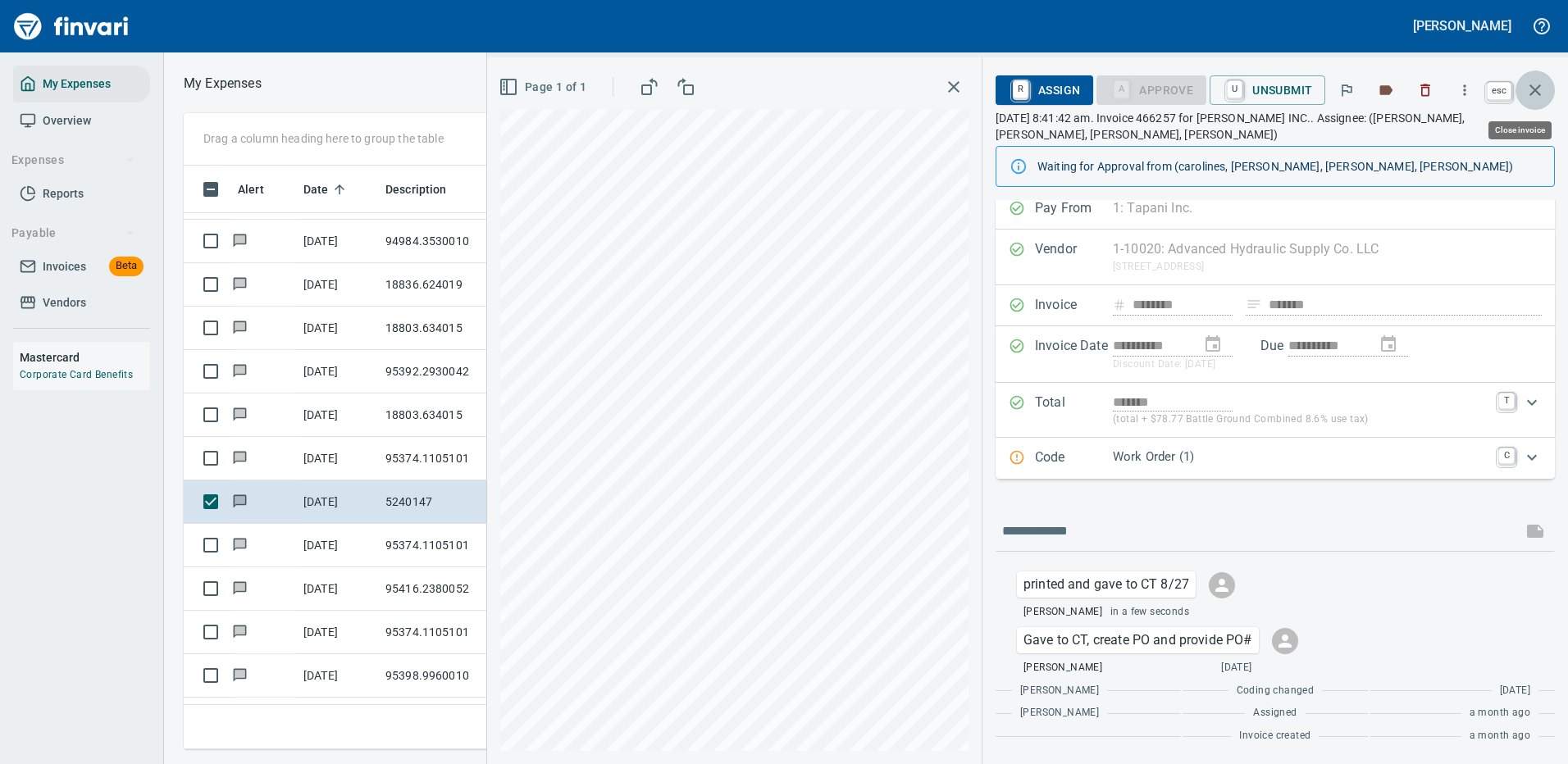
click at [1533, 86] on icon "button" at bounding box center [1535, 90] width 20 height 20
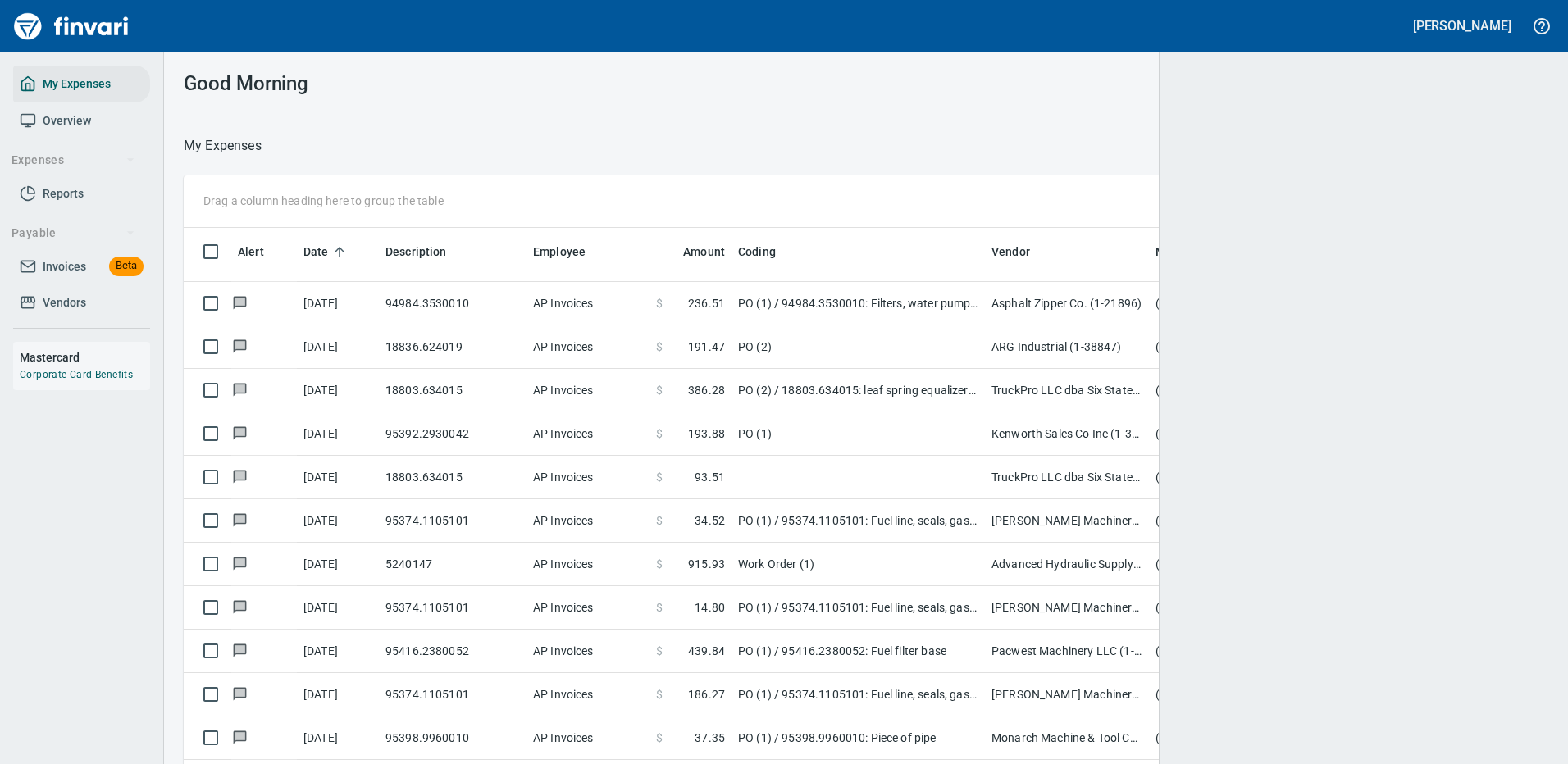
scroll to position [560, 1328]
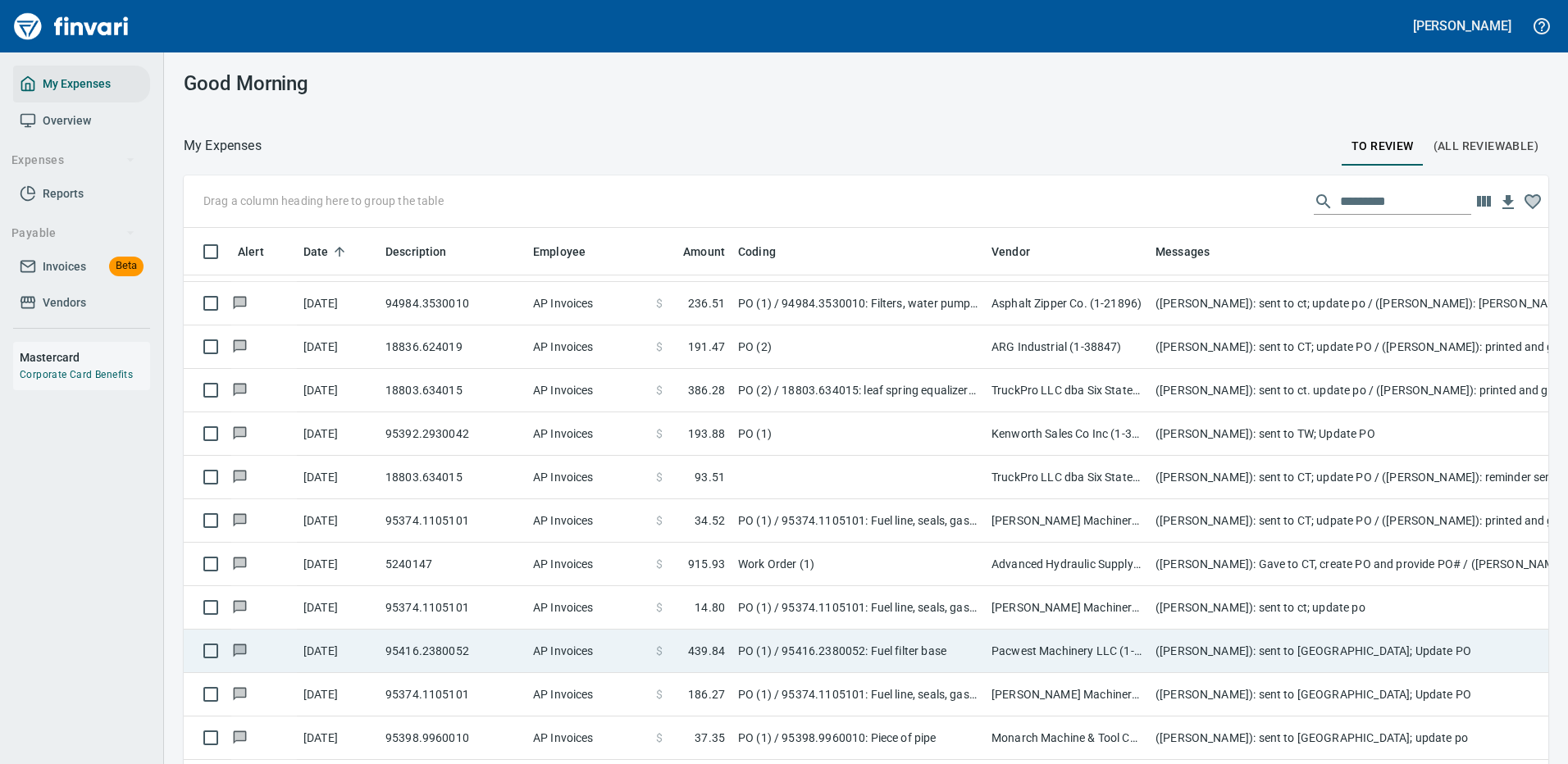
click at [1214, 604] on td "([PERSON_NAME]): sent to ct; update po" at bounding box center [1476, 608] width 656 height 43
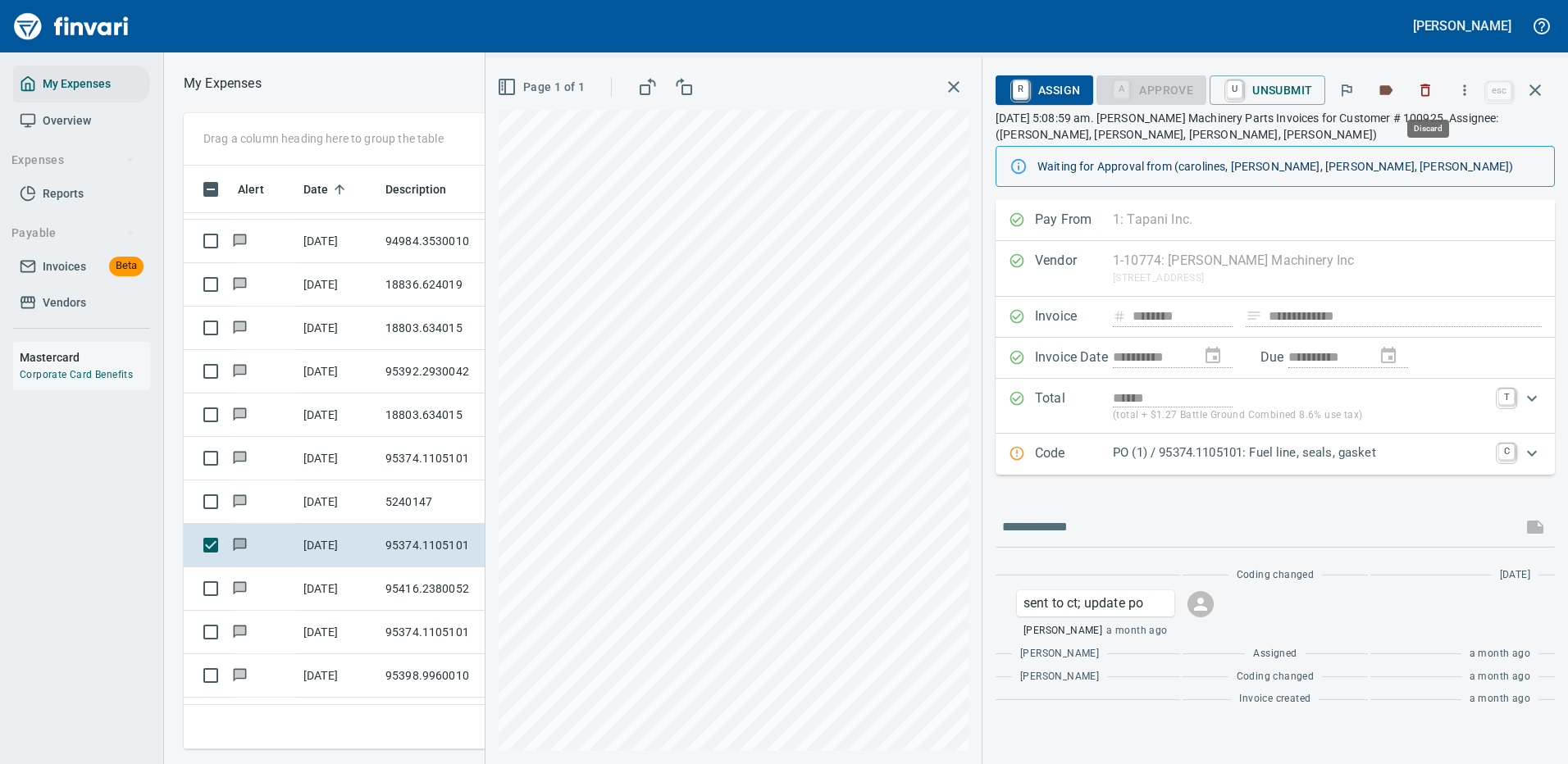
scroll to position [560, 929]
click at [1466, 86] on icon "button" at bounding box center [1465, 90] width 3 height 11
click at [1410, 139] on span "Download" at bounding box center [1461, 138] width 157 height 20
click at [1081, 528] on input "text" at bounding box center [1259, 526] width 514 height 26
type input "**********"
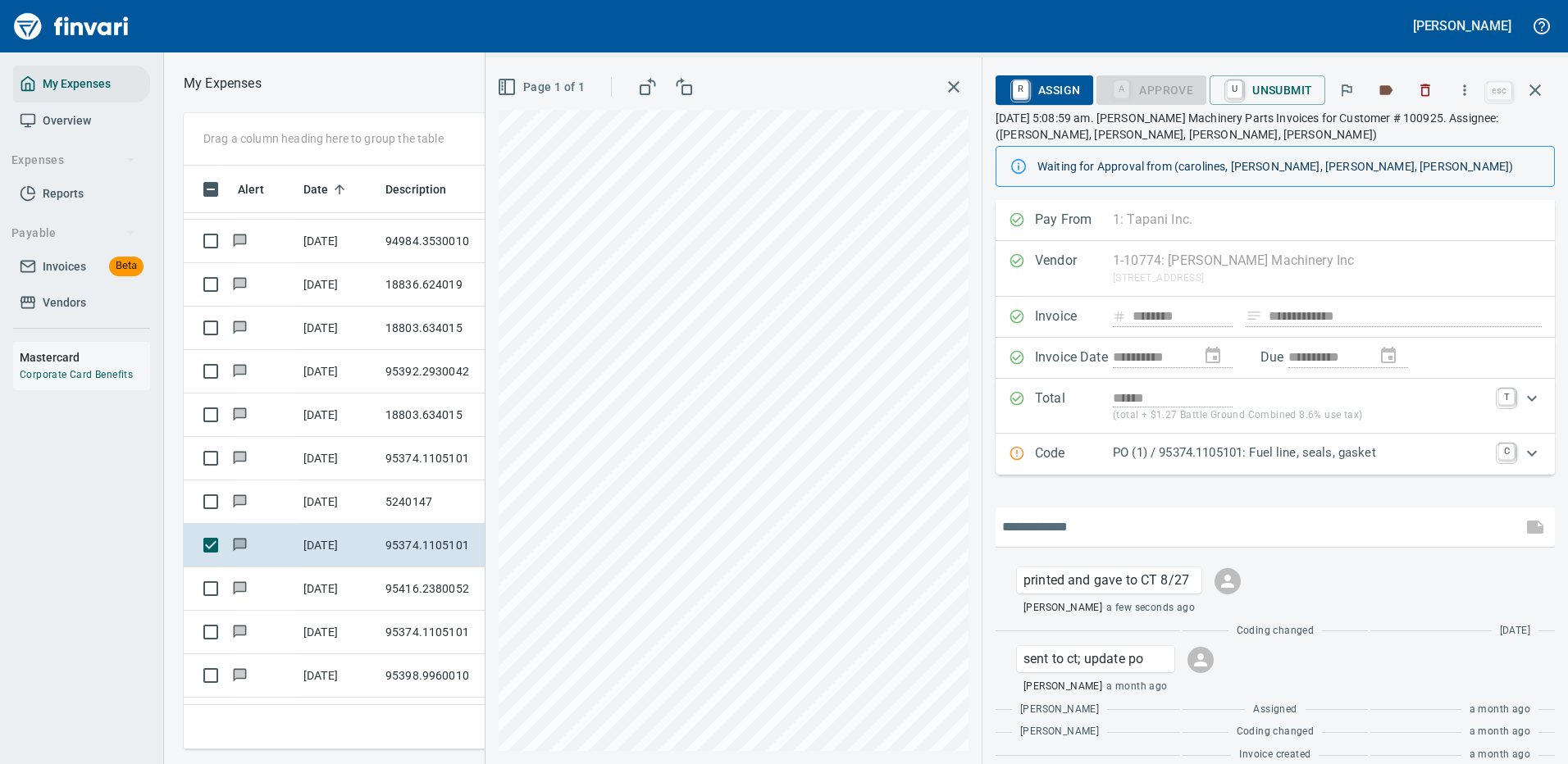
scroll to position [19, 0]
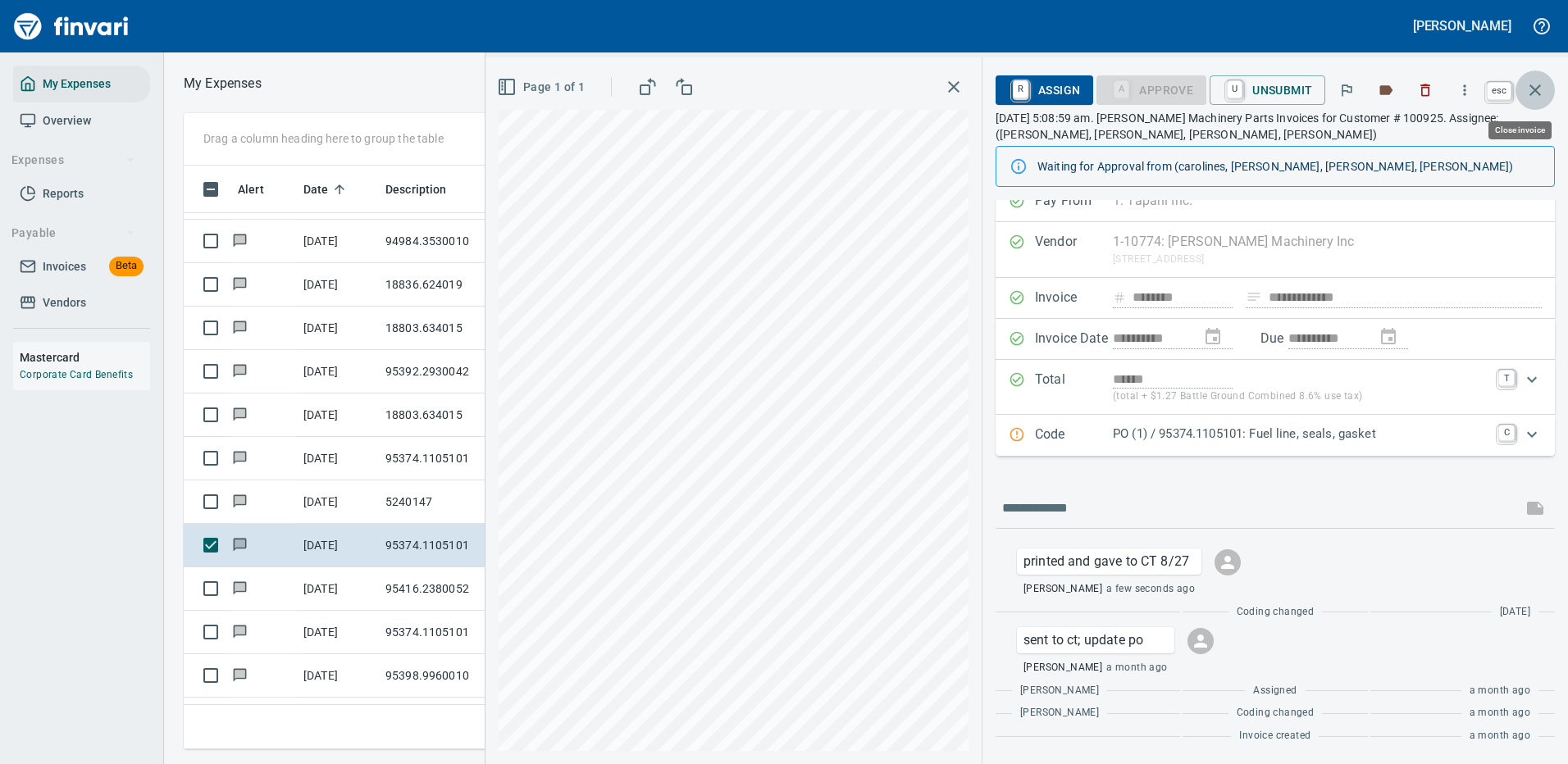
click at [1537, 84] on icon "button" at bounding box center [1535, 90] width 20 height 20
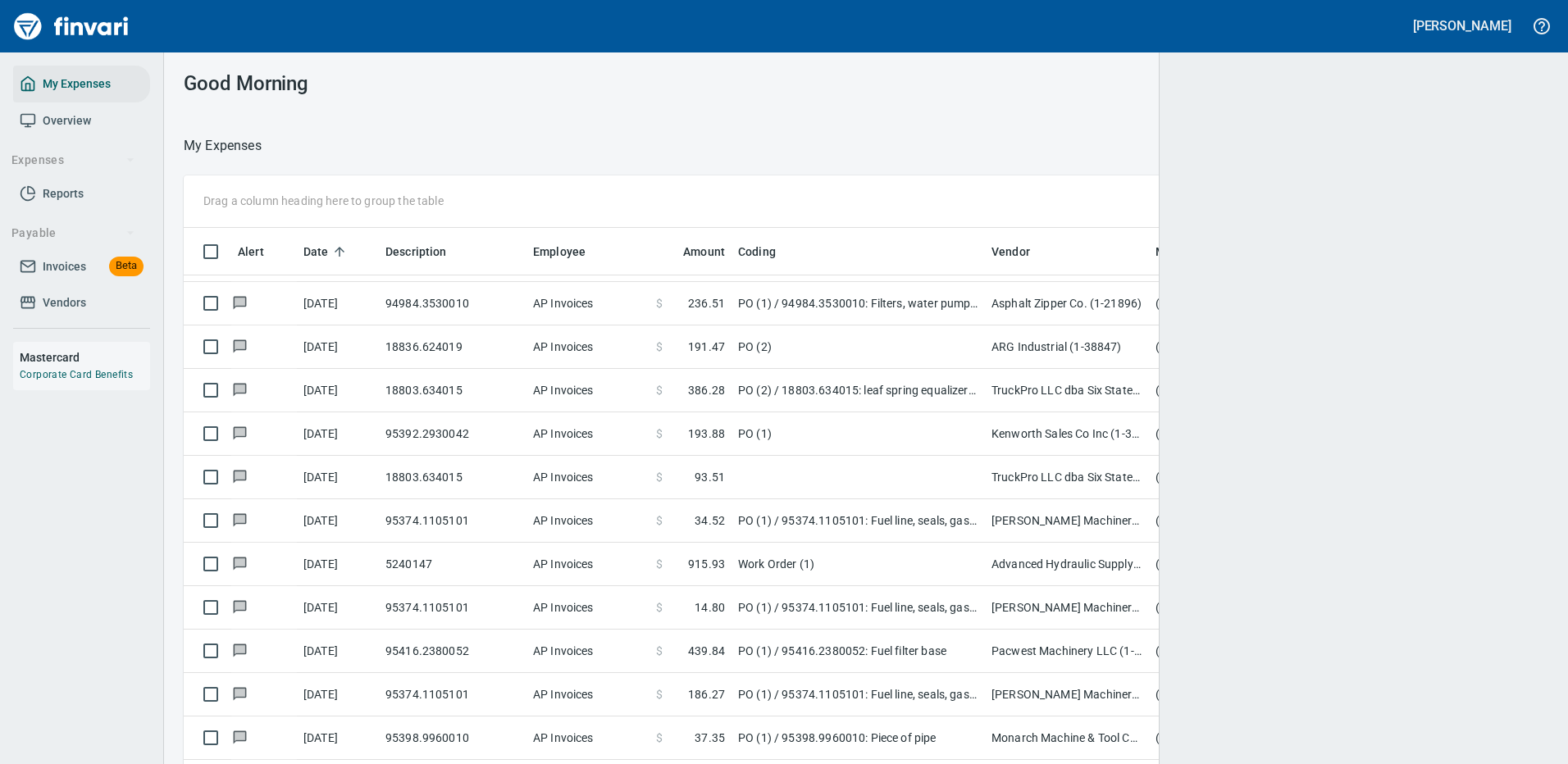
scroll to position [560, 1317]
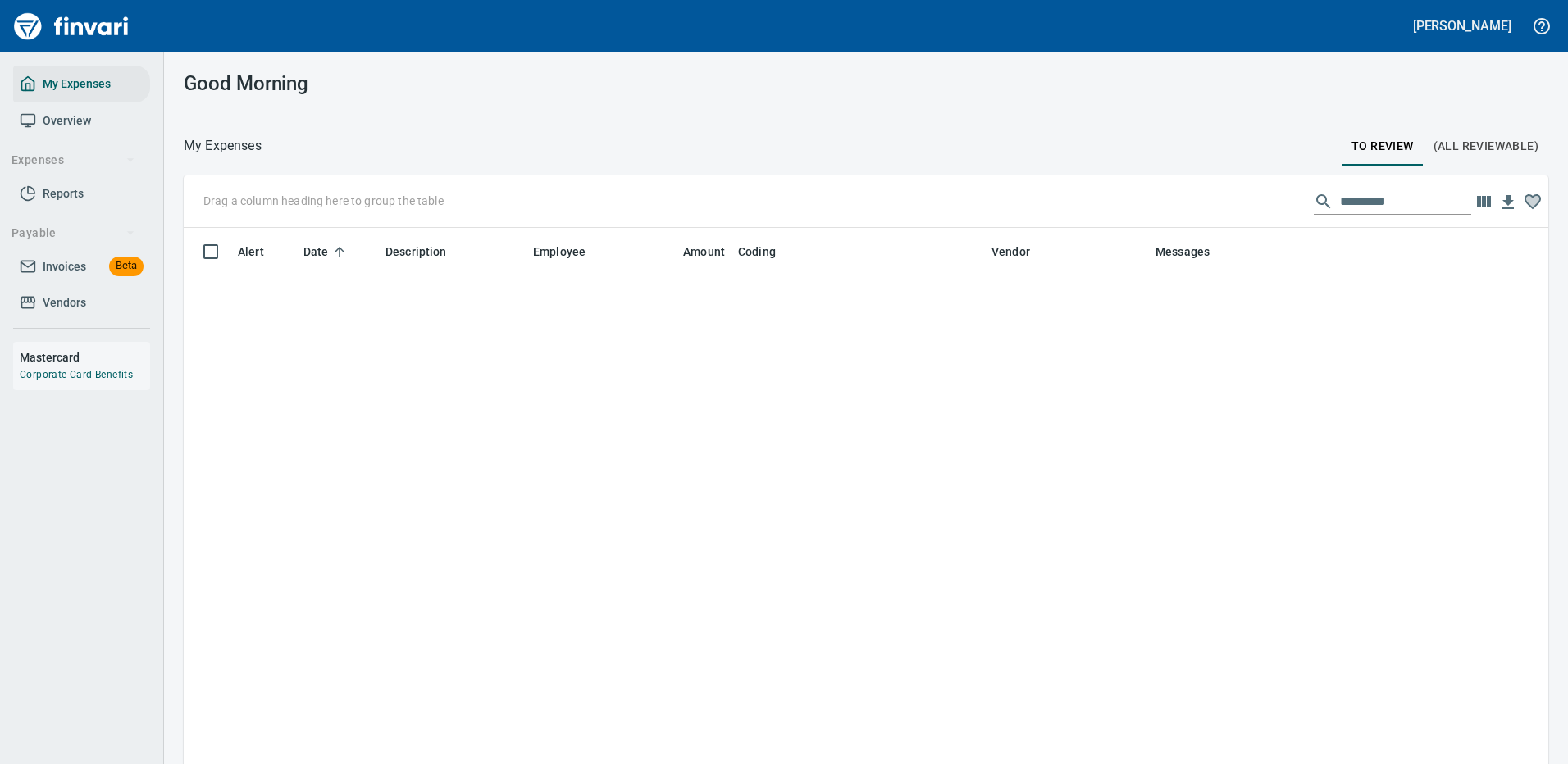
scroll to position [560, 1317]
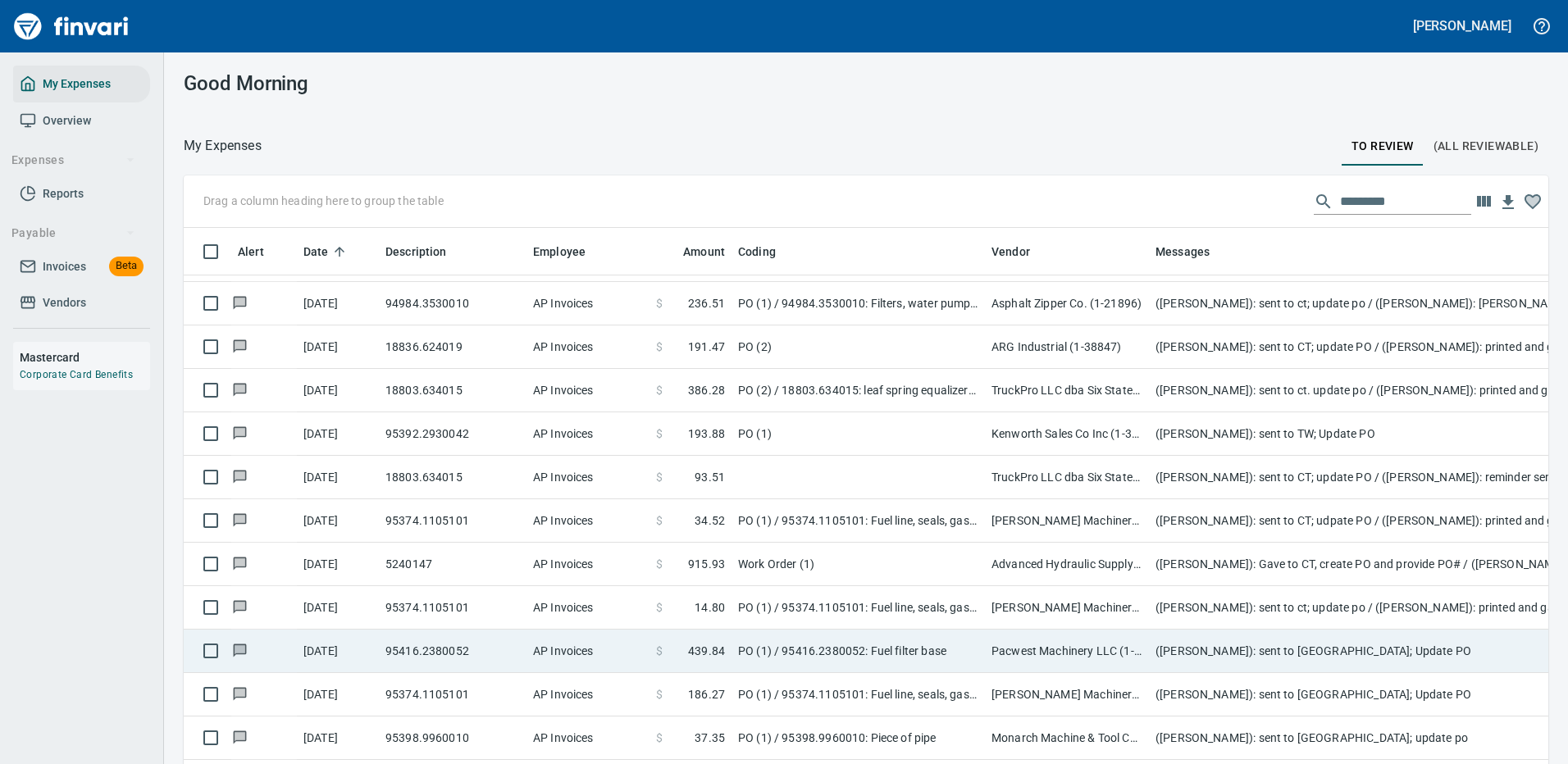
click at [1095, 652] on td "Pacwest Machinery LLC (1-23156)" at bounding box center [1067, 652] width 164 height 43
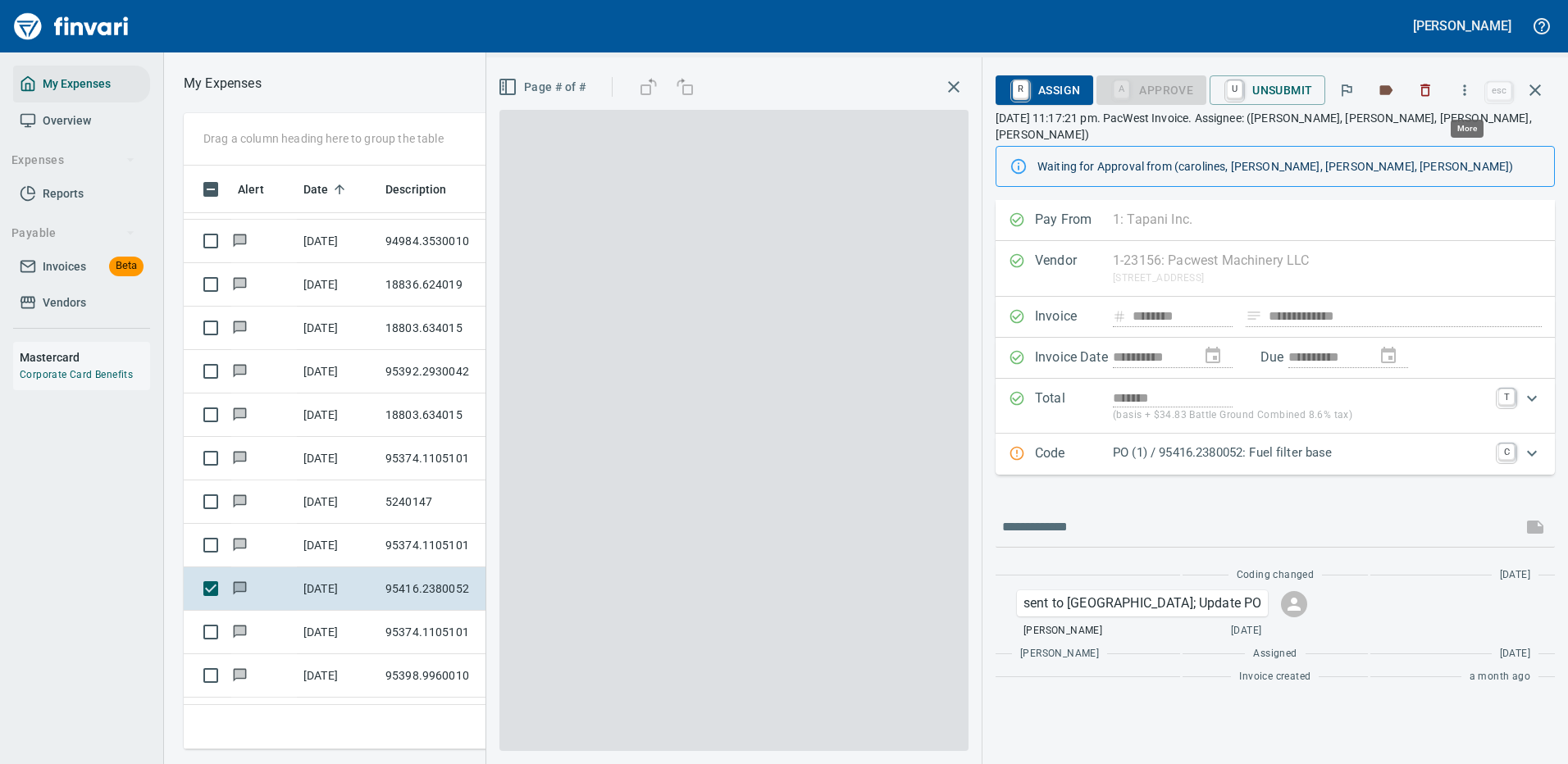
scroll to position [560, 929]
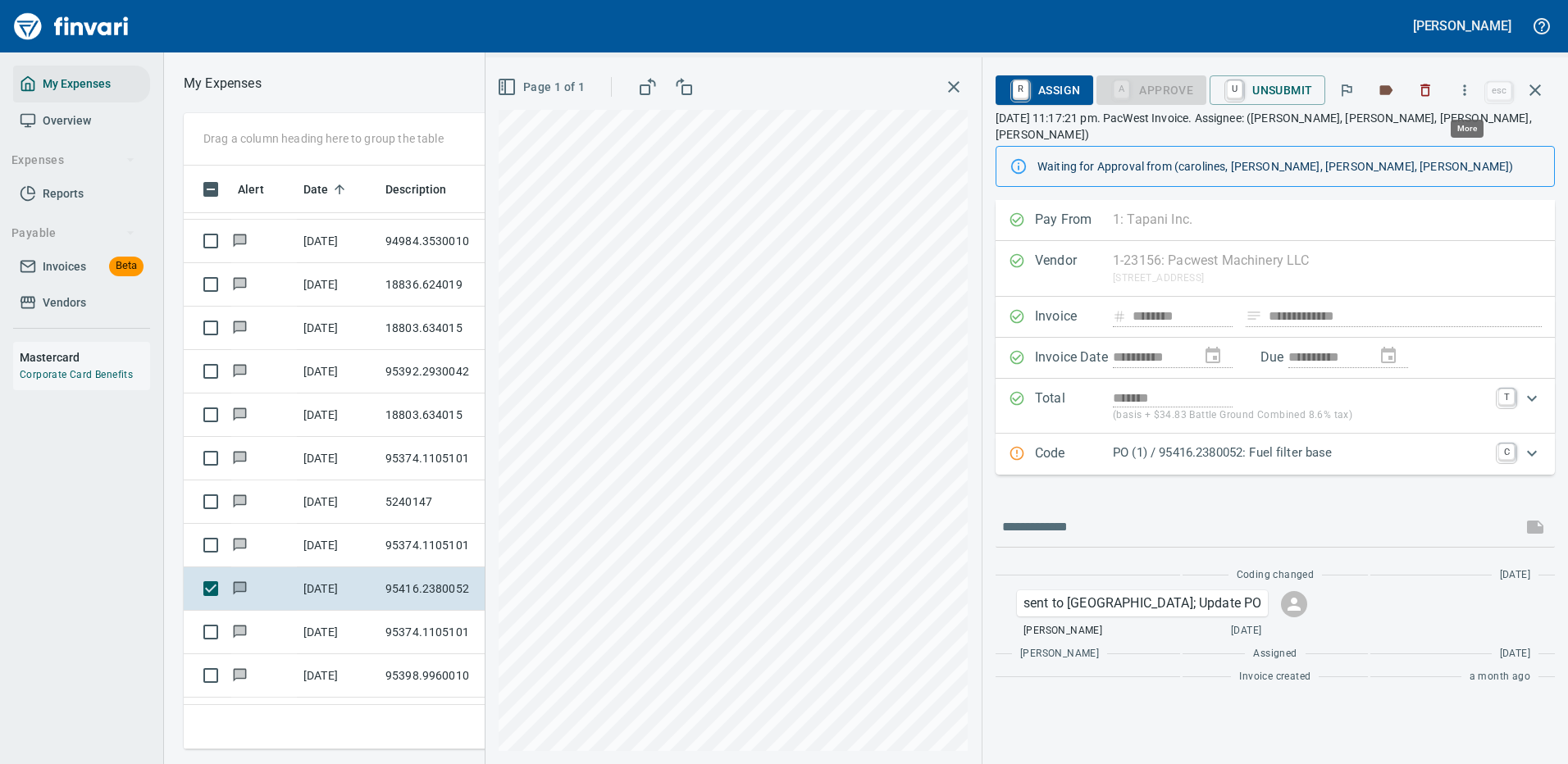
click at [1470, 88] on icon "button" at bounding box center [1465, 90] width 16 height 16
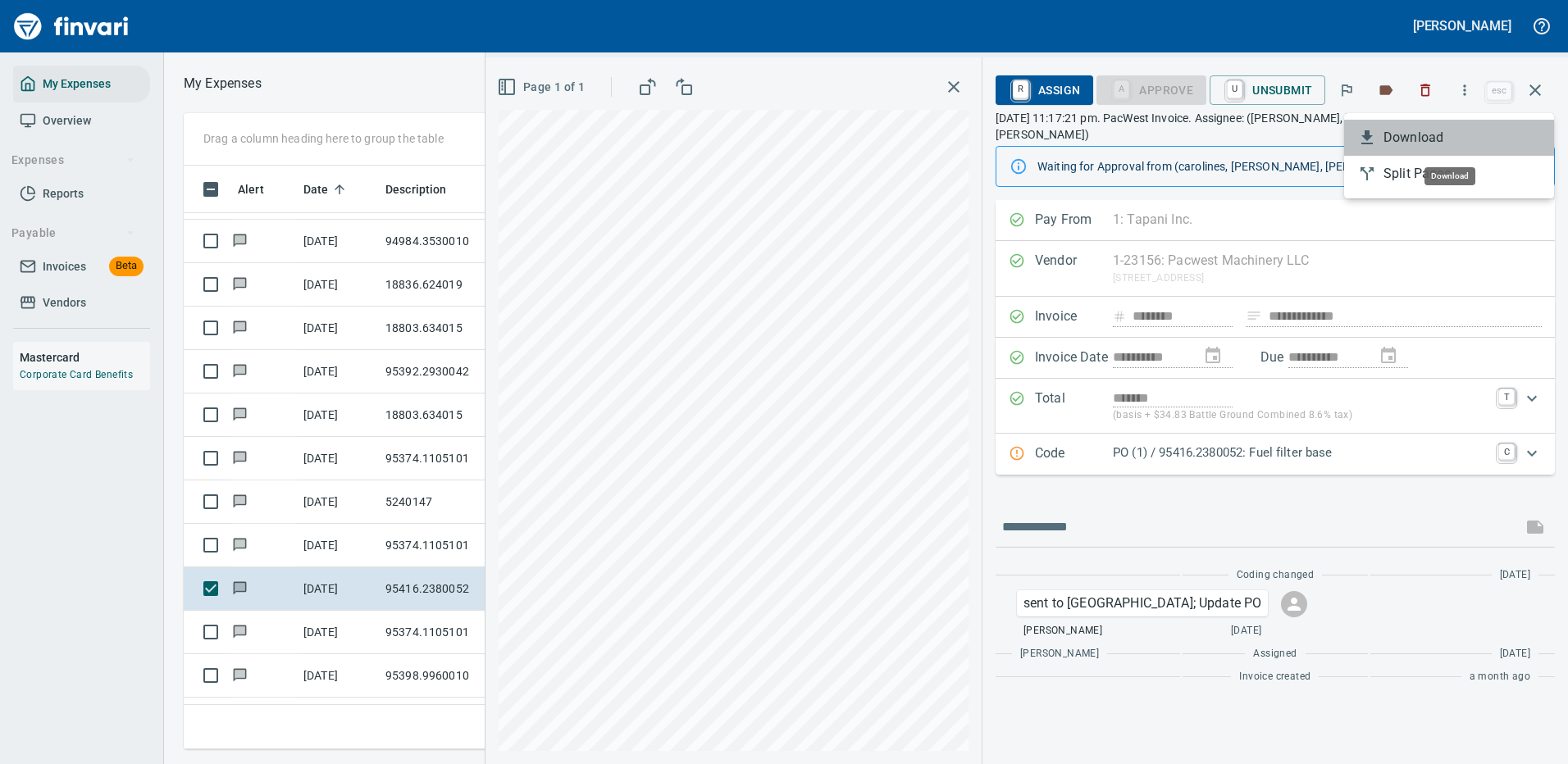
click at [1427, 132] on span "Download" at bounding box center [1461, 138] width 157 height 20
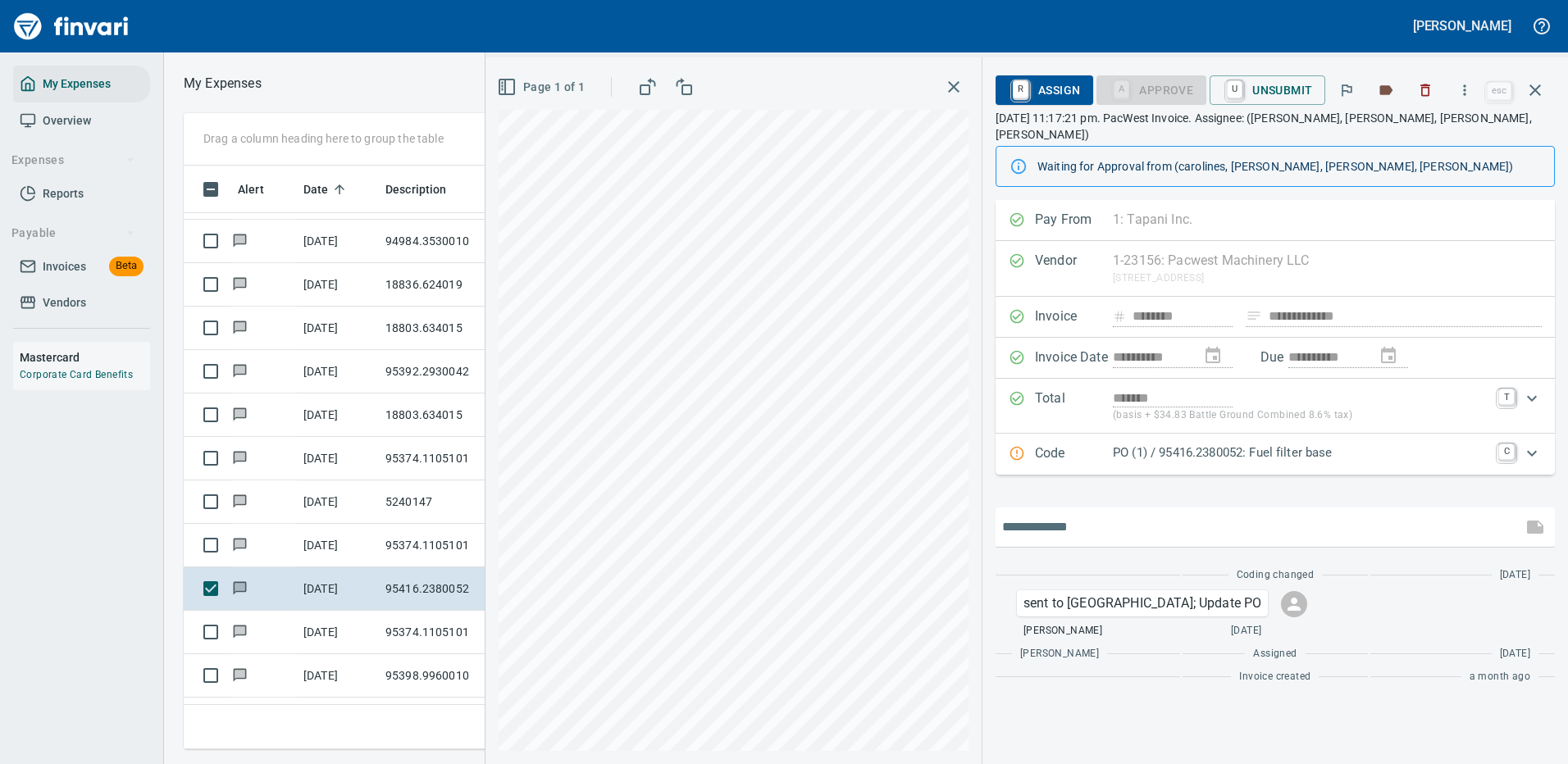
click at [1052, 514] on input "text" at bounding box center [1259, 526] width 514 height 26
type input "**********"
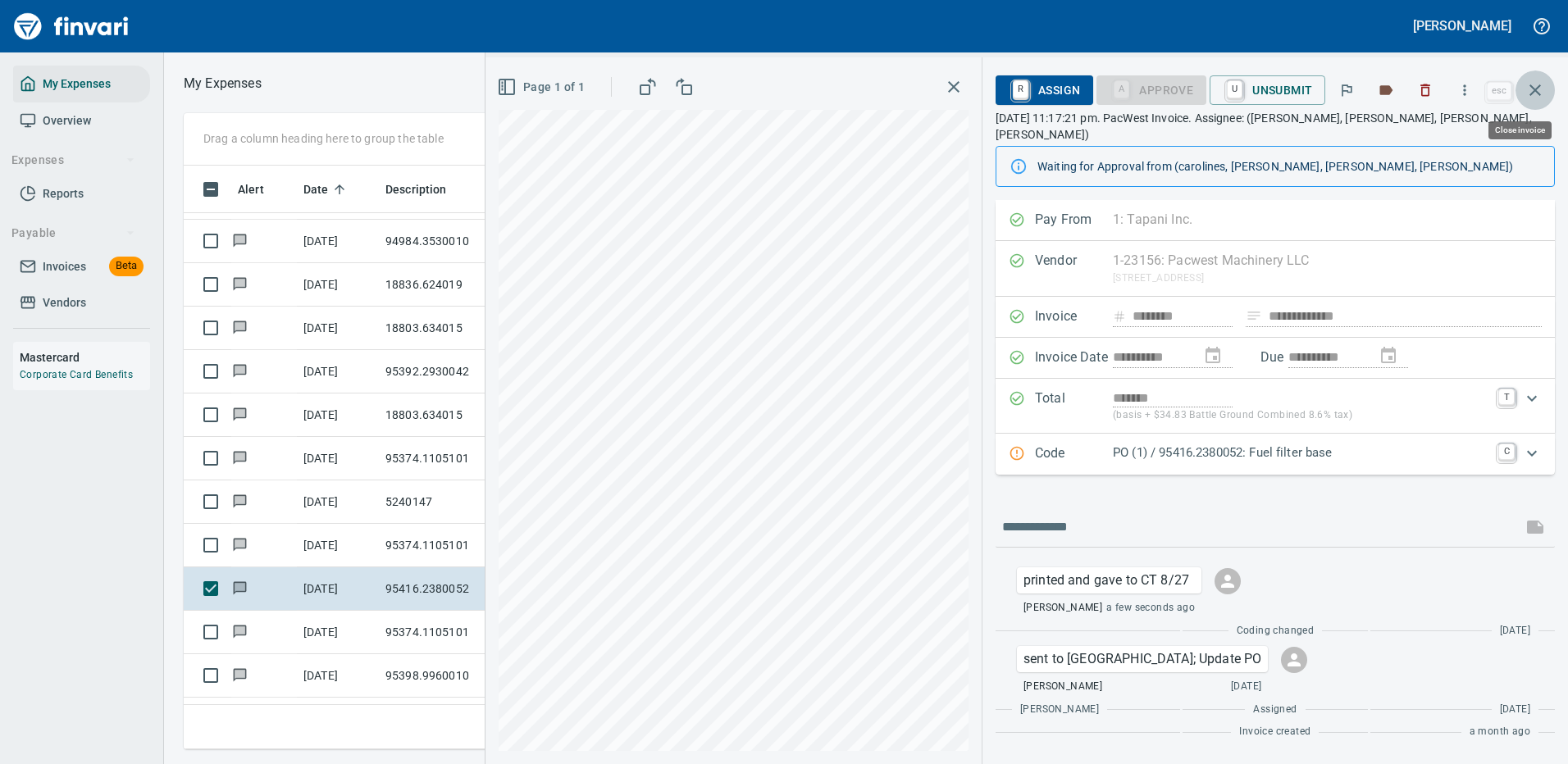
click at [1536, 87] on icon "button" at bounding box center [1535, 90] width 20 height 20
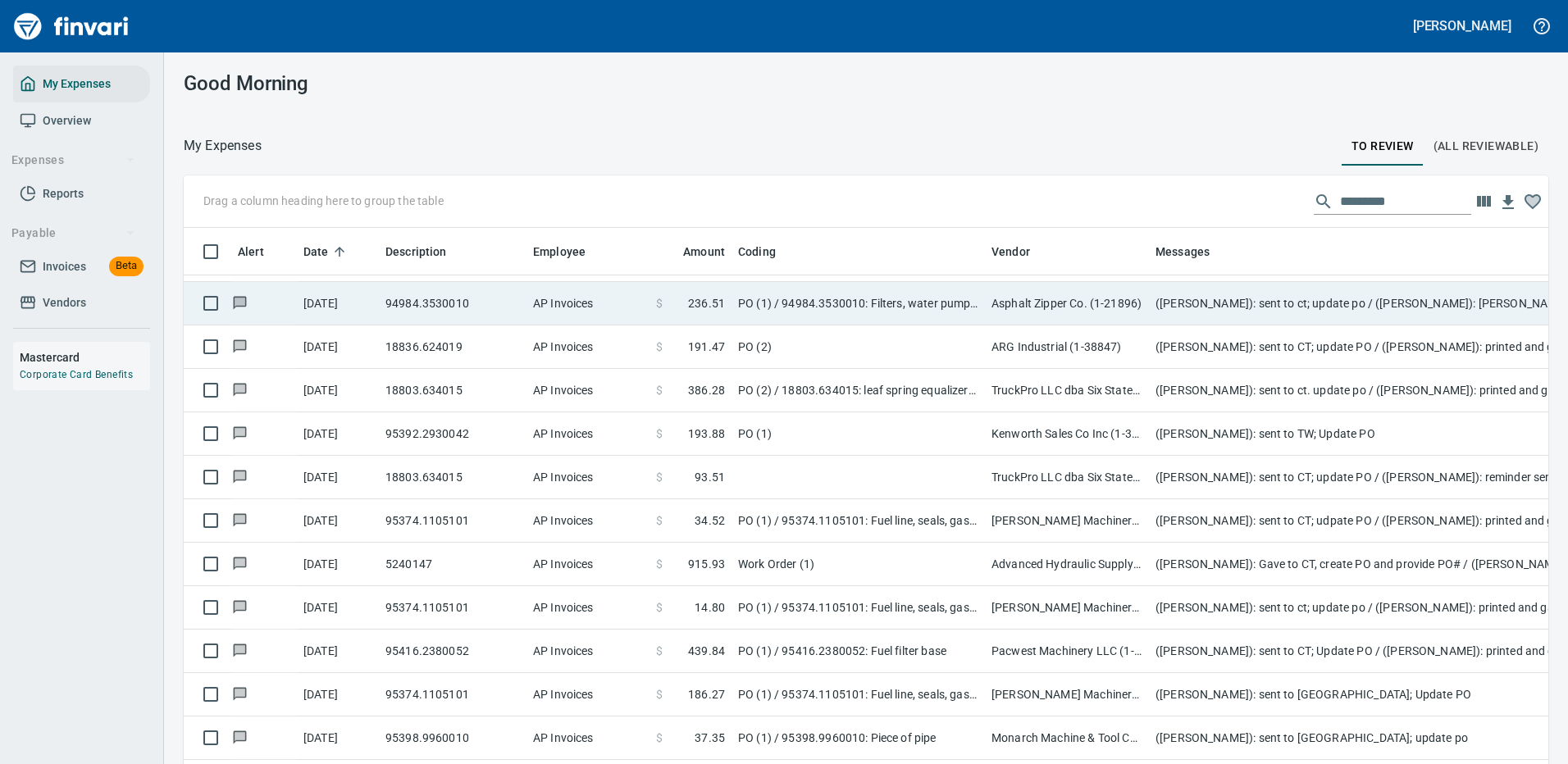
scroll to position [560, 1328]
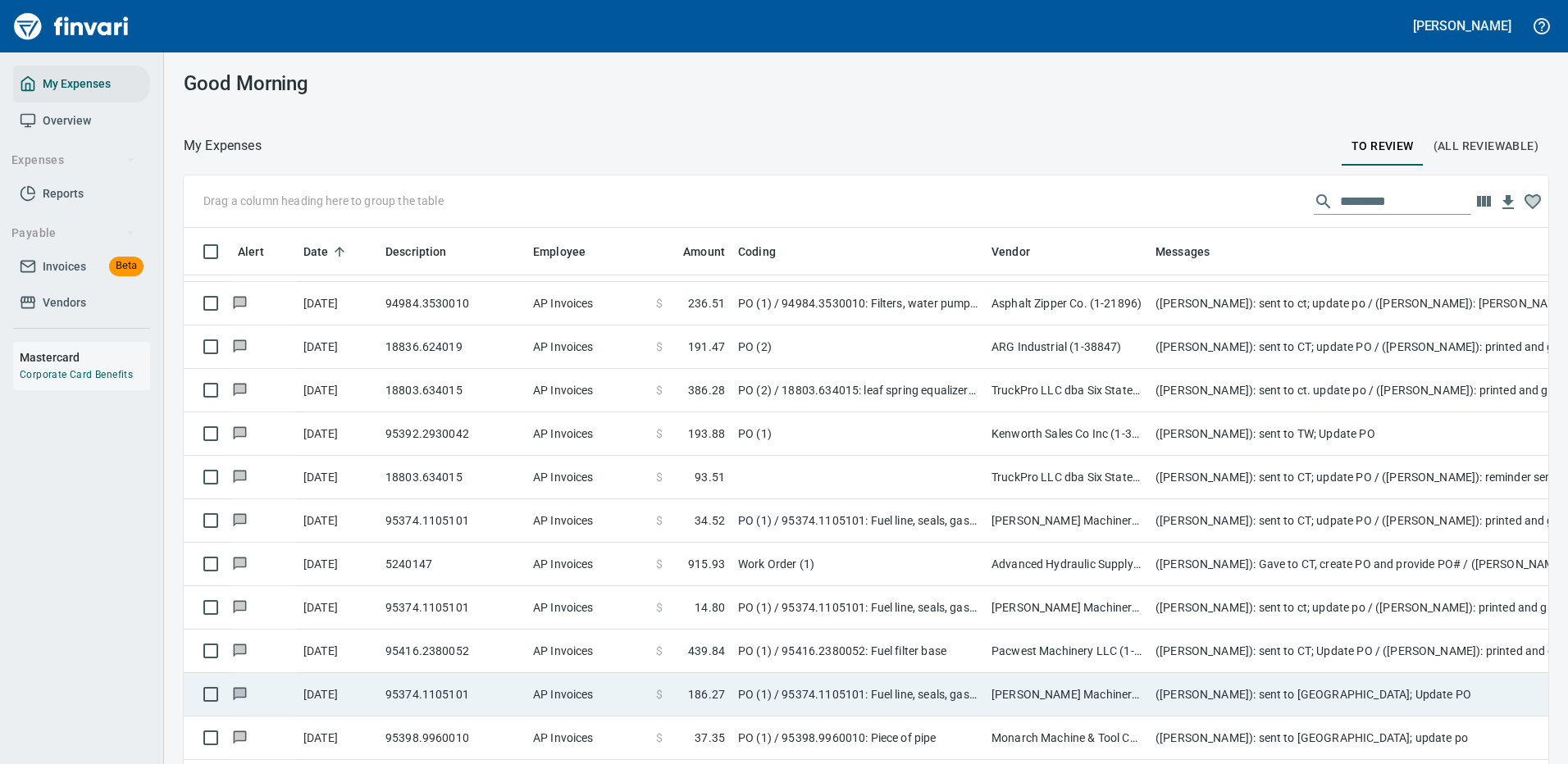
click at [1290, 695] on td "([PERSON_NAME]): sent to [GEOGRAPHIC_DATA]; Update PO" at bounding box center [1476, 695] width 656 height 43
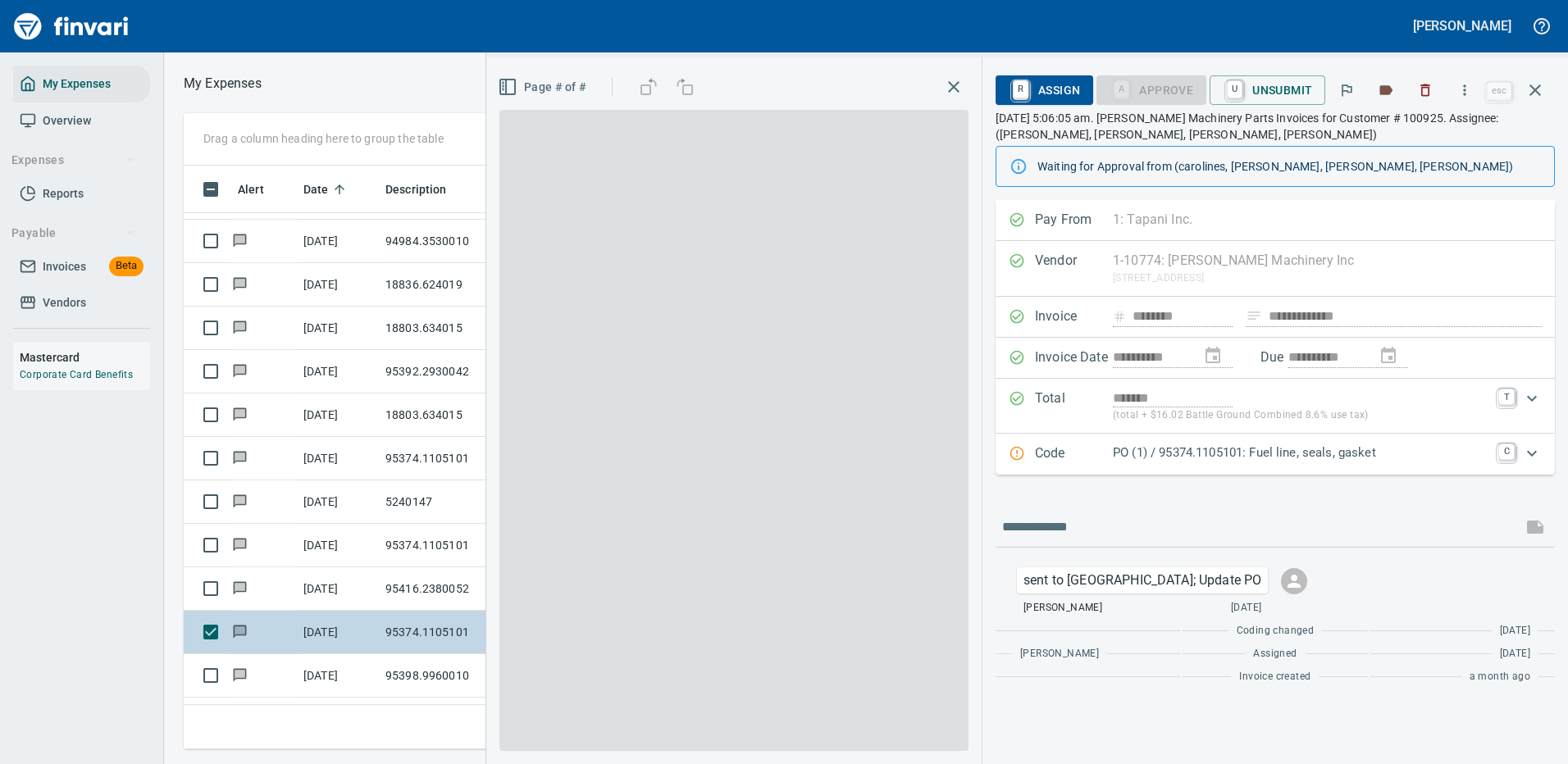
scroll to position [560, 929]
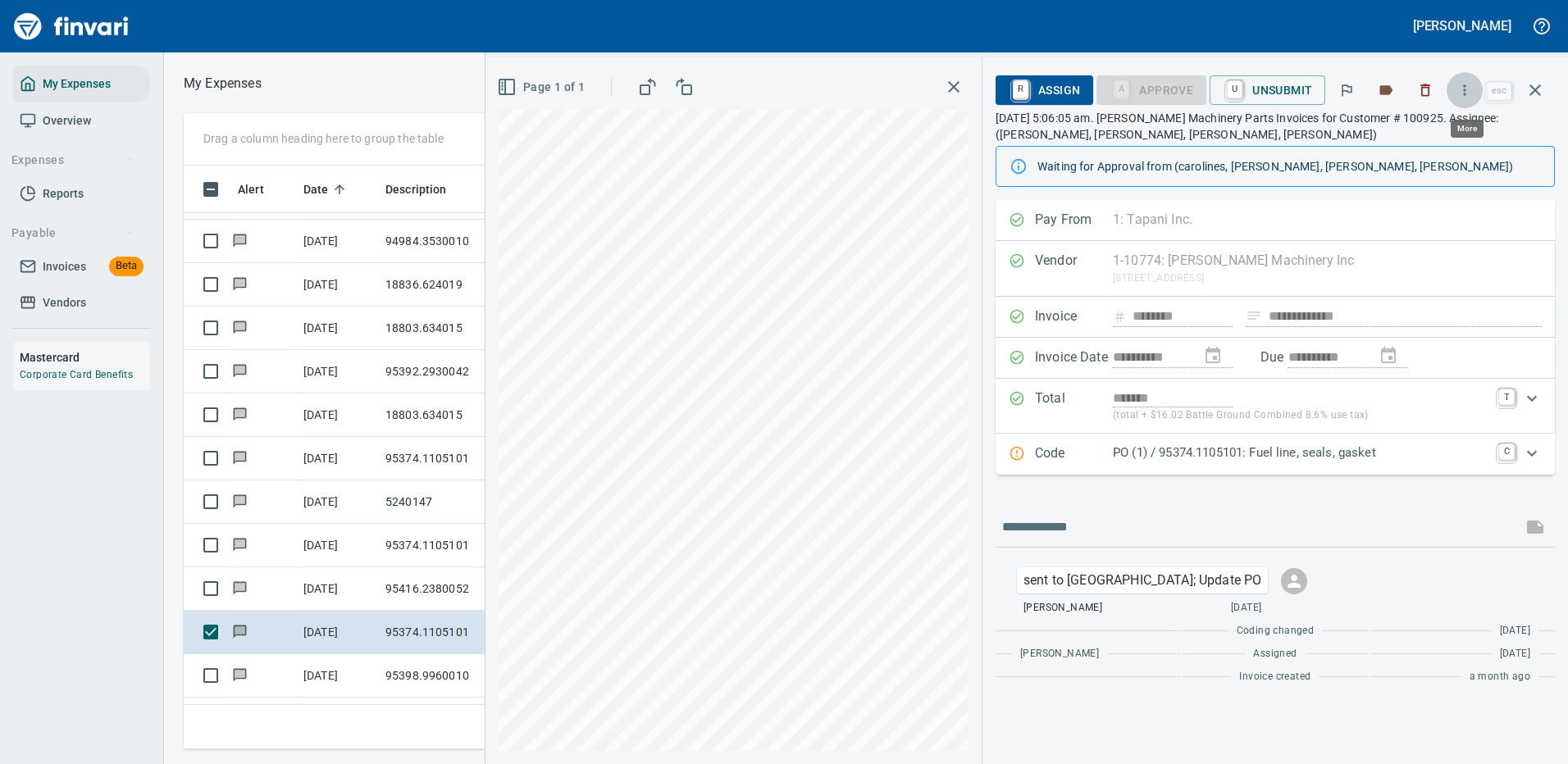
click at [1466, 88] on icon "button" at bounding box center [1465, 90] width 16 height 16
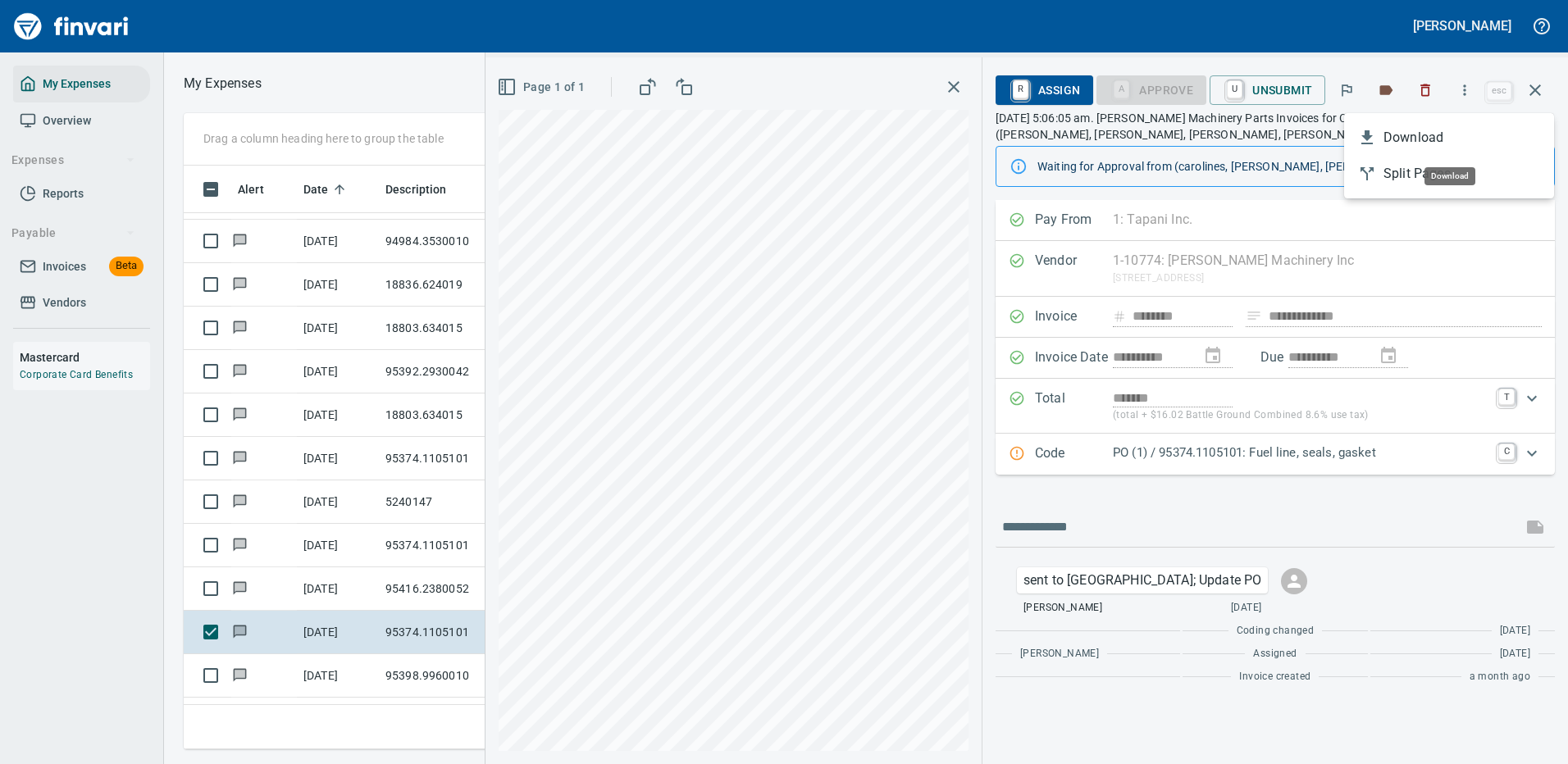
click at [1436, 139] on span "Download" at bounding box center [1461, 138] width 157 height 20
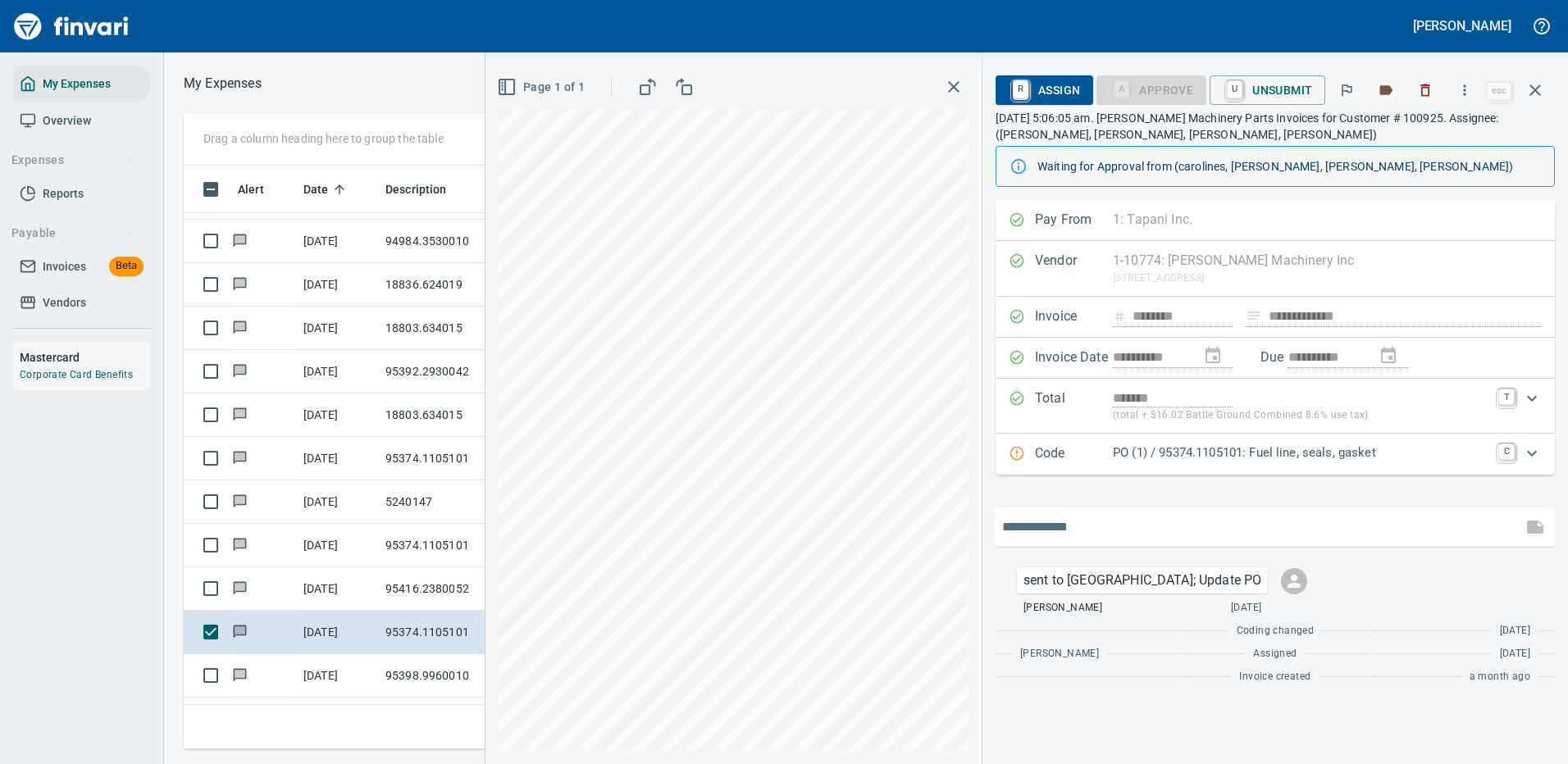
click at [1040, 527] on input "text" at bounding box center [1259, 526] width 514 height 26
type input "**********"
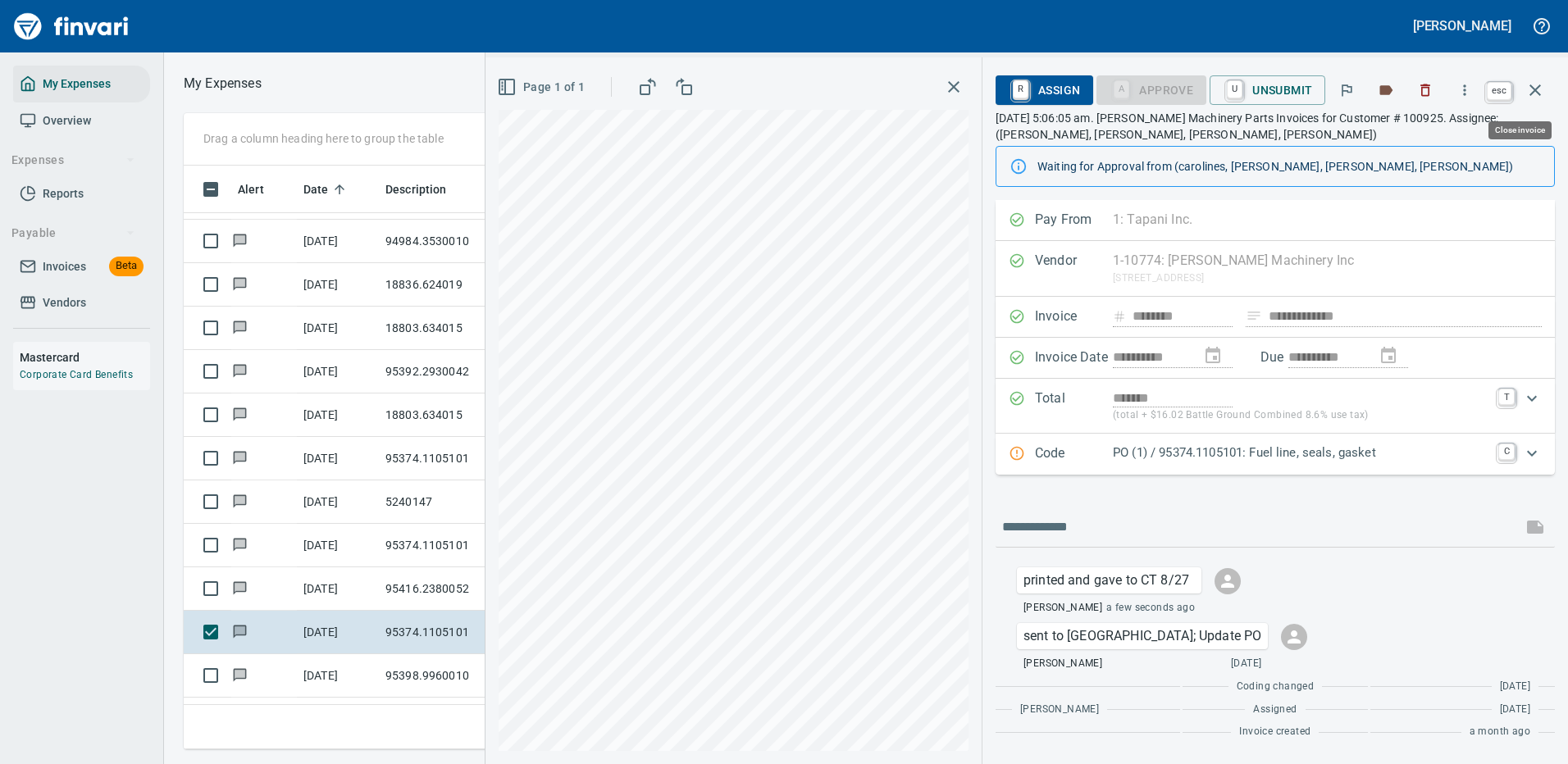
click at [1533, 88] on icon "button" at bounding box center [1535, 90] width 12 height 12
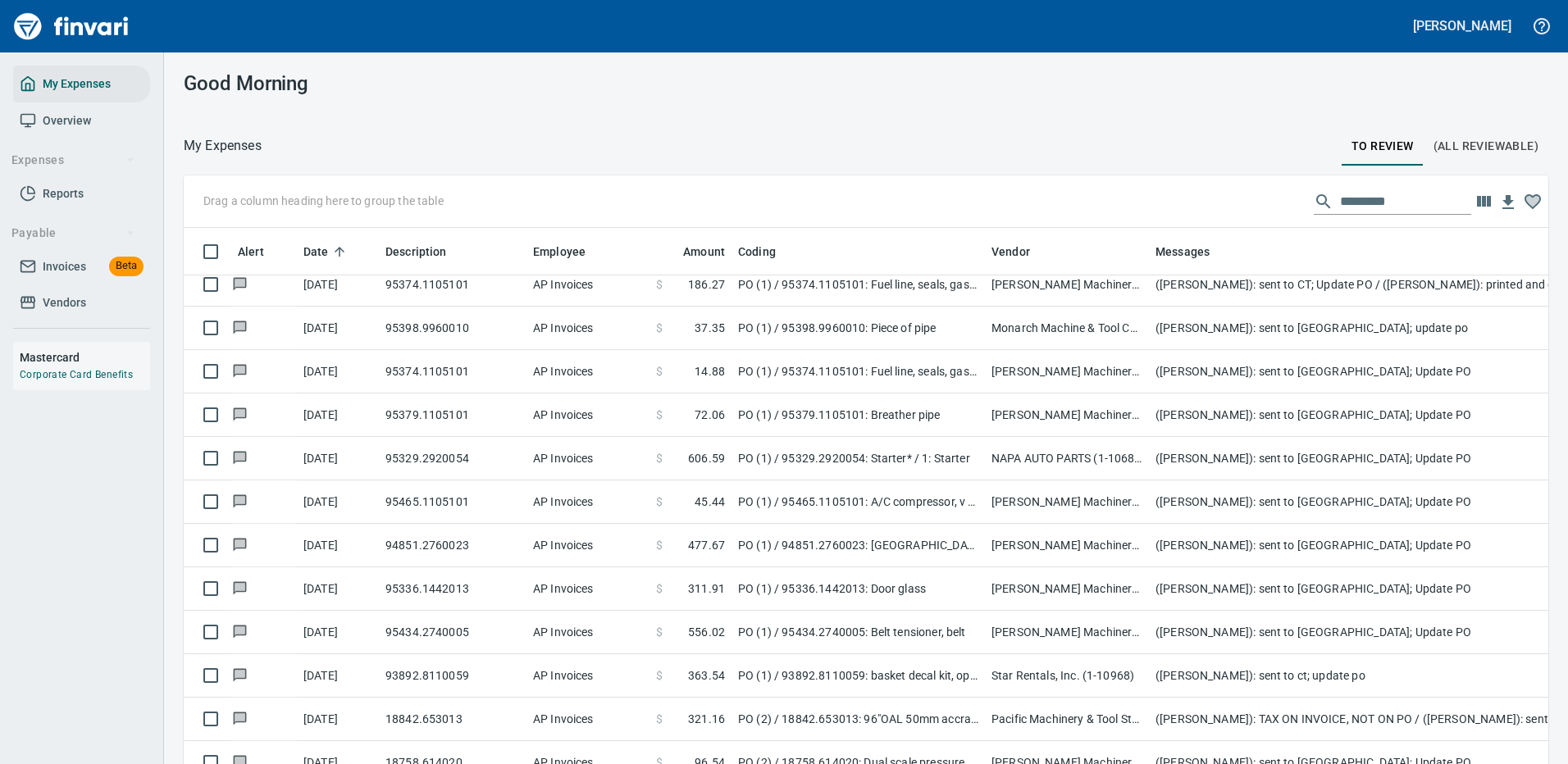
scroll to position [1148, 0]
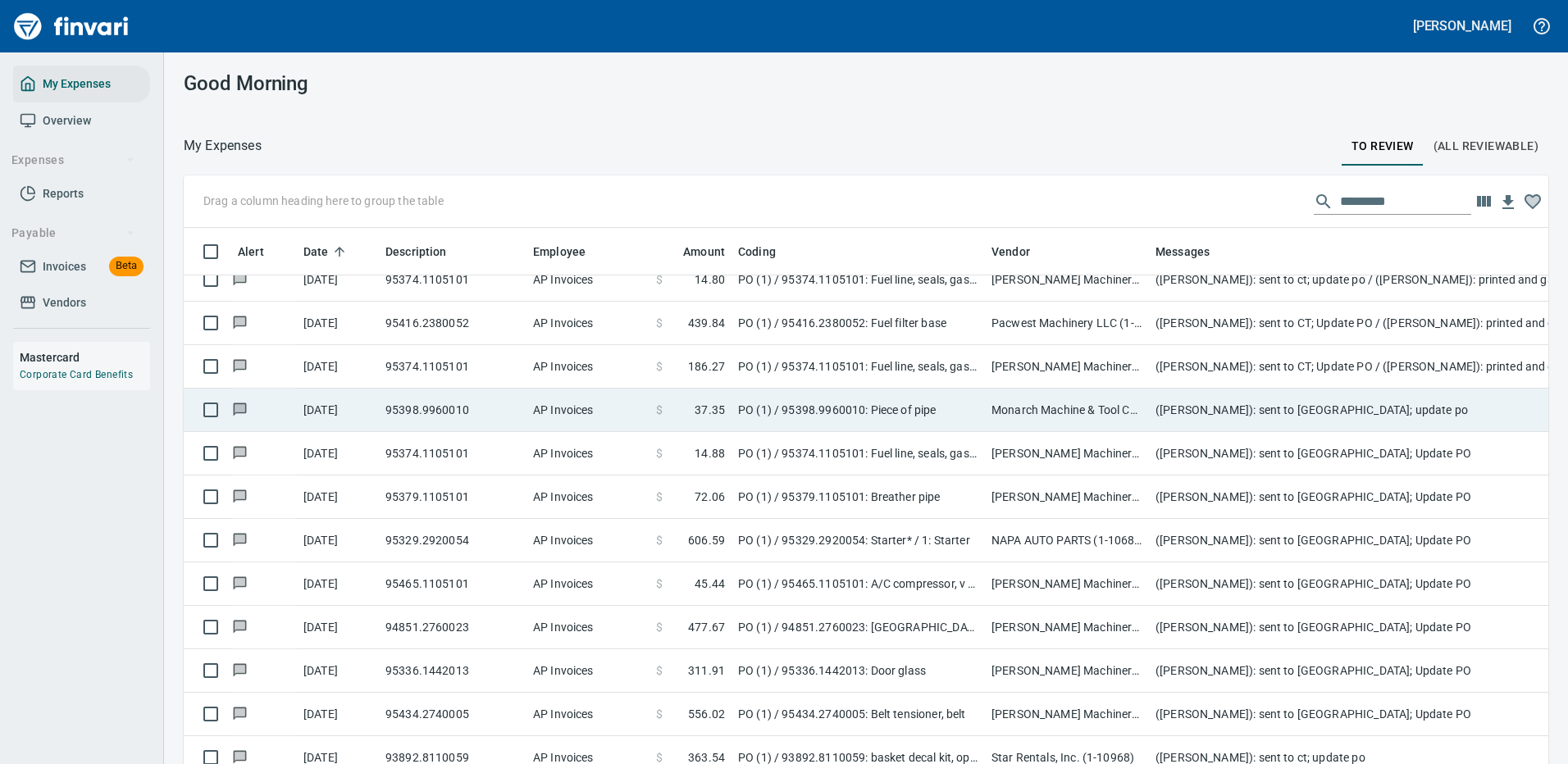
click at [1322, 402] on td "([PERSON_NAME]): sent to [GEOGRAPHIC_DATA]; update po" at bounding box center [1476, 410] width 656 height 43
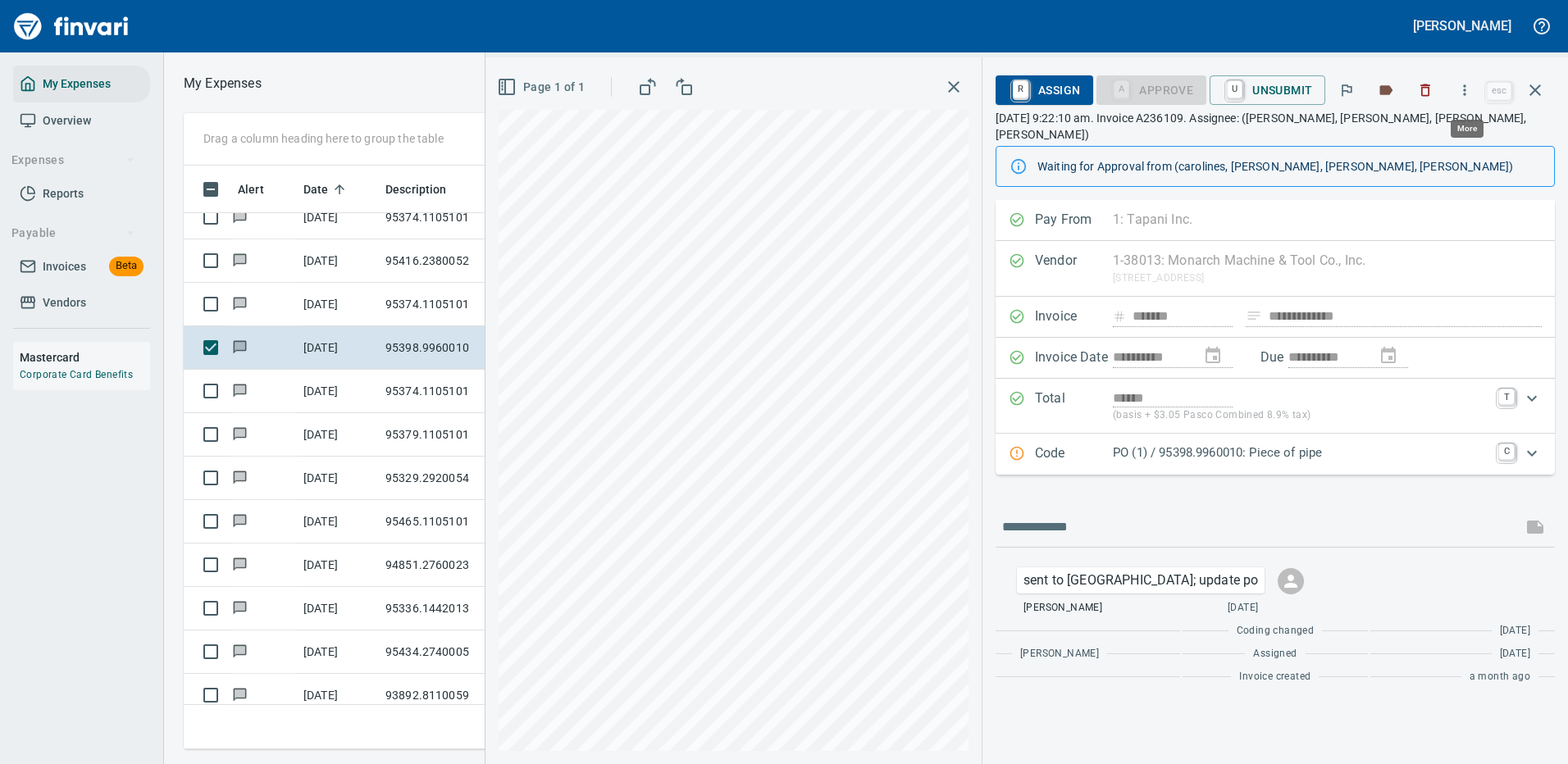
scroll to position [560, 929]
click at [1465, 85] on icon "button" at bounding box center [1465, 90] width 16 height 16
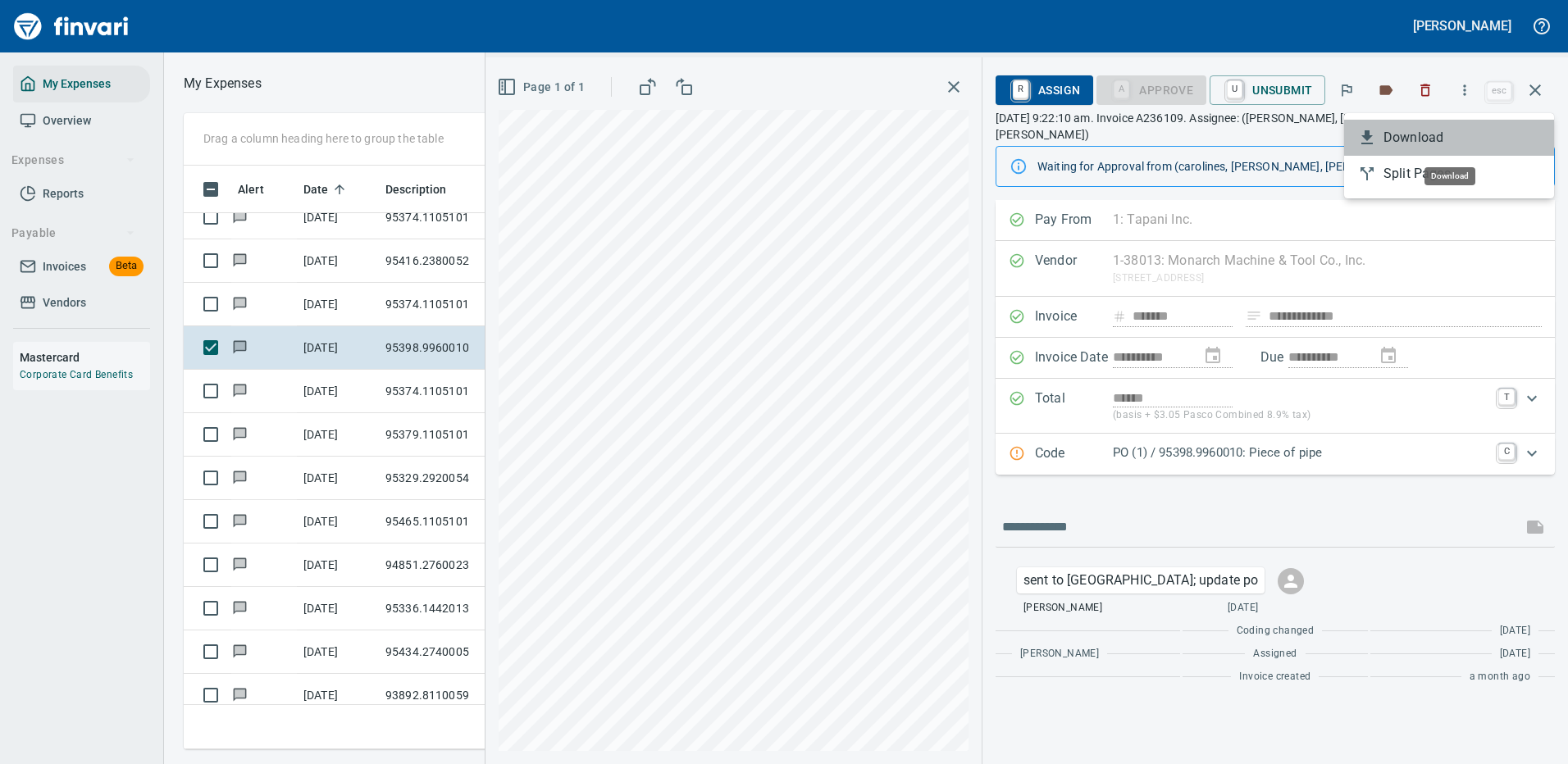
click at [1404, 137] on span "Download" at bounding box center [1461, 138] width 157 height 20
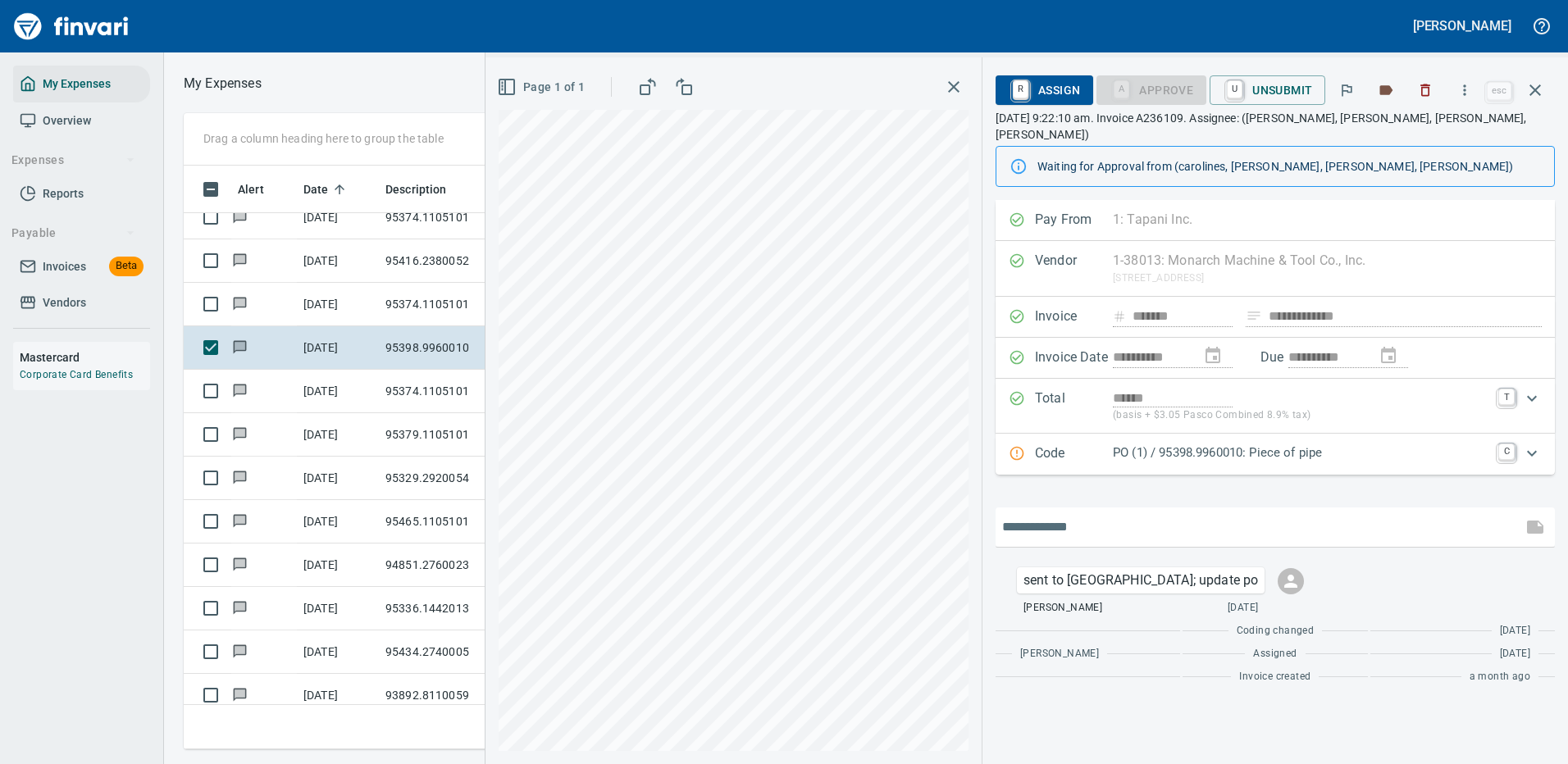
click at [1100, 514] on input "text" at bounding box center [1259, 526] width 514 height 26
type input "**********"
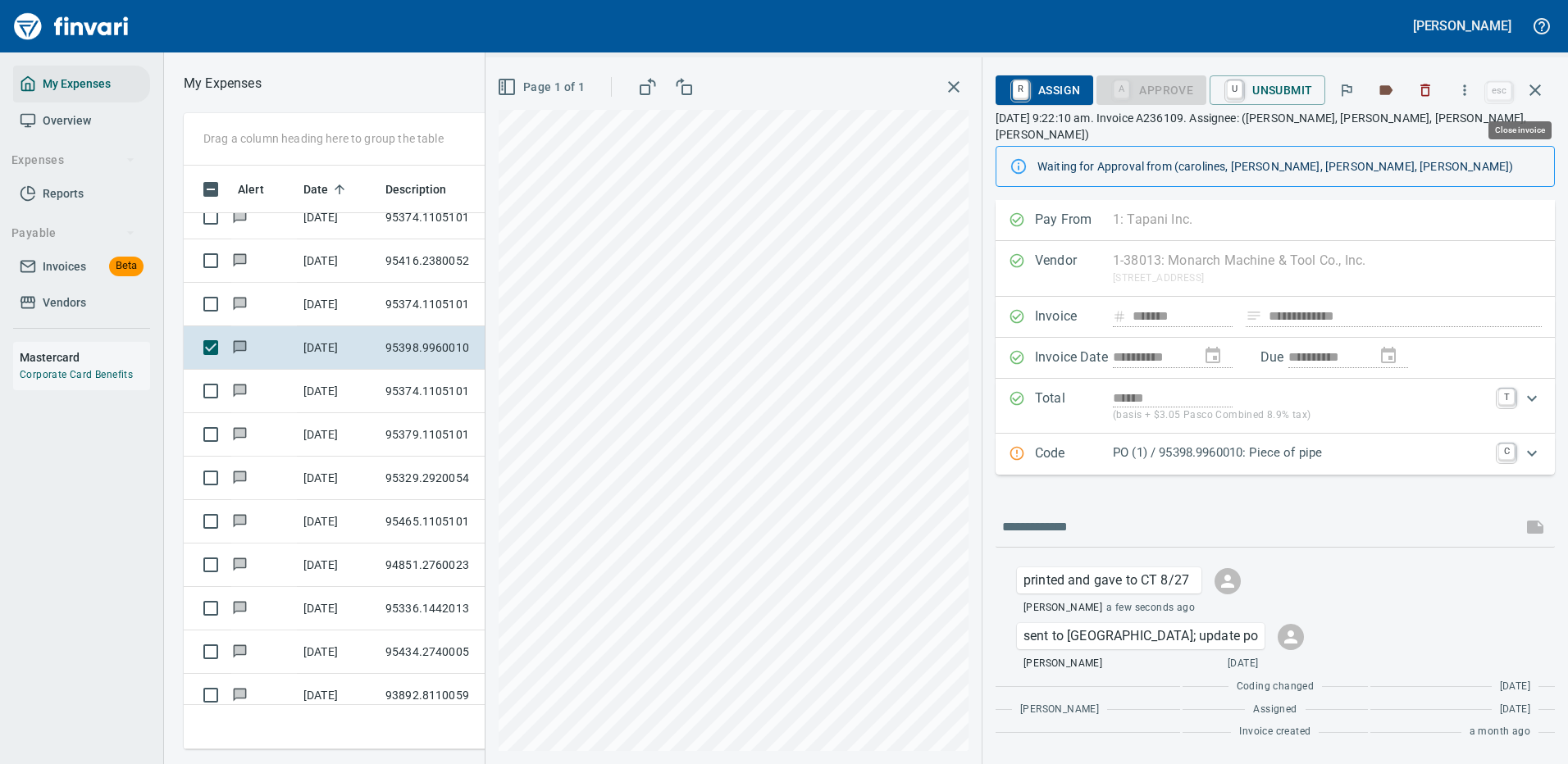
click at [1534, 86] on icon "button" at bounding box center [1535, 90] width 20 height 20
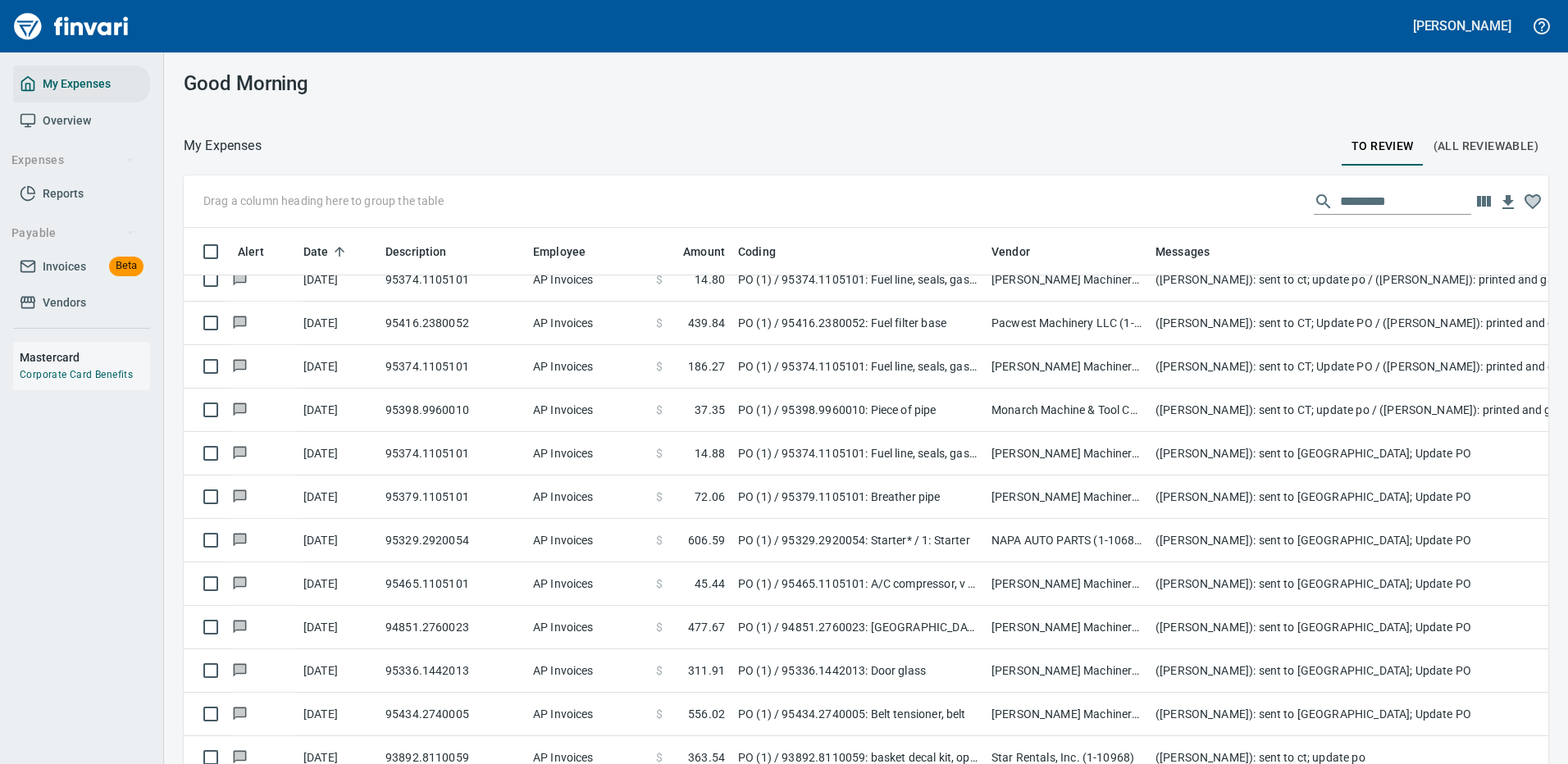
scroll to position [560, 1317]
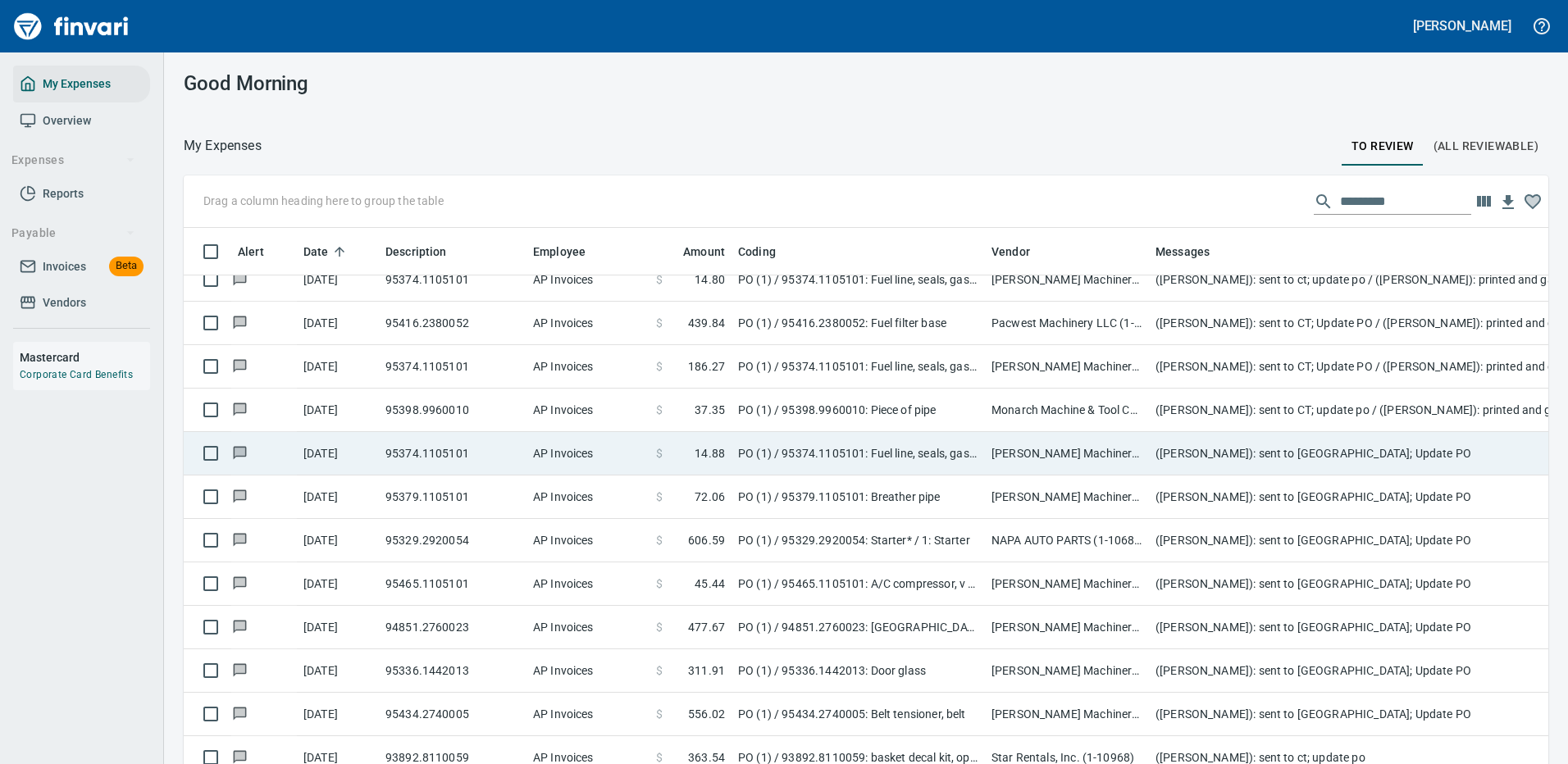
click at [1180, 453] on td "([PERSON_NAME]): sent to [GEOGRAPHIC_DATA]; Update PO" at bounding box center [1476, 454] width 656 height 43
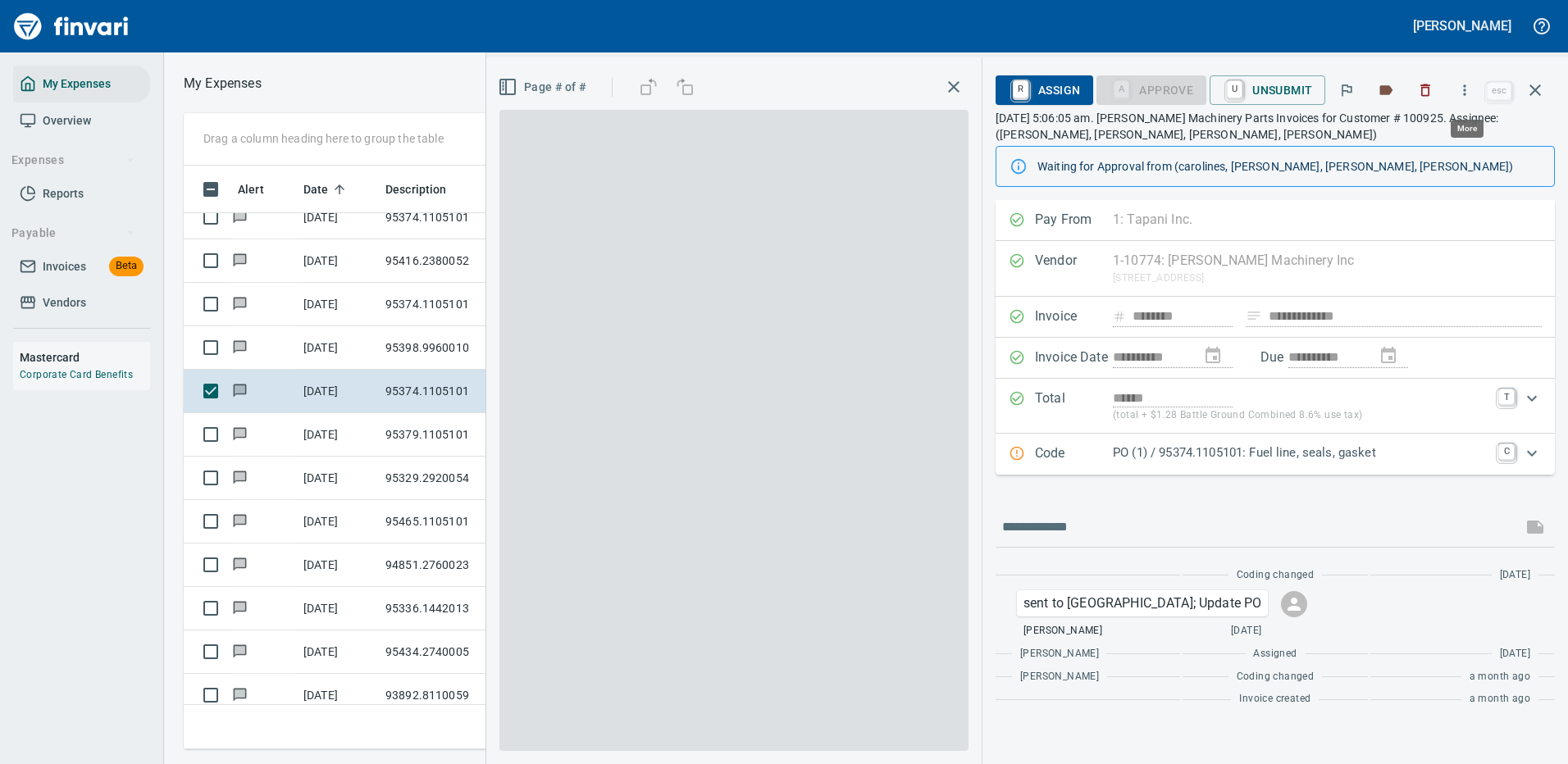
scroll to position [560, 929]
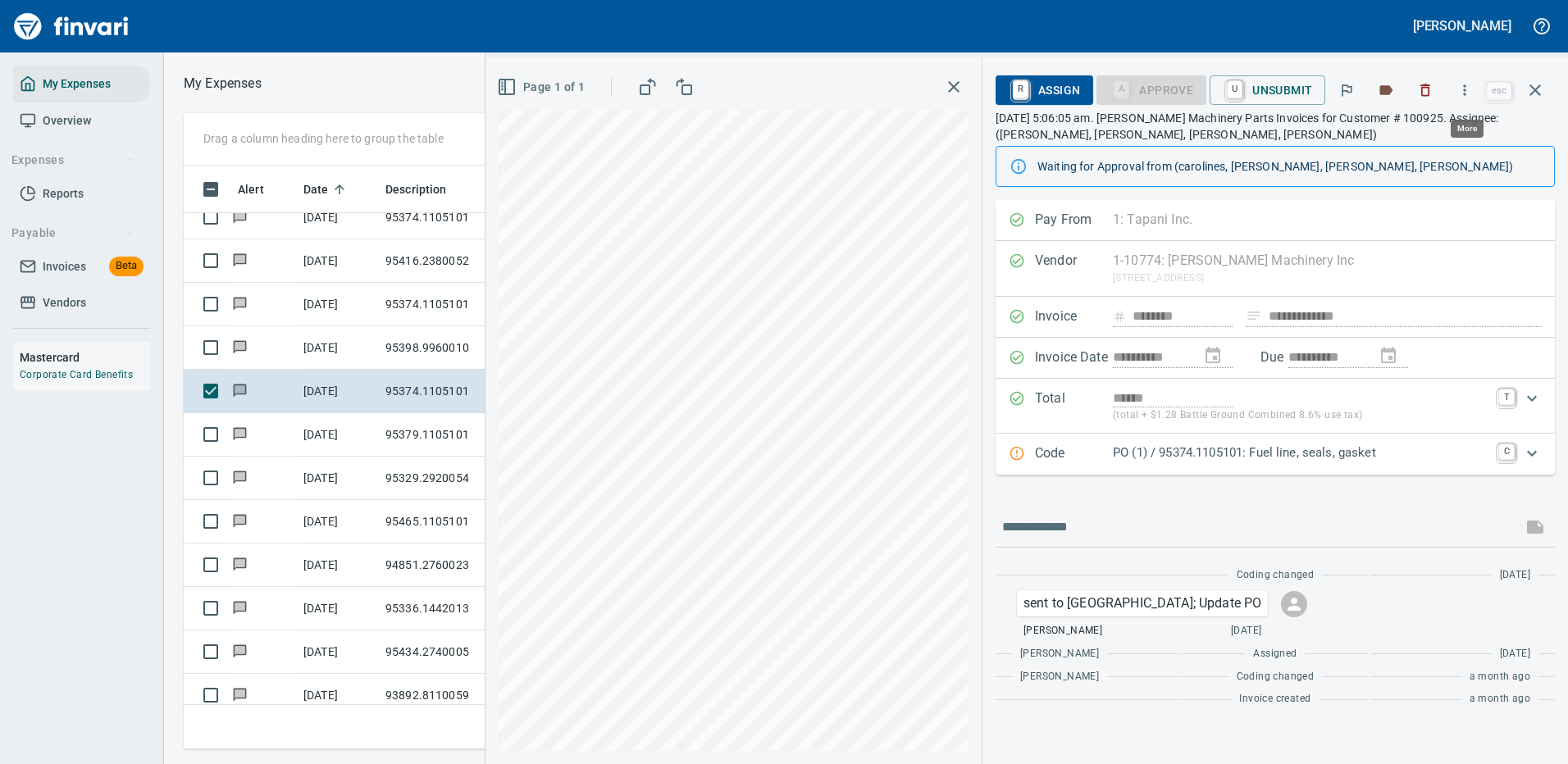
click at [1469, 87] on icon "button" at bounding box center [1465, 90] width 16 height 16
click at [1416, 130] on span "Download" at bounding box center [1461, 138] width 157 height 20
click at [1034, 523] on input "text" at bounding box center [1259, 526] width 514 height 26
type input "**********"
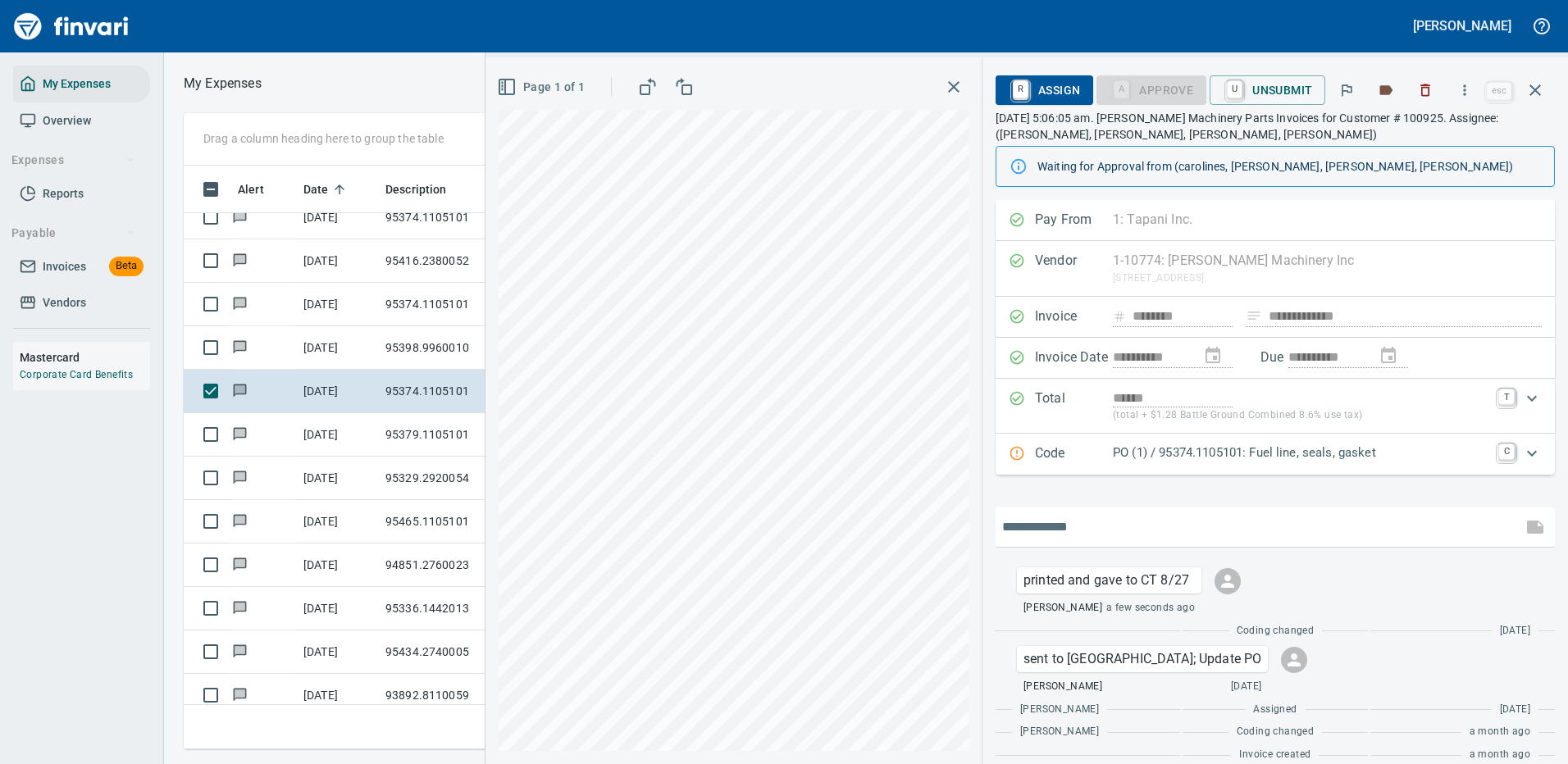
scroll to position [19, 0]
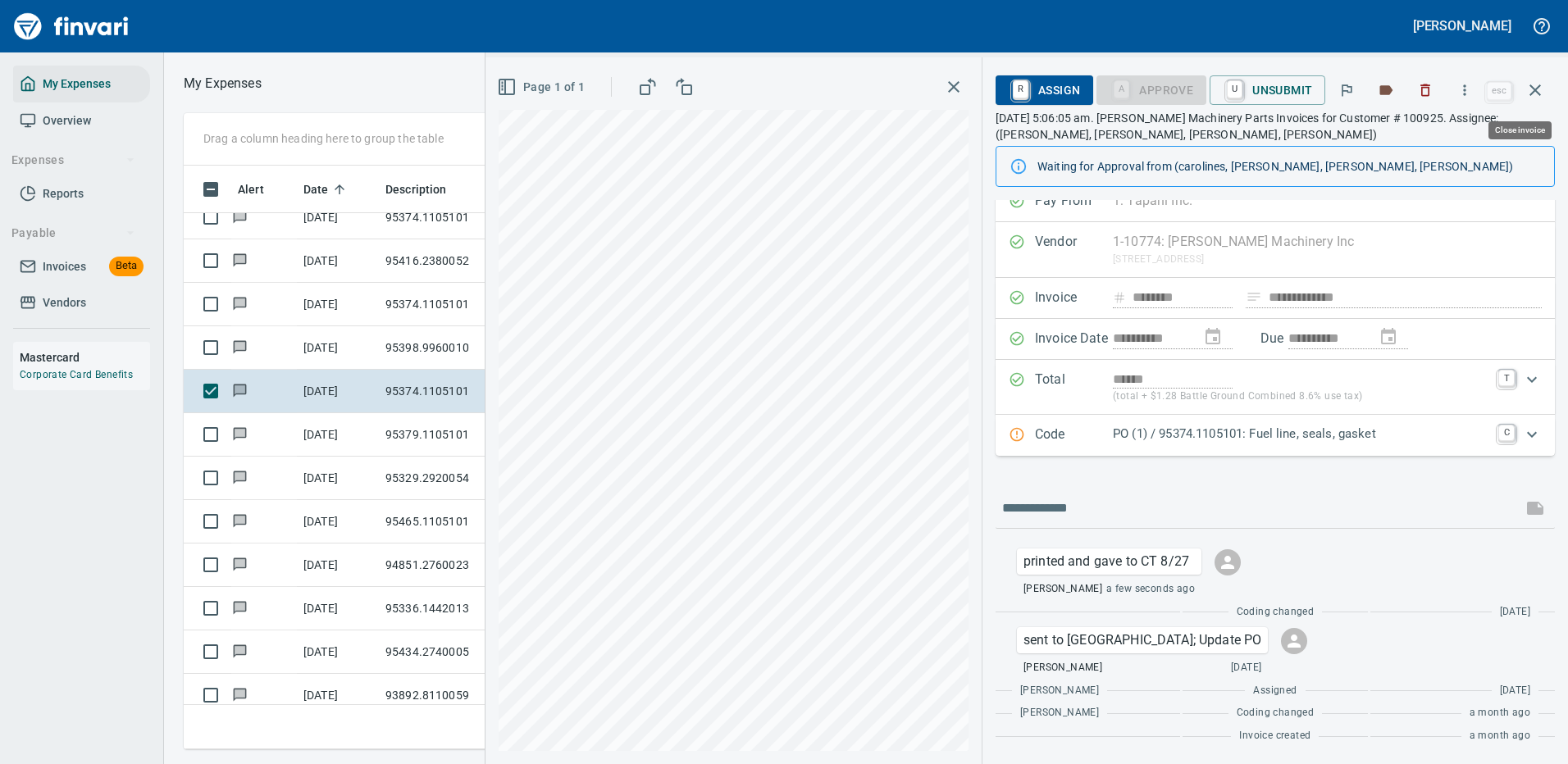
click at [1535, 90] on icon "button" at bounding box center [1535, 90] width 12 height 12
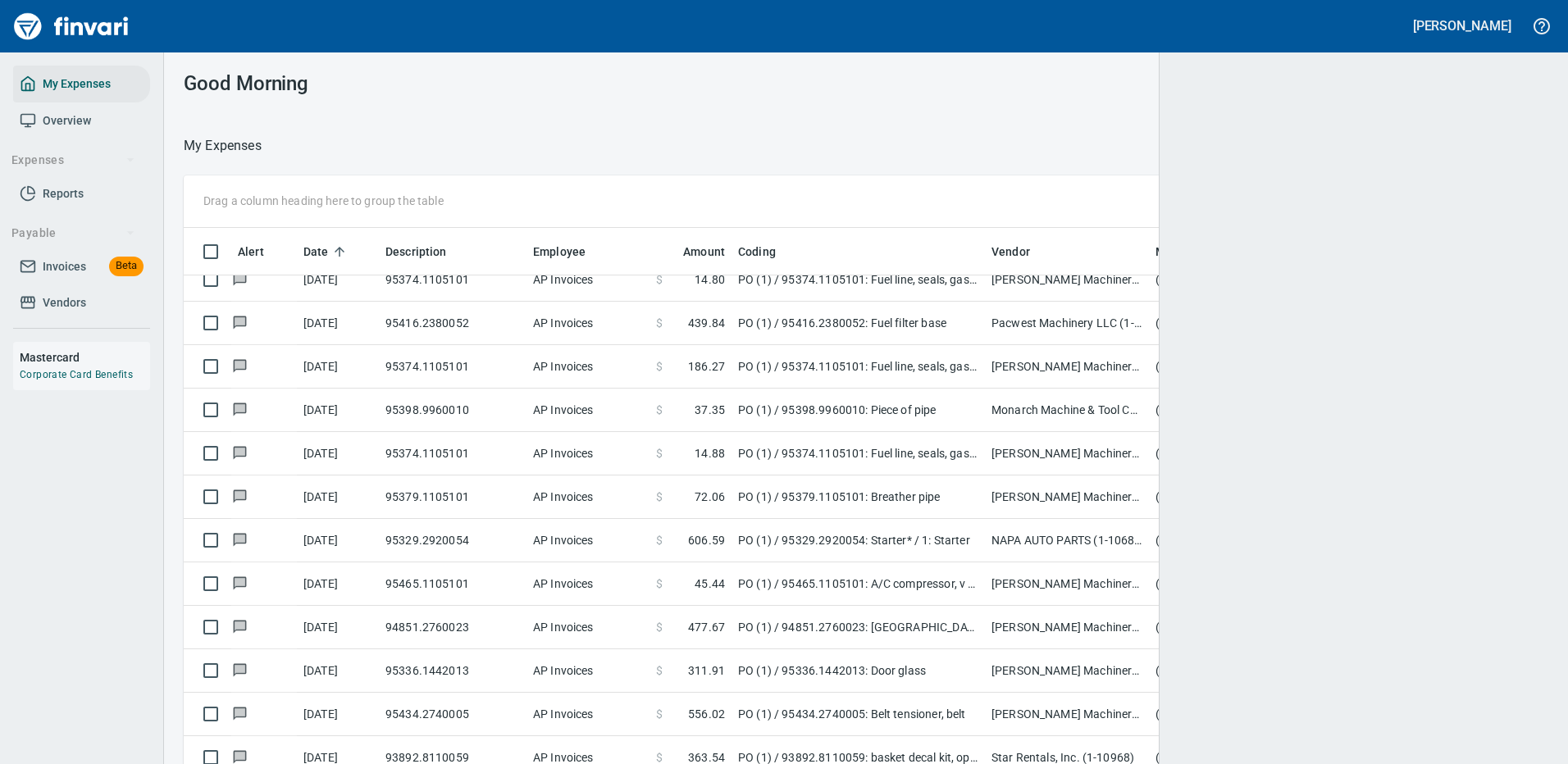
scroll to position [560, 1318]
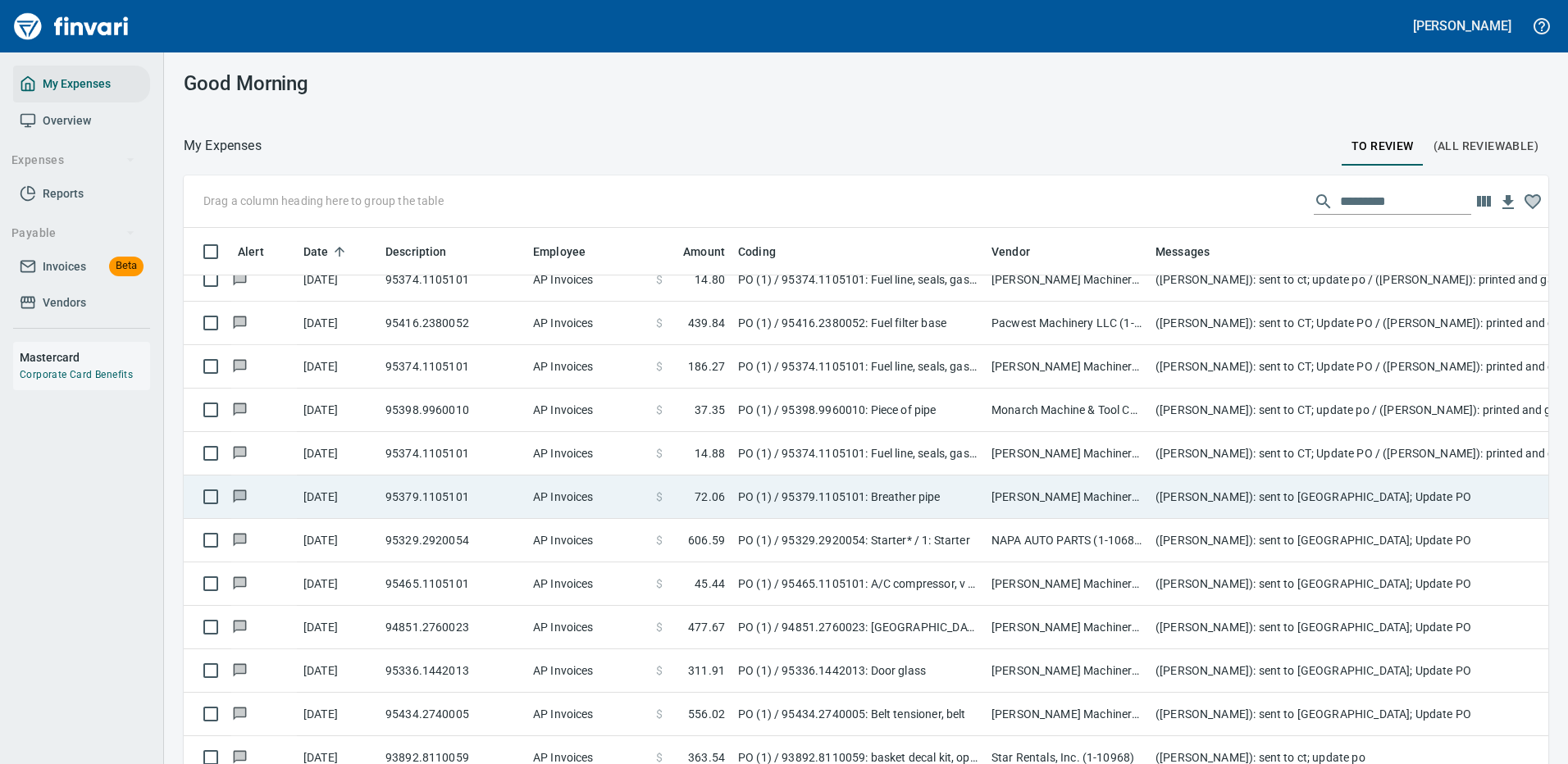
click at [1323, 492] on td "([PERSON_NAME]): sent to [GEOGRAPHIC_DATA]; Update PO" at bounding box center [1476, 498] width 656 height 43
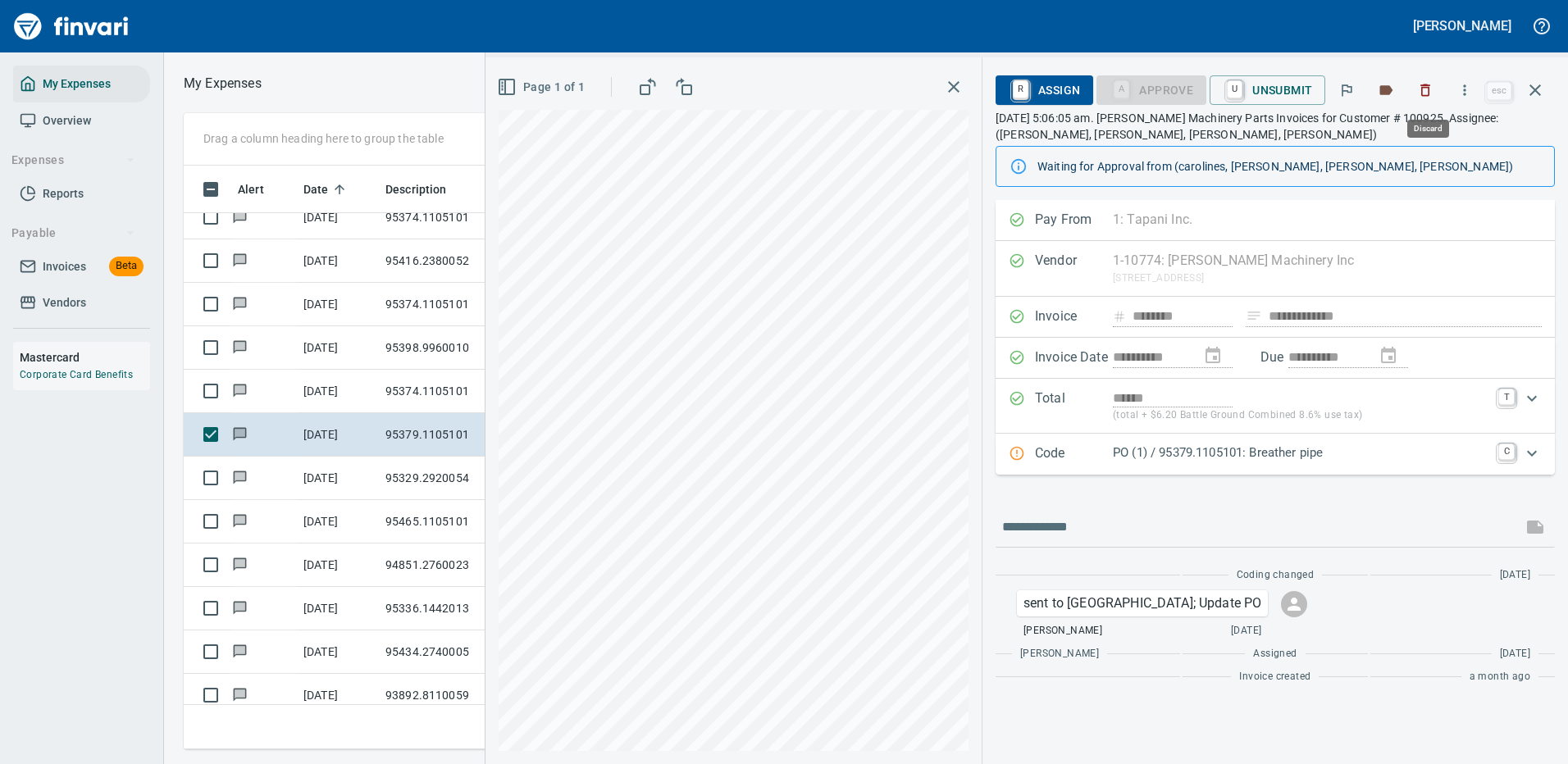
scroll to position [560, 929]
click at [1466, 88] on icon "button" at bounding box center [1465, 90] width 16 height 16
click at [1423, 130] on span "Download" at bounding box center [1461, 138] width 157 height 20
click at [1056, 523] on input "text" at bounding box center [1259, 526] width 514 height 26
type input "**********"
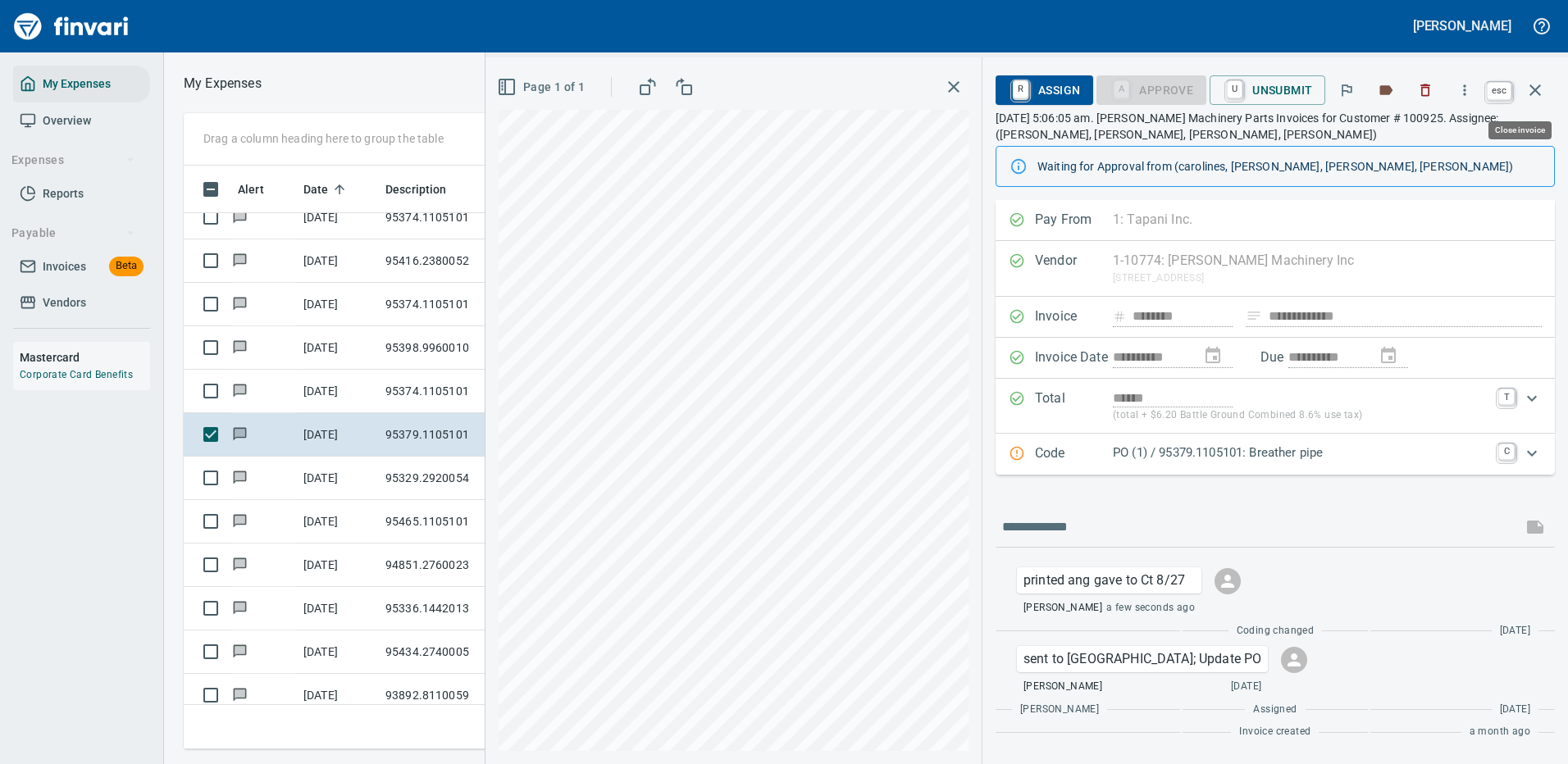
click at [1535, 85] on icon "button" at bounding box center [1535, 90] width 20 height 20
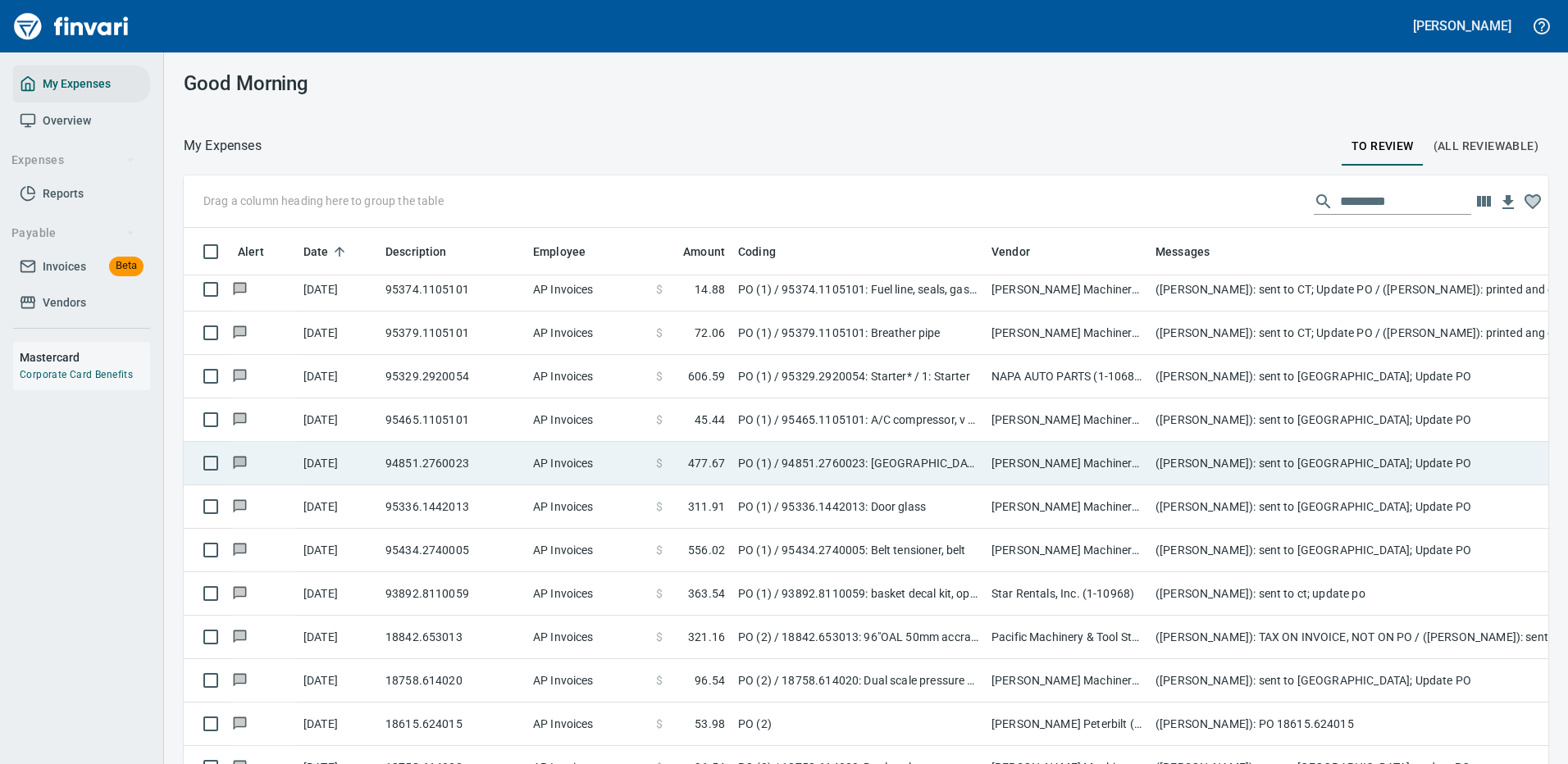
scroll to position [1230, 0]
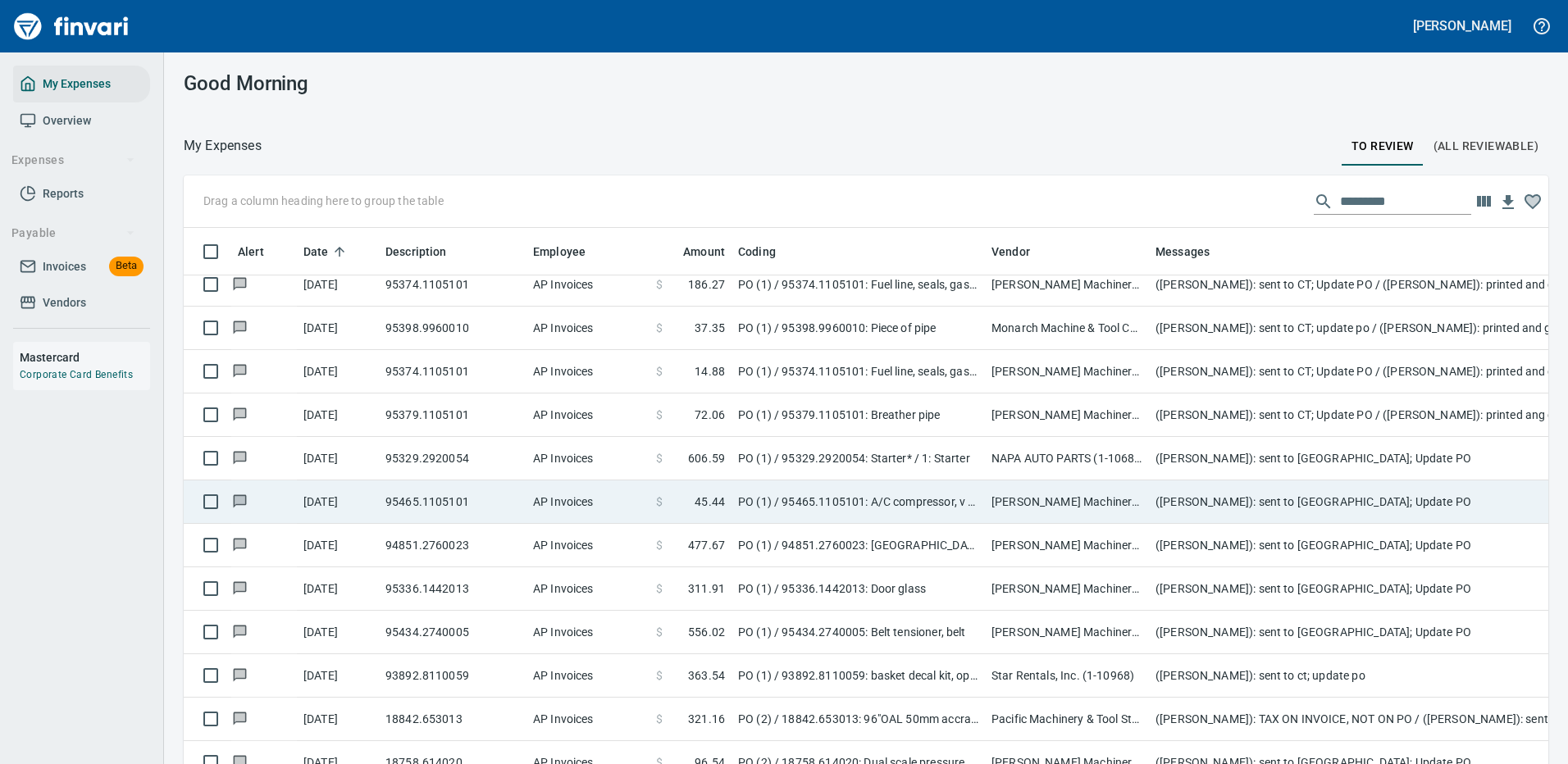
click at [1275, 450] on td "([PERSON_NAME]): sent to [GEOGRAPHIC_DATA]; Update PO" at bounding box center [1476, 459] width 656 height 43
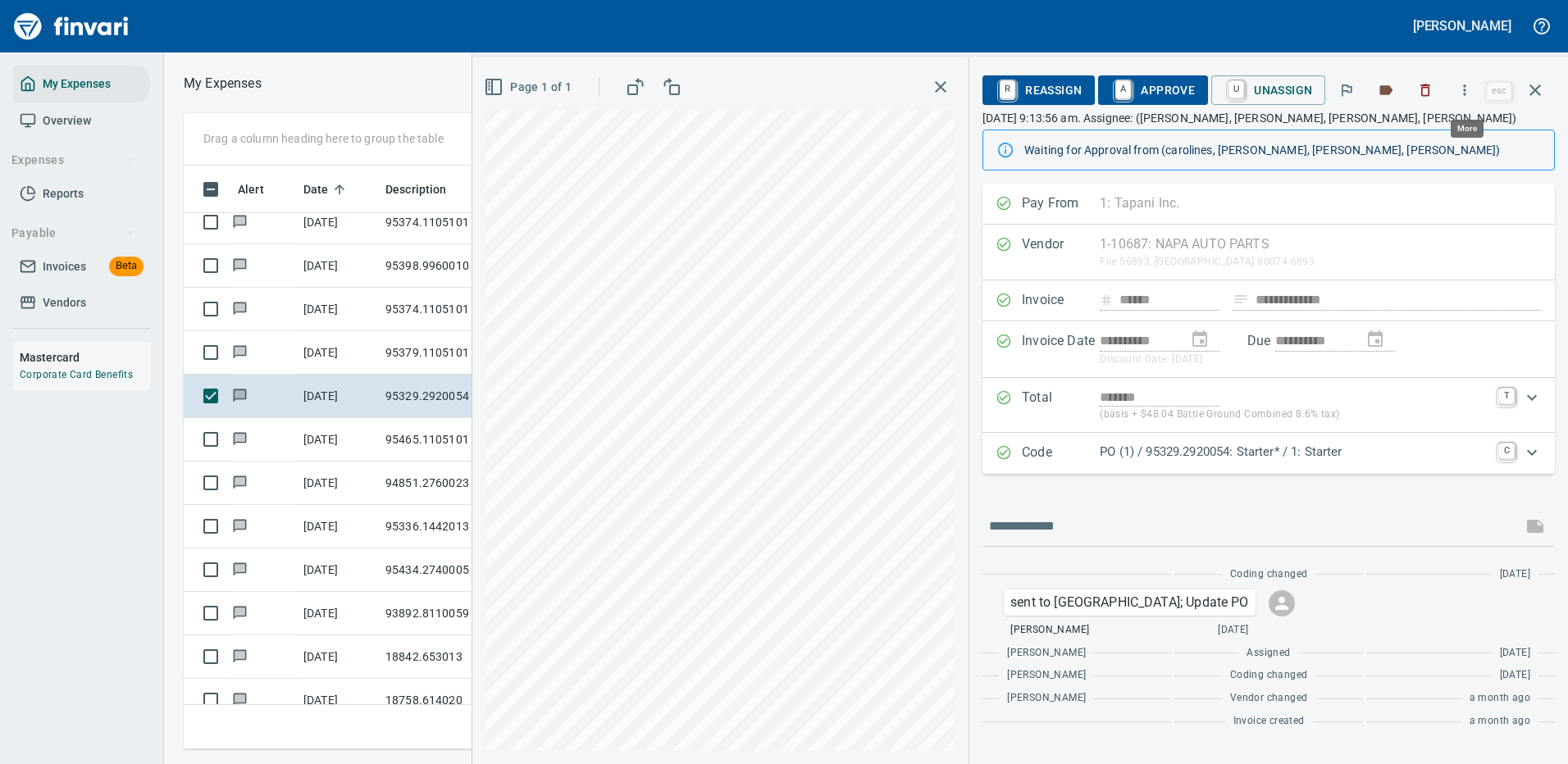
scroll to position [560, 929]
click at [1469, 86] on icon "button" at bounding box center [1465, 90] width 16 height 16
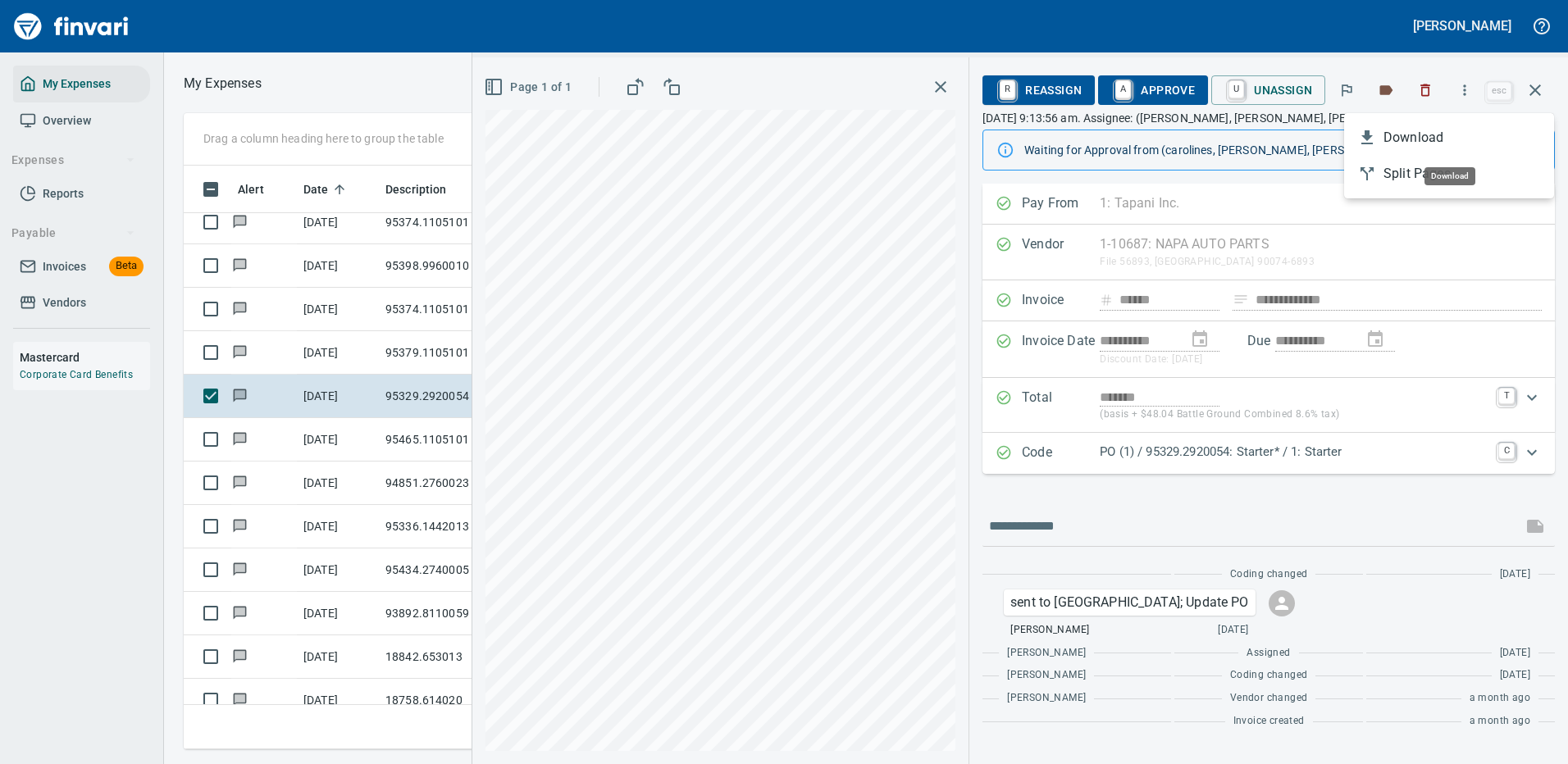
click at [1419, 134] on span "Download" at bounding box center [1461, 138] width 157 height 20
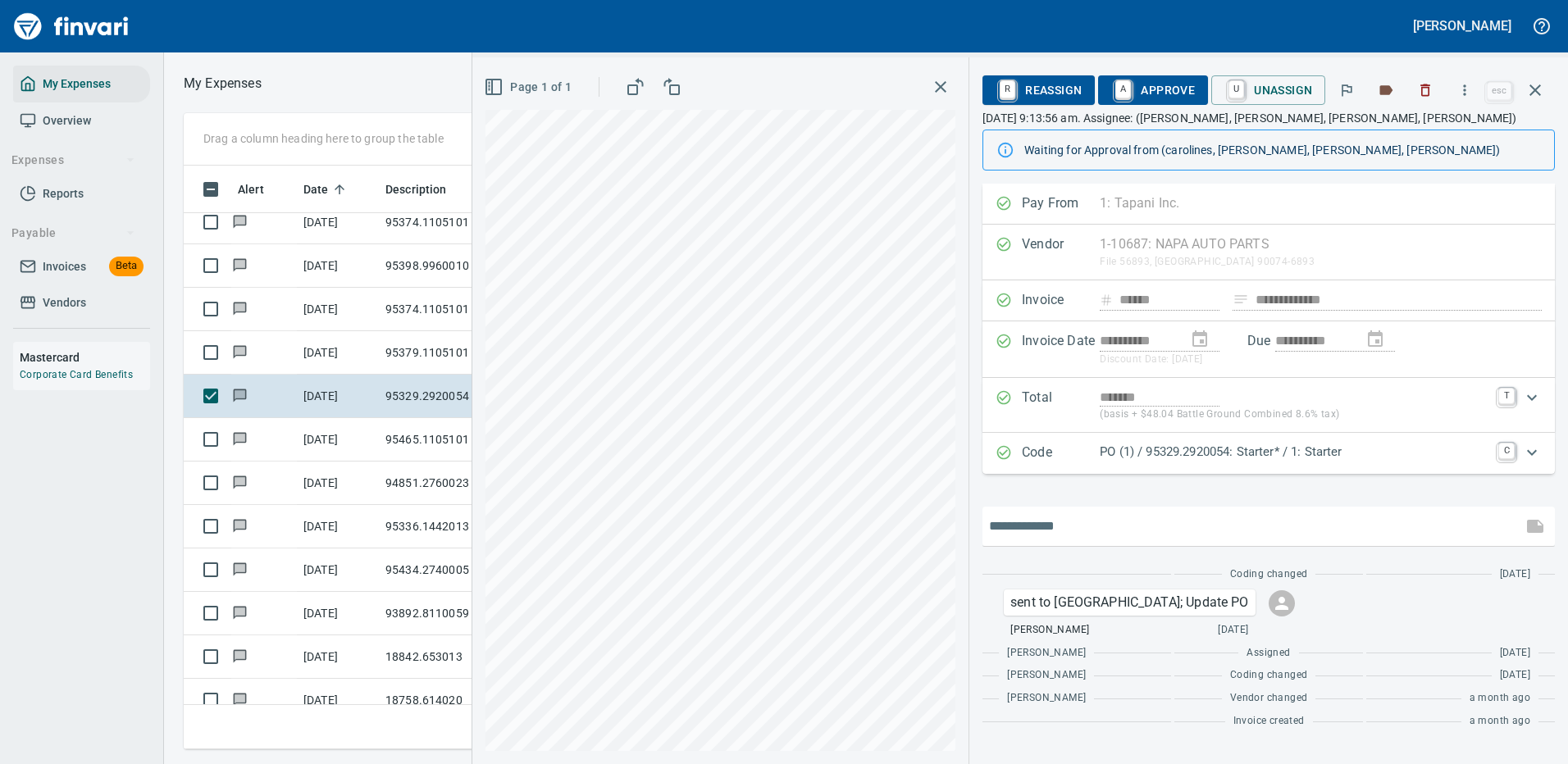
click at [1039, 523] on input "text" at bounding box center [1251, 526] width 526 height 26
type input "**********"
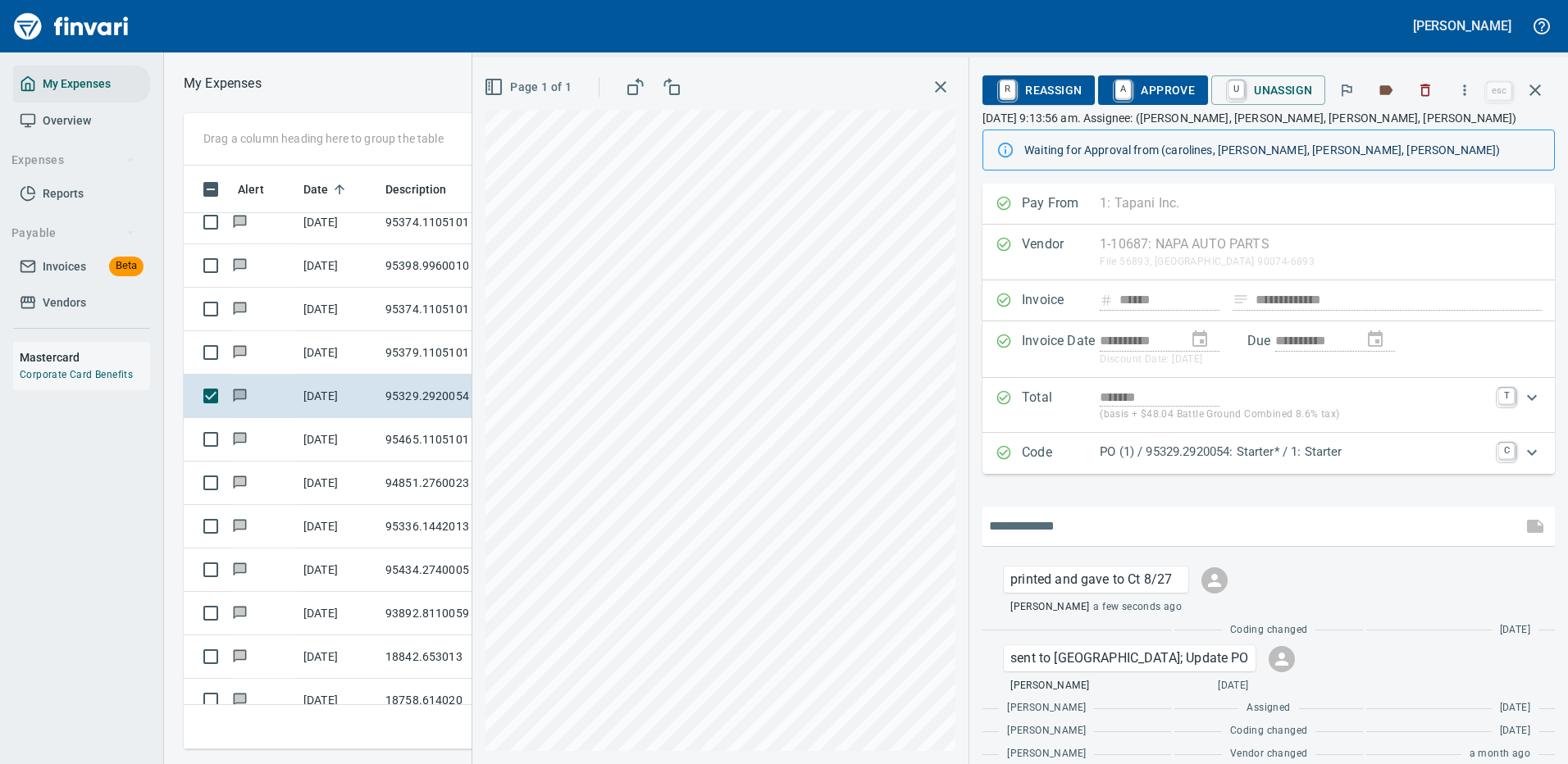
scroll to position [41, 0]
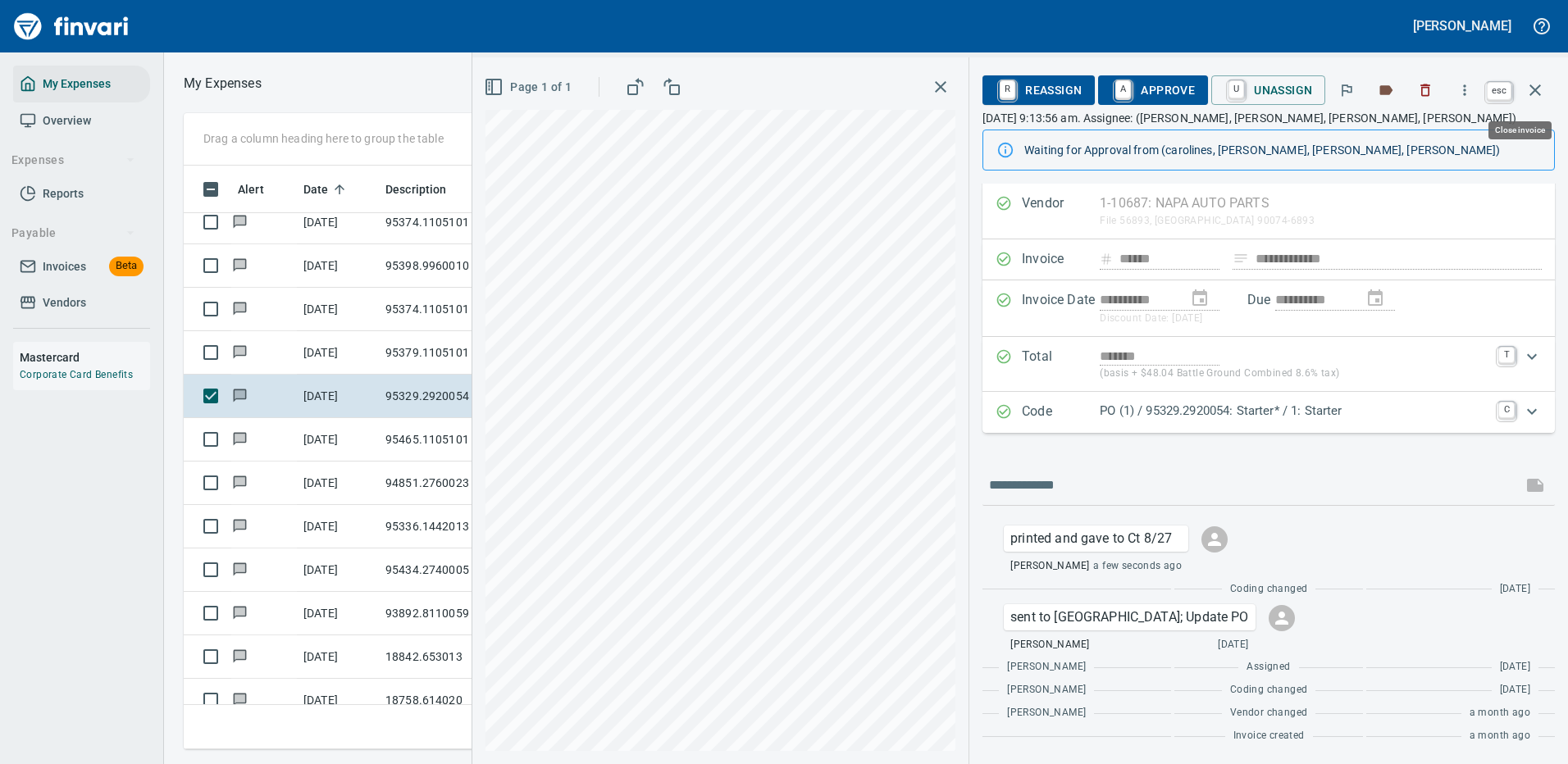
click at [1534, 88] on icon "button" at bounding box center [1535, 90] width 12 height 12
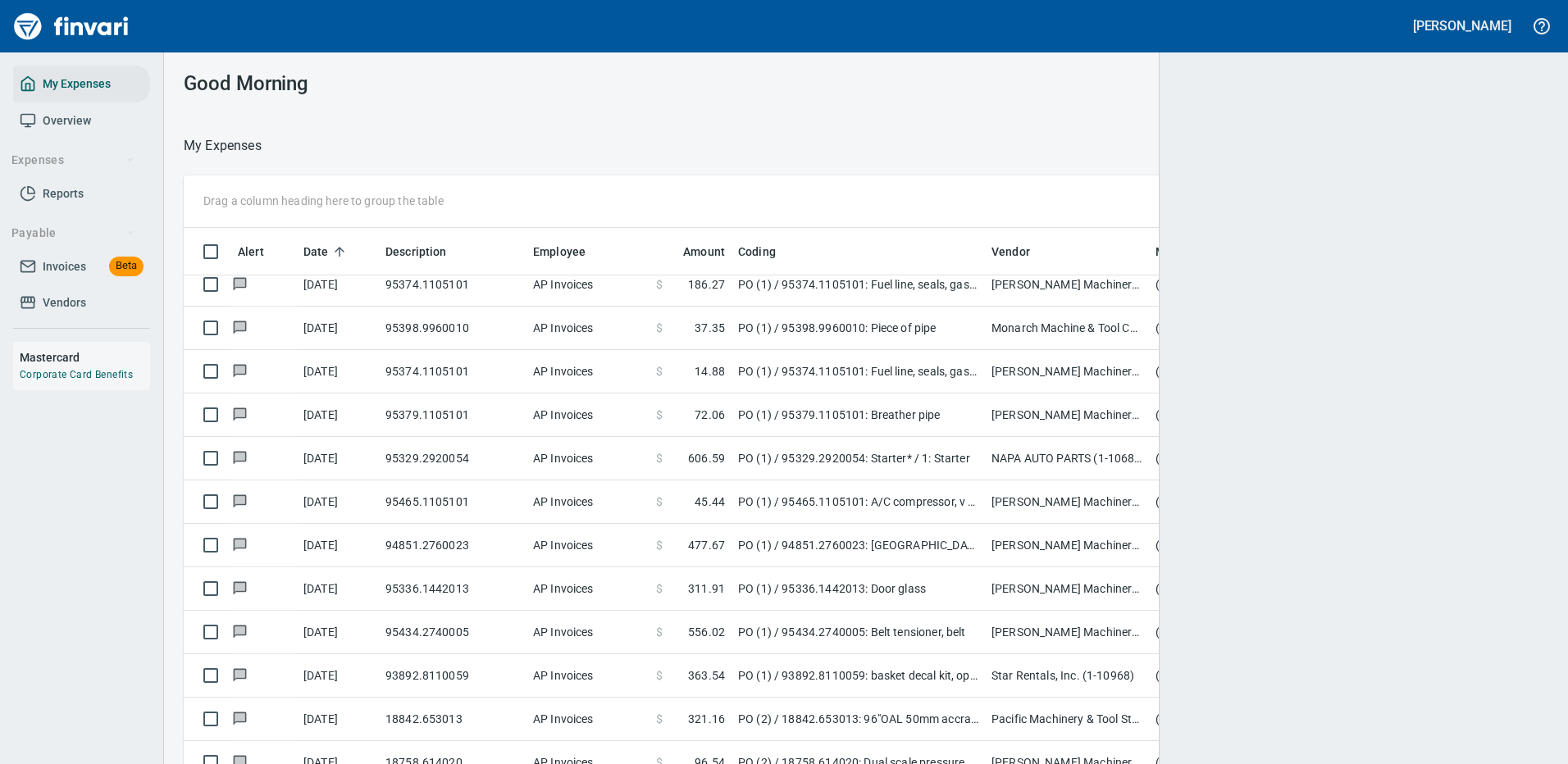
scroll to position [560, 1328]
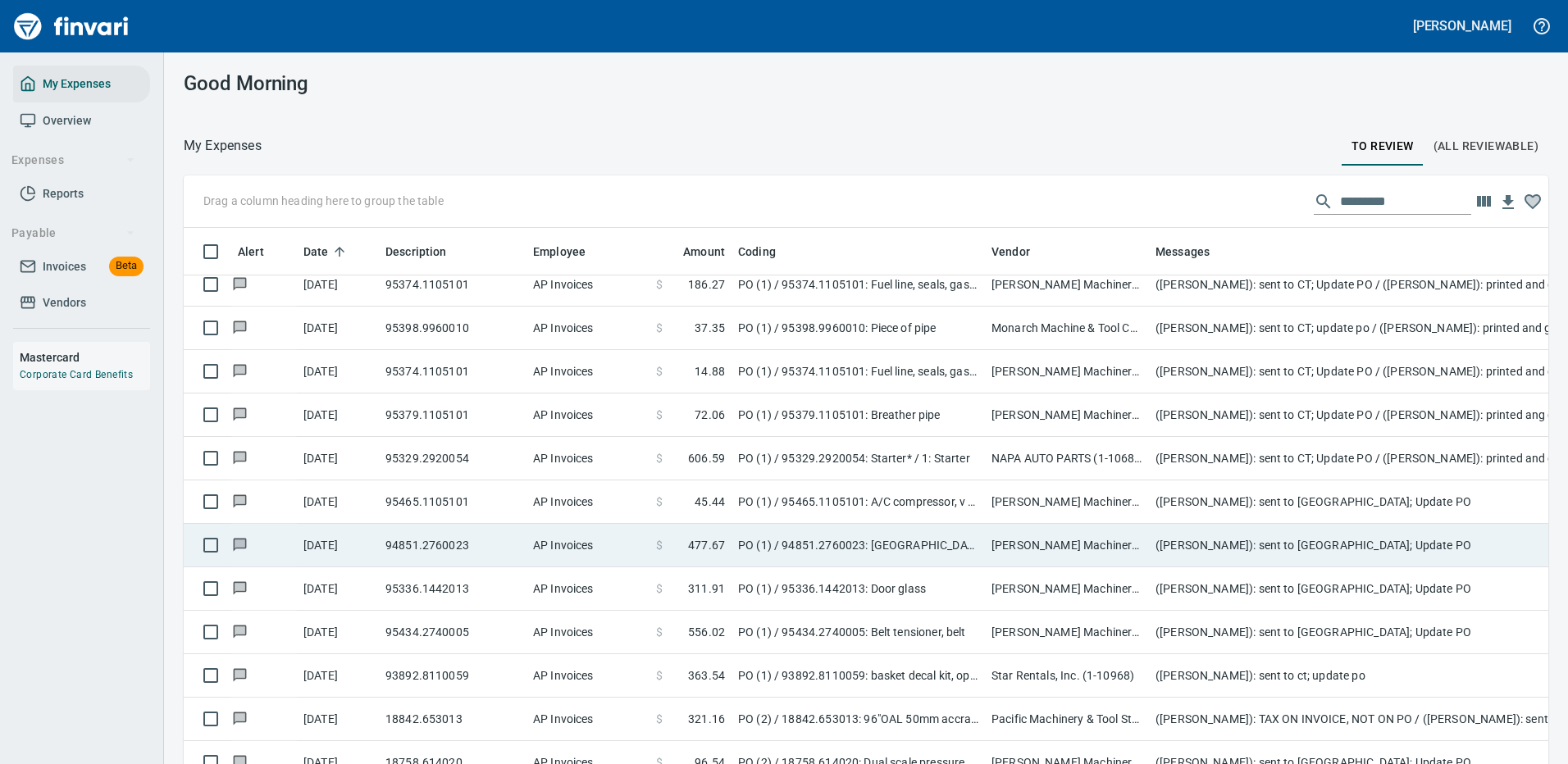
click at [1300, 499] on td "([PERSON_NAME]): sent to [GEOGRAPHIC_DATA]; Update PO" at bounding box center [1476, 502] width 656 height 43
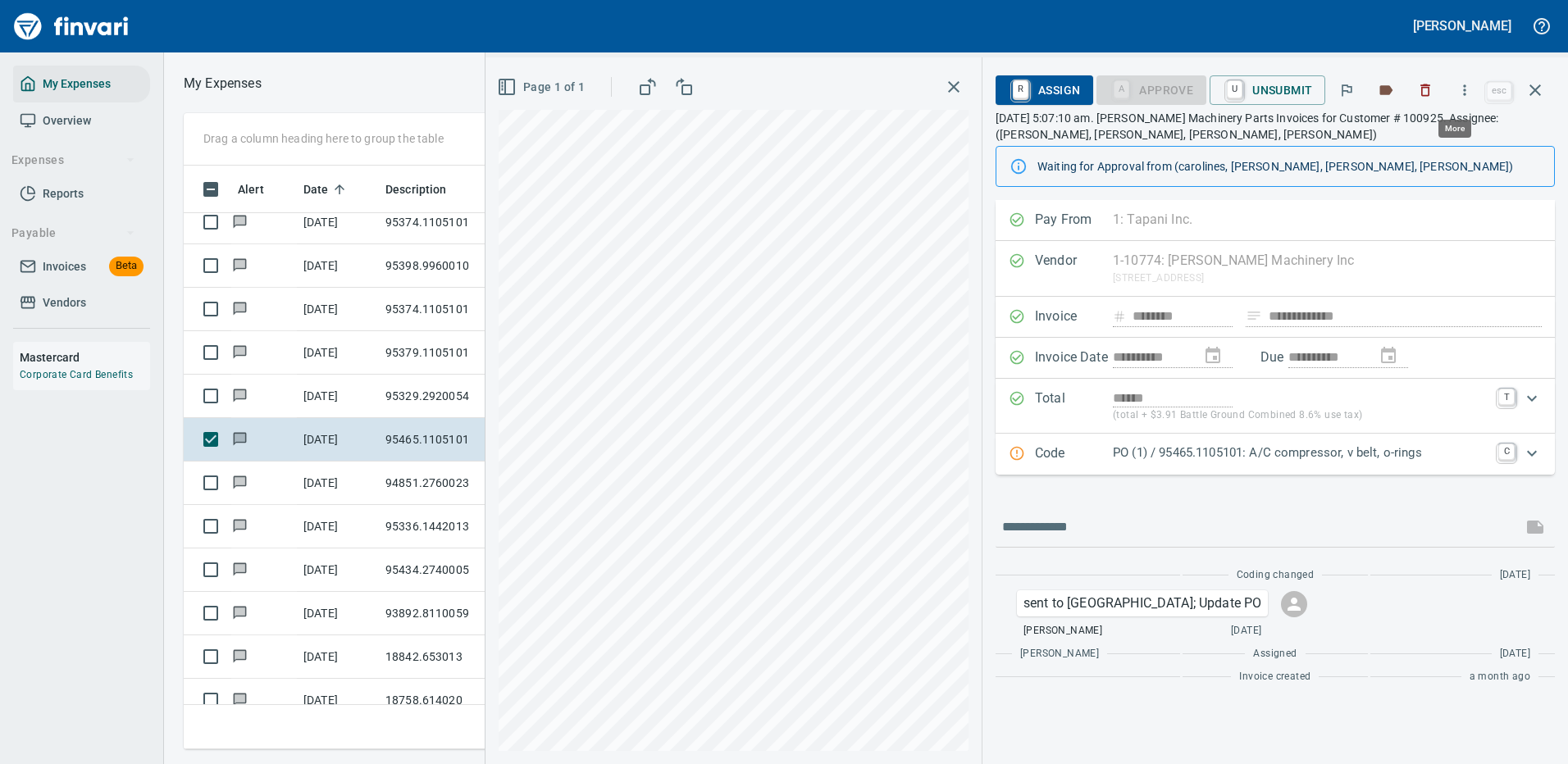
scroll to position [560, 929]
click at [1466, 85] on icon "button" at bounding box center [1465, 90] width 3 height 11
click at [1429, 126] on li "Download" at bounding box center [1448, 138] width 210 height 36
click at [1092, 522] on input "text" at bounding box center [1259, 526] width 514 height 26
type input "**********"
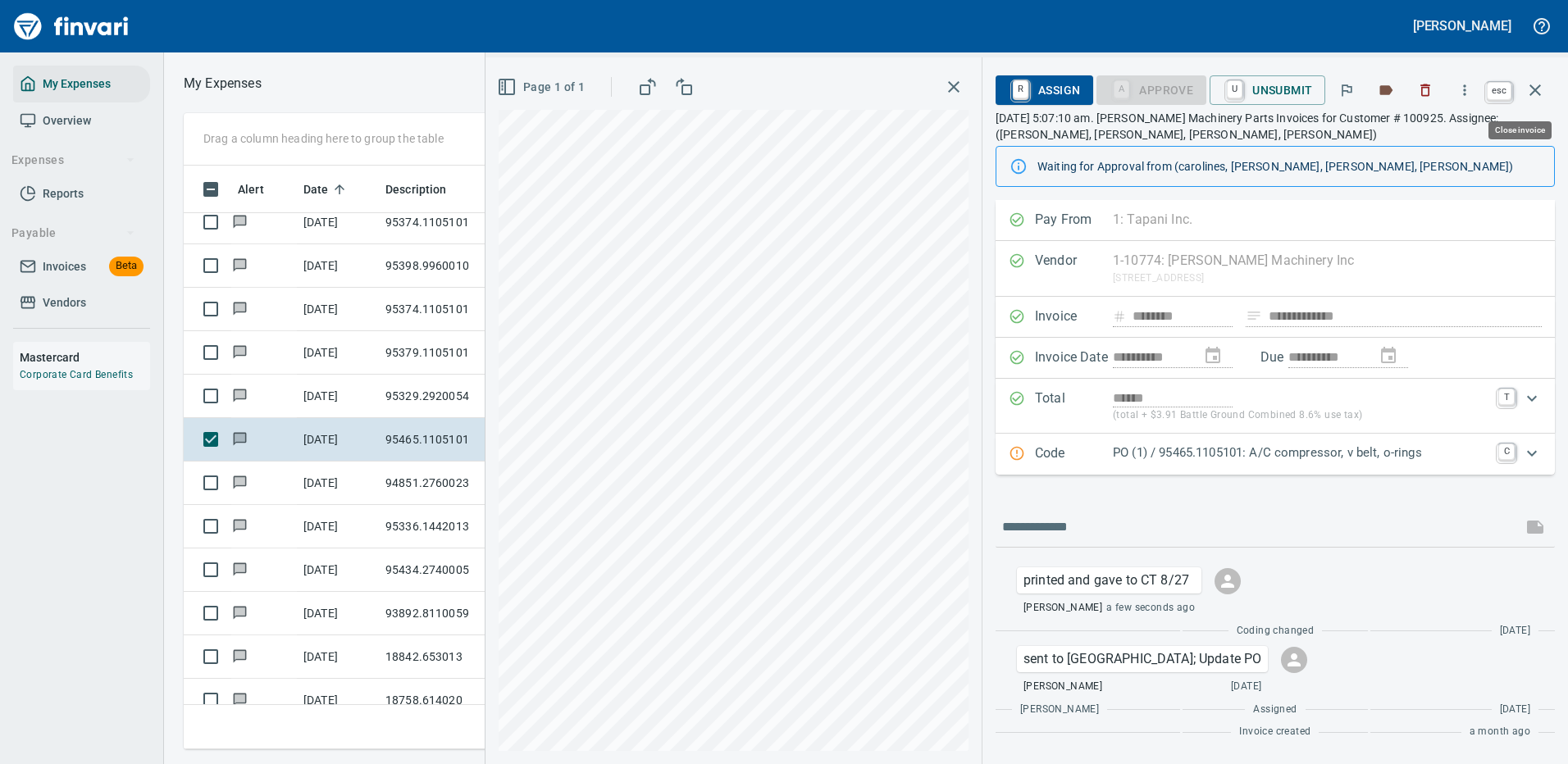
click at [1538, 95] on icon "button" at bounding box center [1535, 90] width 20 height 20
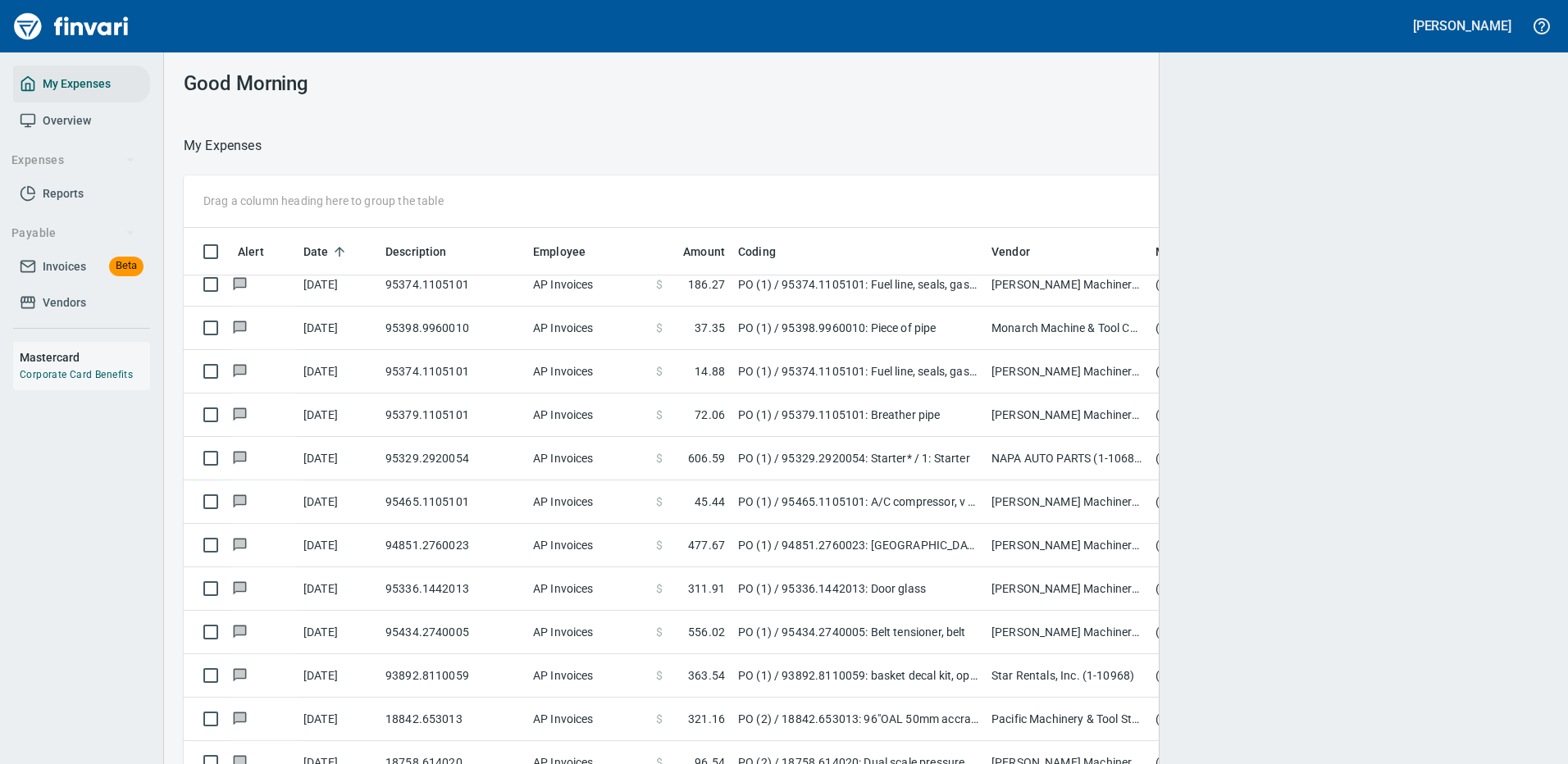
scroll to position [560, 1327]
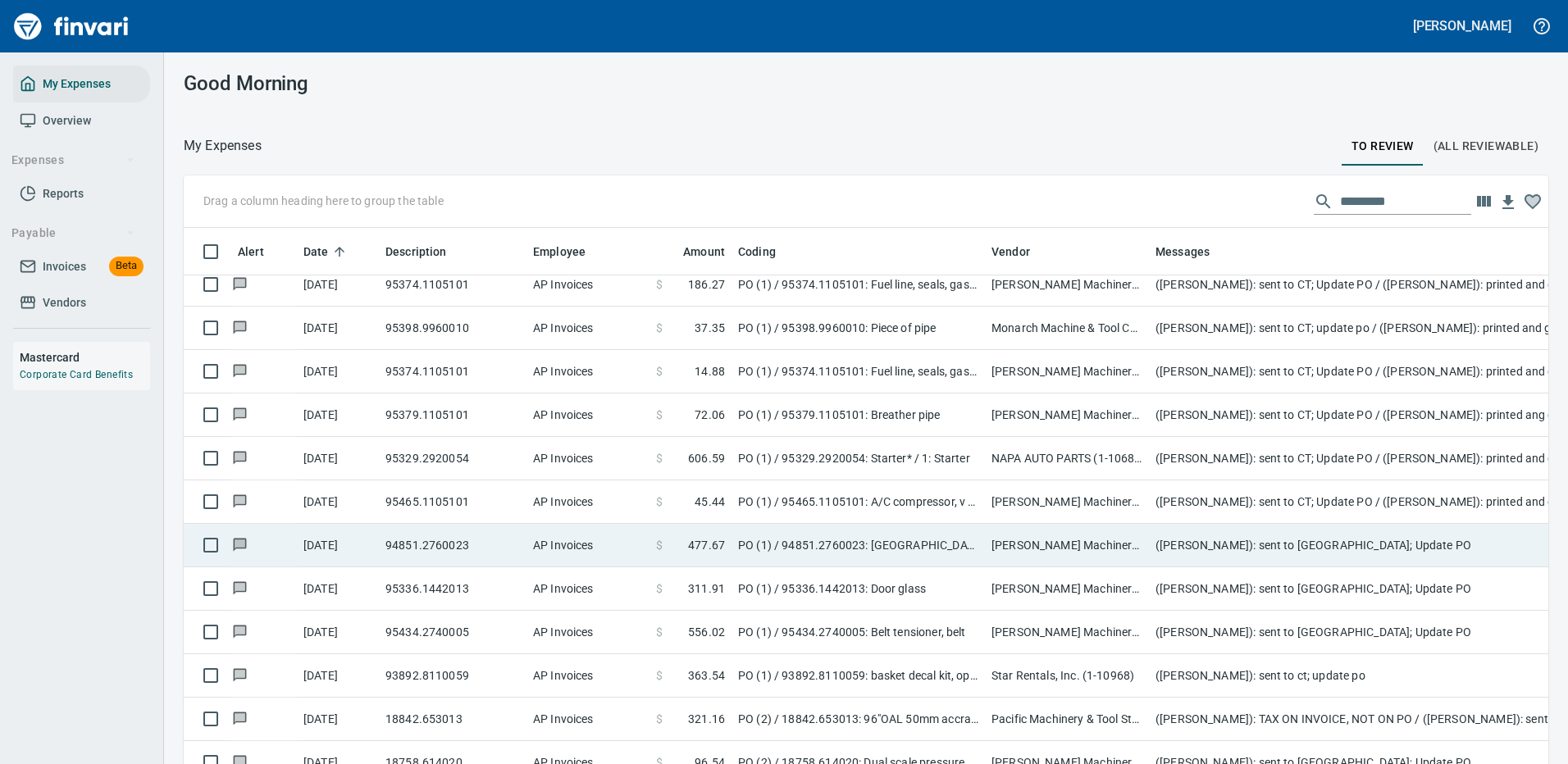
click at [1205, 542] on td "([PERSON_NAME]): sent to [GEOGRAPHIC_DATA]; Update PO" at bounding box center [1476, 545] width 656 height 43
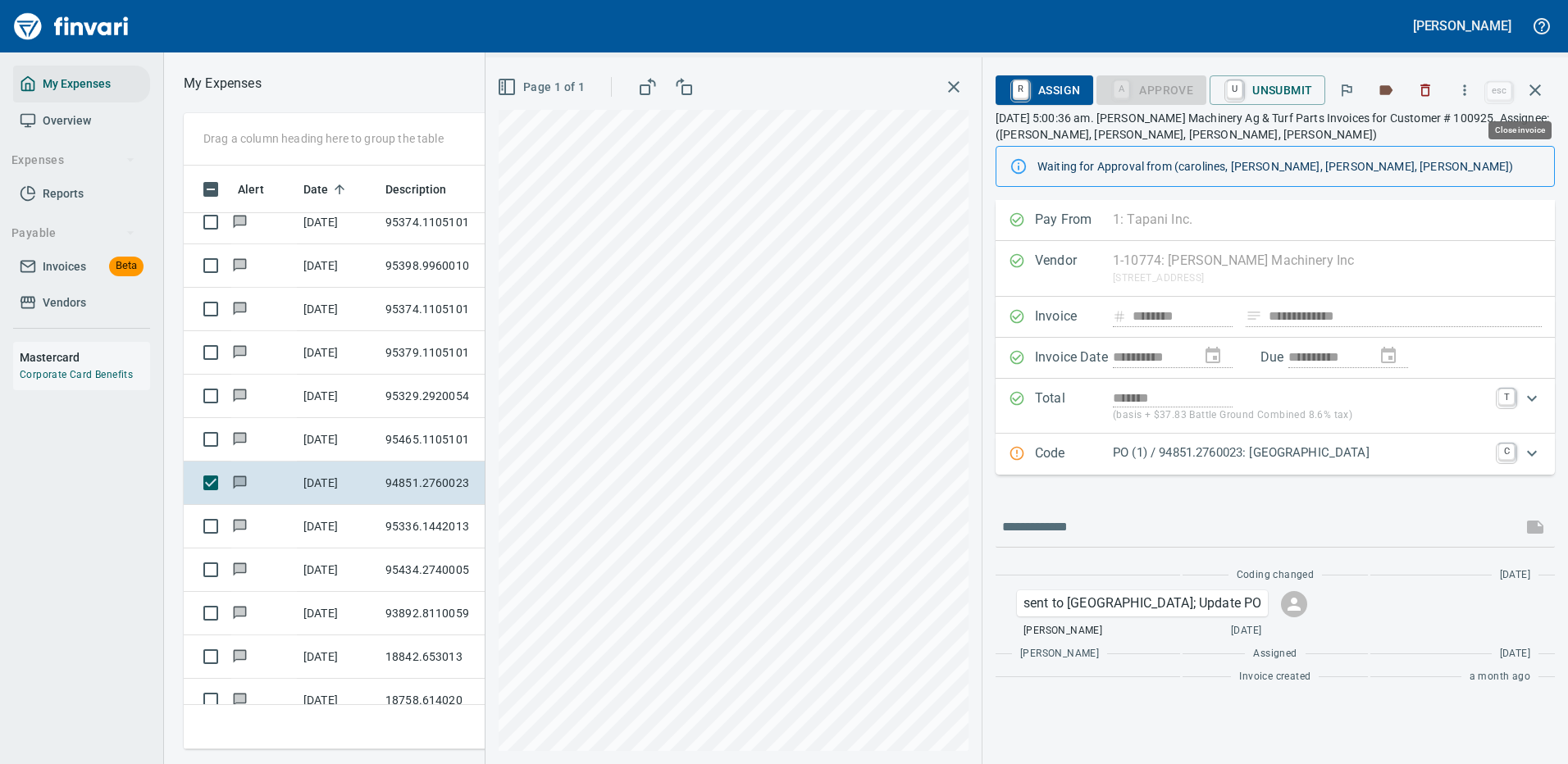
scroll to position [560, 929]
click at [1470, 85] on icon "button" at bounding box center [1465, 90] width 16 height 16
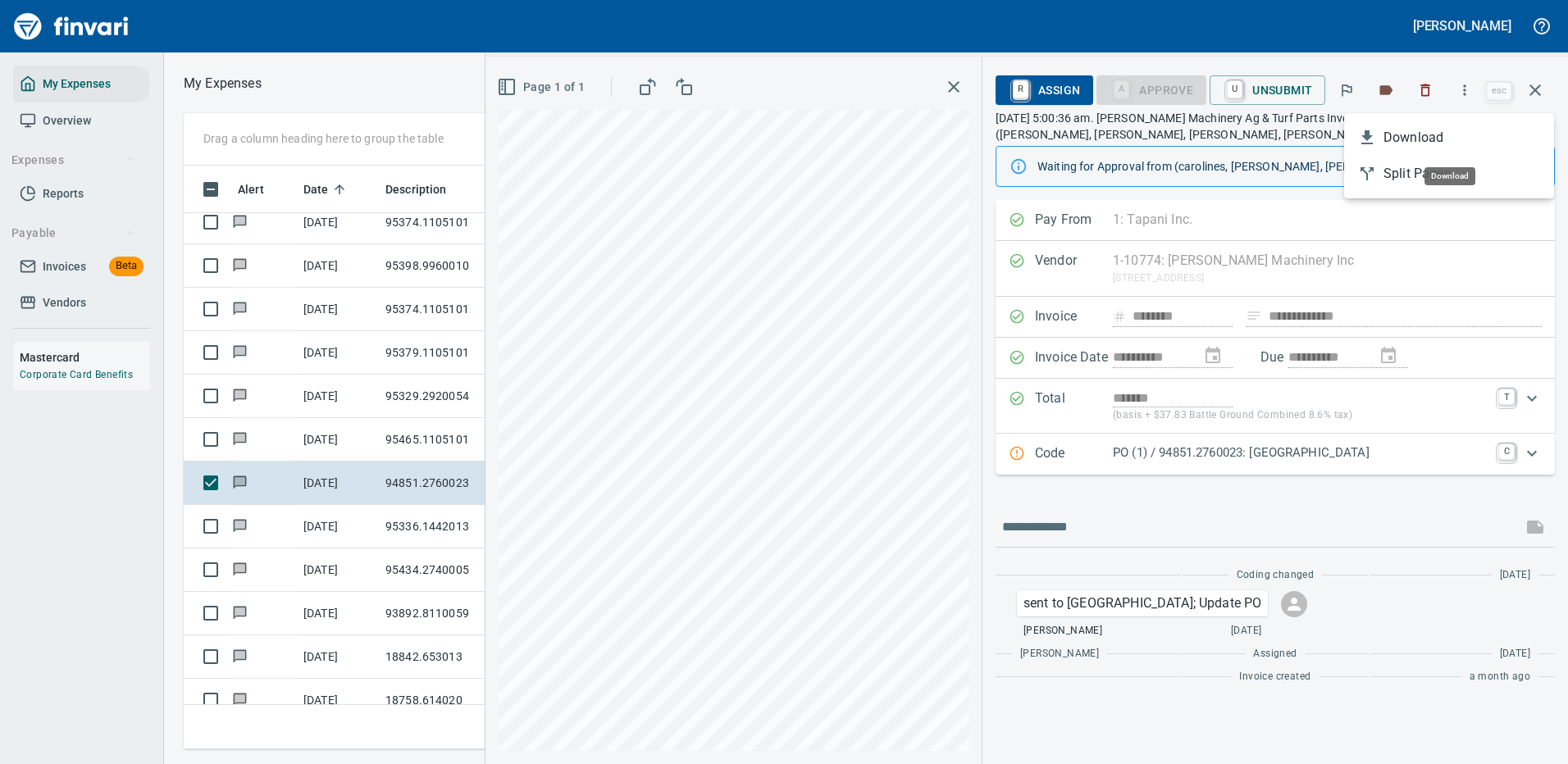
click at [1407, 134] on span "Download" at bounding box center [1461, 138] width 157 height 20
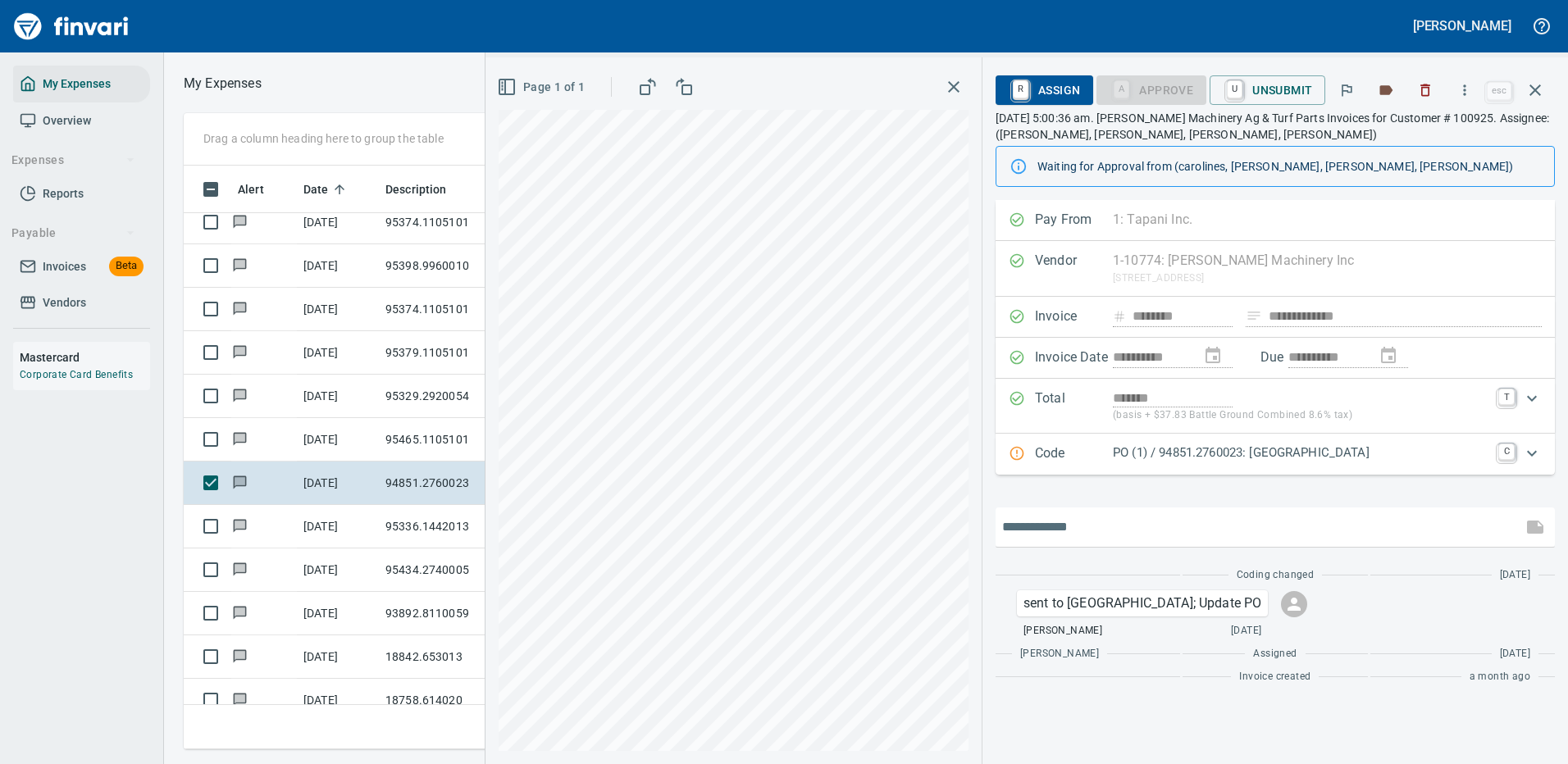
click at [1075, 521] on input "text" at bounding box center [1259, 526] width 514 height 26
type input "**********"
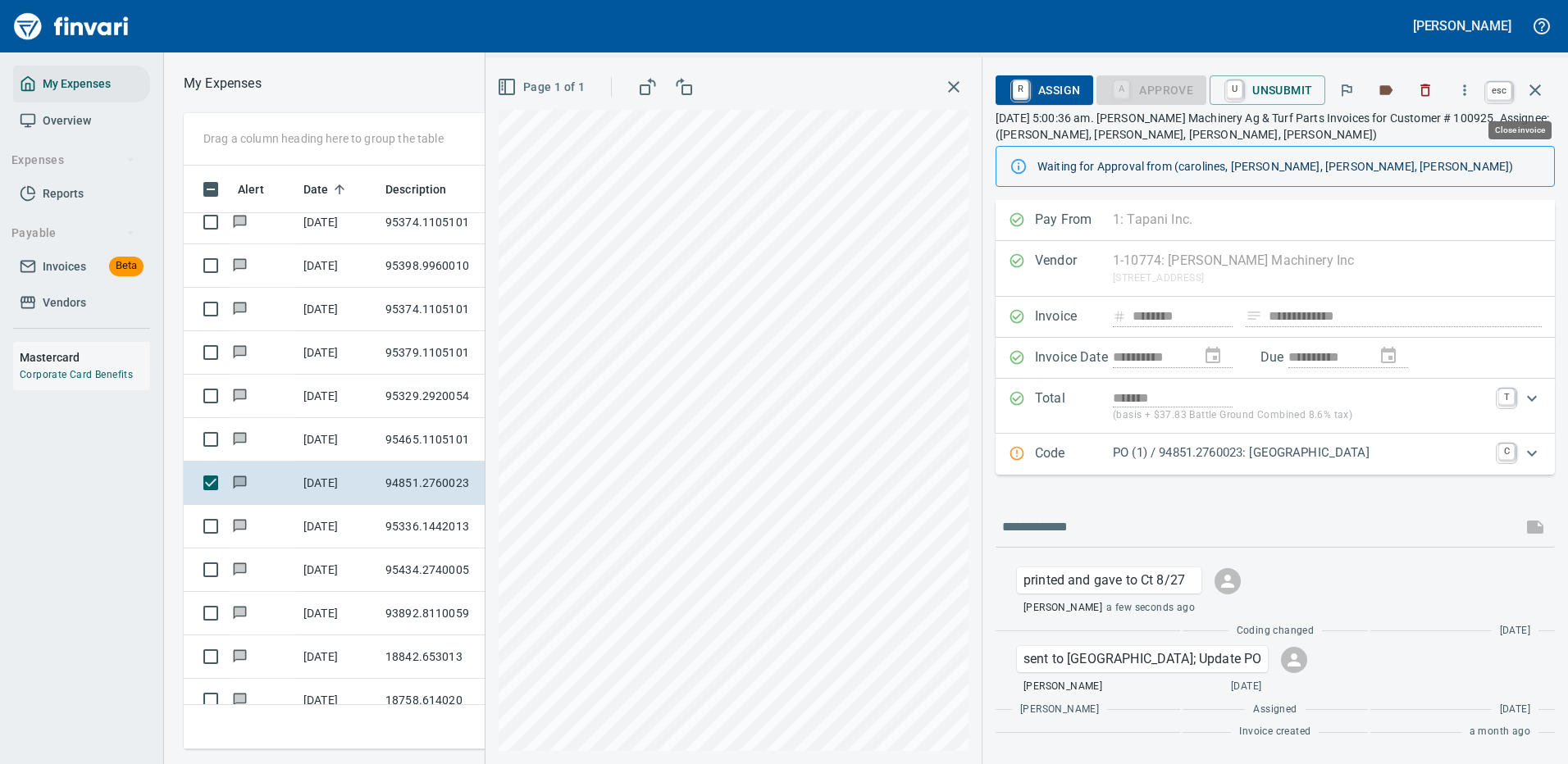
click at [1531, 85] on icon "button" at bounding box center [1535, 90] width 12 height 12
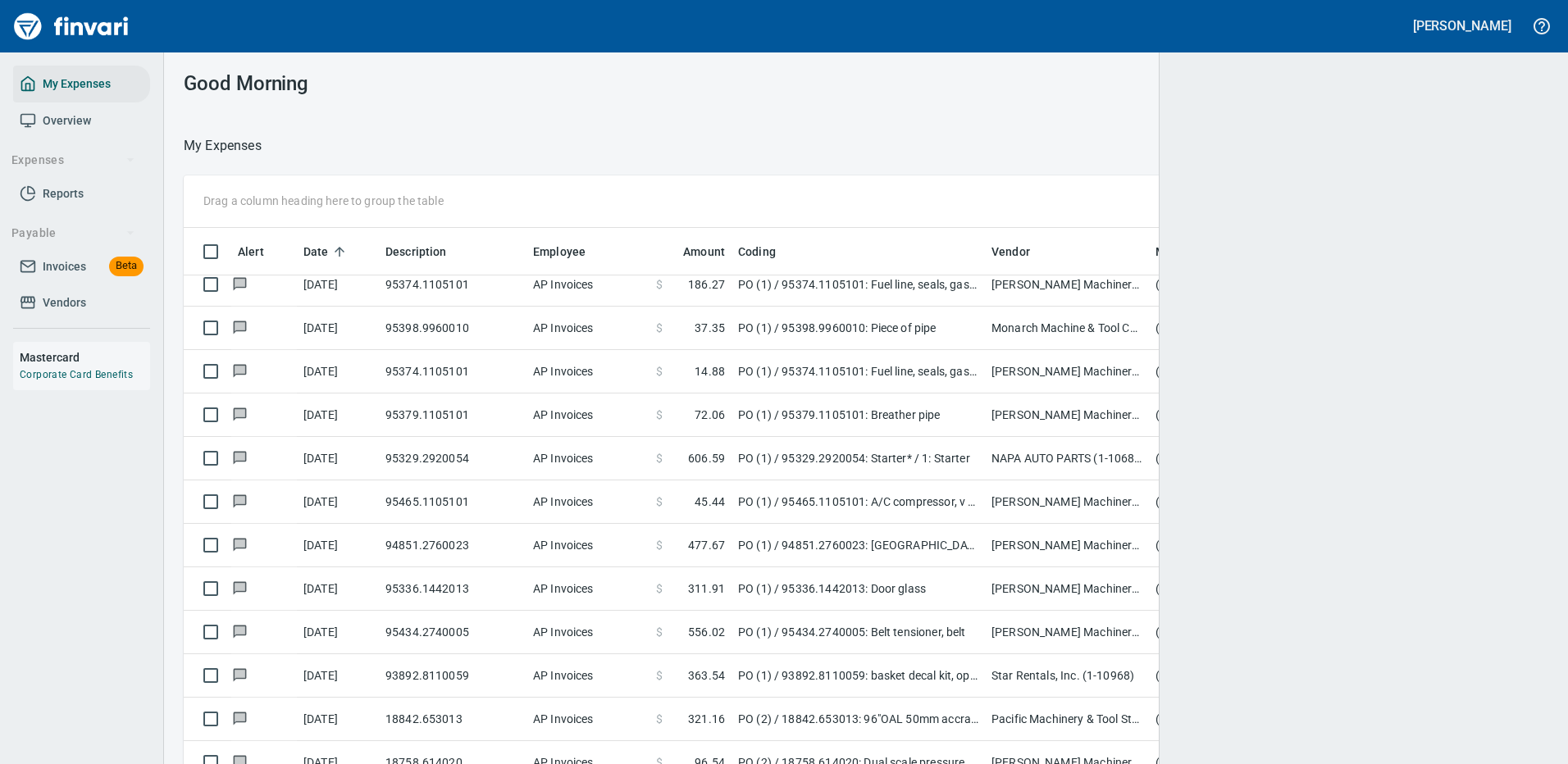
scroll to position [2, 2]
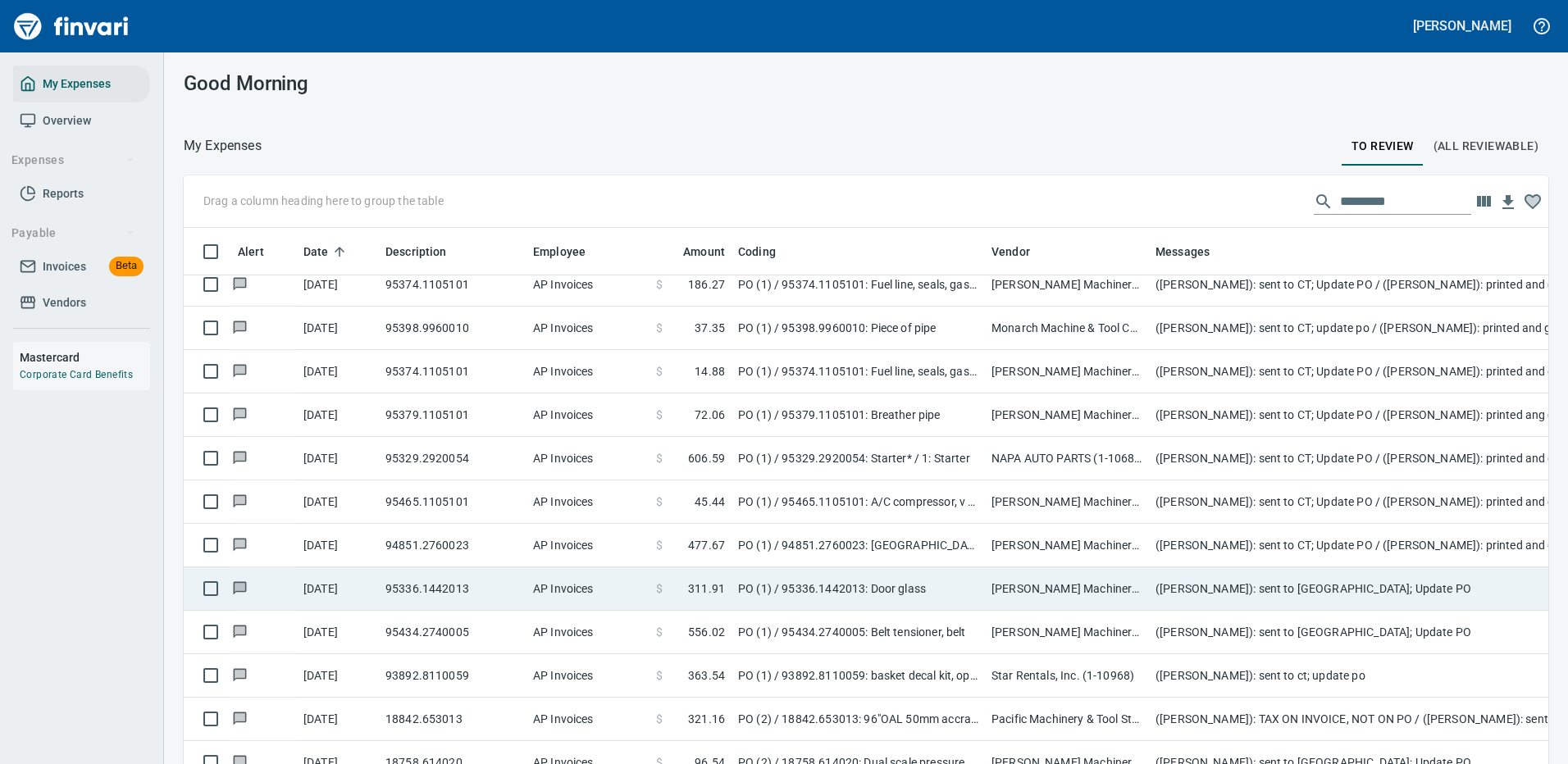
click at [1203, 591] on td "([PERSON_NAME]): sent to [GEOGRAPHIC_DATA]; Update PO" at bounding box center [1476, 589] width 656 height 43
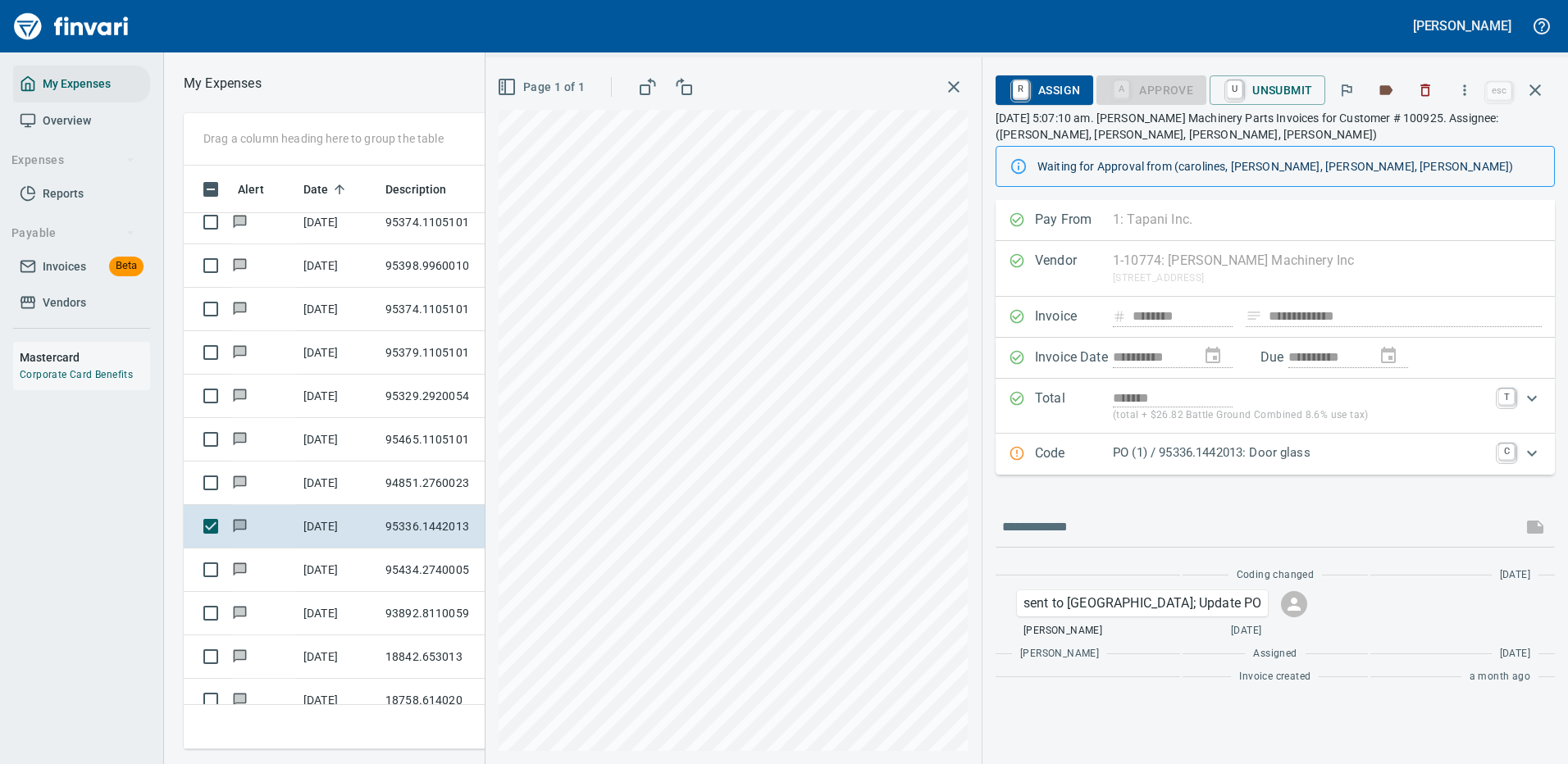
scroll to position [560, 929]
click at [1465, 88] on icon "button" at bounding box center [1465, 90] width 16 height 16
click at [1404, 136] on span "Download" at bounding box center [1461, 138] width 157 height 20
click at [1062, 530] on input "text" at bounding box center [1259, 526] width 514 height 26
type input "**********"
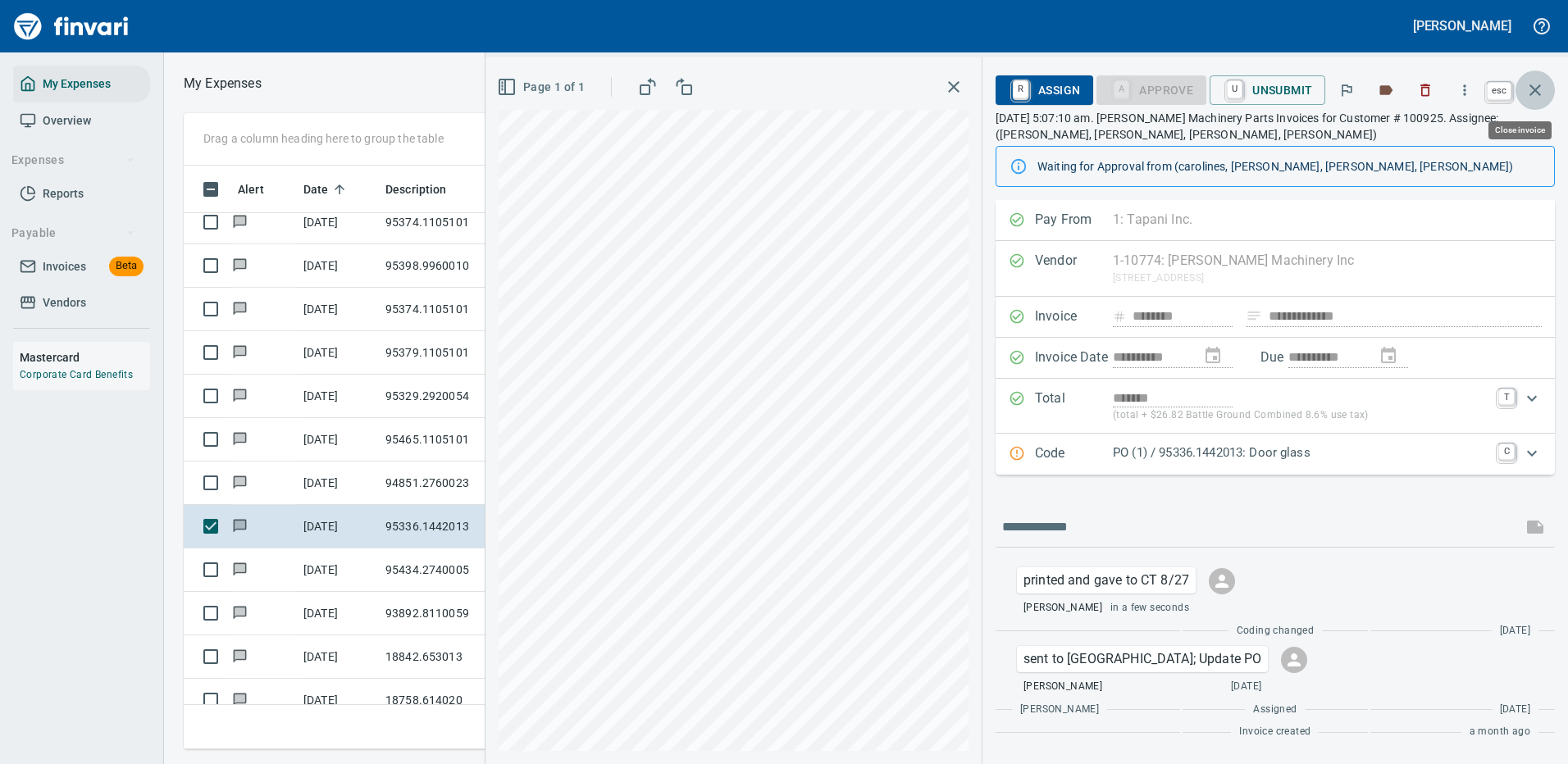
click at [1535, 90] on icon "button" at bounding box center [1535, 90] width 12 height 12
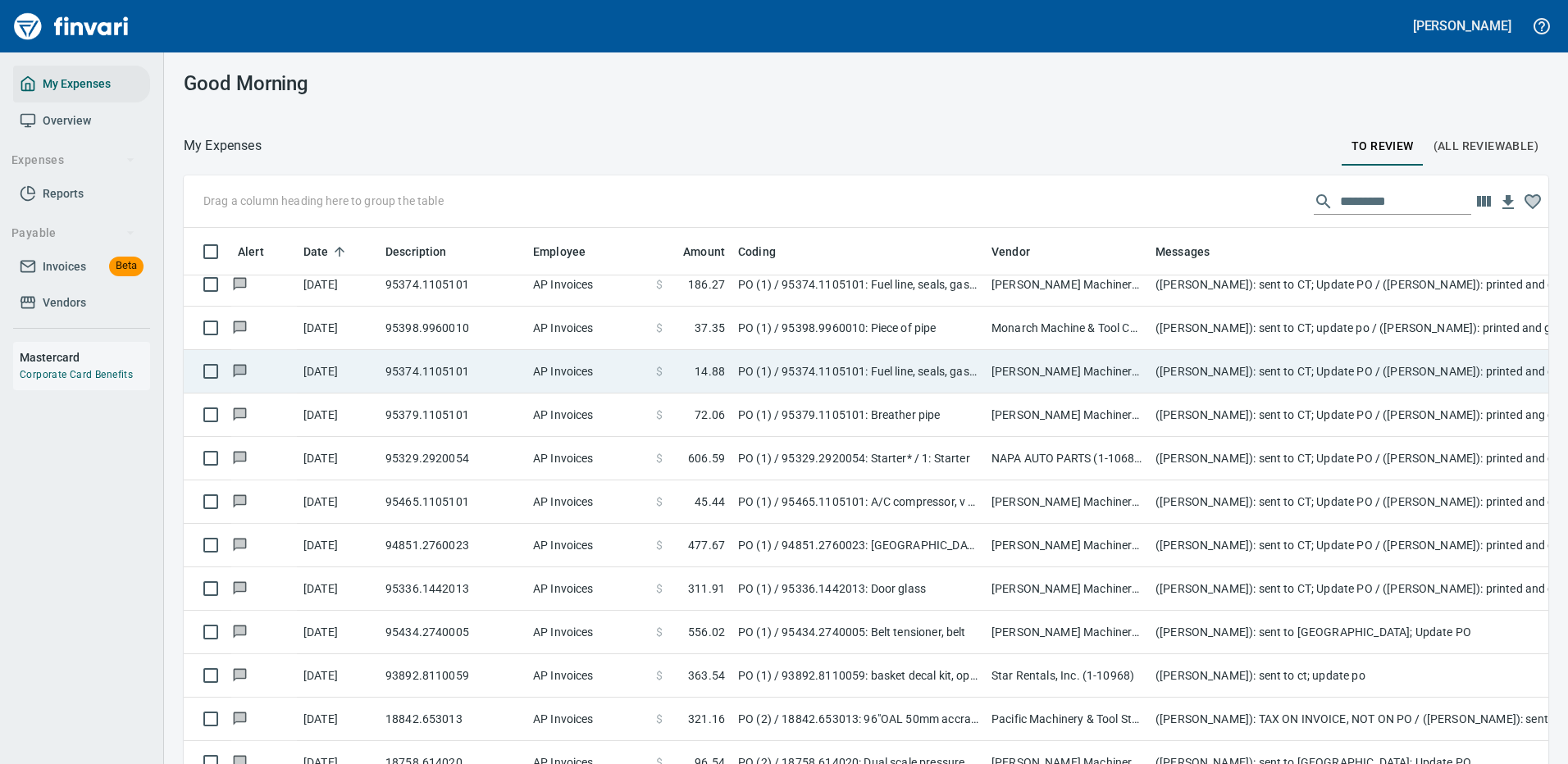
scroll to position [560, 1328]
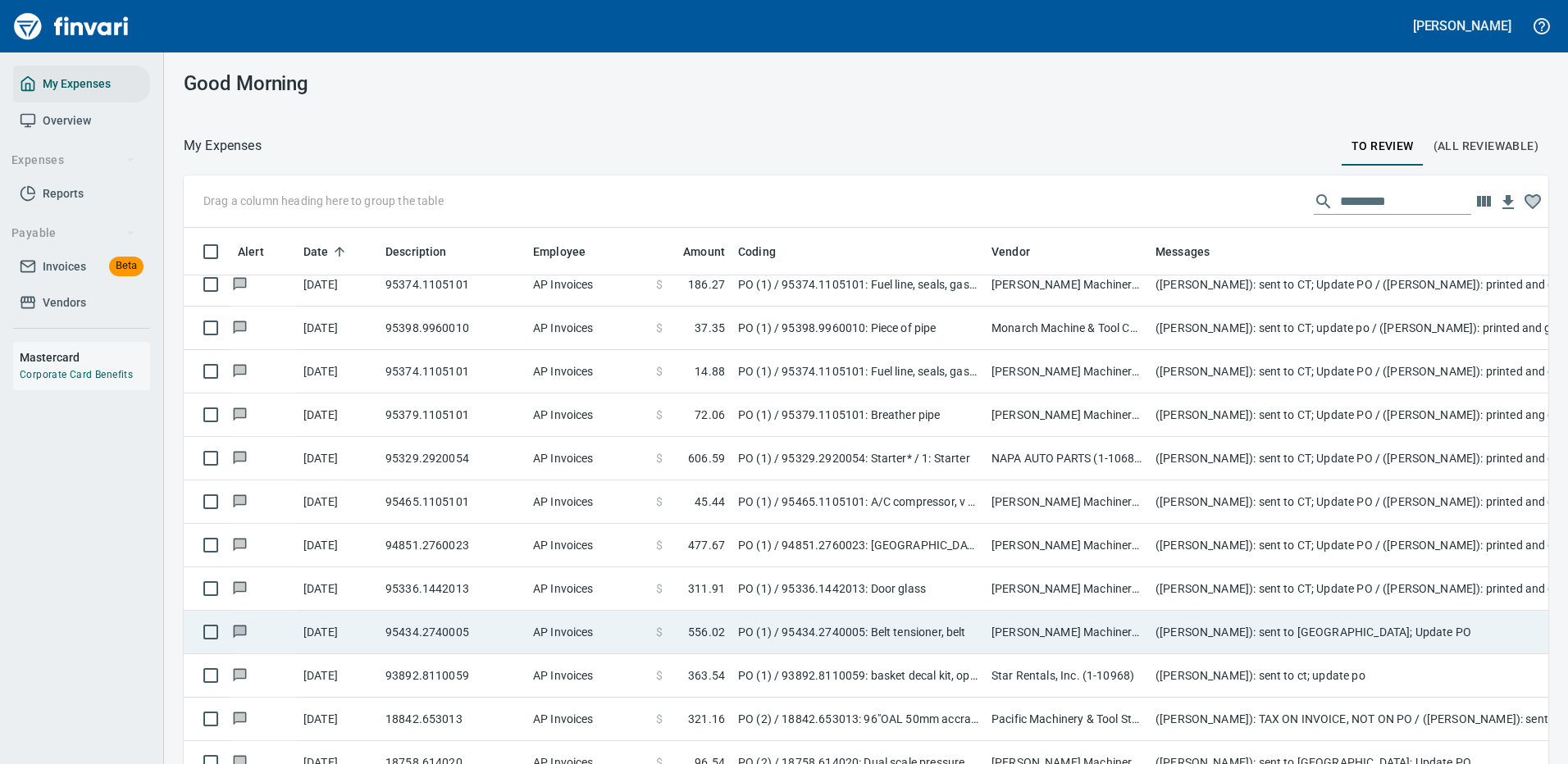
click at [1056, 635] on td "[PERSON_NAME] Machinery Inc (1-10774)" at bounding box center [1067, 633] width 164 height 43
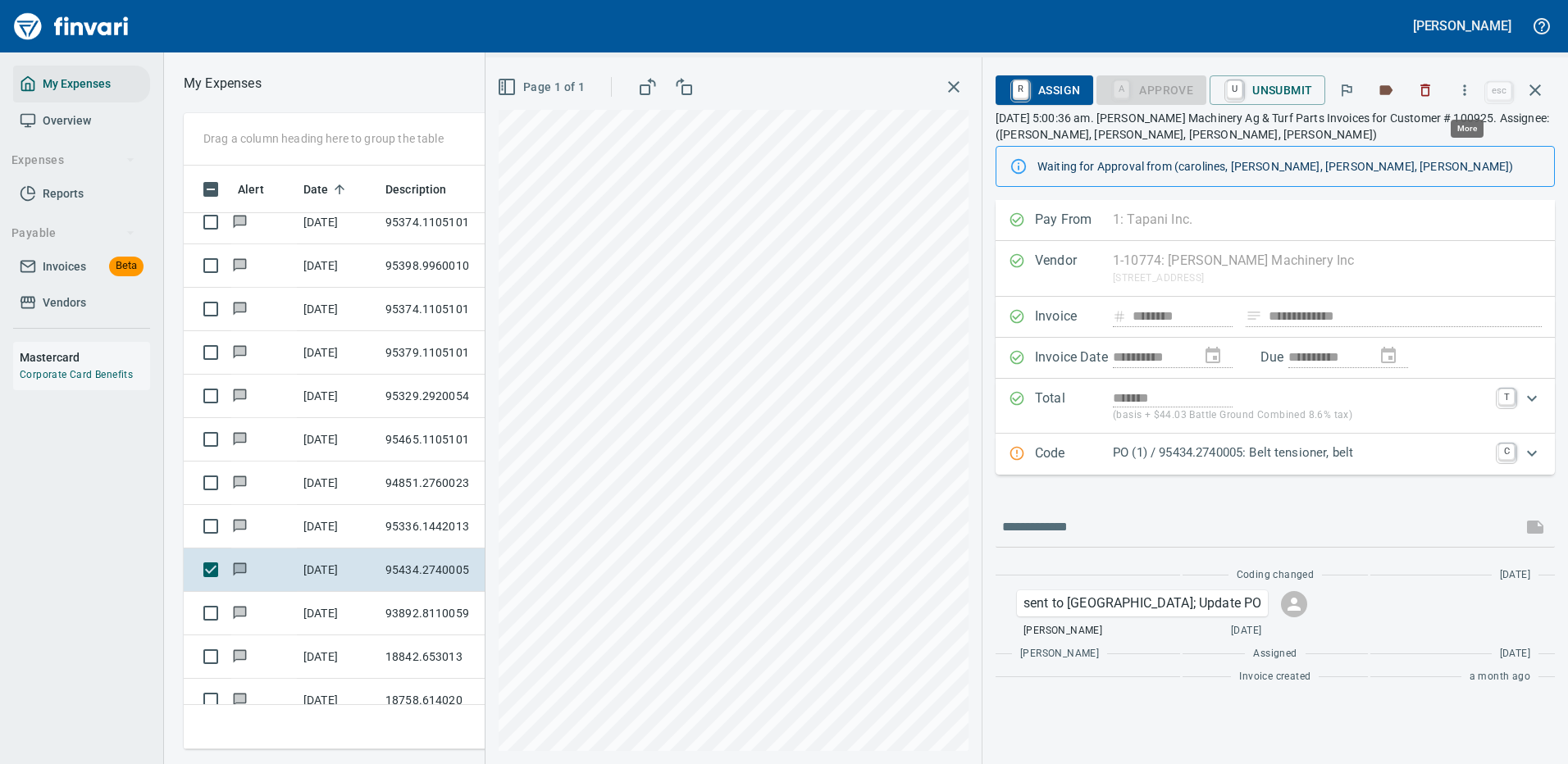
scroll to position [560, 929]
click at [1470, 91] on icon "button" at bounding box center [1465, 90] width 16 height 16
click at [1432, 134] on span "Download" at bounding box center [1461, 138] width 157 height 20
click at [1087, 539] on input "text" at bounding box center [1259, 526] width 514 height 26
type input "**********"
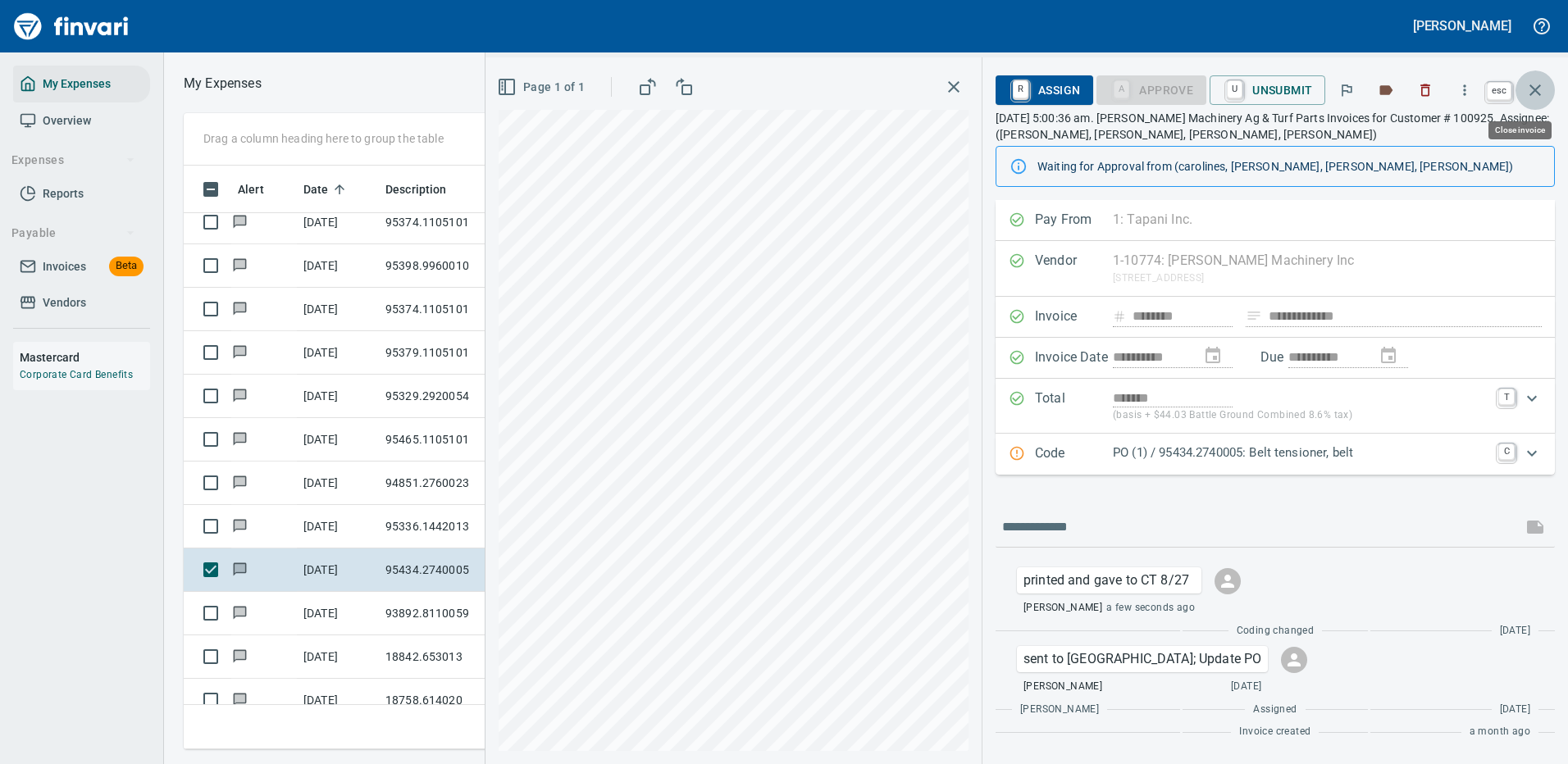
click at [1537, 86] on icon "button" at bounding box center [1535, 90] width 20 height 20
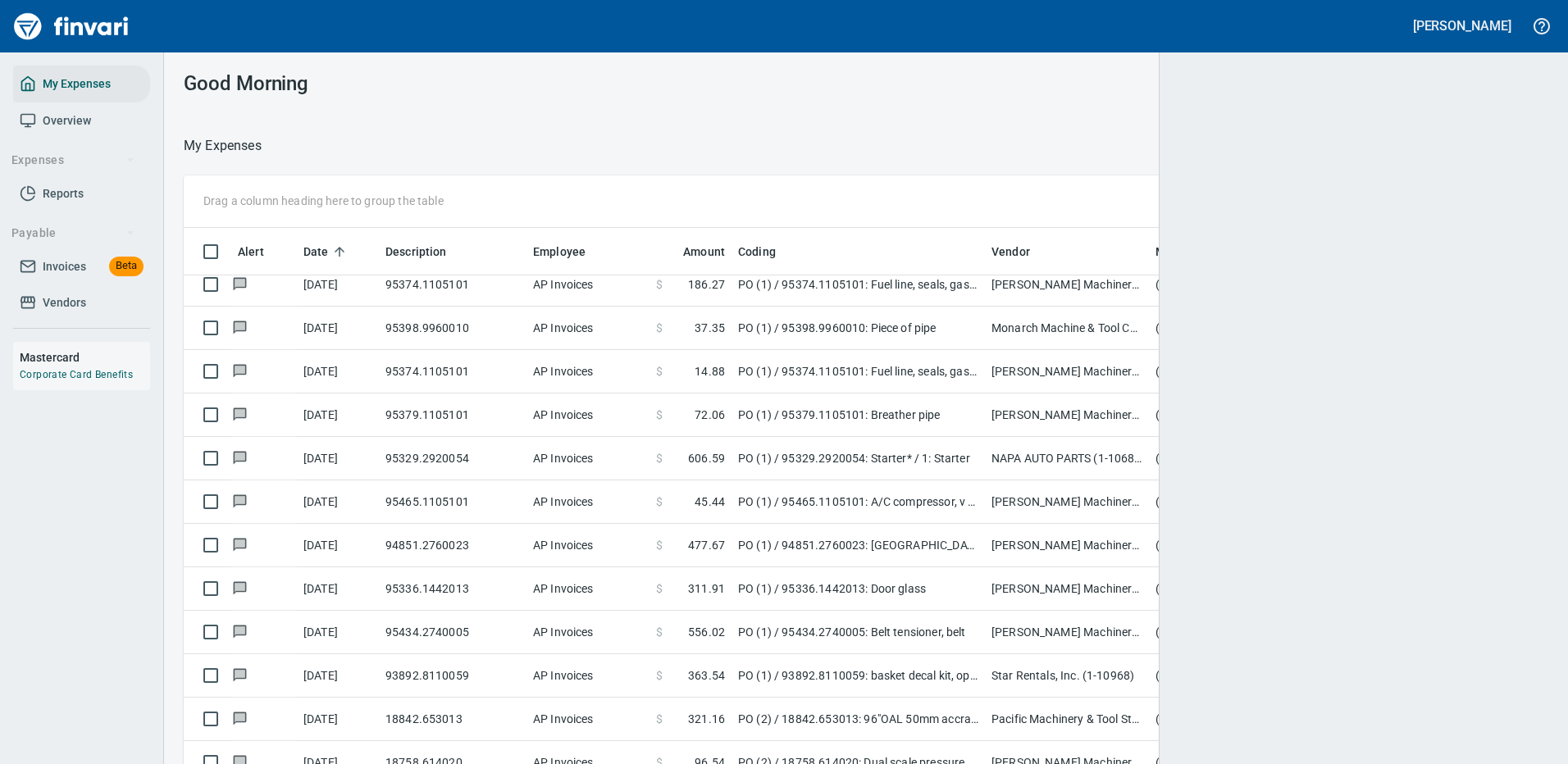
scroll to position [560, 1328]
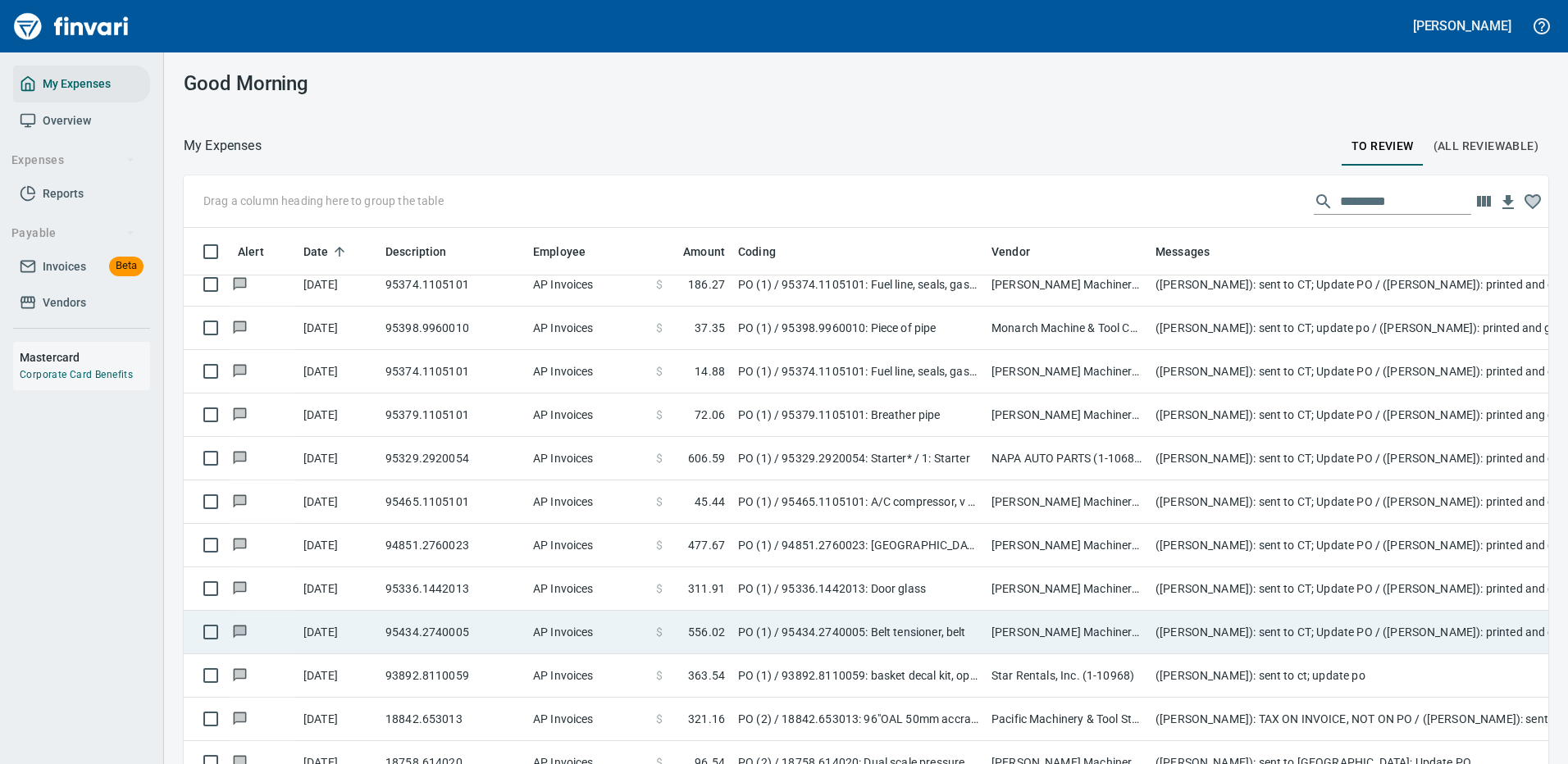
click at [1214, 631] on td "([PERSON_NAME]): sent to CT; Update PO / ([PERSON_NAME]): printed and gave to C…" at bounding box center [1476, 633] width 656 height 43
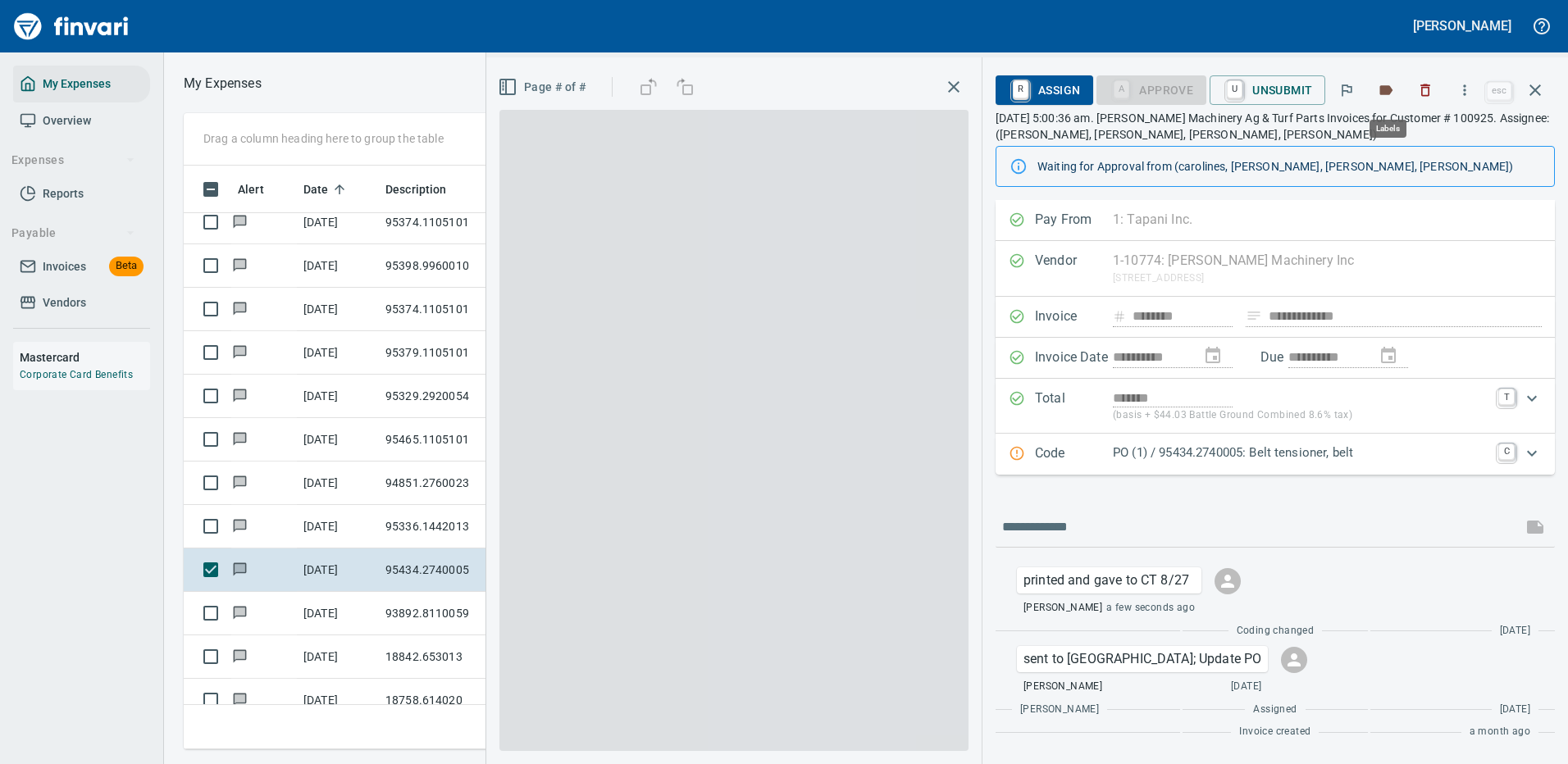
scroll to position [560, 929]
click at [1466, 85] on icon "button" at bounding box center [1465, 90] width 3 height 11
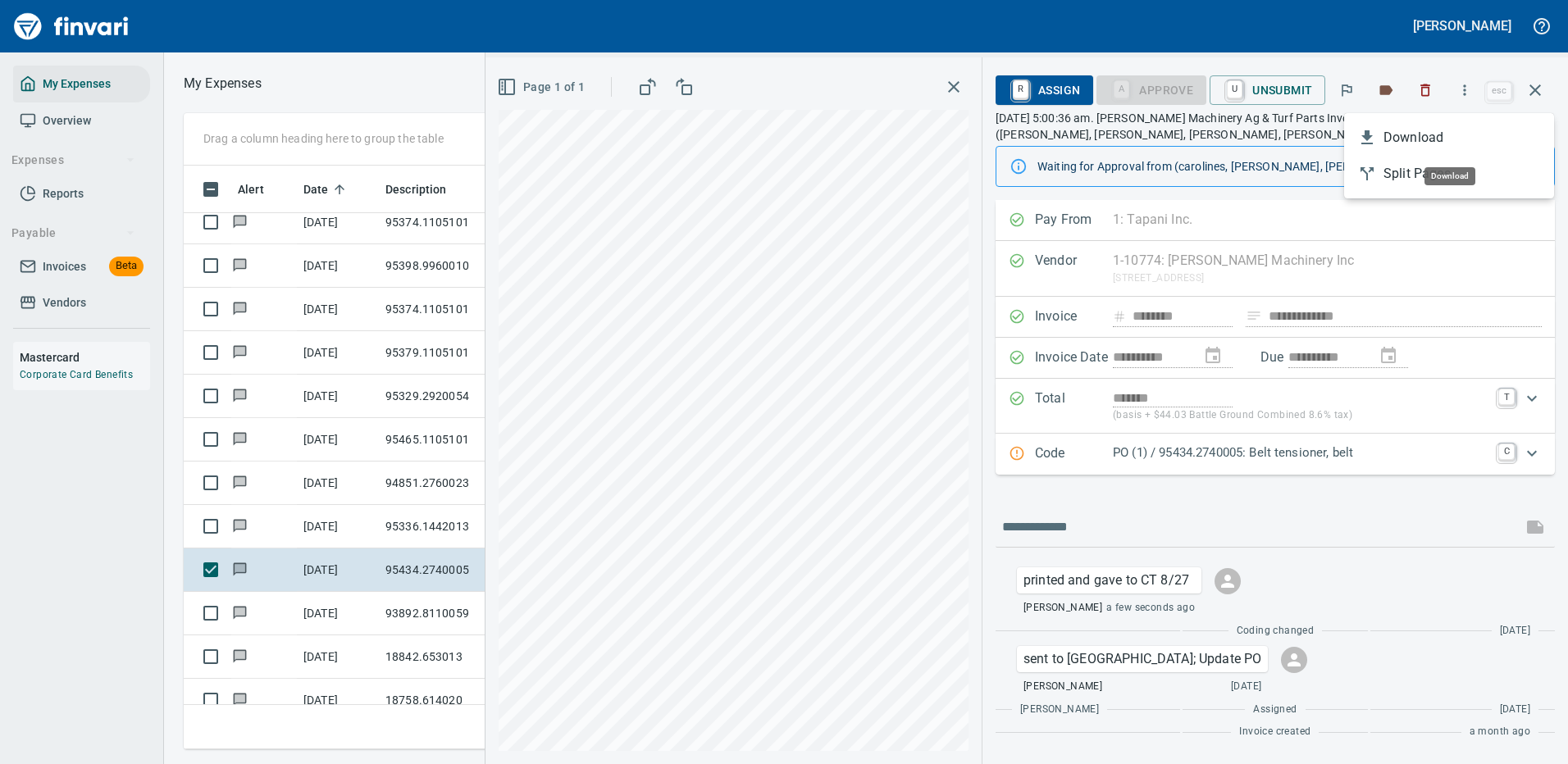
click at [1416, 134] on span "Download" at bounding box center [1461, 138] width 157 height 20
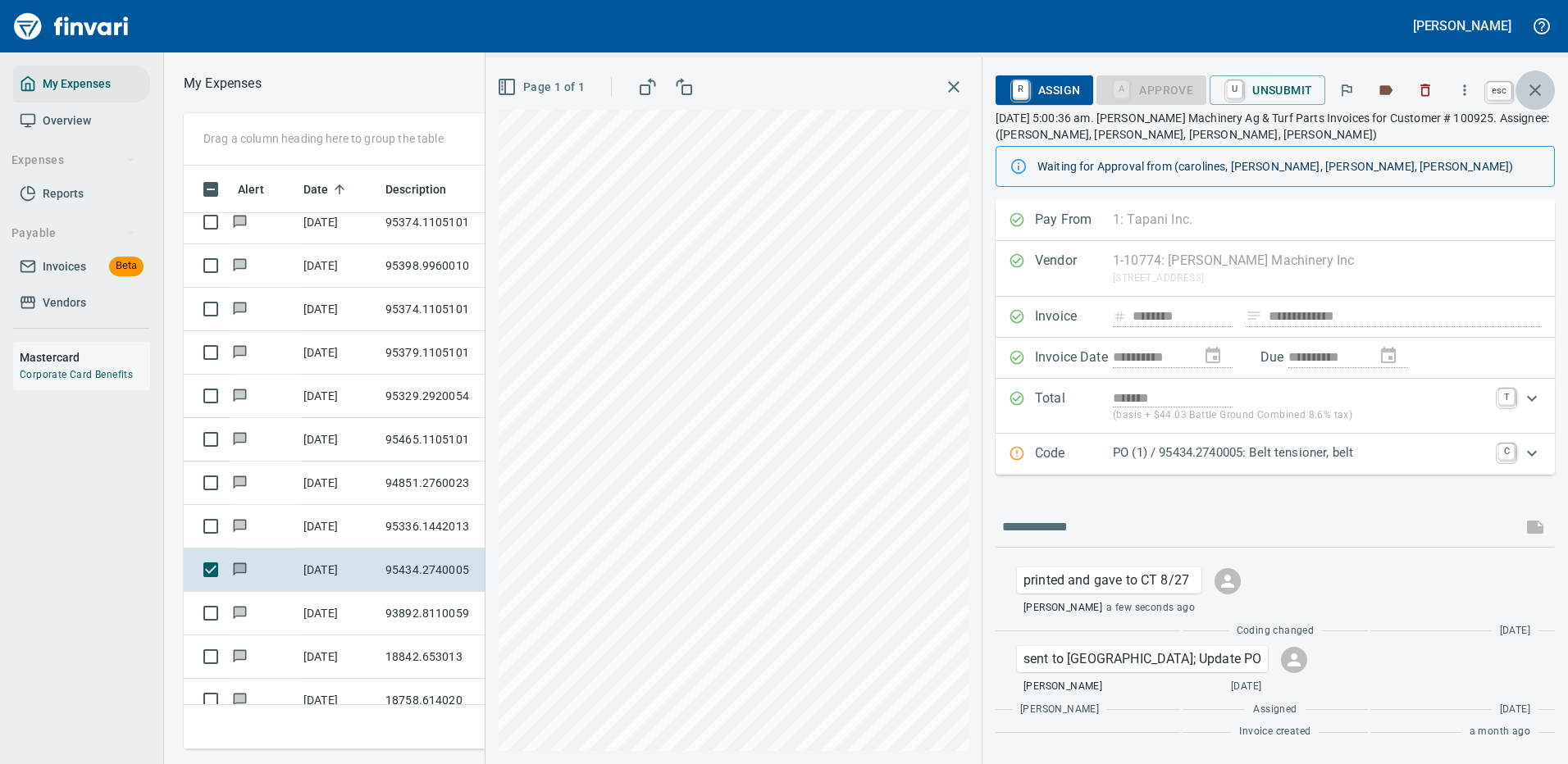
click at [1538, 88] on icon "button" at bounding box center [1535, 90] width 12 height 12
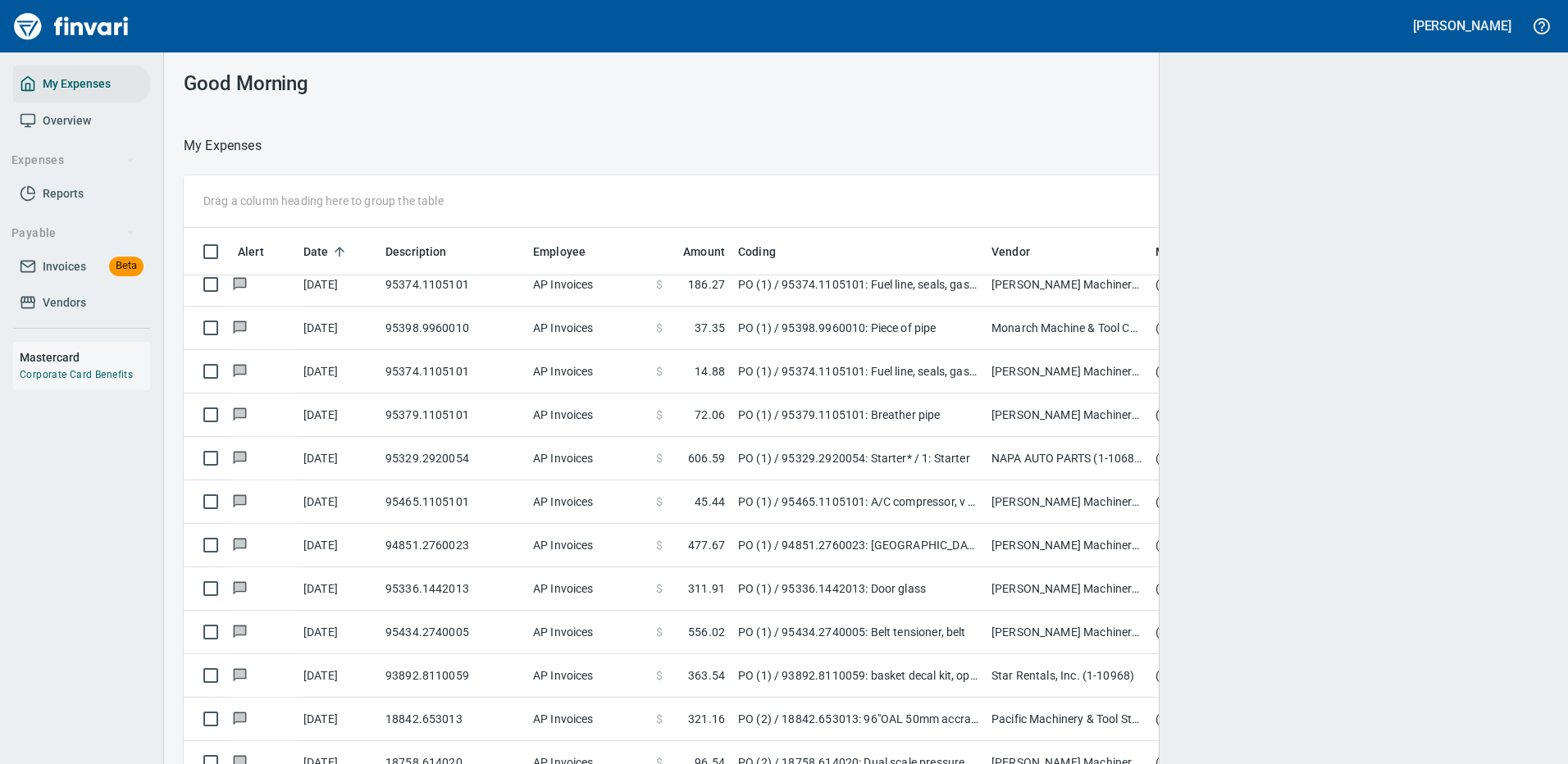
scroll to position [2, 2]
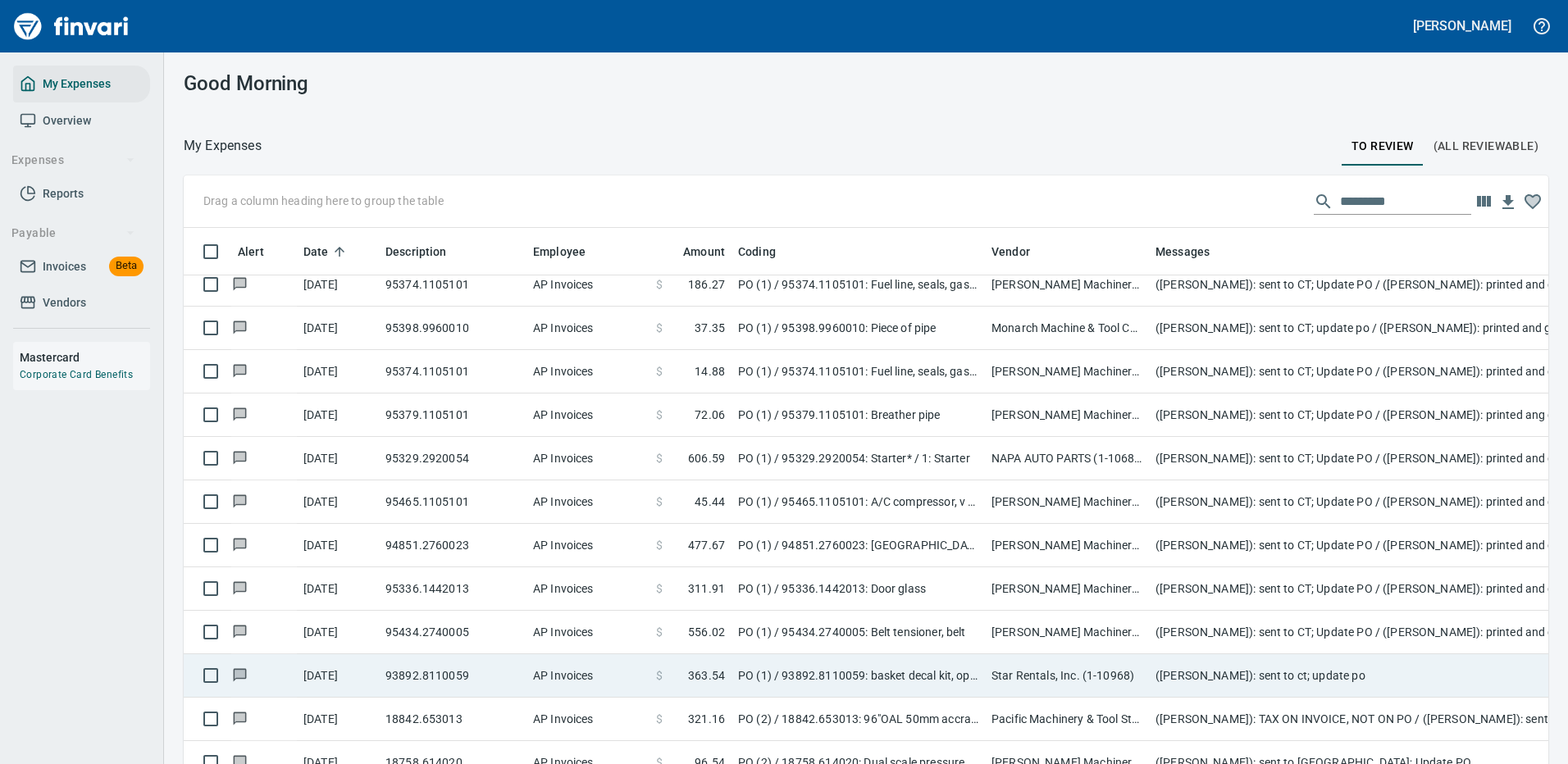
click at [1401, 665] on td "(Cindy Hughes): sent to ct; update po" at bounding box center [1476, 676] width 656 height 43
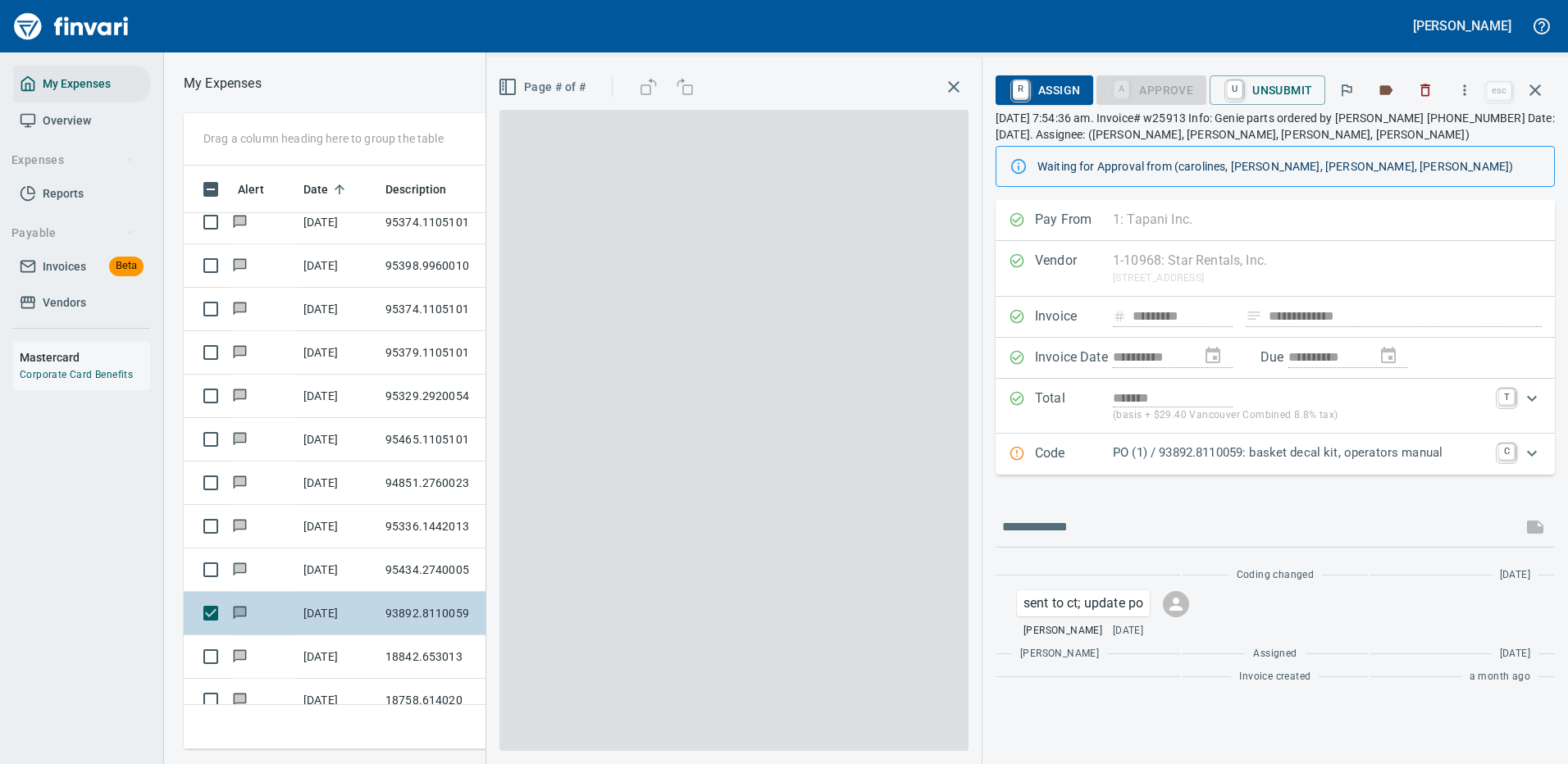
scroll to position [560, 929]
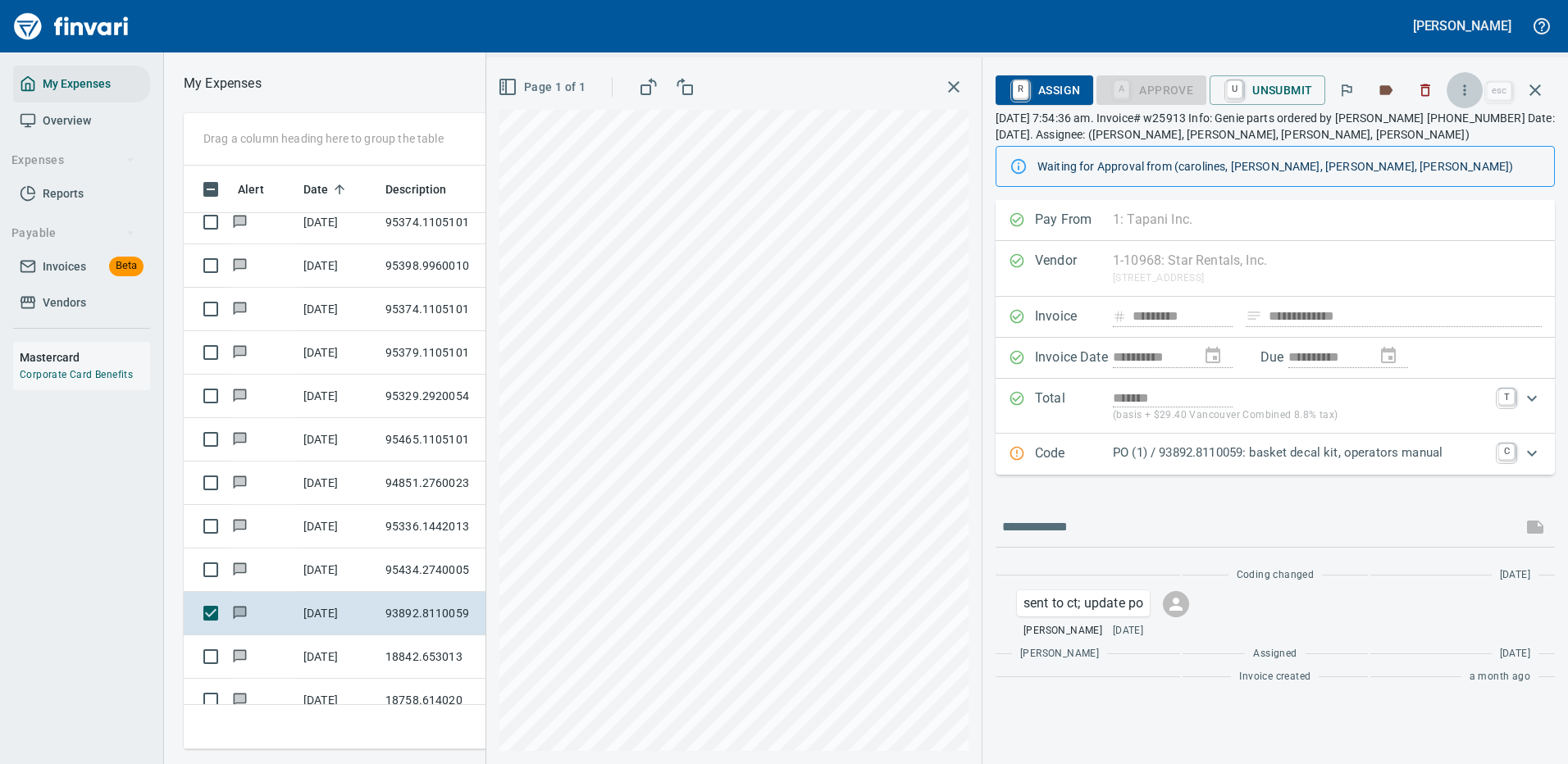
click at [1465, 85] on icon "button" at bounding box center [1465, 90] width 16 height 16
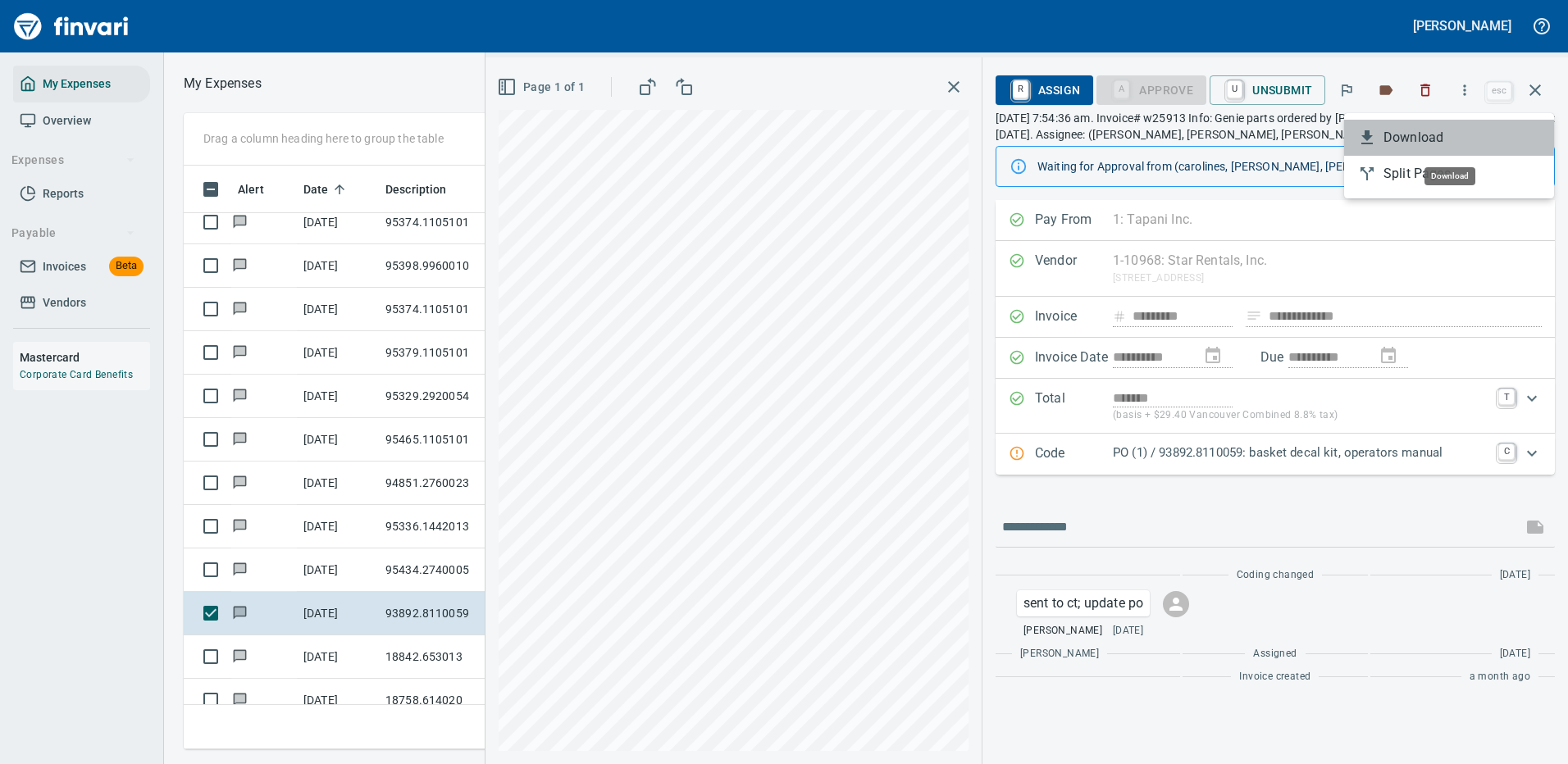
click at [1383, 132] on li "Download" at bounding box center [1448, 138] width 210 height 36
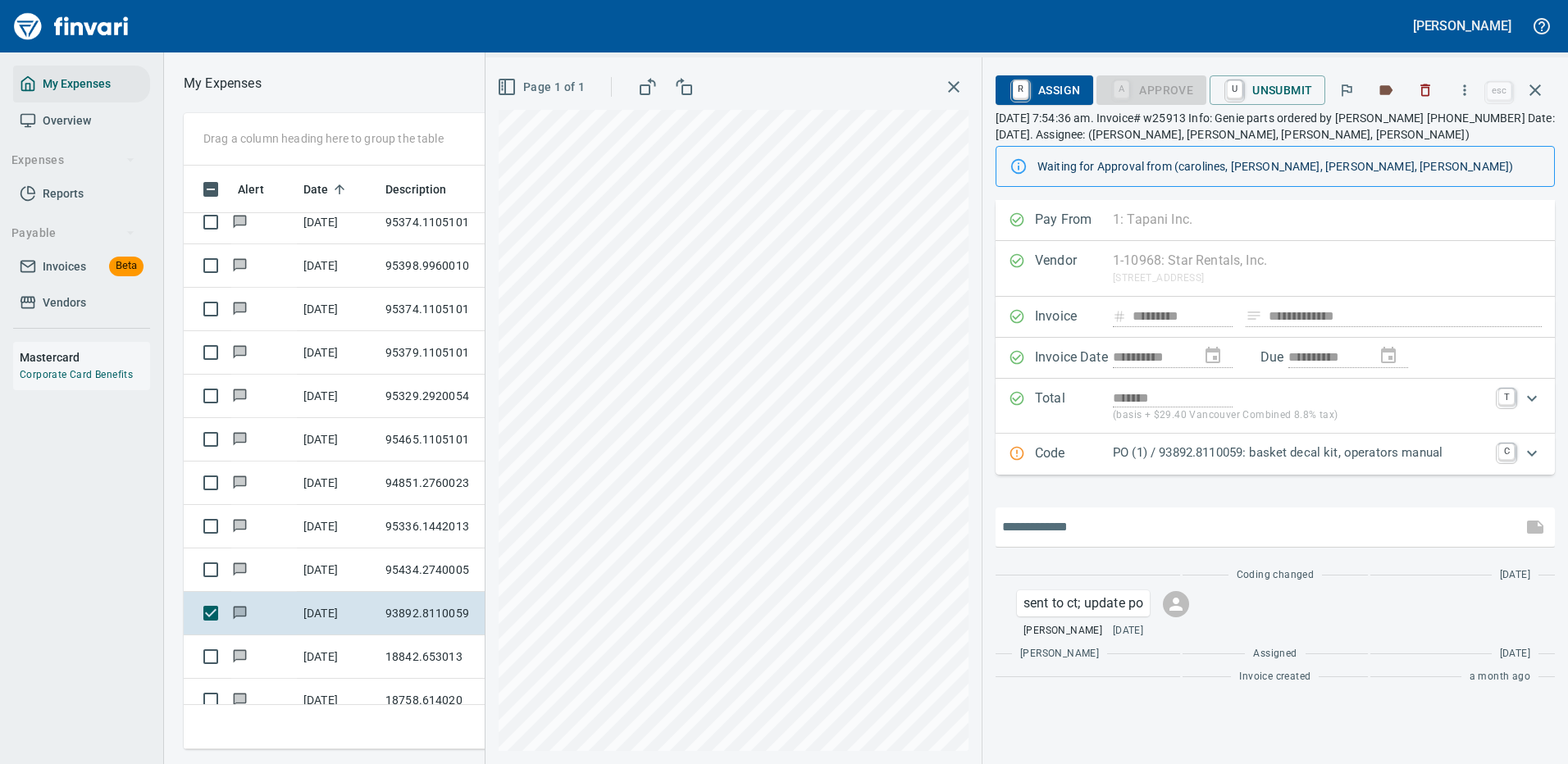
click at [1081, 520] on input "text" at bounding box center [1259, 526] width 514 height 26
type input "**********"
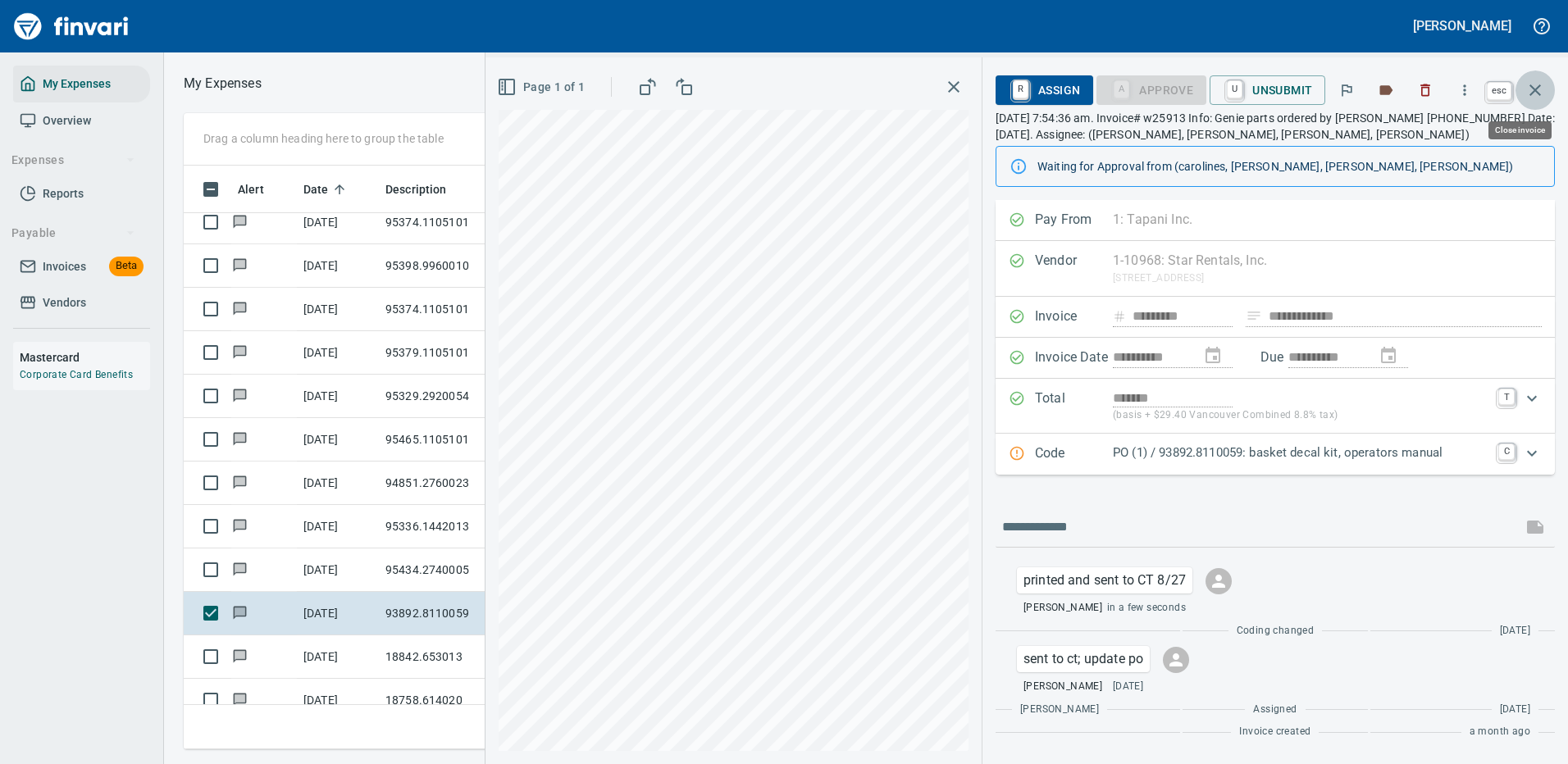
click at [1533, 88] on icon "button" at bounding box center [1535, 90] width 12 height 12
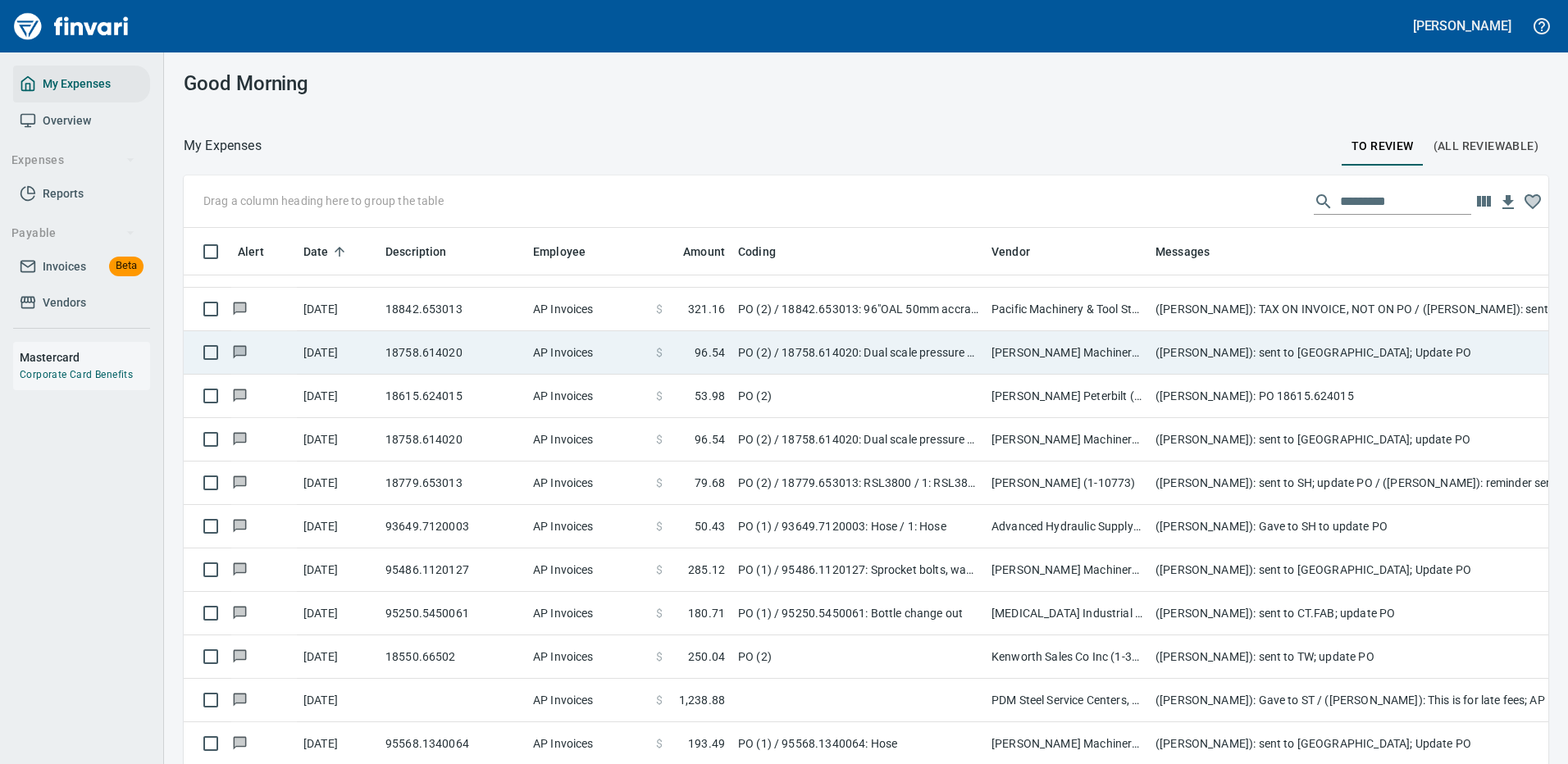
scroll to position [1559, 0]
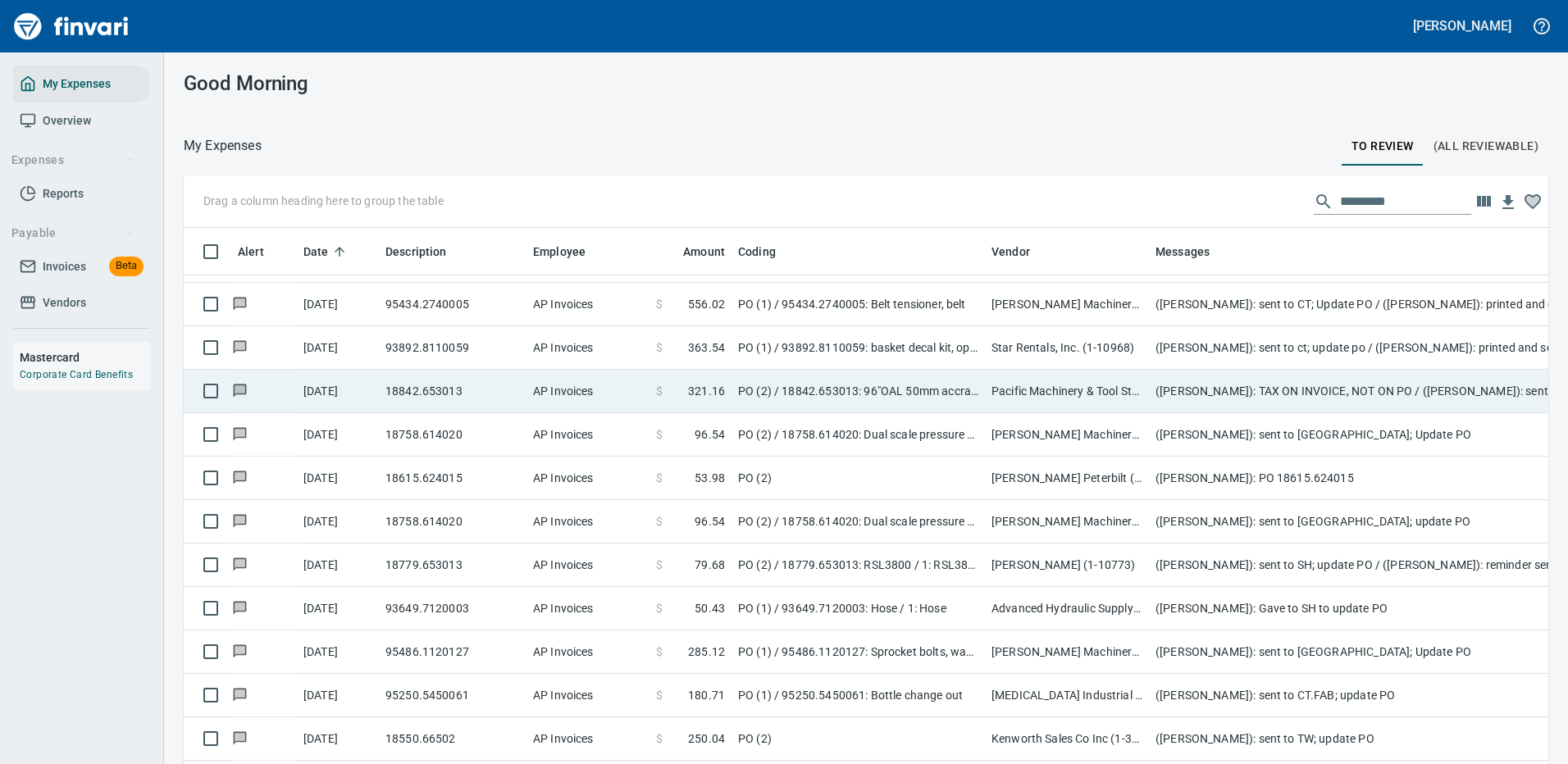
click at [1393, 386] on td "([PERSON_NAME]): TAX ON INVOICE, NOT ON PO / ([PERSON_NAME]): sent to CT; add t…" at bounding box center [1476, 391] width 656 height 43
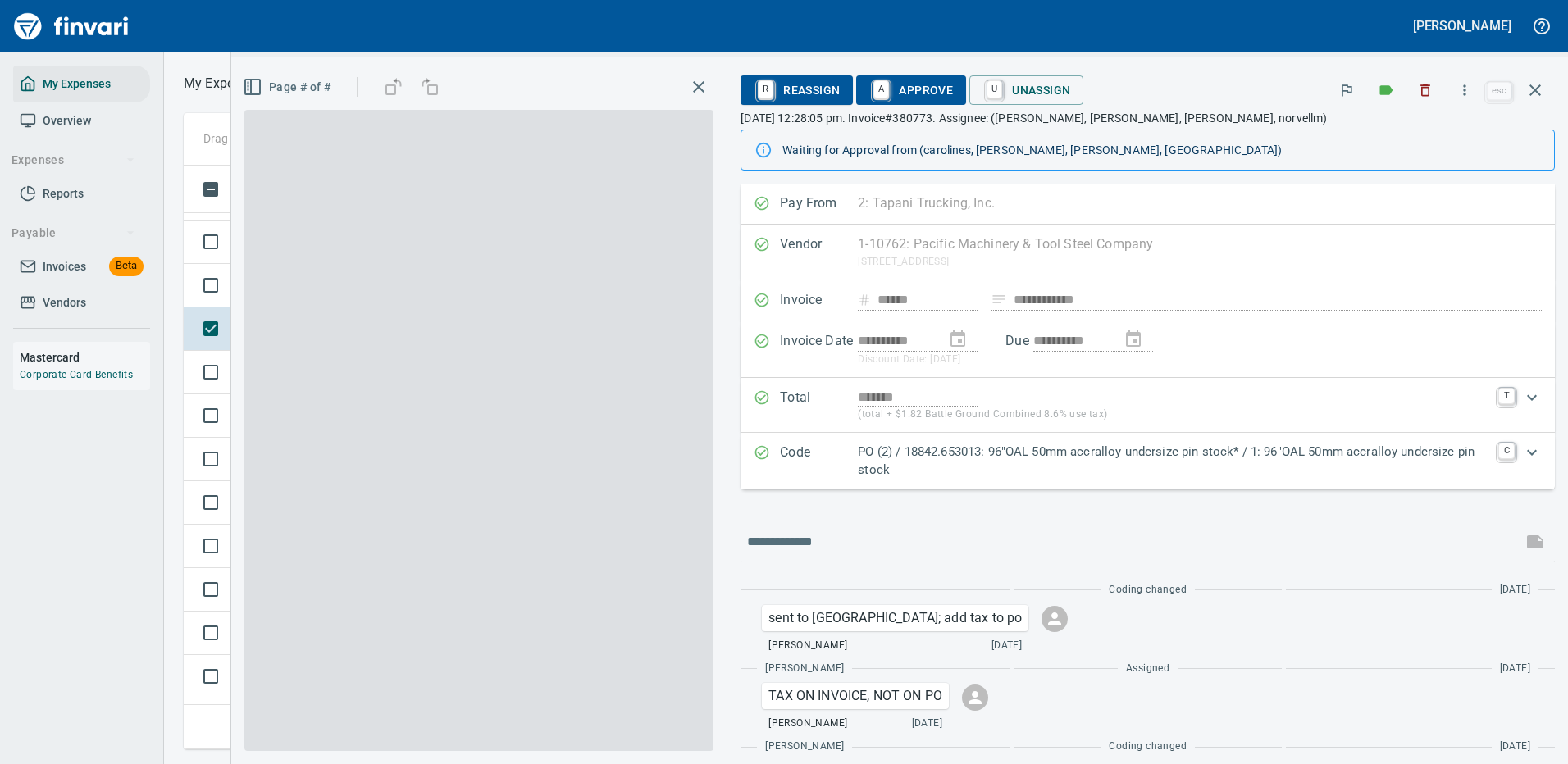
scroll to position [560, 929]
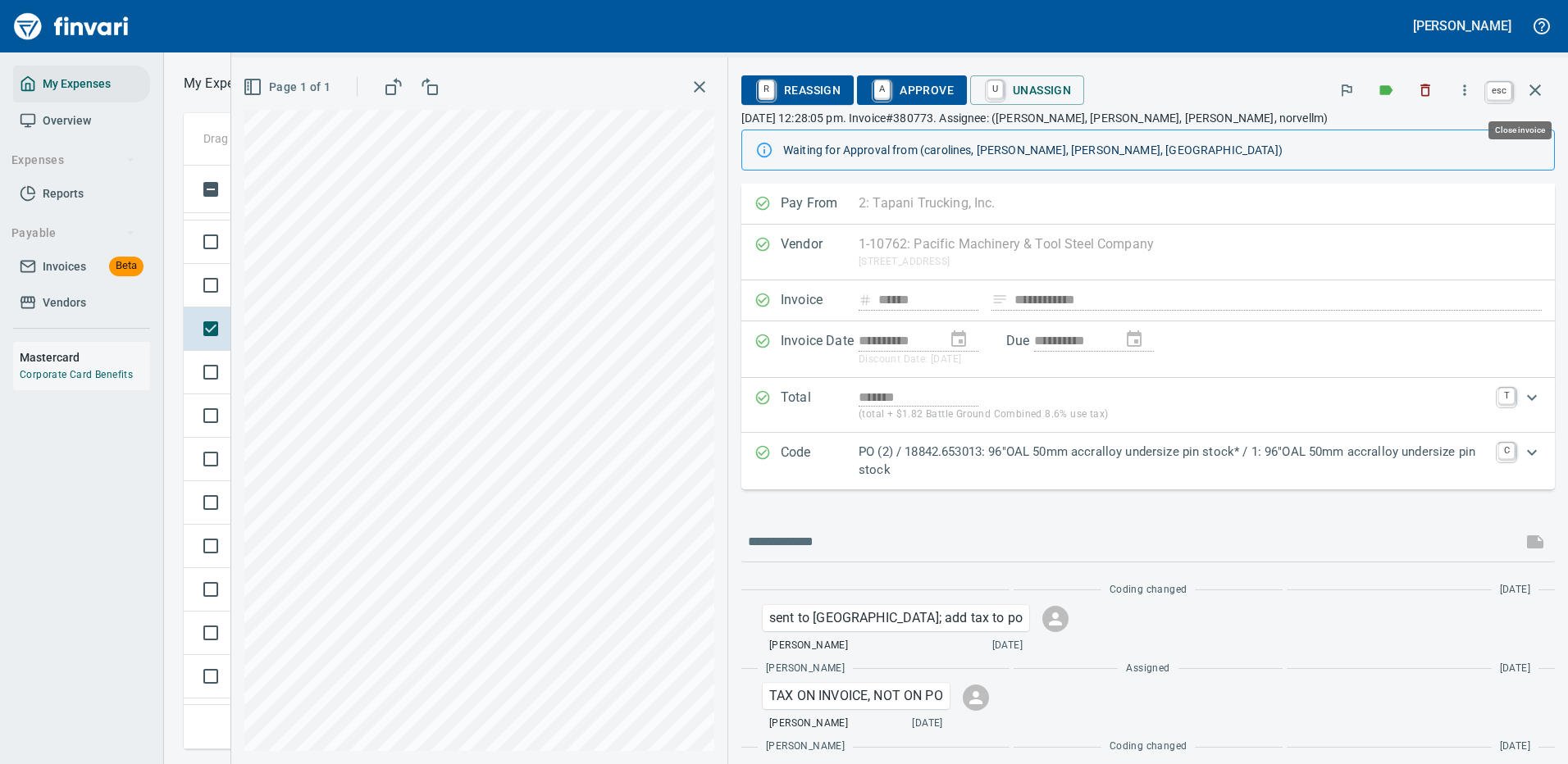
click at [1529, 92] on icon "button" at bounding box center [1535, 90] width 20 height 20
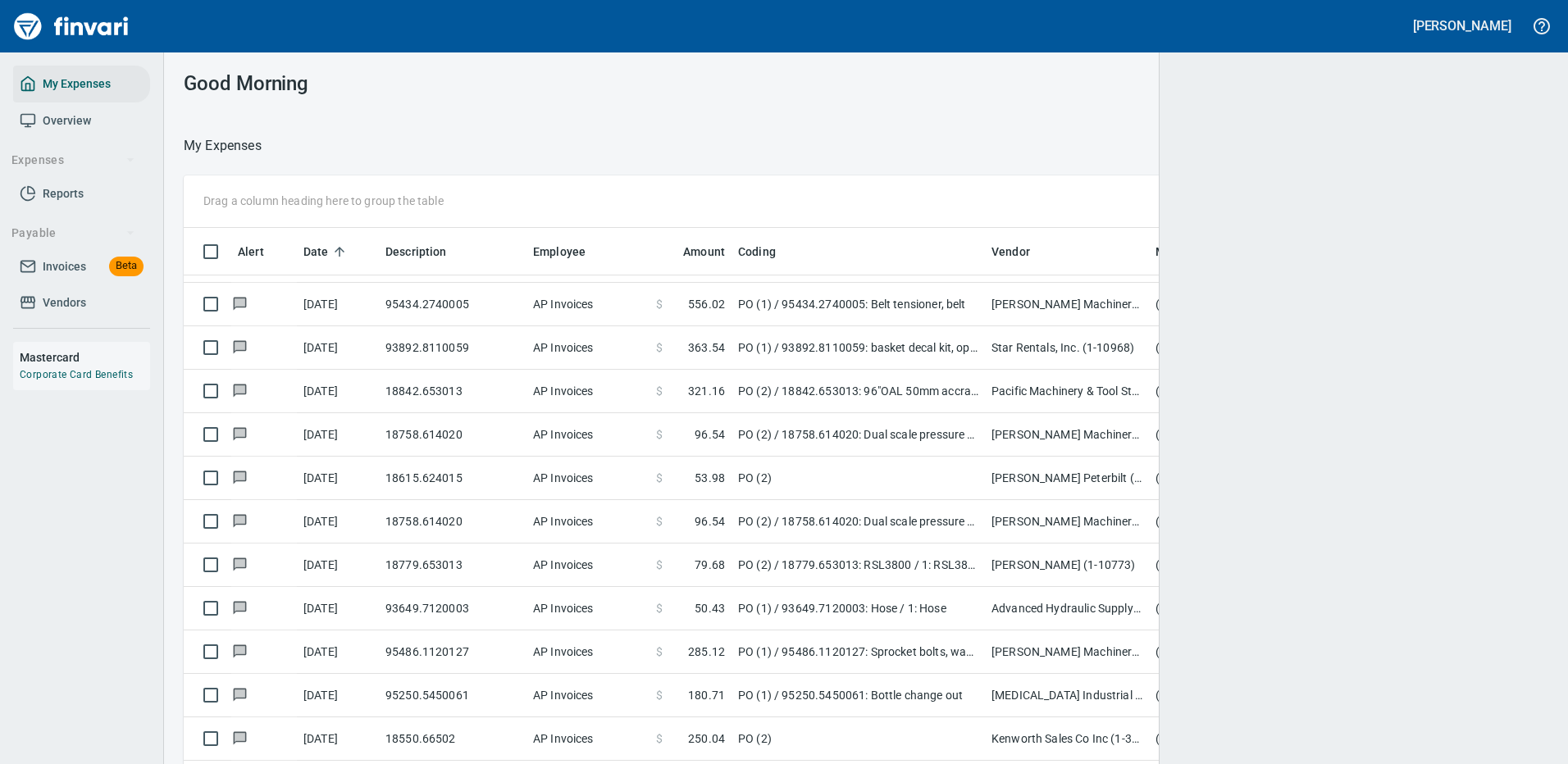
scroll to position [560, 1317]
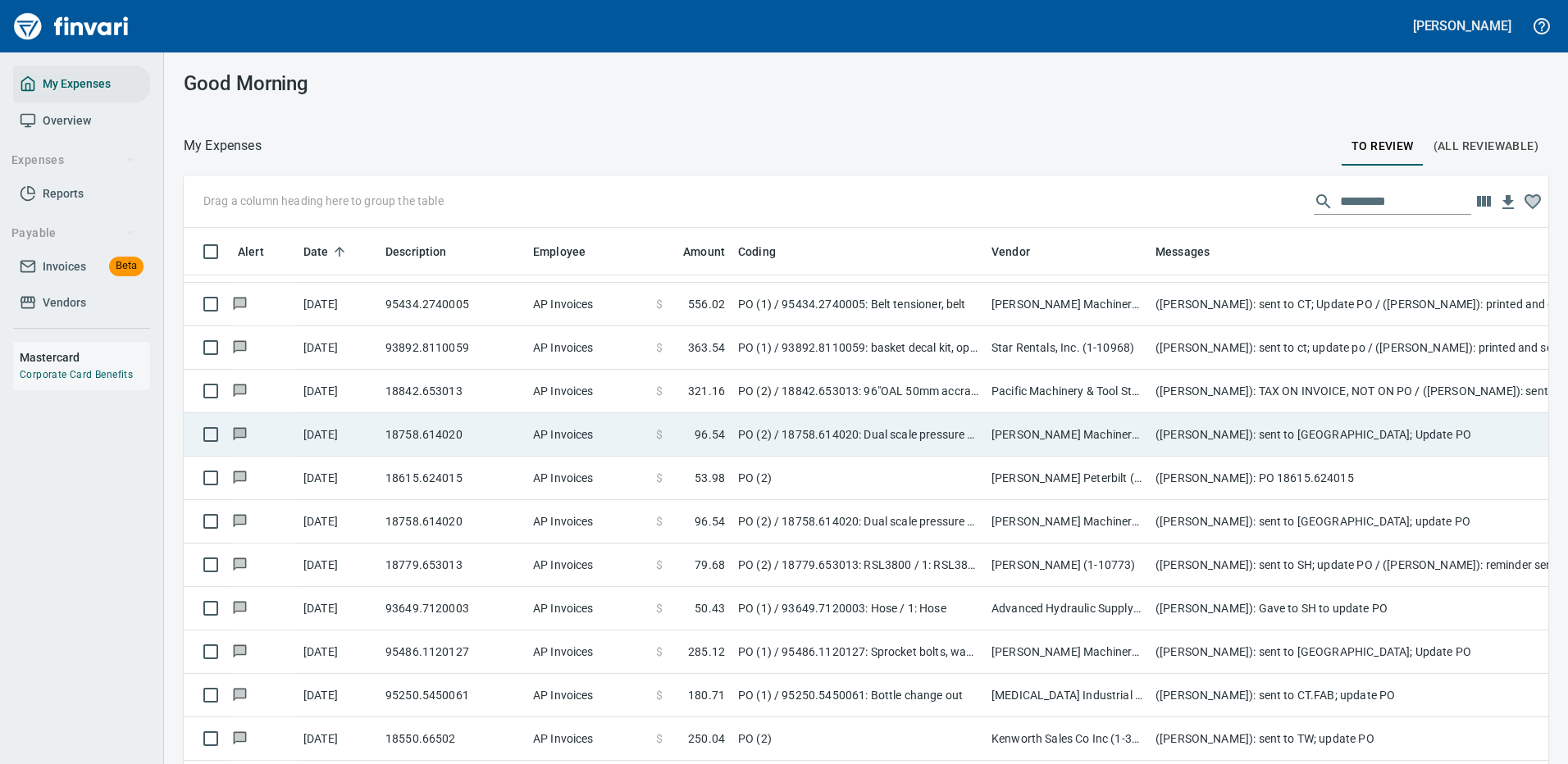
click at [1393, 434] on td "([PERSON_NAME]): sent to [GEOGRAPHIC_DATA]; Update PO" at bounding box center [1476, 435] width 656 height 43
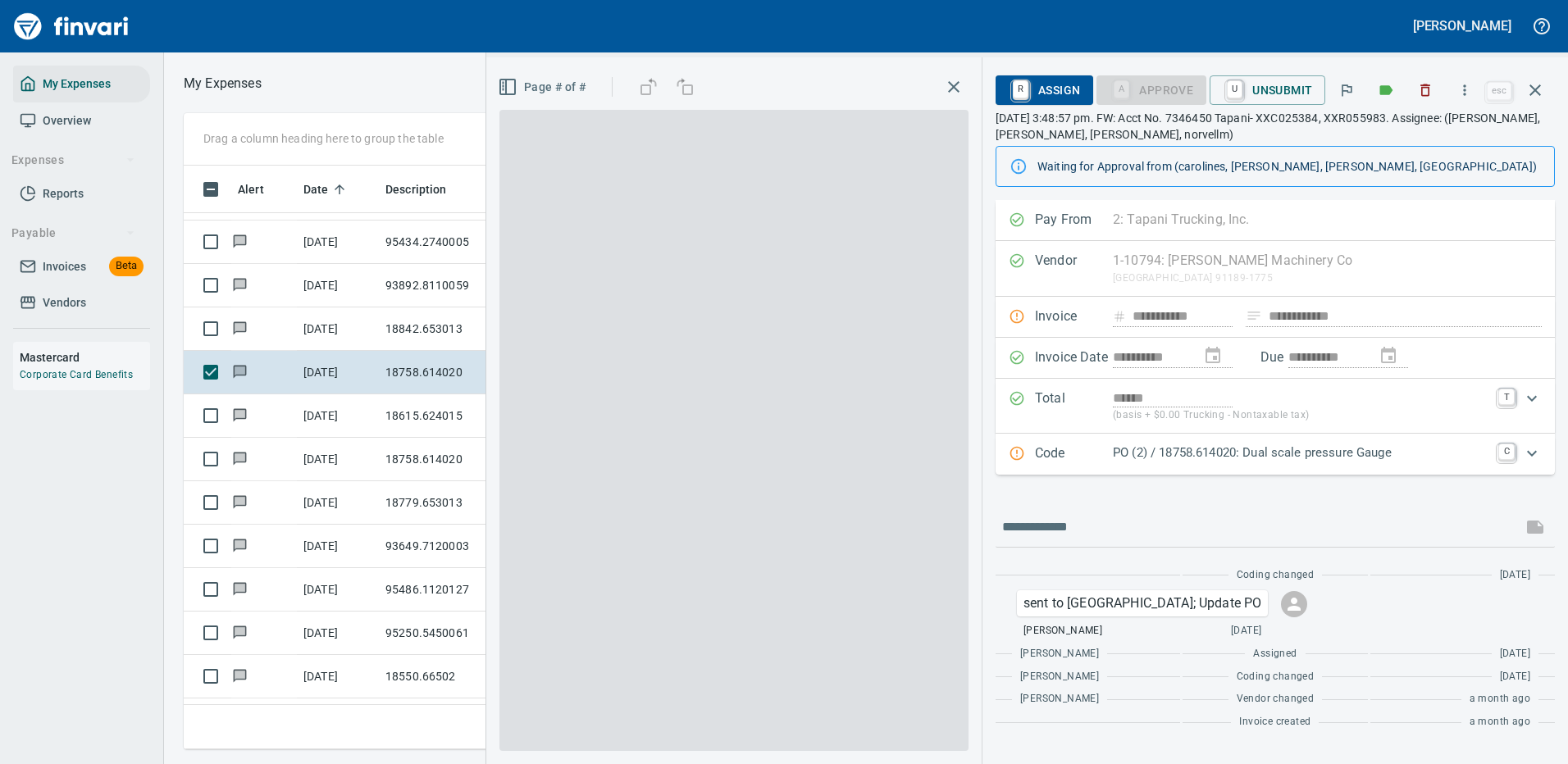
scroll to position [560, 929]
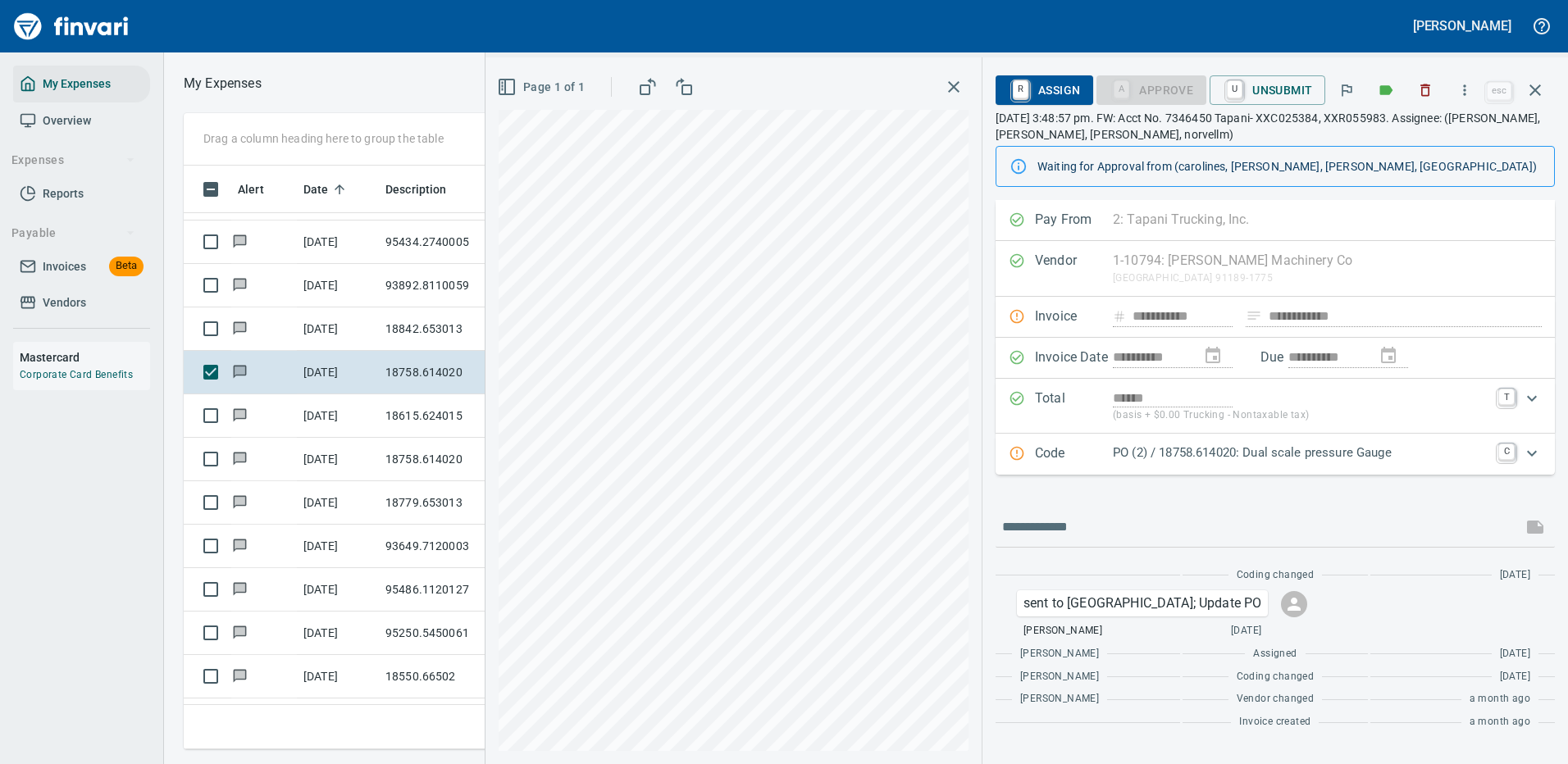
click at [1534, 455] on icon "Expand" at bounding box center [1532, 454] width 20 height 20
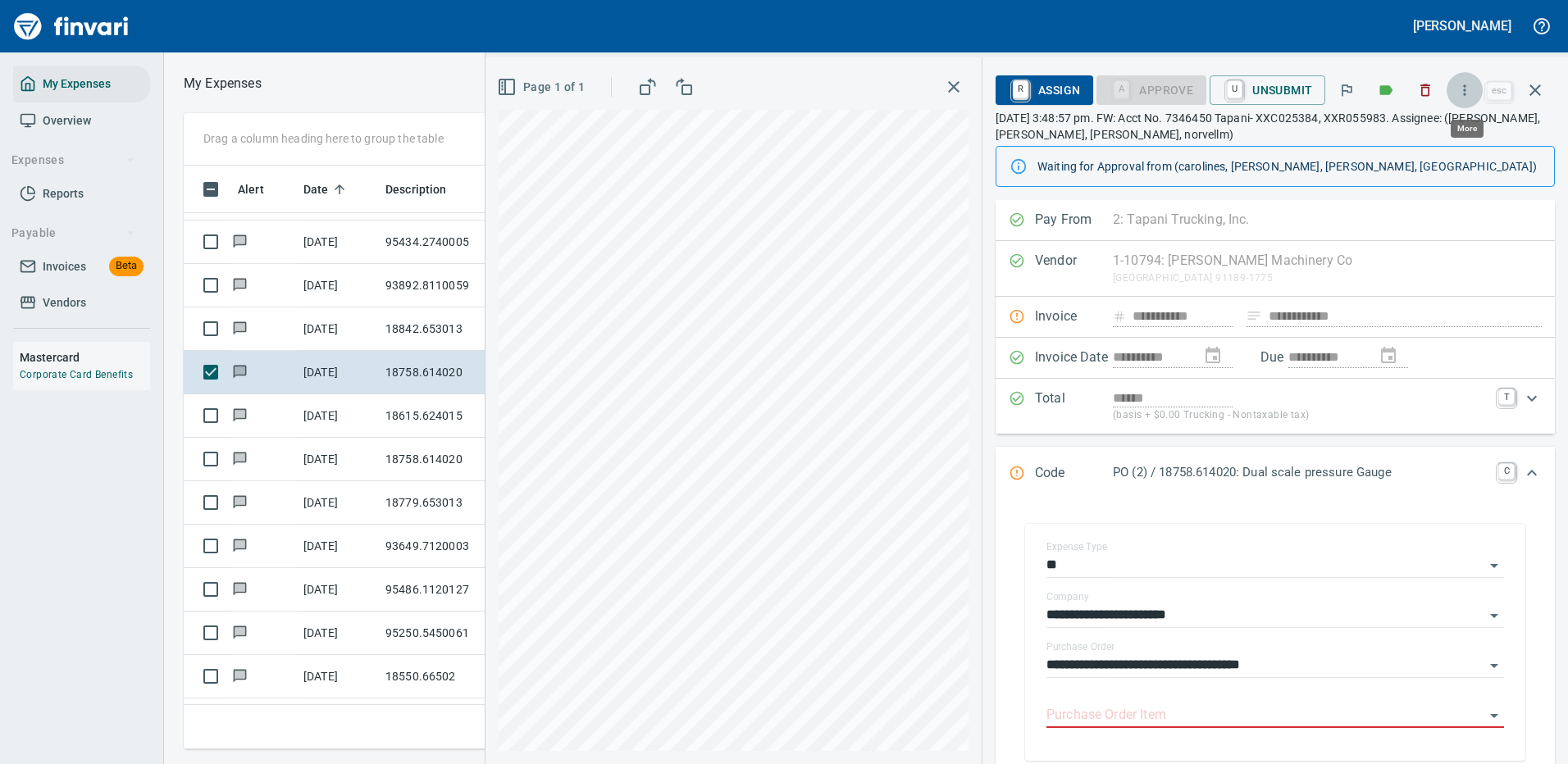
click at [1467, 88] on icon "button" at bounding box center [1465, 90] width 16 height 16
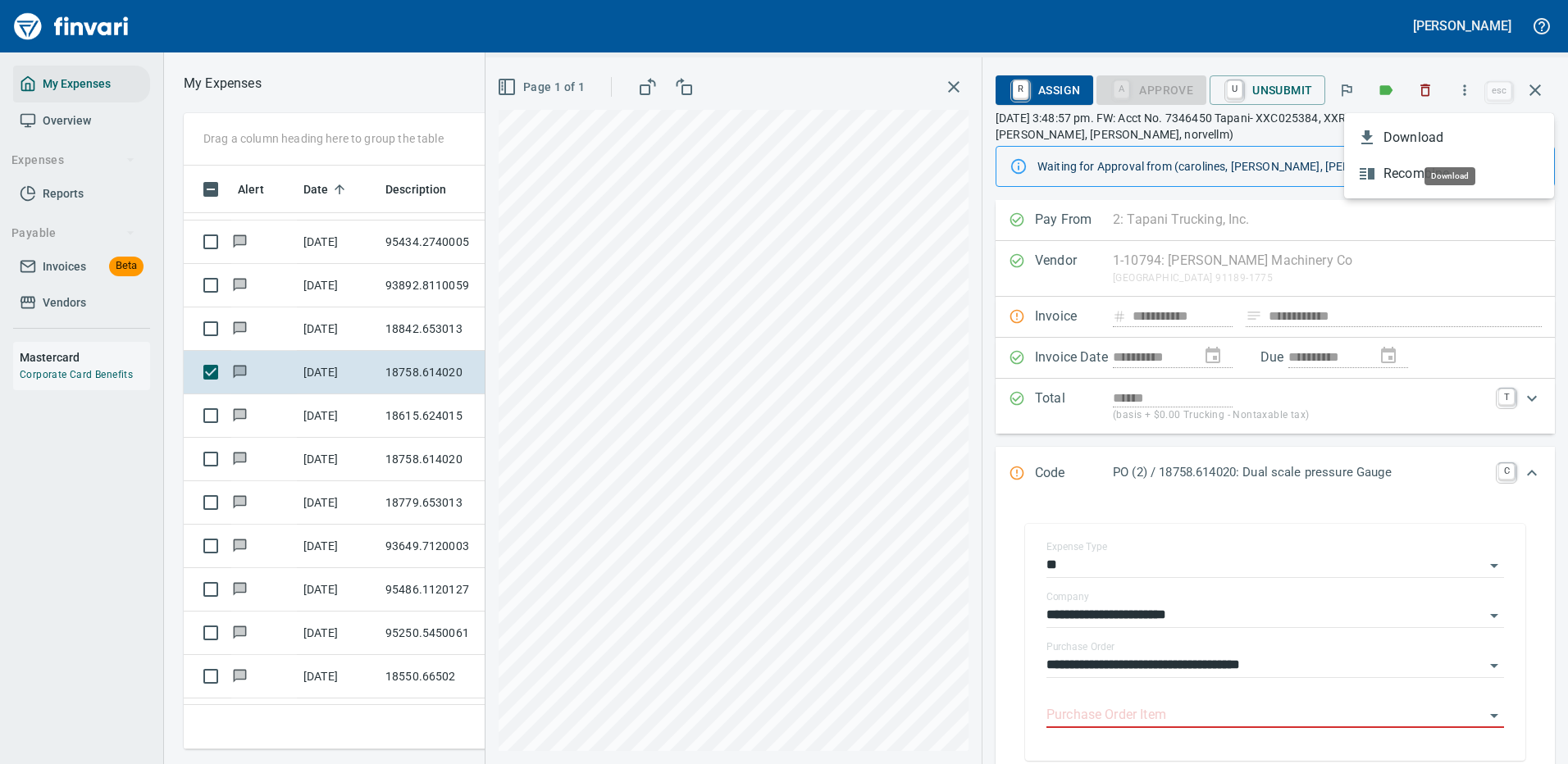
click at [1420, 131] on span "Download" at bounding box center [1461, 138] width 157 height 20
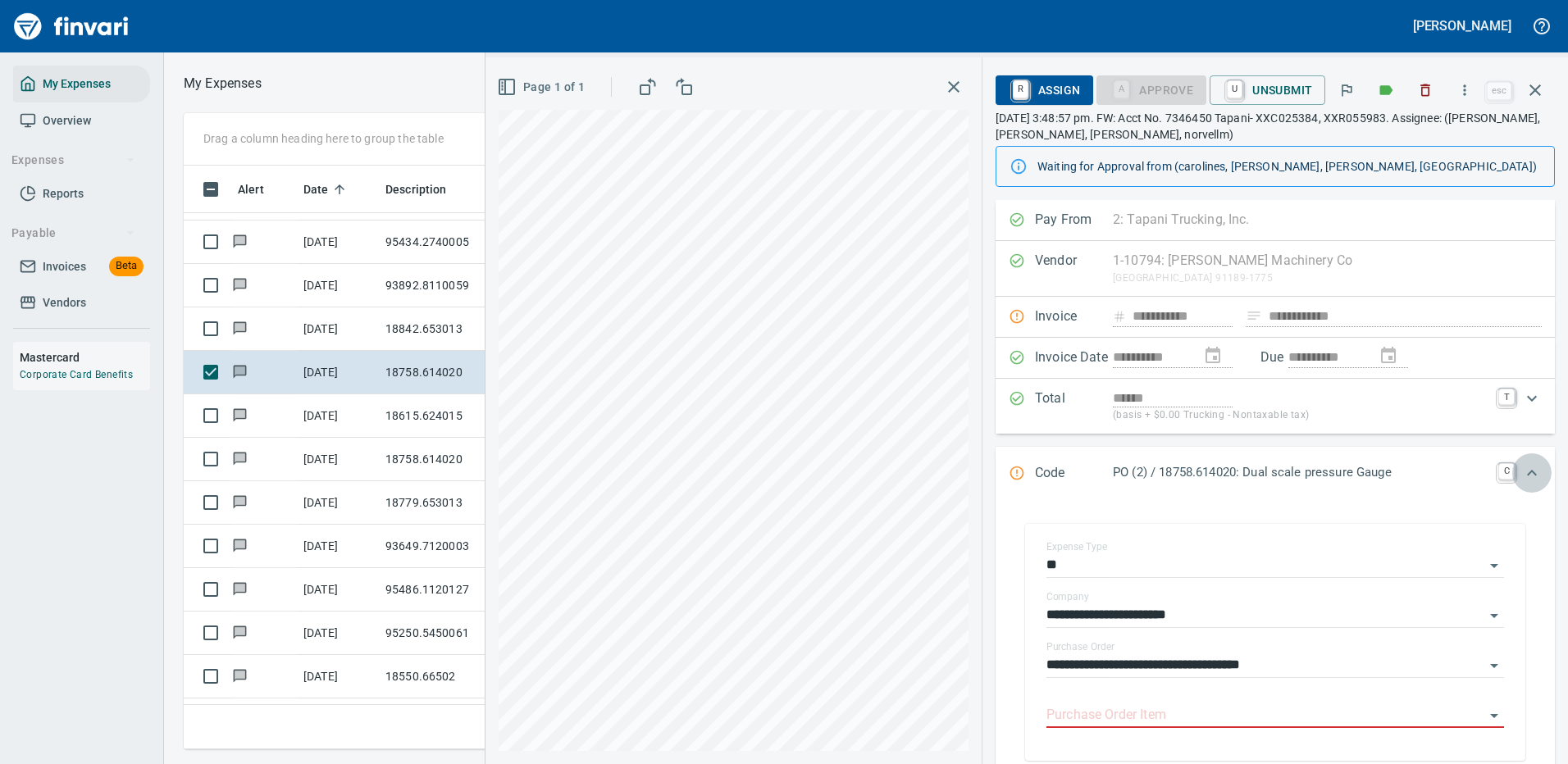
click at [1527, 472] on icon "Expand" at bounding box center [1531, 472] width 10 height 5
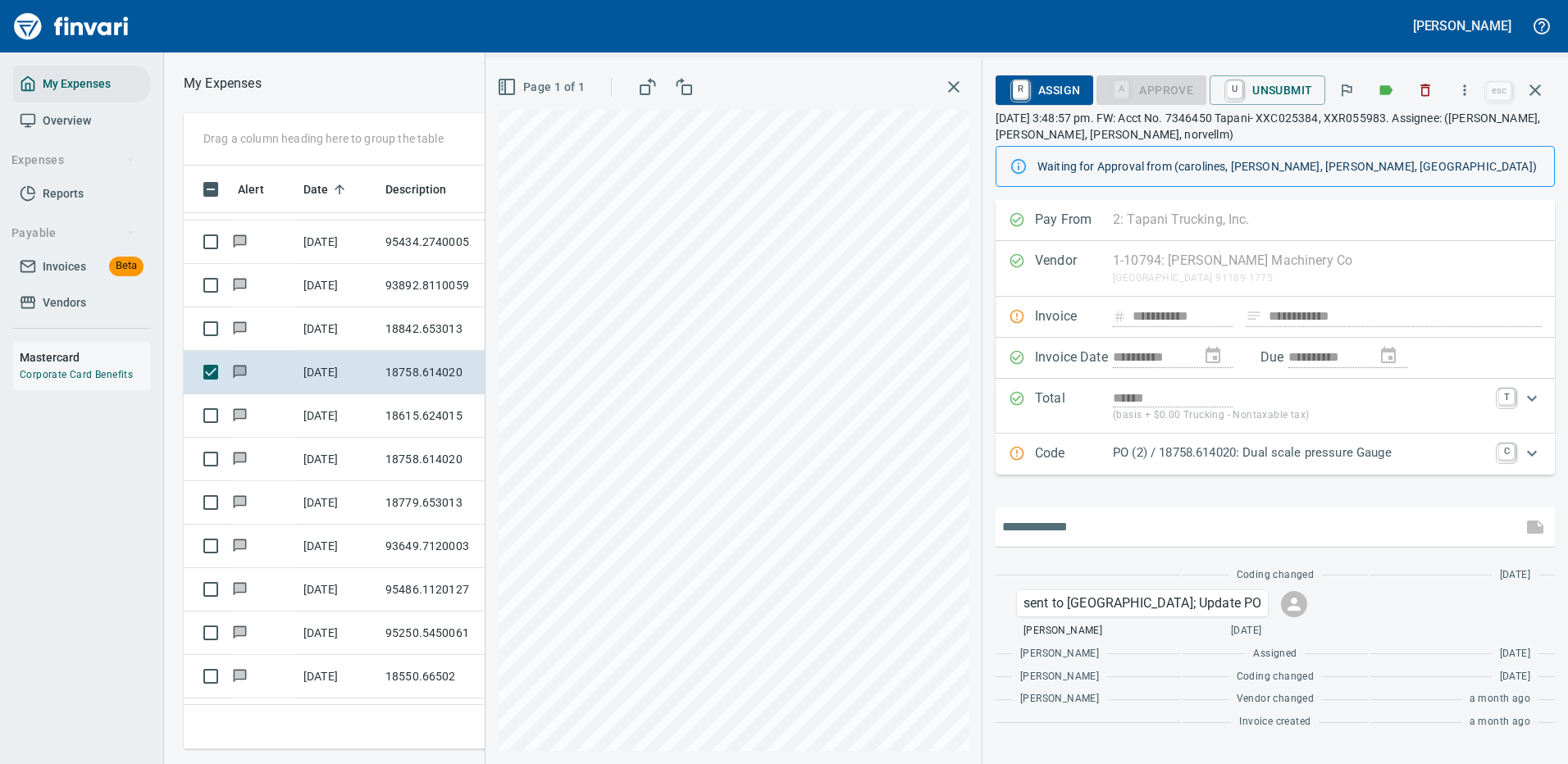
click at [1067, 528] on input "text" at bounding box center [1259, 526] width 514 height 26
type input "**********"
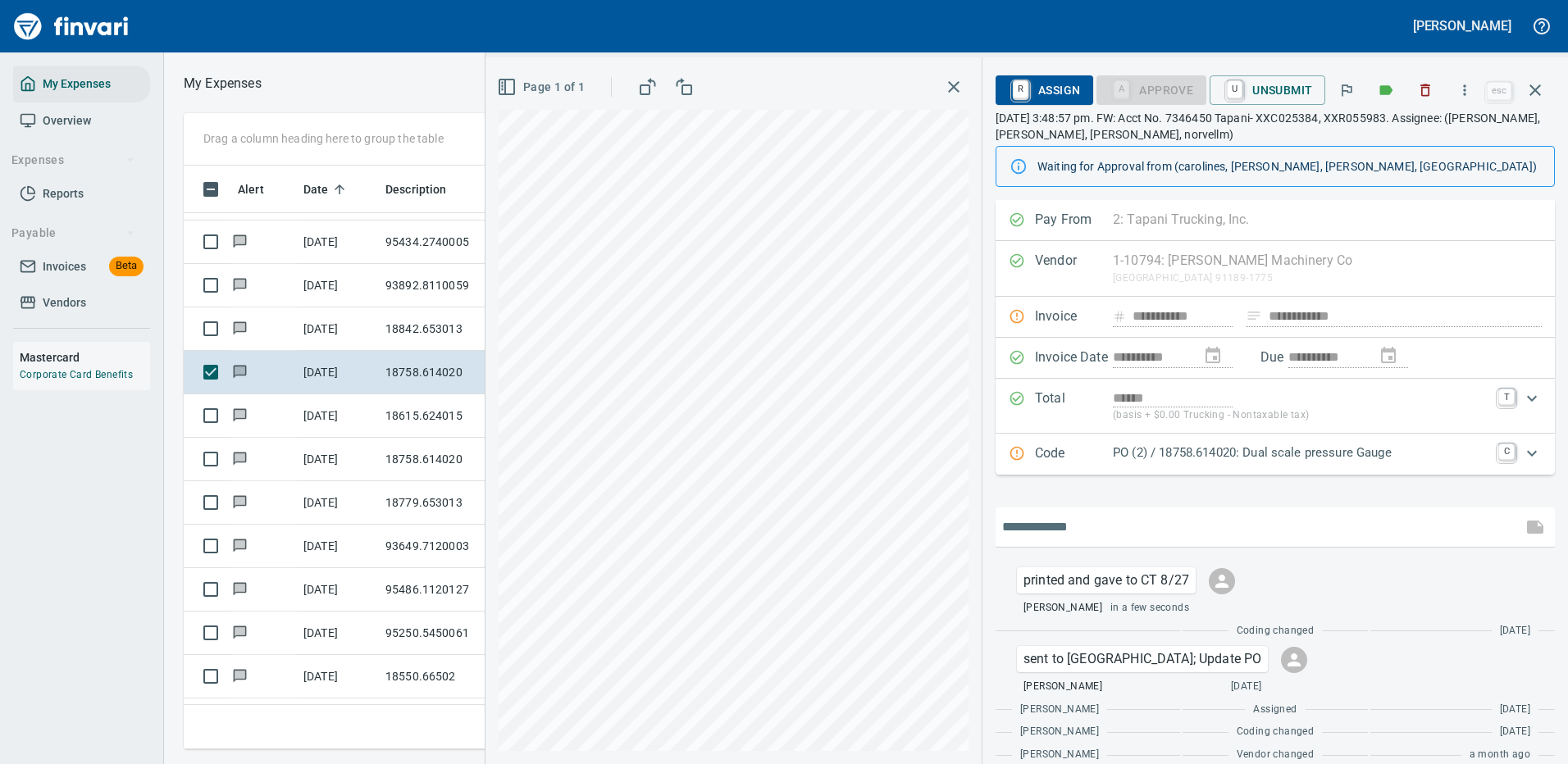
scroll to position [41, 0]
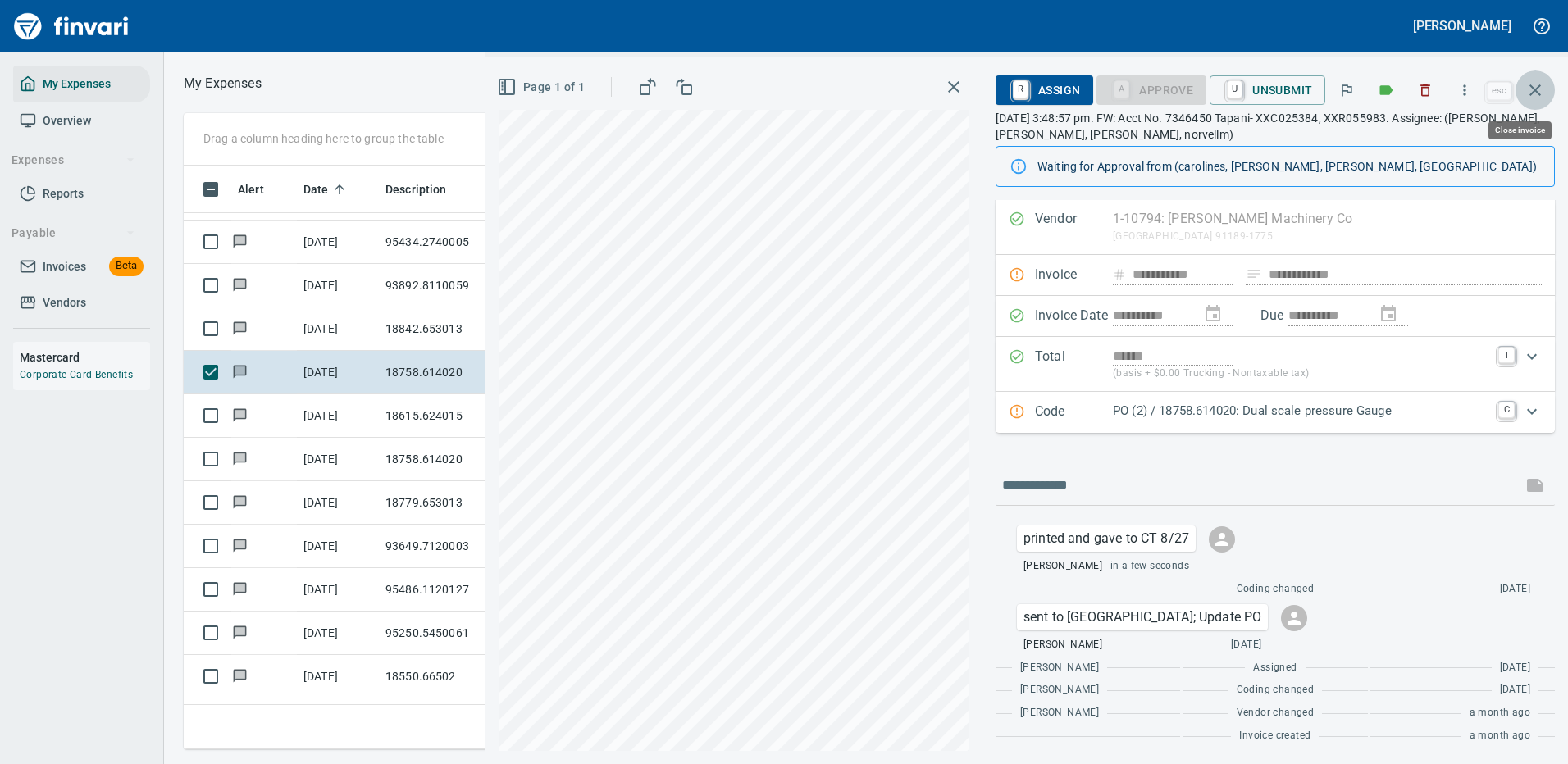
click at [1531, 85] on icon "button" at bounding box center [1535, 90] width 20 height 20
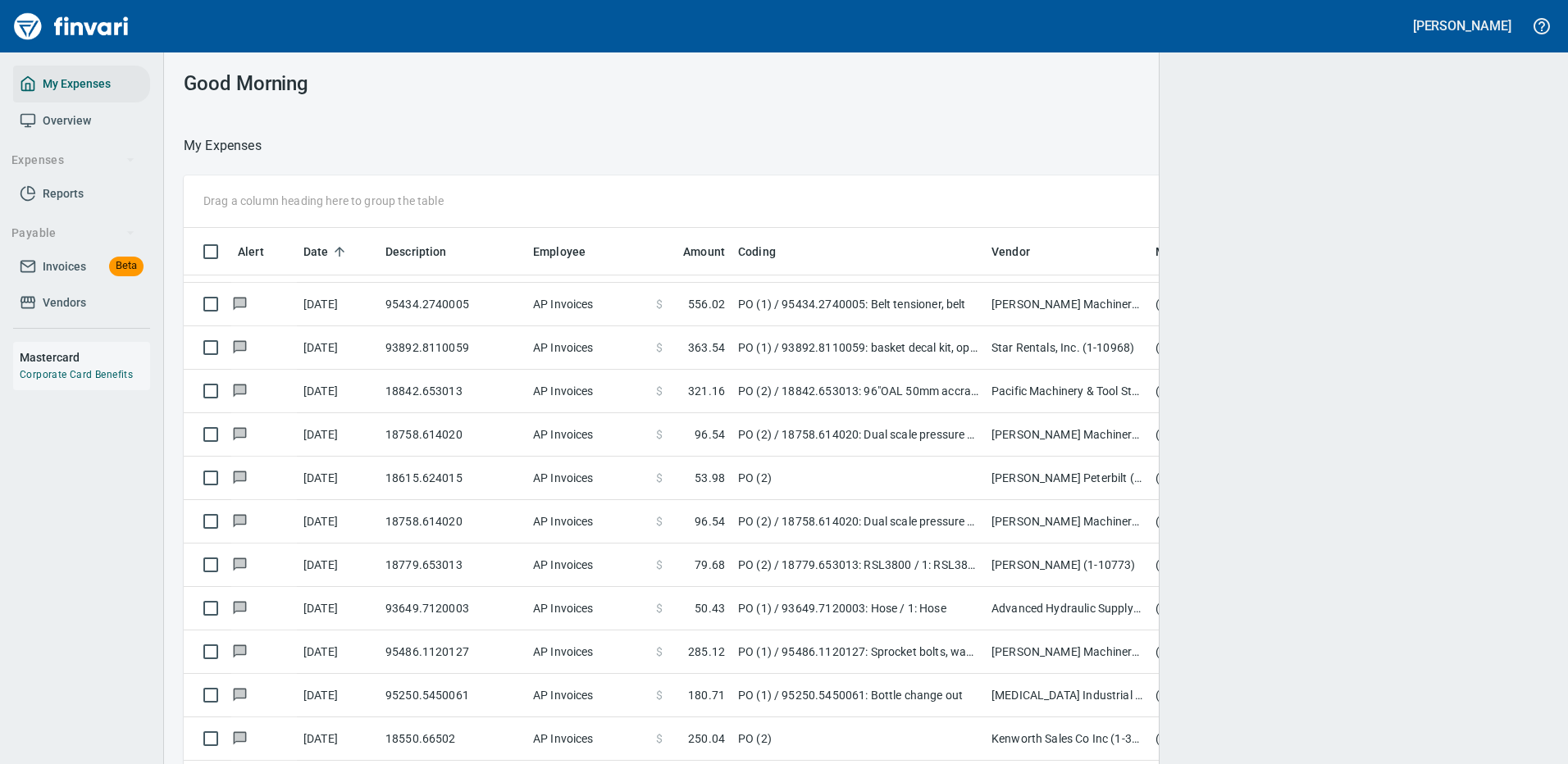
scroll to position [560, 1317]
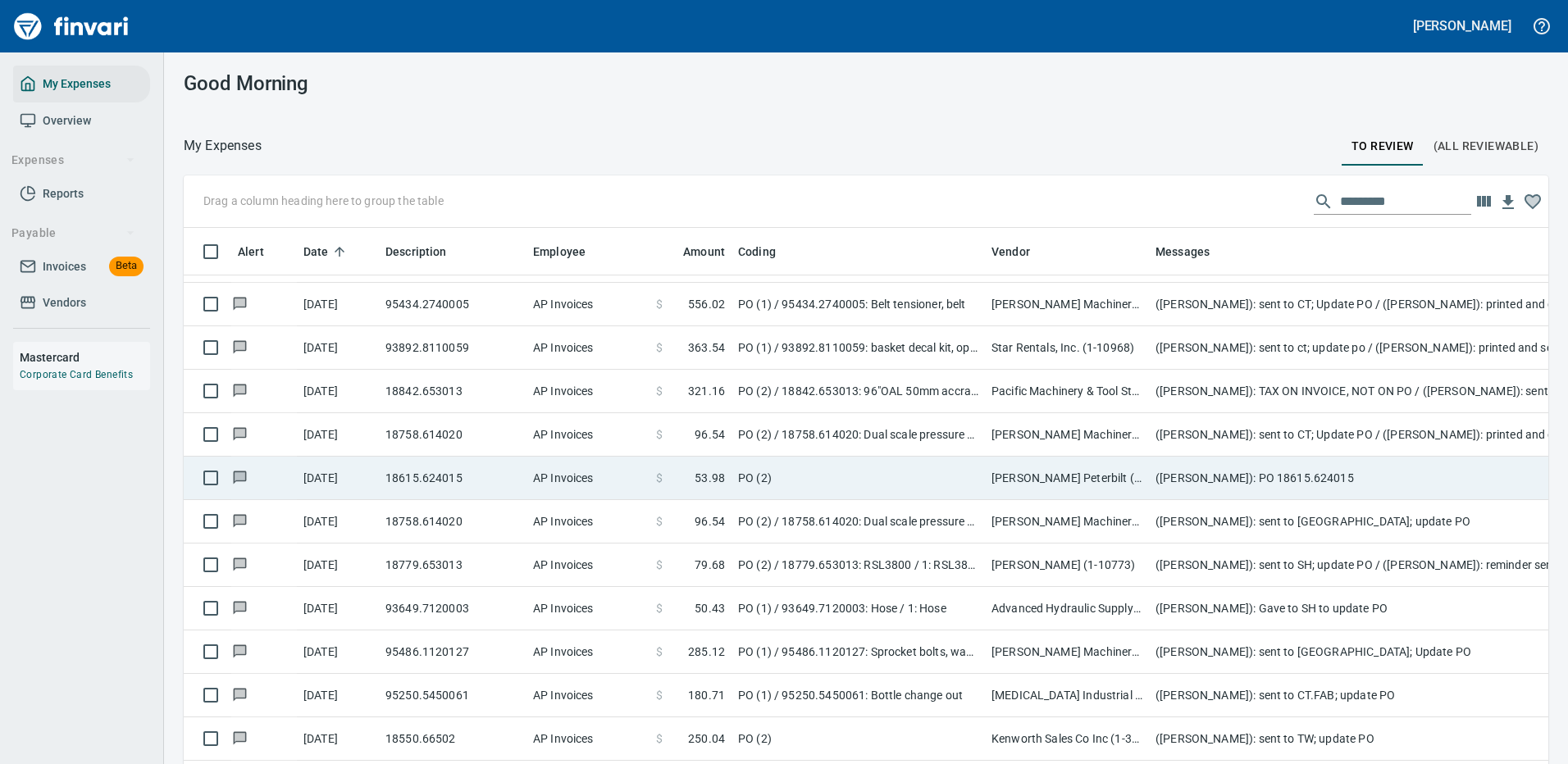
click at [1242, 473] on td "(Cindy Hughes): PO 18615.624015" at bounding box center [1476, 479] width 656 height 43
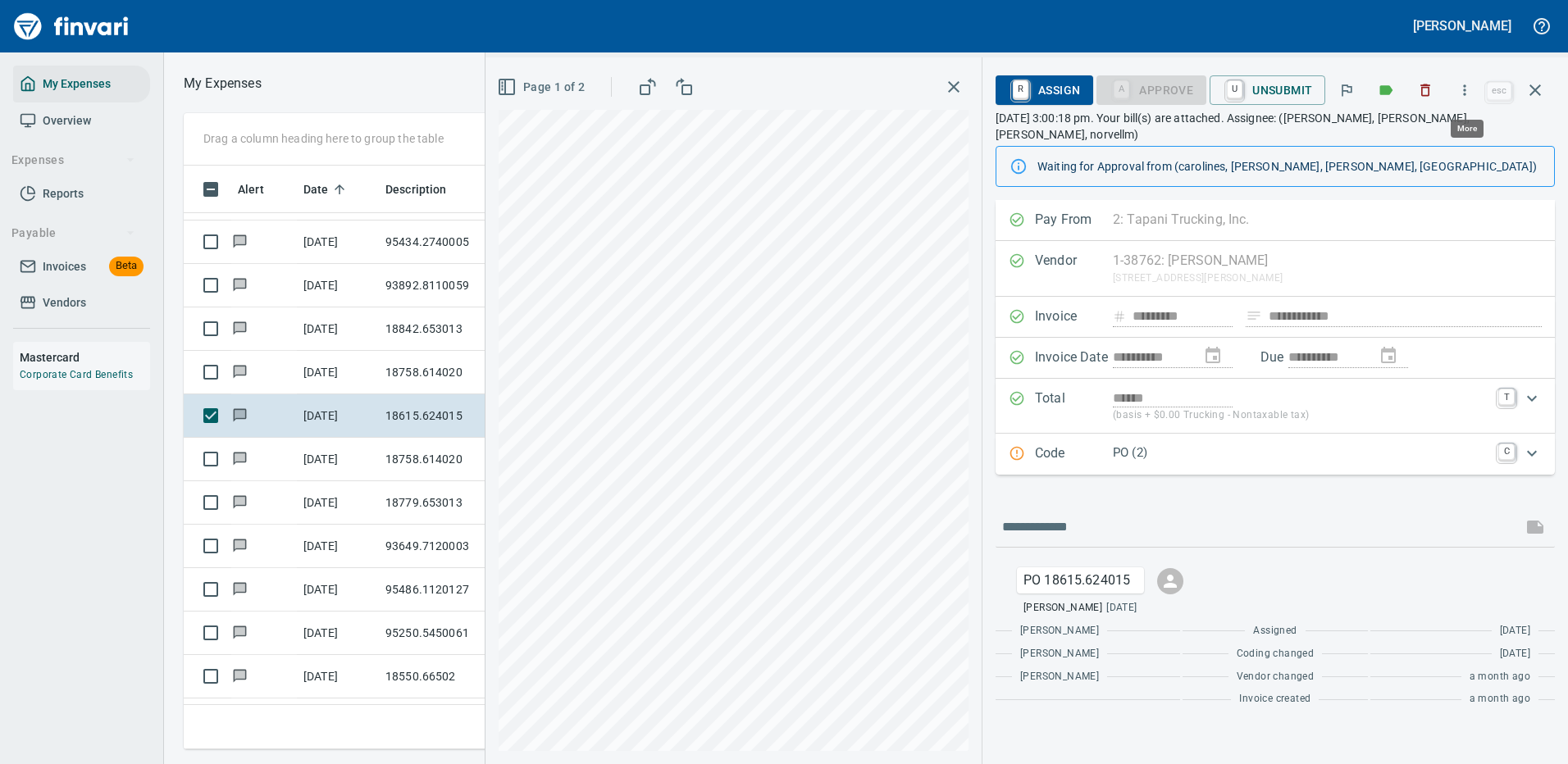
scroll to position [560, 929]
click at [1464, 86] on icon "button" at bounding box center [1465, 90] width 16 height 16
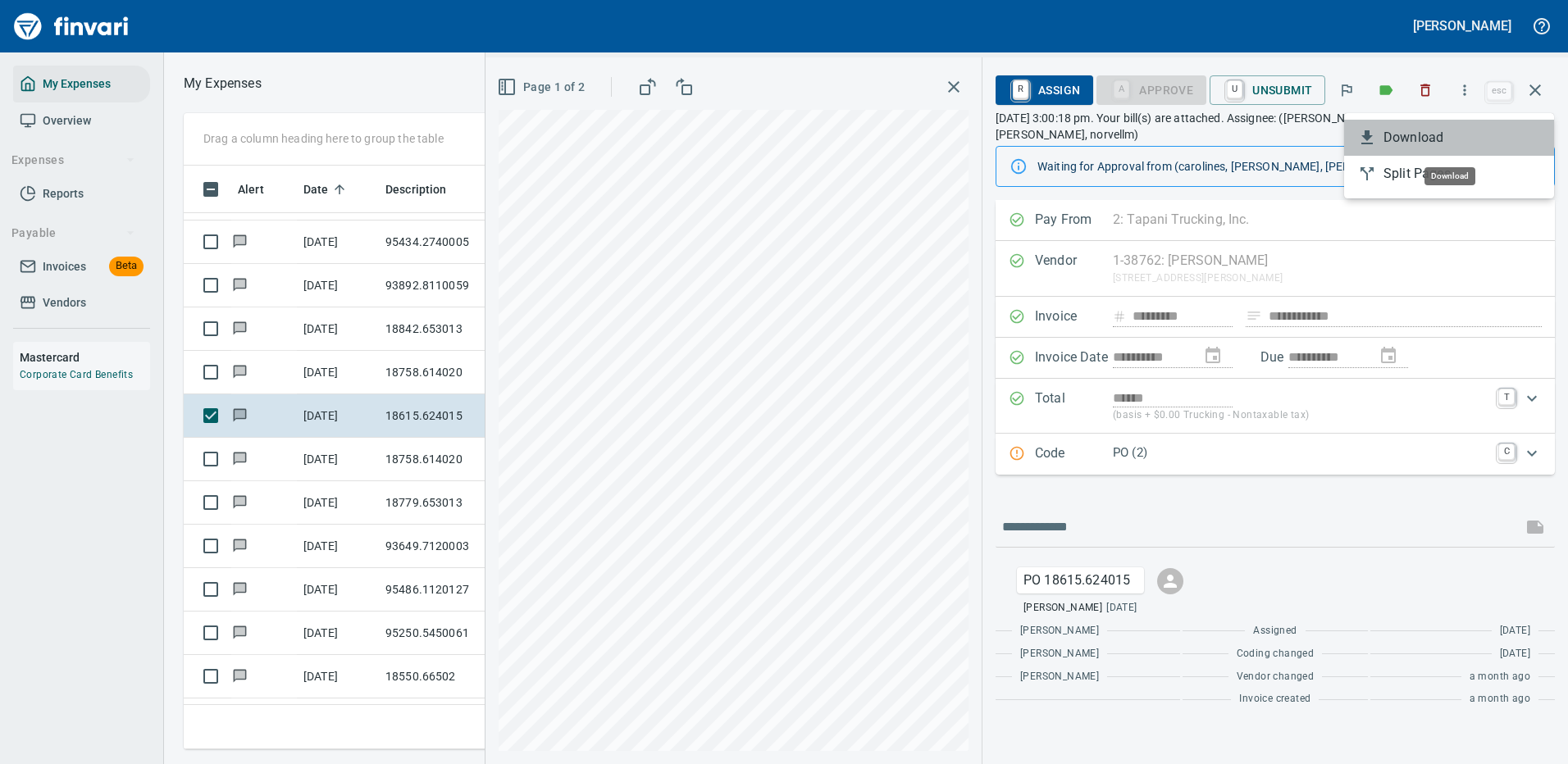
click at [1404, 140] on span "Download" at bounding box center [1461, 138] width 157 height 20
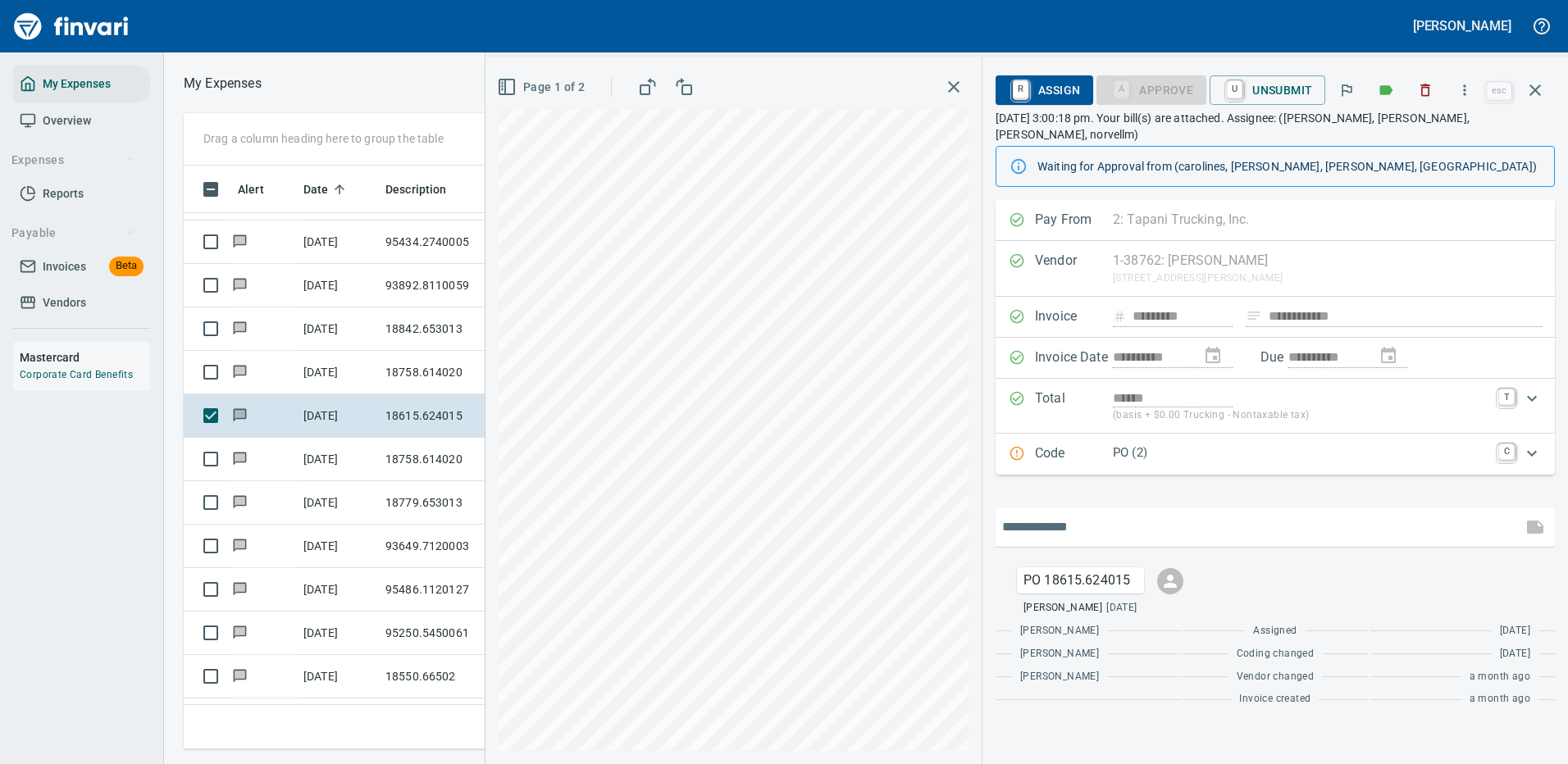
click at [1079, 514] on input "text" at bounding box center [1259, 526] width 514 height 26
type input "*"
click at [1048, 514] on input "text" at bounding box center [1259, 526] width 514 height 26
type input "**********"
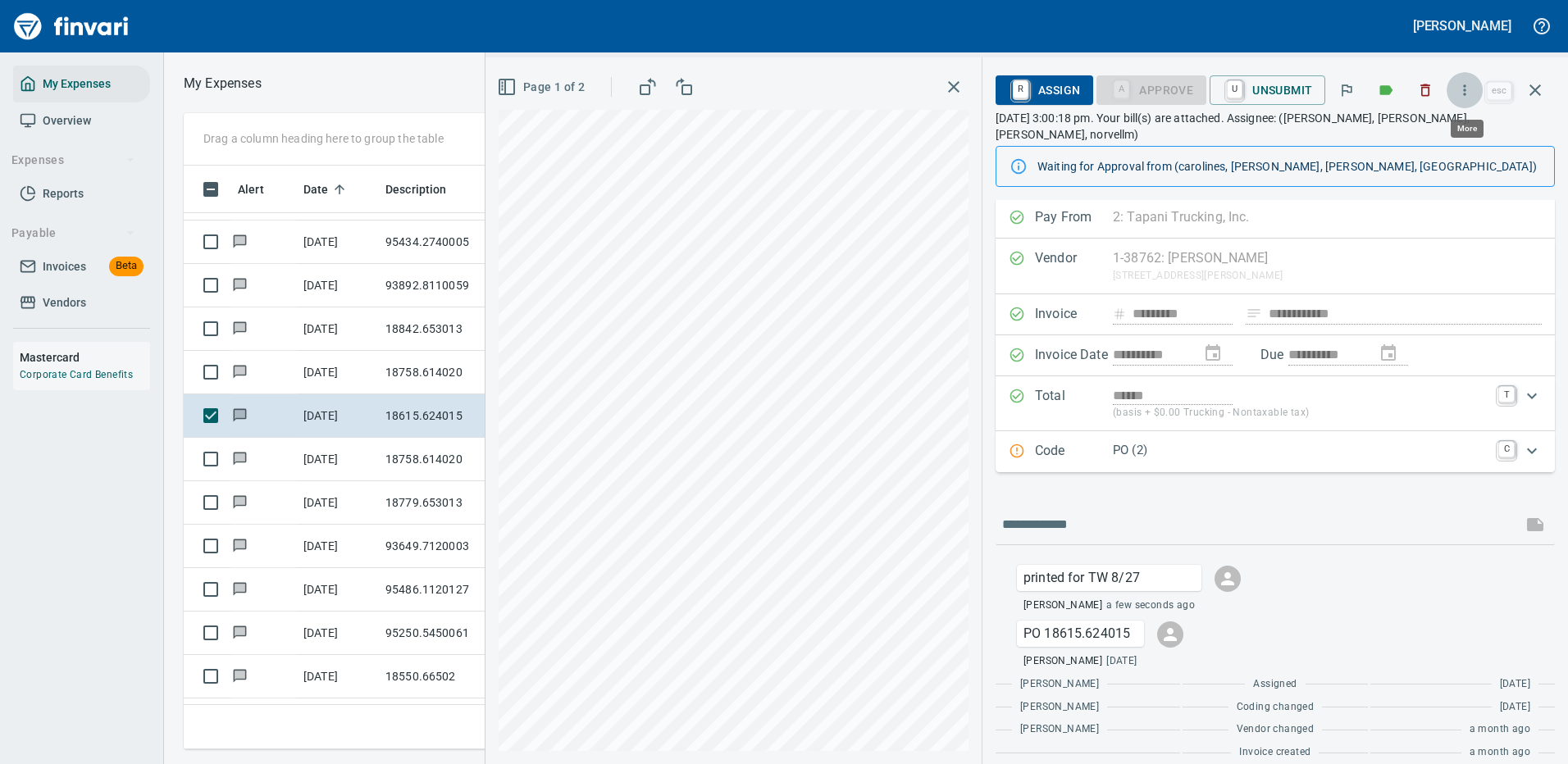
click at [1468, 88] on icon "button" at bounding box center [1465, 90] width 16 height 16
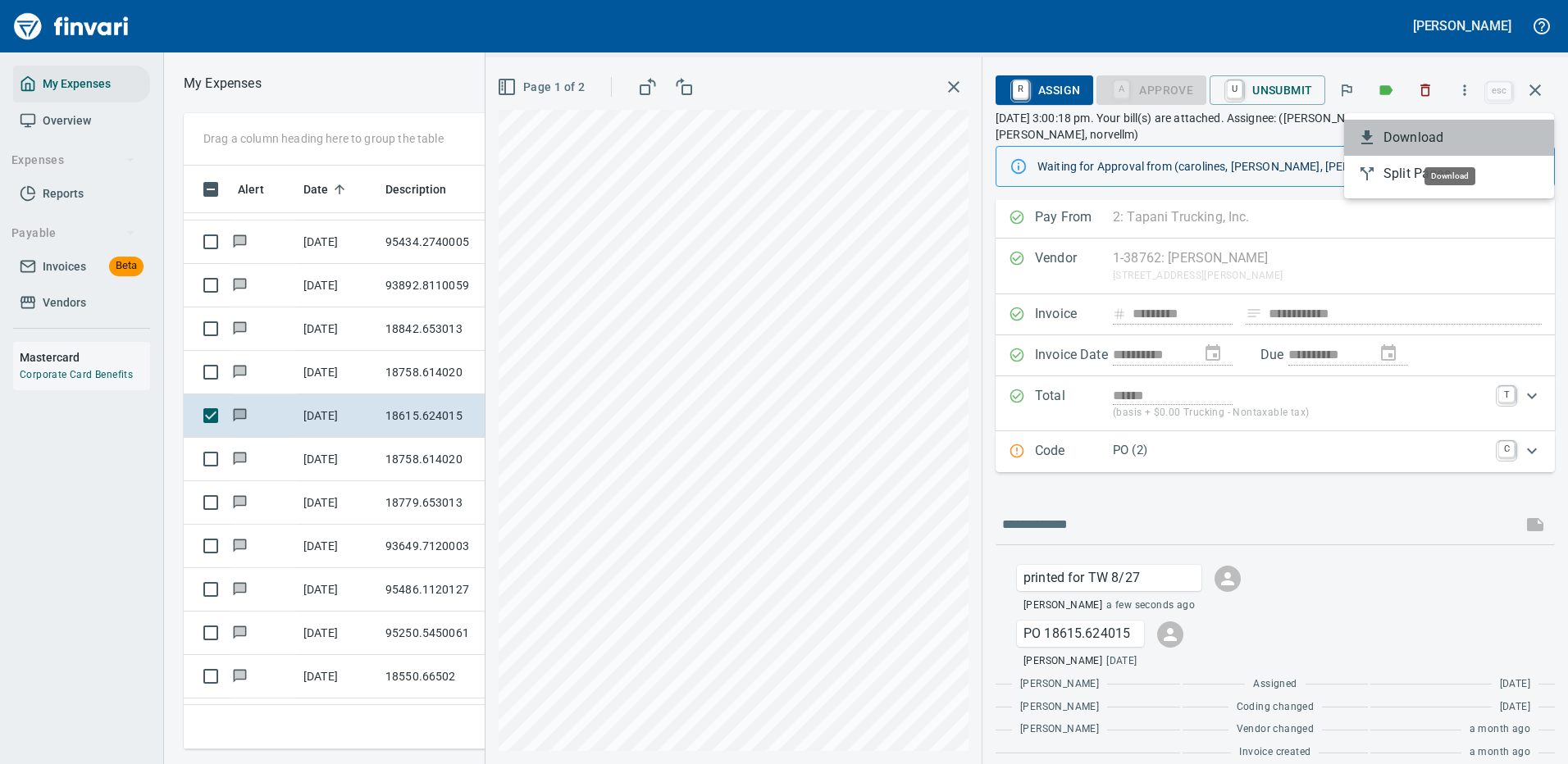
click at [1406, 137] on span "Download" at bounding box center [1461, 138] width 157 height 20
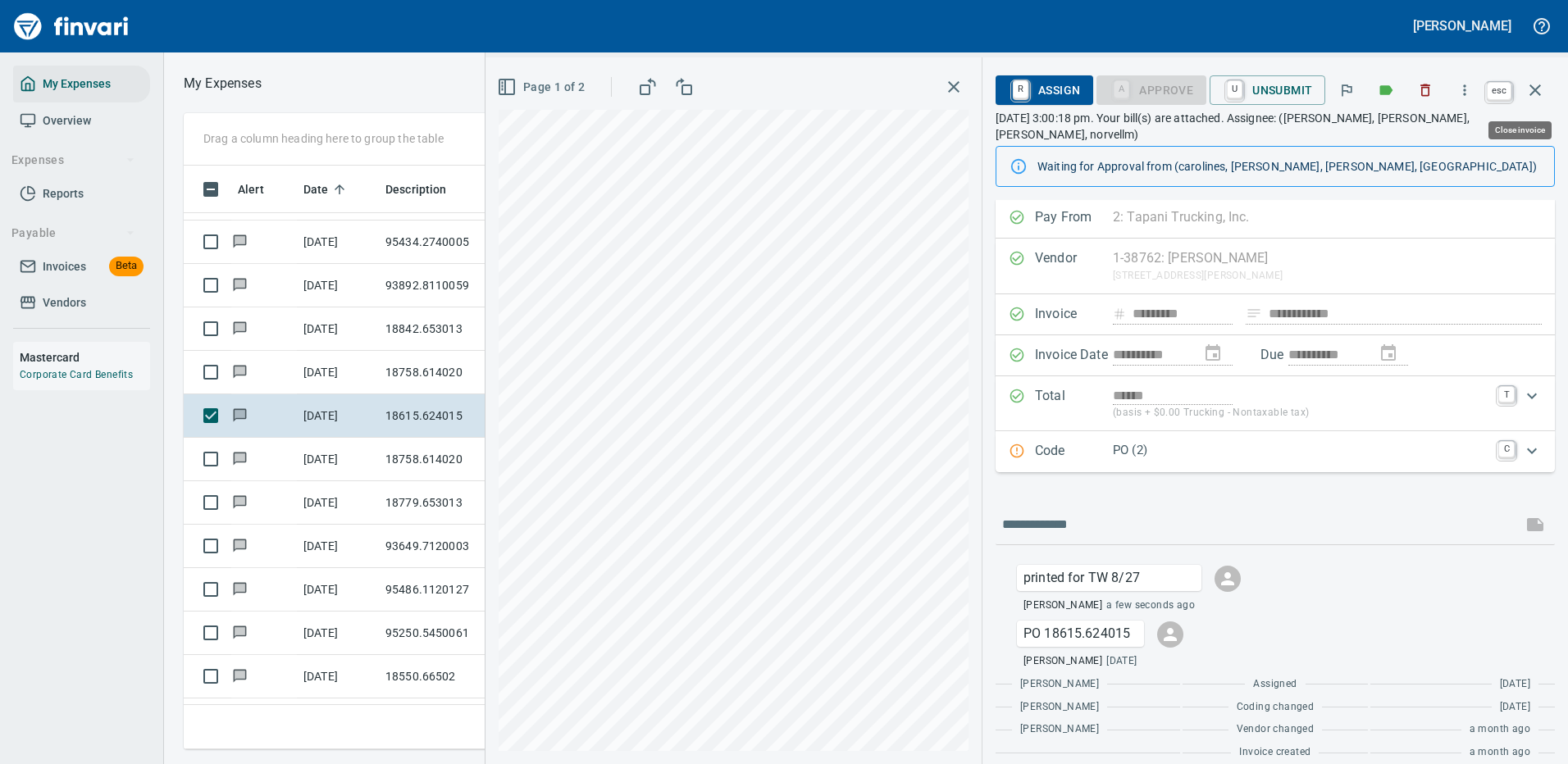
click at [1535, 88] on icon "button" at bounding box center [1535, 90] width 20 height 20
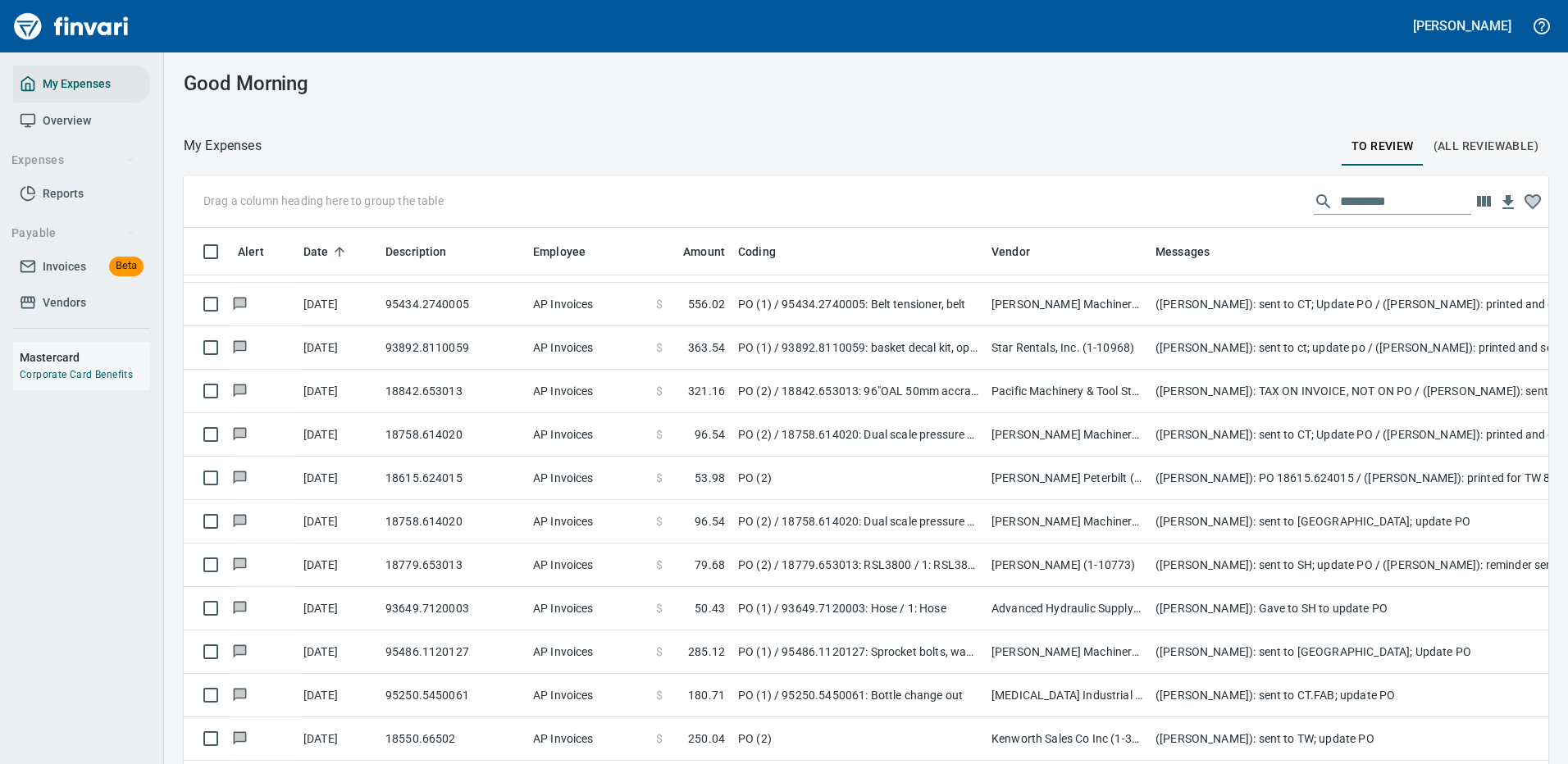
scroll to position [2, 2]
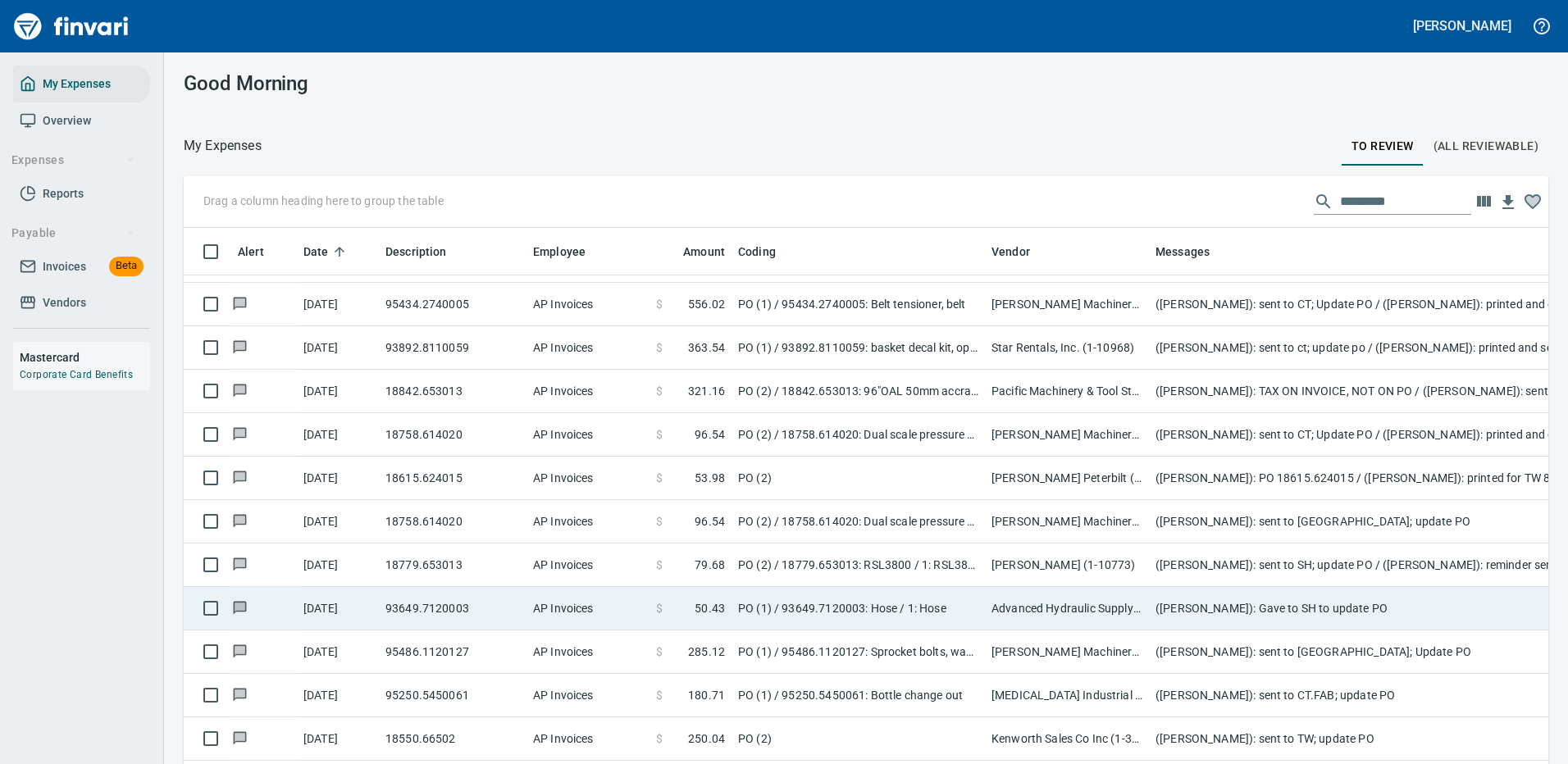
click at [1401, 526] on td "([PERSON_NAME]): sent to [GEOGRAPHIC_DATA]; update PO" at bounding box center [1476, 522] width 656 height 43
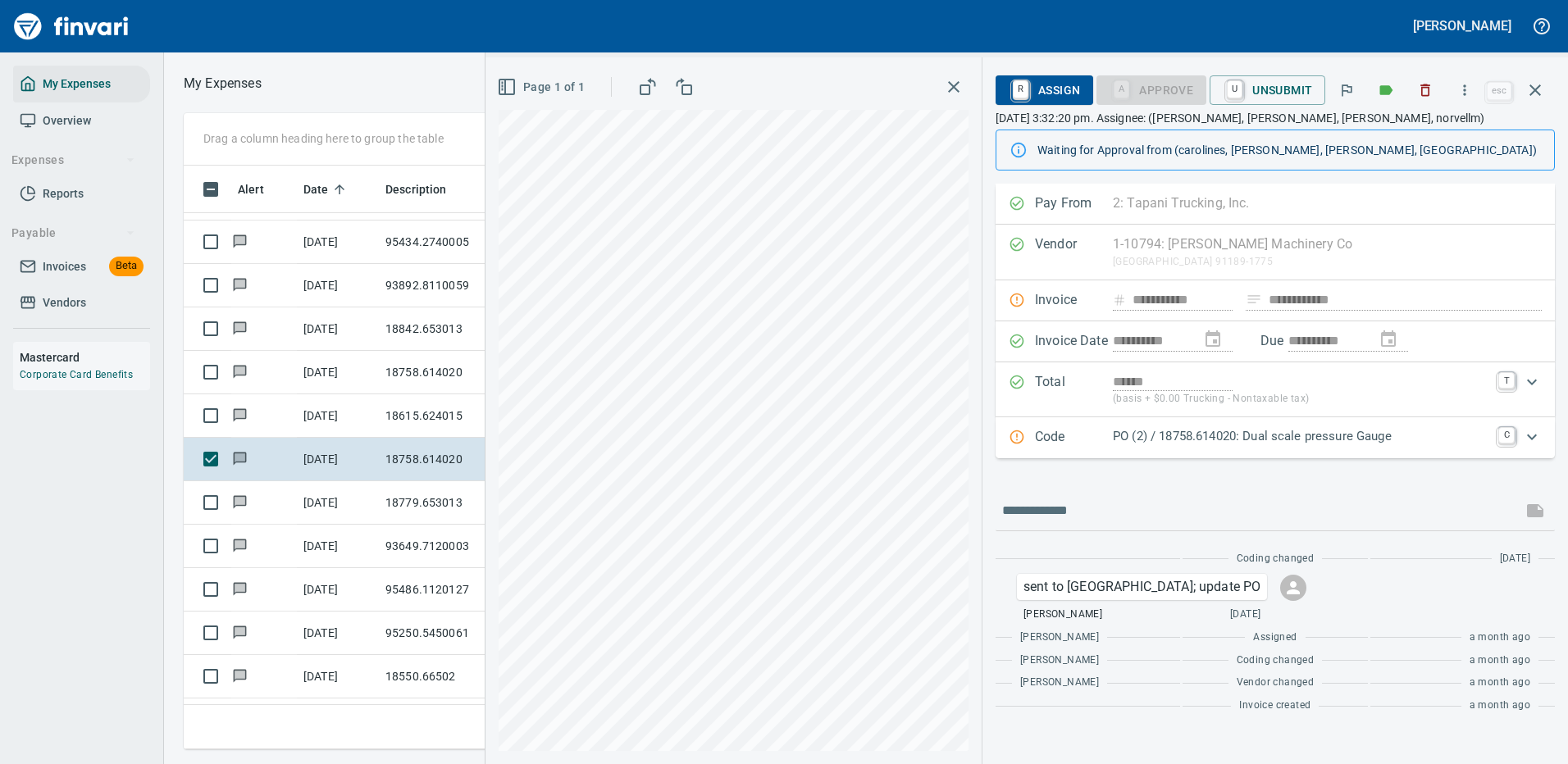
scroll to position [560, 929]
click at [1463, 88] on icon "button" at bounding box center [1465, 90] width 16 height 16
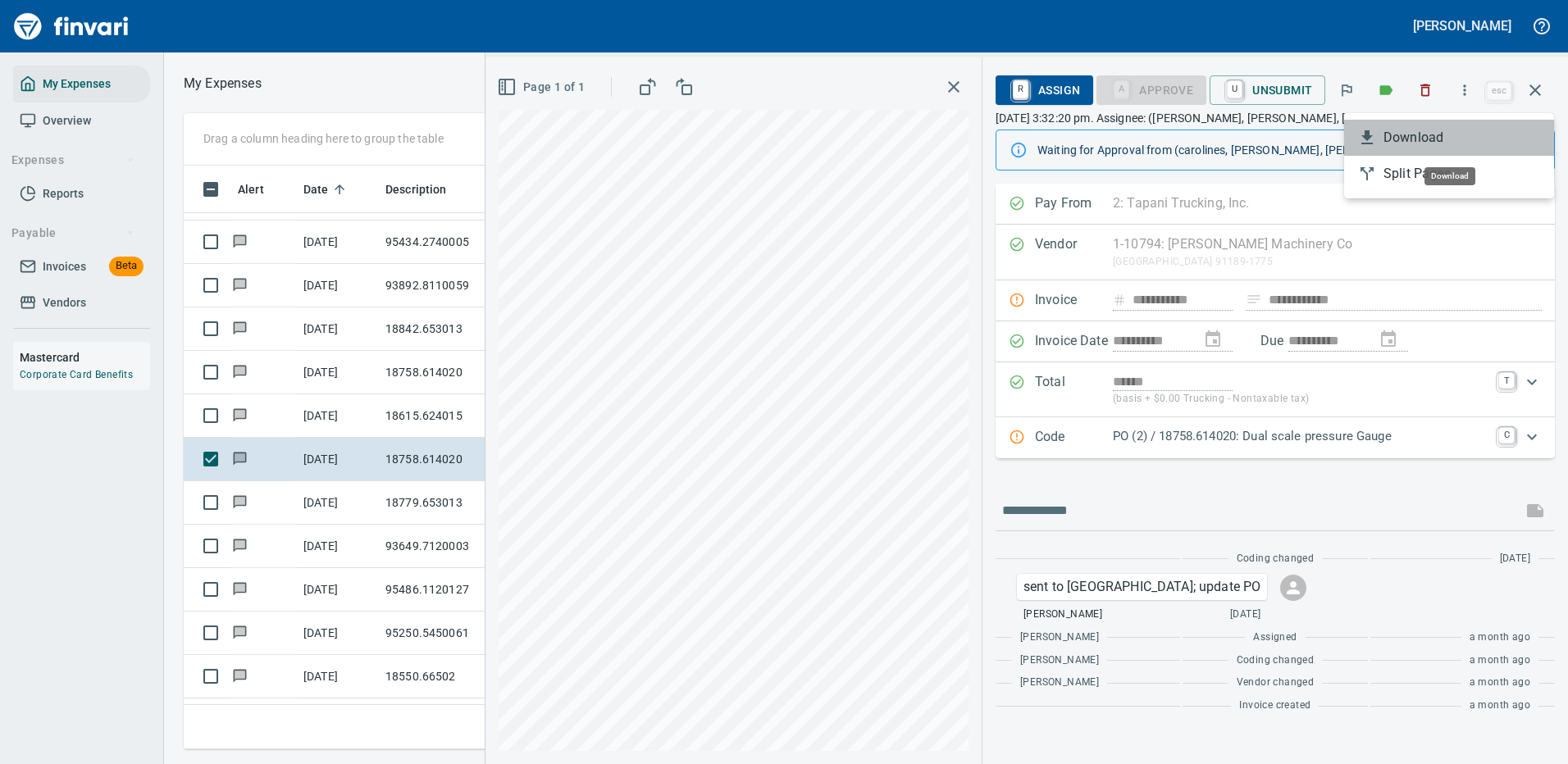
click at [1419, 132] on span "Download" at bounding box center [1461, 138] width 157 height 20
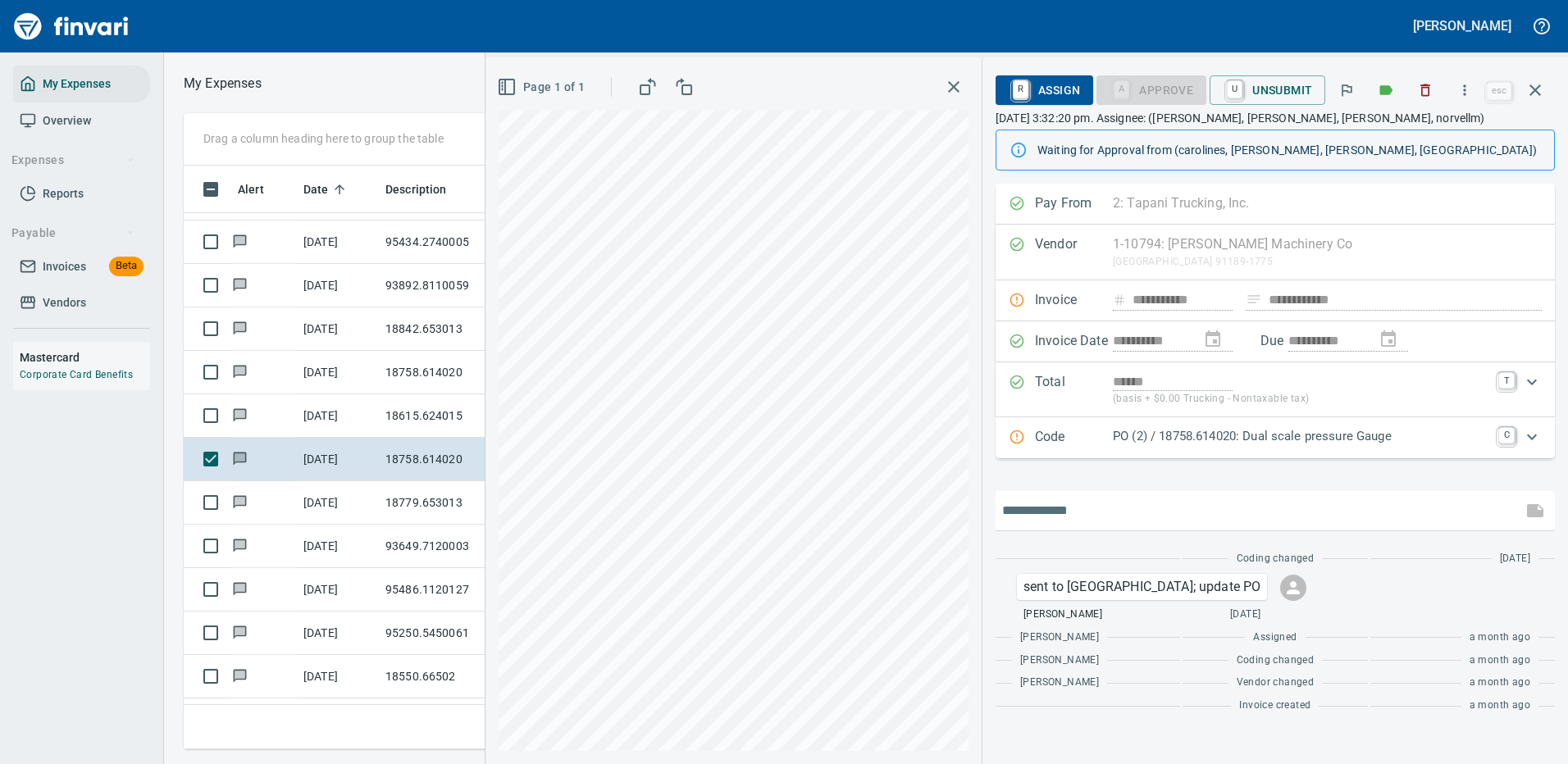
click at [1083, 505] on input "text" at bounding box center [1259, 510] width 514 height 26
type input "**********"
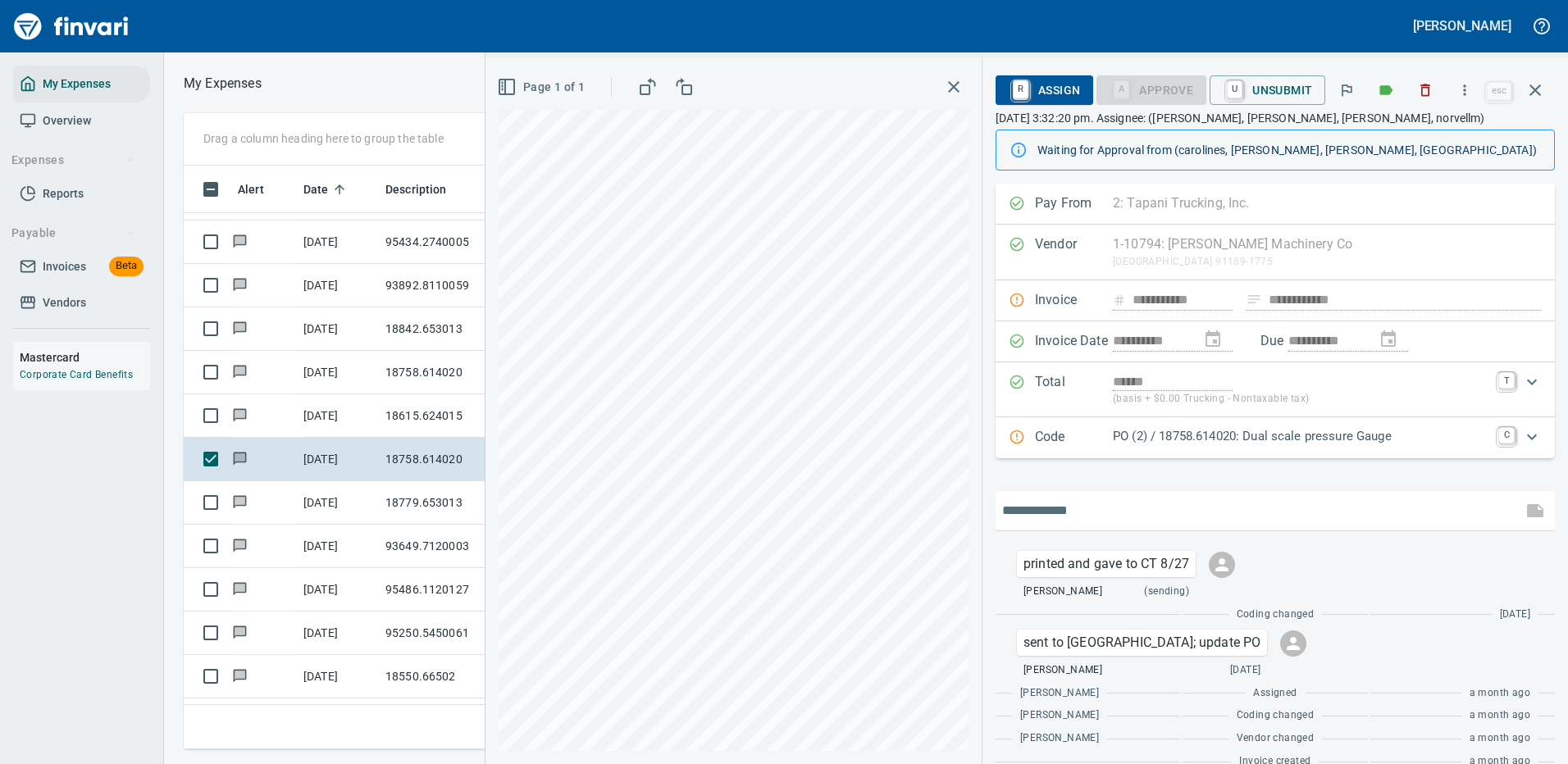
scroll to position [25, 0]
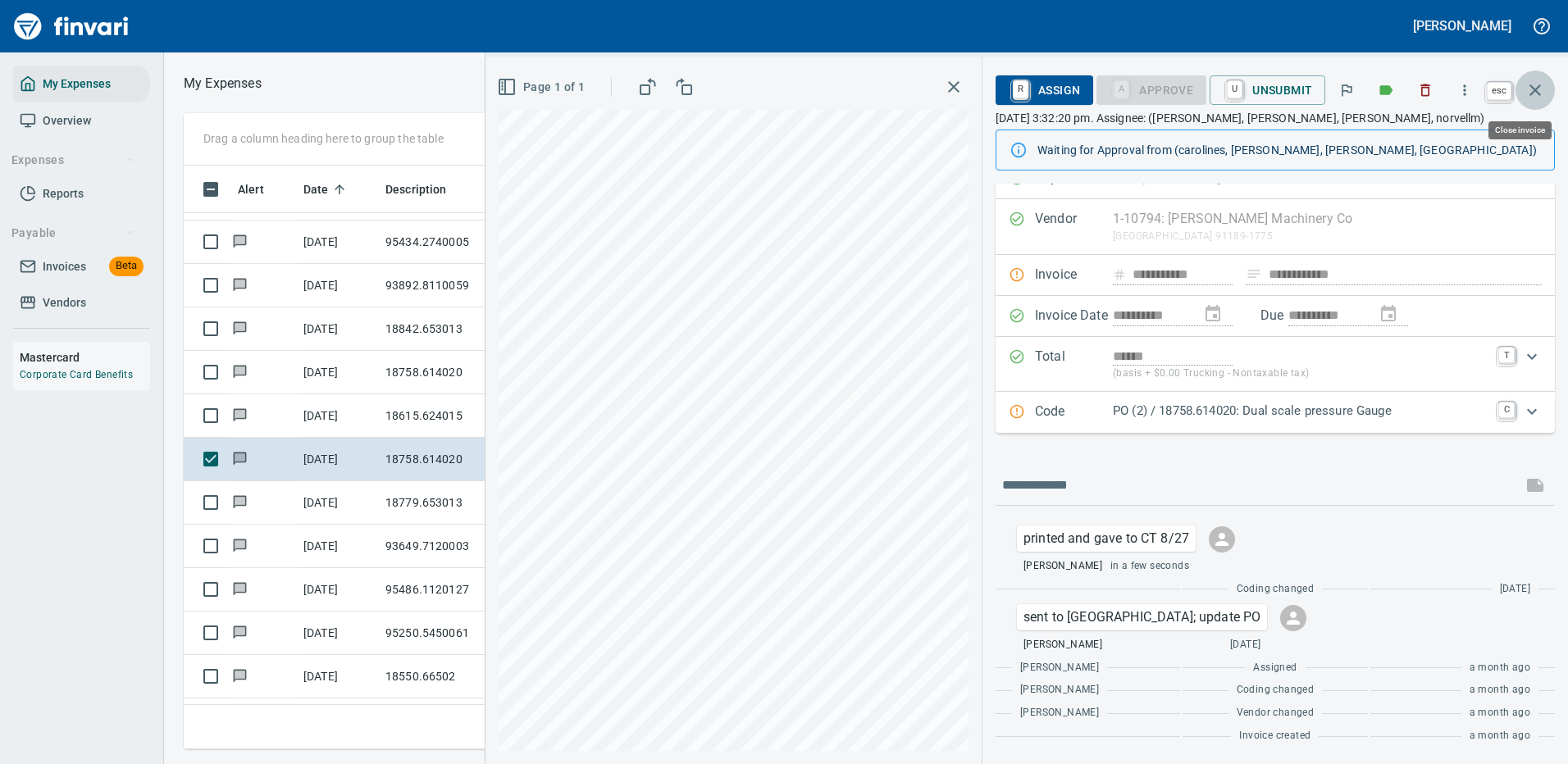
click at [1537, 86] on icon "button" at bounding box center [1535, 90] width 20 height 20
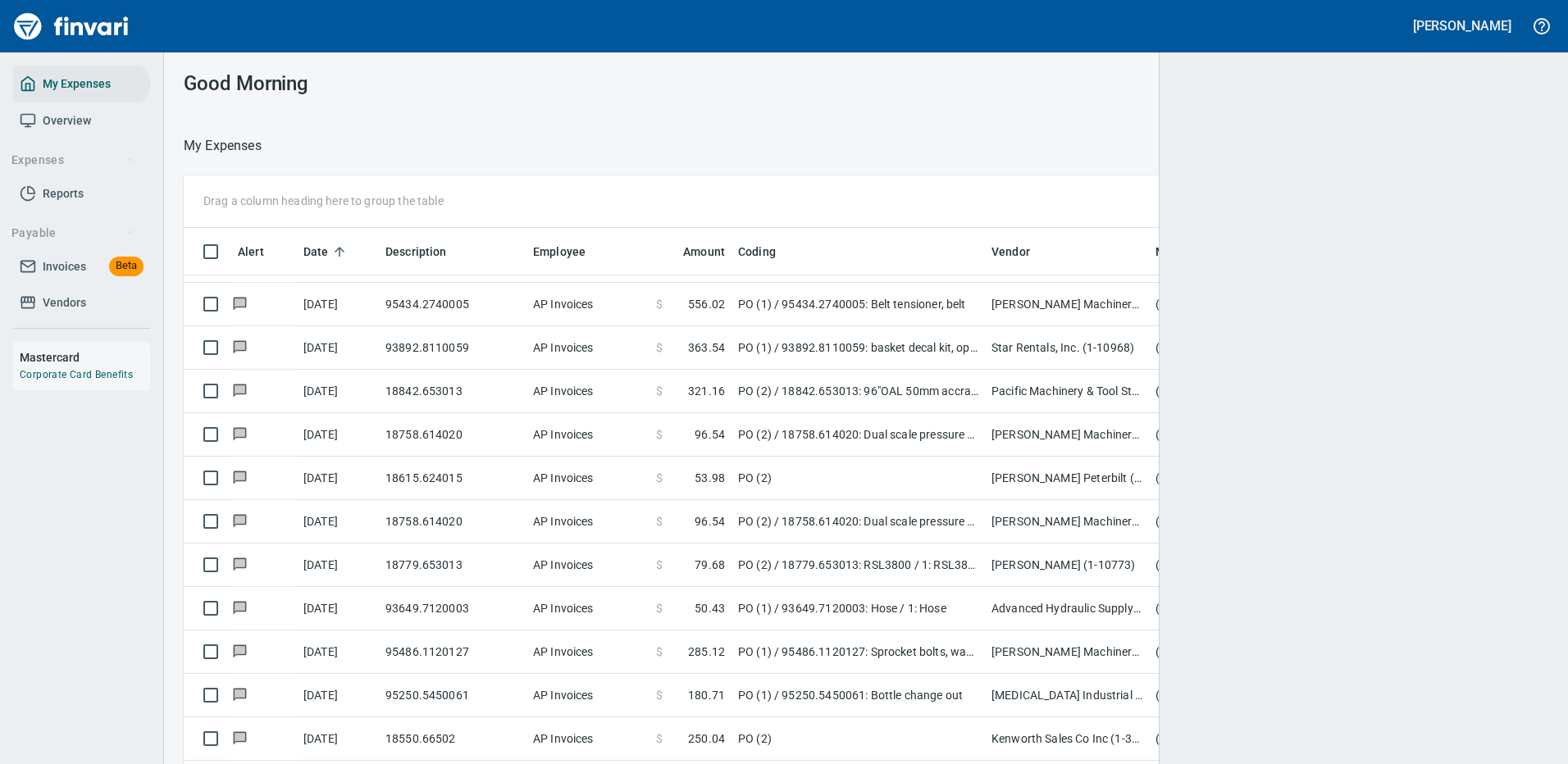
scroll to position [560, 1328]
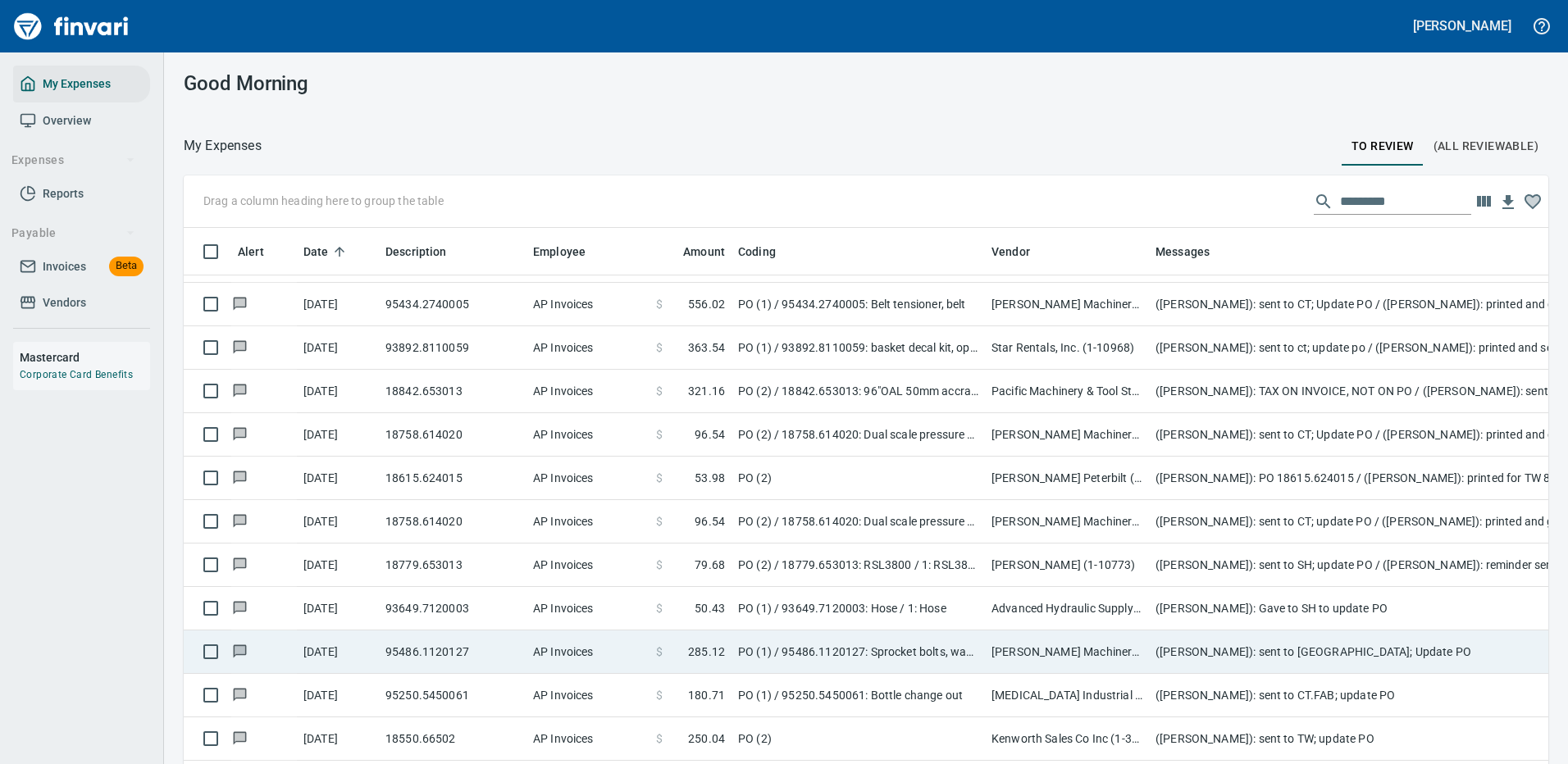
click at [1376, 606] on td "(Cindy Hughes): Gave to SH to update PO" at bounding box center [1476, 609] width 656 height 43
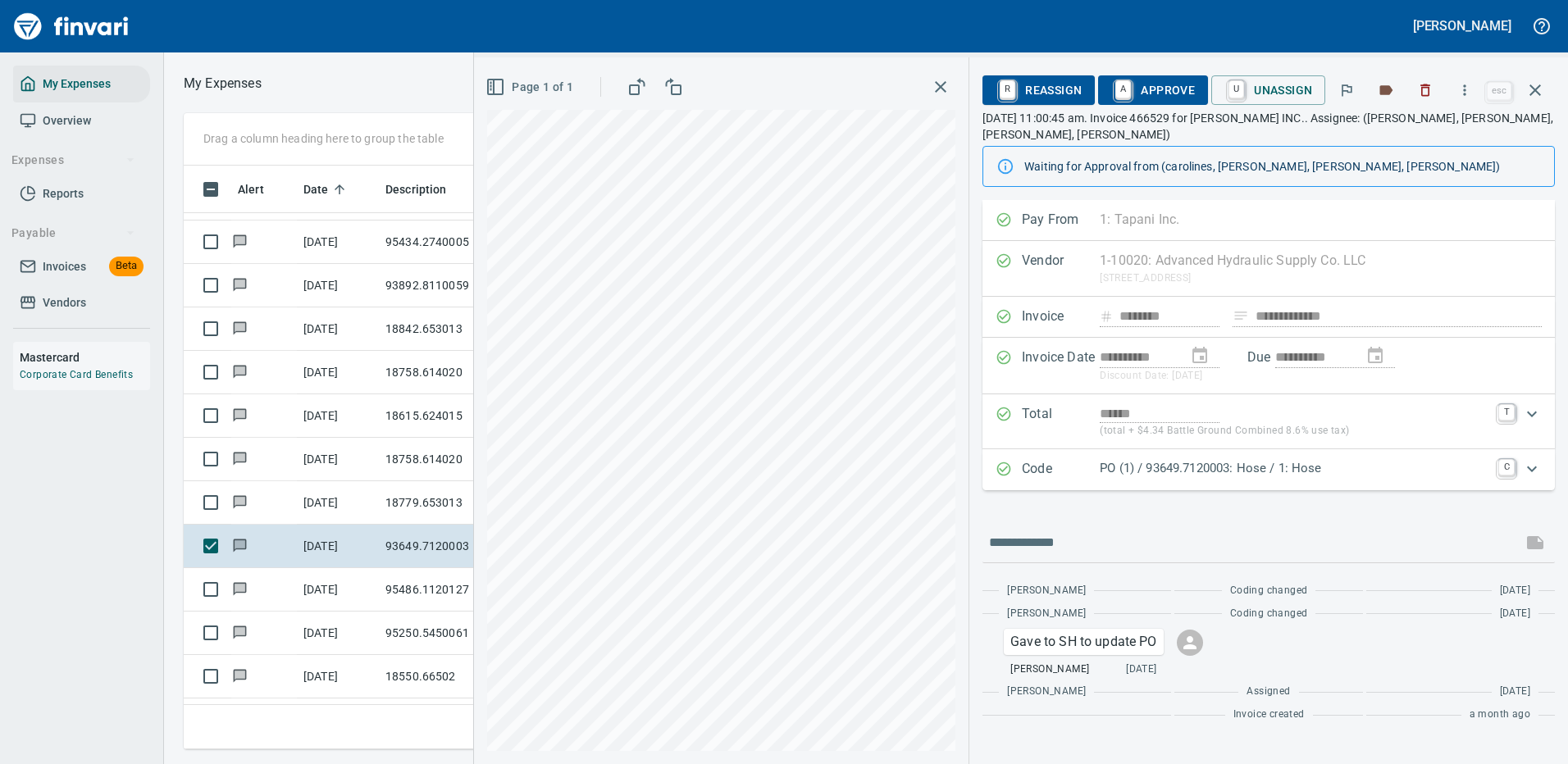
scroll to position [560, 929]
click at [1467, 88] on icon "button" at bounding box center [1465, 90] width 16 height 16
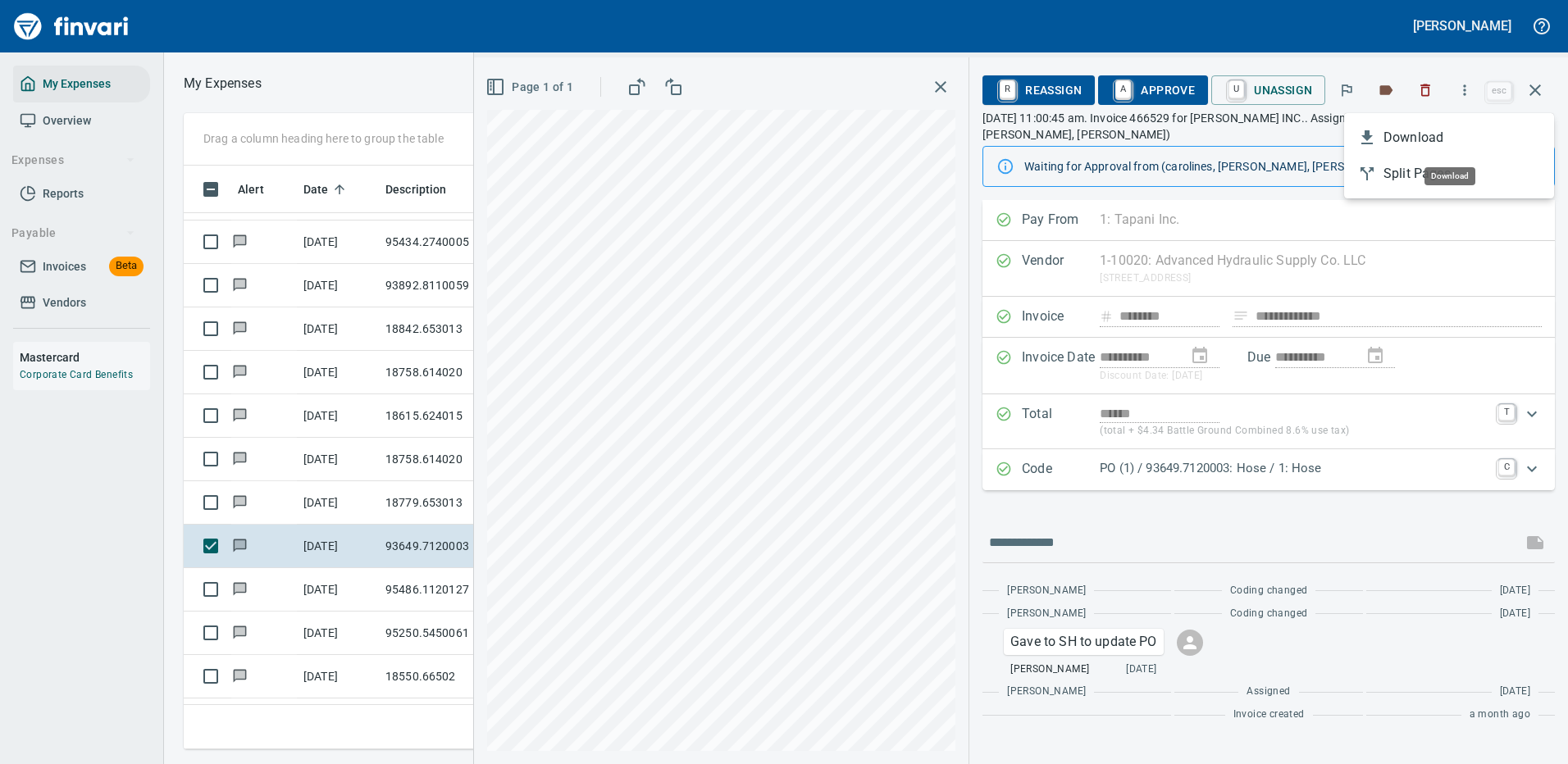
click at [1419, 139] on span "Download" at bounding box center [1461, 138] width 157 height 20
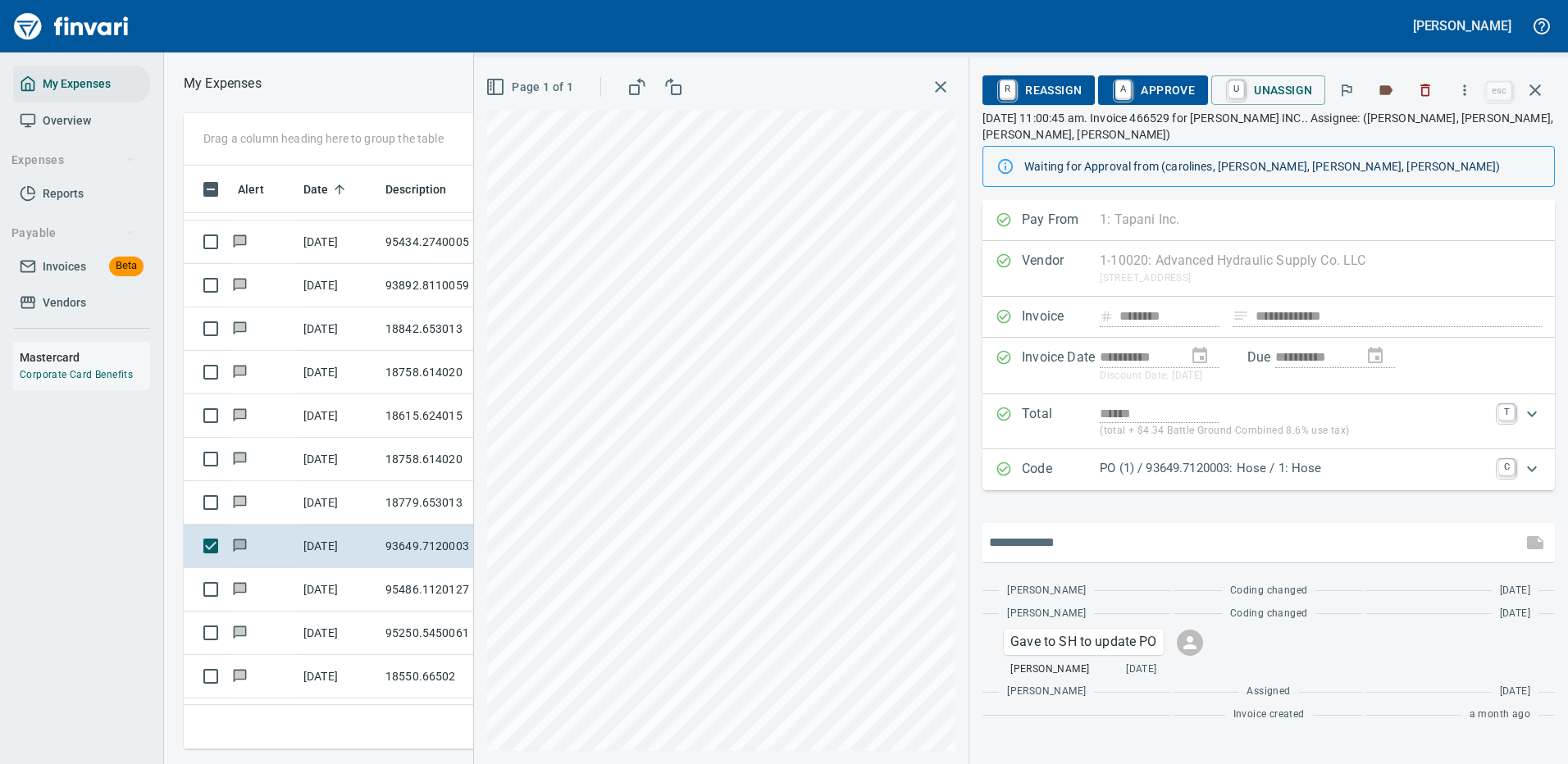
drag, startPoint x: 1066, startPoint y: 547, endPoint x: 1062, endPoint y: 537, distance: 10.8
click at [1067, 546] on input "text" at bounding box center [1251, 543] width 526 height 26
type input "**********"
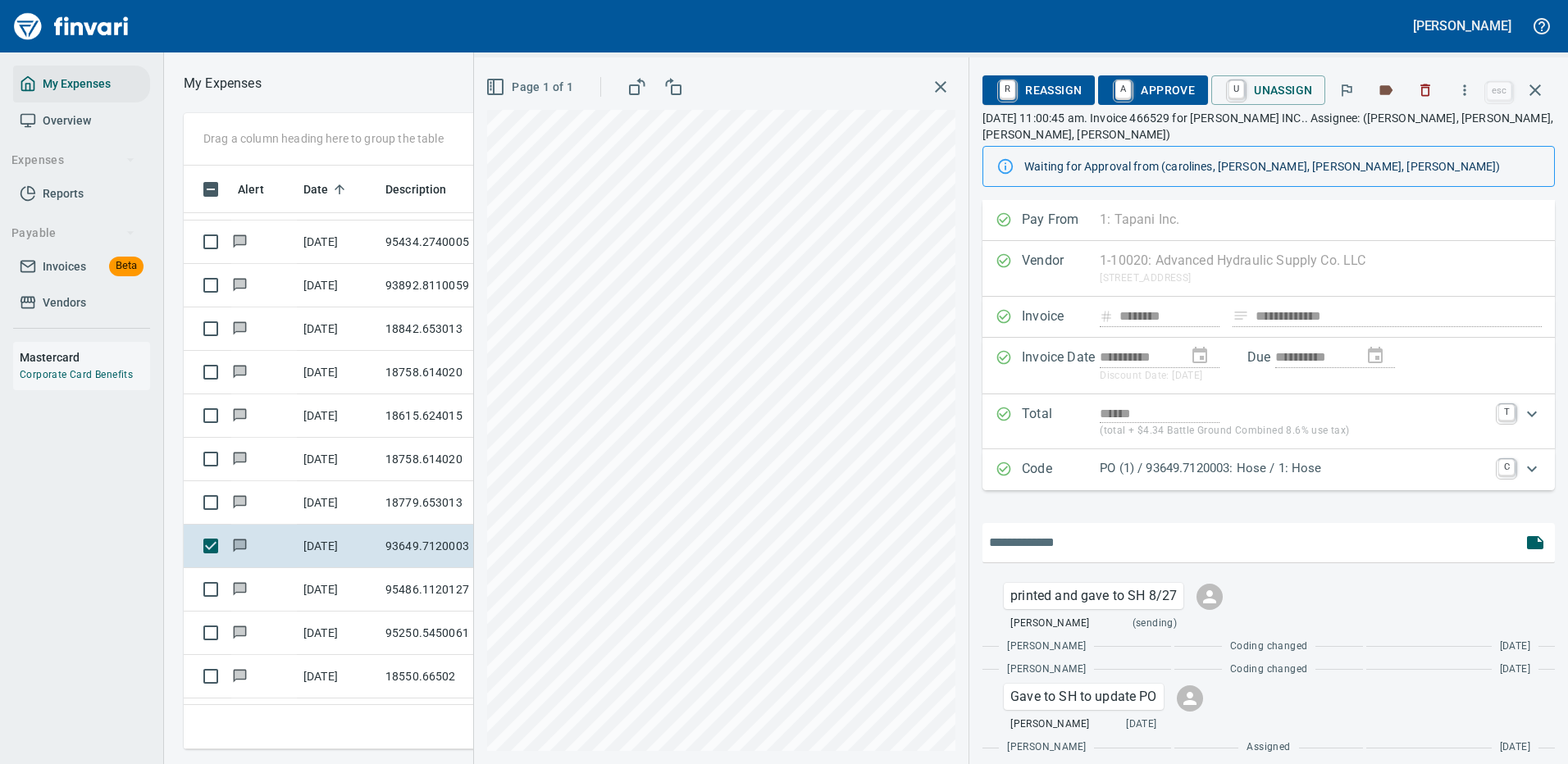
scroll to position [34, 0]
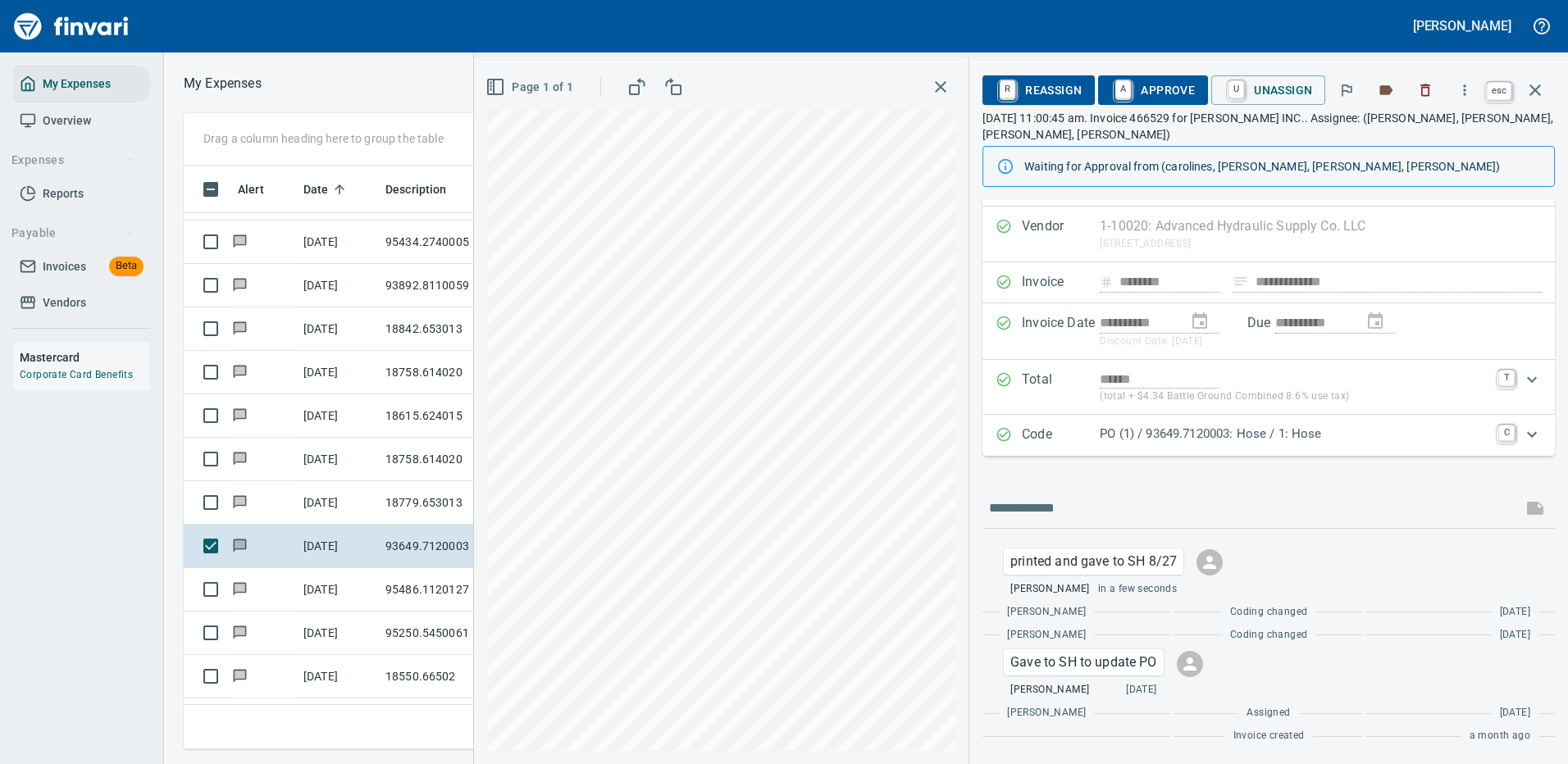
click at [1535, 85] on icon "button" at bounding box center [1535, 90] width 20 height 20
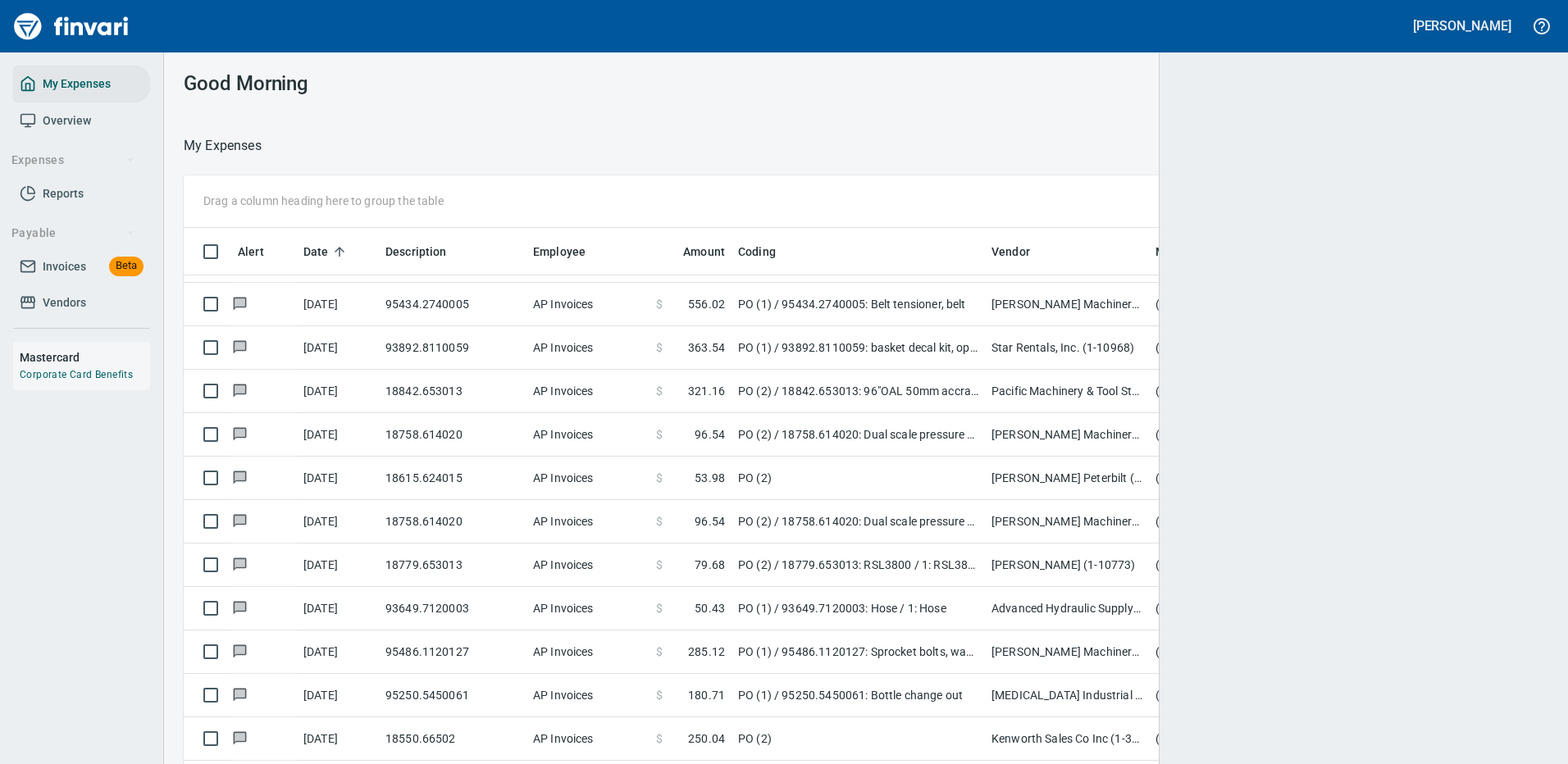
scroll to position [560, 1317]
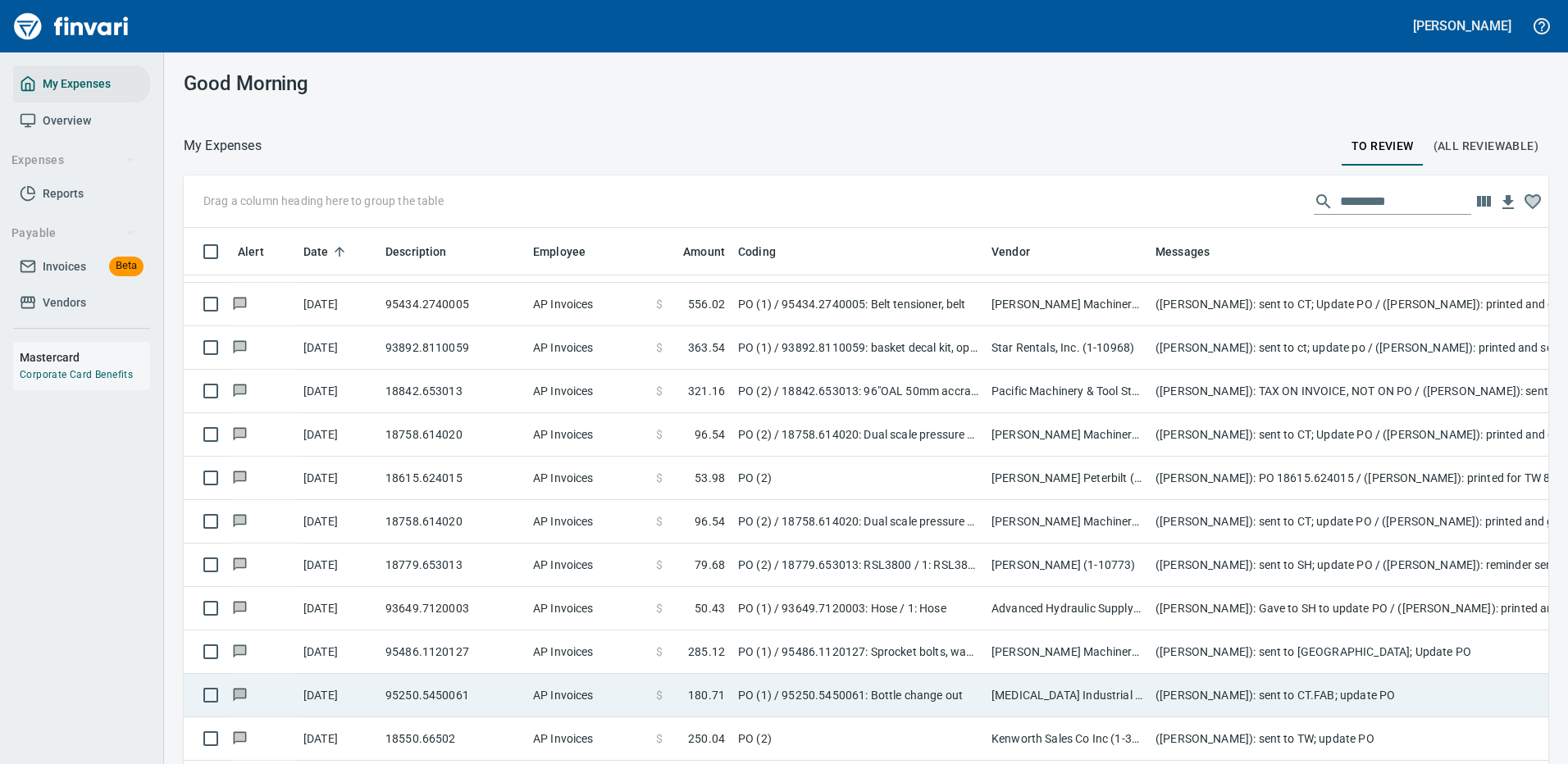
click at [1226, 652] on td "([PERSON_NAME]): sent to [GEOGRAPHIC_DATA]; Update PO" at bounding box center [1476, 652] width 656 height 43
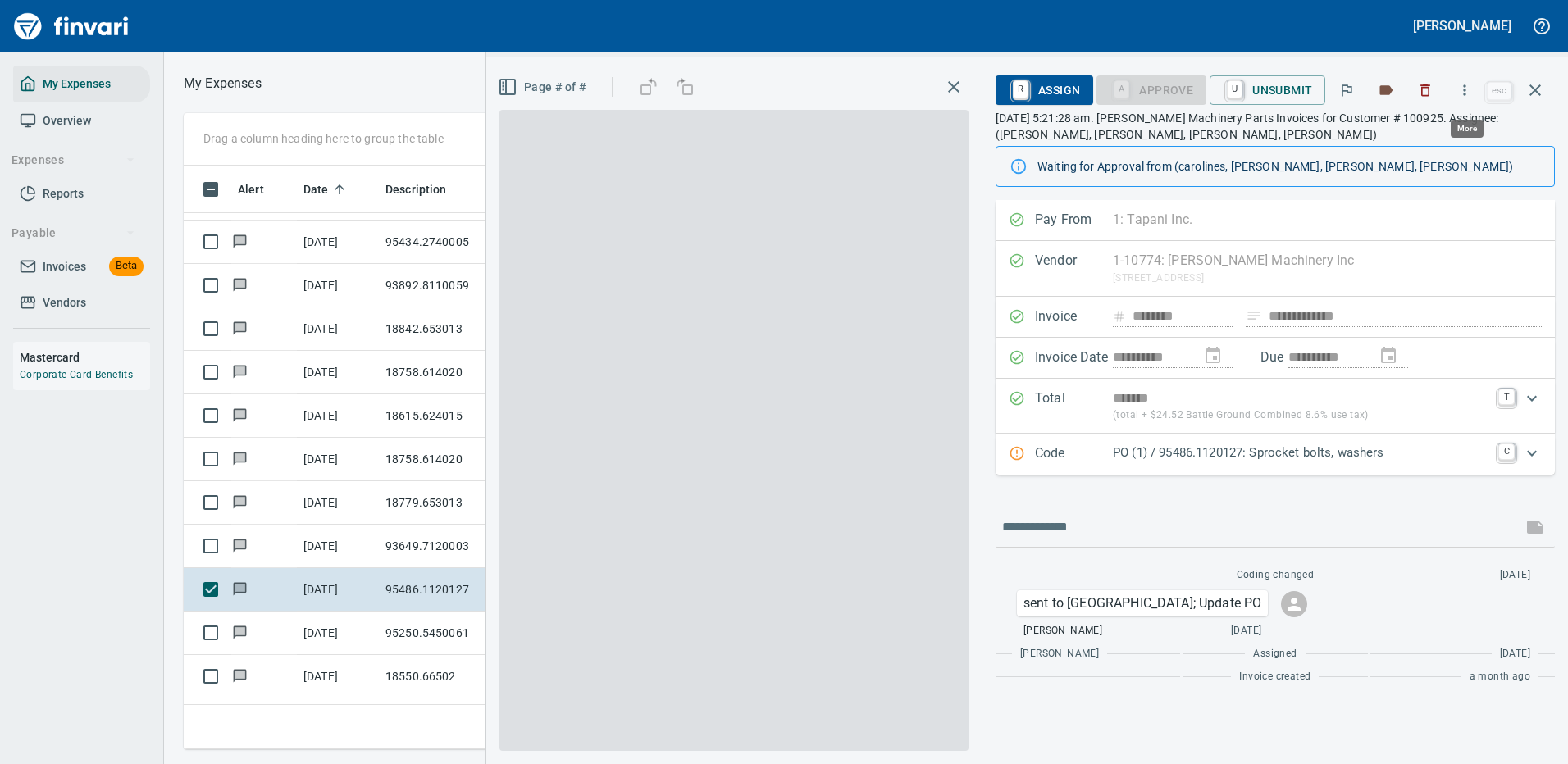
scroll to position [560, 929]
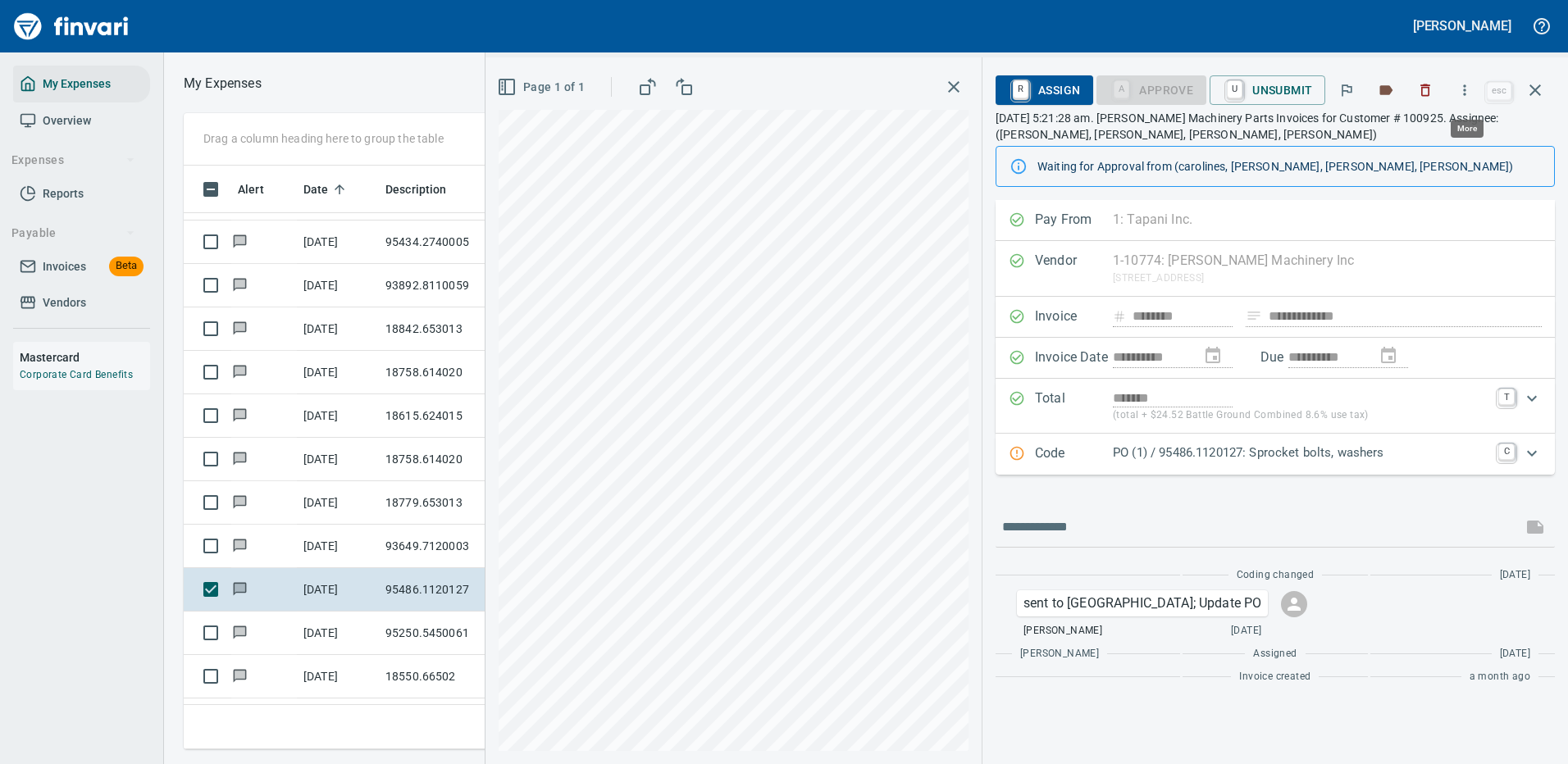
click at [1466, 88] on icon "button" at bounding box center [1465, 90] width 16 height 16
click at [1413, 139] on span "Download" at bounding box center [1461, 138] width 157 height 20
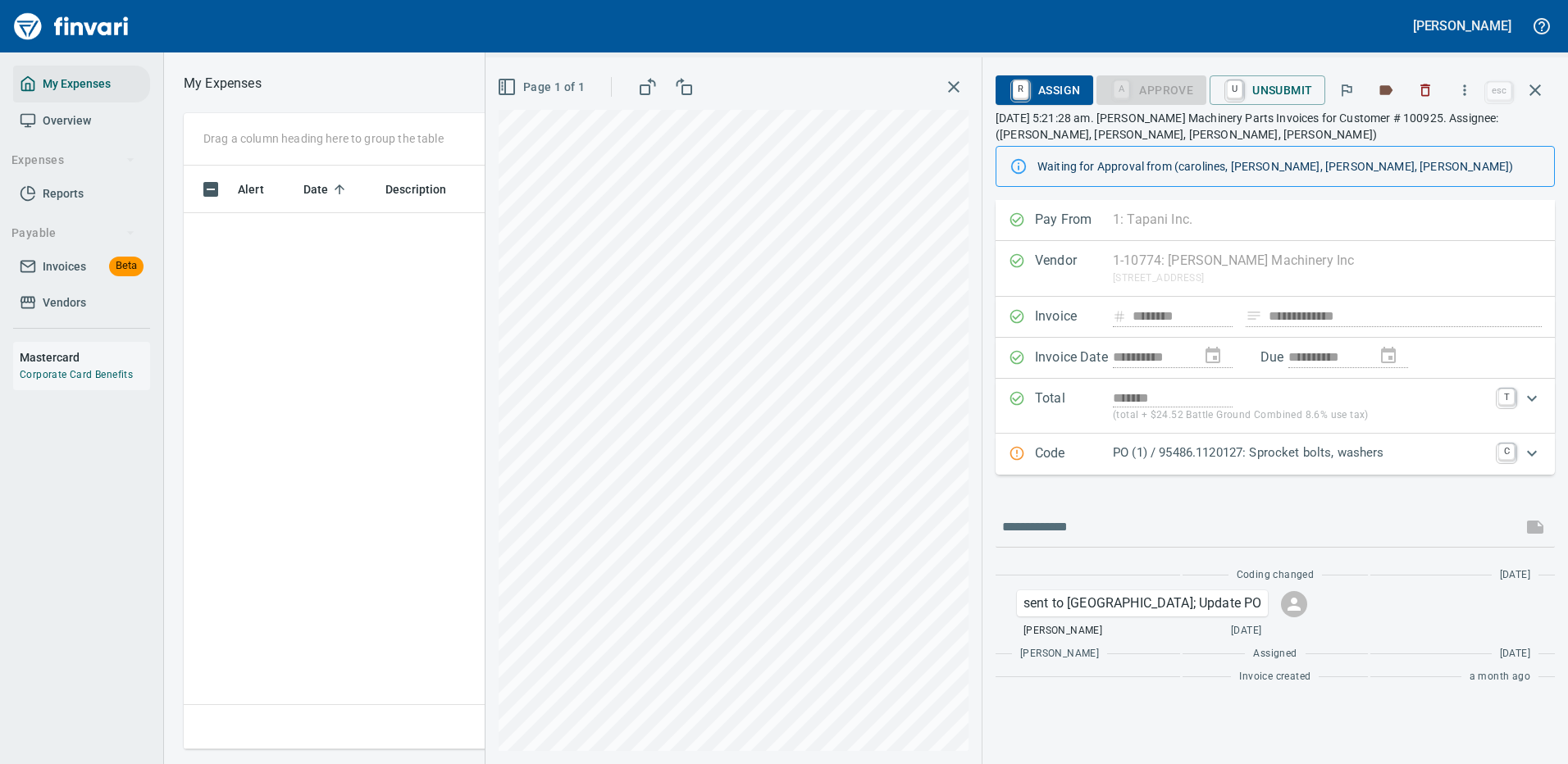
scroll to position [560, 929]
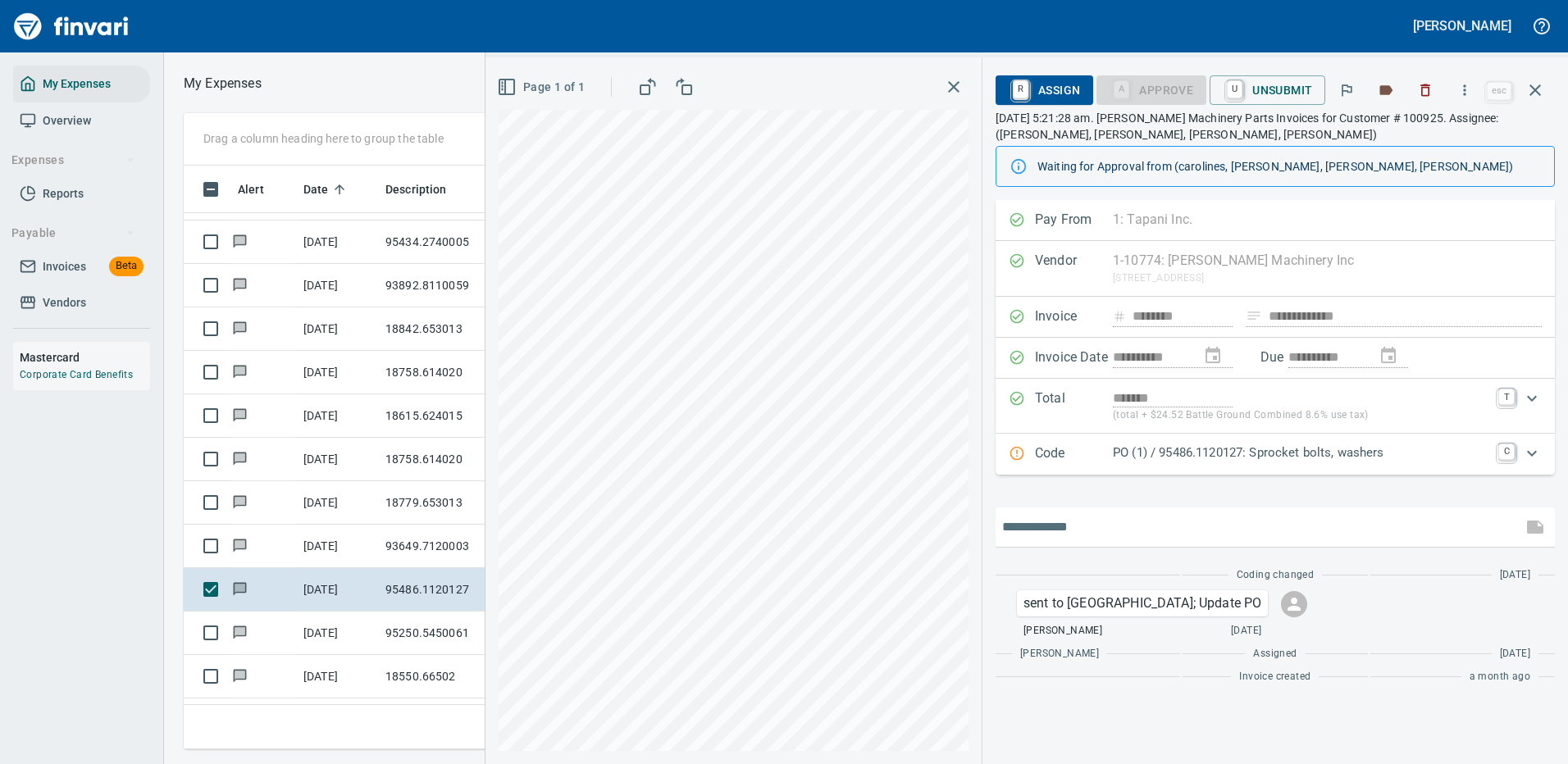
click at [1032, 524] on input "text" at bounding box center [1259, 526] width 514 height 26
type input "**********"
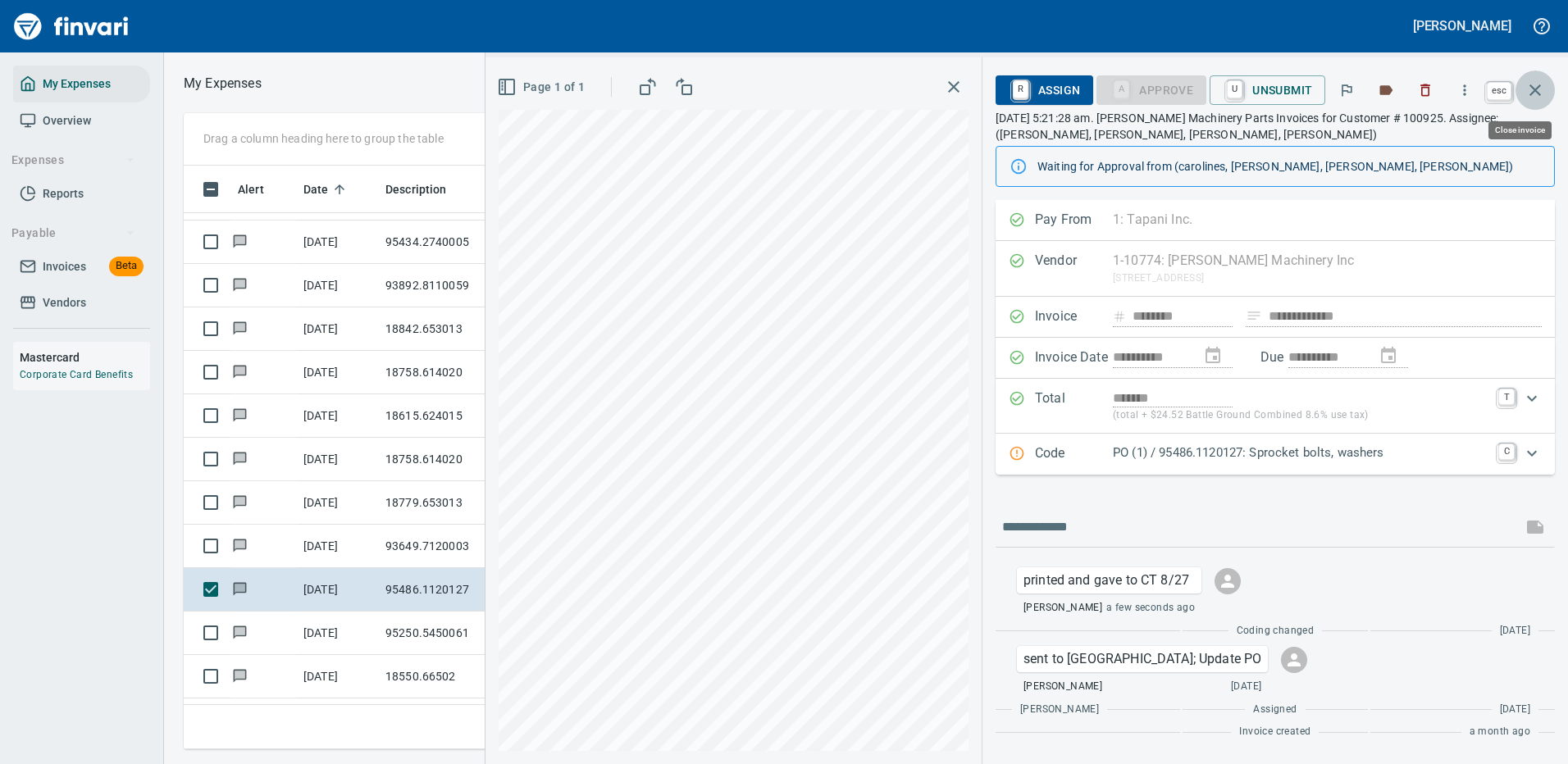
click at [1537, 86] on icon "button" at bounding box center [1535, 90] width 20 height 20
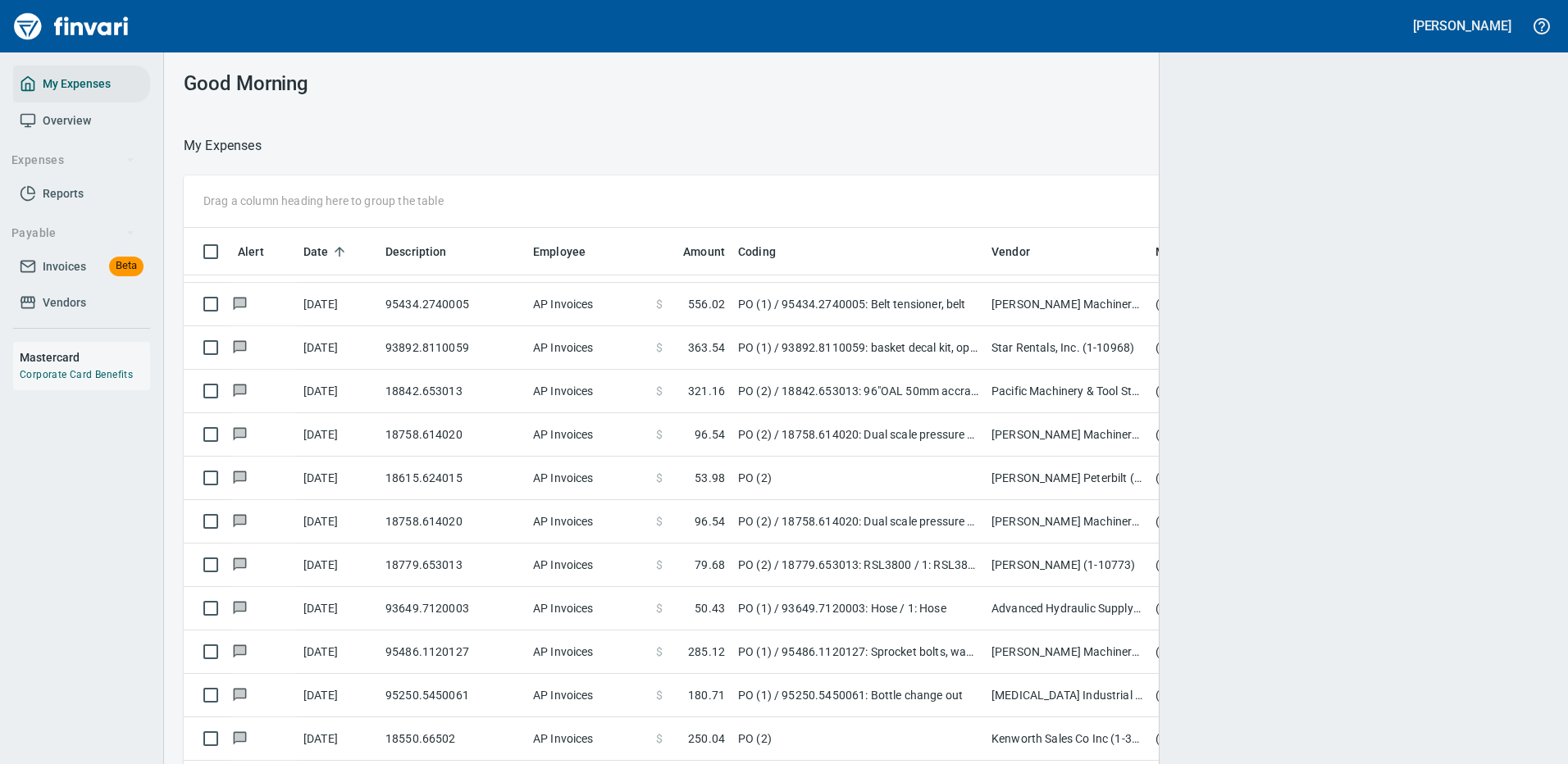
scroll to position [560, 1317]
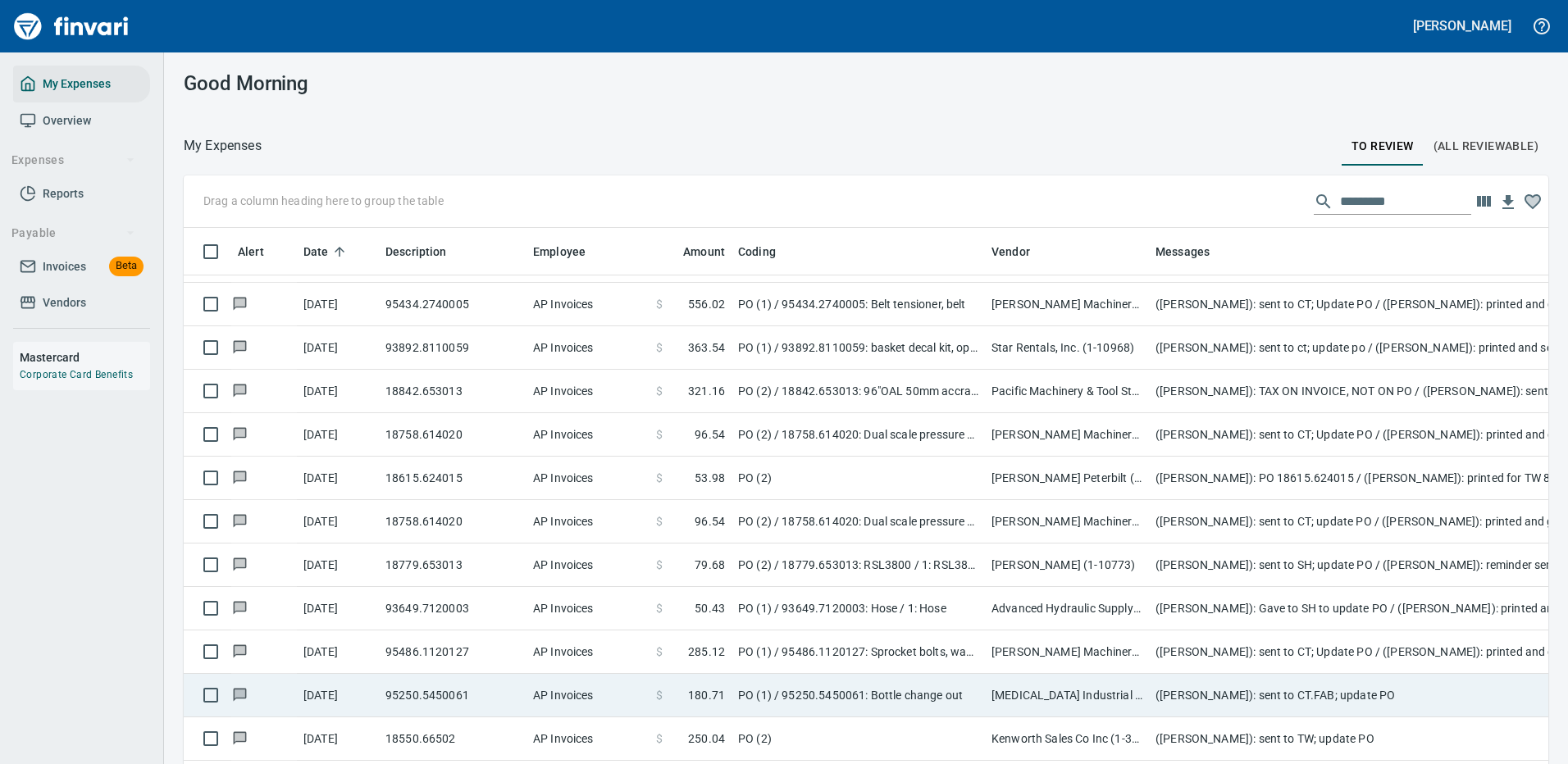
click at [1399, 687] on td "([PERSON_NAME]): sent to CT.FAB; update PO" at bounding box center [1476, 696] width 656 height 43
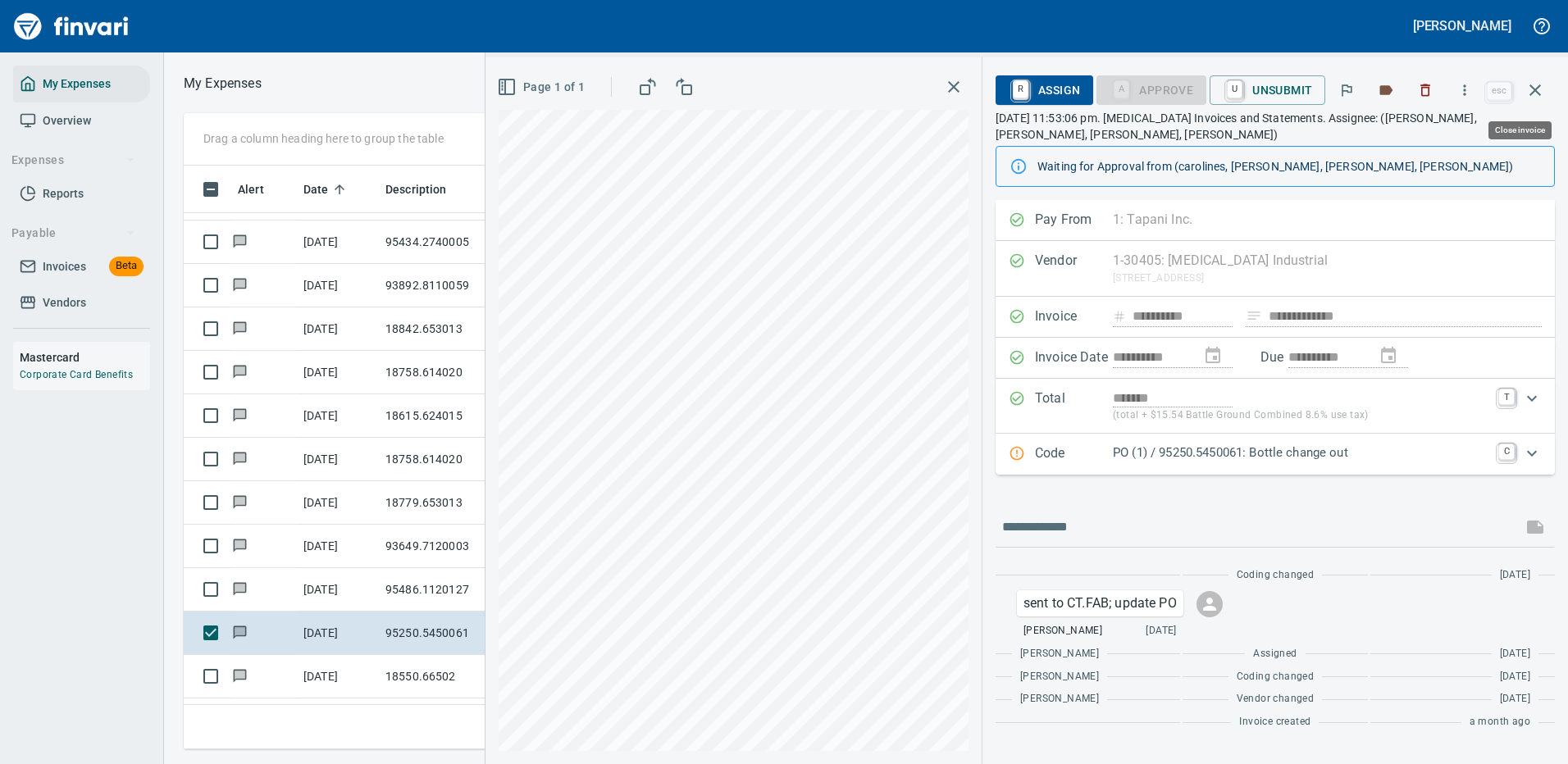
scroll to position [560, 929]
click at [1469, 87] on icon "button" at bounding box center [1465, 90] width 16 height 16
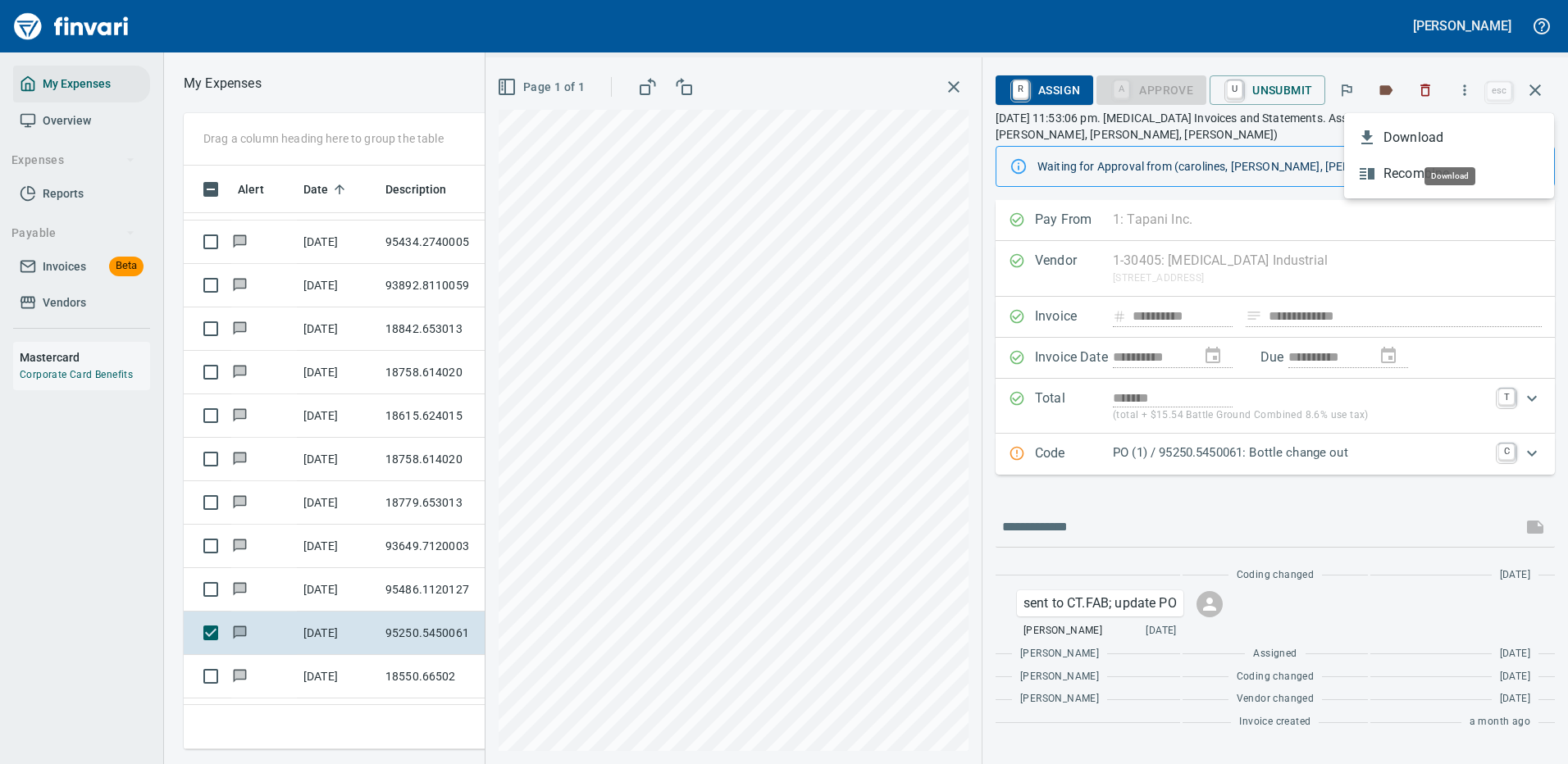
click at [1411, 139] on span "Download" at bounding box center [1461, 138] width 157 height 20
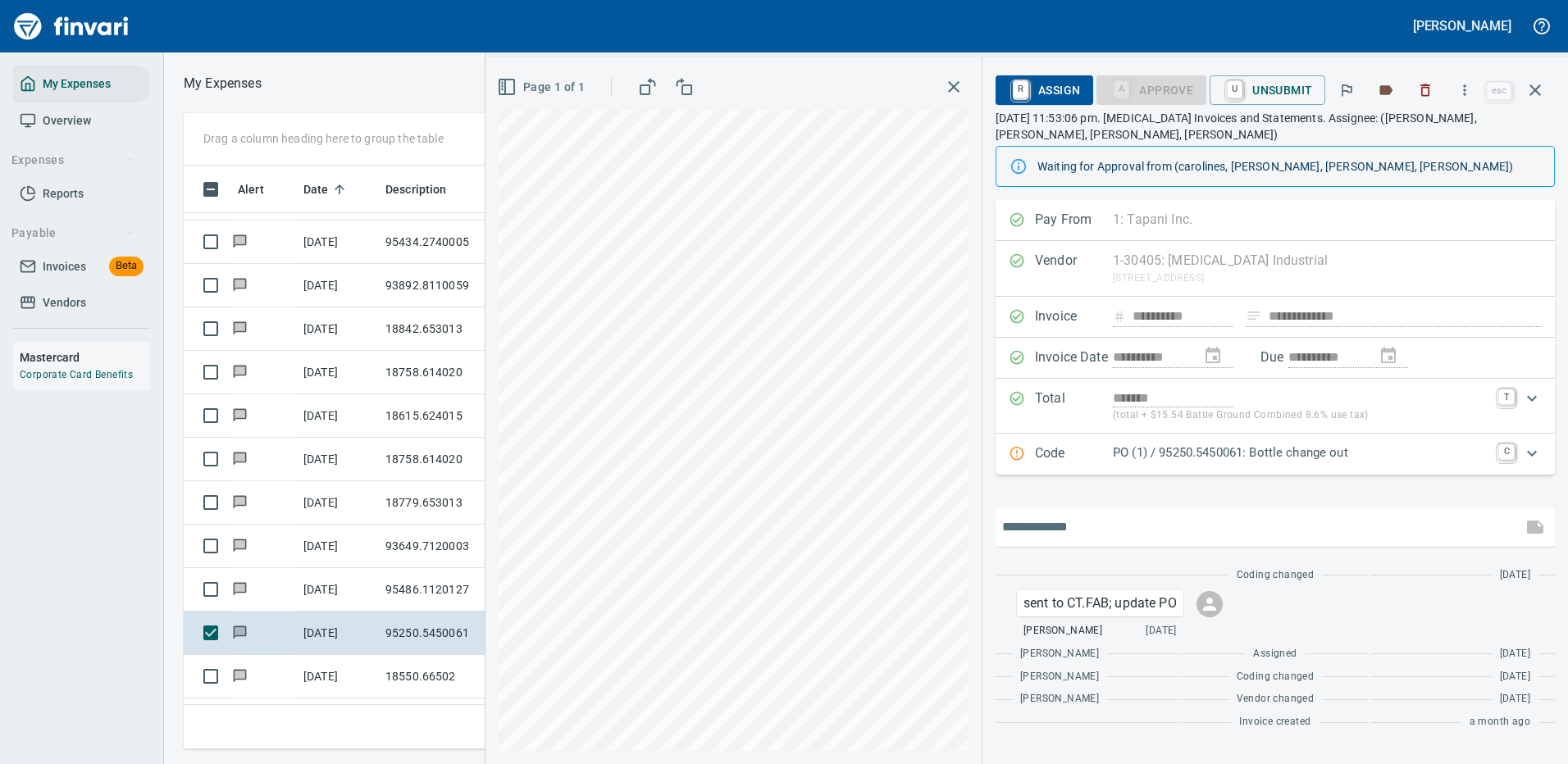
click at [1030, 514] on input "text" at bounding box center [1259, 526] width 514 height 26
type input "**********"
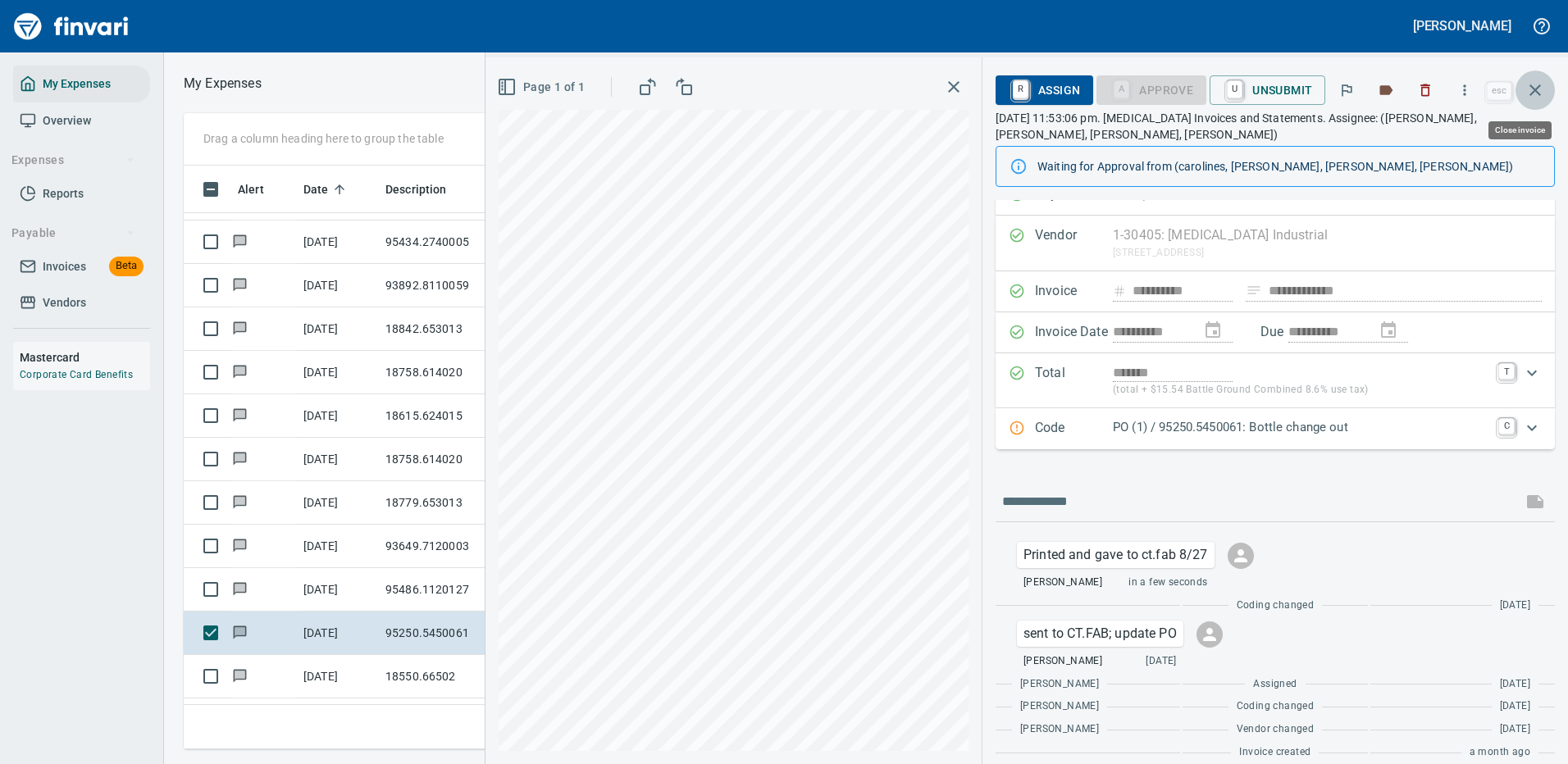
click at [1533, 90] on icon "button" at bounding box center [1535, 90] width 20 height 20
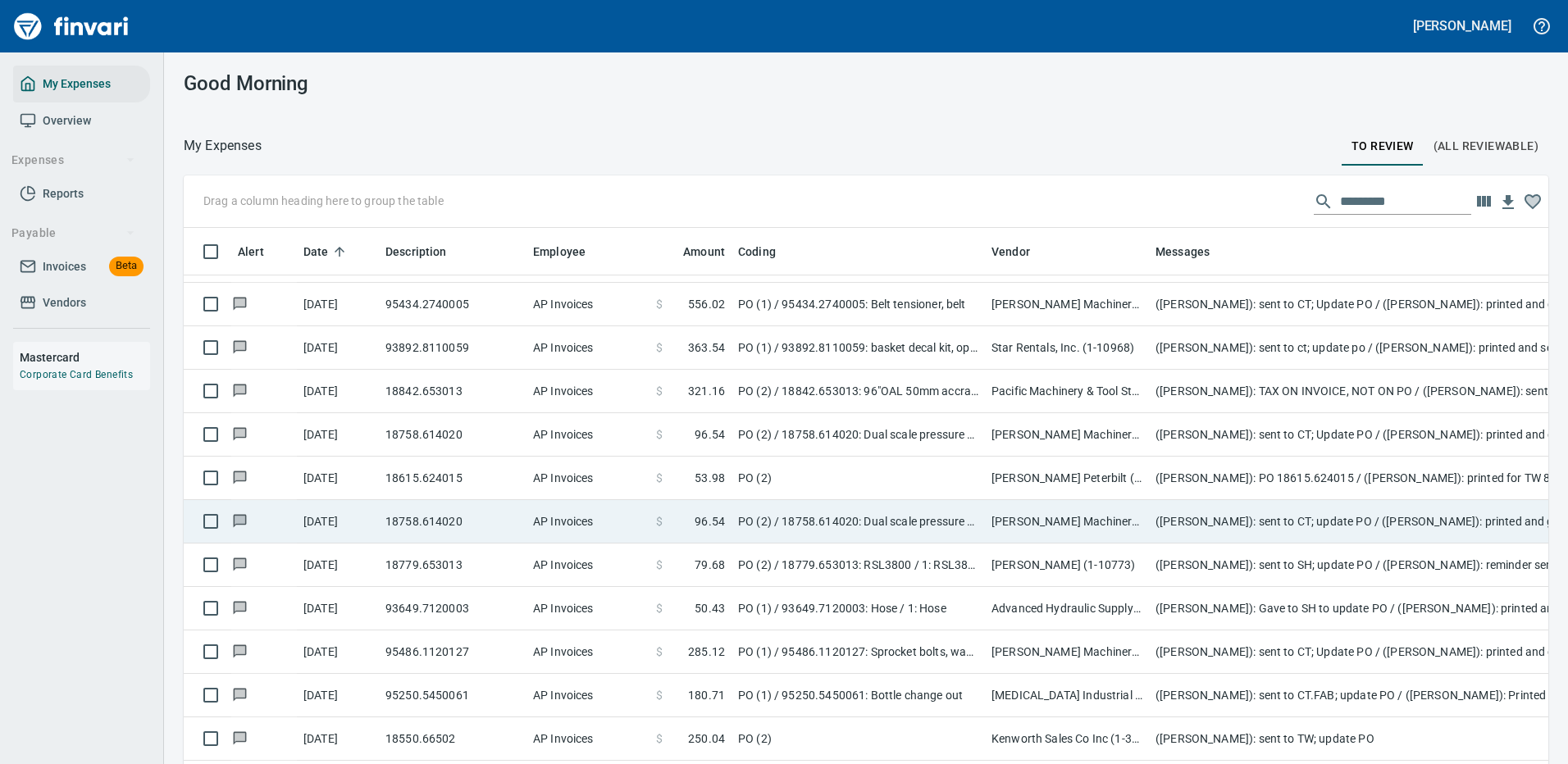
scroll to position [1722, 0]
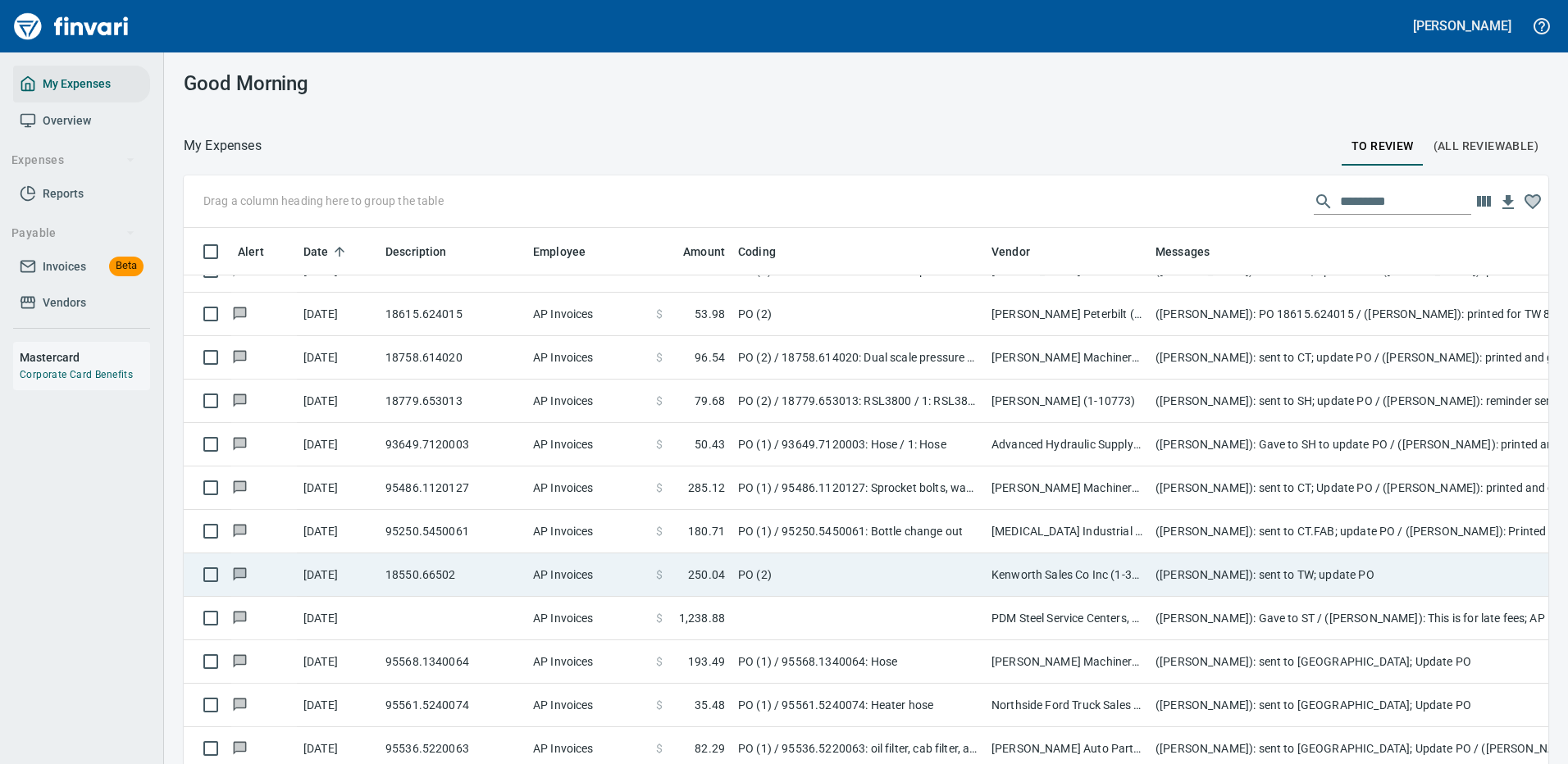
click at [939, 569] on td "PO (2)" at bounding box center [858, 575] width 254 height 43
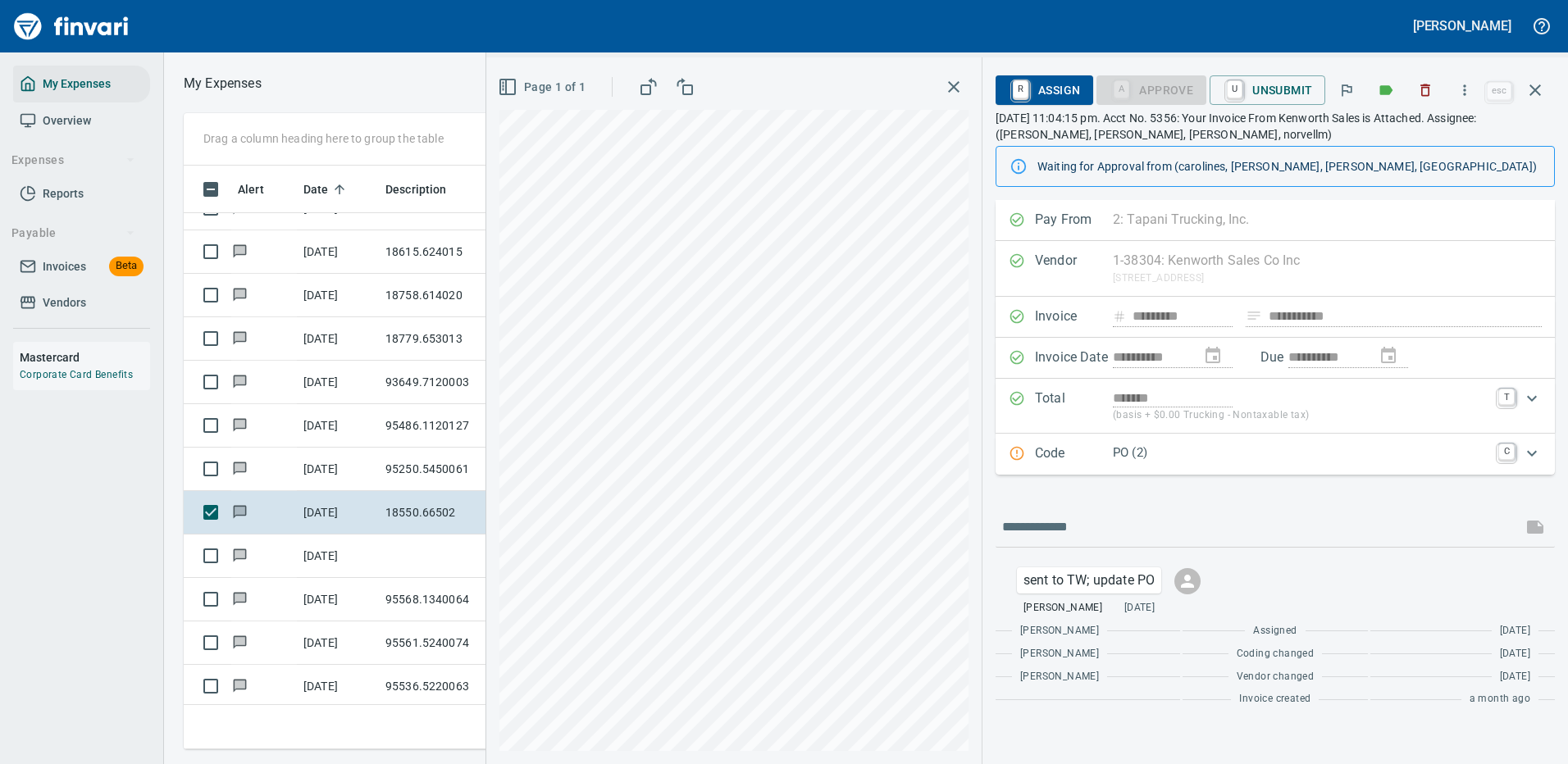
scroll to position [560, 929]
click at [1466, 86] on icon "button" at bounding box center [1465, 90] width 3 height 11
click at [1402, 133] on span "Download" at bounding box center [1461, 138] width 157 height 20
click at [1531, 85] on icon "button" at bounding box center [1535, 90] width 12 height 12
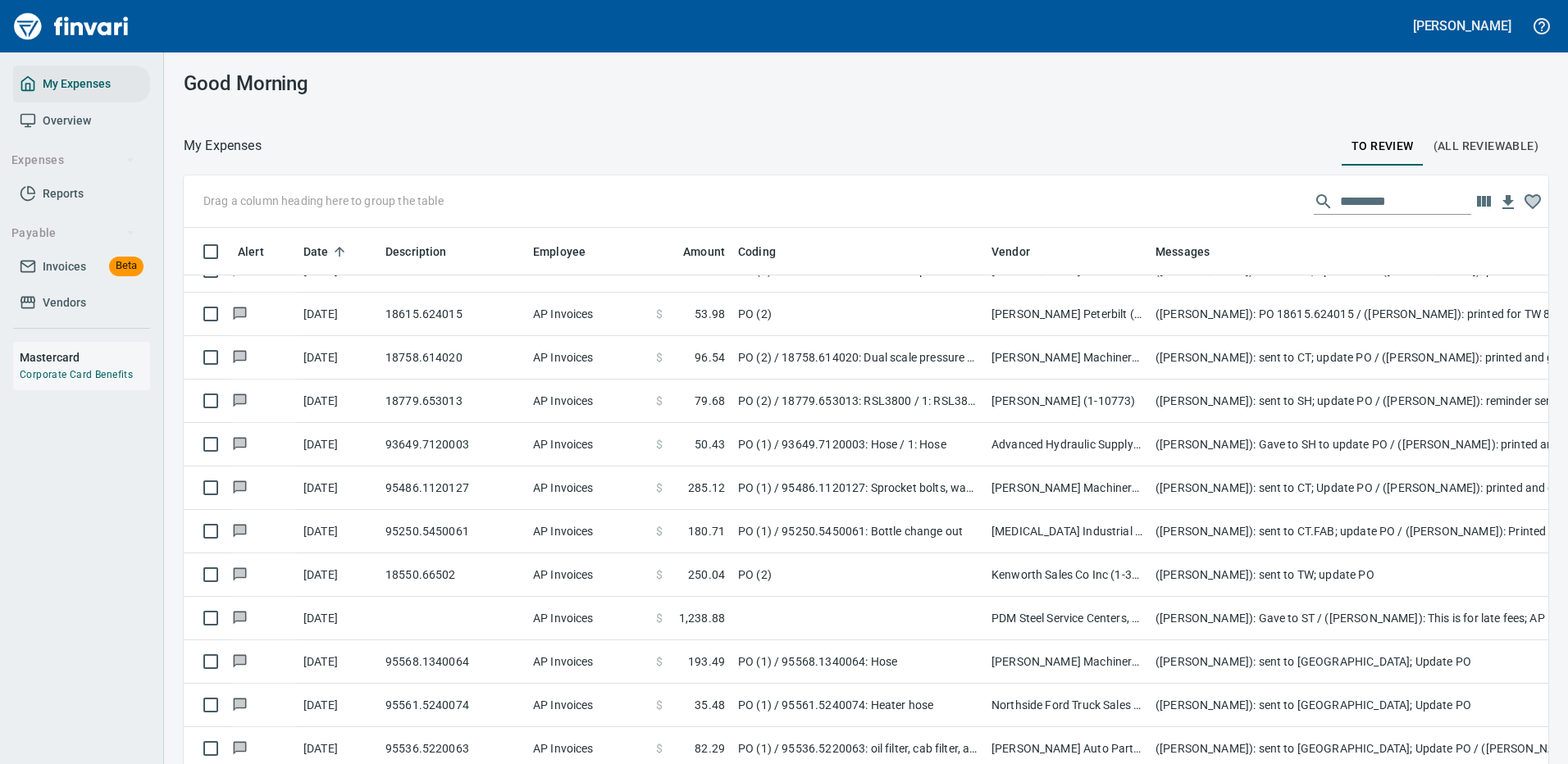
scroll to position [560, 1328]
click at [1362, 199] on input "text" at bounding box center [1405, 202] width 131 height 26
click at [1340, 202] on input "text" at bounding box center [1405, 202] width 131 height 26
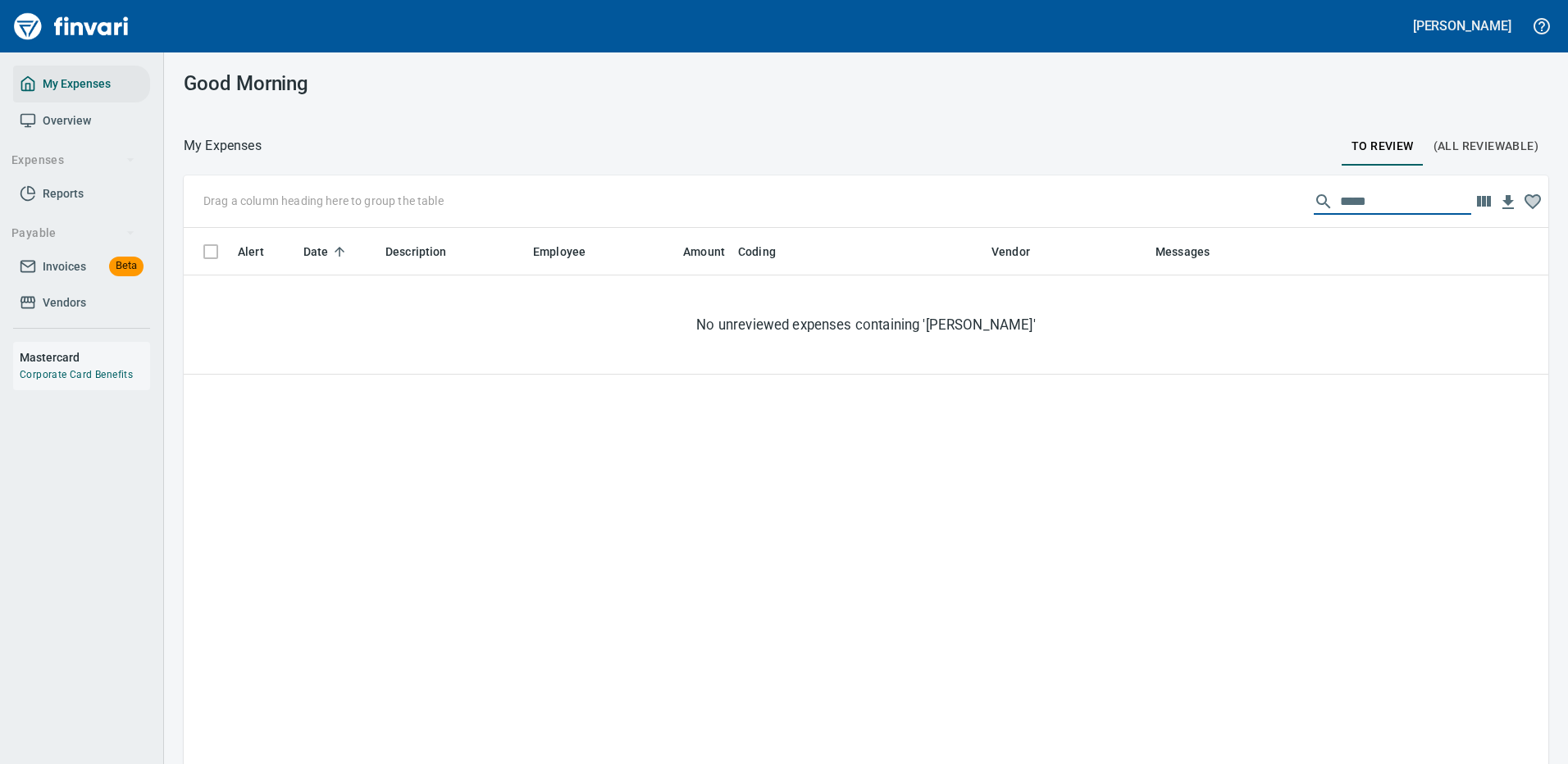
scroll to position [0, 0]
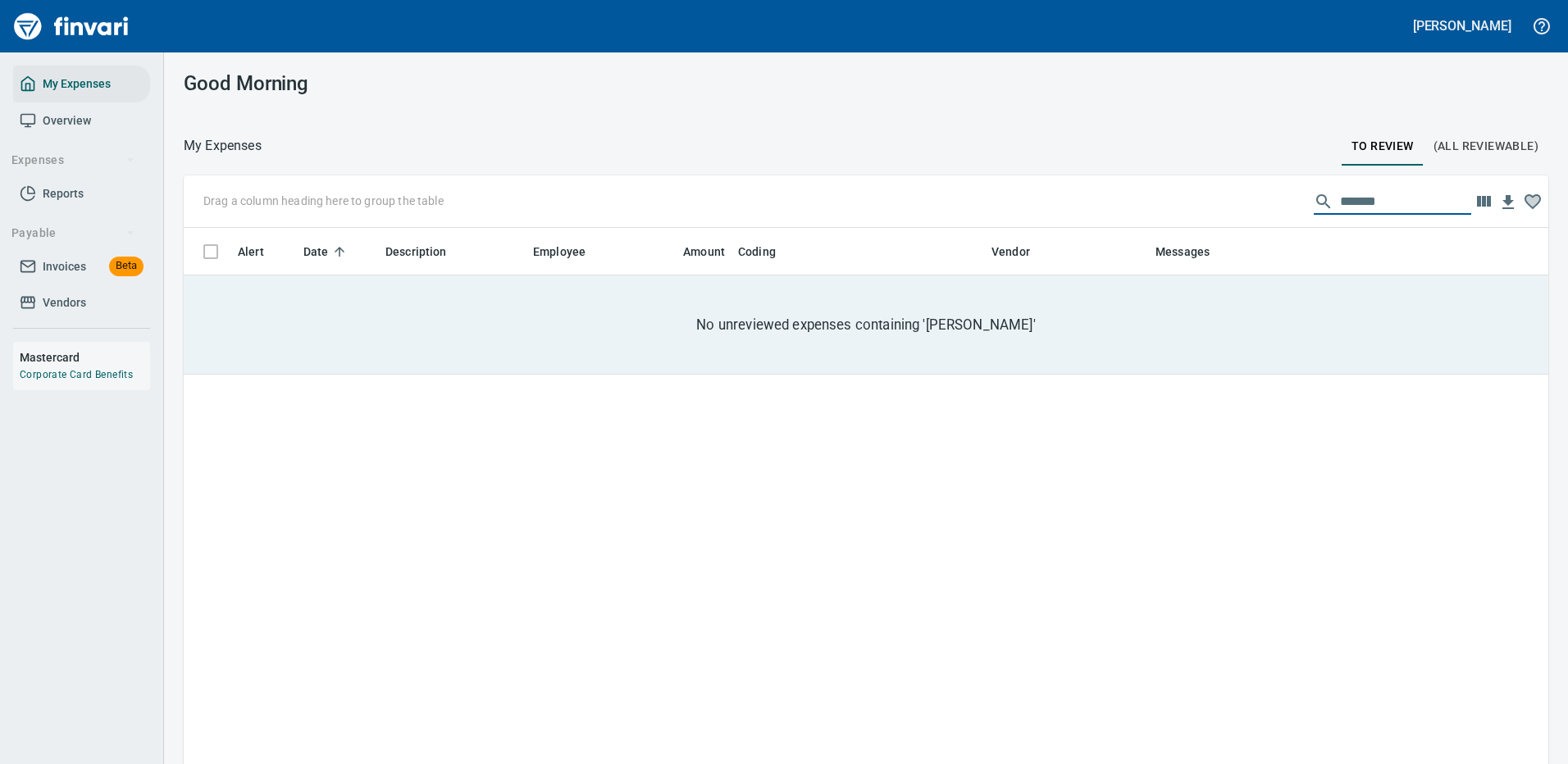
type input "*******"
click at [1074, 319] on div "No unreviewed expenses containing '[PERSON_NAME]'" at bounding box center [1035, 325] width 338 height 20
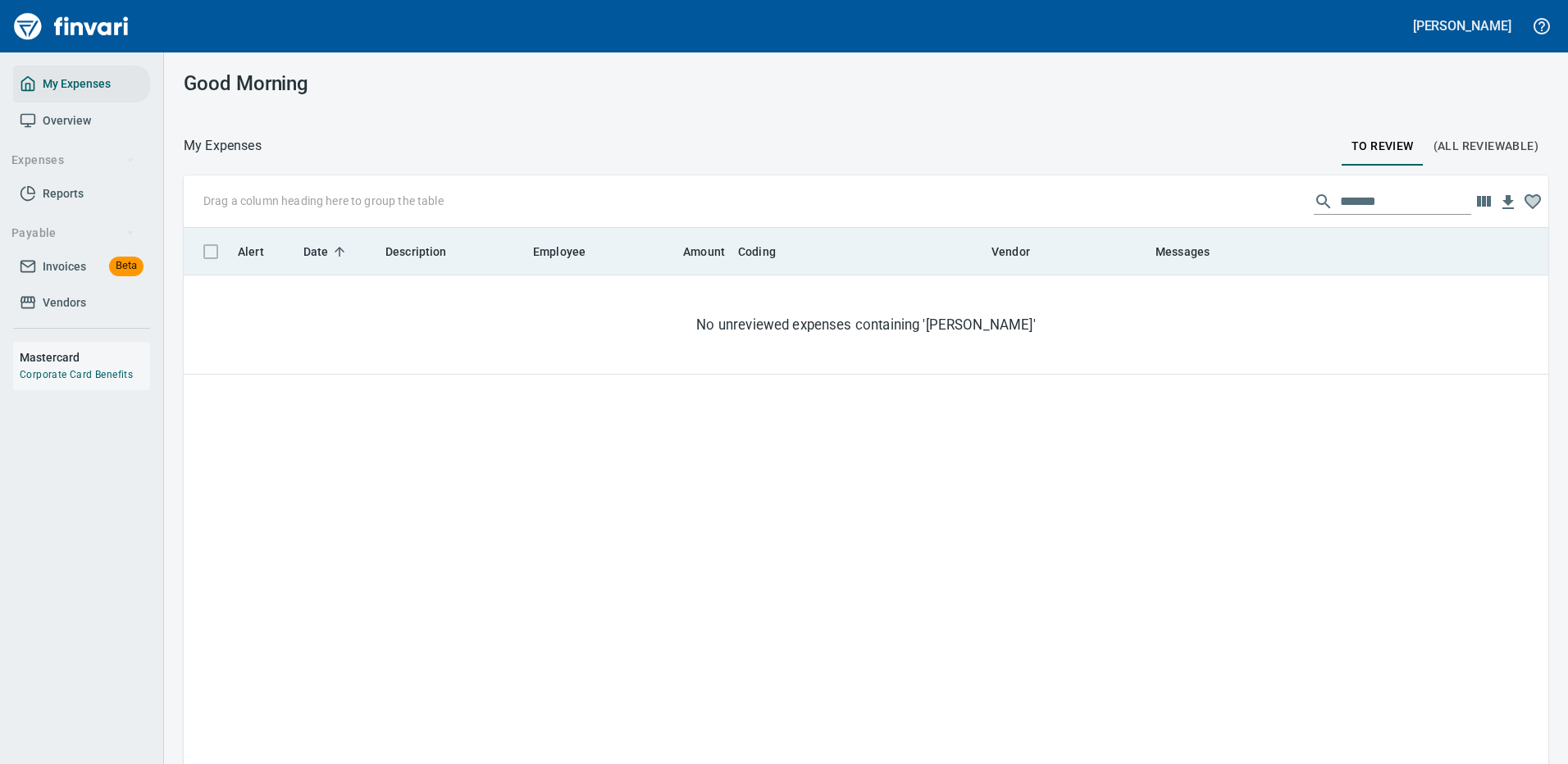
click at [1282, 271] on th "Messages" at bounding box center [1476, 251] width 656 height 48
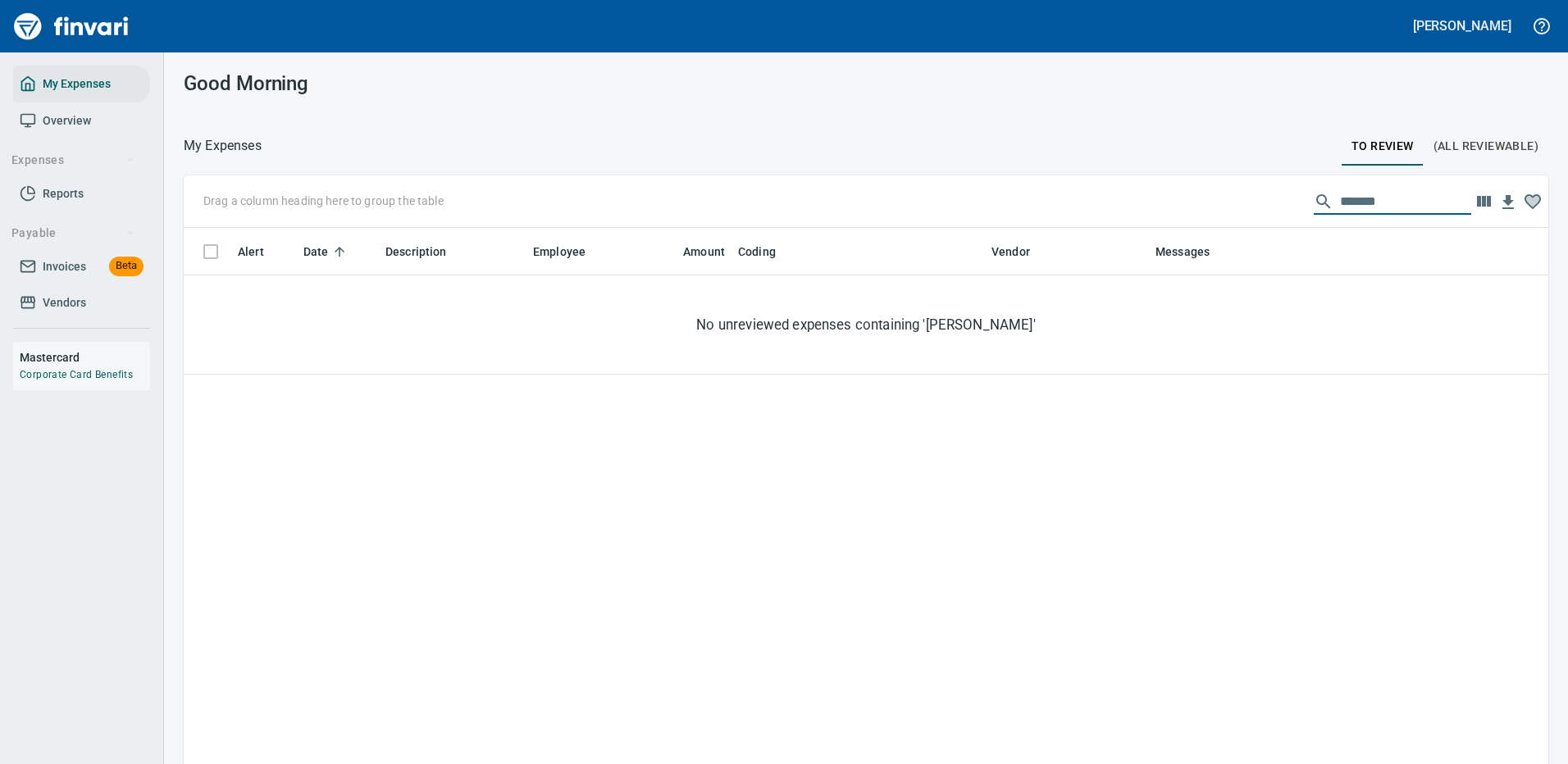
drag, startPoint x: 1375, startPoint y: 195, endPoint x: 1173, endPoint y: 201, distance: 202.1
click at [1185, 199] on div "Drag a column heading here to group the table *******" at bounding box center [865, 202] width 1365 height 52
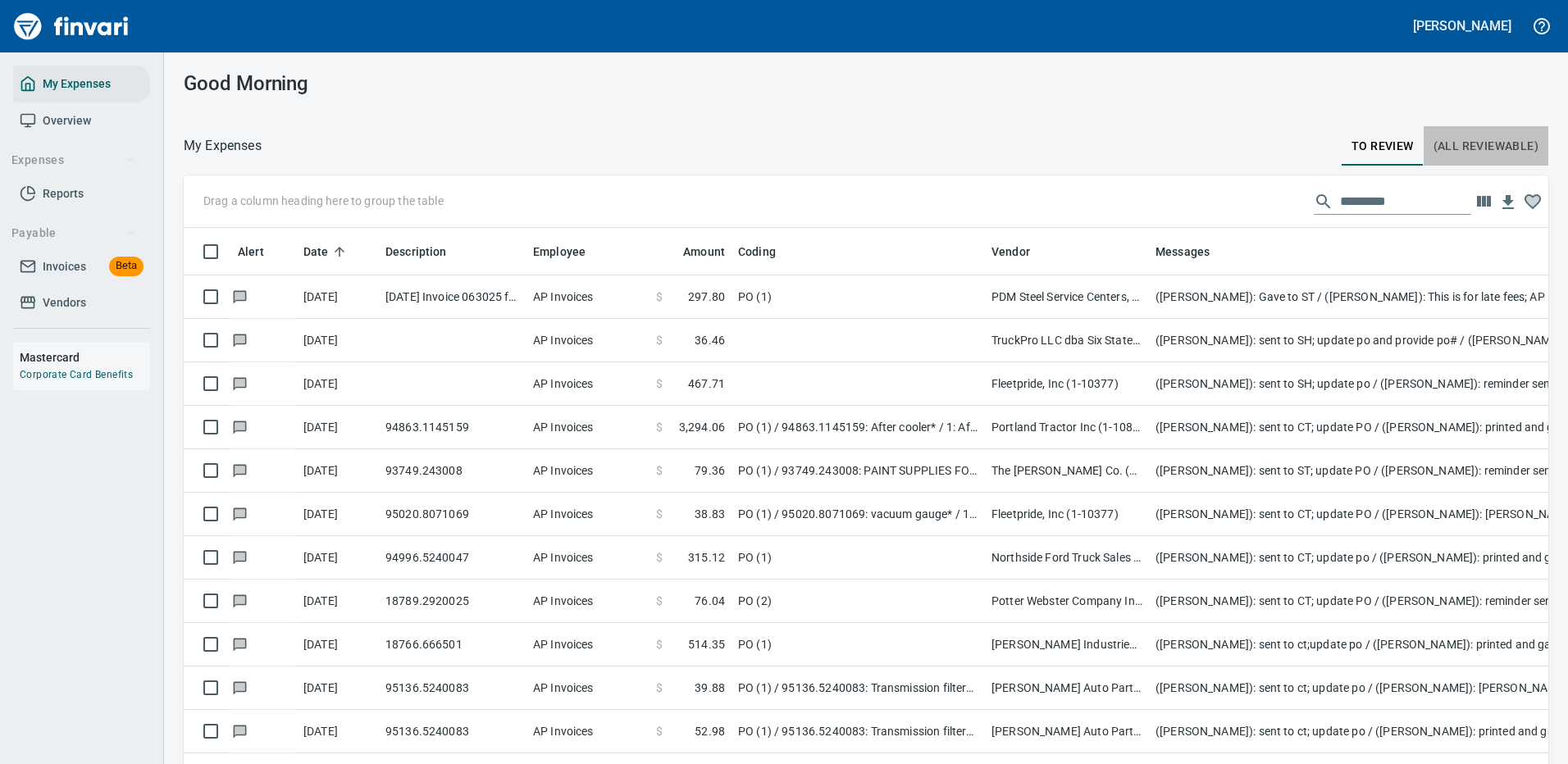
click at [1474, 140] on span "(All Reviewable)" at bounding box center [1485, 146] width 105 height 21
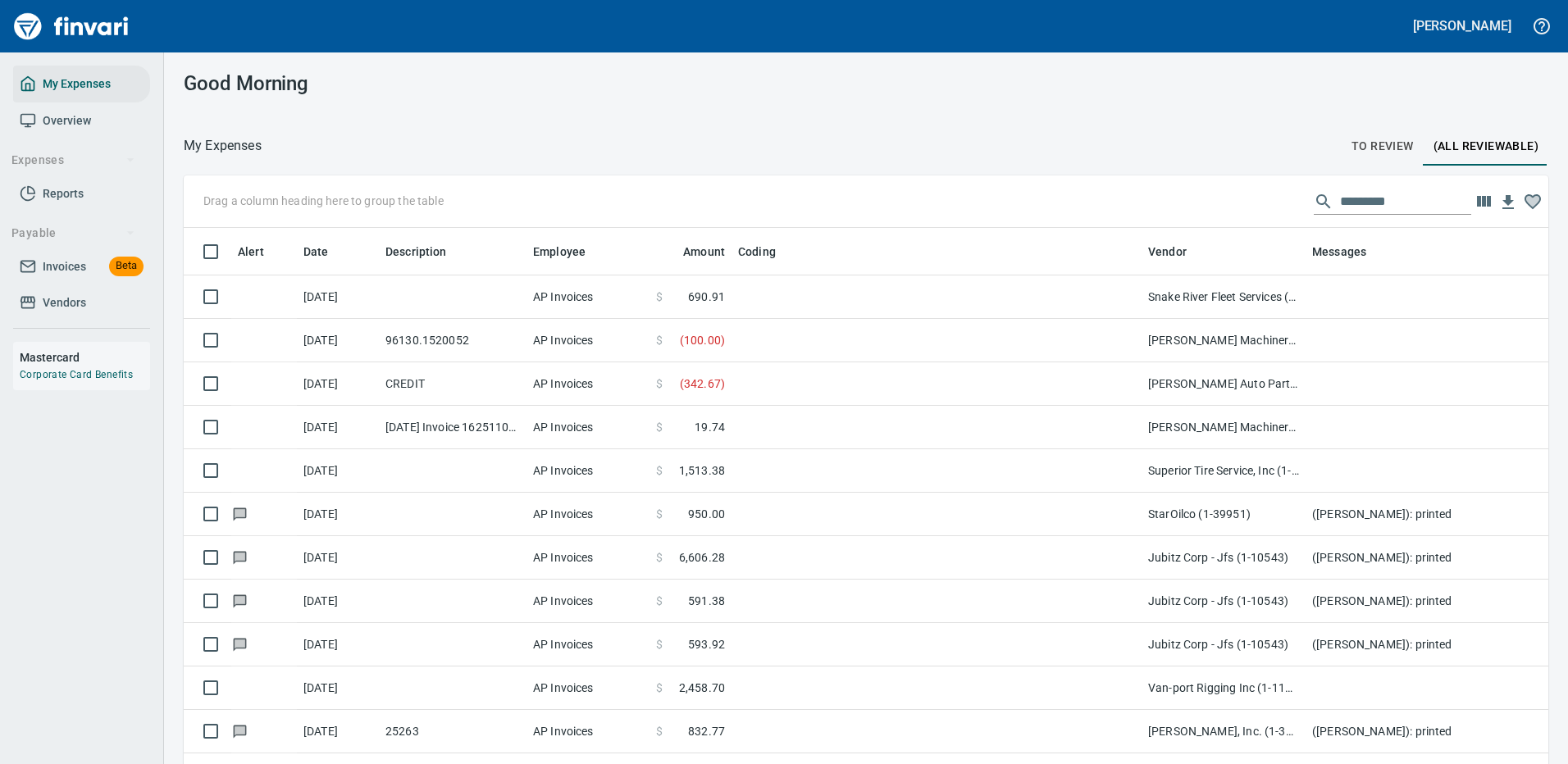
scroll to position [560, 1328]
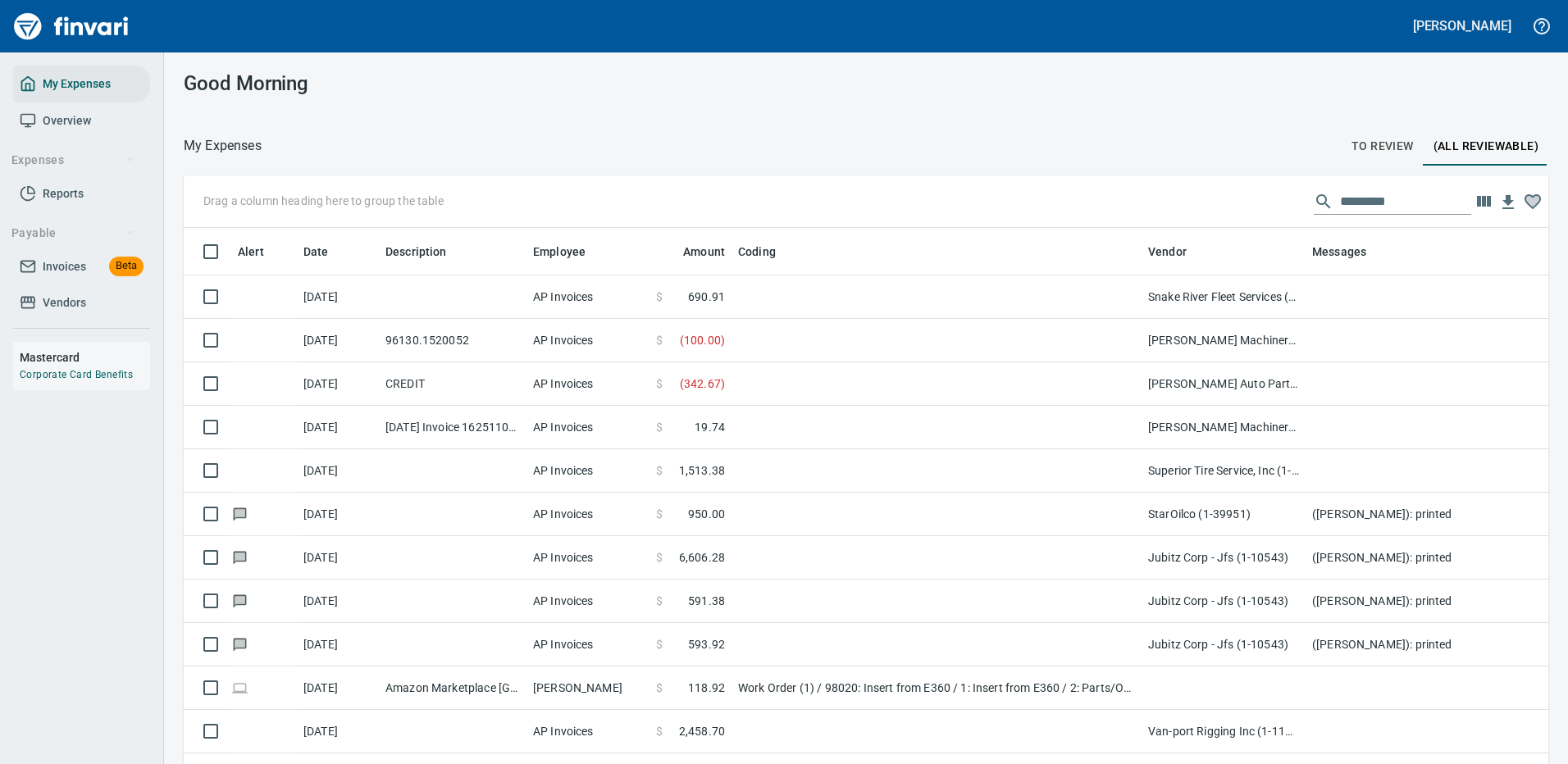
click at [1352, 202] on input "text" at bounding box center [1405, 202] width 131 height 26
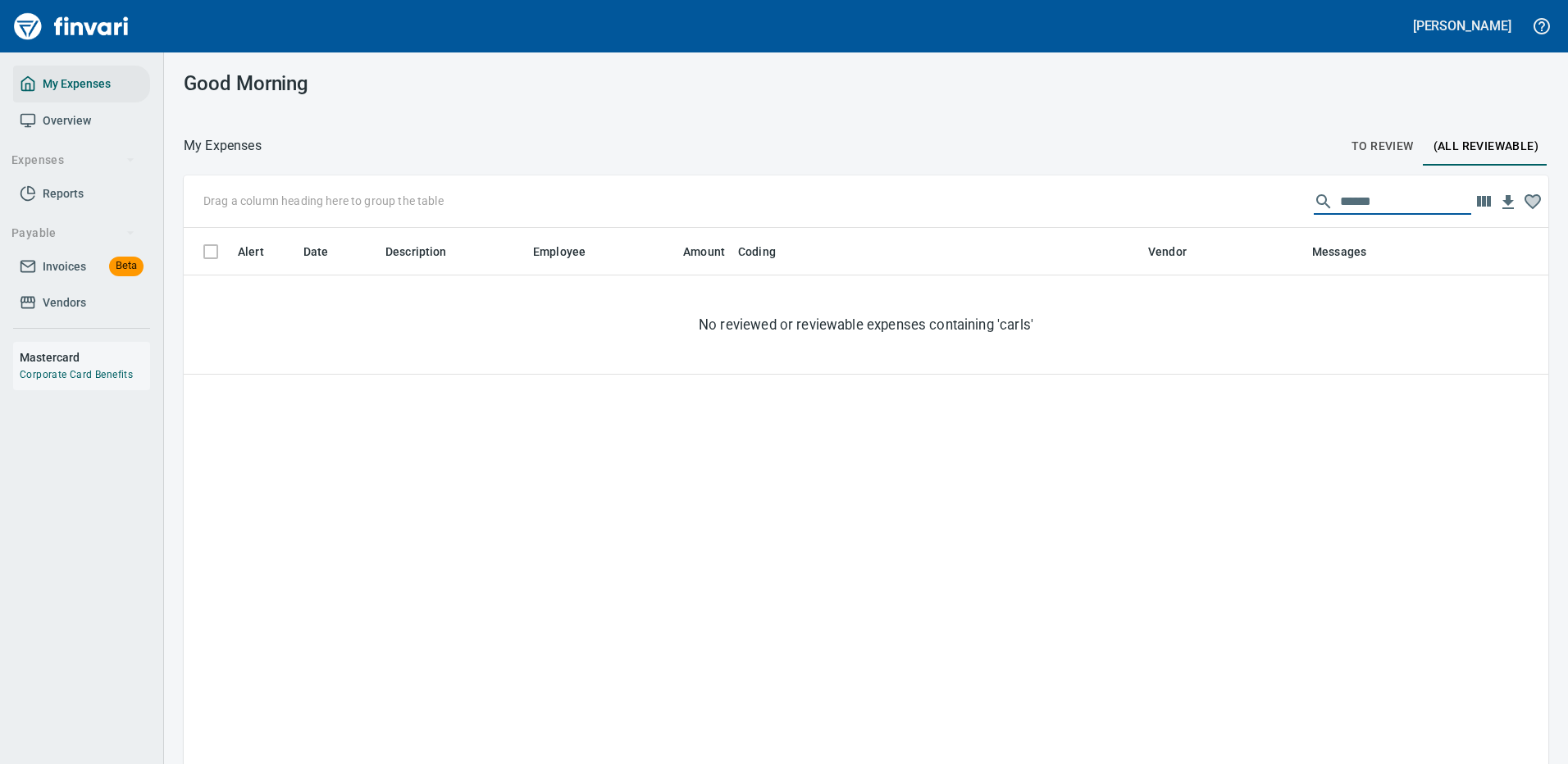
type input "*******"
drag, startPoint x: 1372, startPoint y: 199, endPoint x: 1289, endPoint y: 197, distance: 83.0
click at [1313, 197] on div "*******" at bounding box center [1392, 202] width 157 height 26
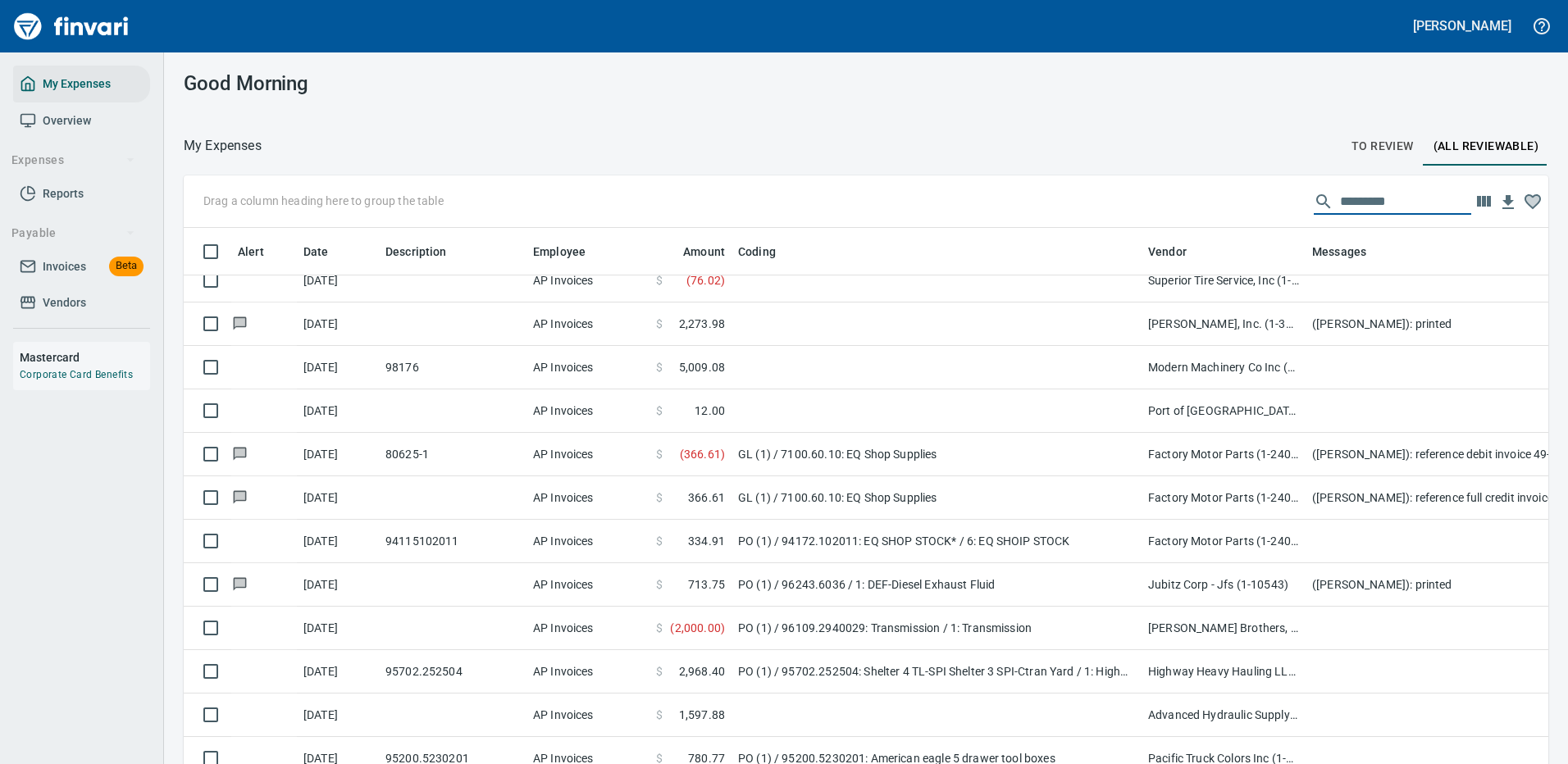
scroll to position [1968, 0]
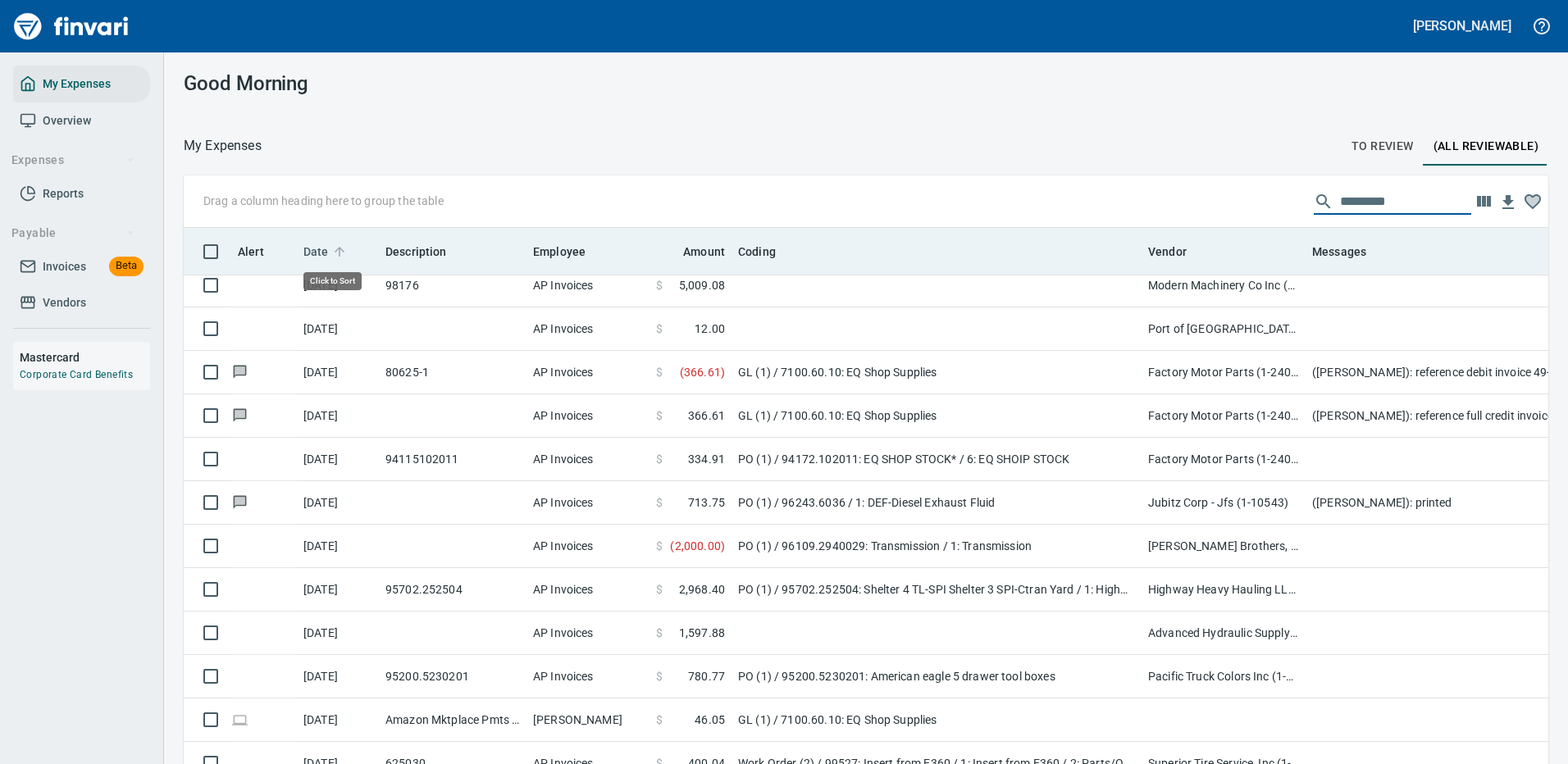
click at [317, 248] on span "Date" at bounding box center [316, 252] width 25 height 20
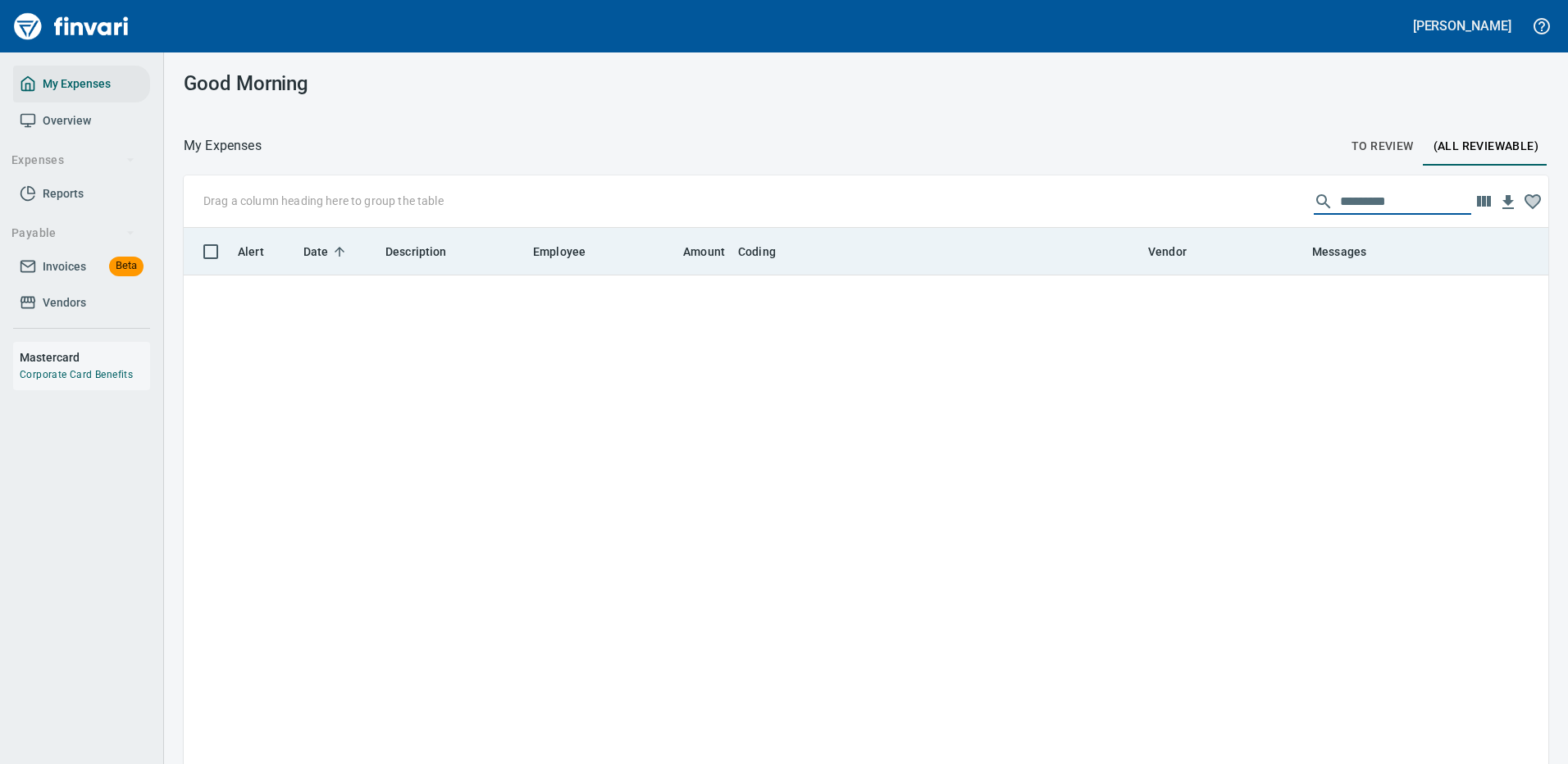
scroll to position [3690, 0]
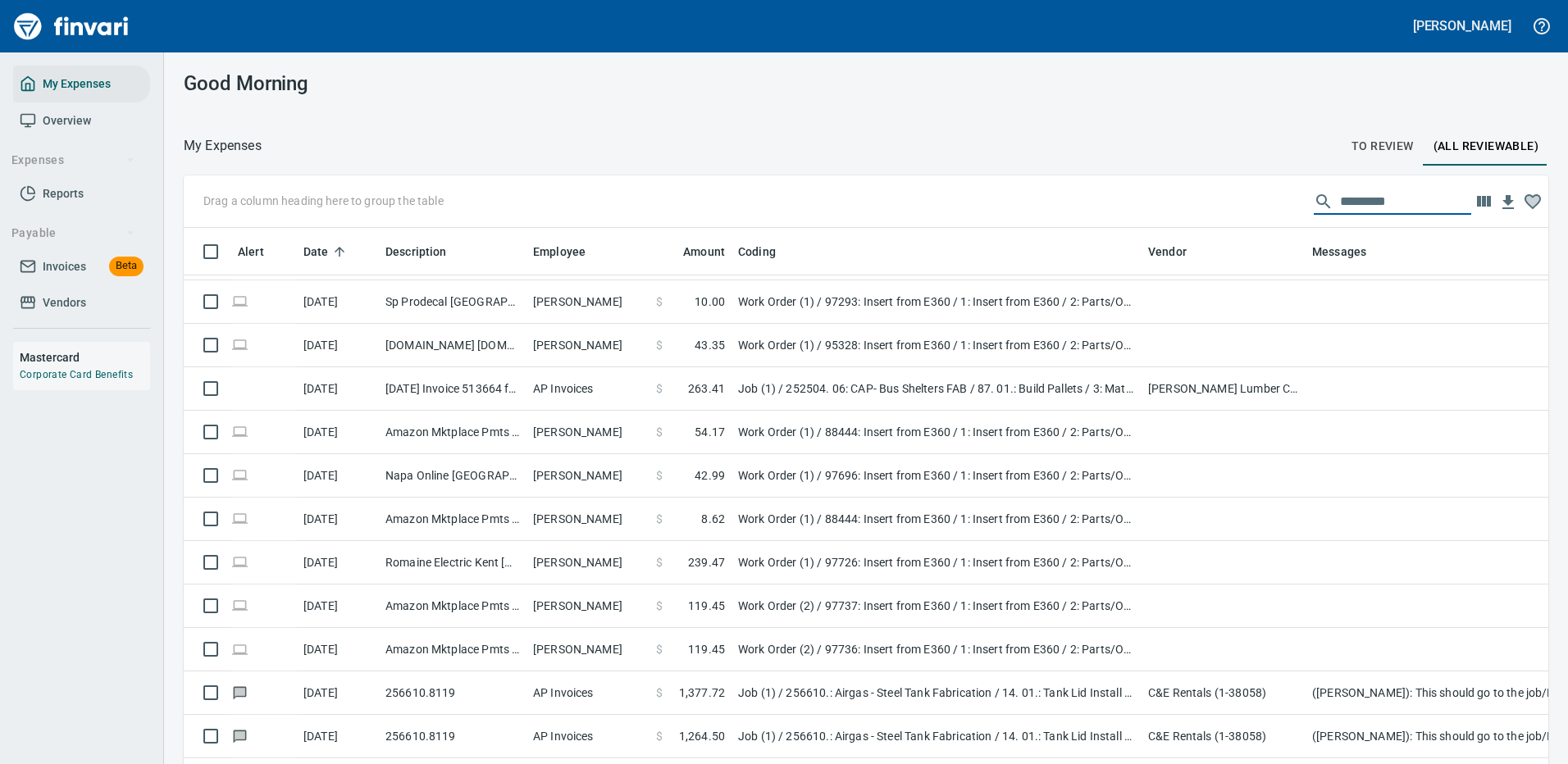
click at [1359, 148] on span "To Review" at bounding box center [1382, 146] width 62 height 21
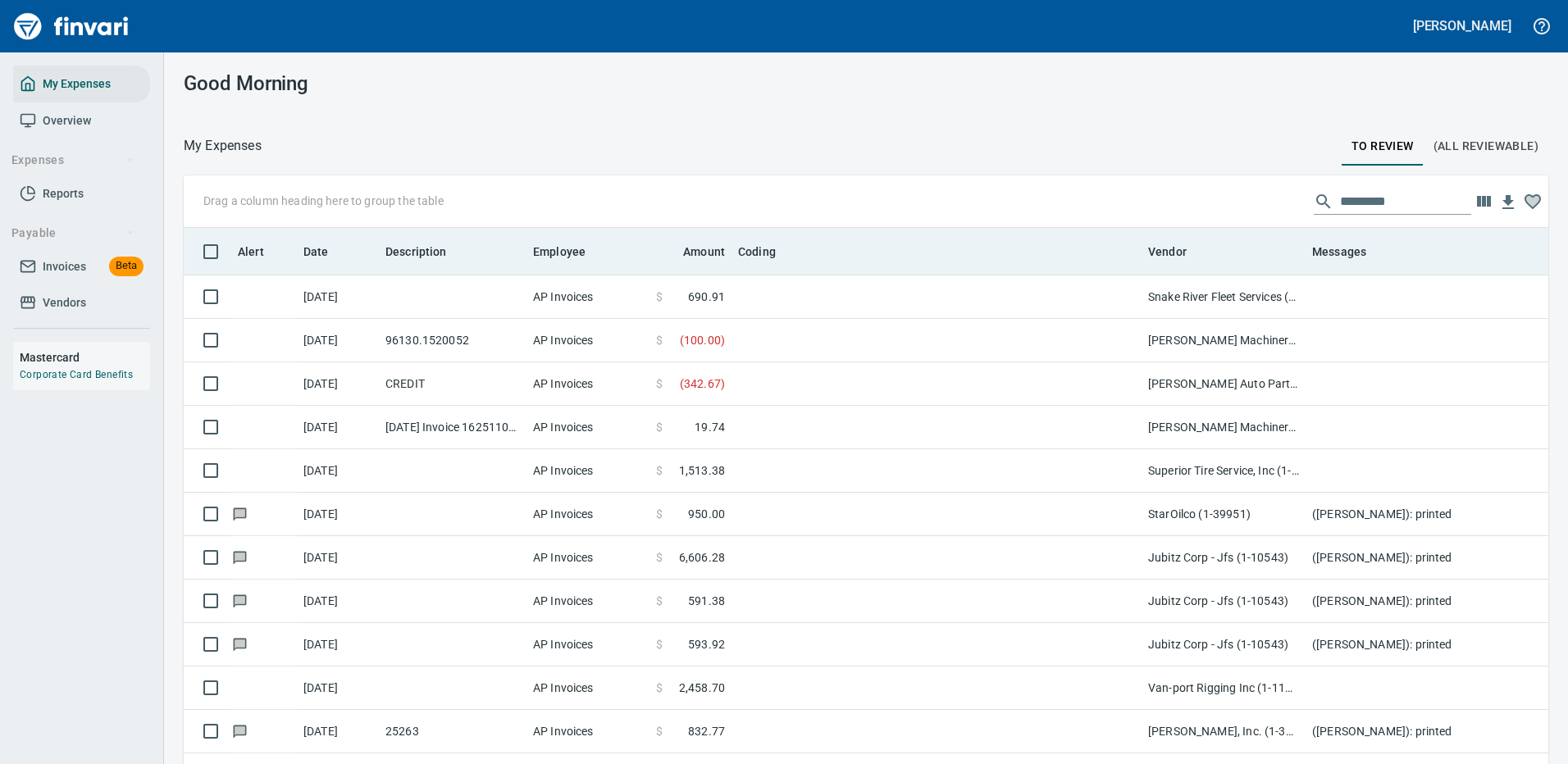
click at [311, 246] on span "Date" at bounding box center [316, 252] width 25 height 20
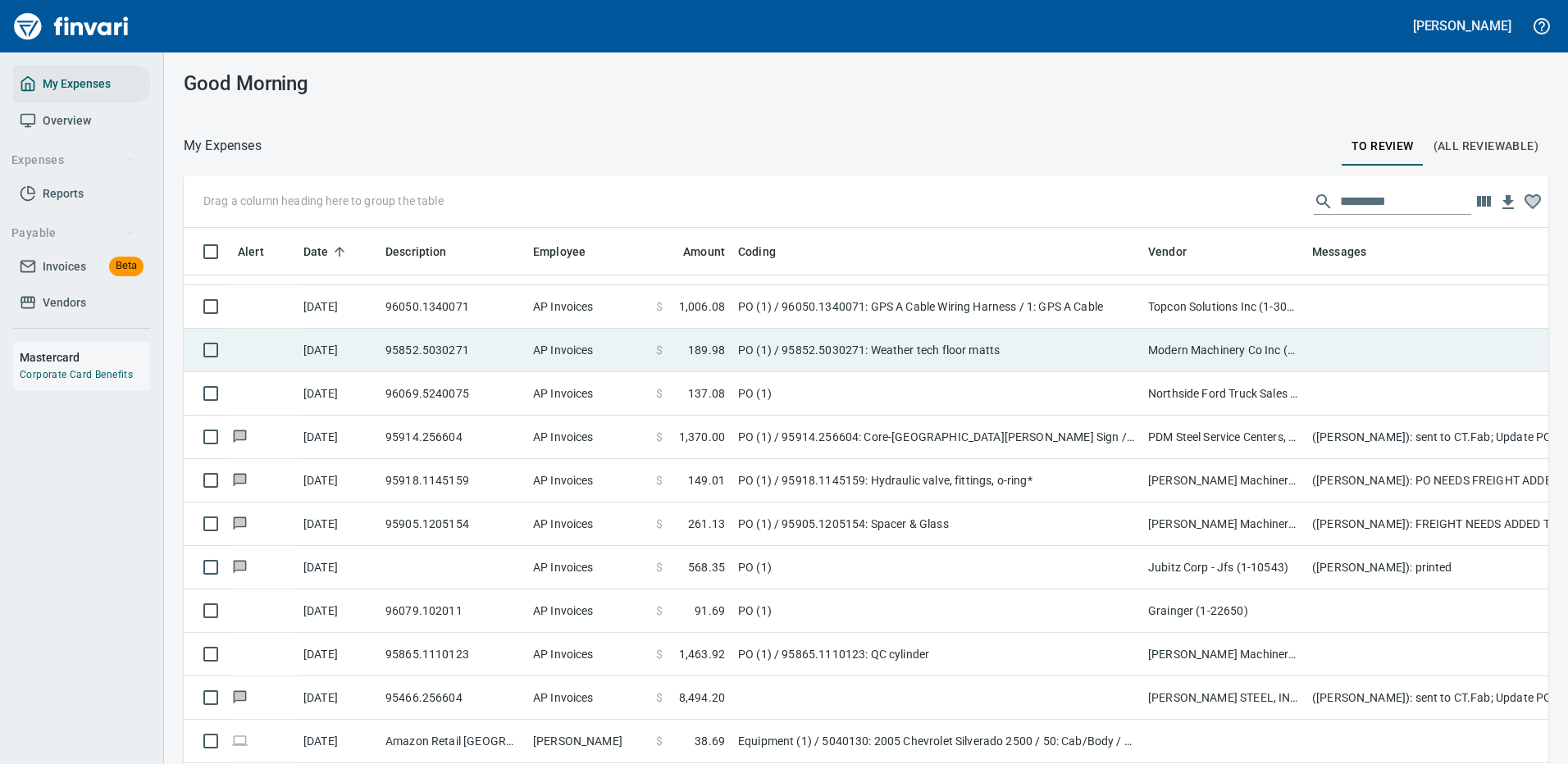
scroll to position [6069, 0]
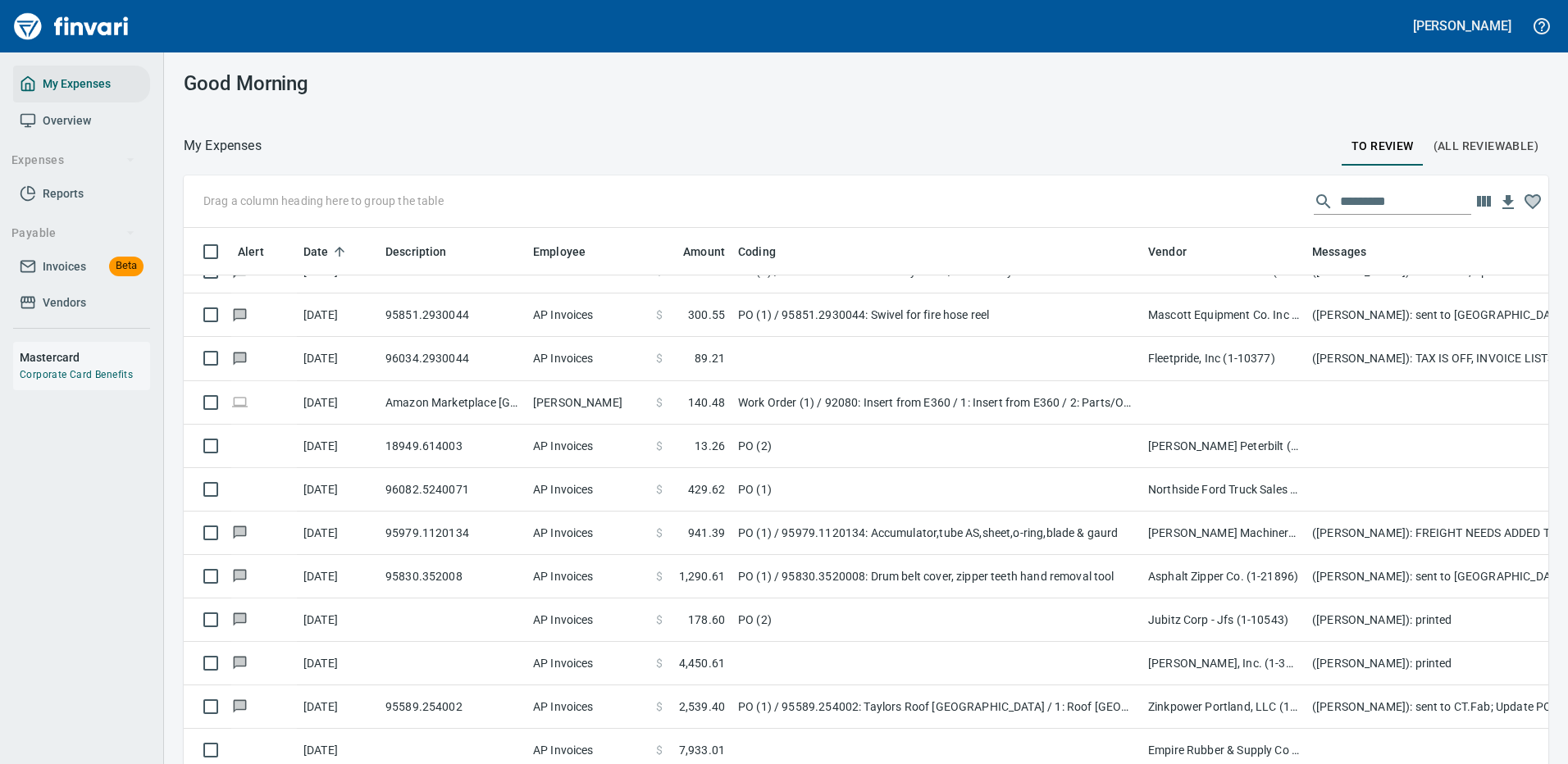
click at [1473, 146] on span "(All Reviewable)" at bounding box center [1485, 146] width 105 height 21
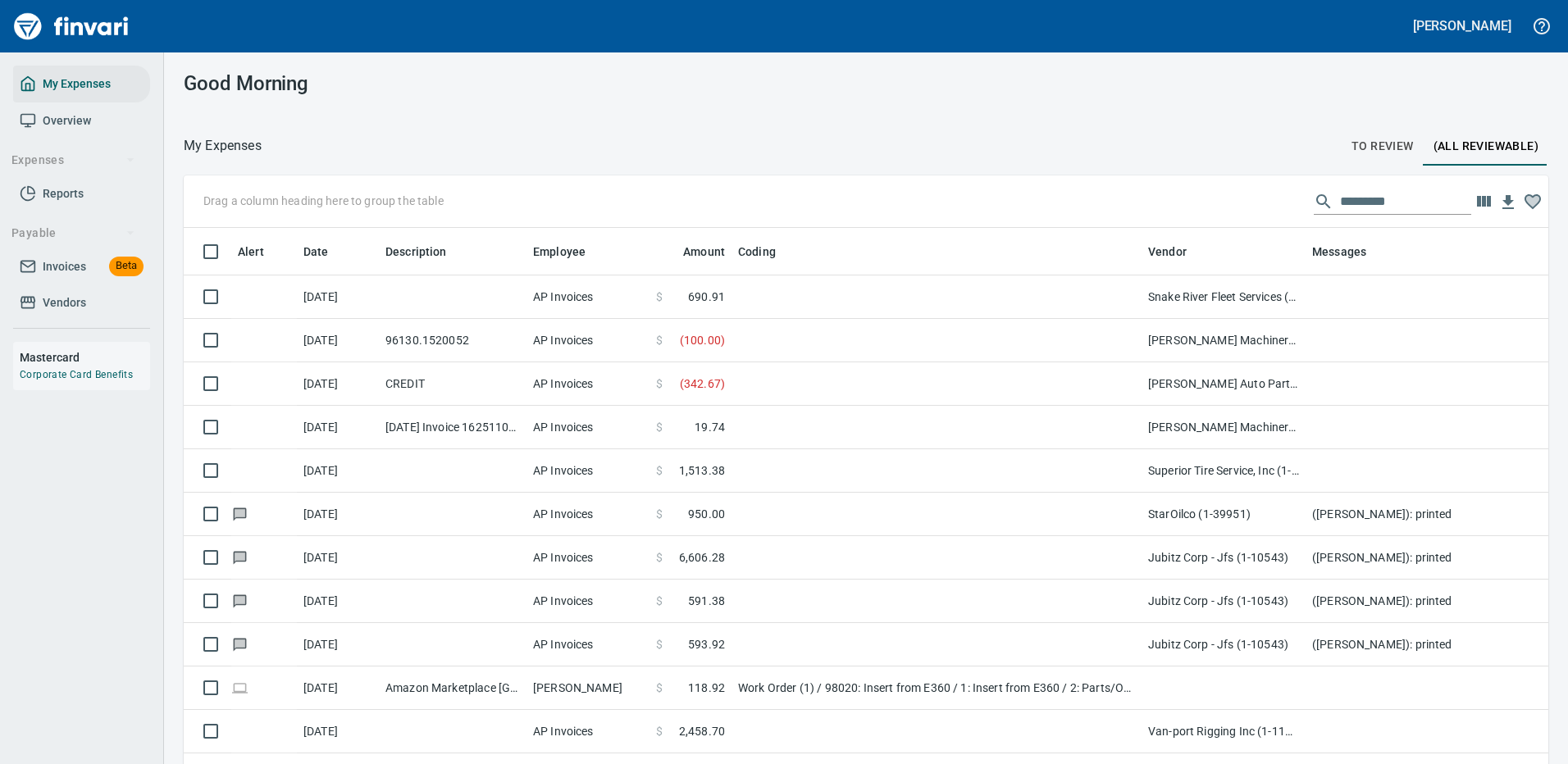
scroll to position [560, 1328]
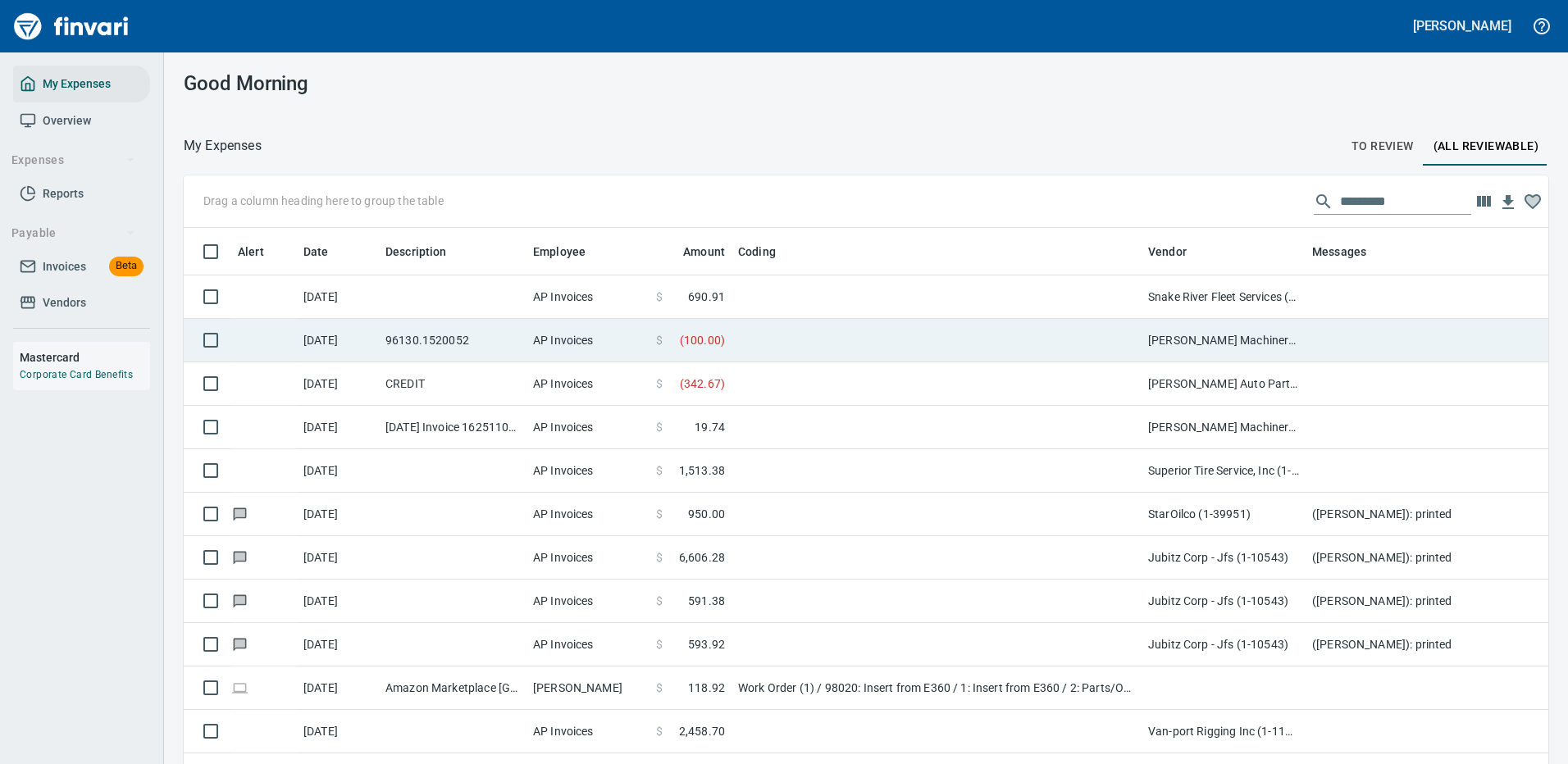
click at [769, 335] on td at bounding box center [936, 341] width 410 height 43
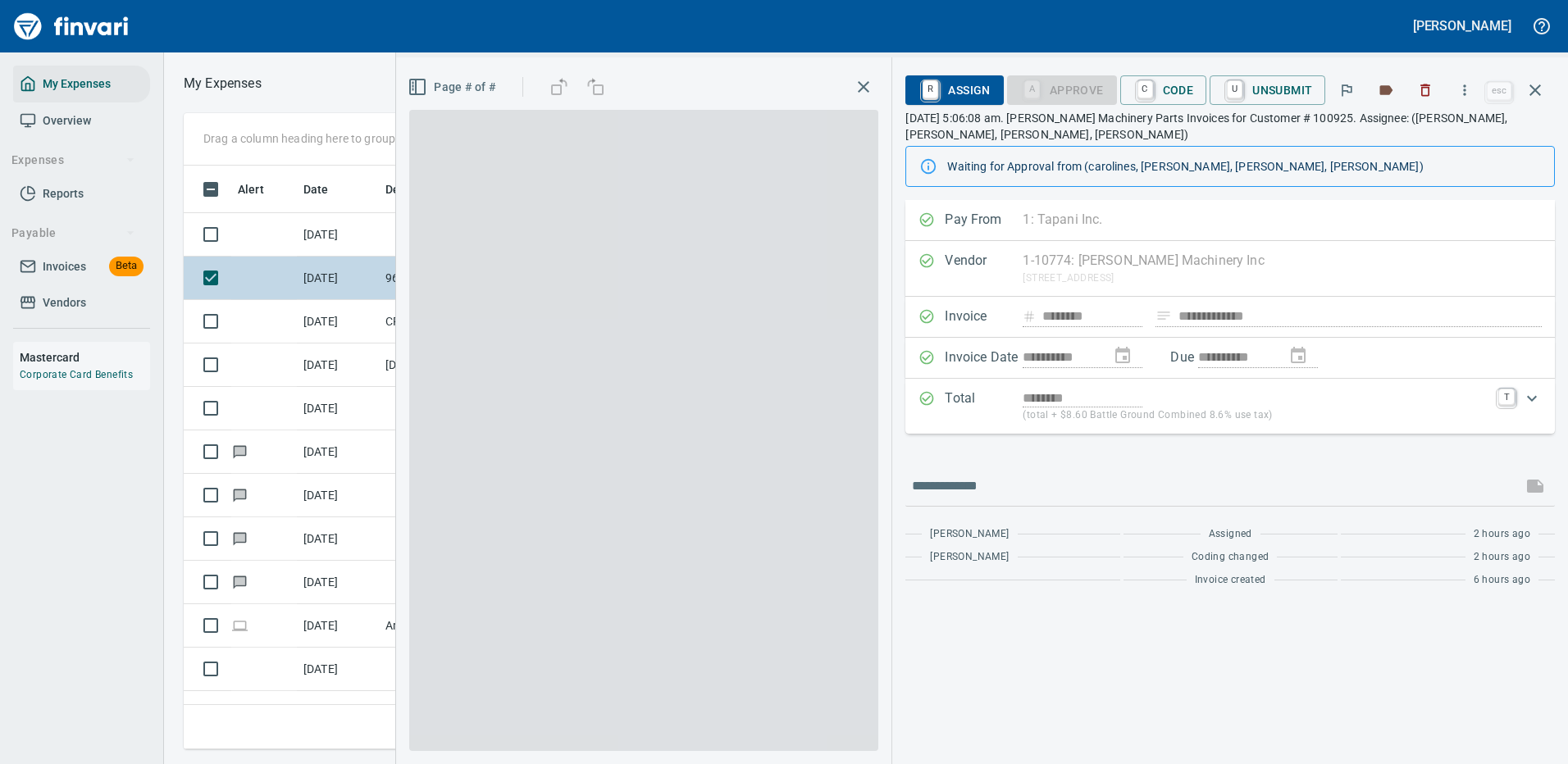
scroll to position [560, 929]
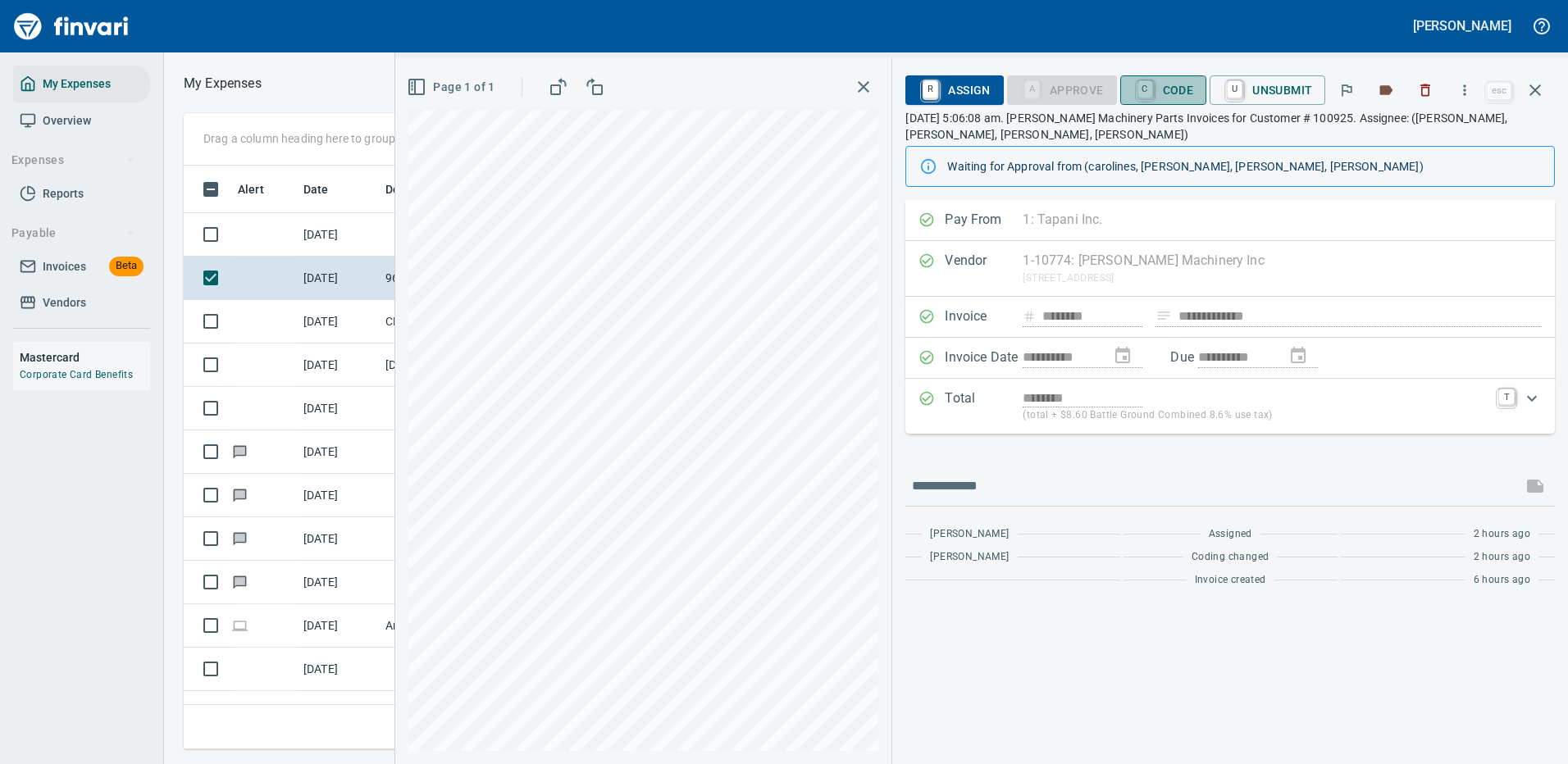
click at [1177, 88] on span "C Code" at bounding box center [1163, 90] width 60 height 28
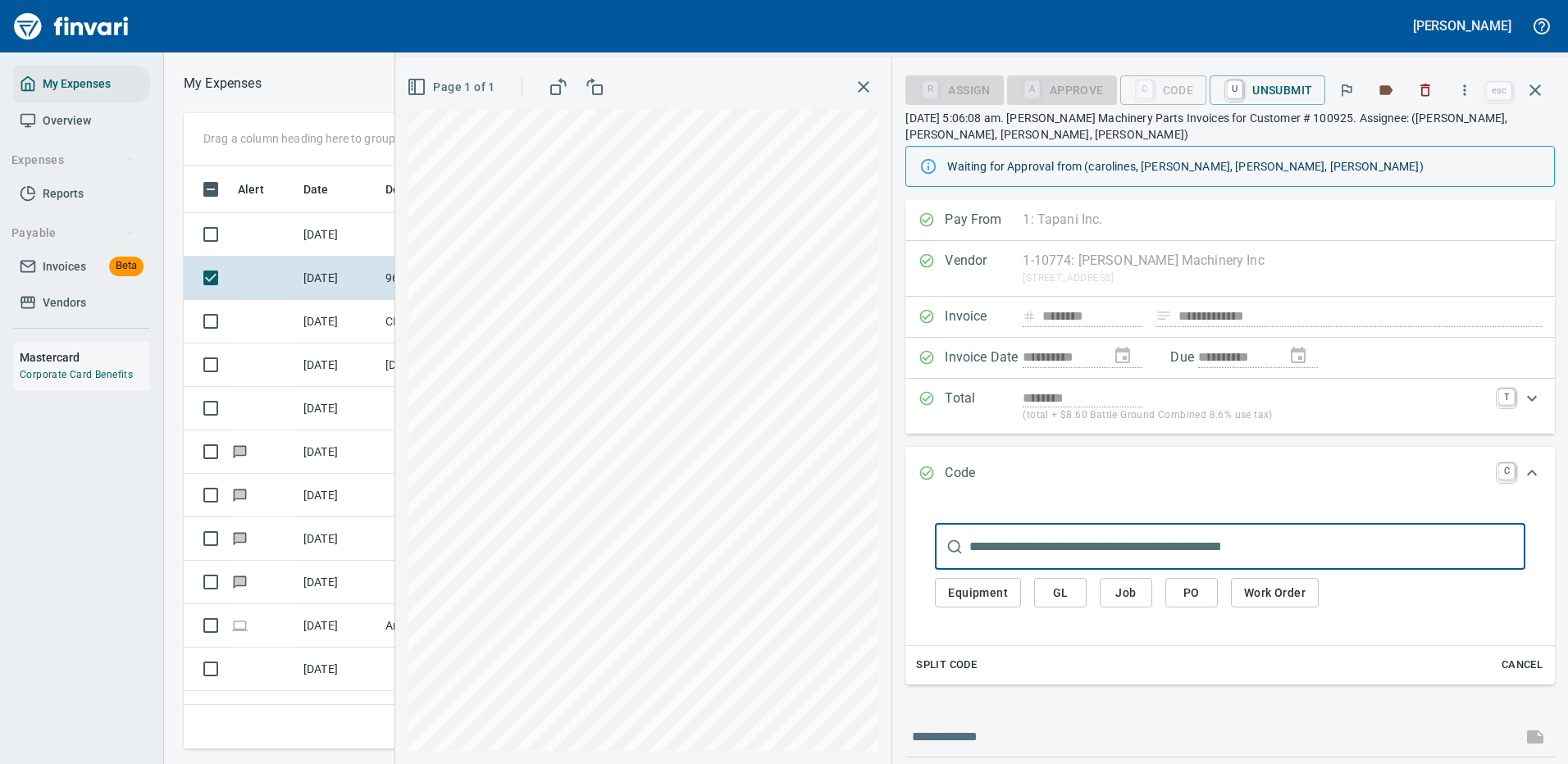
click at [1189, 594] on span "PO" at bounding box center [1191, 593] width 26 height 21
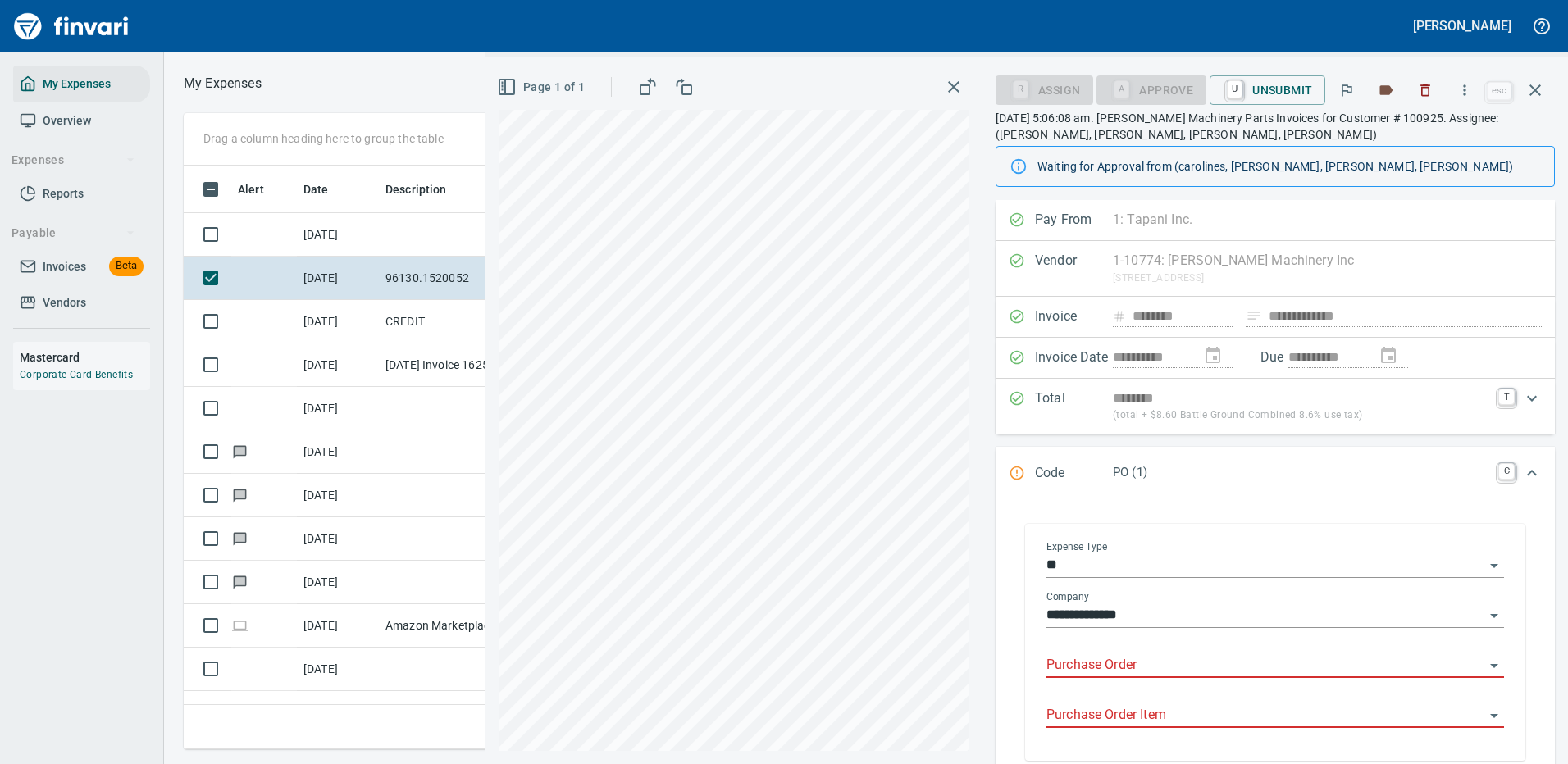
click at [1098, 658] on input "Purchase Order" at bounding box center [1265, 666] width 438 height 23
type input "*****"
click at [1537, 86] on icon "button" at bounding box center [1535, 90] width 20 height 20
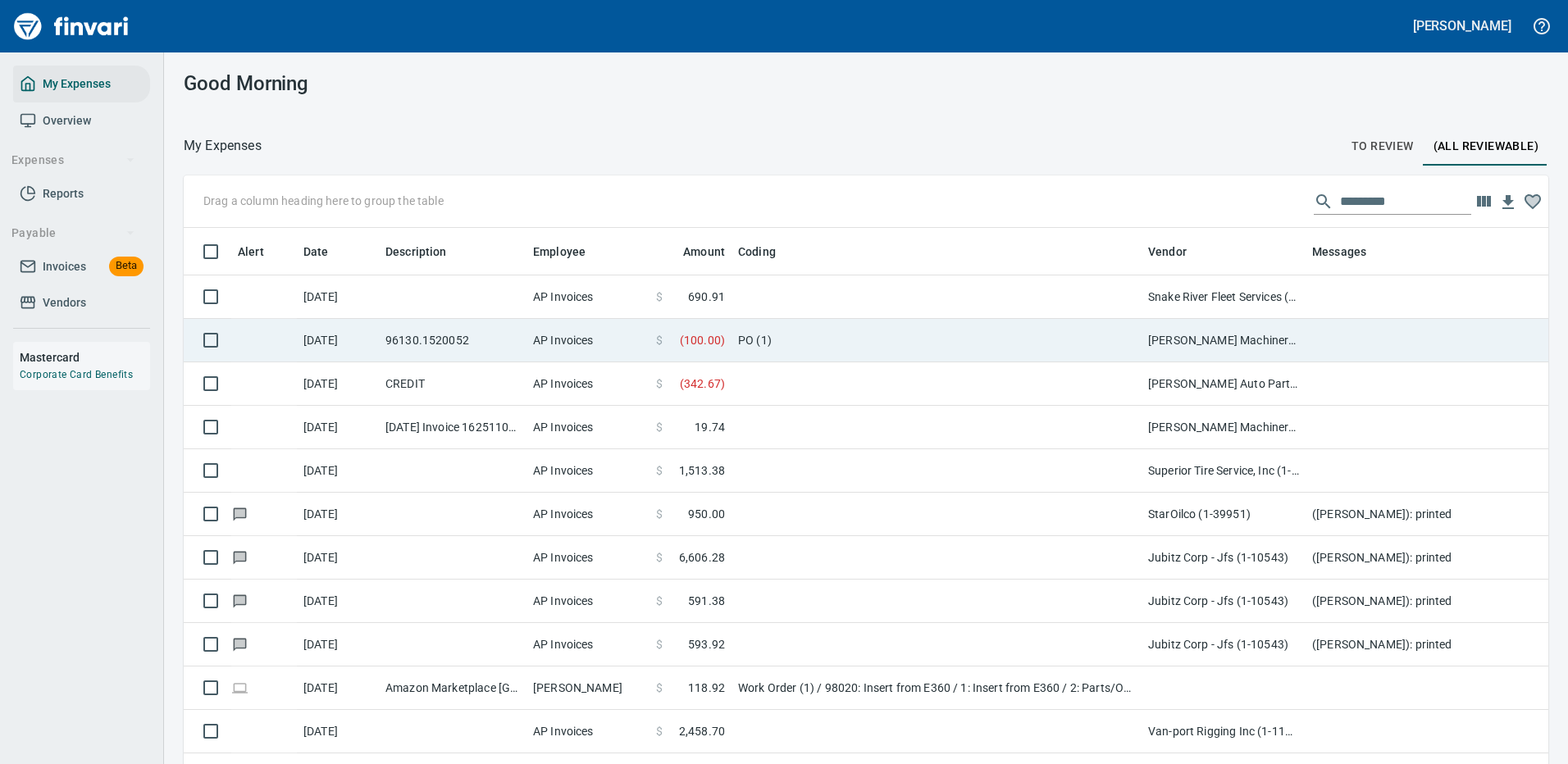
scroll to position [560, 1318]
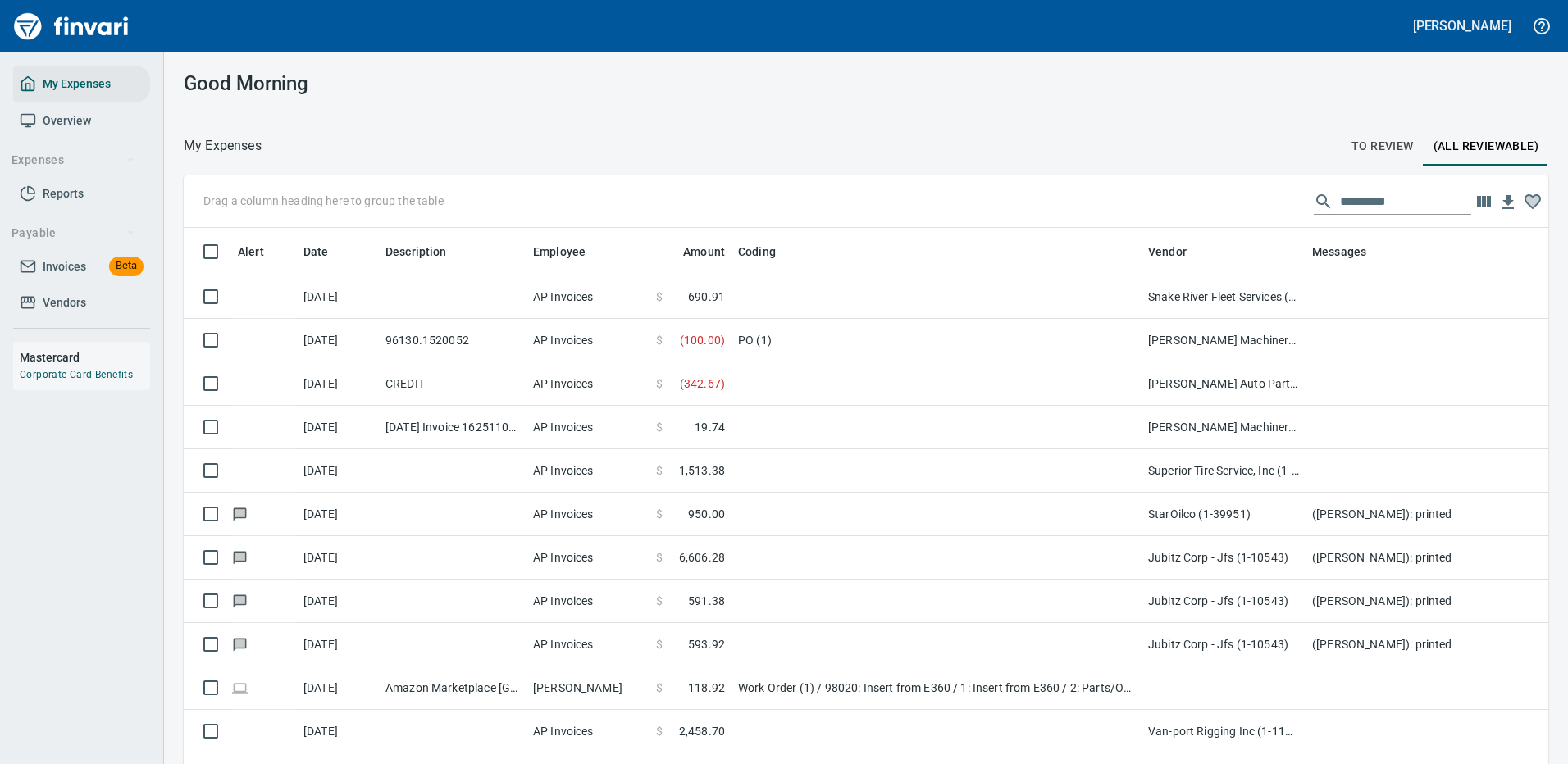
click at [1367, 143] on span "To Review" at bounding box center [1382, 146] width 62 height 21
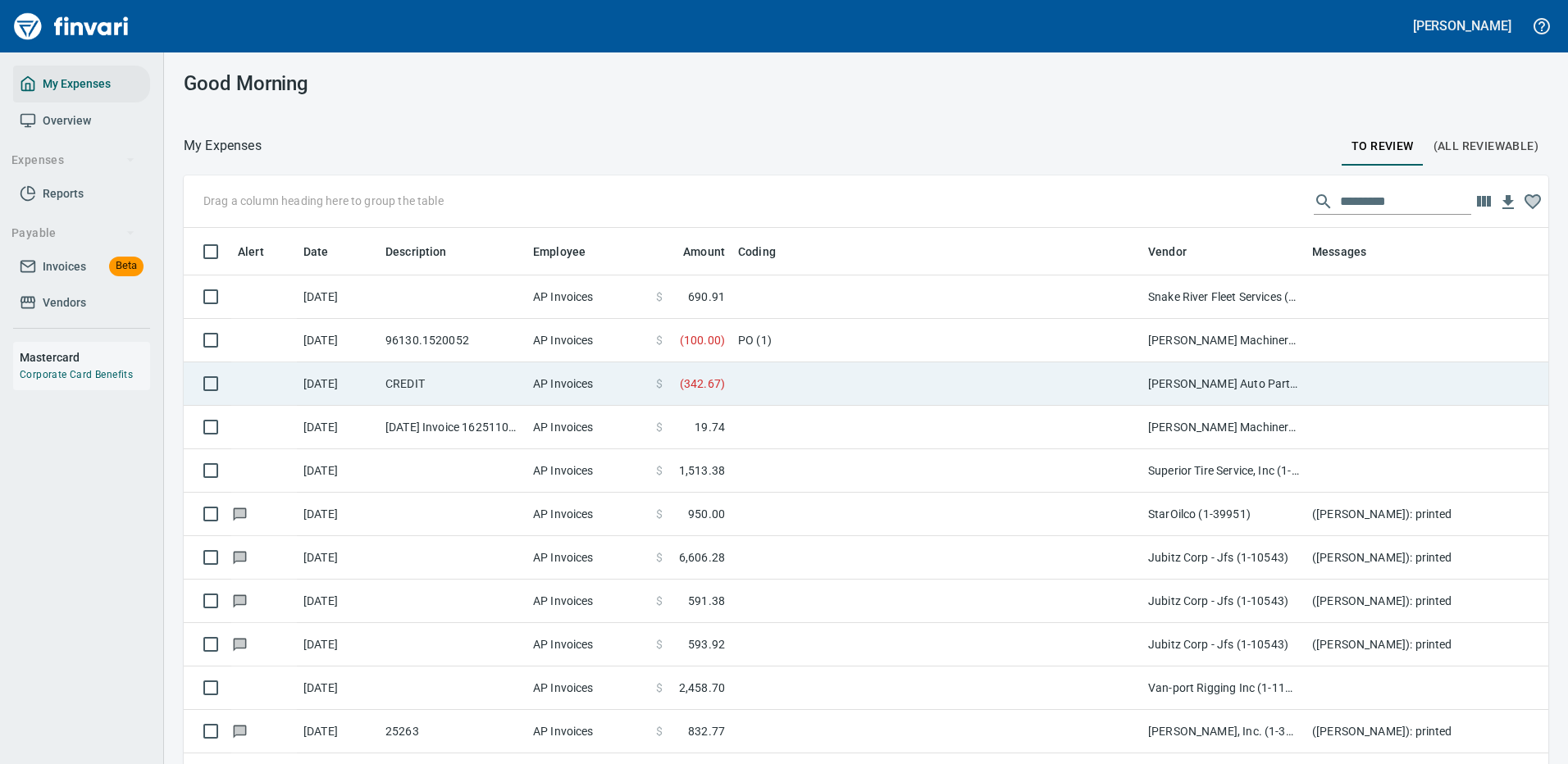
drag, startPoint x: 1567, startPoint y: 201, endPoint x: 793, endPoint y: 386, distance: 795.8
click at [1357, 145] on span "To Review" at bounding box center [1382, 146] width 62 height 21
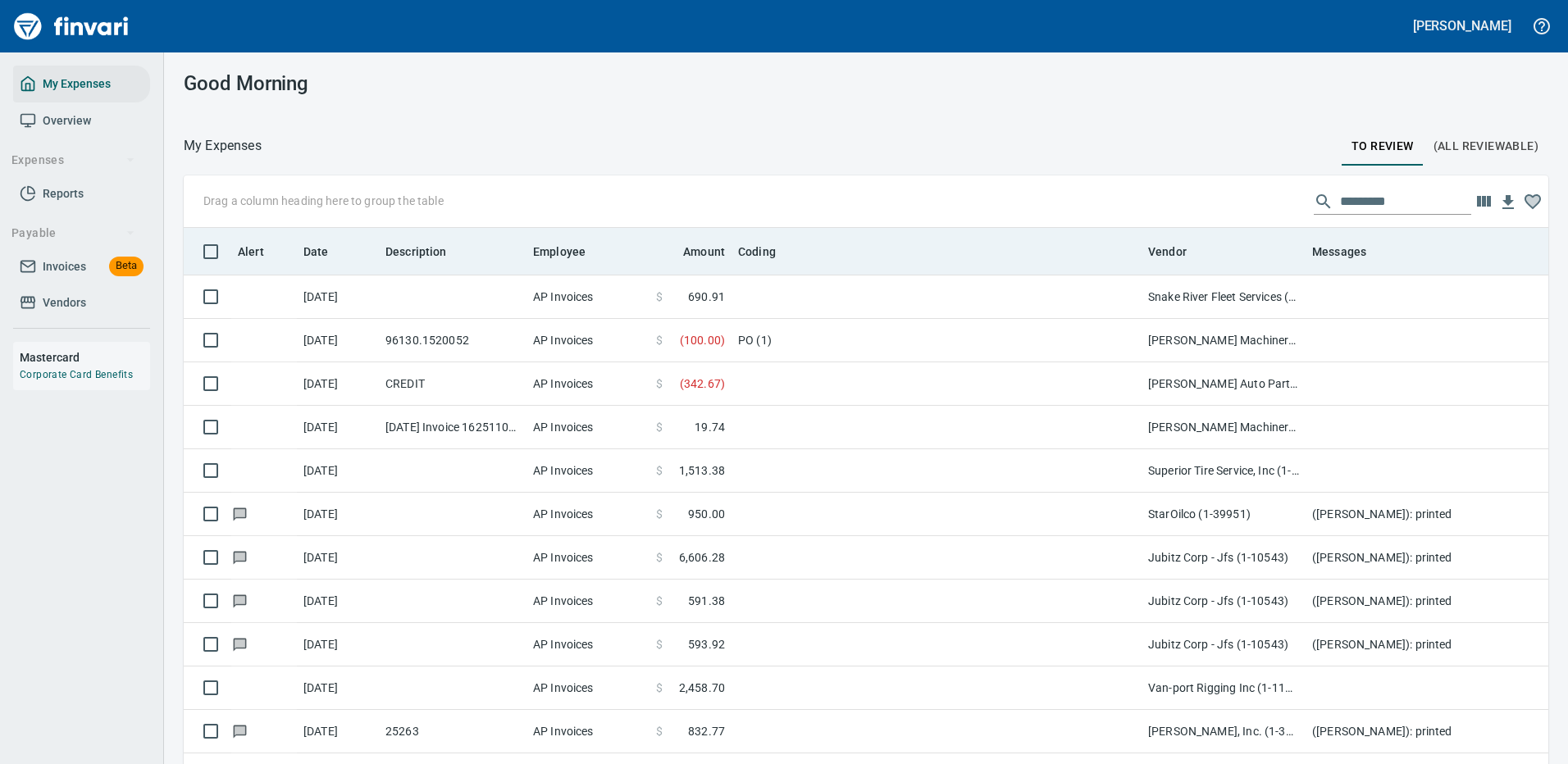
scroll to position [560, 1328]
click at [311, 255] on span "Date" at bounding box center [316, 252] width 25 height 20
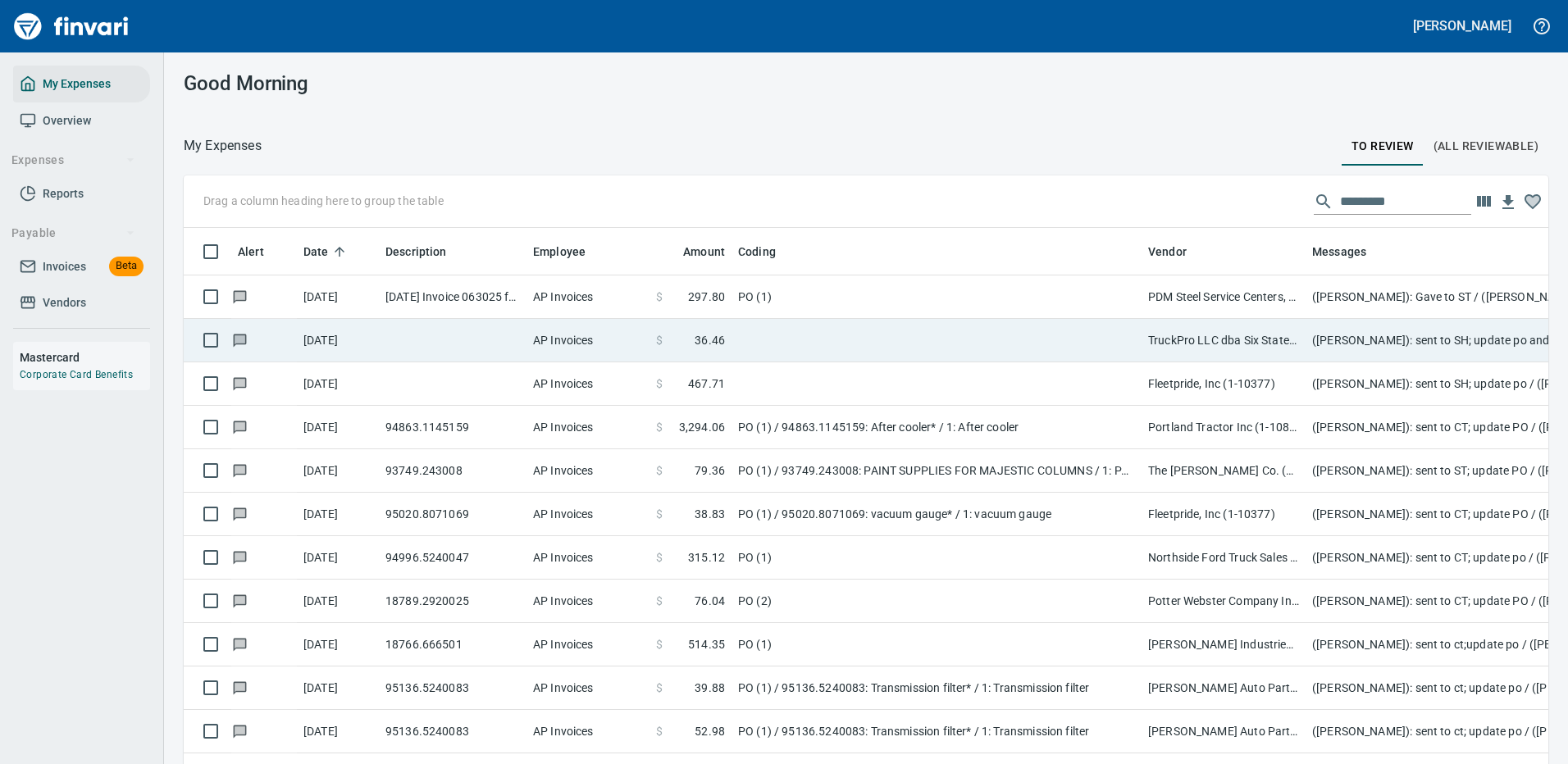
click at [802, 347] on td at bounding box center [936, 341] width 410 height 43
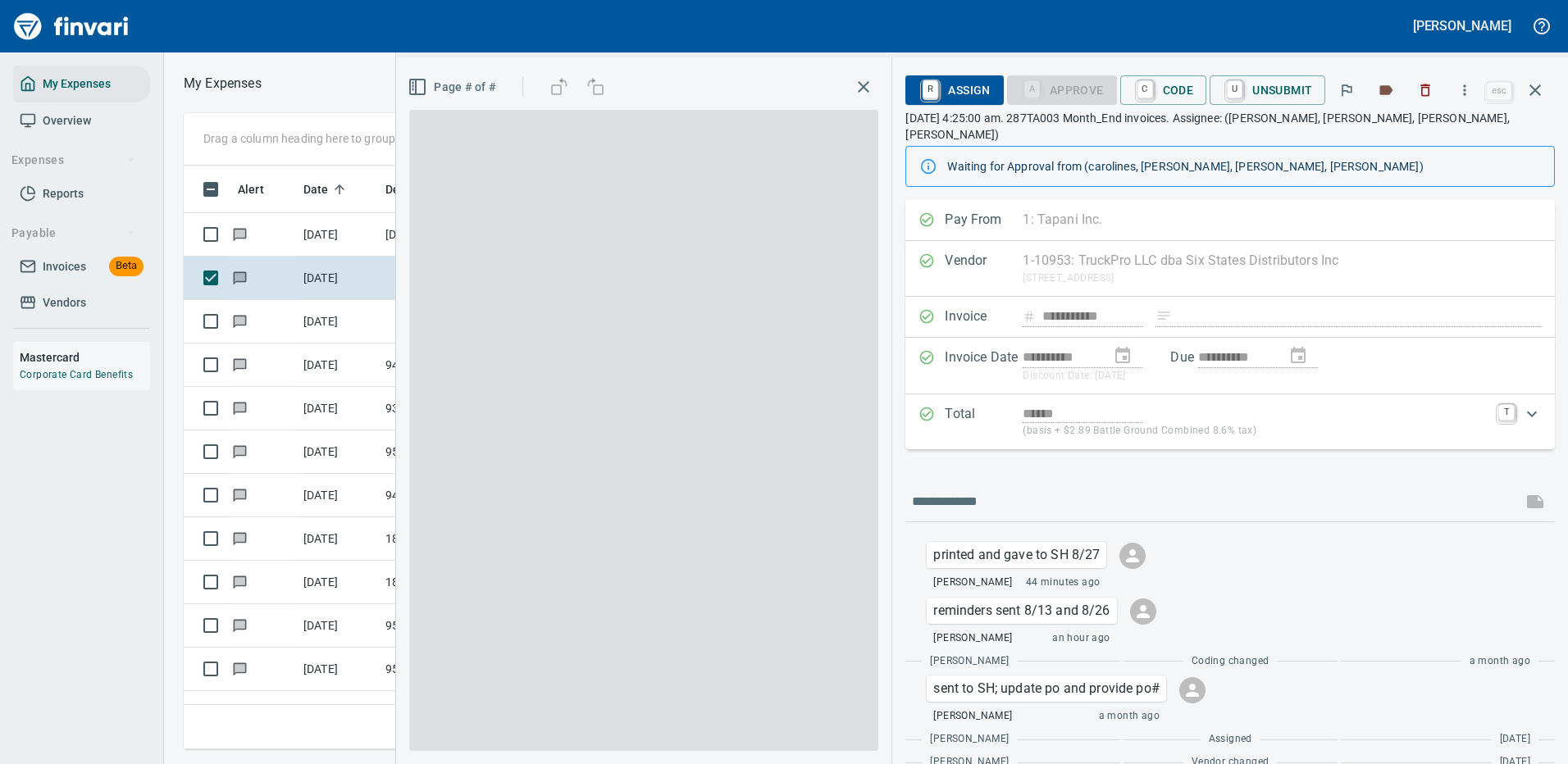
scroll to position [560, 929]
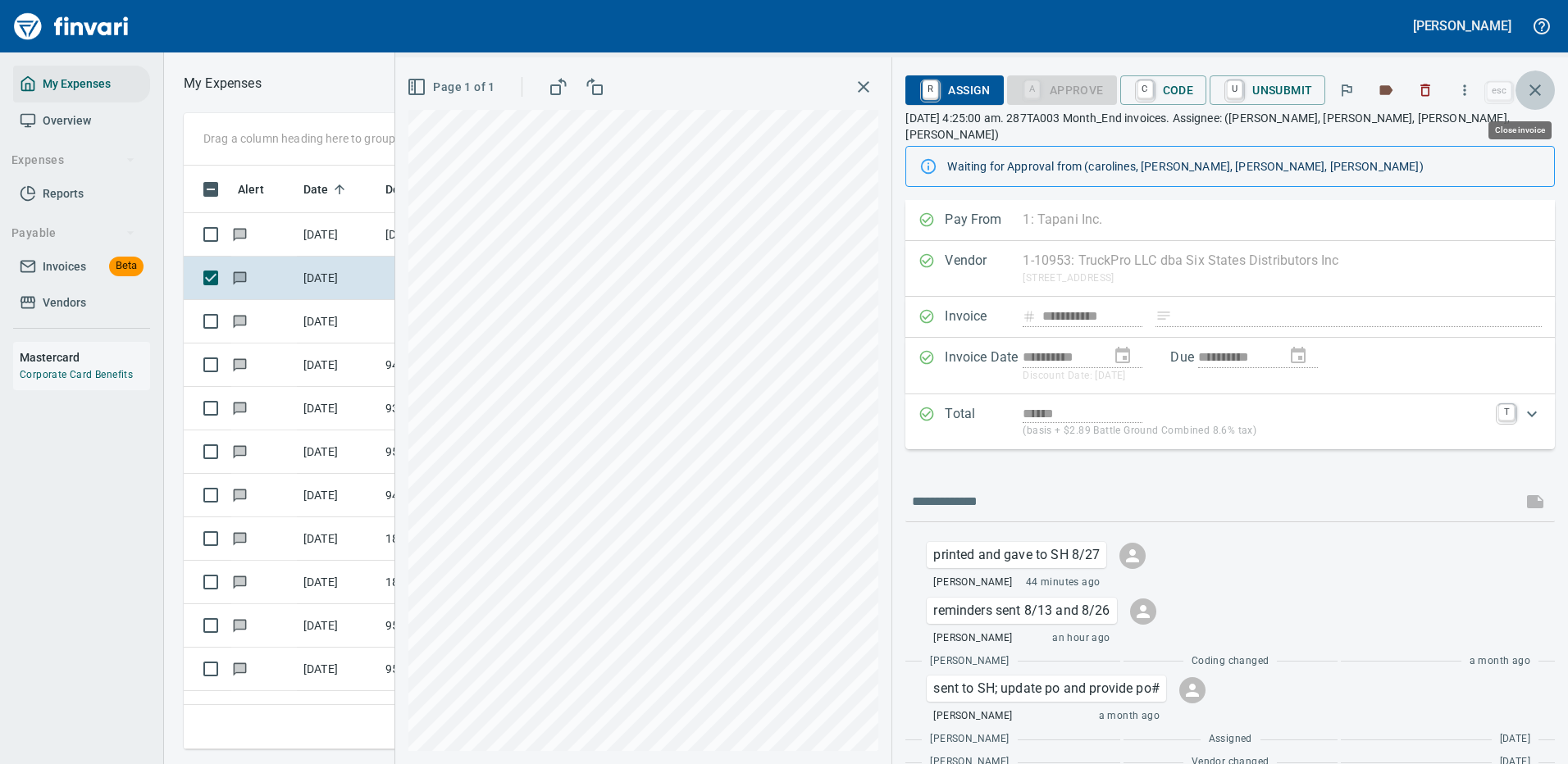
click at [1535, 85] on icon "button" at bounding box center [1535, 90] width 20 height 20
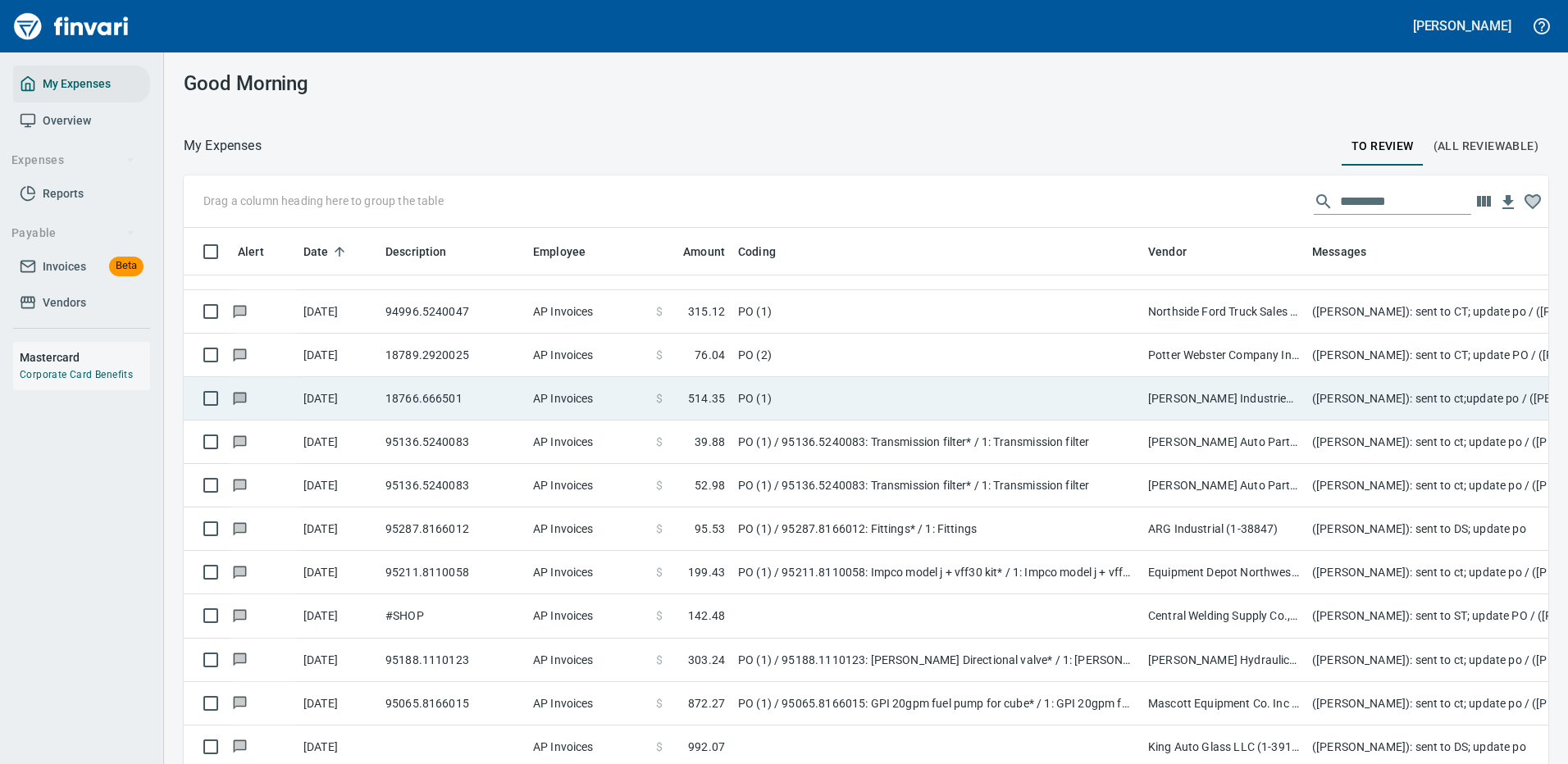
scroll to position [328, 0]
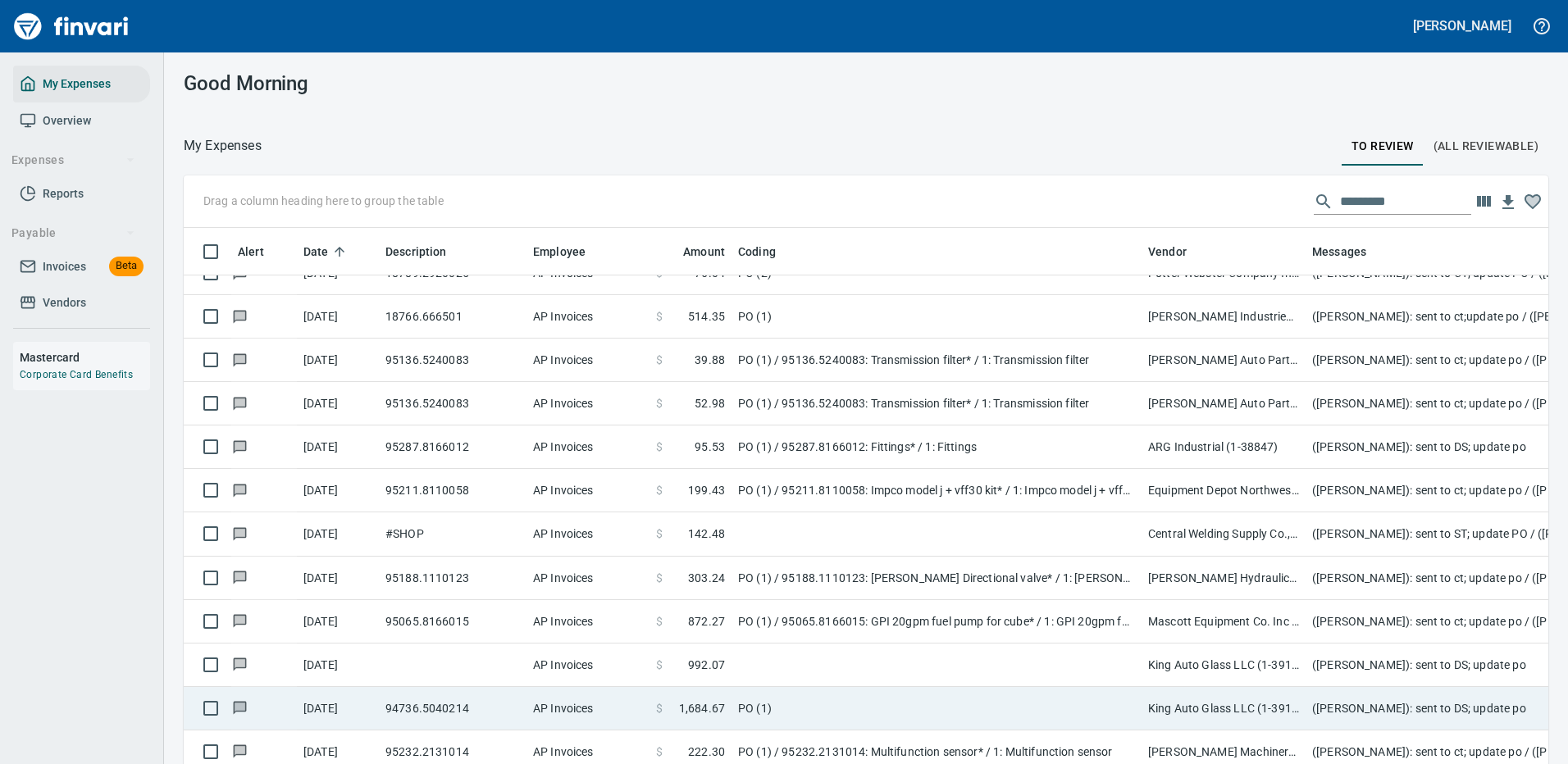
click at [856, 705] on td "PO (1)" at bounding box center [936, 709] width 410 height 43
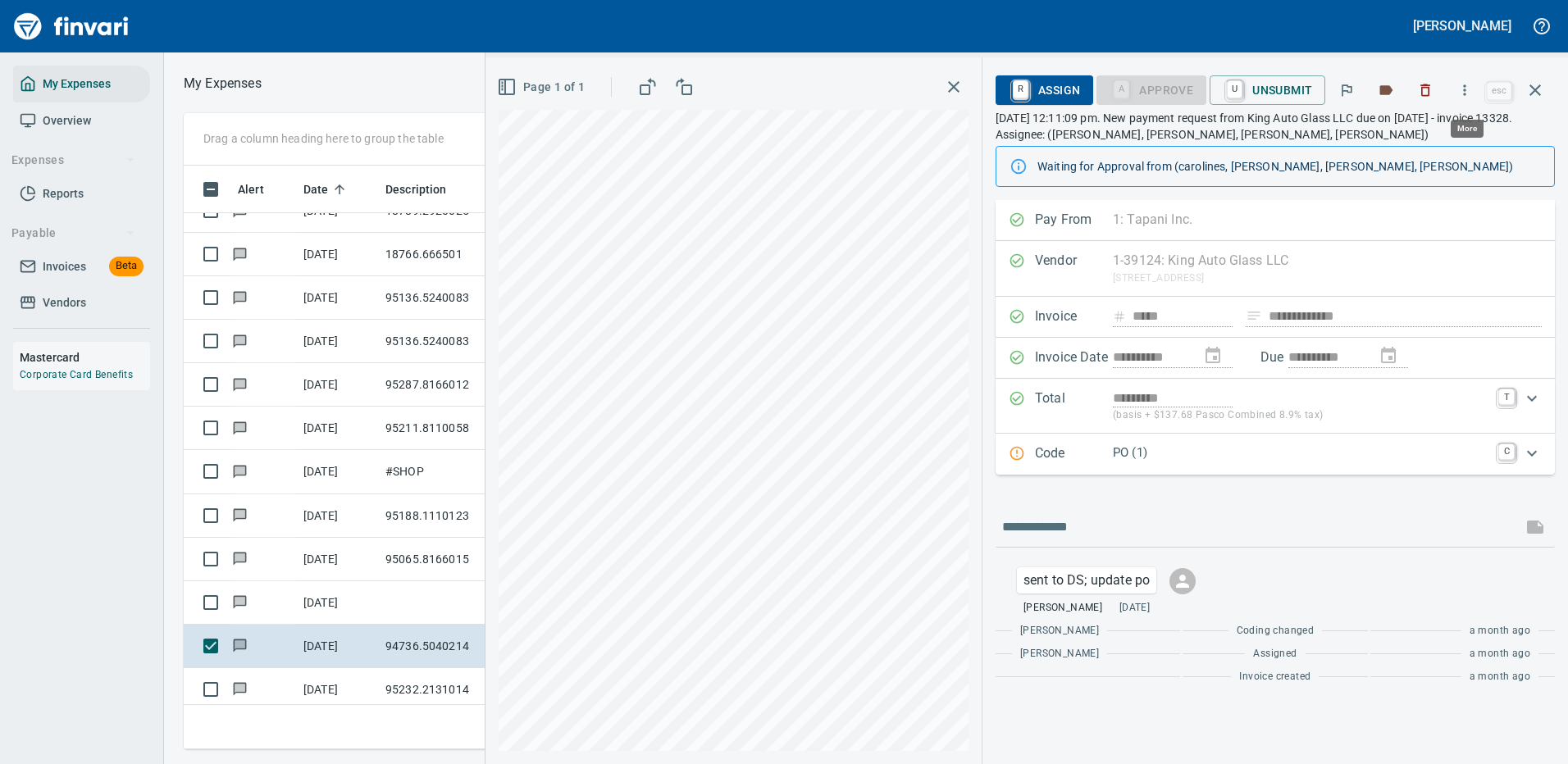
scroll to position [560, 929]
click at [1470, 90] on icon "button" at bounding box center [1465, 90] width 16 height 16
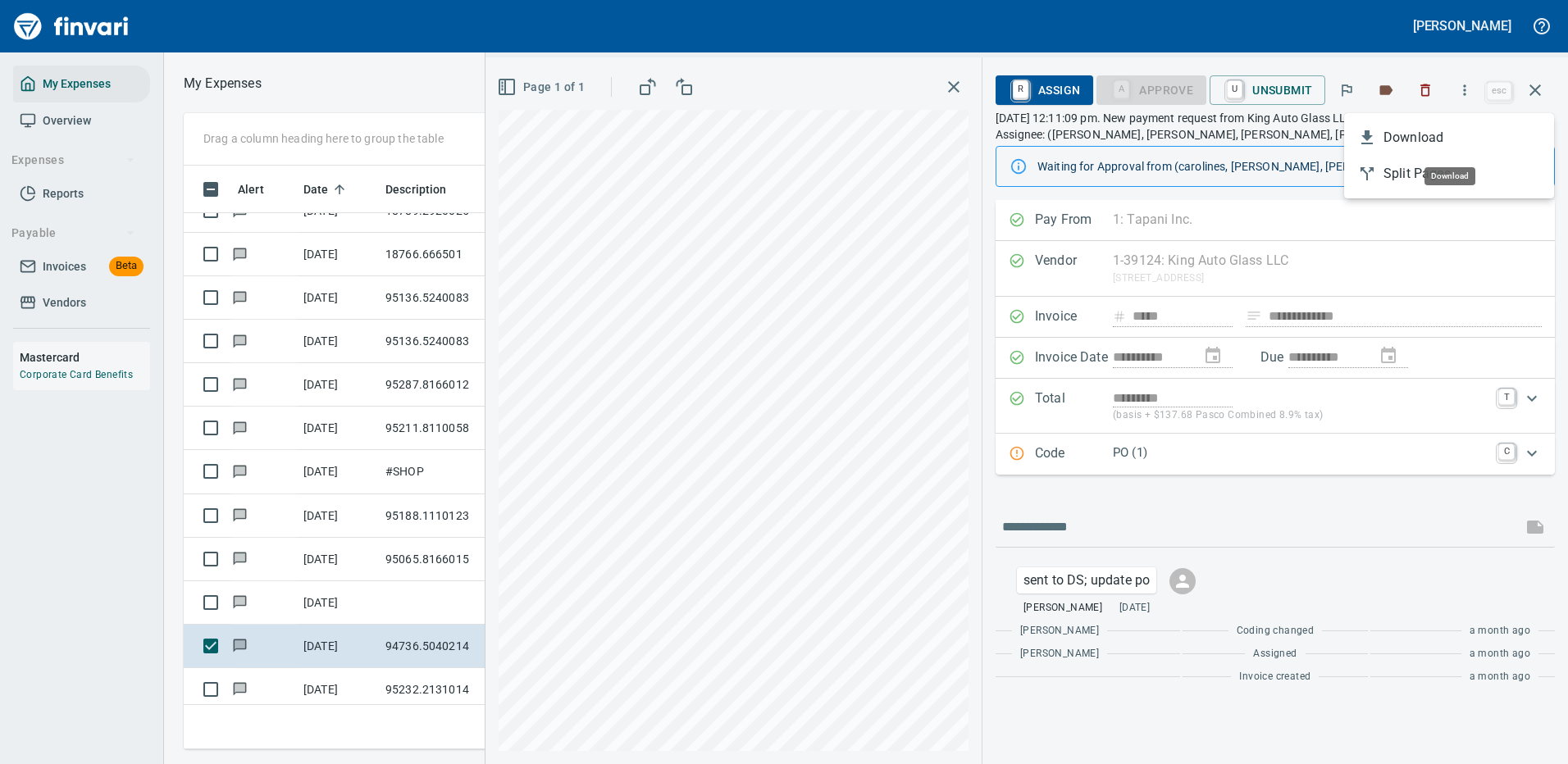
click at [1420, 142] on span "Download" at bounding box center [1461, 138] width 157 height 20
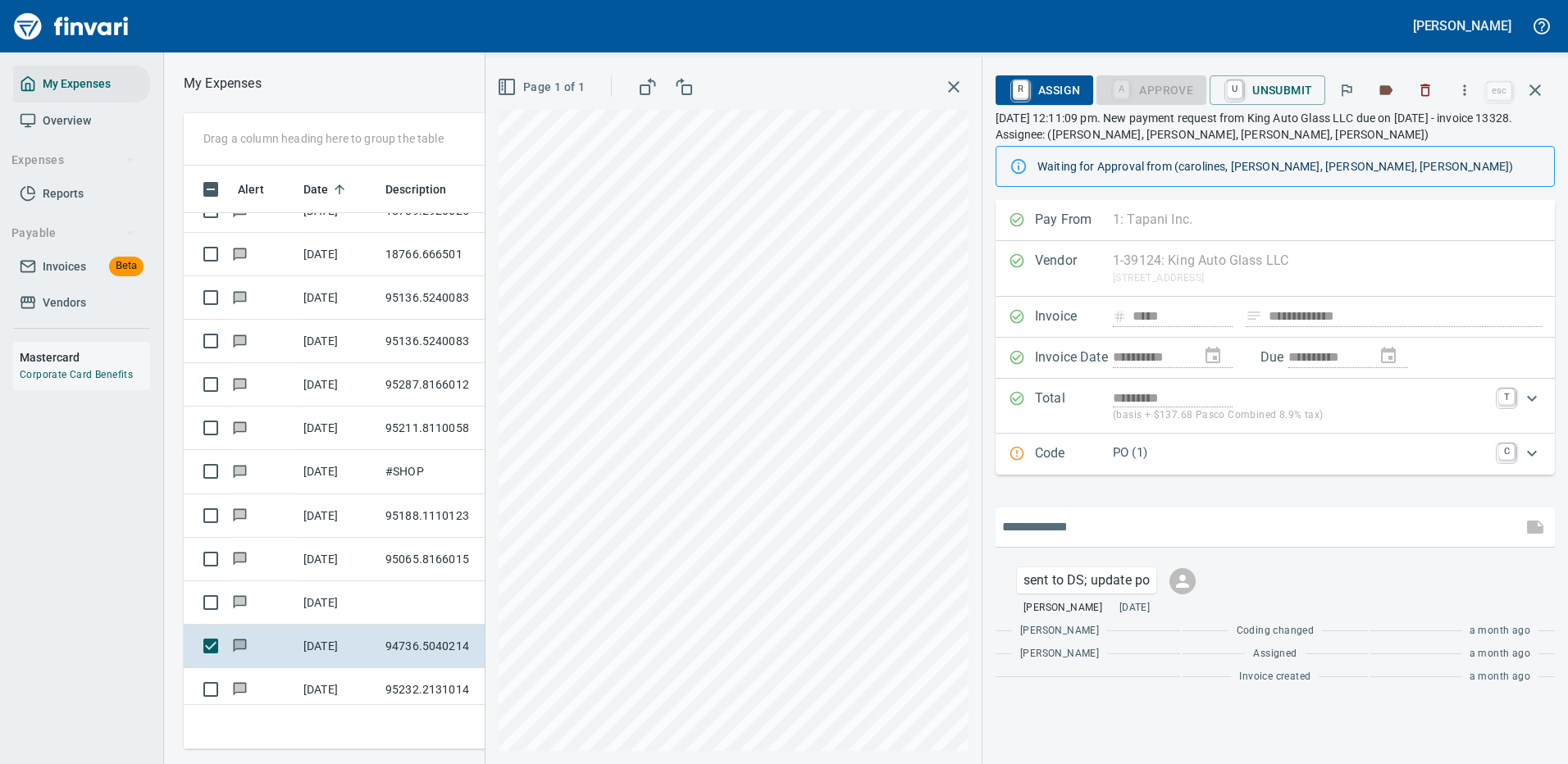
click at [1089, 532] on input "text" at bounding box center [1259, 526] width 514 height 26
type input "**********"
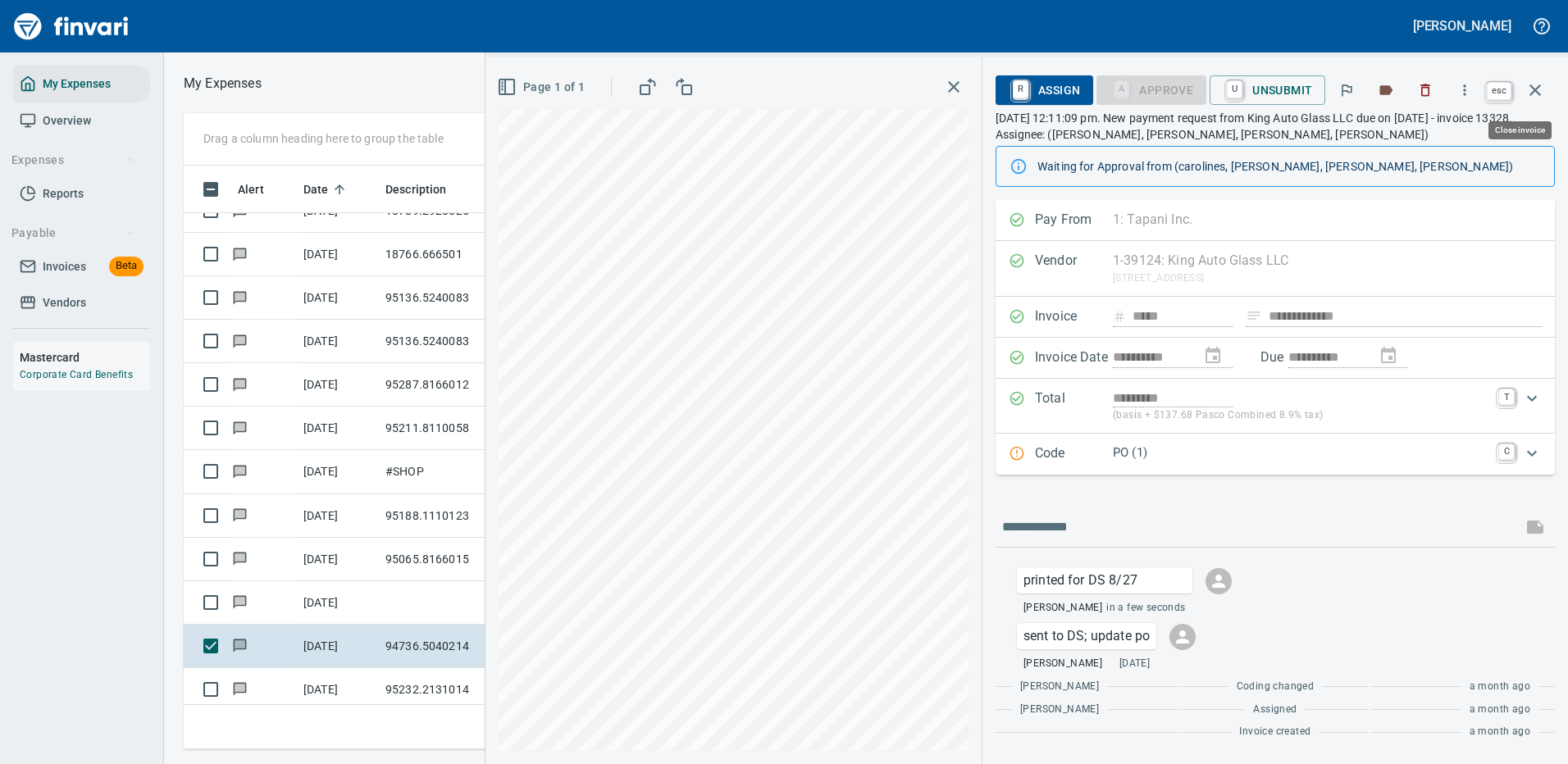
click at [1537, 85] on icon "button" at bounding box center [1535, 90] width 20 height 20
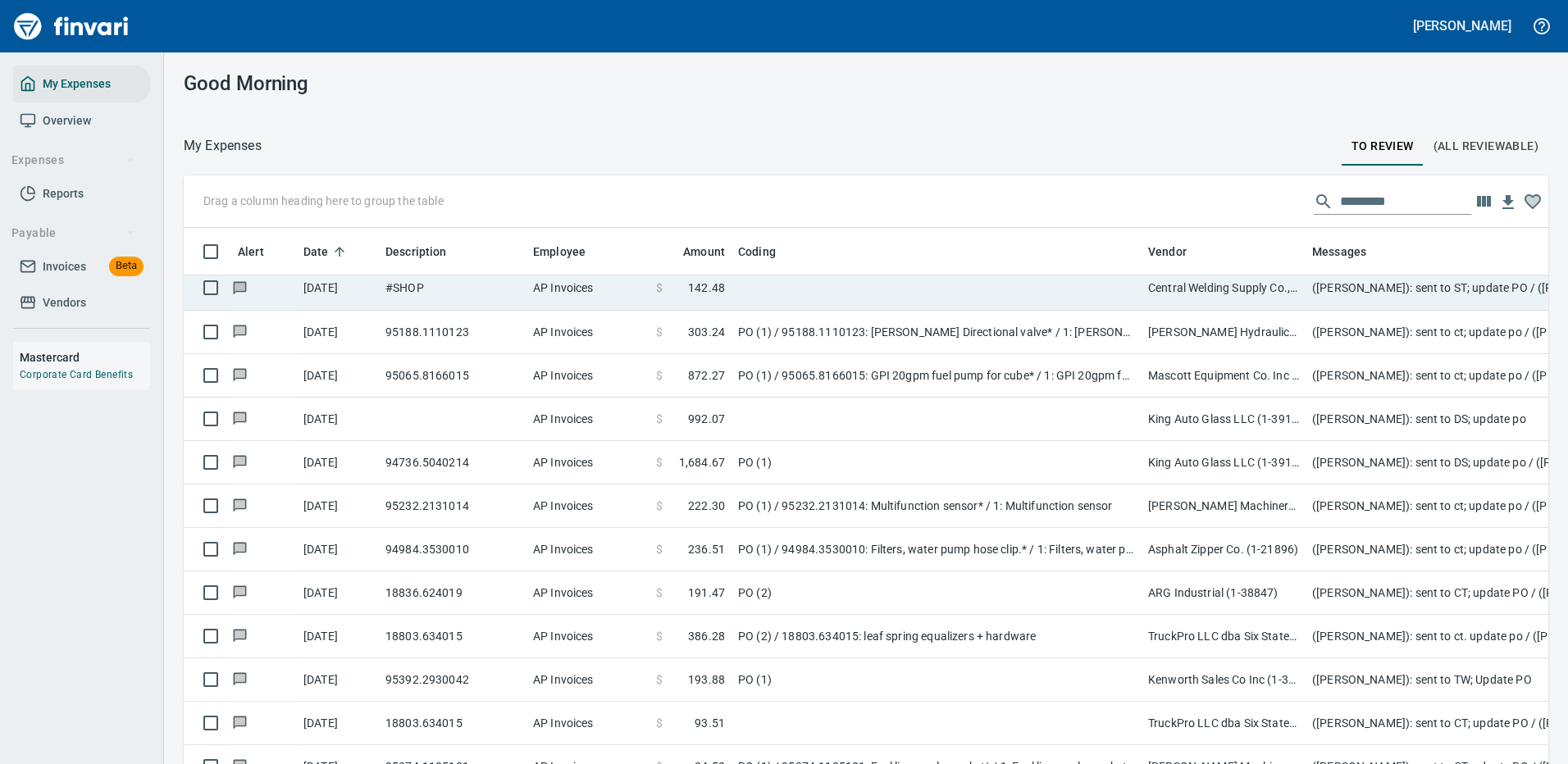
scroll to position [656, 0]
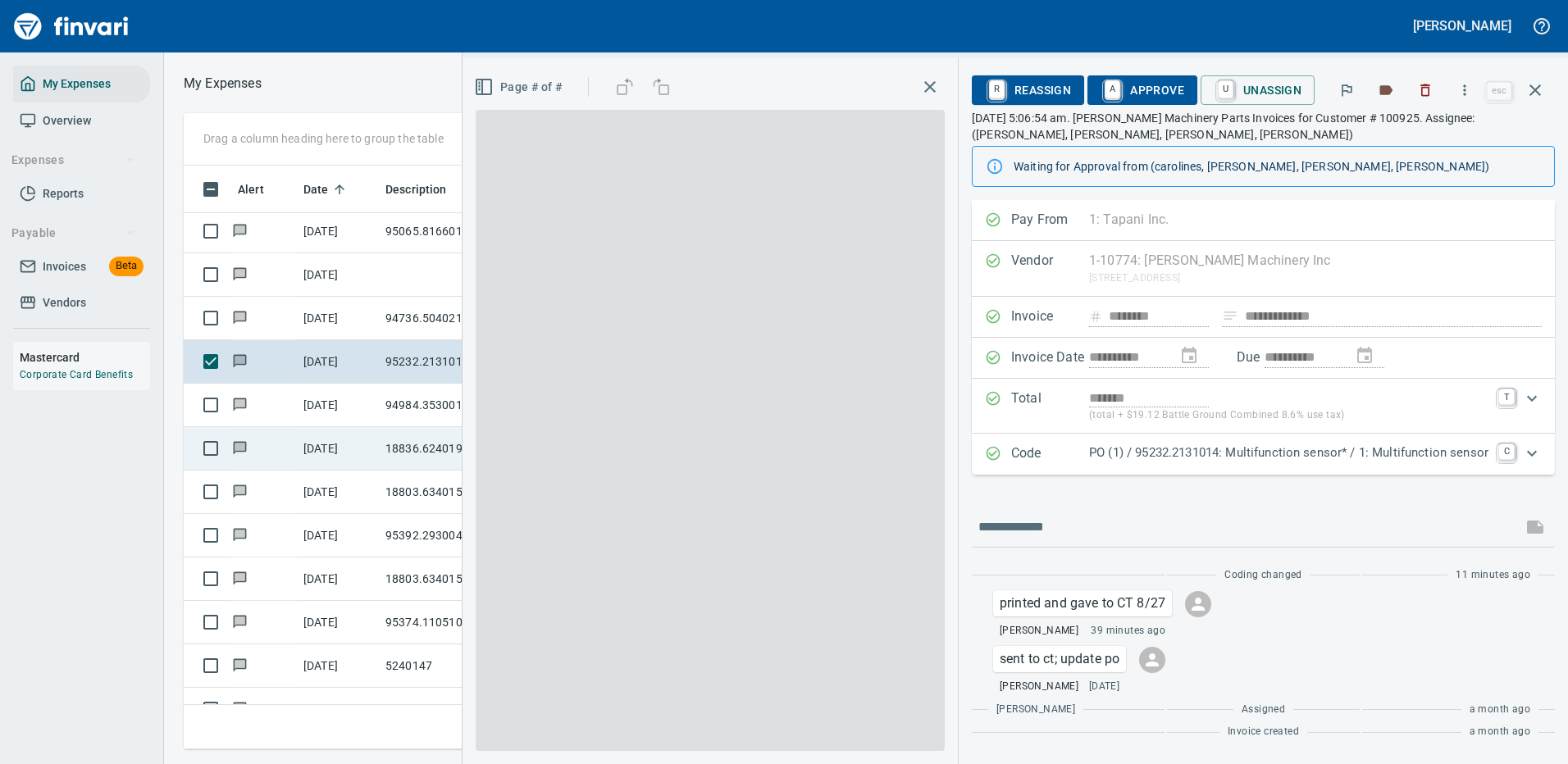
scroll to position [560, 929]
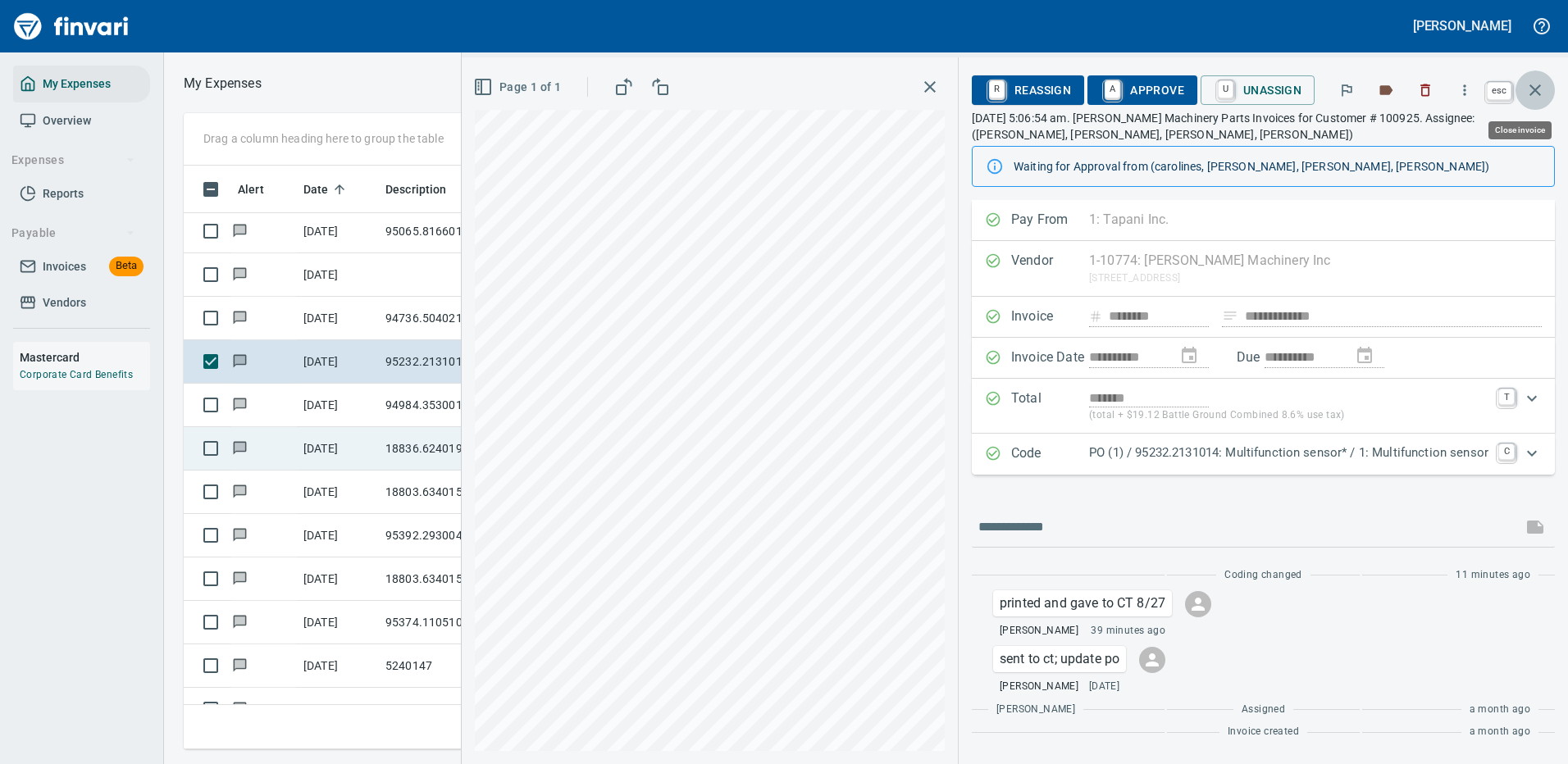
click at [1540, 88] on icon "button" at bounding box center [1535, 90] width 20 height 20
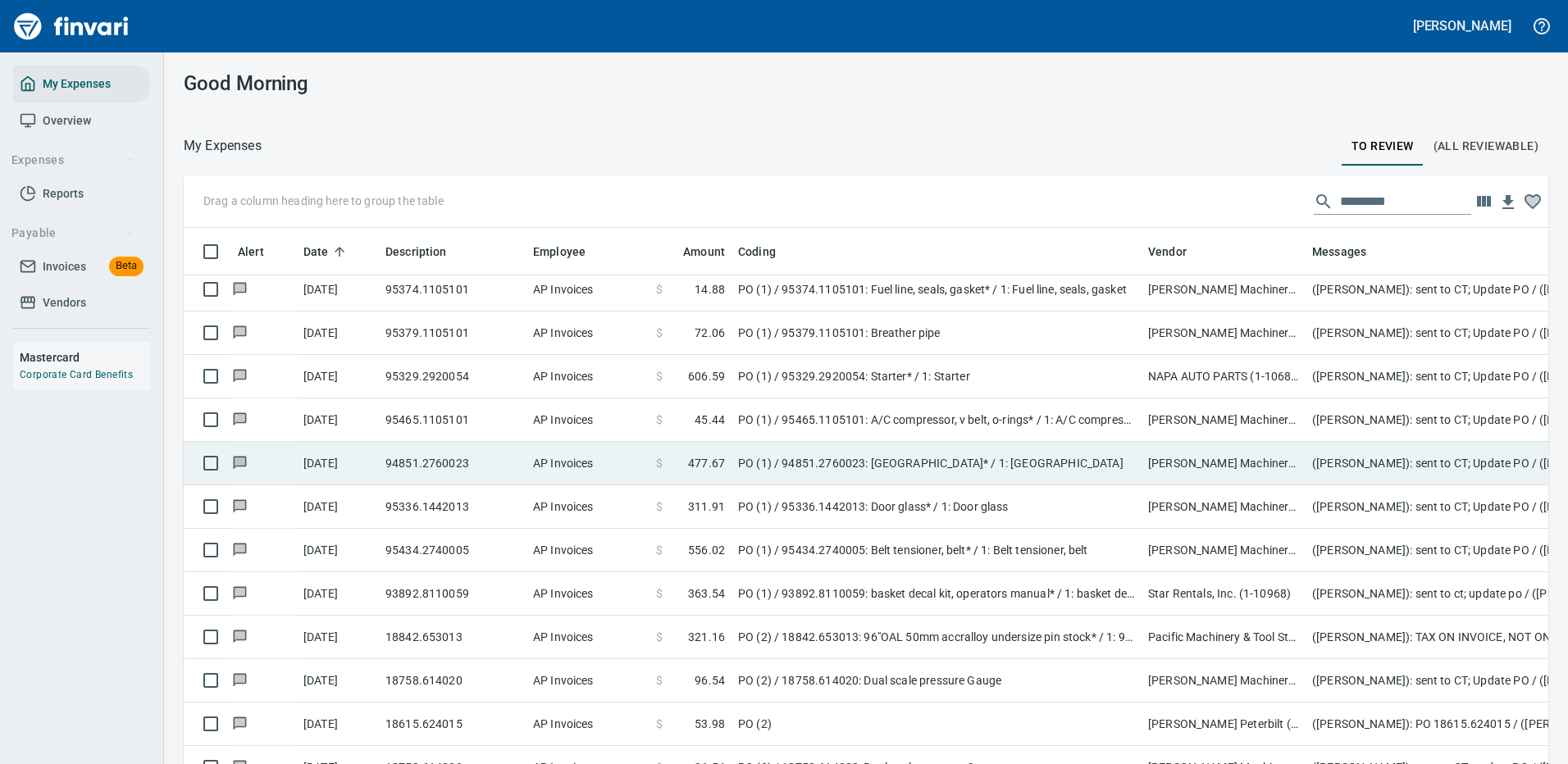
scroll to position [1394, 0]
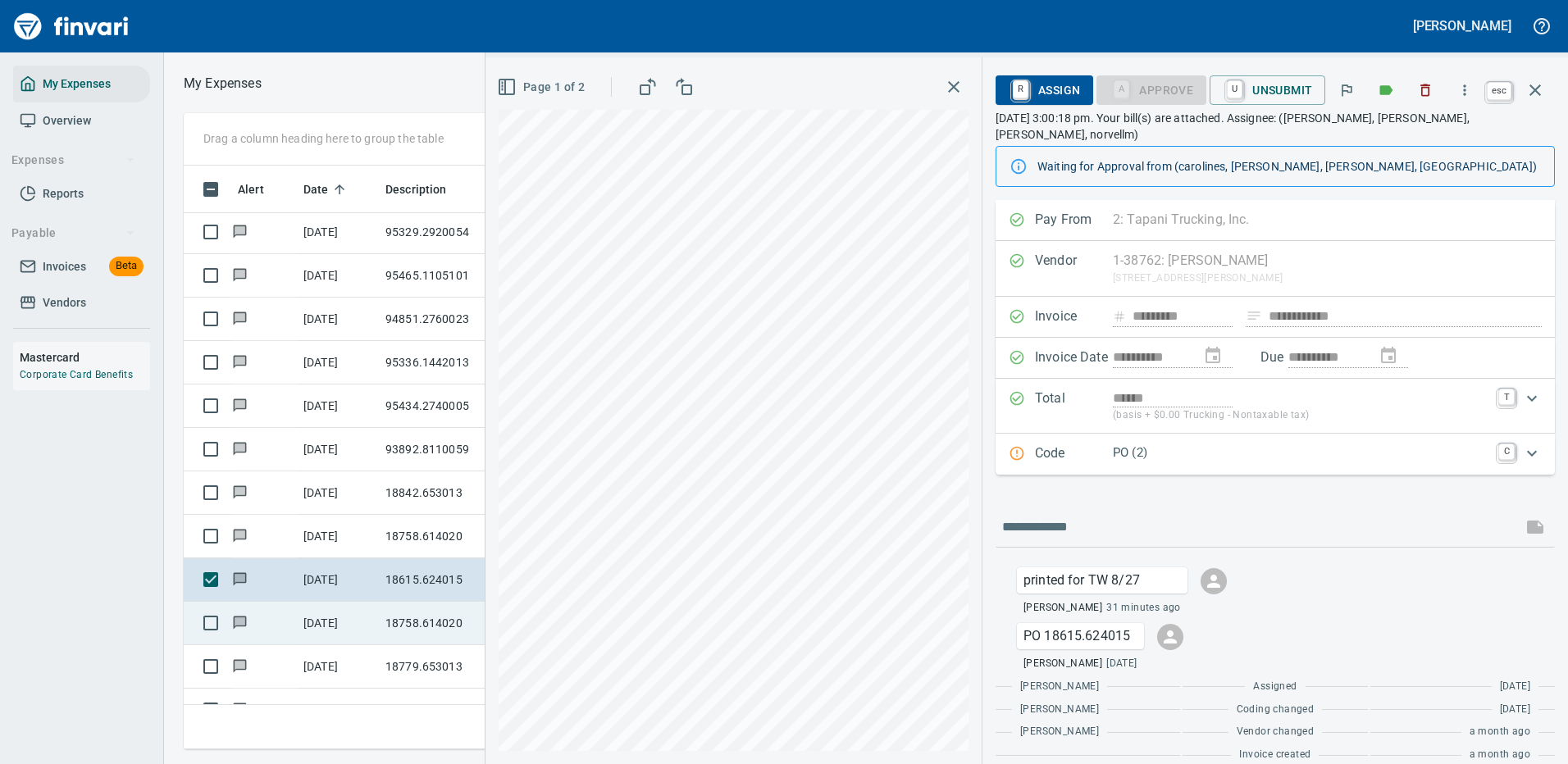
scroll to position [560, 929]
click at [1538, 85] on icon "button" at bounding box center [1535, 90] width 20 height 20
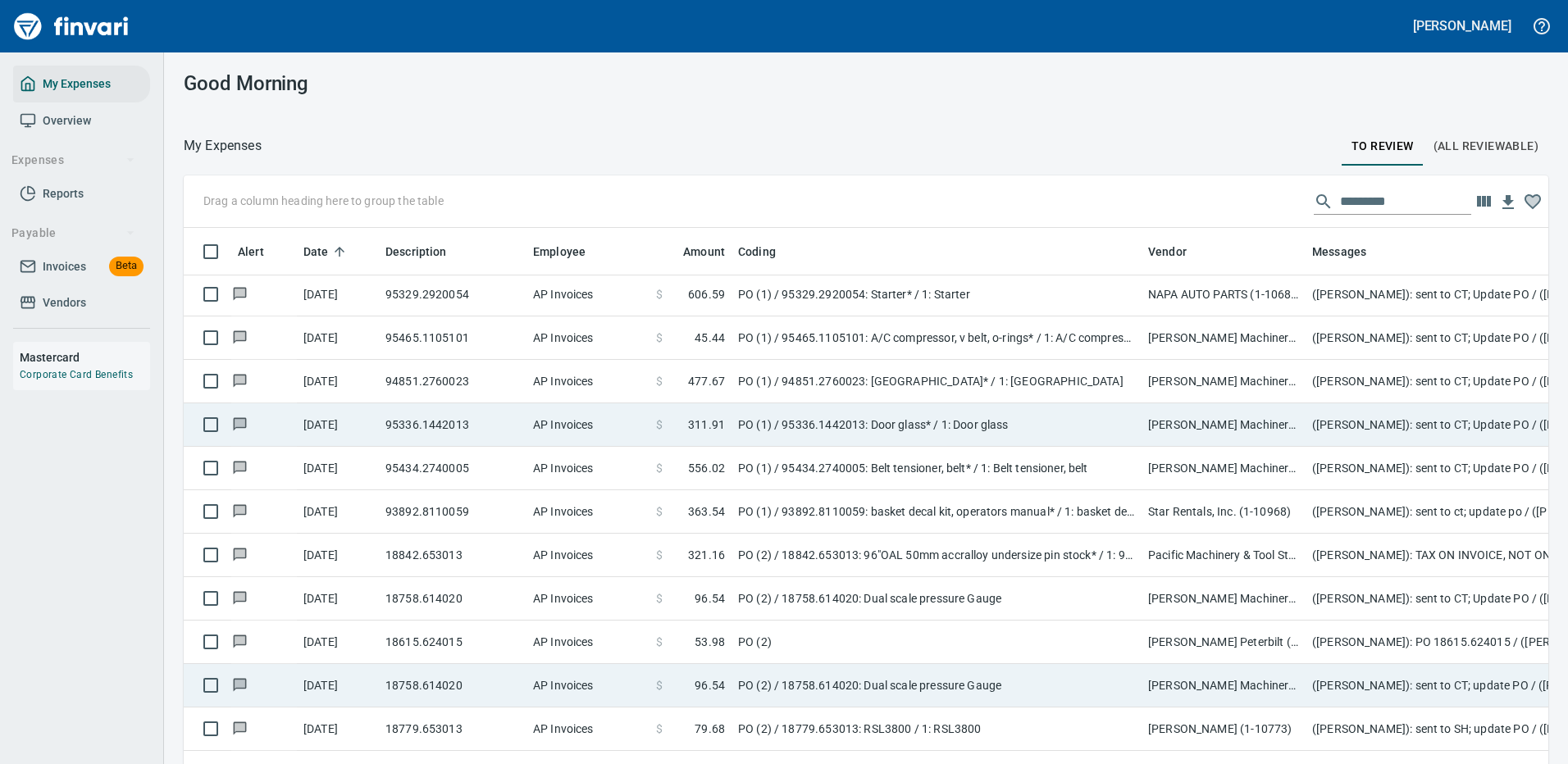
scroll to position [560, 1328]
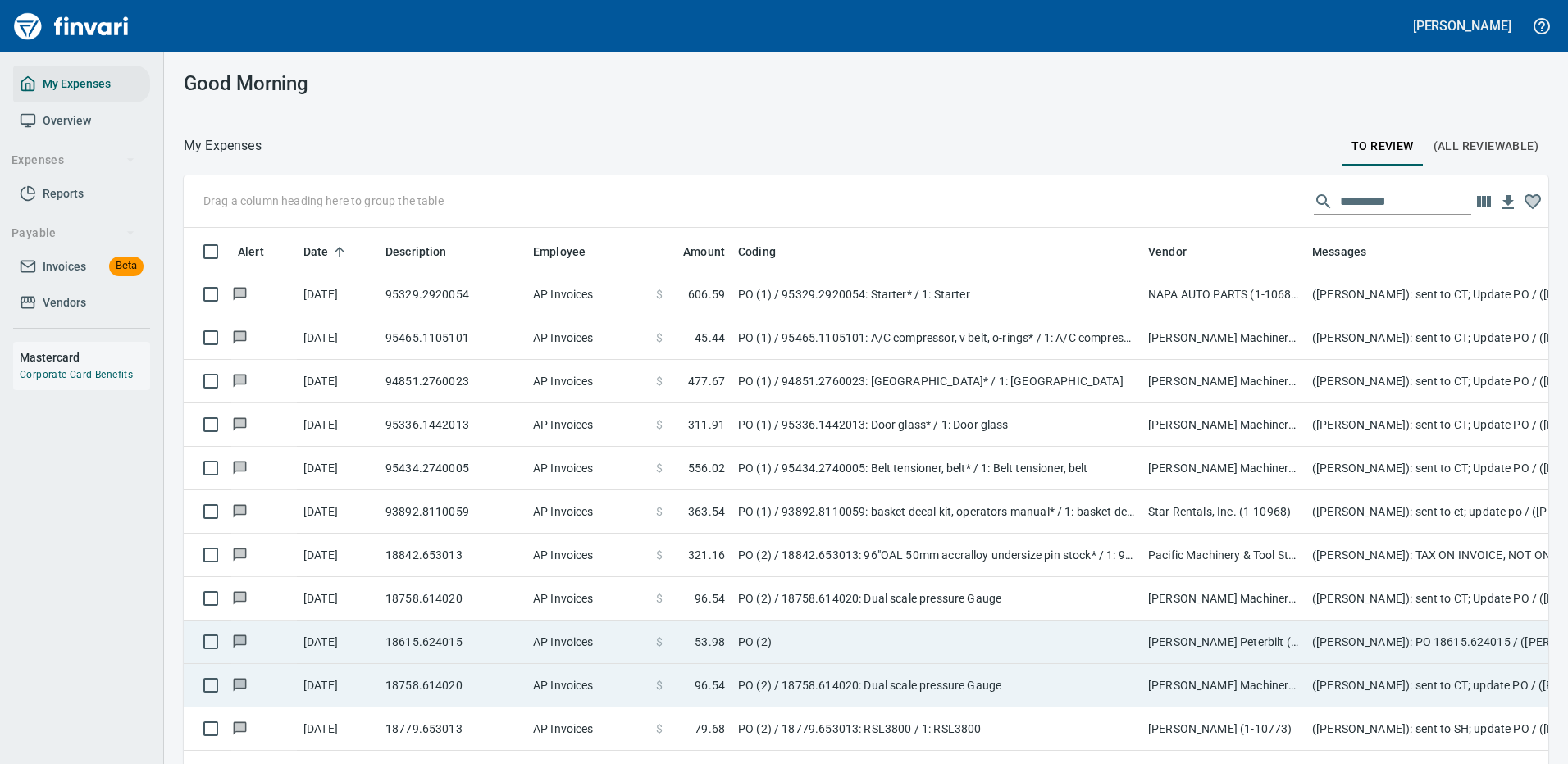
click at [1000, 560] on td "PO (2) / 18842.653013: 96"OAL 50mm accralloy undersize pin stock* / 1: 96"OAL 5…" at bounding box center [936, 555] width 410 height 43
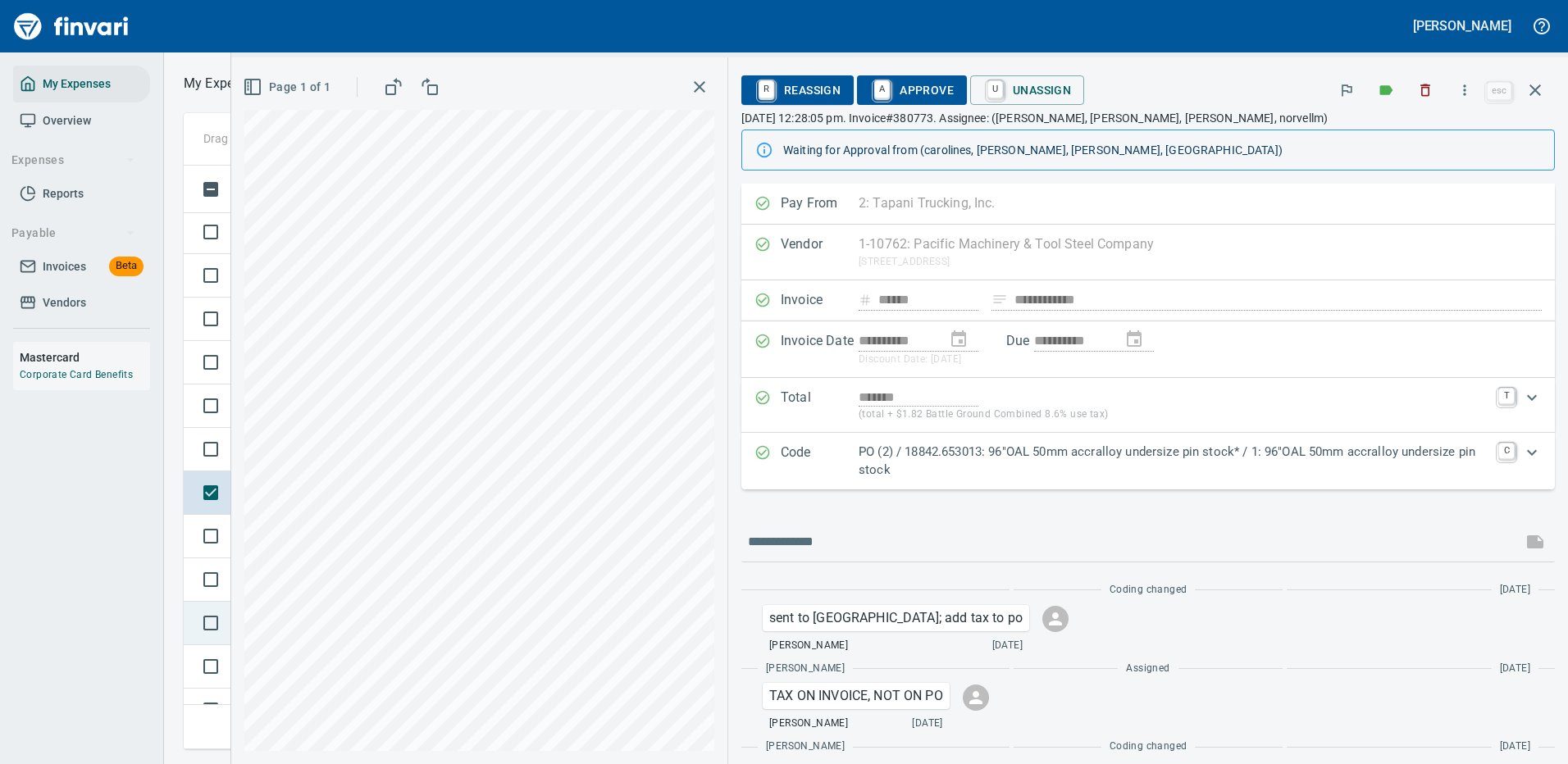
scroll to position [560, 929]
click at [1466, 86] on icon "button" at bounding box center [1465, 90] width 3 height 11
click at [1426, 133] on span "Download" at bounding box center [1461, 138] width 157 height 20
drag, startPoint x: 814, startPoint y: 572, endPoint x: 816, endPoint y: 555, distance: 17.1
click at [814, 571] on div "Coding changed [DATE] sent to [GEOGRAPHIC_DATA]; add tax to po [PERSON_NAME] [D…" at bounding box center [1148, 685] width 813 height 246
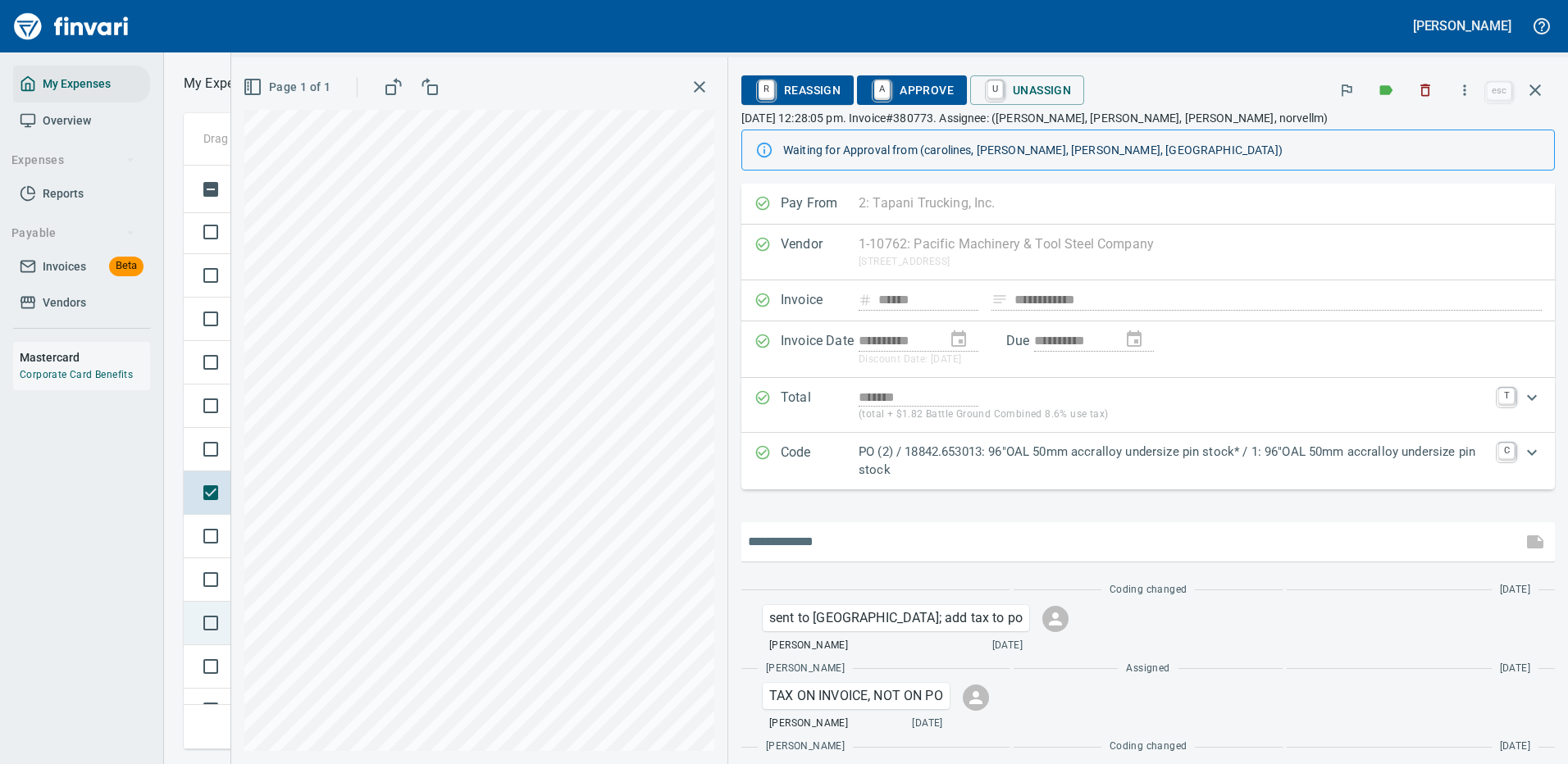
click at [818, 544] on input "text" at bounding box center [1131, 542] width 767 height 26
type input "**********"
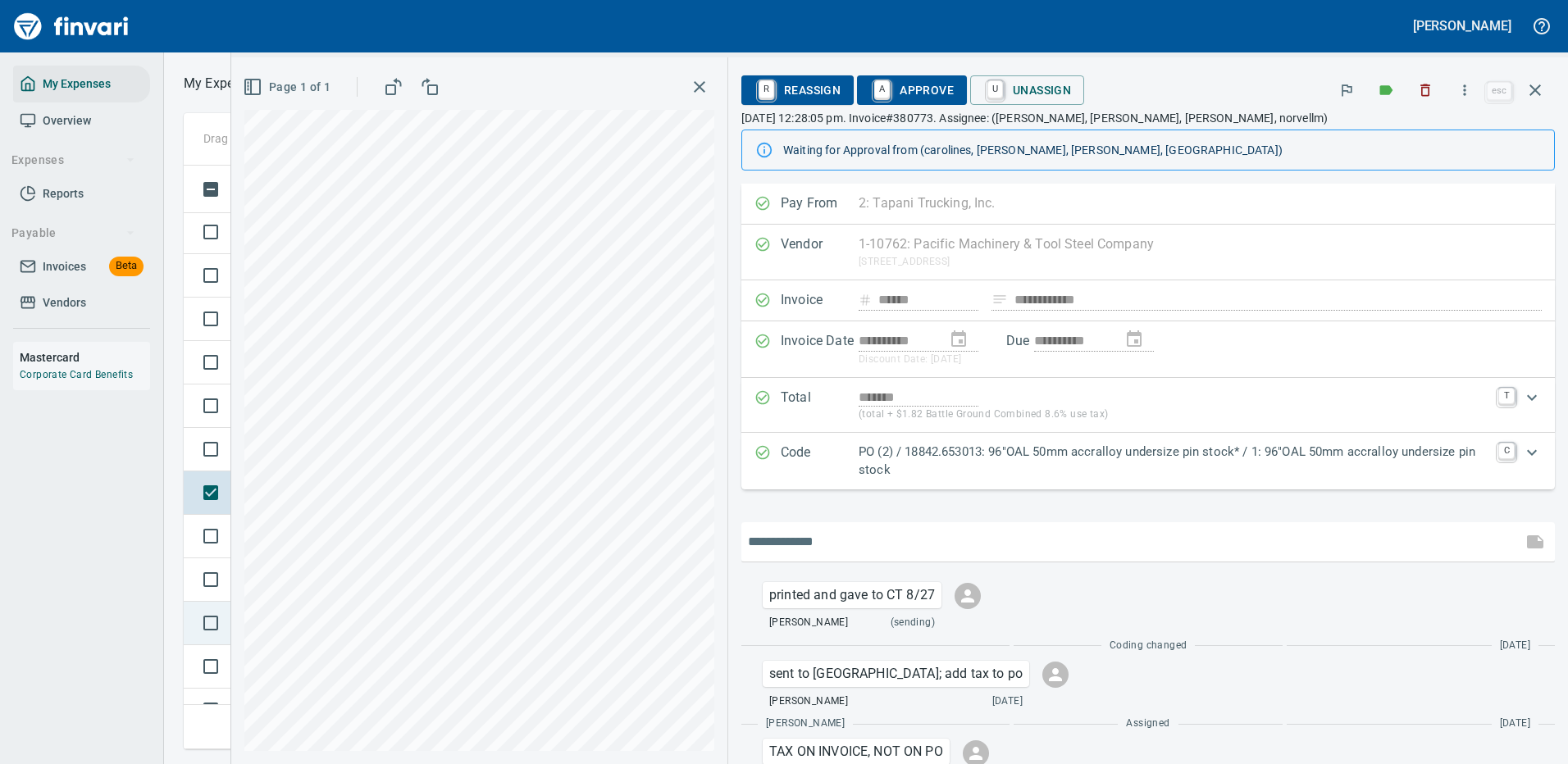
scroll to position [112, 0]
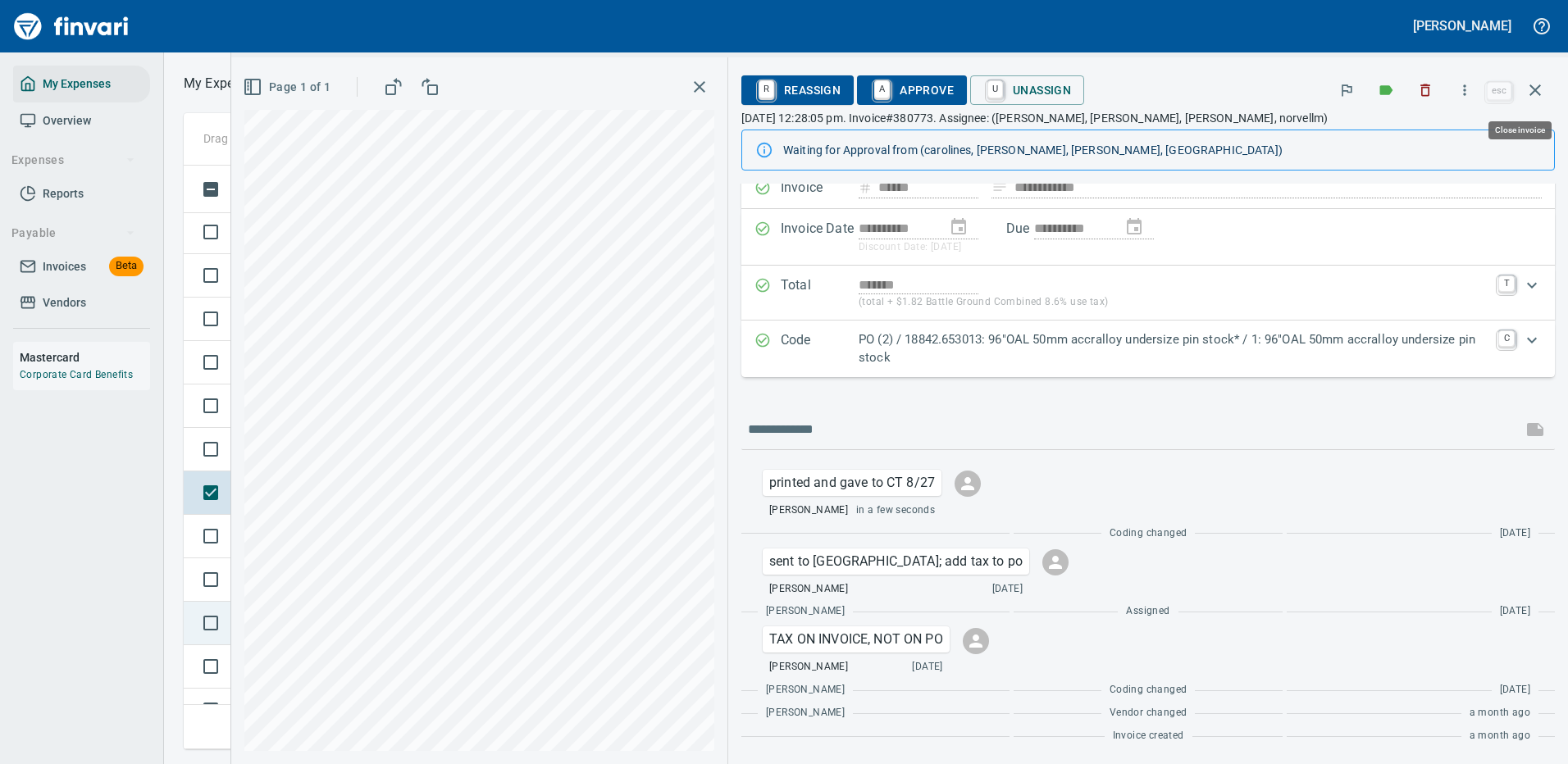
click at [1540, 85] on icon "button" at bounding box center [1535, 90] width 20 height 20
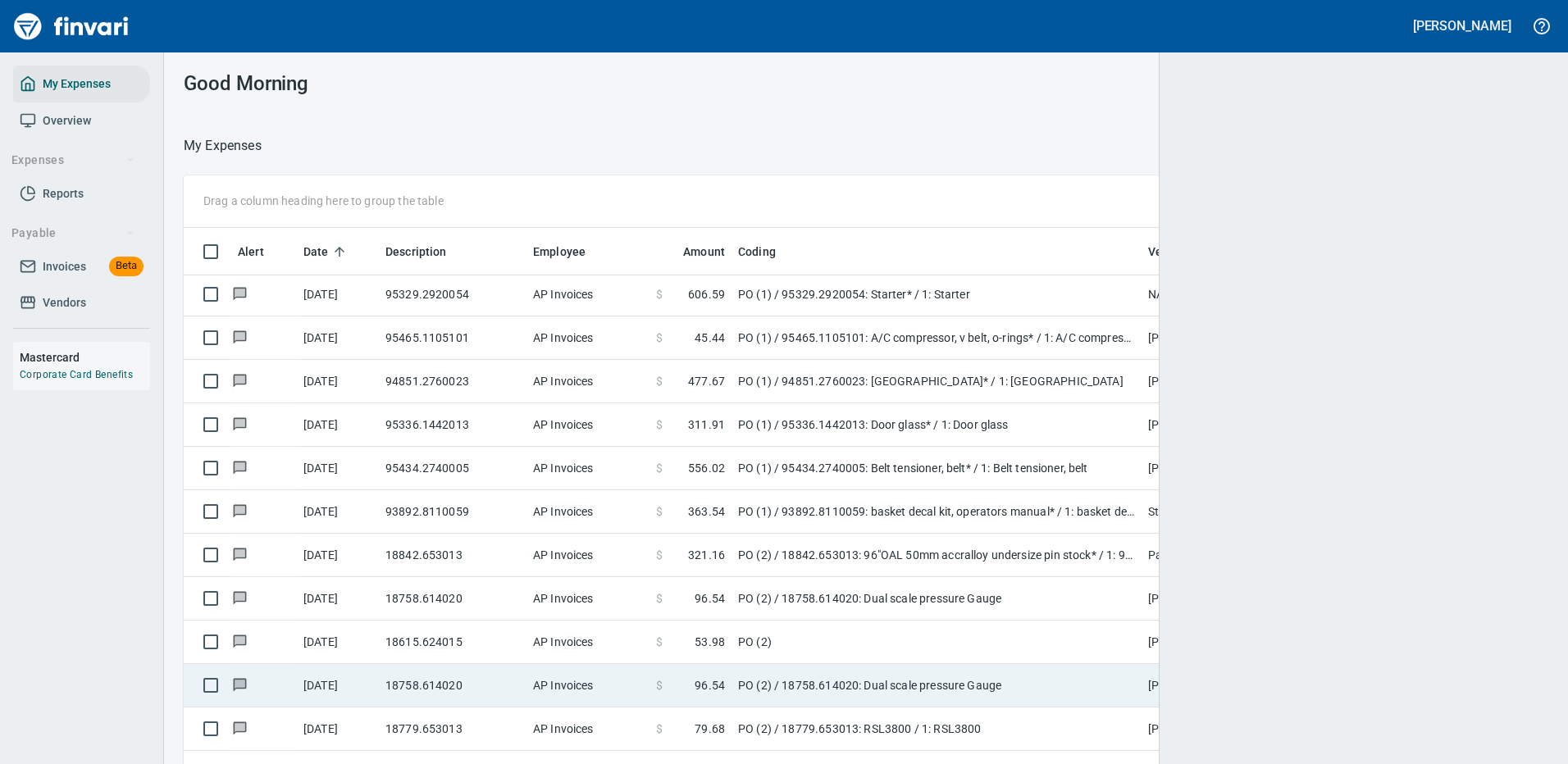
scroll to position [2, 2]
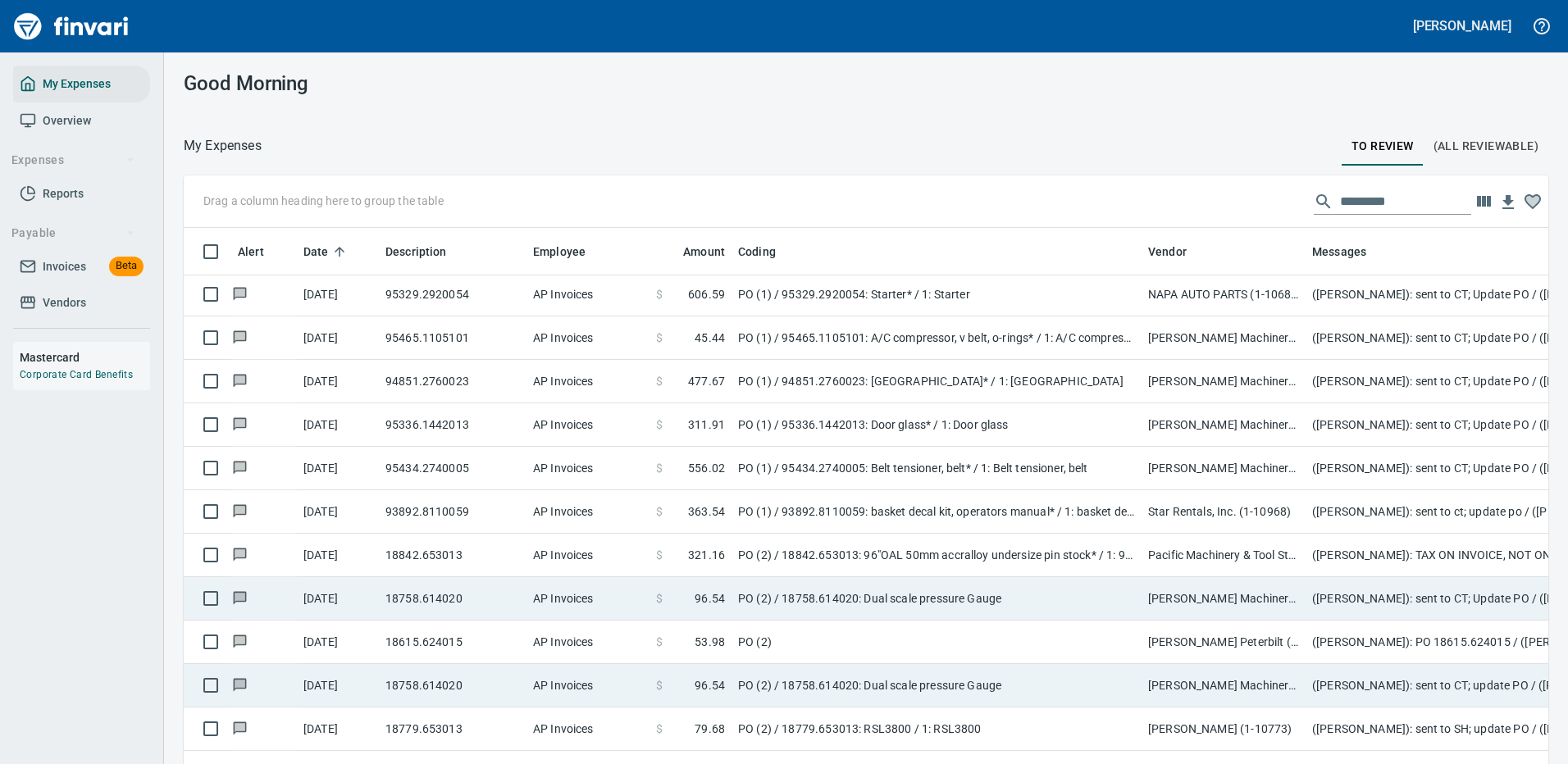
click at [1220, 593] on td "[PERSON_NAME] Machinery Co (1-10794)" at bounding box center [1223, 599] width 164 height 43
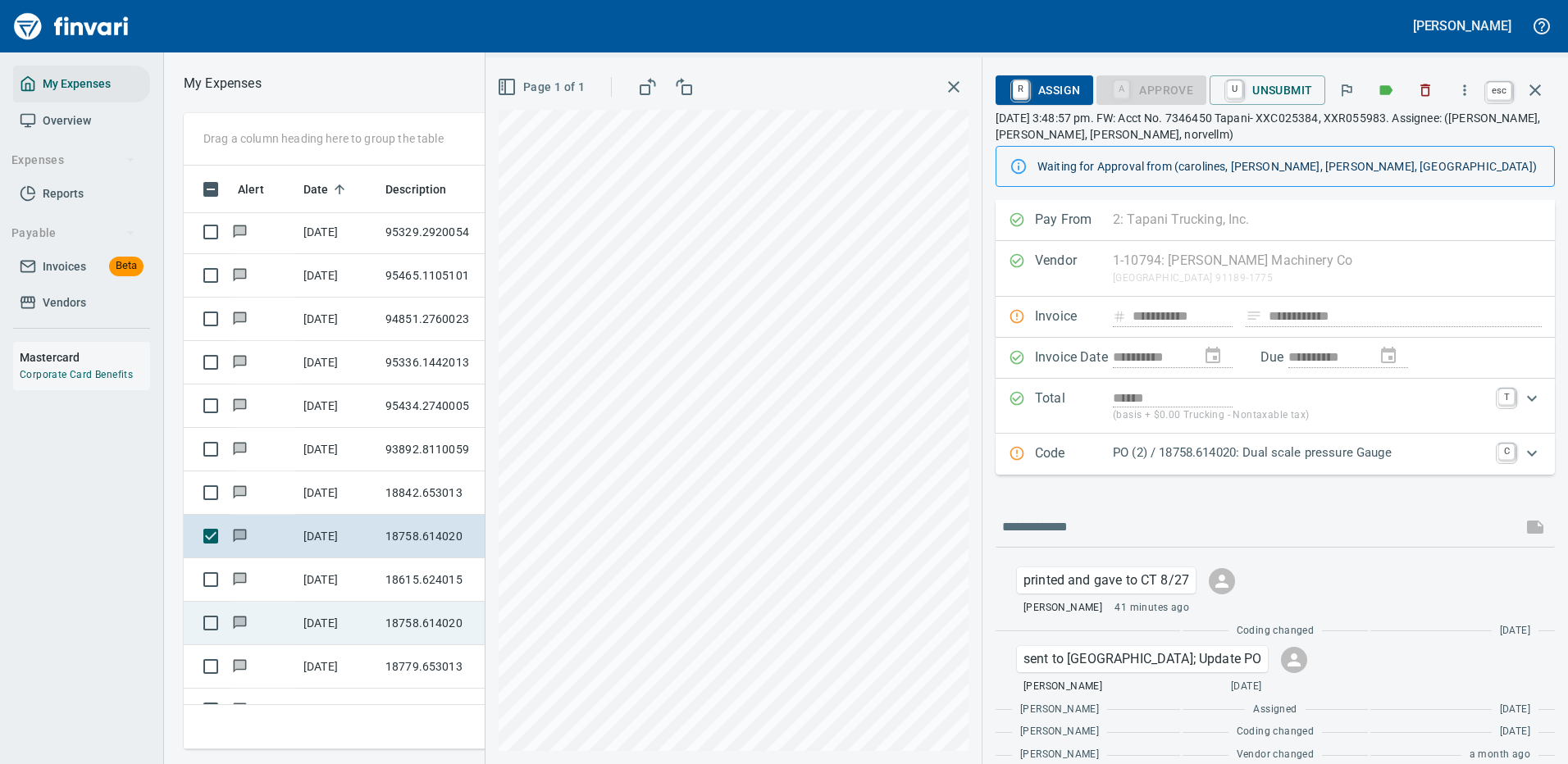
scroll to position [560, 929]
click at [1539, 83] on icon "button" at bounding box center [1535, 90] width 20 height 20
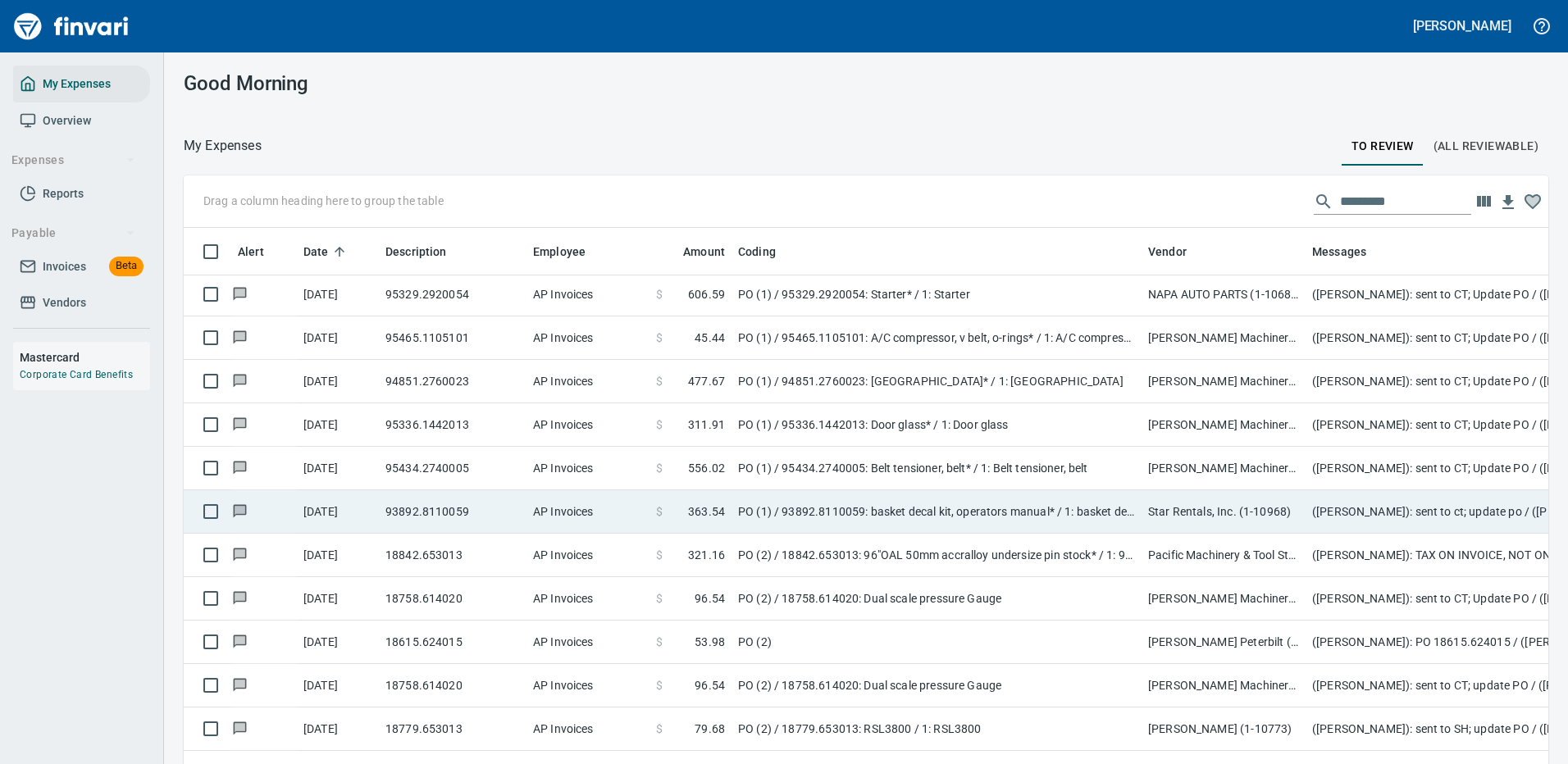
scroll to position [1476, 0]
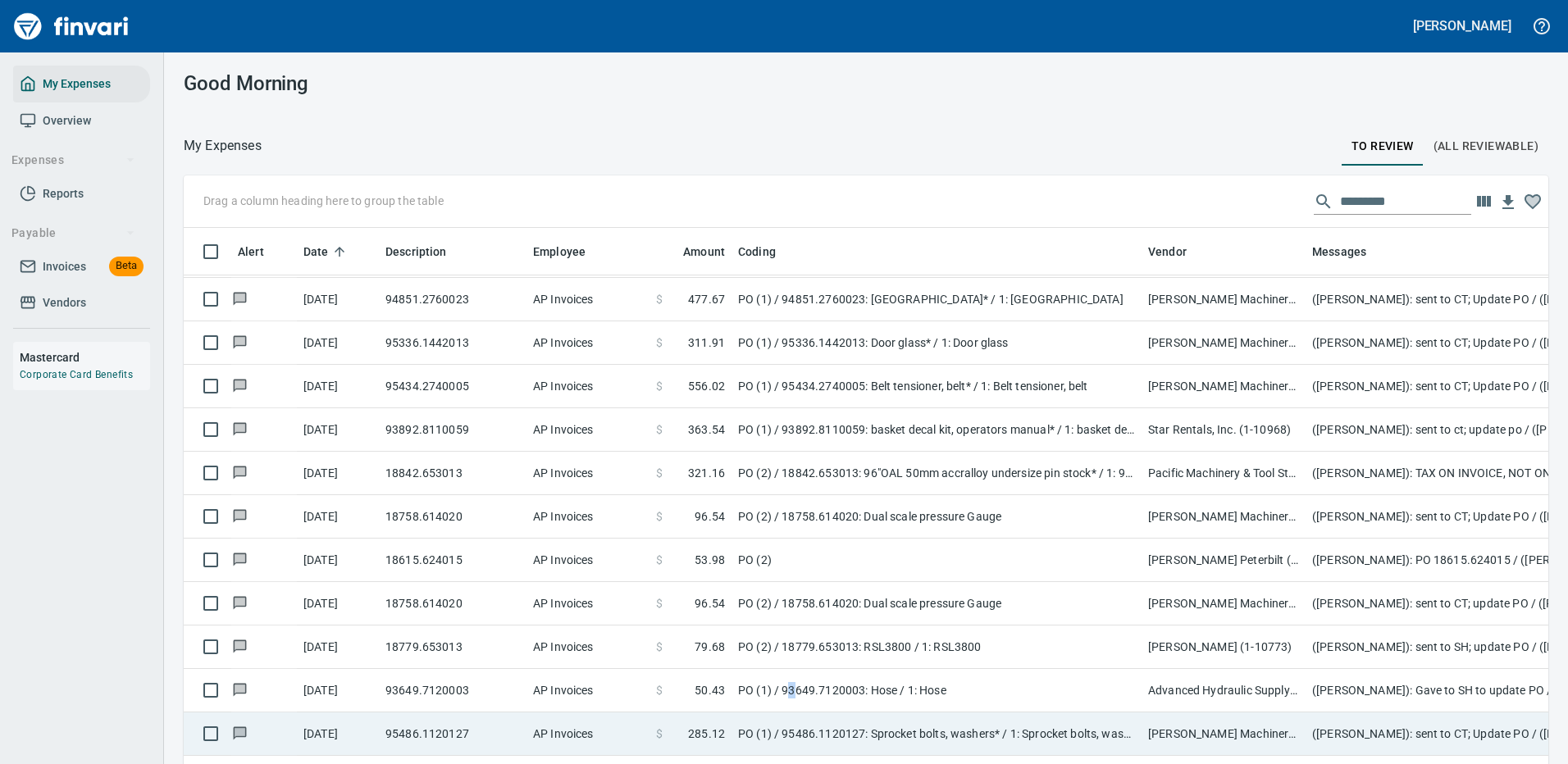
click at [792, 688] on td "PO (1) / 93649.7120003: Hose / 1: Hose" at bounding box center [936, 691] width 410 height 43
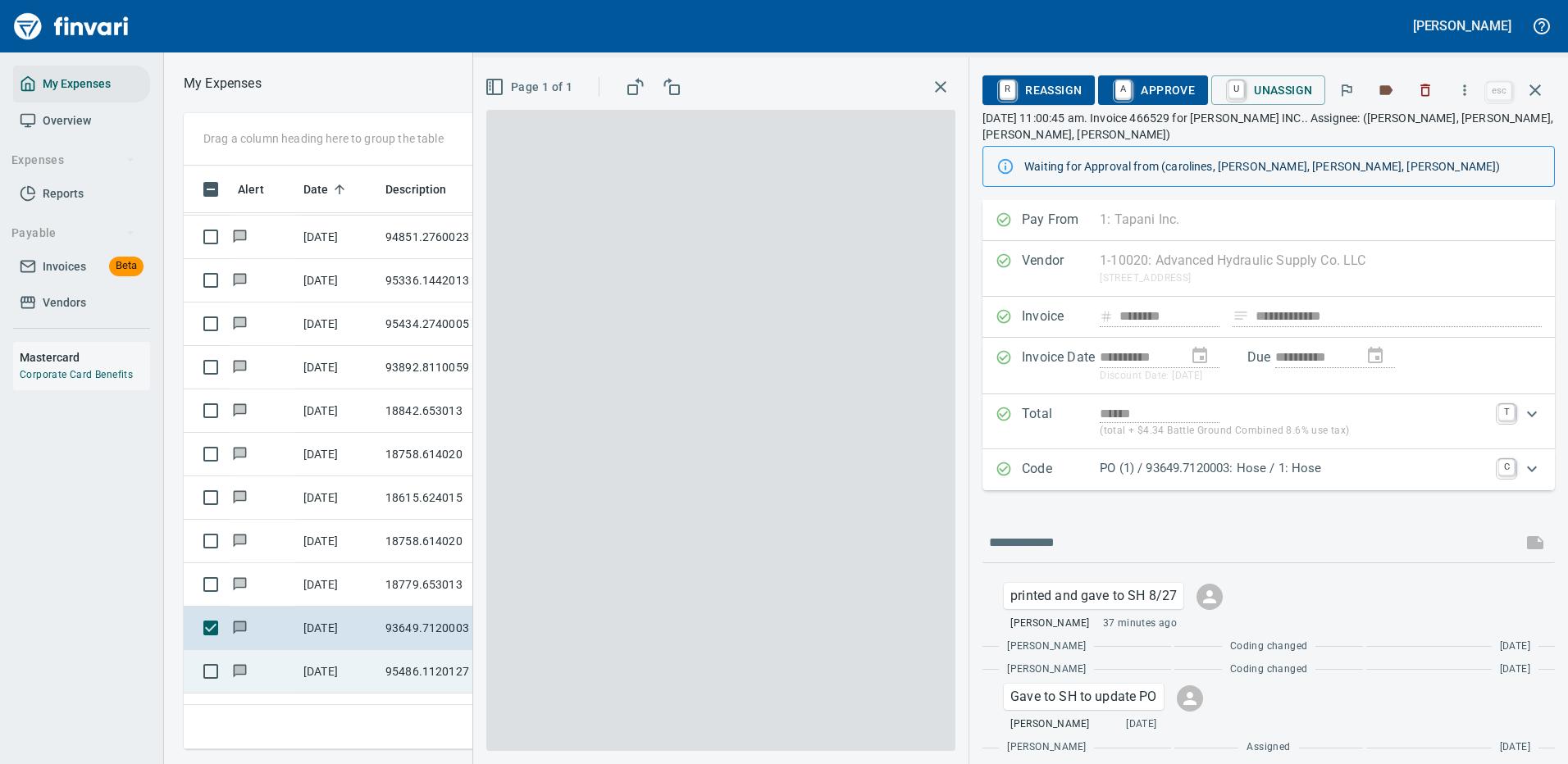
scroll to position [560, 929]
